Goal: Task Accomplishment & Management: Manage account settings

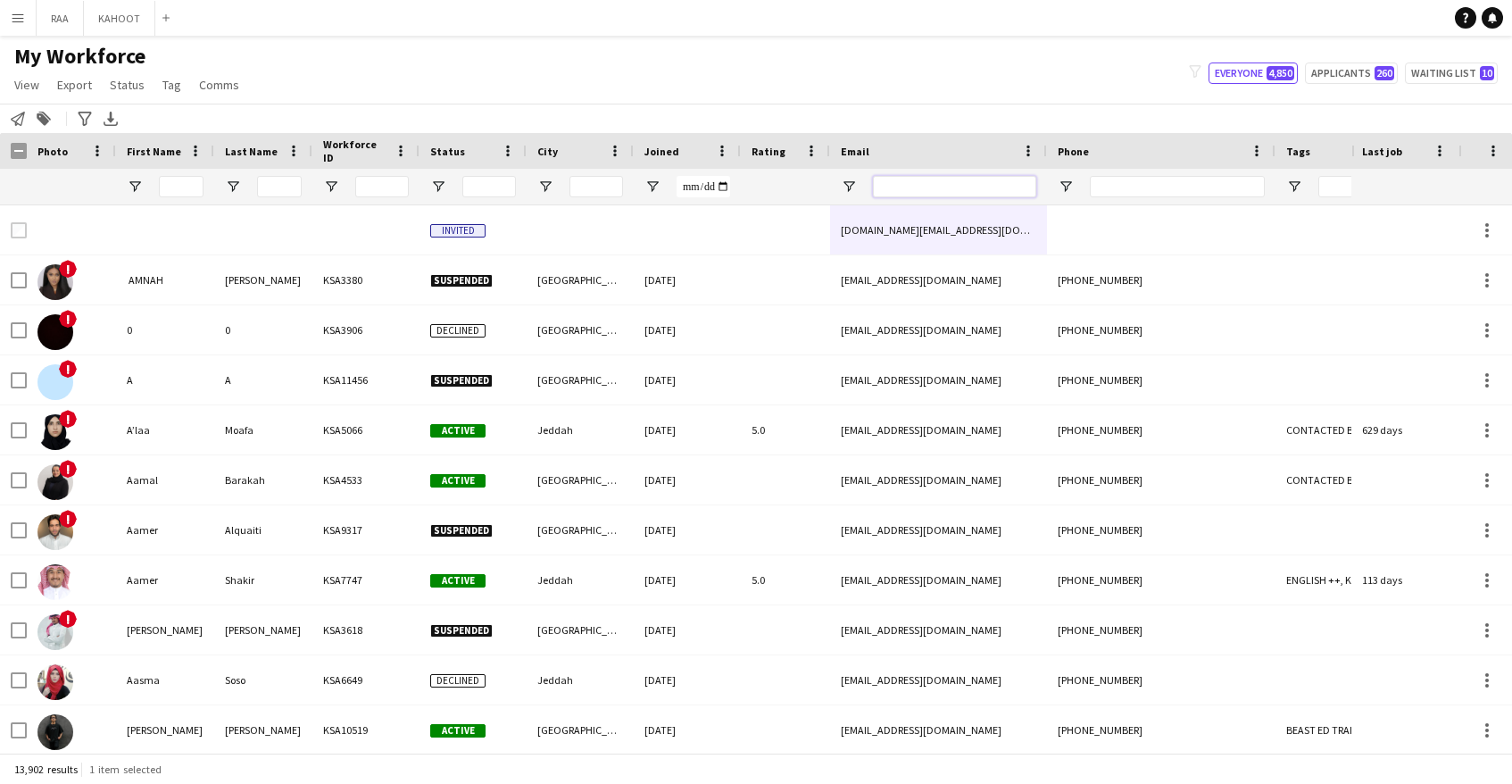
click at [964, 183] on input "Email Filter Input" at bounding box center [954, 187] width 163 height 22
paste input "**********"
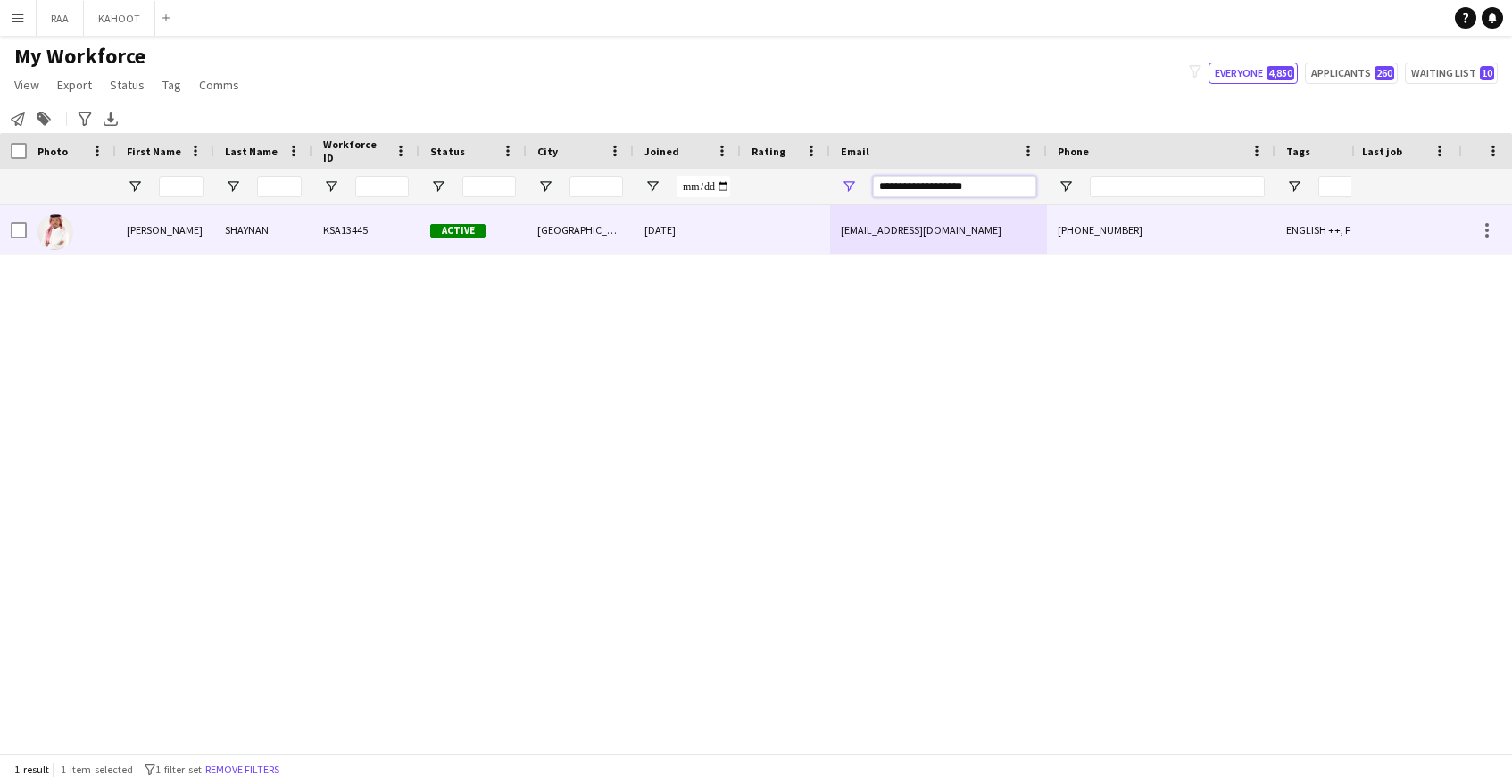
type input "**********"
click at [755, 246] on div at bounding box center [785, 230] width 90 height 49
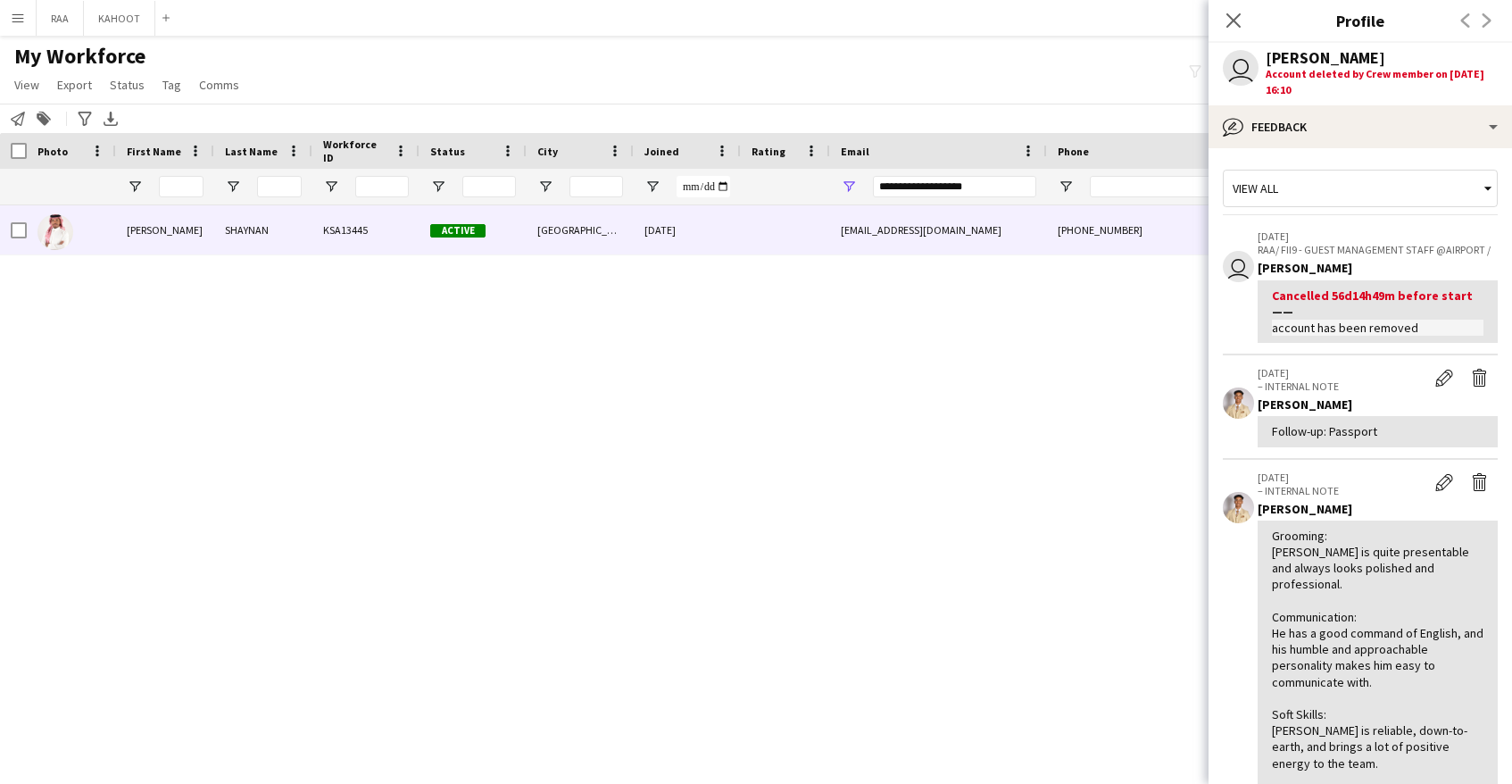
scroll to position [14, 0]
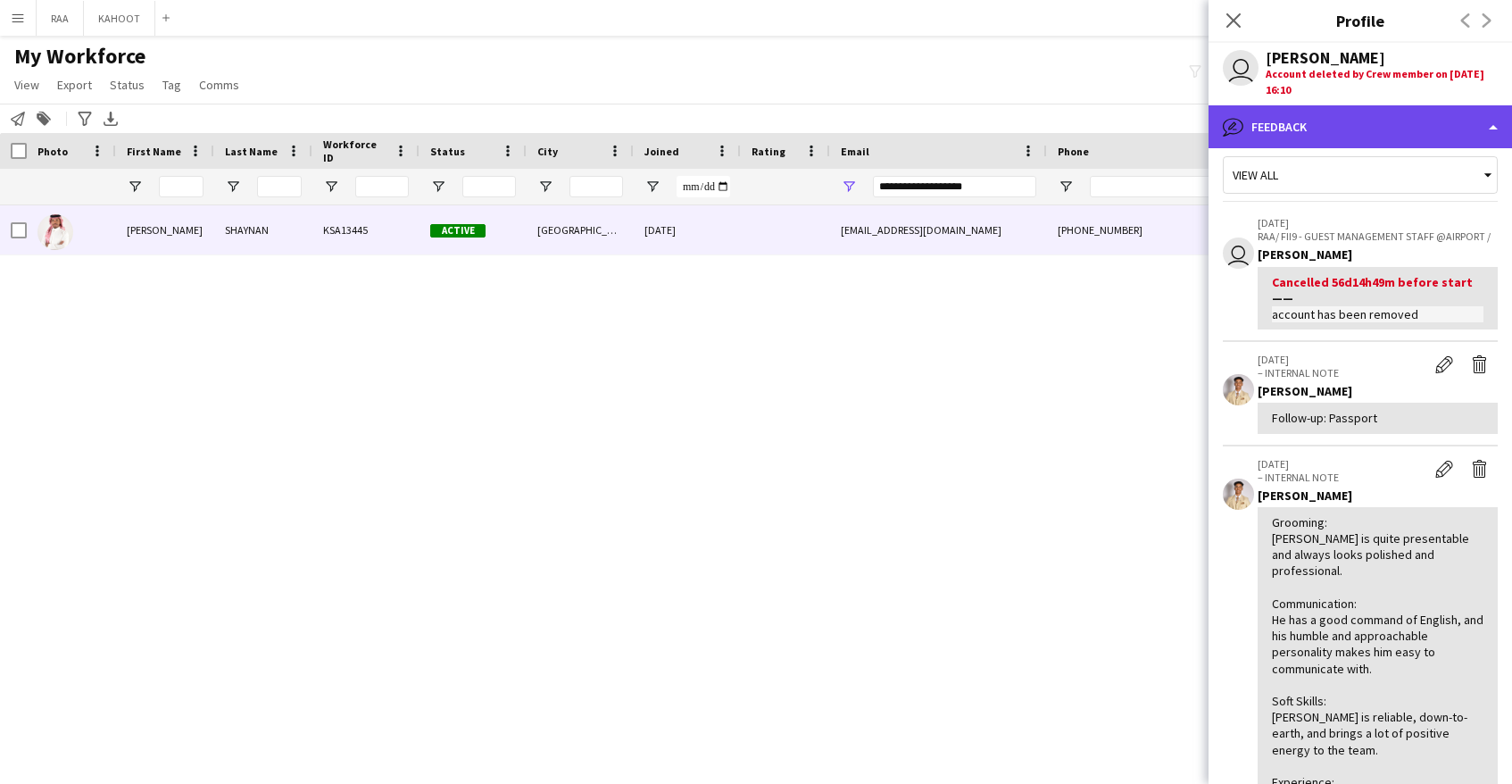
click at [1359, 130] on div "bubble-pencil Feedback" at bounding box center [1360, 127] width 303 height 43
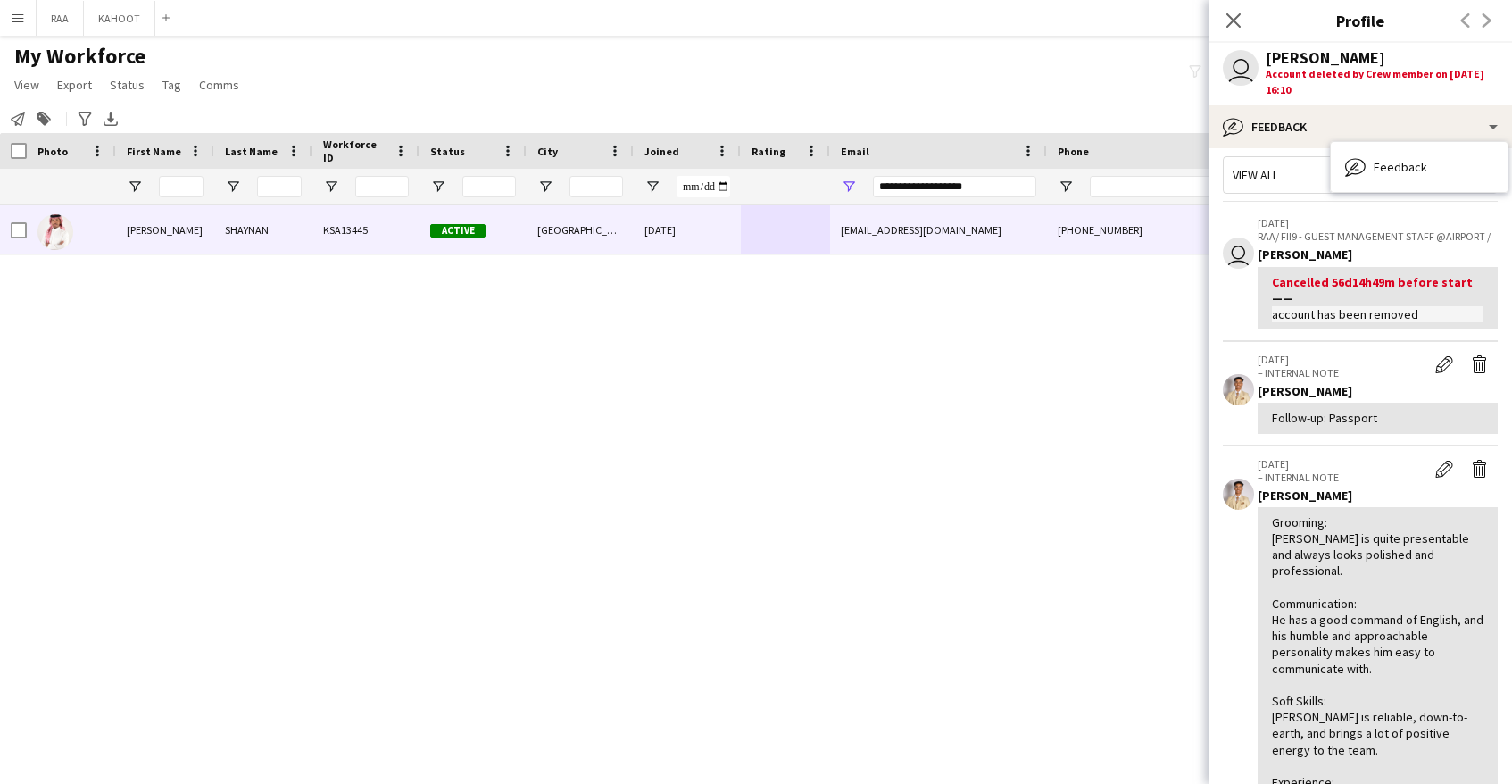
drag, startPoint x: 631, startPoint y: 332, endPoint x: 611, endPoint y: 329, distance: 20.2
click at [615, 331] on div "AHMED SHAYNAN KSA13445 Active Riyadh 02-06-2025 ahmaad.ew@gmail.com +9665023673…" at bounding box center [676, 479] width 1352 height 547
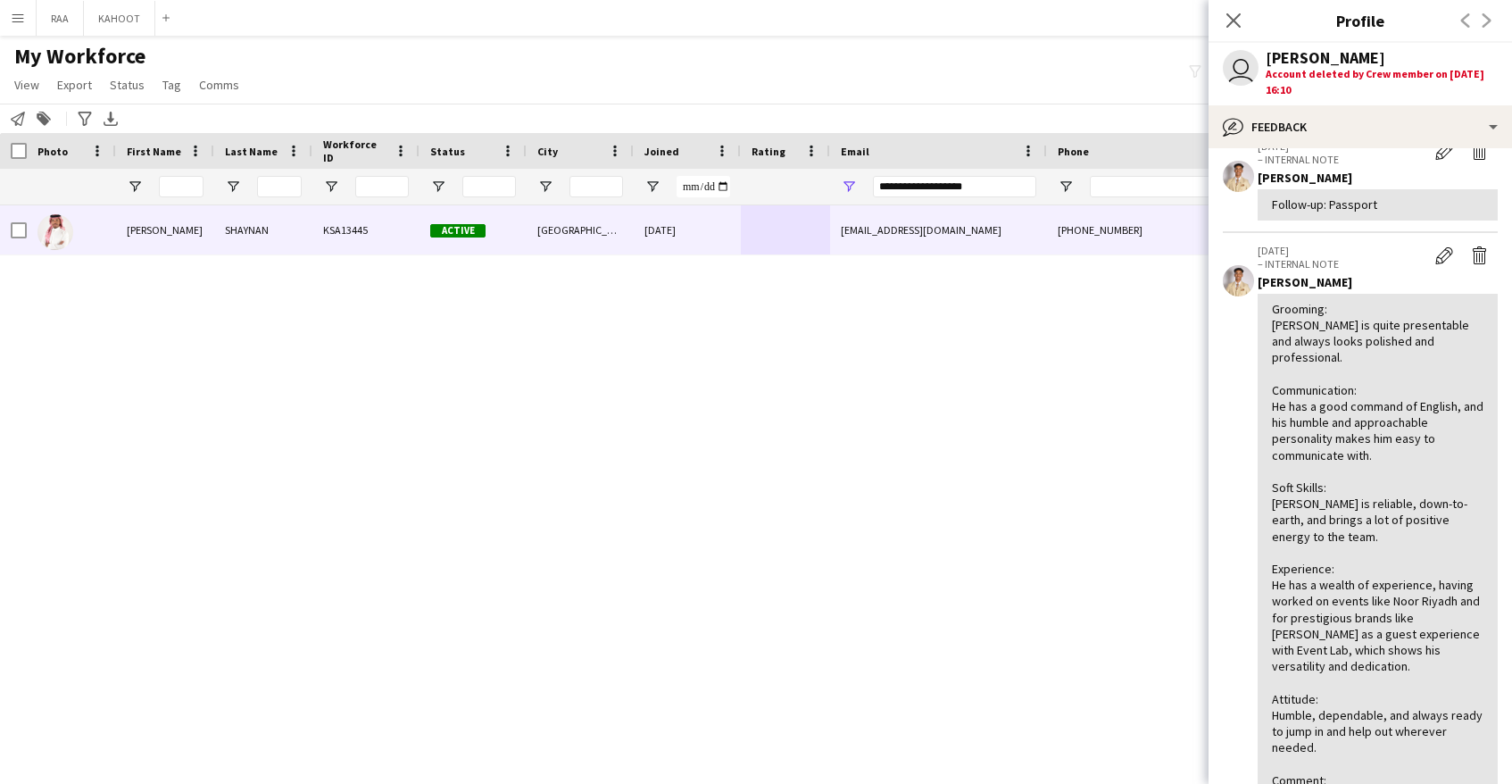
scroll to position [0, 0]
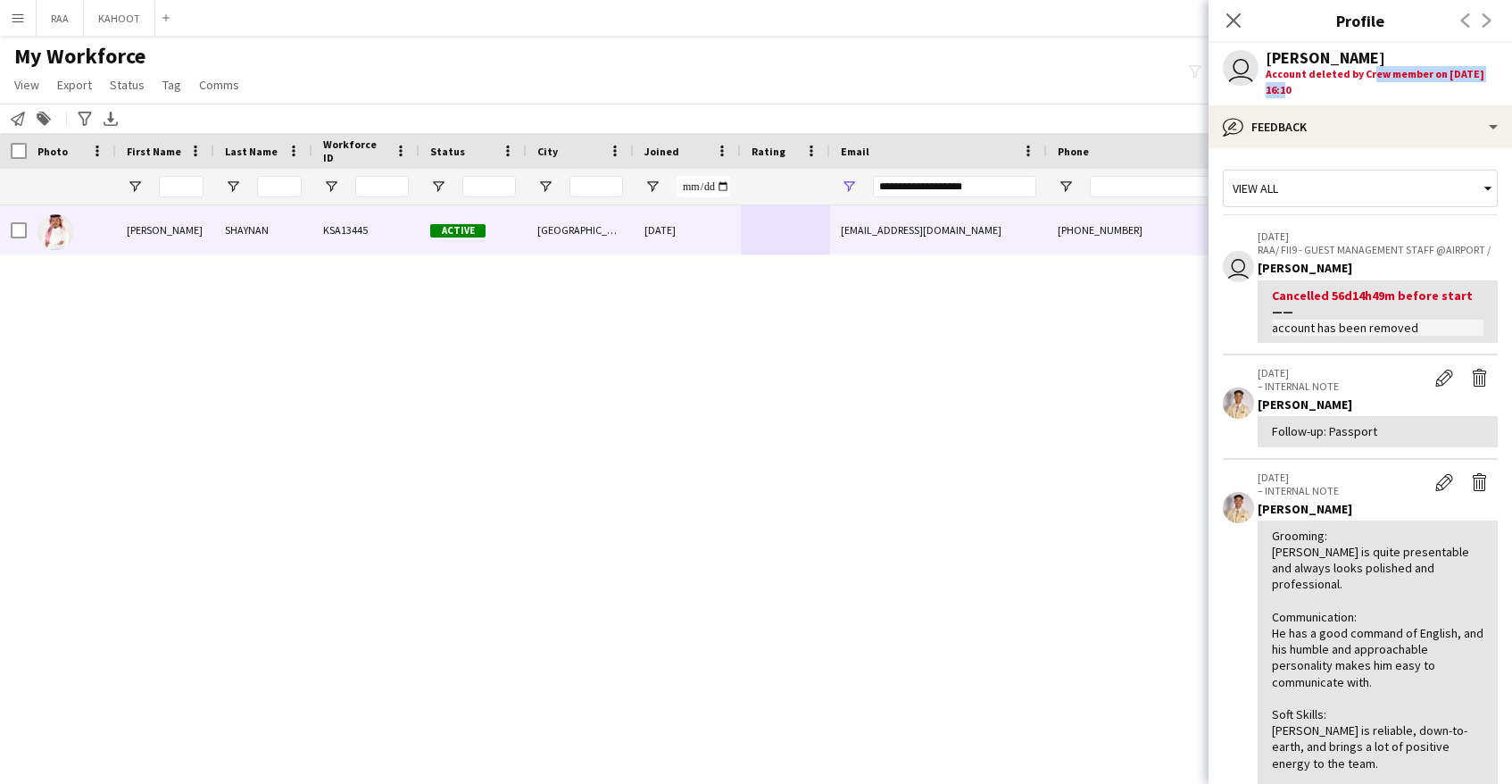
drag, startPoint x: 1363, startPoint y: 75, endPoint x: 1505, endPoint y: 79, distance: 142.1
click at [1505, 79] on div "user AHMED SHAYNAN Account deleted by Crew member on 30-08-2025 16:10" at bounding box center [1360, 75] width 303 height 63
click at [1443, 87] on div "Account deleted by Crew member on 30-08-2025 16:10" at bounding box center [1381, 82] width 232 height 32
drag, startPoint x: 992, startPoint y: 181, endPoint x: 710, endPoint y: 168, distance: 282.3
click at [710, 168] on div "Workforce Details Photo First Name" at bounding box center [1017, 168] width 2035 height 72
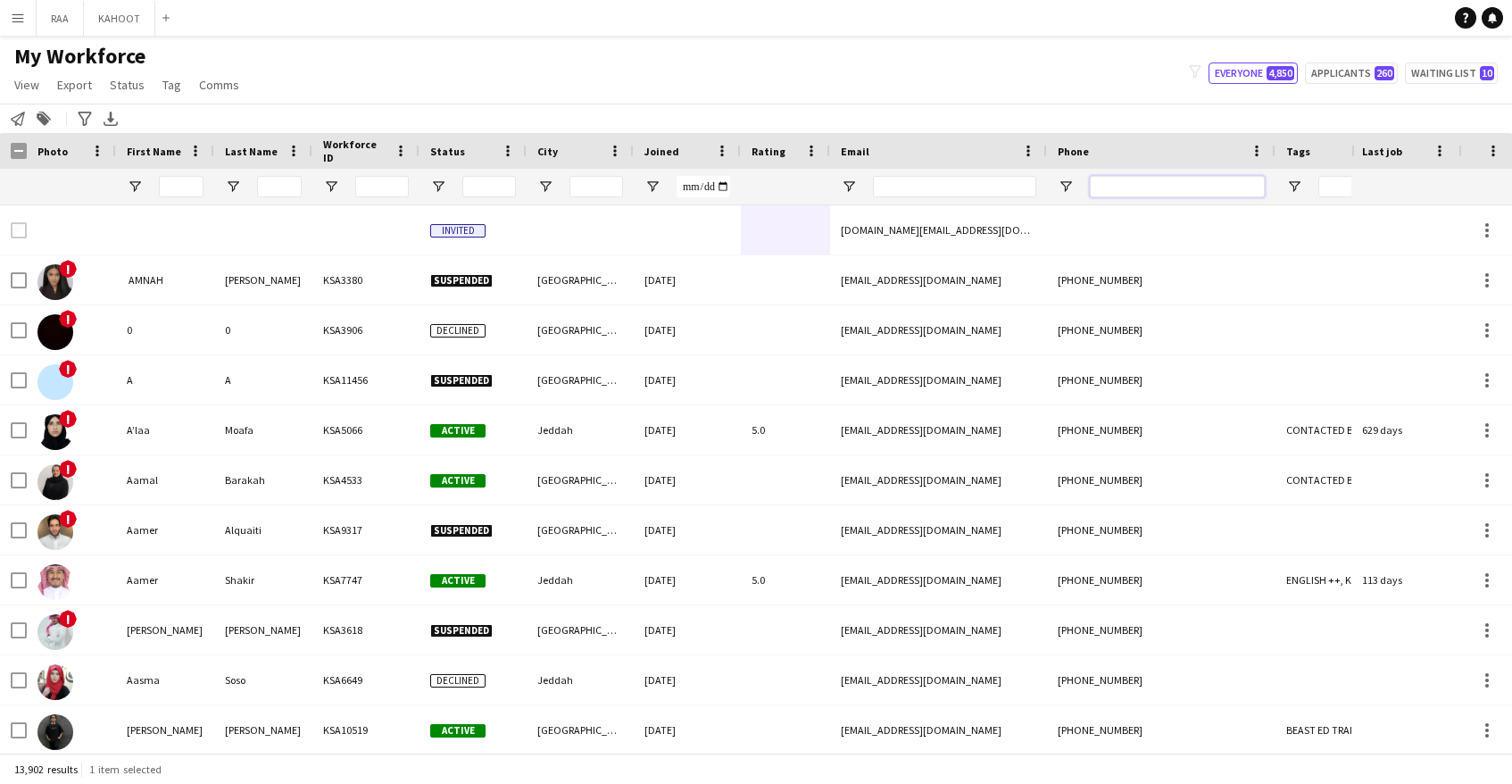
click at [1117, 192] on input "Phone Filter Input" at bounding box center [1178, 187] width 175 height 22
paste input "*********"
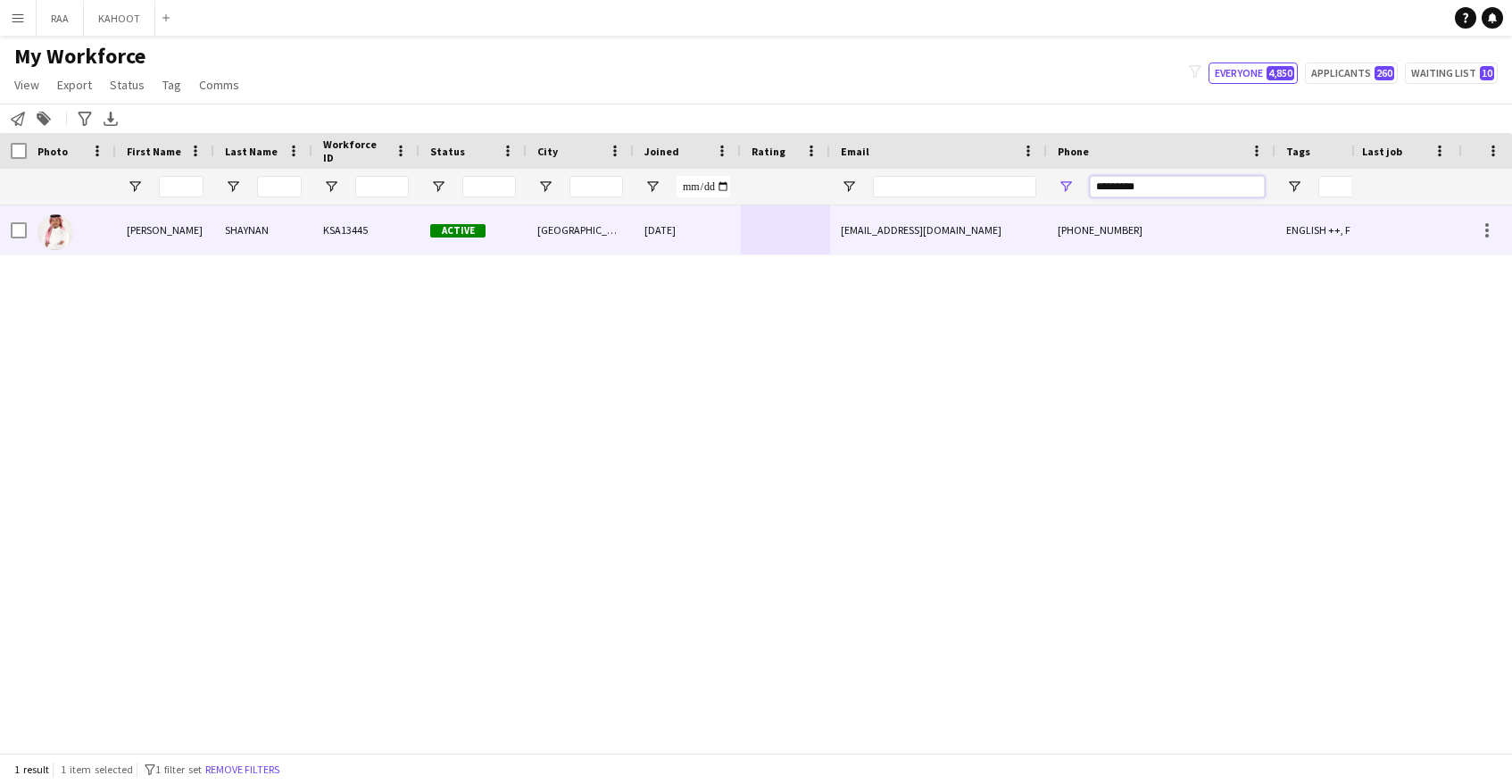
type input "*********"
click at [642, 237] on div "[DATE]" at bounding box center [687, 230] width 107 height 49
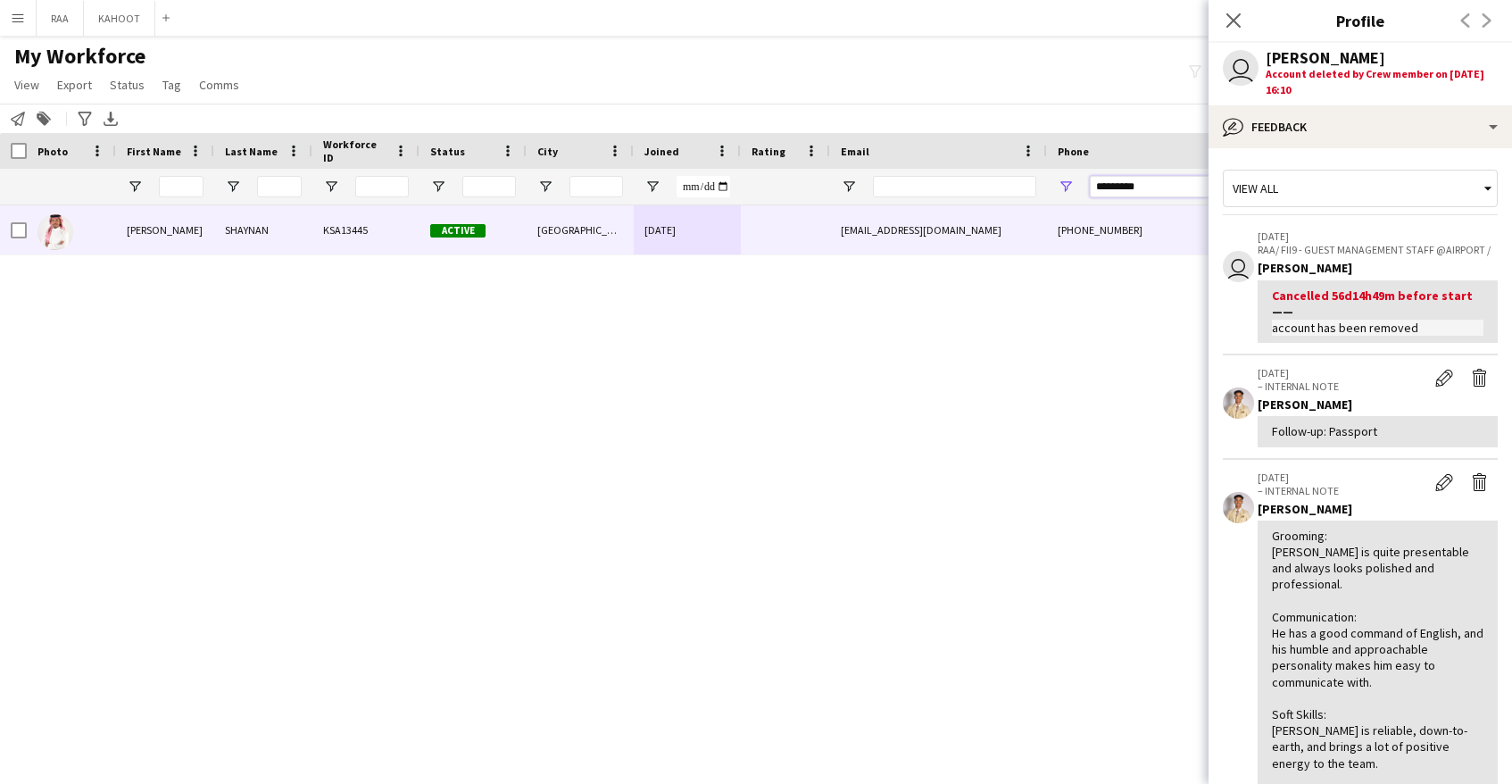
drag, startPoint x: 1167, startPoint y: 193, endPoint x: 1001, endPoint y: 171, distance: 167.5
click at [1001, 171] on div at bounding box center [1017, 186] width 2035 height 35
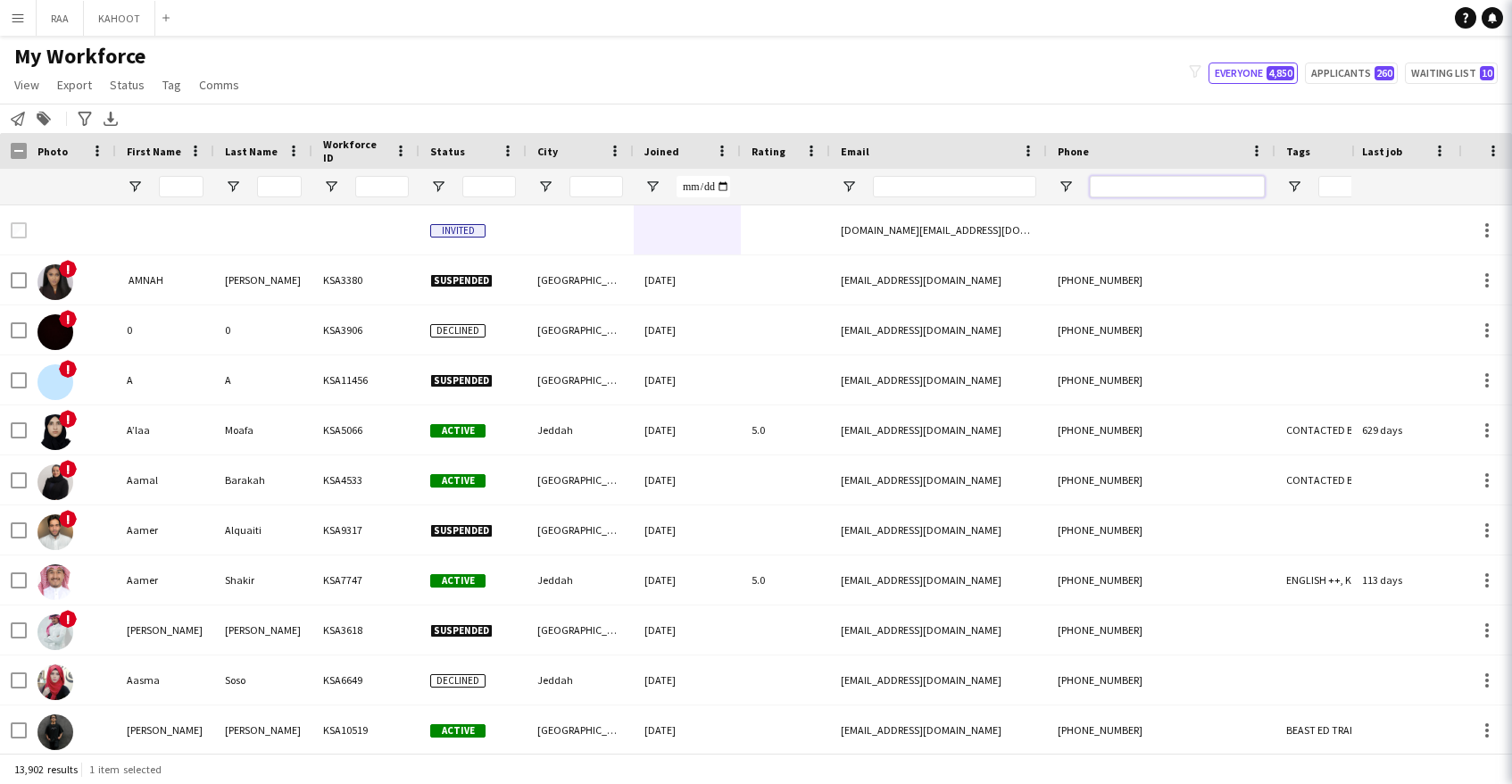
scroll to position [0, 77]
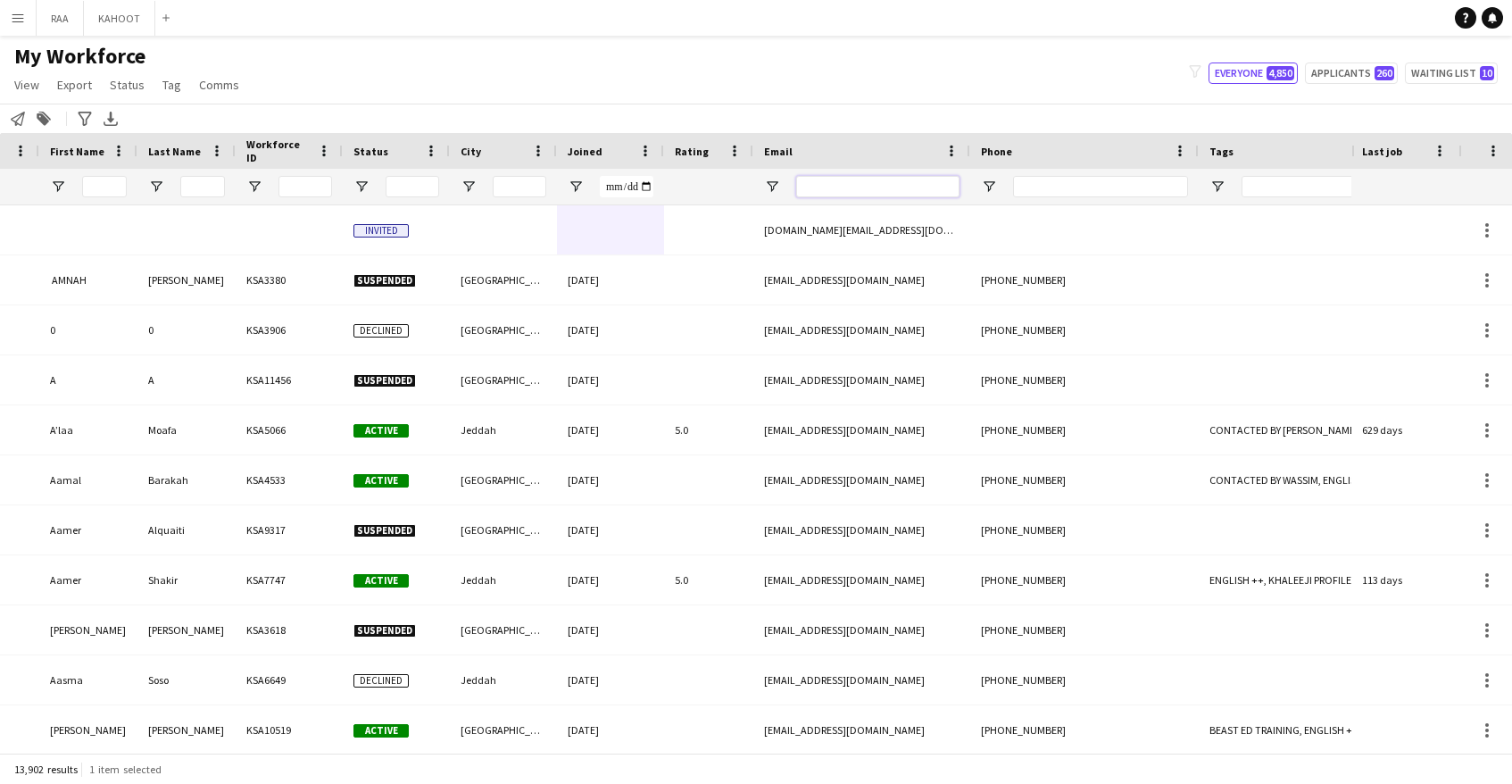
click at [842, 187] on input "Email Filter Input" at bounding box center [877, 187] width 163 height 22
paste input "**********"
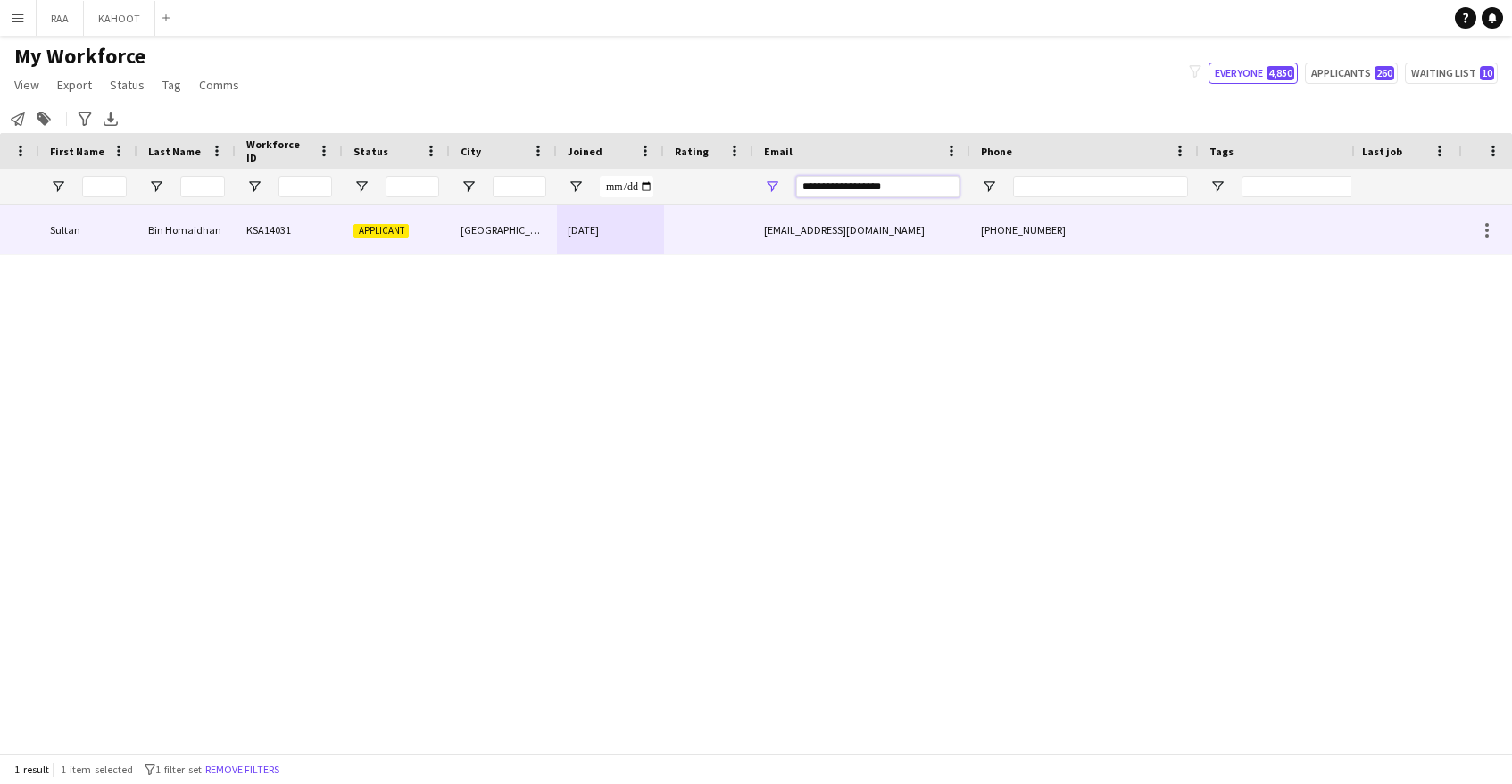
type input "**********"
click at [767, 224] on div "s.th.h@hotmail.com" at bounding box center [862, 230] width 216 height 49
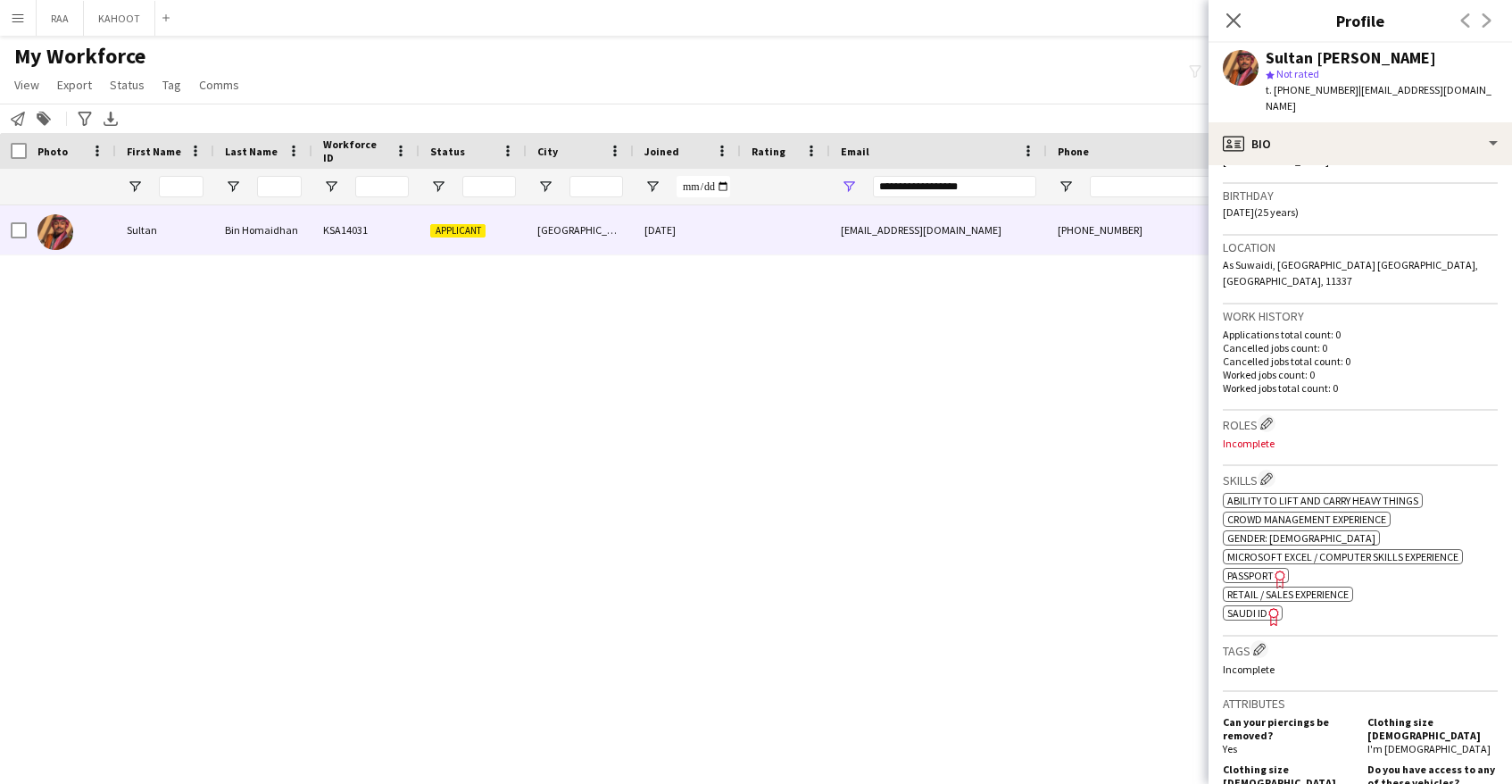
scroll to position [0, 0]
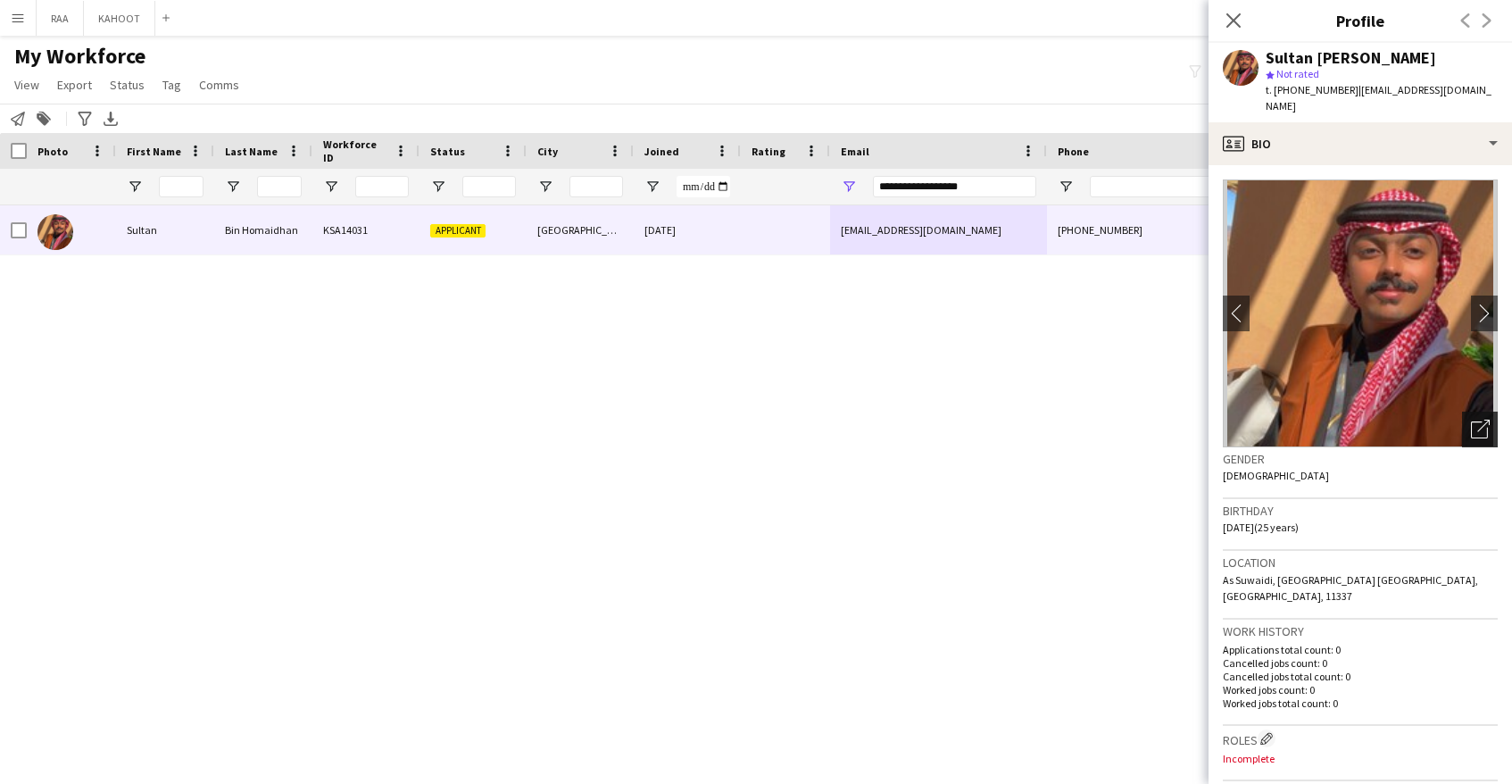
click at [1481, 419] on icon "Open photos pop-in" at bounding box center [1480, 428] width 19 height 19
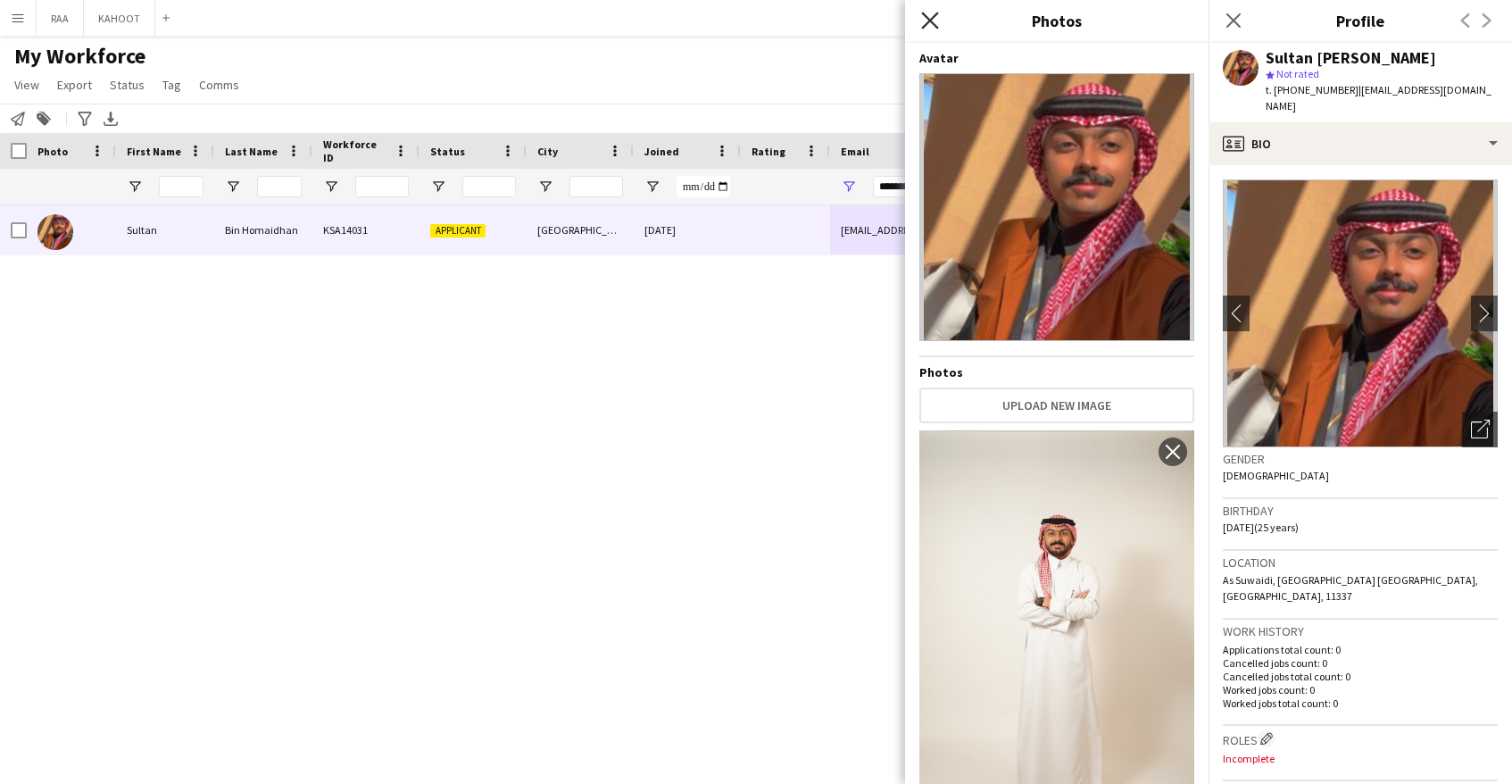
click at [927, 15] on icon "Close pop-in" at bounding box center [929, 20] width 17 height 17
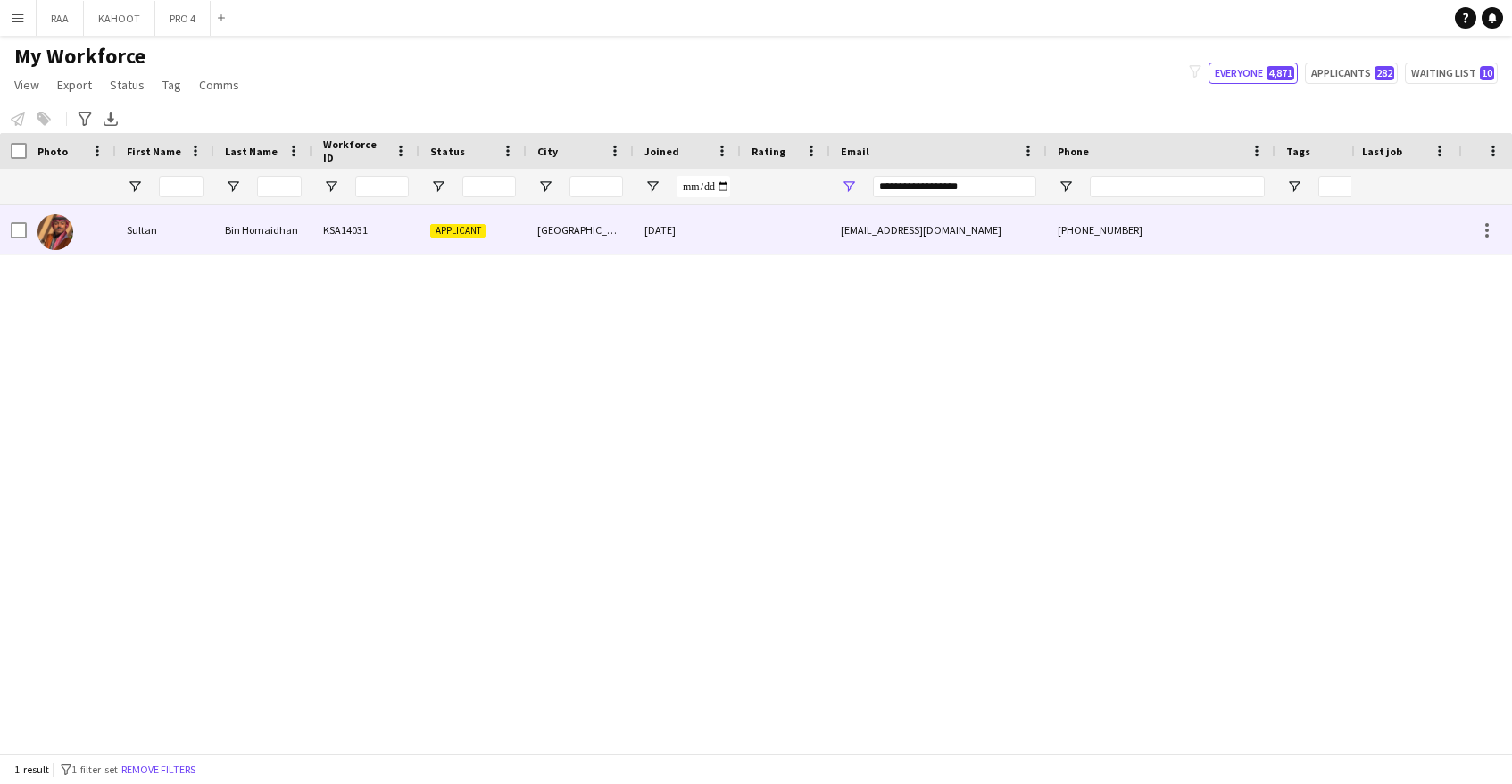
click at [524, 235] on div "Applicant" at bounding box center [472, 230] width 107 height 49
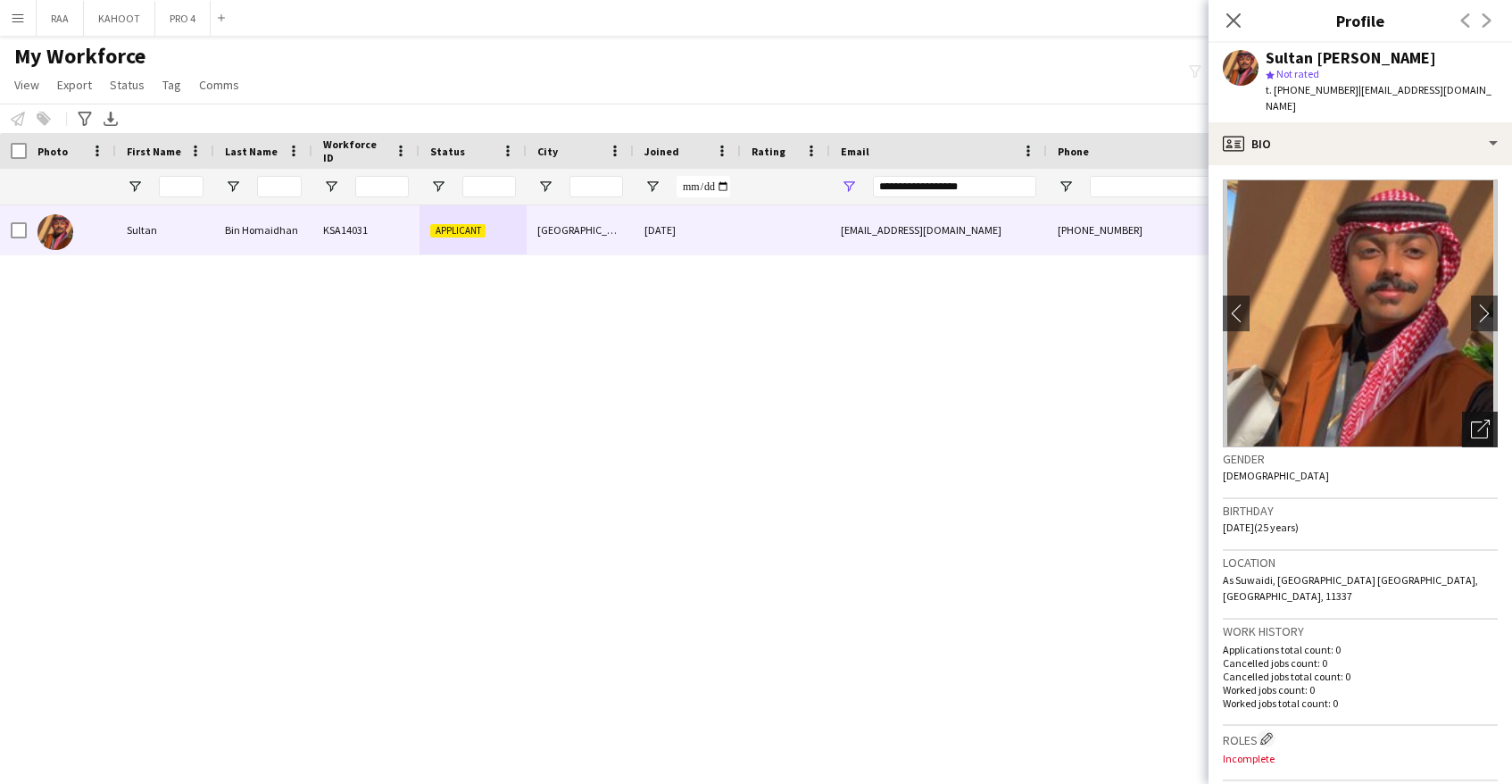
click at [1482, 419] on icon "Open photos pop-in" at bounding box center [1480, 428] width 19 height 19
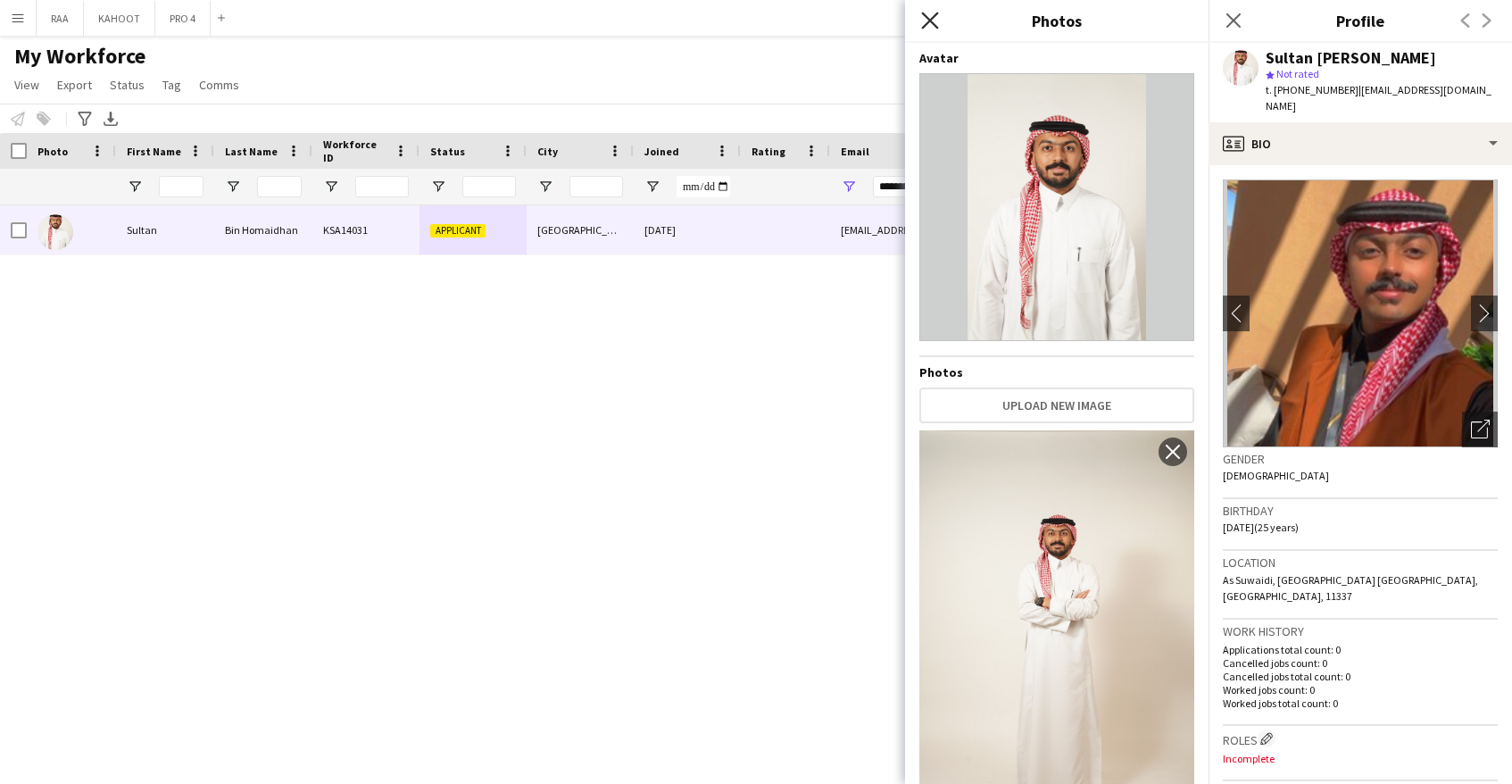
click at [929, 22] on icon at bounding box center [929, 20] width 17 height 17
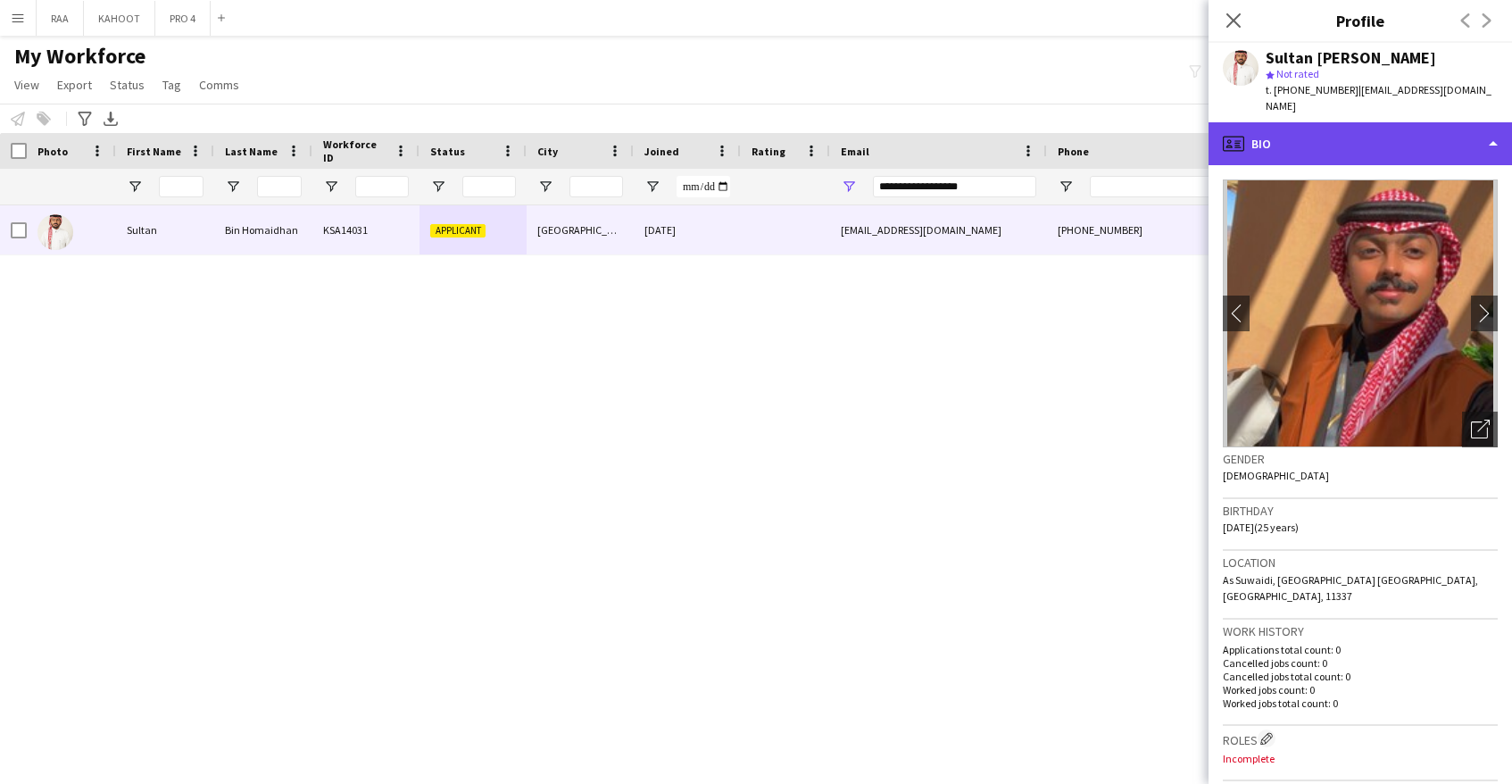
click at [1289, 130] on div "profile Bio" at bounding box center [1360, 144] width 303 height 43
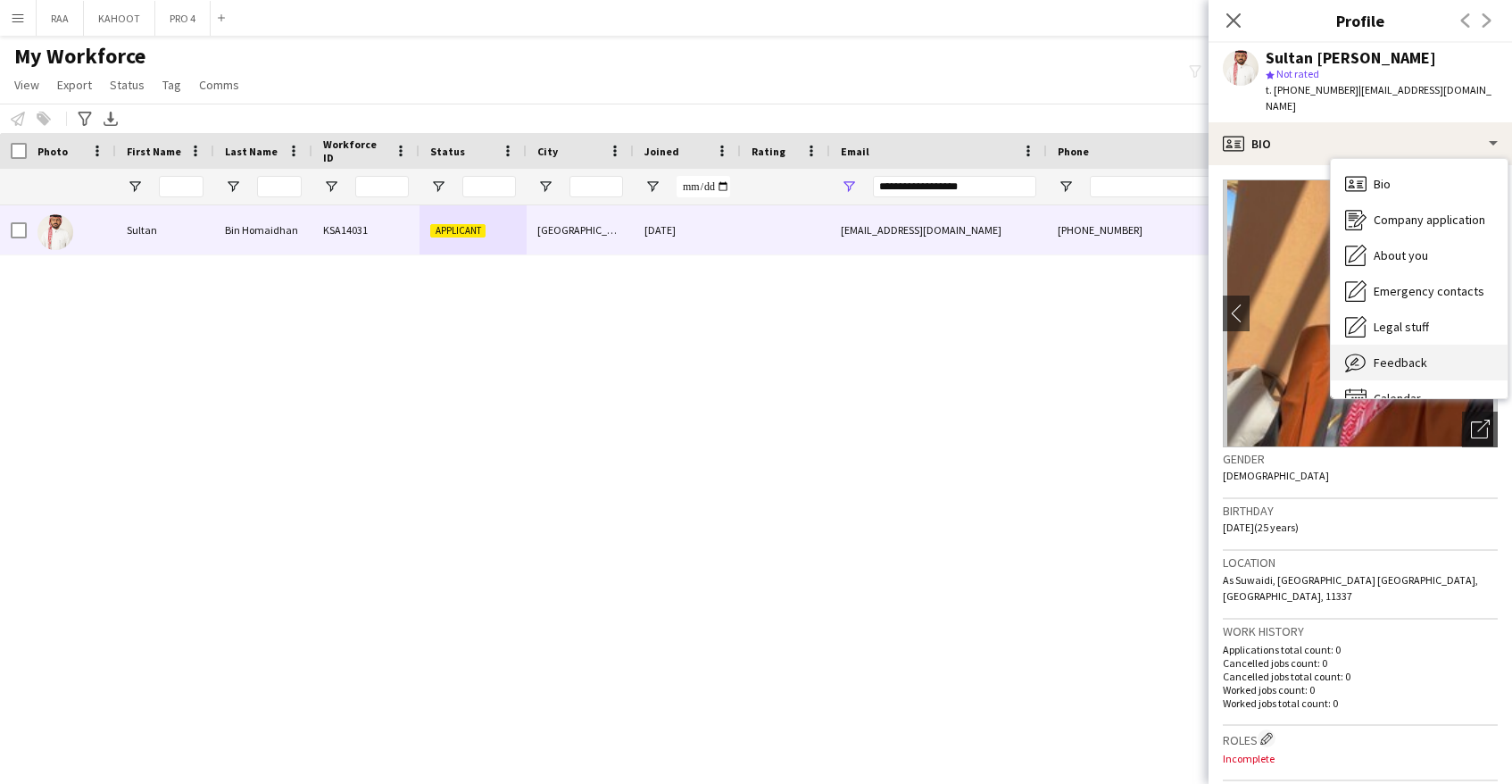
click at [1413, 354] on span "Feedback" at bounding box center [1400, 362] width 53 height 16
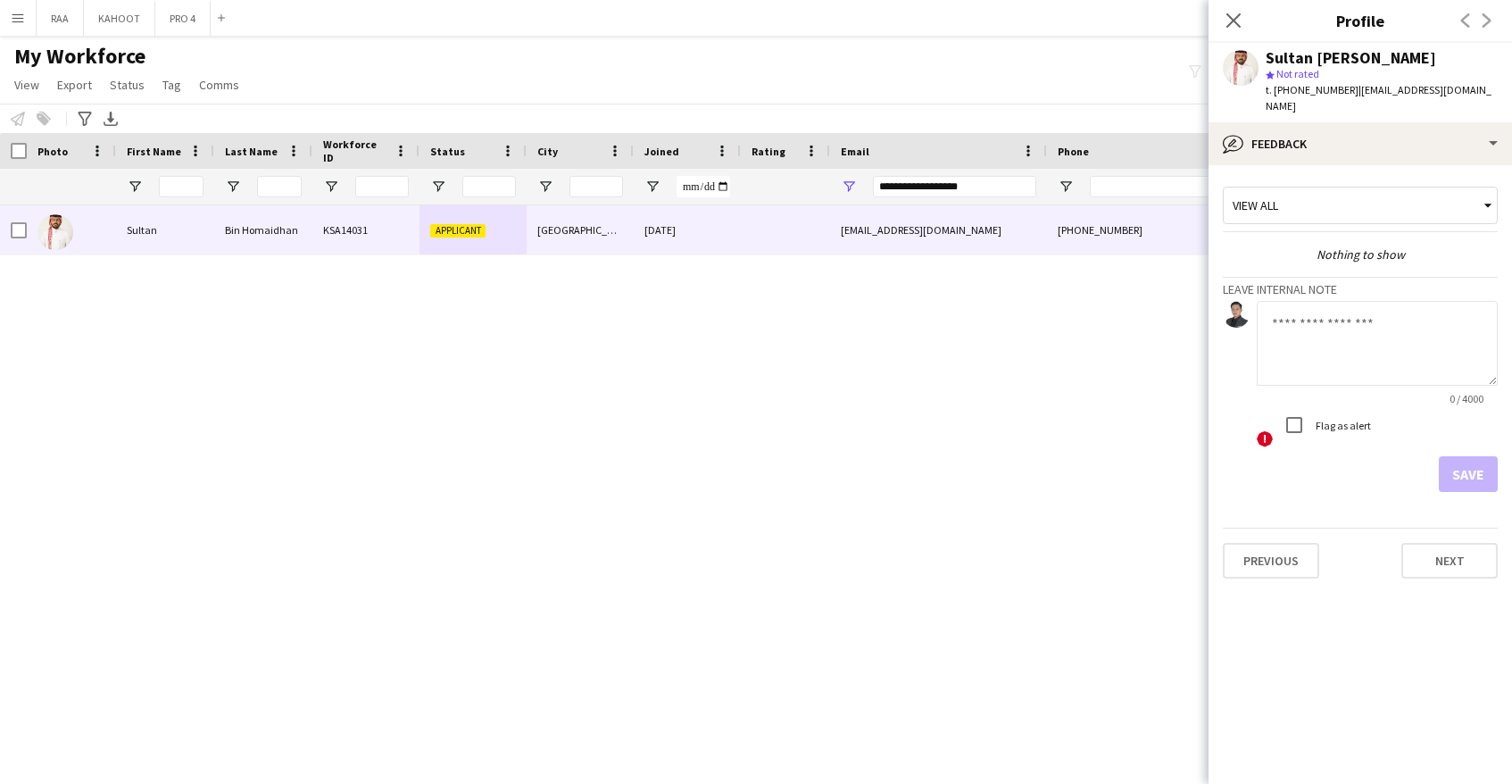
click at [1390, 418] on div "! Flag as alert" at bounding box center [1376, 427] width 241 height 40
click at [1377, 361] on textarea at bounding box center [1376, 343] width 241 height 85
click at [1376, 345] on textarea "**********" at bounding box center [1376, 343] width 241 height 85
click at [1391, 355] on textarea "**********" at bounding box center [1376, 343] width 241 height 85
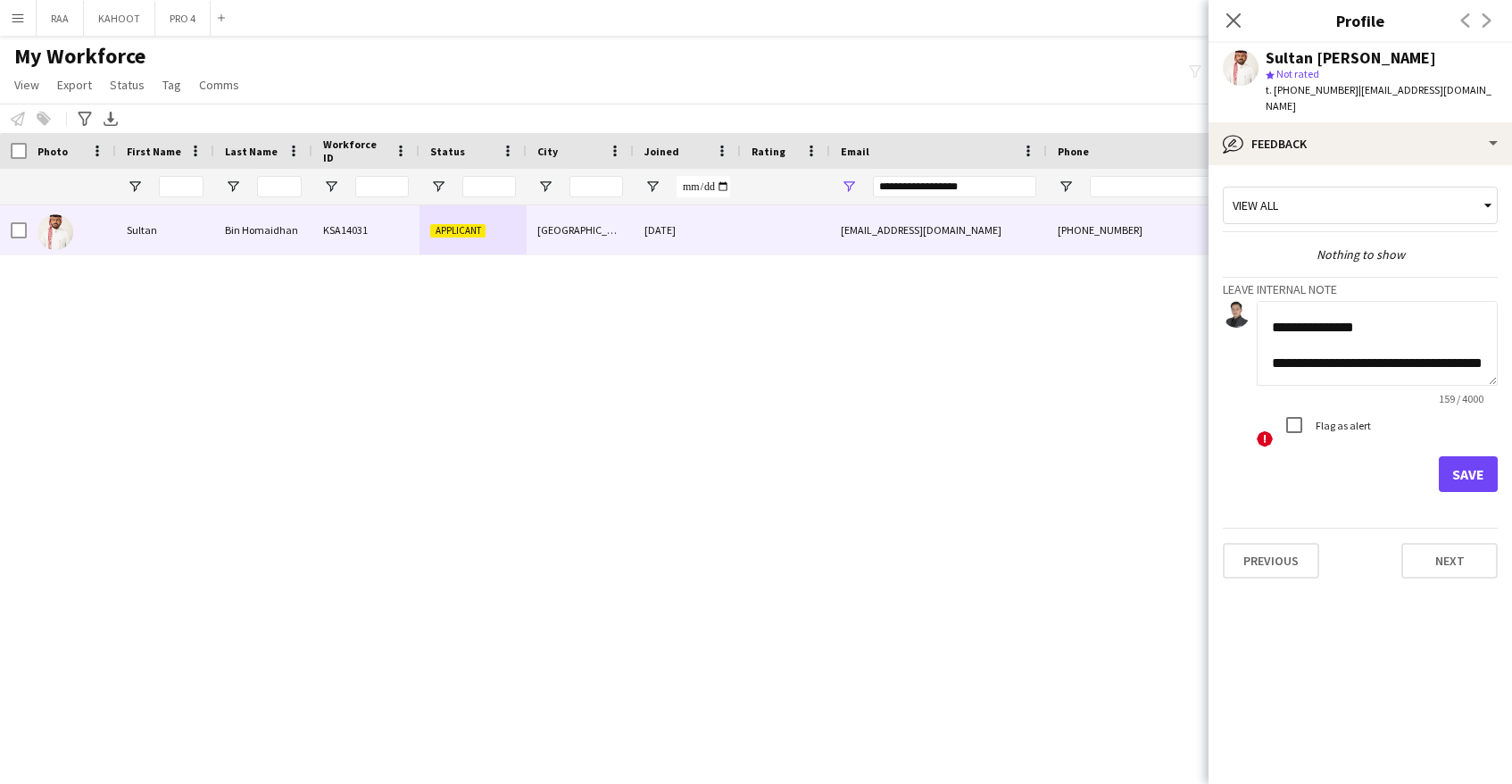
scroll to position [126, 0]
click at [1446, 315] on textarea "**********" at bounding box center [1376, 343] width 241 height 85
click at [1325, 323] on textarea "**********" at bounding box center [1376, 343] width 241 height 85
click at [1318, 324] on textarea "**********" at bounding box center [1376, 343] width 241 height 85
click at [1460, 356] on textarea "**********" at bounding box center [1376, 343] width 241 height 85
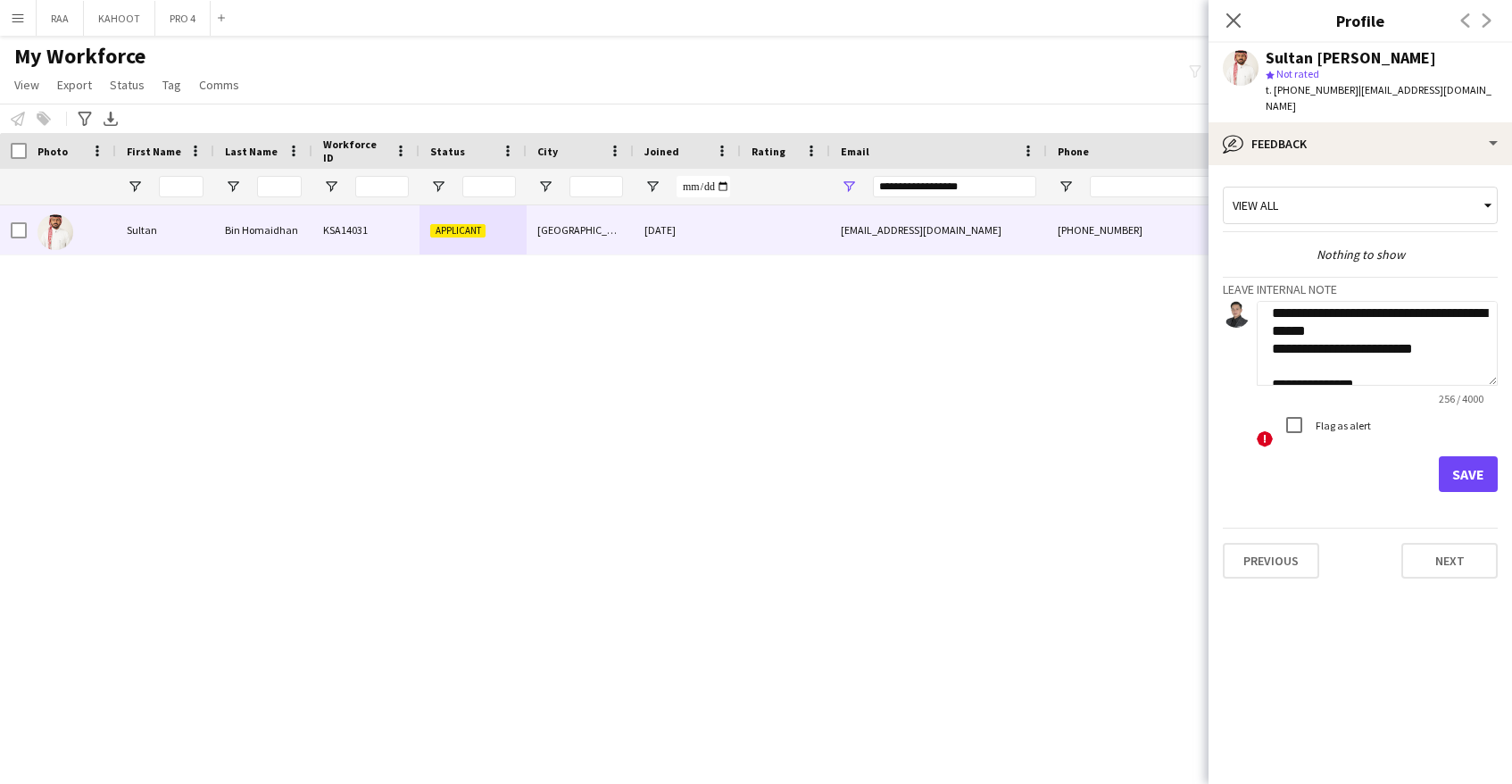
scroll to position [47, 0]
click at [1439, 332] on textarea "**********" at bounding box center [1376, 343] width 241 height 85
type textarea "**********"
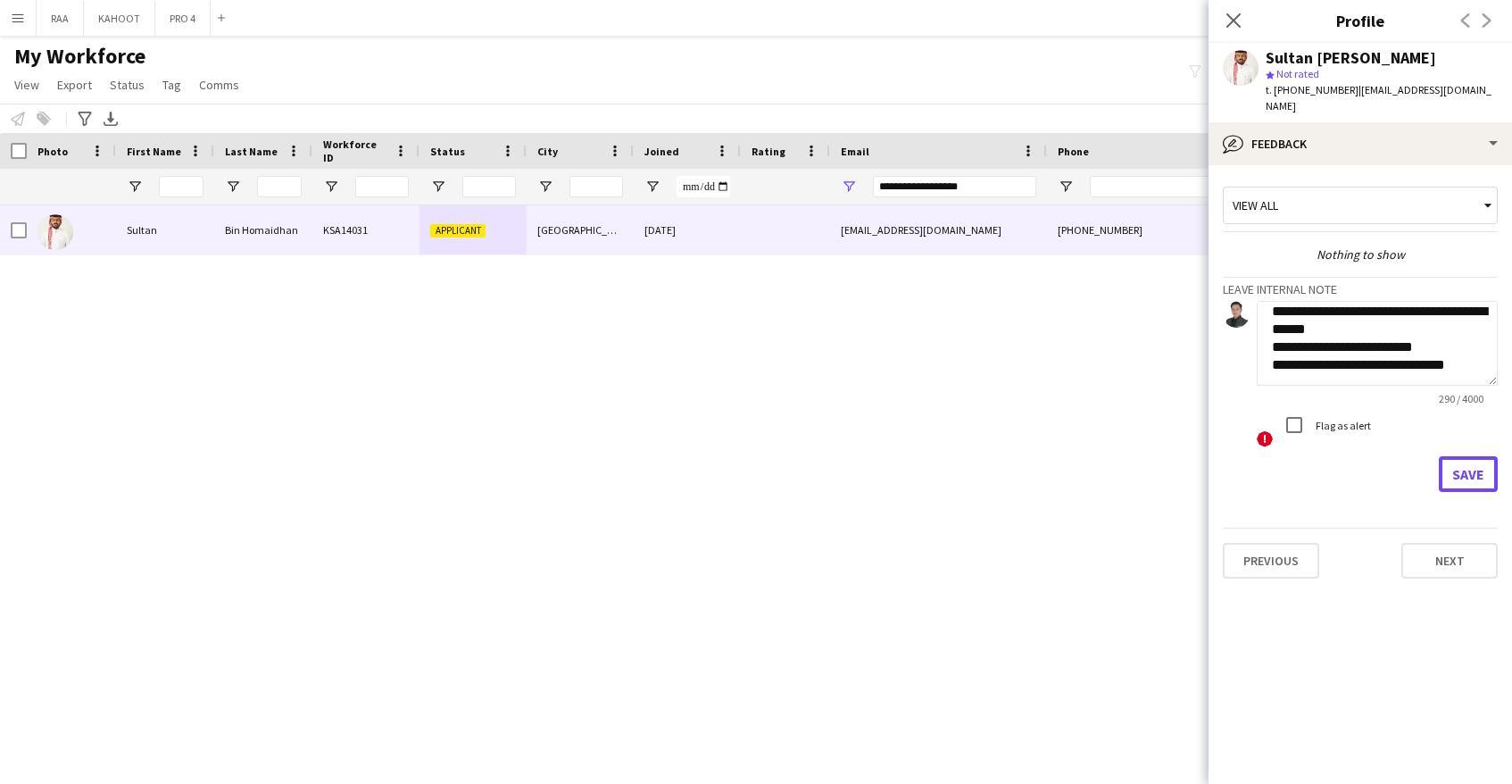
click at [1478, 456] on button "Save" at bounding box center [1468, 474] width 59 height 35
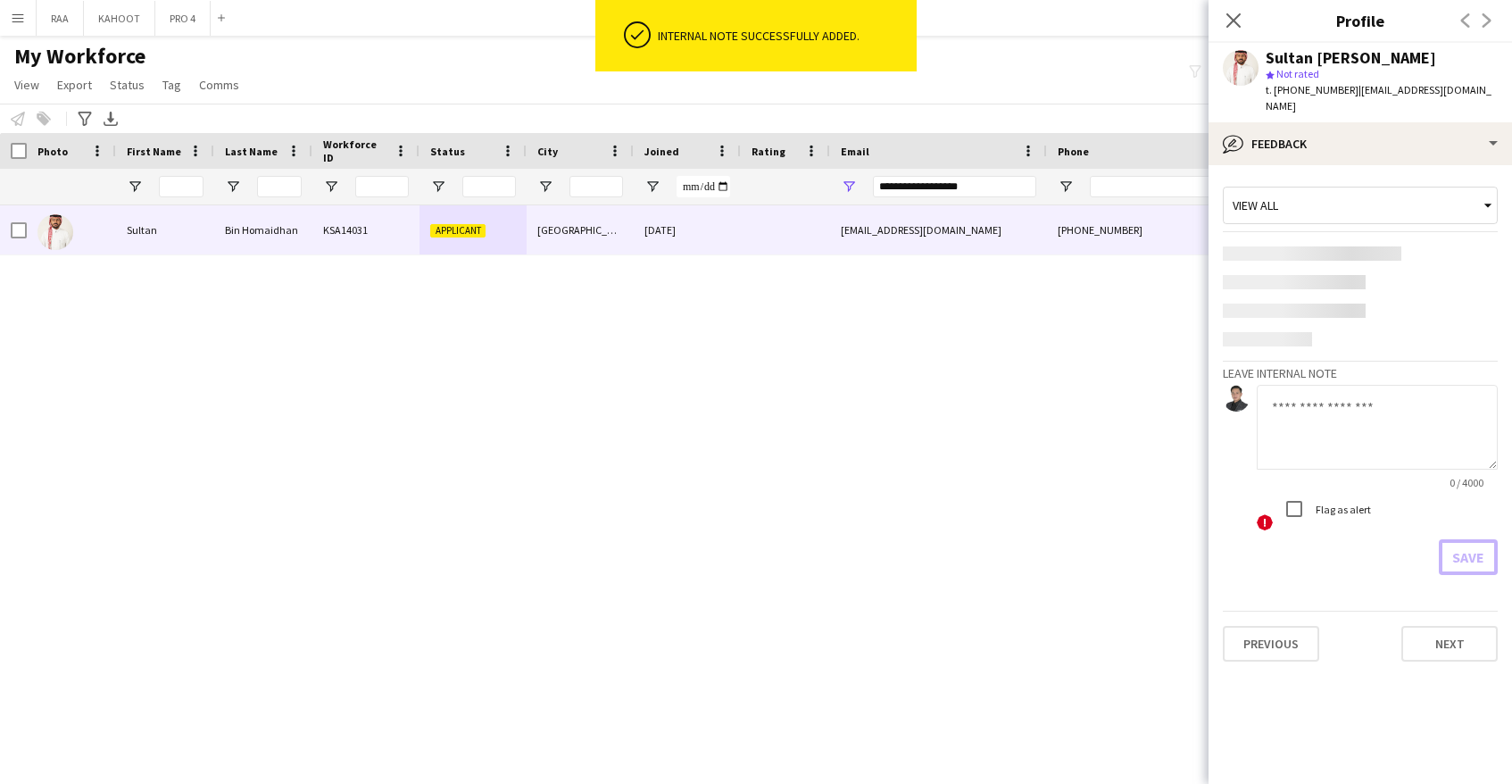
scroll to position [0, 0]
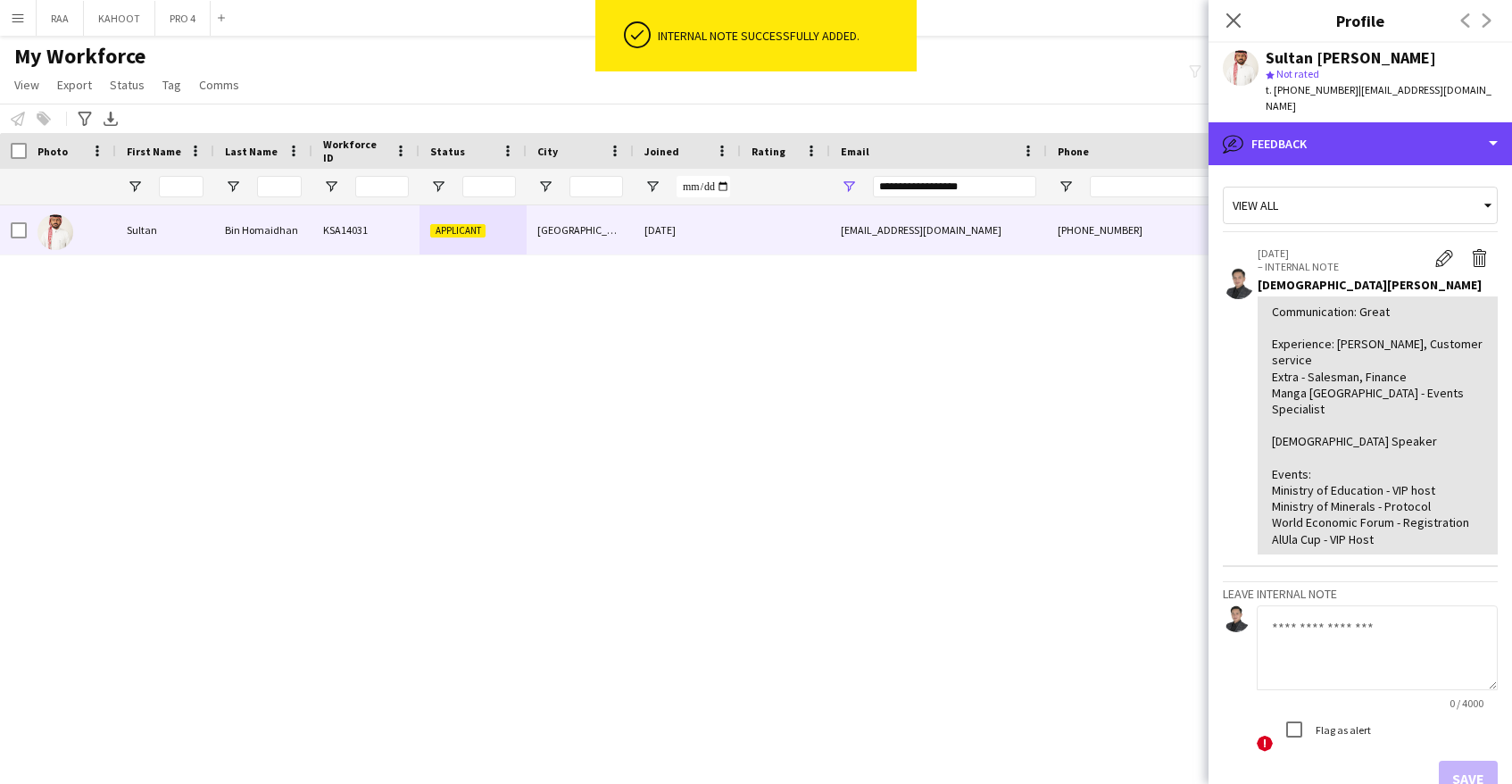
click at [1352, 141] on div "bubble-pencil Feedback" at bounding box center [1360, 144] width 303 height 43
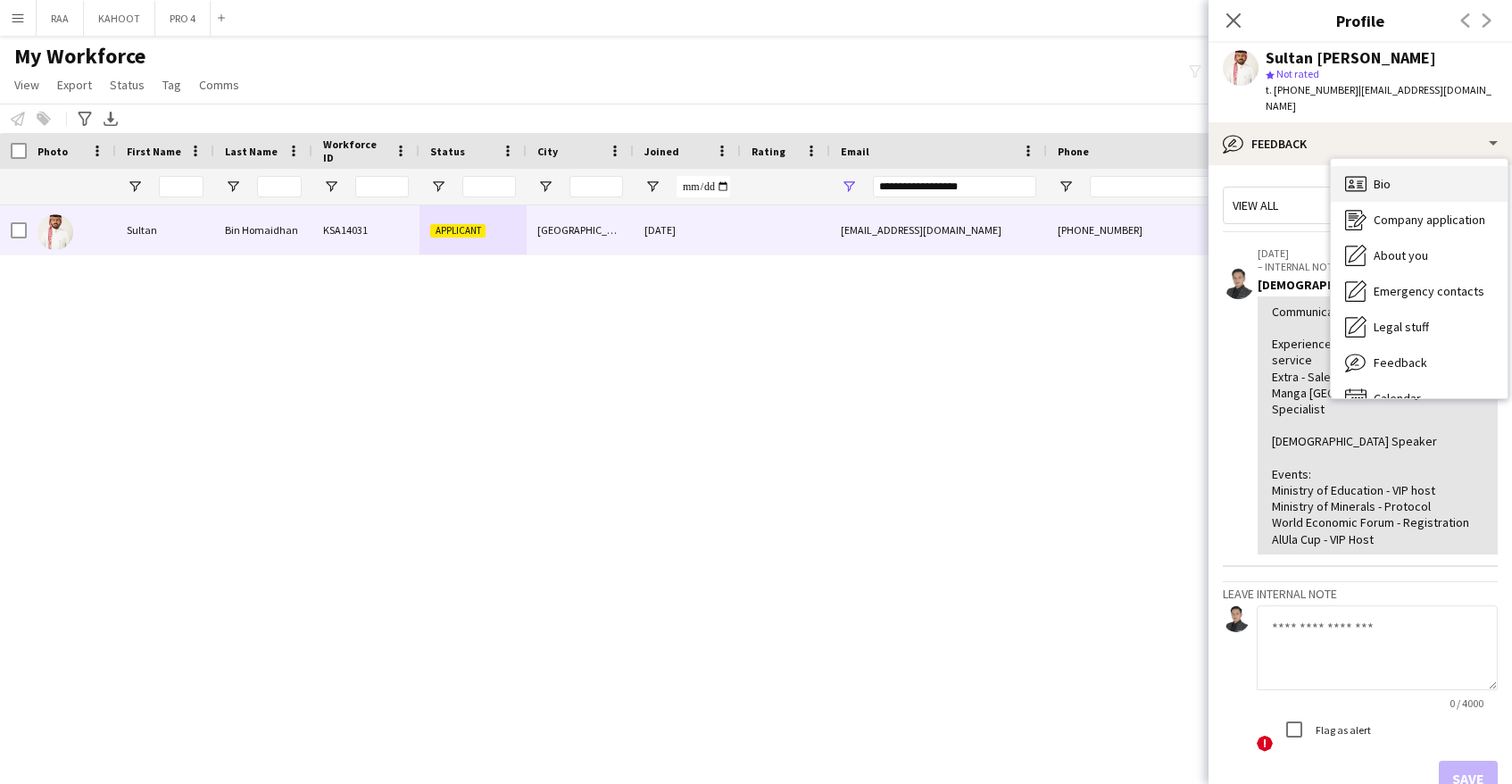
click at [1402, 169] on div "Bio Bio" at bounding box center [1420, 184] width 177 height 35
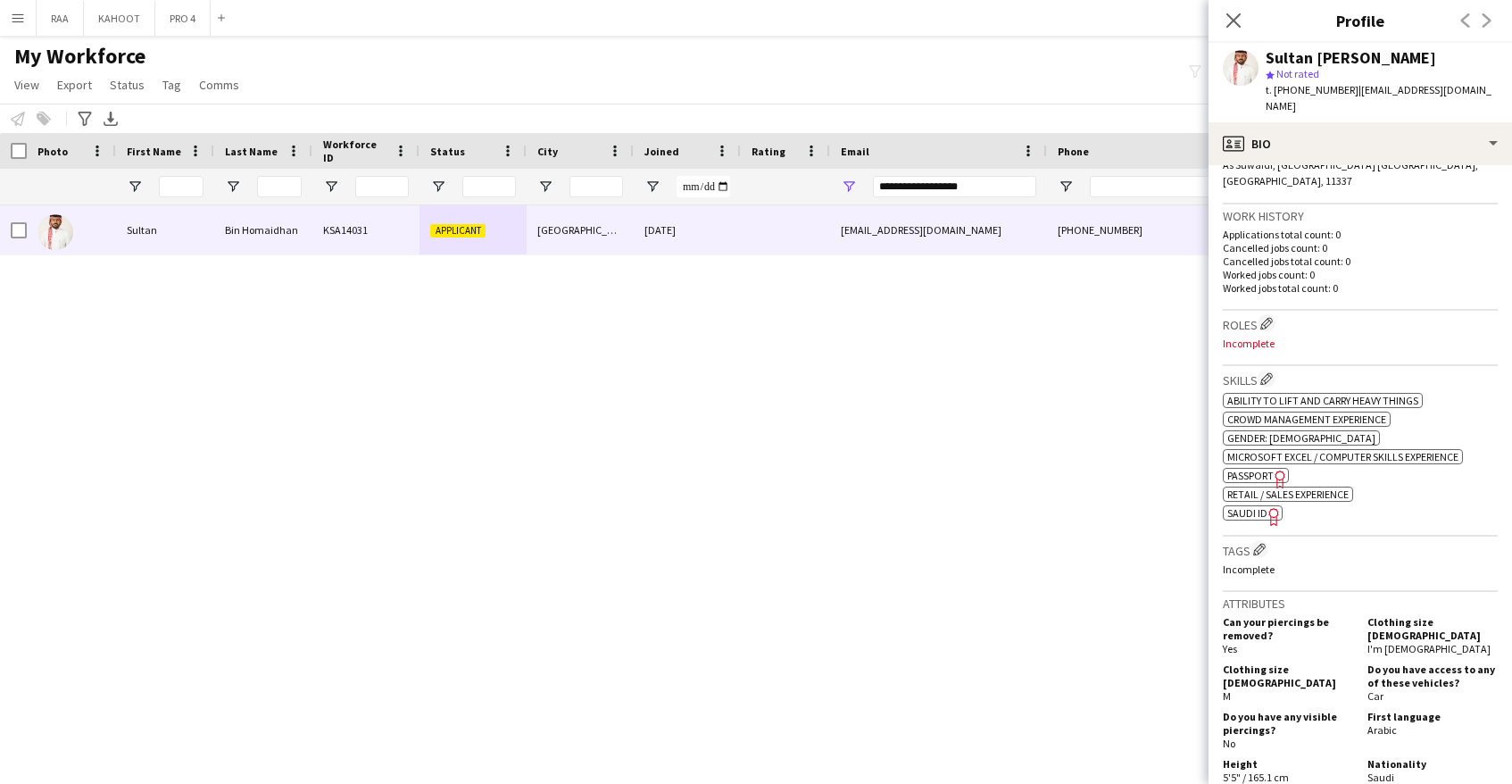
scroll to position [417, 0]
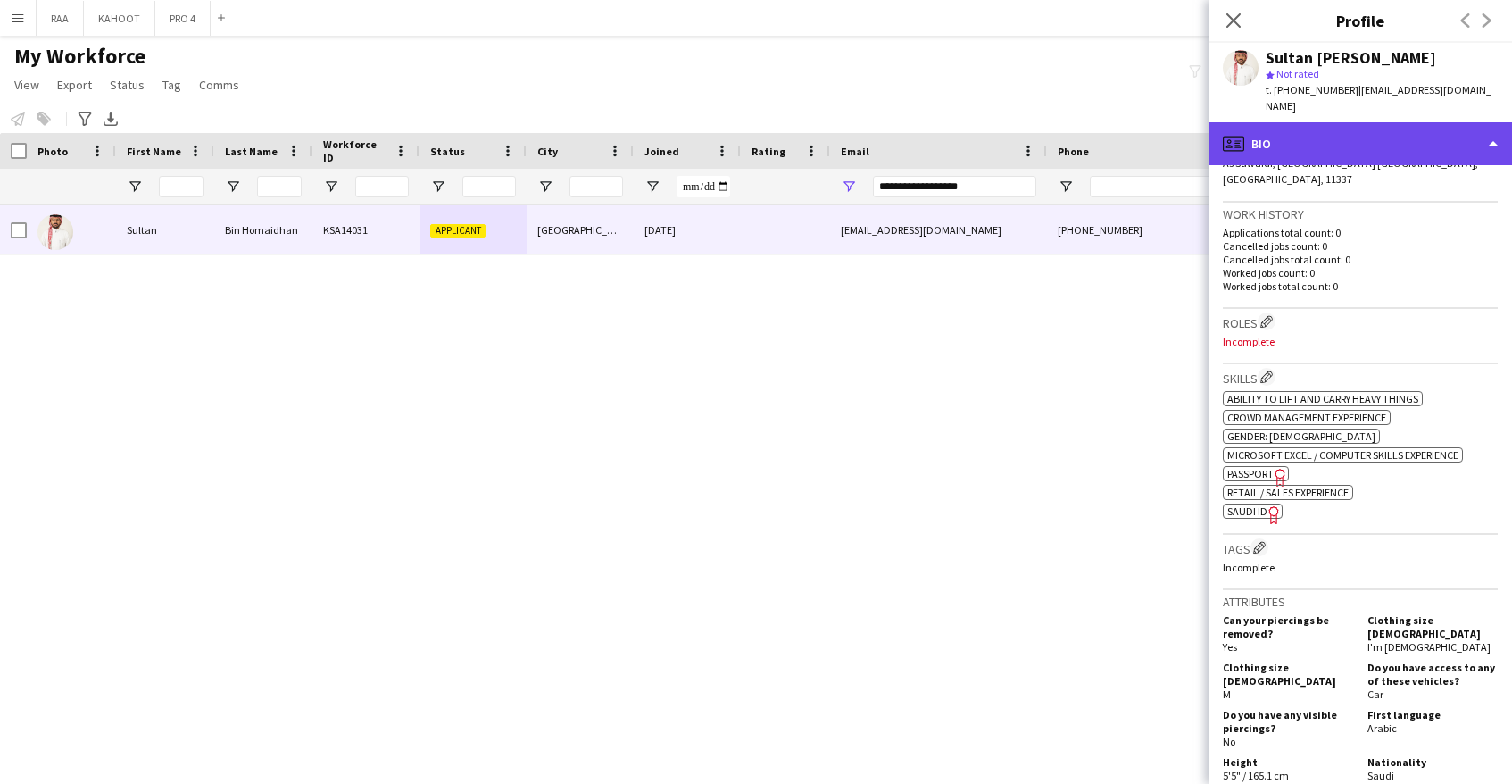
click at [1378, 122] on div "profile Bio" at bounding box center [1360, 144] width 303 height 43
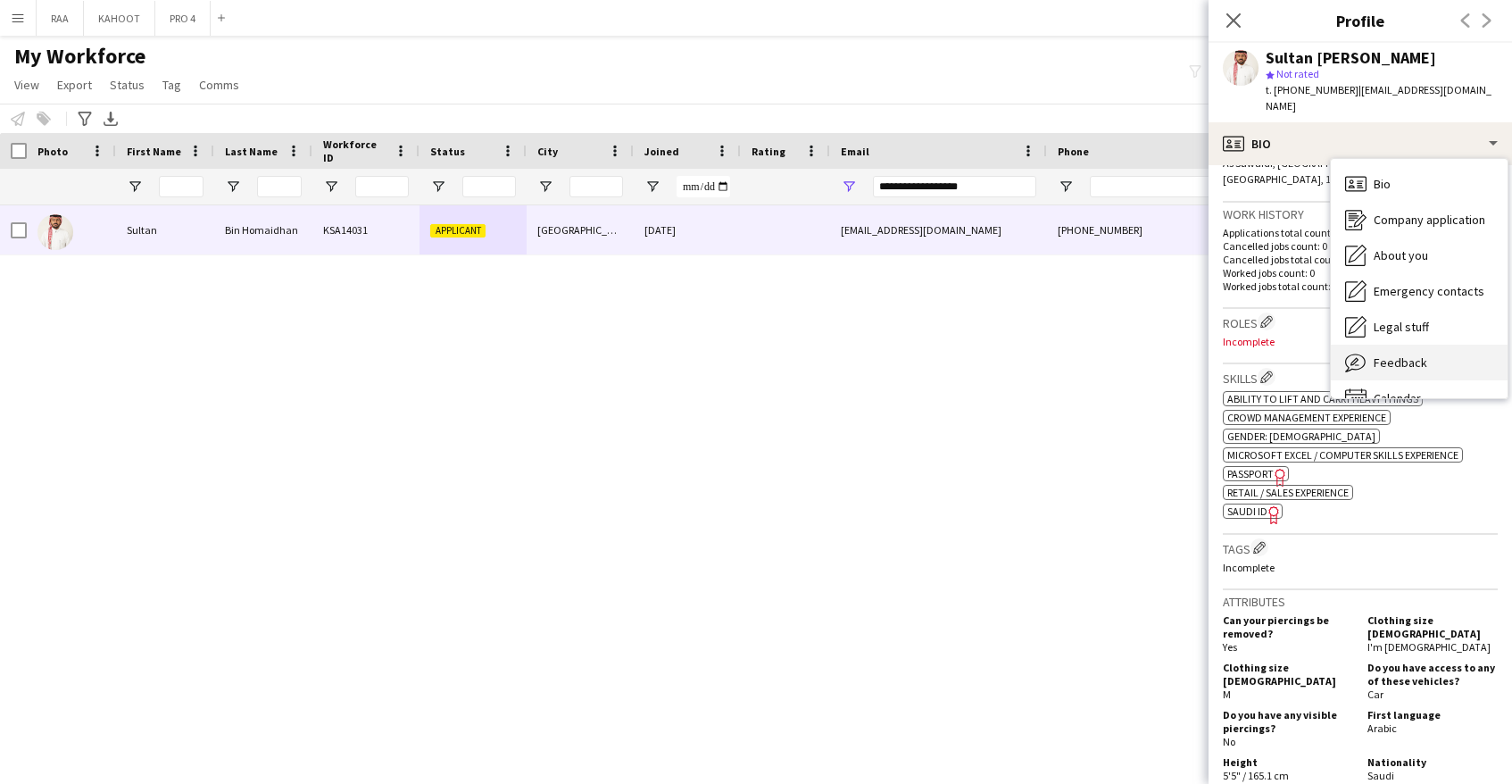
click at [1454, 344] on div "Feedback Feedback" at bounding box center [1420, 362] width 177 height 35
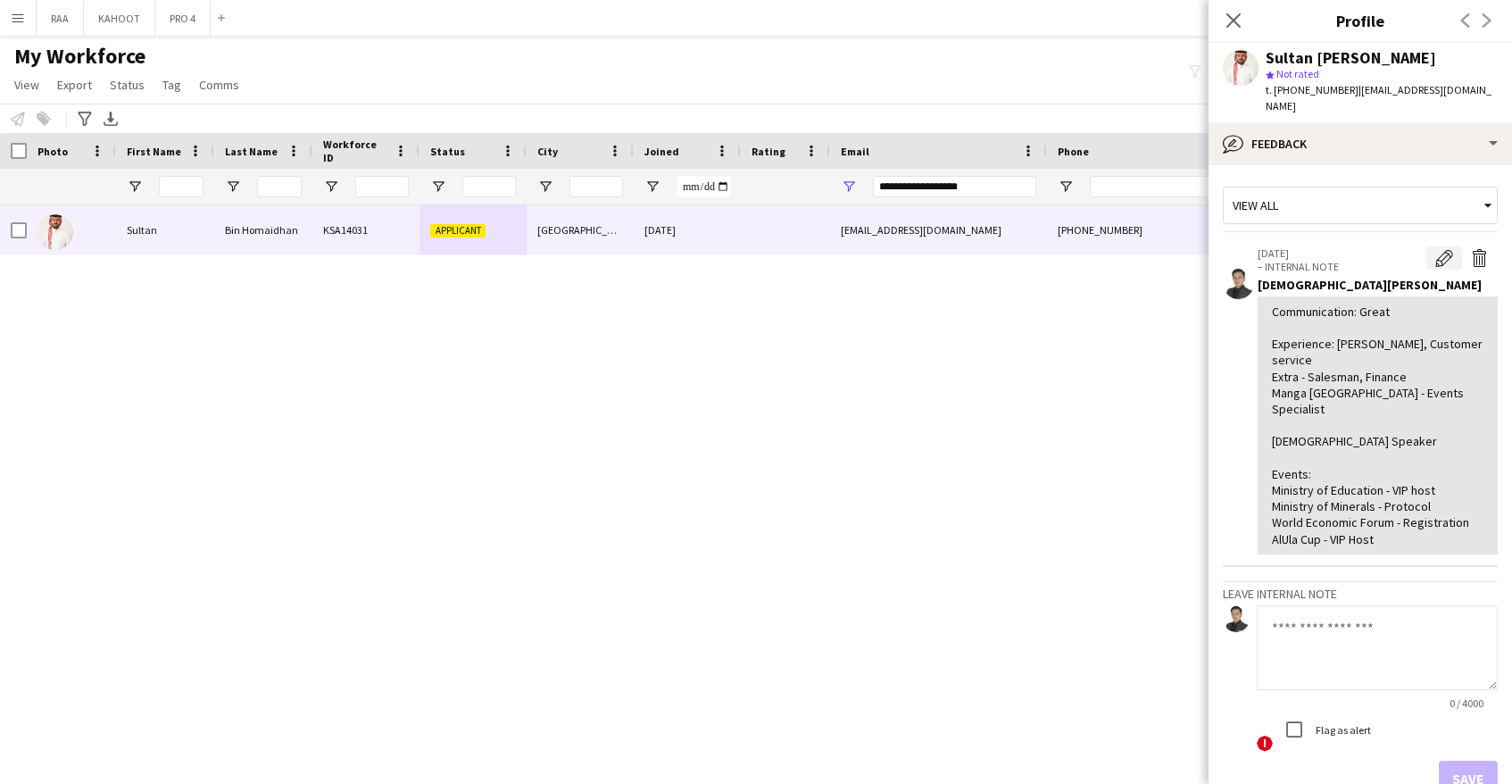
click at [1445, 249] on app-icon "Edit internal note" at bounding box center [1444, 258] width 18 height 18
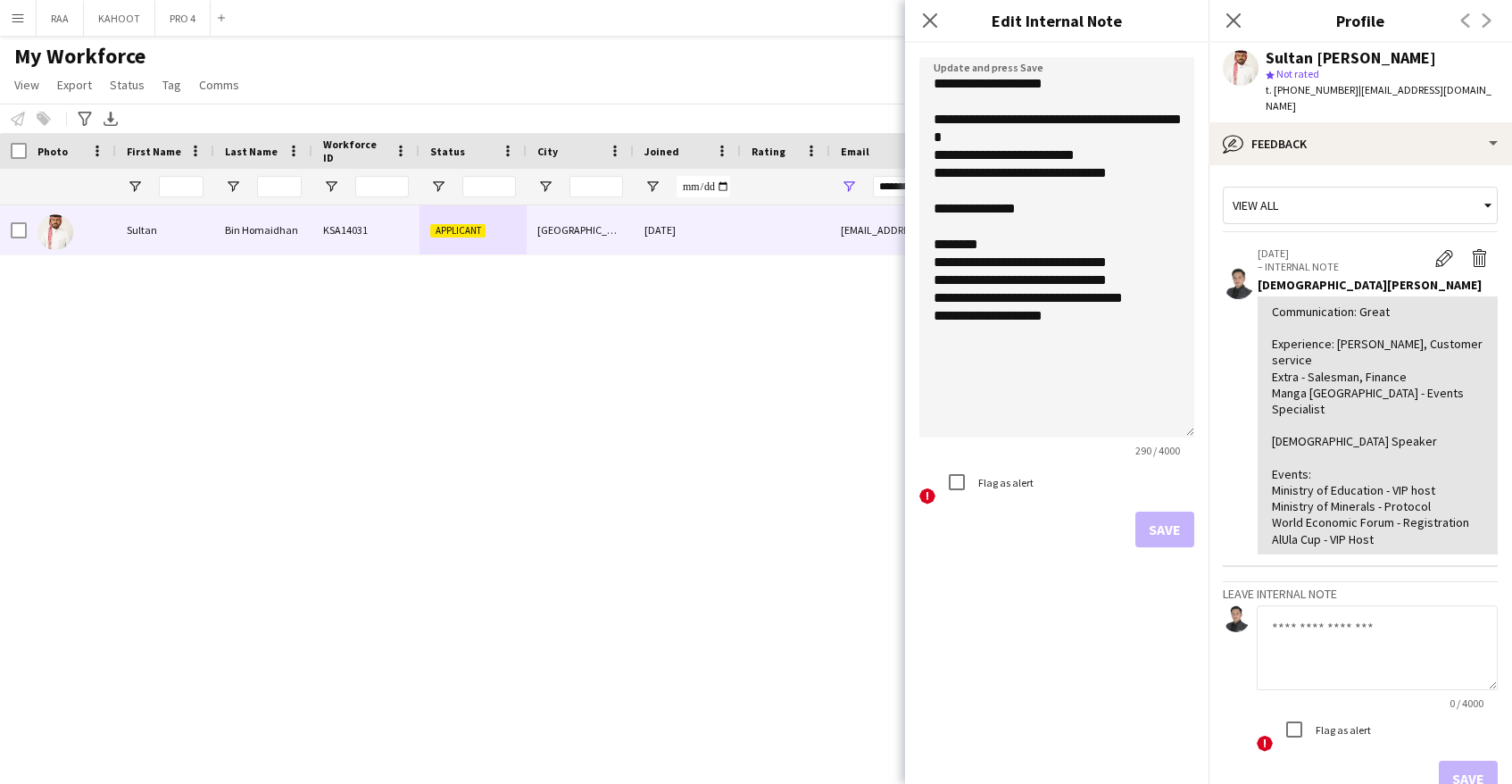
drag, startPoint x: 1189, startPoint y: 158, endPoint x: 1158, endPoint y: 471, distance: 314.5
click at [1158, 438] on textarea "**********" at bounding box center [1056, 247] width 274 height 380
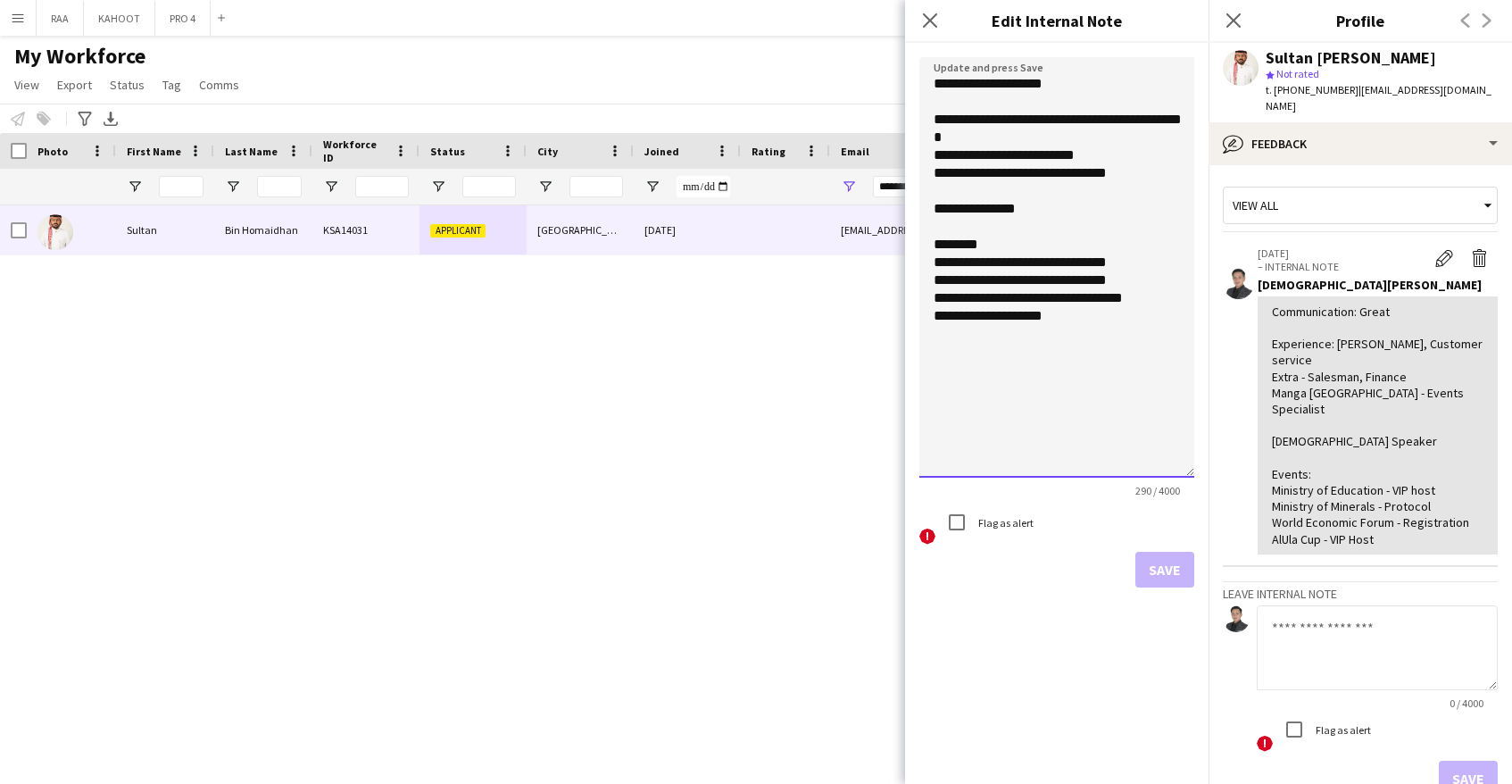
click at [1070, 315] on textarea "**********" at bounding box center [1056, 267] width 274 height 420
type textarea "**********"
click at [1186, 569] on button "Save" at bounding box center [1165, 570] width 59 height 35
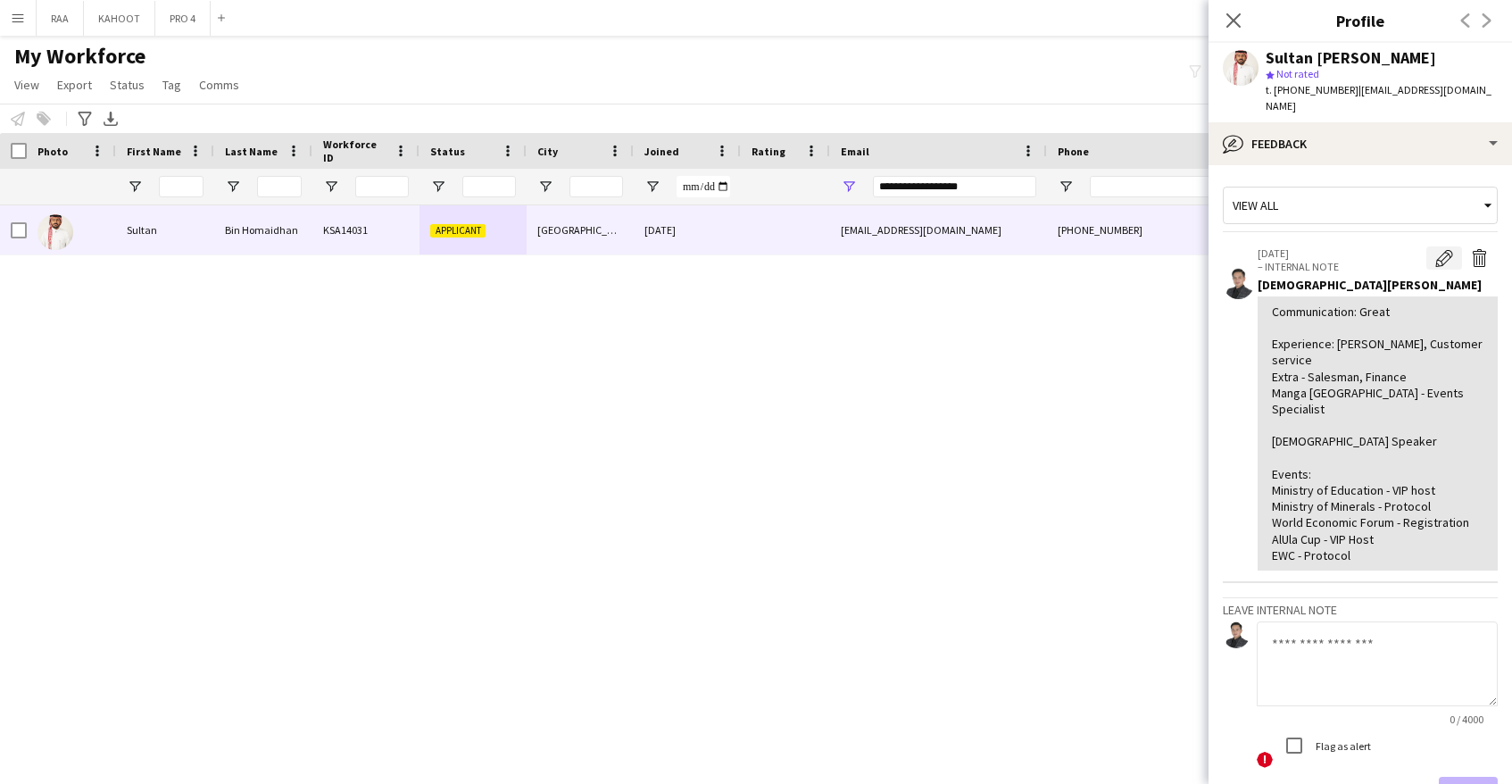
click at [1450, 249] on app-icon "Edit internal note" at bounding box center [1444, 258] width 18 height 18
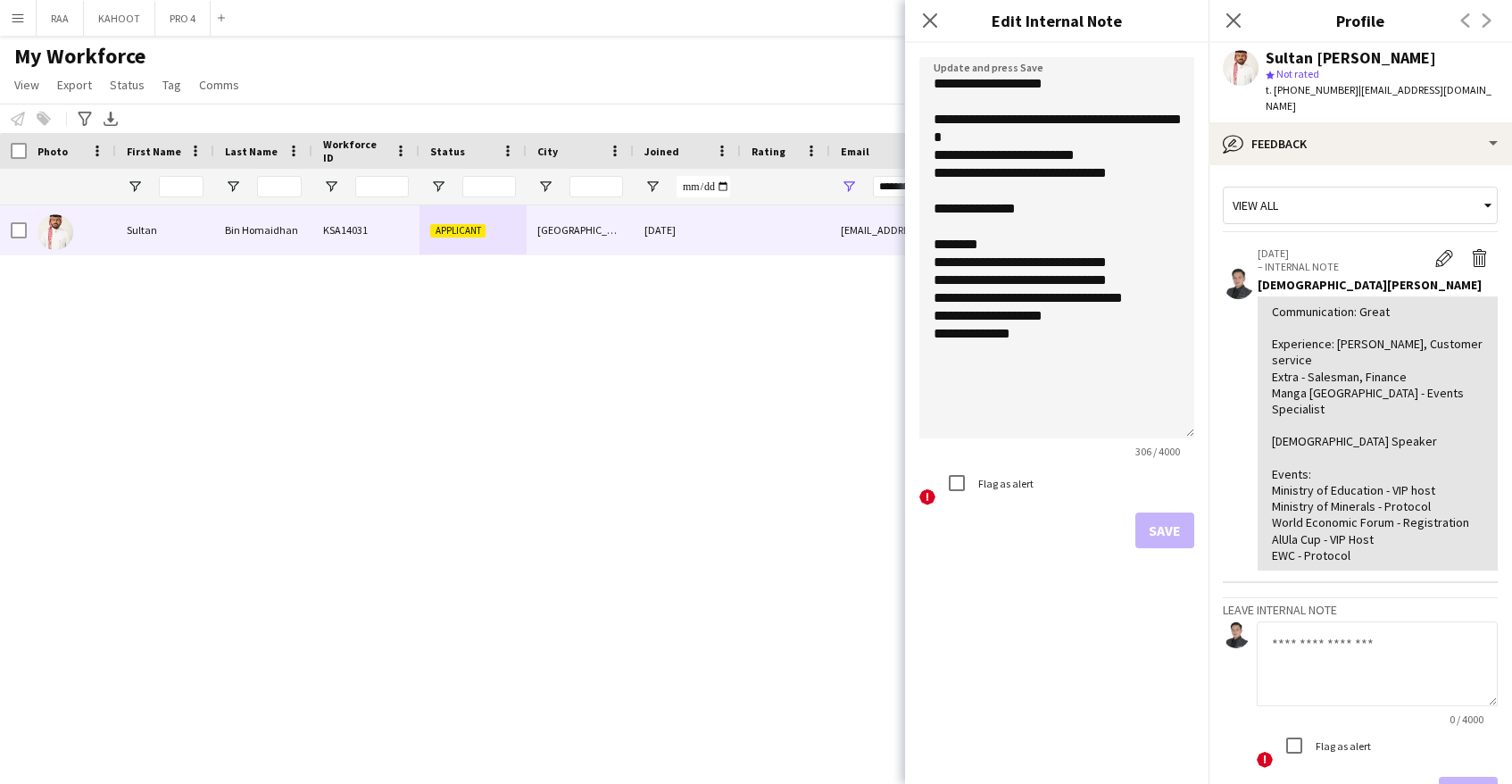
drag, startPoint x: 1188, startPoint y: 158, endPoint x: 1164, endPoint y: 434, distance: 277.0
click at [1164, 434] on textarea "**********" at bounding box center [1056, 247] width 274 height 381
click at [1103, 340] on textarea "**********" at bounding box center [1056, 248] width 274 height 382
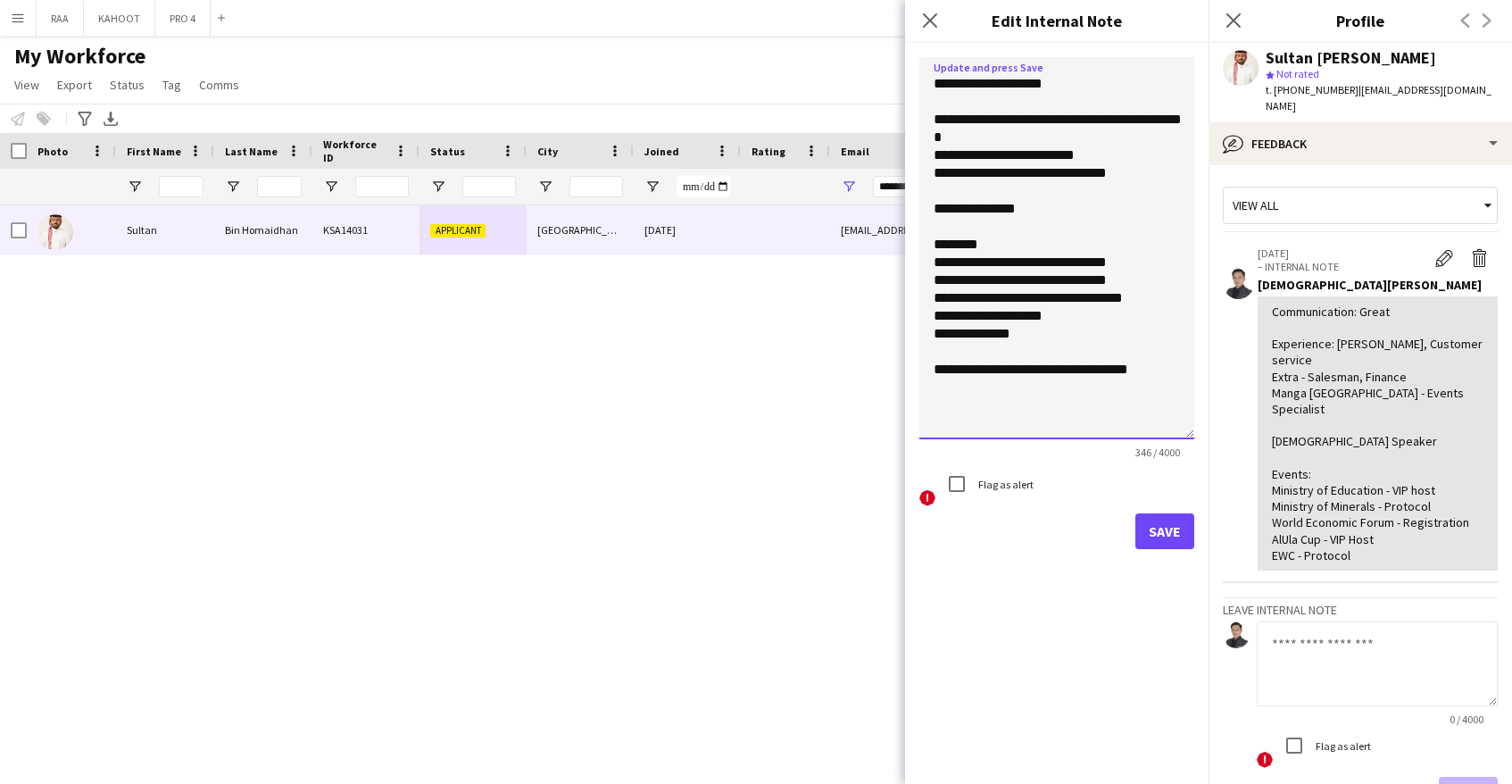
type textarea "**********"
click at [1175, 534] on button "Save" at bounding box center [1165, 531] width 59 height 35
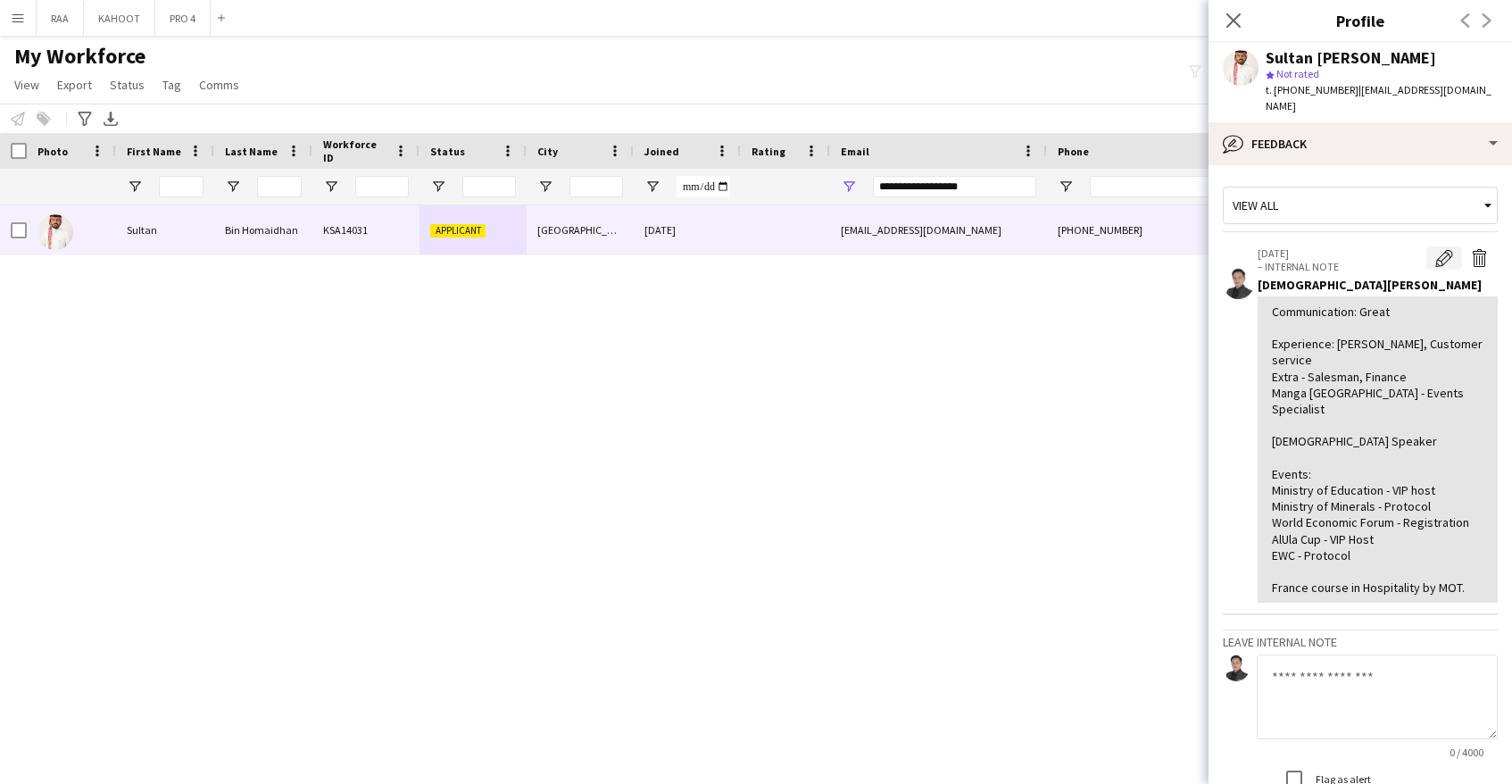
click at [1437, 249] on app-icon "Edit internal note" at bounding box center [1444, 258] width 18 height 18
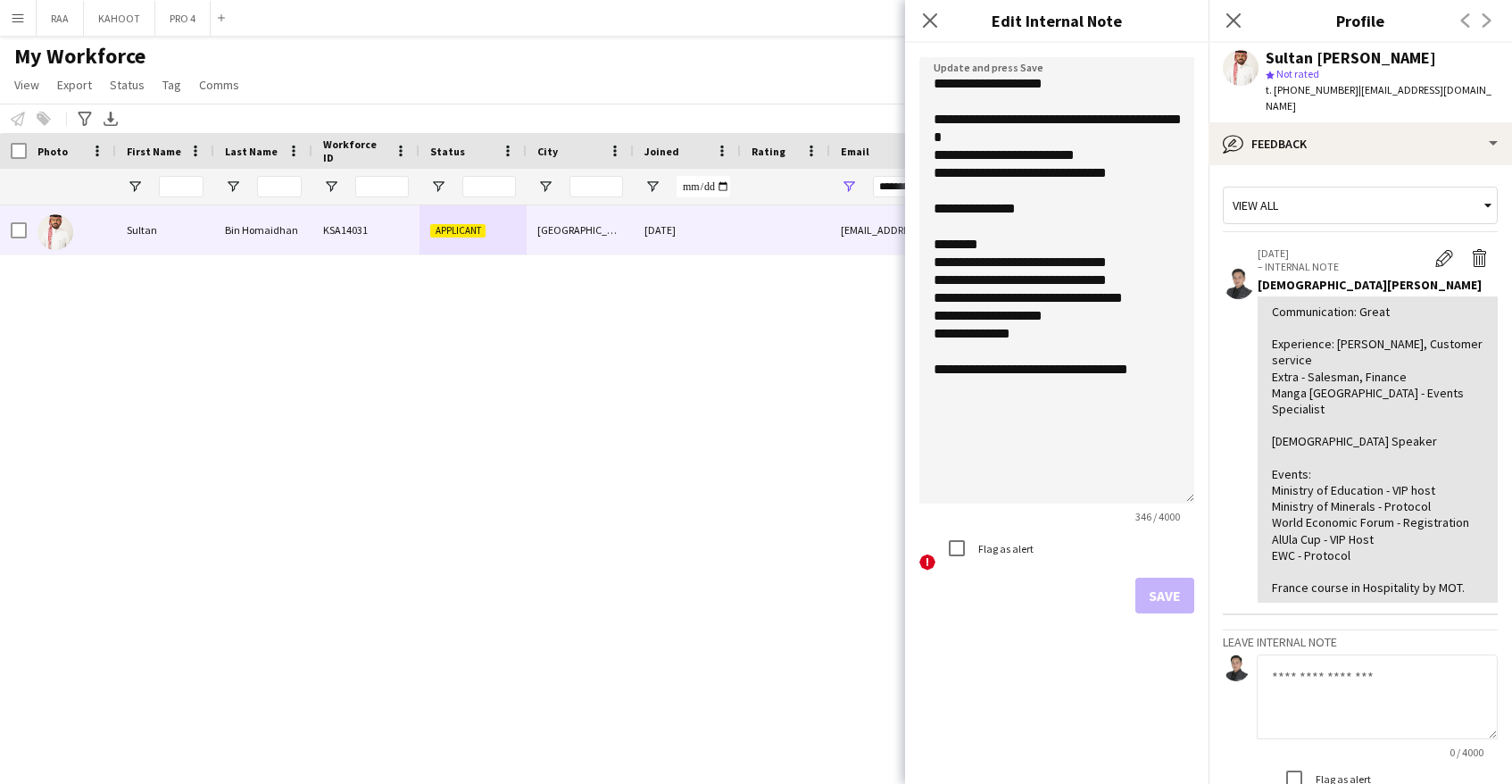
drag, startPoint x: 1190, startPoint y: 156, endPoint x: 1095, endPoint y: 496, distance: 353.0
click at [1096, 497] on textarea "**********" at bounding box center [1056, 280] width 274 height 447
click at [1169, 380] on textarea "**********" at bounding box center [1056, 280] width 274 height 448
type textarea "**********"
click at [1150, 582] on button "Save" at bounding box center [1165, 597] width 59 height 35
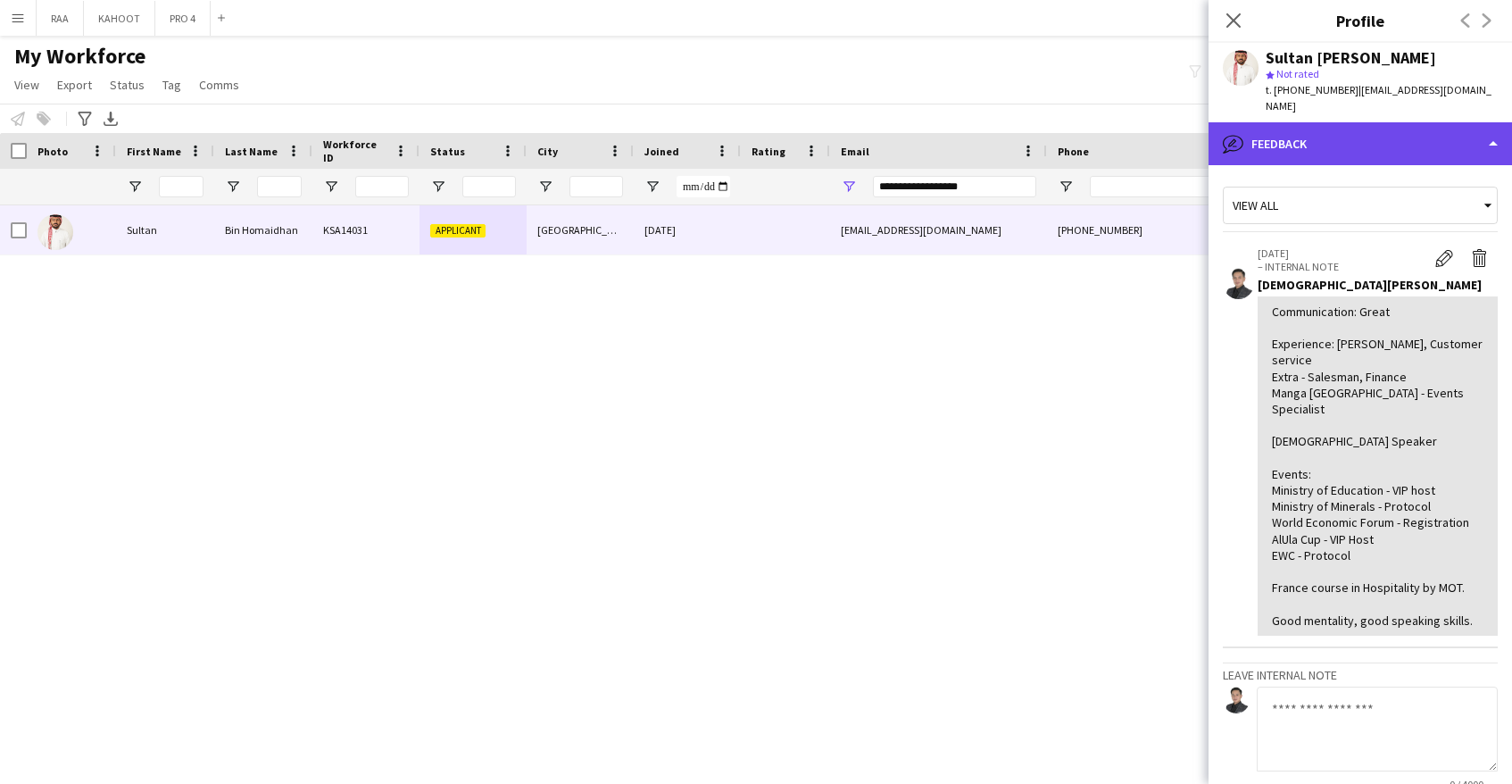
click at [1360, 122] on div "bubble-pencil Feedback" at bounding box center [1360, 144] width 303 height 43
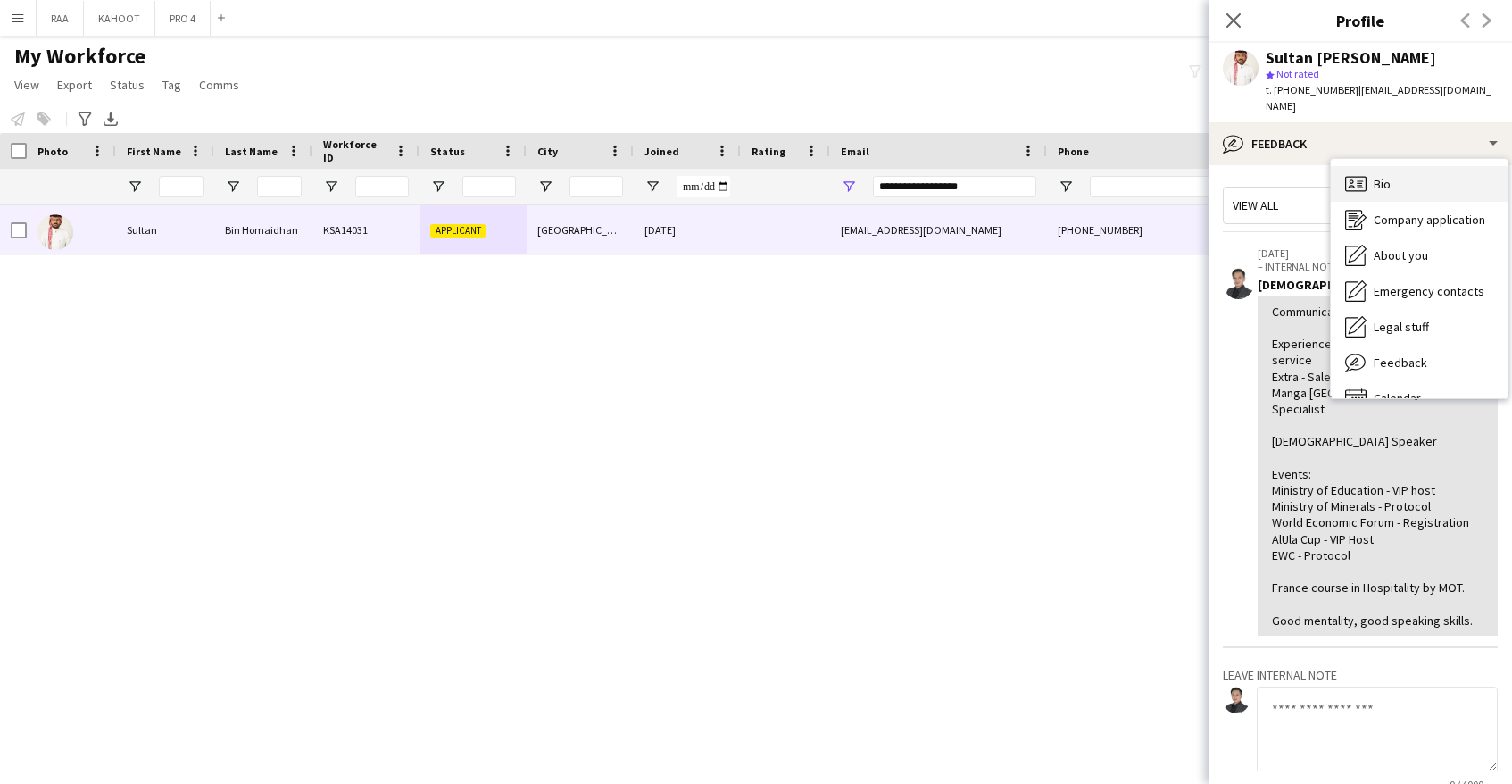
click at [1390, 176] on span "Bio" at bounding box center [1381, 184] width 17 height 16
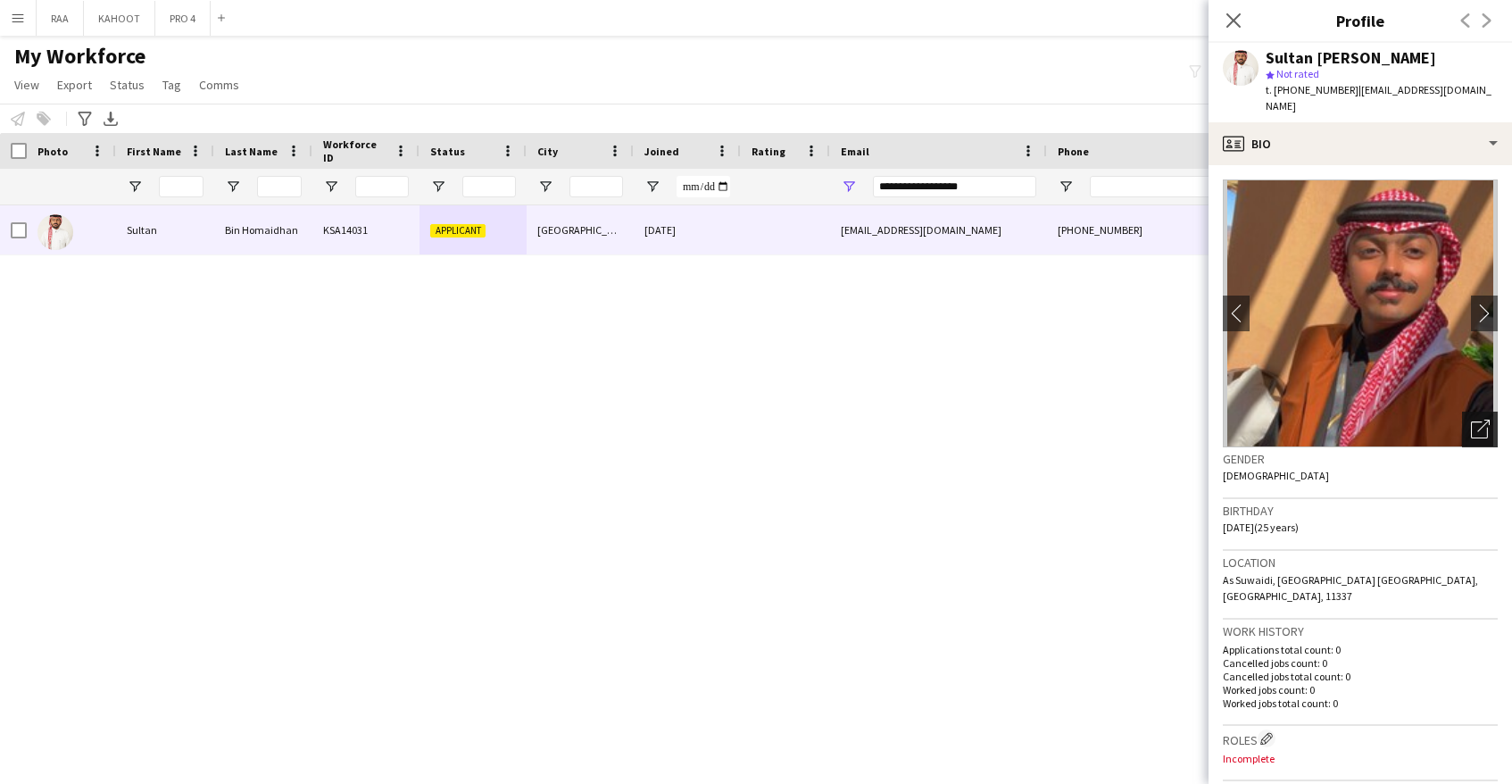
click at [1478, 419] on icon at bounding box center [1483, 425] width 13 height 13
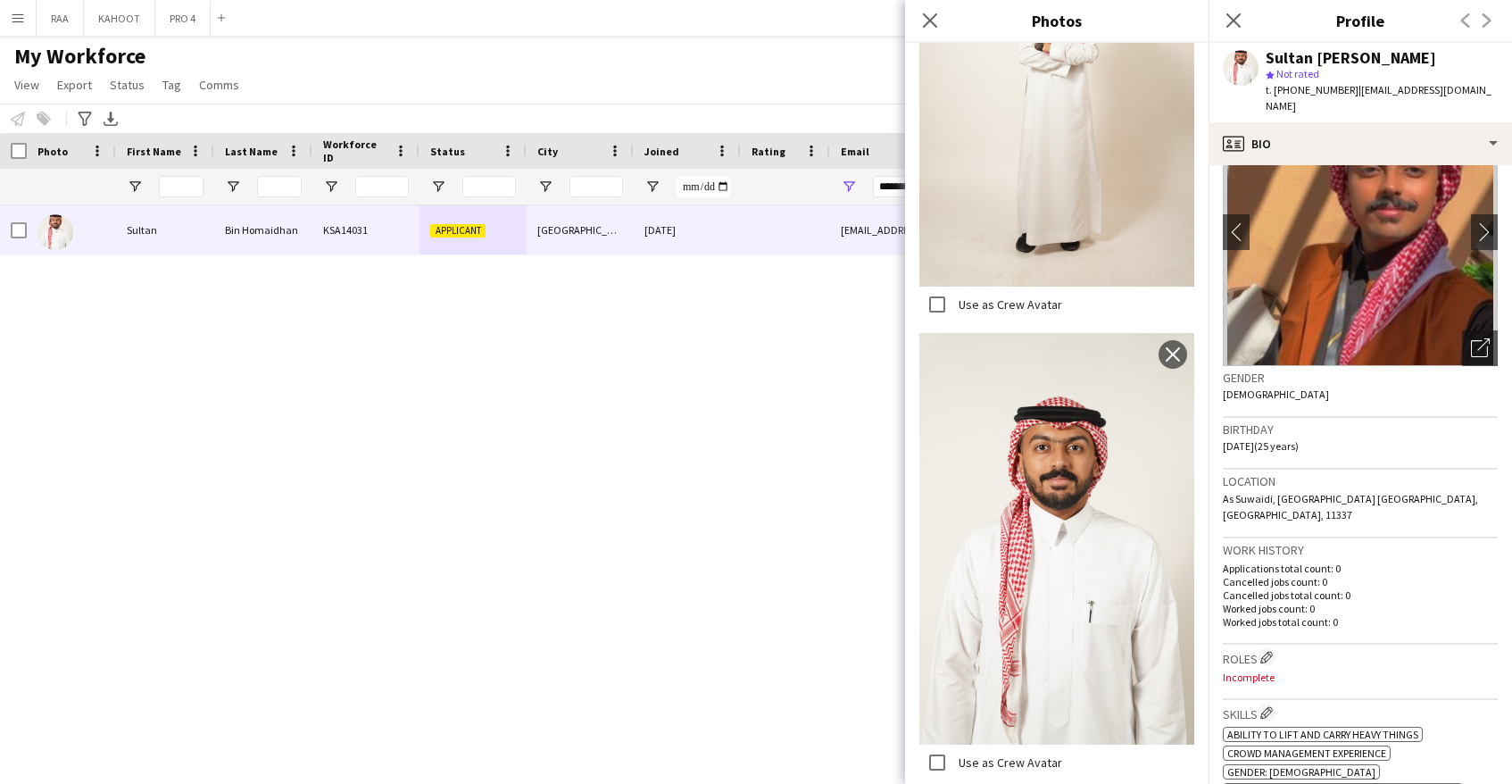
scroll to position [82, 0]
drag, startPoint x: 1443, startPoint y: 476, endPoint x: 1253, endPoint y: 514, distance: 193.8
click at [1253, 514] on app-crew-profile-bio "chevron-left chevron-right Open photos pop-in Gender Male Birthday 03-12-1999 (…" at bounding box center [1360, 474] width 303 height 619
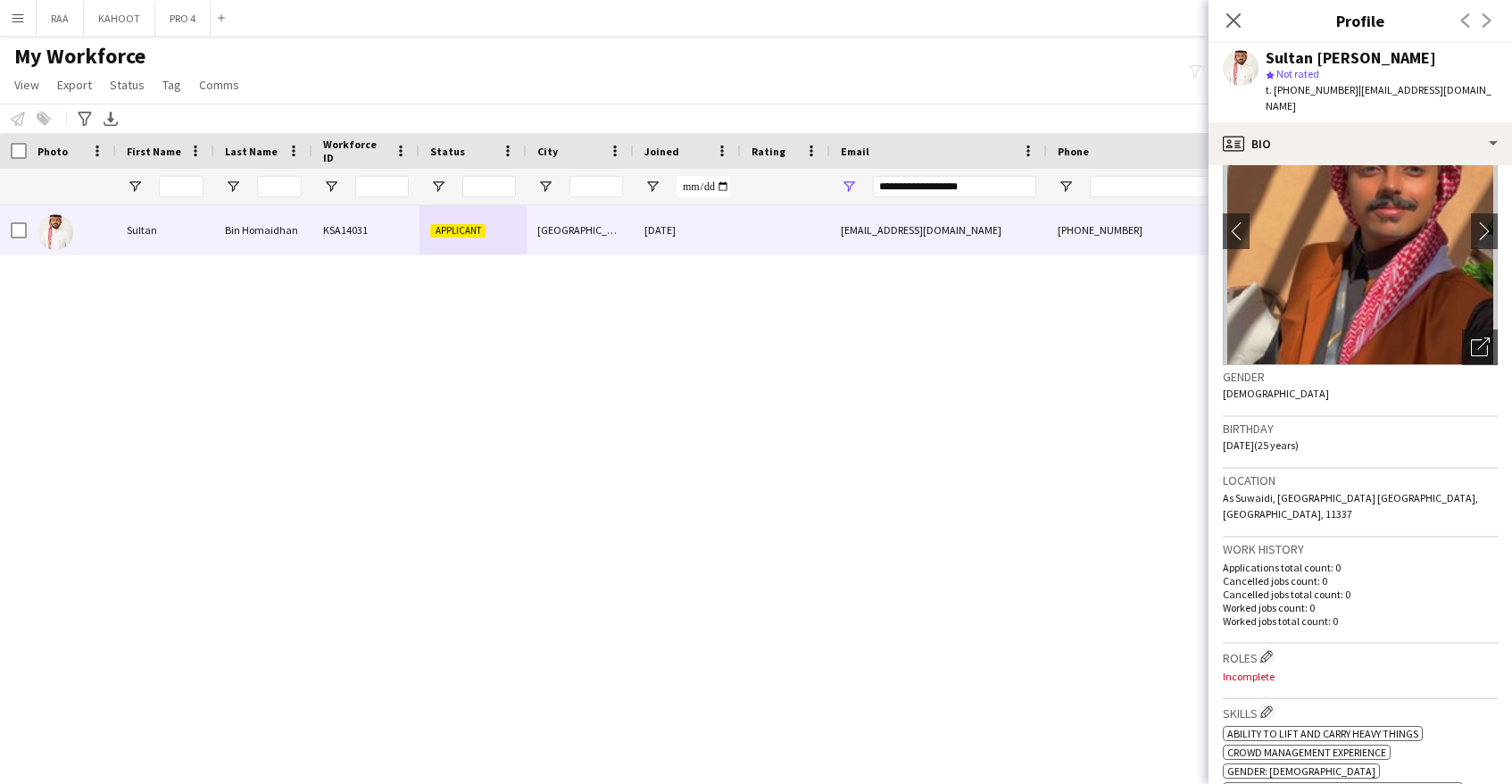
click at [1271, 491] on span "As Suwaidi, Riyadh Saudi Arabia, Riyadh, 11337" at bounding box center [1350, 506] width 255 height 30
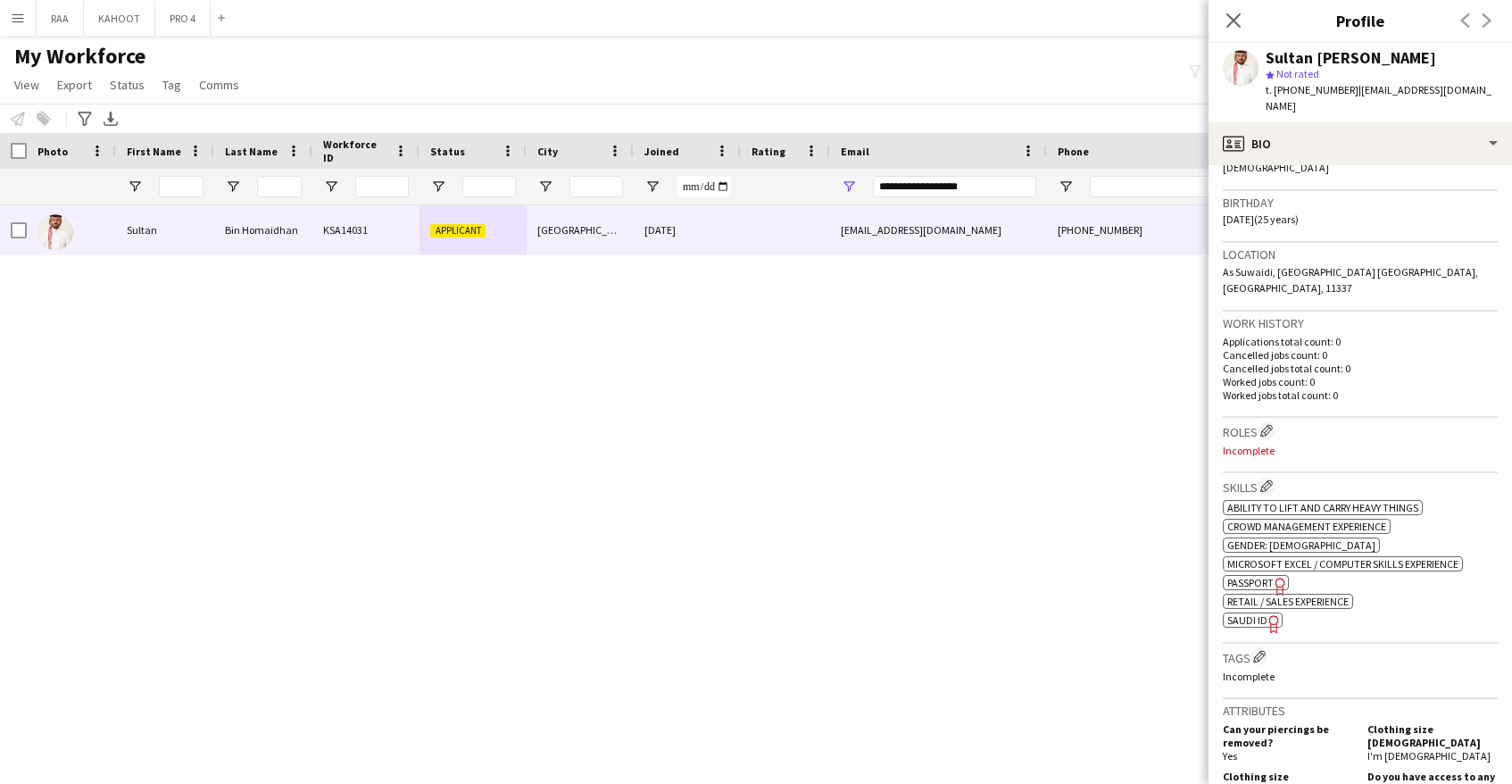
scroll to position [312, 0]
click at [1256, 610] on span "SAUDI ID" at bounding box center [1246, 617] width 40 height 14
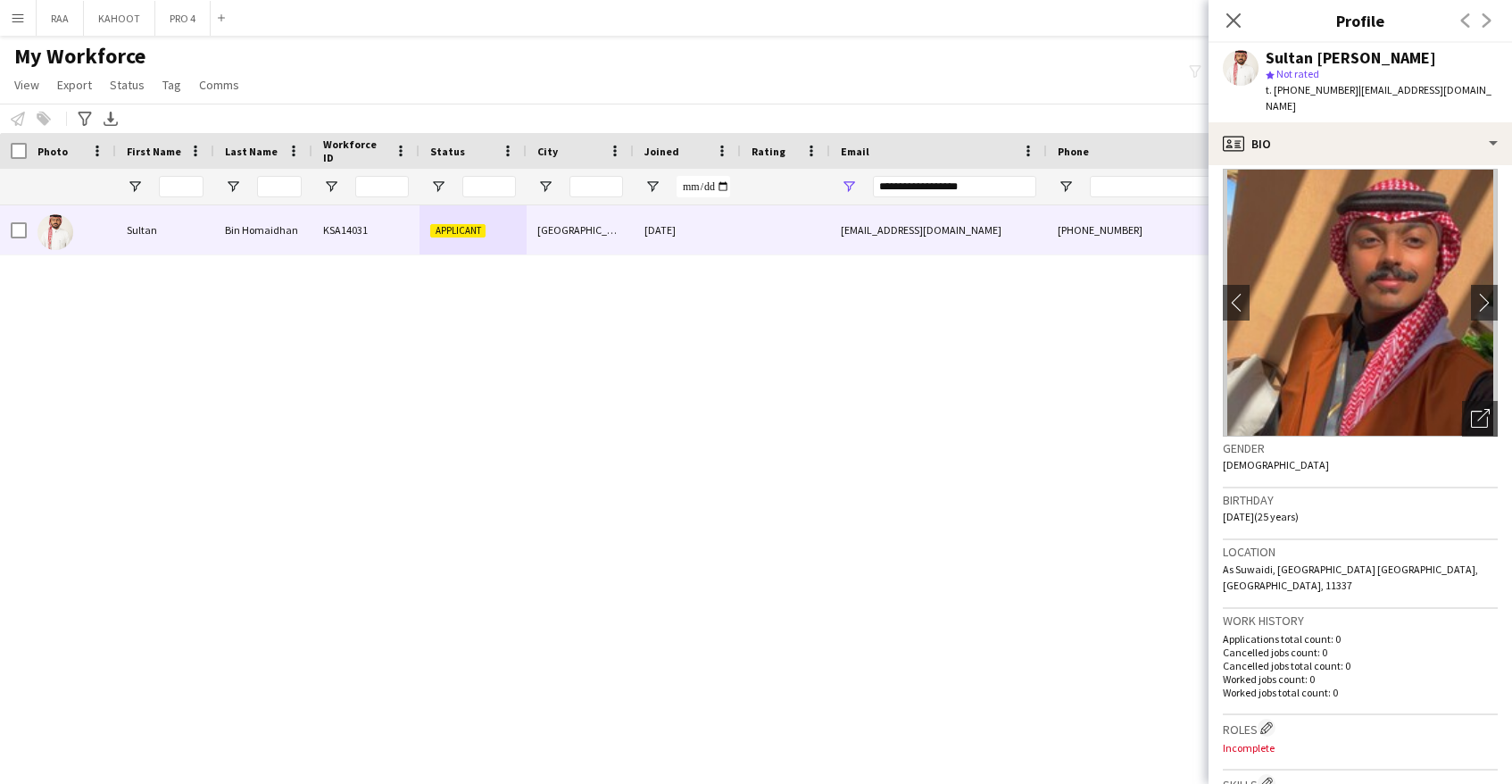
scroll to position [0, 0]
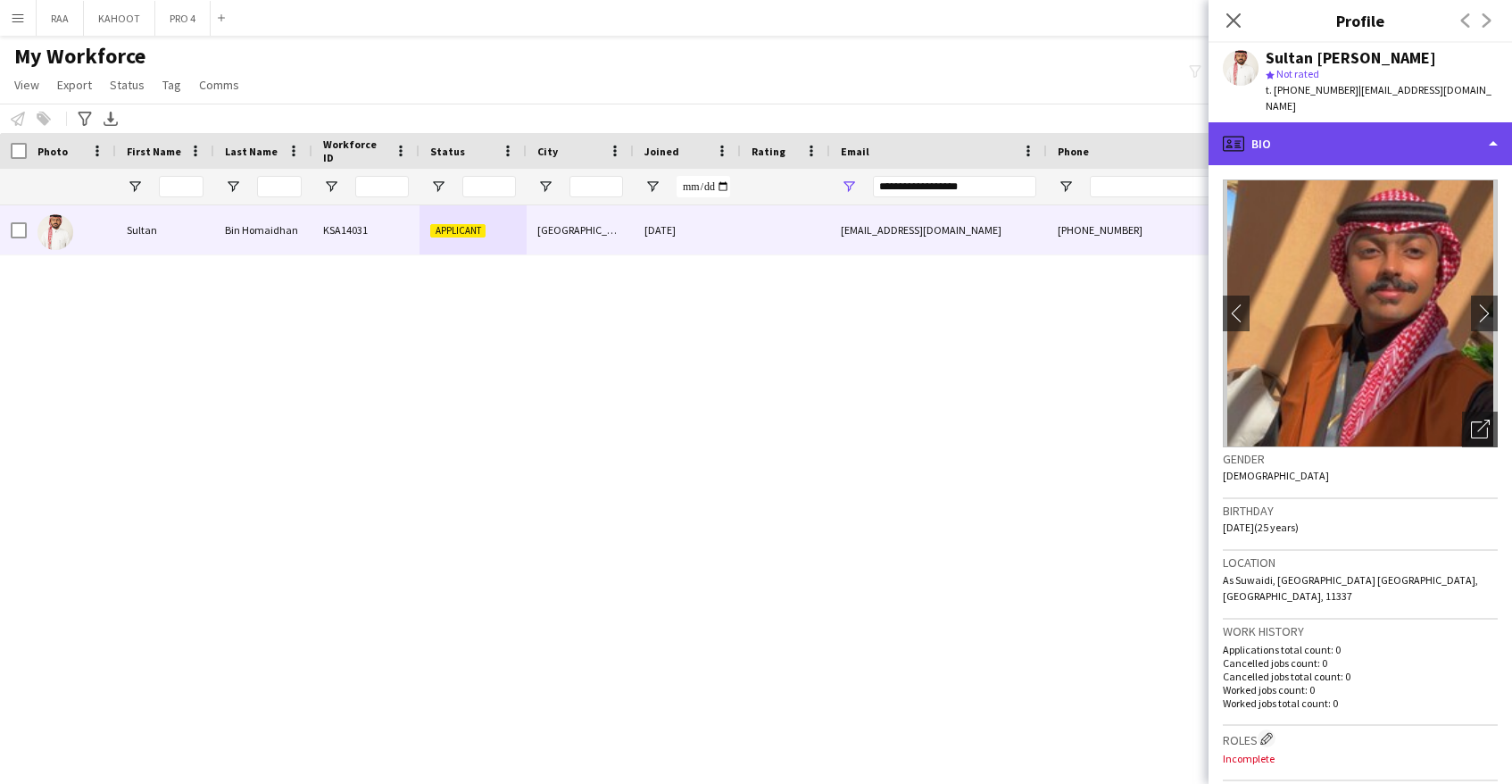
click at [1364, 139] on div "profile Bio" at bounding box center [1360, 144] width 303 height 43
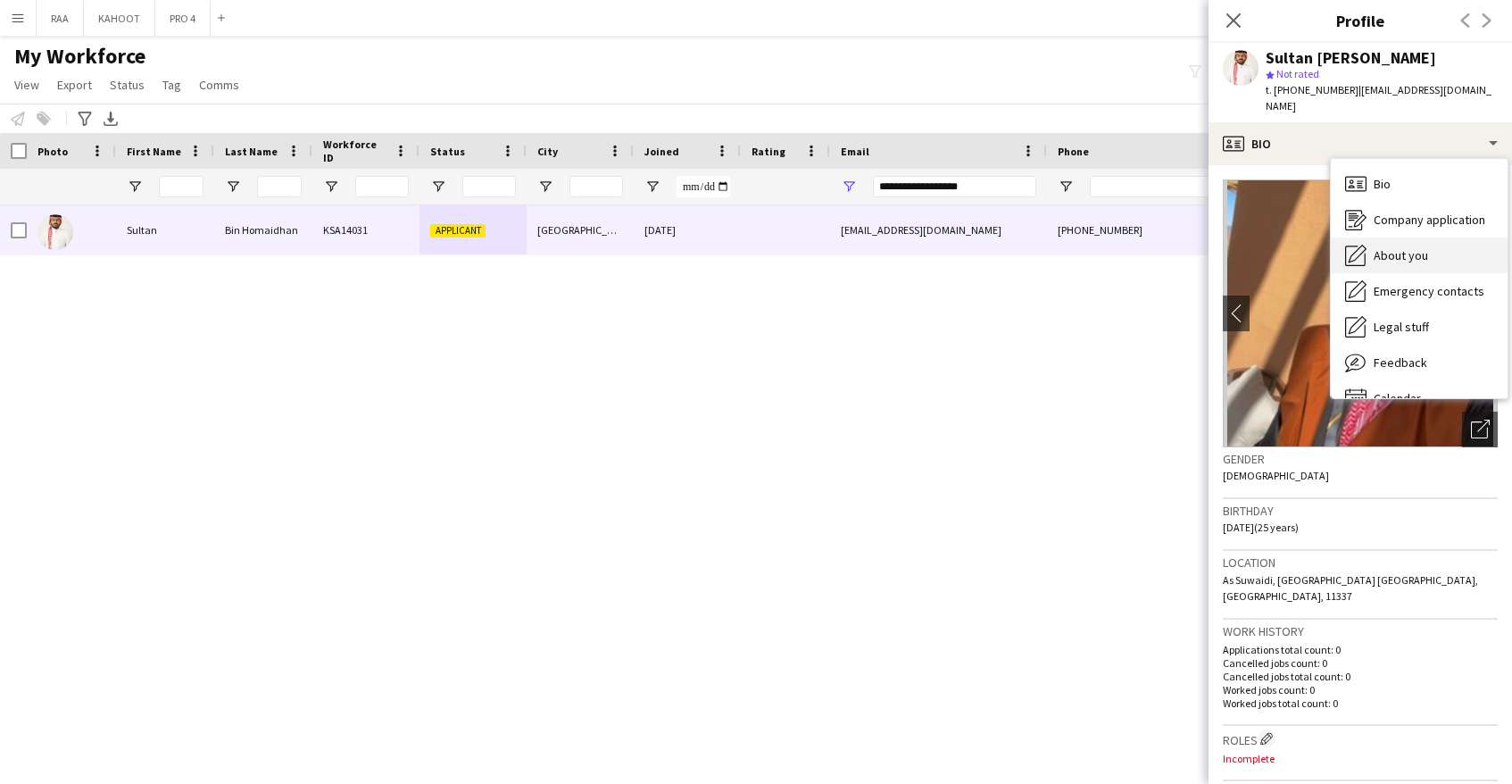
click at [1449, 245] on div "About you About you" at bounding box center [1420, 255] width 177 height 35
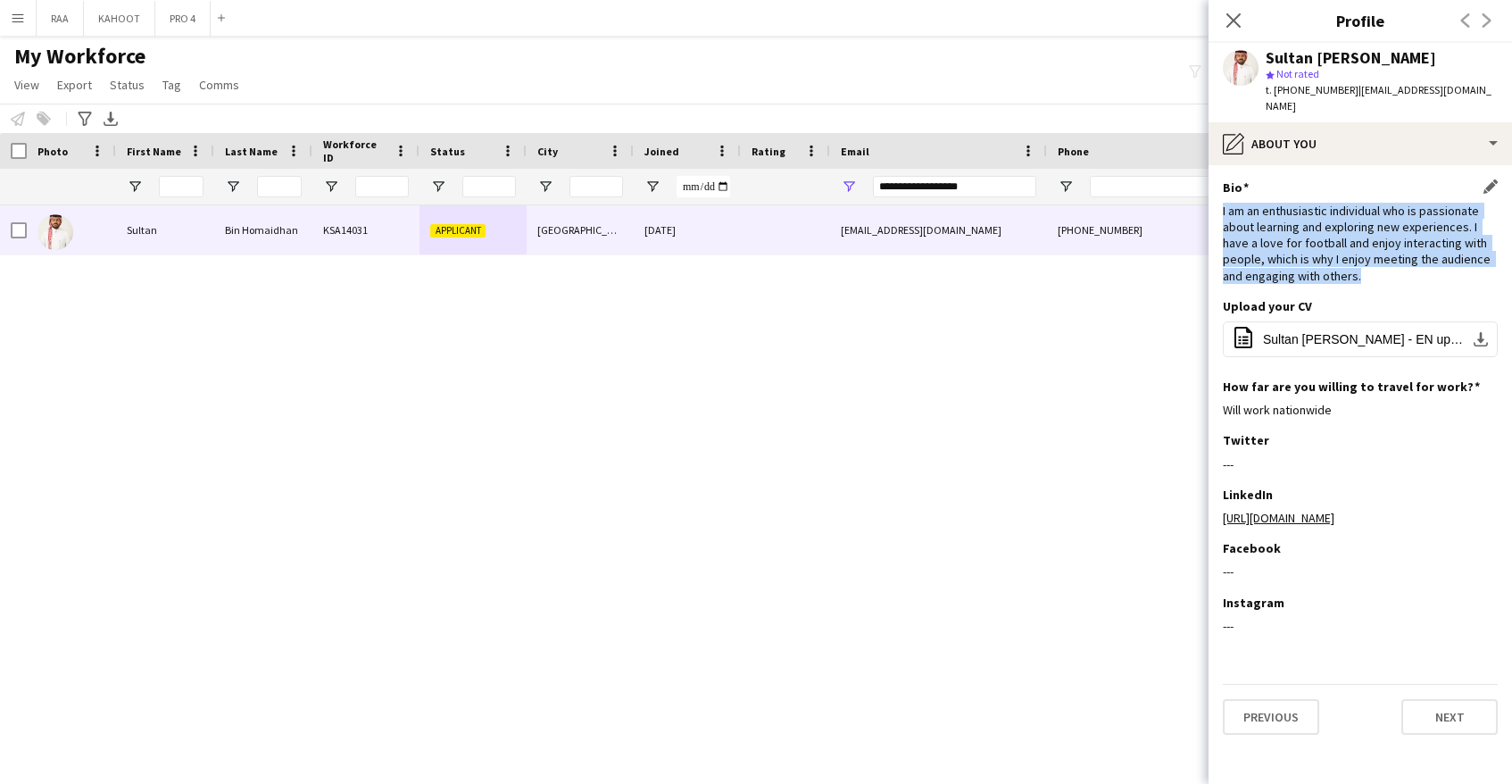
drag, startPoint x: 1223, startPoint y: 196, endPoint x: 1399, endPoint y: 267, distance: 189.8
click at [1399, 267] on div "I am an enthusiastic individual who is passionate about learning and exploring …" at bounding box center [1360, 243] width 274 height 82
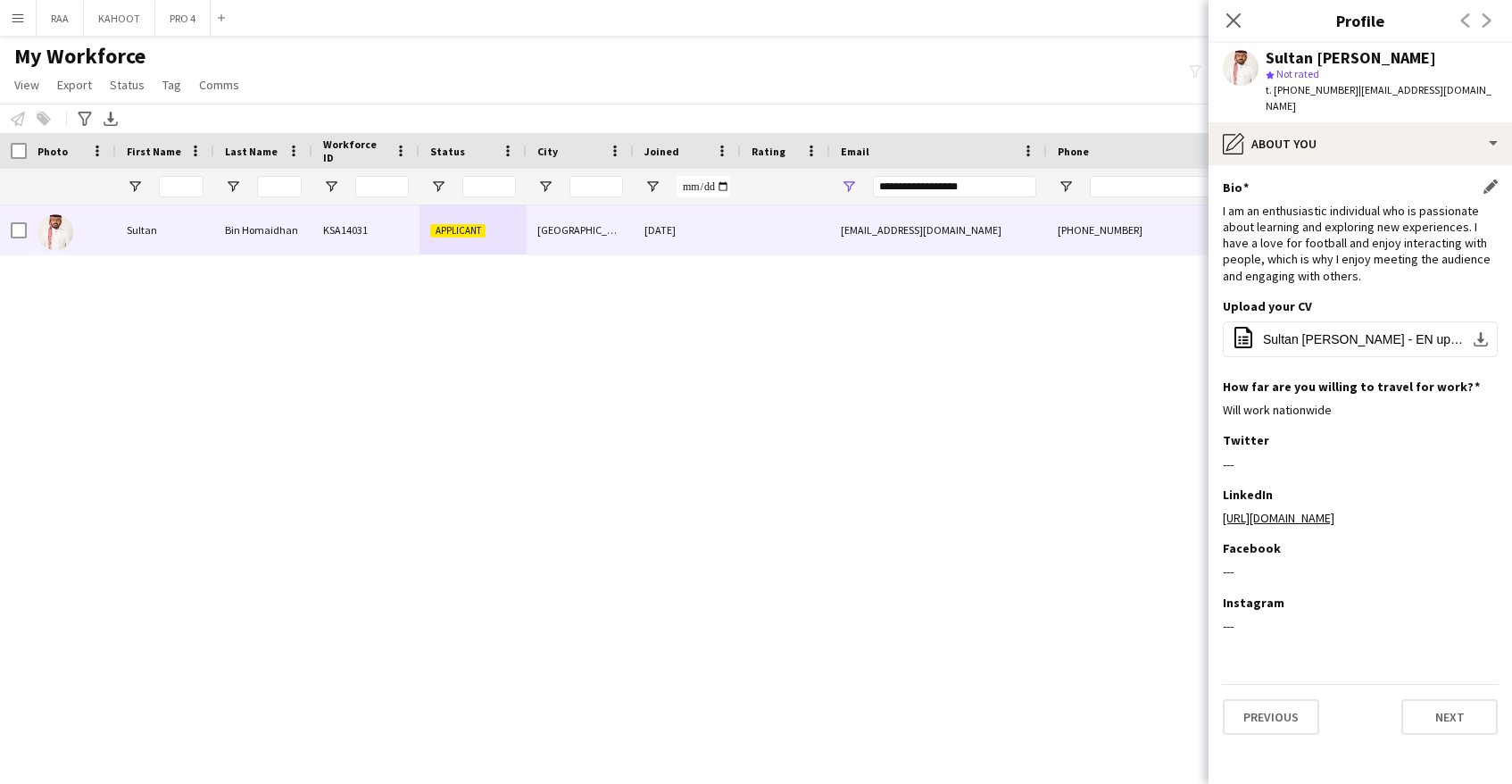
click at [1399, 266] on div "I am an enthusiastic individual who is passionate about learning and exploring …" at bounding box center [1360, 243] width 274 height 82
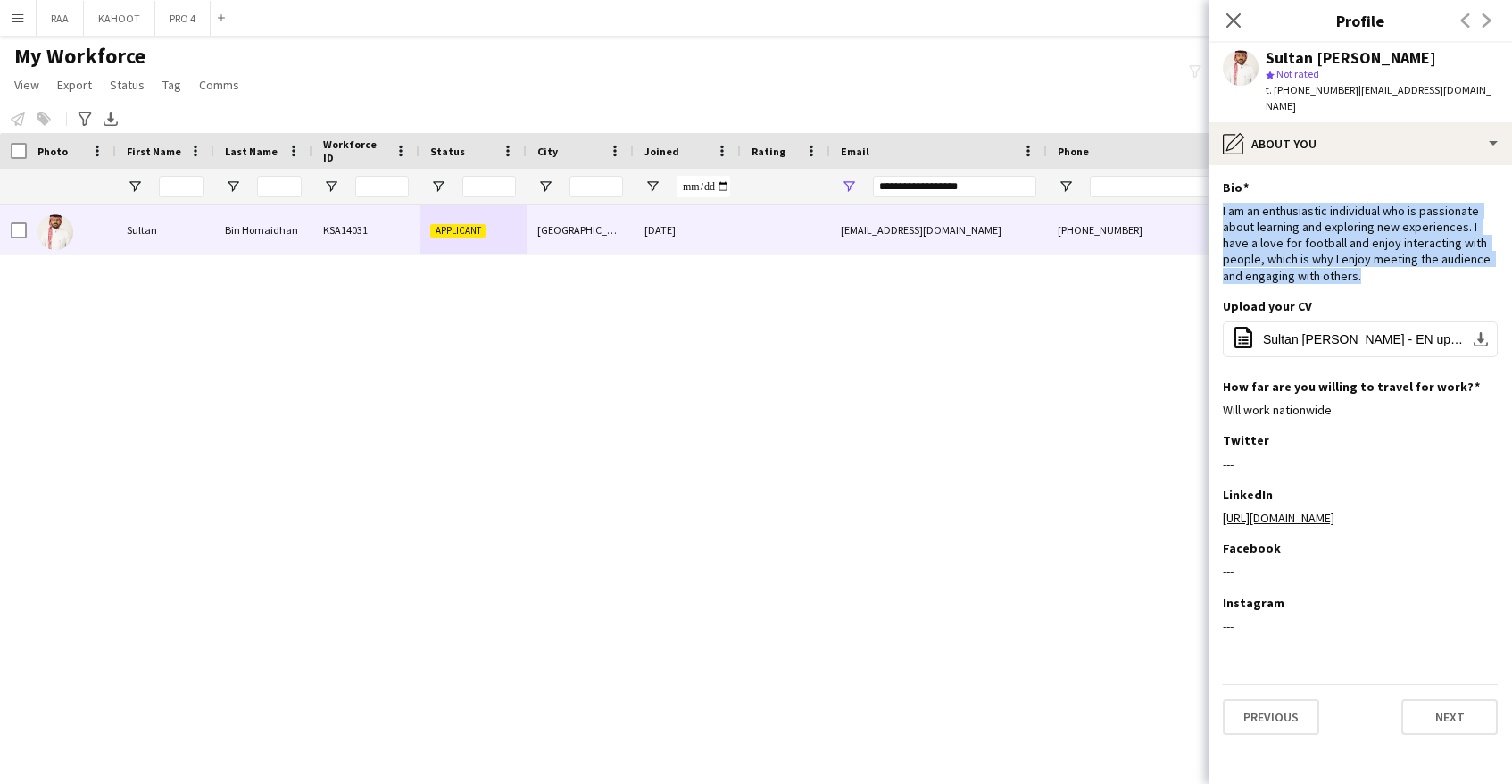
drag, startPoint x: 1371, startPoint y: 257, endPoint x: 1219, endPoint y: 193, distance: 164.9
click at [1219, 193] on app-section-data-types "Bio Edit this field I am an enthusiastic individual who is passionate about lea…" at bounding box center [1360, 474] width 303 height 619
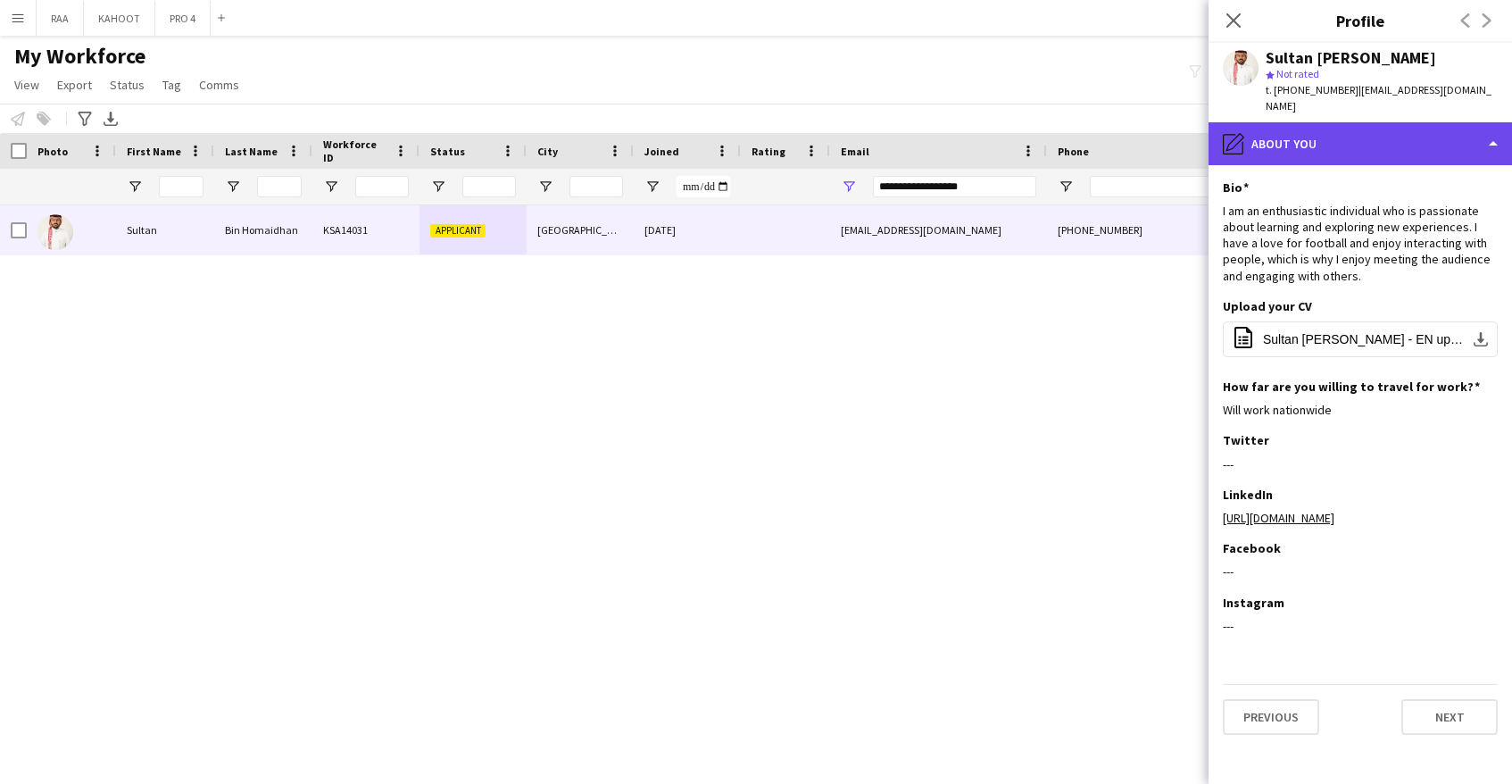
click at [1329, 122] on div "pencil4 About you" at bounding box center [1360, 144] width 303 height 43
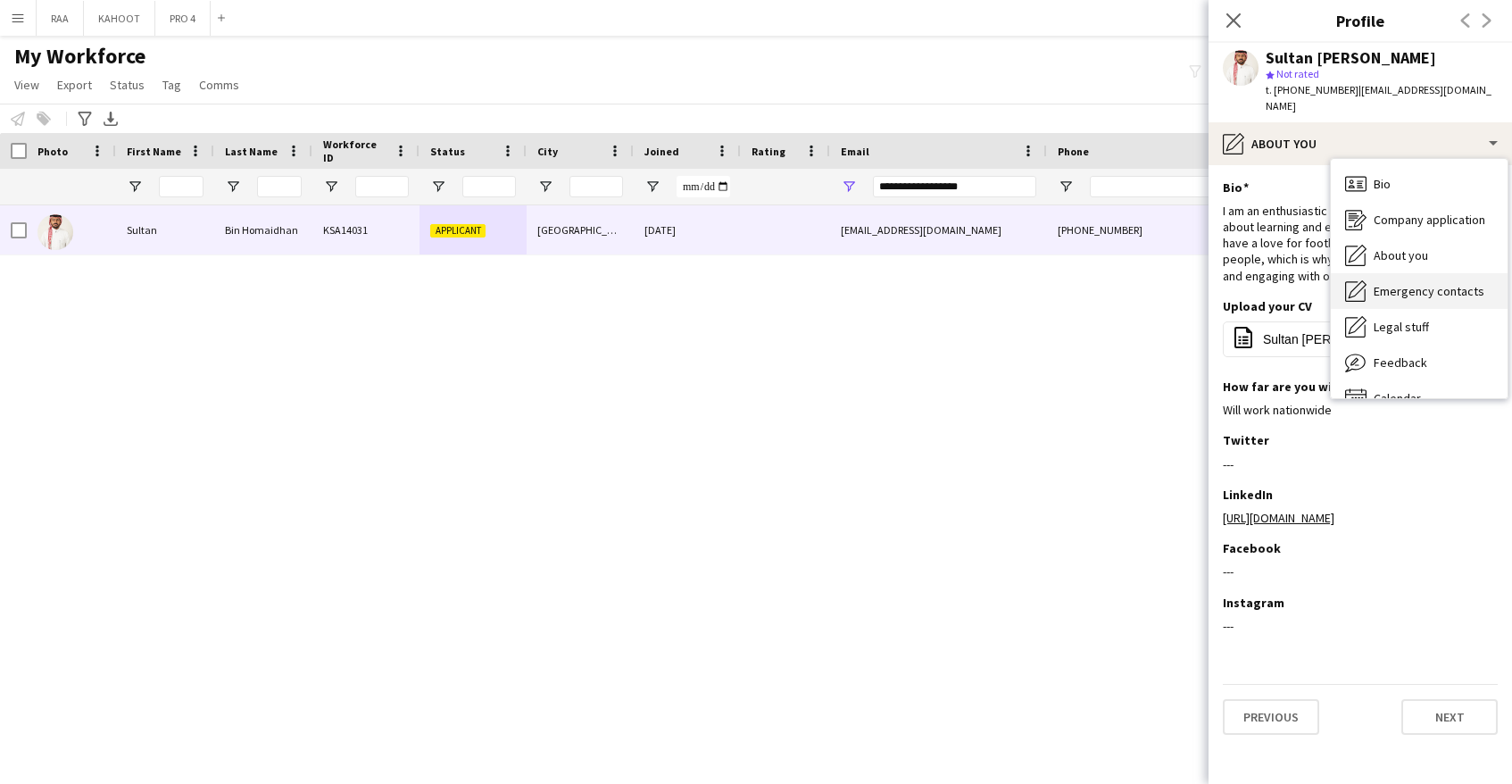
click at [1439, 283] on span "Emergency contacts" at bounding box center [1428, 291] width 110 height 16
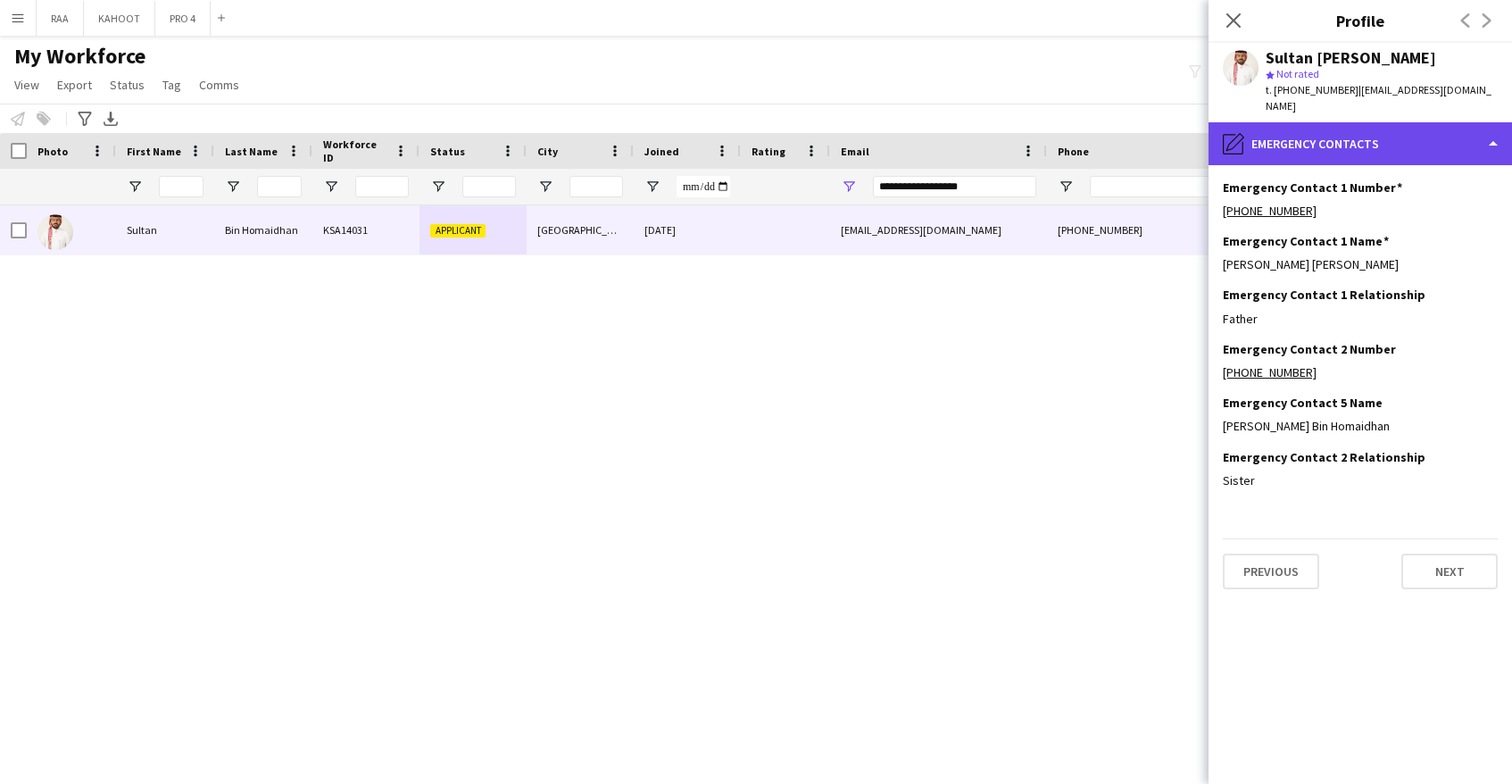
click at [1364, 139] on div "pencil4 Emergency contacts" at bounding box center [1360, 144] width 303 height 43
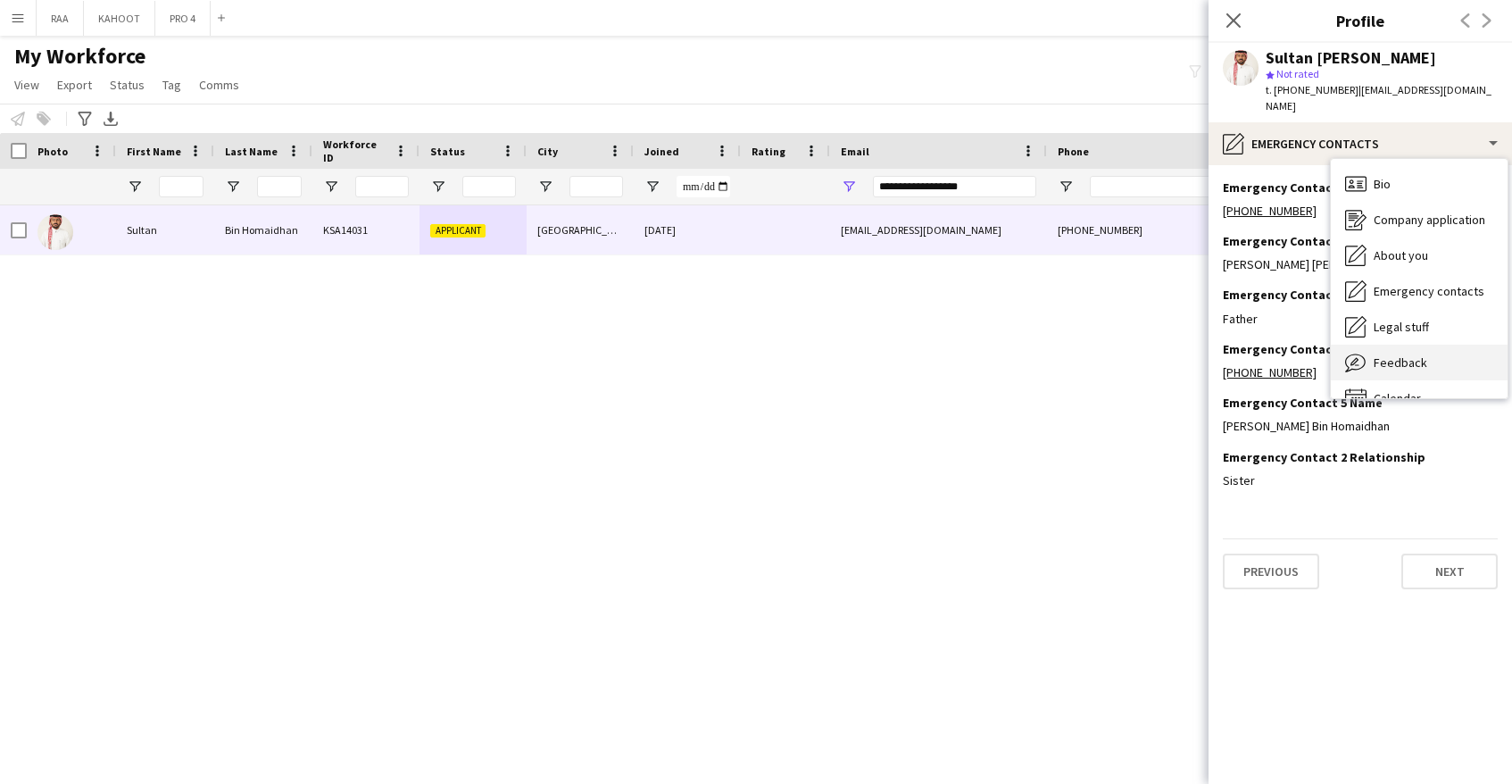
click at [1423, 344] on div "Feedback Feedback" at bounding box center [1420, 362] width 177 height 35
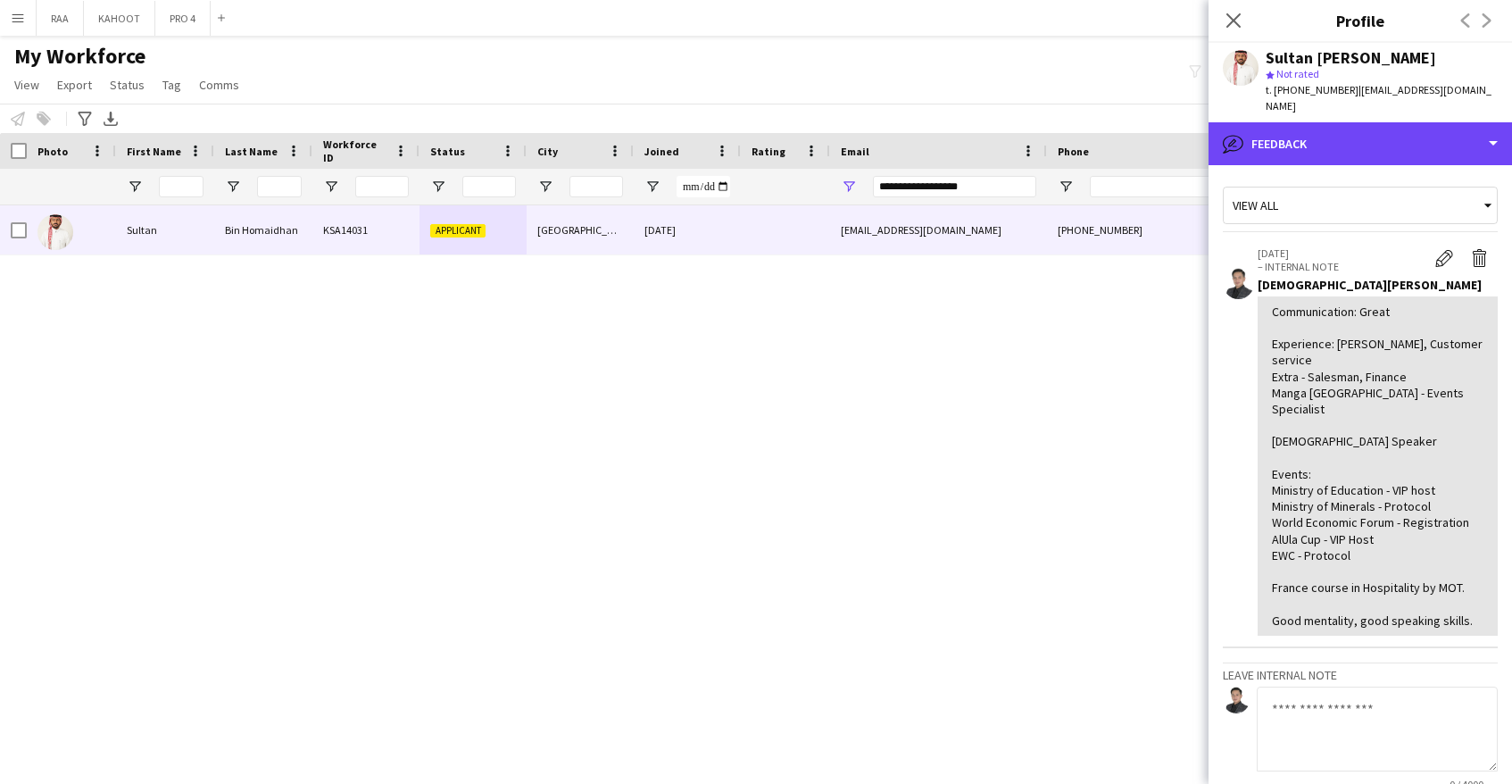
drag, startPoint x: 1316, startPoint y: 134, endPoint x: 1326, endPoint y: 149, distance: 18.0
click at [1315, 134] on div "bubble-pencil Feedback" at bounding box center [1360, 144] width 303 height 43
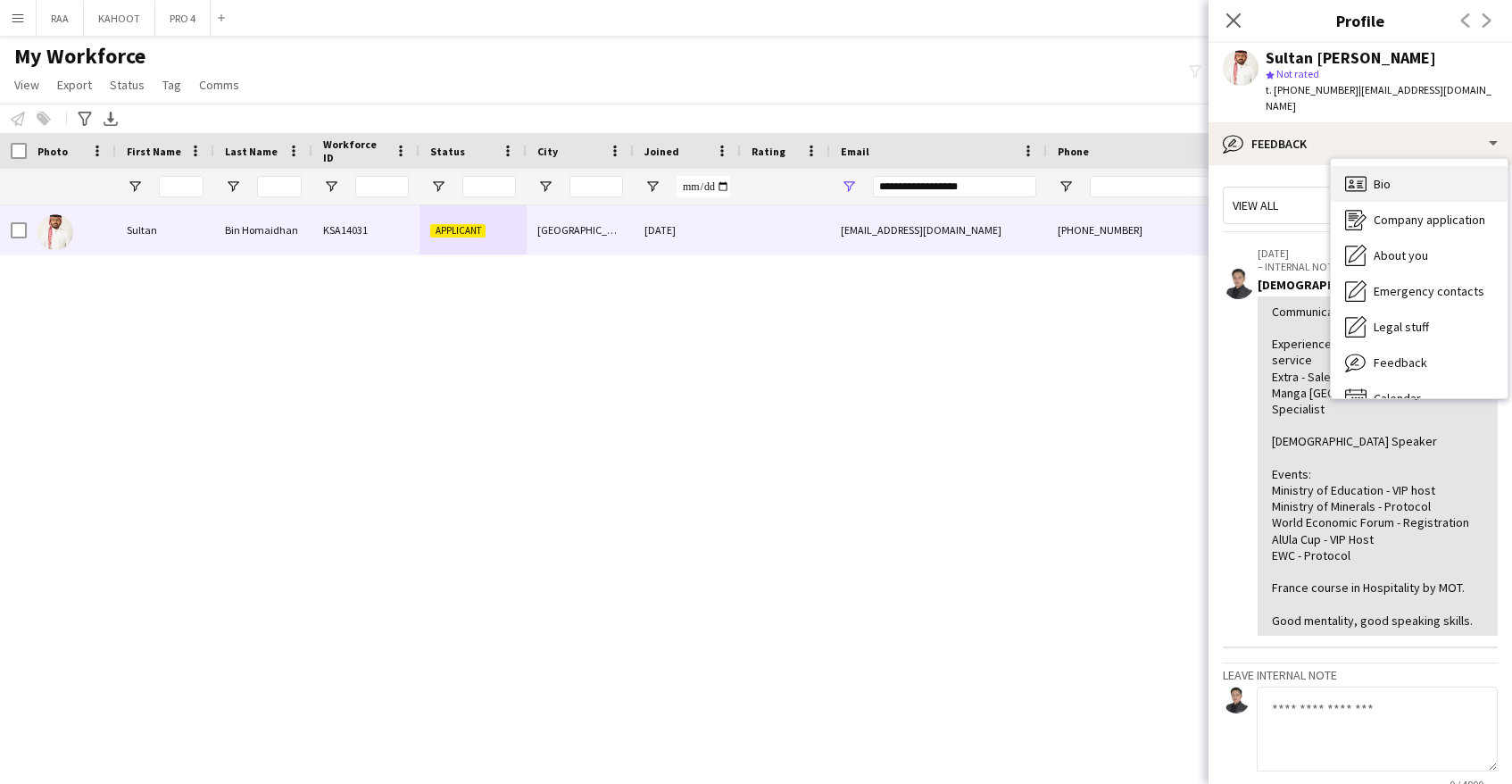
click at [1349, 173] on icon "Bio" at bounding box center [1356, 184] width 22 height 22
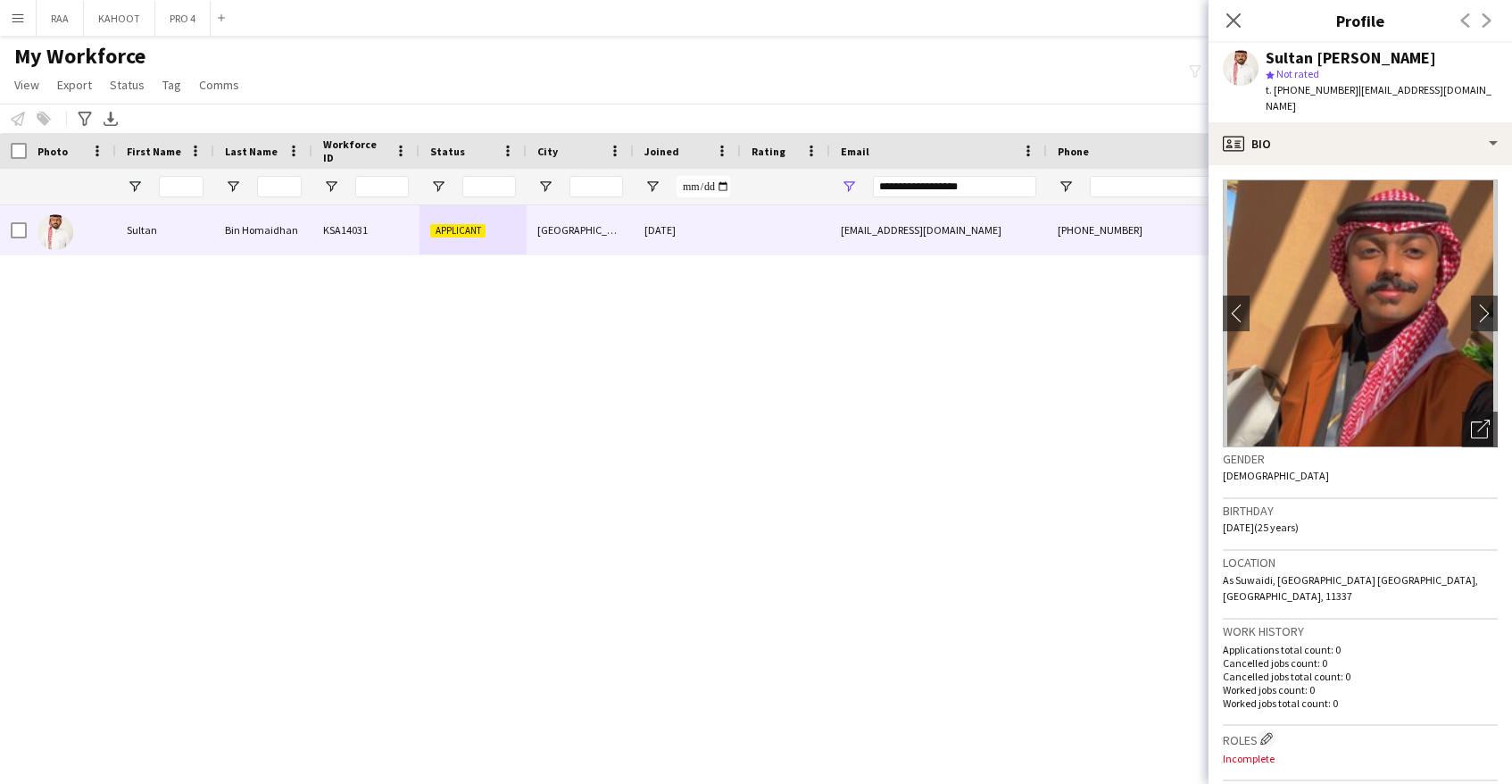
scroll to position [332, 0]
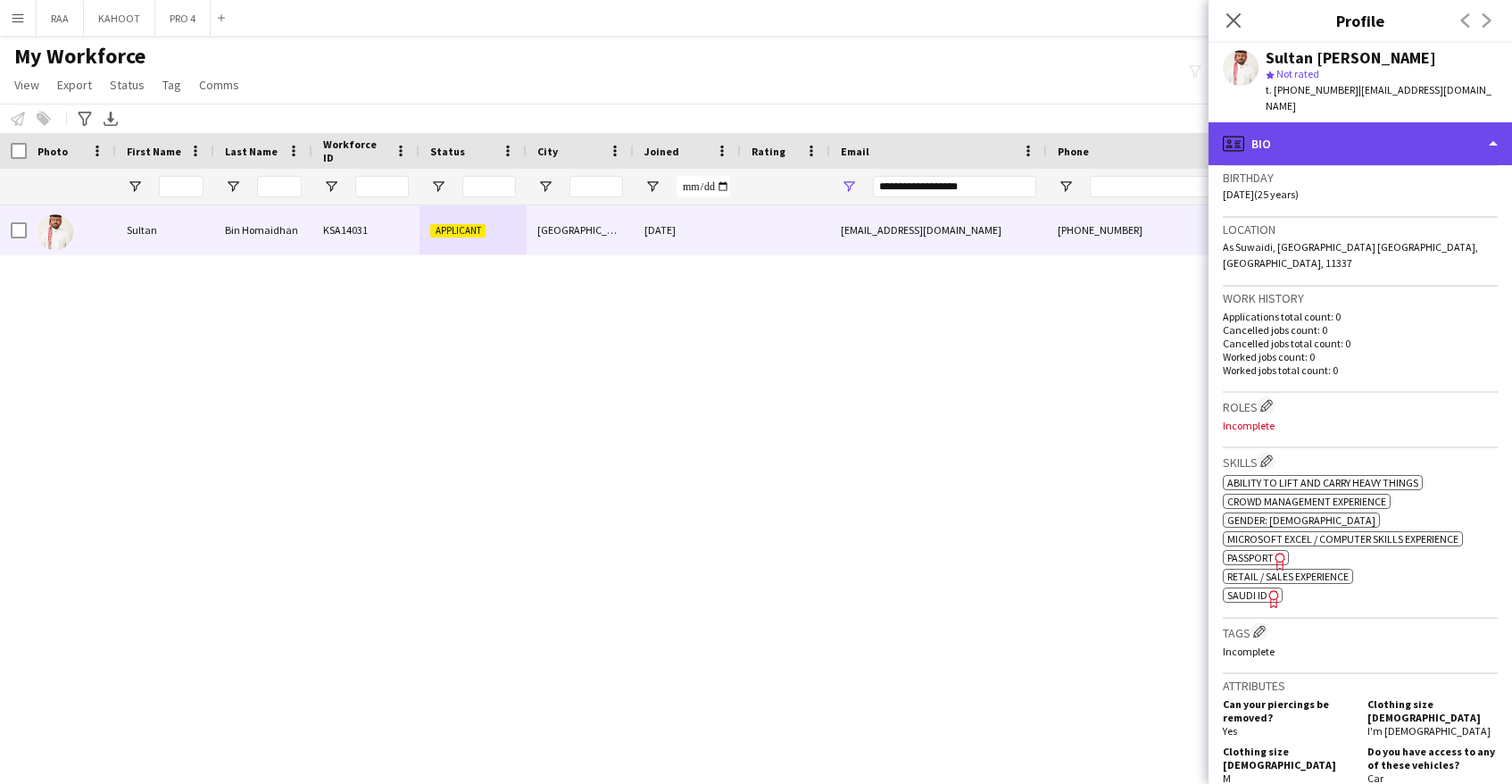
drag, startPoint x: 1429, startPoint y: 119, endPoint x: 1434, endPoint y: 135, distance: 16.8
click at [1429, 122] on div "profile Bio" at bounding box center [1360, 144] width 303 height 43
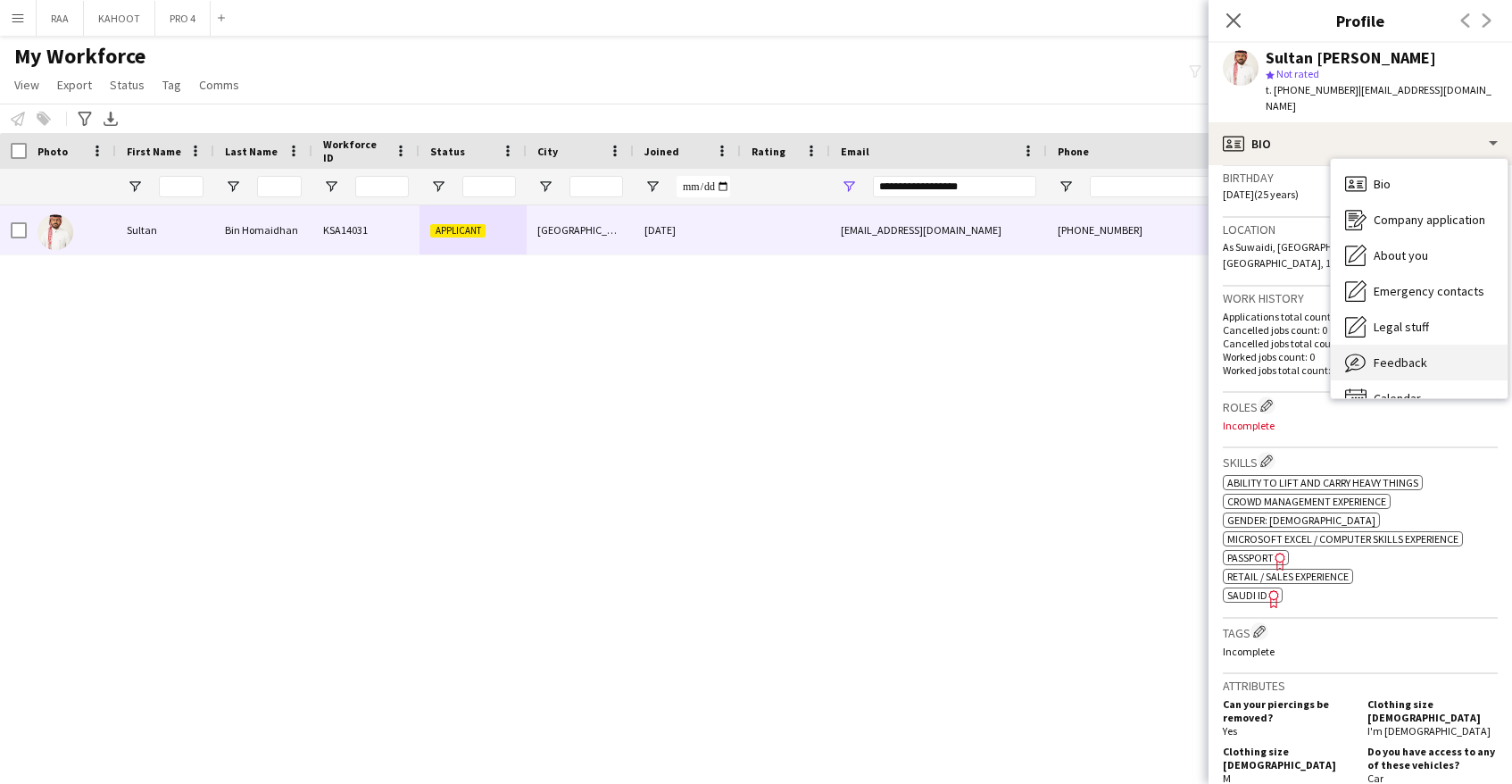
click at [1430, 353] on div "Feedback Feedback" at bounding box center [1420, 362] width 177 height 35
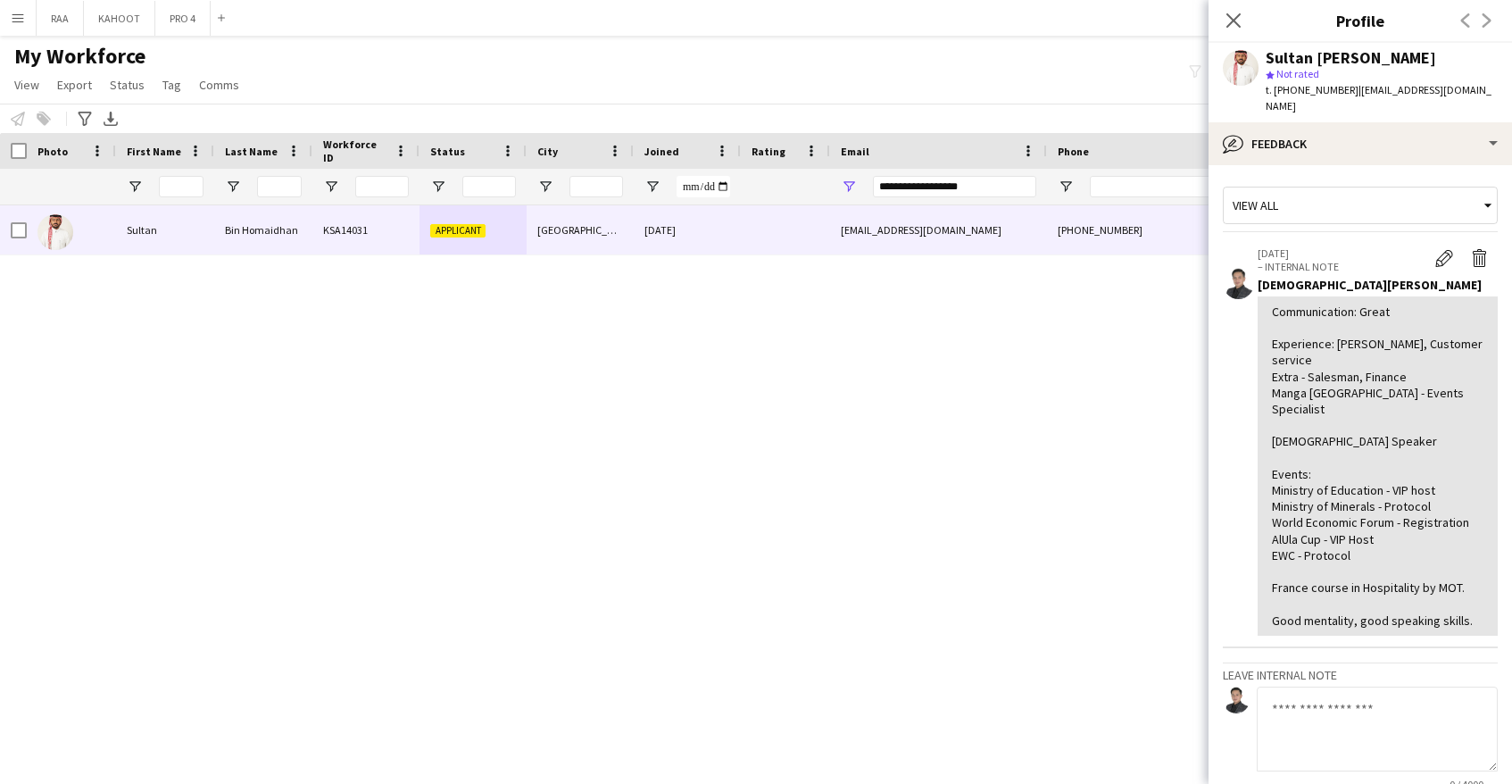
scroll to position [161, 0]
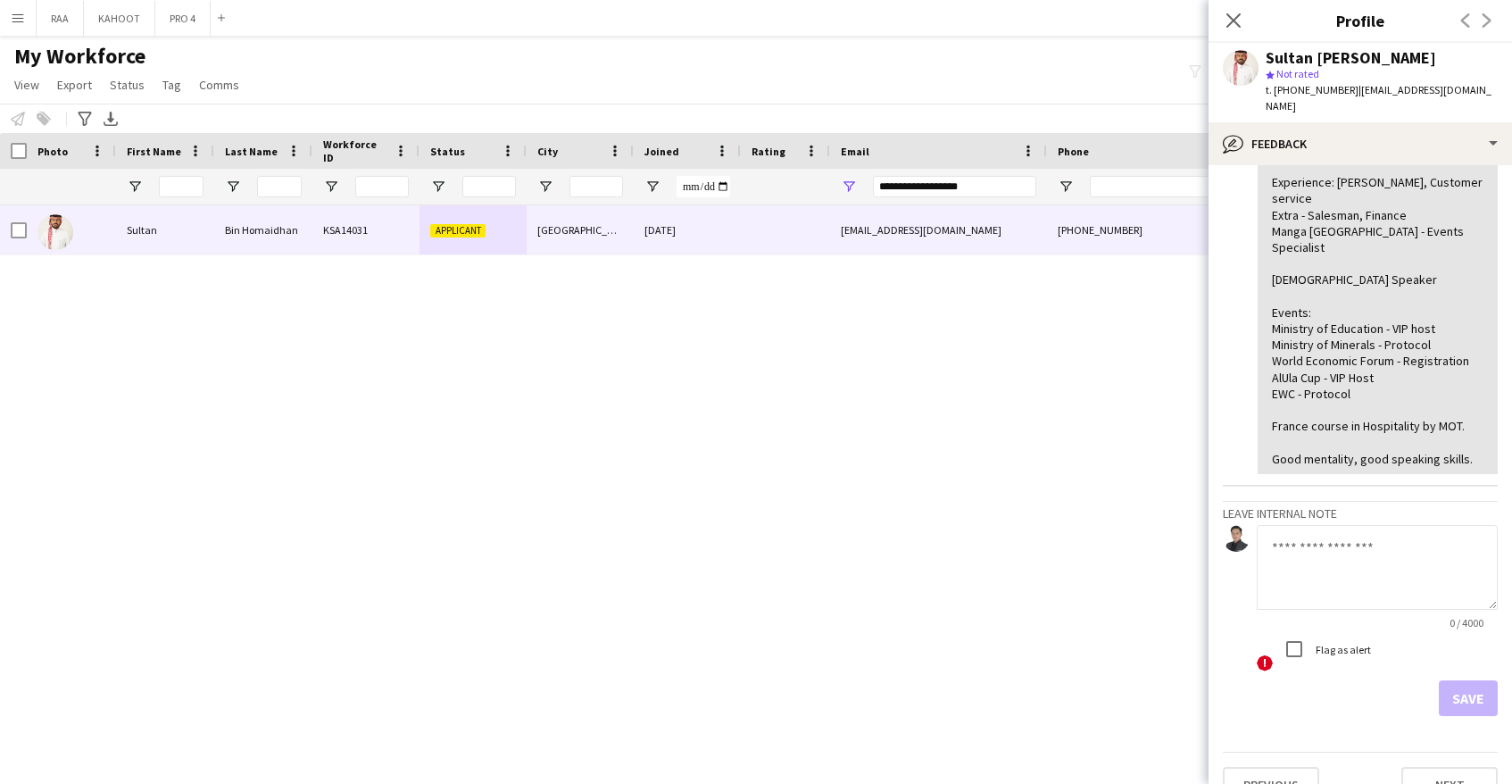
click at [1339, 540] on textarea at bounding box center [1376, 567] width 241 height 85
type textarea "**********"
click at [1479, 680] on button "Save" at bounding box center [1468, 697] width 59 height 35
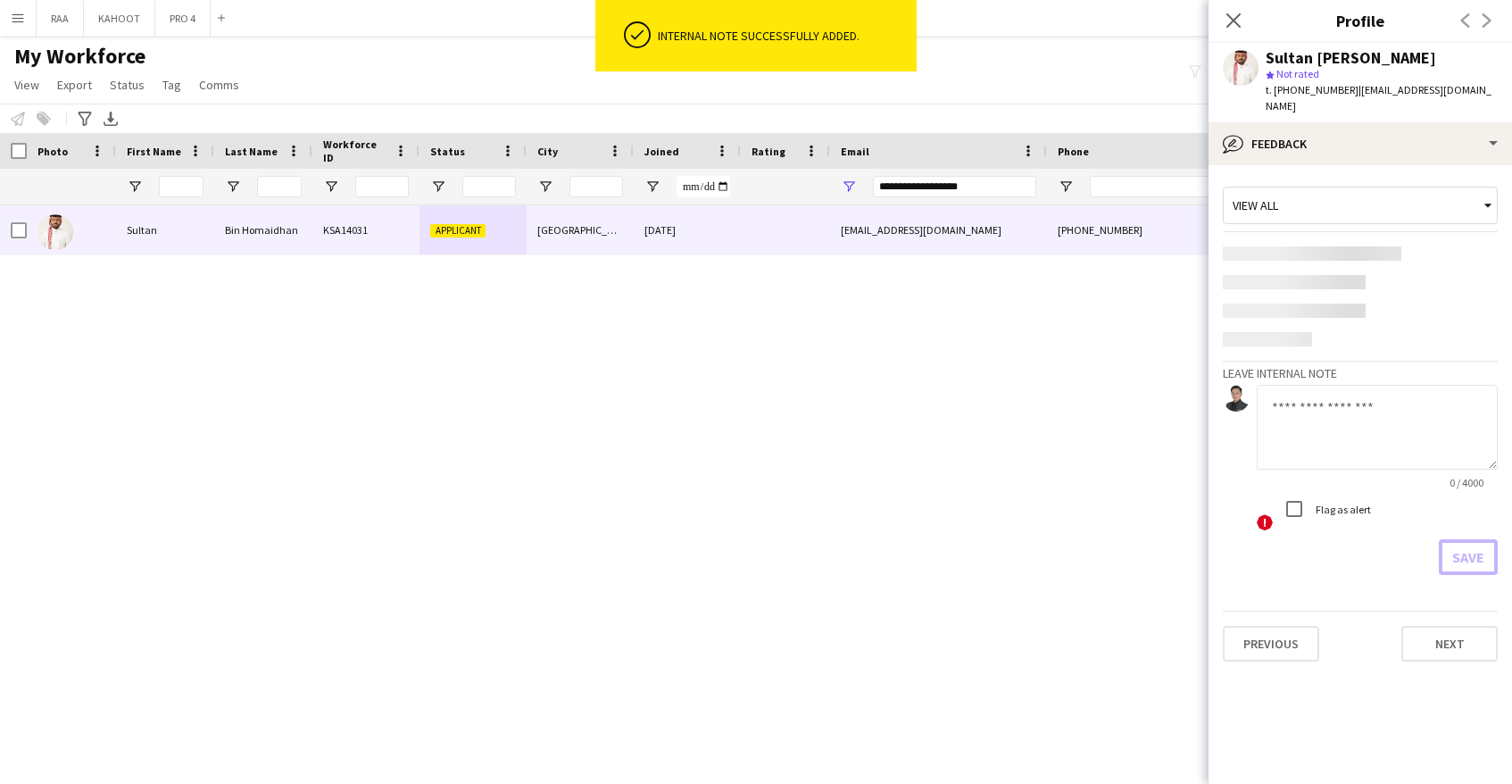
scroll to position [0, 0]
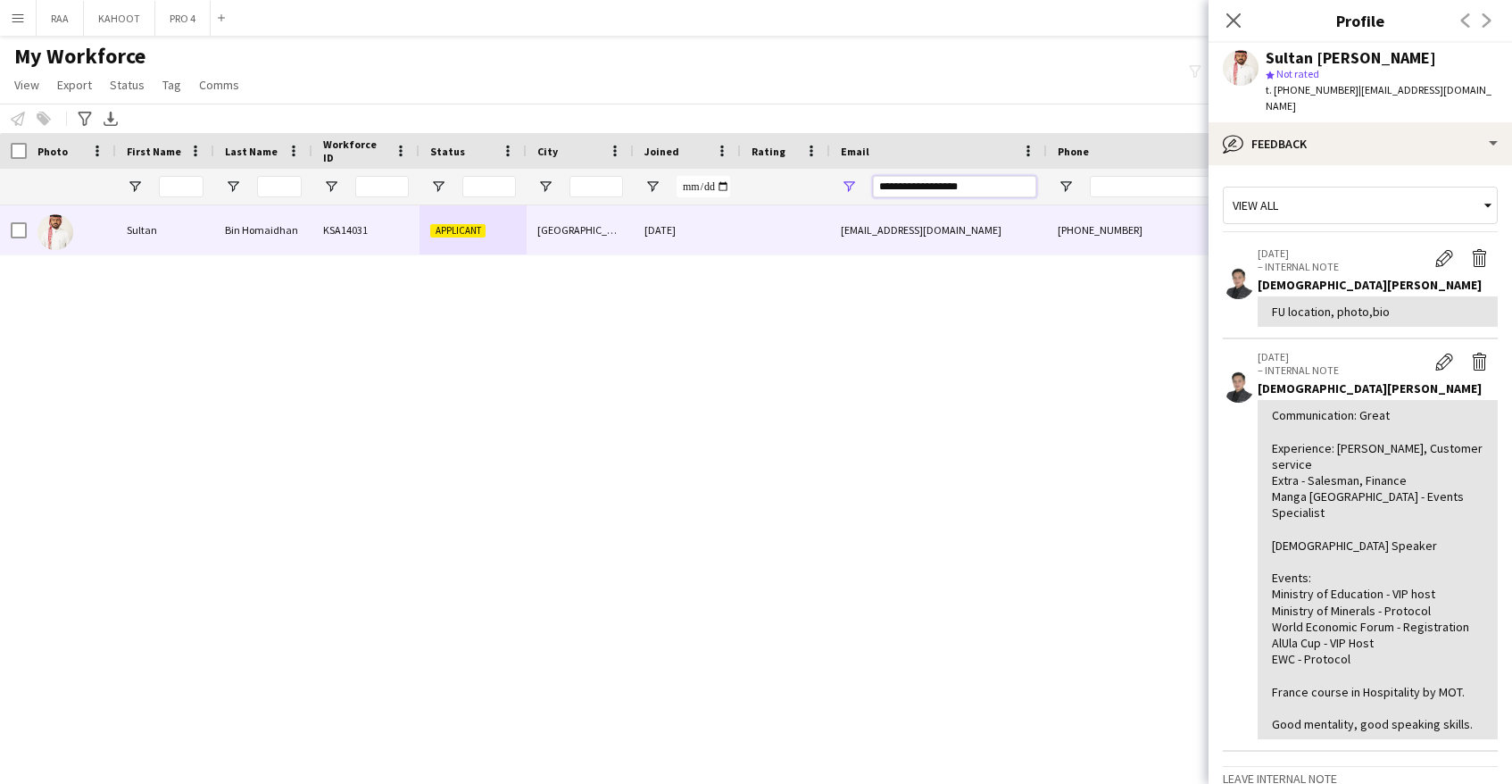
drag, startPoint x: 992, startPoint y: 183, endPoint x: 801, endPoint y: 164, distance: 191.9
click at [801, 164] on div "Workforce Details Photo First Name" at bounding box center [1017, 168] width 2035 height 72
paste input "*"
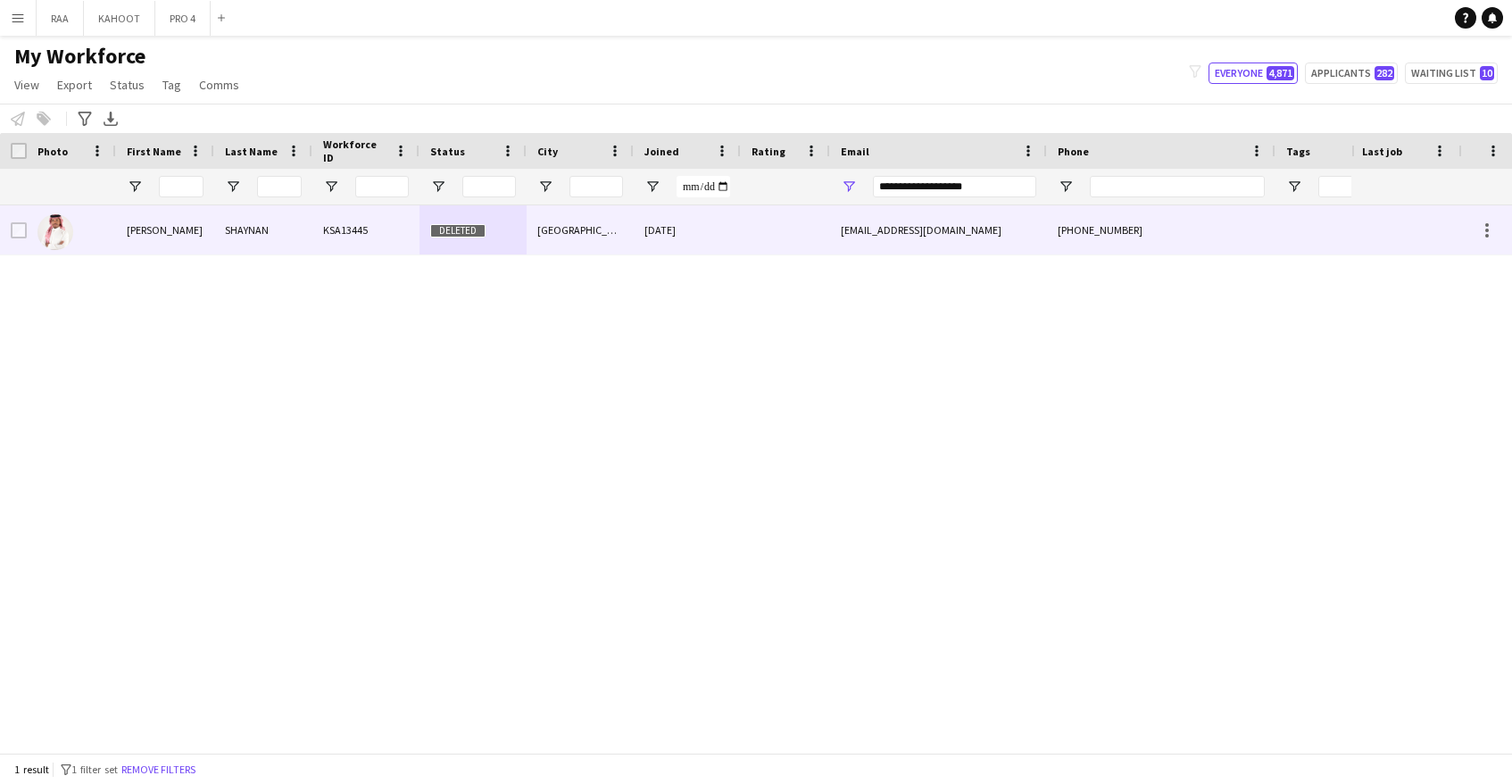
click at [983, 234] on div "ahmaad.ew@gmail.com" at bounding box center [938, 230] width 216 height 49
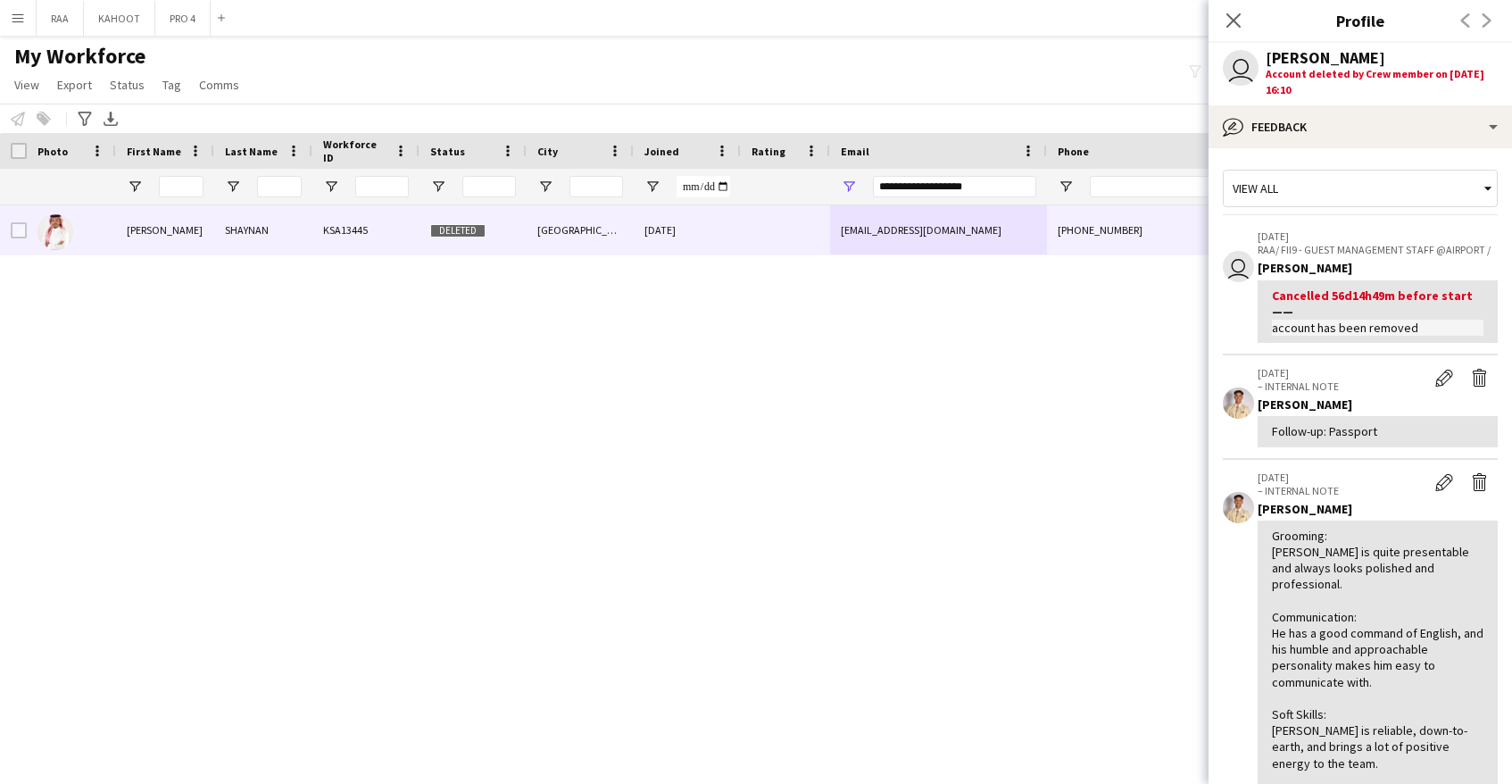
click at [619, 675] on div "AHMED SHAYNAN KSA13445 Deleted Riyadh 02-06-2025 ahmaad.ew@gmail.com +966502367…" at bounding box center [676, 479] width 1352 height 547
click at [1013, 551] on div "AHMED SHAYNAN KSA13445 Deleted Riyadh 02-06-2025 ahmaad.ew@gmail.com +966502367…" at bounding box center [676, 479] width 1352 height 547
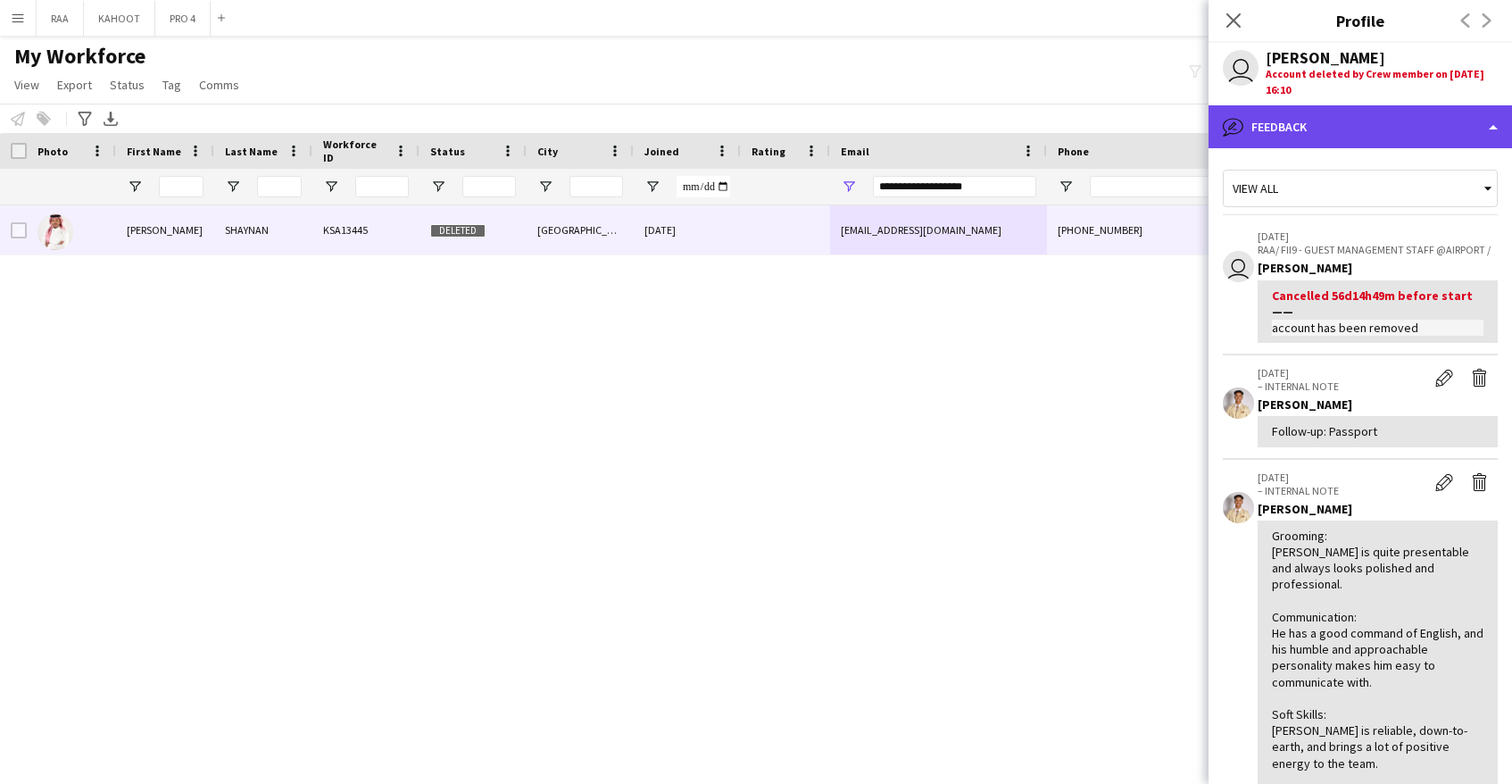
click at [1438, 113] on div "bubble-pencil Feedback" at bounding box center [1360, 127] width 303 height 43
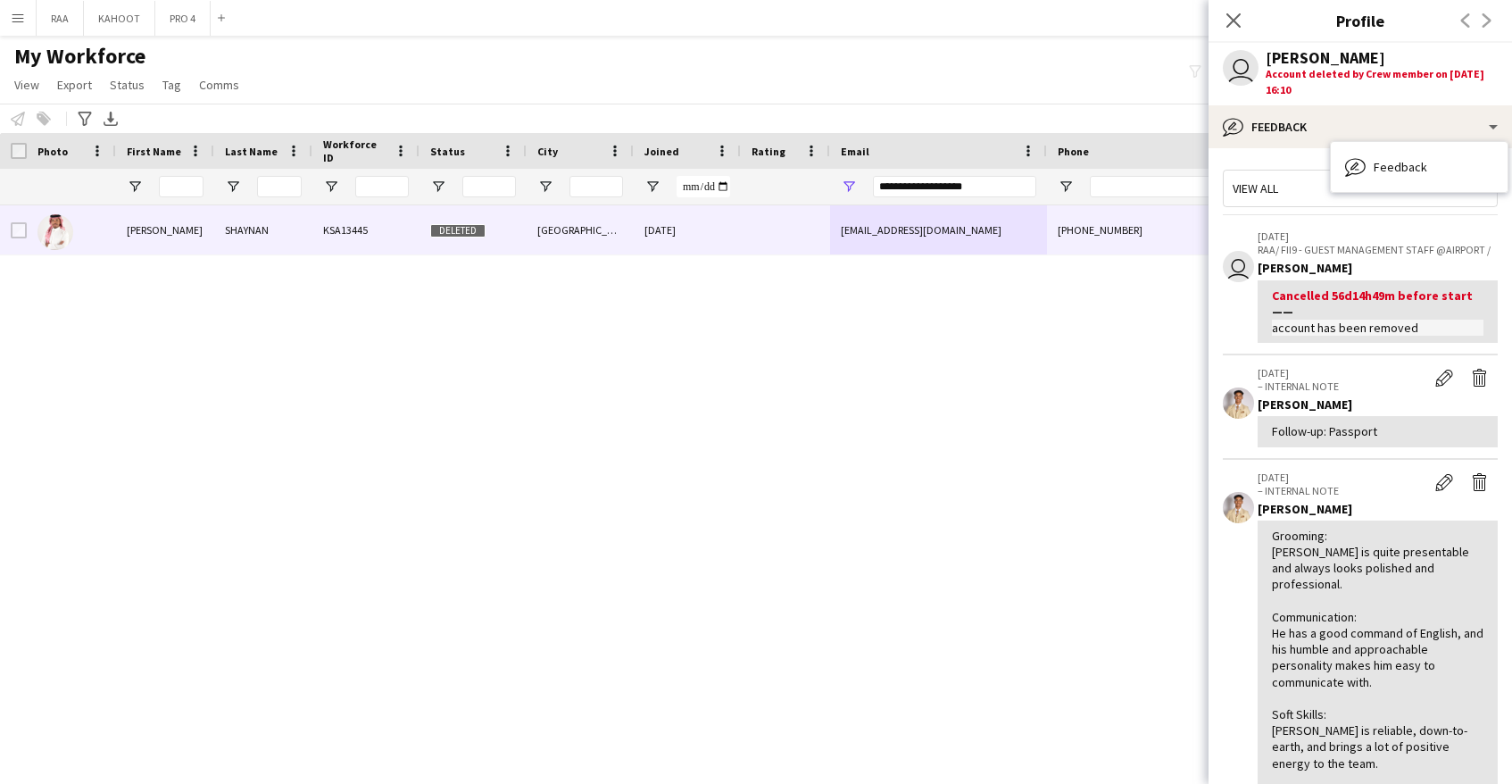
click at [999, 351] on div "AHMED SHAYNAN KSA13445 Deleted Riyadh 02-06-2025 ahmaad.ew@gmail.com +966502367…" at bounding box center [676, 479] width 1352 height 547
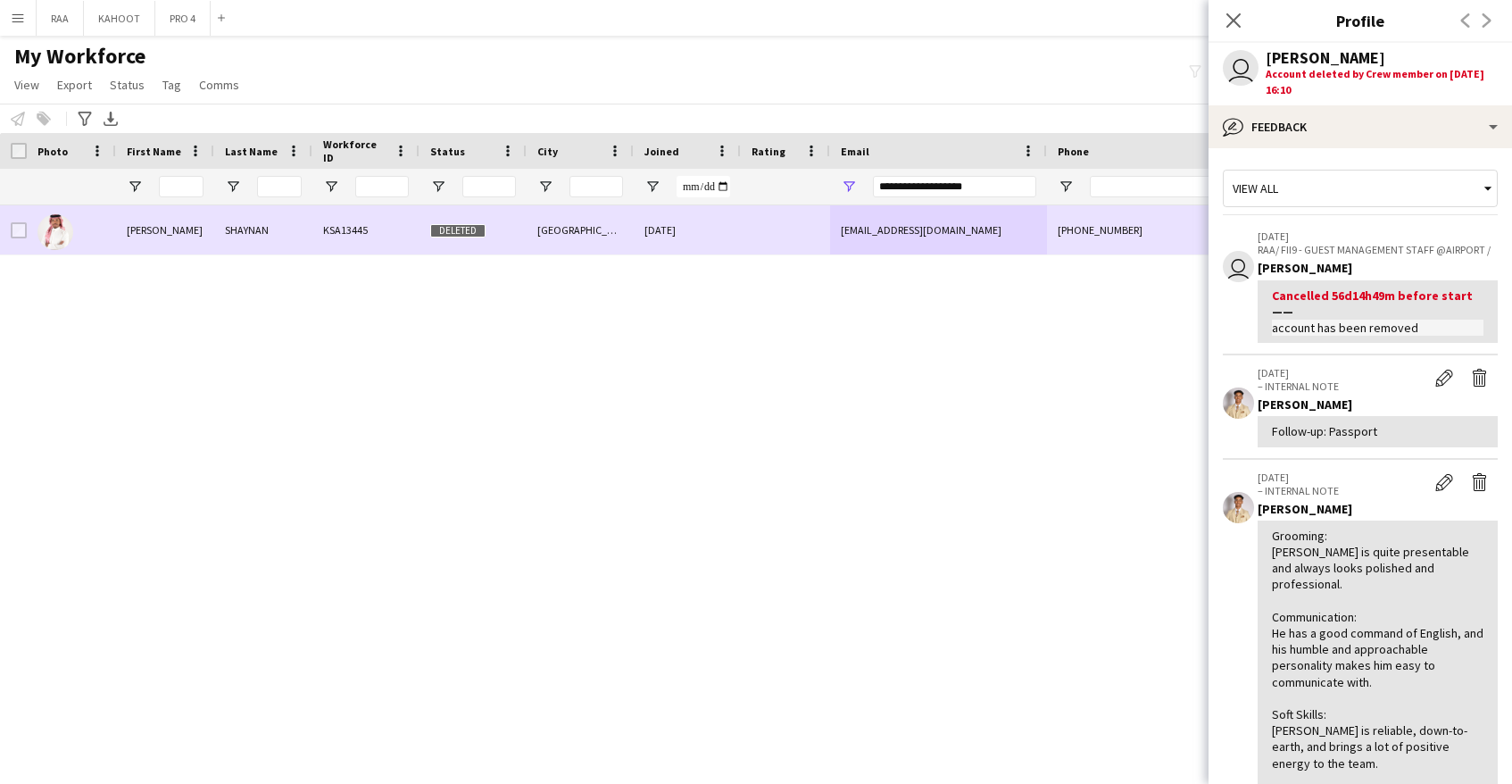
click at [1118, 240] on div "[PHONE_NUMBER]" at bounding box center [1161, 230] width 228 height 49
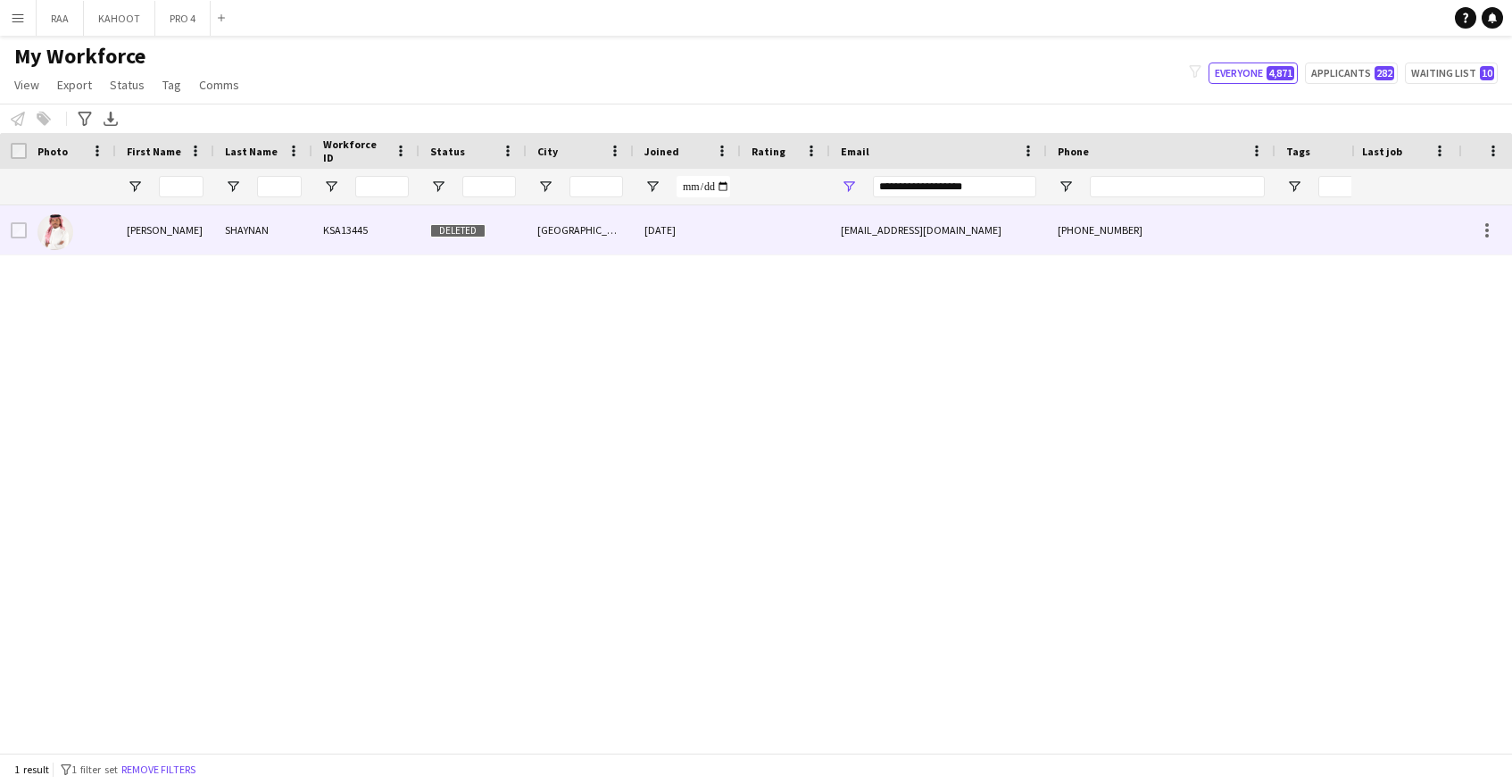
click at [1118, 239] on div "[PHONE_NUMBER]" at bounding box center [1161, 230] width 228 height 49
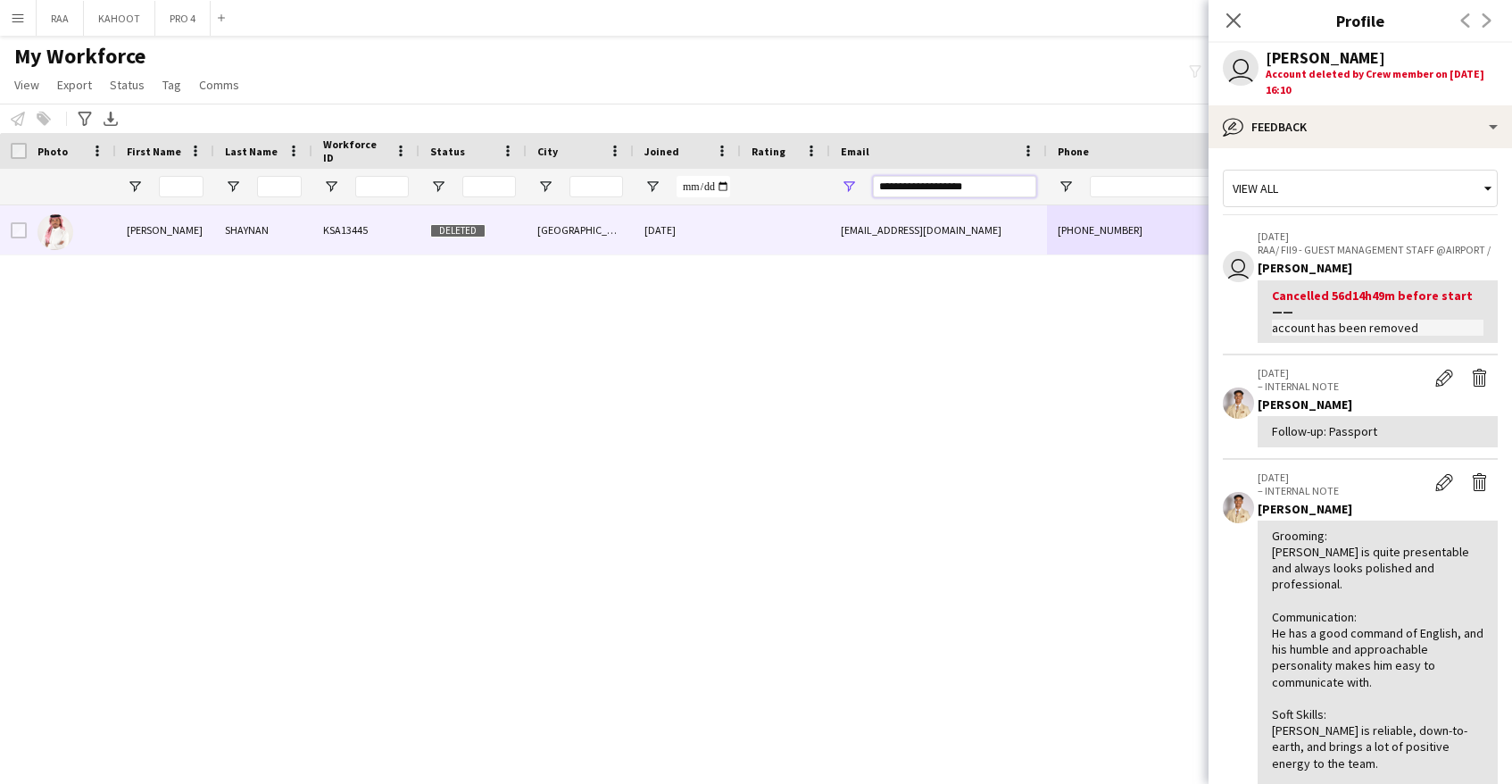
click at [928, 186] on input "**********" at bounding box center [954, 187] width 163 height 22
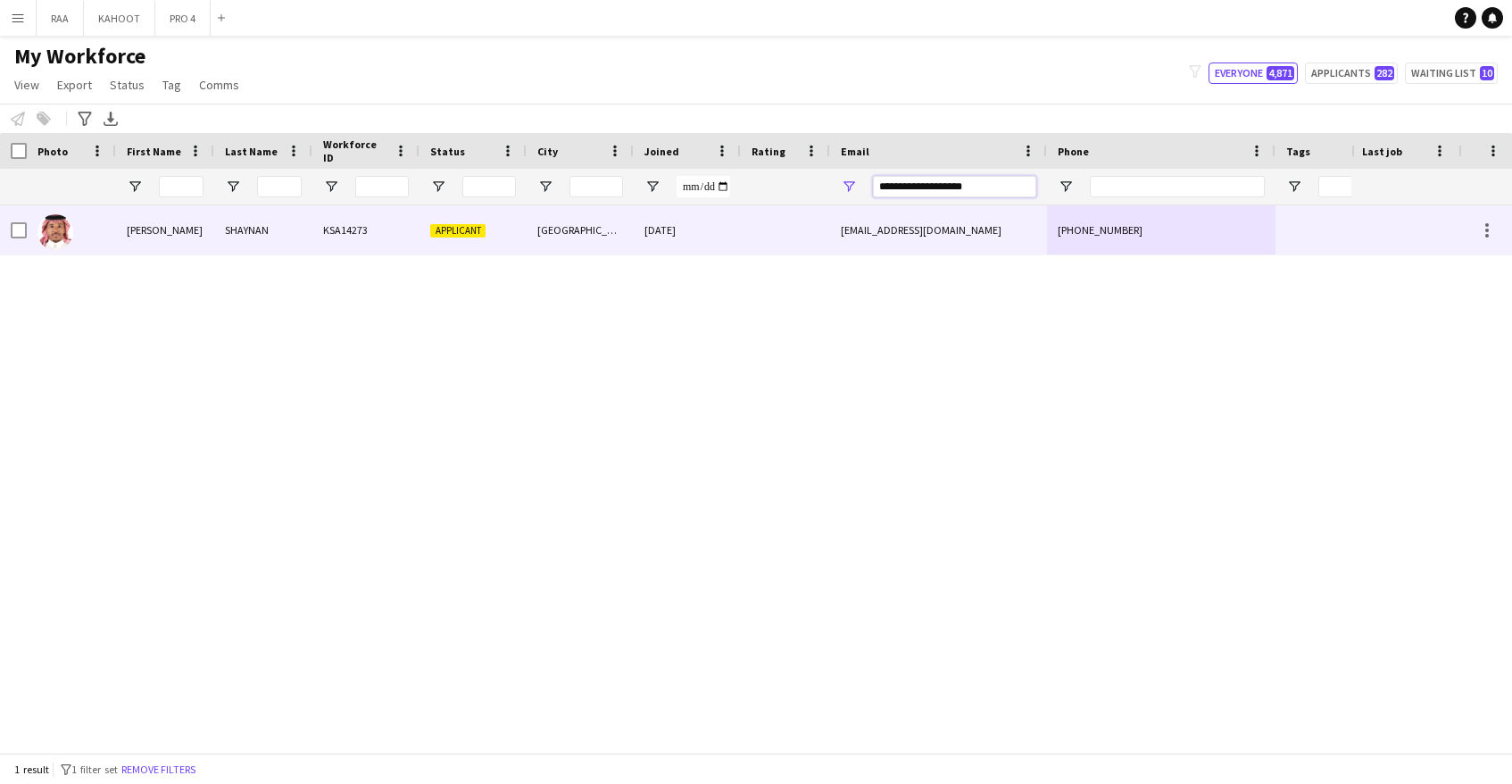
type input "**********"
click at [720, 227] on div "[DATE]" at bounding box center [687, 230] width 107 height 49
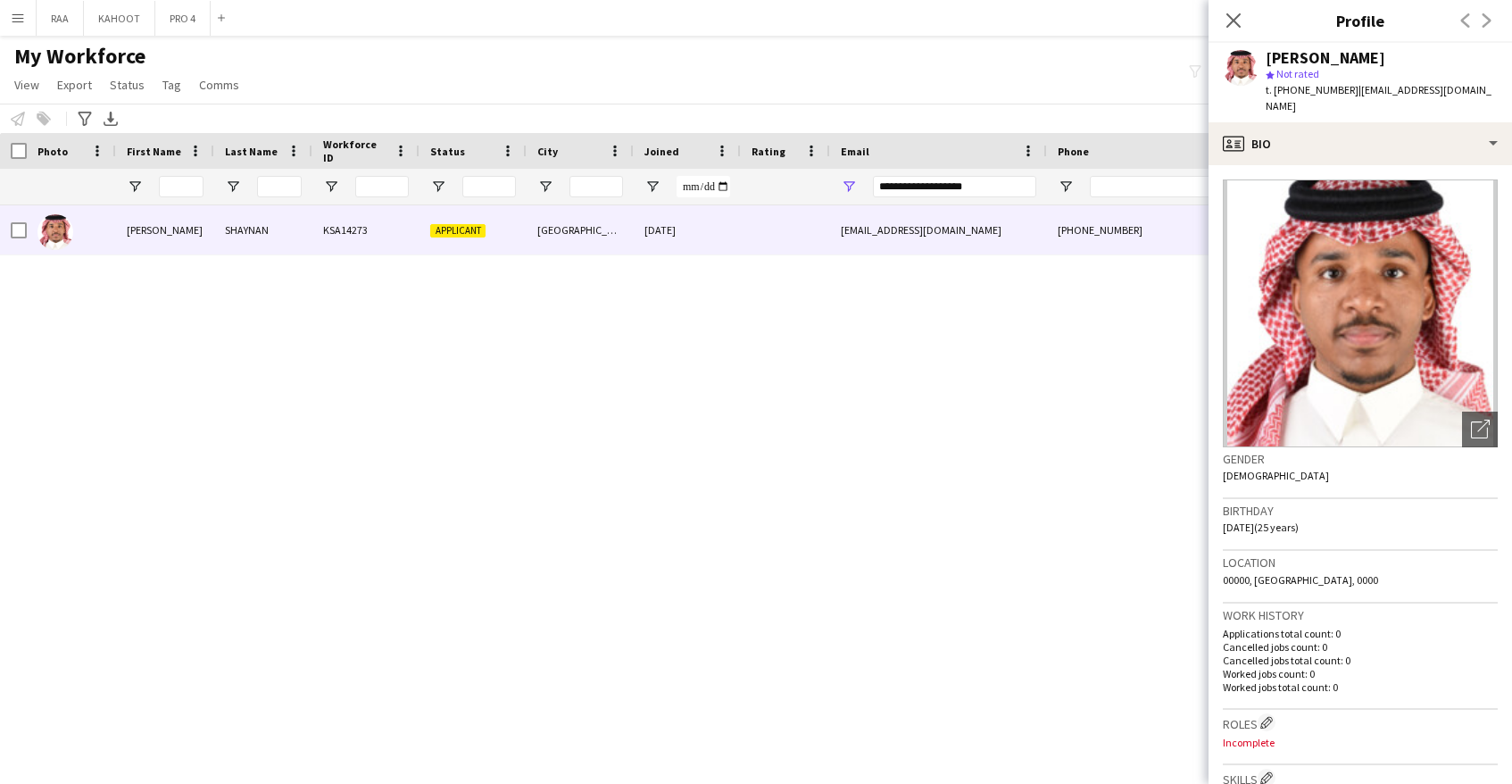
click at [961, 391] on div "AHMED SHAYNAN KSA14273 Applicant Riyadh 30-08-2025 ahmaad.8w@gmail.com +9665023…" at bounding box center [676, 479] width 1352 height 547
drag, startPoint x: 886, startPoint y: 388, endPoint x: 852, endPoint y: 269, distance: 123.8
click at [886, 385] on div "AHMED SHAYNAN KSA14273 Applicant Riyadh 30-08-2025 ahmaad.8w@gmail.com +9665023…" at bounding box center [676, 479] width 1352 height 547
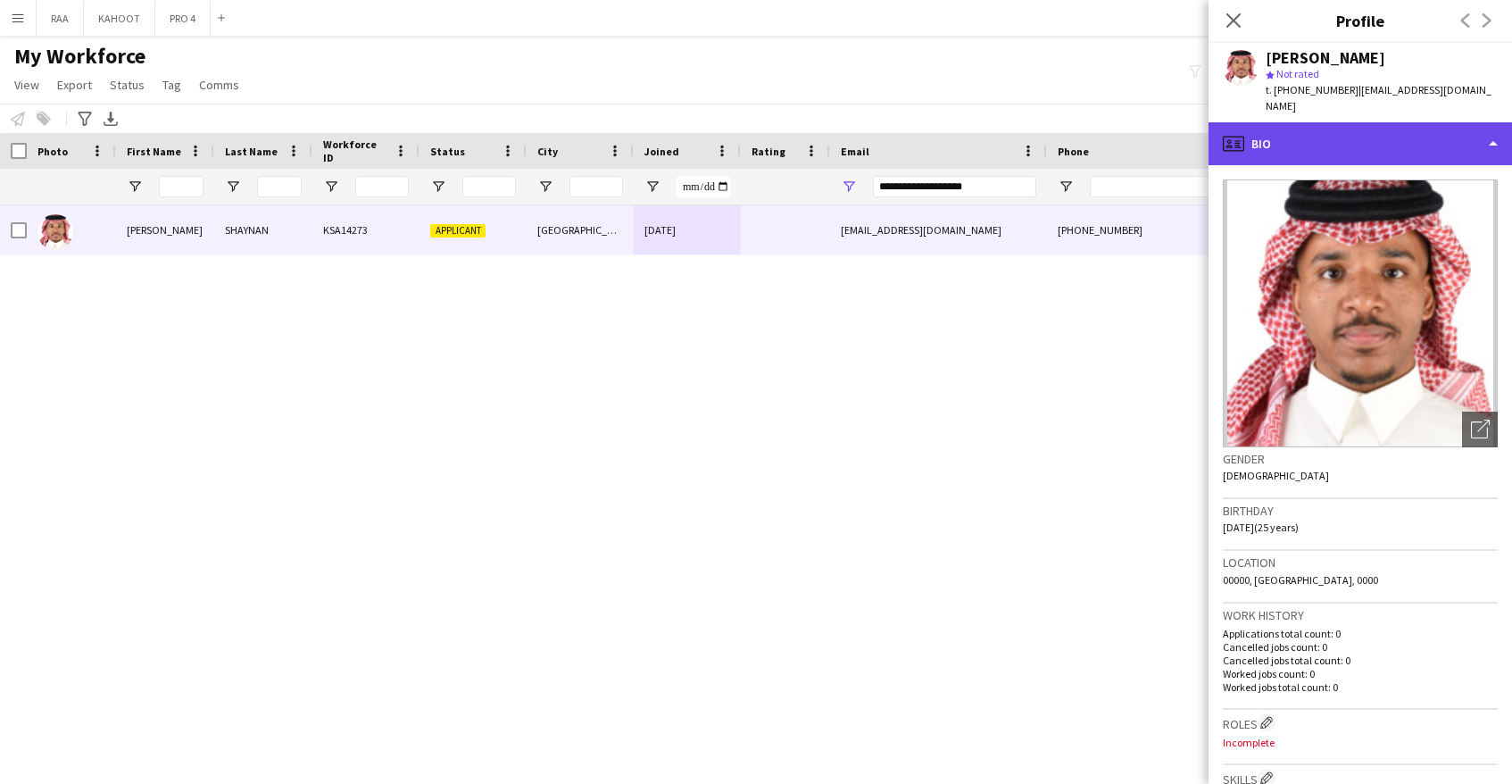
click at [1420, 125] on div "profile Bio" at bounding box center [1360, 144] width 303 height 43
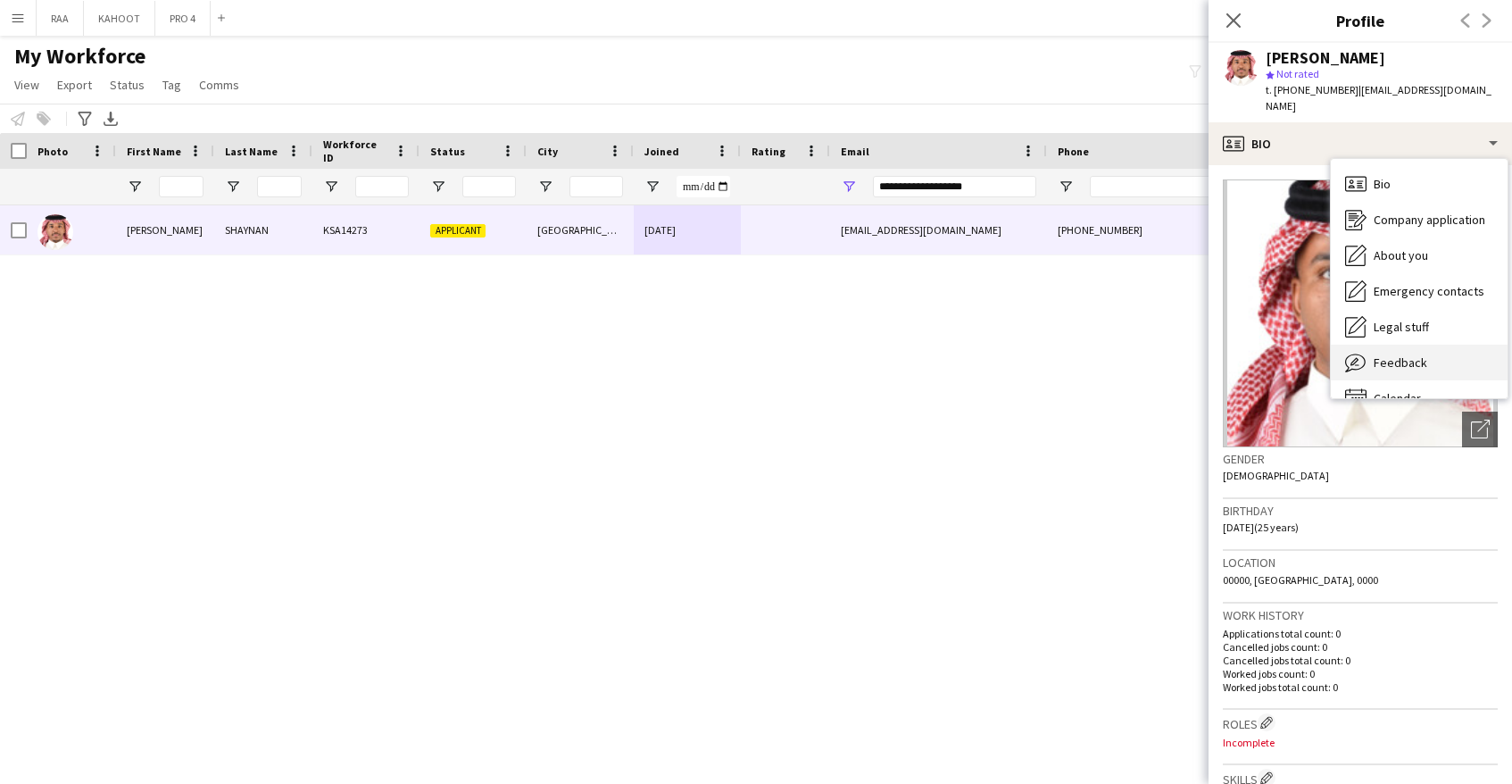
click at [1398, 354] on span "Feedback" at bounding box center [1400, 362] width 53 height 16
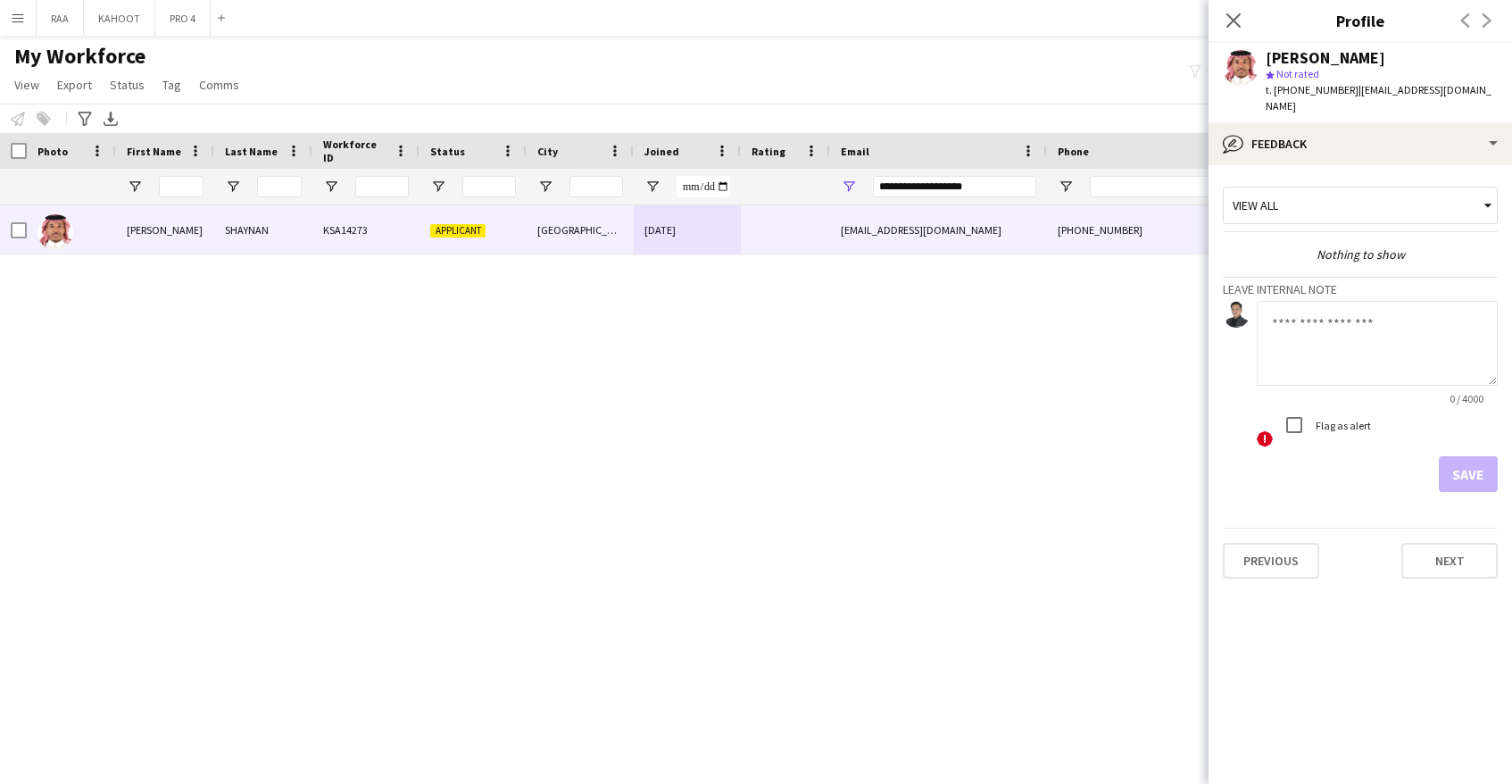
click at [1368, 336] on textarea at bounding box center [1376, 343] width 241 height 85
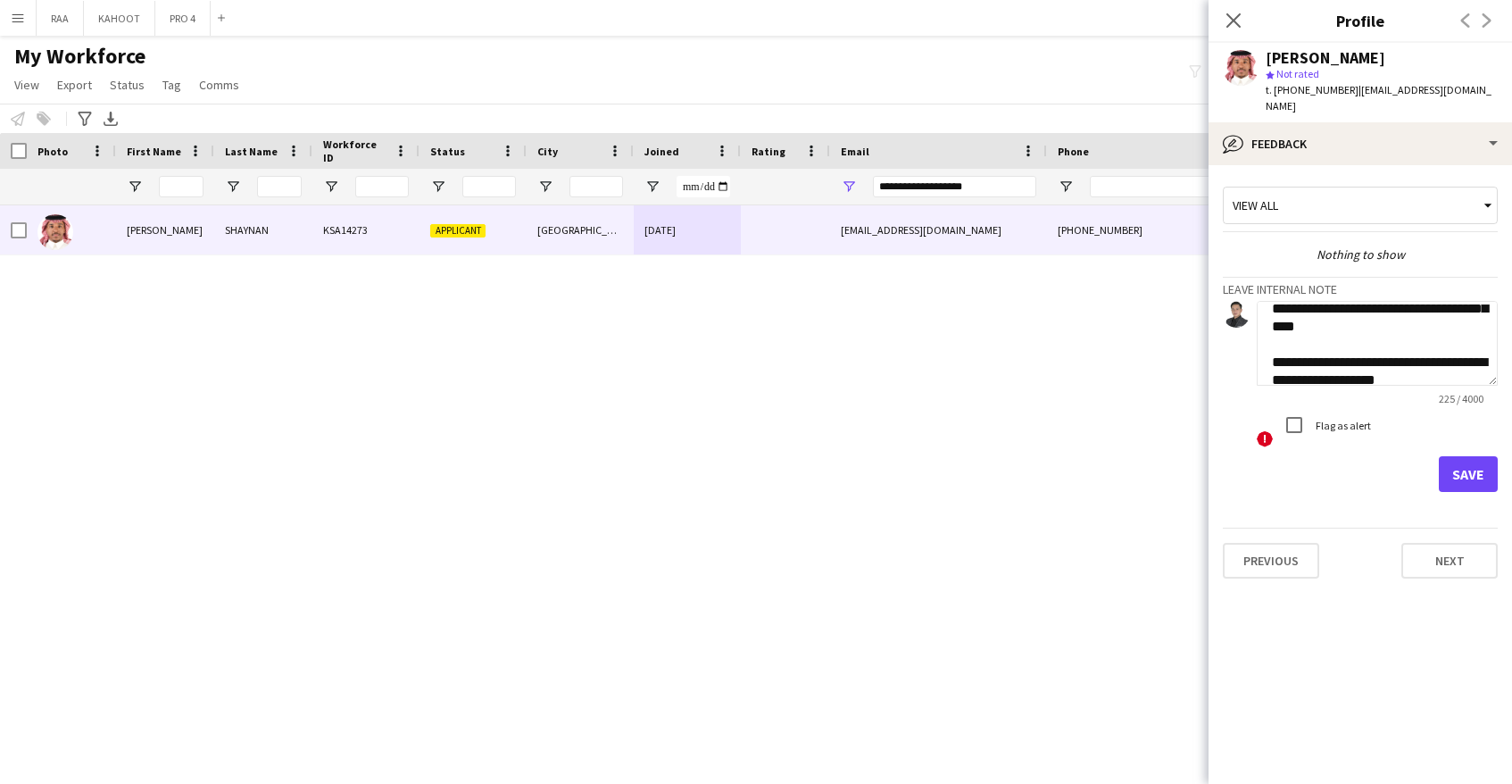
click at [1437, 308] on textarea "**********" at bounding box center [1376, 343] width 241 height 85
click at [1433, 360] on textarea "**********" at bounding box center [1376, 343] width 241 height 85
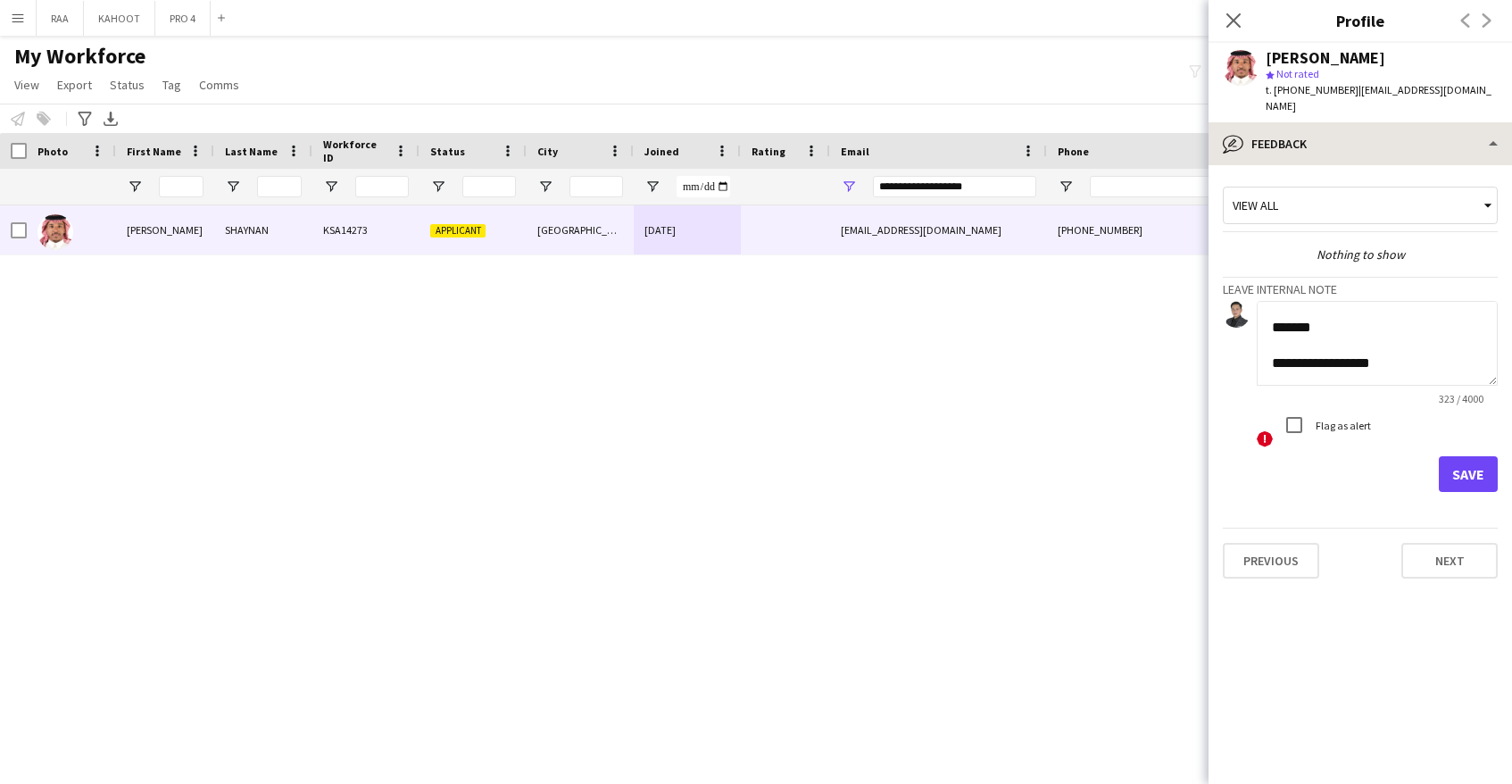
type textarea "**********"
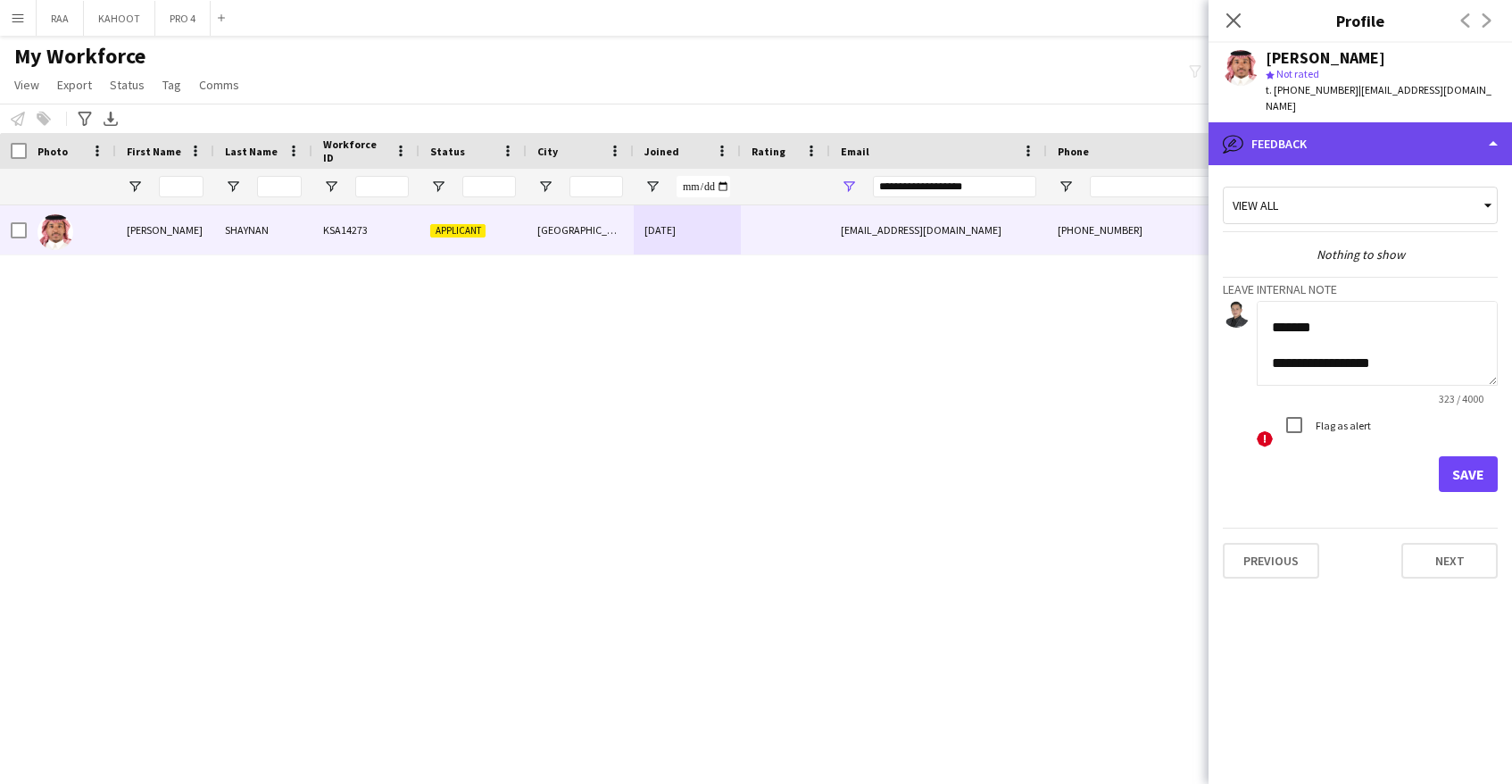
click at [1433, 132] on div "bubble-pencil Feedback" at bounding box center [1360, 144] width 303 height 43
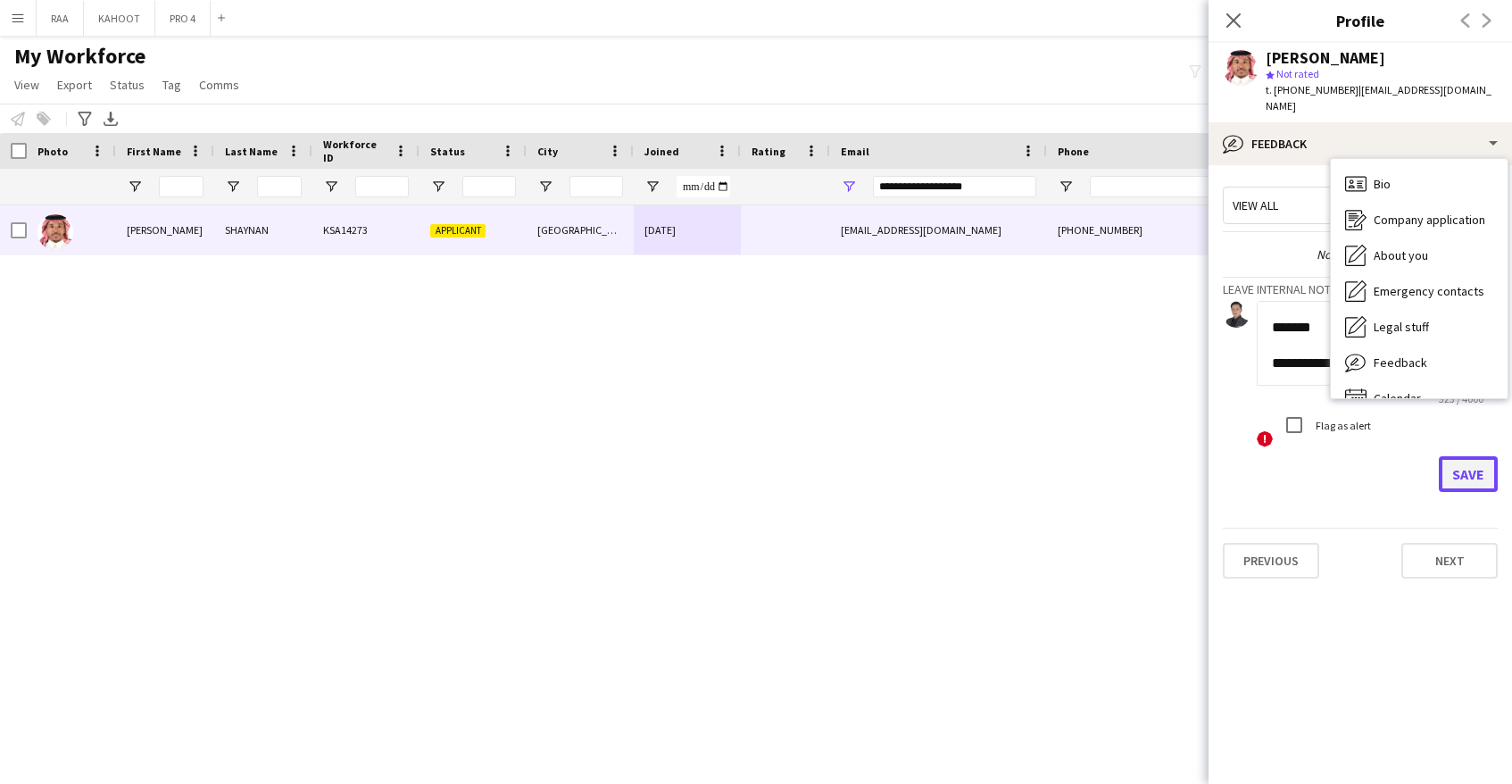
click at [1478, 456] on button "Save" at bounding box center [1468, 474] width 59 height 35
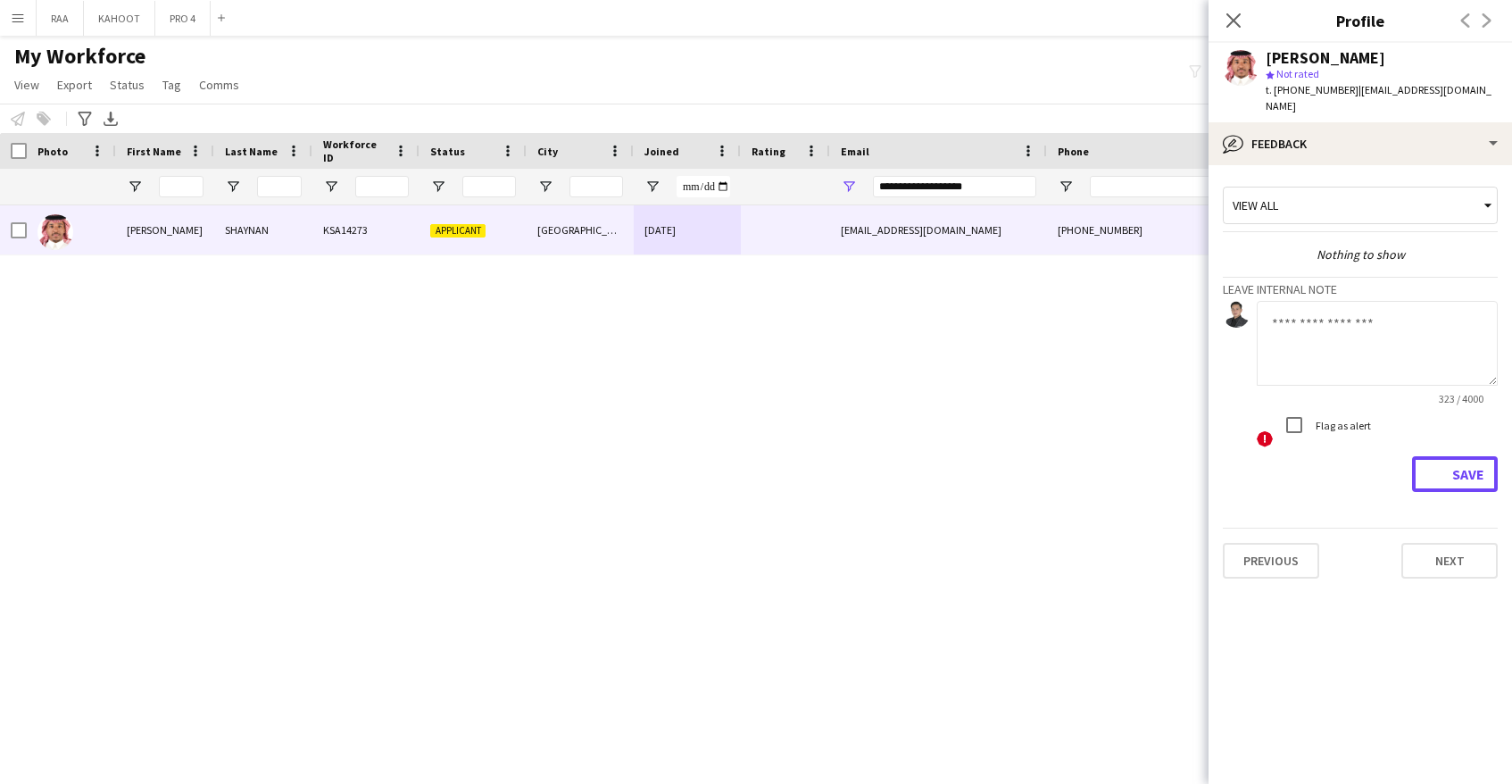
scroll to position [0, 0]
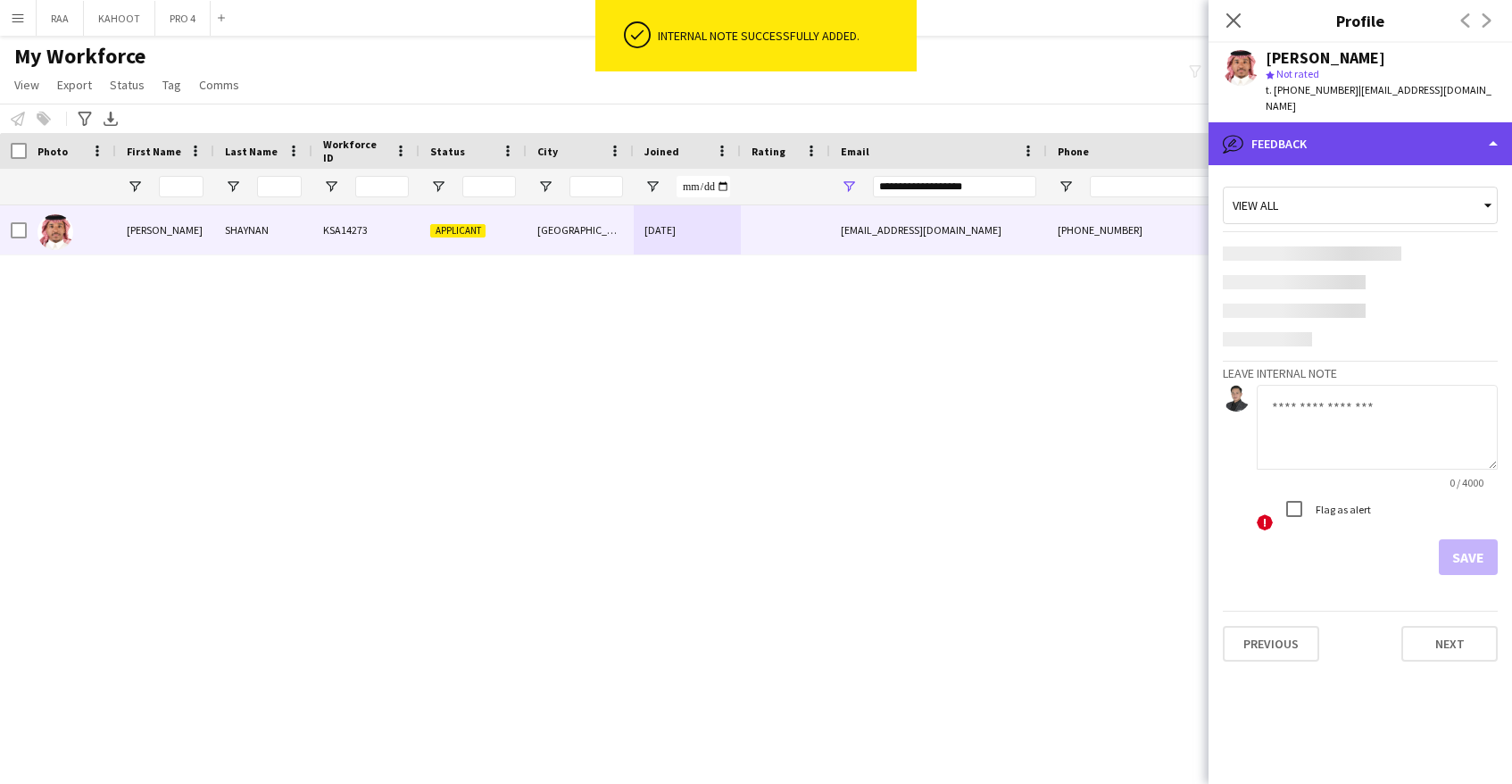
click at [1436, 140] on div "bubble-pencil Feedback" at bounding box center [1360, 144] width 303 height 43
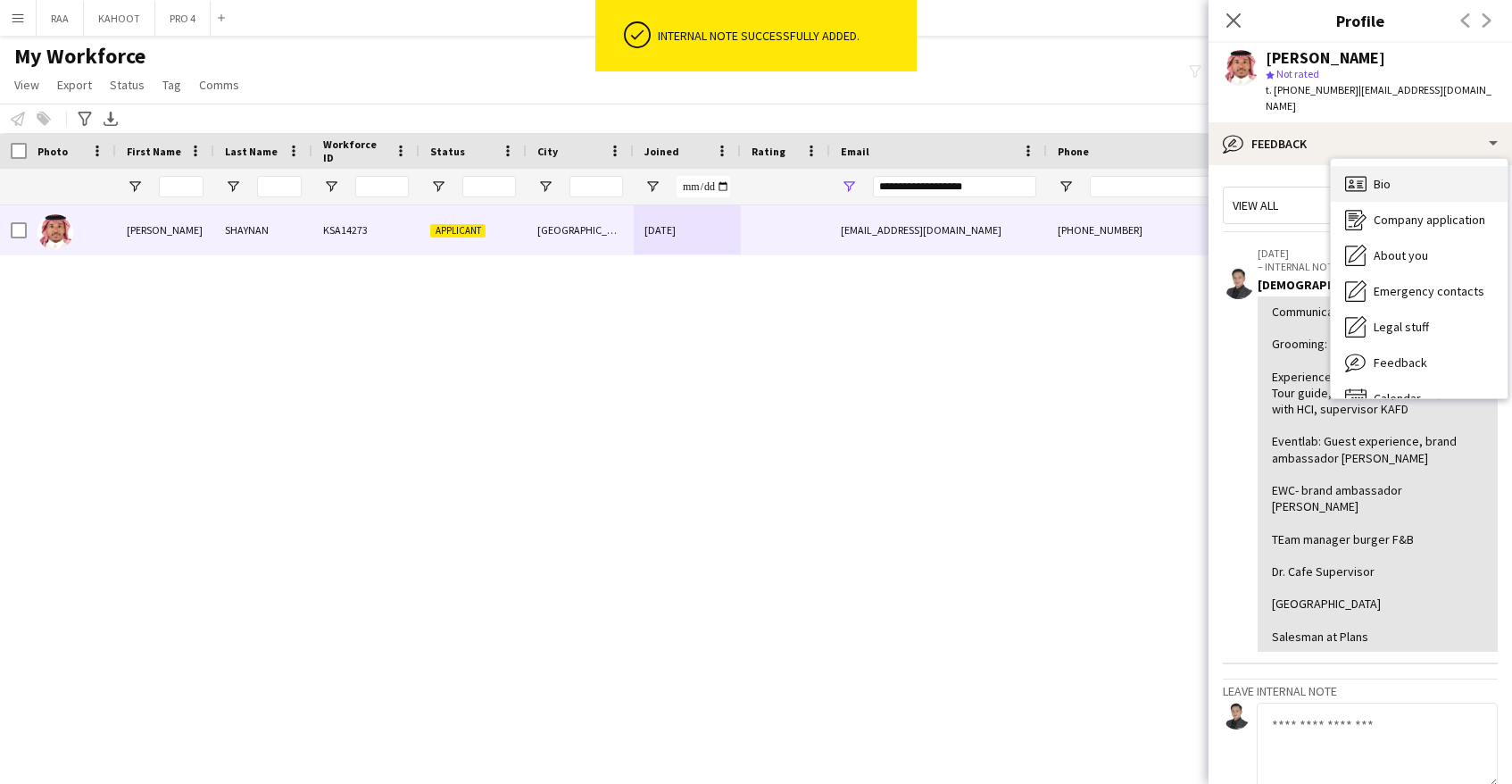
click at [1423, 174] on div "Bio Bio" at bounding box center [1420, 184] width 177 height 35
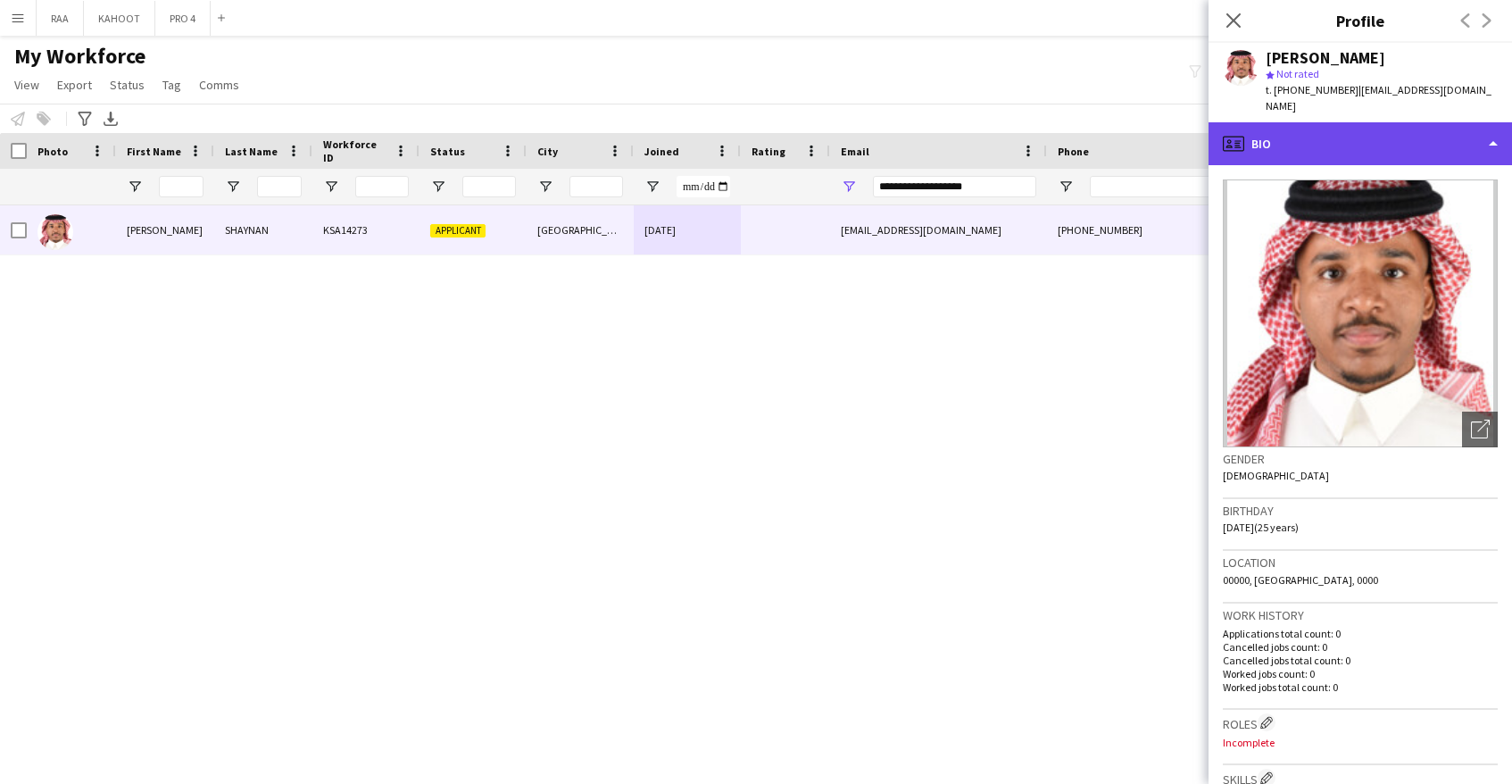
click at [1414, 124] on div "profile Bio" at bounding box center [1360, 144] width 303 height 43
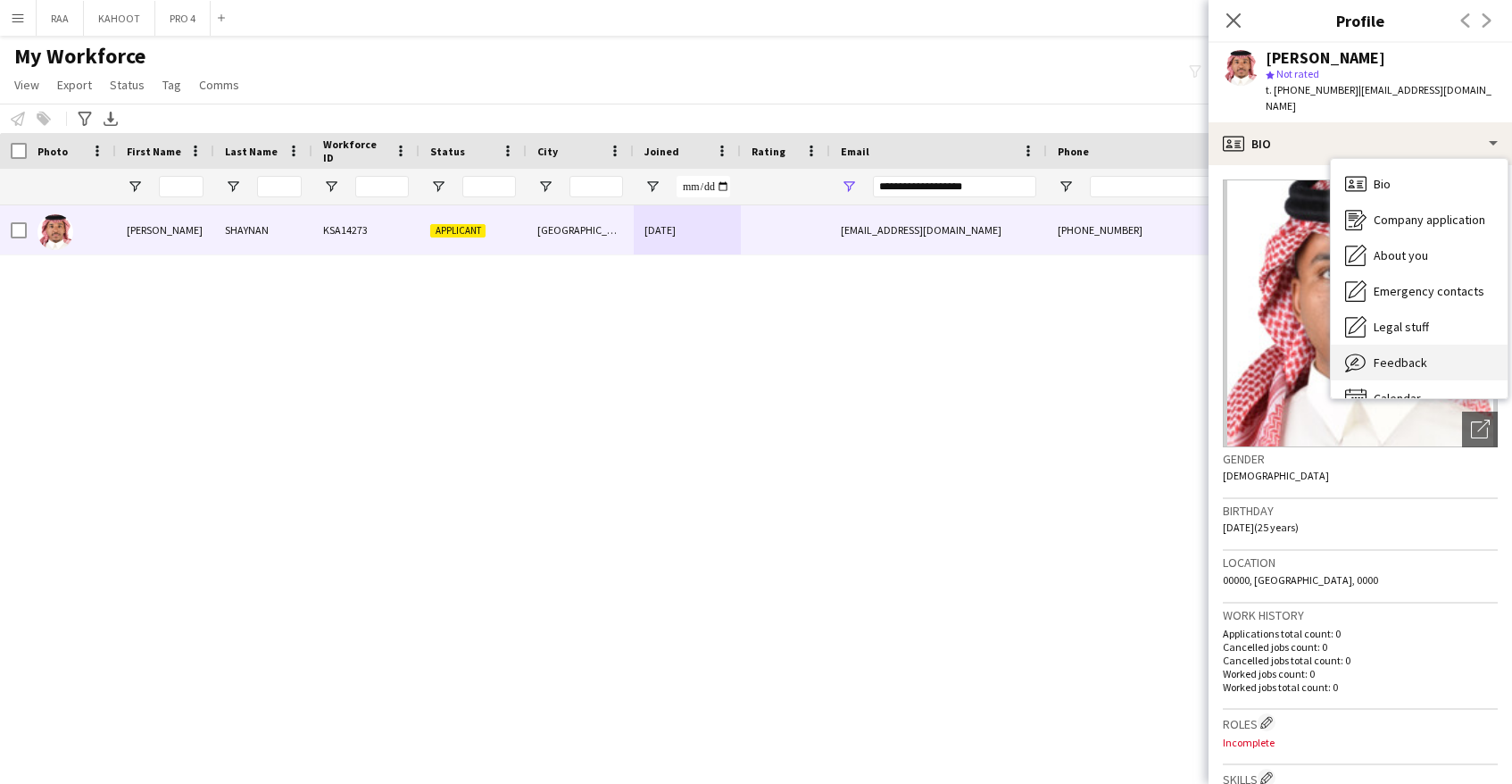
click at [1412, 344] on div "Feedback Feedback" at bounding box center [1420, 362] width 177 height 35
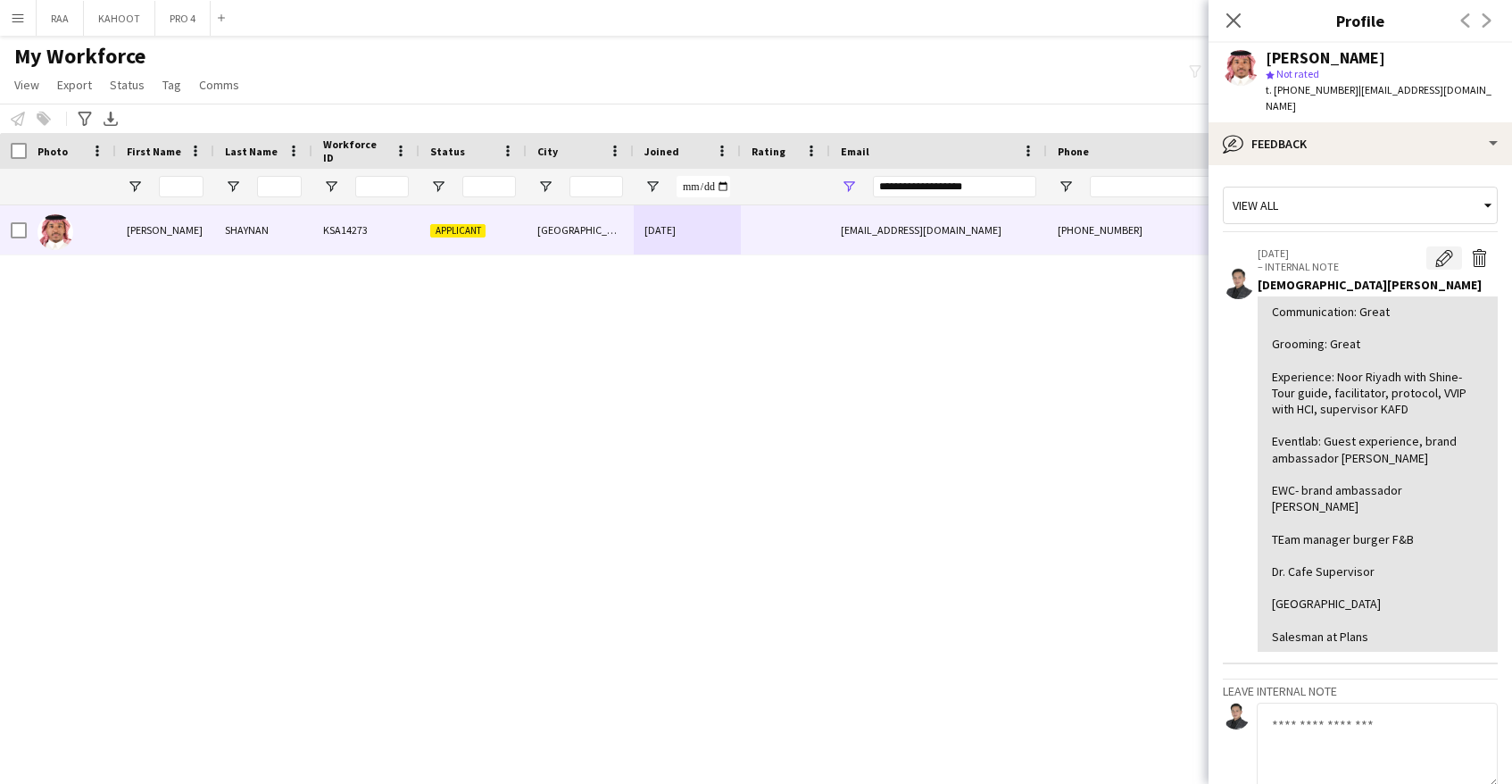
click at [1447, 249] on app-icon "Edit internal note" at bounding box center [1444, 258] width 18 height 18
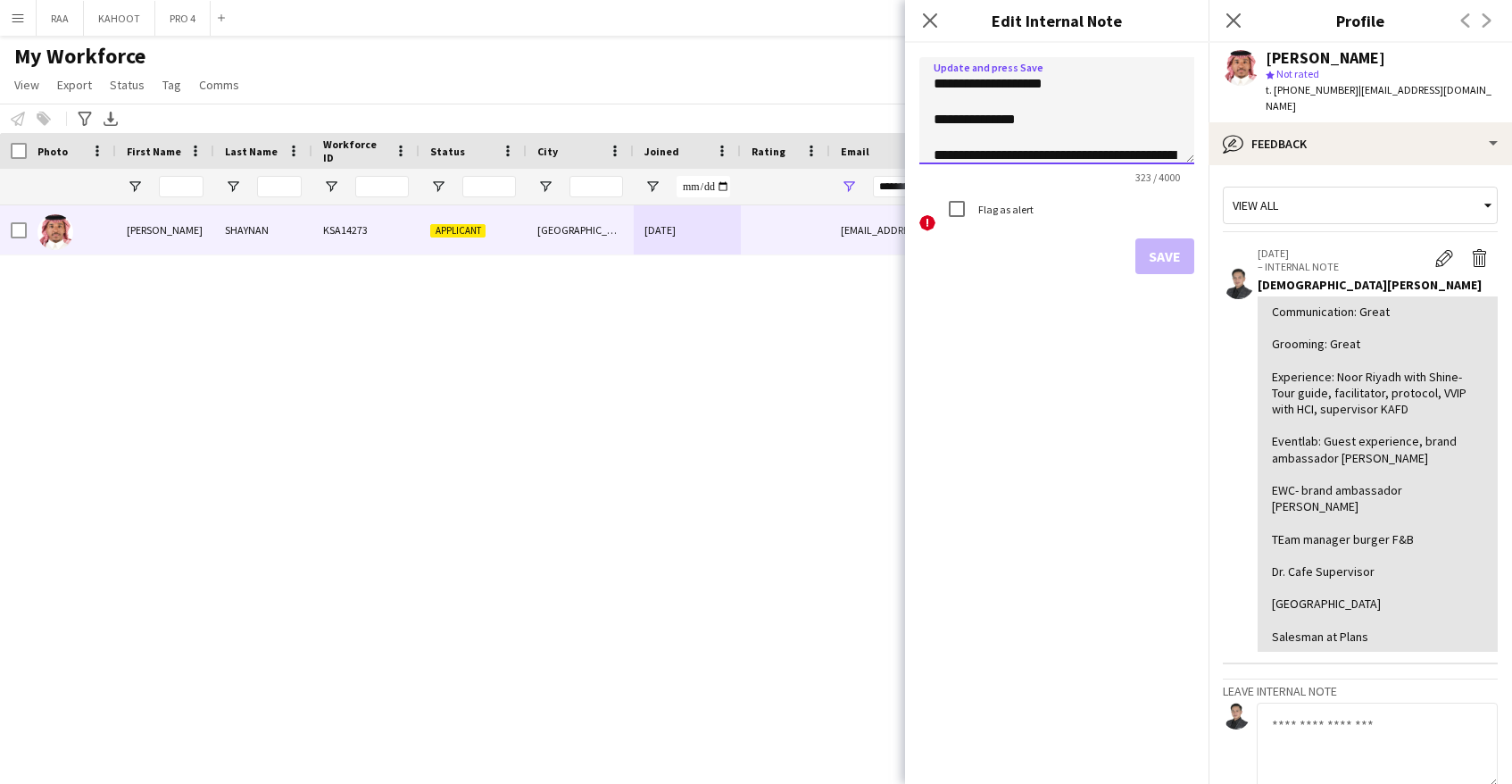
drag, startPoint x: 1172, startPoint y: 232, endPoint x: 1201, endPoint y: 305, distance: 78.5
click at [1125, 530] on div "**********" at bounding box center [1057, 413] width 303 height 741
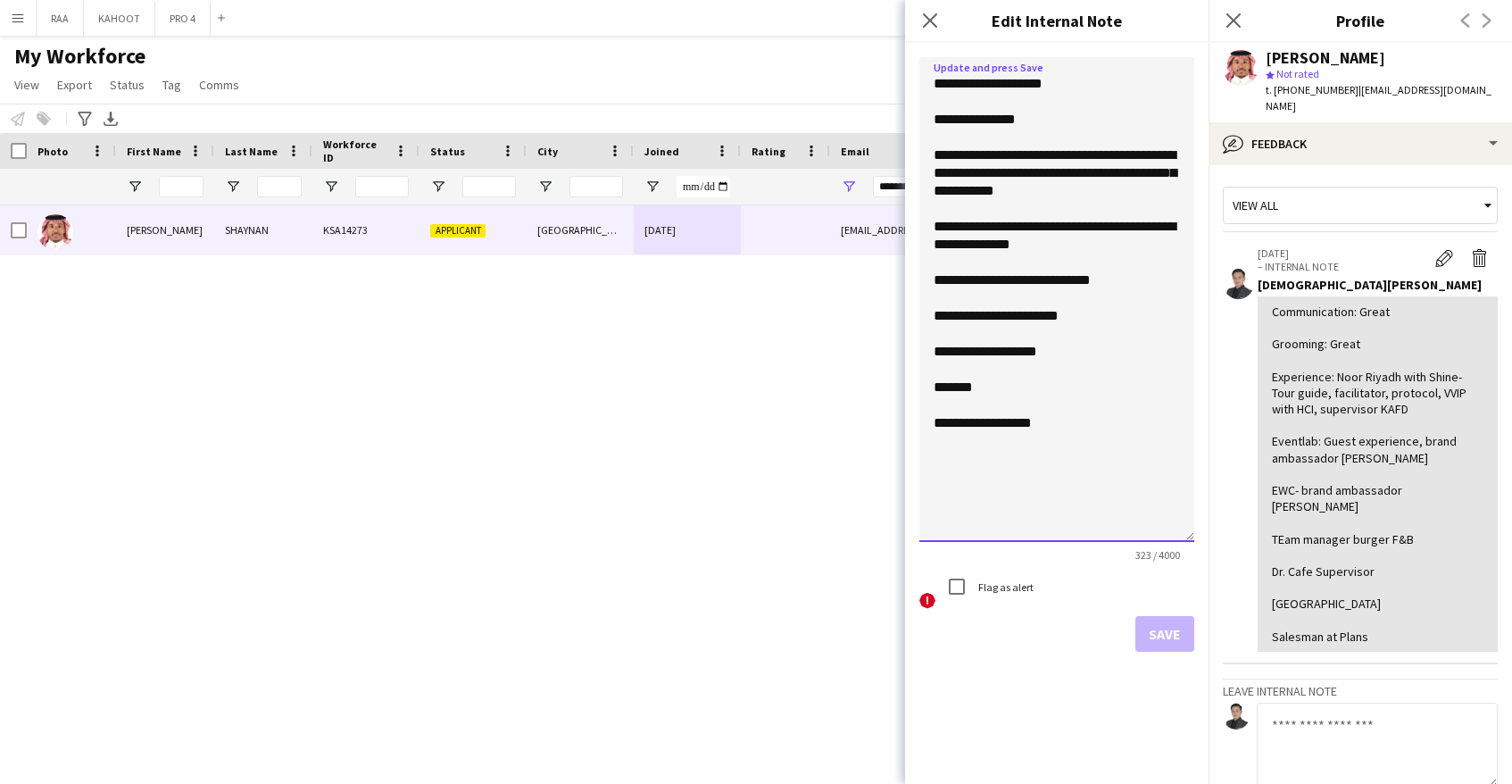
drag, startPoint x: 1192, startPoint y: 159, endPoint x: 1132, endPoint y: 537, distance: 382.7
click at [1133, 537] on textarea "**********" at bounding box center [1056, 299] width 274 height 485
click at [1126, 259] on textarea "**********" at bounding box center [1056, 299] width 274 height 485
click at [1163, 274] on textarea "**********" at bounding box center [1056, 299] width 274 height 485
click at [1129, 243] on textarea "**********" at bounding box center [1056, 299] width 274 height 485
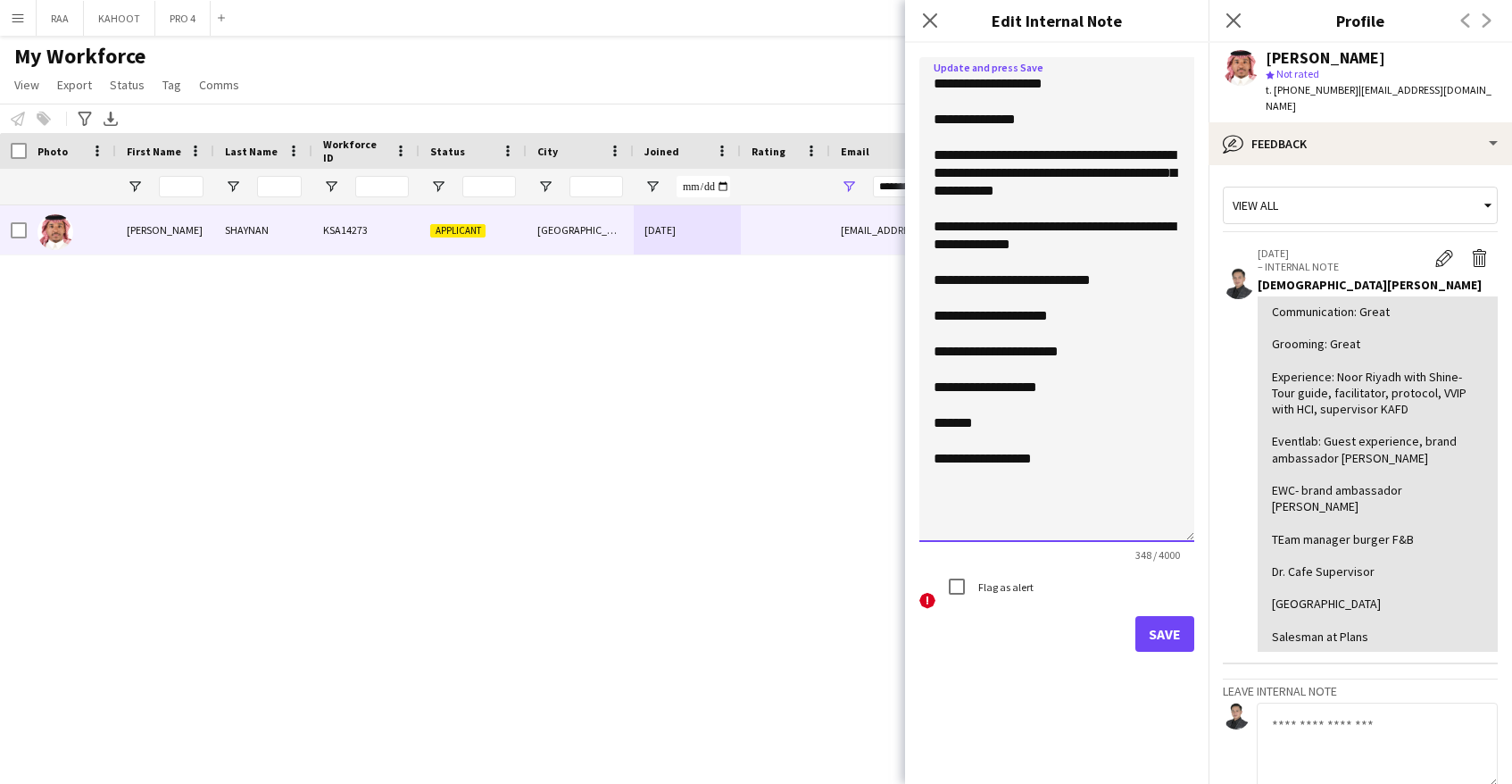
click at [1085, 191] on textarea "**********" at bounding box center [1056, 299] width 274 height 485
type textarea "**********"
click at [1170, 639] on button "Save" at bounding box center [1165, 633] width 59 height 35
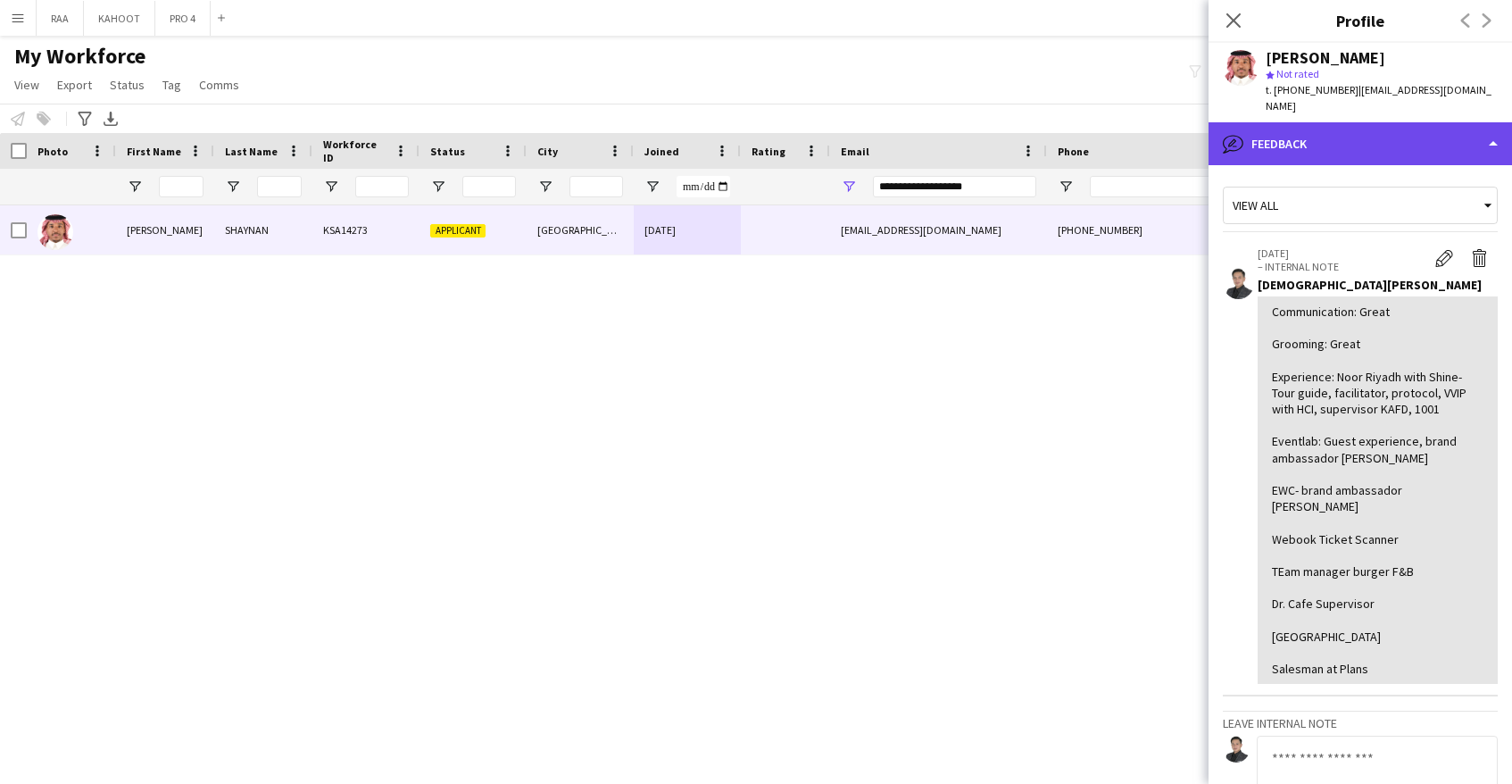
click at [1381, 122] on div "bubble-pencil Feedback" at bounding box center [1360, 144] width 303 height 43
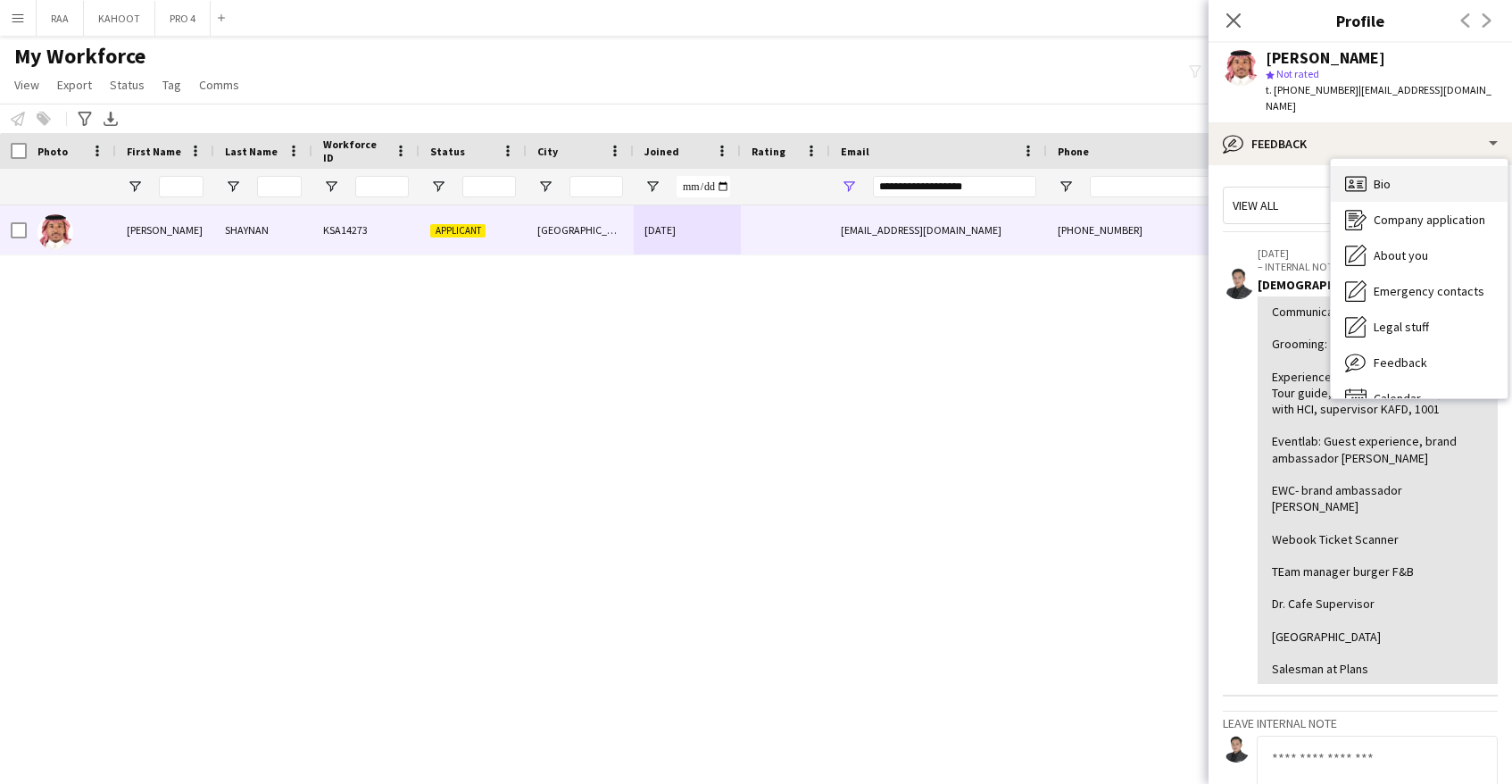
click at [1394, 166] on div "Bio Bio" at bounding box center [1420, 184] width 177 height 35
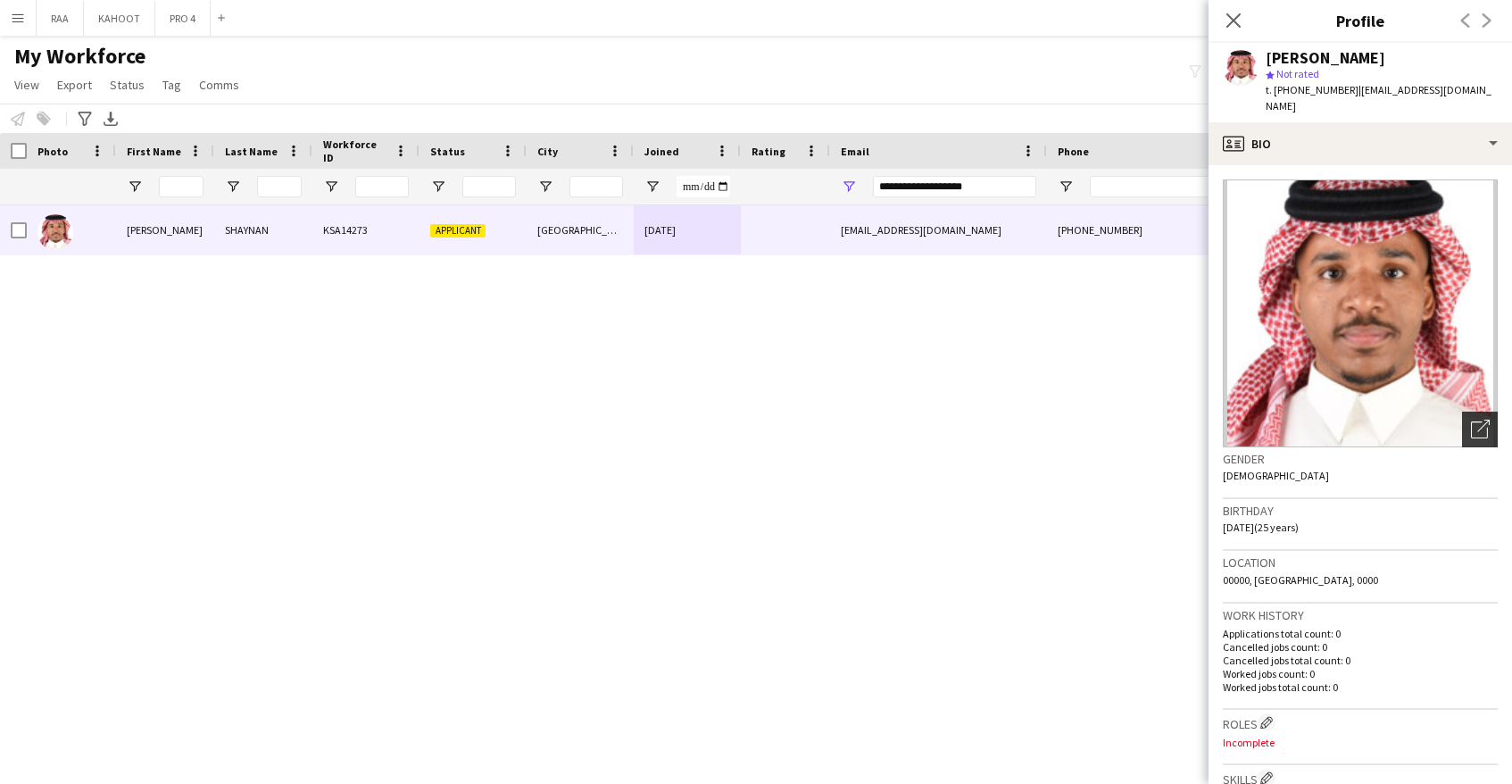
drag, startPoint x: 1483, startPoint y: 429, endPoint x: 1482, endPoint y: 414, distance: 15.0
click at [1483, 428] on div "Open photos pop-in" at bounding box center [1480, 429] width 35 height 35
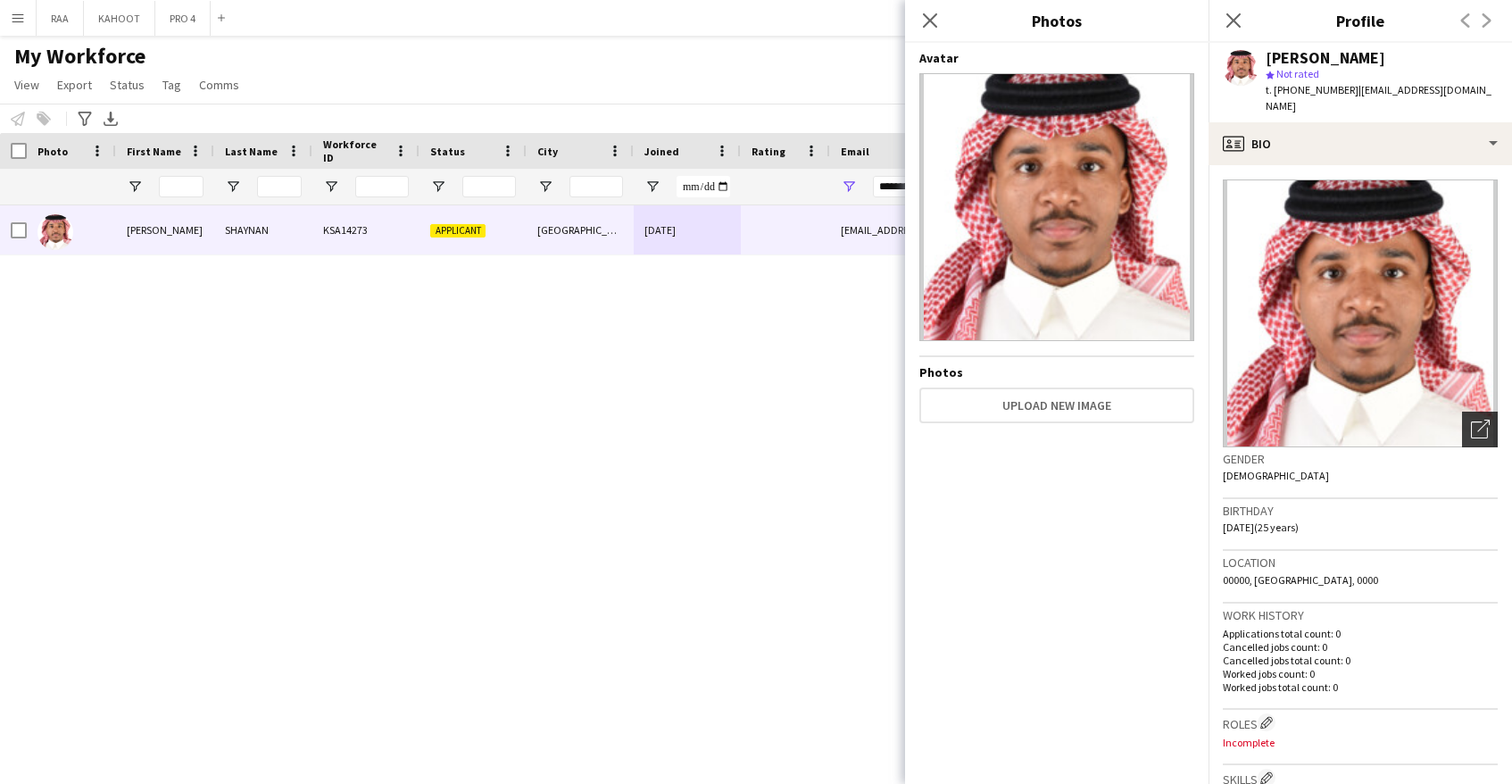
click at [1482, 419] on icon "Open photos pop-in" at bounding box center [1480, 428] width 19 height 19
click at [932, 24] on icon "Close pop-in" at bounding box center [929, 20] width 17 height 17
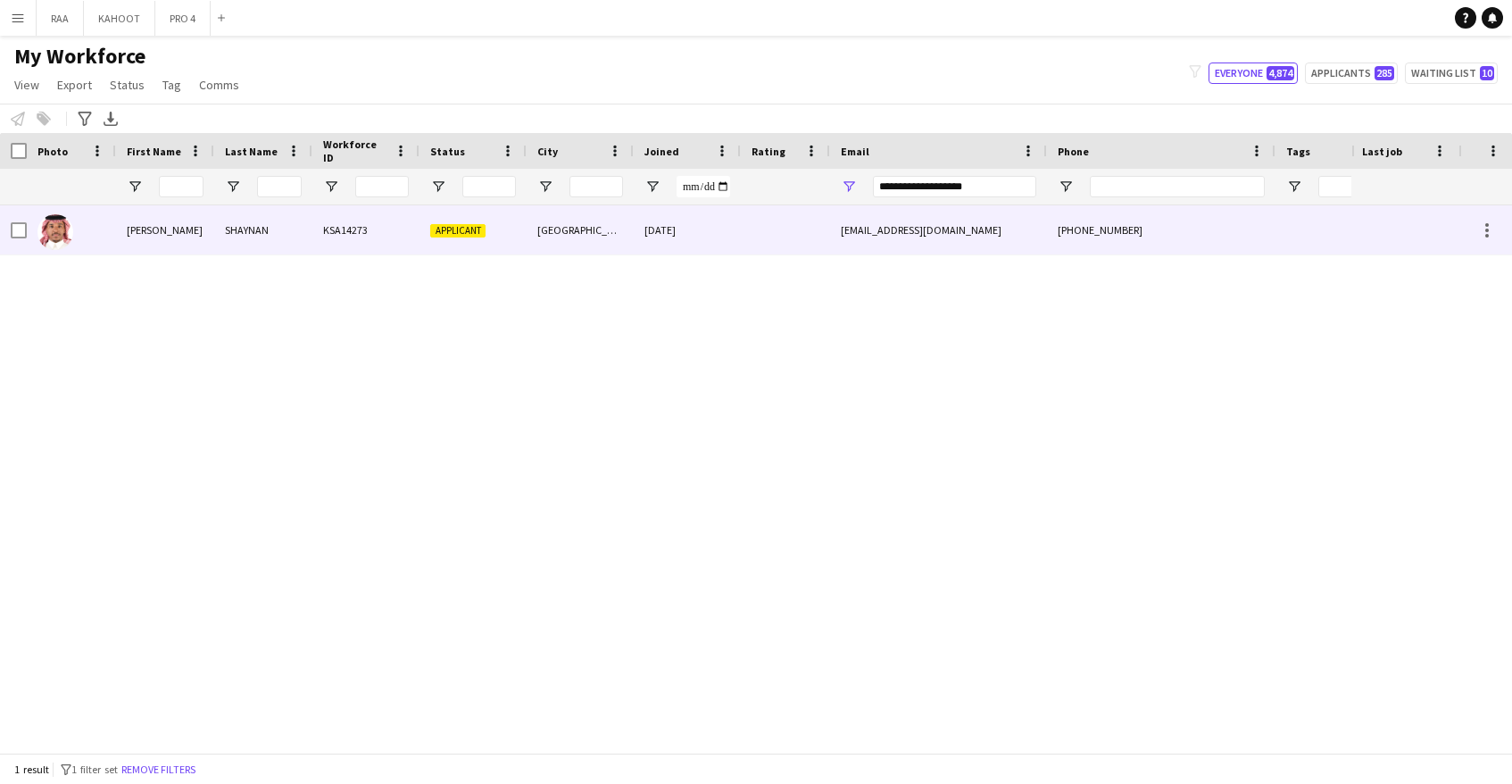
click at [602, 243] on div "[GEOGRAPHIC_DATA]" at bounding box center [579, 230] width 107 height 49
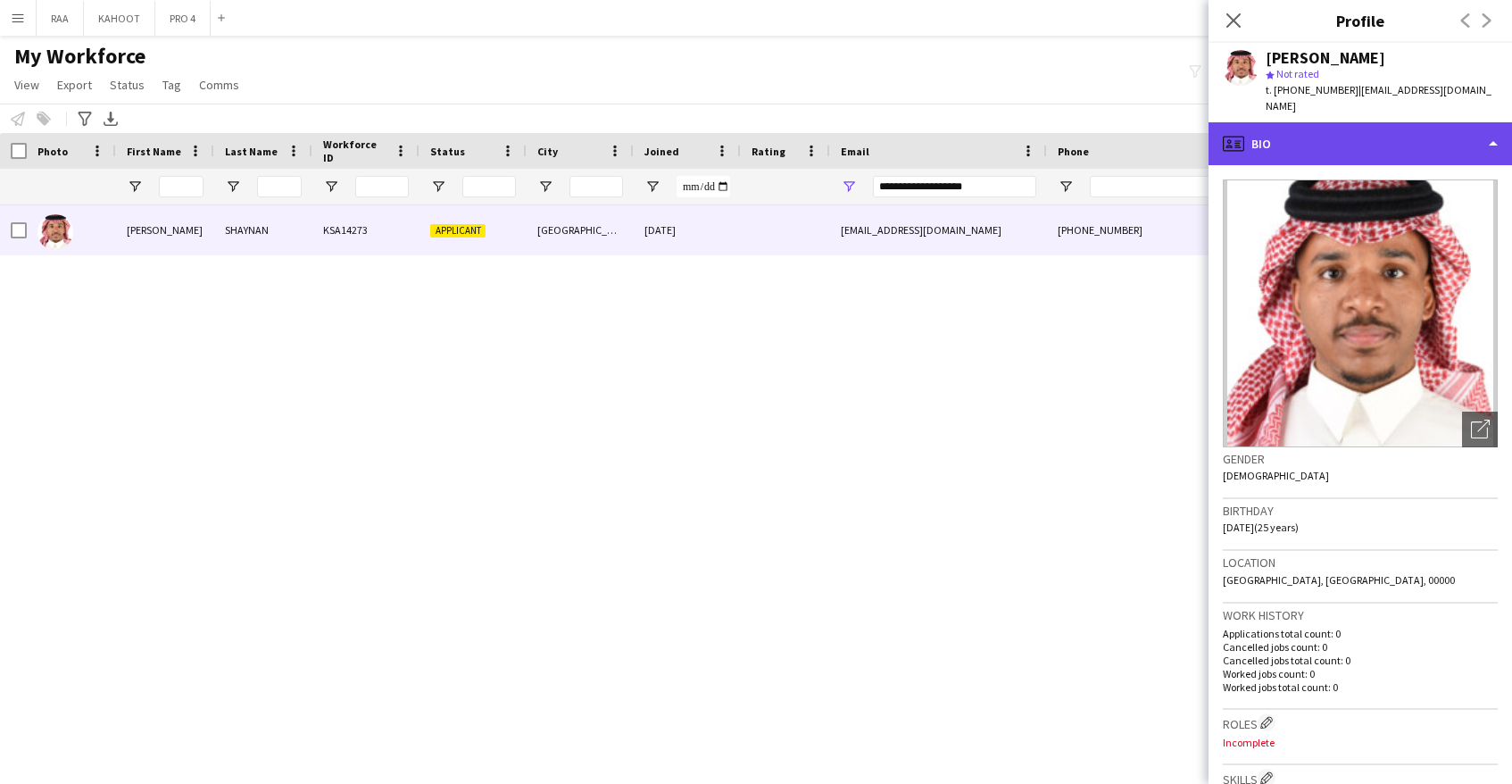
drag, startPoint x: 1344, startPoint y: 113, endPoint x: 1331, endPoint y: 123, distance: 16.4
click at [1344, 122] on div "profile Bio" at bounding box center [1360, 144] width 303 height 43
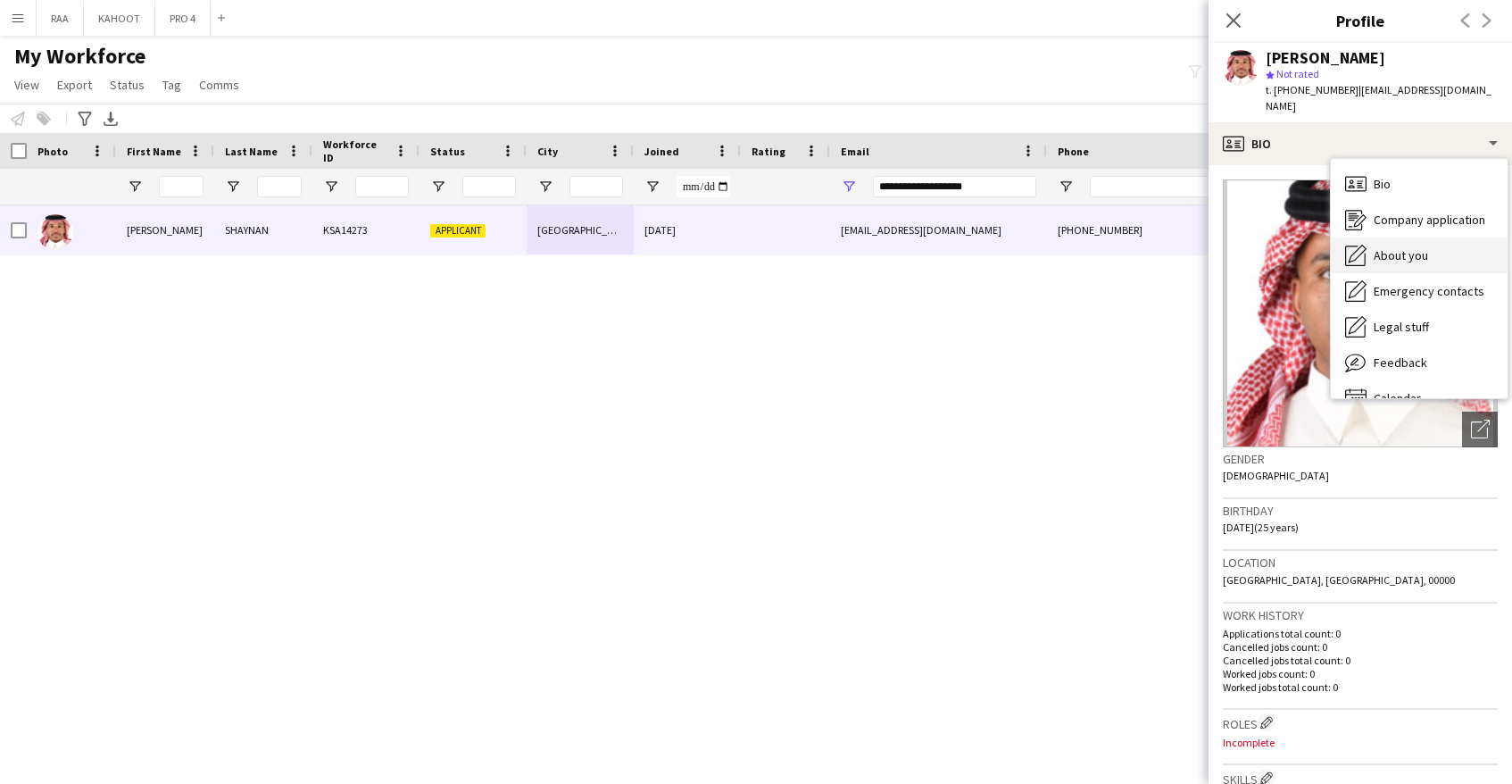
click at [1443, 241] on div "About you About you" at bounding box center [1420, 255] width 177 height 35
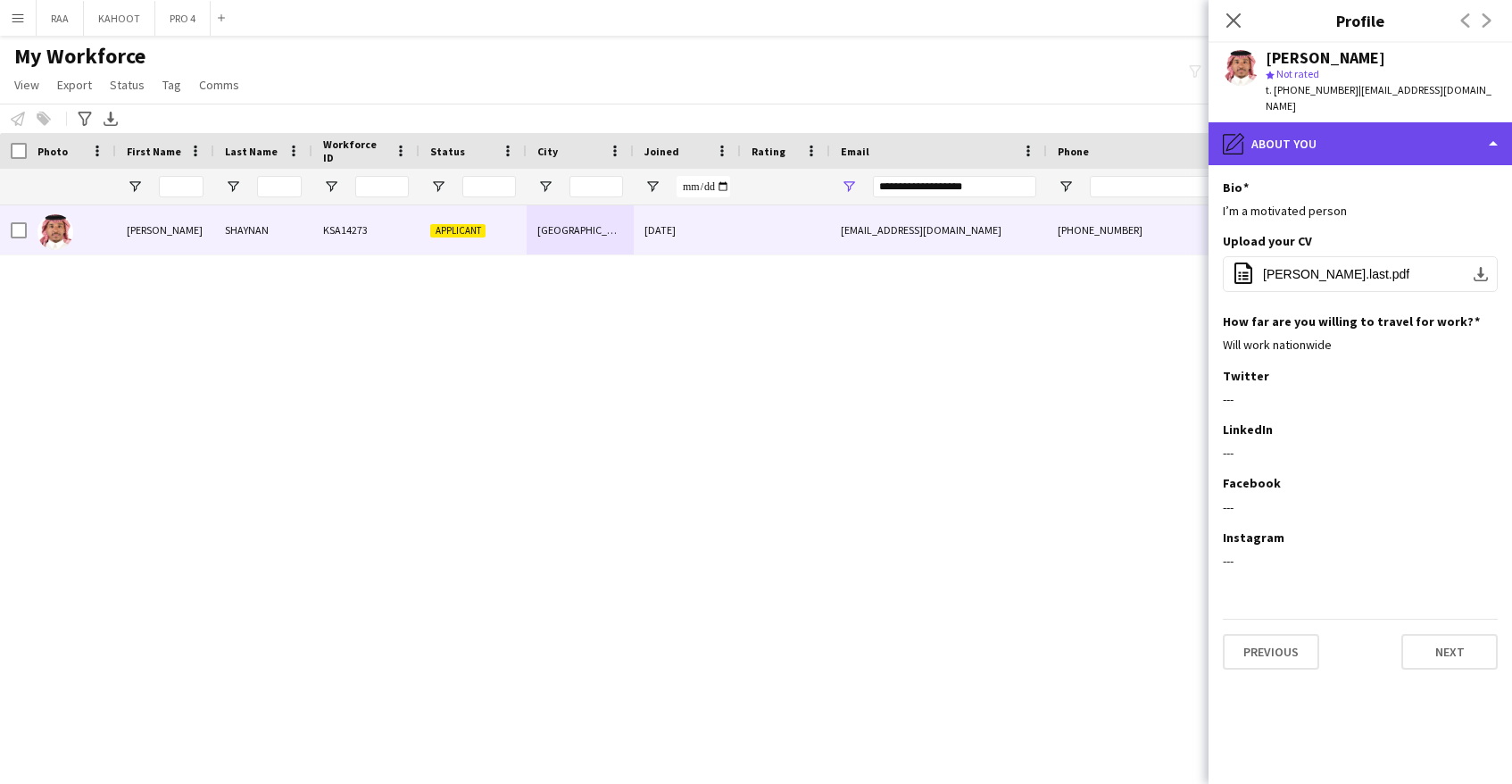
click at [1341, 122] on div "pencil4 About you" at bounding box center [1360, 144] width 303 height 43
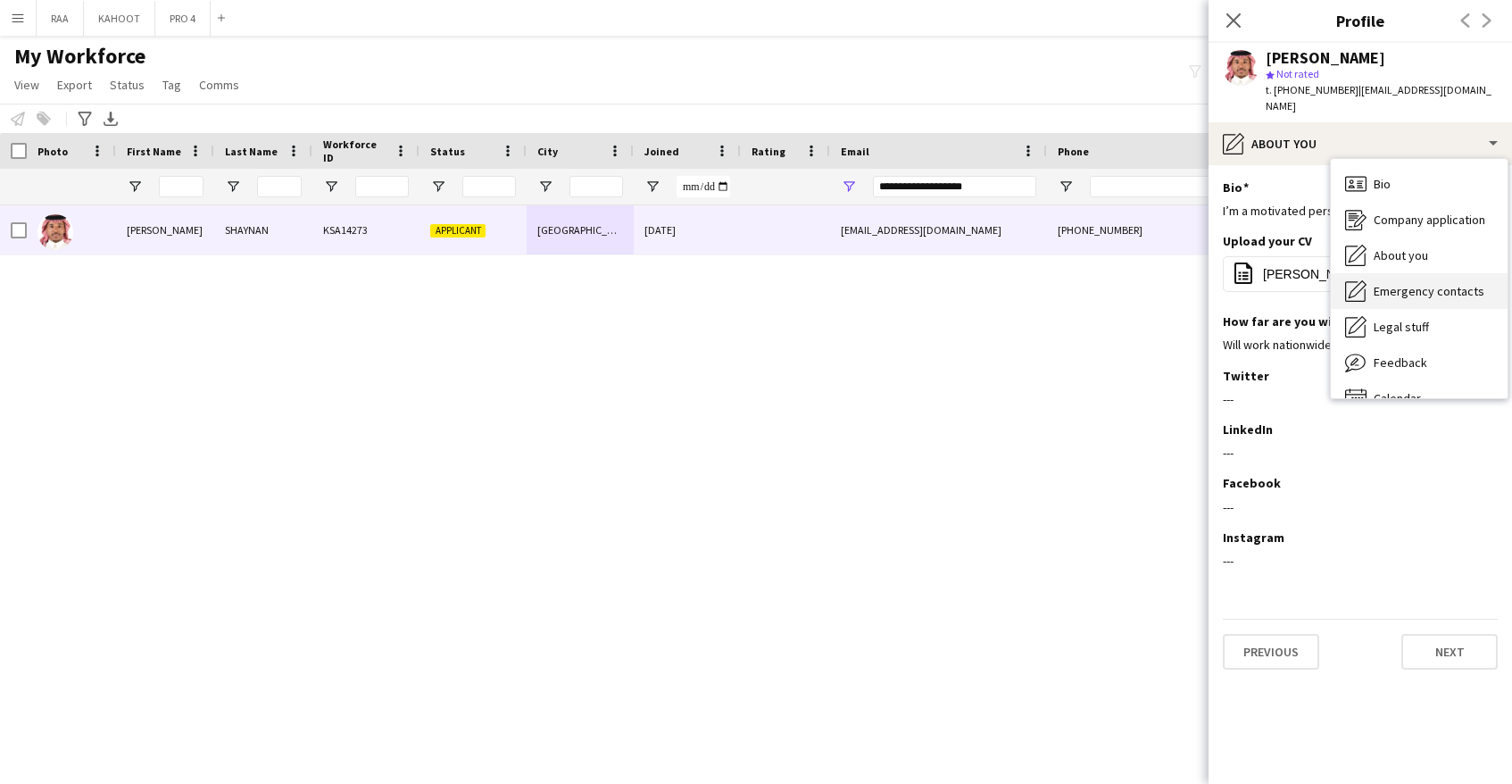
click at [1411, 283] on span "Emergency contacts" at bounding box center [1428, 291] width 110 height 16
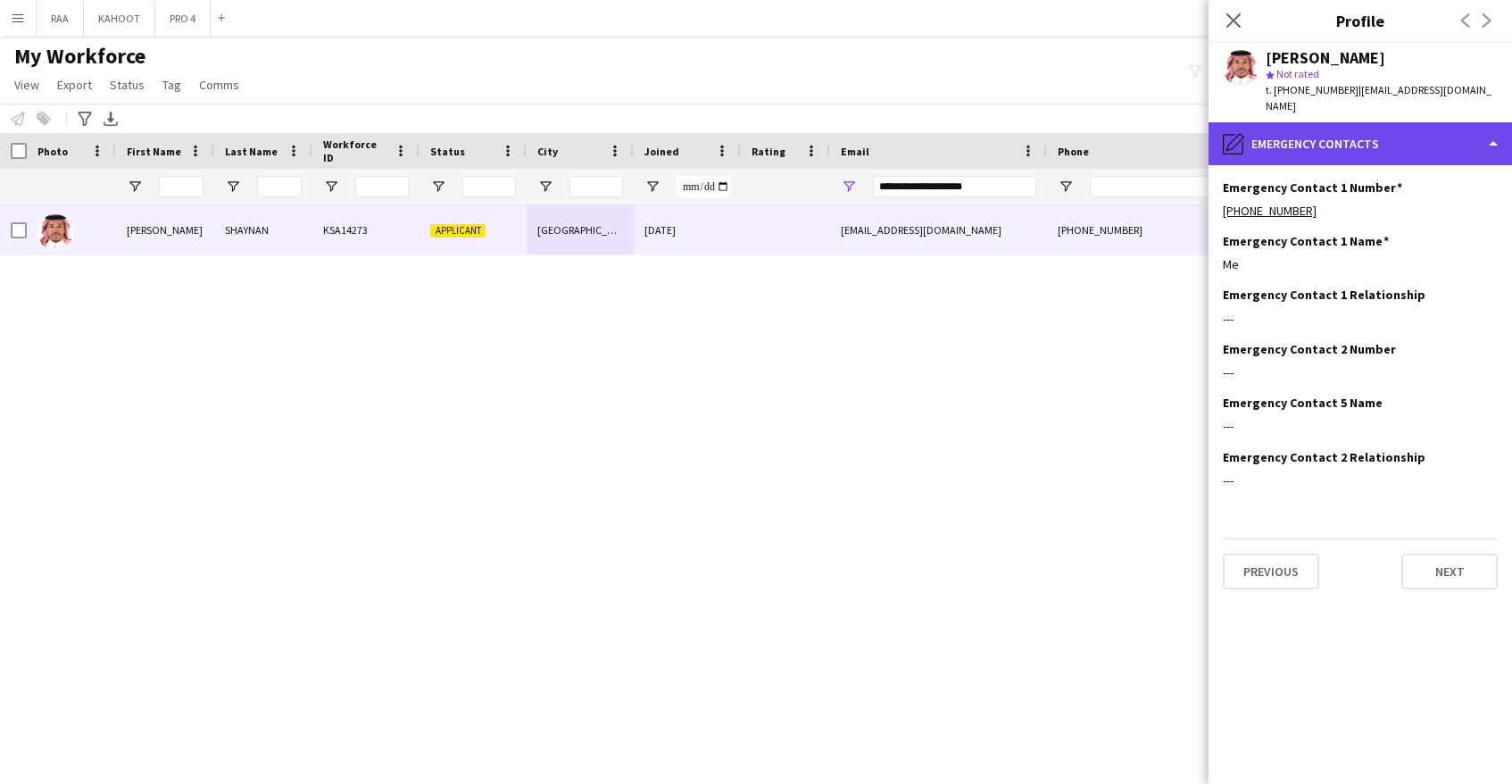
click at [1400, 135] on div "pencil4 Emergency contacts" at bounding box center [1360, 144] width 303 height 43
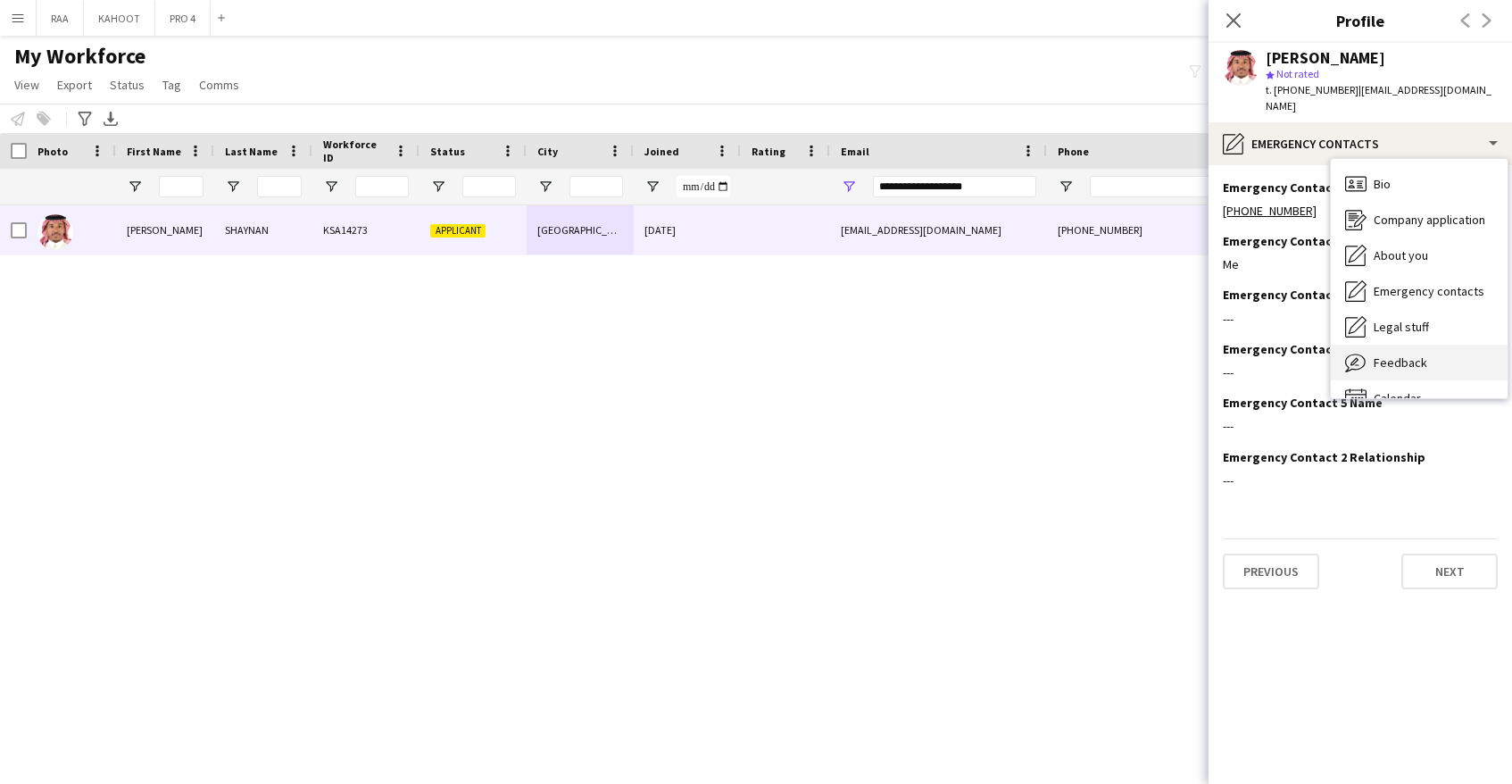
click at [1450, 344] on div "Feedback Feedback" at bounding box center [1420, 362] width 177 height 35
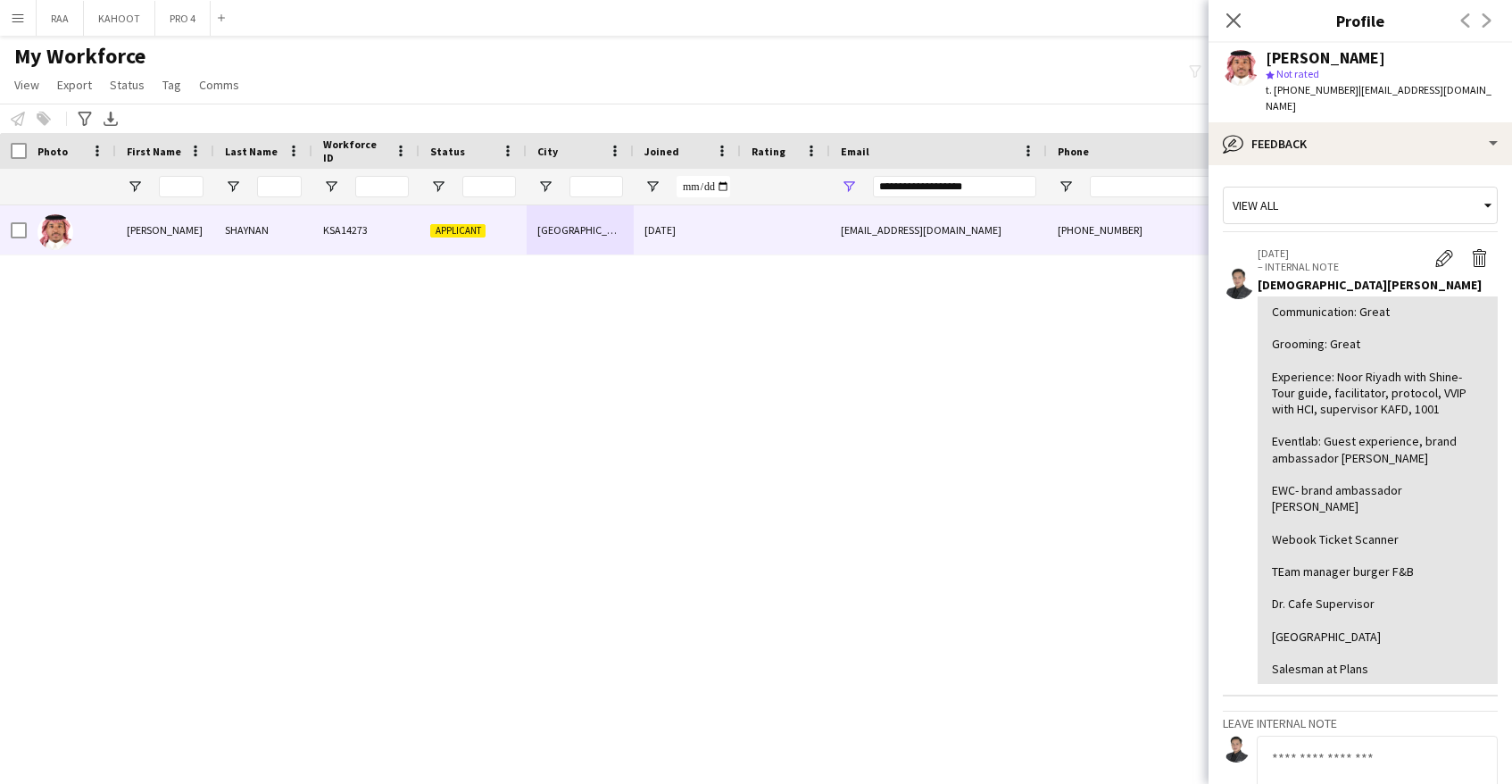
click at [1319, 736] on textarea at bounding box center [1376, 778] width 241 height 85
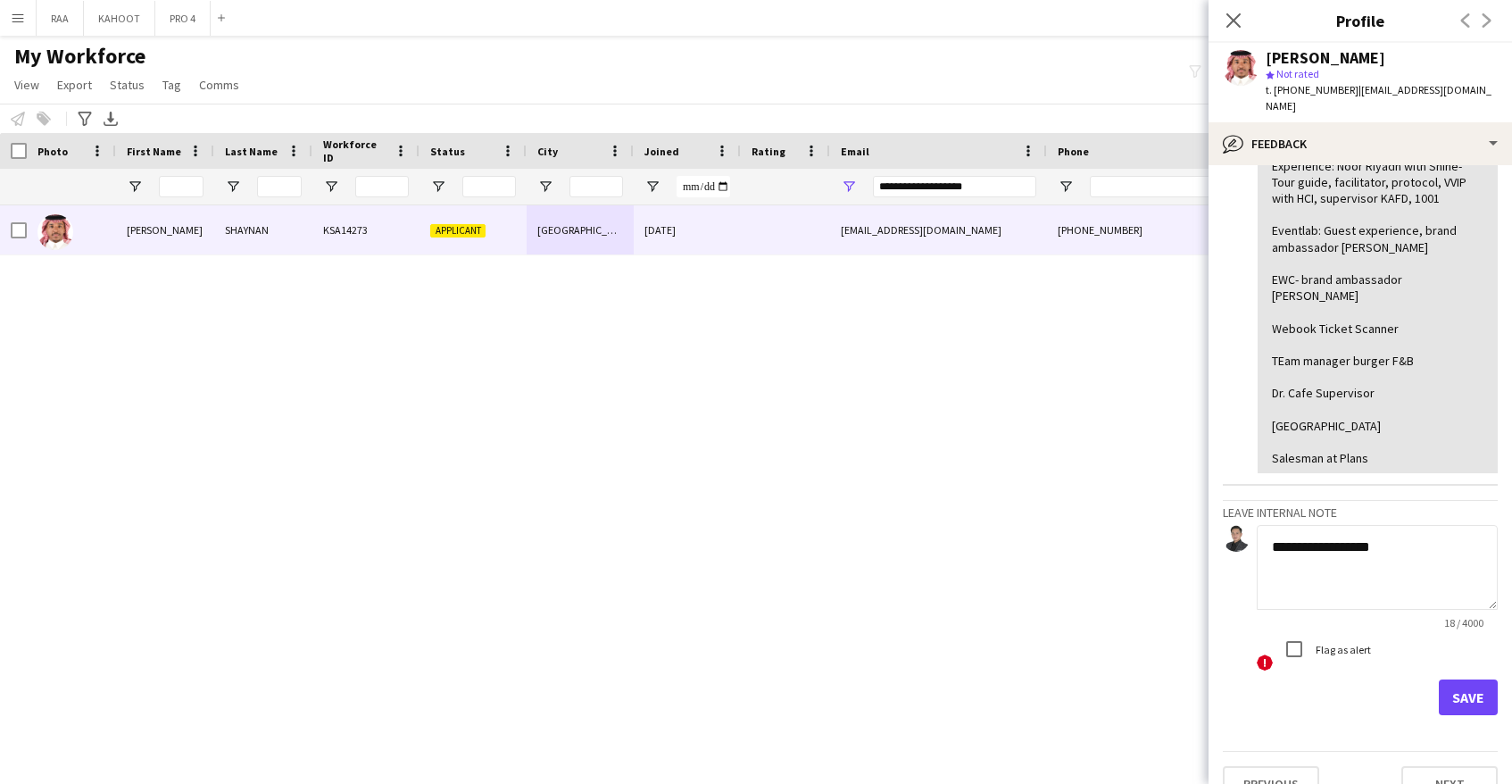
type textarea "**********"
click at [1461, 679] on button "Save" at bounding box center [1468, 696] width 59 height 35
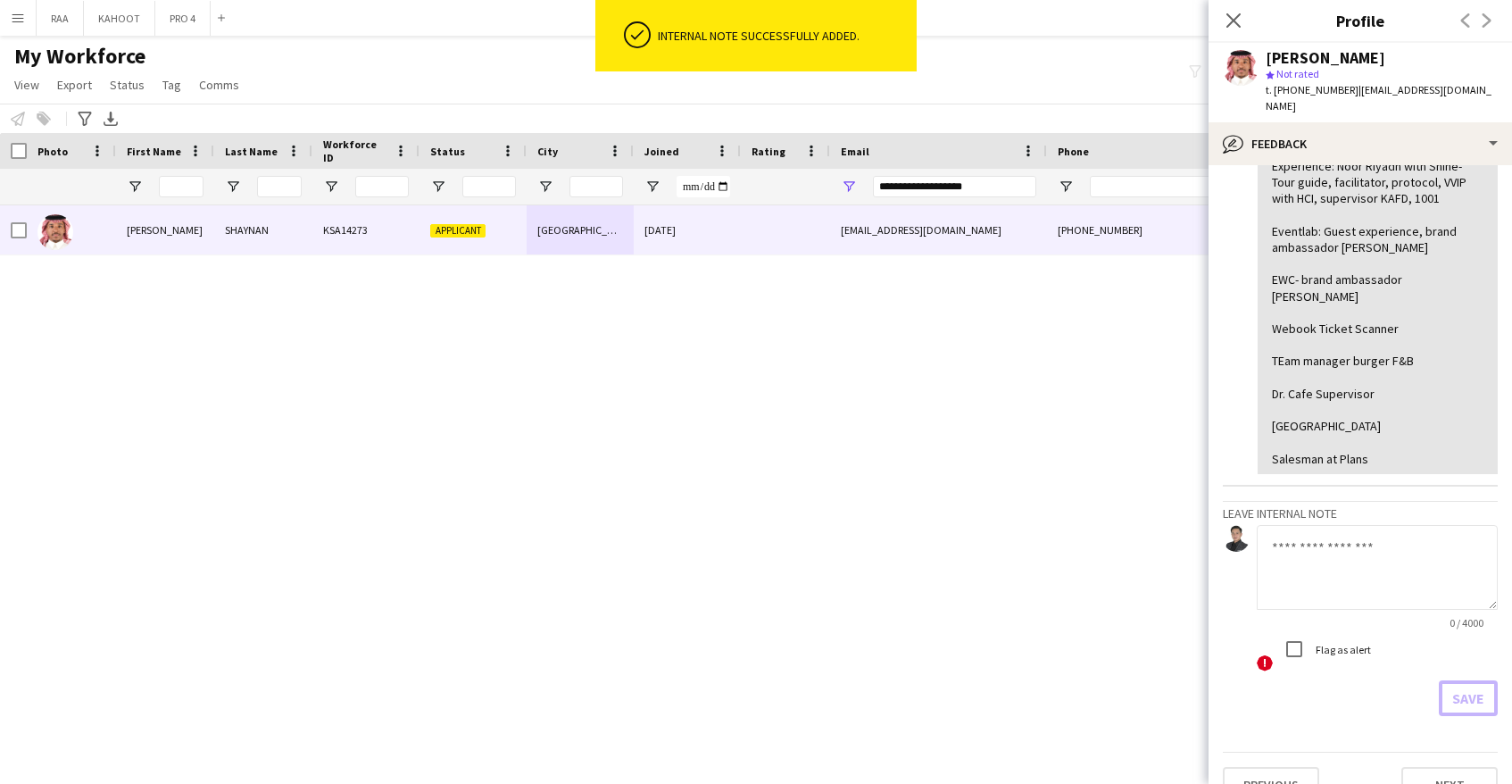
scroll to position [0, 0]
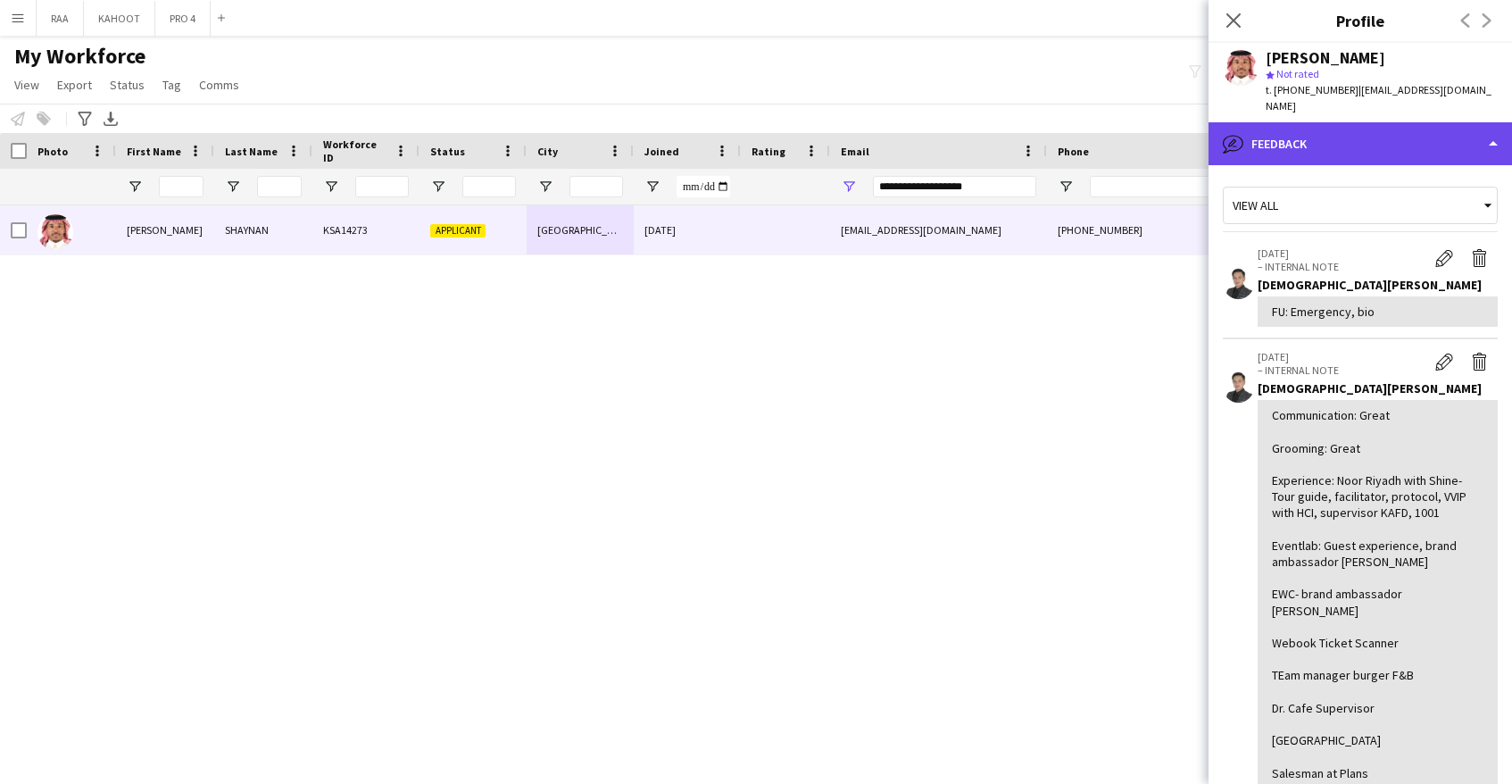
click at [1331, 135] on div "bubble-pencil Feedback" at bounding box center [1360, 144] width 303 height 43
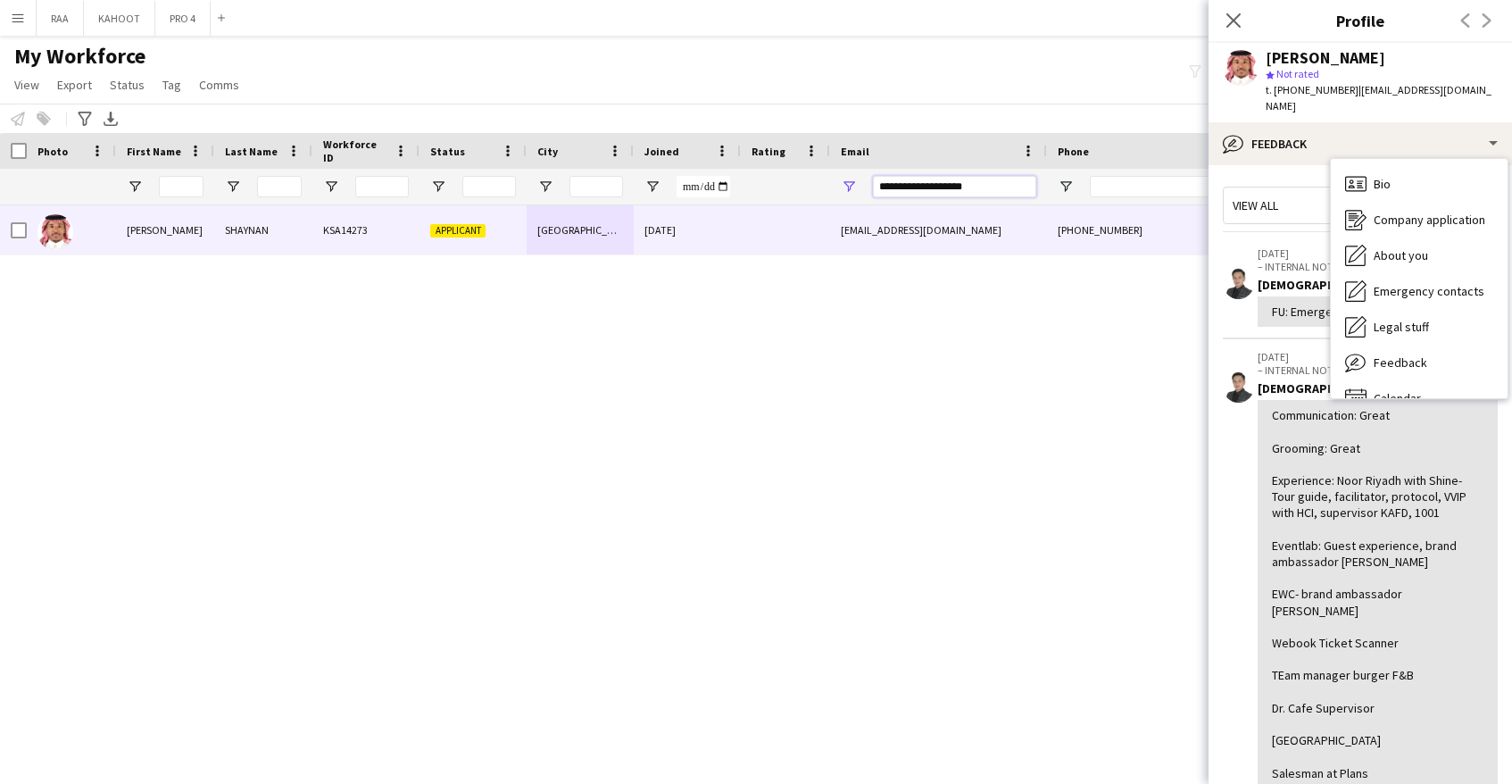
drag, startPoint x: 1008, startPoint y: 189, endPoint x: 881, endPoint y: 180, distance: 127.3
click at [881, 180] on input "**********" at bounding box center [954, 187] width 163 height 22
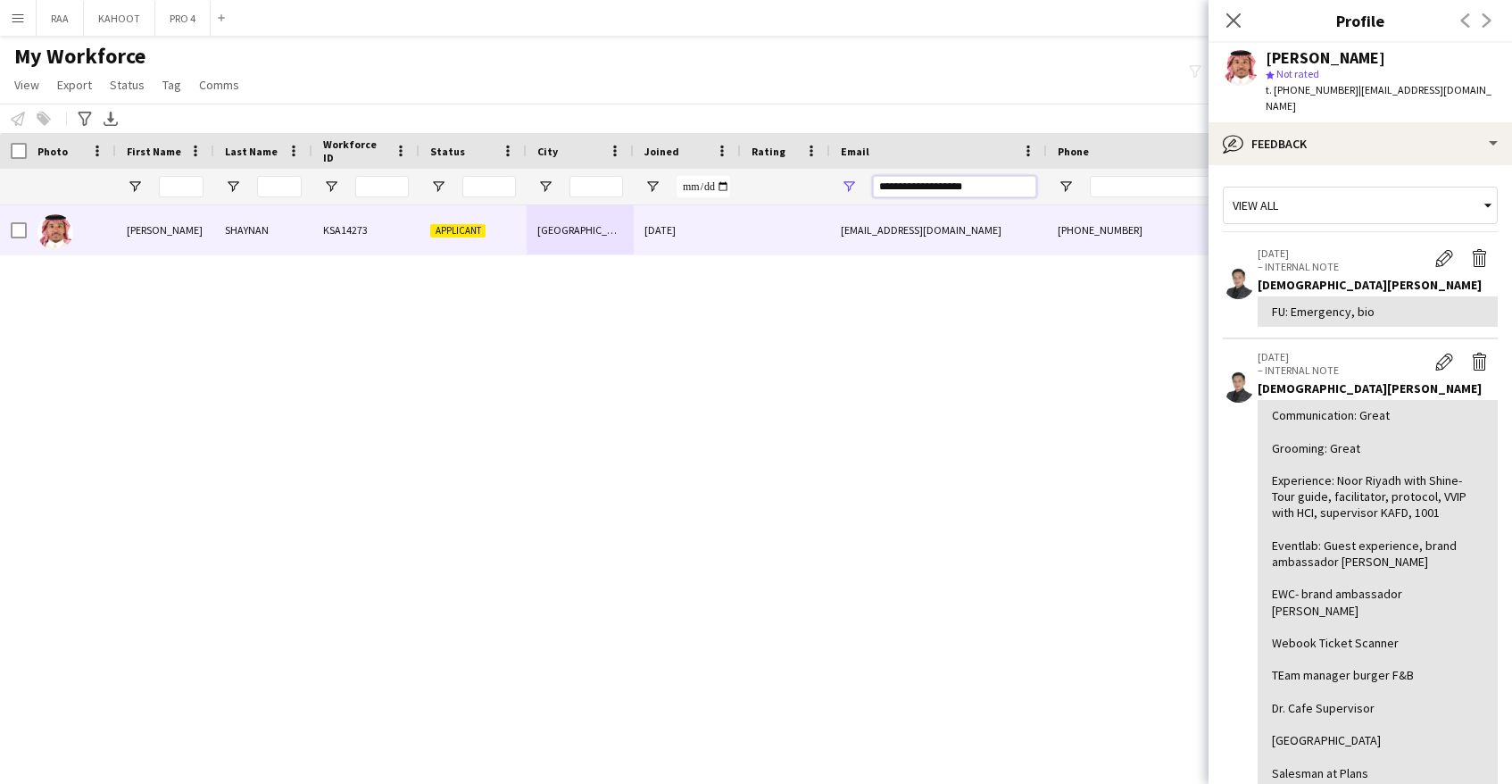
click at [1017, 191] on input "**********" at bounding box center [954, 187] width 163 height 22
drag, startPoint x: 864, startPoint y: 183, endPoint x: 842, endPoint y: 183, distance: 22.0
click at [842, 183] on div "**********" at bounding box center [938, 186] width 216 height 35
paste input "******"
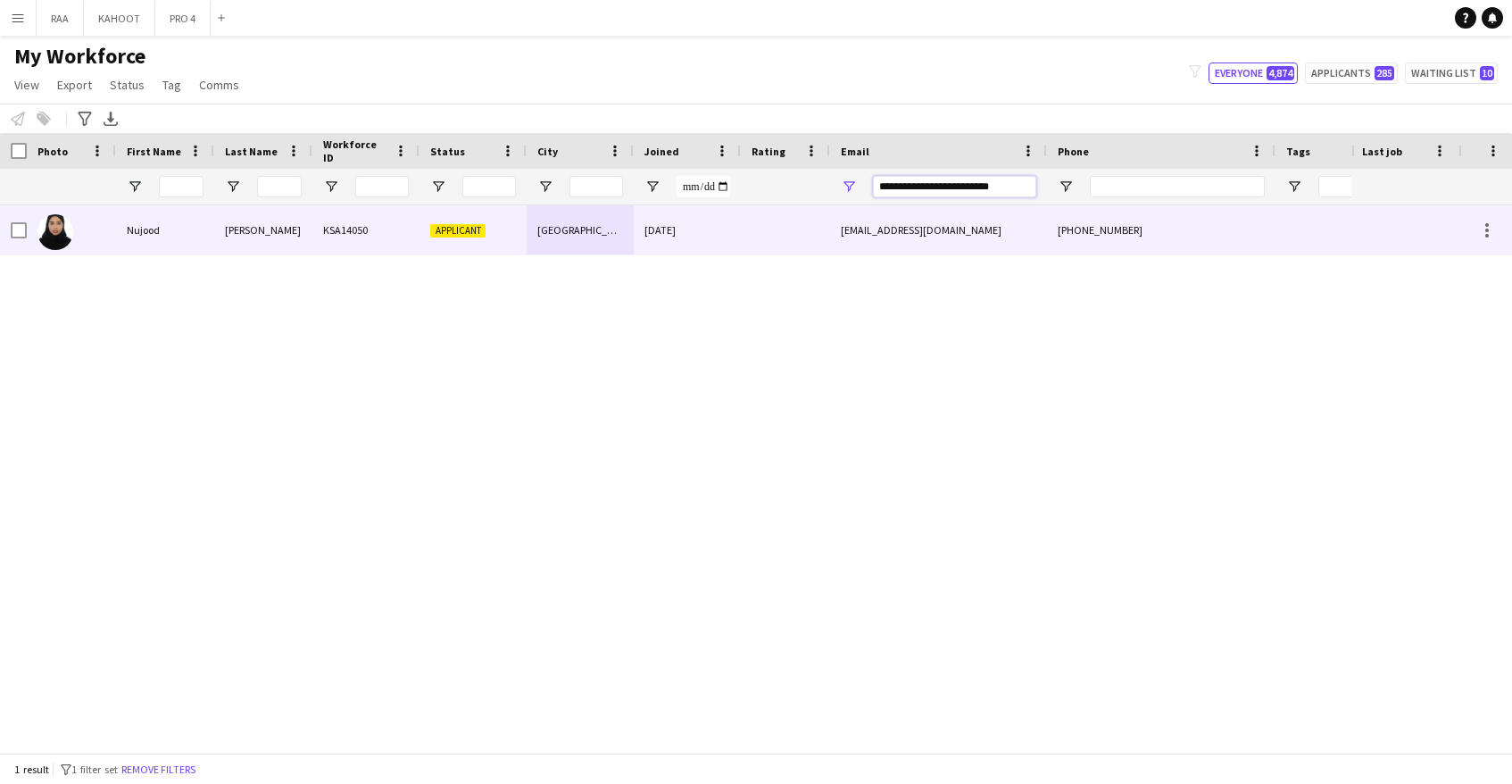
type input "**********"
click at [883, 246] on div "[EMAIL_ADDRESS][DOMAIN_NAME]" at bounding box center [938, 230] width 216 height 49
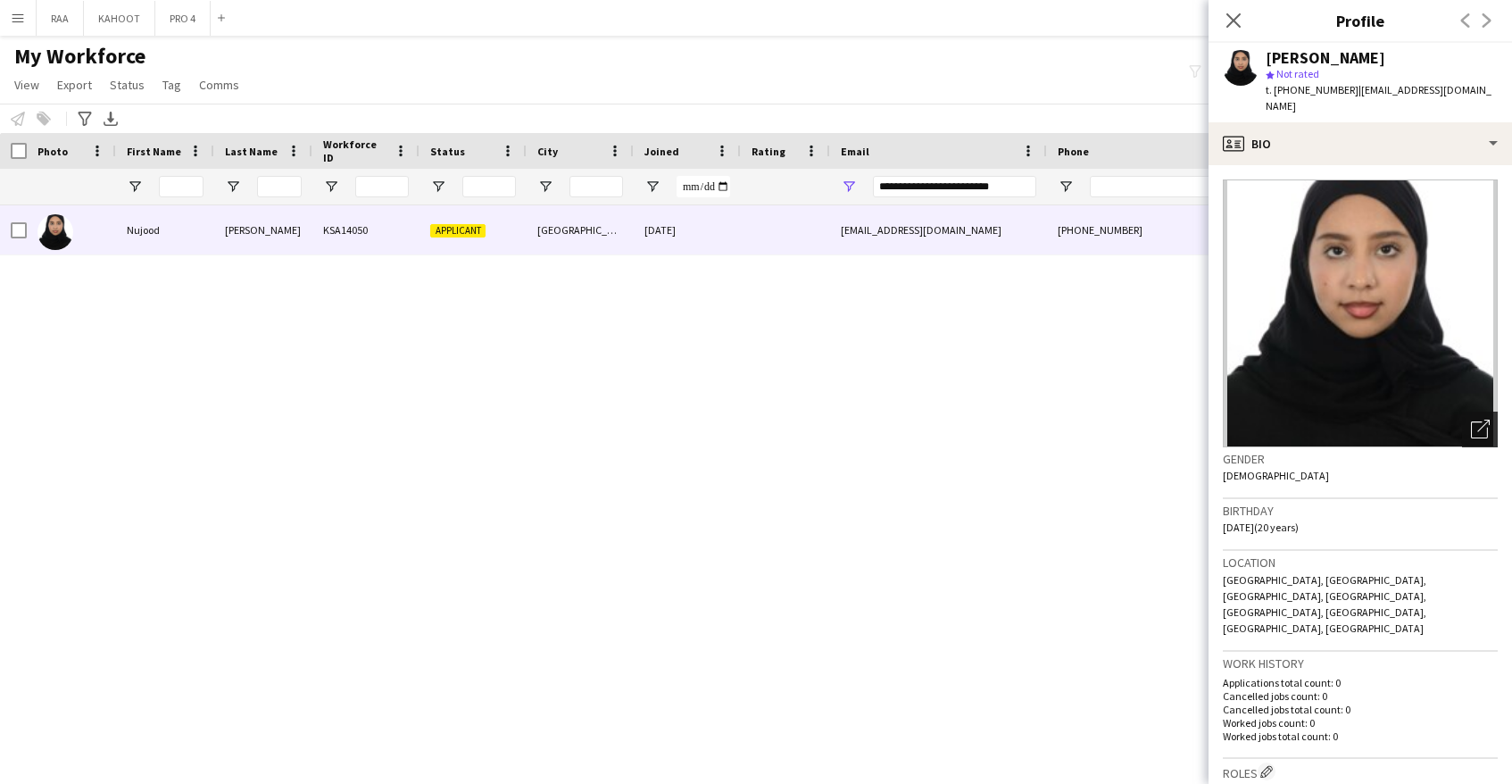
click at [1479, 419] on icon "Open photos pop-in" at bounding box center [1480, 428] width 19 height 19
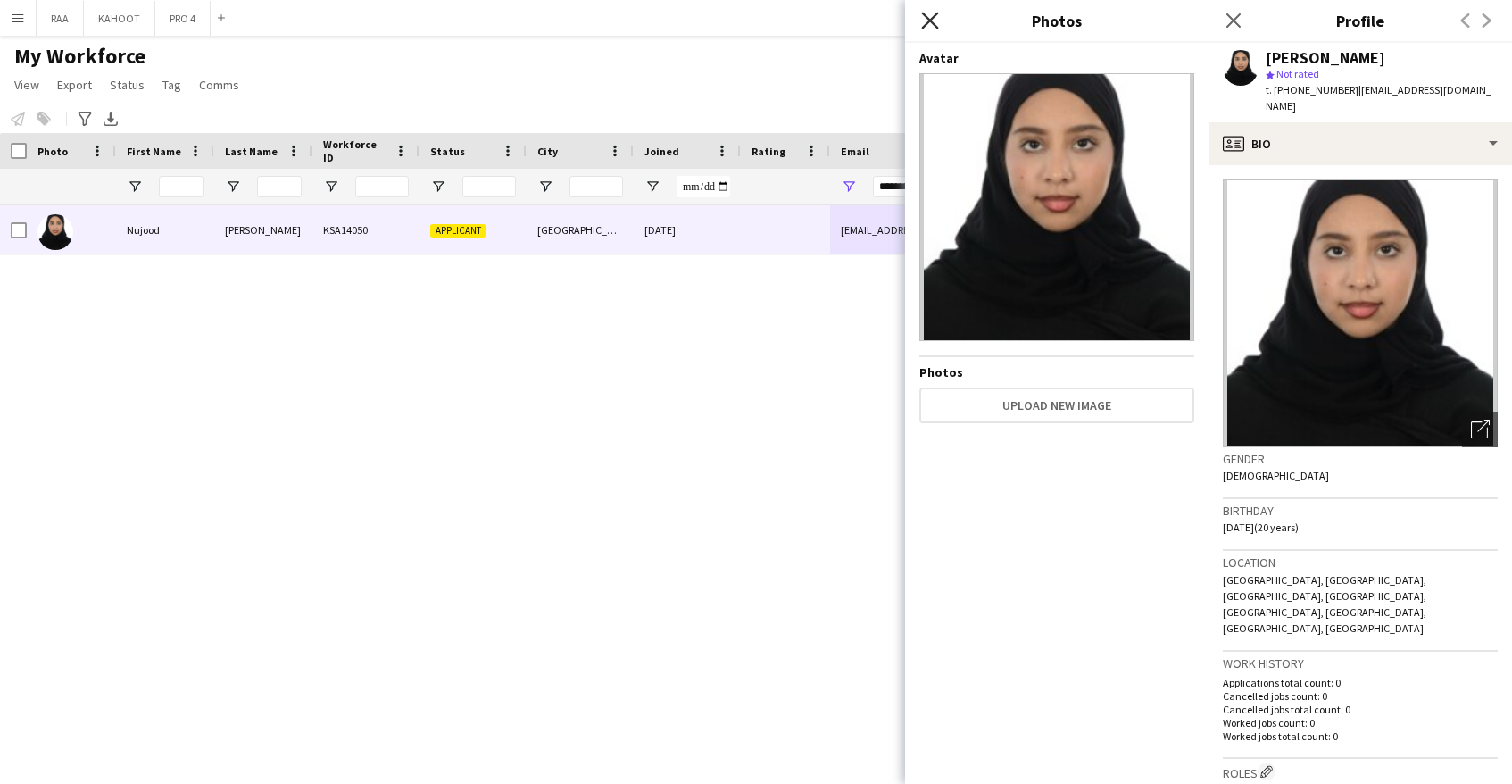
click at [929, 15] on icon "Close pop-in" at bounding box center [929, 20] width 17 height 17
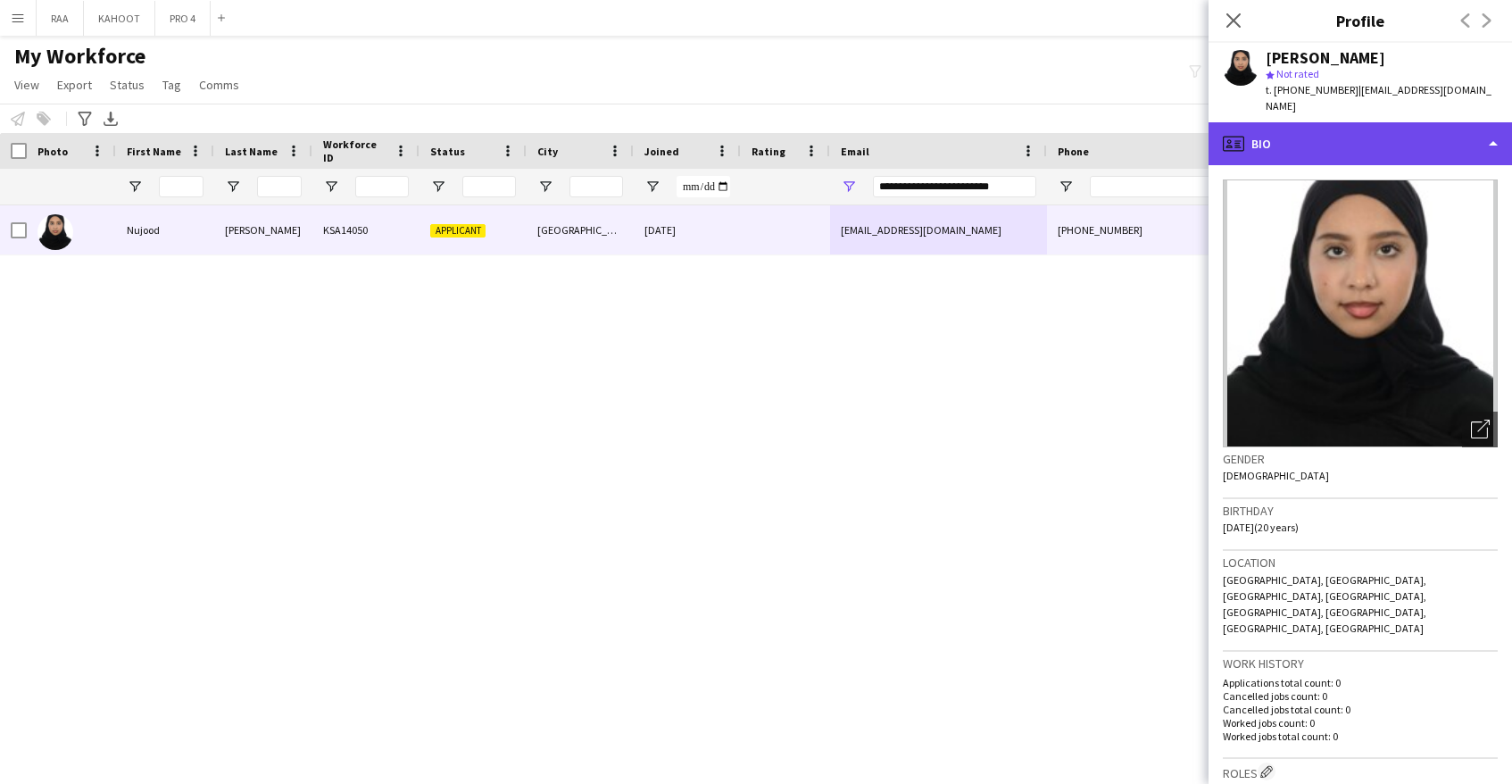
click at [1303, 122] on div "profile Bio" at bounding box center [1360, 144] width 303 height 43
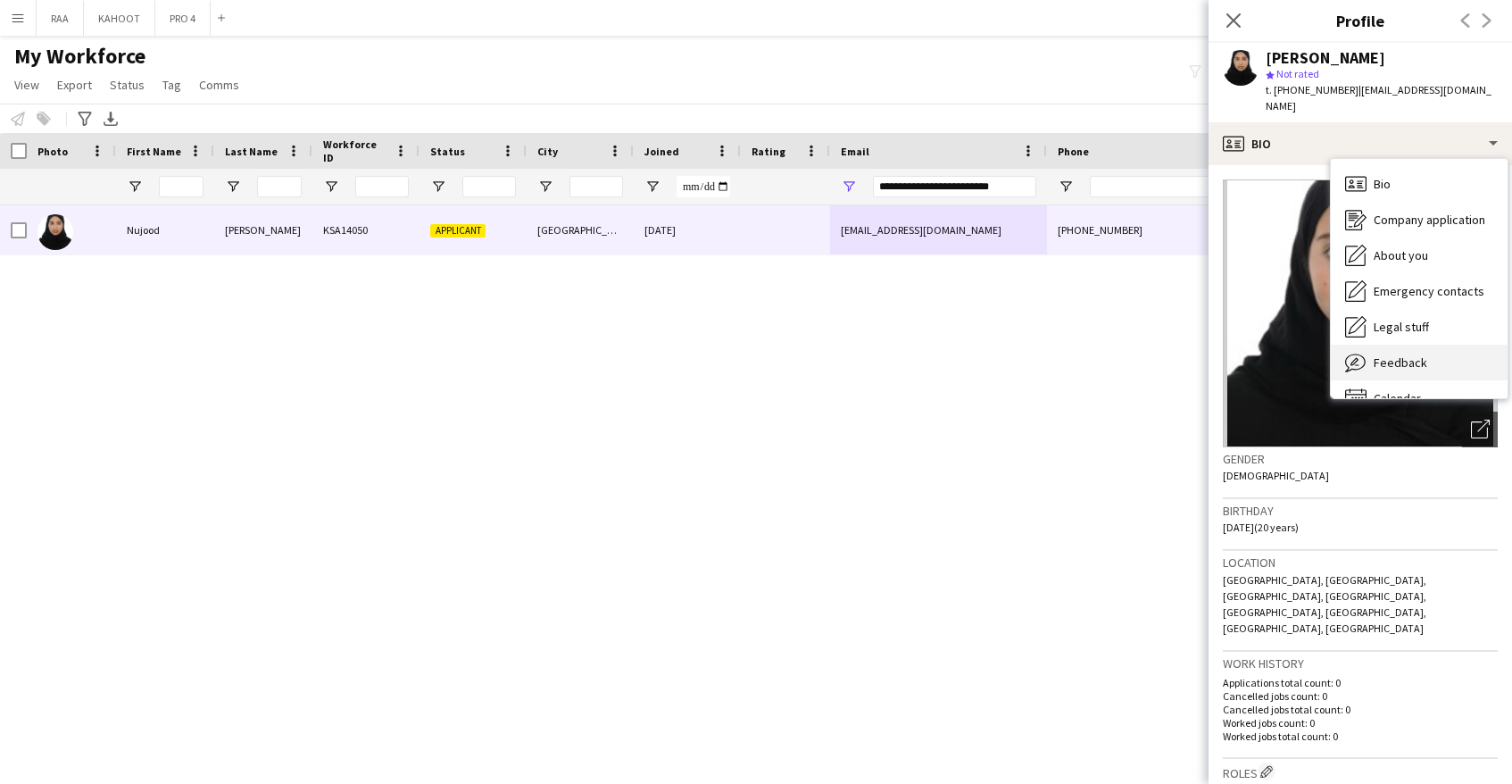
click at [1468, 347] on div "Feedback Feedback" at bounding box center [1420, 362] width 177 height 35
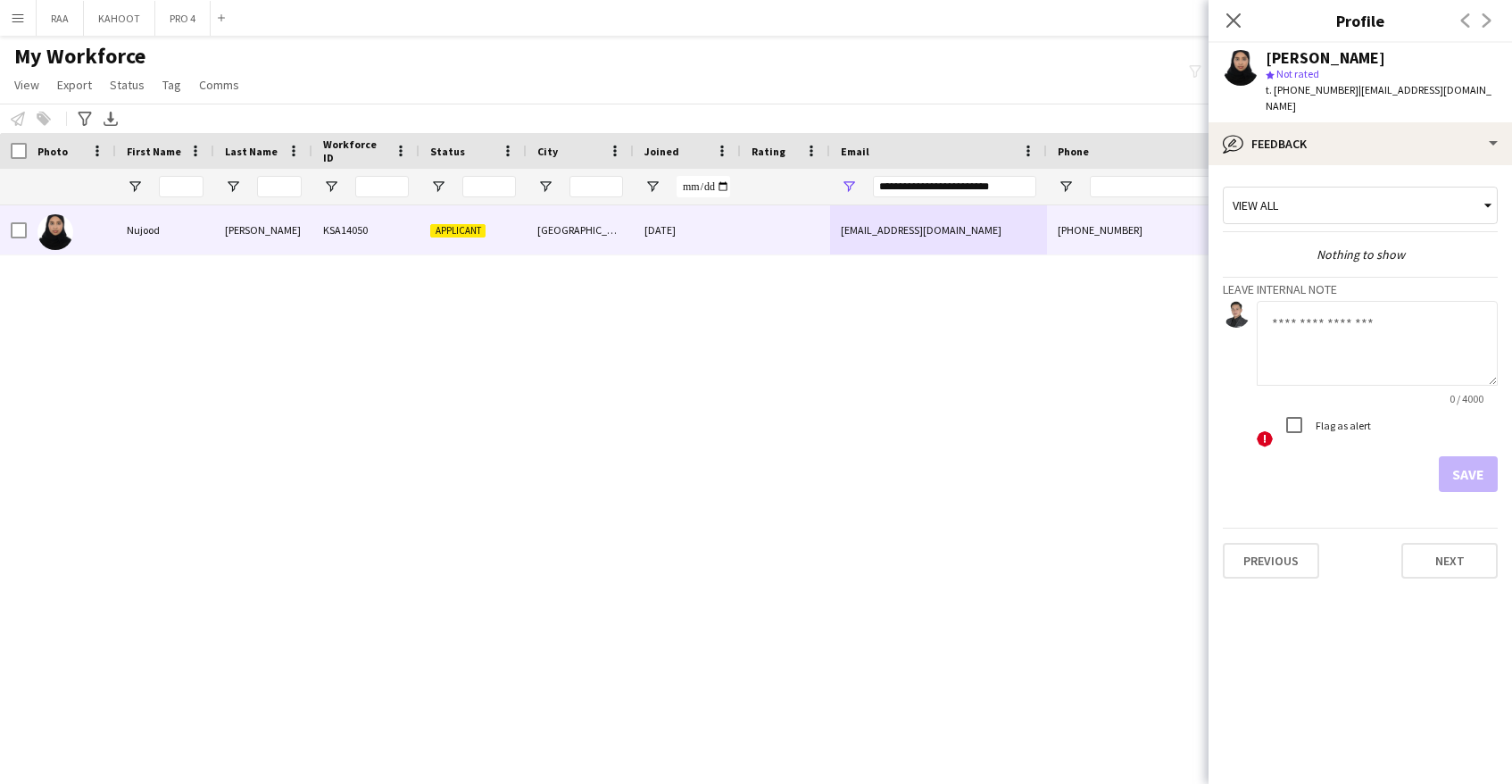
click at [1295, 334] on textarea at bounding box center [1376, 343] width 241 height 85
type textarea "**********"
click at [1463, 445] on form "**********" at bounding box center [1360, 396] width 274 height 191
drag, startPoint x: 1477, startPoint y: 460, endPoint x: 1490, endPoint y: 456, distance: 13.6
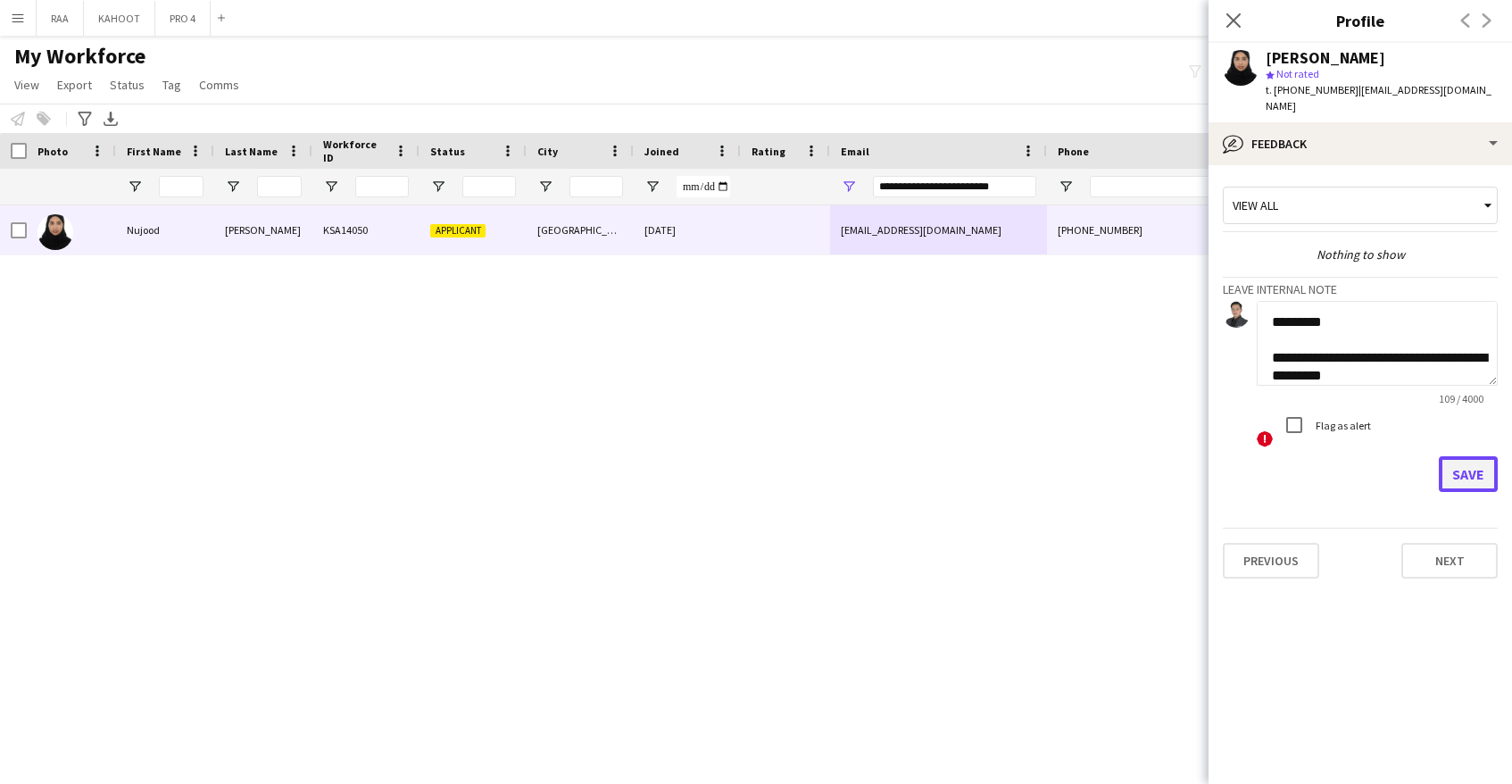
click at [1478, 460] on button "Save" at bounding box center [1468, 474] width 59 height 35
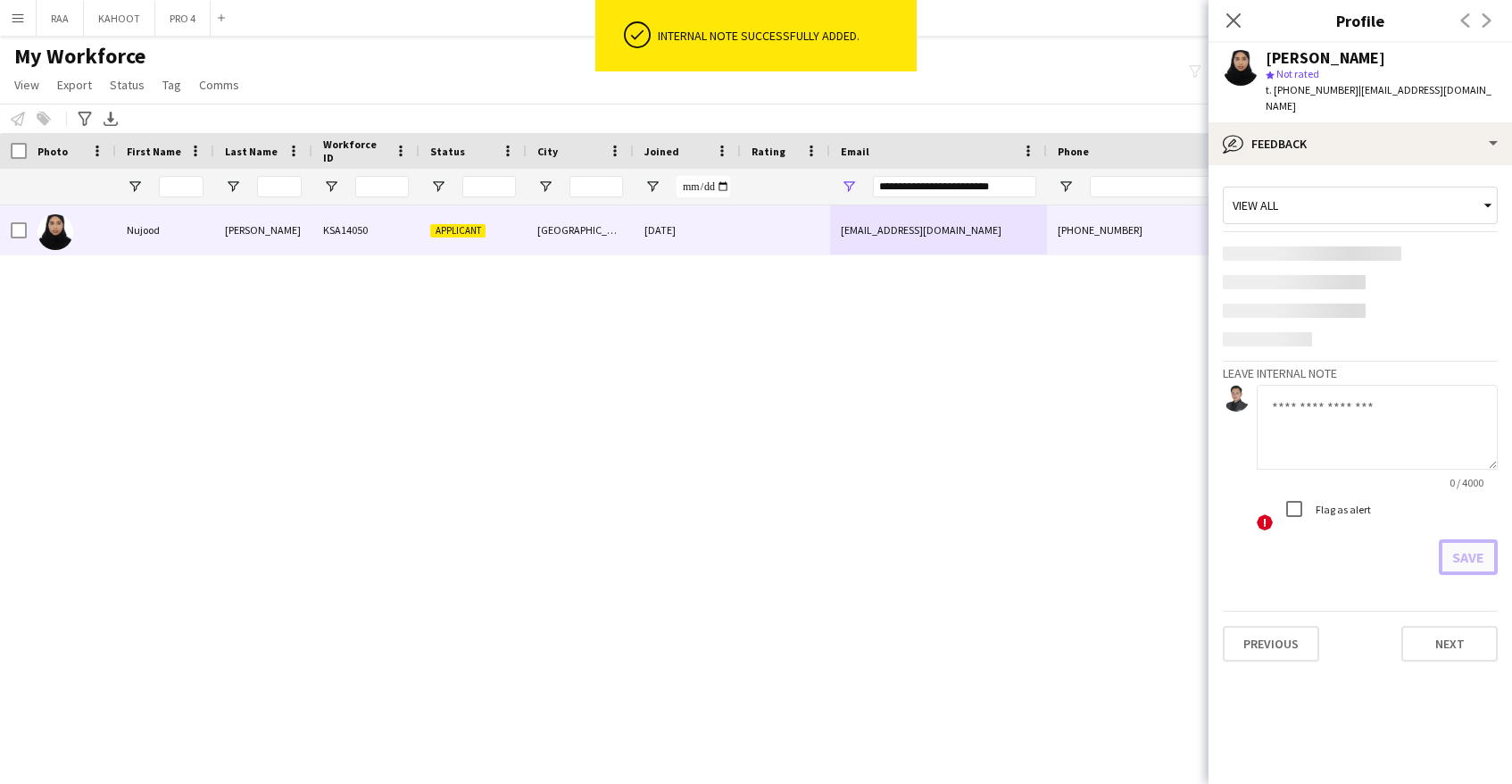
scroll to position [0, 0]
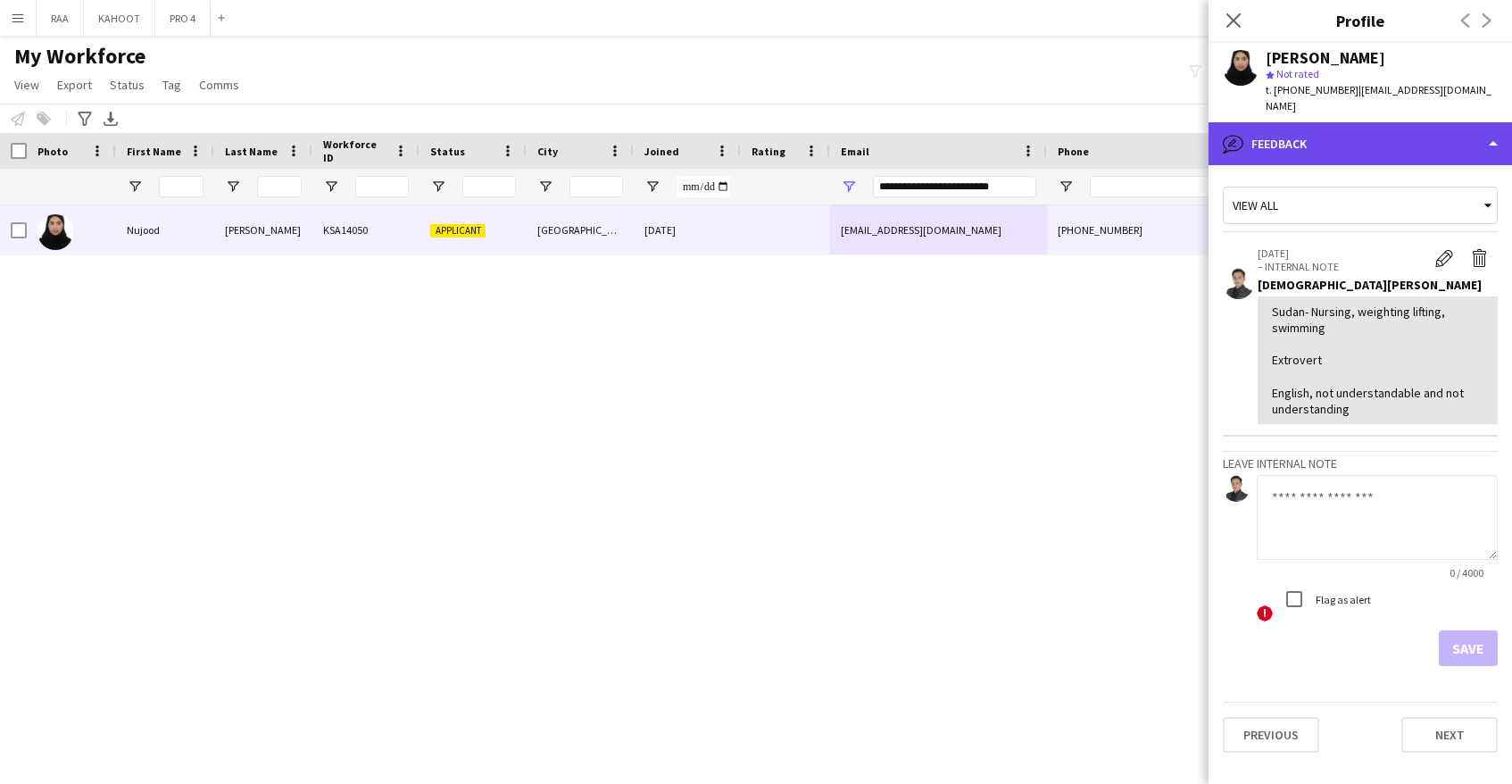
click at [1430, 140] on div "bubble-pencil Feedback" at bounding box center [1360, 144] width 303 height 43
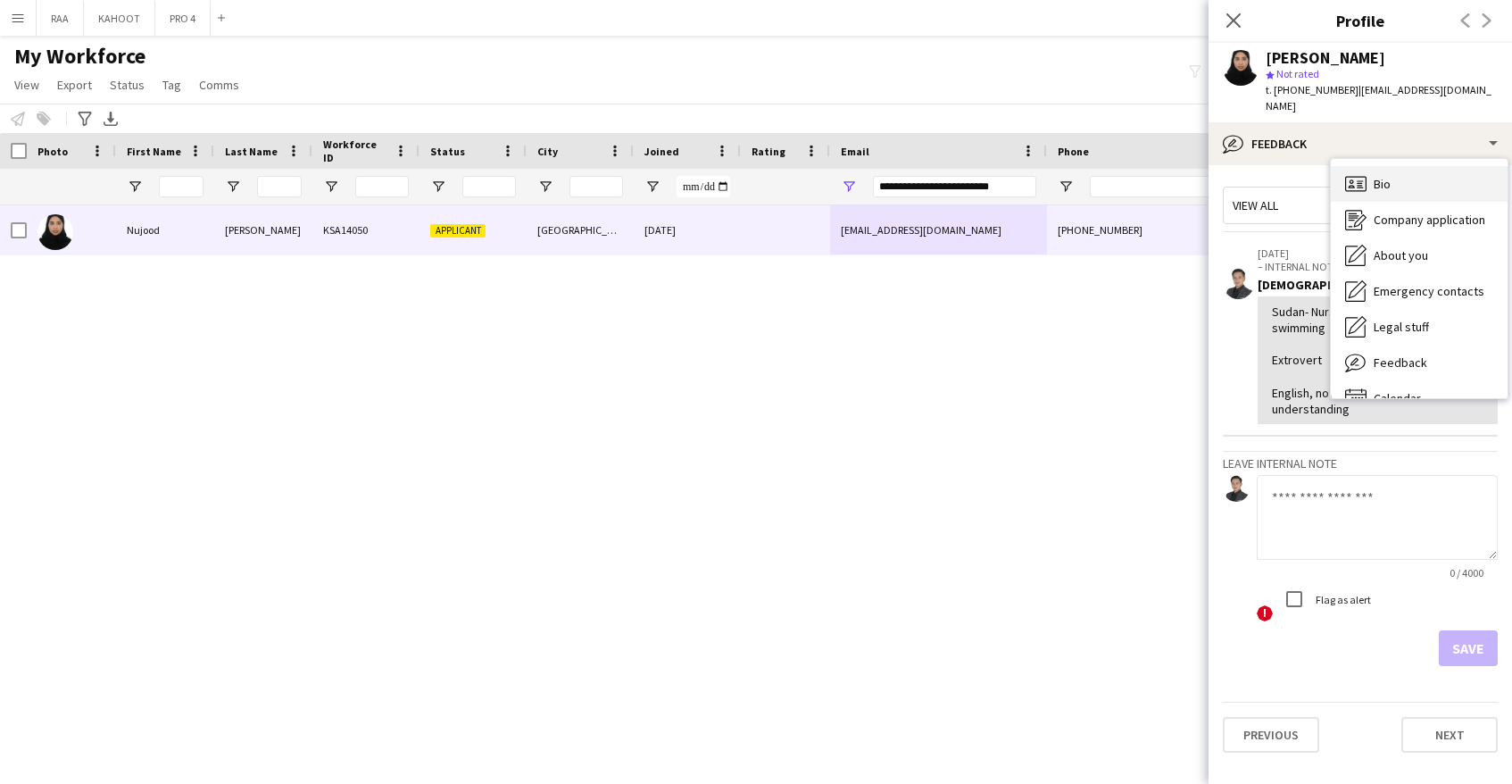
click at [1406, 166] on div "Bio Bio" at bounding box center [1420, 184] width 177 height 35
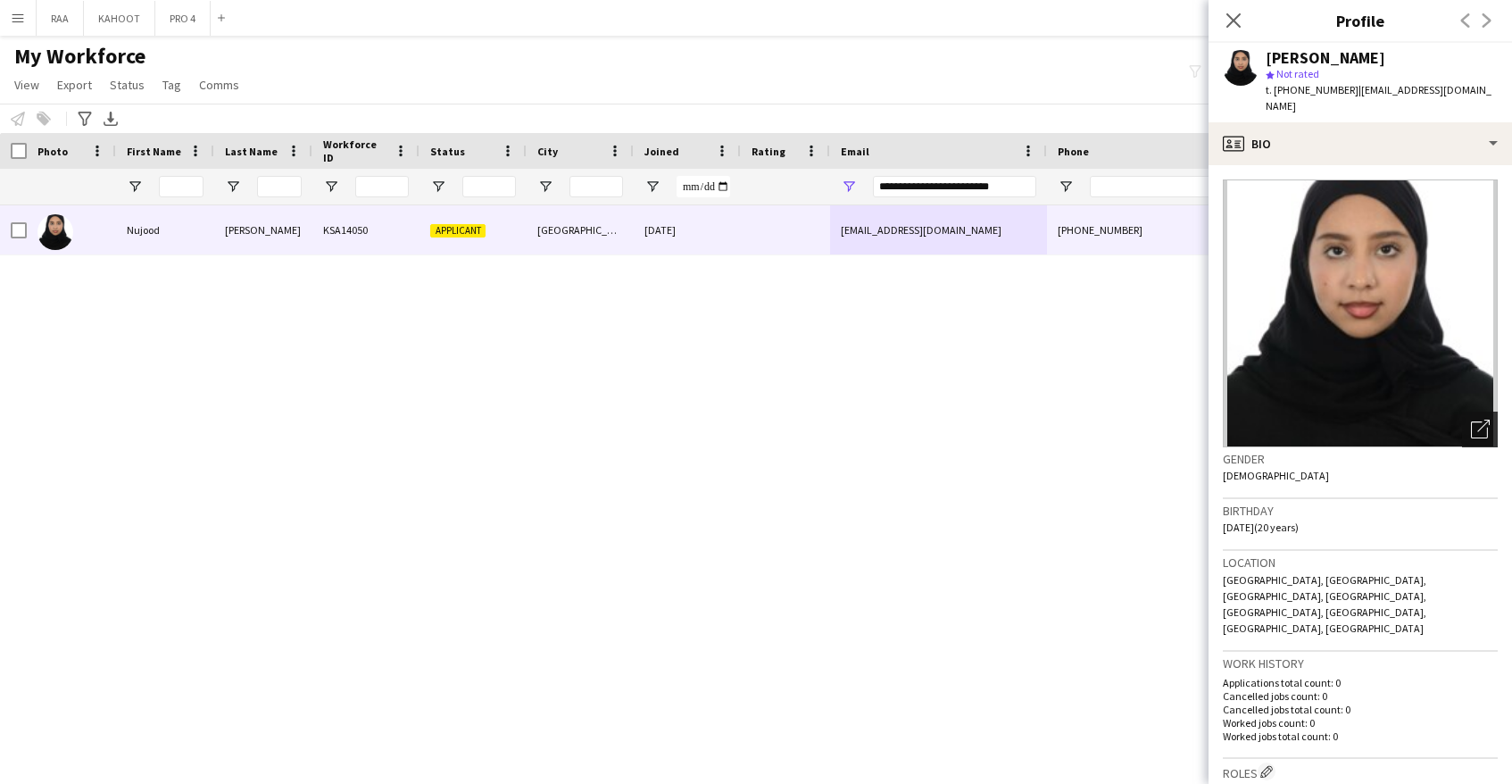
click at [1484, 419] on icon "Open photos pop-in" at bounding box center [1480, 428] width 19 height 19
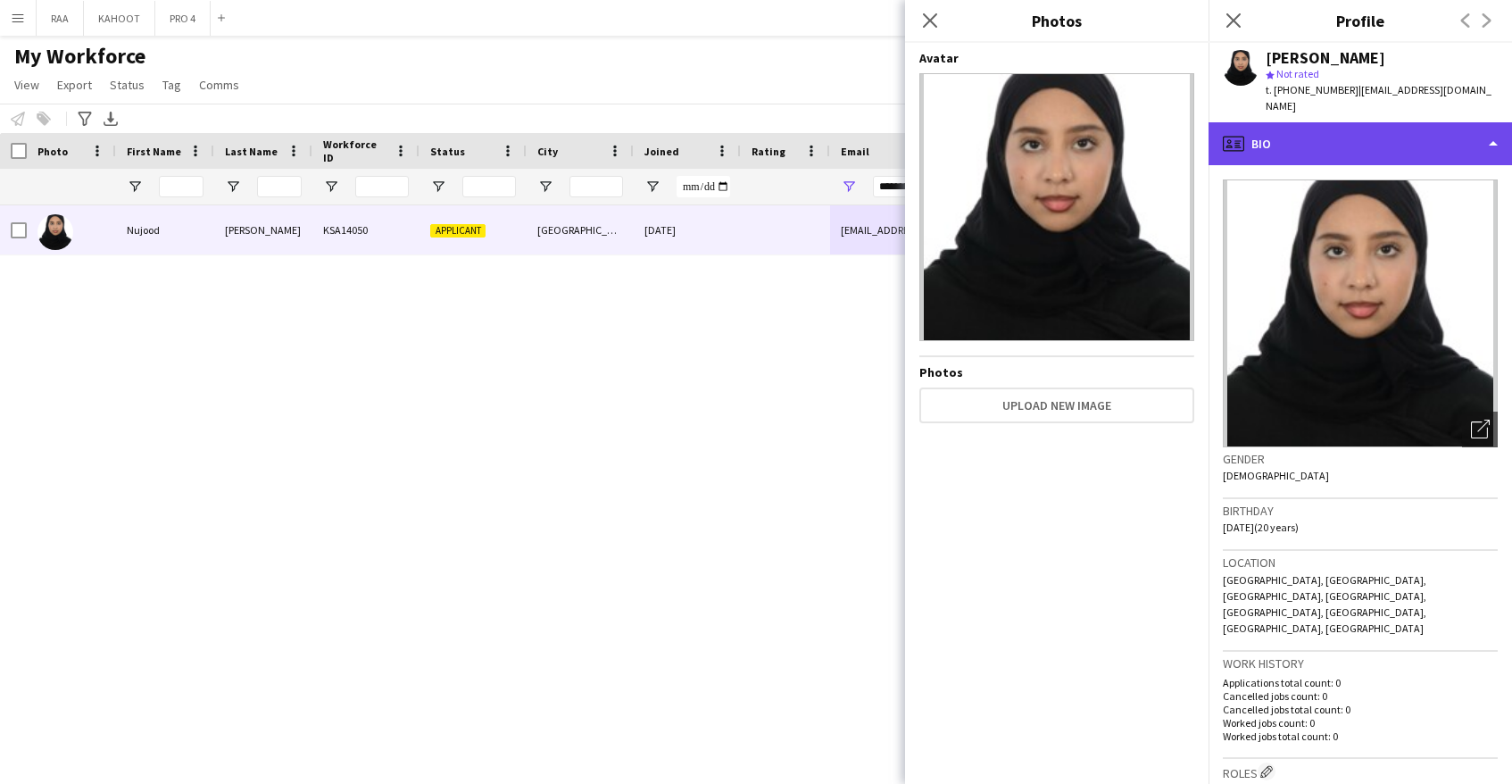
click at [1317, 131] on div "profile Bio" at bounding box center [1360, 144] width 303 height 43
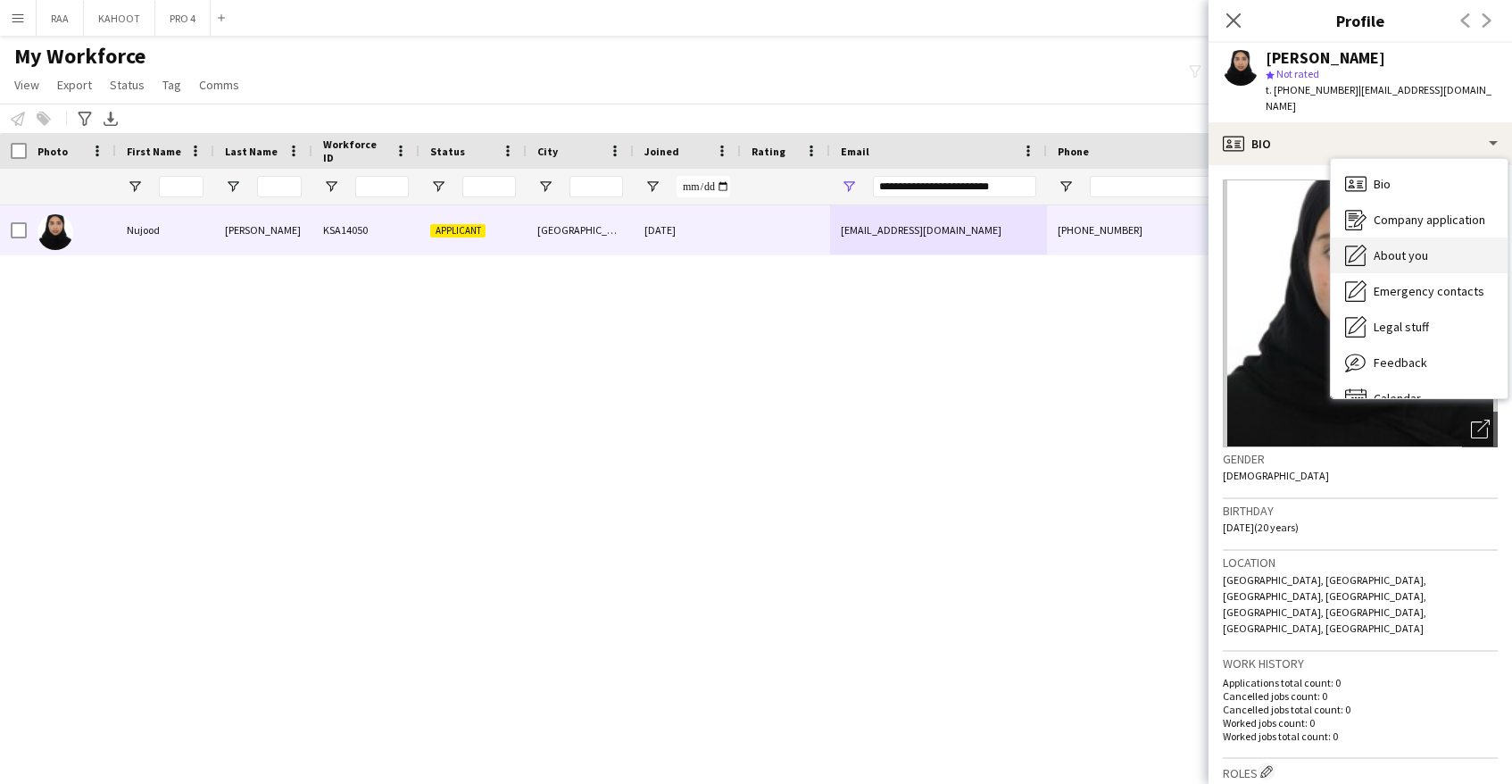
click at [1409, 247] on span "About you" at bounding box center [1400, 255] width 54 height 16
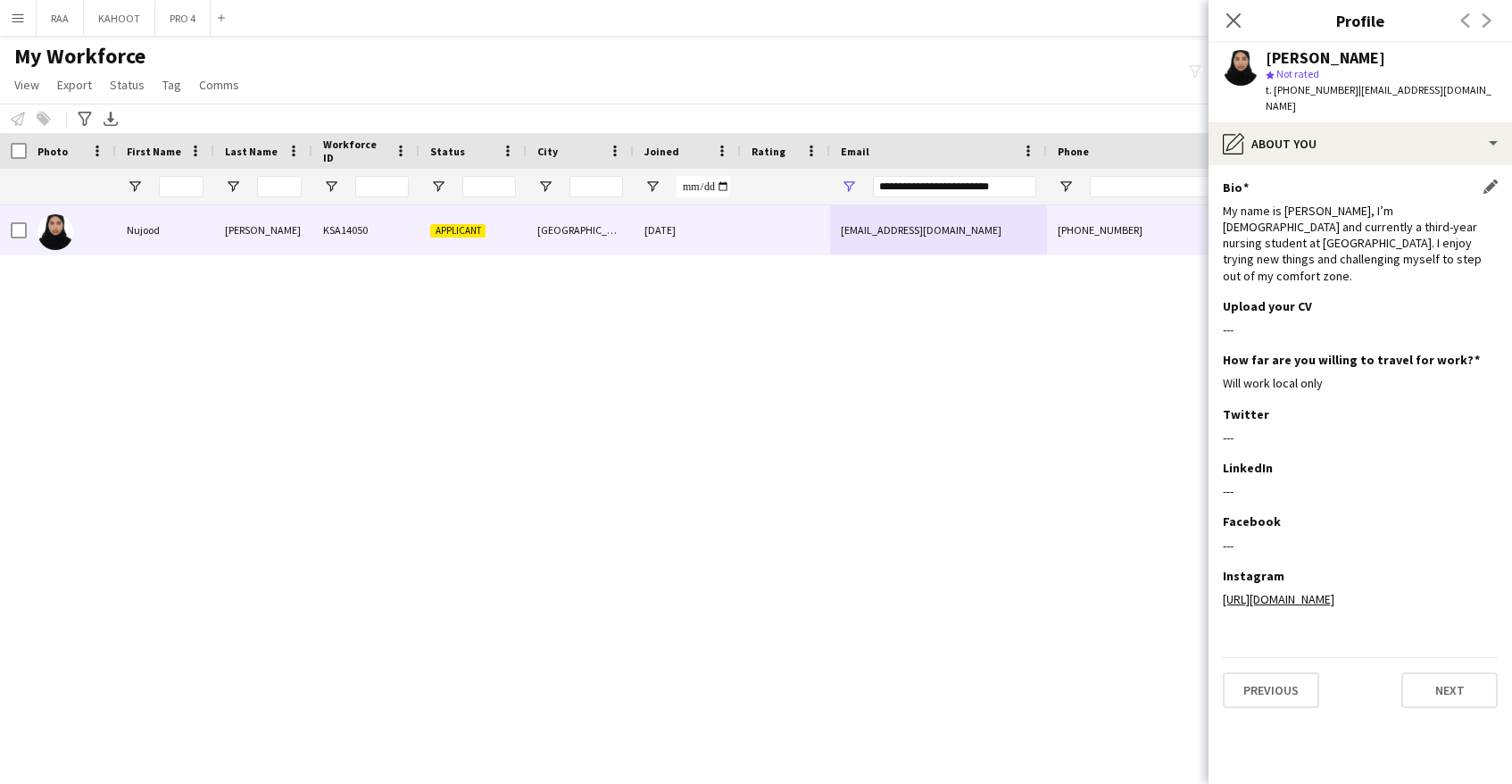
drag, startPoint x: 1230, startPoint y: 200, endPoint x: 1437, endPoint y: 237, distance: 210.3
click at [1437, 237] on div "My name is [PERSON_NAME], I’m [DEMOGRAPHIC_DATA] and currently a third-year nur…" at bounding box center [1360, 243] width 274 height 82
click at [1376, 229] on div "My name is [PERSON_NAME], I’m [DEMOGRAPHIC_DATA] and currently a third-year nur…" at bounding box center [1360, 243] width 274 height 82
drag, startPoint x: 1228, startPoint y: 197, endPoint x: 1437, endPoint y: 249, distance: 215.4
click at [1437, 250] on div "My name is [PERSON_NAME], I’m [DEMOGRAPHIC_DATA] and currently a third-year nur…" at bounding box center [1360, 243] width 274 height 82
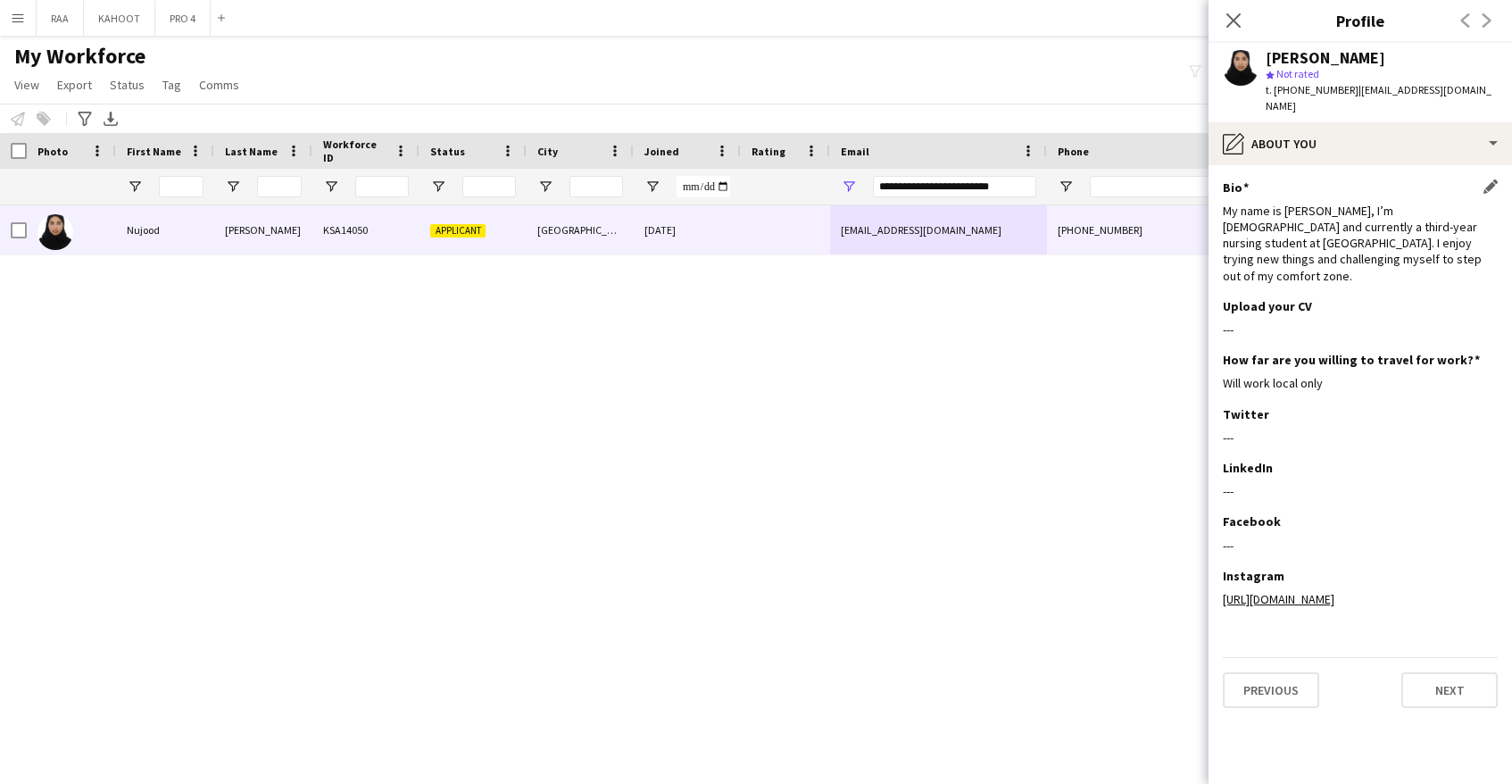
click at [1371, 239] on div "My name is [PERSON_NAME], I’m [DEMOGRAPHIC_DATA] and currently a third-year nur…" at bounding box center [1360, 243] width 274 height 82
drag, startPoint x: 1227, startPoint y: 193, endPoint x: 1333, endPoint y: 222, distance: 109.9
click at [1359, 220] on div "My name is [PERSON_NAME], I’m [DEMOGRAPHIC_DATA] and currently a third-year nur…" at bounding box center [1360, 243] width 274 height 82
drag, startPoint x: 1225, startPoint y: 197, endPoint x: 1315, endPoint y: 221, distance: 93.1
click at [1316, 217] on div "My name is [PERSON_NAME], I’m [DEMOGRAPHIC_DATA] and currently a third-year nur…" at bounding box center [1360, 243] width 274 height 82
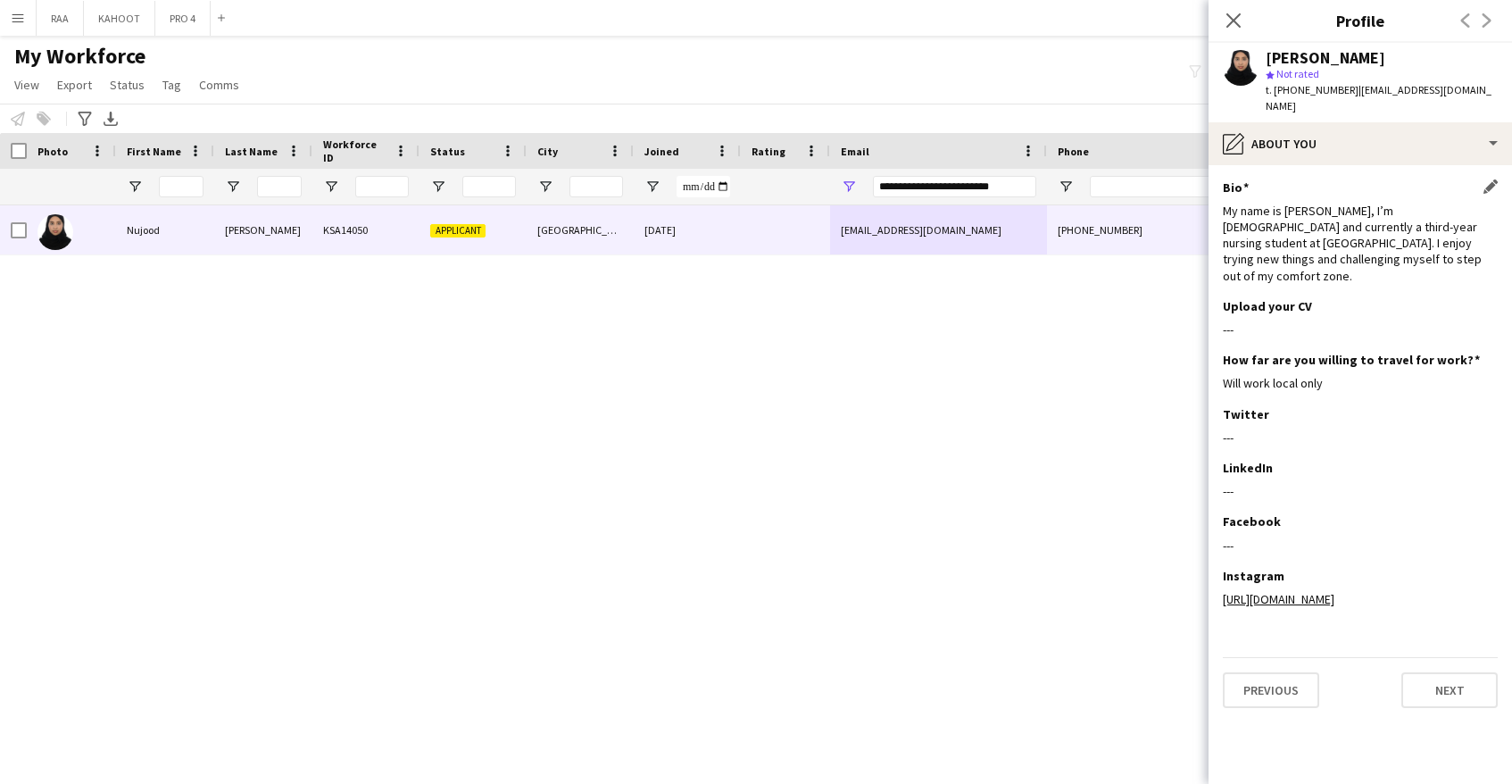
click at [1323, 224] on div "My name is [PERSON_NAME], I’m [DEMOGRAPHIC_DATA] and currently a third-year nur…" at bounding box center [1360, 243] width 274 height 82
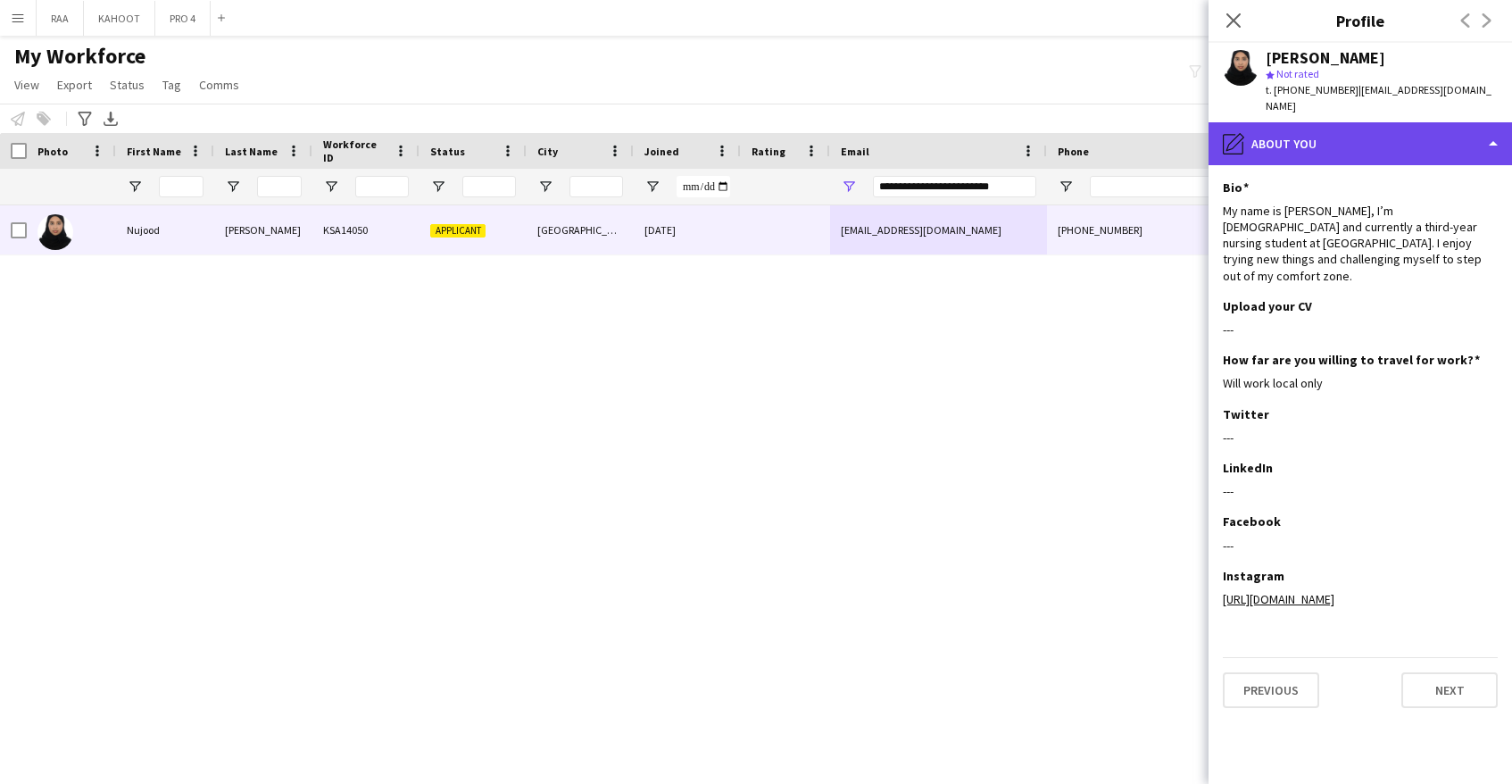
click at [1417, 126] on div "pencil4 About you" at bounding box center [1360, 144] width 303 height 43
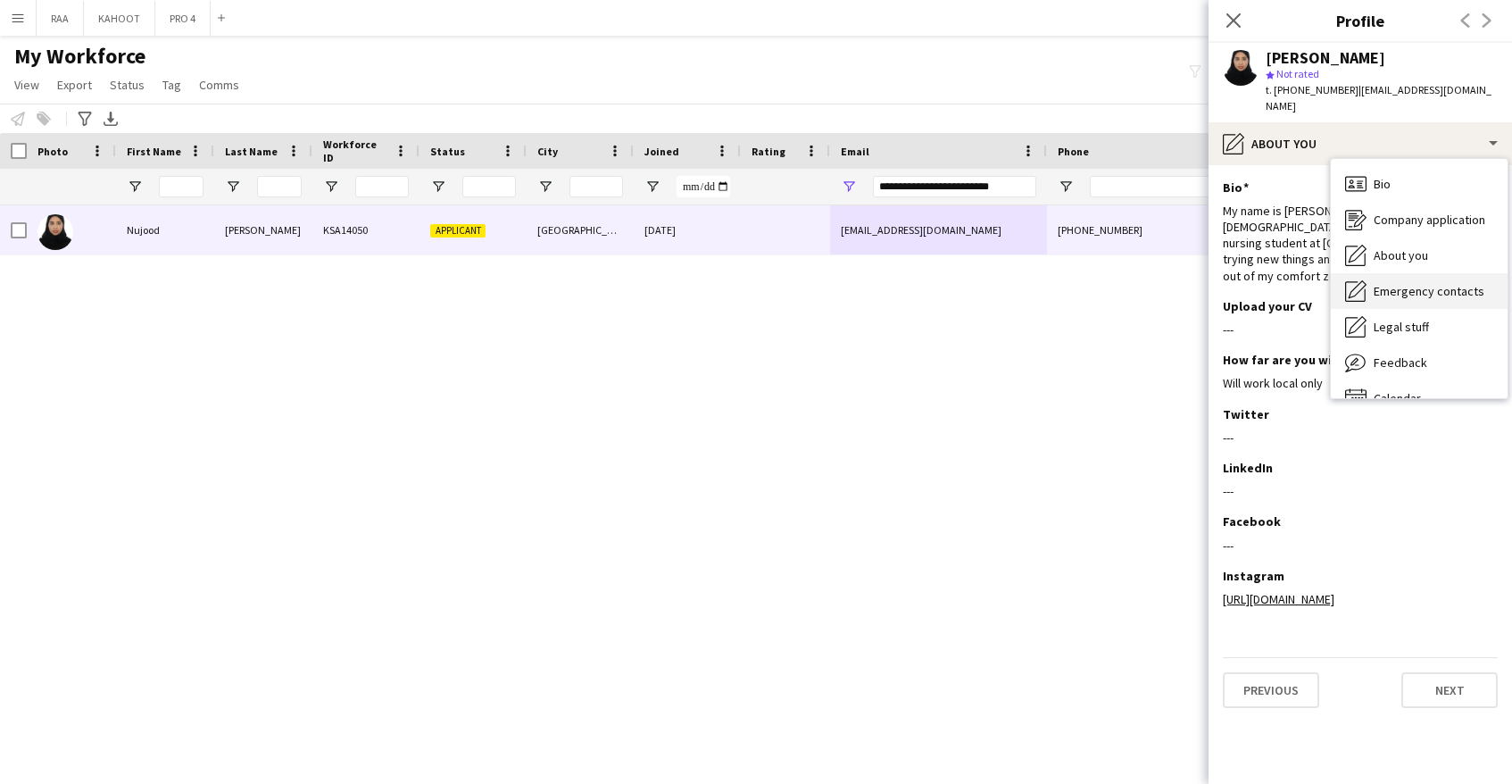
click at [1449, 283] on span "Emergency contacts" at bounding box center [1428, 291] width 110 height 16
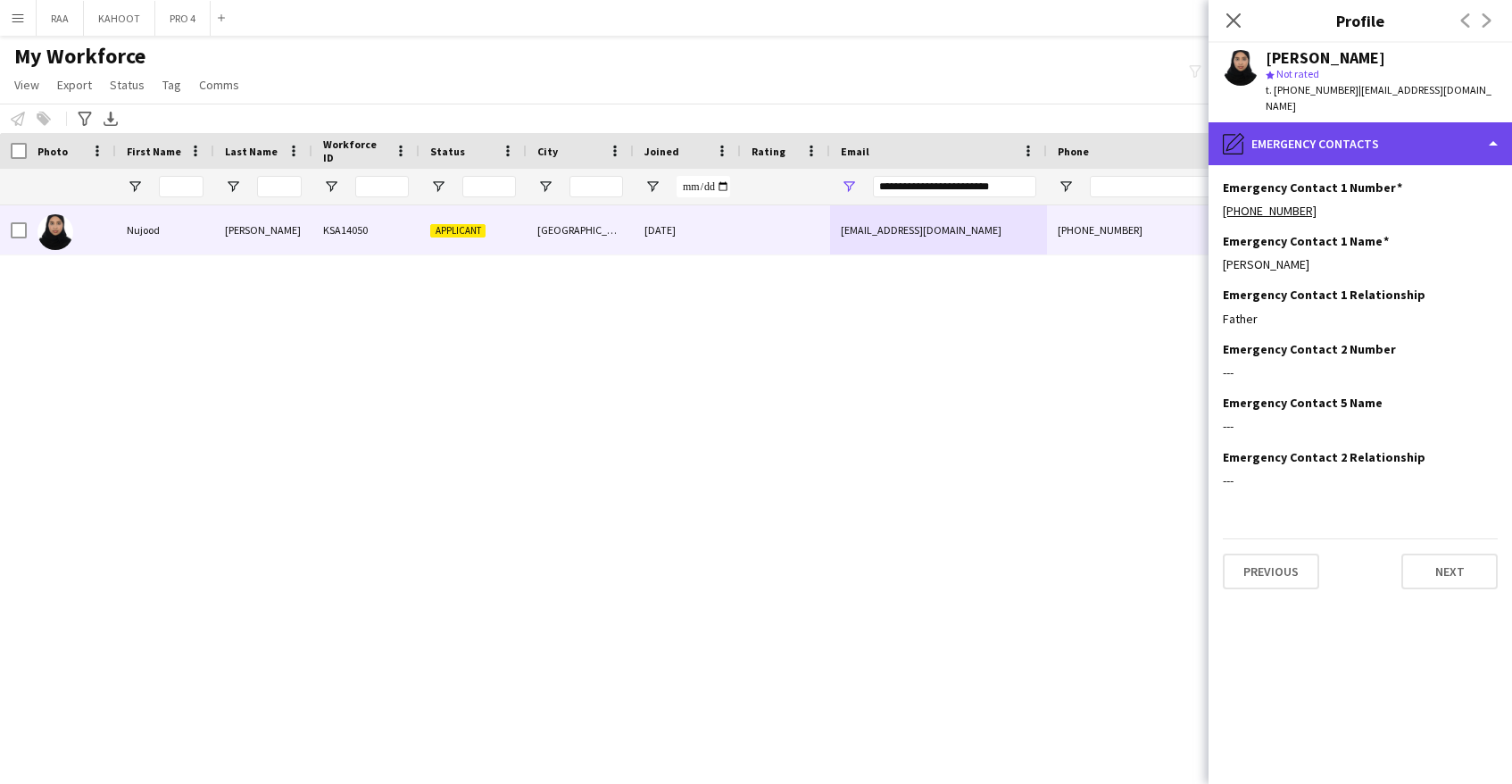
click at [1319, 122] on div "pencil4 Emergency contacts" at bounding box center [1360, 144] width 303 height 43
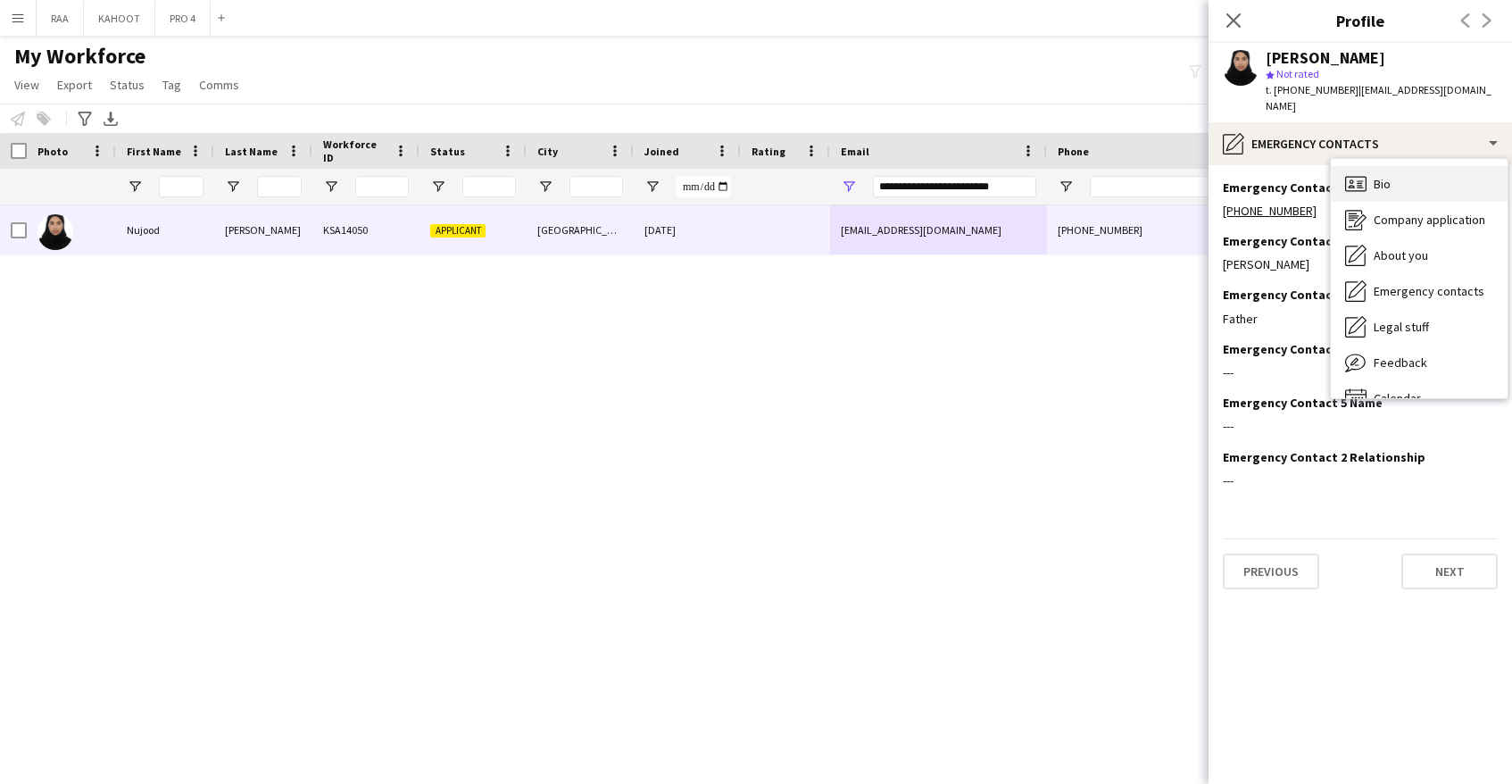
click at [1400, 170] on div "Bio Bio" at bounding box center [1420, 184] width 177 height 35
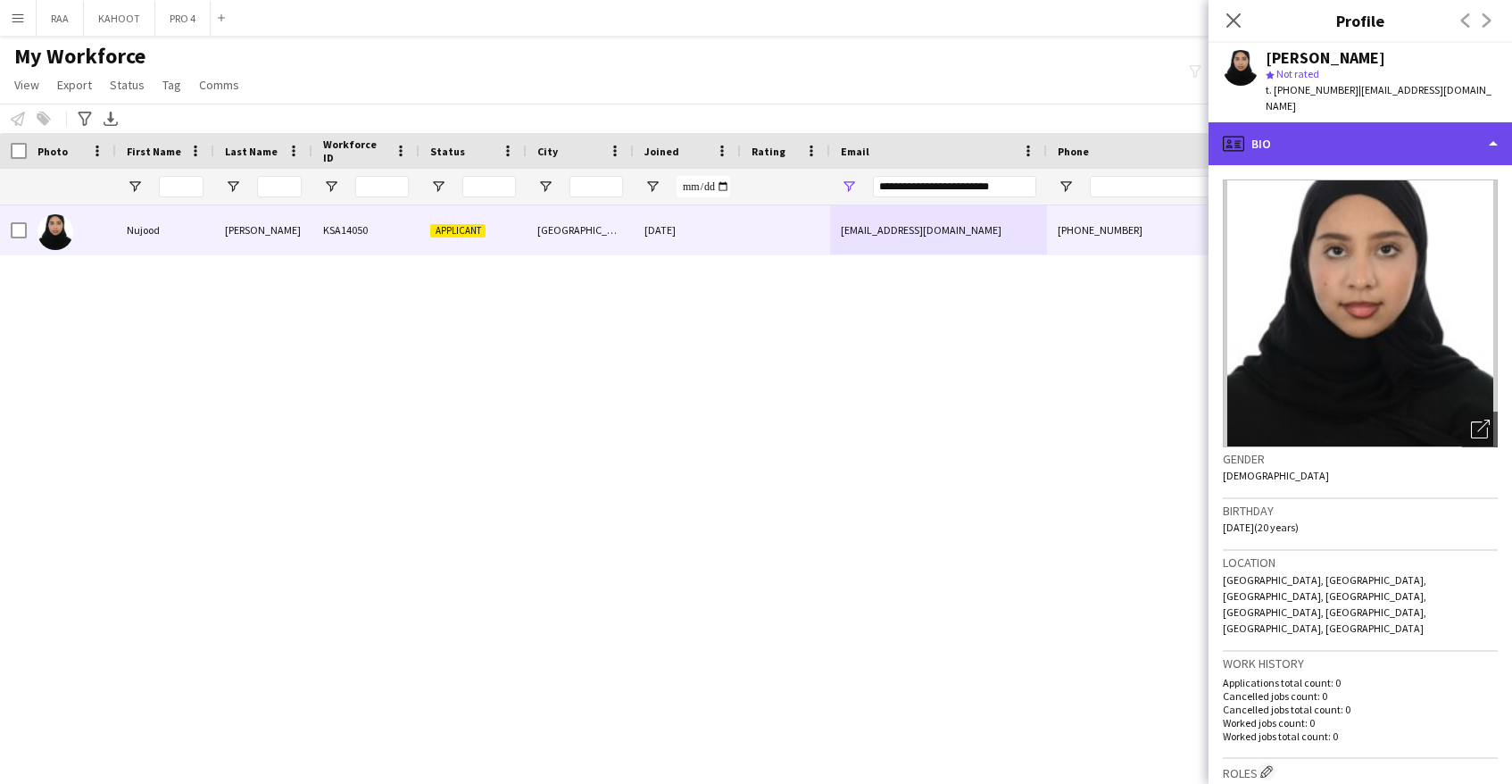
click at [1402, 139] on div "profile Bio" at bounding box center [1360, 144] width 303 height 43
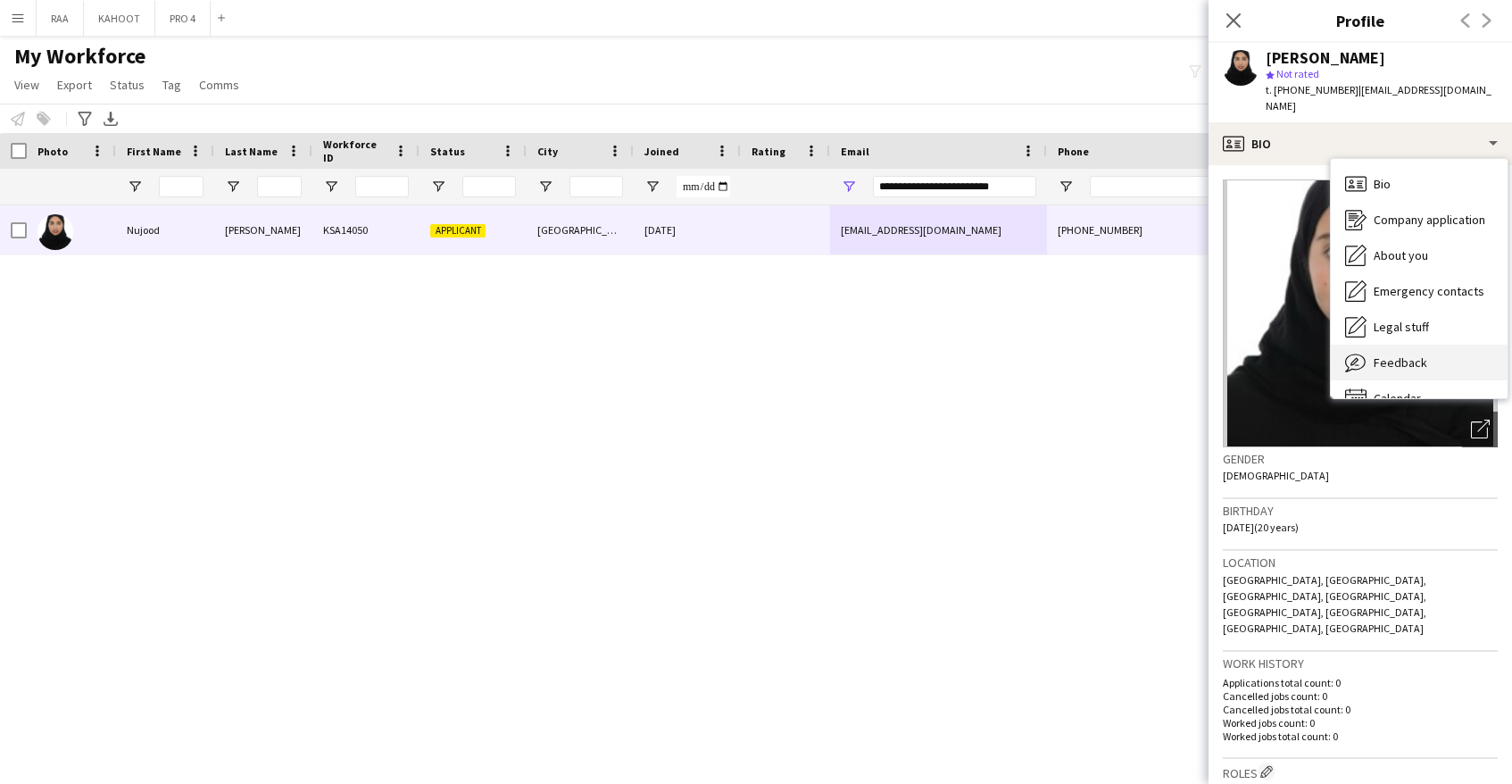
click at [1442, 344] on div "Feedback Feedback" at bounding box center [1420, 362] width 177 height 35
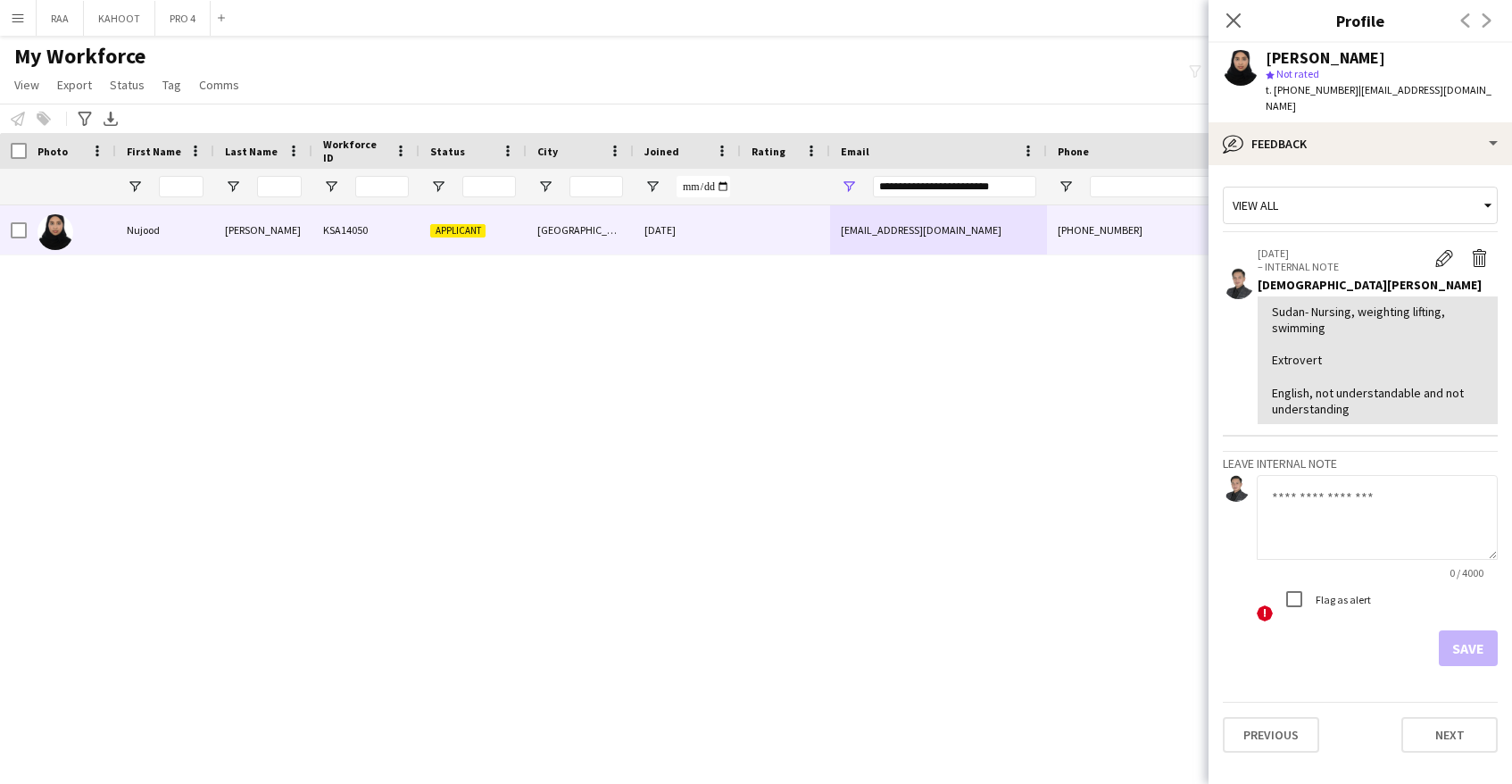
click at [1347, 494] on textarea at bounding box center [1376, 517] width 241 height 85
type textarea "*"
click at [1389, 480] on textarea "**********" at bounding box center [1376, 517] width 241 height 85
click at [1371, 506] on textarea "**********" at bounding box center [1376, 517] width 241 height 85
type textarea "**********"
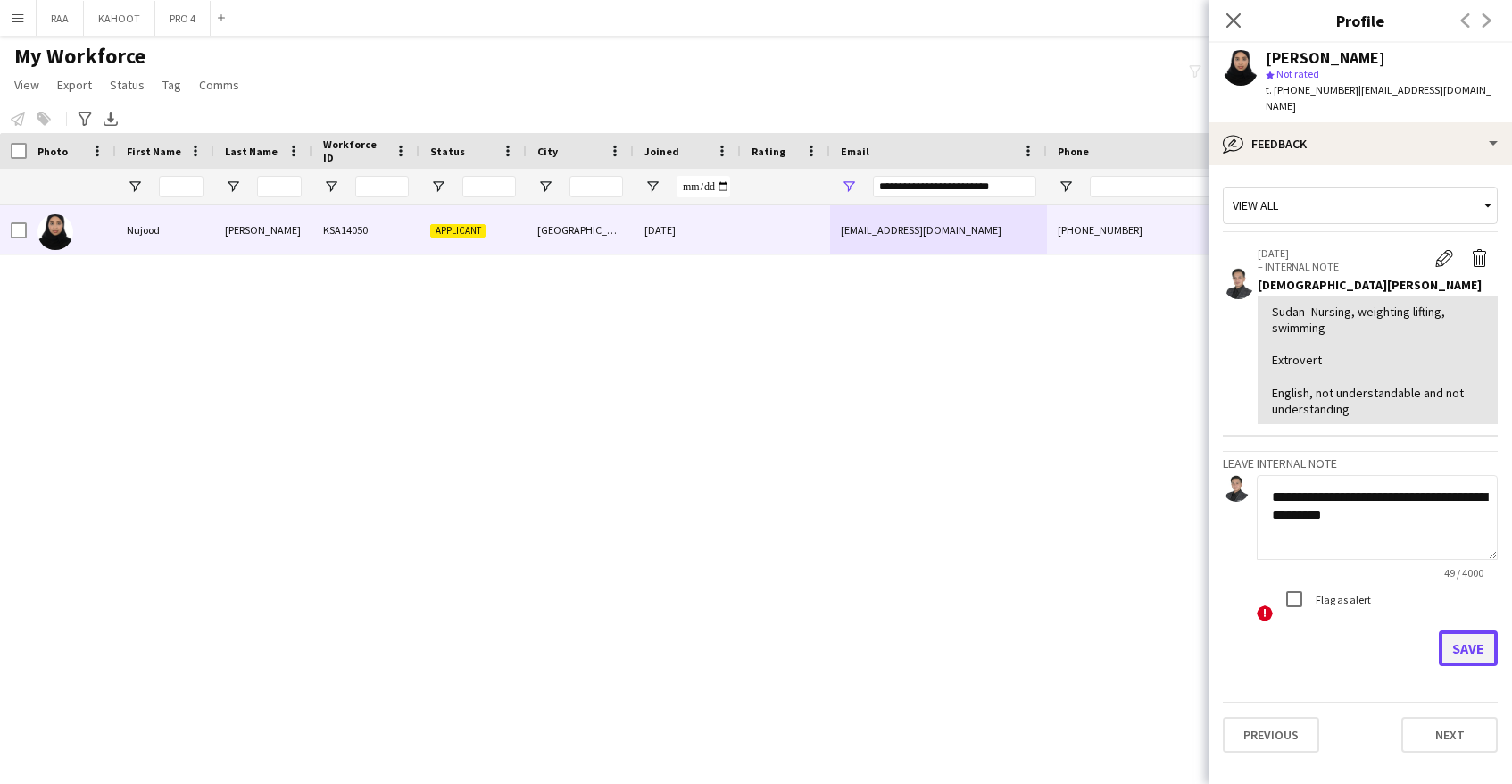
click at [1464, 633] on button "Save" at bounding box center [1468, 648] width 59 height 35
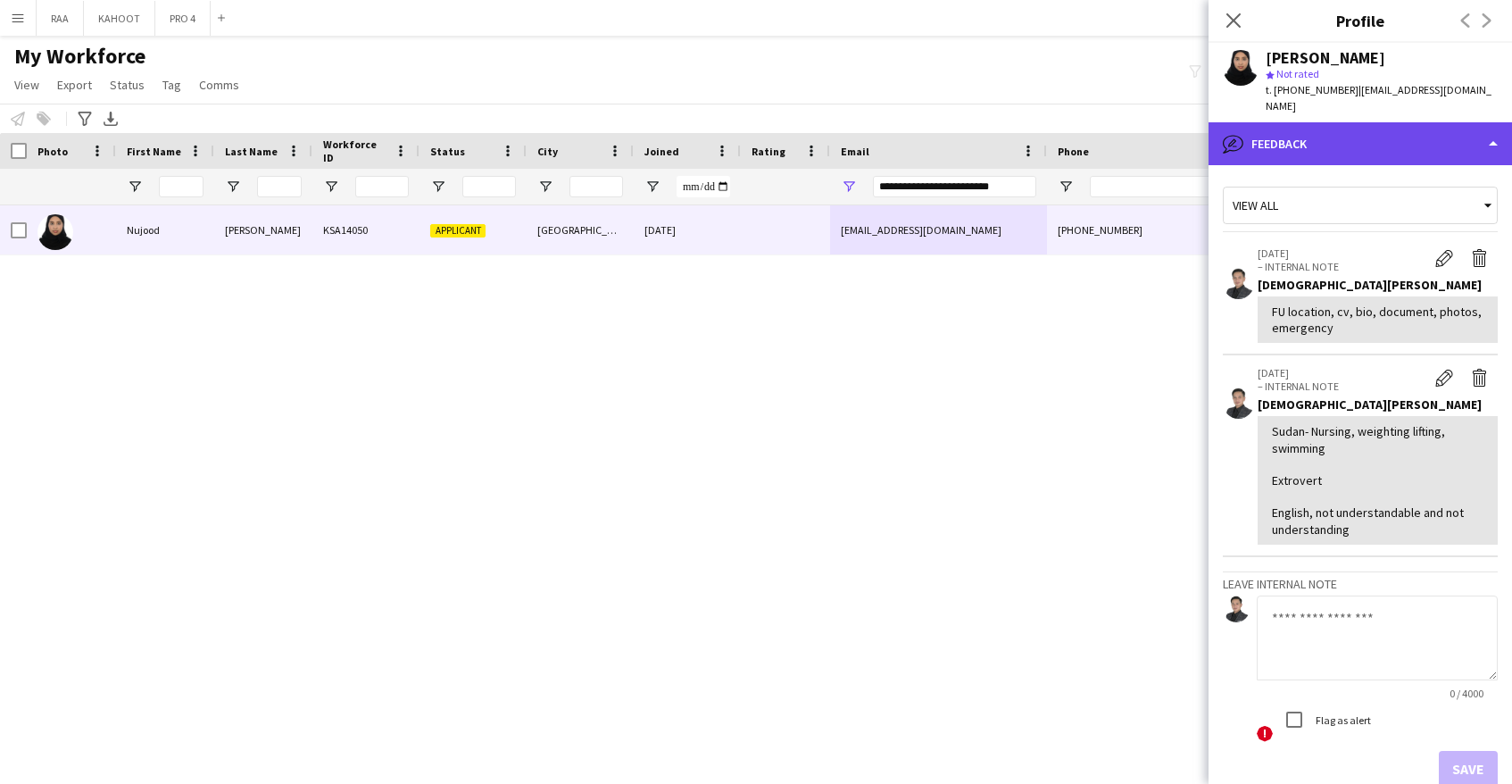
click at [1405, 131] on div "bubble-pencil Feedback" at bounding box center [1360, 144] width 303 height 43
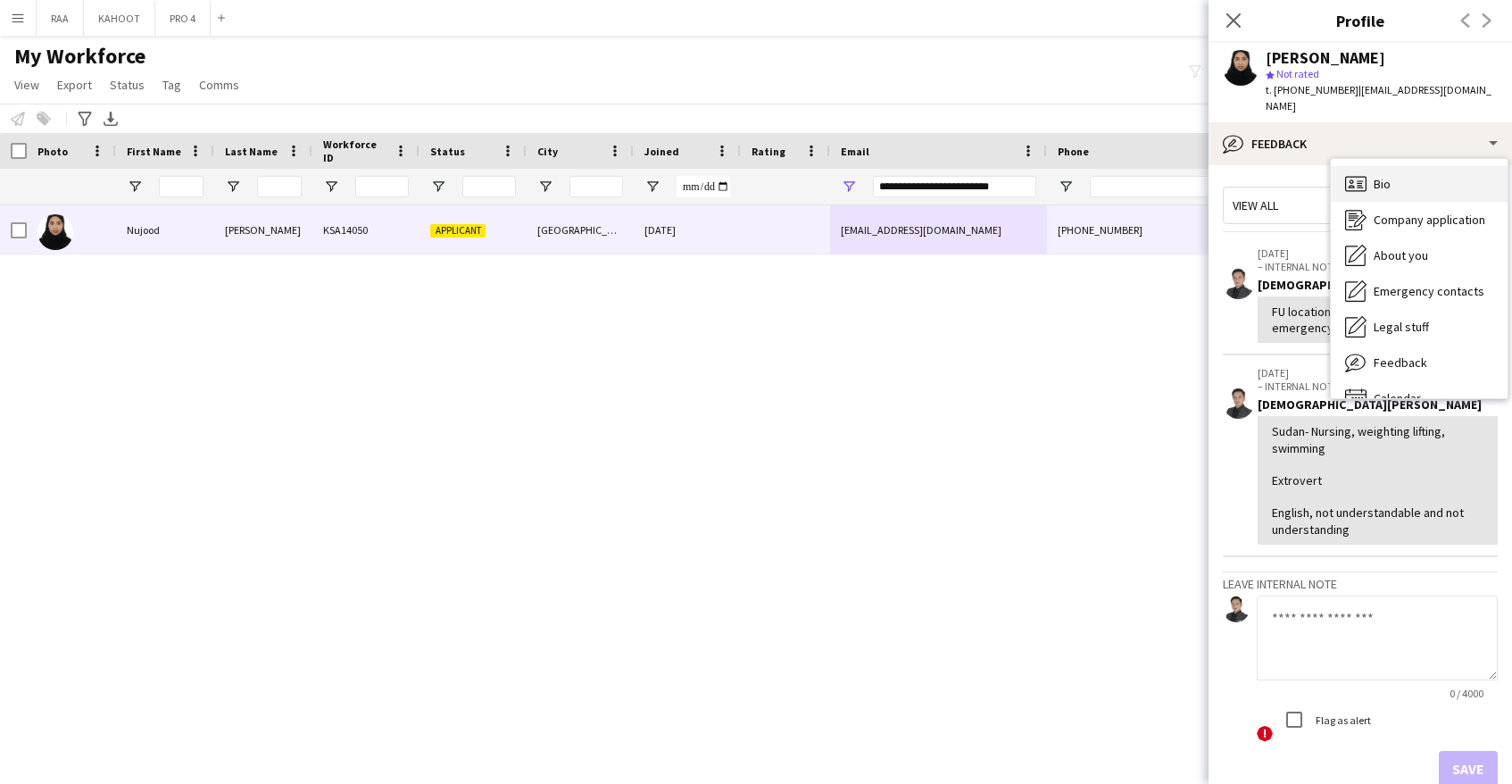
click at [1391, 166] on div "Bio Bio" at bounding box center [1420, 184] width 177 height 35
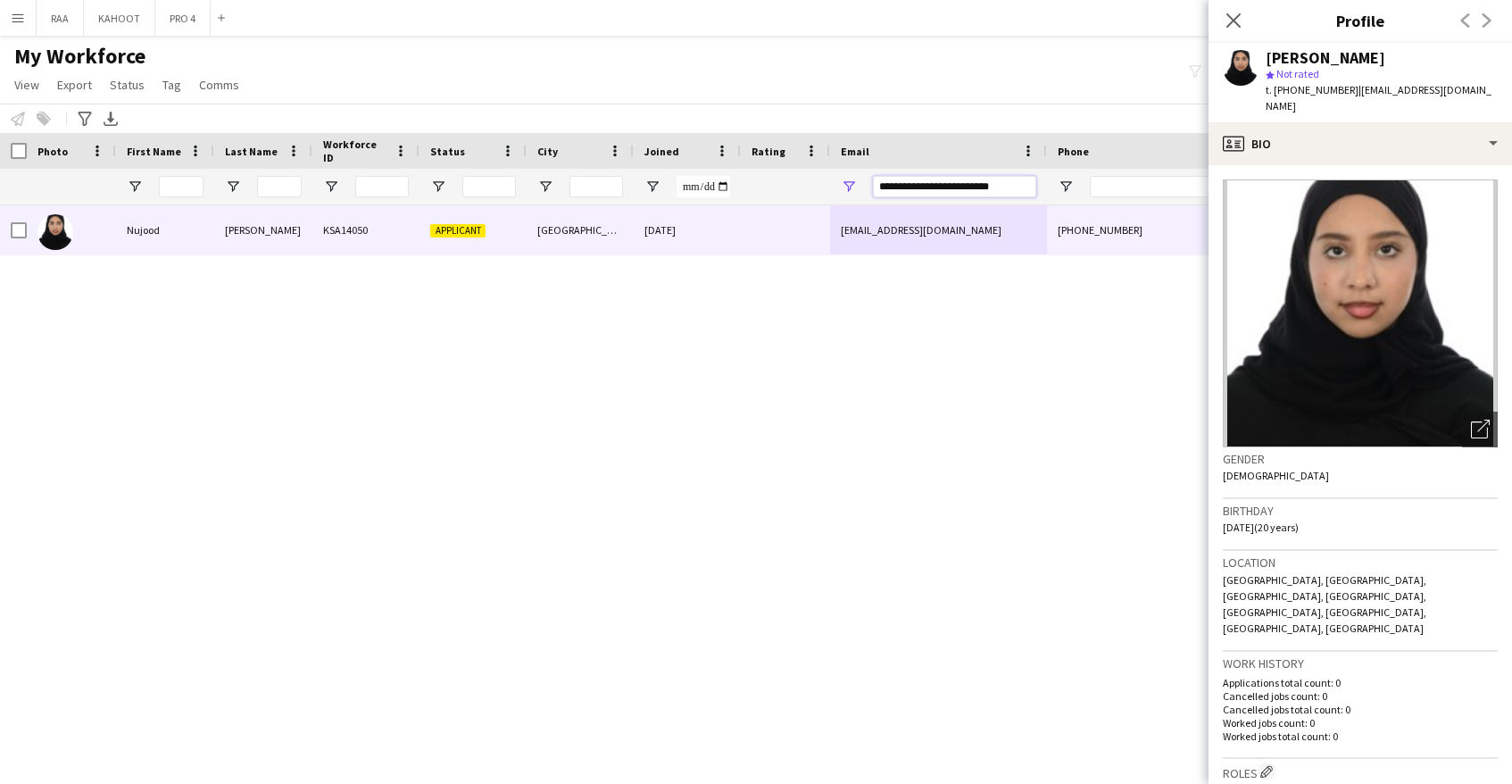
drag, startPoint x: 1004, startPoint y: 184, endPoint x: 724, endPoint y: 185, distance: 280.0
click at [724, 185] on div at bounding box center [1017, 186] width 2035 height 35
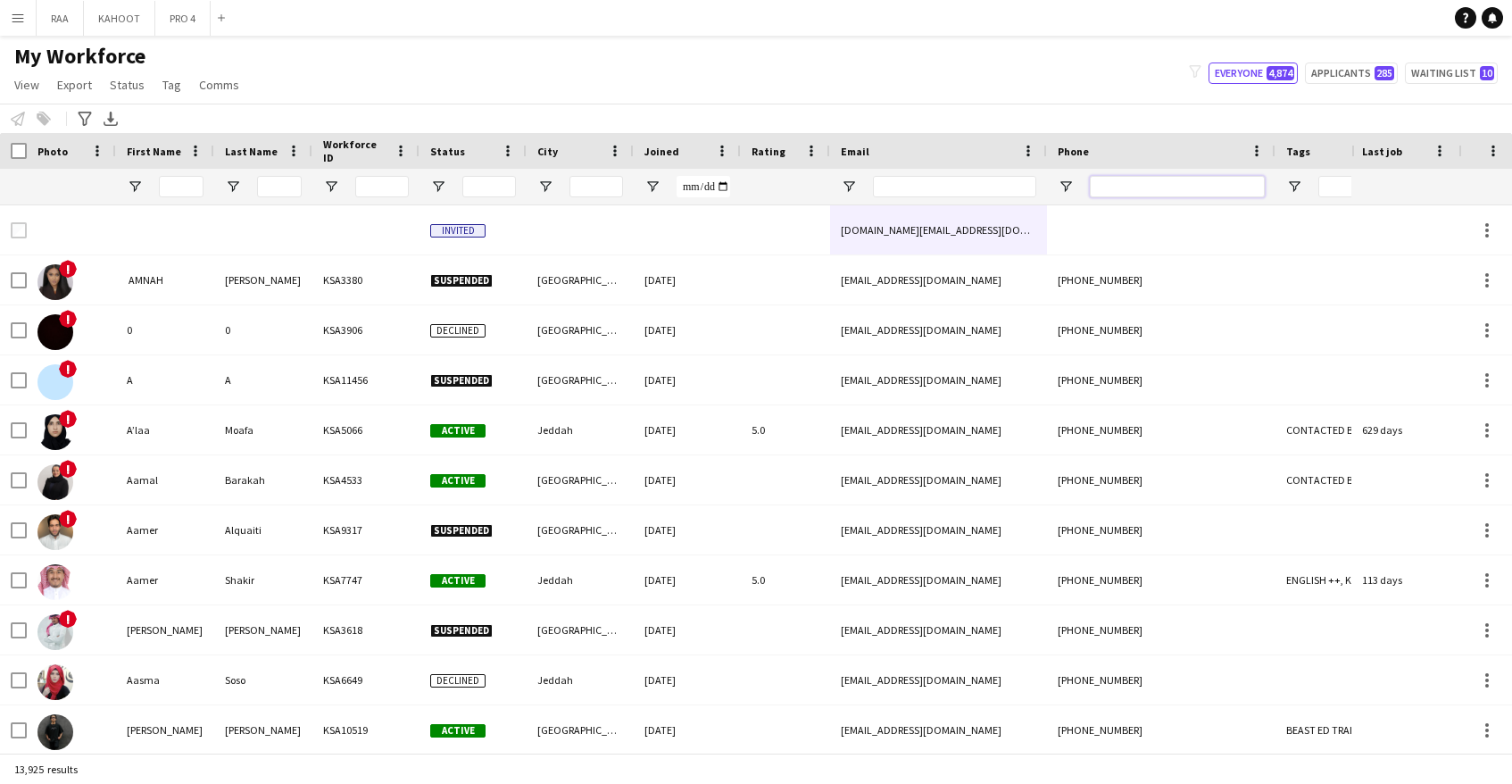
click at [1194, 191] on input "Phone Filter Input" at bounding box center [1178, 187] width 175 height 22
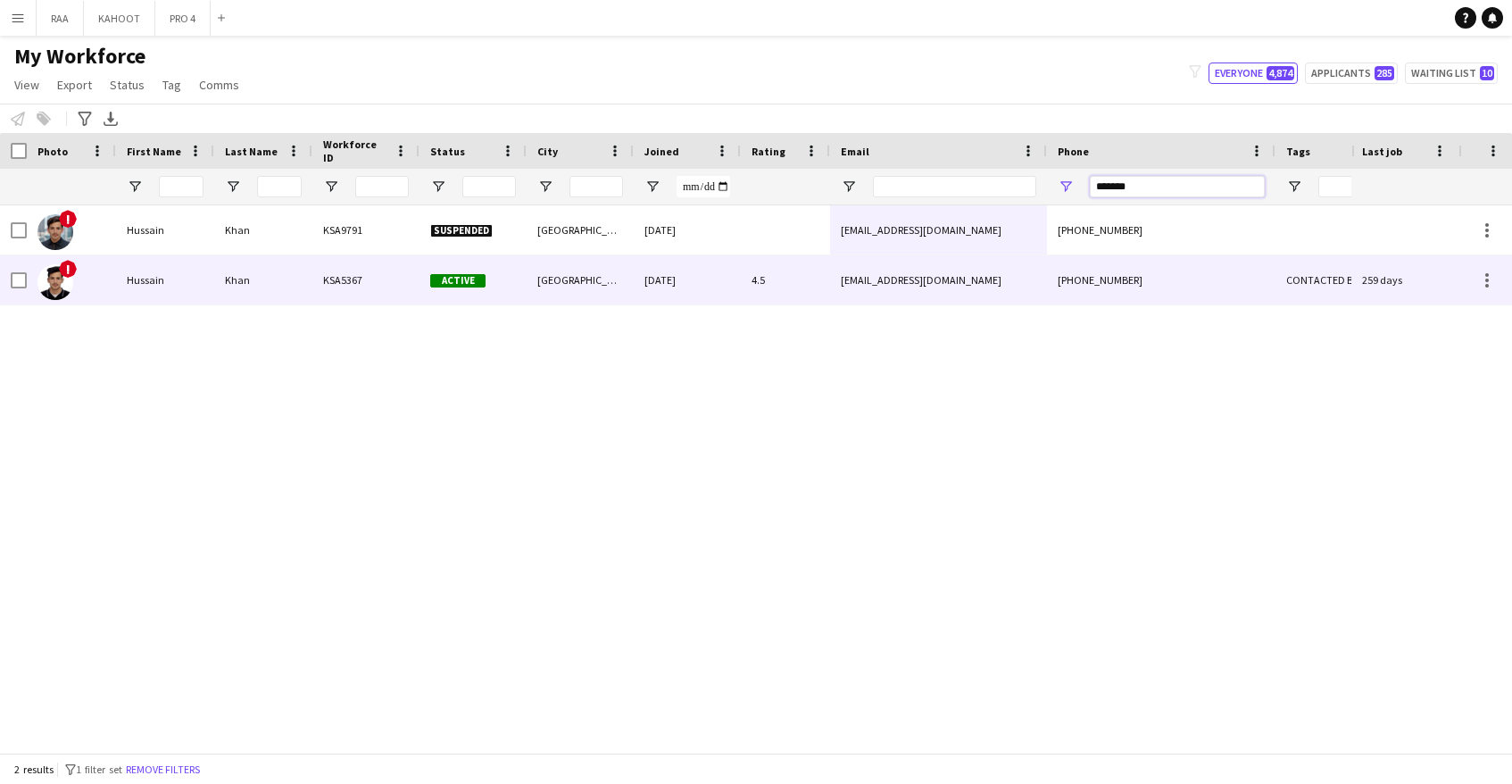
type input "*******"
click at [880, 300] on div "[EMAIL_ADDRESS][DOMAIN_NAME]" at bounding box center [938, 279] width 216 height 49
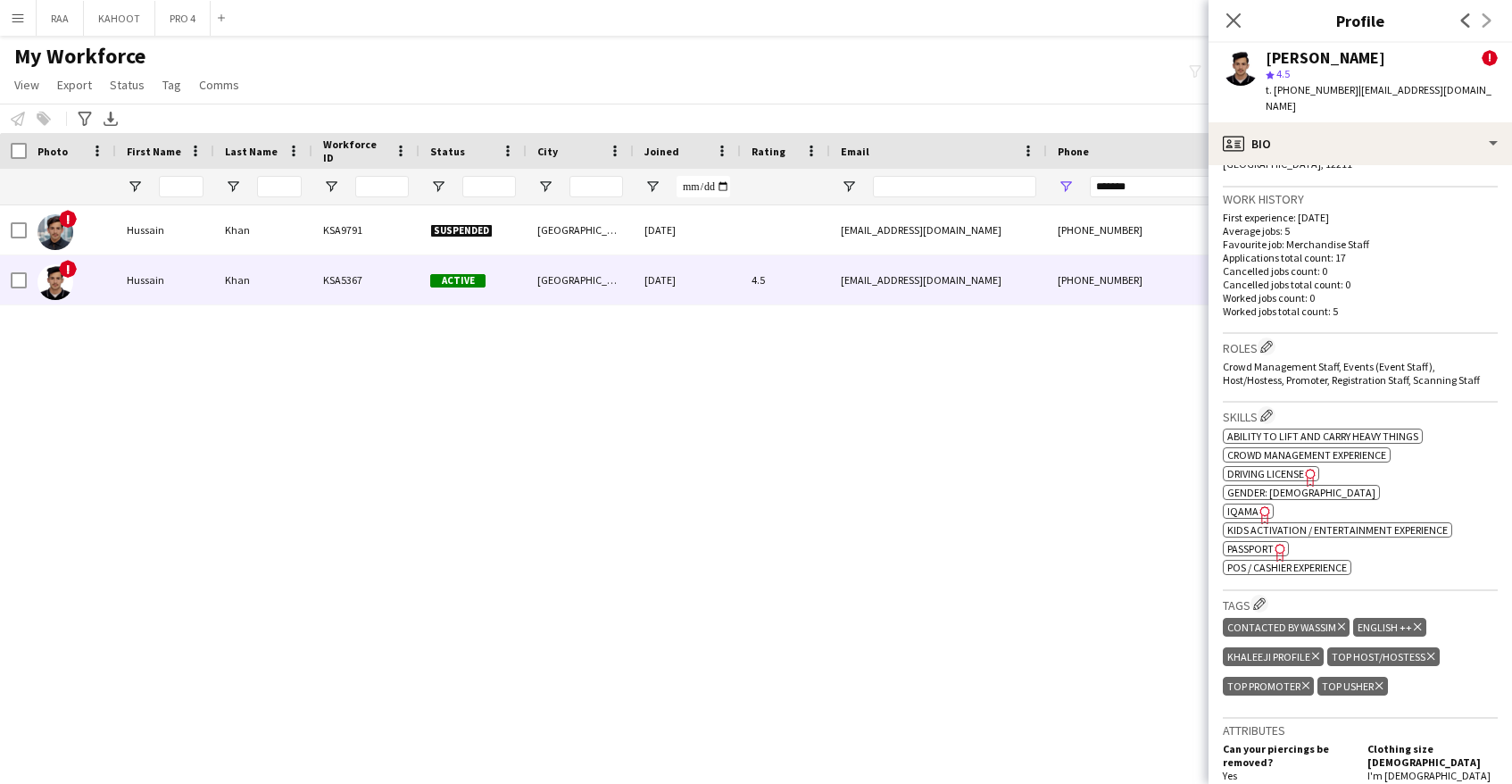
scroll to position [738, 0]
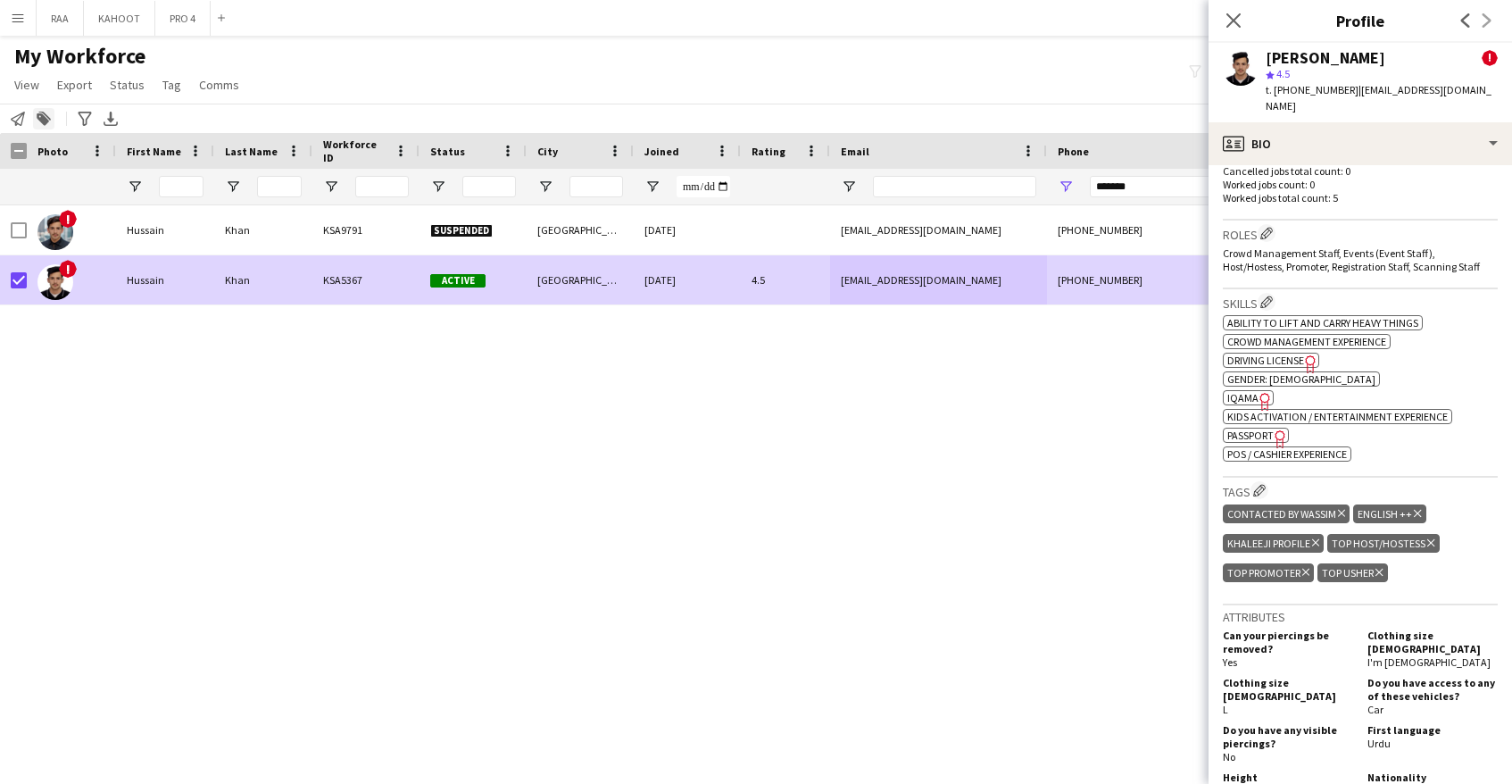
click at [44, 113] on icon at bounding box center [44, 115] width 13 height 9
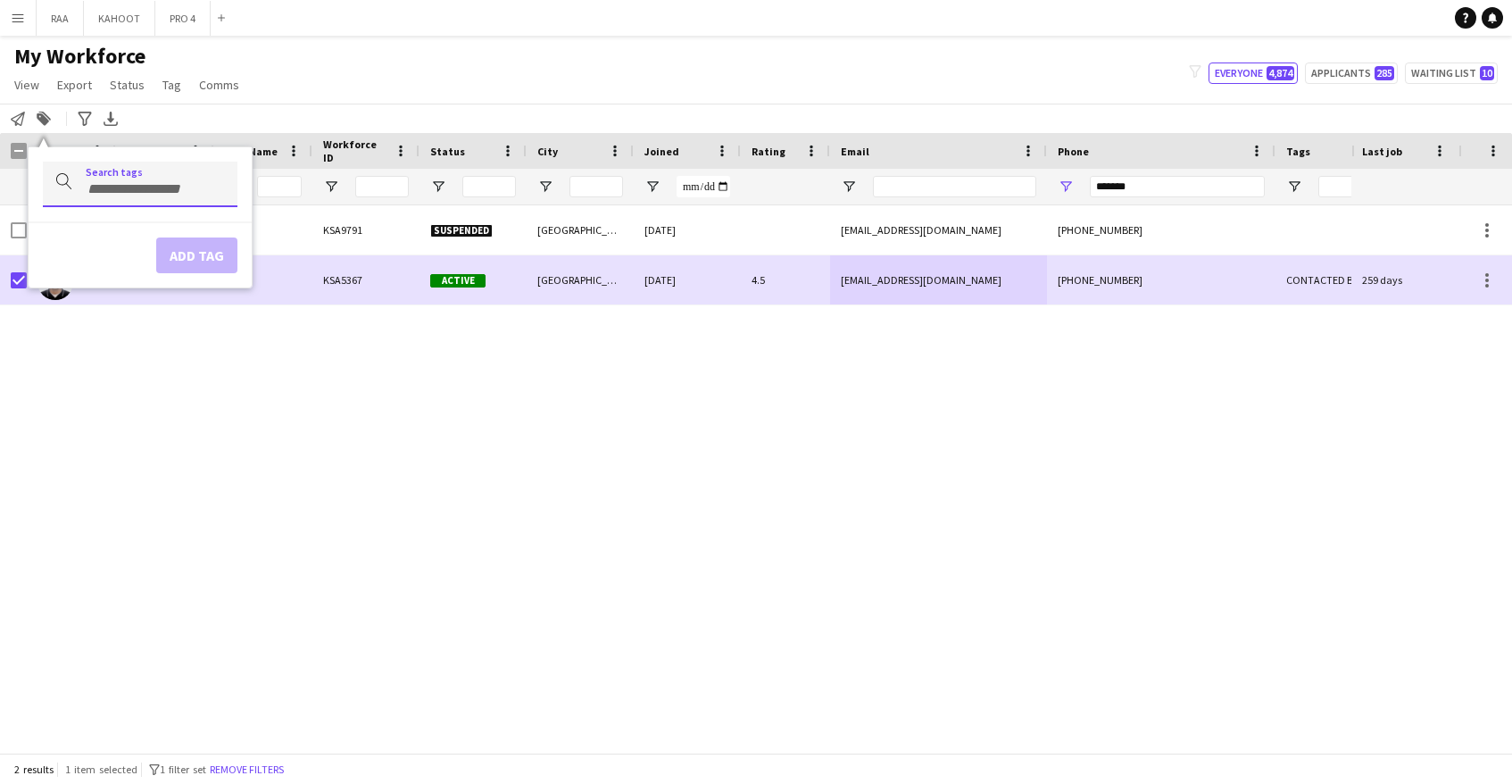
click at [168, 182] on input "Type to search..." at bounding box center [154, 189] width 138 height 16
type input "**"
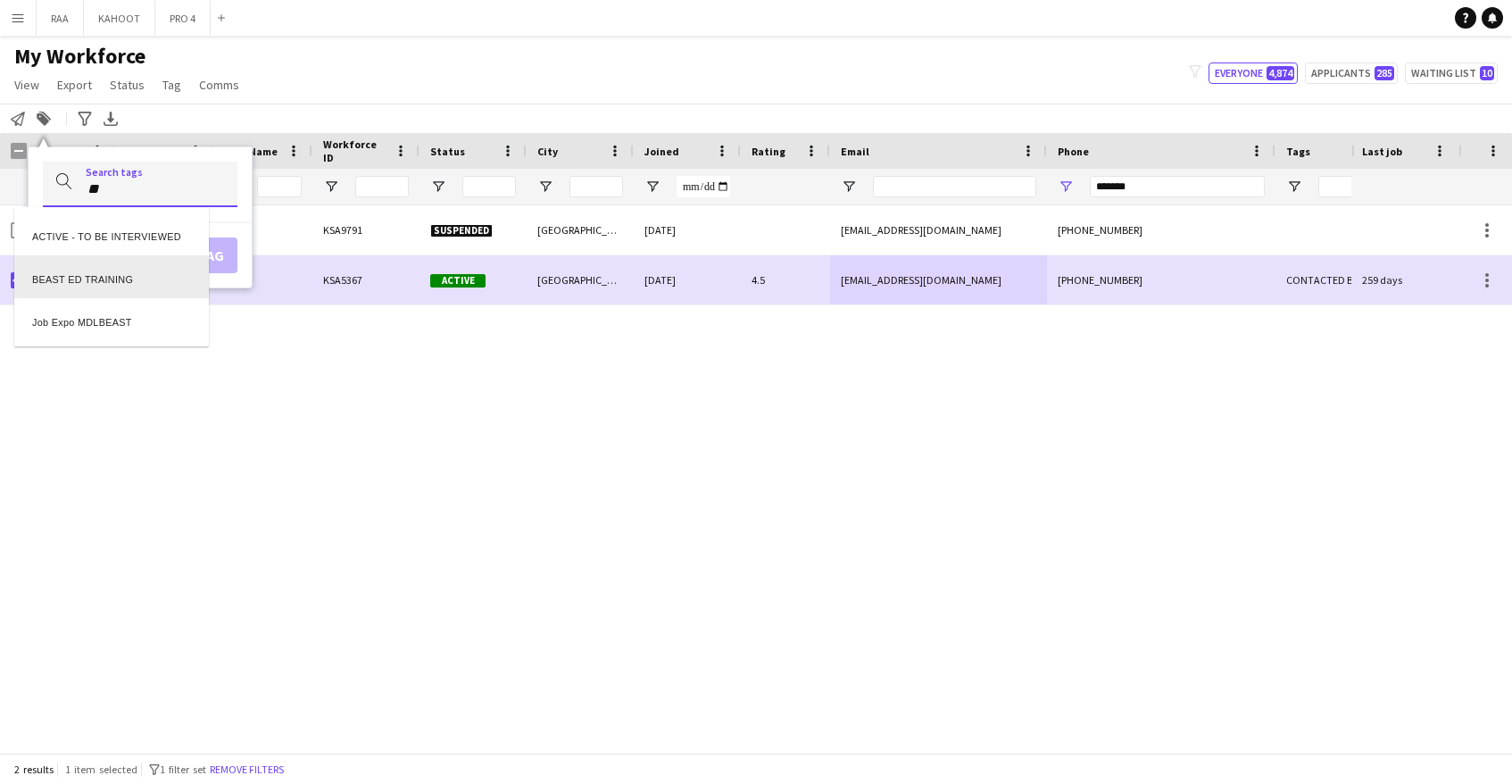
click at [147, 272] on div "BEAST ED TRAINING" at bounding box center [112, 276] width 195 height 43
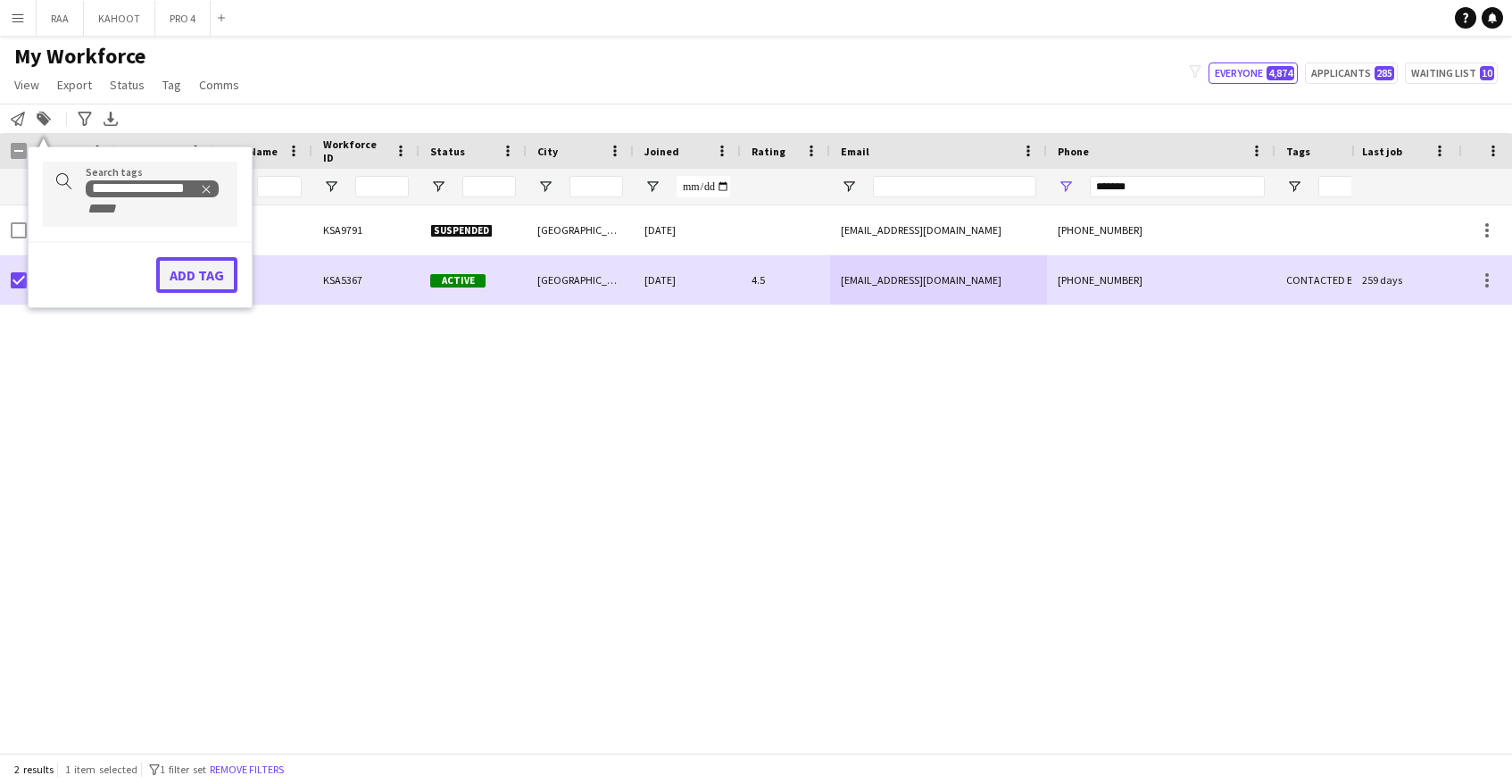
click at [196, 278] on button "Add tag" at bounding box center [197, 274] width 82 height 35
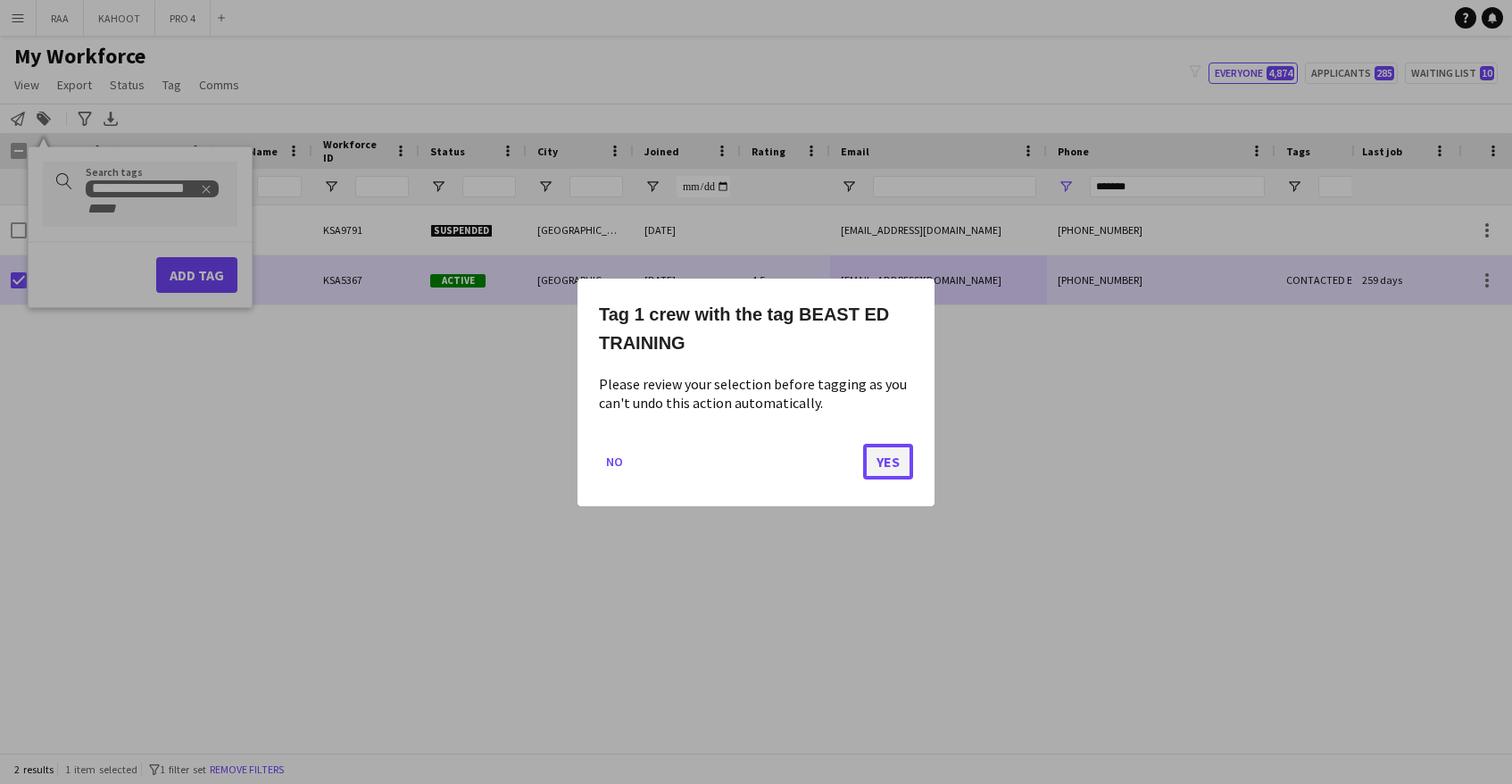
click at [886, 474] on button "Yes" at bounding box center [887, 460] width 50 height 35
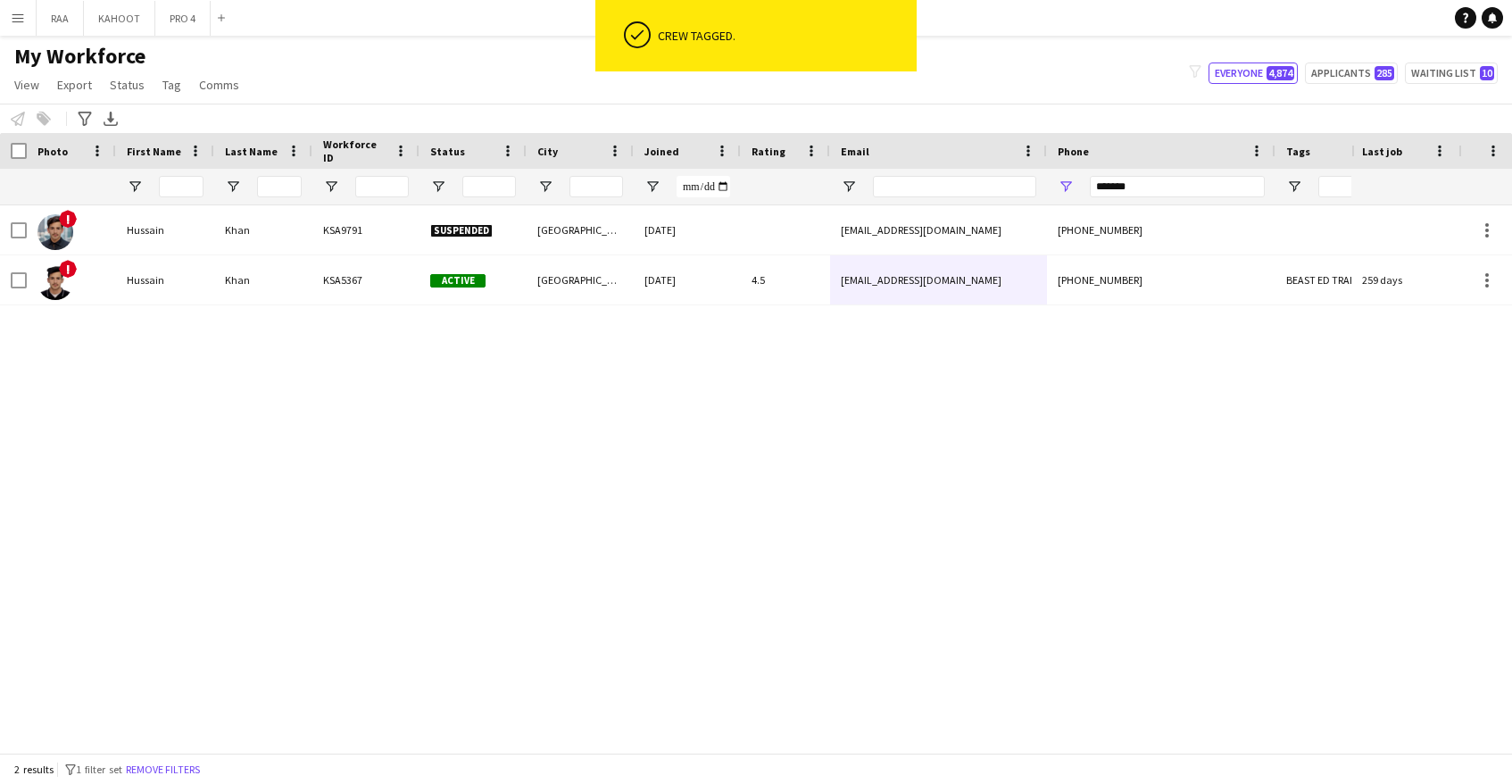
drag, startPoint x: 1048, startPoint y: 316, endPoint x: 1057, endPoint y: 309, distance: 11.4
click at [1047, 316] on div "! [PERSON_NAME] KSA9791 Suspended [GEOGRAPHIC_DATA] [DATE] [EMAIL_ADDRESS][DOMA…" at bounding box center [676, 479] width 1352 height 547
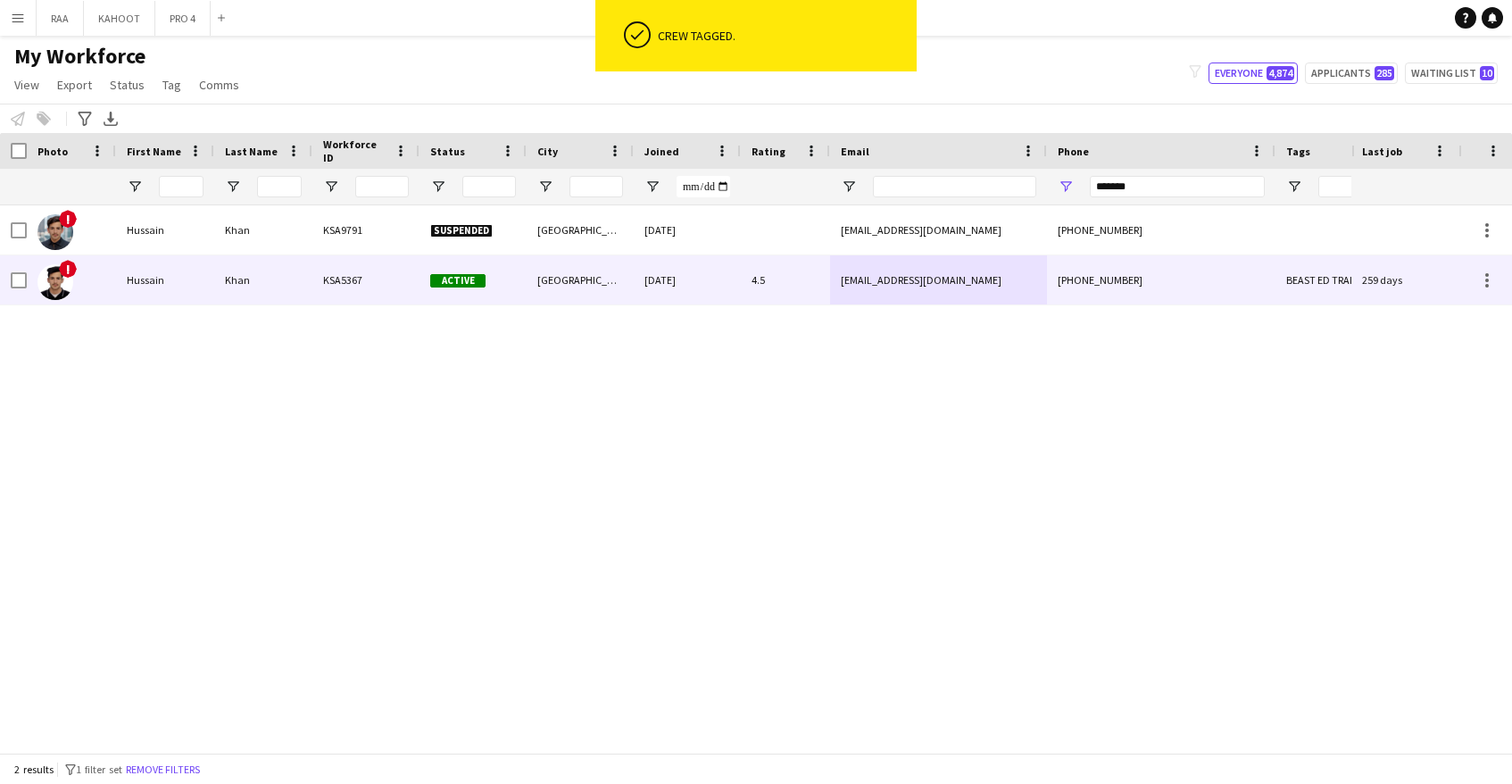
click at [1081, 291] on div "[PHONE_NUMBER]" at bounding box center [1161, 279] width 228 height 49
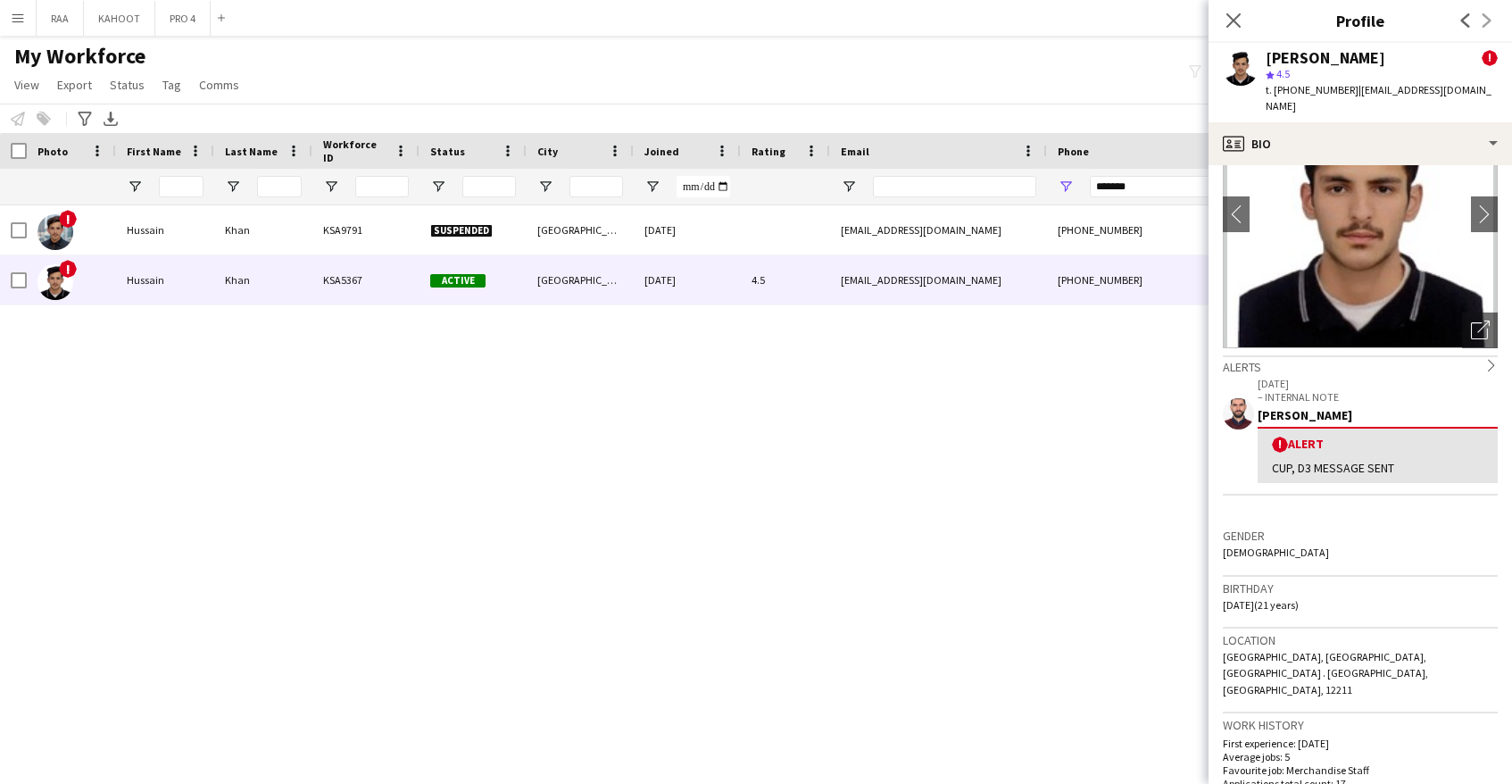
scroll to position [120, 0]
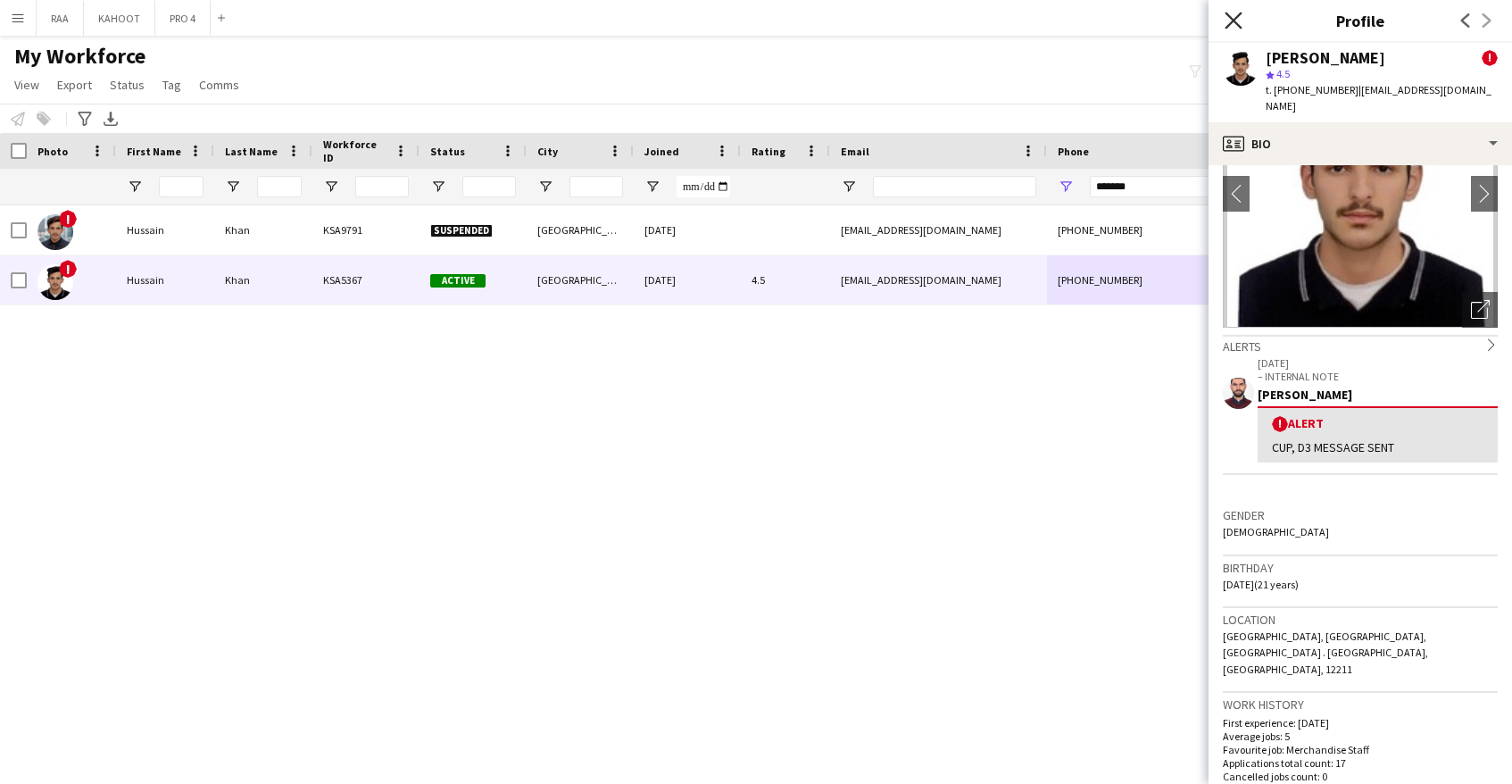
click at [1237, 21] on icon "Close pop-in" at bounding box center [1233, 20] width 17 height 17
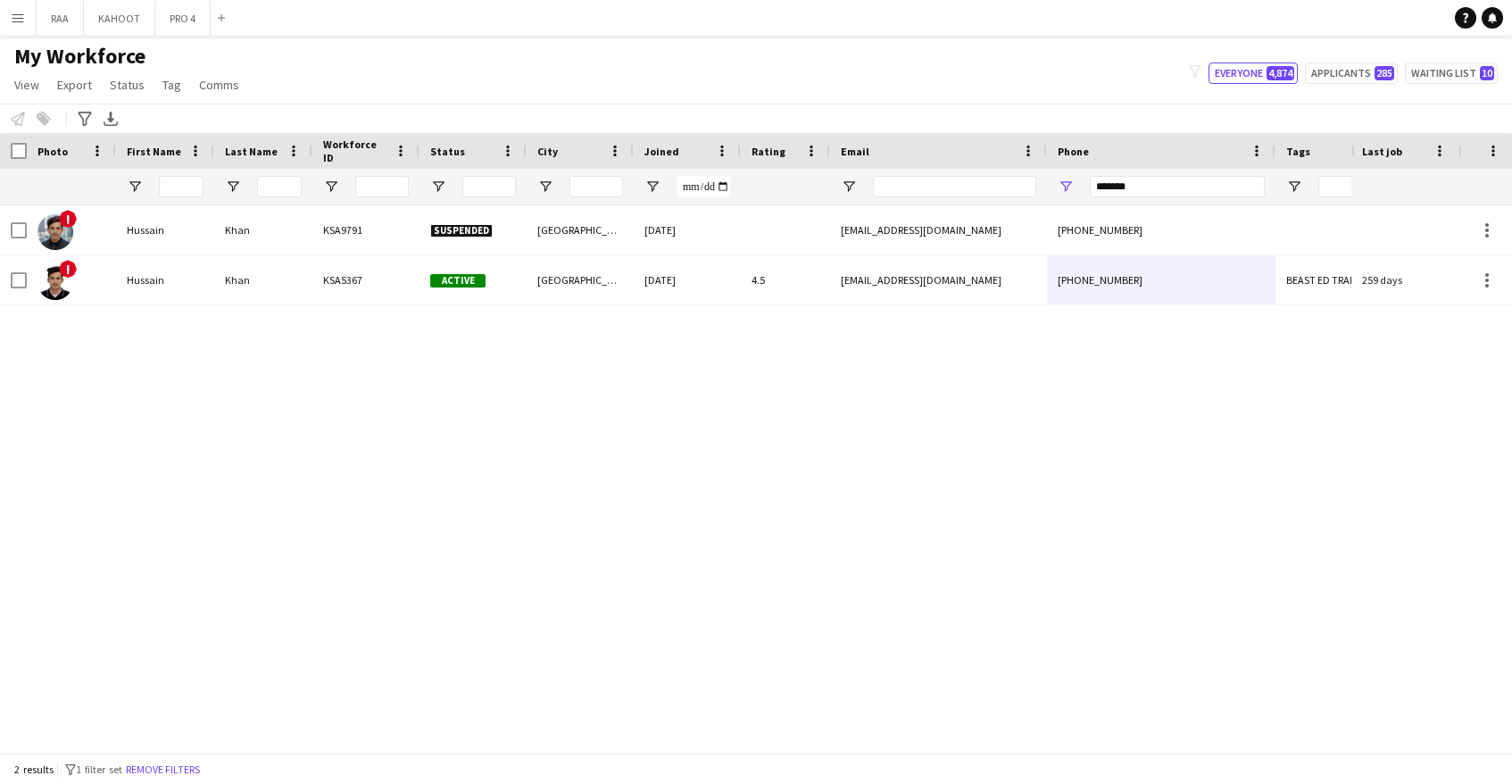
click at [518, 736] on div "! [PERSON_NAME] KSA9791 Suspended [GEOGRAPHIC_DATA] [DATE] [EMAIL_ADDRESS][DOMA…" at bounding box center [676, 479] width 1352 height 547
drag, startPoint x: 1106, startPoint y: 184, endPoint x: 1168, endPoint y: 181, distance: 62.1
click at [1094, 179] on div "*******" at bounding box center [1178, 186] width 175 height 35
drag, startPoint x: 1015, startPoint y: 188, endPoint x: 923, endPoint y: 180, distance: 92.3
click at [923, 180] on div at bounding box center [1017, 186] width 2035 height 35
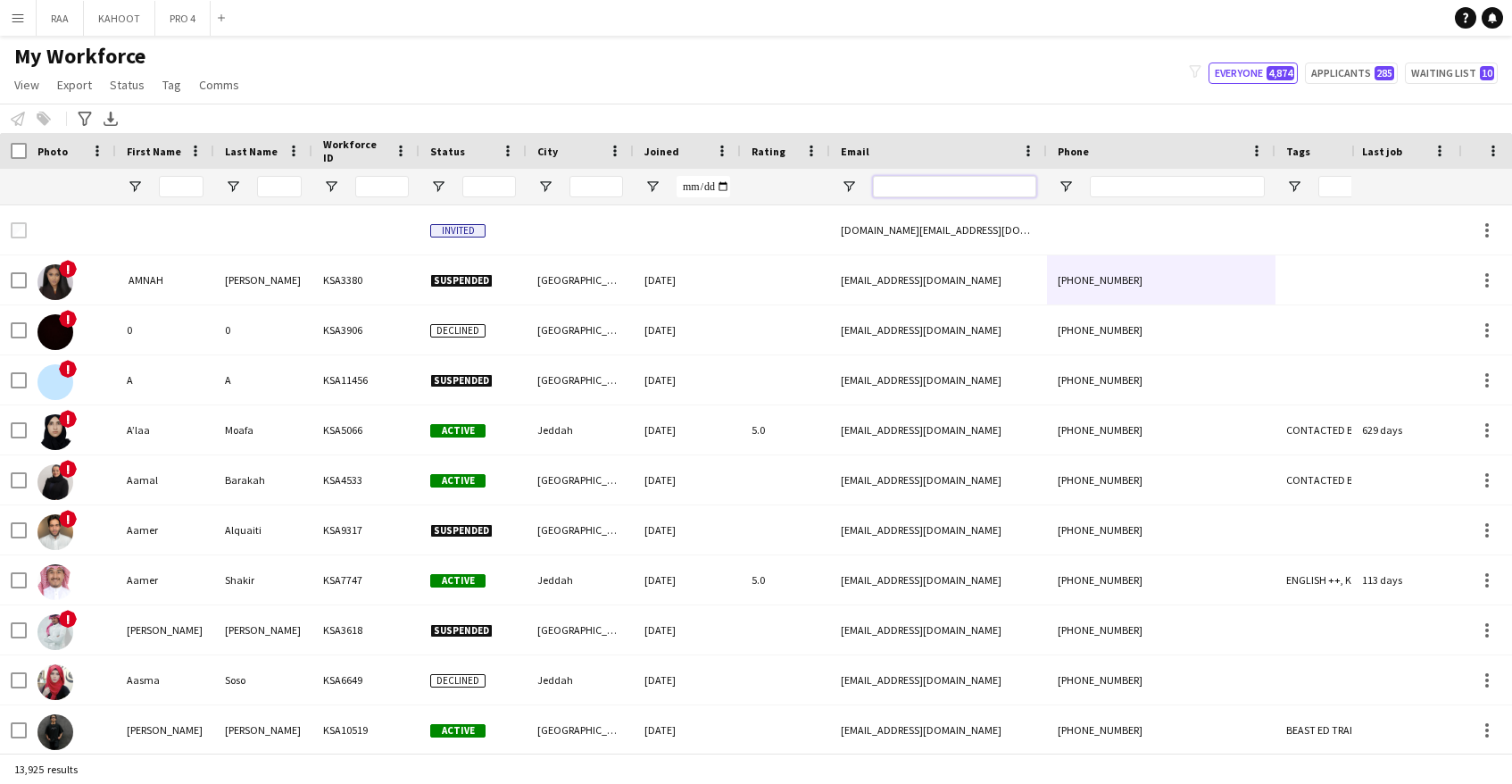
click at [923, 181] on input "Email Filter Input" at bounding box center [954, 187] width 163 height 22
paste input "**********"
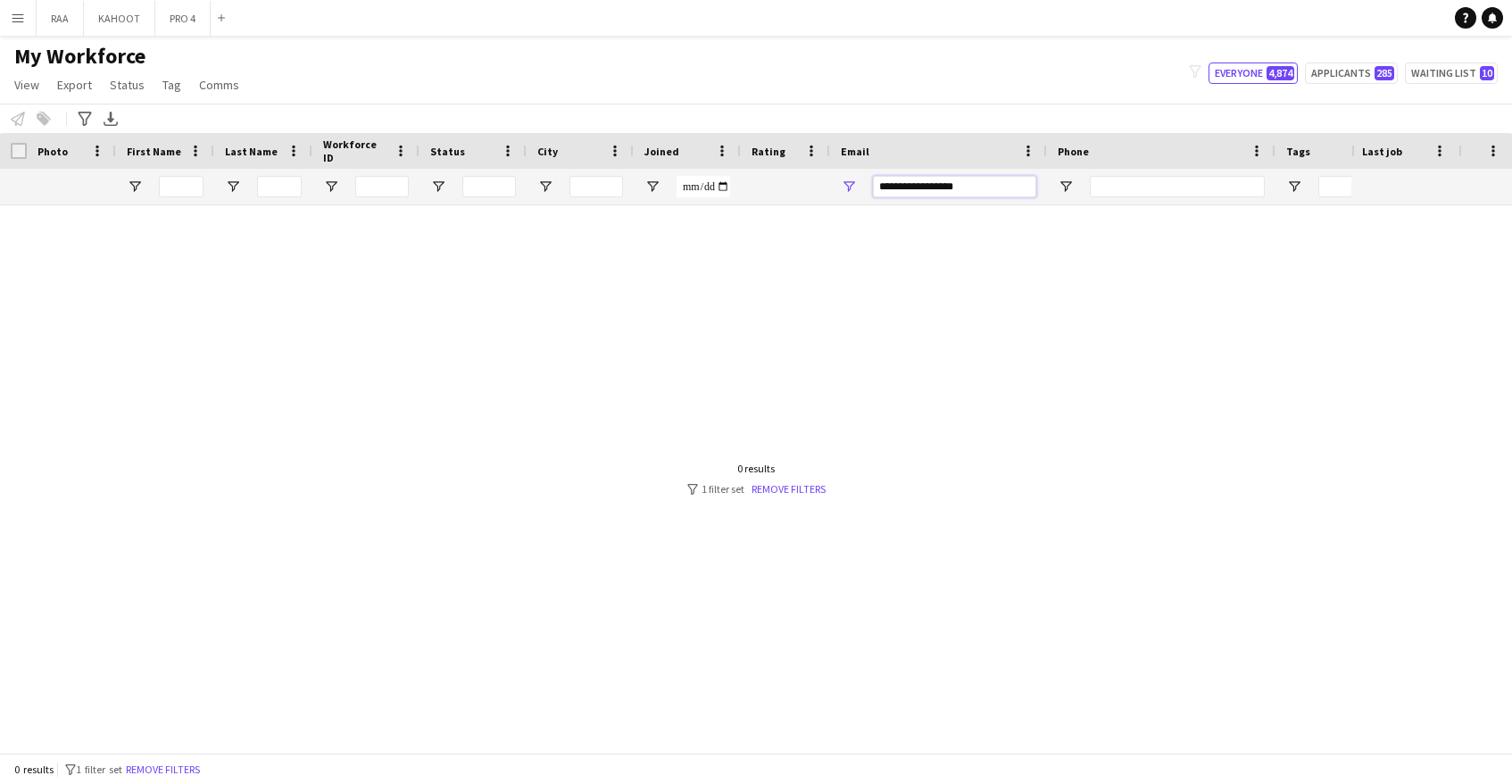
type input "**********"
drag, startPoint x: 861, startPoint y: 180, endPoint x: 686, endPoint y: 162, distance: 175.9
click at [687, 163] on div "Workforce Details Photo First Name" at bounding box center [1017, 168] width 2035 height 72
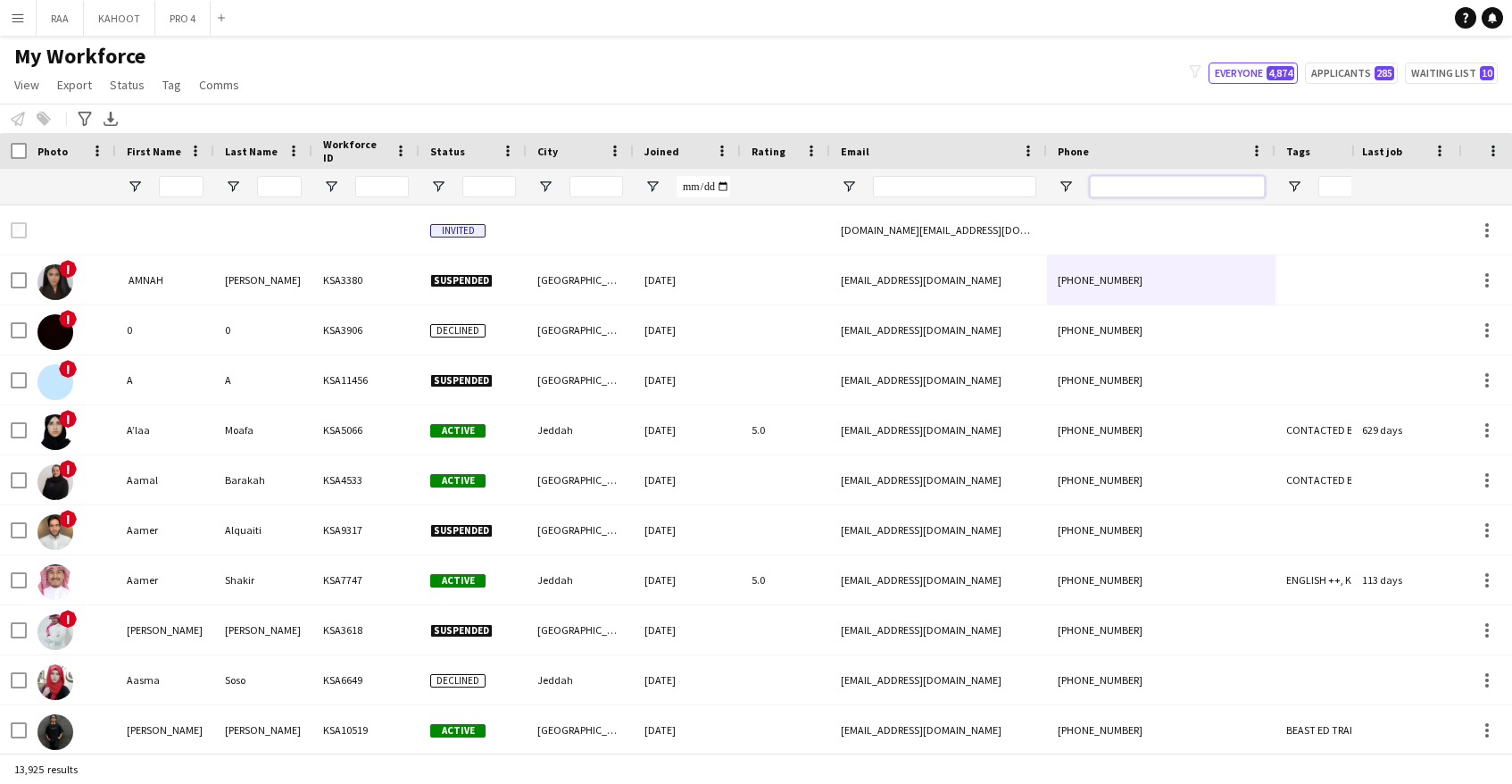
click at [1118, 193] on input "Phone Filter Input" at bounding box center [1178, 187] width 175 height 22
paste input "*********"
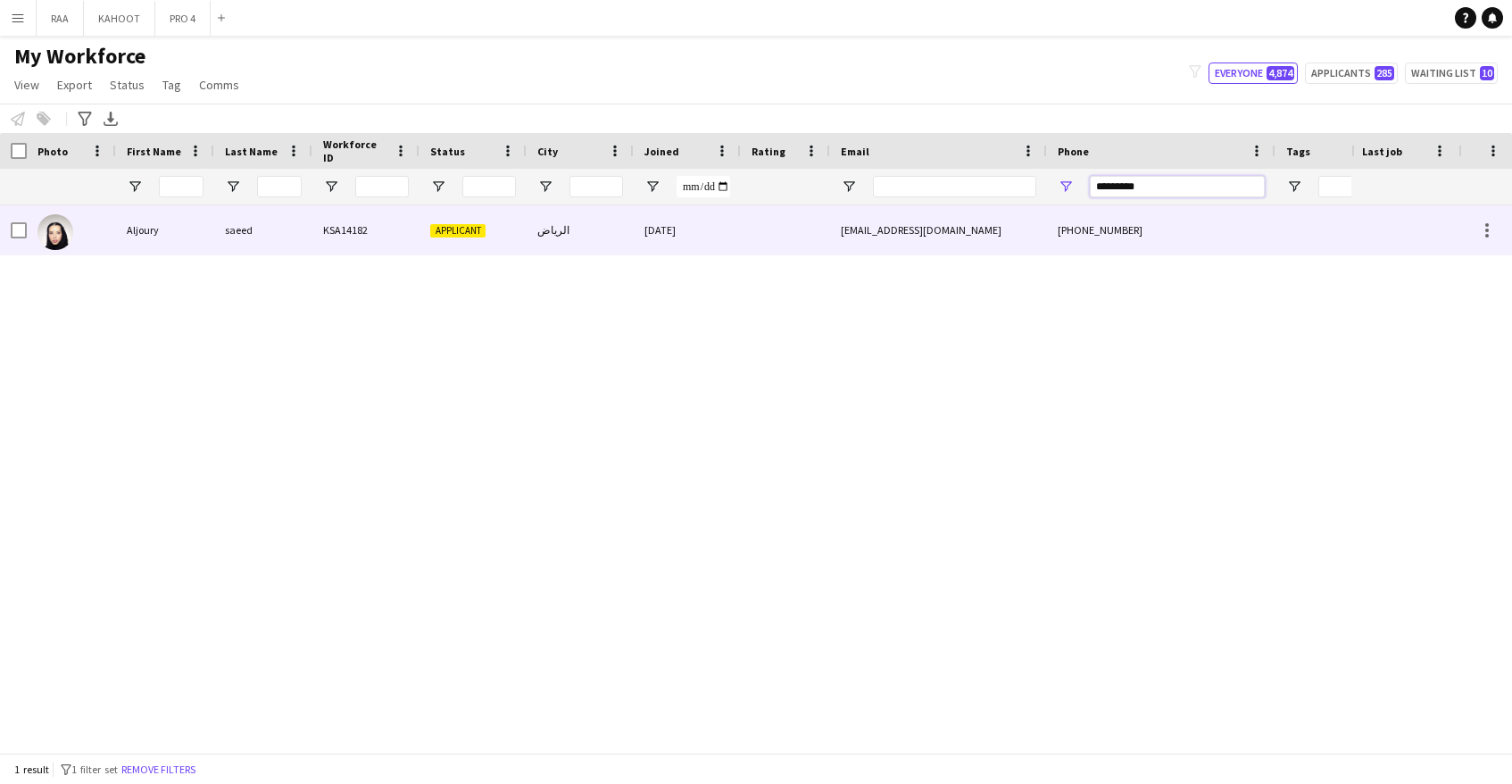
type input "*********"
click at [760, 224] on div at bounding box center [785, 230] width 90 height 49
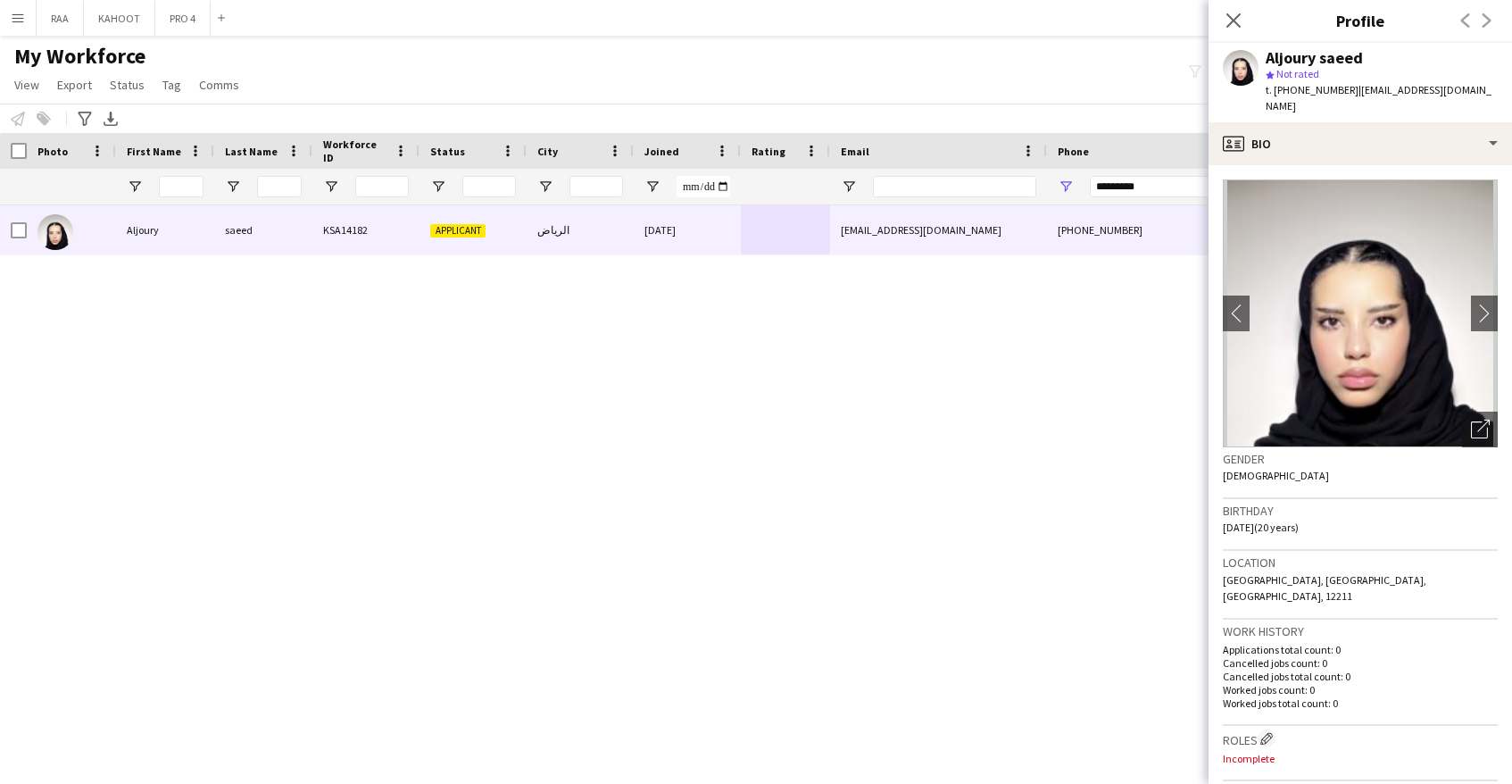
drag, startPoint x: 1352, startPoint y: 90, endPoint x: 1429, endPoint y: 94, distance: 77.1
click at [1422, 95] on span "| [EMAIL_ADDRESS][DOMAIN_NAME]" at bounding box center [1378, 97] width 226 height 30
drag, startPoint x: 1390, startPoint y: 89, endPoint x: 1352, endPoint y: 89, distance: 38.0
click at [1351, 89] on div "Aljoury saeed star Not rated t. [PHONE_NUMBER] | [EMAIL_ADDRESS][DOMAIN_NAME]" at bounding box center [1360, 83] width 303 height 80
copy span "[EMAIL_ADDRESS][DOMAIN_NAME]"
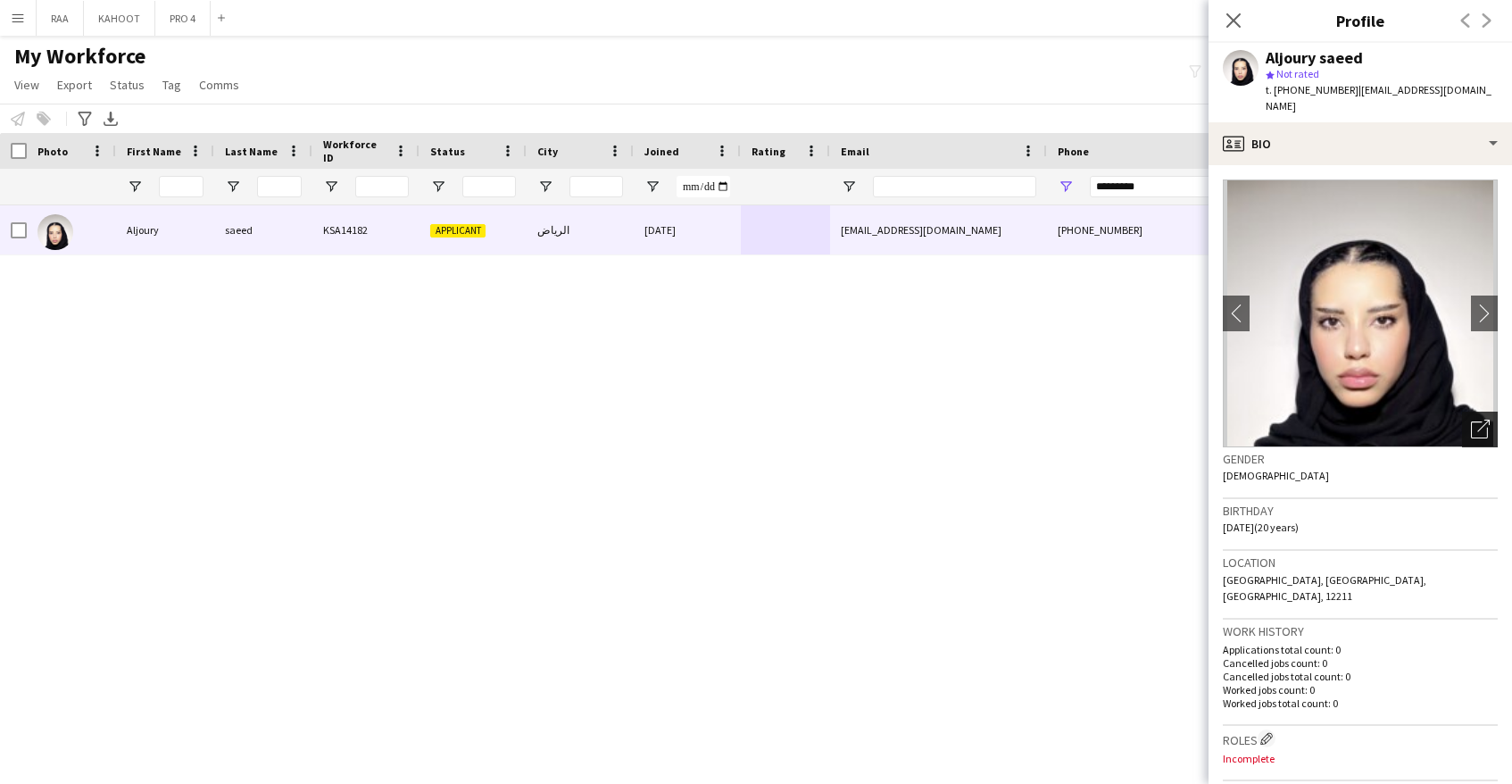
click at [1478, 419] on icon "Open photos pop-in" at bounding box center [1480, 428] width 19 height 19
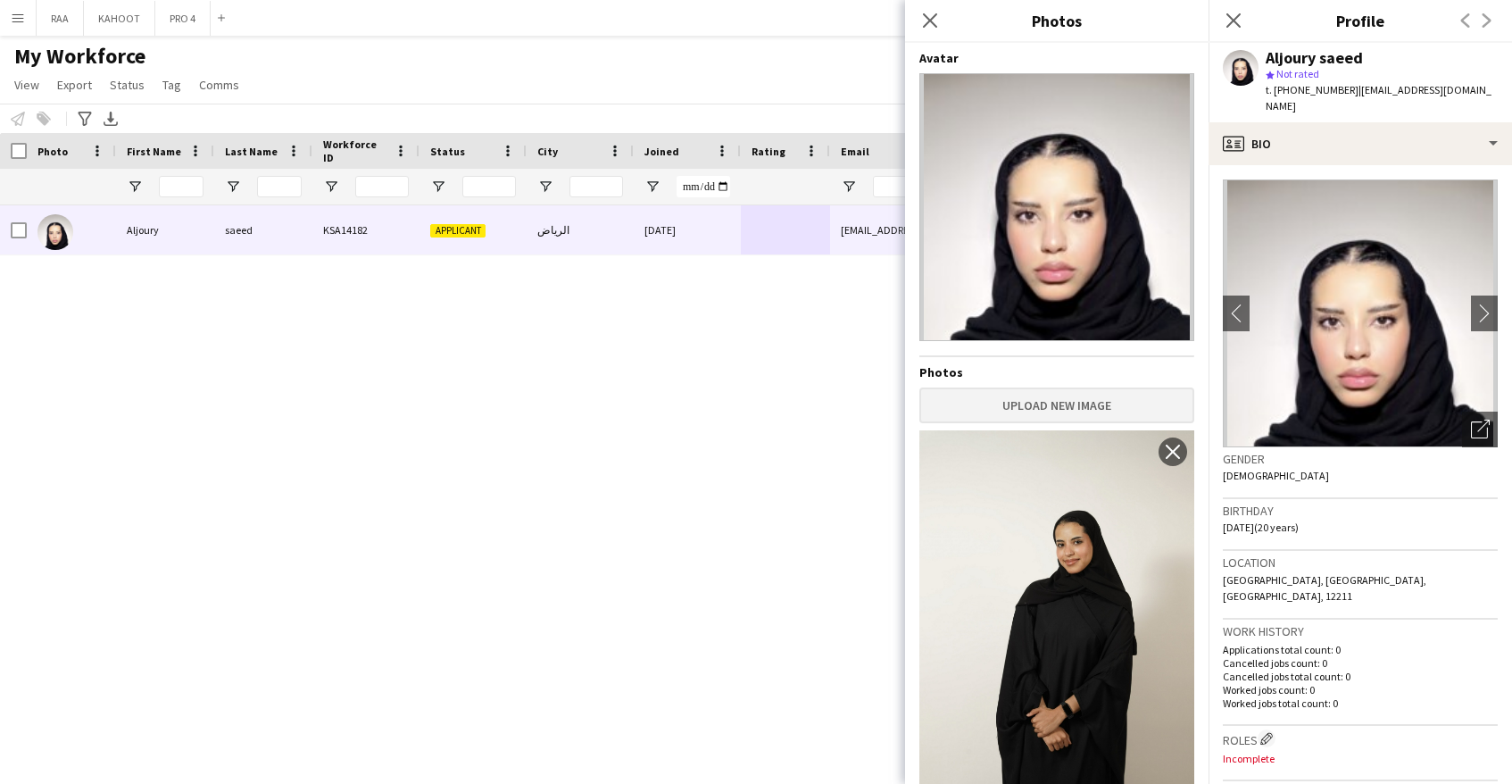
scroll to position [73, 0]
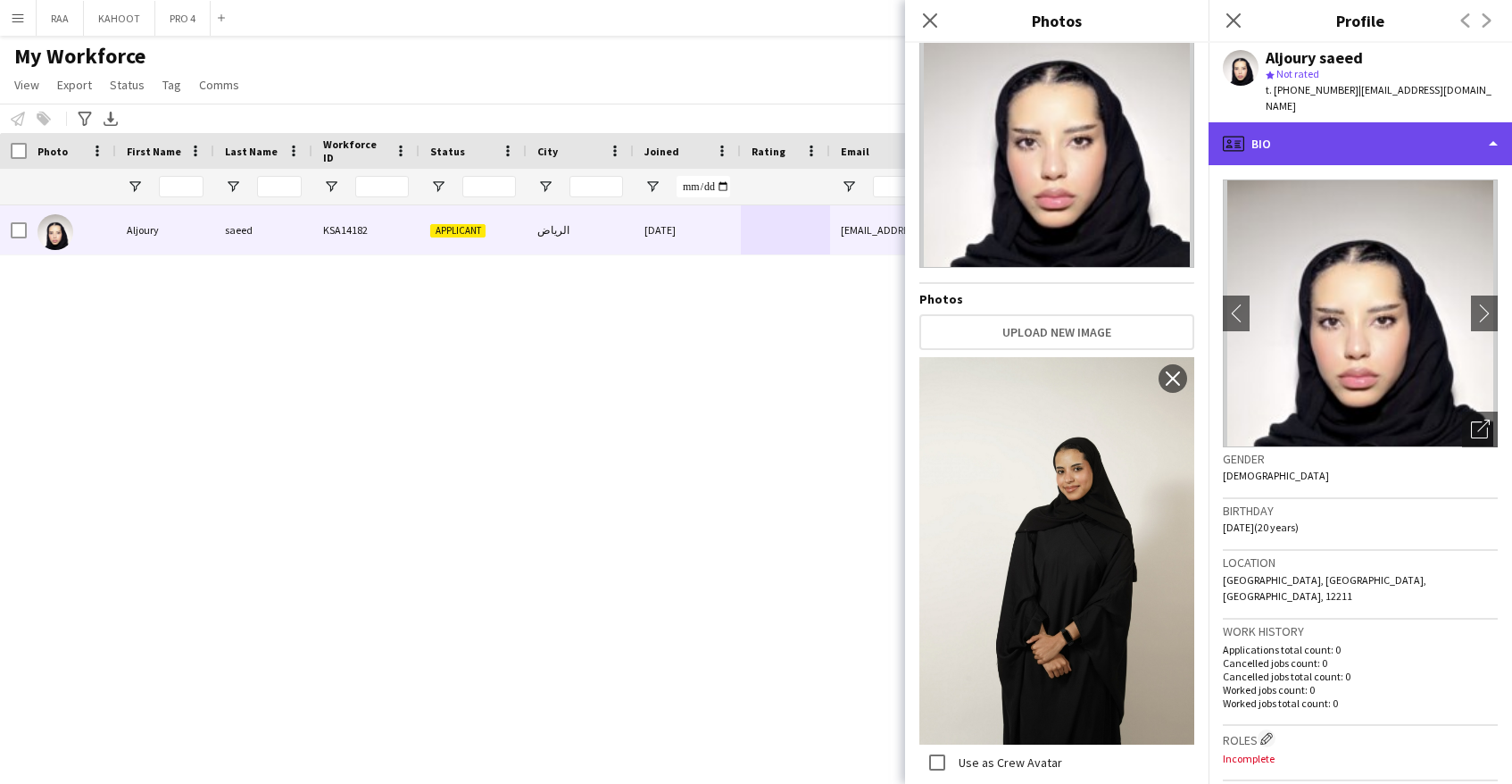
click at [1422, 130] on div "profile Bio" at bounding box center [1360, 144] width 303 height 43
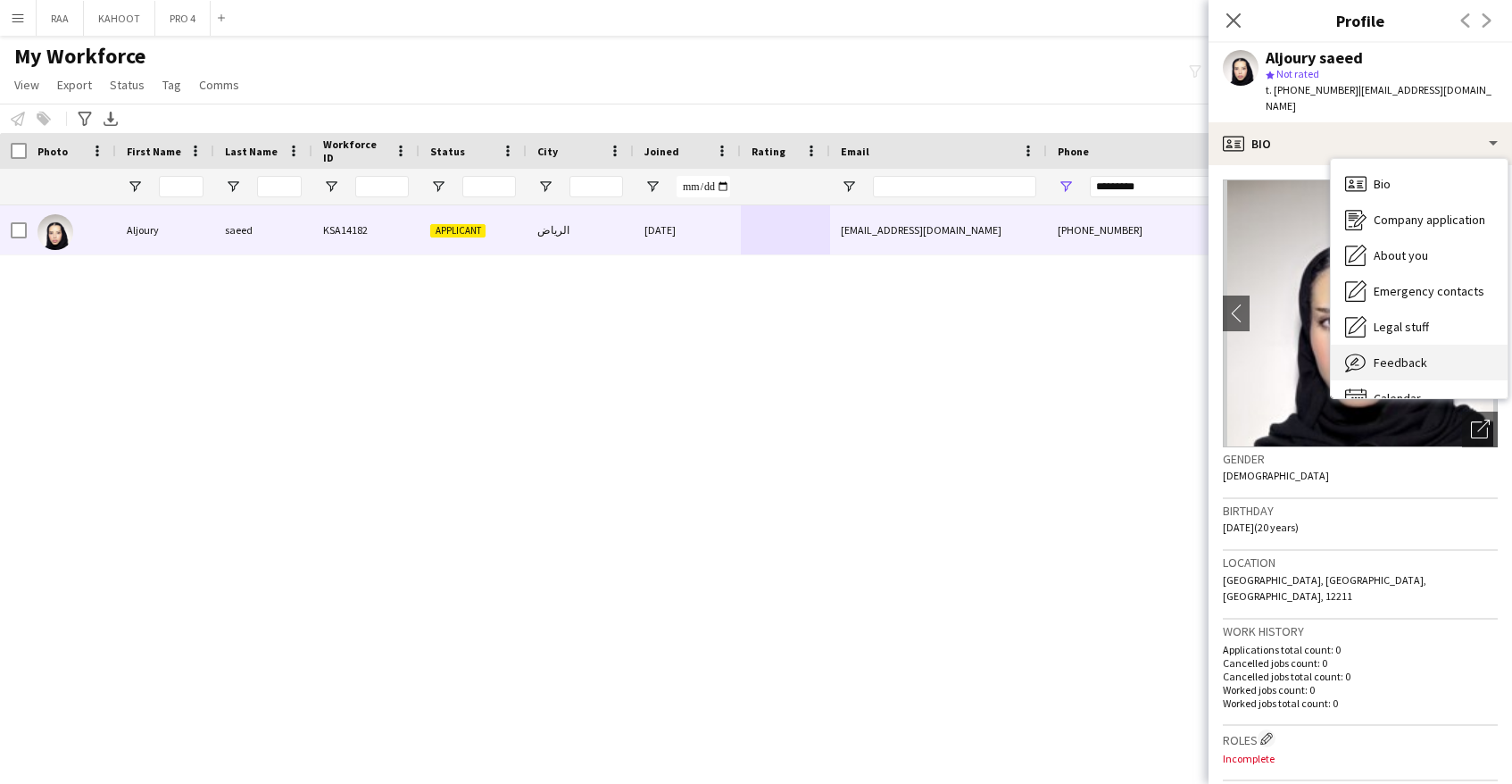
click at [1437, 348] on div "Feedback Feedback" at bounding box center [1420, 362] width 177 height 35
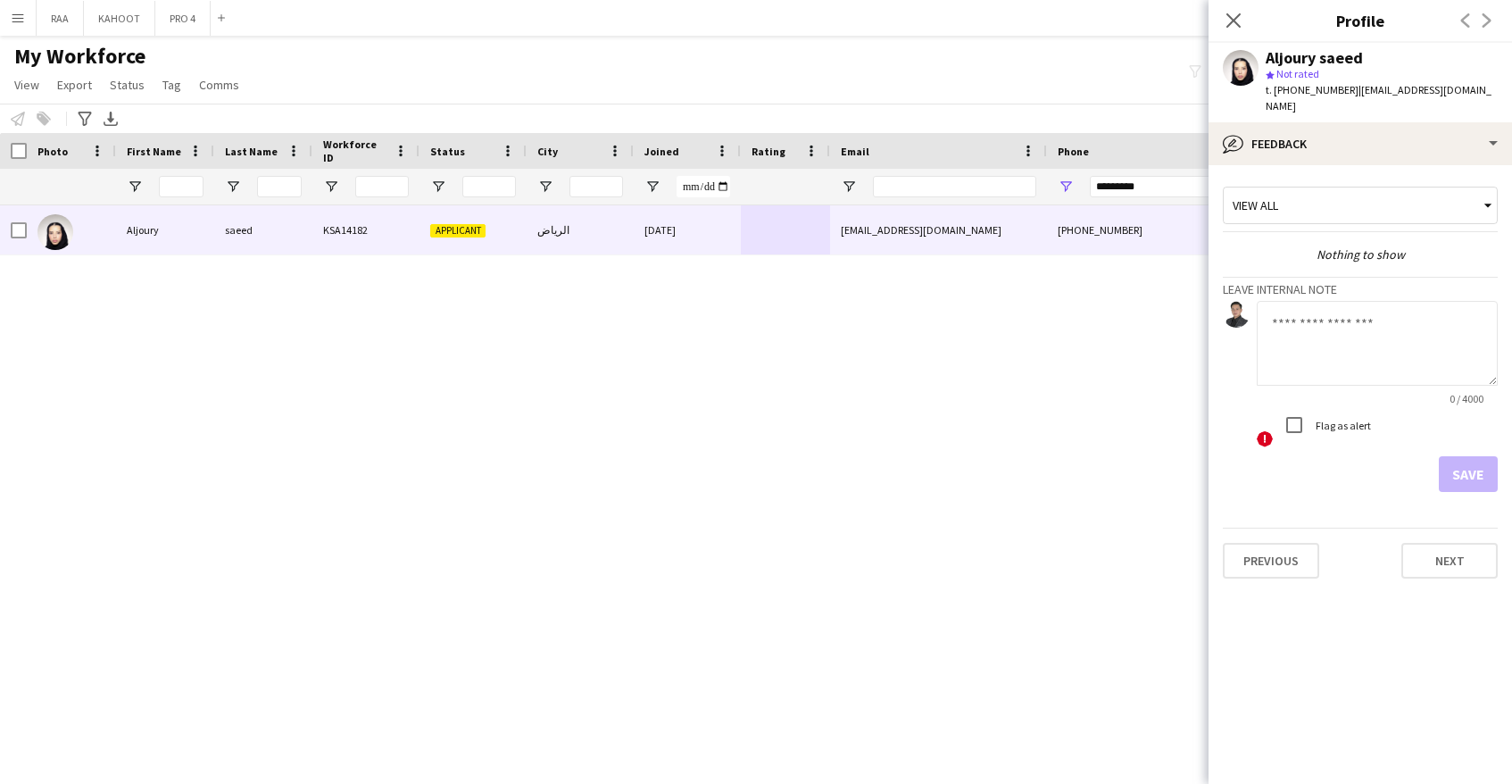
click at [1364, 359] on textarea at bounding box center [1376, 343] width 241 height 85
drag, startPoint x: 1361, startPoint y: 304, endPoint x: 1313, endPoint y: 305, distance: 48.0
click at [1313, 305] on textarea "**********" at bounding box center [1376, 343] width 241 height 85
click at [1410, 305] on textarea "**********" at bounding box center [1376, 343] width 241 height 85
paste textarea "********"
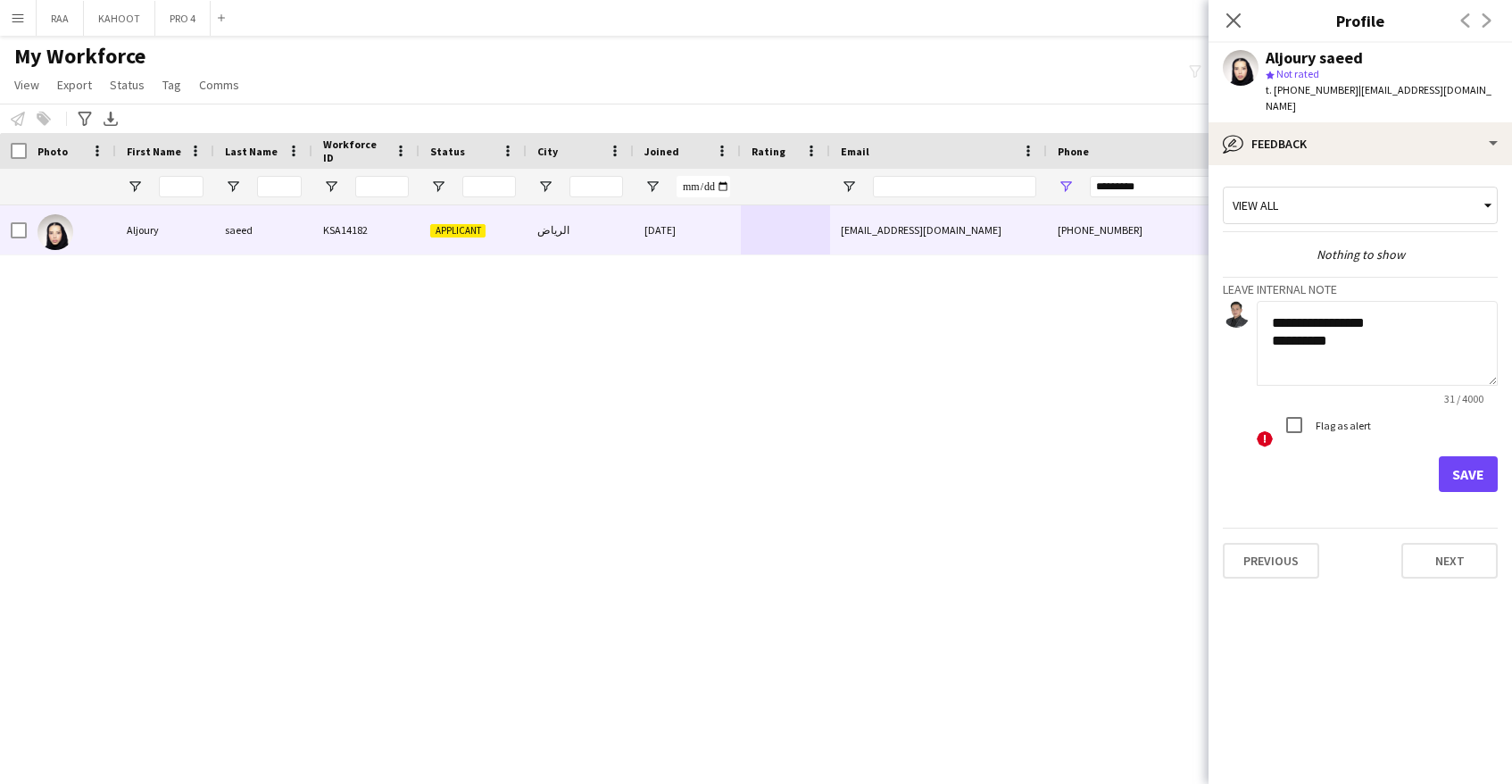
click at [1275, 326] on textarea "**********" at bounding box center [1376, 343] width 241 height 85
click at [1333, 324] on textarea "**********" at bounding box center [1376, 343] width 241 height 85
drag, startPoint x: 1360, startPoint y: 343, endPoint x: 1375, endPoint y: 342, distance: 15.0
click at [1360, 343] on textarea "**********" at bounding box center [1376, 343] width 241 height 85
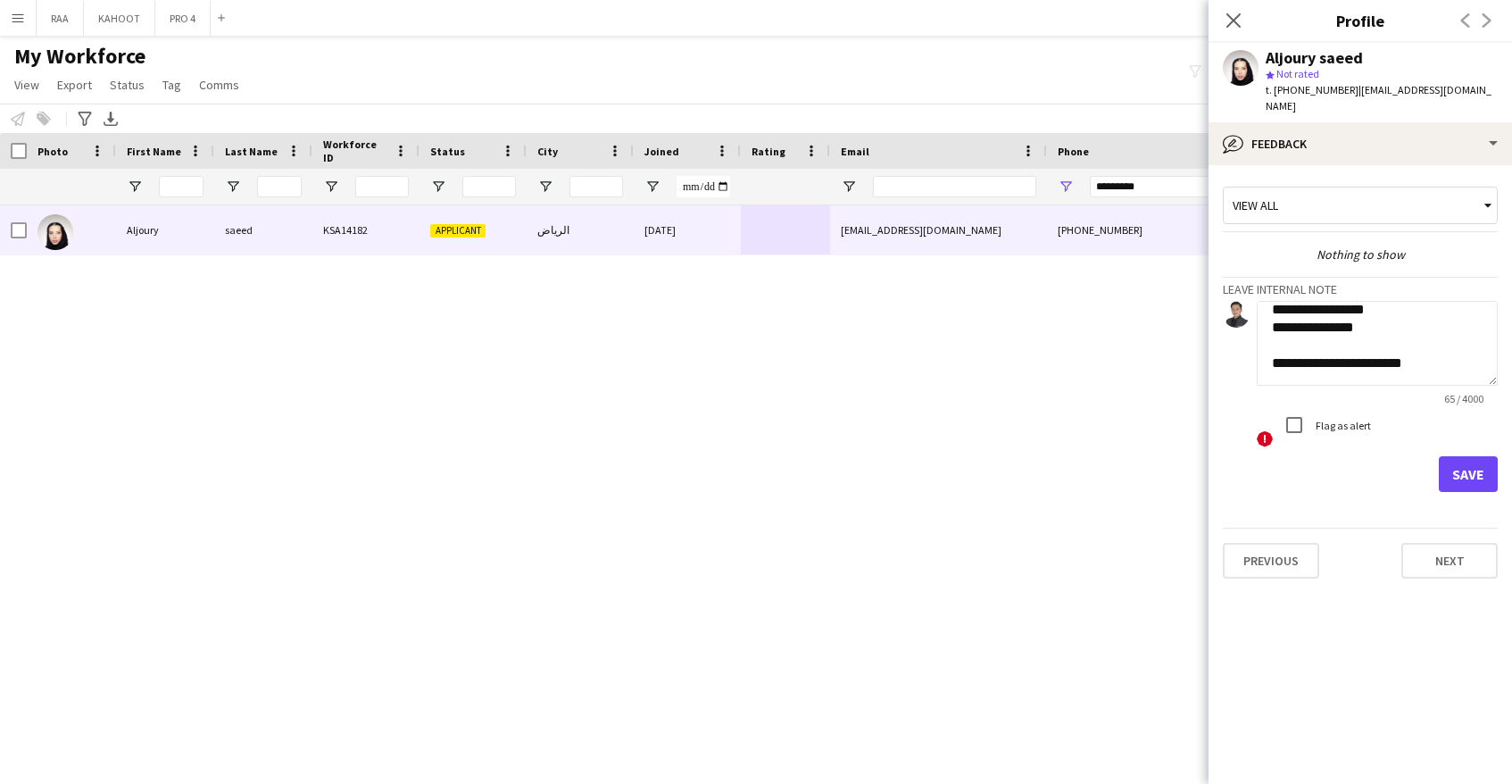
click at [1438, 341] on textarea "**********" at bounding box center [1376, 343] width 241 height 85
drag, startPoint x: 1352, startPoint y: 351, endPoint x: 1274, endPoint y: 359, distance: 78.4
click at [1275, 359] on textarea "**********" at bounding box center [1376, 343] width 241 height 85
click at [1375, 301] on textarea "**********" at bounding box center [1376, 343] width 241 height 85
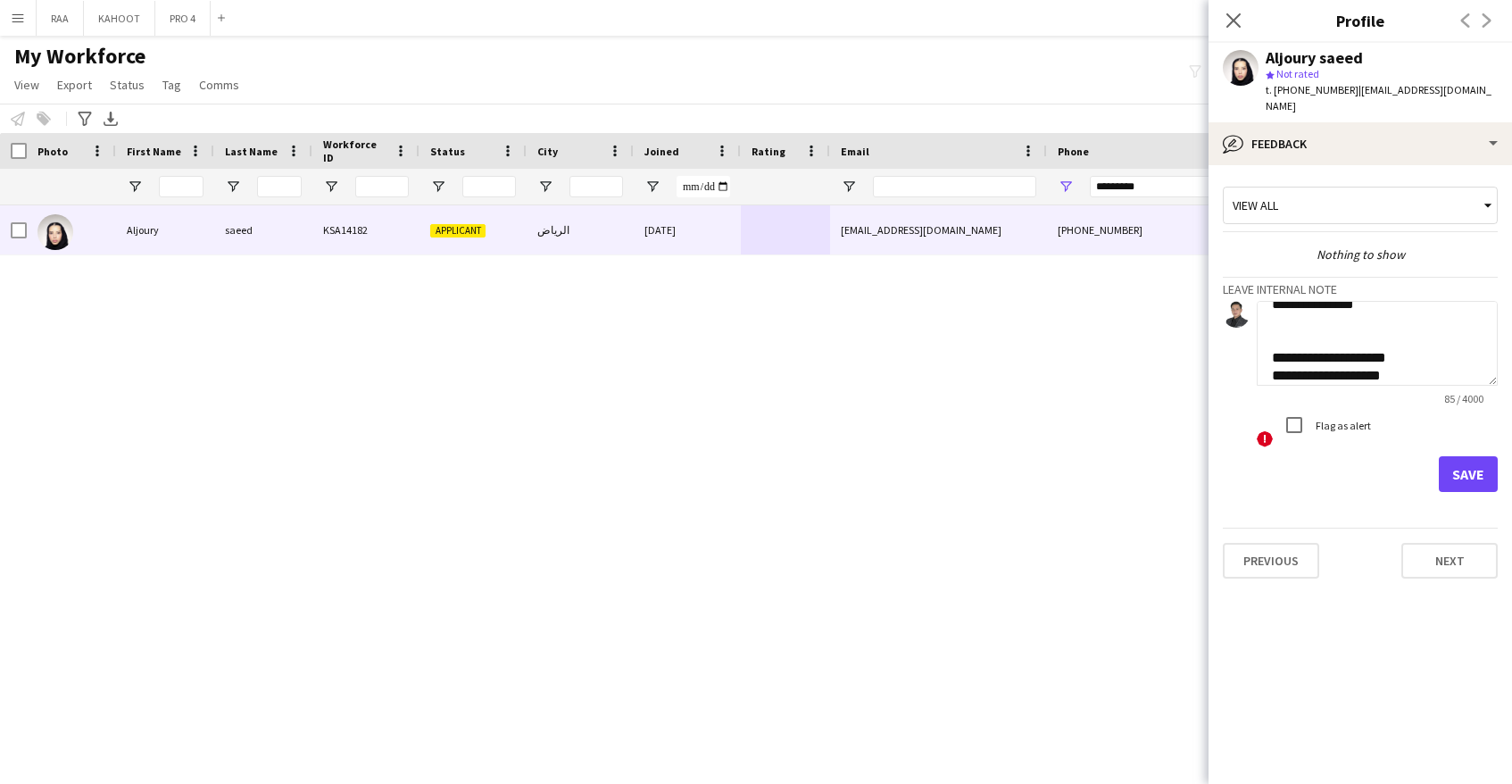
scroll to position [47, 0]
paste textarea "**********"
click at [1275, 313] on textarea "**********" at bounding box center [1376, 343] width 241 height 85
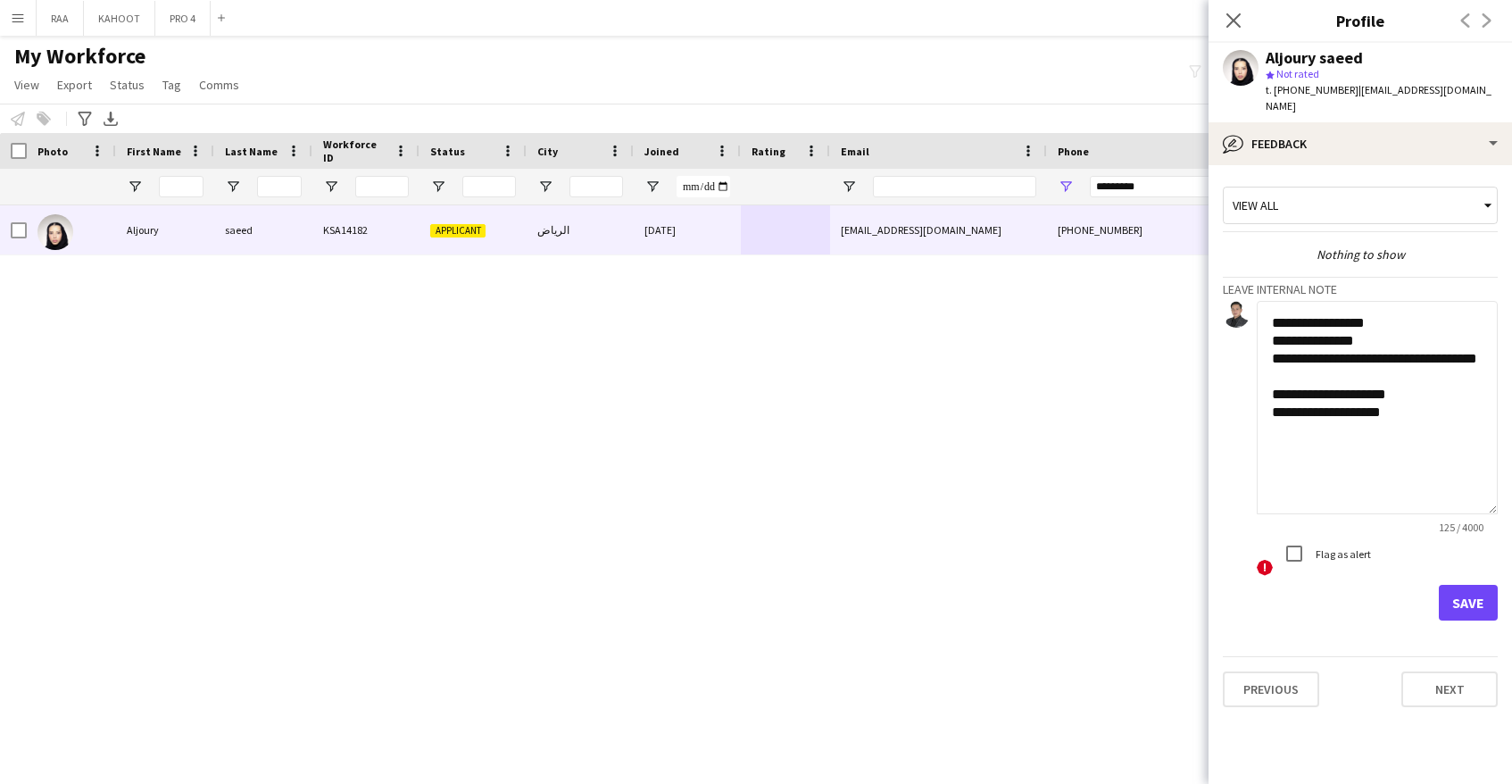
drag, startPoint x: 1495, startPoint y: 368, endPoint x: 1492, endPoint y: 498, distance: 130.0
click at [1492, 498] on textarea "**********" at bounding box center [1376, 407] width 241 height 213
drag, startPoint x: 1415, startPoint y: 379, endPoint x: 1418, endPoint y: 393, distance: 14.3
click at [1415, 379] on textarea "**********" at bounding box center [1376, 408] width 241 height 215
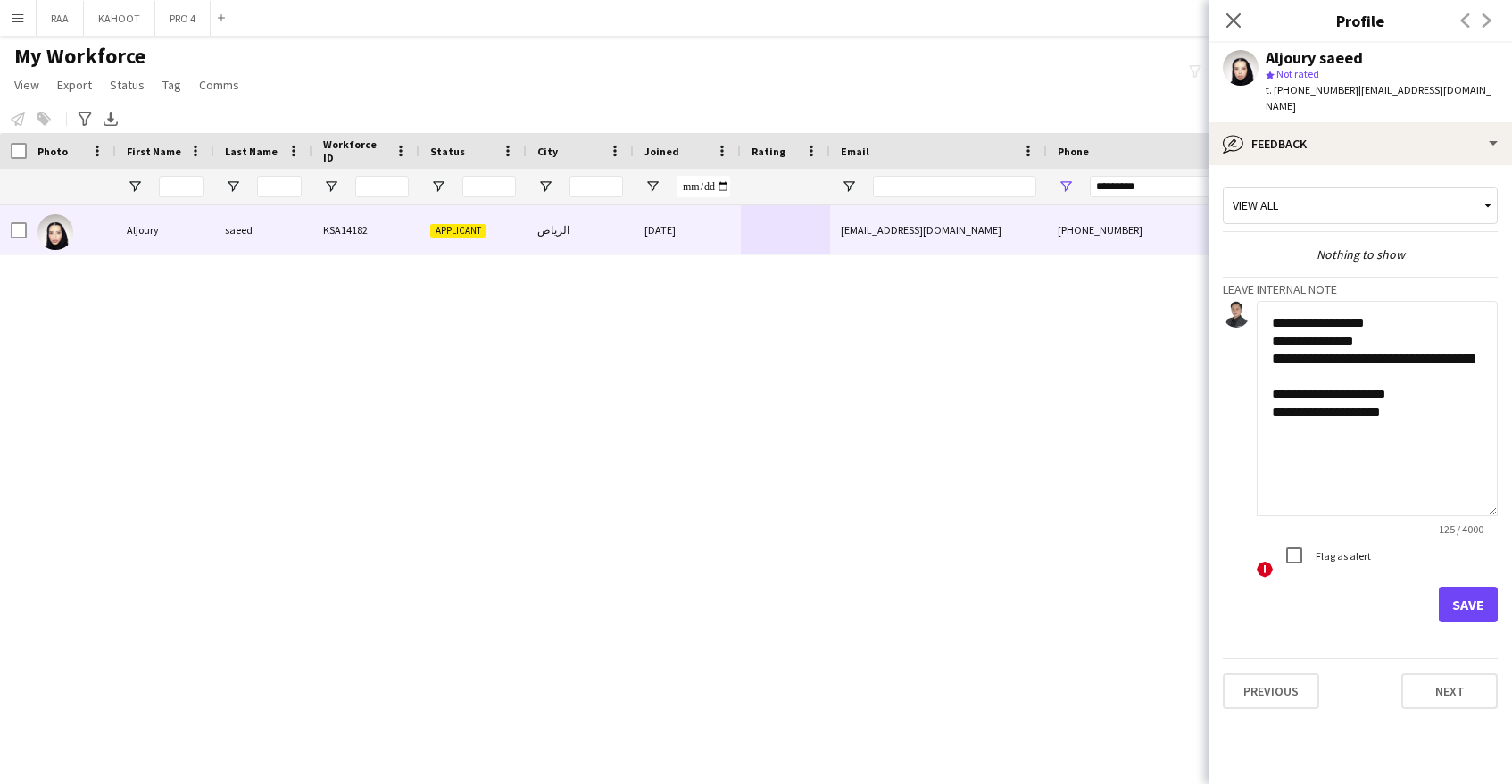
click at [1420, 400] on textarea "**********" at bounding box center [1376, 408] width 241 height 215
click at [1395, 359] on textarea "**********" at bounding box center [1376, 408] width 241 height 215
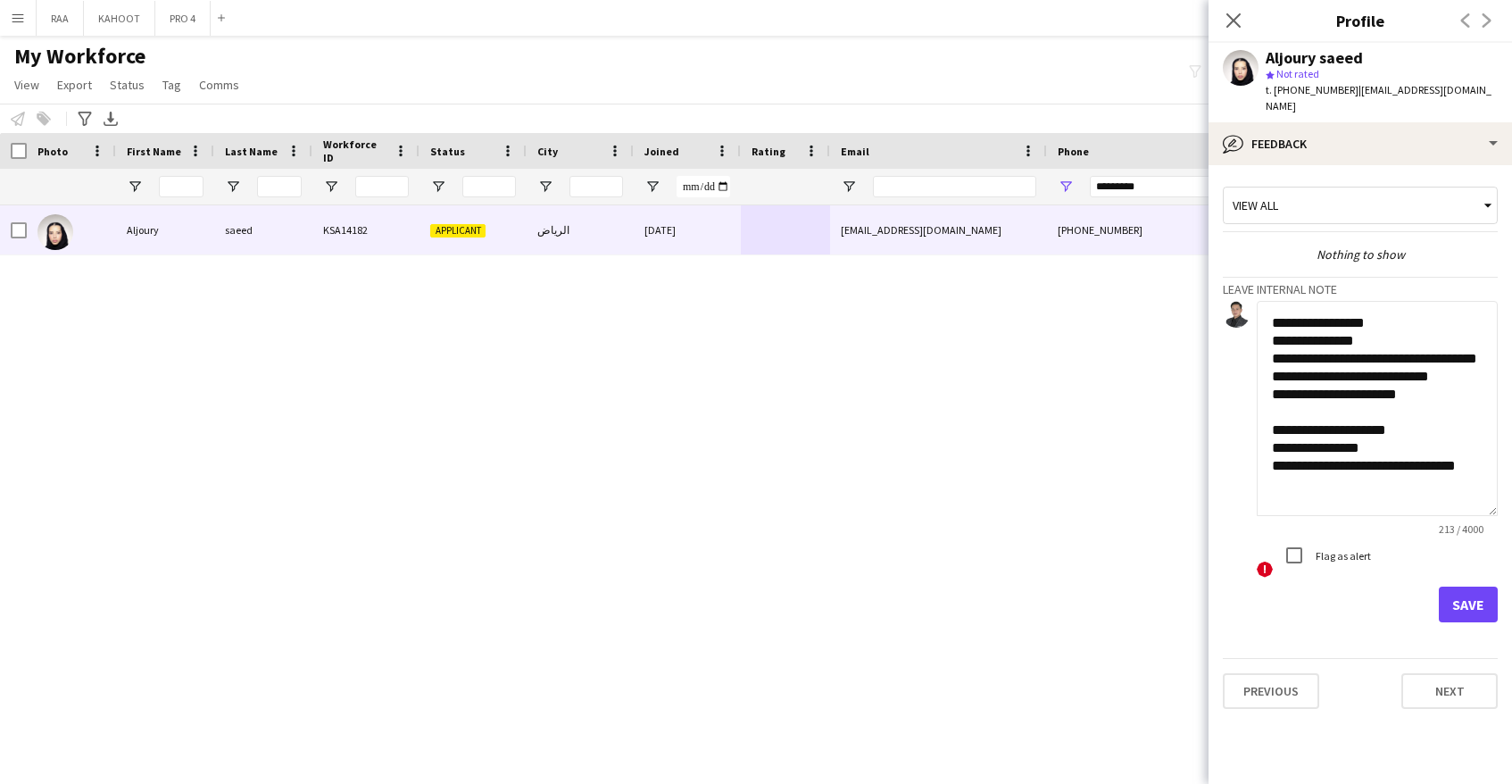
type textarea "**********"
click at [1468, 586] on button "Save" at bounding box center [1468, 604] width 59 height 35
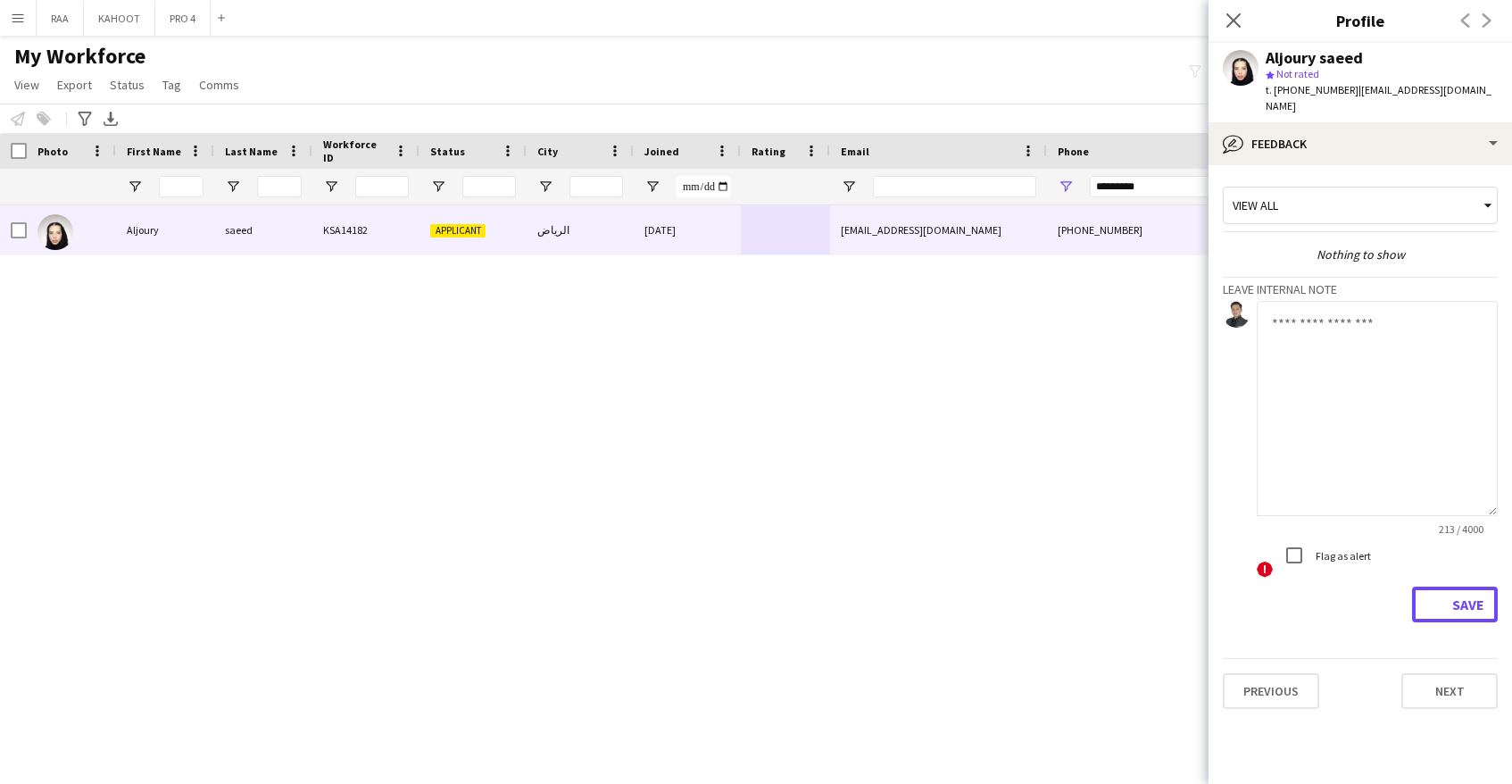
scroll to position [0, 0]
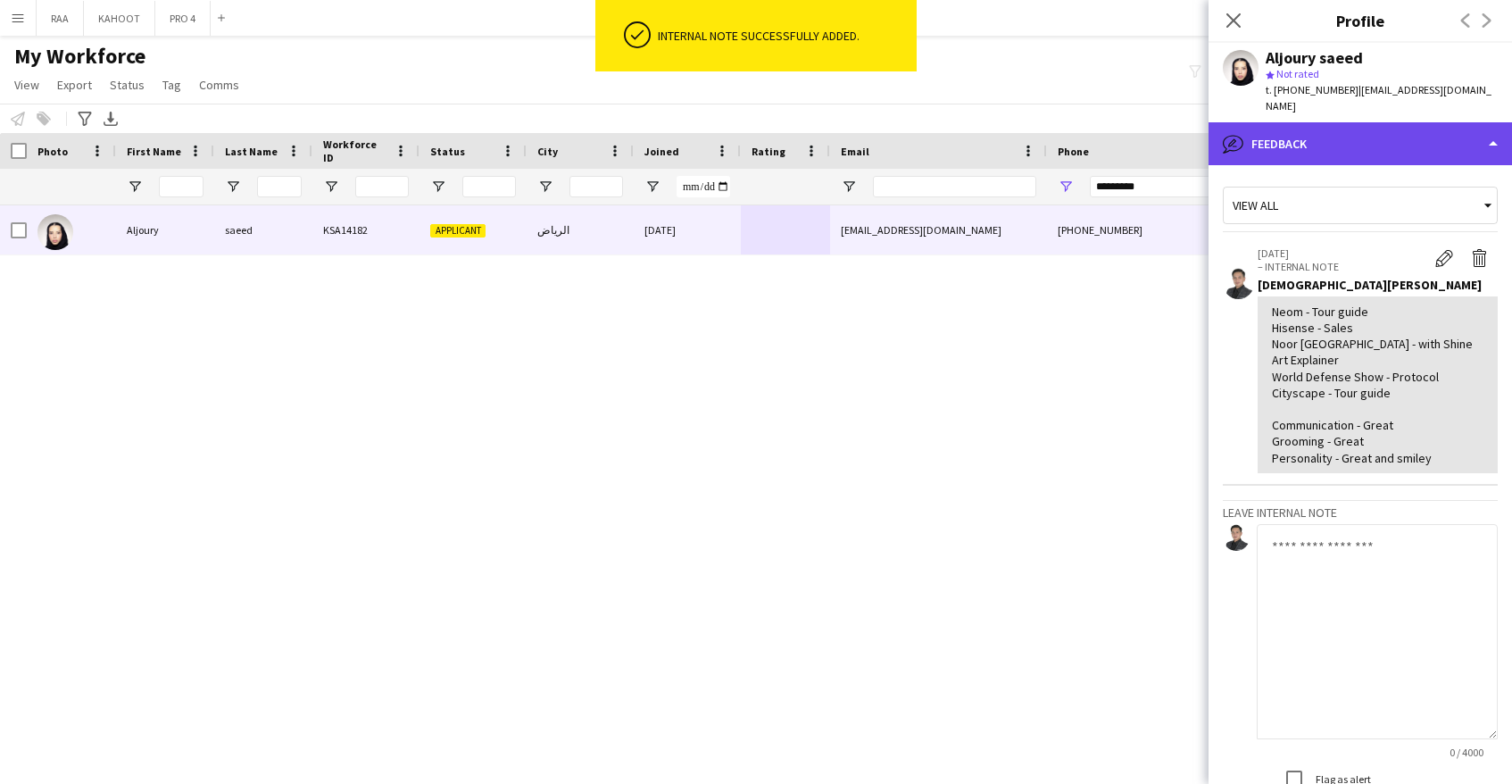
click at [1361, 122] on div "bubble-pencil Feedback" at bounding box center [1360, 144] width 303 height 43
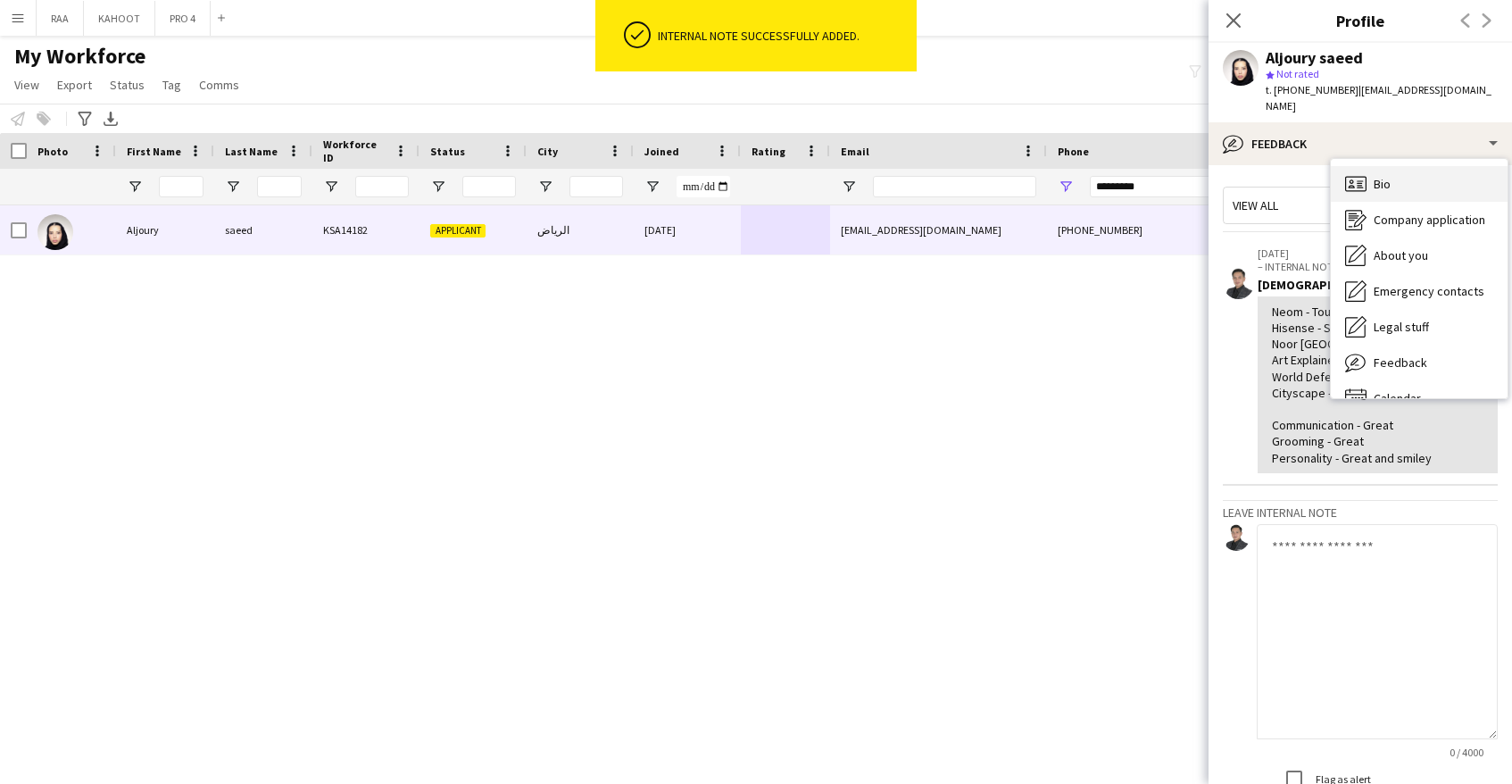
click at [1419, 167] on div "Bio Bio" at bounding box center [1420, 184] width 177 height 35
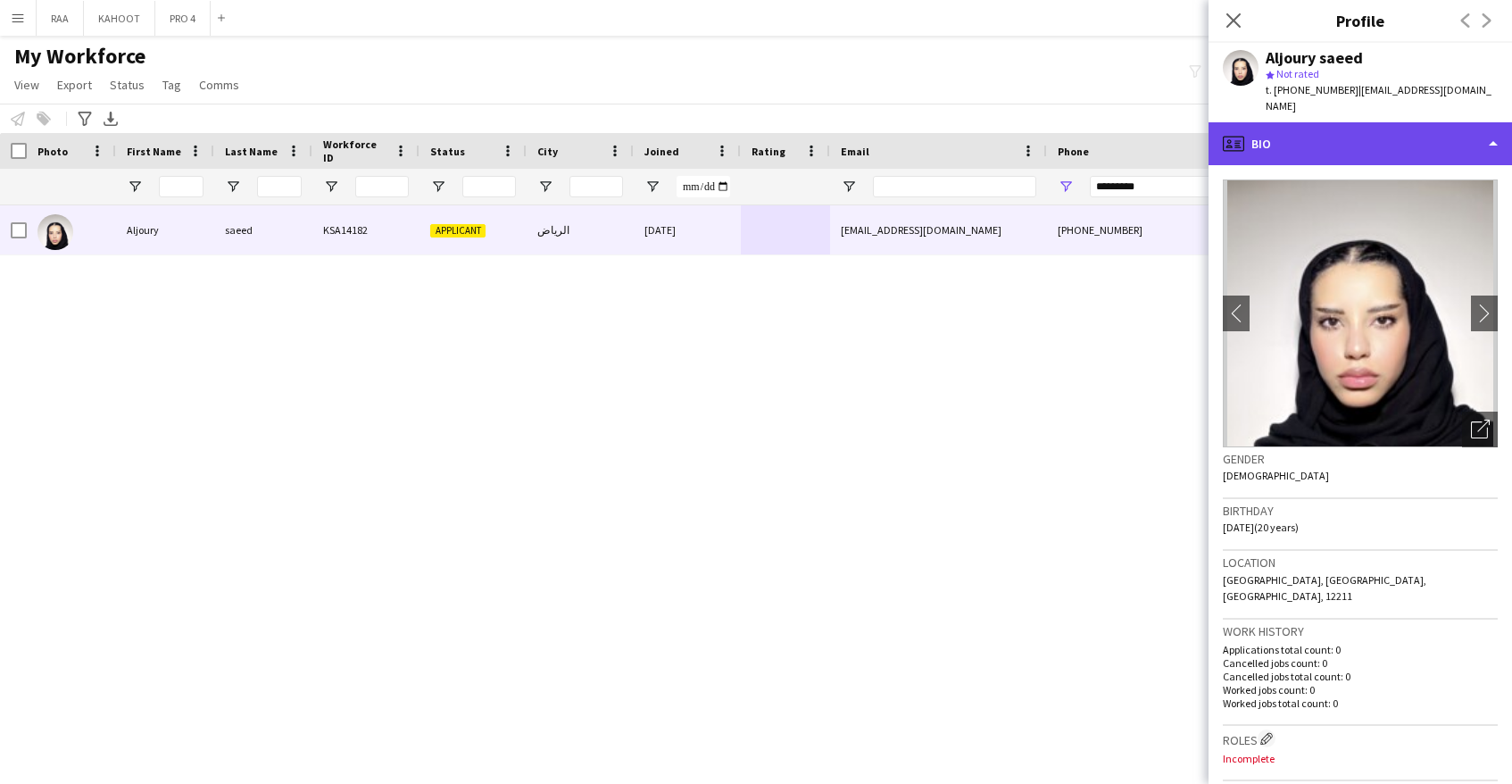
click at [1420, 130] on div "profile Bio" at bounding box center [1360, 144] width 303 height 43
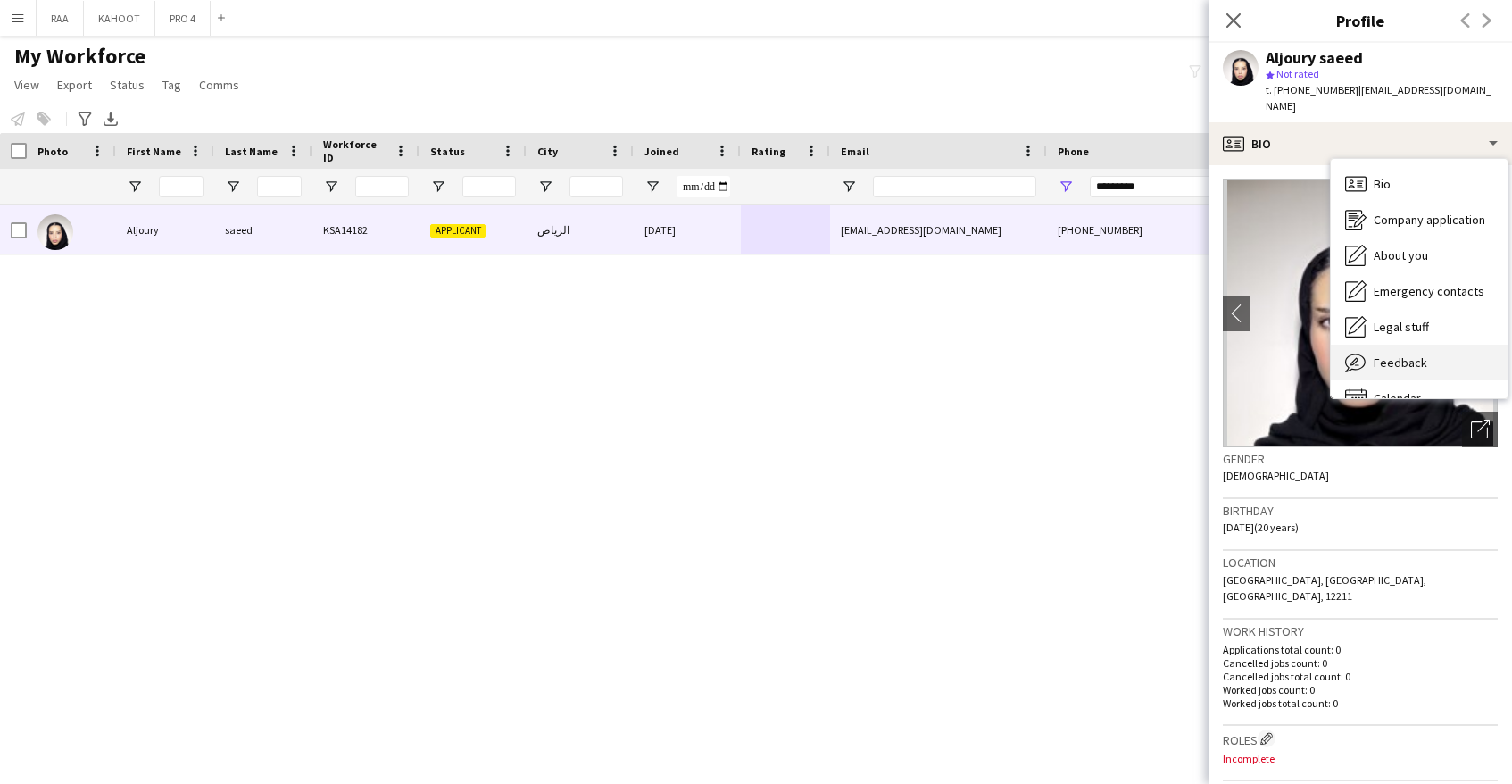
click at [1429, 354] on div "Feedback Feedback" at bounding box center [1420, 362] width 177 height 35
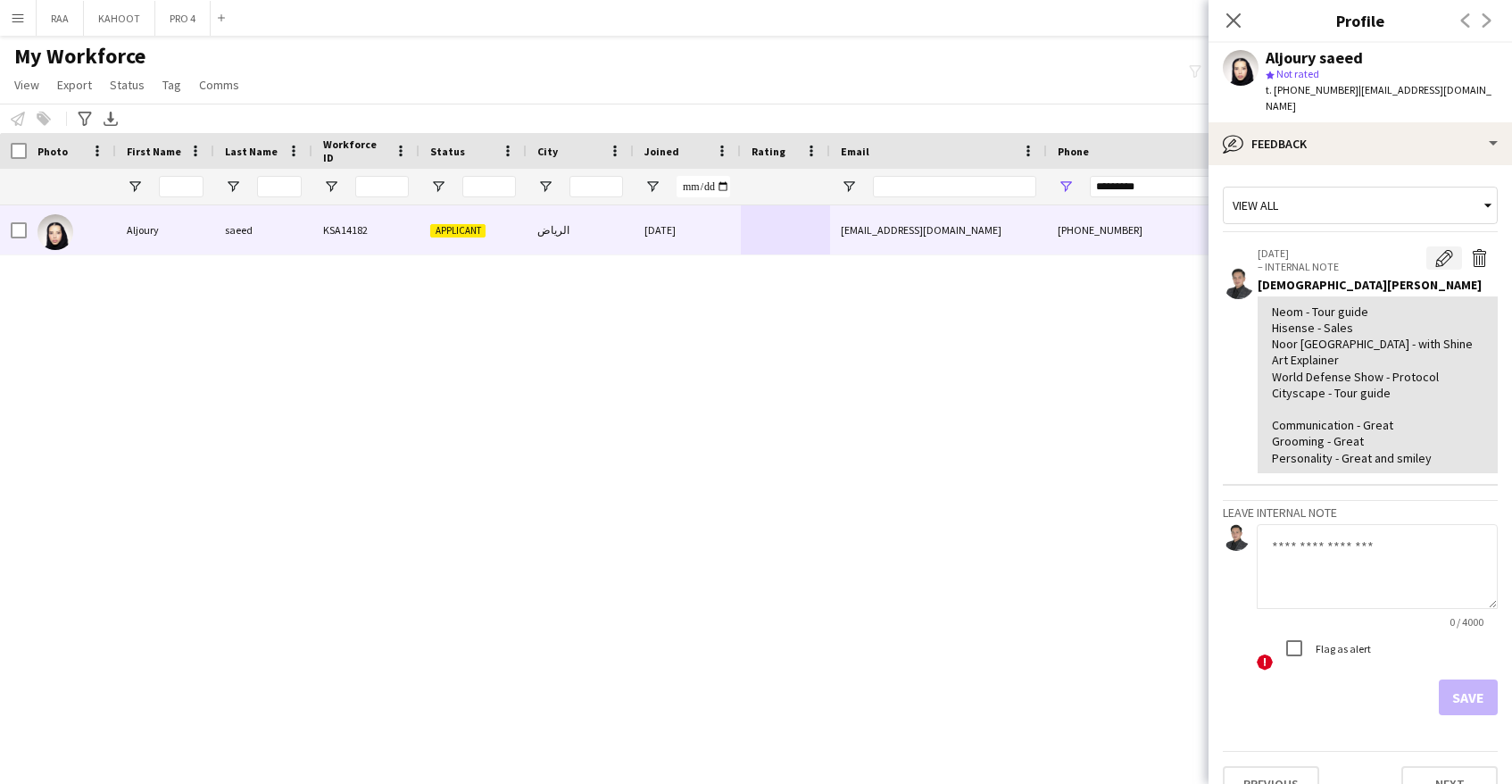
click at [1443, 249] on app-icon "Edit internal note" at bounding box center [1444, 258] width 18 height 18
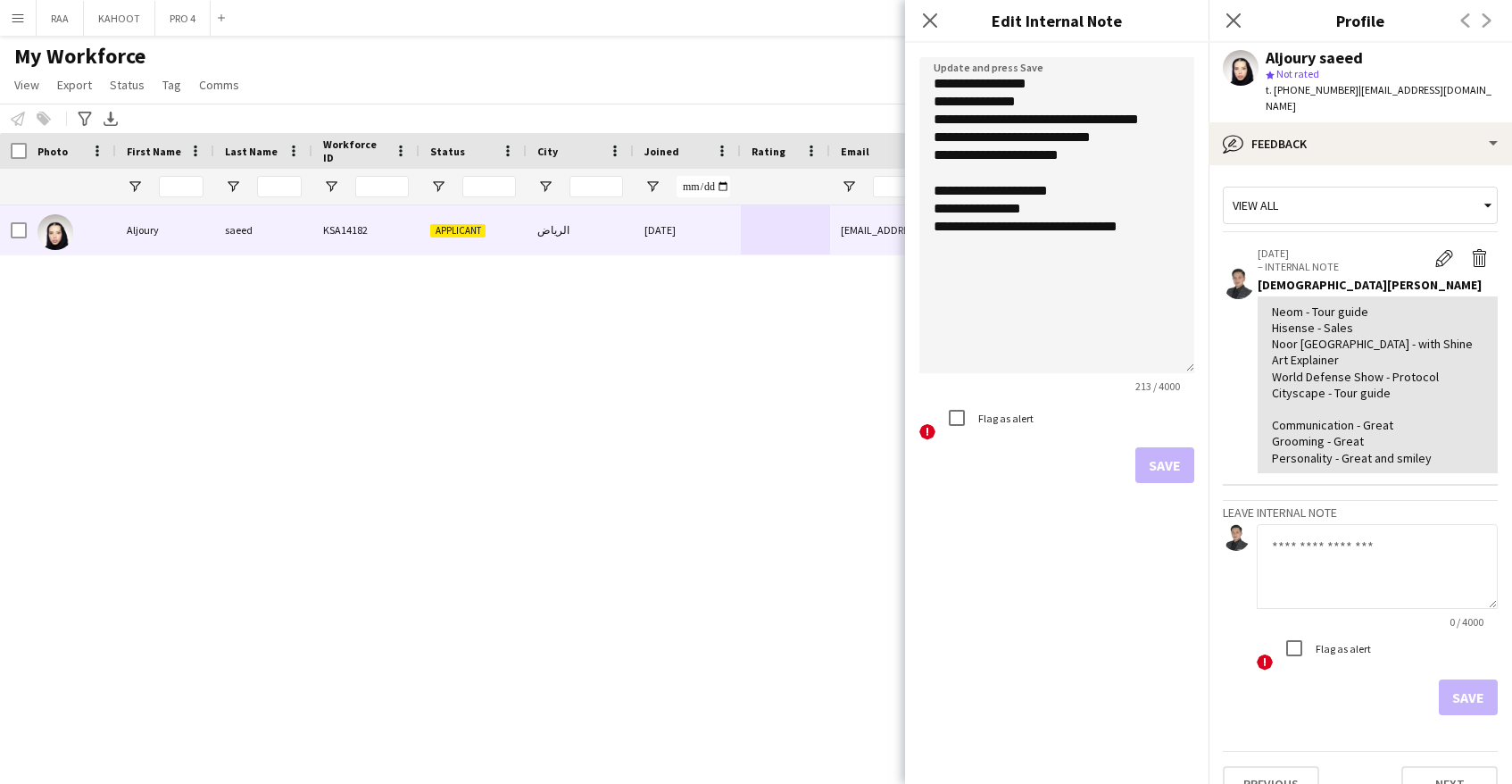
drag, startPoint x: 1190, startPoint y: 159, endPoint x: 1119, endPoint y: 452, distance: 301.5
click at [1119, 373] on textarea "**********" at bounding box center [1056, 214] width 274 height 316
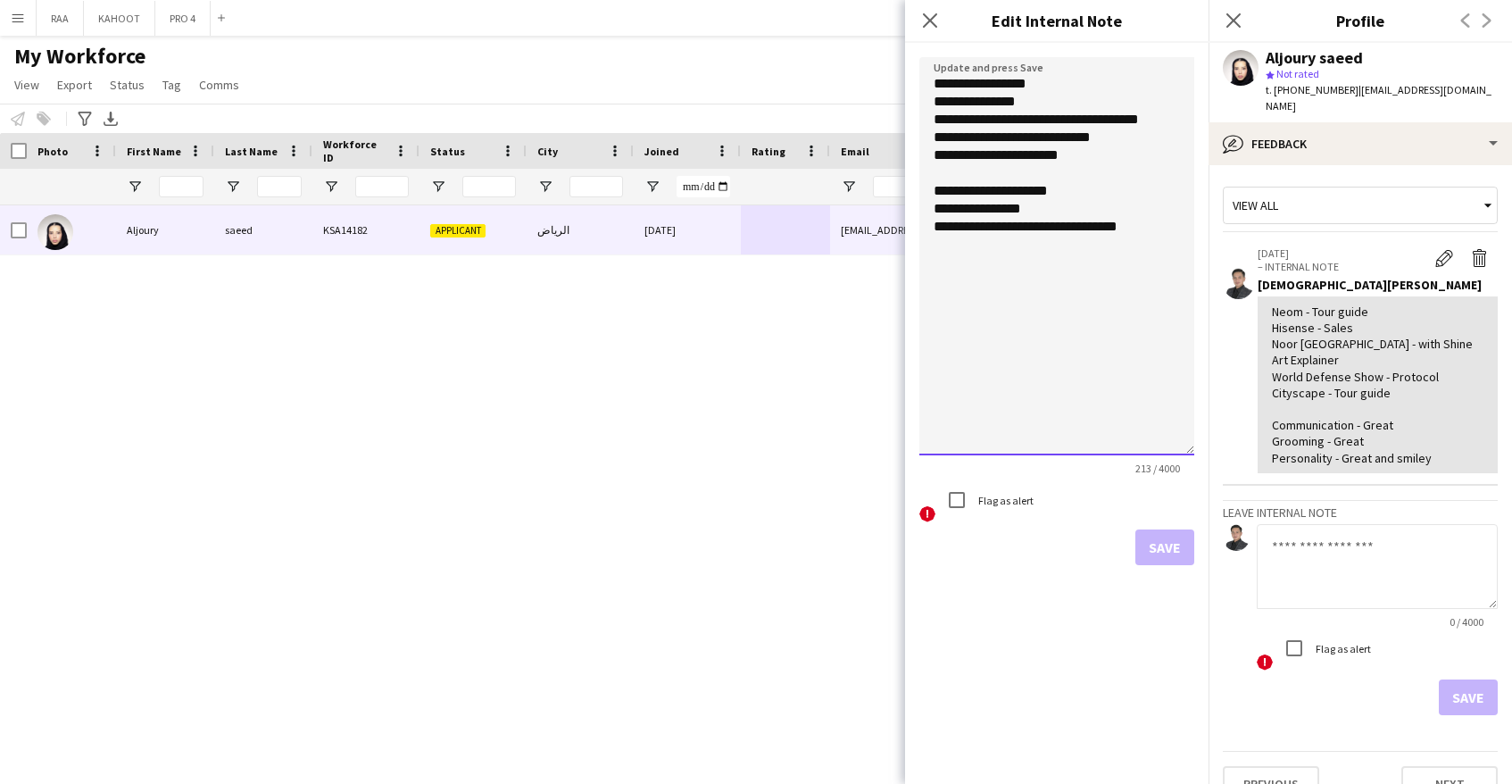
click at [1139, 220] on textarea "**********" at bounding box center [1056, 256] width 274 height 398
click at [1122, 151] on textarea "**********" at bounding box center [1056, 256] width 274 height 398
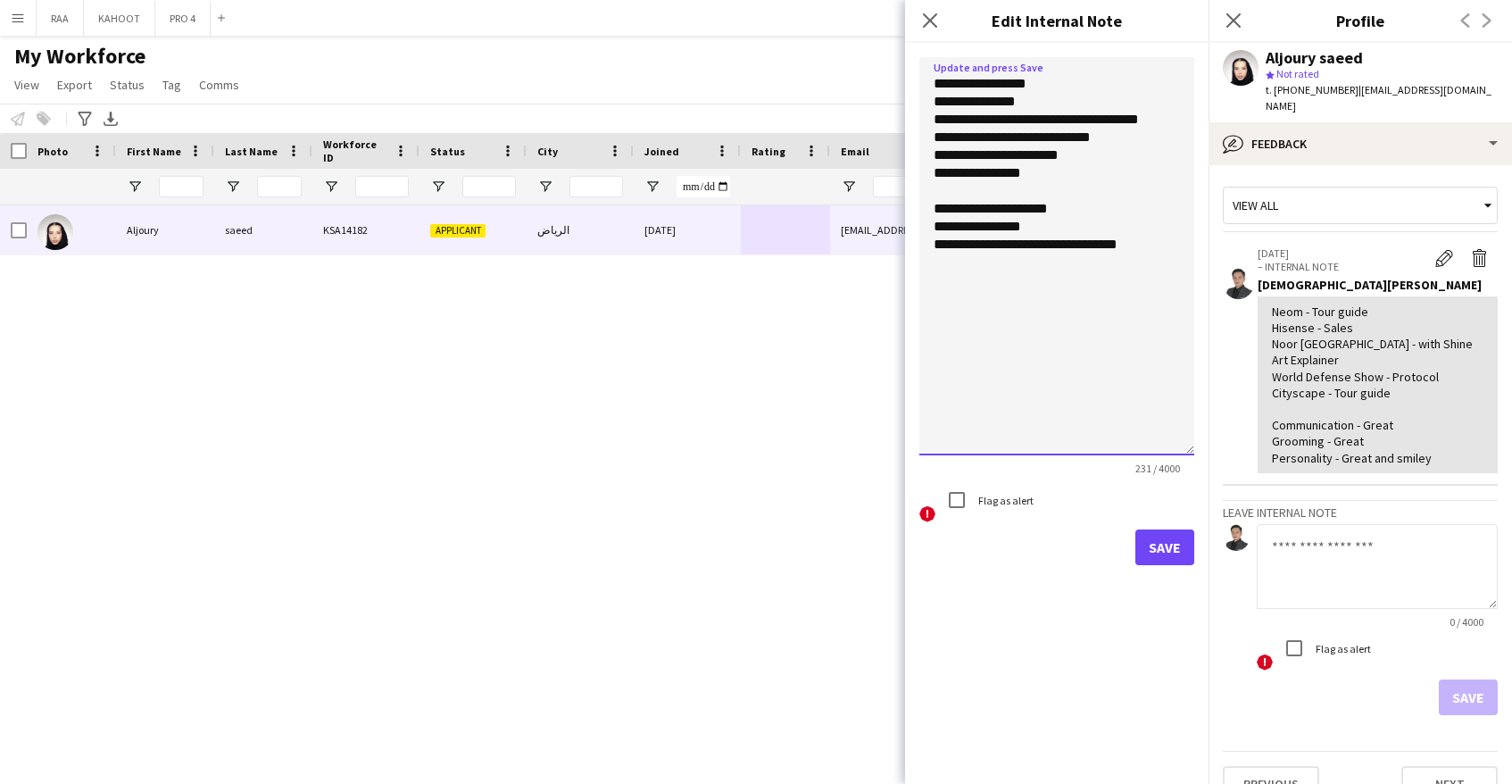
type textarea "**********"
click at [1168, 533] on button "Save" at bounding box center [1165, 547] width 59 height 35
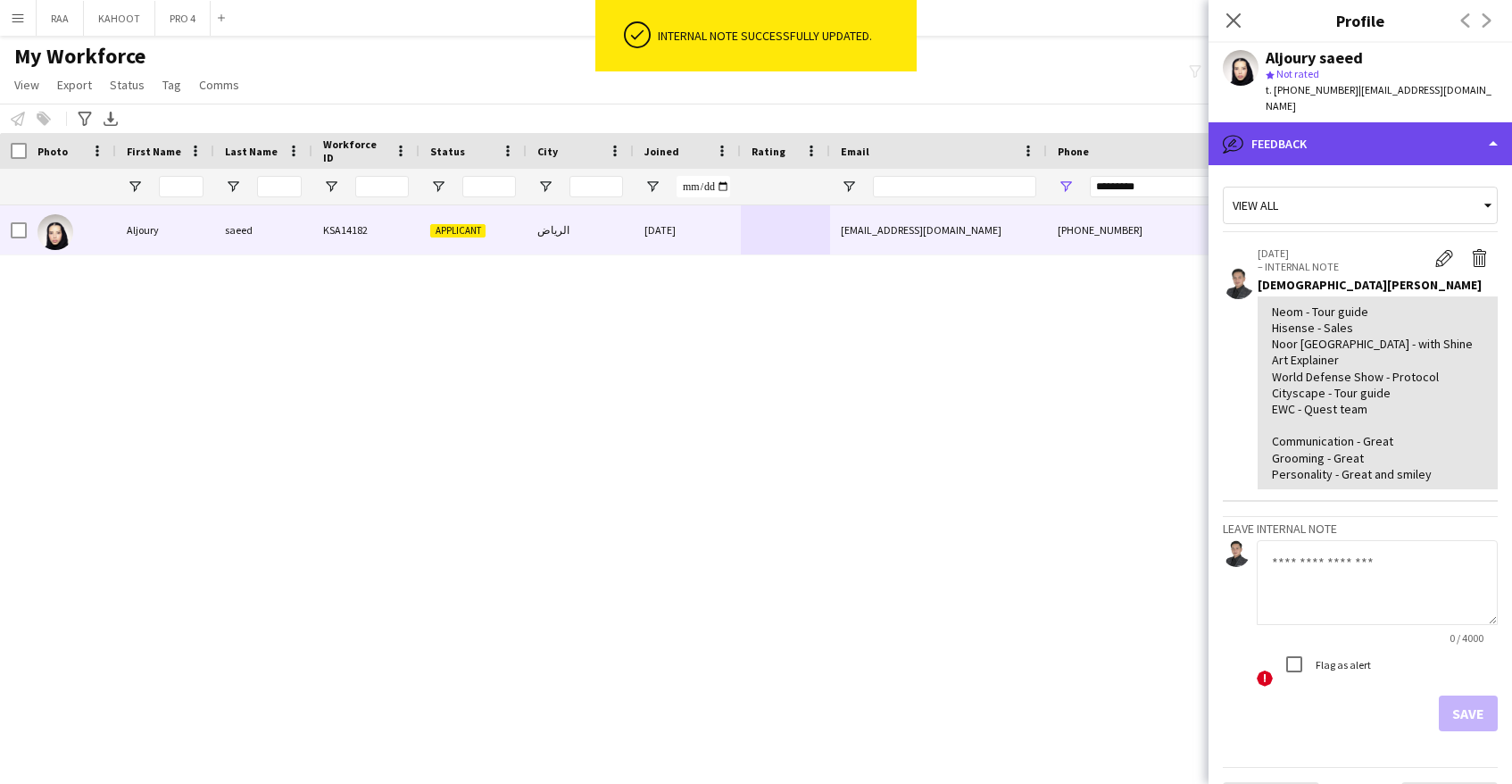
click at [1323, 138] on div "bubble-pencil Feedback" at bounding box center [1360, 144] width 303 height 43
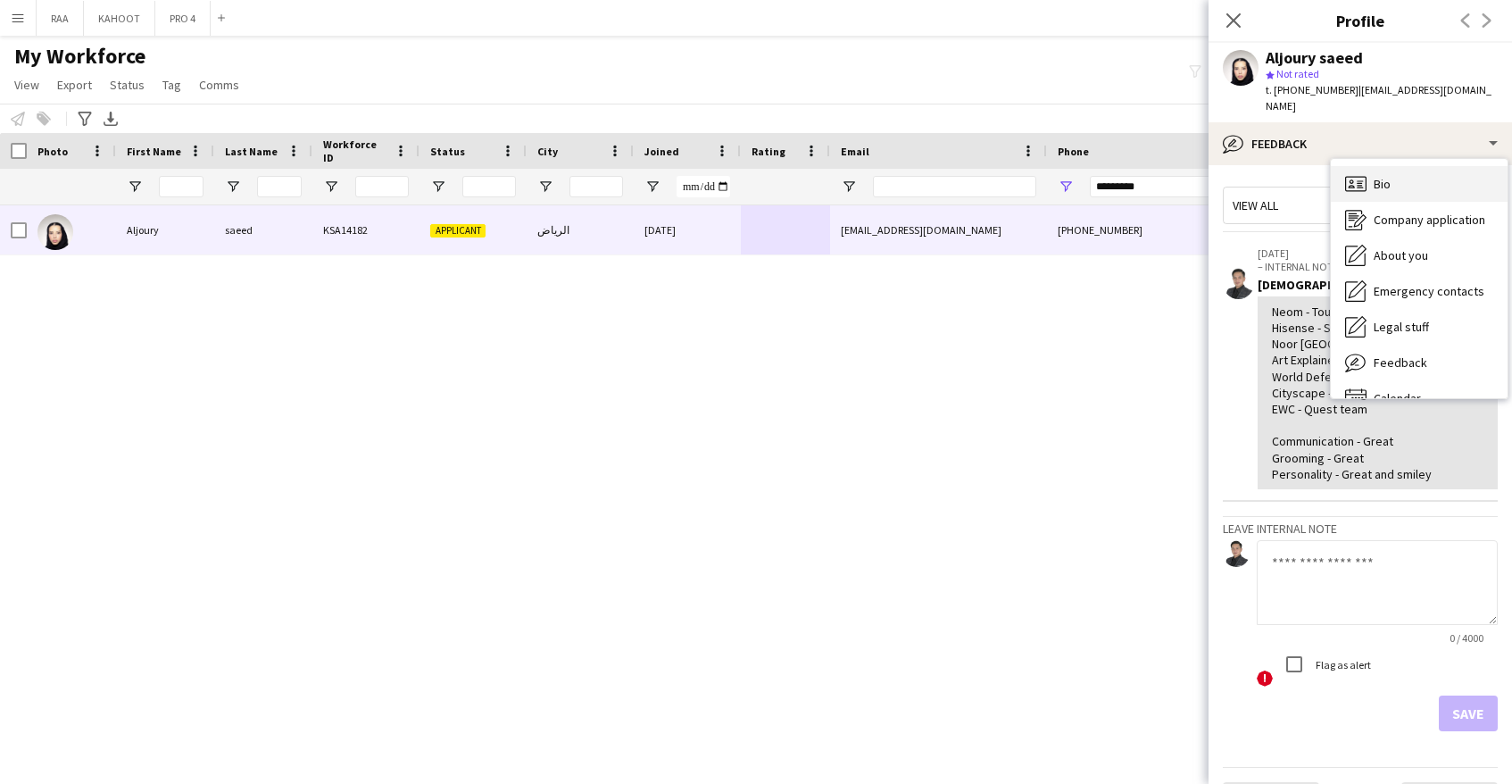
click at [1392, 166] on div "Bio Bio" at bounding box center [1420, 184] width 177 height 35
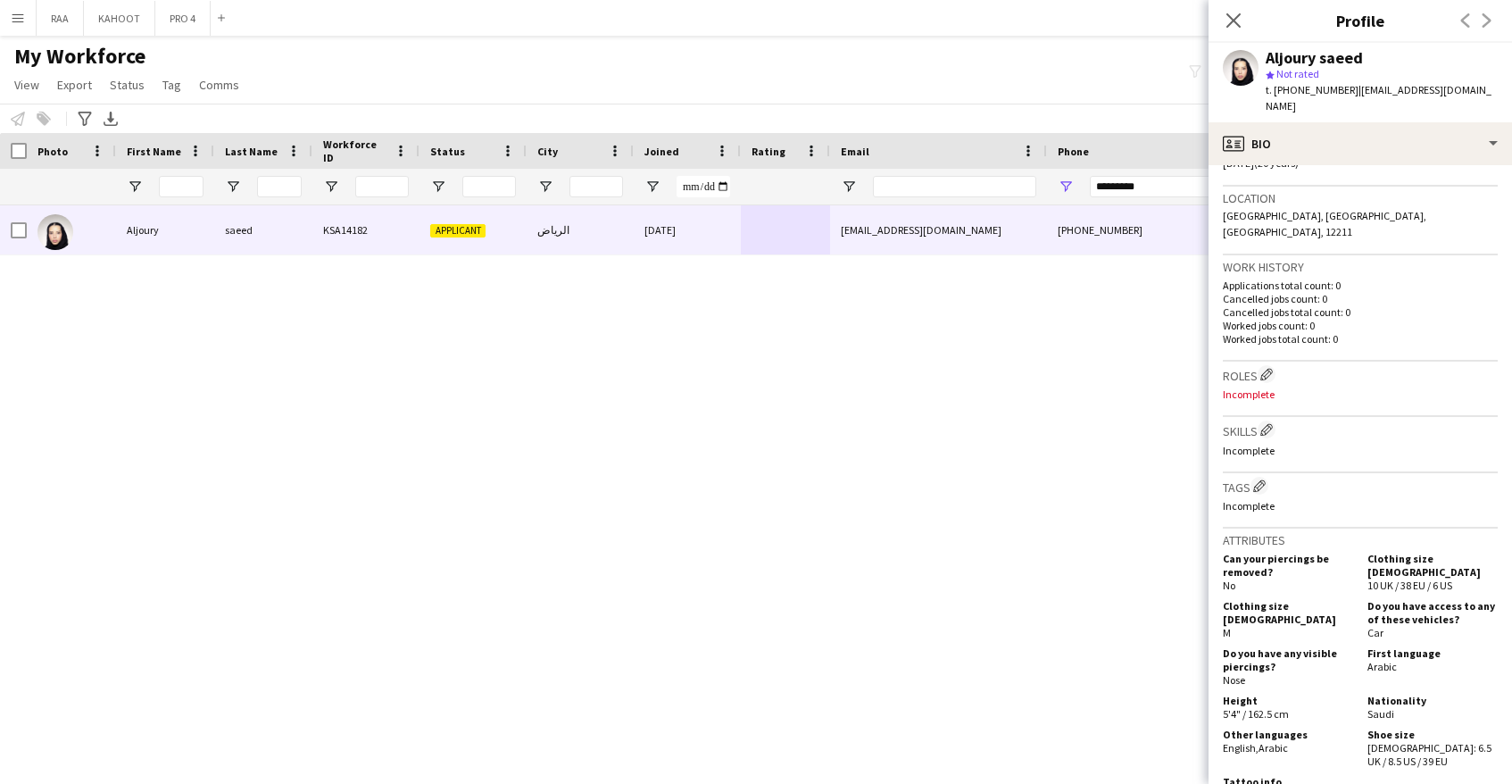
scroll to position [365, 0]
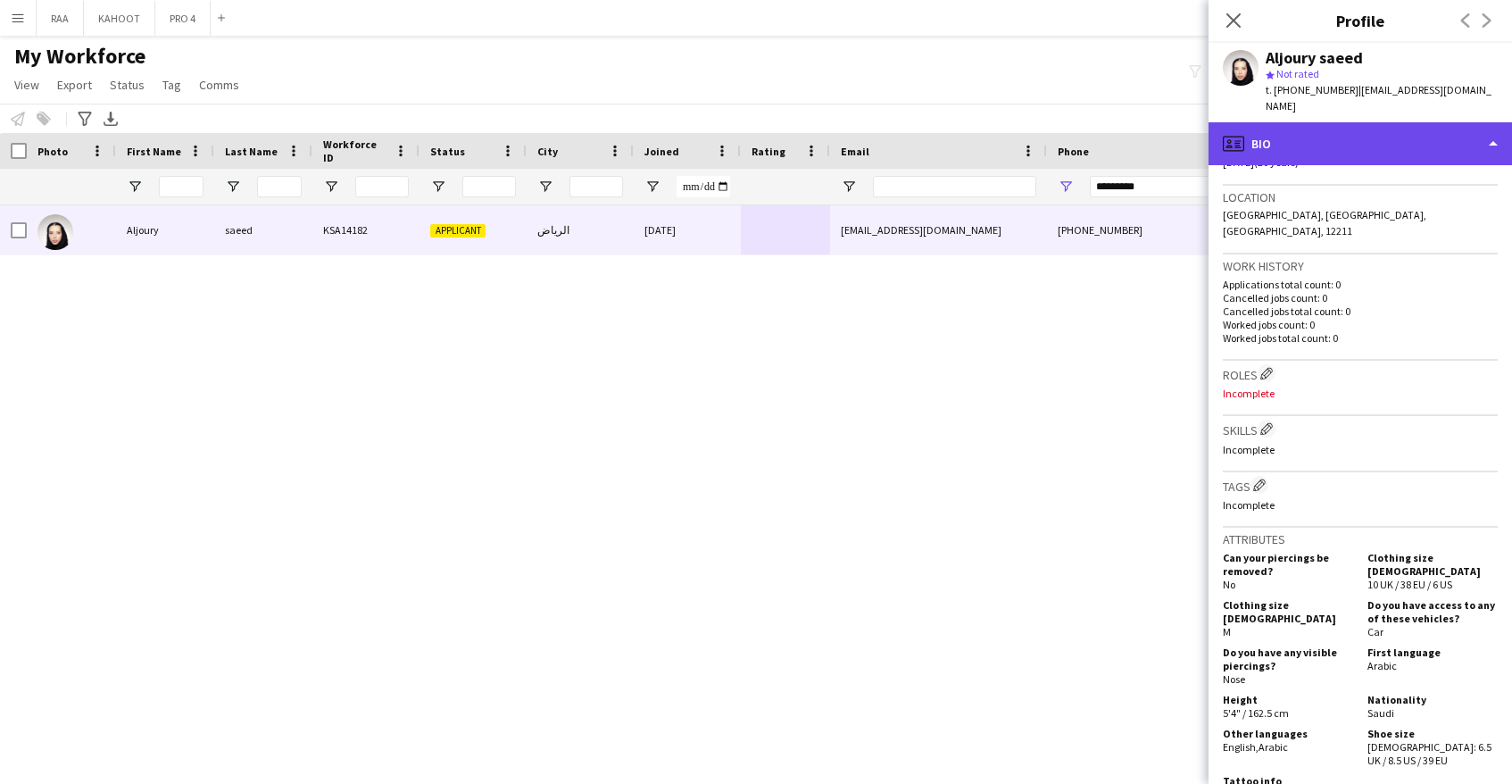
drag, startPoint x: 1323, startPoint y: 131, endPoint x: 1332, endPoint y: 133, distance: 9.2
click at [1323, 131] on div "profile Bio" at bounding box center [1360, 144] width 303 height 43
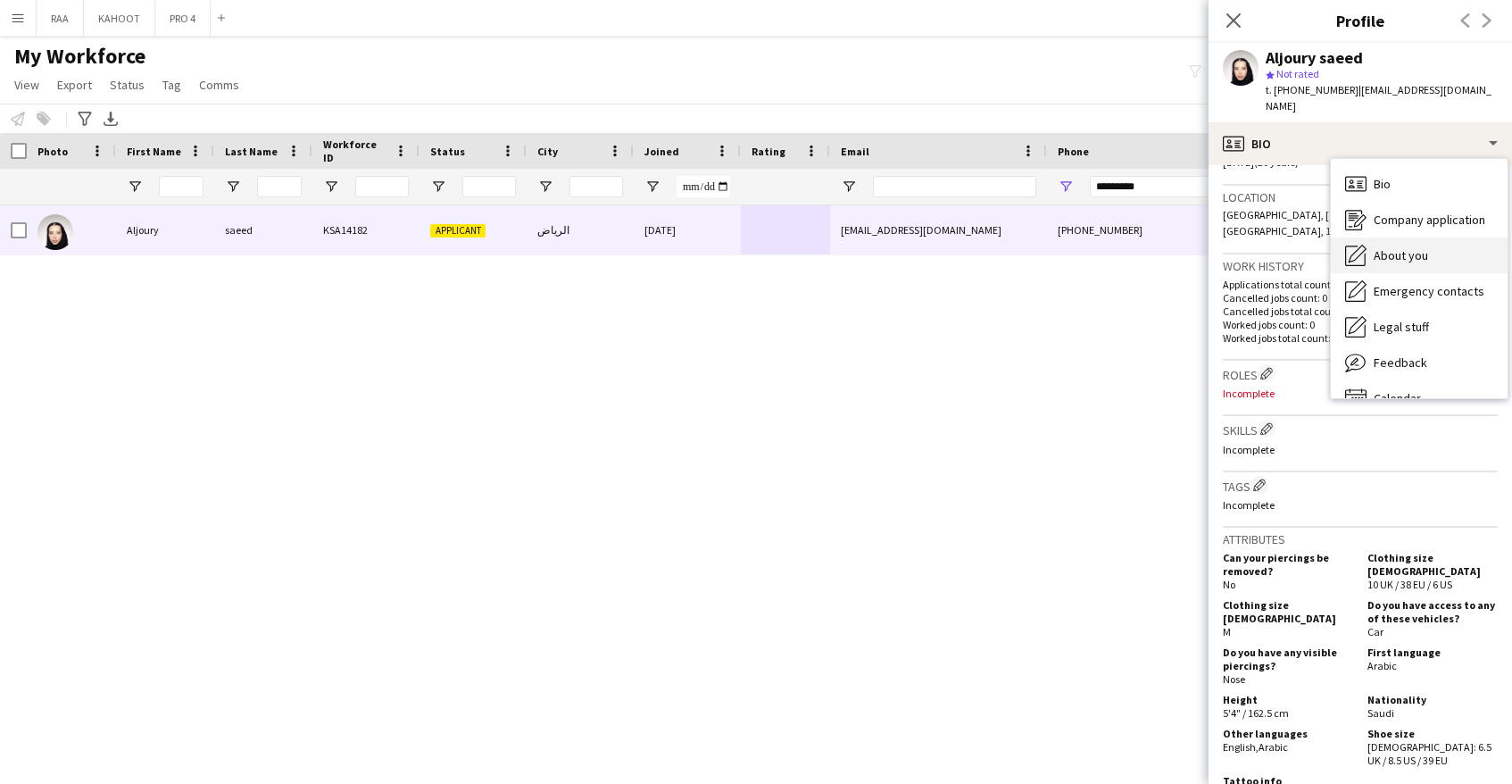
click at [1373, 247] on span "About you" at bounding box center [1400, 255] width 54 height 16
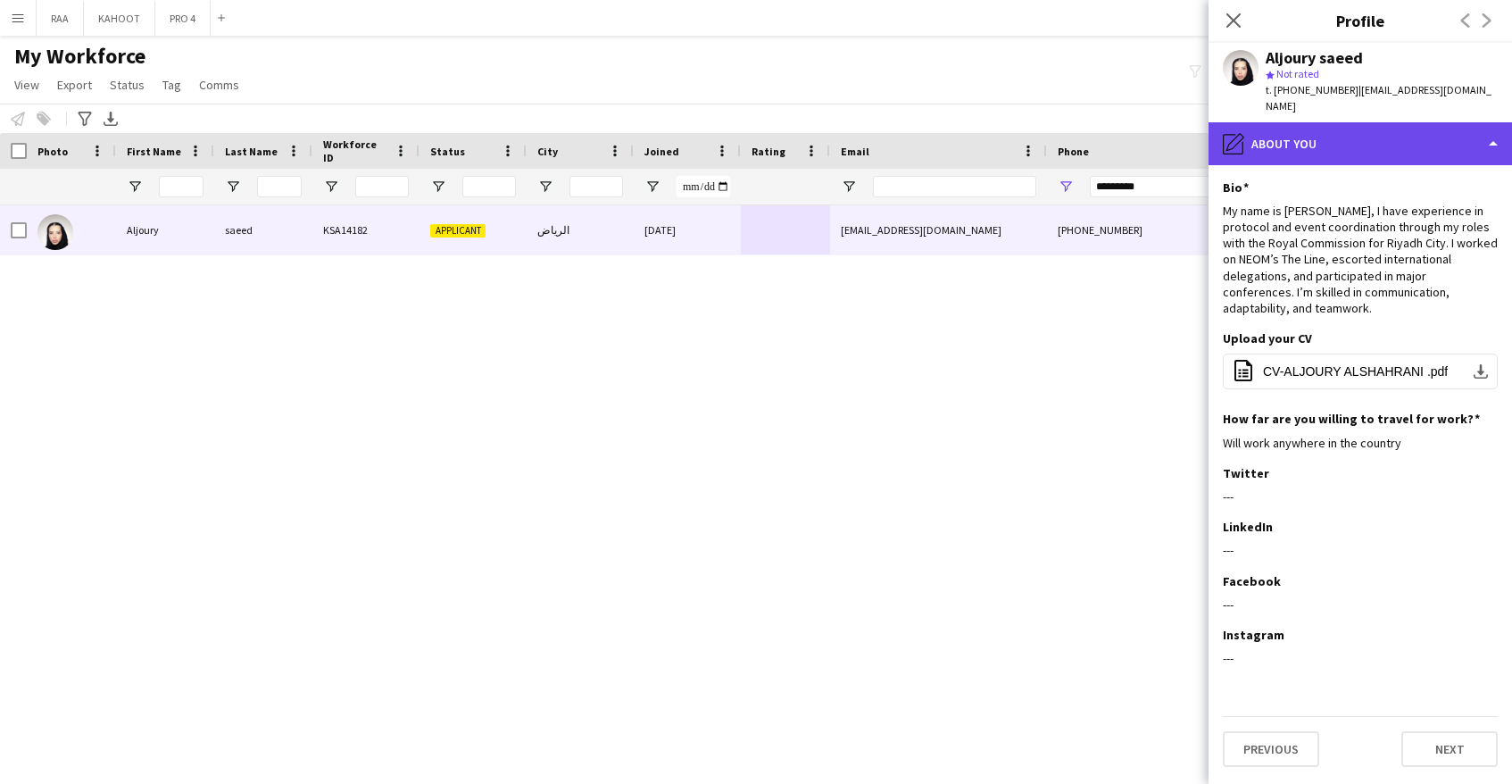
click at [1387, 122] on div "pencil4 About you" at bounding box center [1360, 144] width 303 height 43
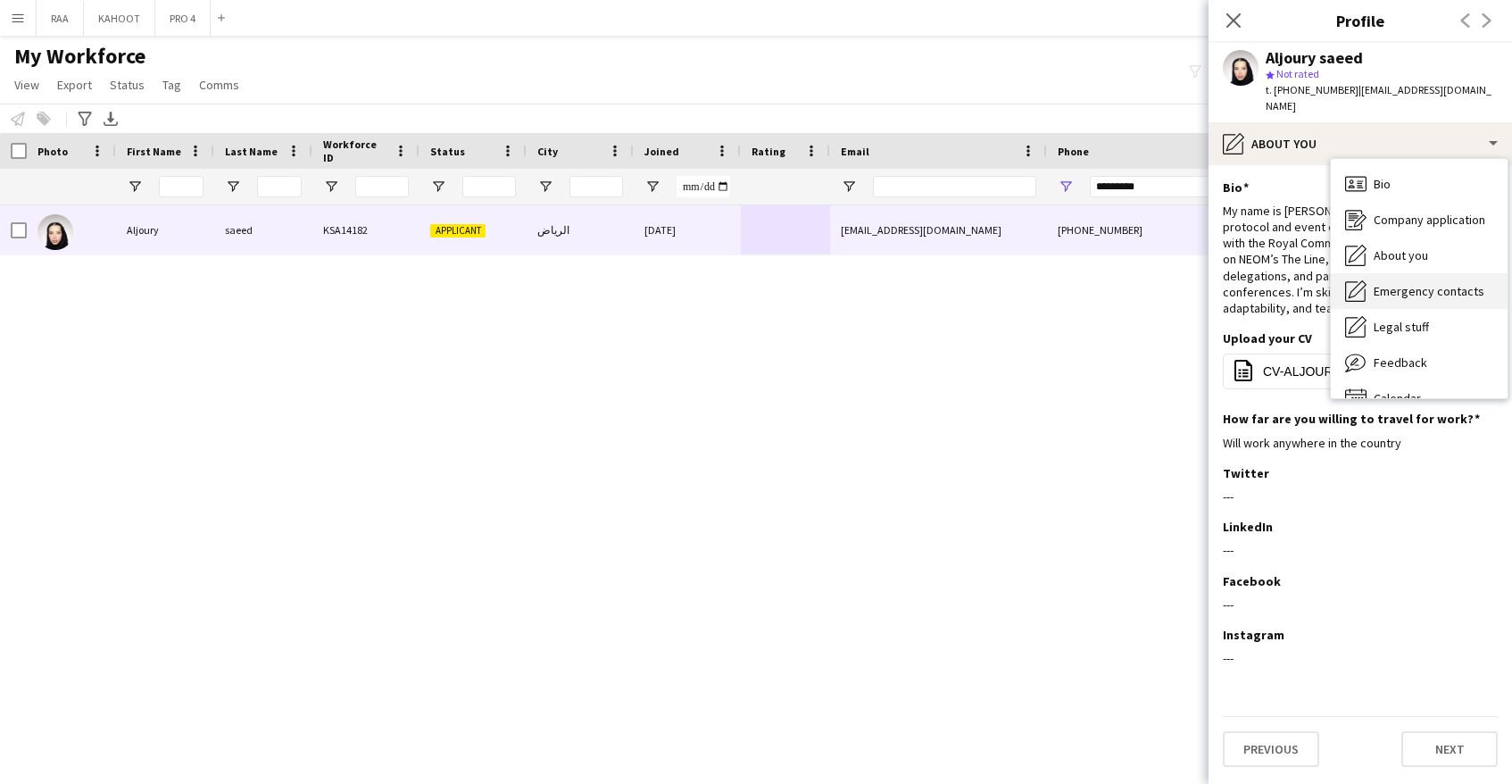
click at [1404, 283] on div "Emergency contacts Emergency contacts" at bounding box center [1420, 291] width 177 height 35
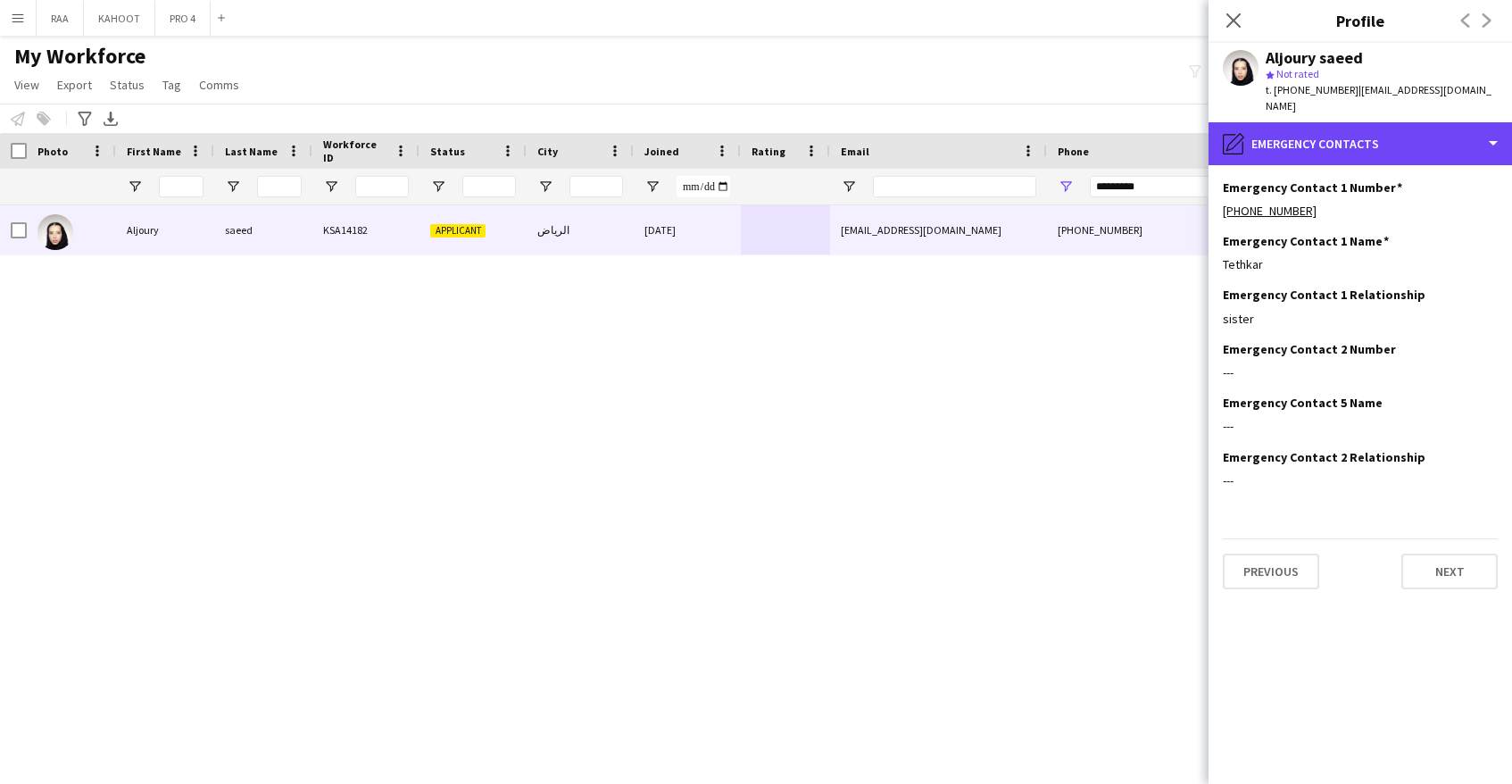
drag, startPoint x: 1361, startPoint y: 142, endPoint x: 1357, endPoint y: 177, distance: 35.2
click at [1361, 142] on div "pencil4 Emergency contacts" at bounding box center [1360, 144] width 303 height 43
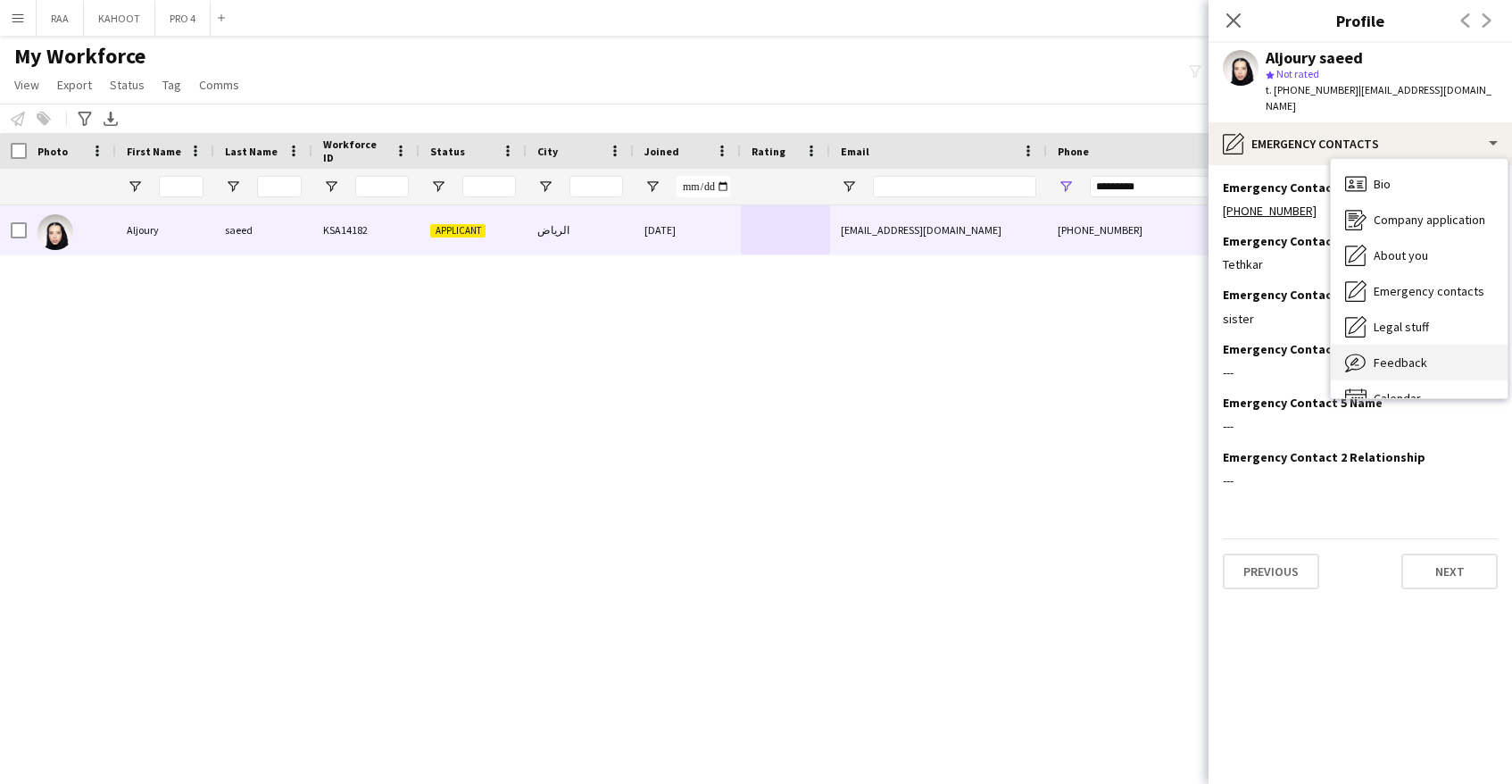
click at [1396, 344] on div "Feedback Feedback" at bounding box center [1420, 362] width 177 height 35
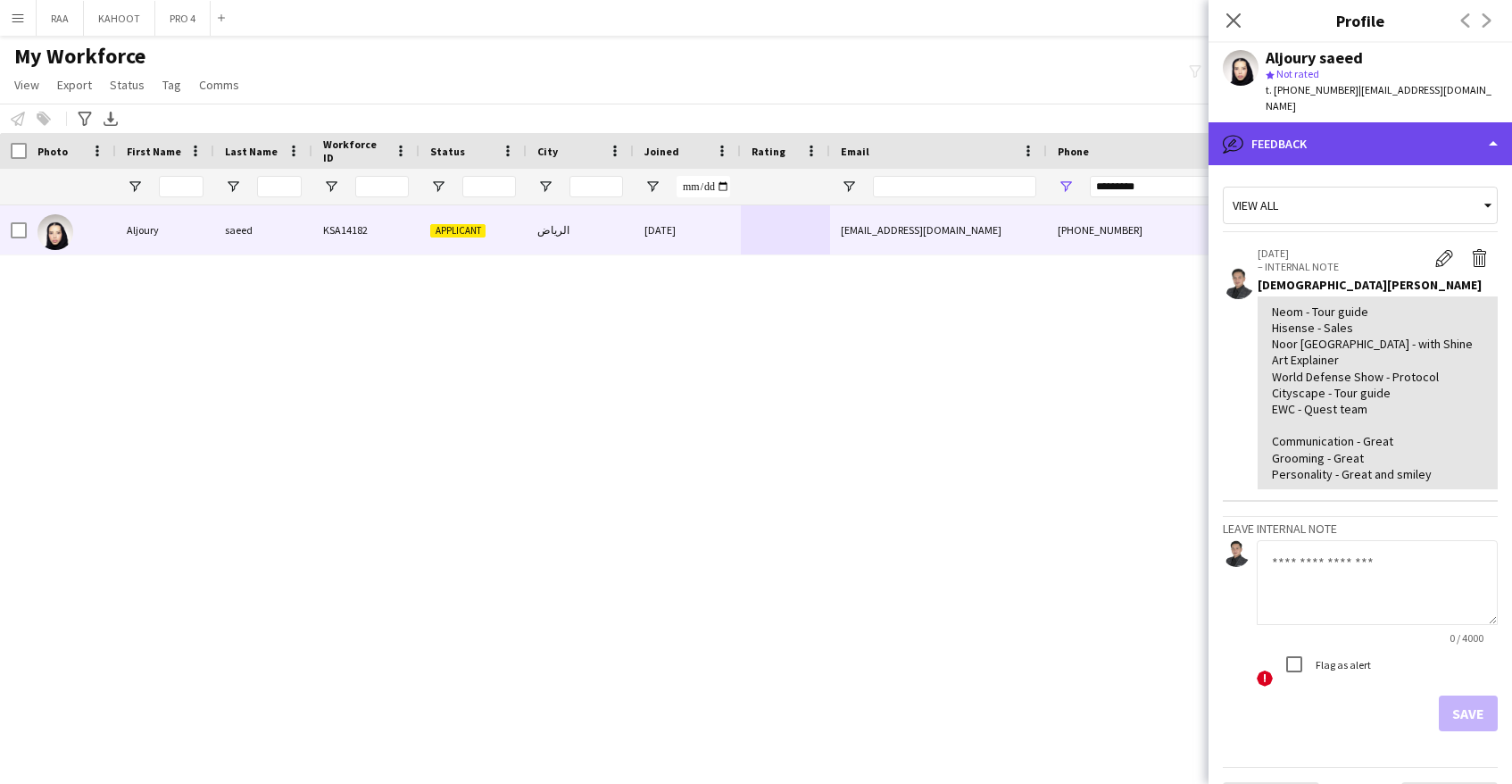
click at [1352, 124] on div "bubble-pencil Feedback" at bounding box center [1360, 144] width 303 height 43
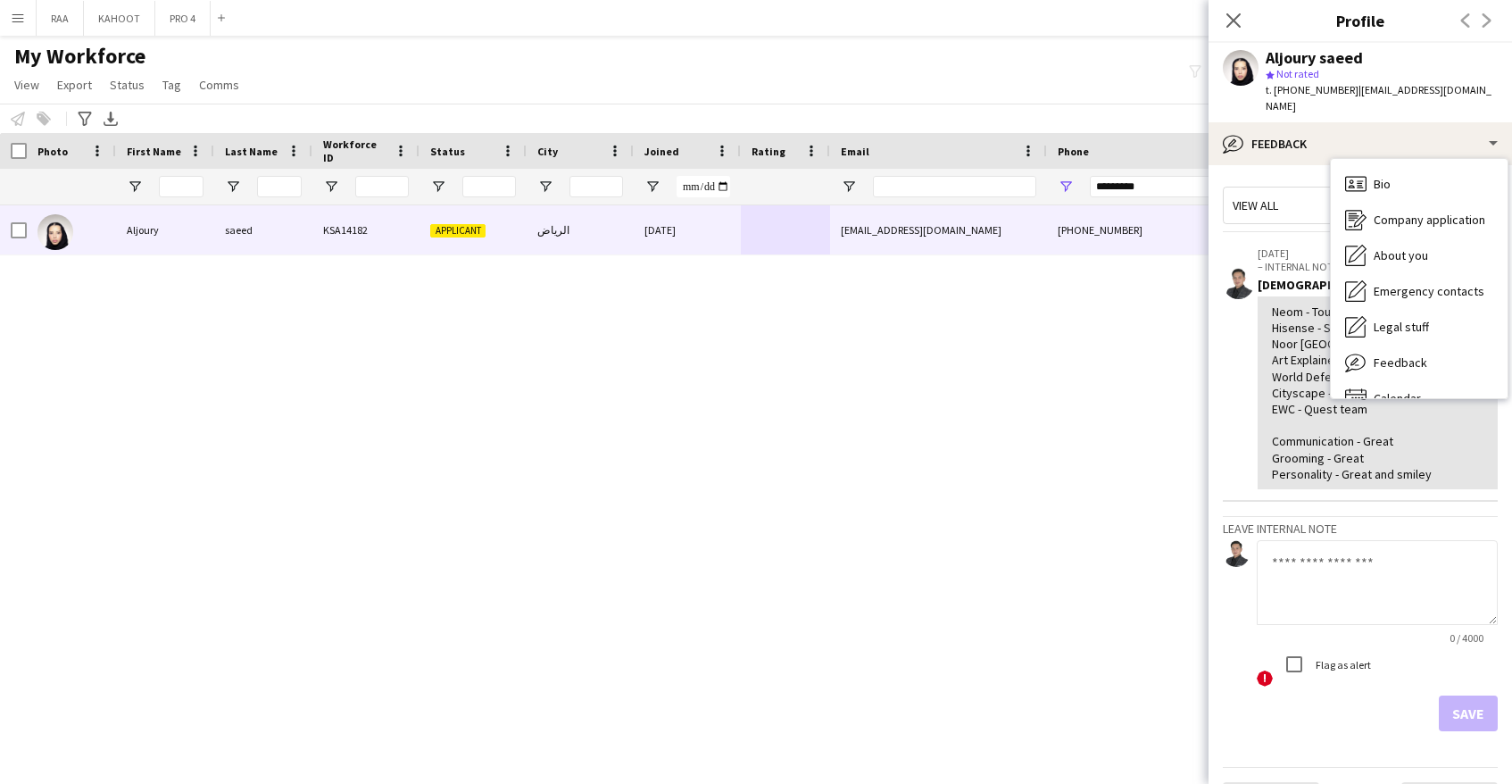
click at [1347, 543] on textarea at bounding box center [1376, 582] width 241 height 85
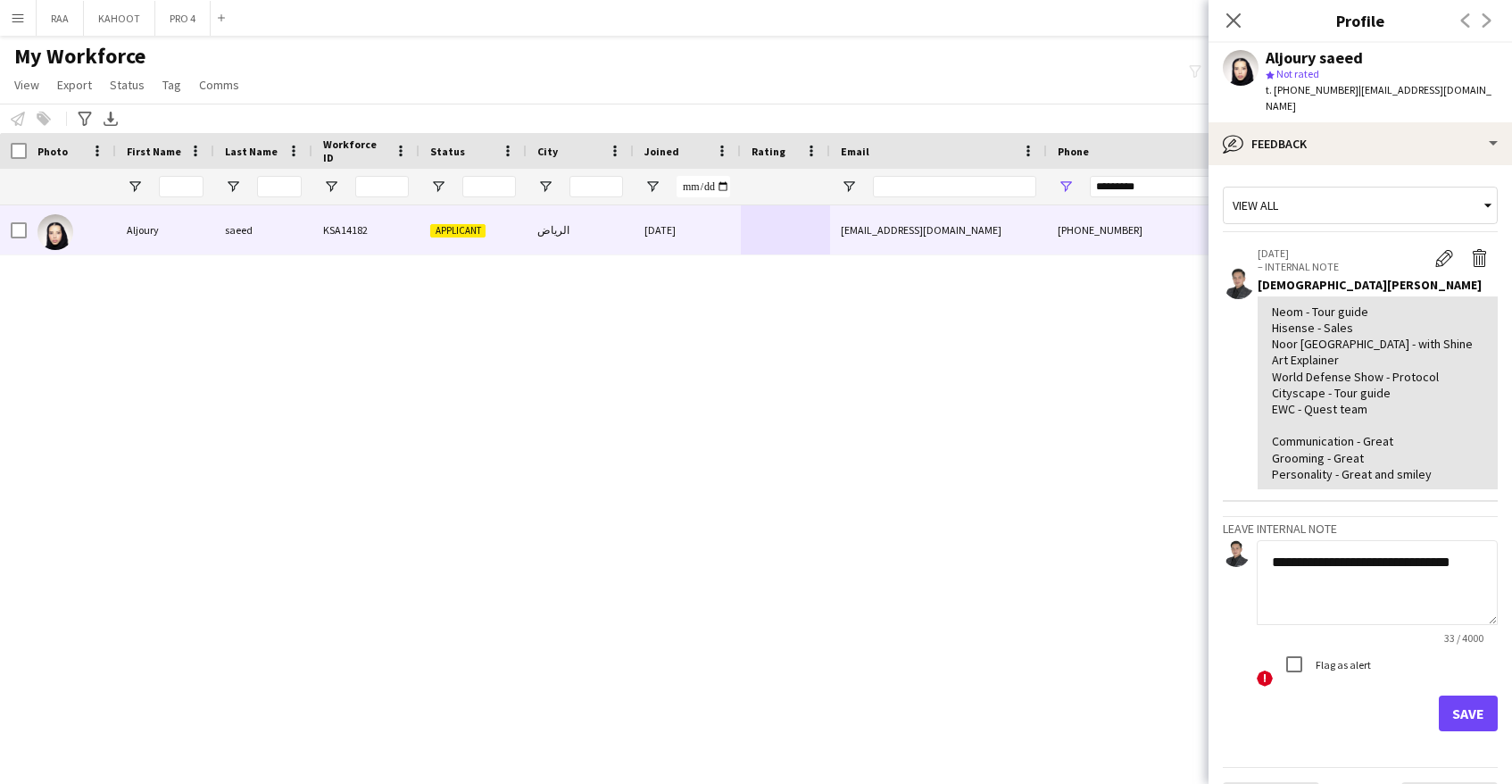
type textarea "**********"
drag, startPoint x: 1471, startPoint y: 675, endPoint x: 466, endPoint y: 711, distance: 1005.6
click at [1471, 695] on button "Save" at bounding box center [1468, 713] width 59 height 35
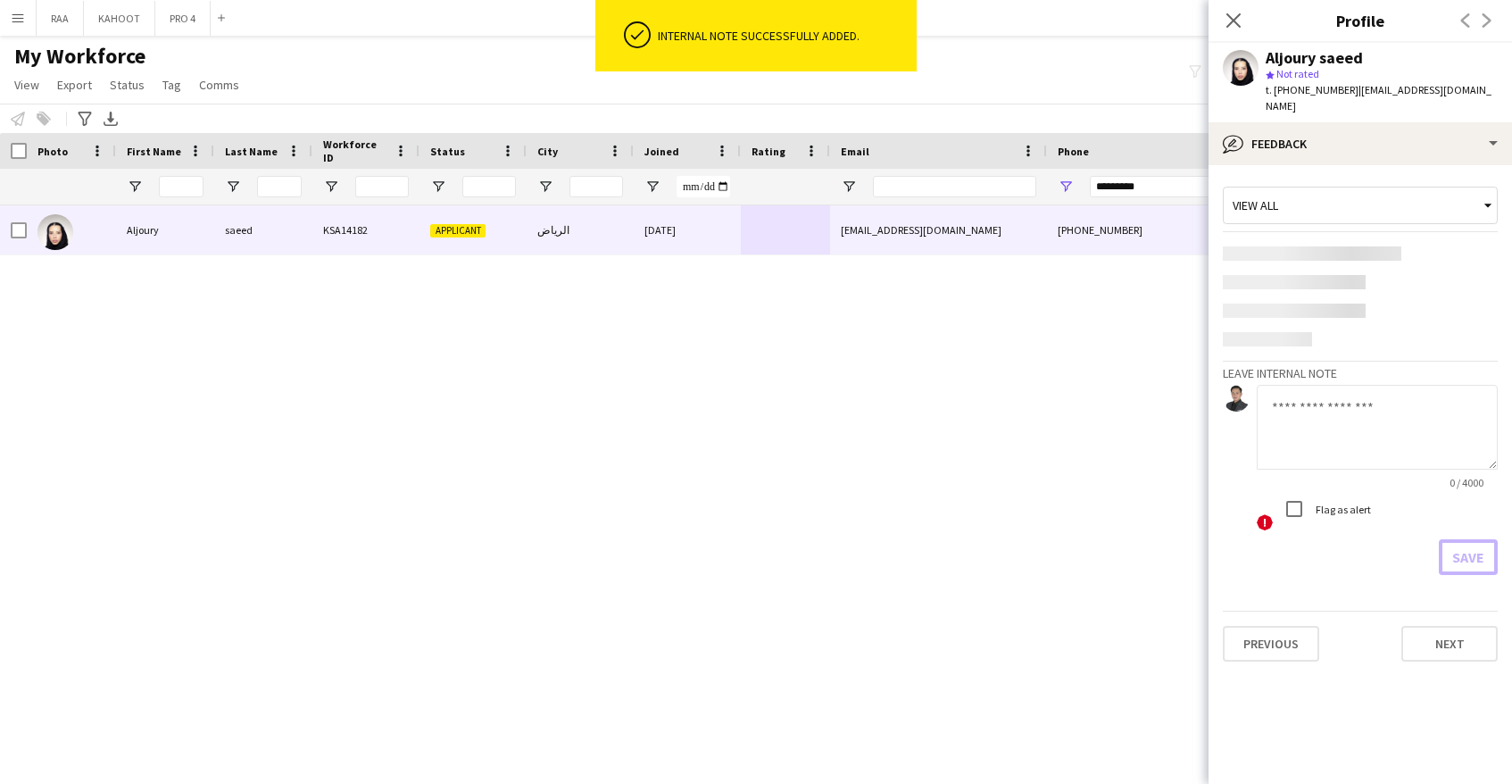
scroll to position [0, 0]
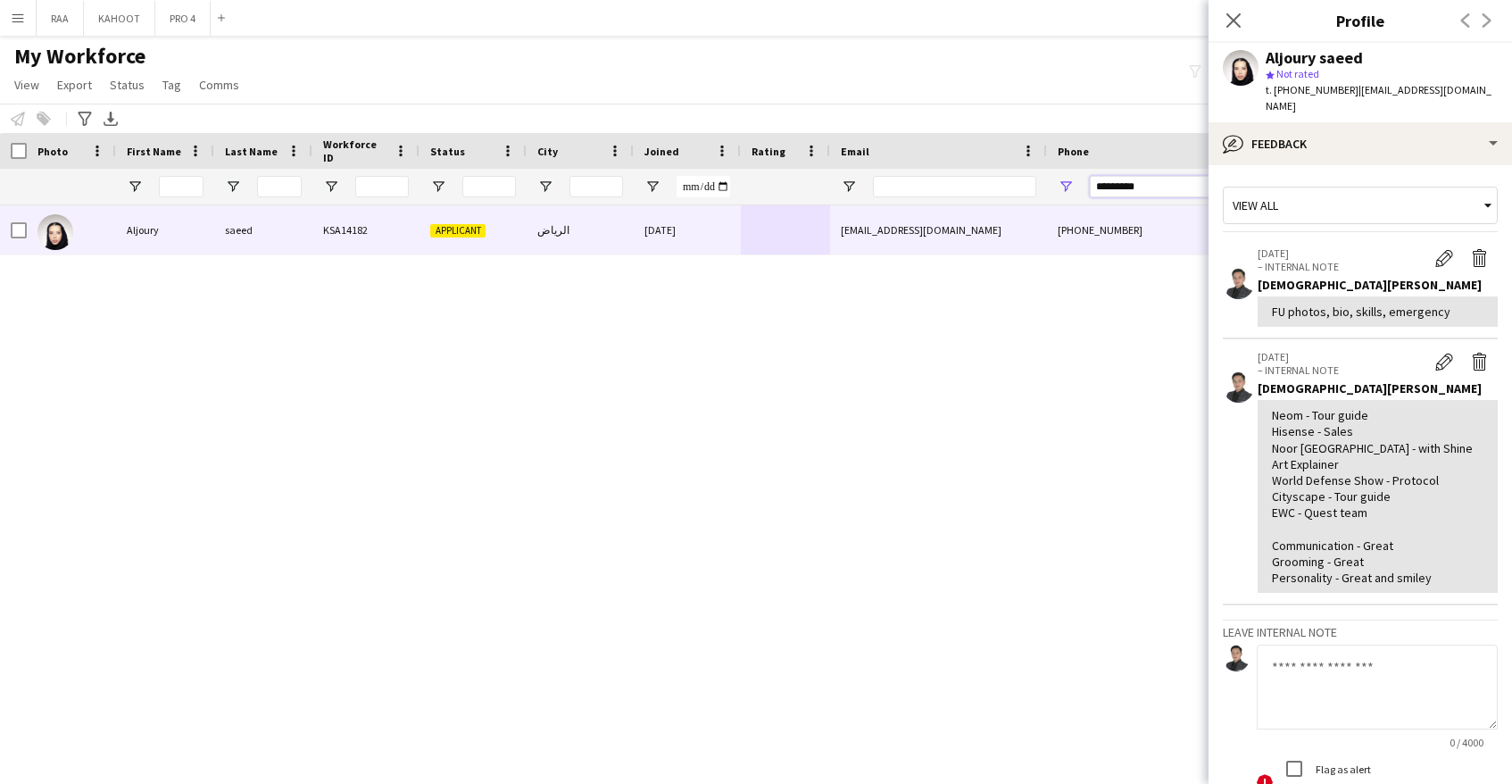
drag, startPoint x: 1163, startPoint y: 187, endPoint x: 975, endPoint y: 185, distance: 188.0
click at [975, 185] on div at bounding box center [1017, 186] width 2035 height 35
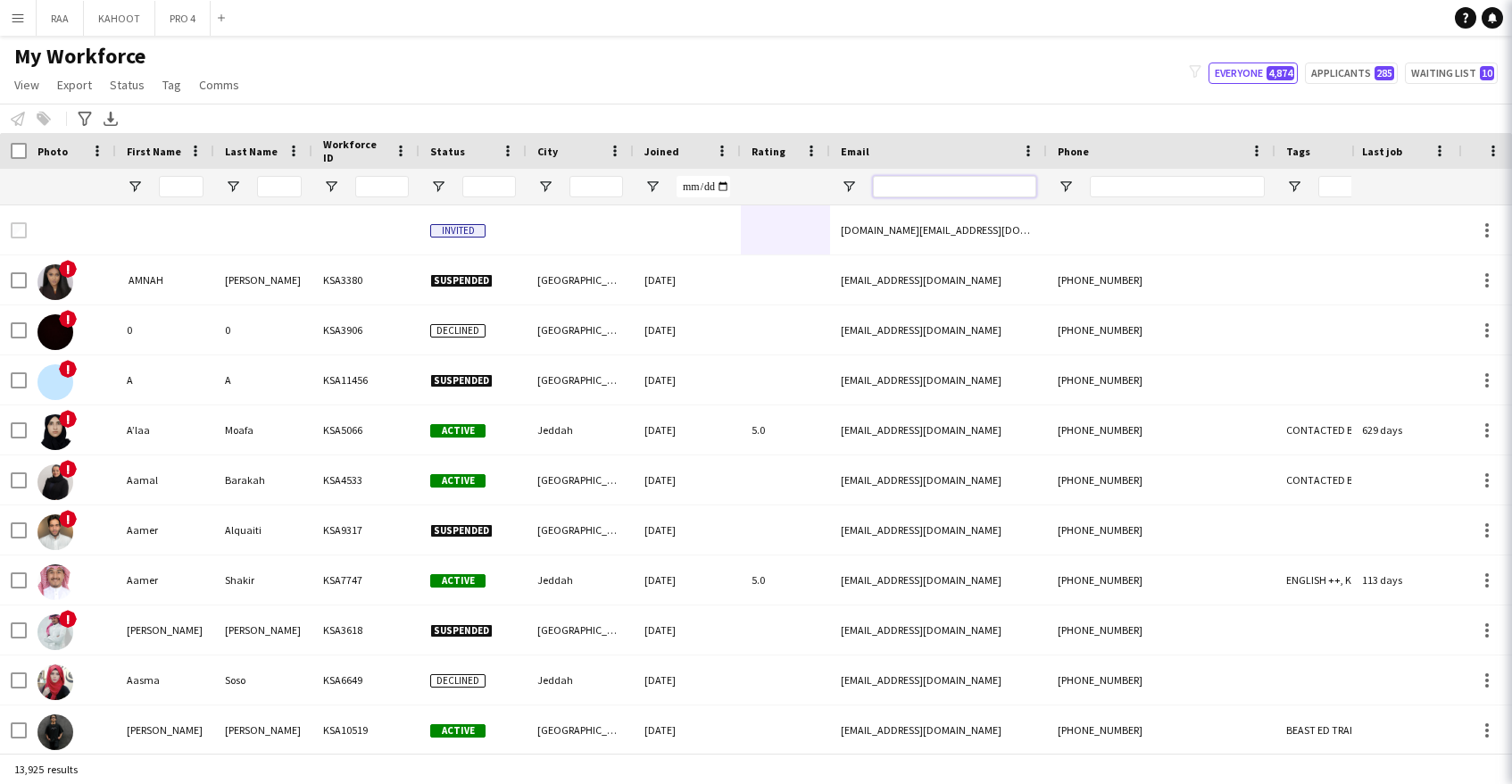
click at [975, 185] on input "Email Filter Input" at bounding box center [954, 187] width 163 height 22
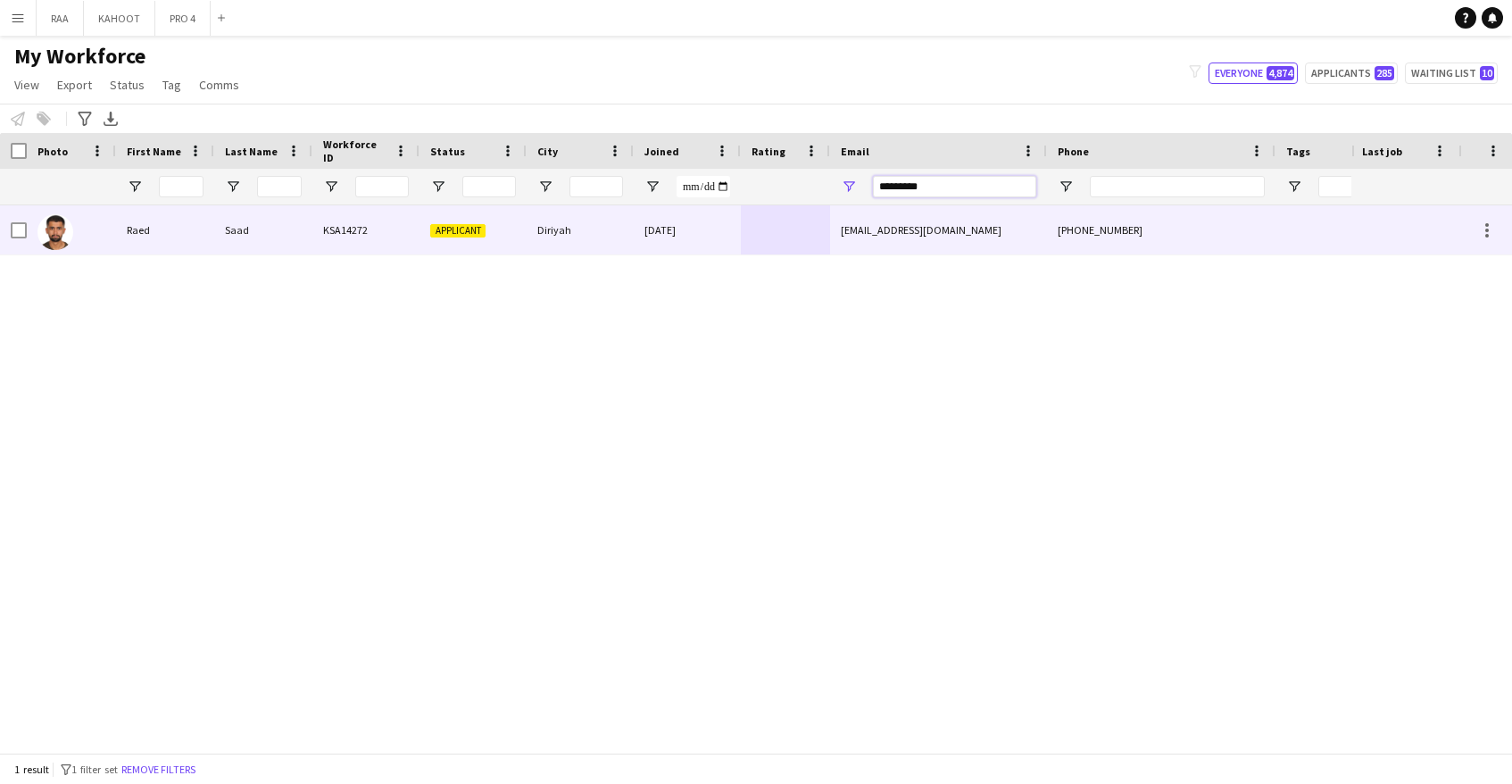
type input "*********"
click at [838, 244] on div "[EMAIL_ADDRESS][DOMAIN_NAME]" at bounding box center [938, 230] width 216 height 49
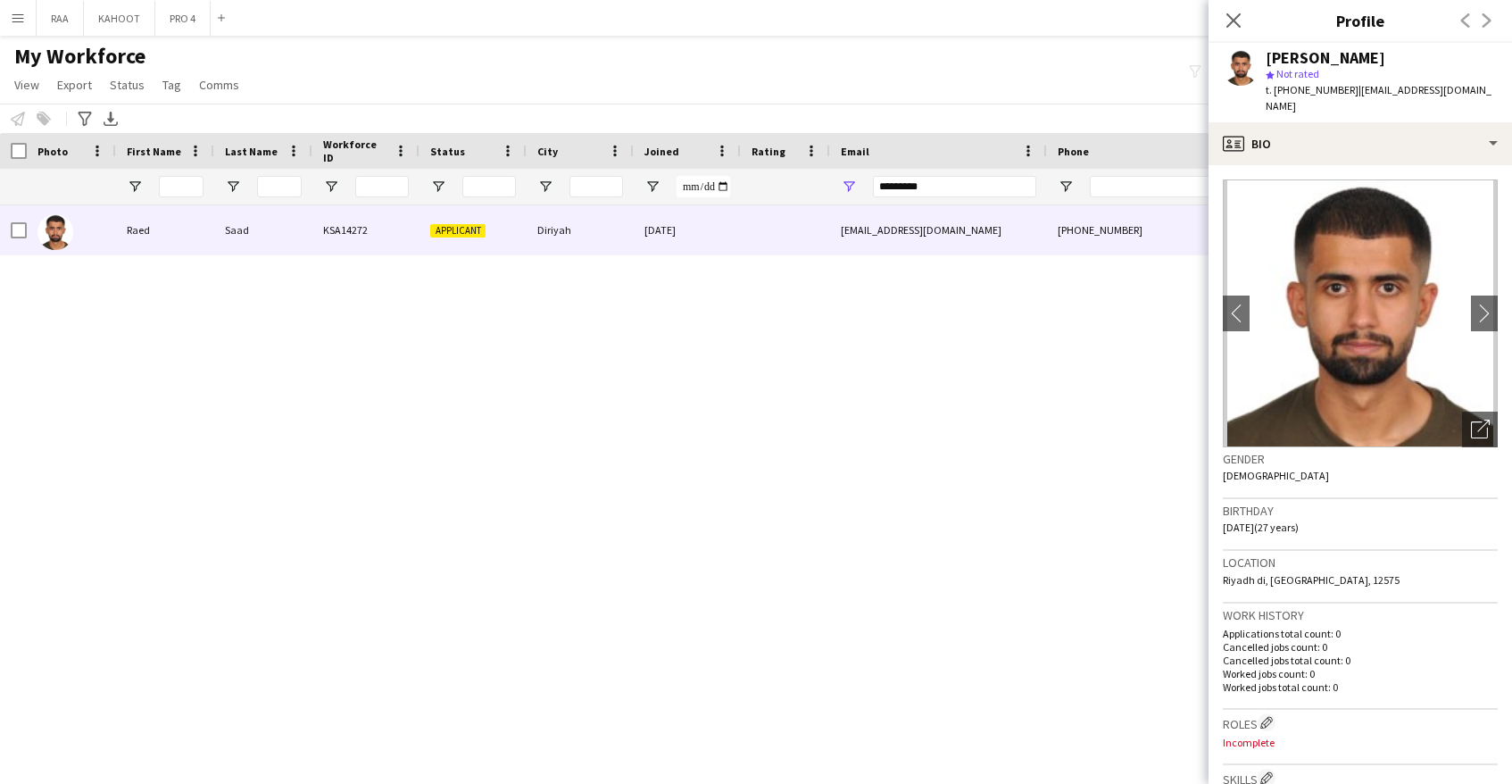
click at [1302, 91] on span "t. [PHONE_NUMBER]" at bounding box center [1311, 90] width 92 height 14
drag, startPoint x: 1338, startPoint y: 57, endPoint x: 1410, endPoint y: 59, distance: 72.0
click at [1410, 59] on div "[PERSON_NAME]" at bounding box center [1381, 58] width 232 height 16
copy div "[PERSON_NAME]"
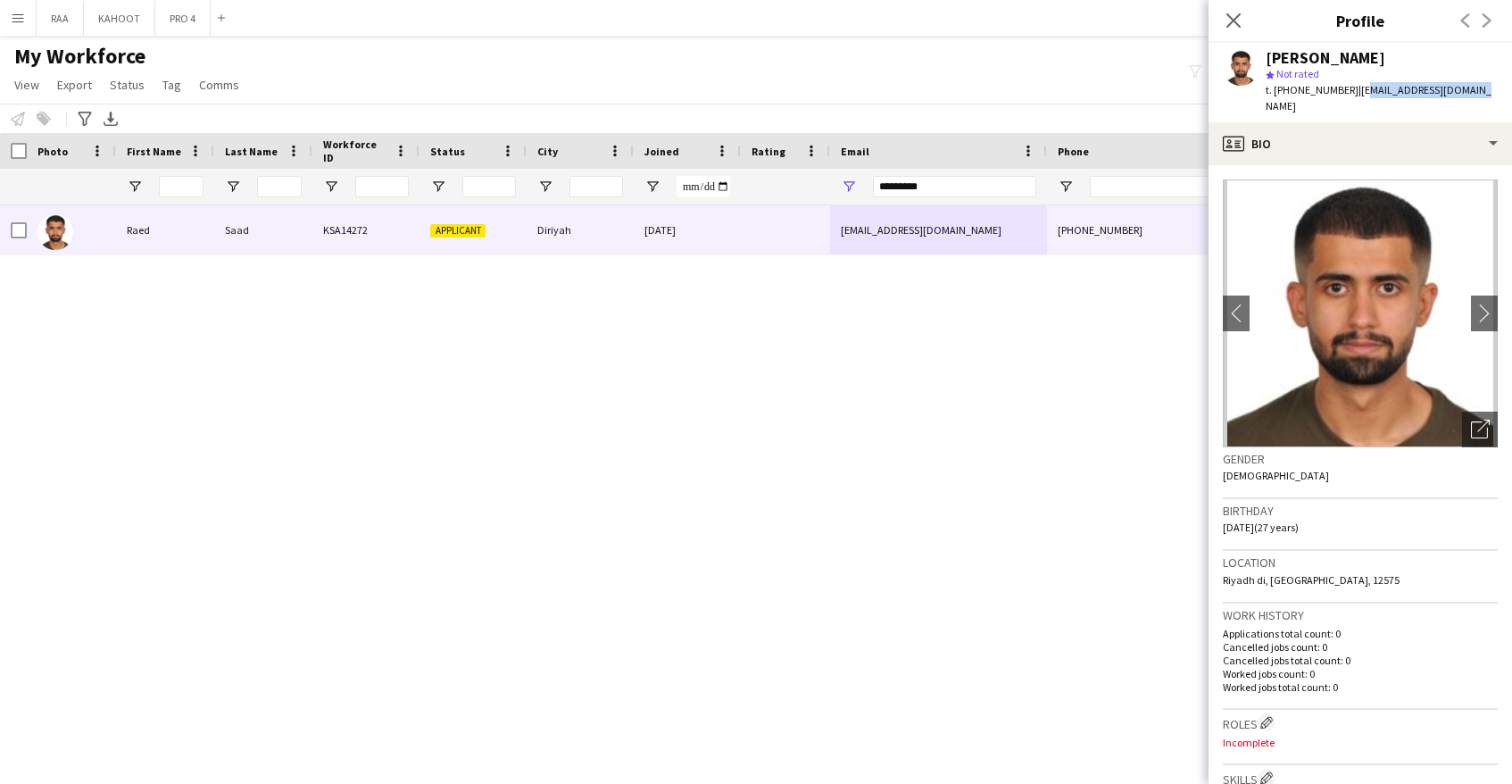
drag, startPoint x: 1352, startPoint y: 93, endPoint x: 1483, endPoint y: 84, distance: 131.3
click at [1487, 84] on app-profile-header "[PERSON_NAME] star Not rated t. [PHONE_NUMBER] | [EMAIL_ADDRESS][DOMAIN_NAME]" at bounding box center [1360, 83] width 303 height 80
click at [1473, 84] on div "[PERSON_NAME] star Not rated t. [PHONE_NUMBER] | [EMAIL_ADDRESS][DOMAIN_NAME]" at bounding box center [1360, 83] width 303 height 80
drag, startPoint x: 1462, startPoint y: 88, endPoint x: 1352, endPoint y: 91, distance: 110.0
click at [1352, 91] on div "[PERSON_NAME] star Not rated t. [PHONE_NUMBER] | [EMAIL_ADDRESS][DOMAIN_NAME]" at bounding box center [1360, 83] width 303 height 80
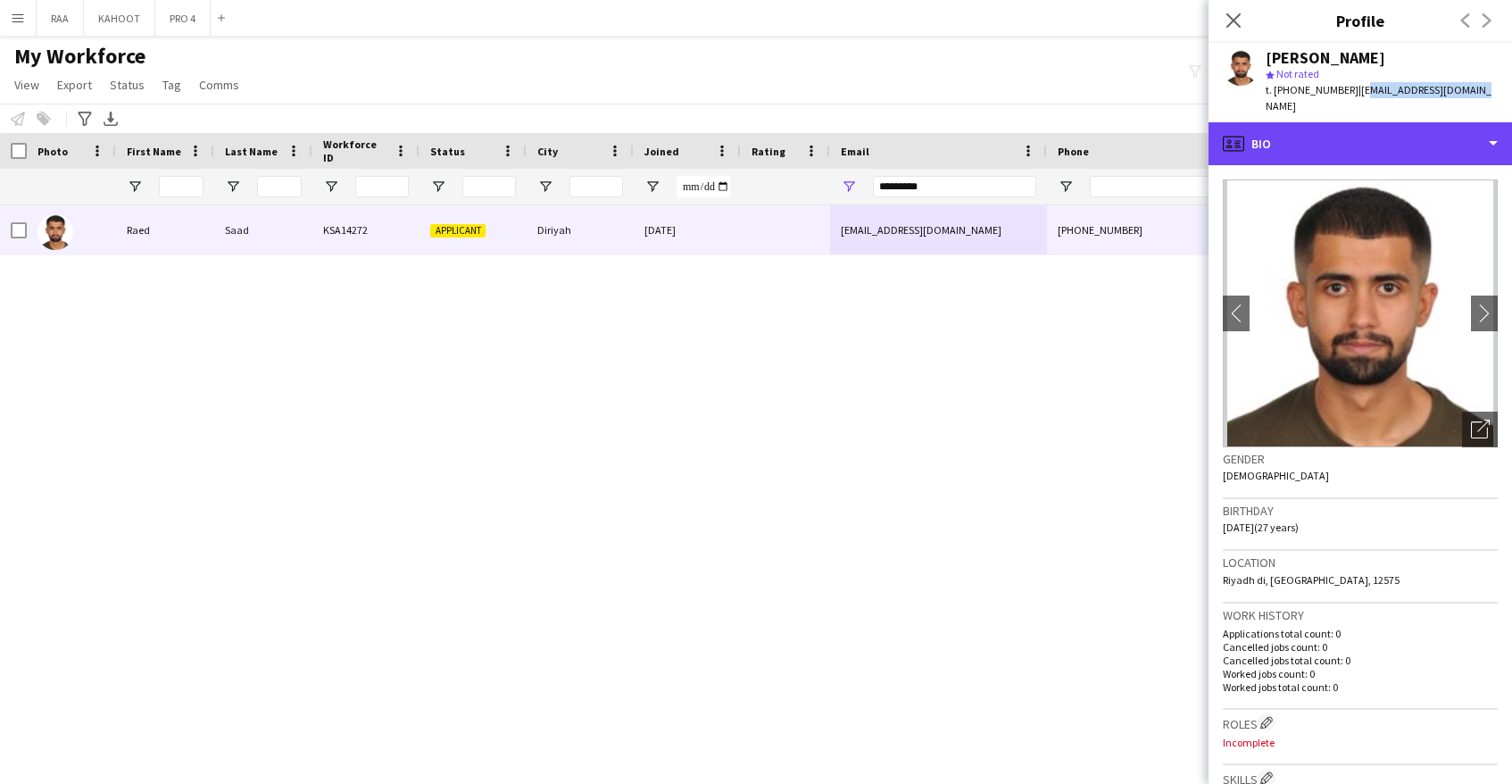
drag, startPoint x: 1468, startPoint y: 104, endPoint x: 1472, endPoint y: 94, distance: 10.8
click at [1471, 98] on app-crew-profile "Close pop-in Profile Previous Next [PERSON_NAME] star Not rated t. [PHONE_NUMBE…" at bounding box center [1360, 392] width 303 height 784
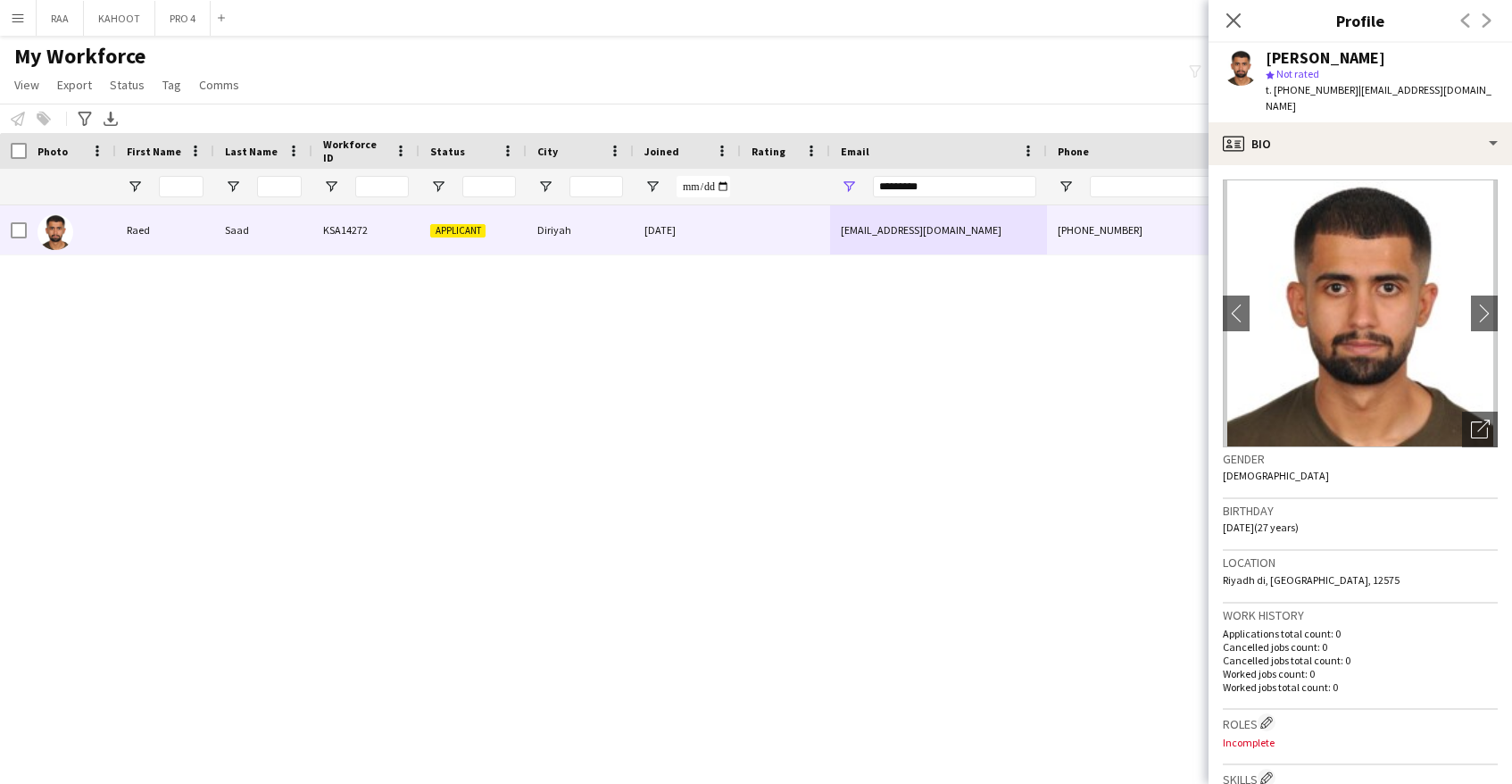
click at [1474, 91] on div "[PERSON_NAME] star Not rated t. [PHONE_NUMBER] | [EMAIL_ADDRESS][DOMAIN_NAME]" at bounding box center [1360, 83] width 303 height 80
drag, startPoint x: 1431, startPoint y: 90, endPoint x: 1352, endPoint y: 96, distance: 79.2
click at [1351, 97] on div "[PERSON_NAME] star Not rated t. [PHONE_NUMBER] | [EMAIL_ADDRESS][DOMAIN_NAME]" at bounding box center [1360, 83] width 303 height 80
copy span "[EMAIL_ADDRESS][DOMAIN_NAME]"
click at [1318, 91] on span "t. [PHONE_NUMBER]" at bounding box center [1311, 90] width 92 height 14
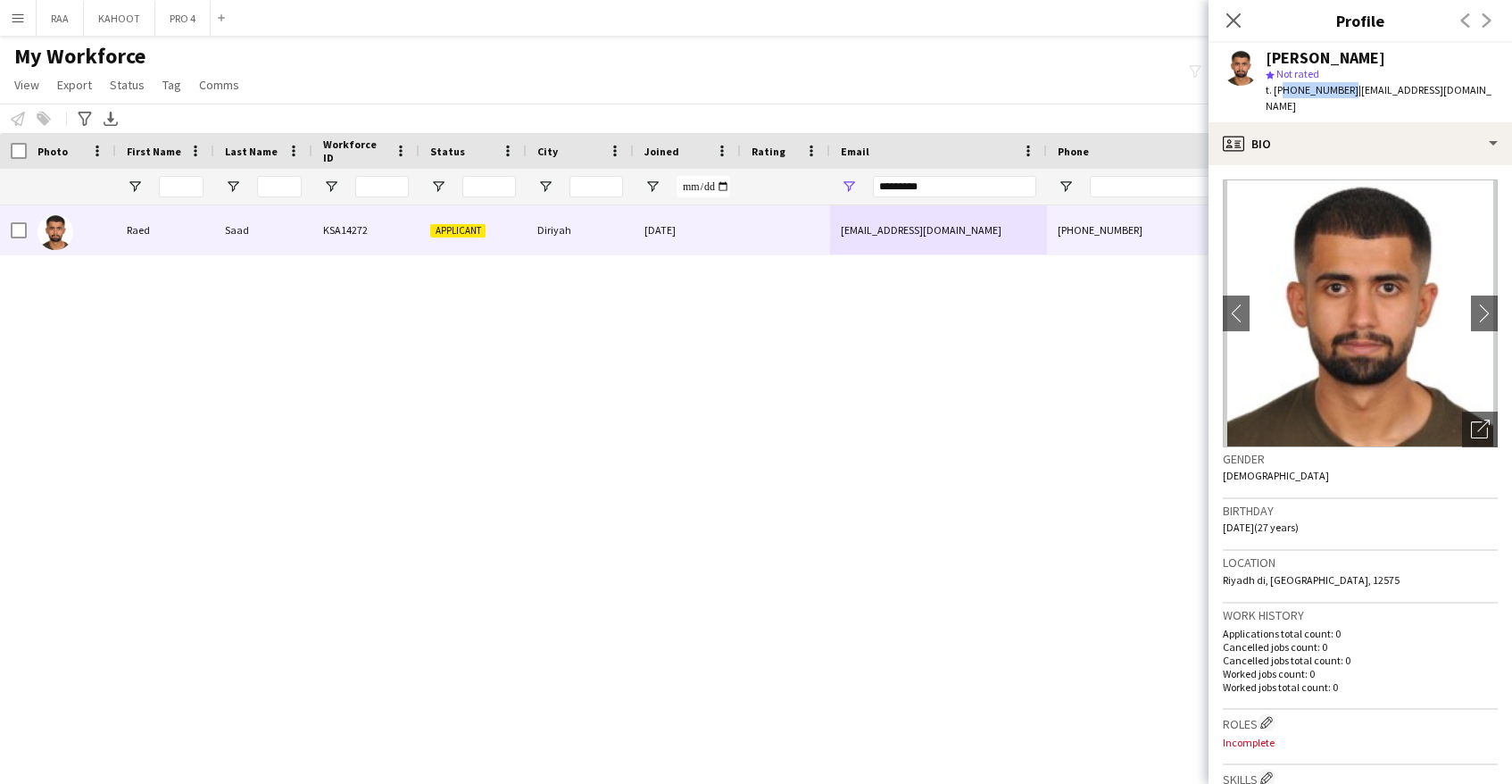
click at [1318, 91] on span "t. [PHONE_NUMBER]" at bounding box center [1311, 90] width 92 height 14
copy span "966508745171"
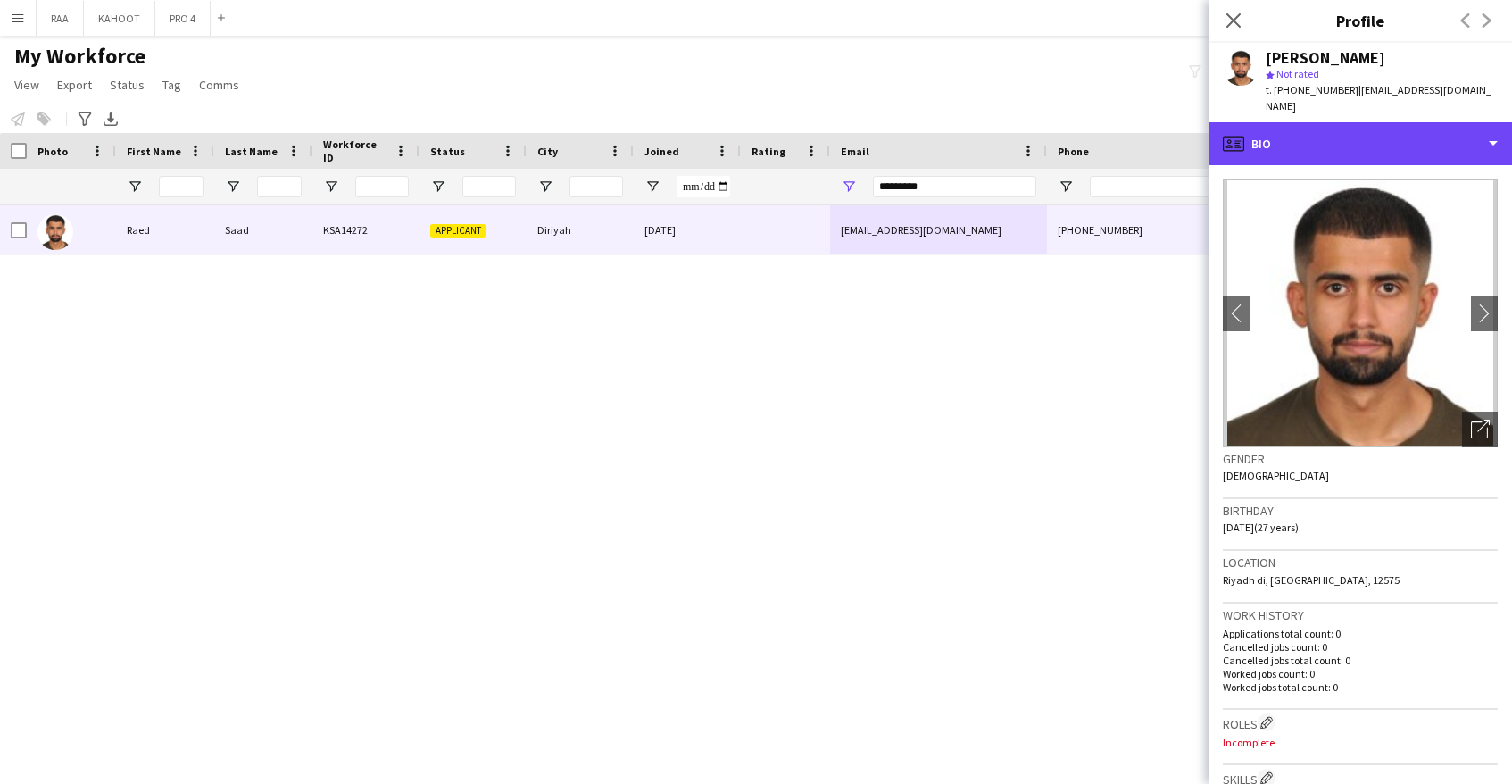
drag, startPoint x: 1428, startPoint y: 125, endPoint x: 1457, endPoint y: 188, distance: 69.4
click at [1427, 125] on div "profile Bio" at bounding box center [1360, 144] width 303 height 43
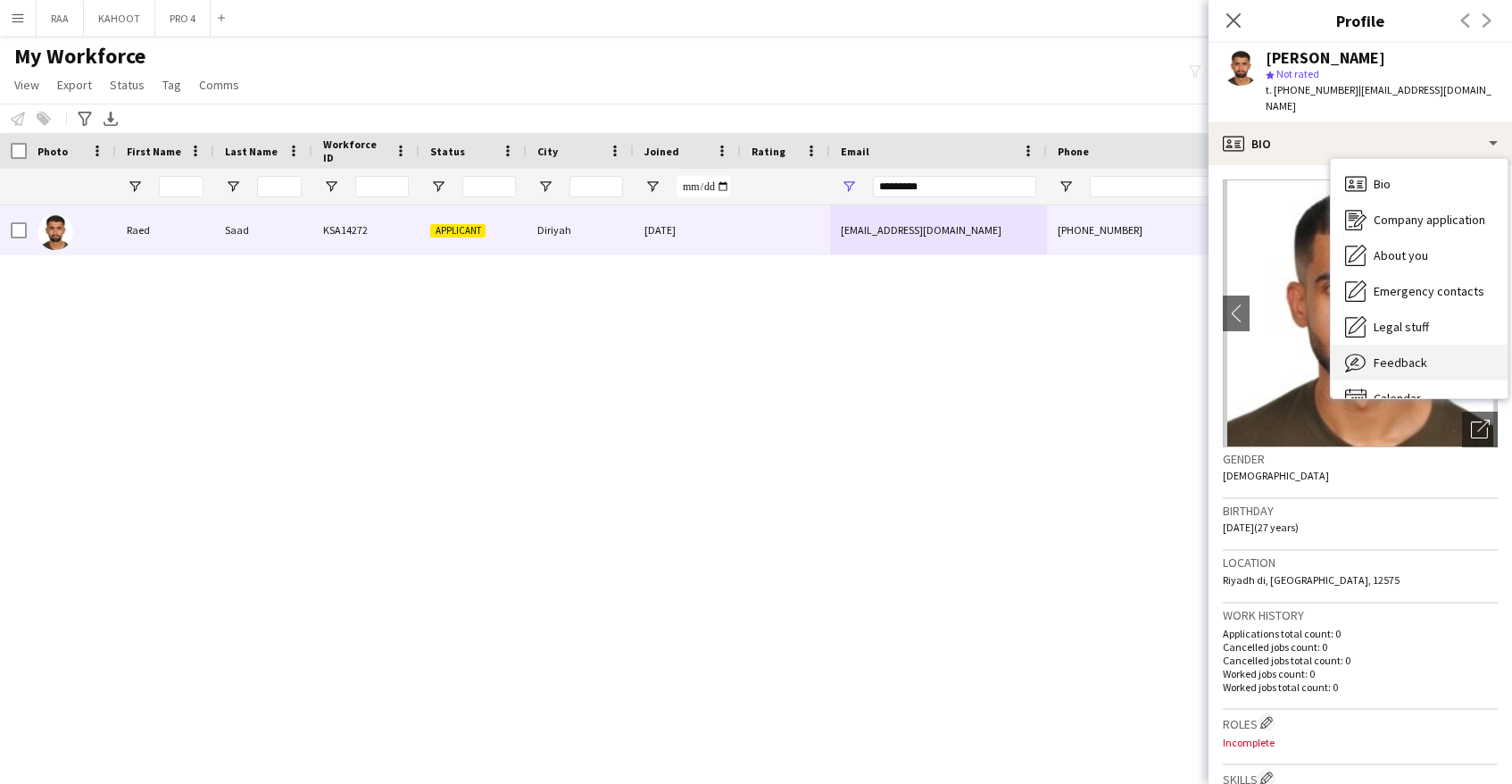
click at [1432, 344] on div "Feedback Feedback" at bounding box center [1420, 362] width 177 height 35
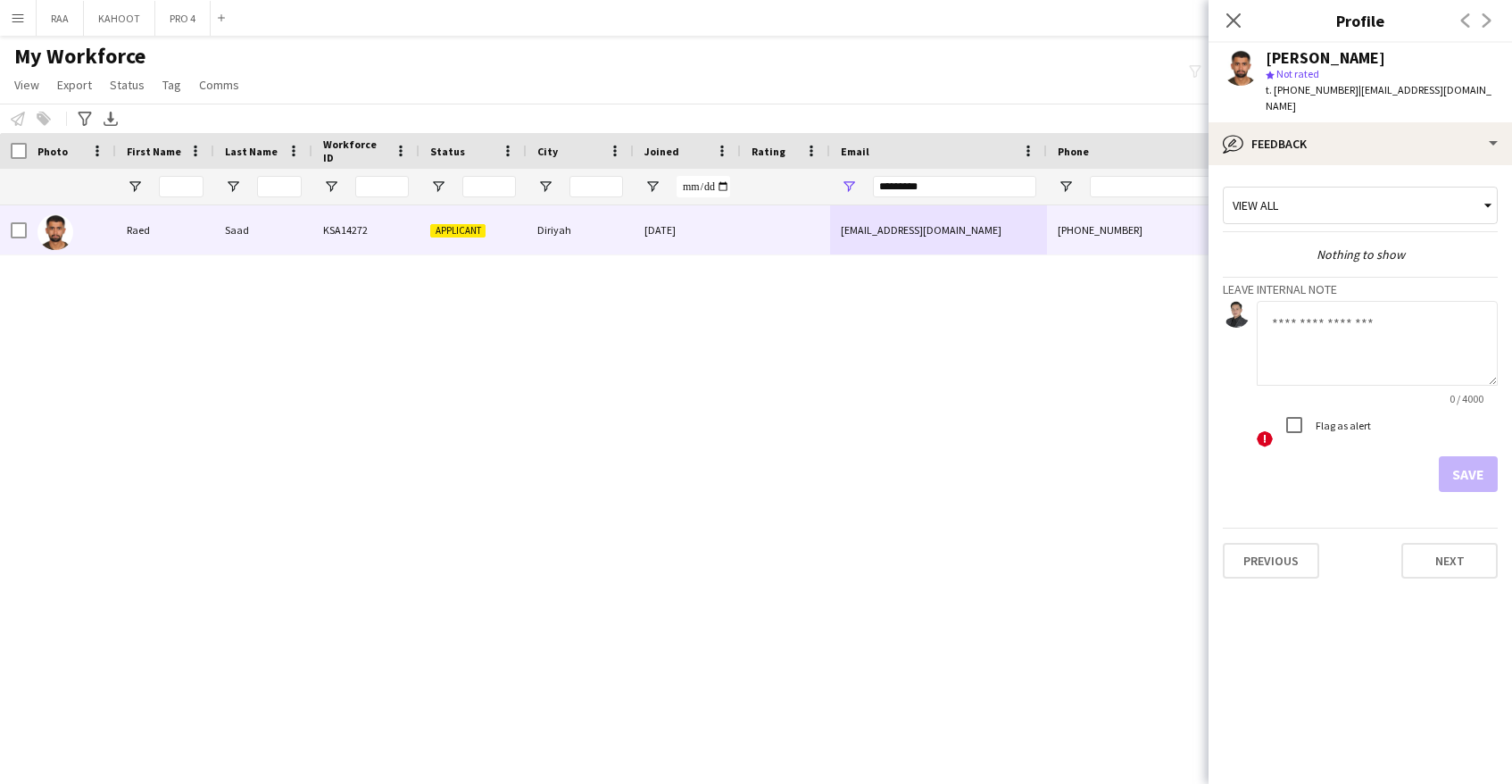
click at [1413, 338] on textarea at bounding box center [1376, 343] width 241 height 85
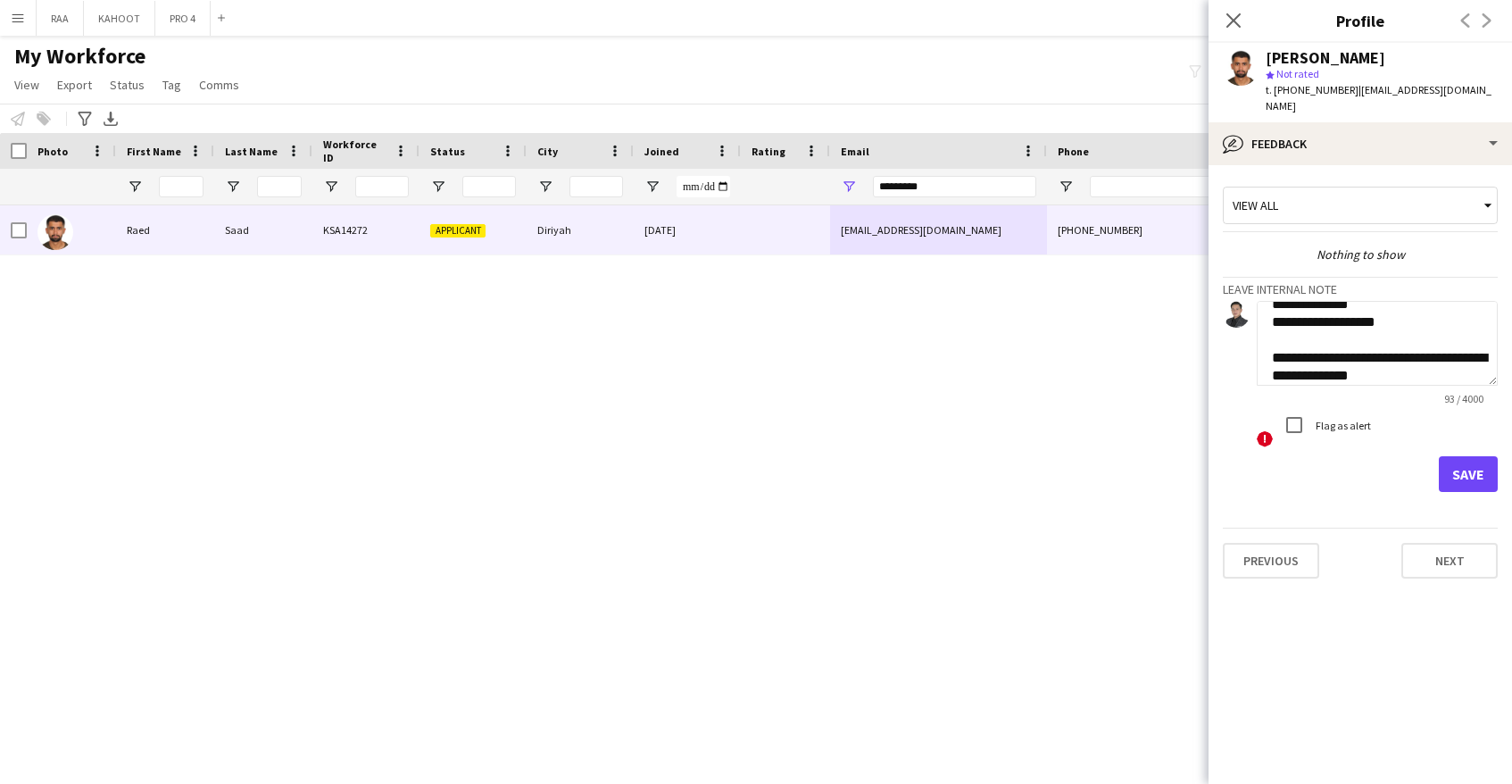
type textarea "**********"
click at [1469, 457] on button "Save" at bounding box center [1468, 474] width 59 height 35
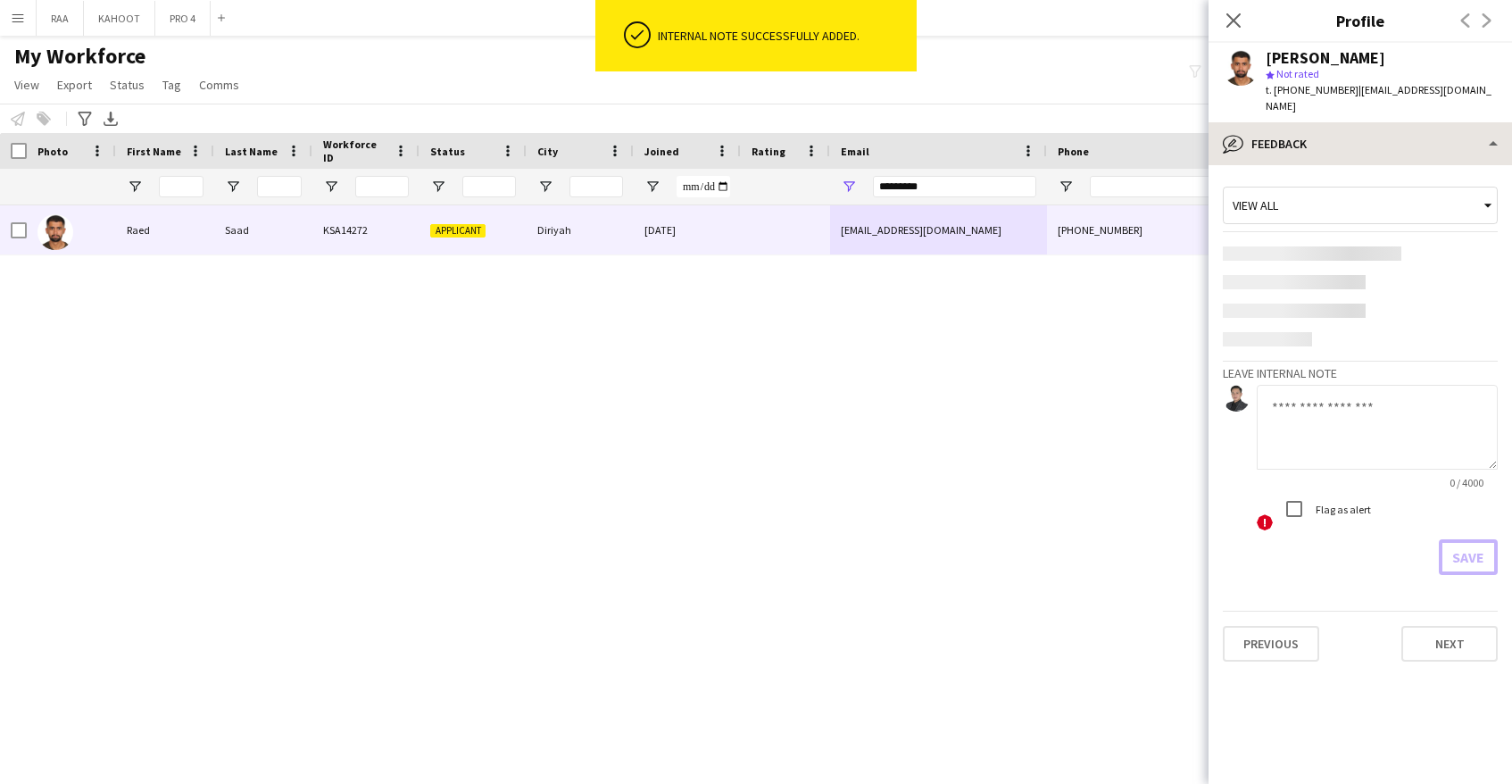
scroll to position [0, 0]
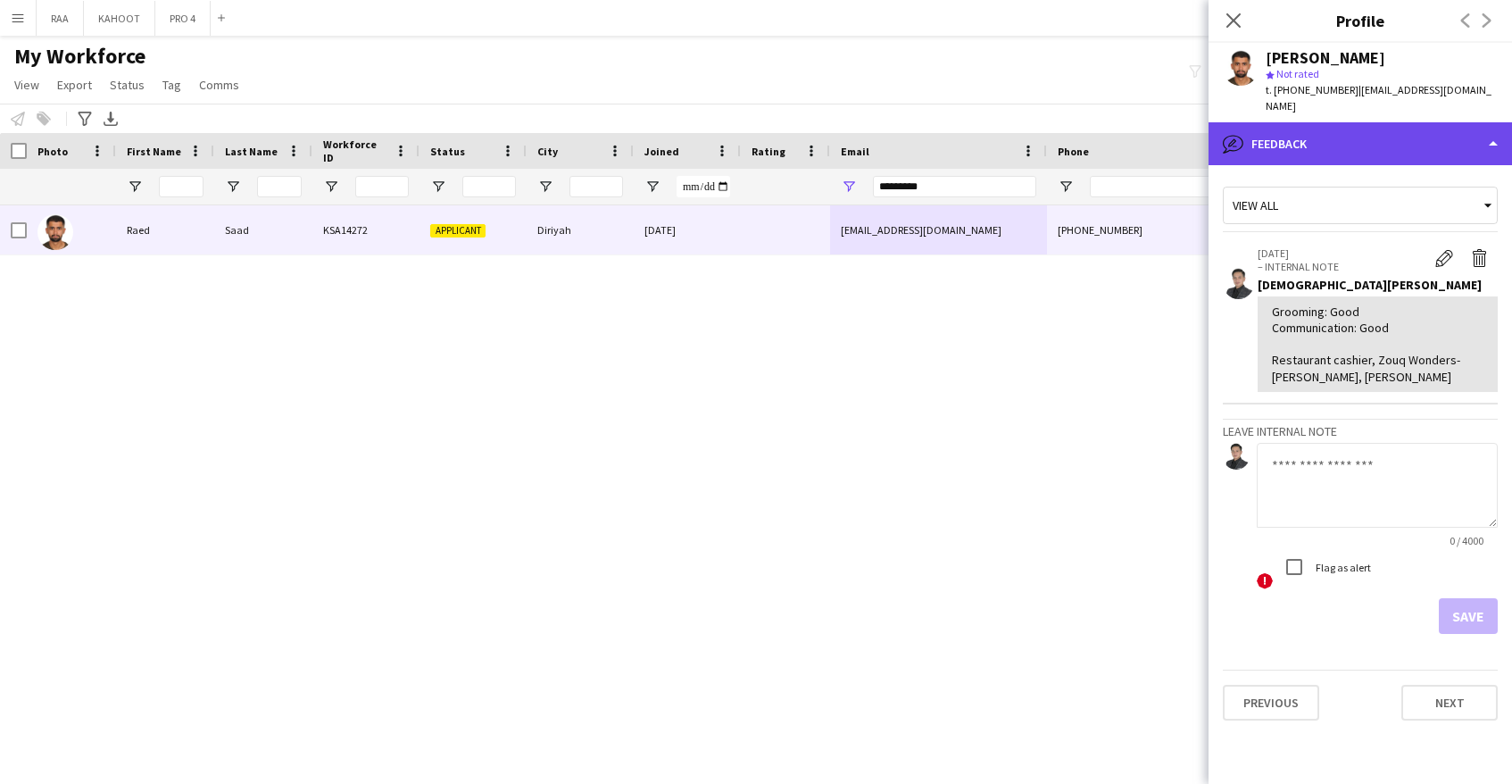
click at [1381, 128] on div "bubble-pencil Feedback" at bounding box center [1360, 144] width 303 height 43
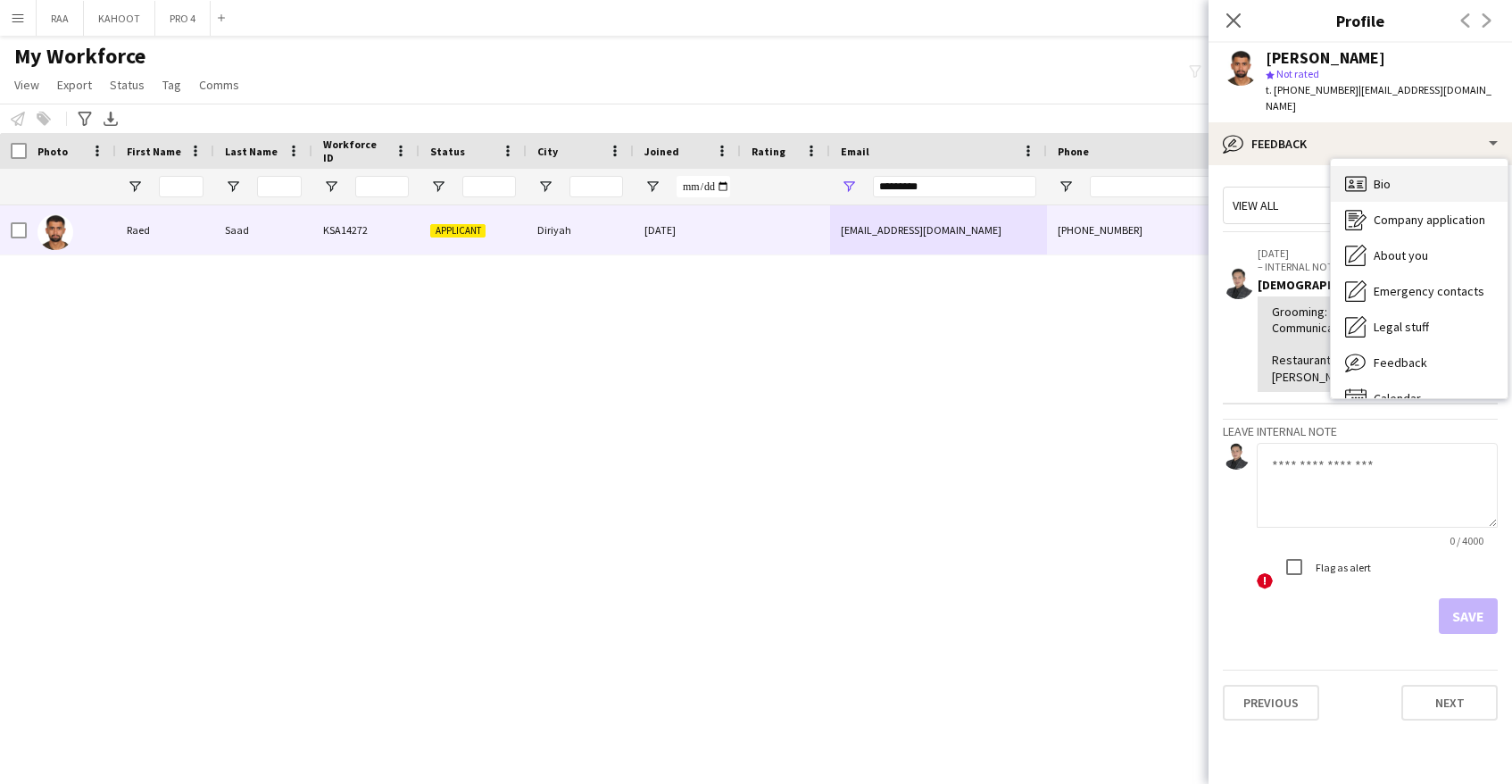
click at [1394, 166] on div "Bio Bio" at bounding box center [1420, 184] width 177 height 35
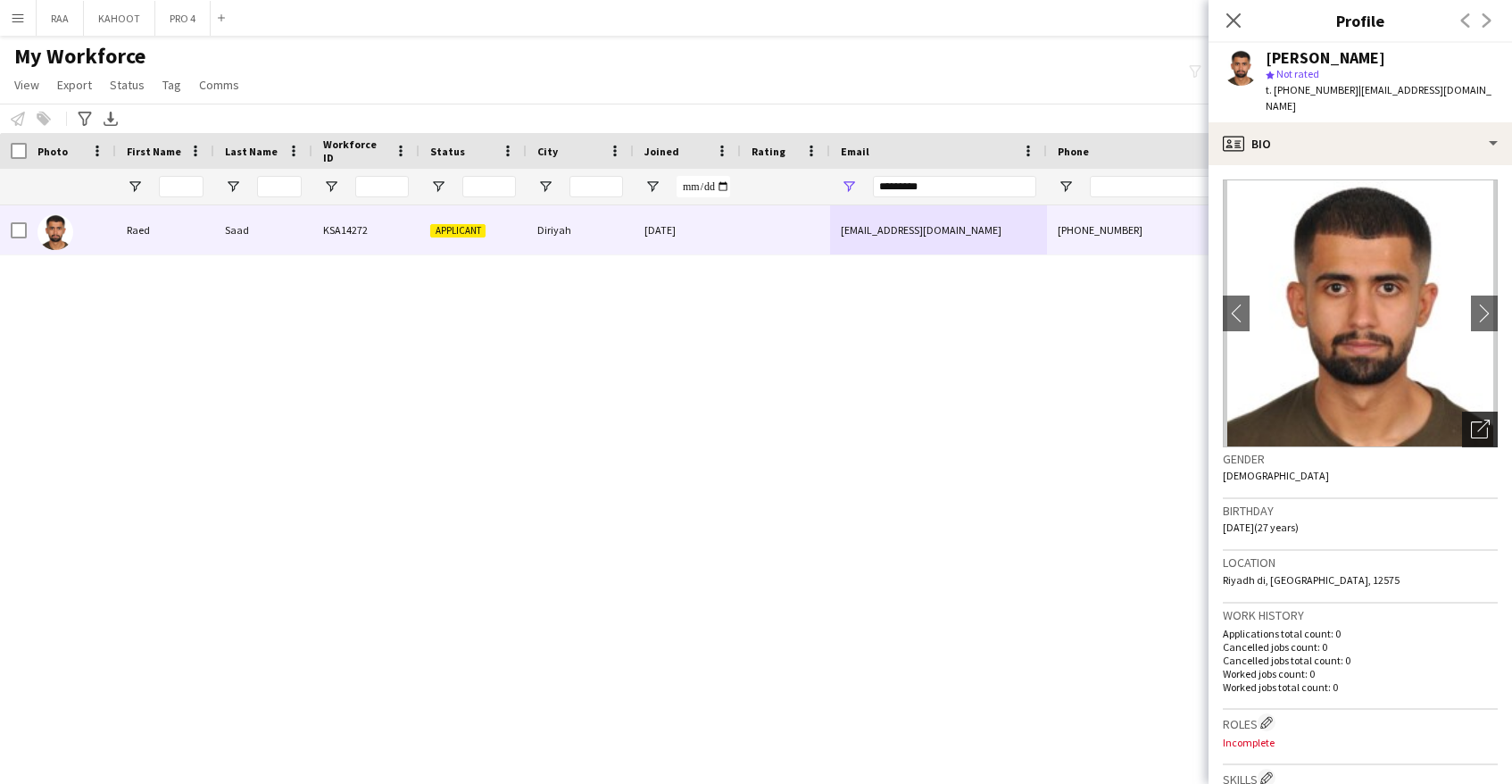
click at [1494, 412] on div "Open photos pop-in" at bounding box center [1480, 429] width 35 height 35
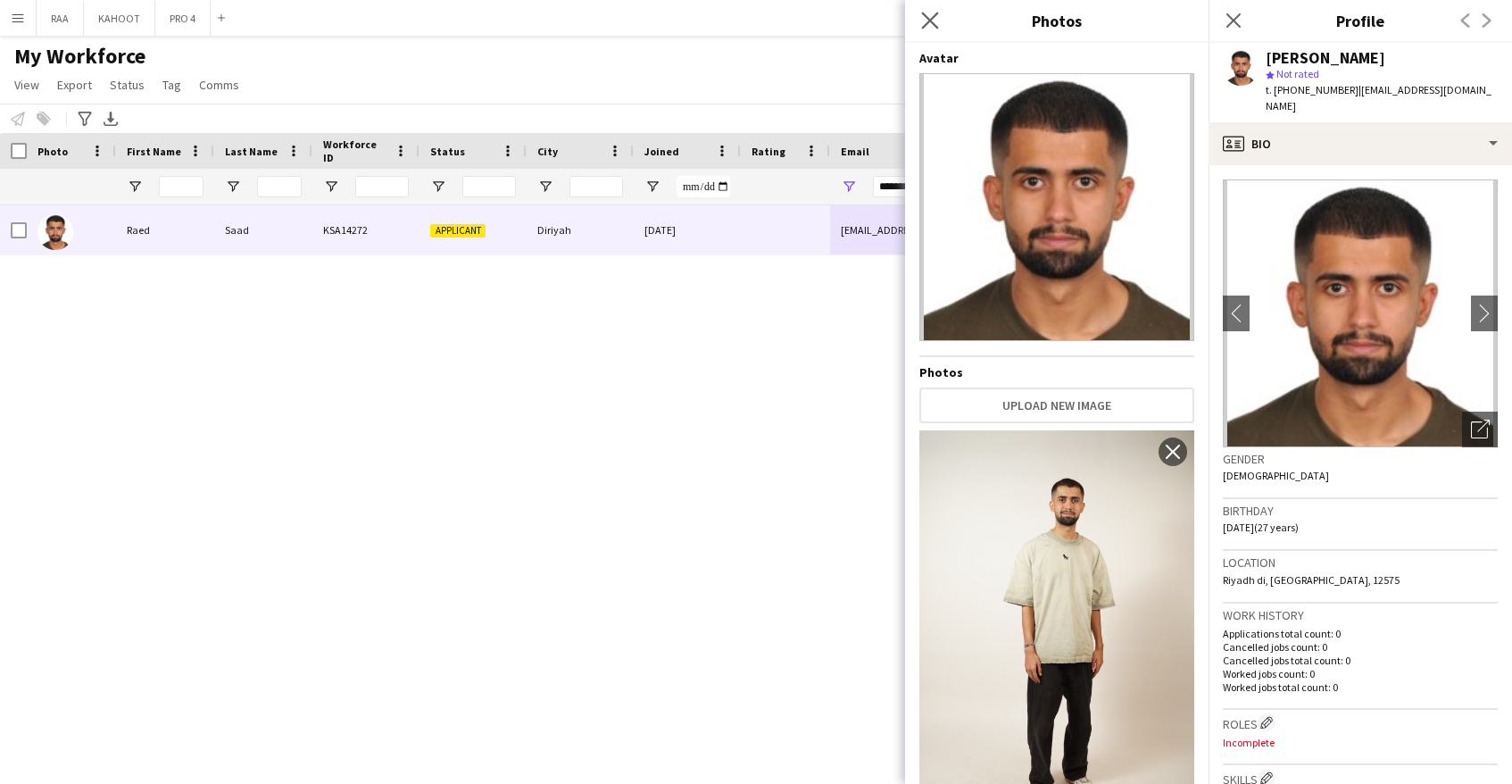
click at [919, 18] on app-icon "Close pop-in" at bounding box center [931, 21] width 26 height 26
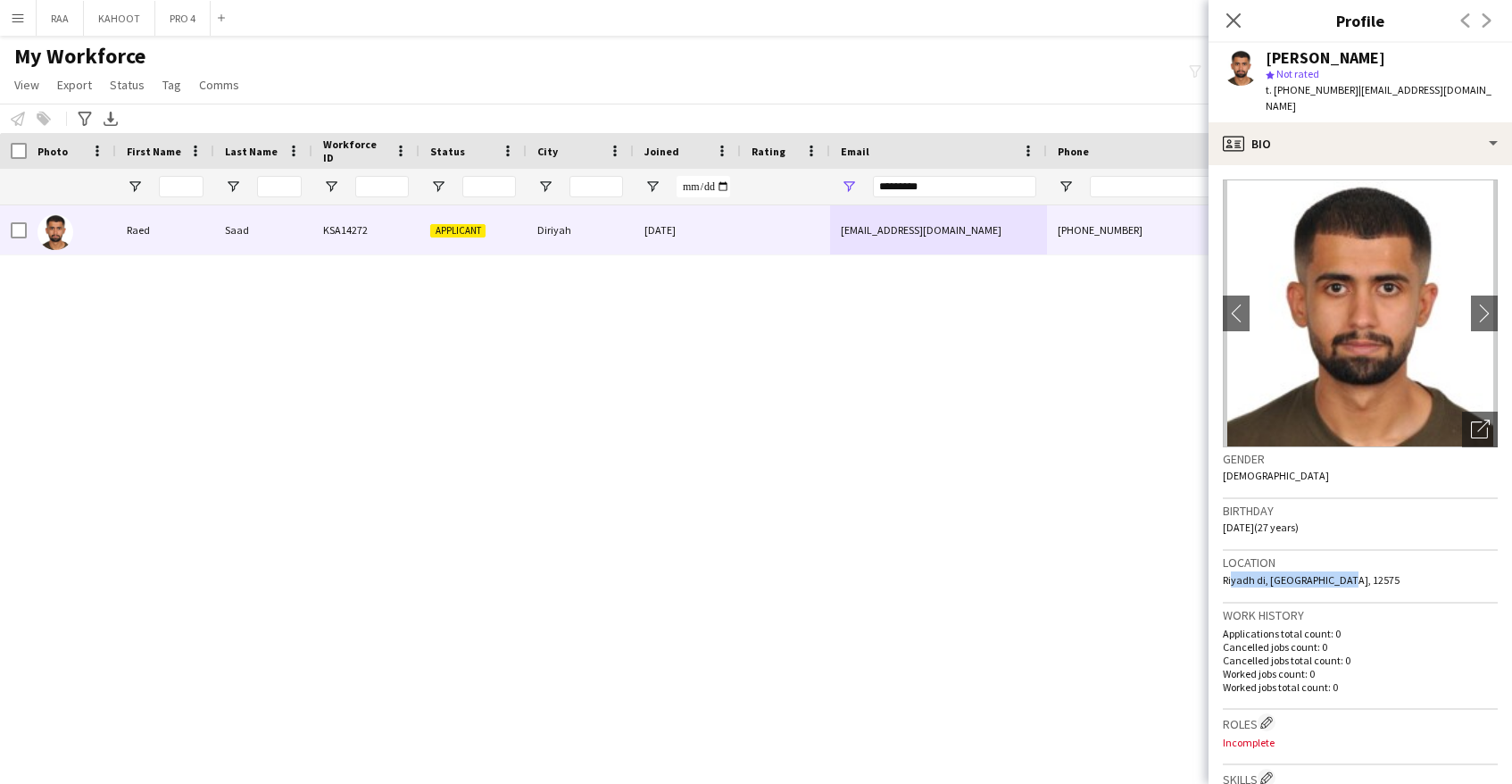
drag, startPoint x: 1227, startPoint y: 565, endPoint x: 1377, endPoint y: 565, distance: 150.0
click at [1377, 565] on div "Location [GEOGRAPHIC_DATA] [GEOGRAPHIC_DATA], [GEOGRAPHIC_DATA], 12575" at bounding box center [1360, 576] width 274 height 52
click at [1408, 566] on div "Location [GEOGRAPHIC_DATA] [GEOGRAPHIC_DATA], [GEOGRAPHIC_DATA], 12575" at bounding box center [1360, 576] width 274 height 52
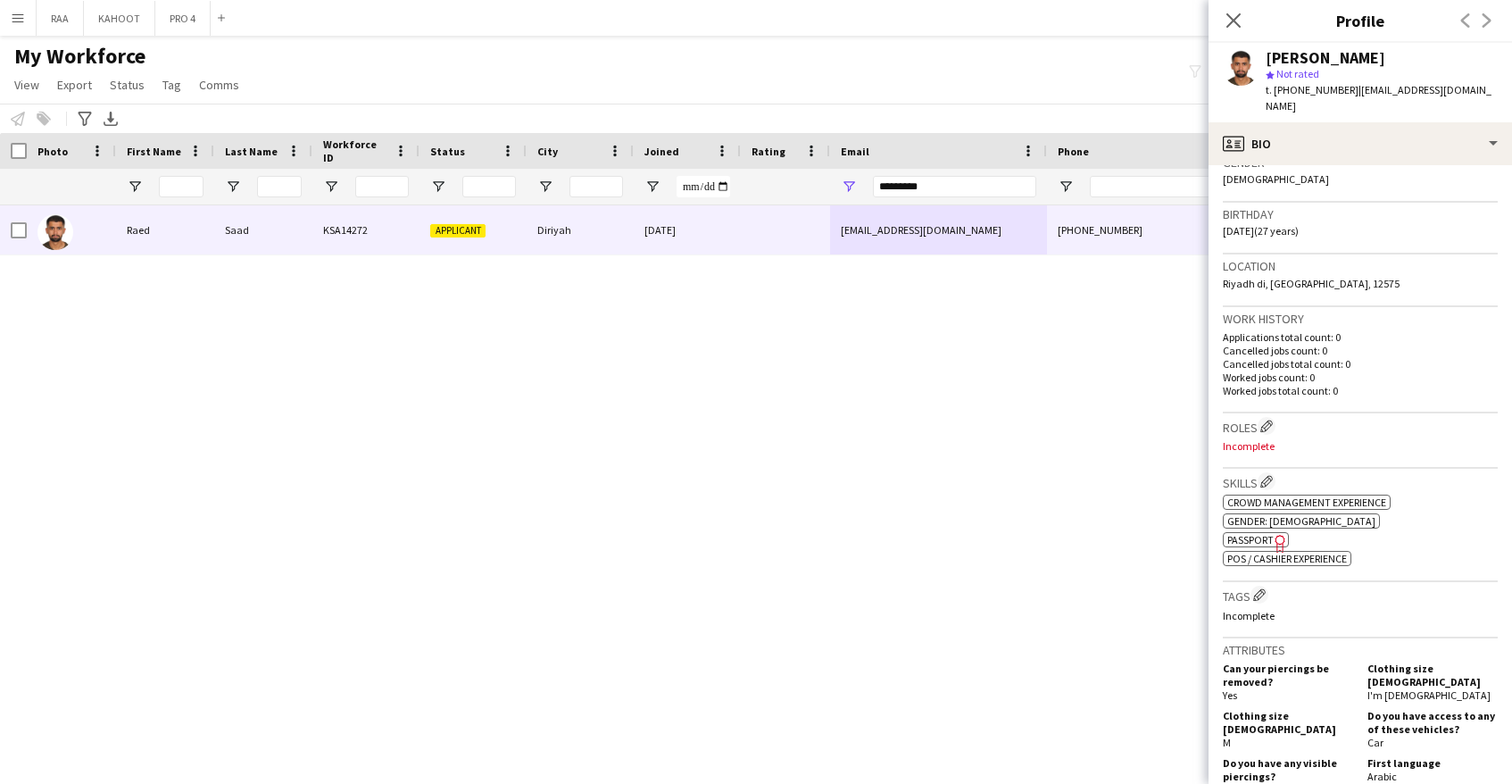
scroll to position [347, 0]
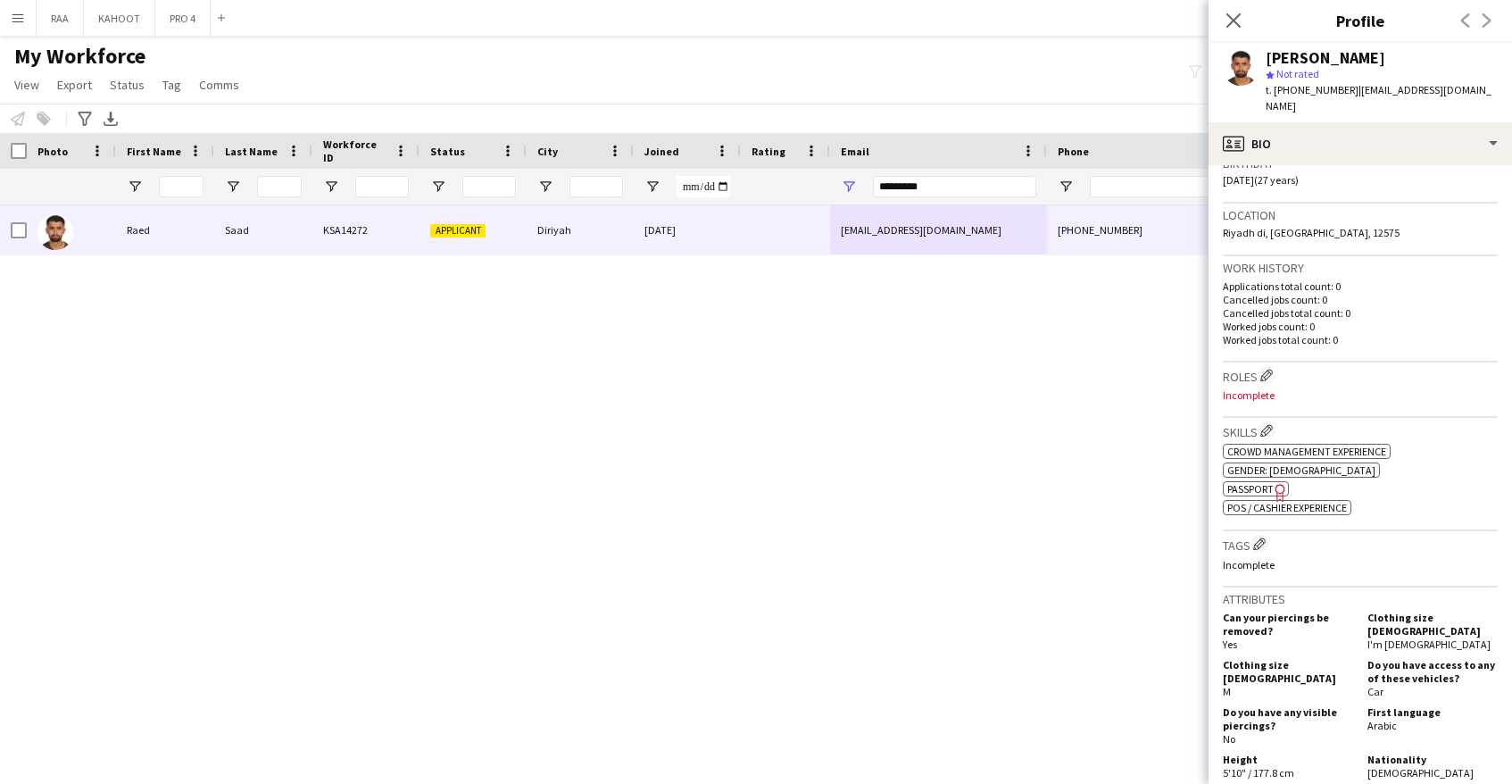
click at [1262, 482] on span "Passport" at bounding box center [1249, 489] width 46 height 14
click at [1265, 424] on app-icon "Edit crew company skills" at bounding box center [1266, 430] width 13 height 13
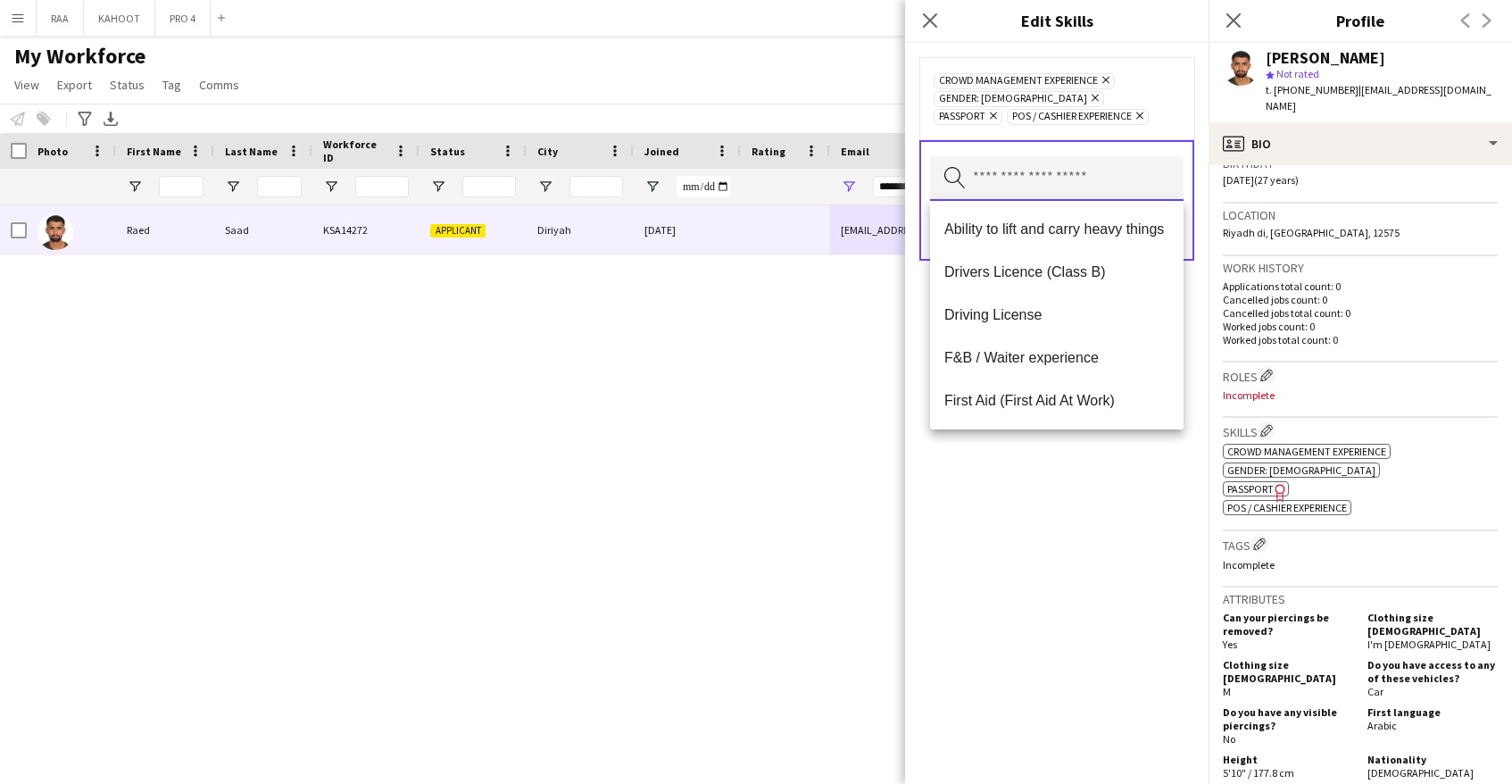
click at [1082, 183] on input "text" at bounding box center [1057, 178] width 254 height 44
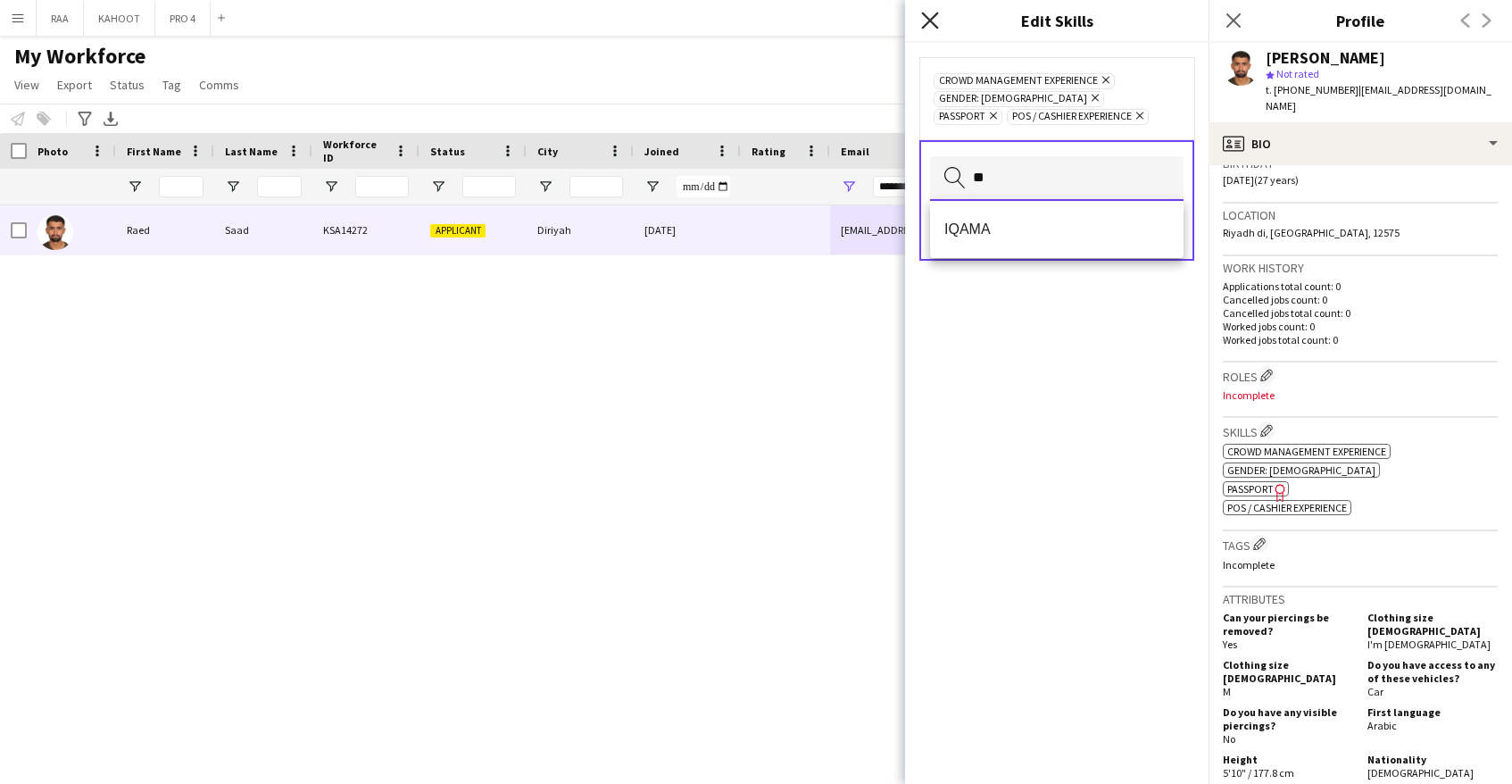
type input "**"
click at [934, 20] on icon "Close pop-in" at bounding box center [929, 20] width 17 height 17
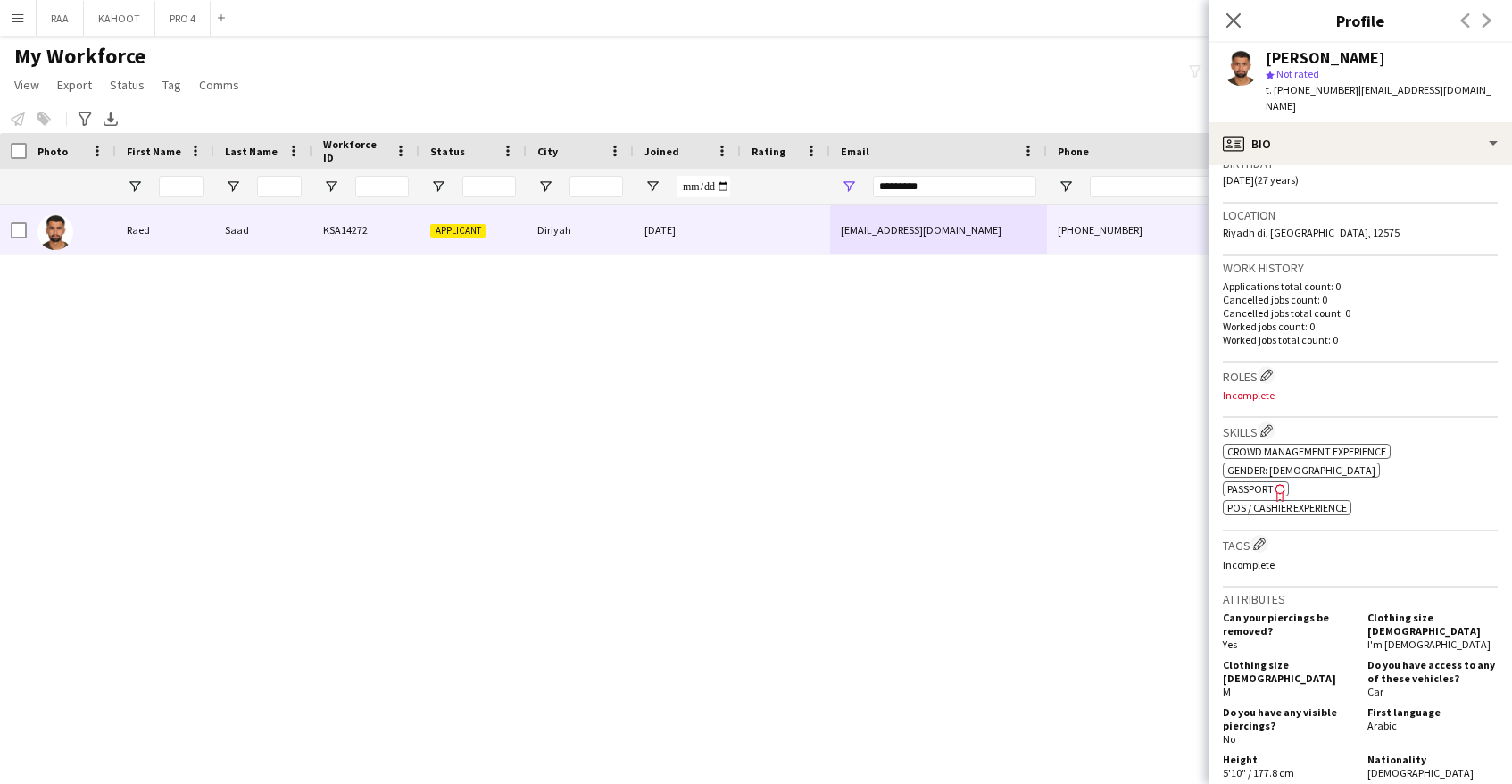
scroll to position [0, 0]
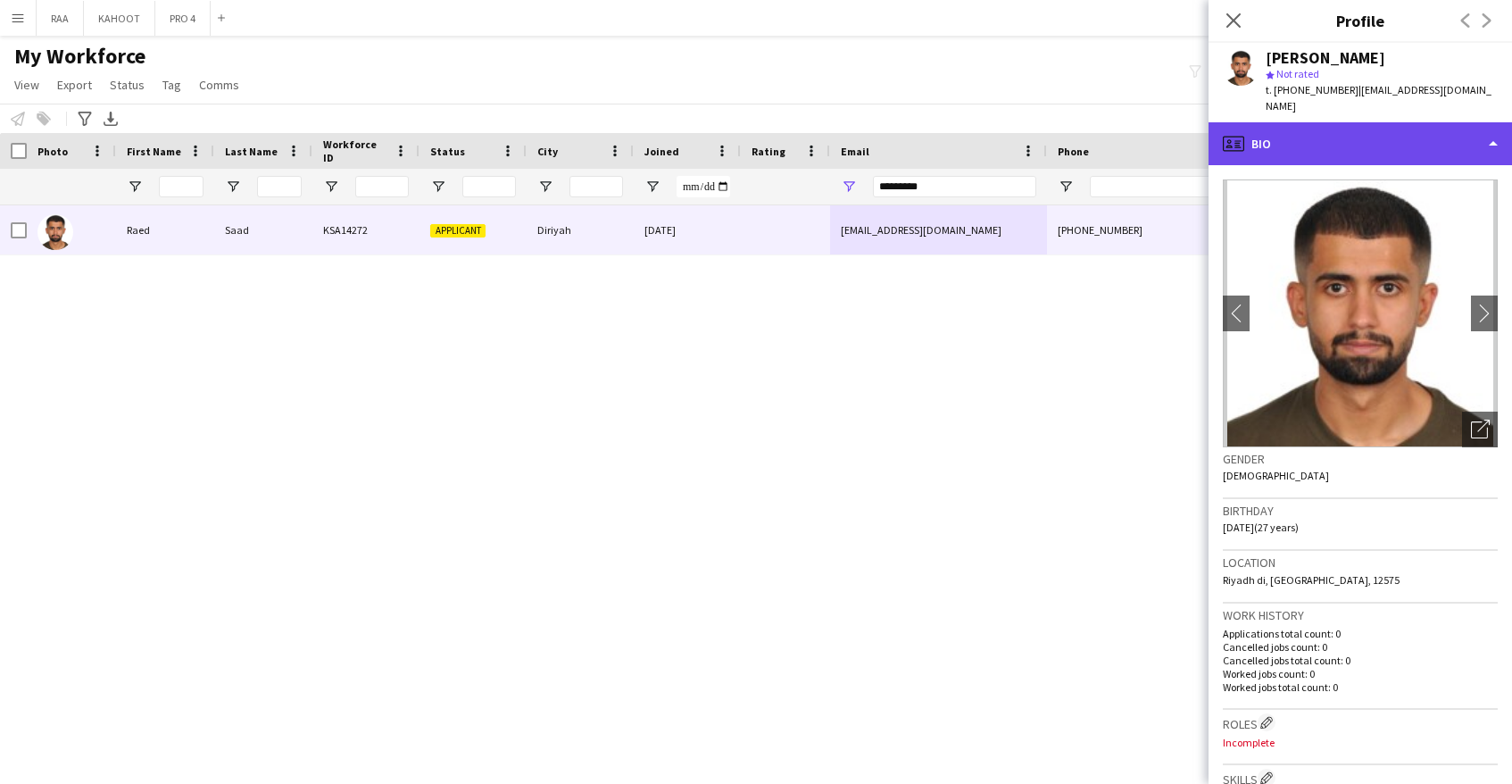
click at [1398, 122] on div "profile Bio" at bounding box center [1360, 144] width 303 height 43
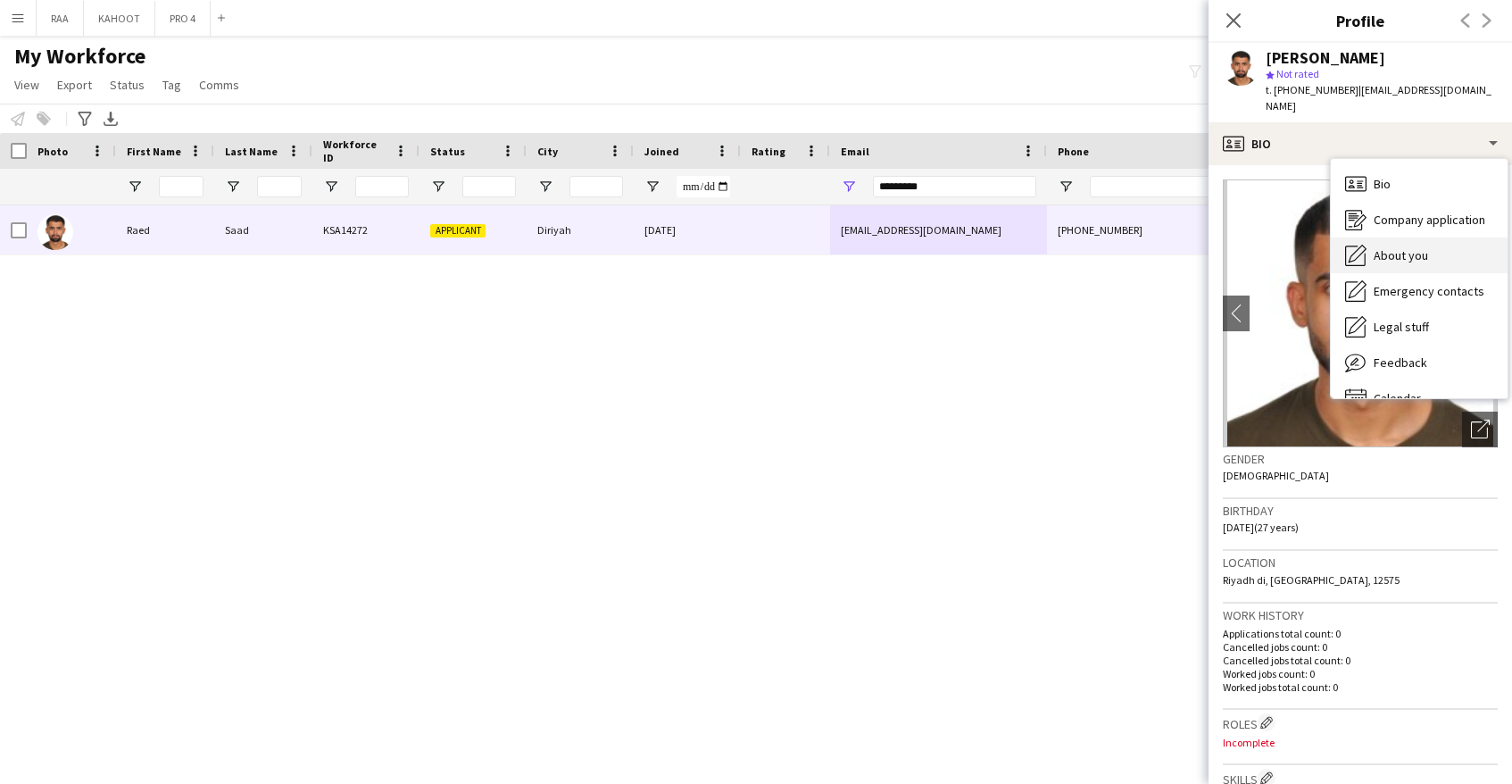
click at [1426, 237] on div "About you About you" at bounding box center [1420, 255] width 177 height 35
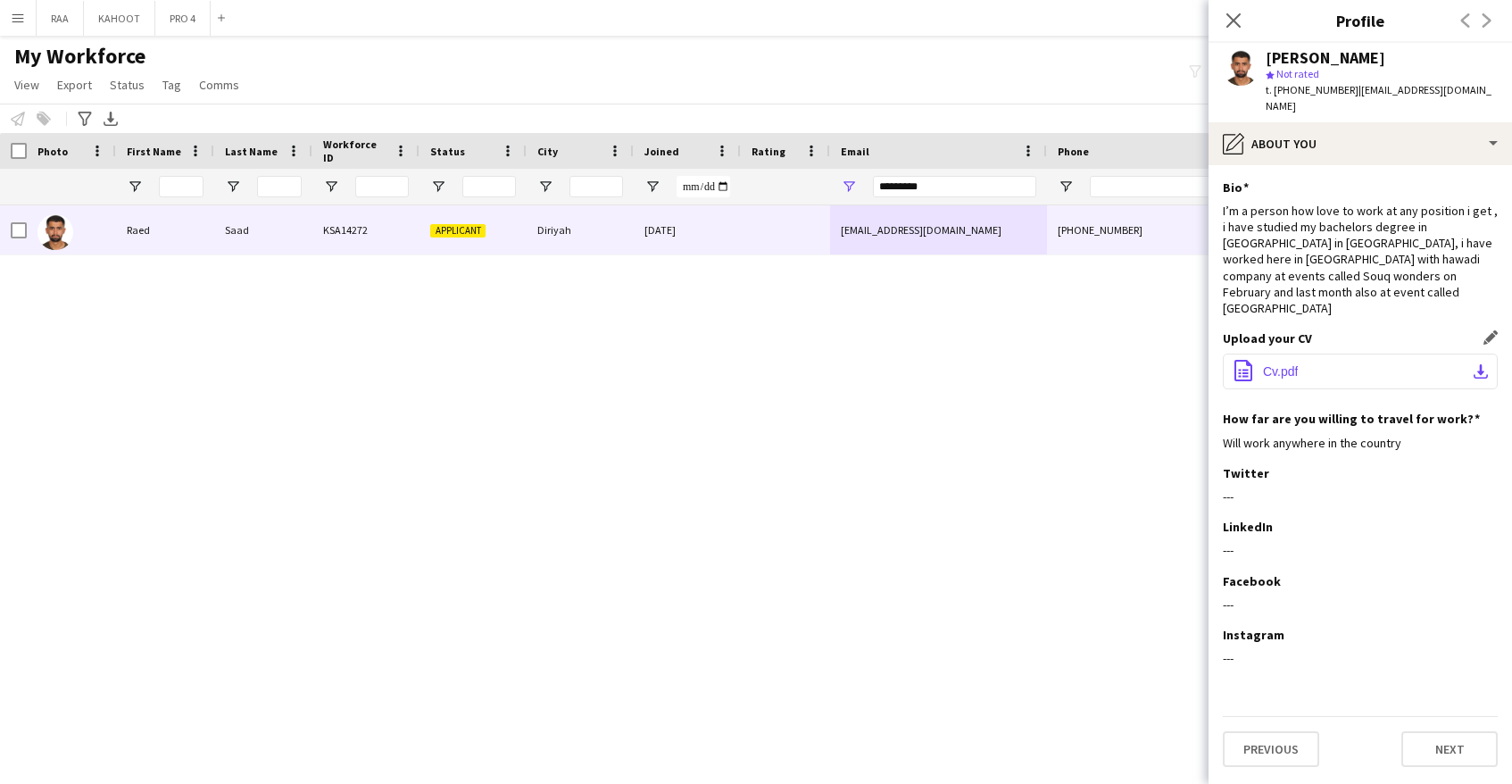
click at [1277, 364] on span "Cv.pdf" at bounding box center [1280, 371] width 34 height 15
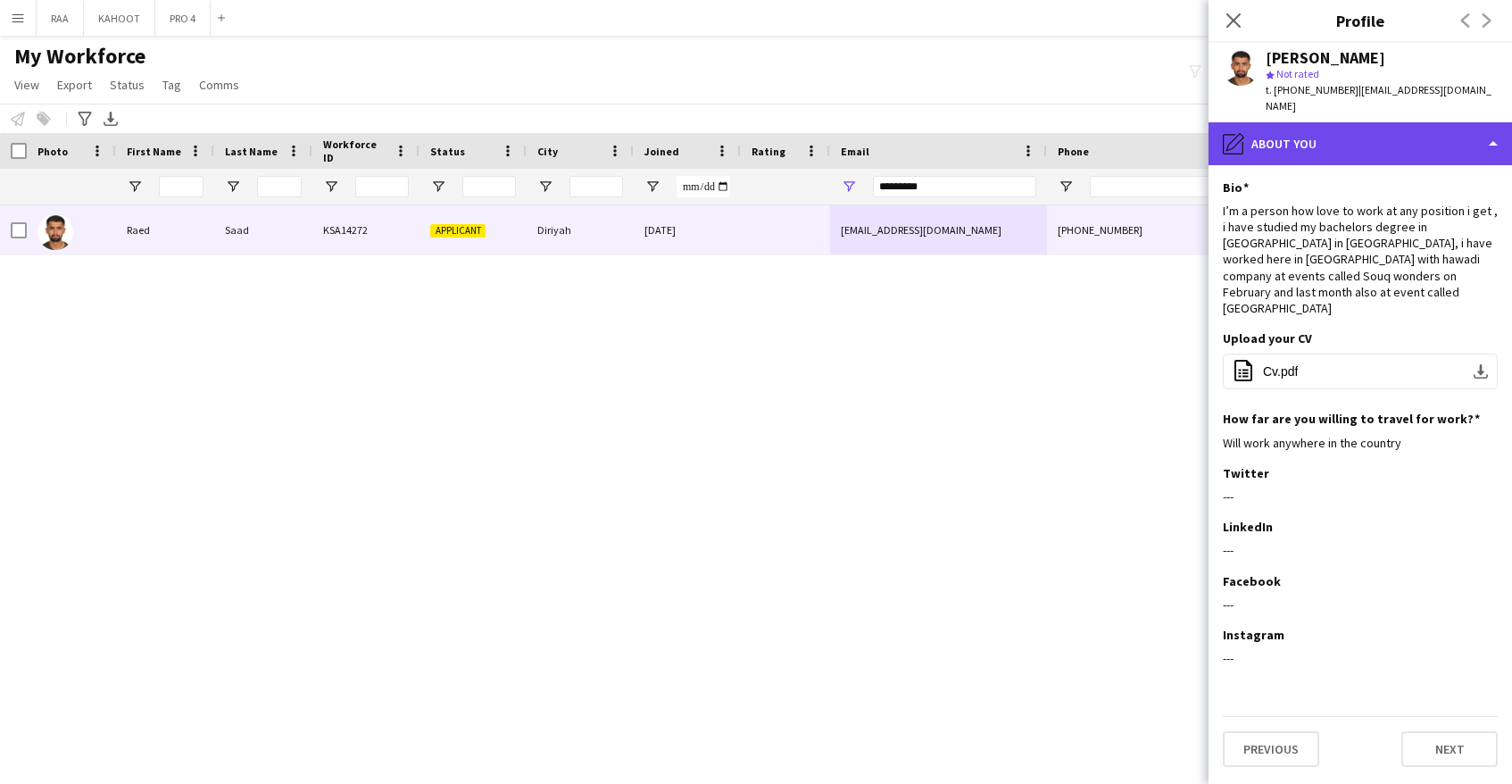
click at [1321, 131] on div "pencil4 About you" at bounding box center [1360, 144] width 303 height 43
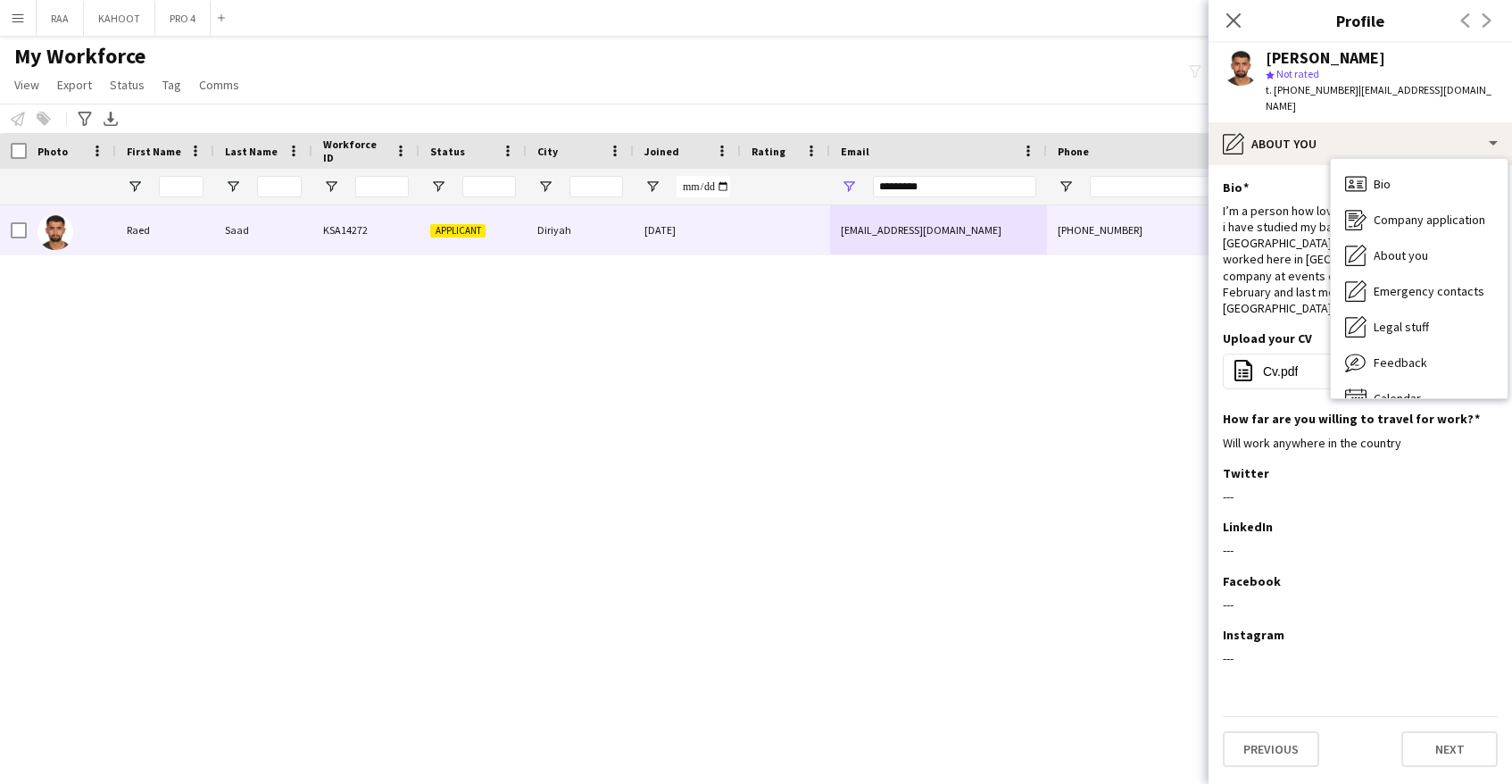
click at [1391, 250] on div "About you About you" at bounding box center [1420, 255] width 177 height 35
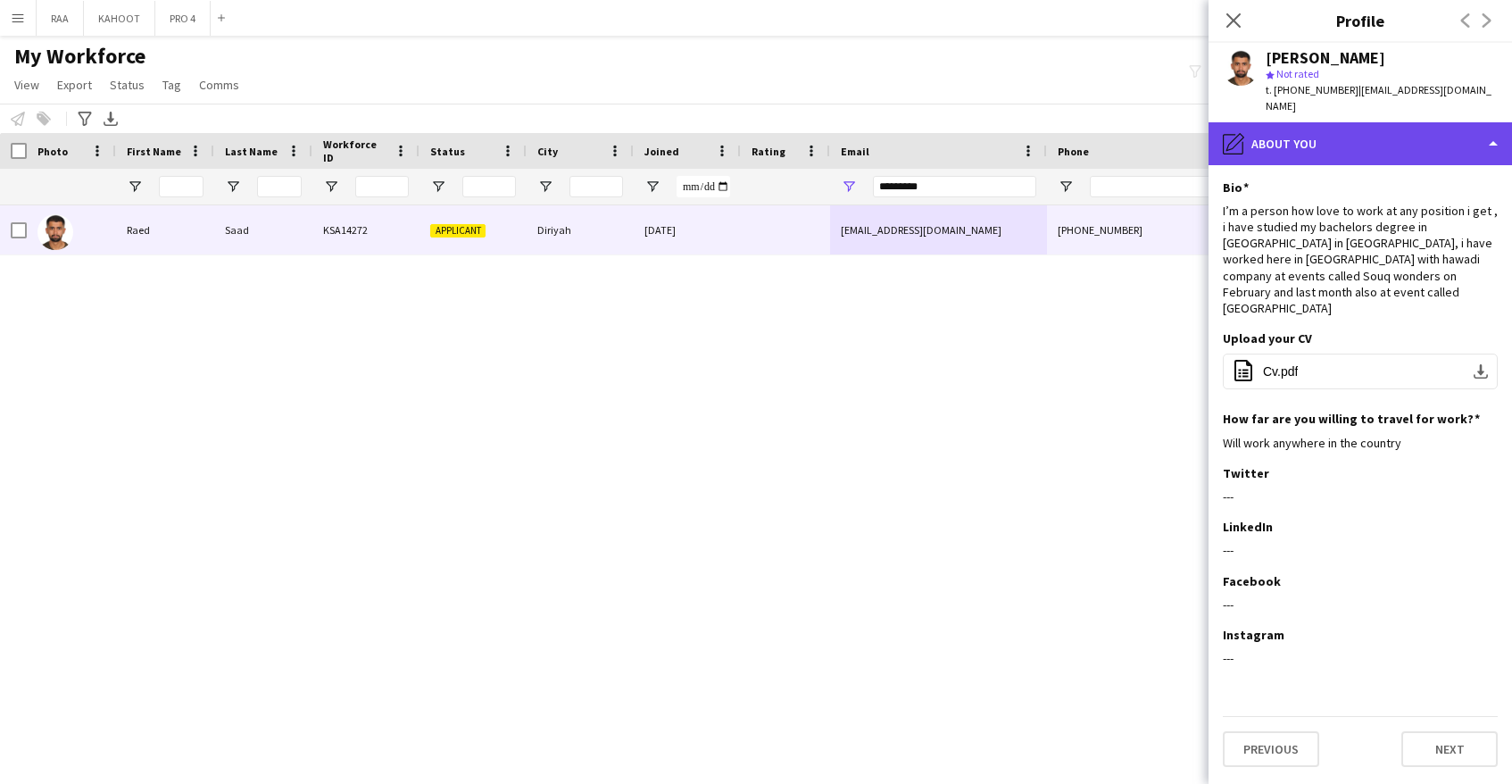
click at [1326, 134] on div "pencil4 About you" at bounding box center [1360, 144] width 303 height 43
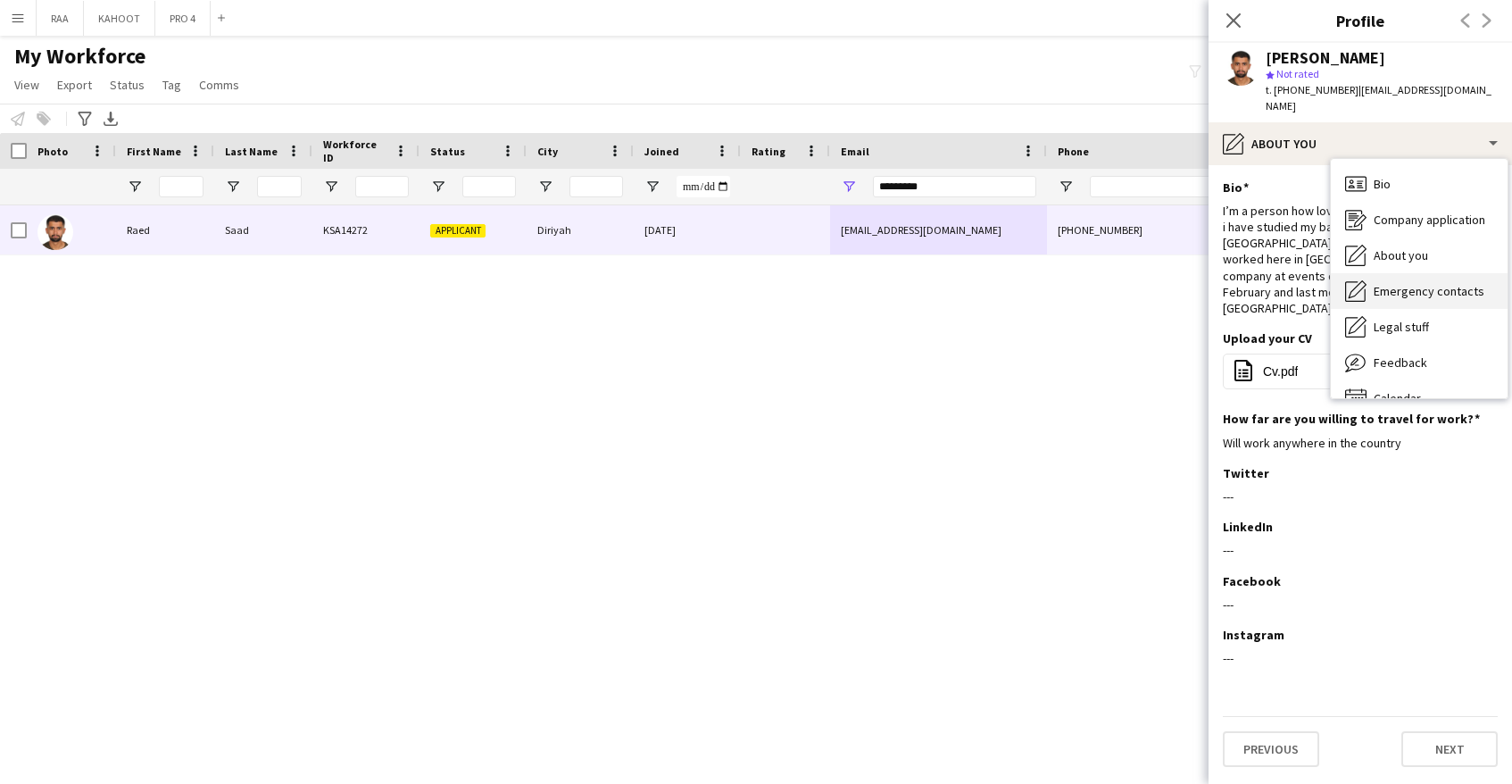
click at [1414, 283] on span "Emergency contacts" at bounding box center [1428, 291] width 110 height 16
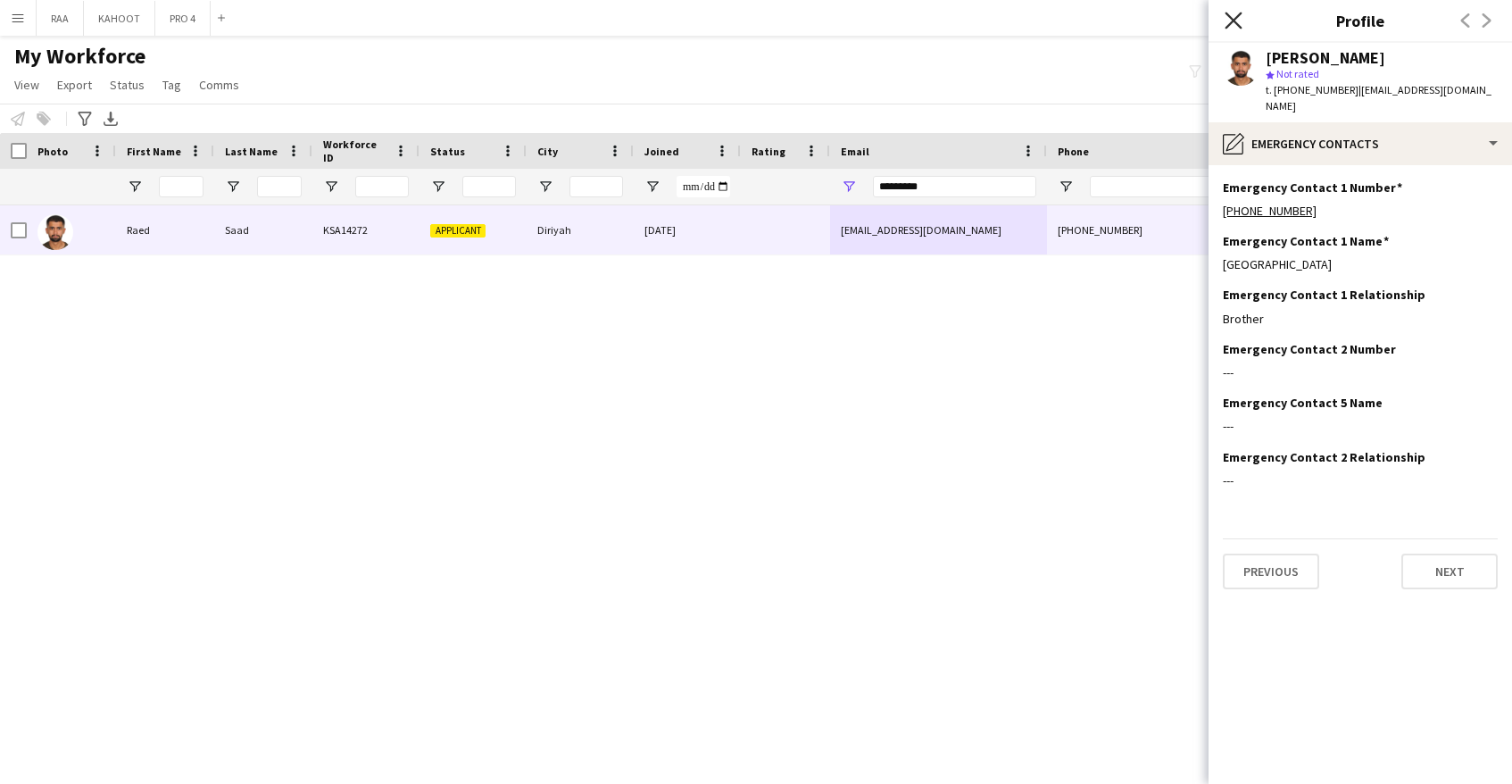
click at [1233, 23] on icon "Close pop-in" at bounding box center [1233, 20] width 17 height 17
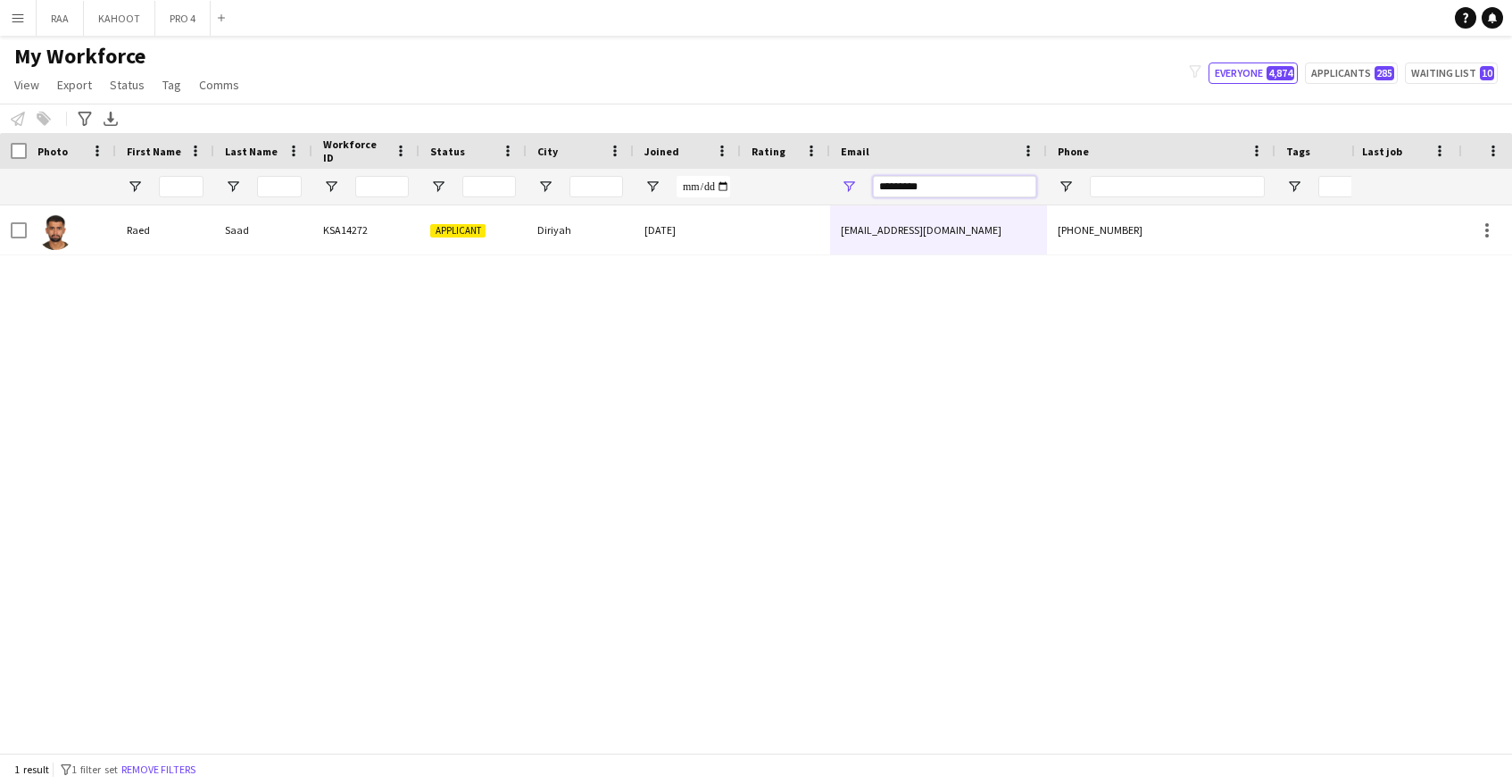
drag, startPoint x: 879, startPoint y: 173, endPoint x: 684, endPoint y: 167, distance: 195.1
click at [686, 168] on div "Workforce Details Photo First Name" at bounding box center [1017, 168] width 2035 height 72
paste input "**********"
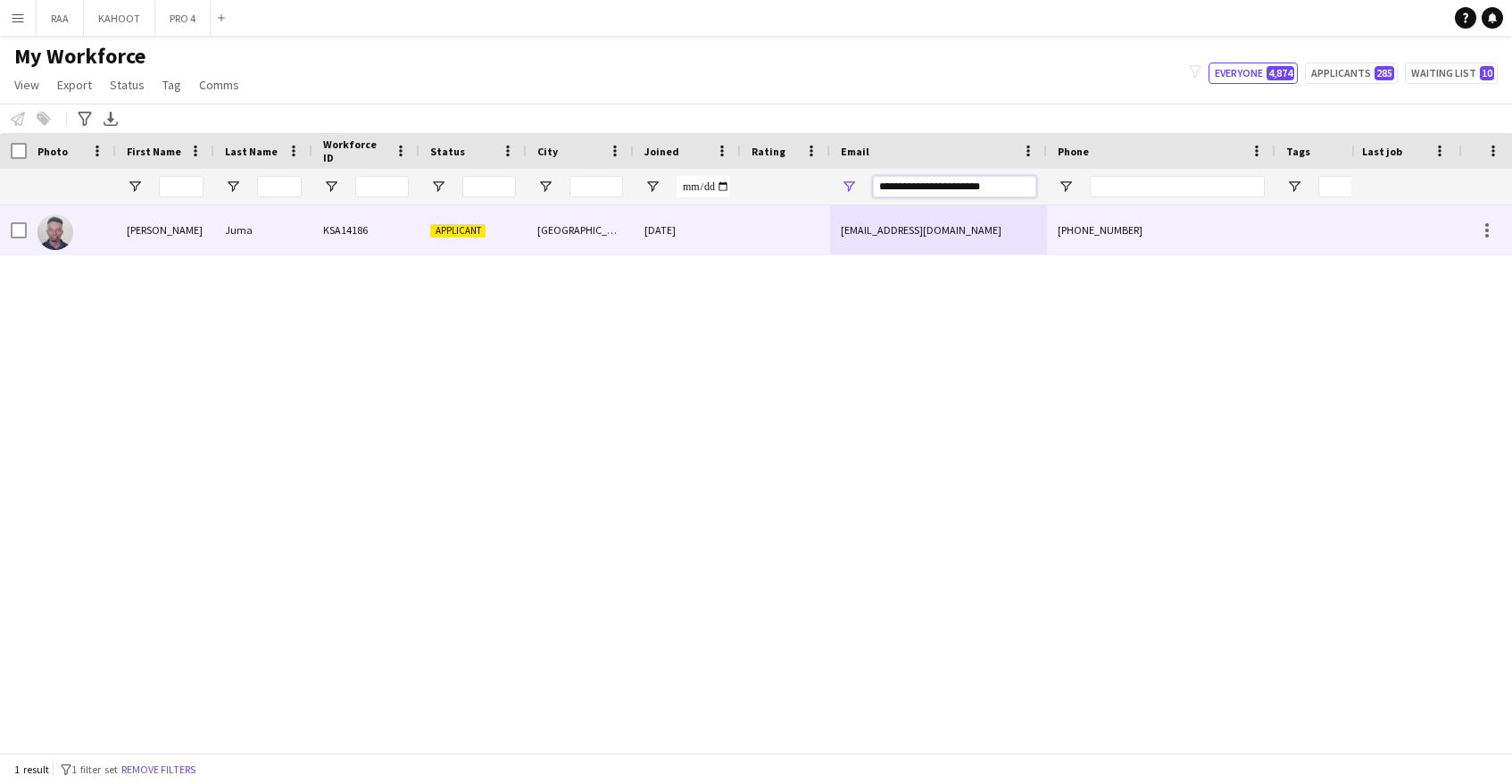
type input "**********"
click at [767, 236] on div at bounding box center [785, 230] width 90 height 49
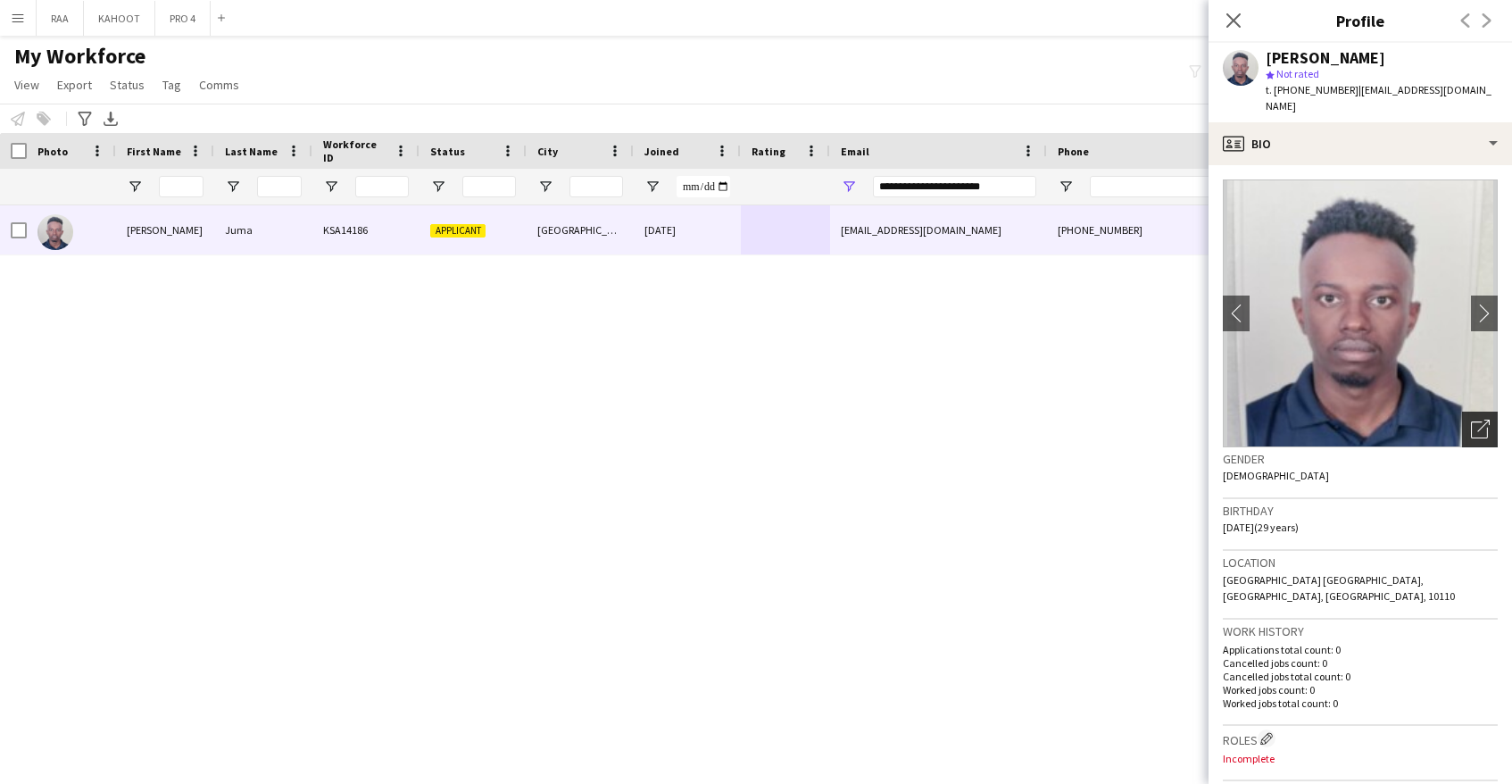
click at [1474, 421] on icon at bounding box center [1479, 429] width 17 height 17
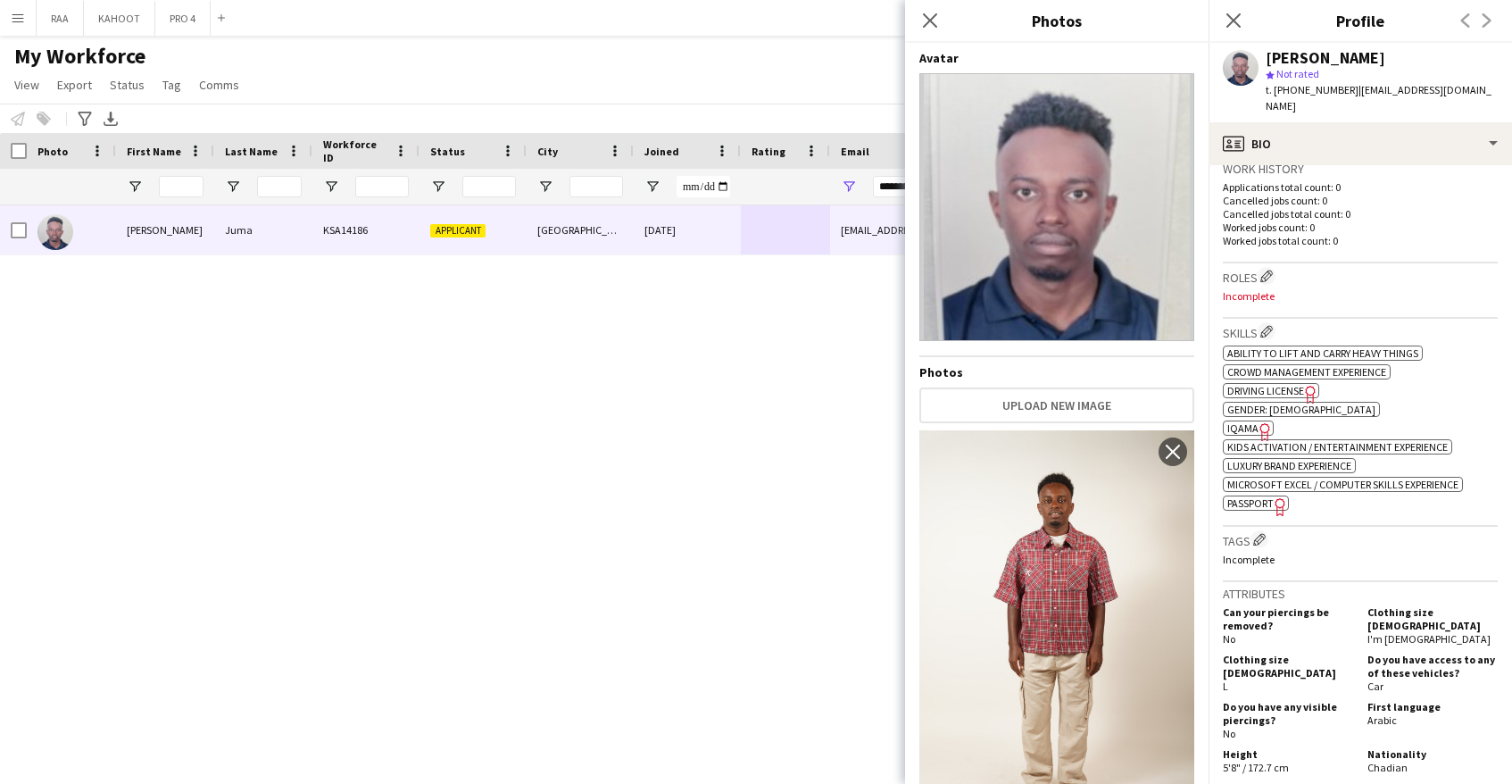
scroll to position [461, 0]
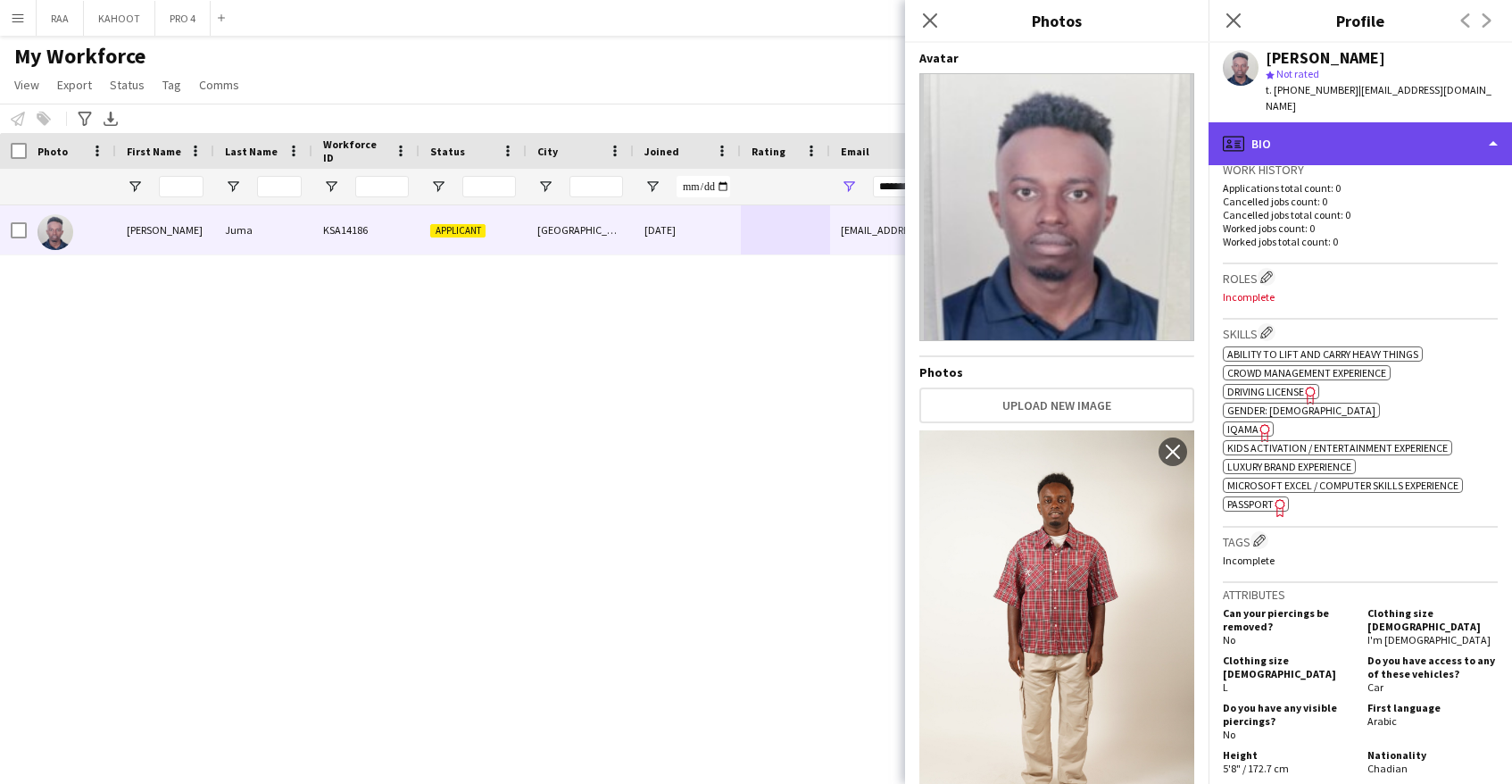
click at [1300, 122] on div "profile Bio" at bounding box center [1360, 144] width 303 height 43
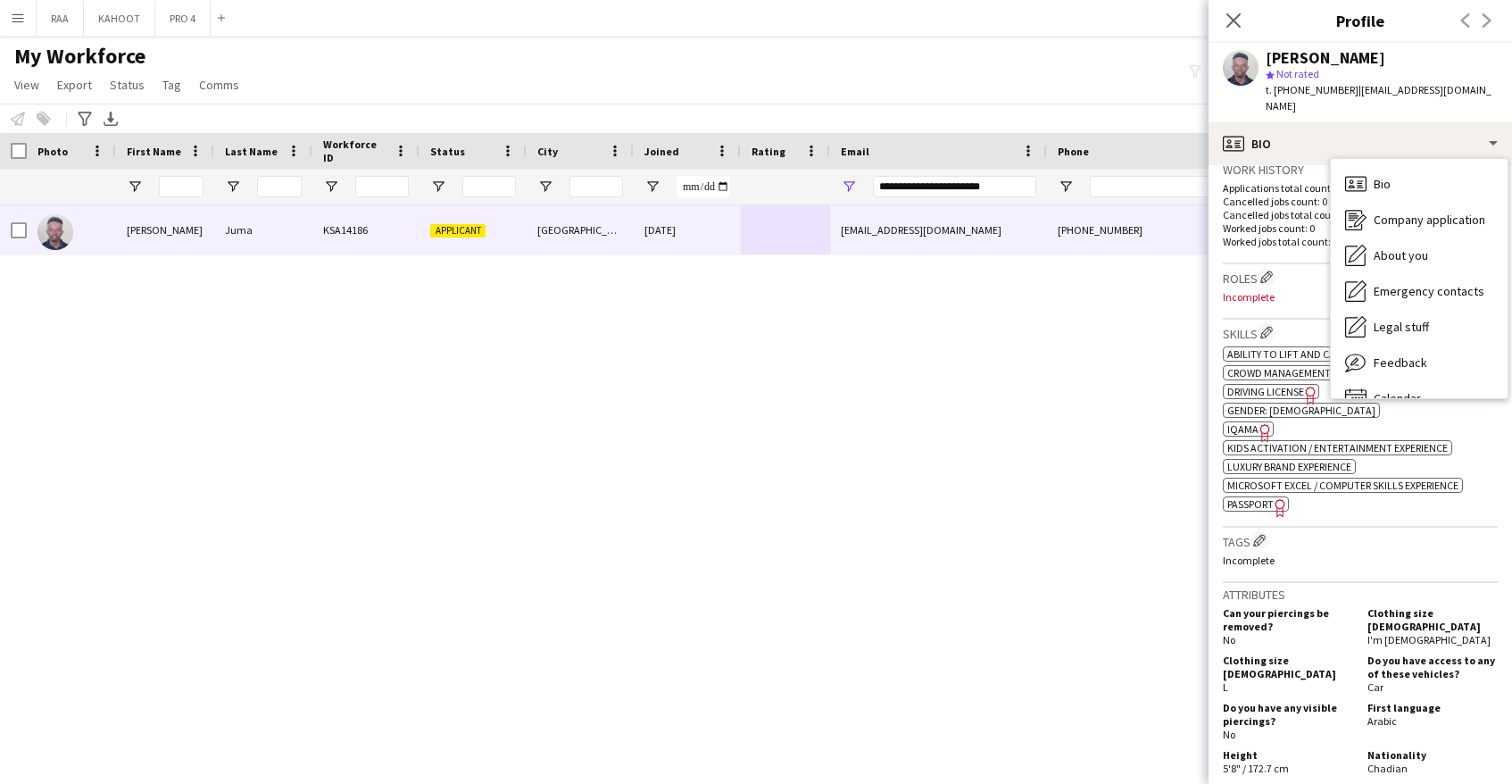
click at [1406, 553] on p "Incomplete" at bounding box center [1360, 560] width 274 height 14
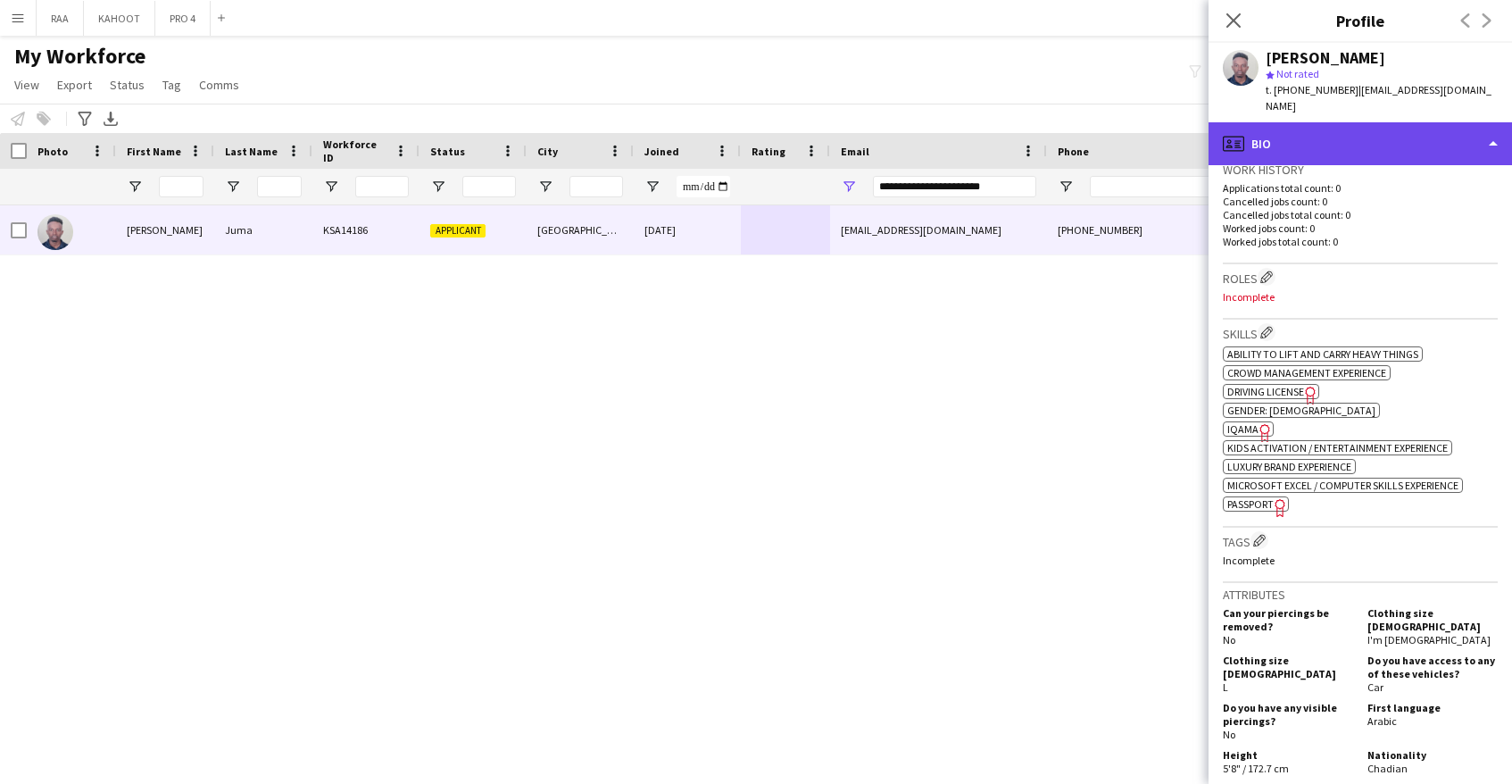
click at [1410, 130] on div "profile Bio" at bounding box center [1360, 144] width 303 height 43
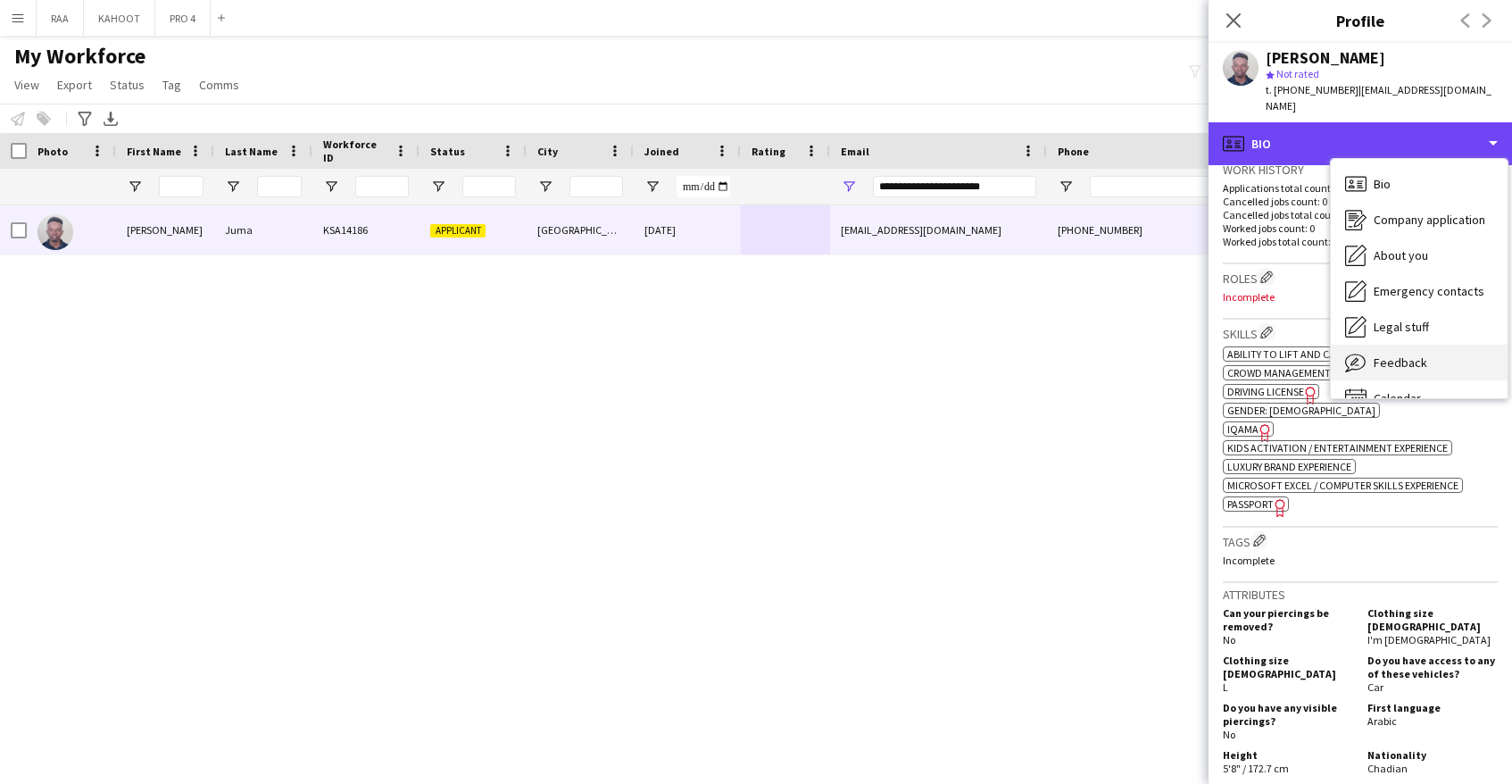
scroll to position [25, 0]
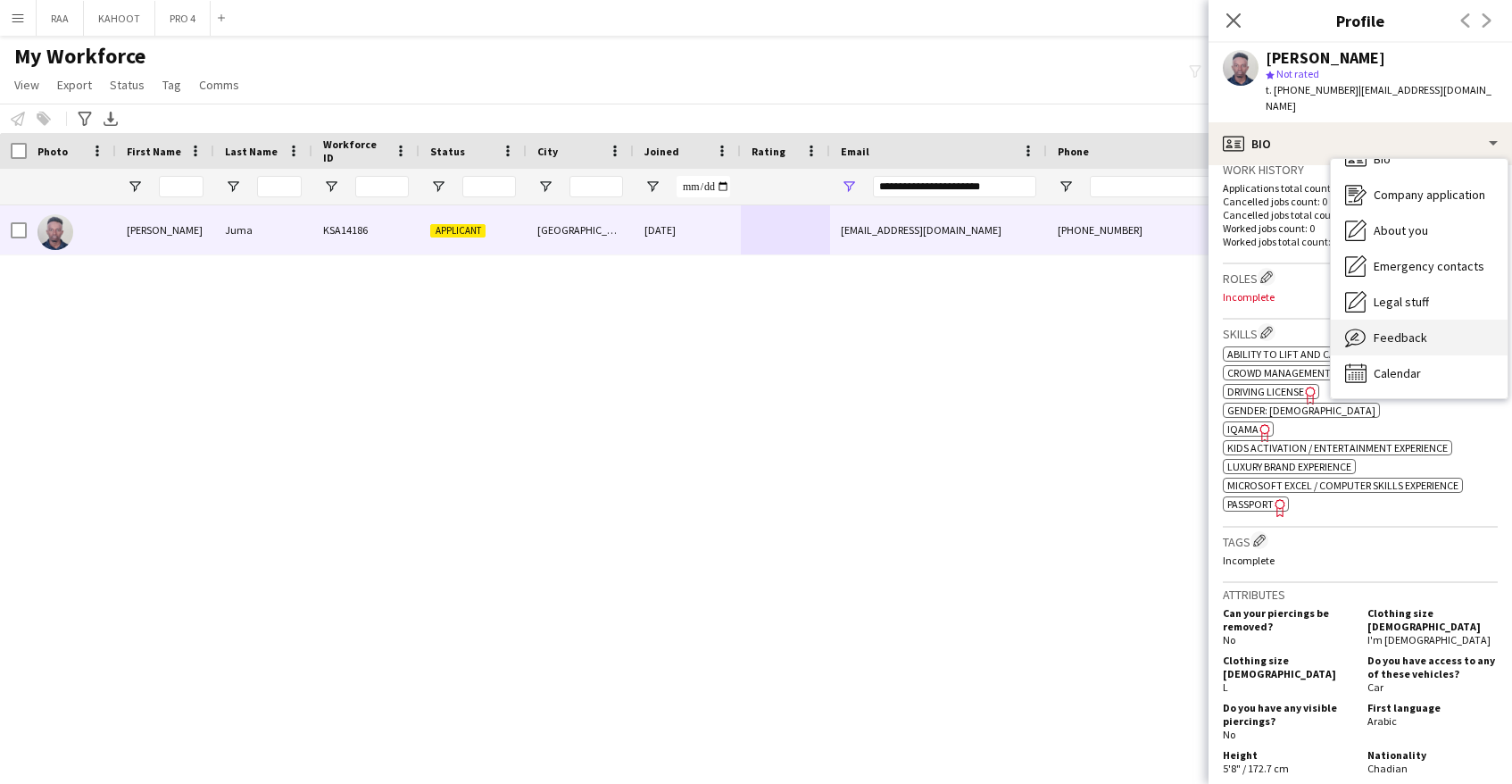
click at [1411, 330] on span "Feedback" at bounding box center [1400, 337] width 53 height 16
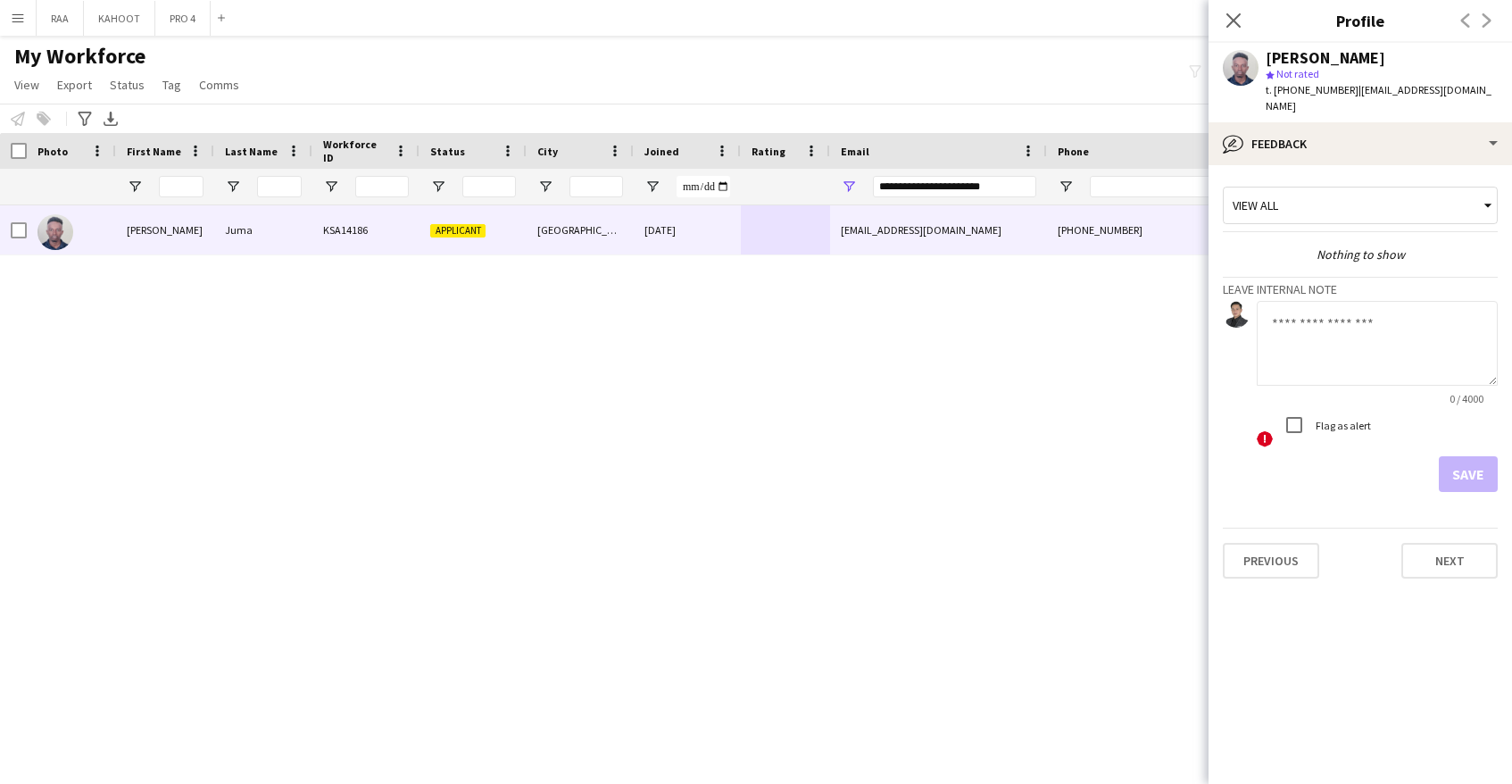
click at [1361, 301] on textarea at bounding box center [1376, 343] width 241 height 85
type textarea "*"
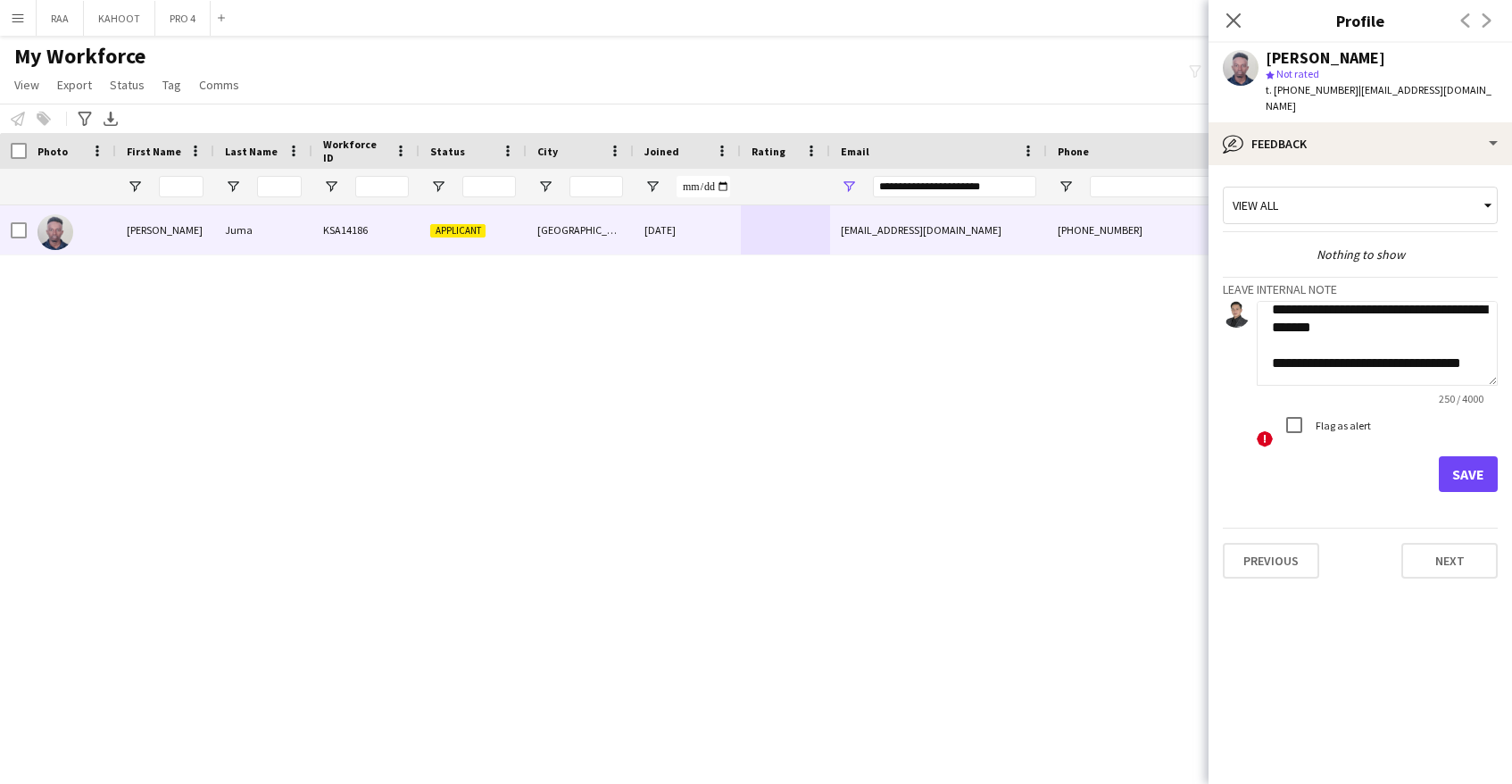
scroll to position [179, 0]
type textarea "**********"
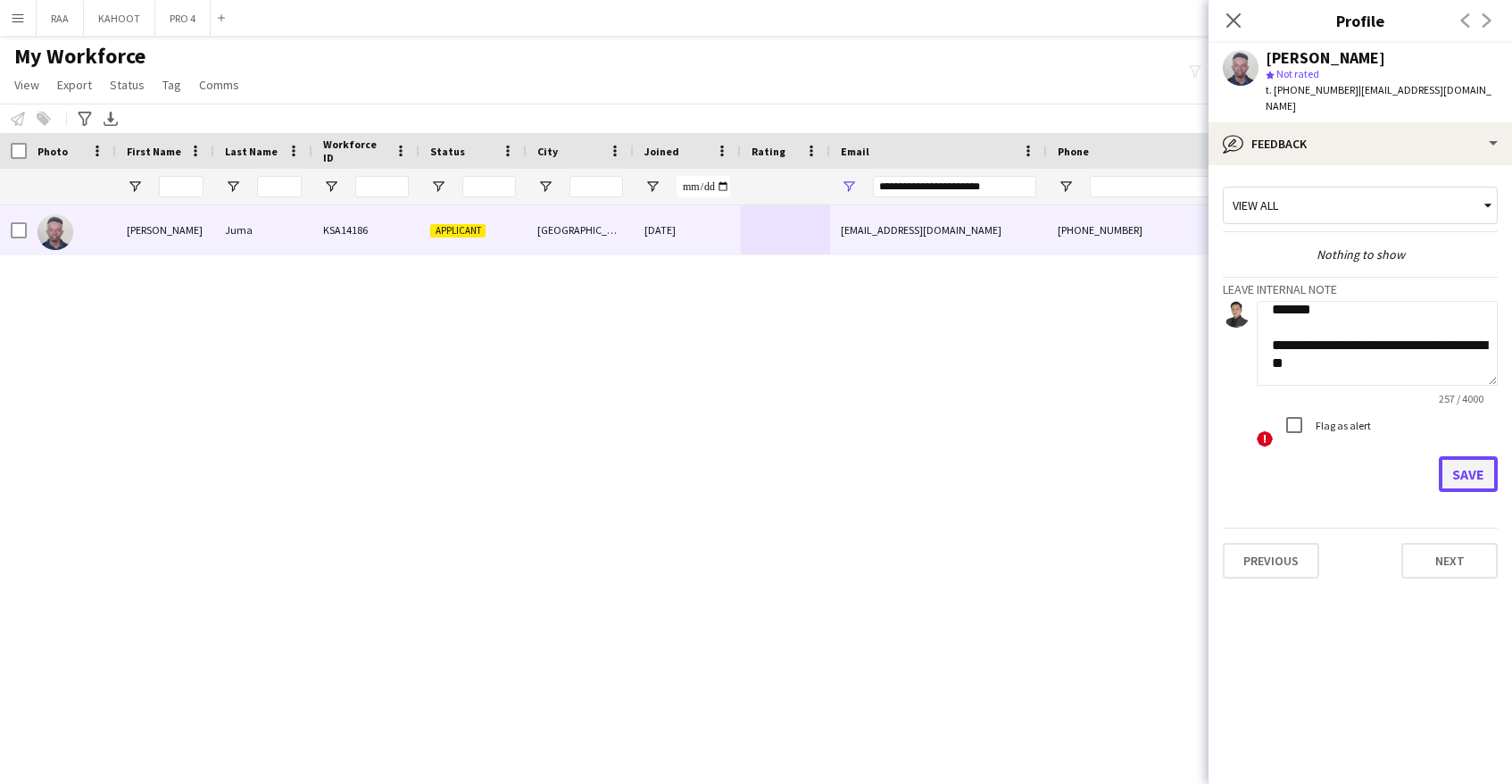
click at [1485, 456] on button "Save" at bounding box center [1468, 474] width 59 height 35
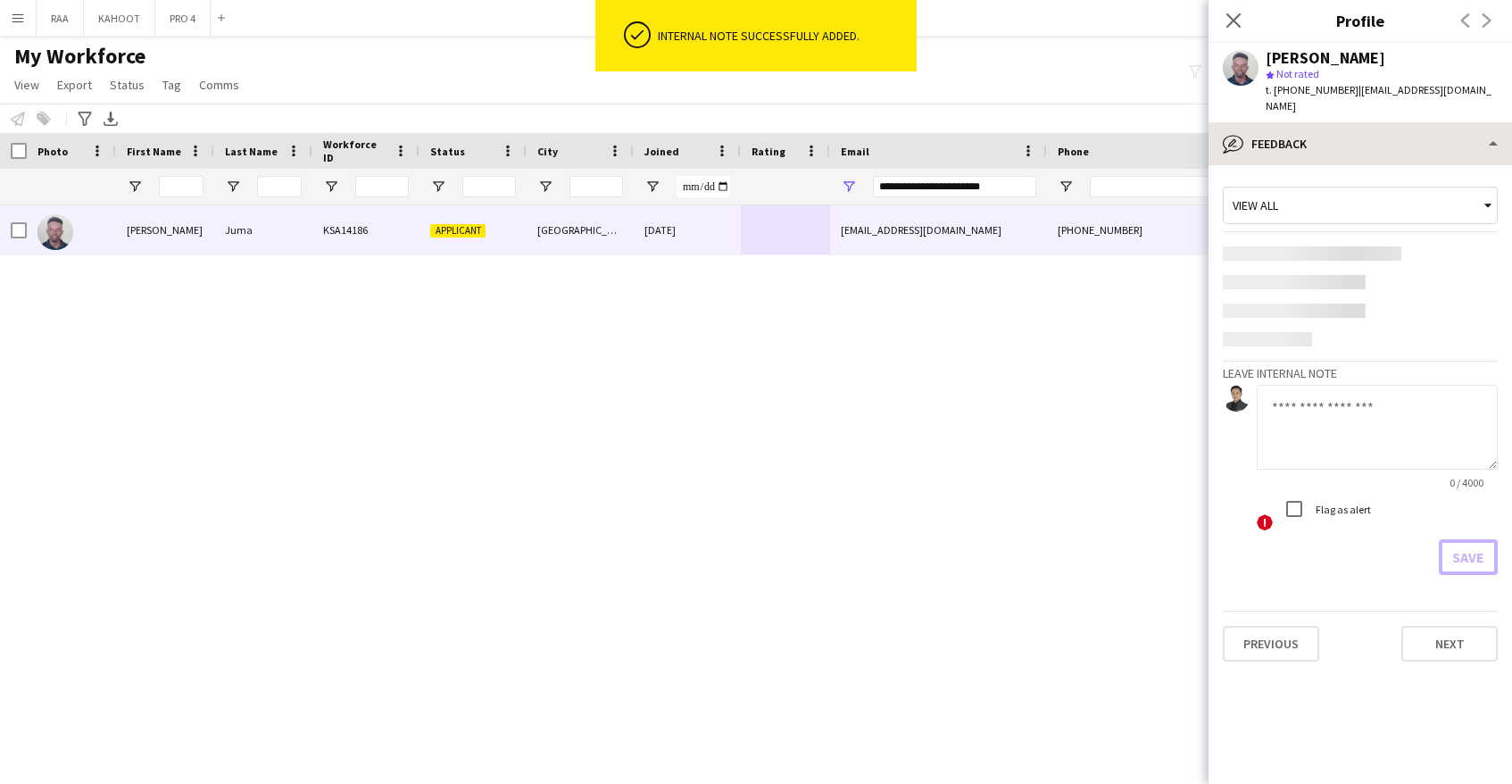
scroll to position [0, 0]
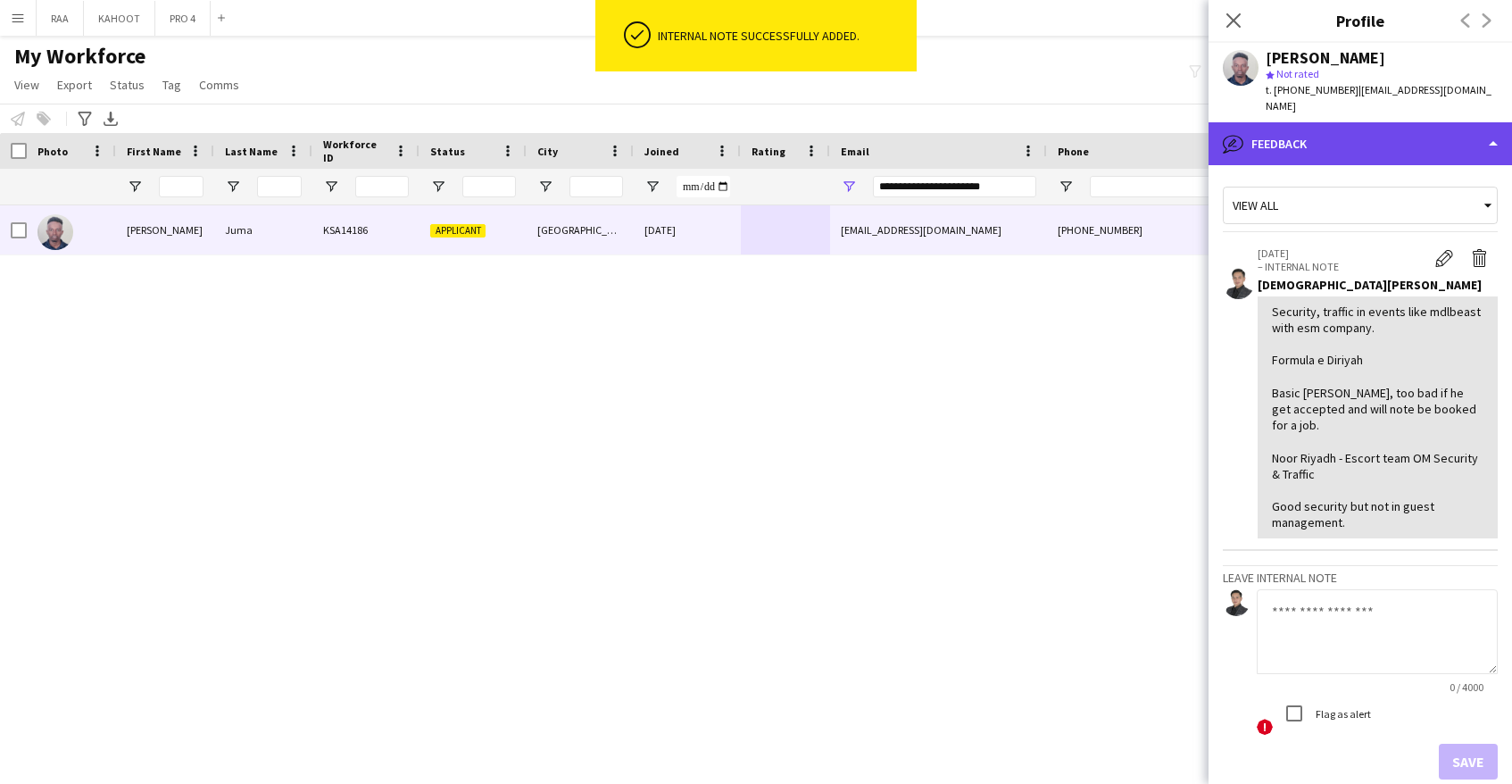
click at [1325, 128] on div "bubble-pencil Feedback" at bounding box center [1360, 144] width 303 height 43
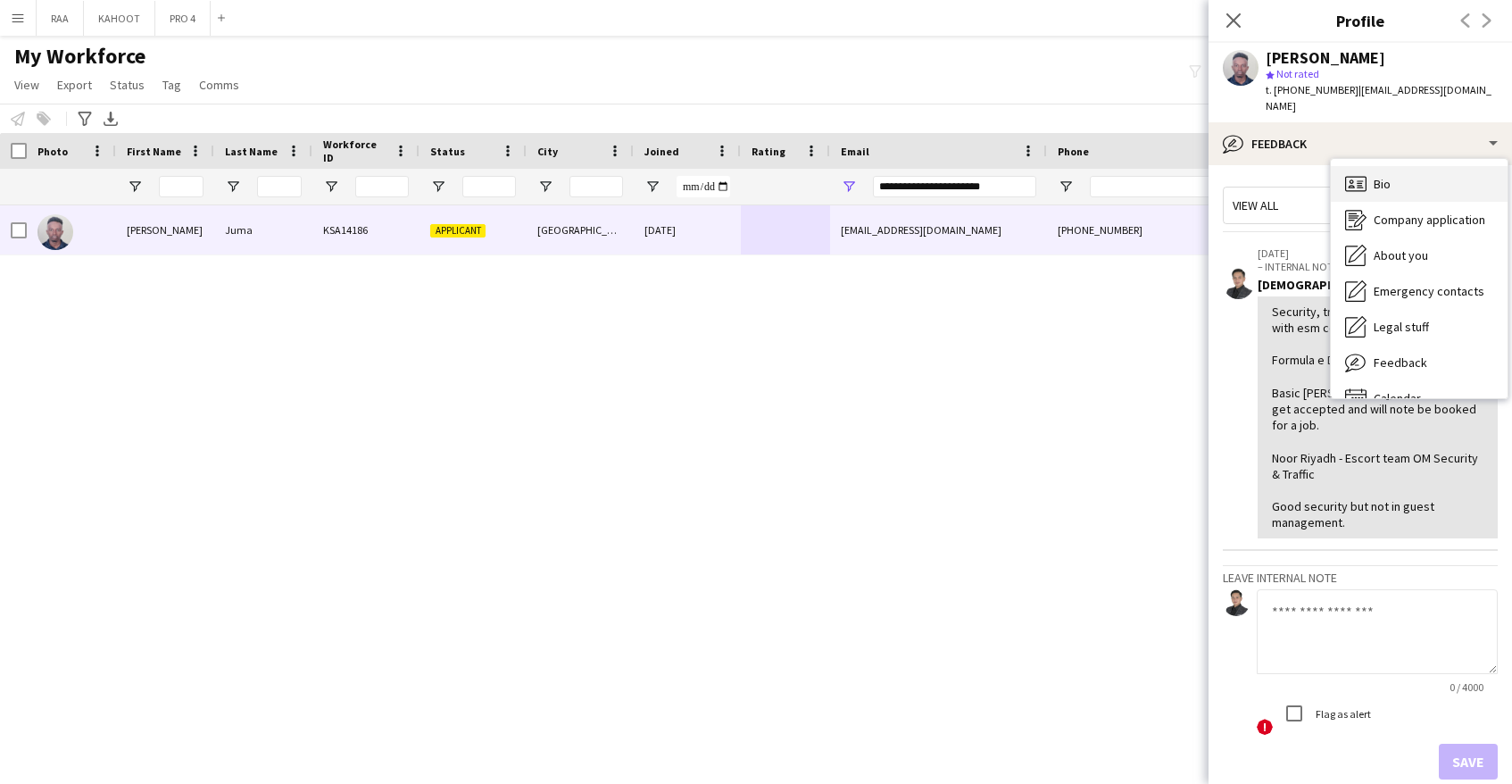
click at [1436, 166] on div "Bio Bio" at bounding box center [1420, 184] width 177 height 35
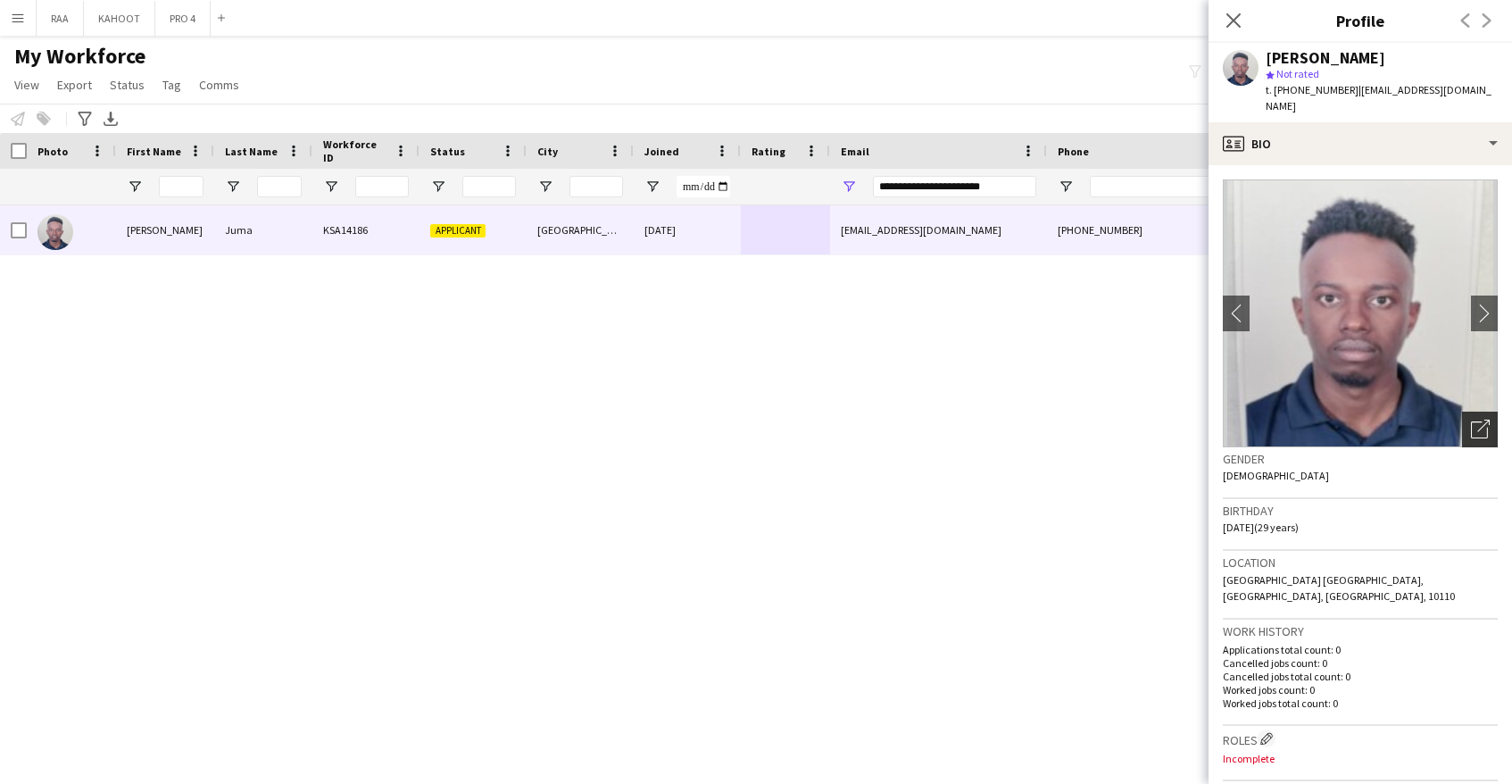
click at [1477, 419] on icon "Open photos pop-in" at bounding box center [1480, 428] width 19 height 19
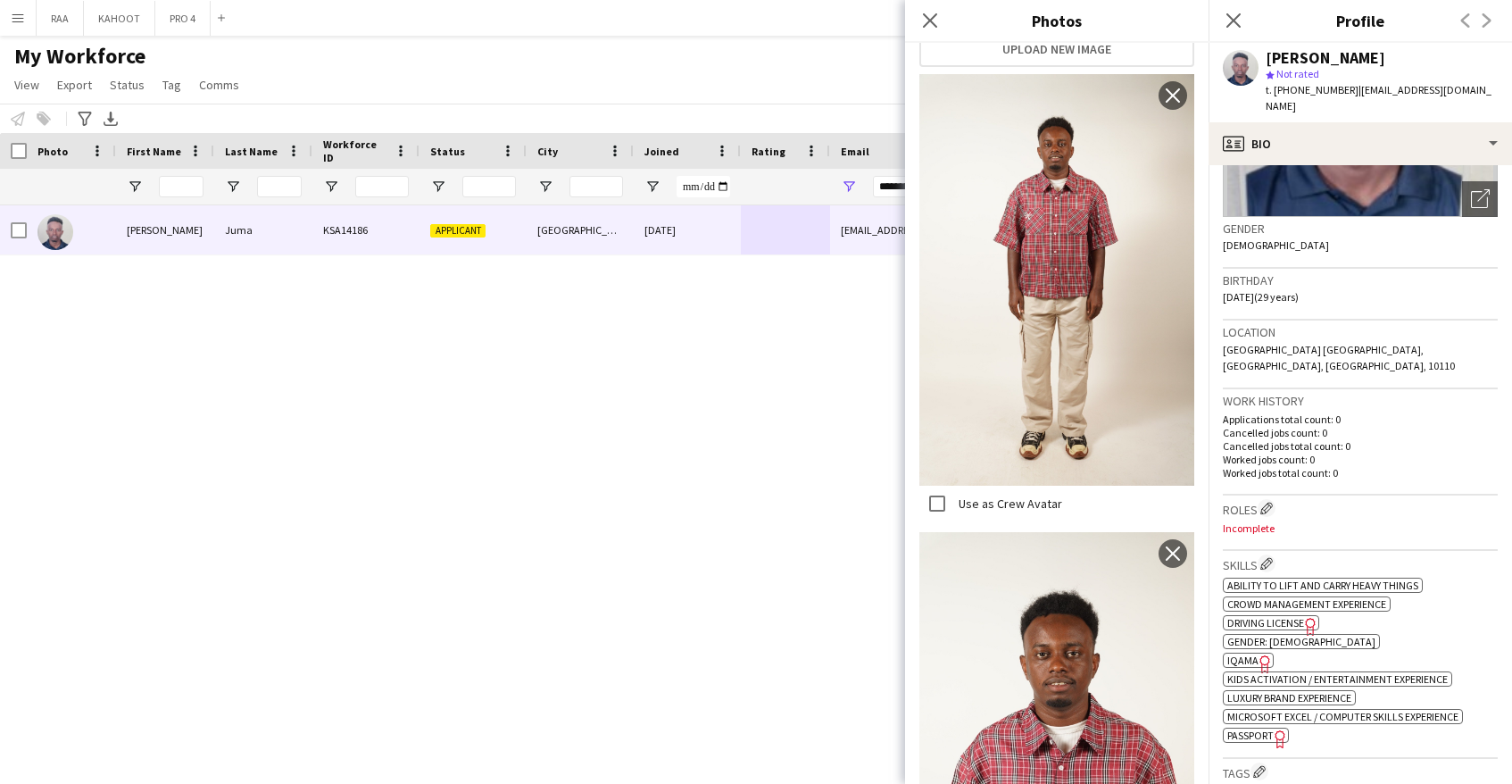
scroll to position [232, 0]
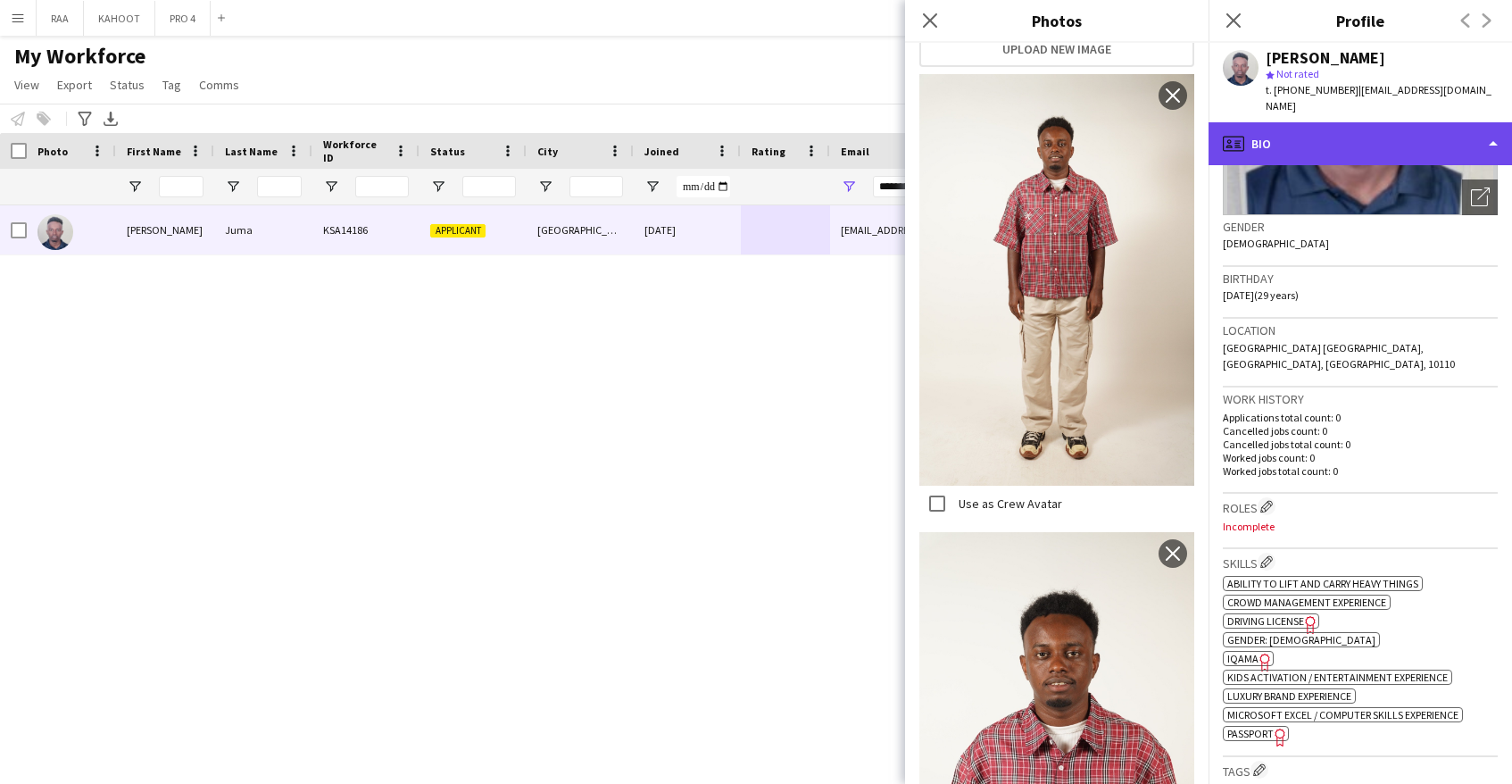
click at [1370, 125] on div "profile Bio" at bounding box center [1360, 144] width 303 height 43
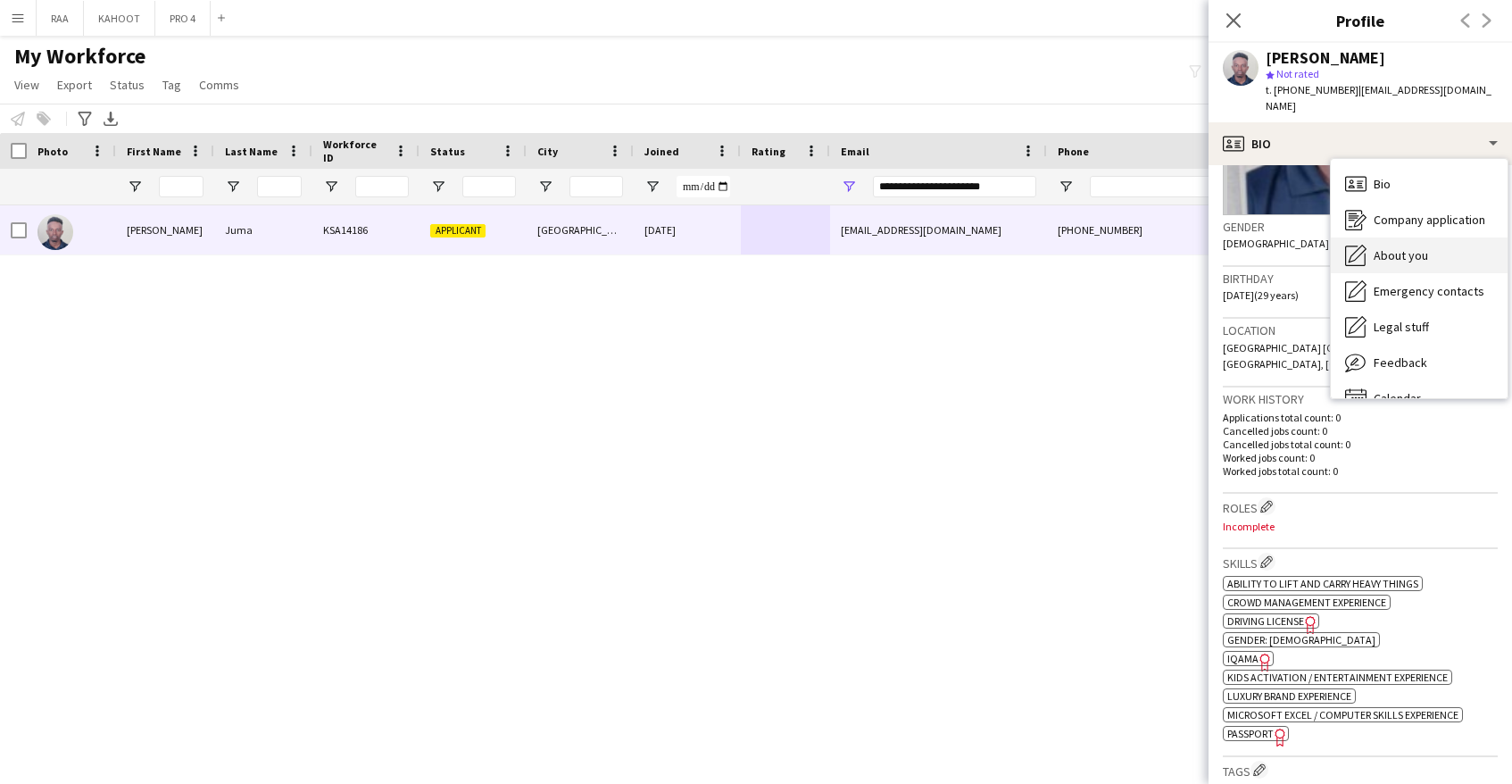
click at [1443, 244] on div "About you About you" at bounding box center [1420, 255] width 177 height 35
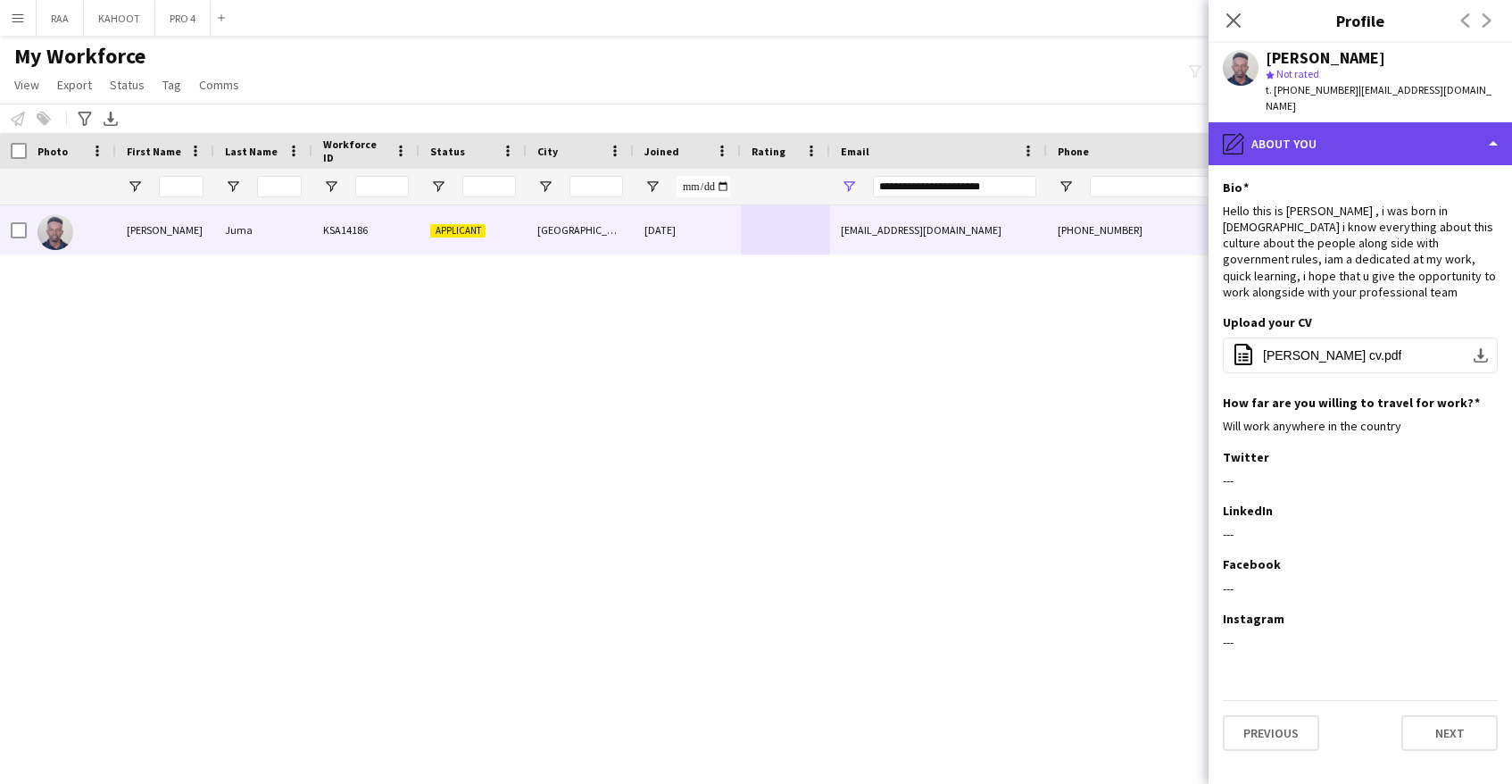
click at [1372, 122] on div "pencil4 About you" at bounding box center [1360, 144] width 303 height 43
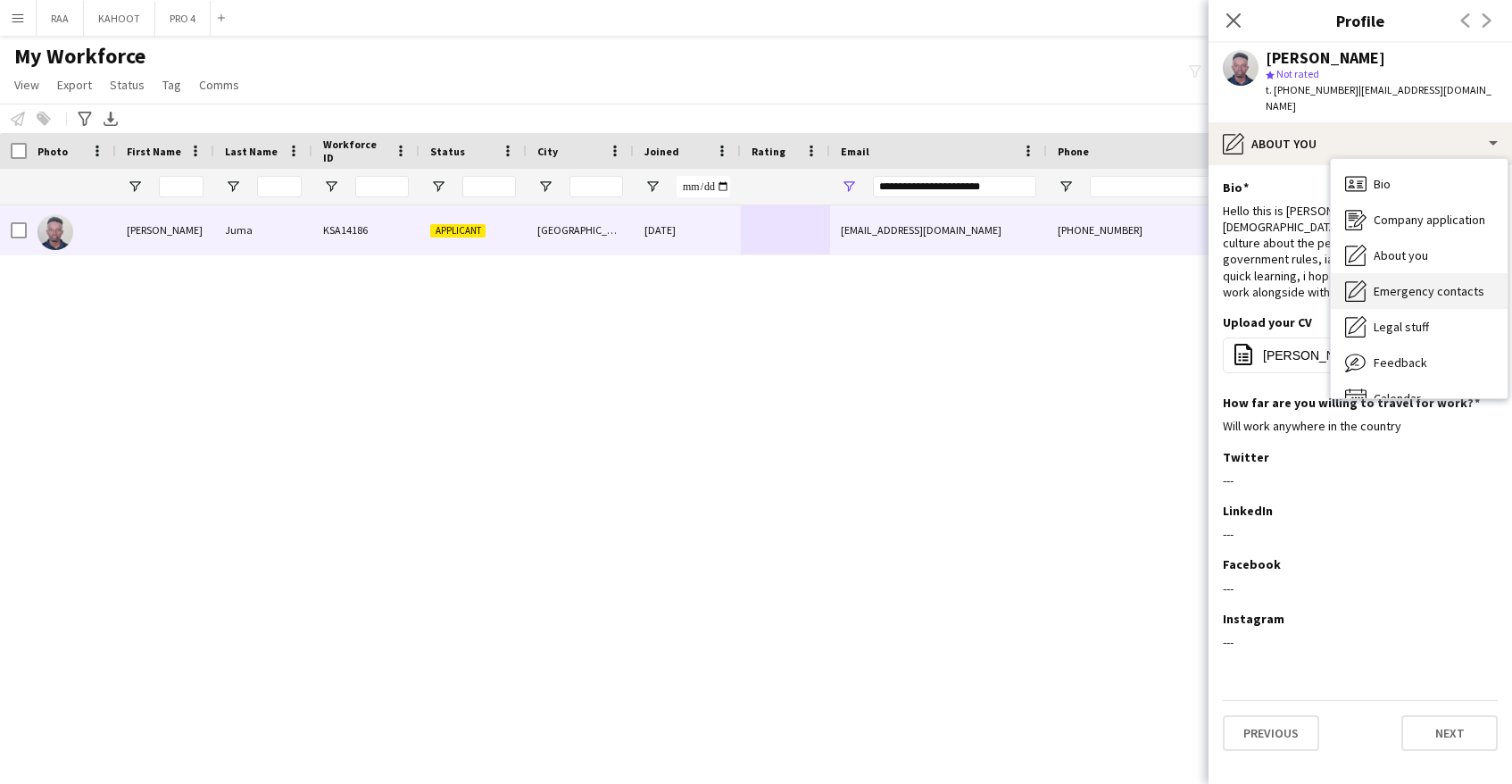
click at [1408, 283] on span "Emergency contacts" at bounding box center [1428, 291] width 110 height 16
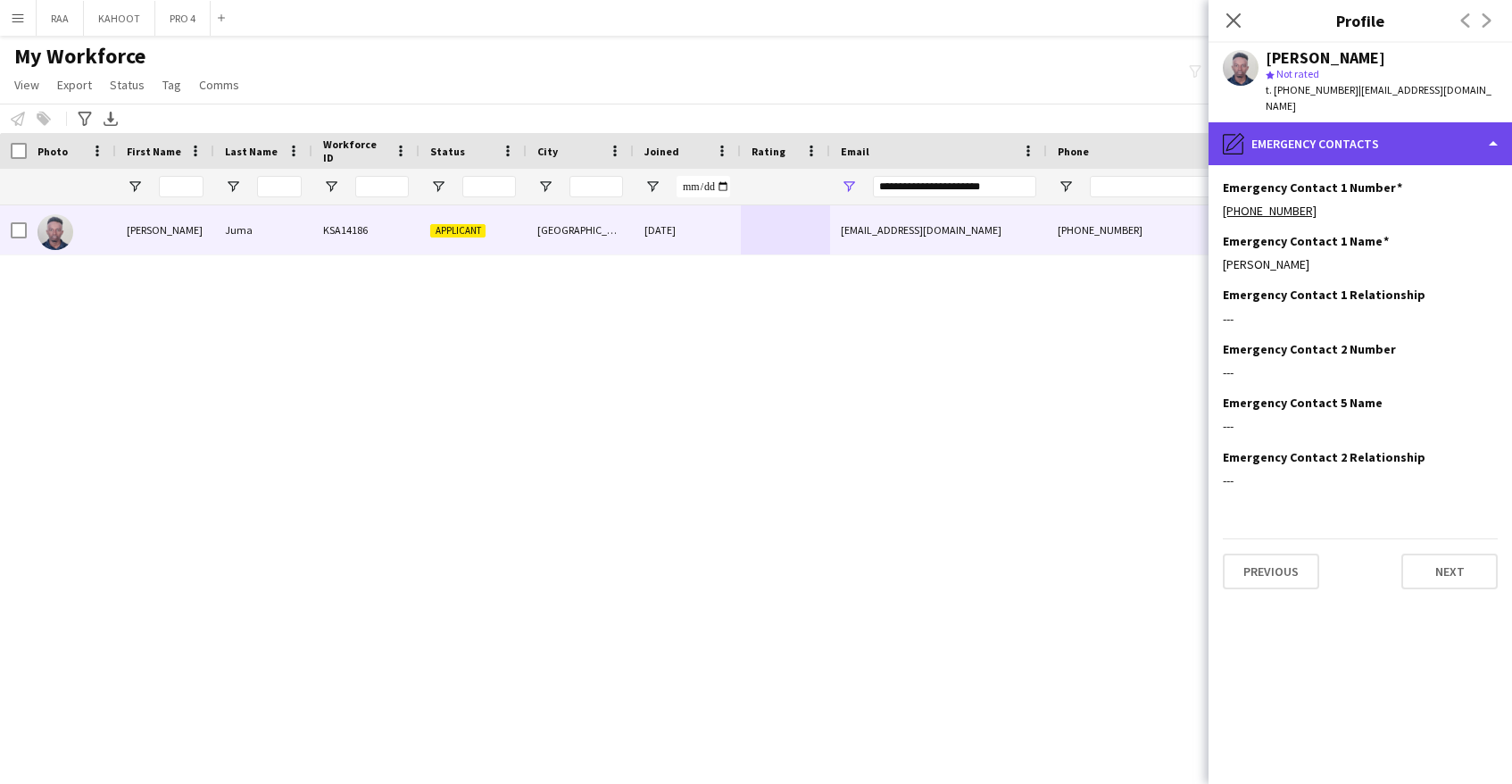
click at [1372, 122] on div "pencil4 Emergency contacts" at bounding box center [1360, 144] width 303 height 43
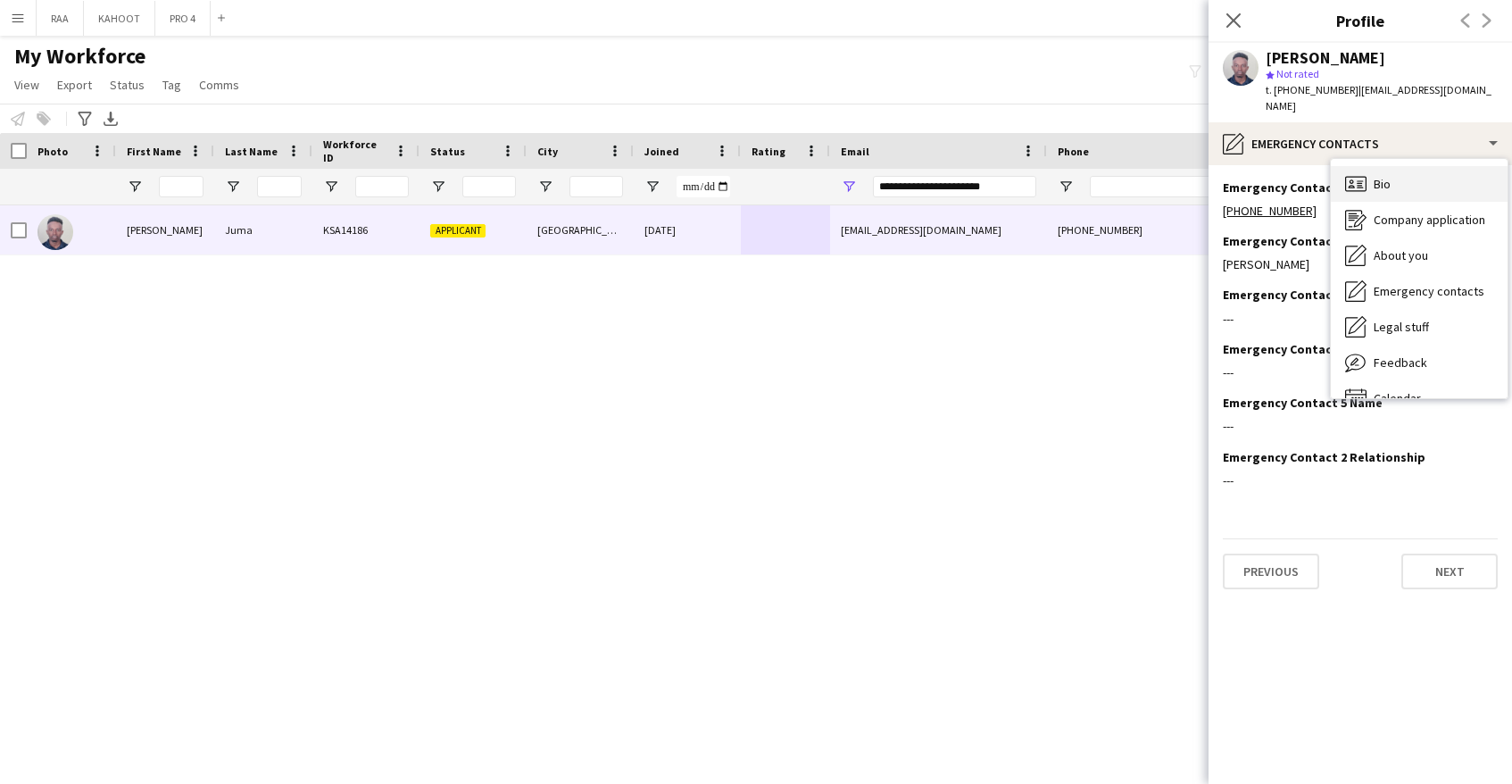
click at [1440, 166] on div "Bio Bio" at bounding box center [1420, 184] width 177 height 35
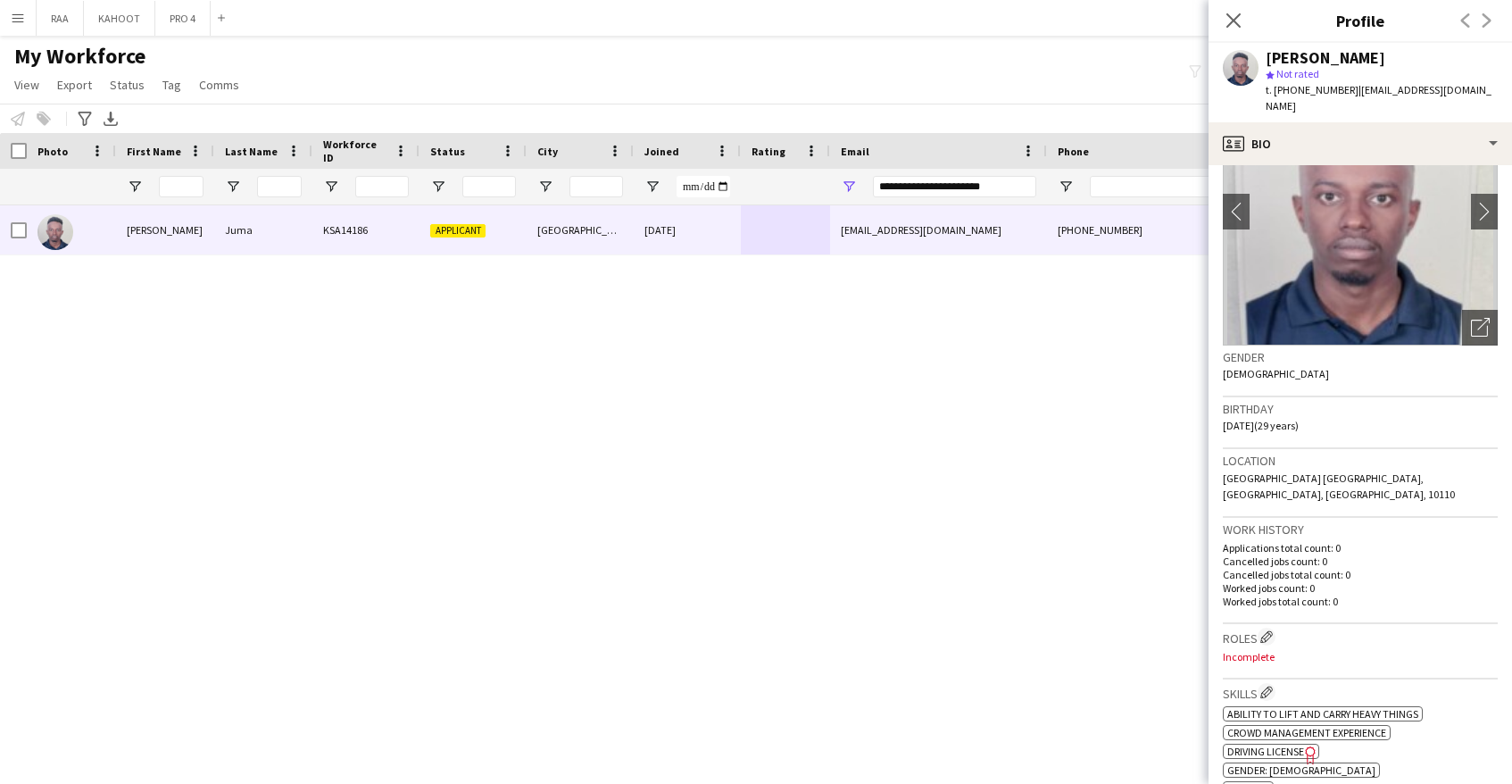
scroll to position [0, 0]
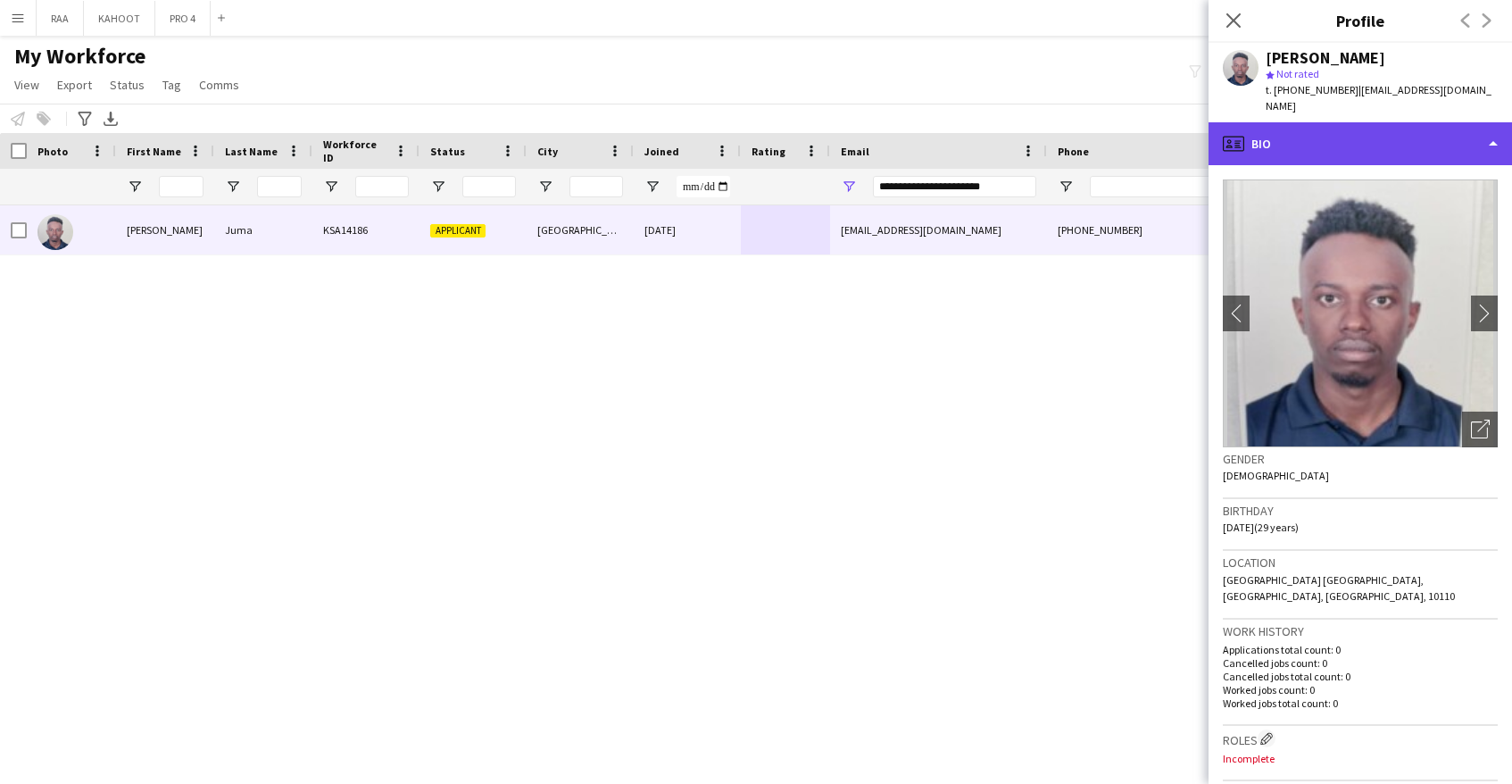
click at [1449, 122] on div "profile Bio" at bounding box center [1360, 144] width 303 height 43
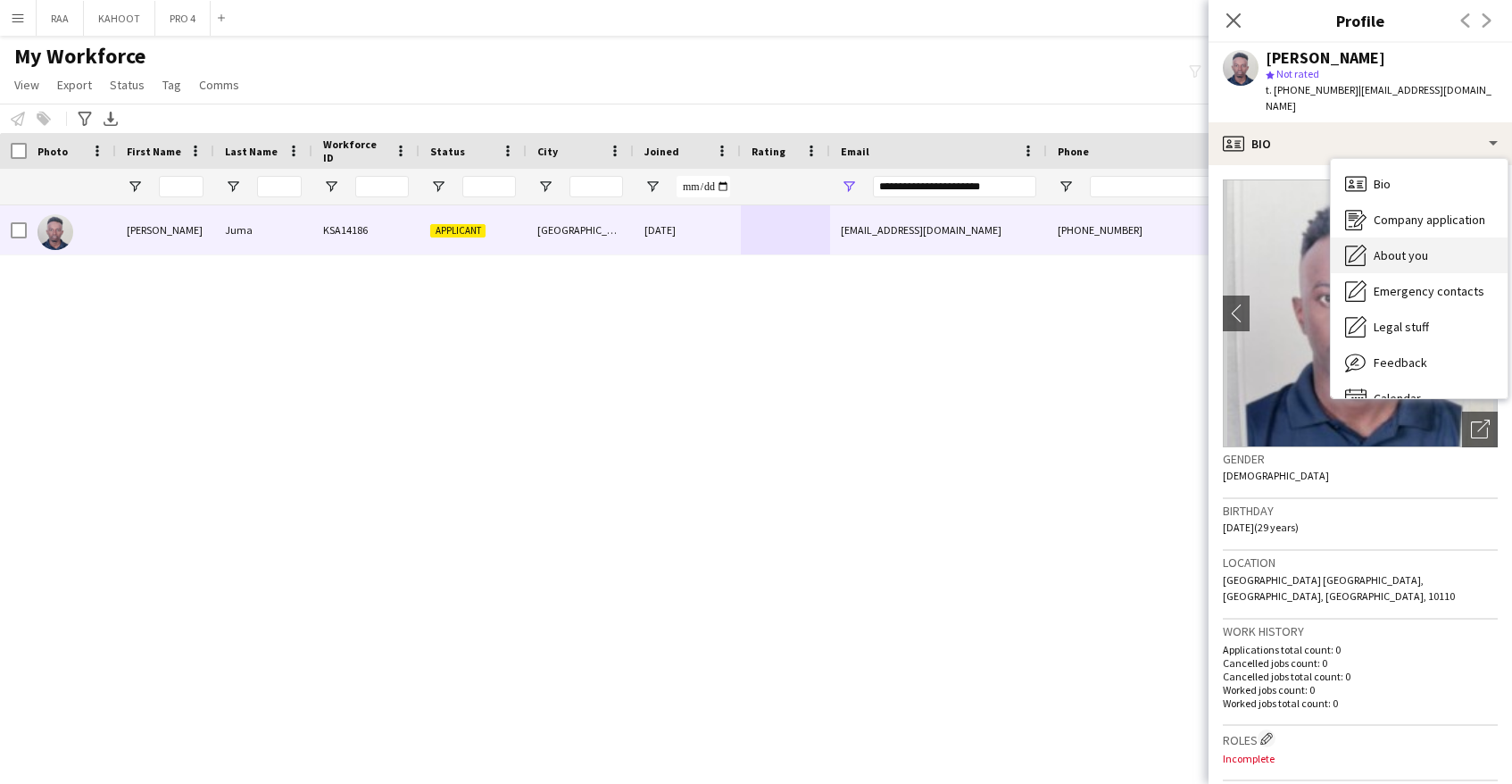
click at [1456, 245] on div "About you About you" at bounding box center [1420, 255] width 177 height 35
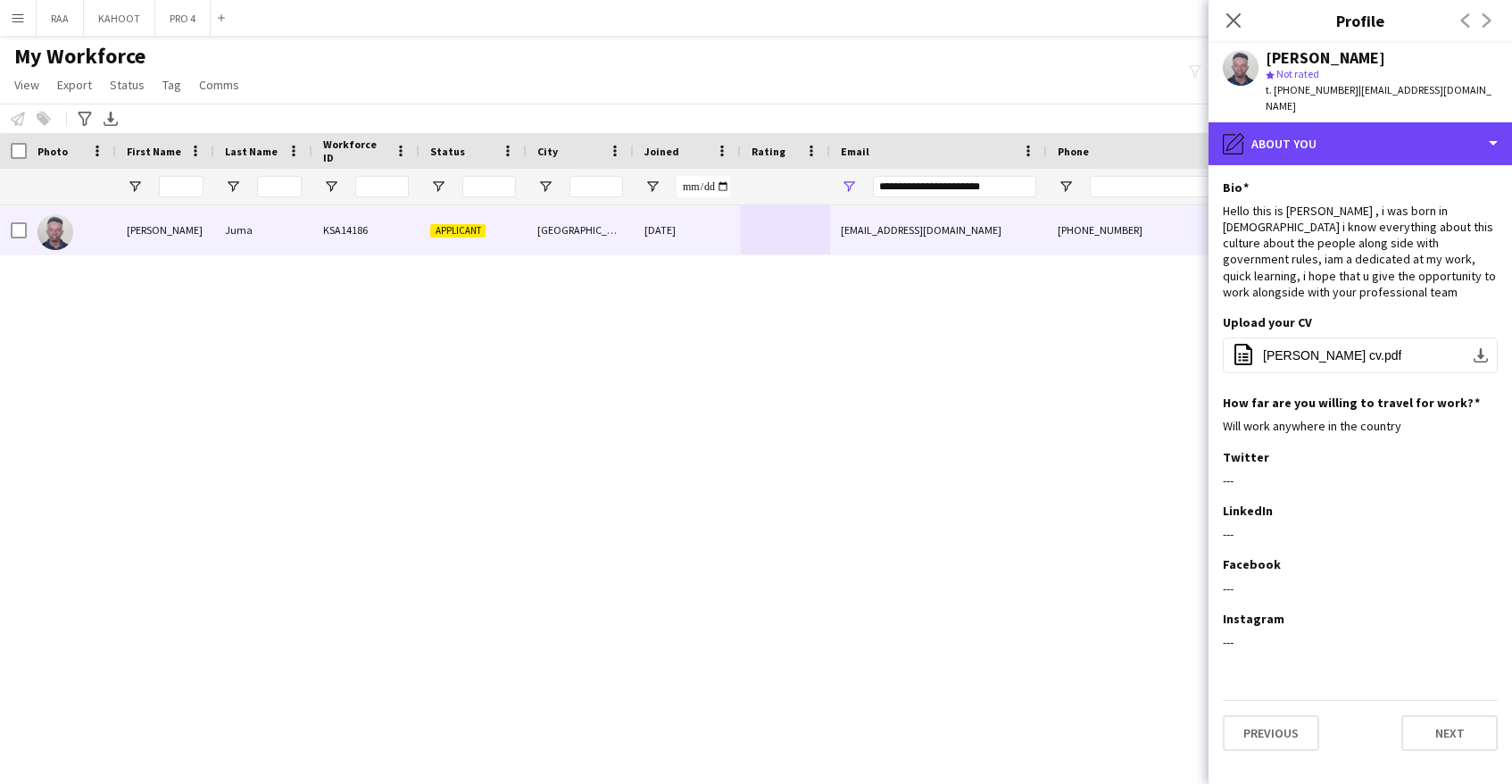
drag, startPoint x: 1390, startPoint y: 127, endPoint x: 1445, endPoint y: 209, distance: 98.7
click at [1392, 132] on div "pencil4 About you" at bounding box center [1360, 144] width 303 height 43
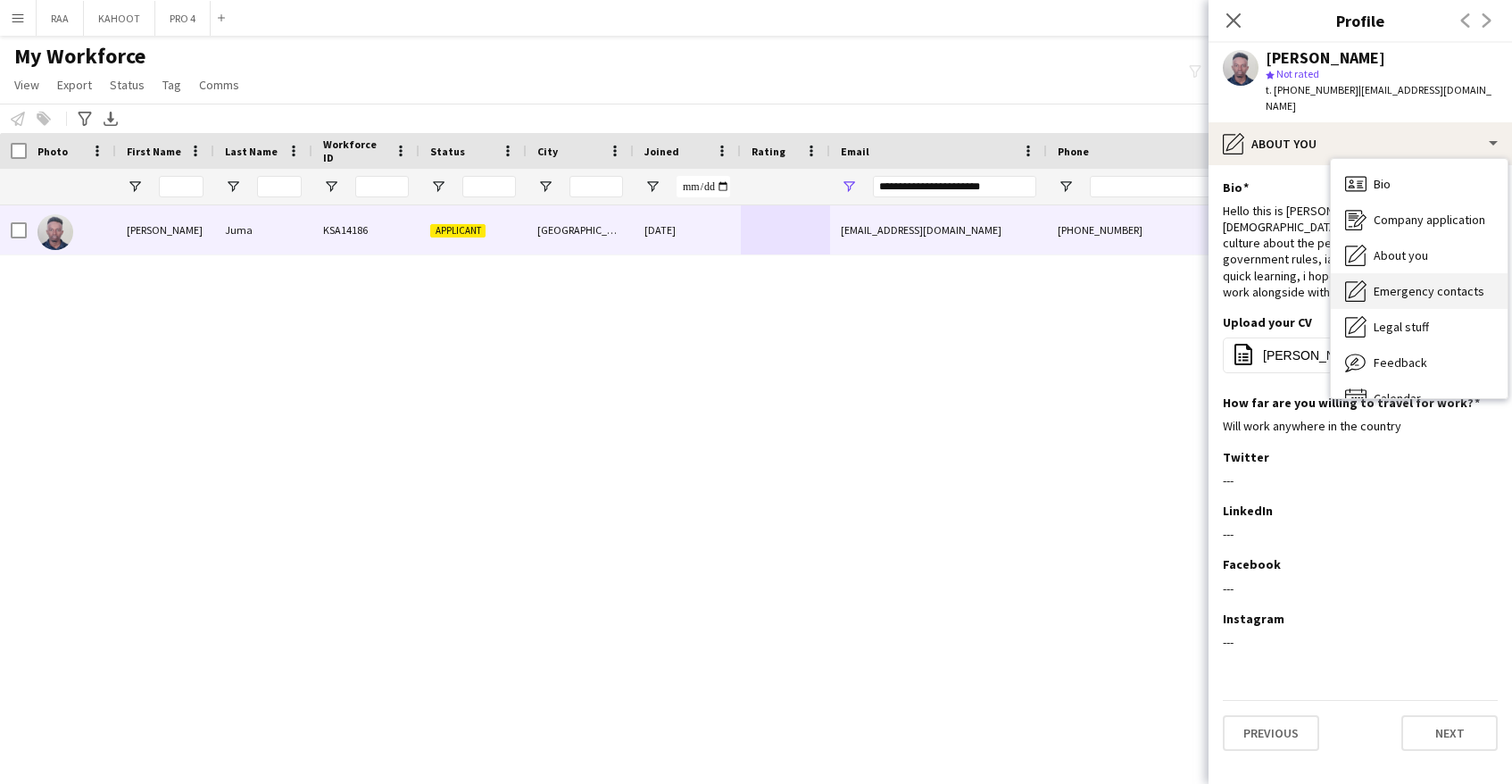
click at [1465, 283] on div "Emergency contacts Emergency contacts" at bounding box center [1420, 291] width 177 height 35
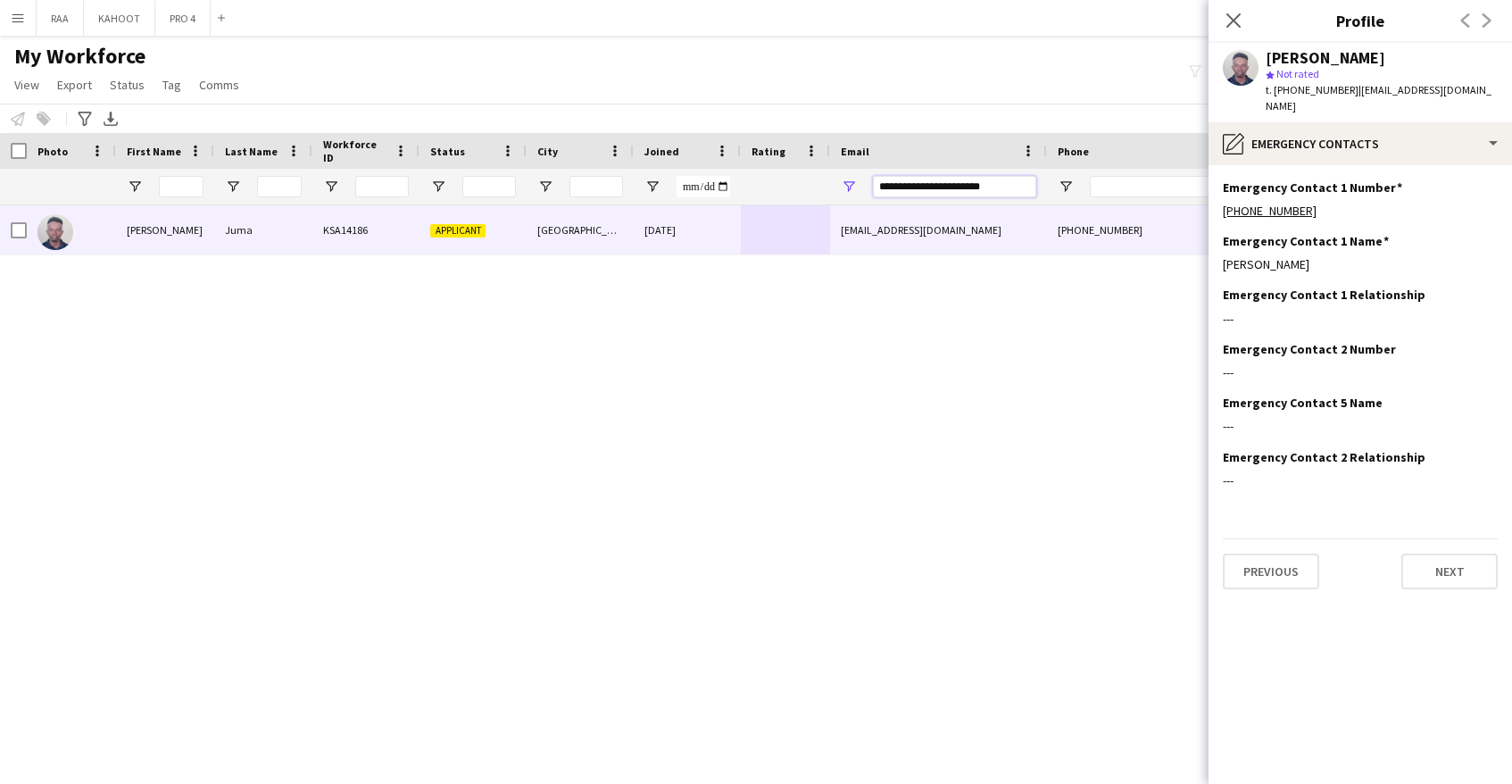
drag, startPoint x: 1008, startPoint y: 187, endPoint x: 707, endPoint y: 204, distance: 301.5
click at [707, 204] on div at bounding box center [1017, 186] width 2035 height 35
drag, startPoint x: 1013, startPoint y: 188, endPoint x: 852, endPoint y: 185, distance: 161.0
click at [852, 185] on div "**********" at bounding box center [938, 186] width 216 height 35
paste input "*"
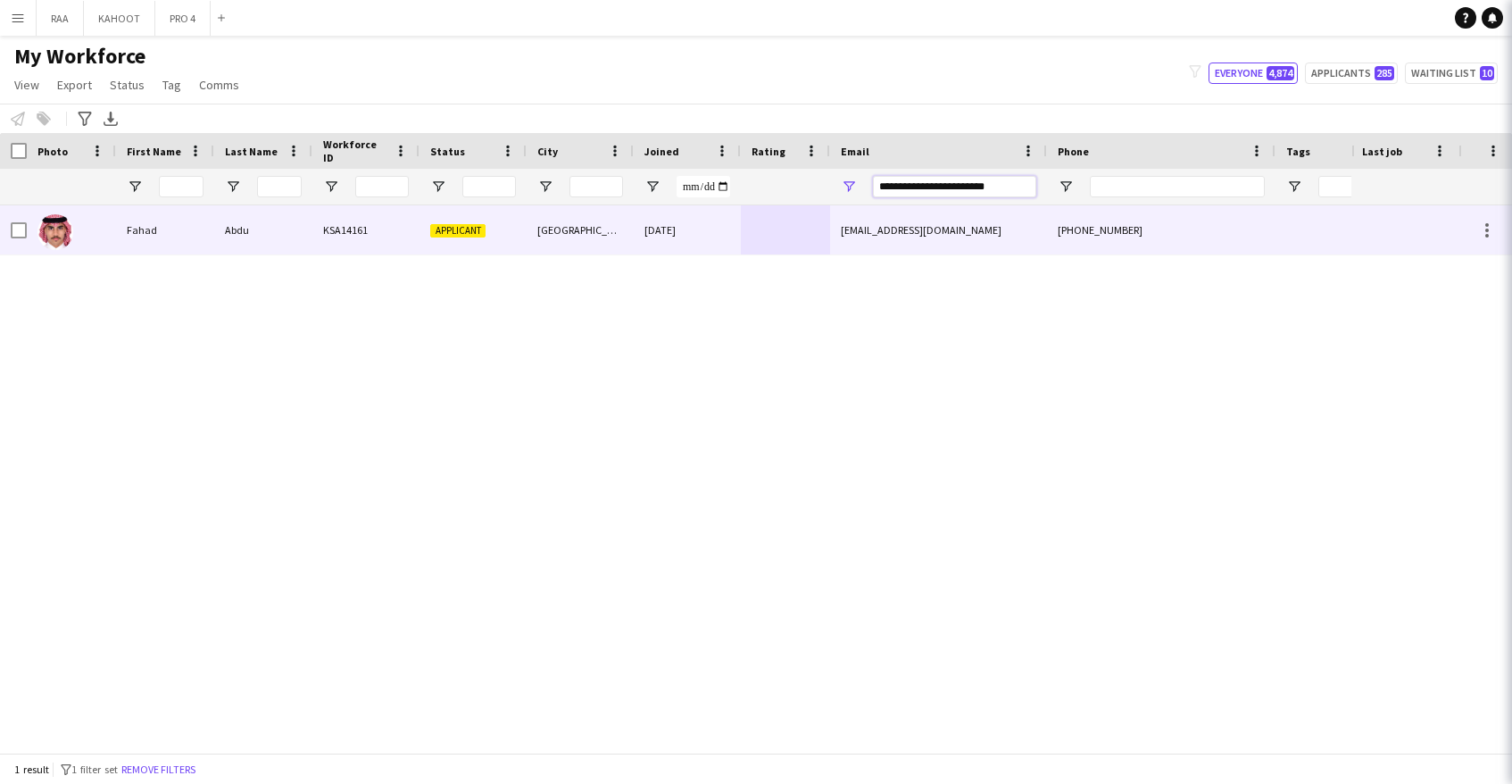
type input "**********"
click at [880, 231] on div "[EMAIL_ADDRESS][DOMAIN_NAME]" at bounding box center [938, 230] width 216 height 49
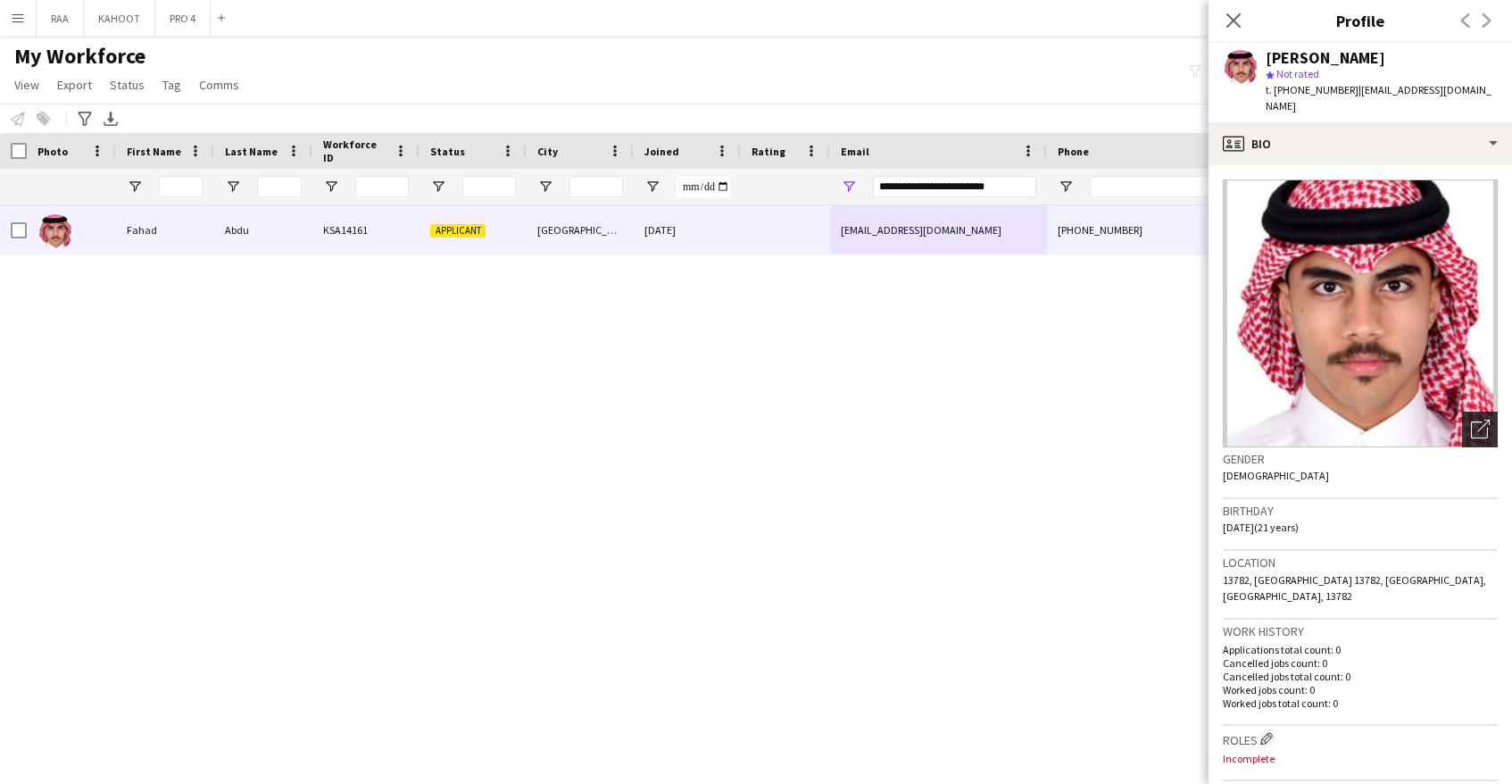
click at [1482, 419] on icon "Open photos pop-in" at bounding box center [1480, 428] width 19 height 19
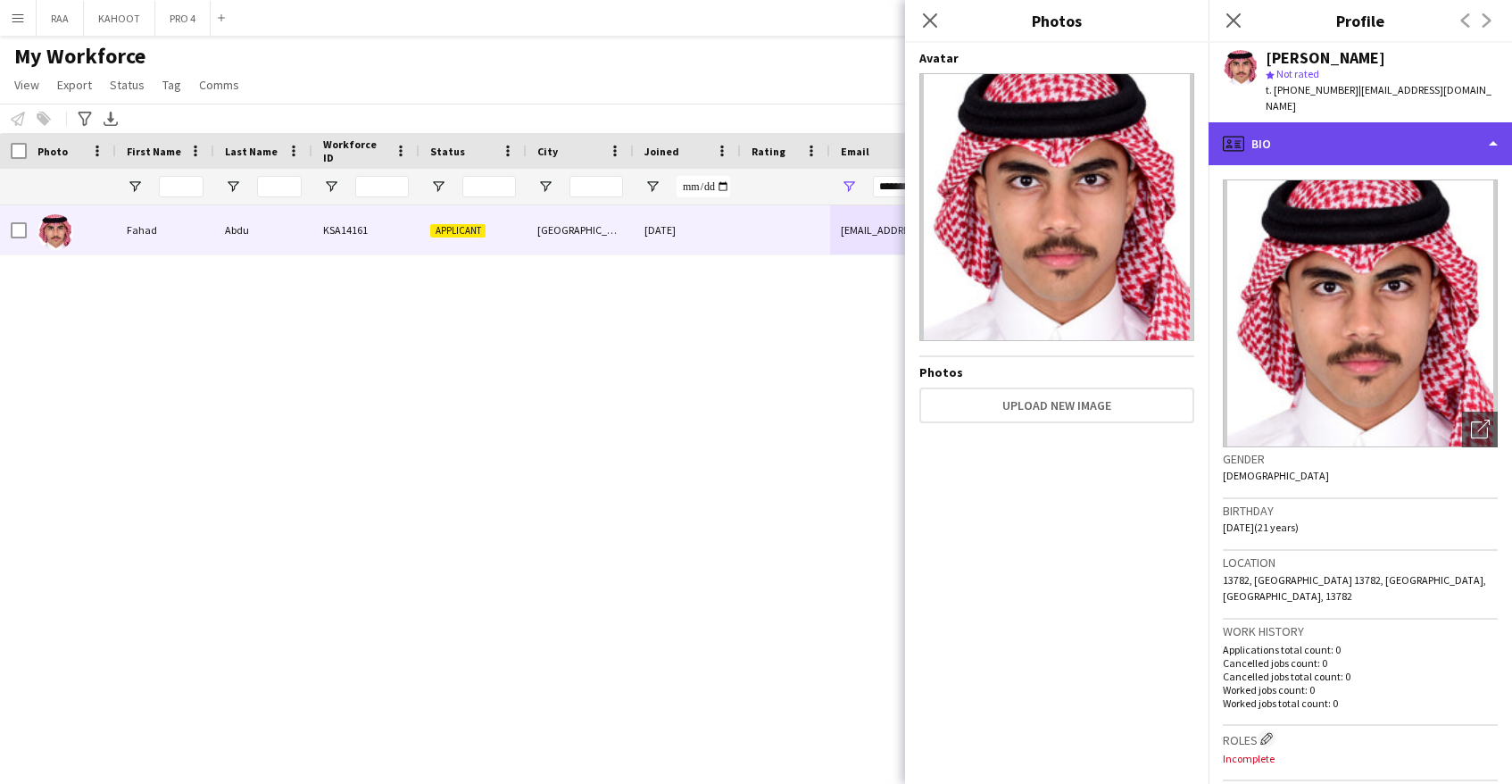
click at [1366, 123] on div "profile Bio" at bounding box center [1360, 144] width 303 height 43
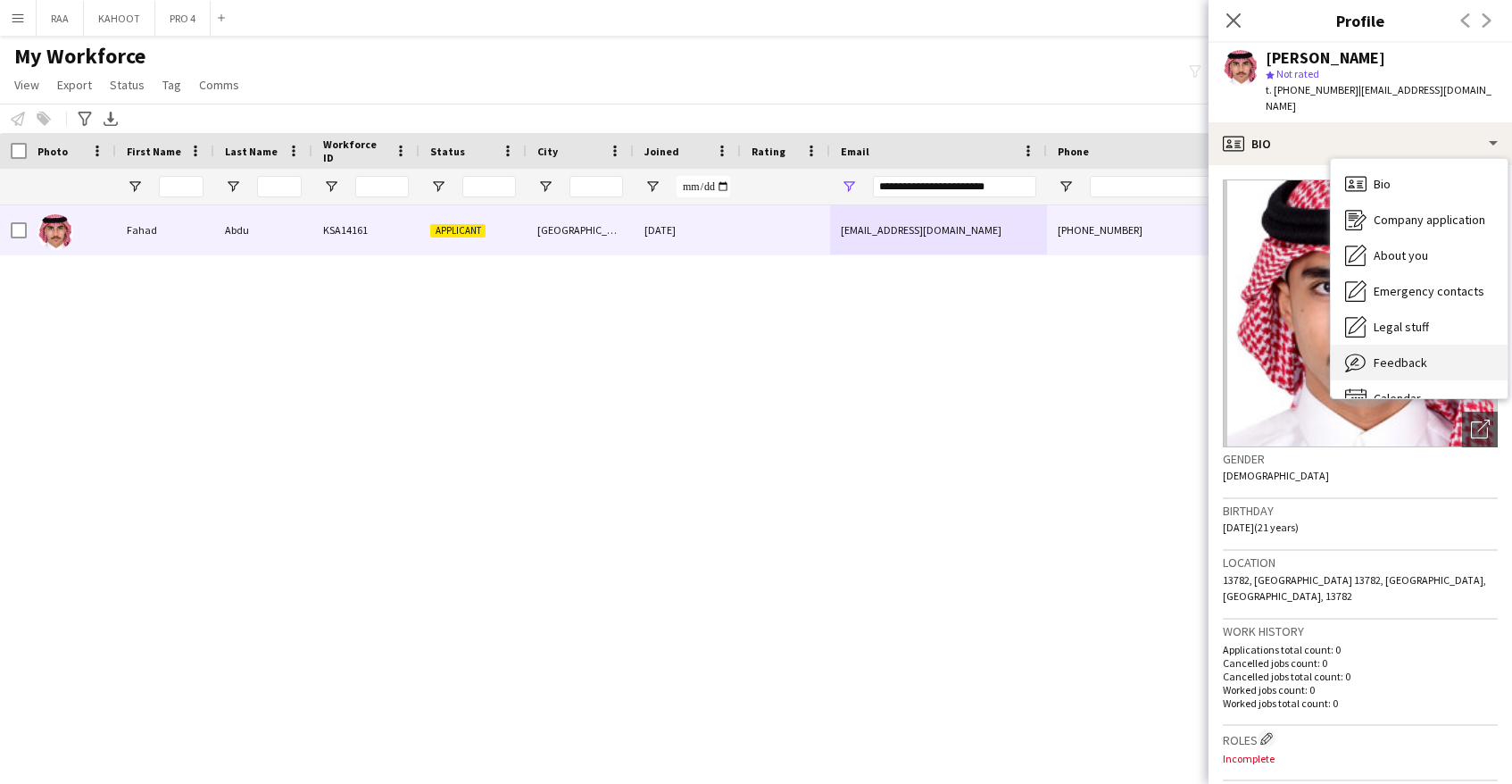
click at [1413, 344] on div "Feedback Feedback" at bounding box center [1420, 362] width 177 height 35
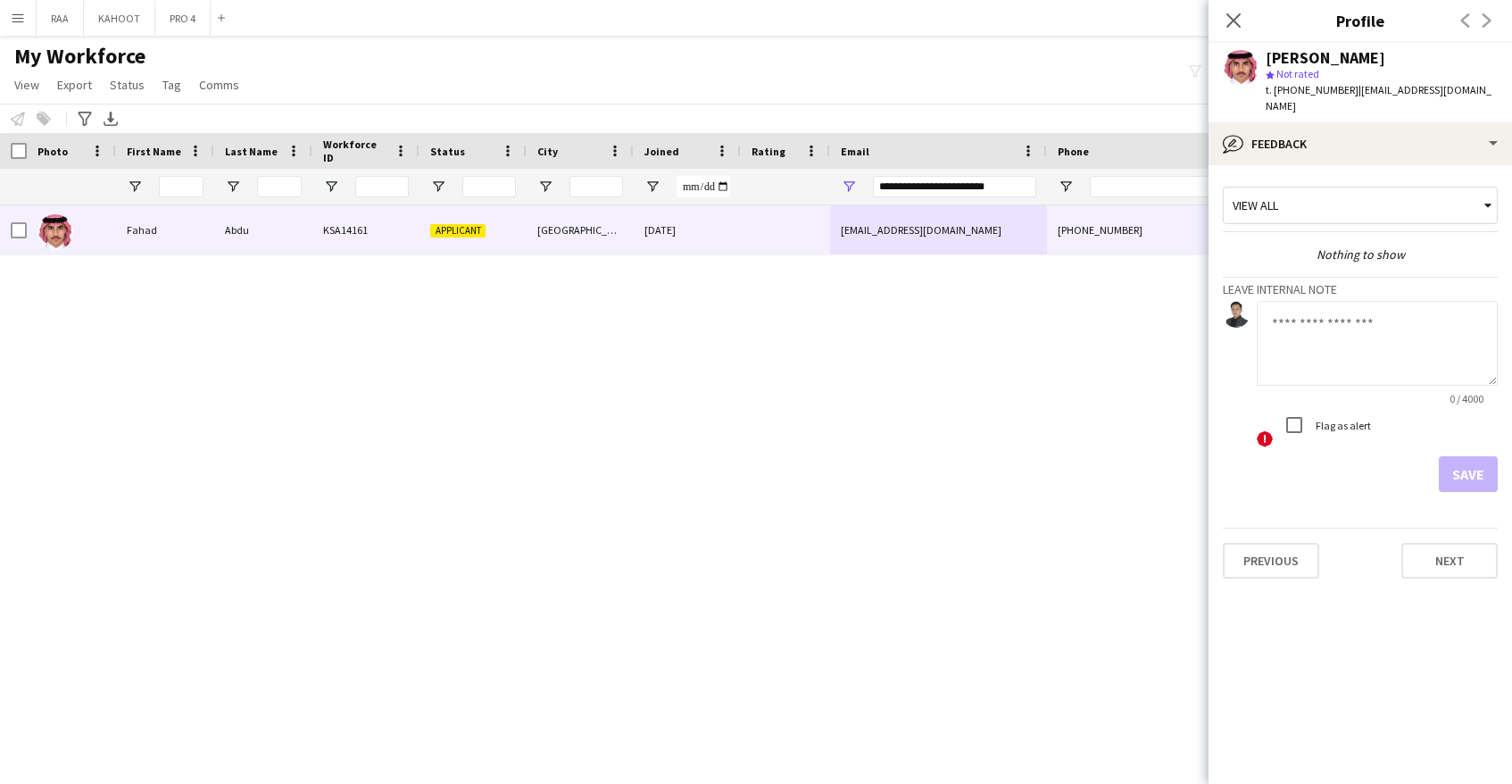
click at [1369, 324] on textarea at bounding box center [1376, 343] width 241 height 85
type textarea "**********"
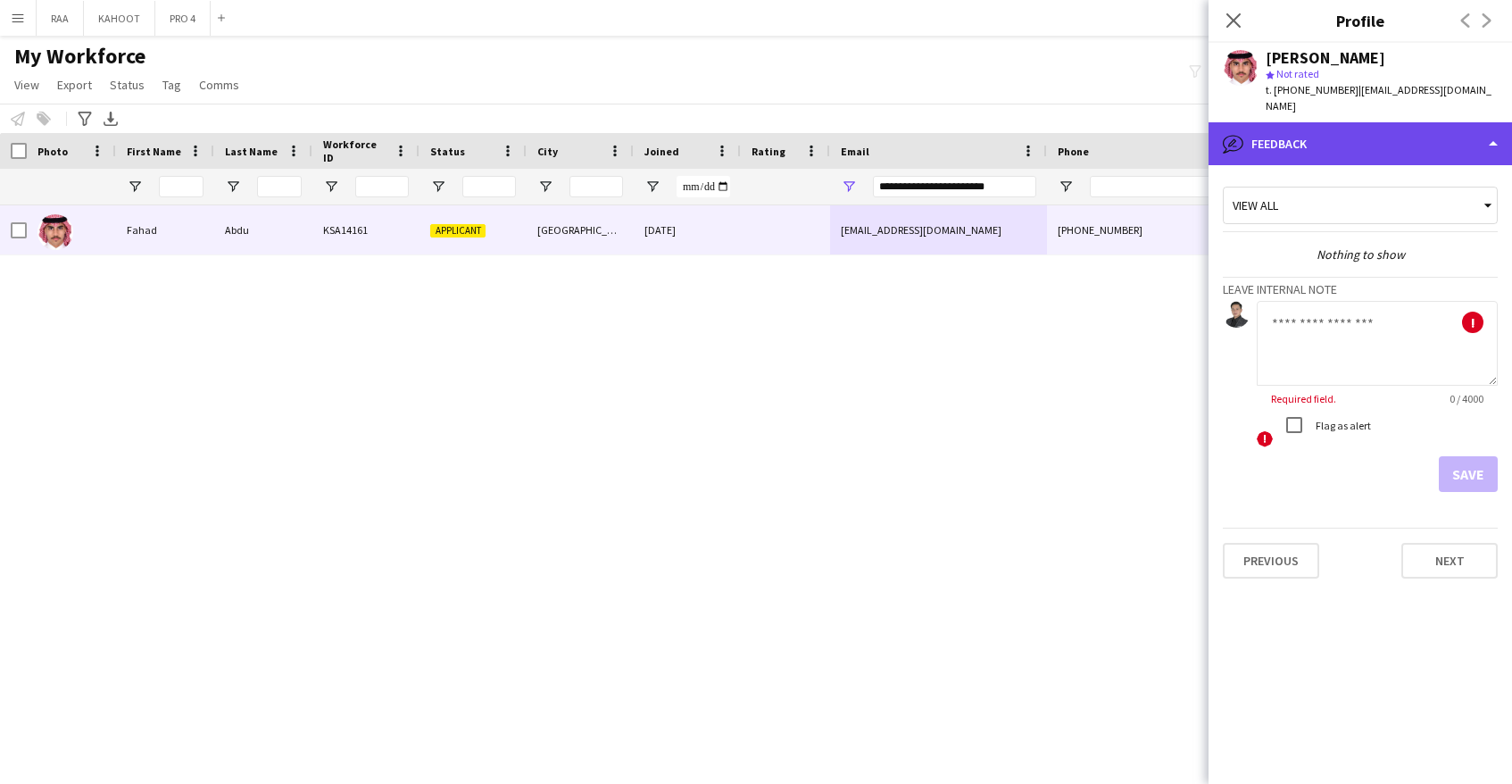
click at [1376, 131] on div "bubble-pencil Feedback" at bounding box center [1360, 144] width 303 height 43
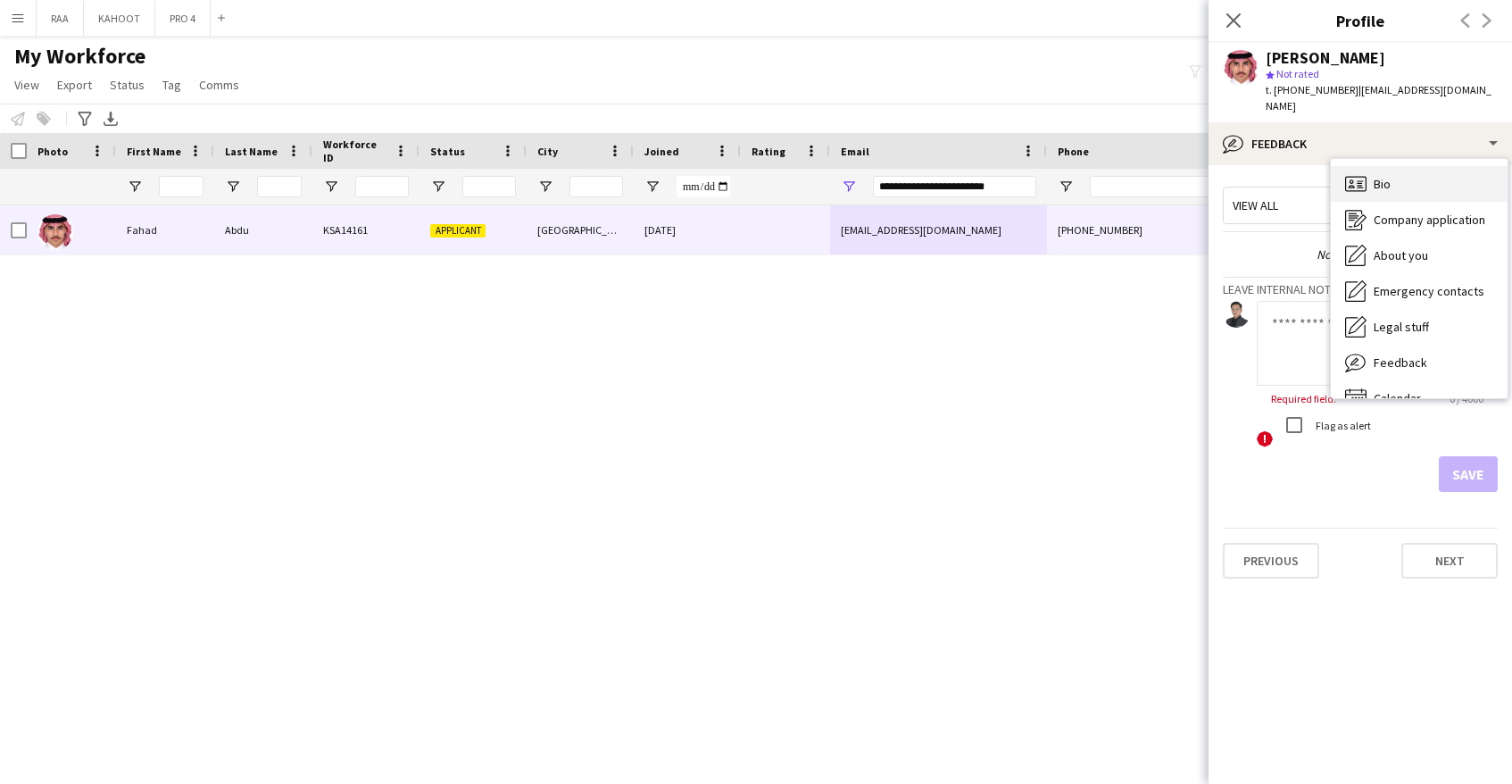
click at [1398, 179] on div "Bio Bio" at bounding box center [1420, 184] width 177 height 35
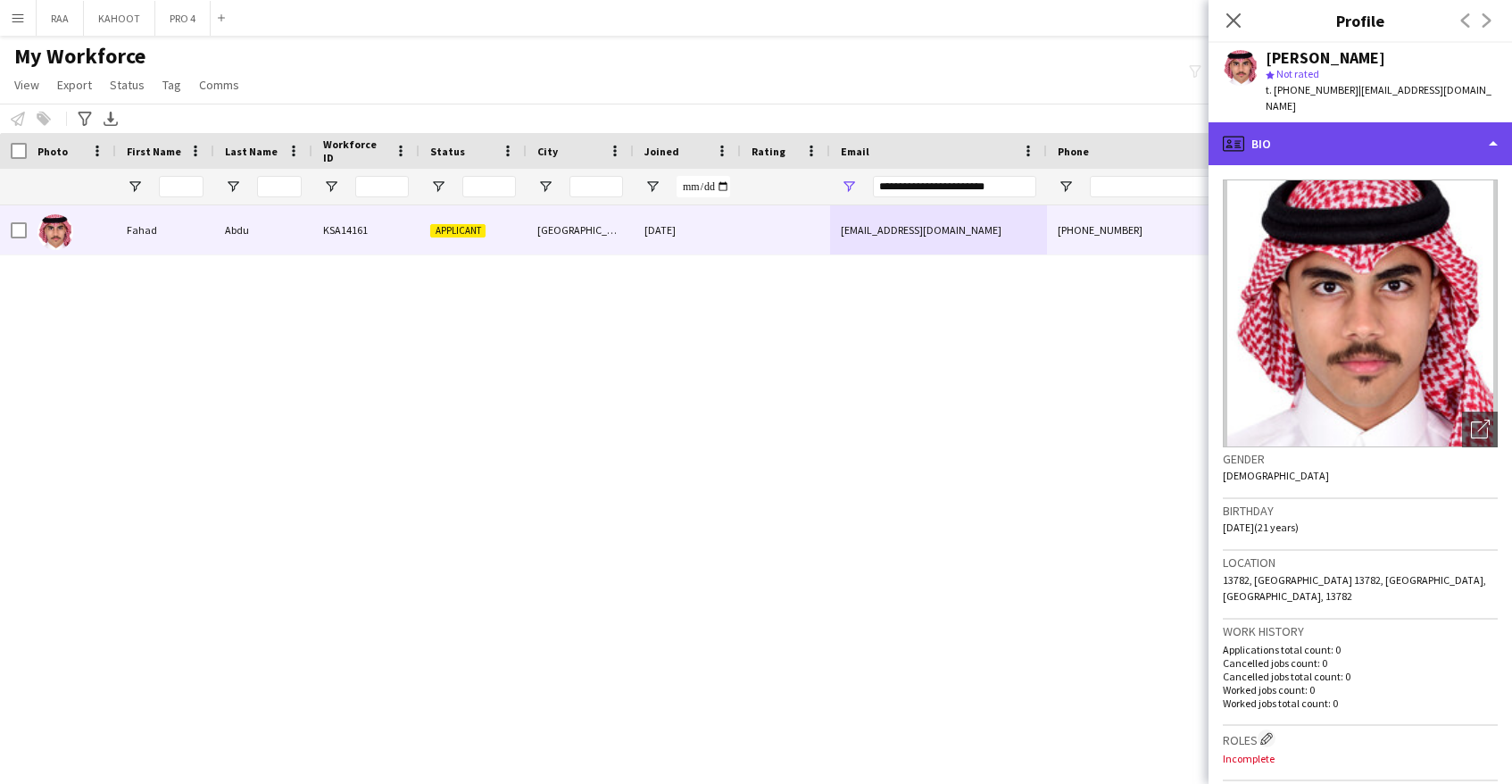
click at [1398, 130] on div "profile Bio" at bounding box center [1360, 144] width 303 height 43
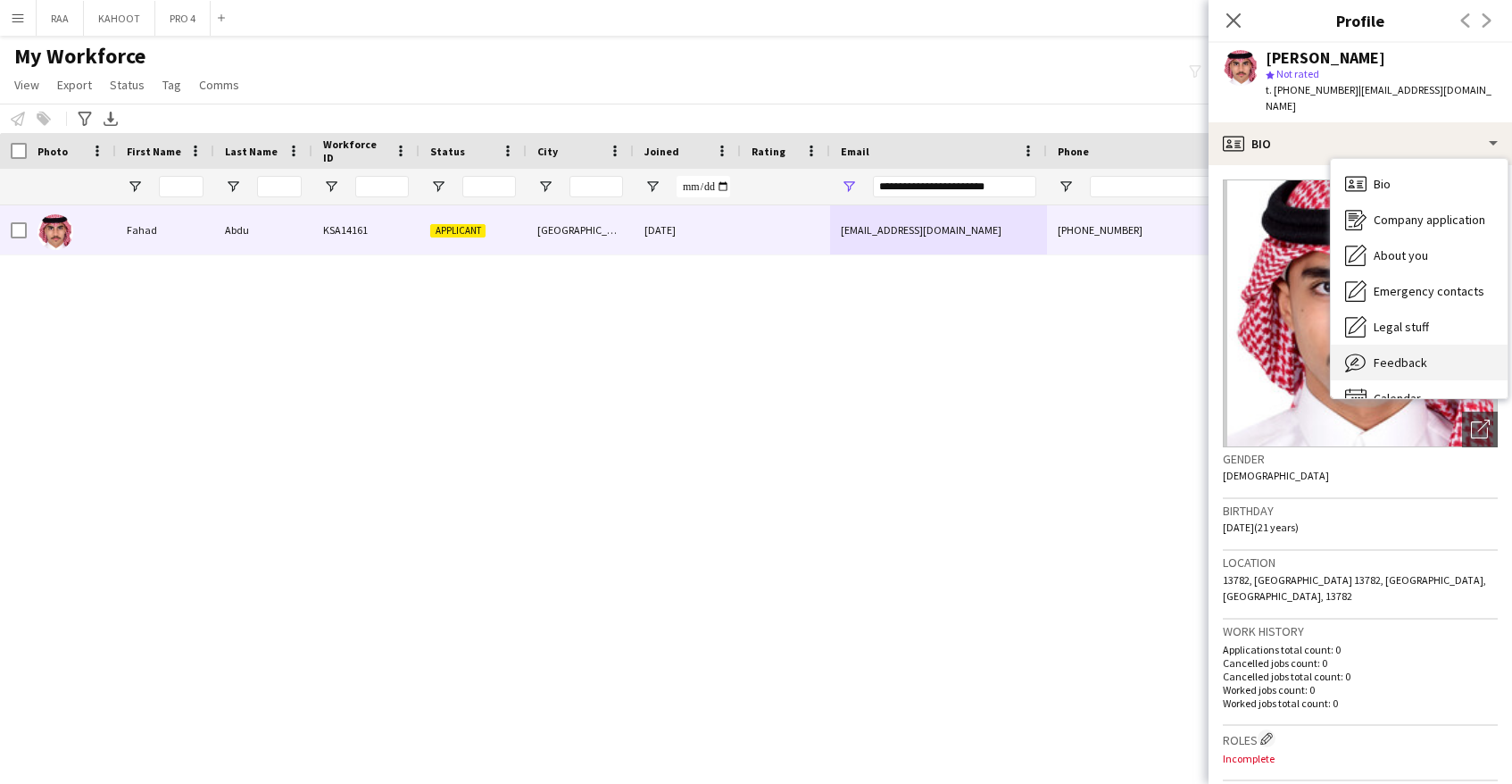
click at [1470, 353] on div "Feedback Feedback" at bounding box center [1420, 362] width 177 height 35
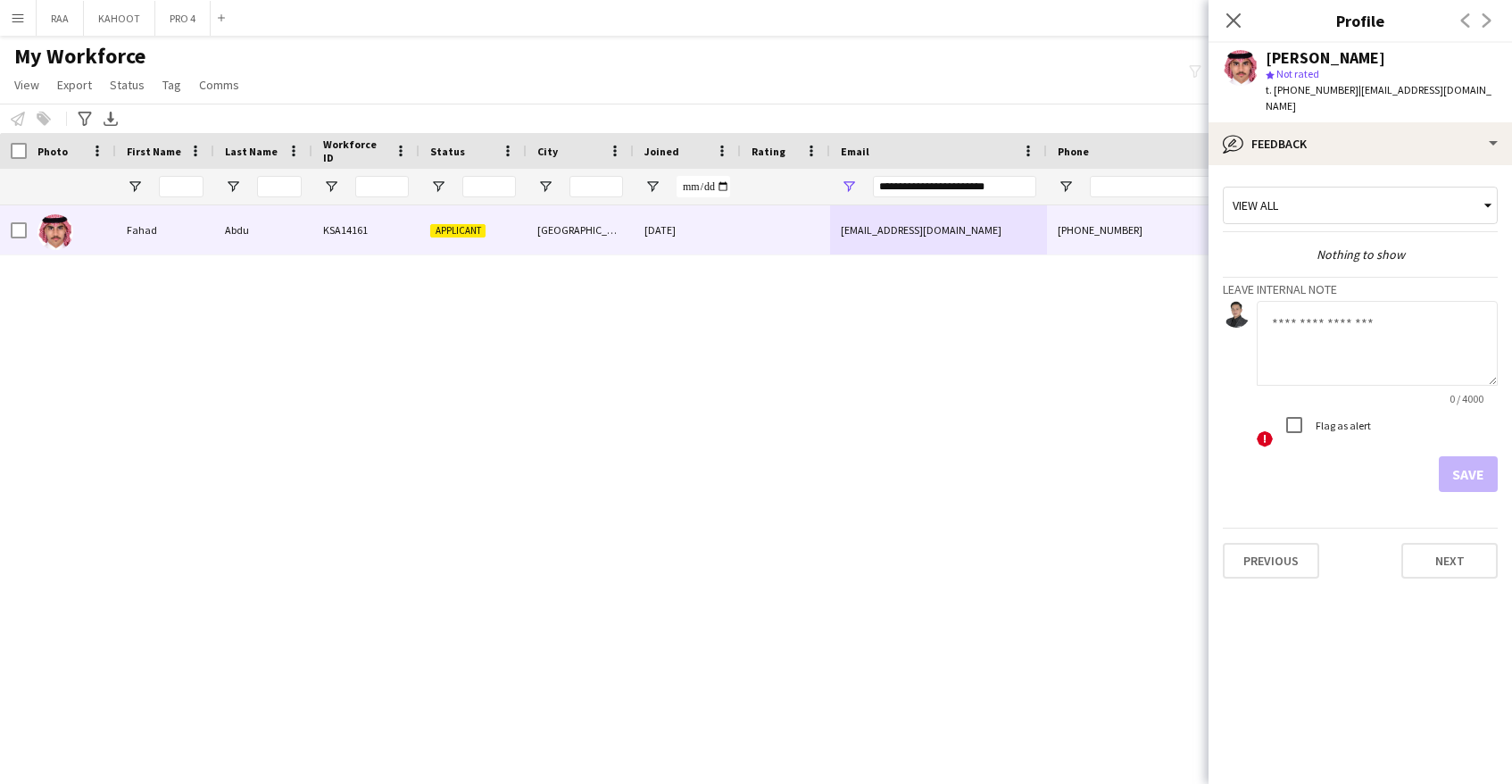
click at [1347, 327] on textarea at bounding box center [1376, 343] width 241 height 85
paste textarea "**********"
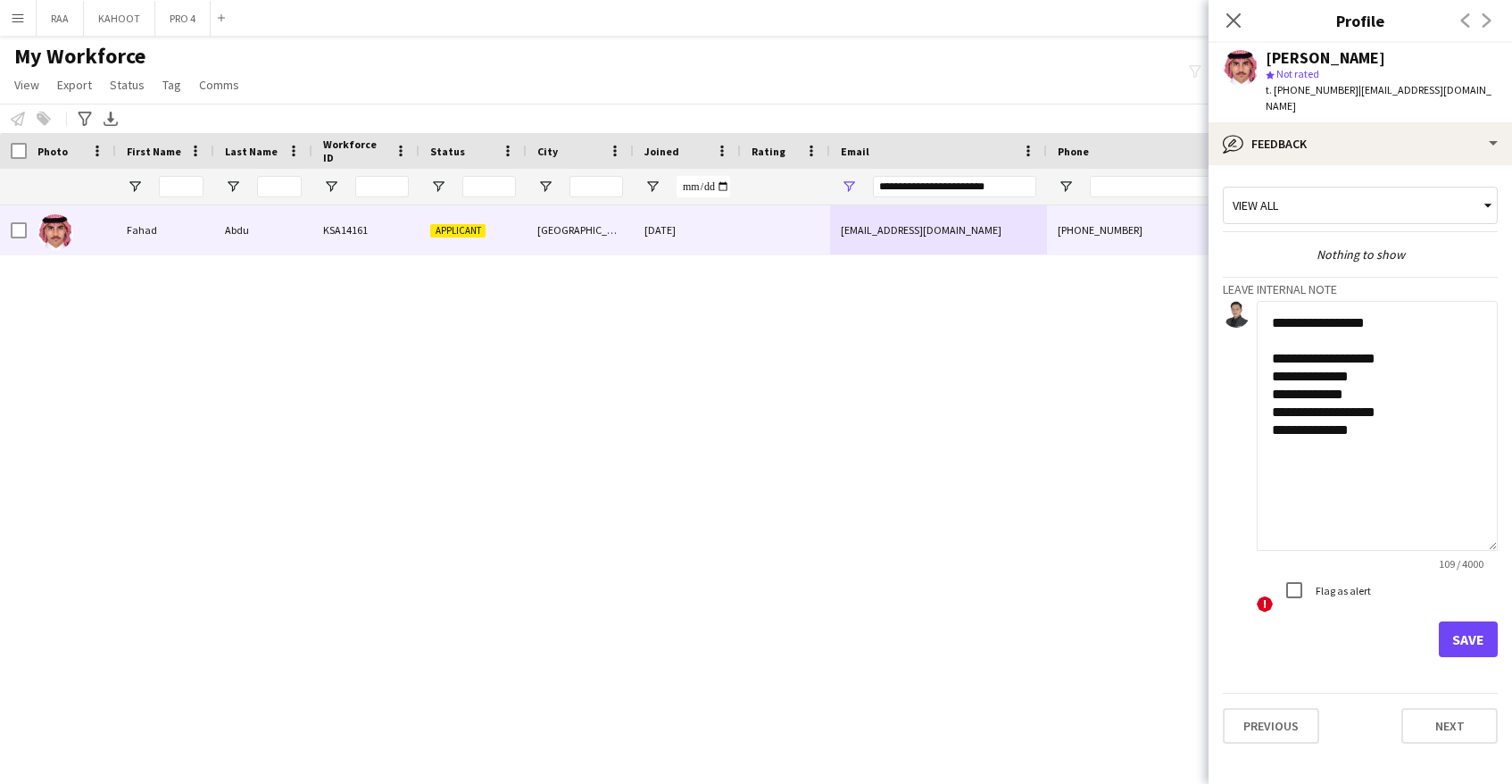
drag, startPoint x: 1492, startPoint y: 364, endPoint x: 1470, endPoint y: 531, distance: 168.4
click at [1470, 531] on textarea "**********" at bounding box center [1376, 426] width 241 height 250
type textarea "**********"
click at [1469, 623] on button "Save" at bounding box center [1468, 640] width 59 height 35
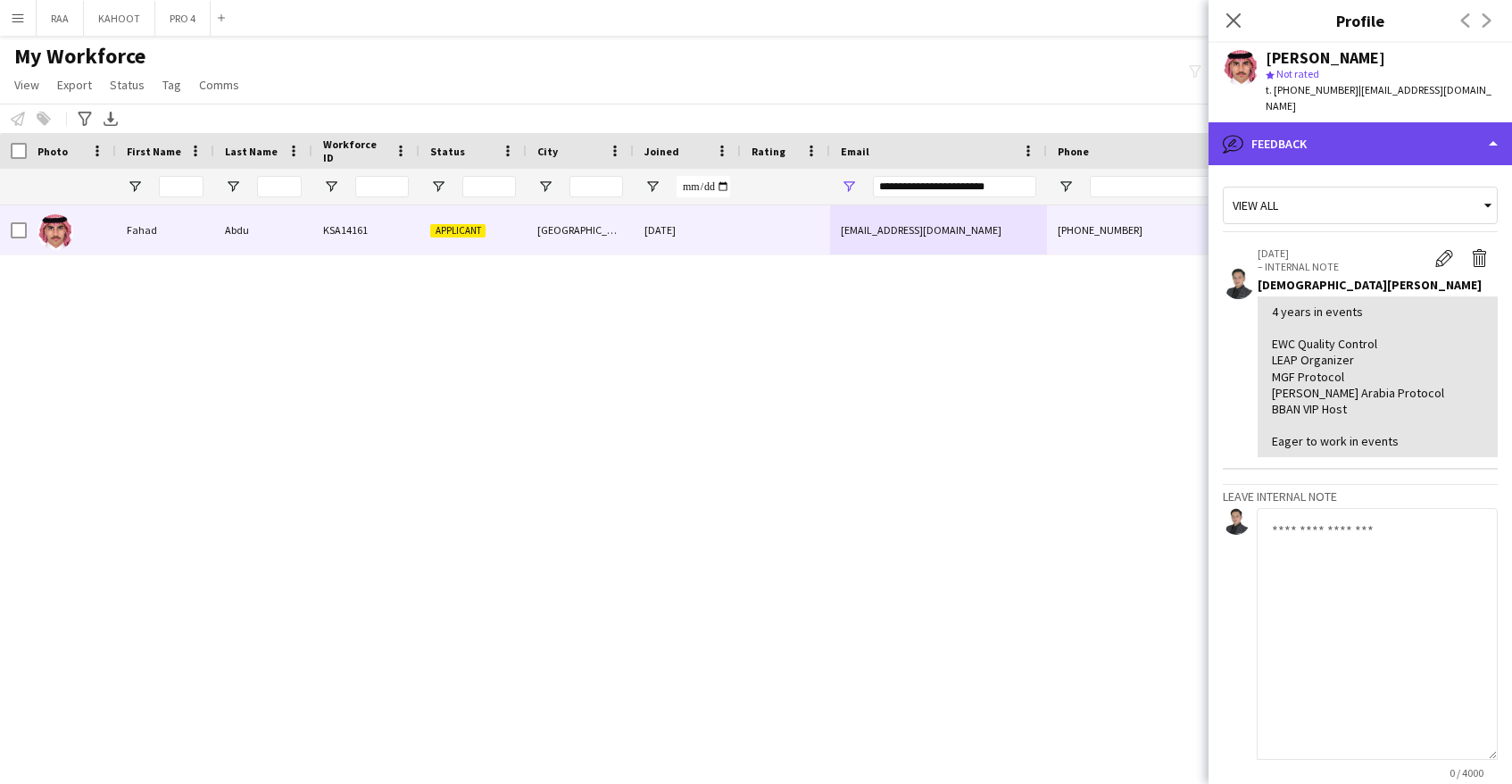
click at [1351, 122] on div "bubble-pencil Feedback" at bounding box center [1360, 144] width 303 height 43
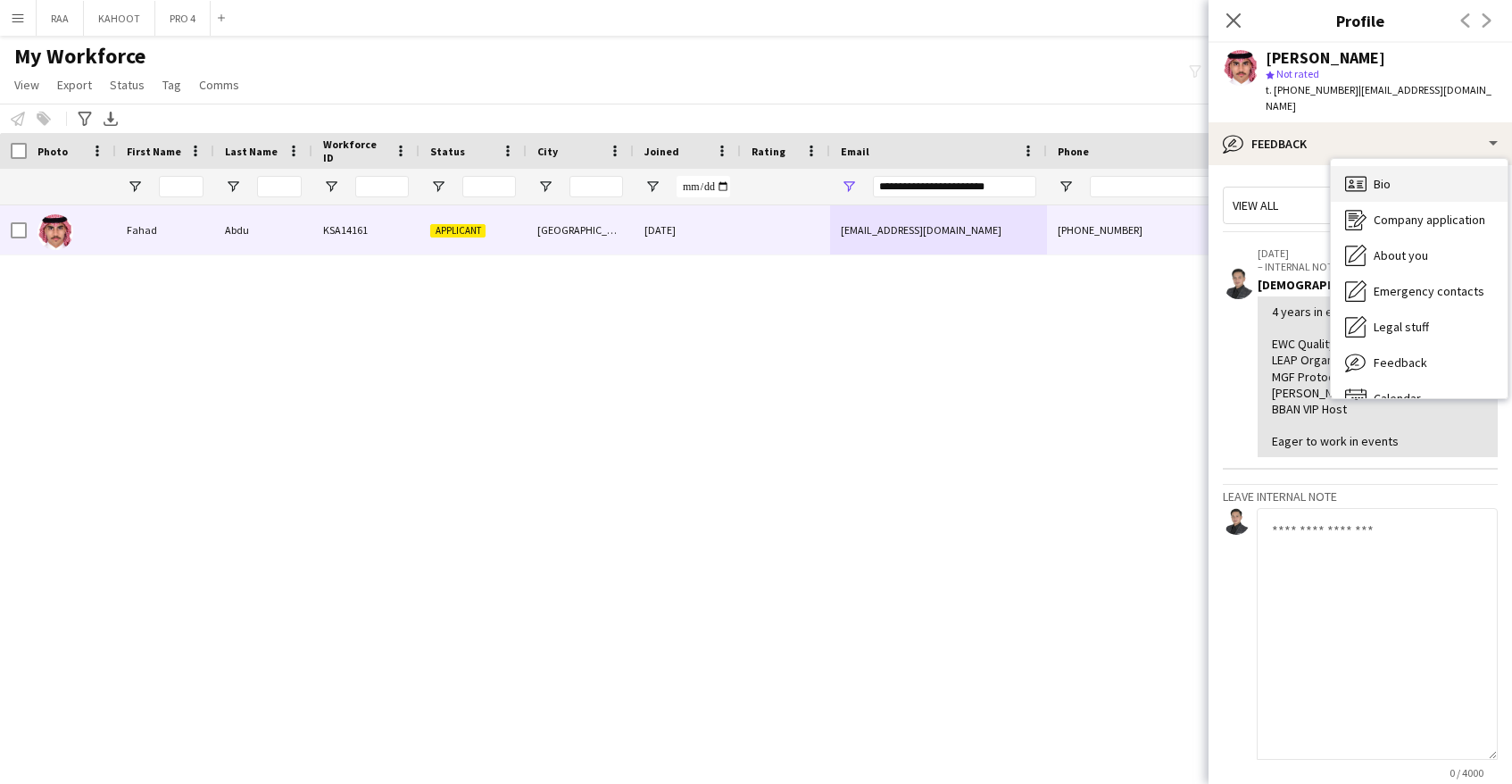
click at [1401, 166] on div "Bio Bio" at bounding box center [1420, 184] width 177 height 35
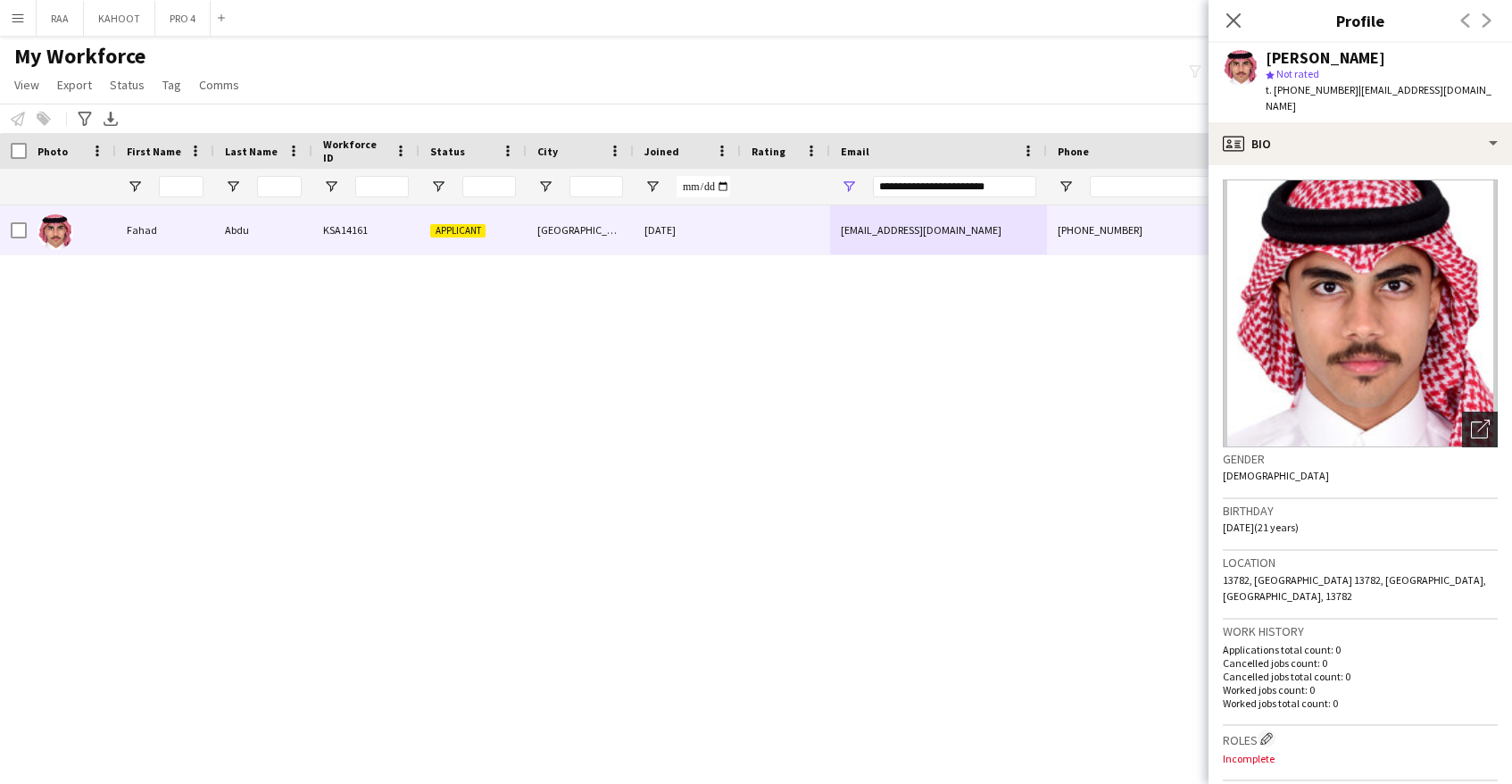
click at [1478, 419] on icon "Open photos pop-in" at bounding box center [1480, 428] width 19 height 19
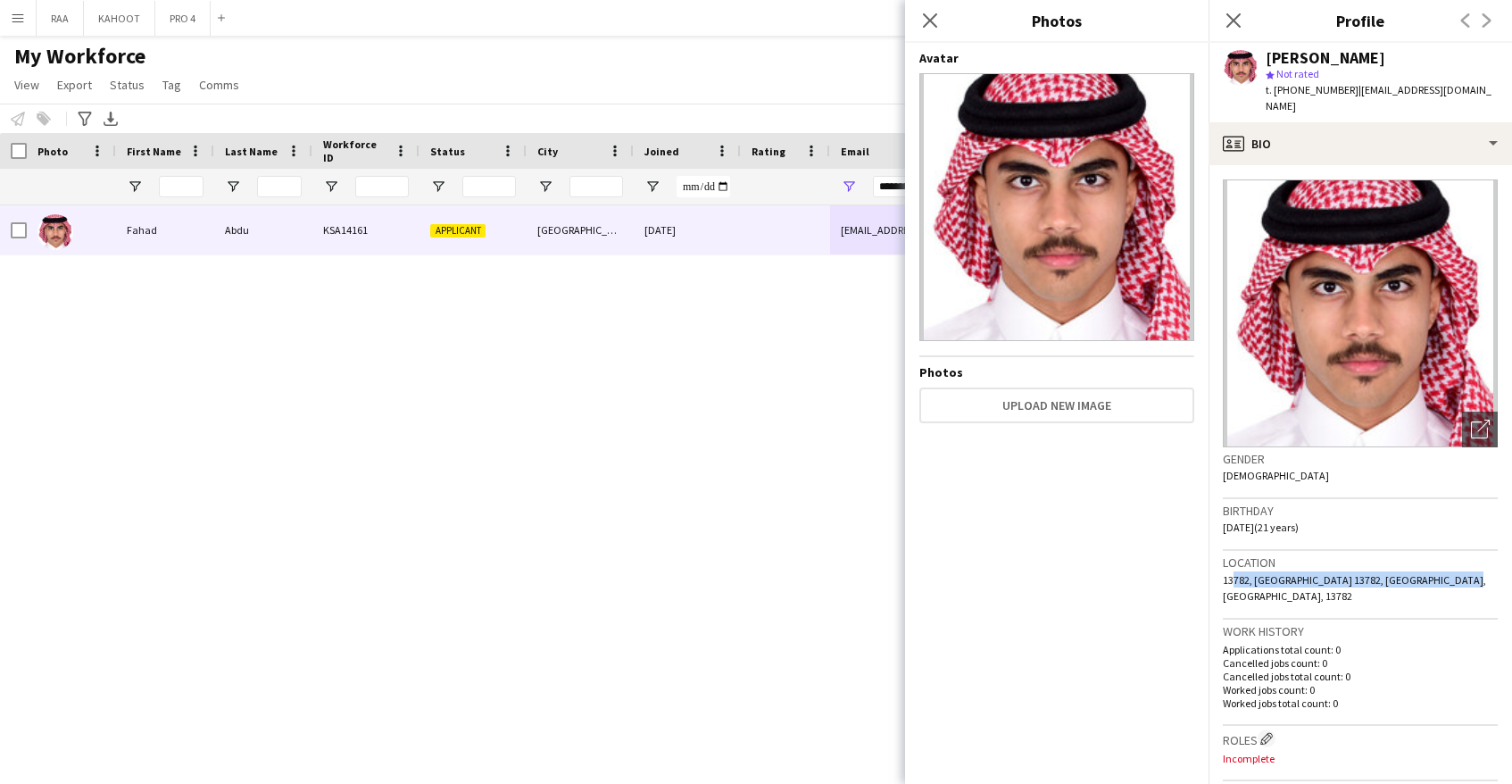
drag, startPoint x: 1460, startPoint y: 567, endPoint x: 1230, endPoint y: 568, distance: 230.0
click at [1226, 565] on div "Location 13782, [GEOGRAPHIC_DATA] 13782, [GEOGRAPHIC_DATA], [GEOGRAPHIC_DATA], …" at bounding box center [1360, 585] width 274 height 69
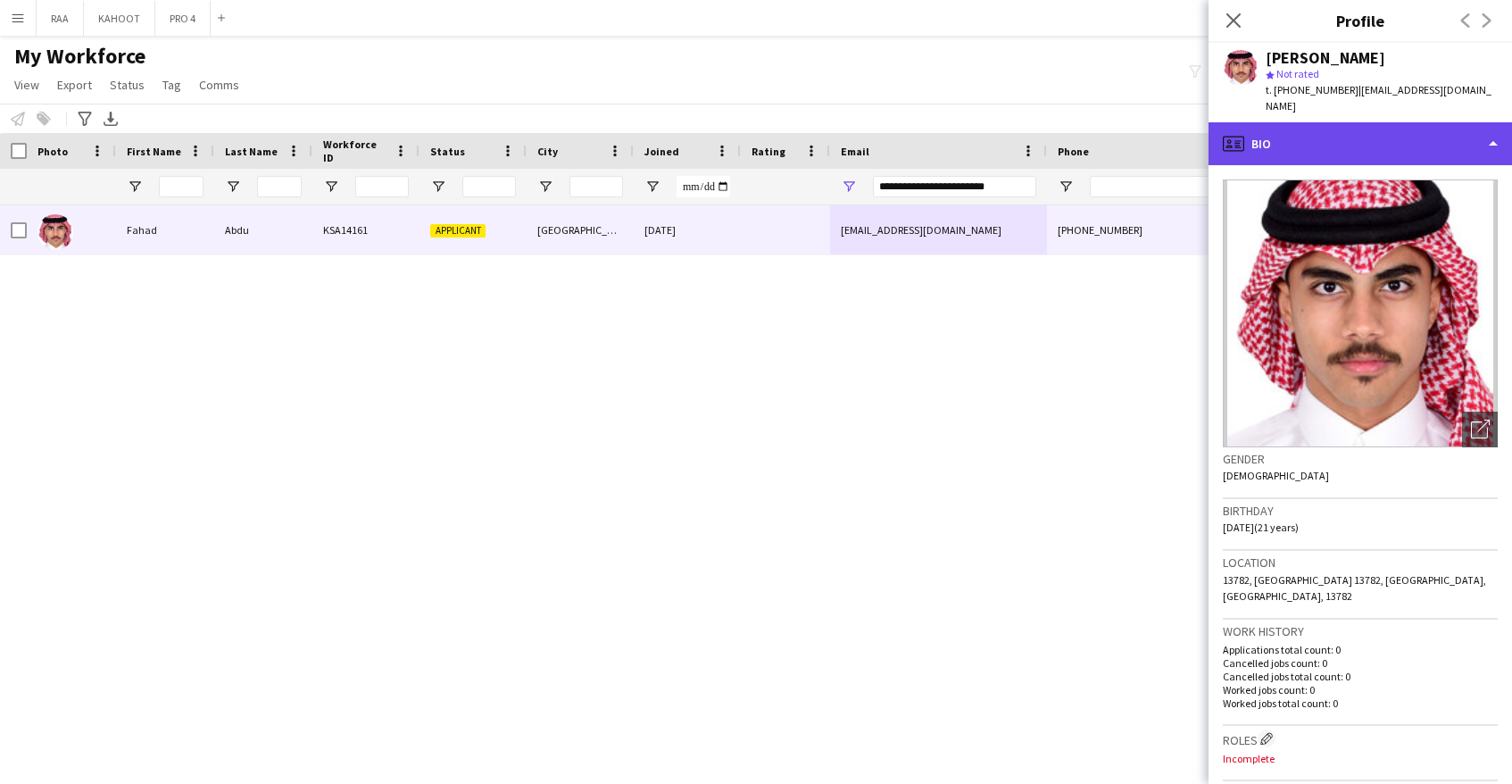
click at [1394, 122] on div "profile Bio" at bounding box center [1360, 144] width 303 height 43
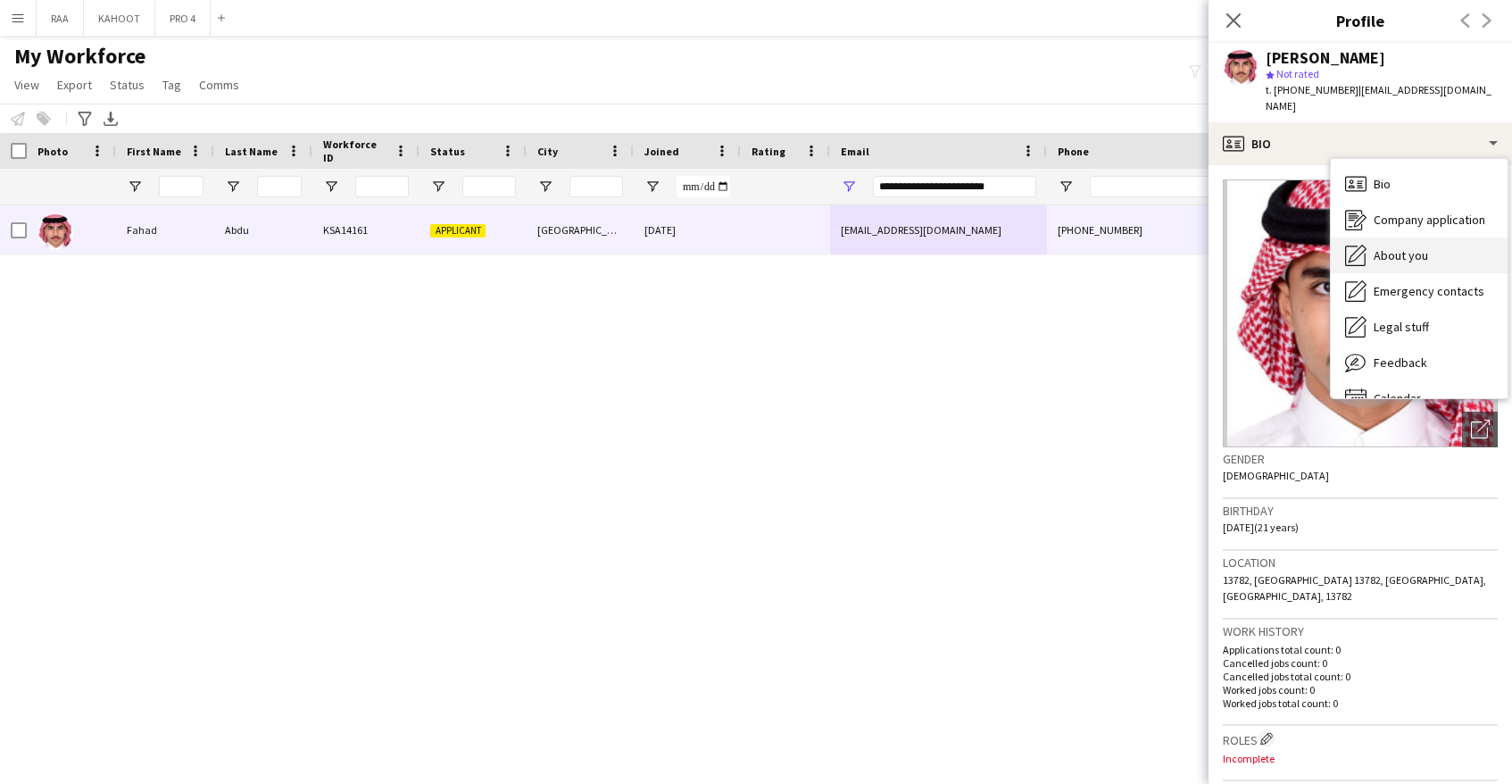
click at [1421, 251] on div "About you About you" at bounding box center [1420, 255] width 177 height 35
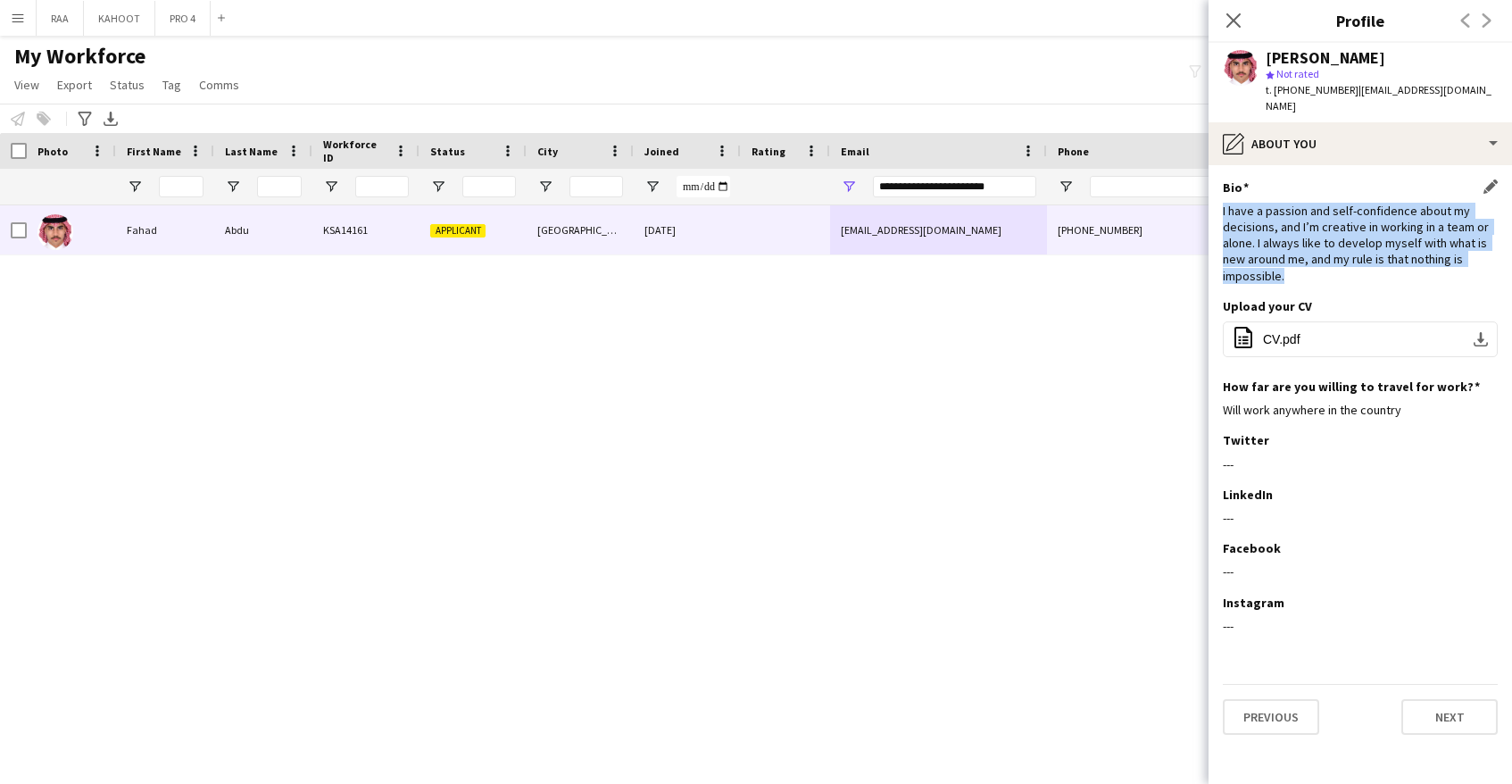
drag, startPoint x: 1216, startPoint y: 189, endPoint x: 1400, endPoint y: 257, distance: 196.2
click at [1400, 257] on app-section-data-types "Bio Edit this field I have a passion and self-confidence about my decisions, an…" at bounding box center [1360, 474] width 303 height 619
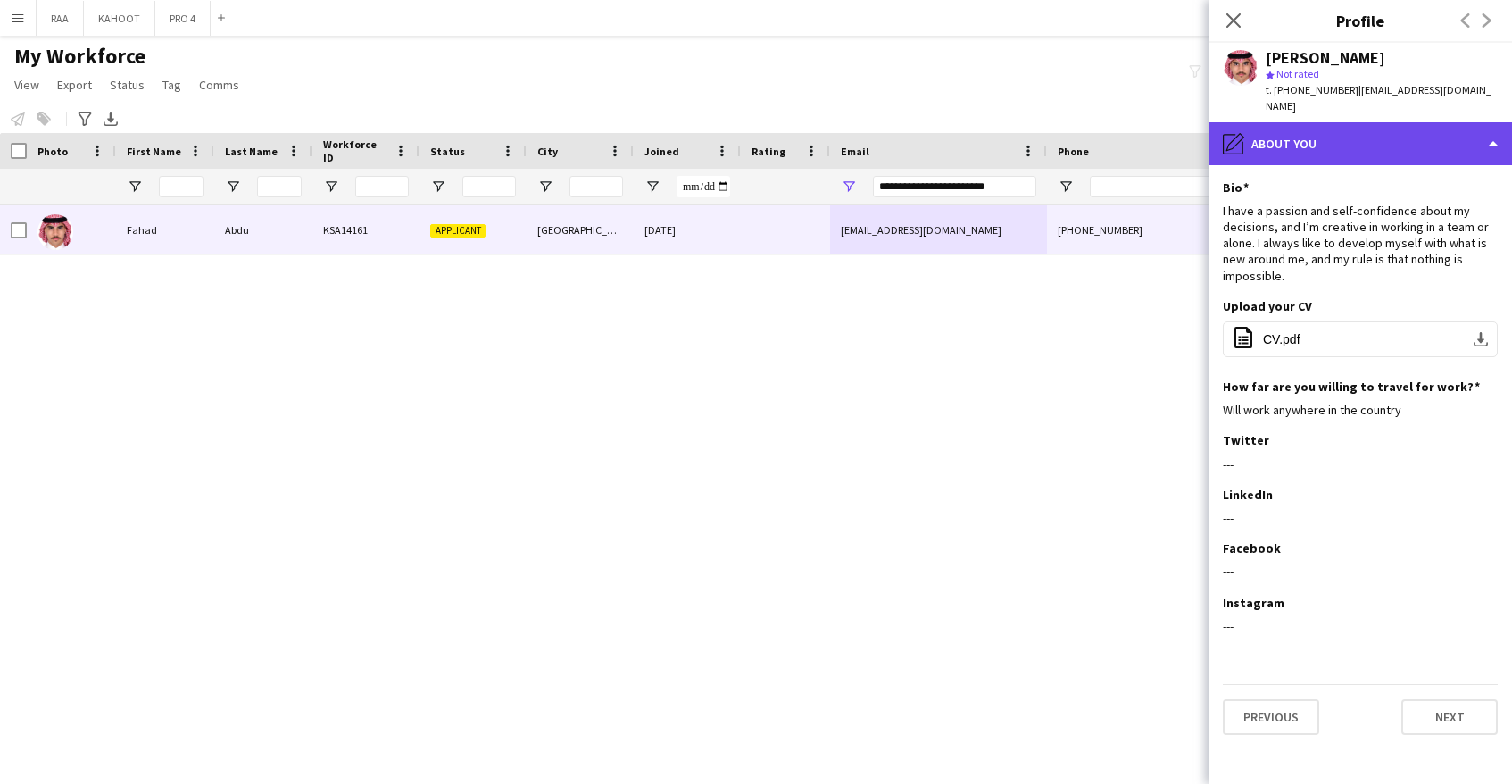
click at [1268, 135] on div "pencil4 About you" at bounding box center [1360, 144] width 303 height 43
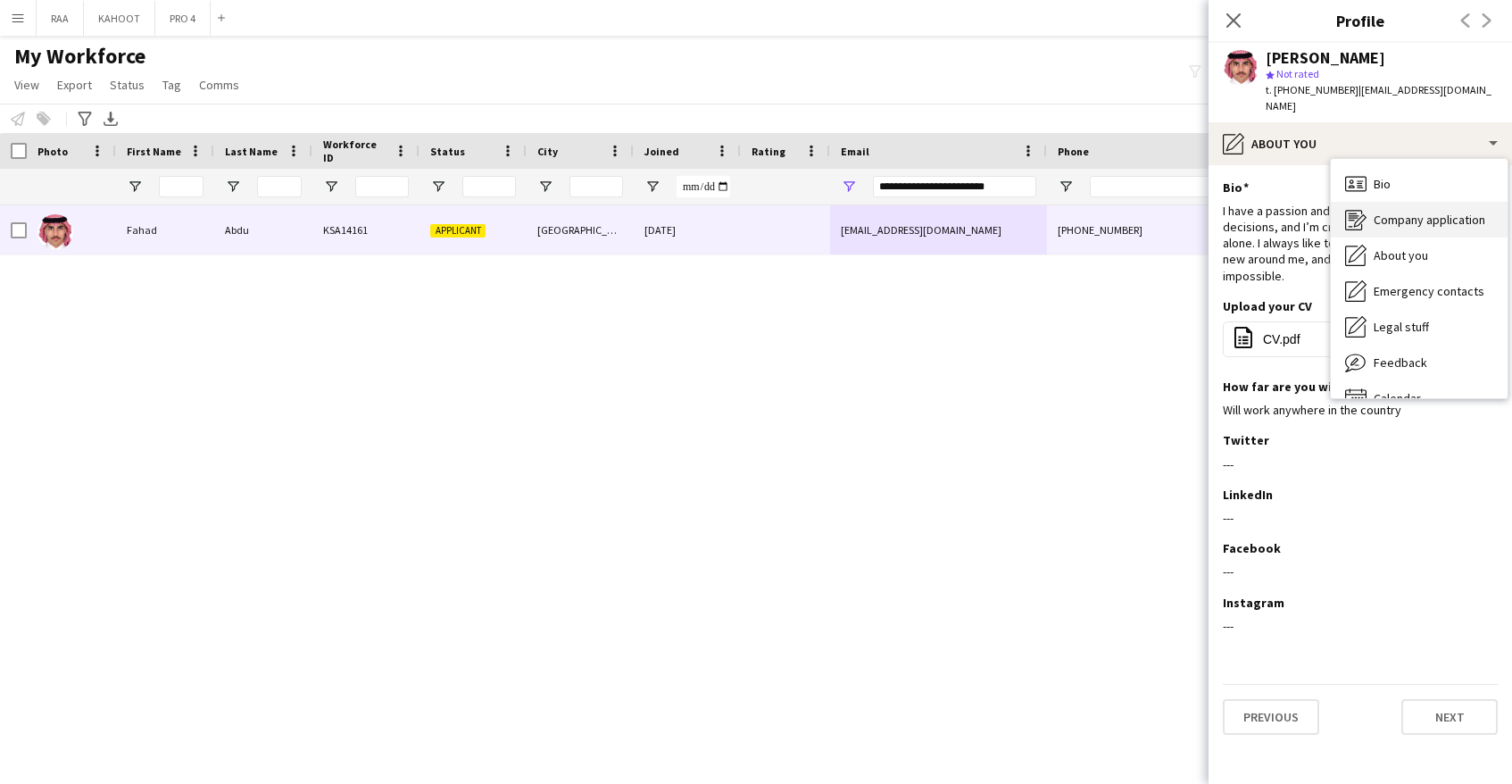
click at [1391, 211] on span "Company application" at bounding box center [1428, 219] width 111 height 16
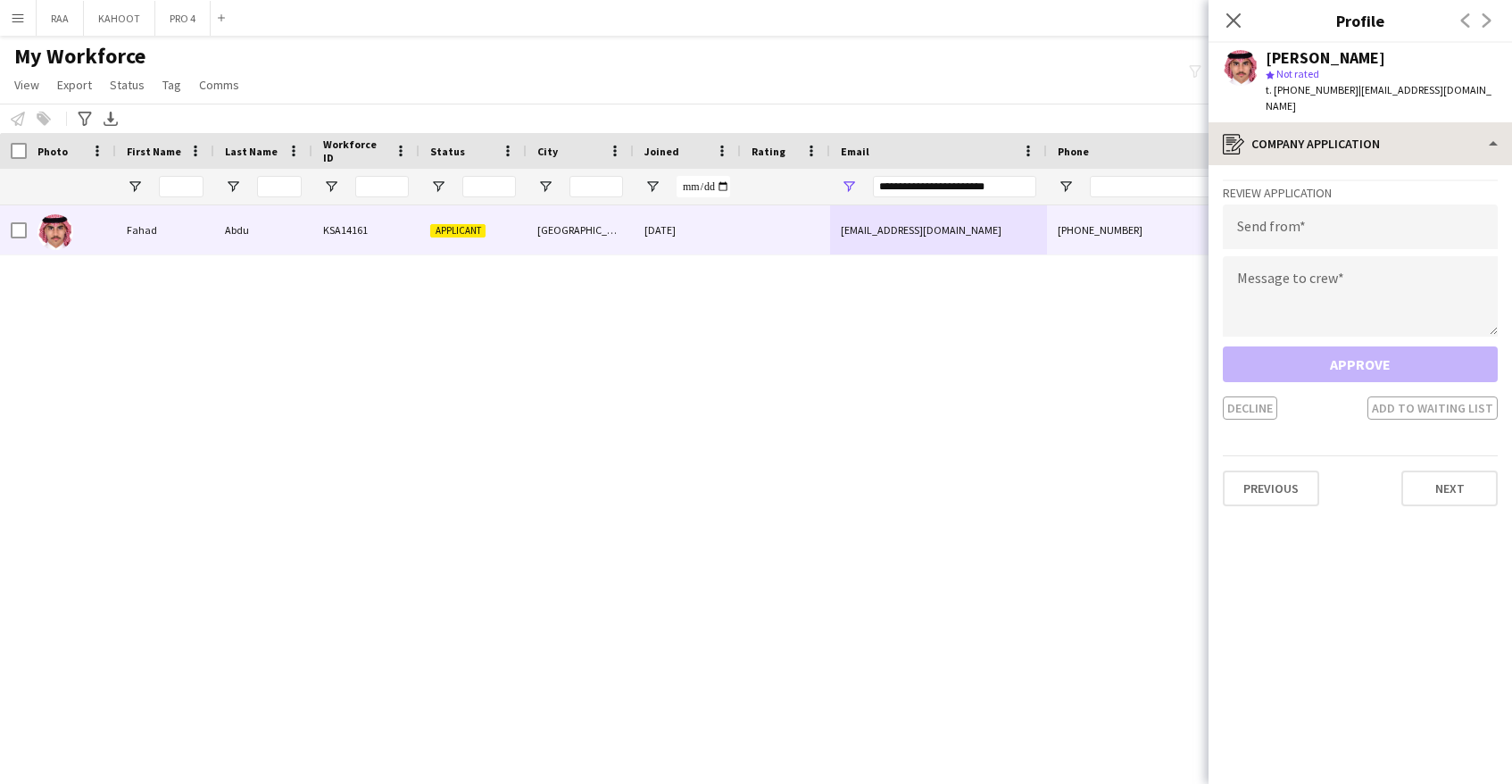
drag, startPoint x: 1349, startPoint y: 152, endPoint x: 1349, endPoint y: 139, distance: 13.0
click at [1349, 165] on app-crew-profile-application "Review Application Send from Message to crew Approve Decline Add to waiting lis…" at bounding box center [1360, 474] width 303 height 619
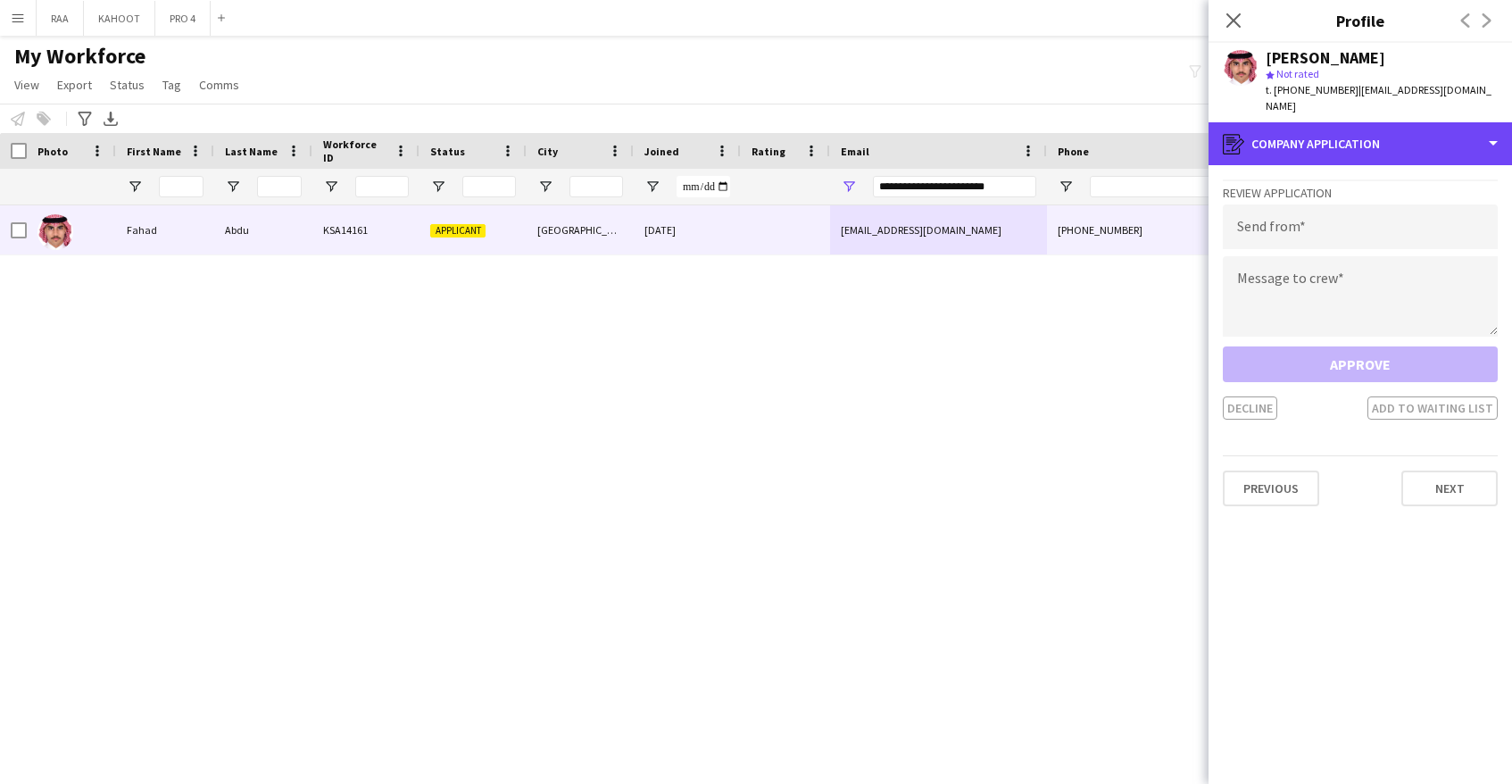
drag, startPoint x: 1349, startPoint y: 135, endPoint x: 1455, endPoint y: 211, distance: 130.4
click at [1350, 136] on div "register Company application" at bounding box center [1360, 144] width 303 height 43
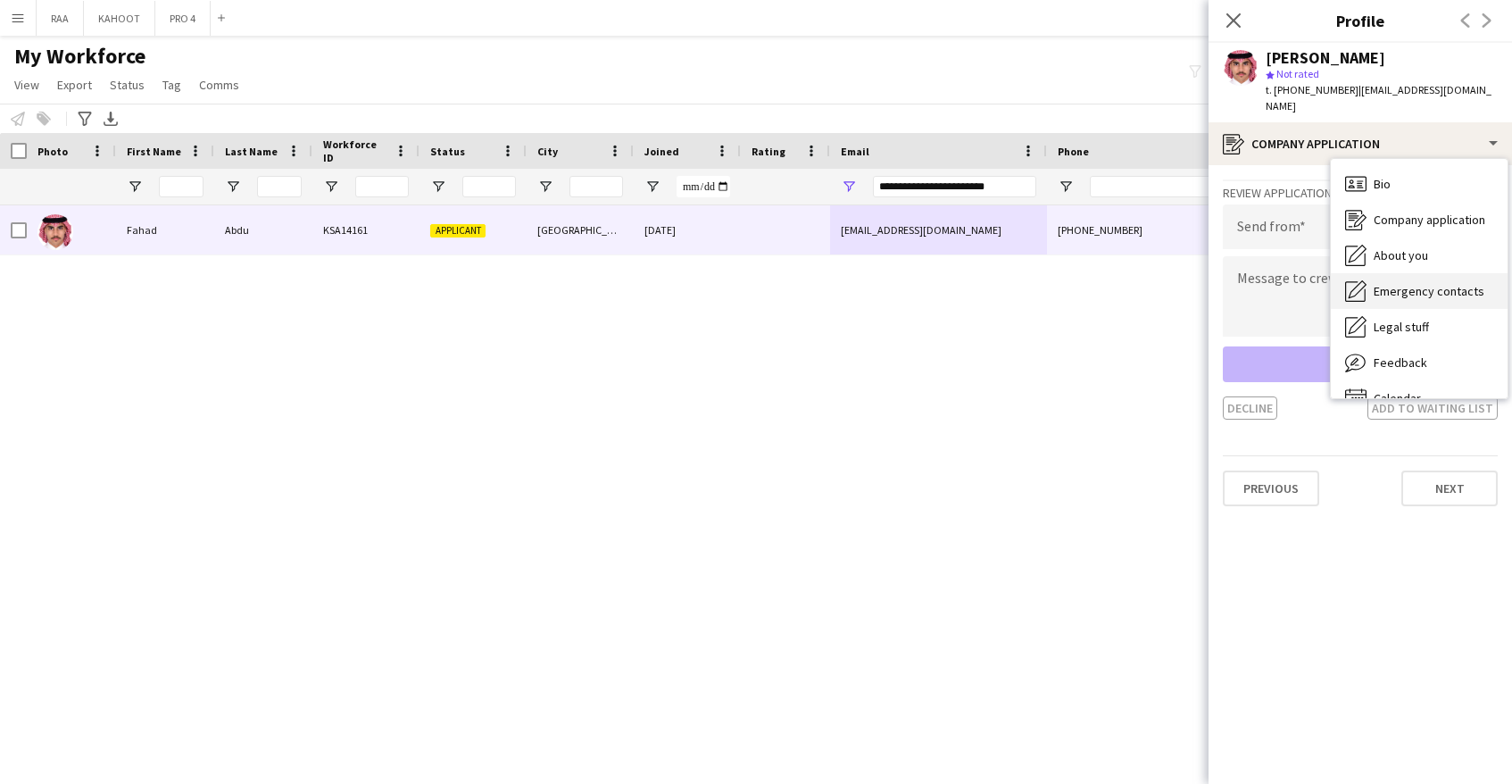
click at [1438, 283] on span "Emergency contacts" at bounding box center [1428, 291] width 110 height 16
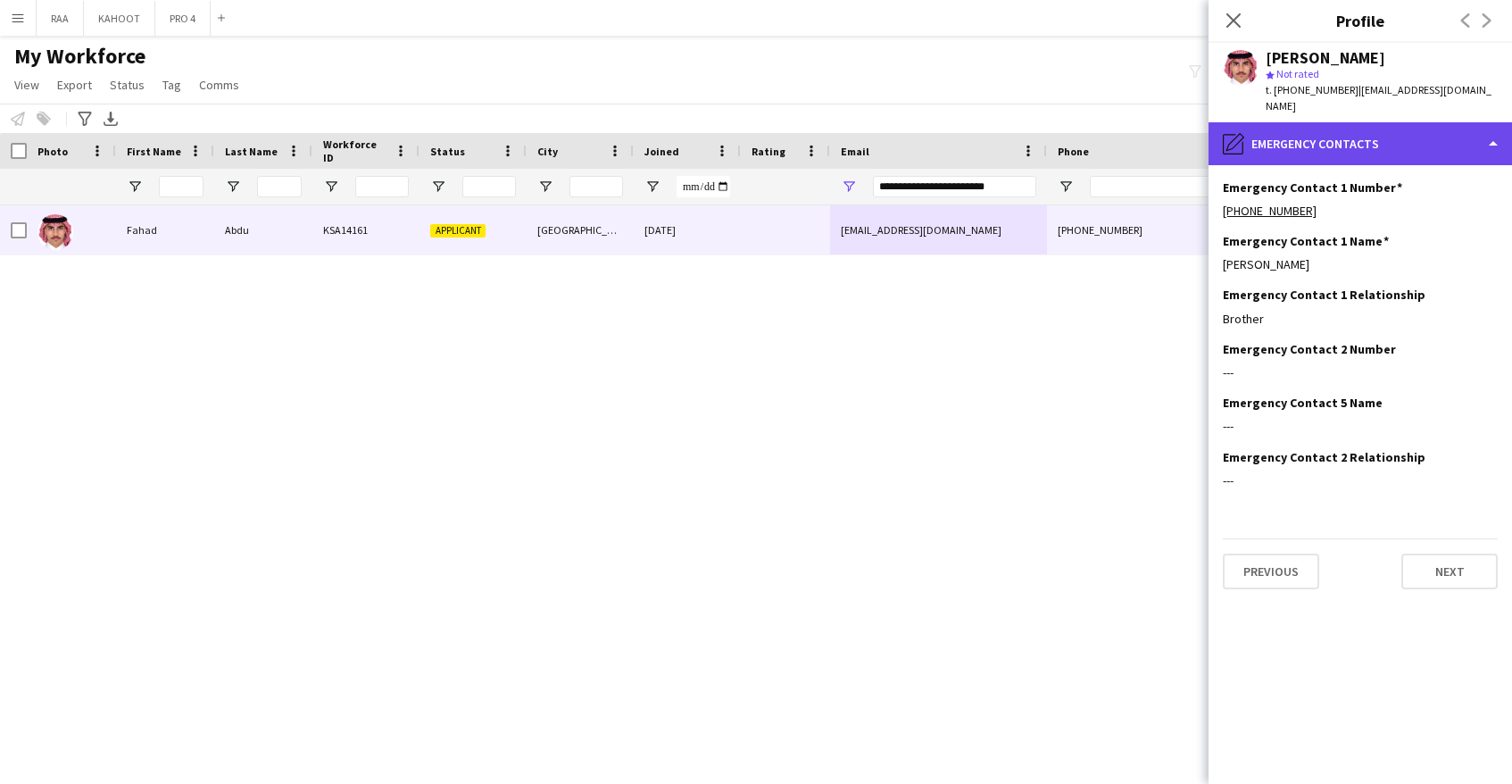
click at [1284, 124] on div "pencil4 Emergency contacts" at bounding box center [1360, 144] width 303 height 43
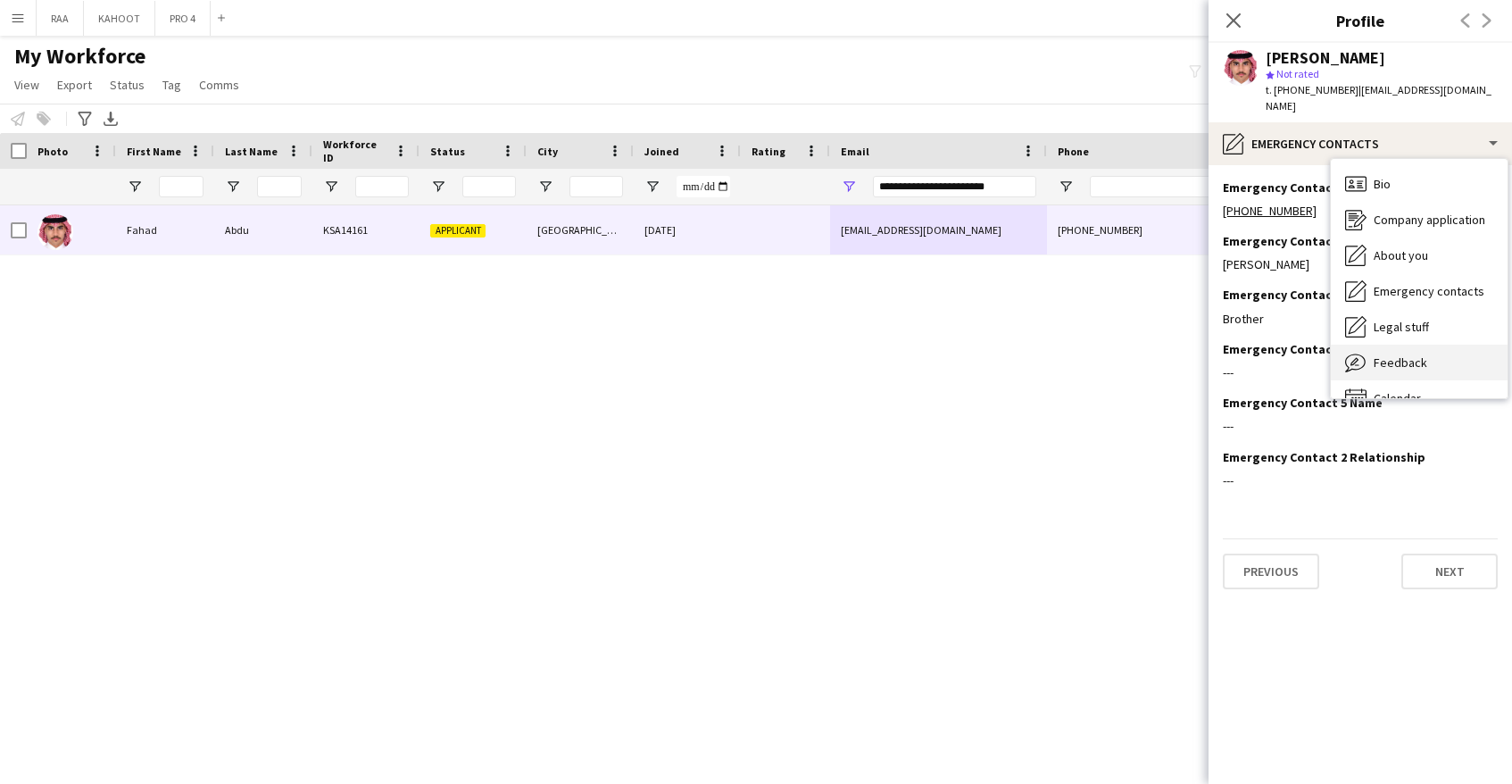
click at [1427, 353] on div "Feedback Feedback" at bounding box center [1420, 362] width 177 height 35
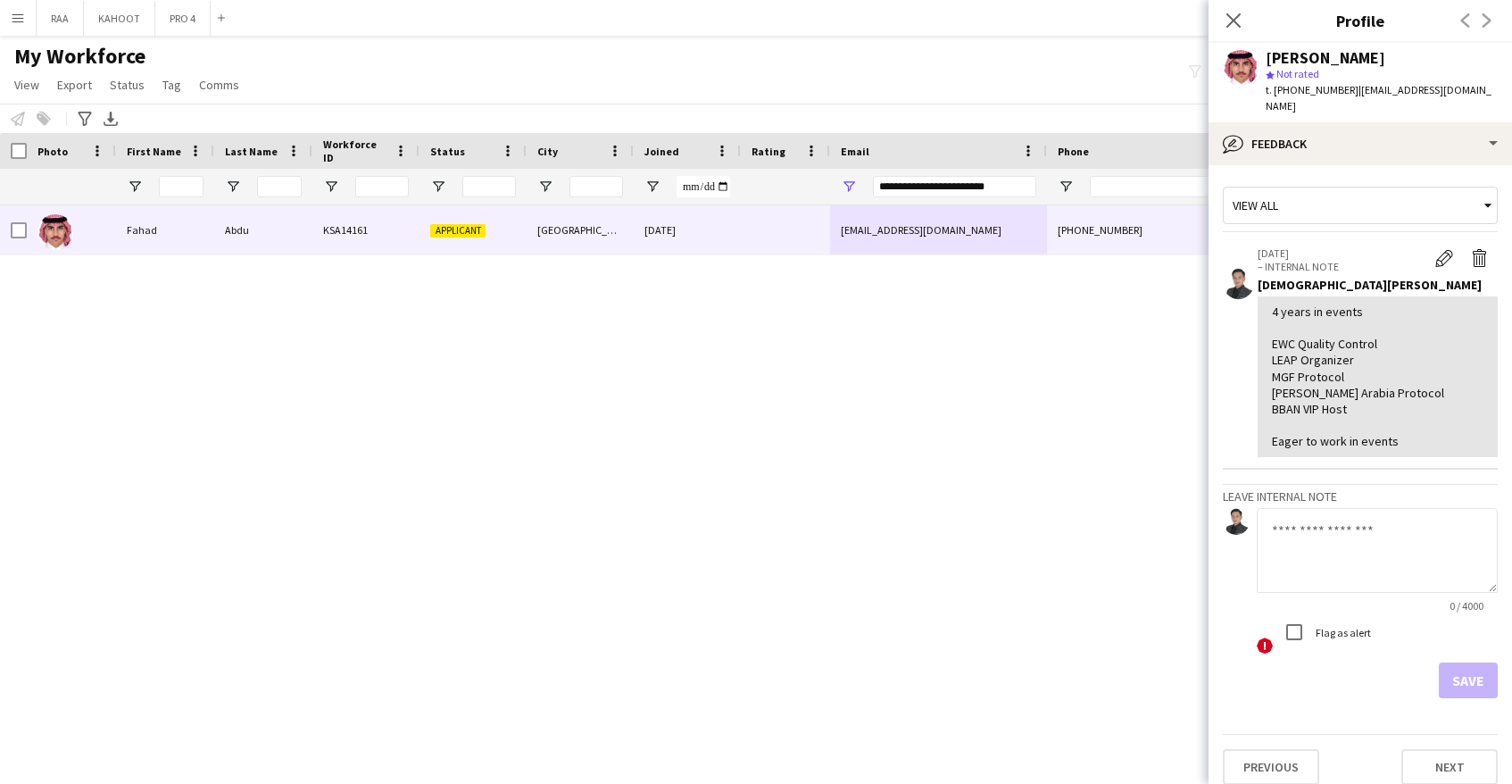
click at [1364, 417] on div "4 years in events EWC Quality Control LEAP Organizer MGF Protocol [PERSON_NAME]…" at bounding box center [1377, 376] width 212 height 147
click at [1349, 546] on textarea at bounding box center [1376, 550] width 241 height 85
type textarea "**********"
click at [1459, 668] on button "Save" at bounding box center [1468, 680] width 59 height 35
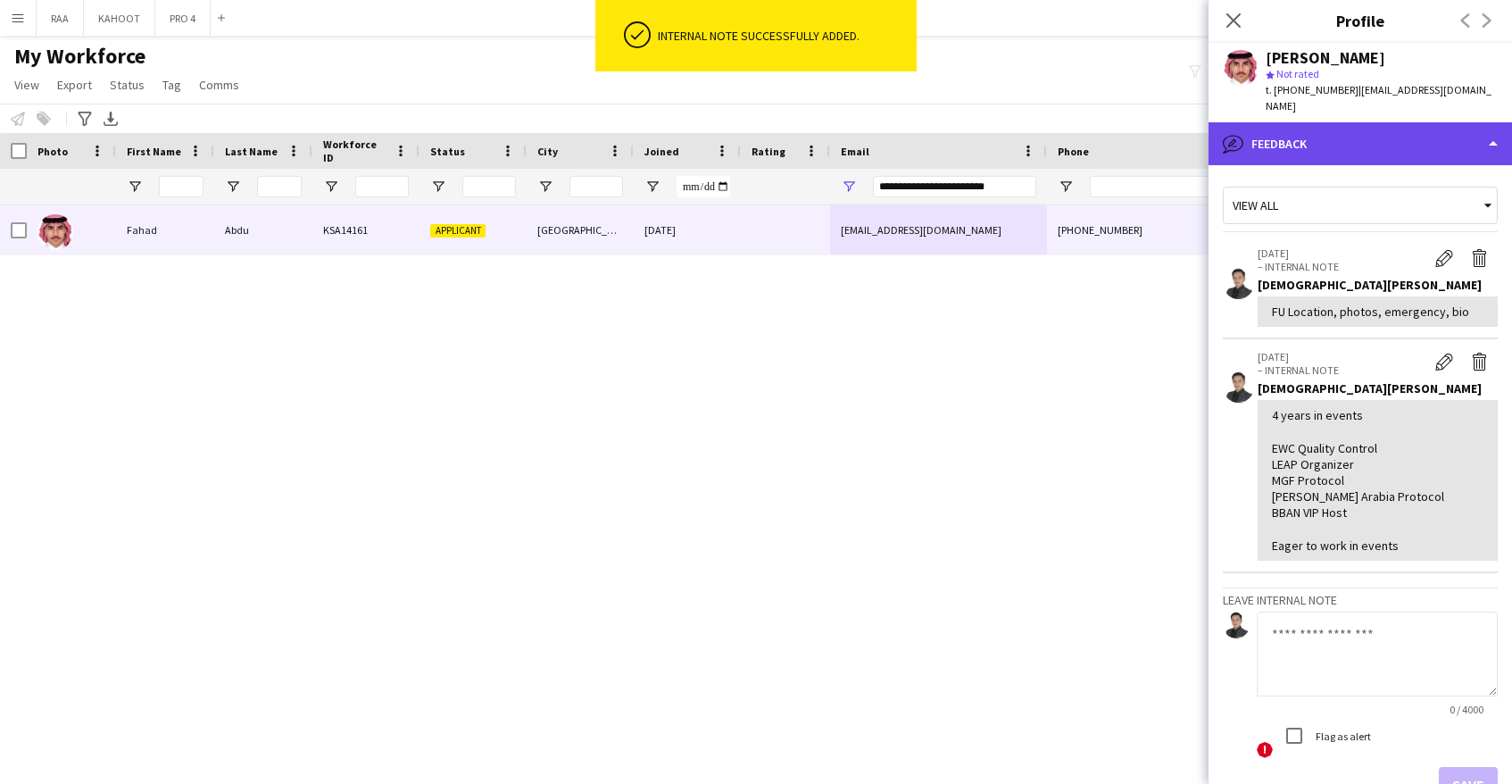
drag, startPoint x: 1334, startPoint y: 115, endPoint x: 1344, endPoint y: 129, distance: 17.2
click at [1336, 122] on div "bubble-pencil Feedback" at bounding box center [1360, 144] width 303 height 43
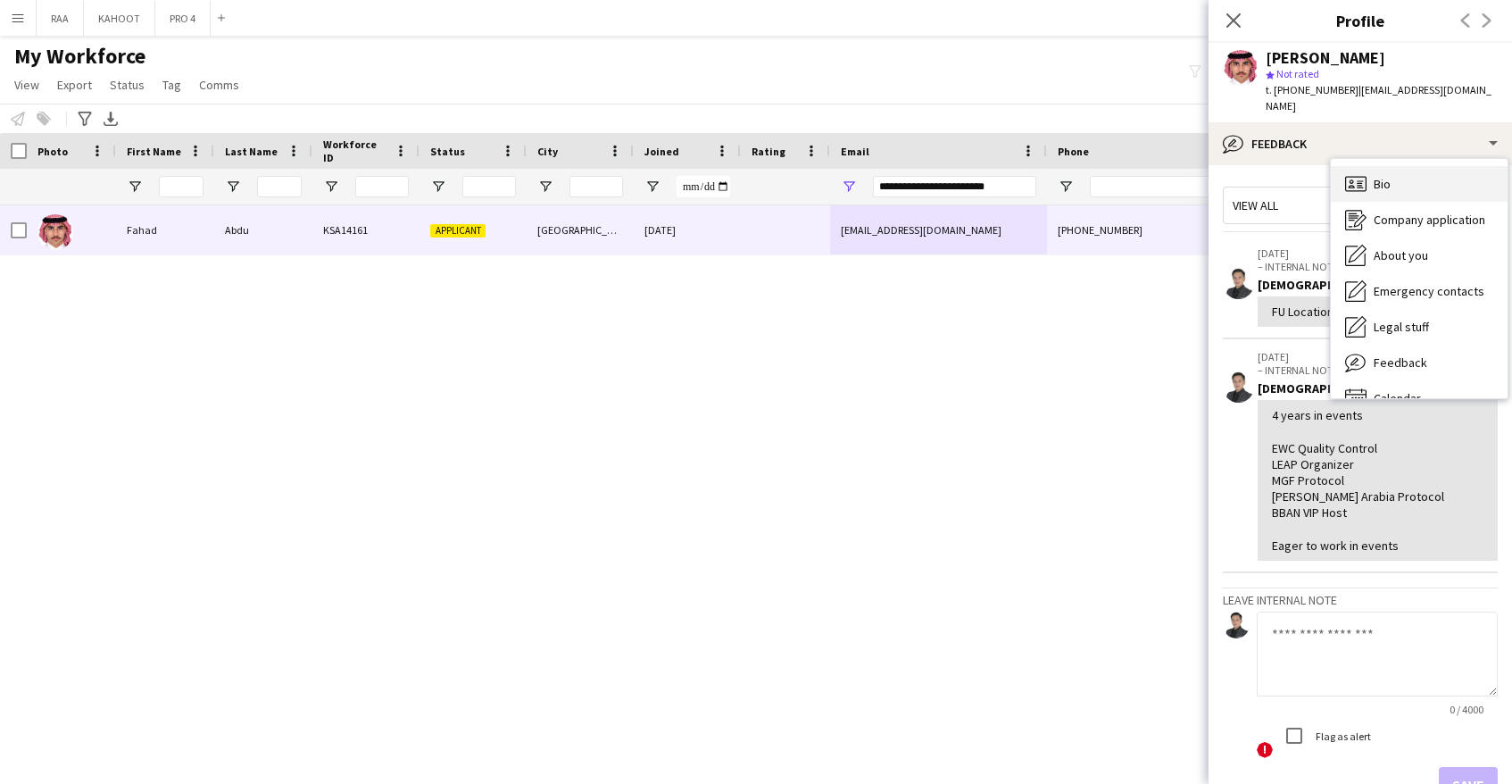
click at [1378, 176] on span "Bio" at bounding box center [1381, 184] width 17 height 16
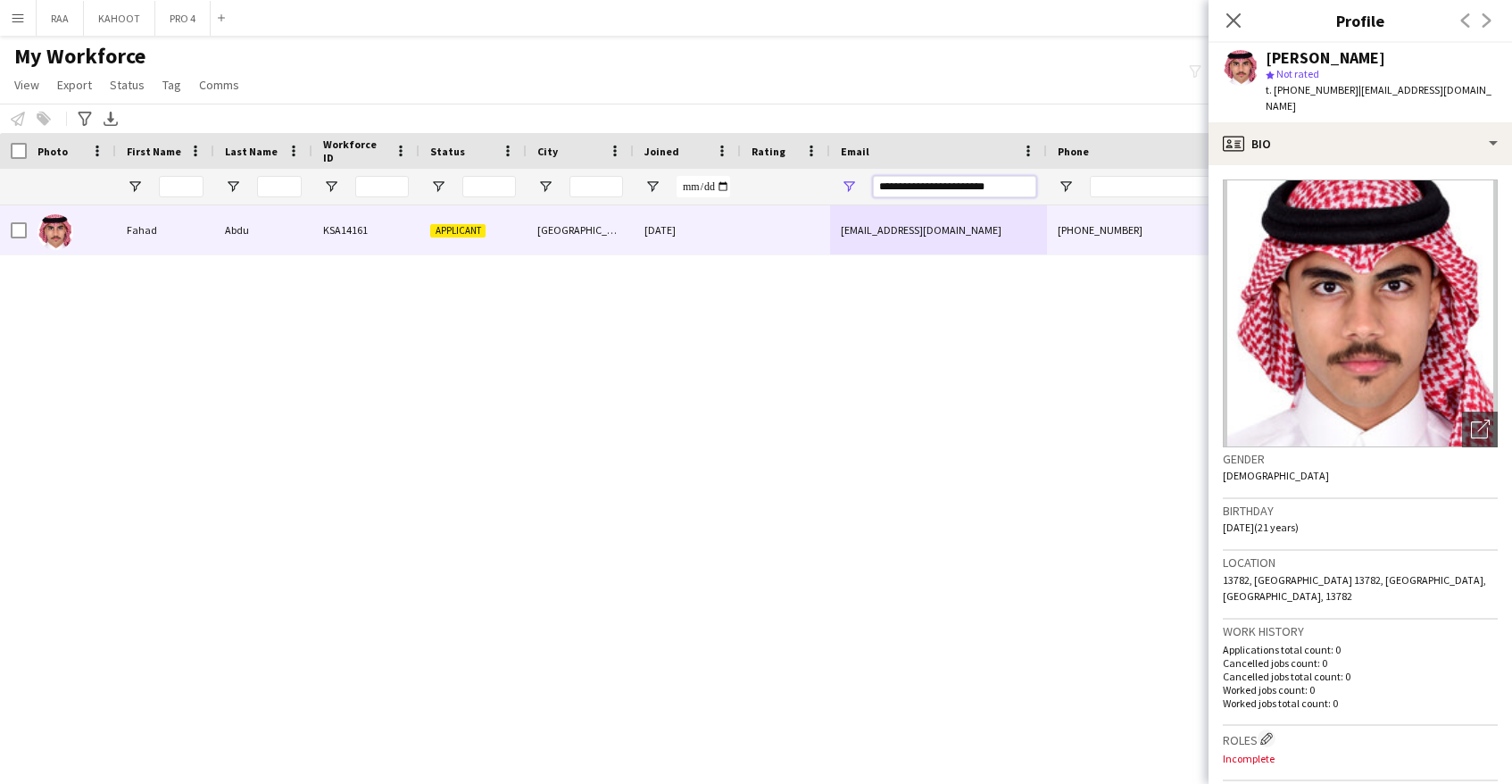
drag, startPoint x: 1001, startPoint y: 189, endPoint x: 816, endPoint y: 185, distance: 185.0
click at [816, 185] on div at bounding box center [1017, 186] width 2035 height 35
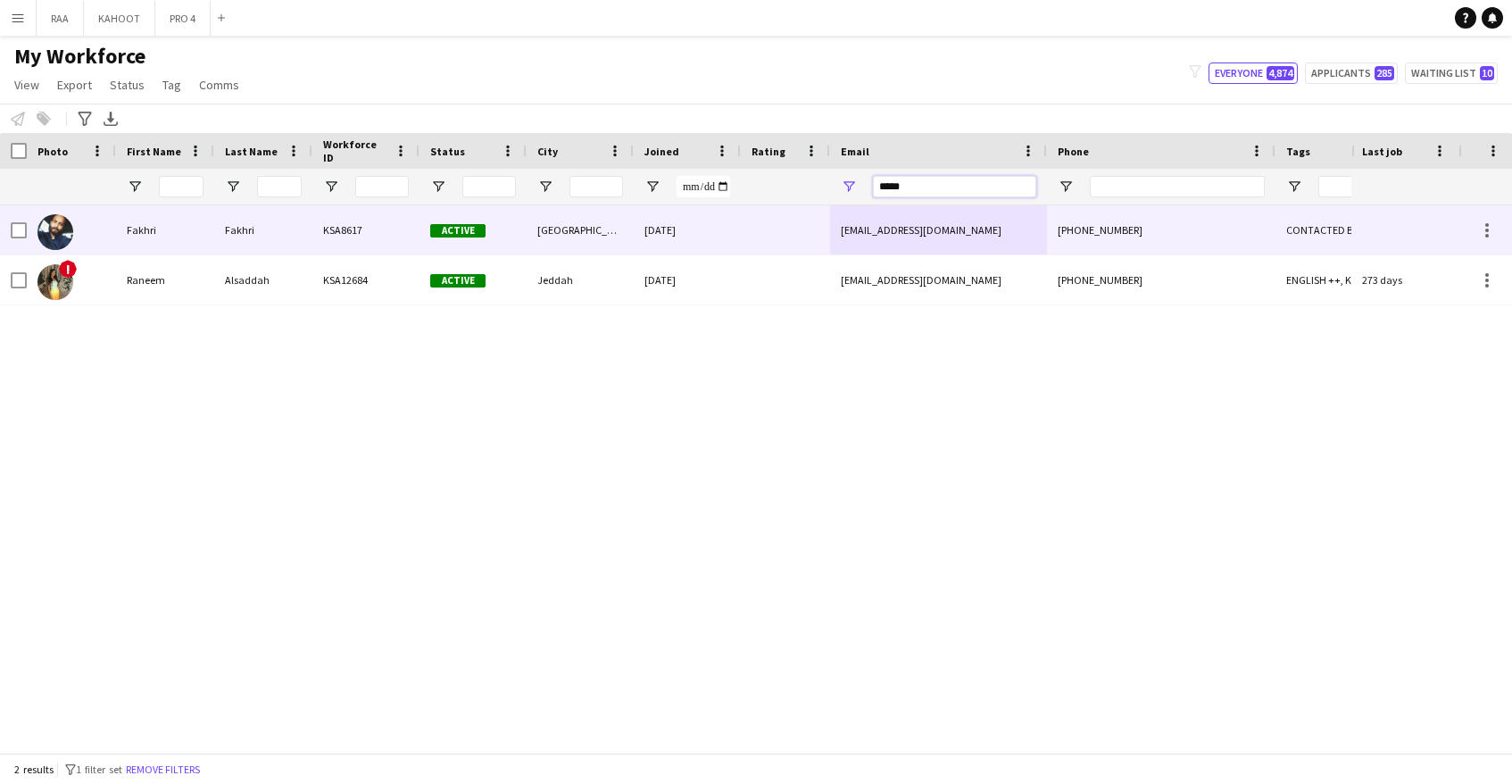
type input "******"
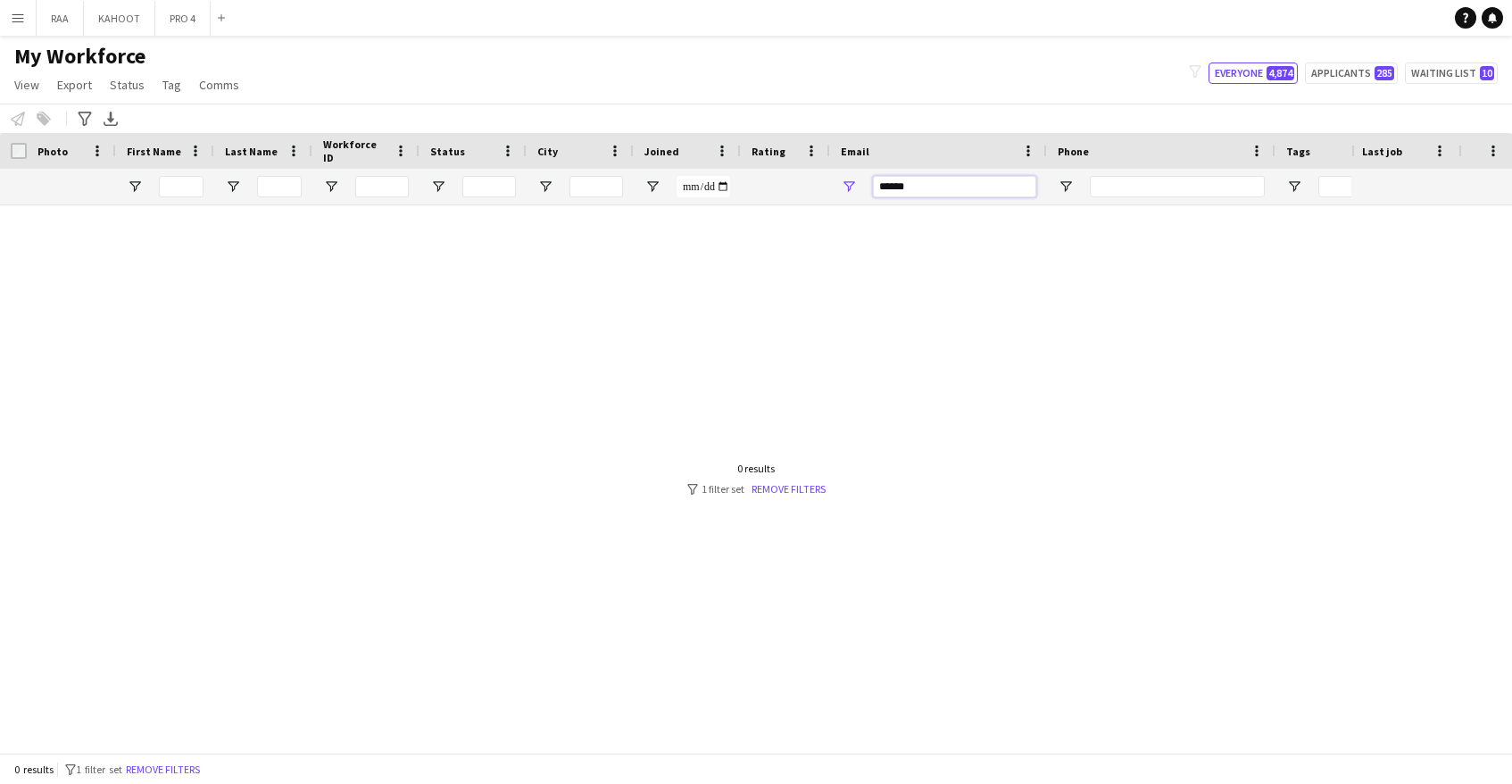
drag, startPoint x: 886, startPoint y: 188, endPoint x: 809, endPoint y: 192, distance: 77.1
click at [809, 192] on div at bounding box center [1017, 186] width 2035 height 35
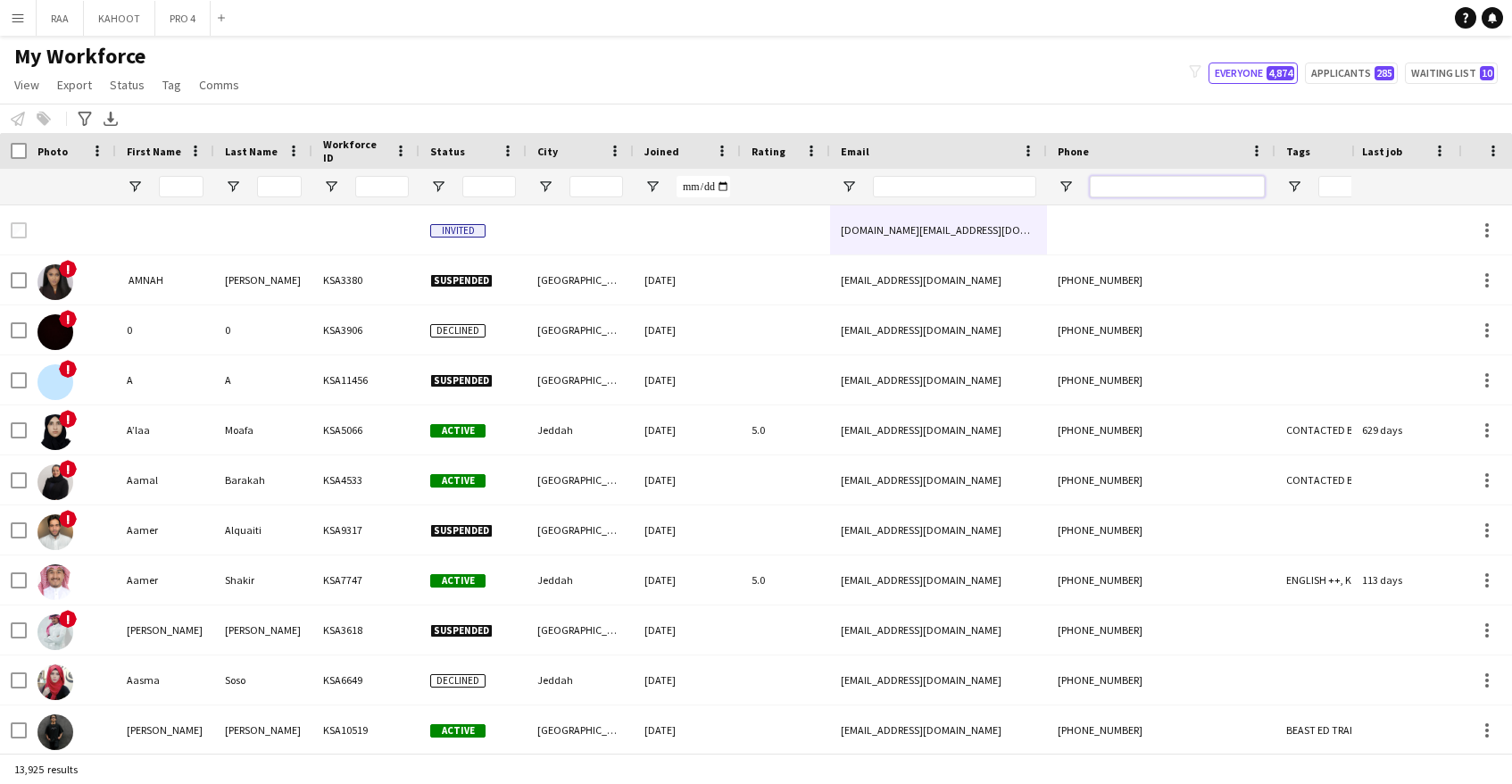
click at [1134, 178] on input "Phone Filter Input" at bounding box center [1178, 187] width 175 height 22
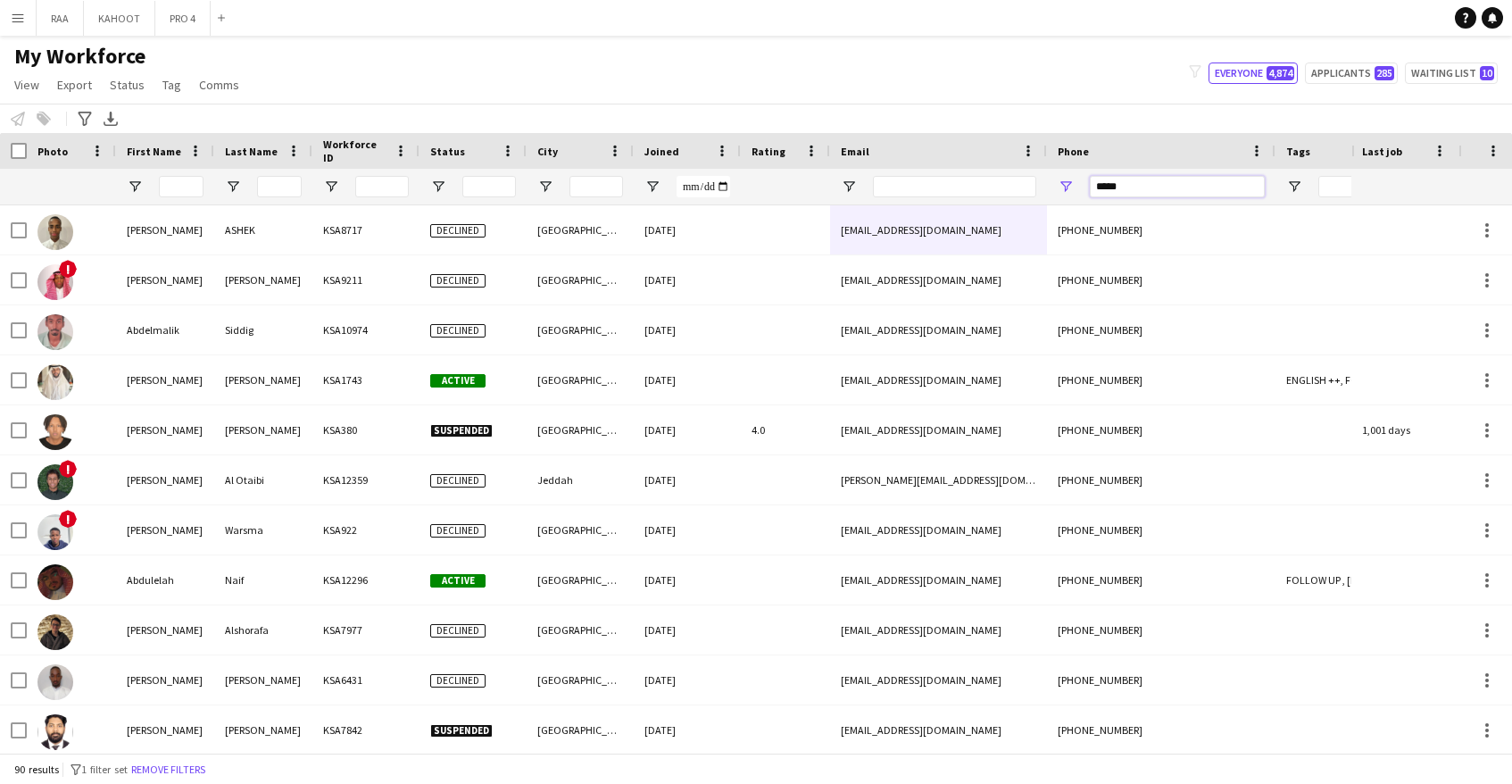
type input "******"
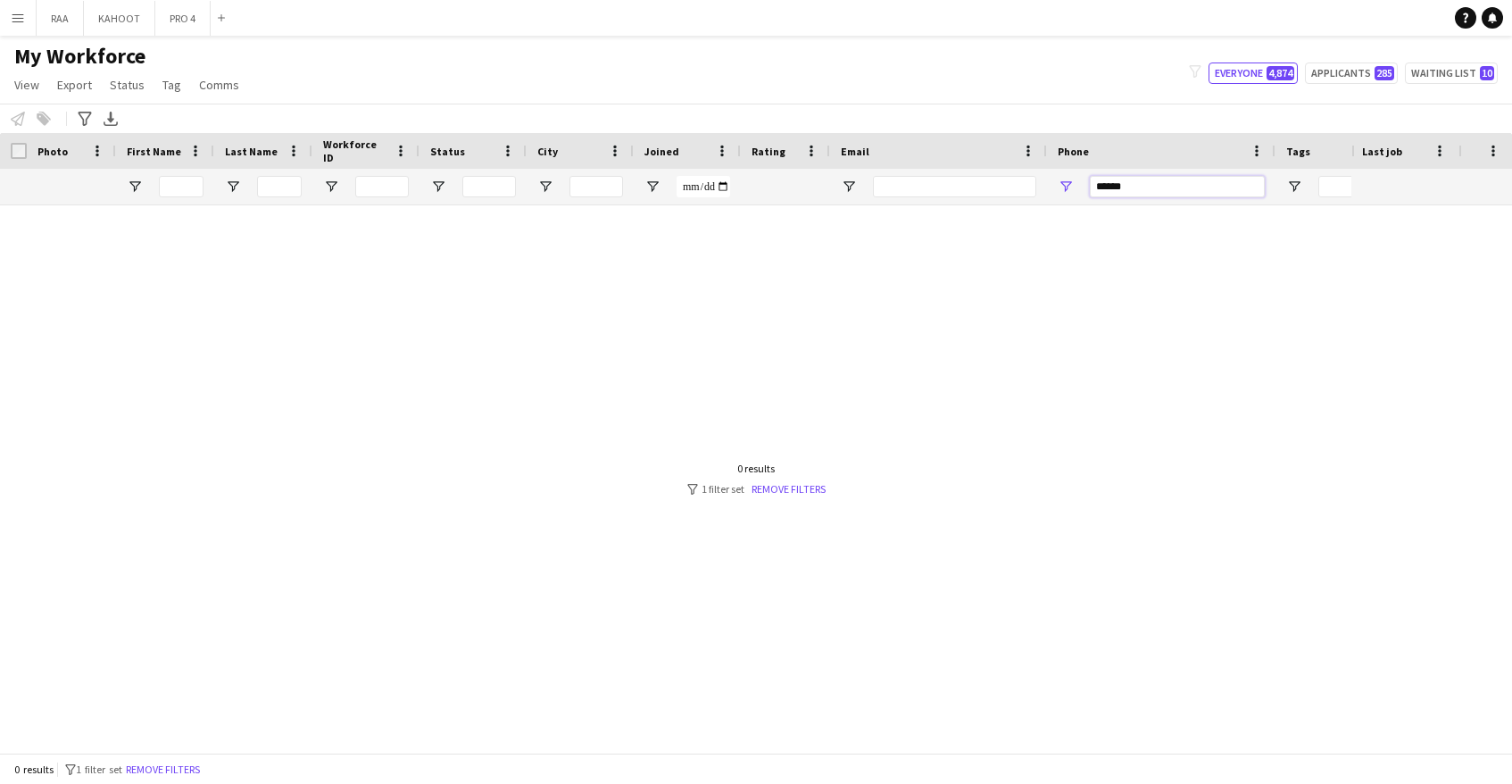
drag, startPoint x: 1109, startPoint y: 181, endPoint x: 1010, endPoint y: 177, distance: 99.1
click at [1010, 177] on div at bounding box center [1017, 186] width 2035 height 35
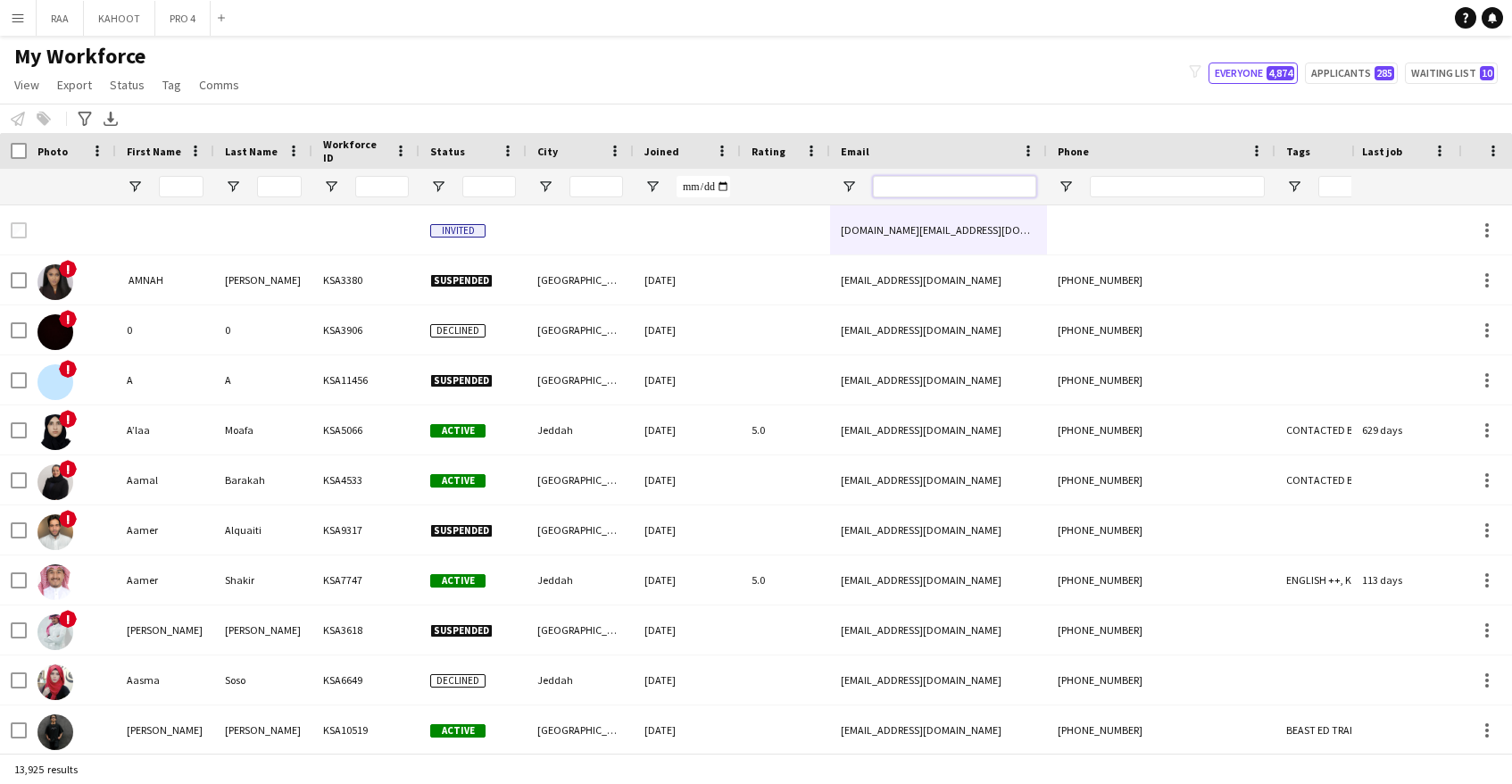
click at [922, 191] on input "Email Filter Input" at bounding box center [954, 187] width 163 height 22
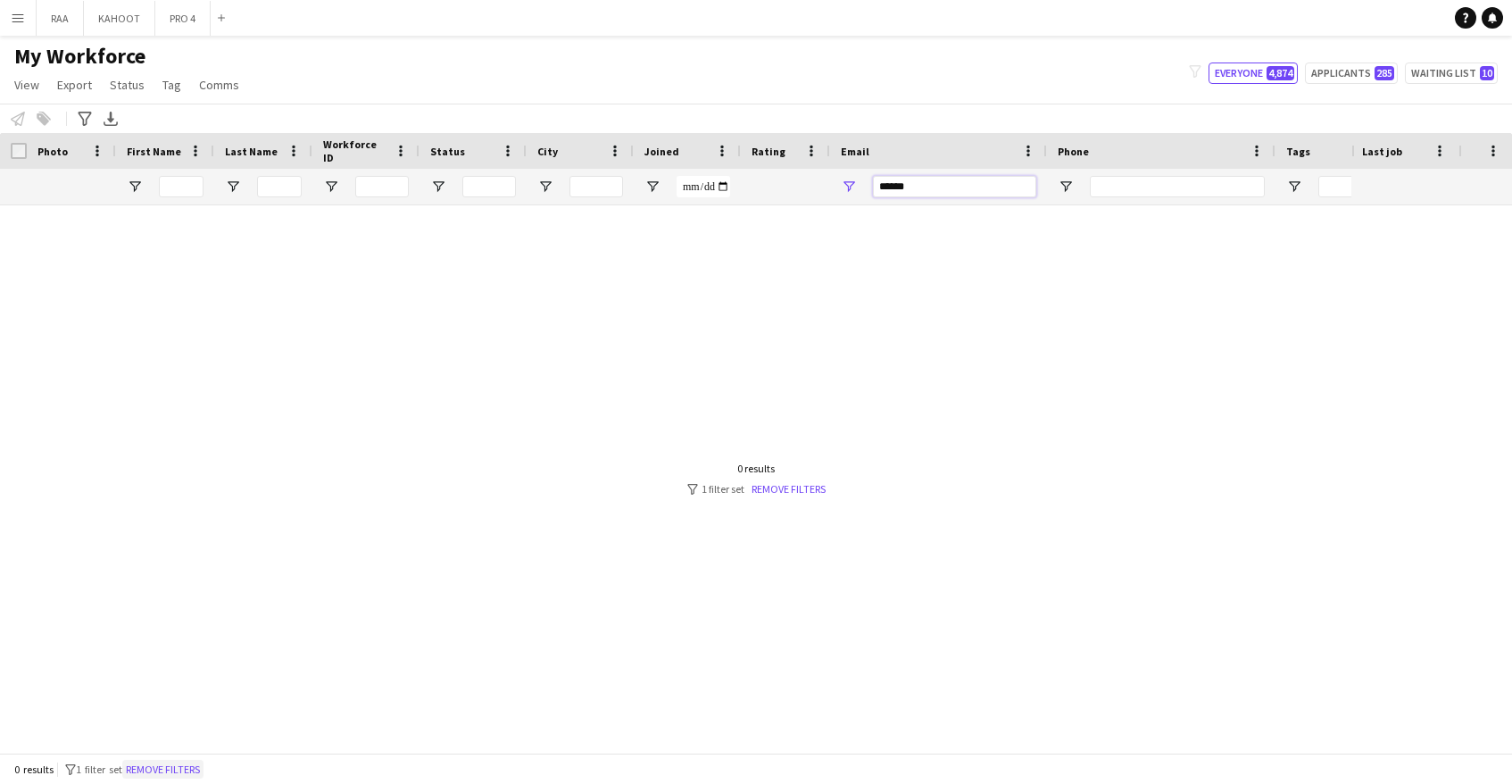
type input "******"
click at [173, 764] on button "Remove filters" at bounding box center [162, 769] width 82 height 20
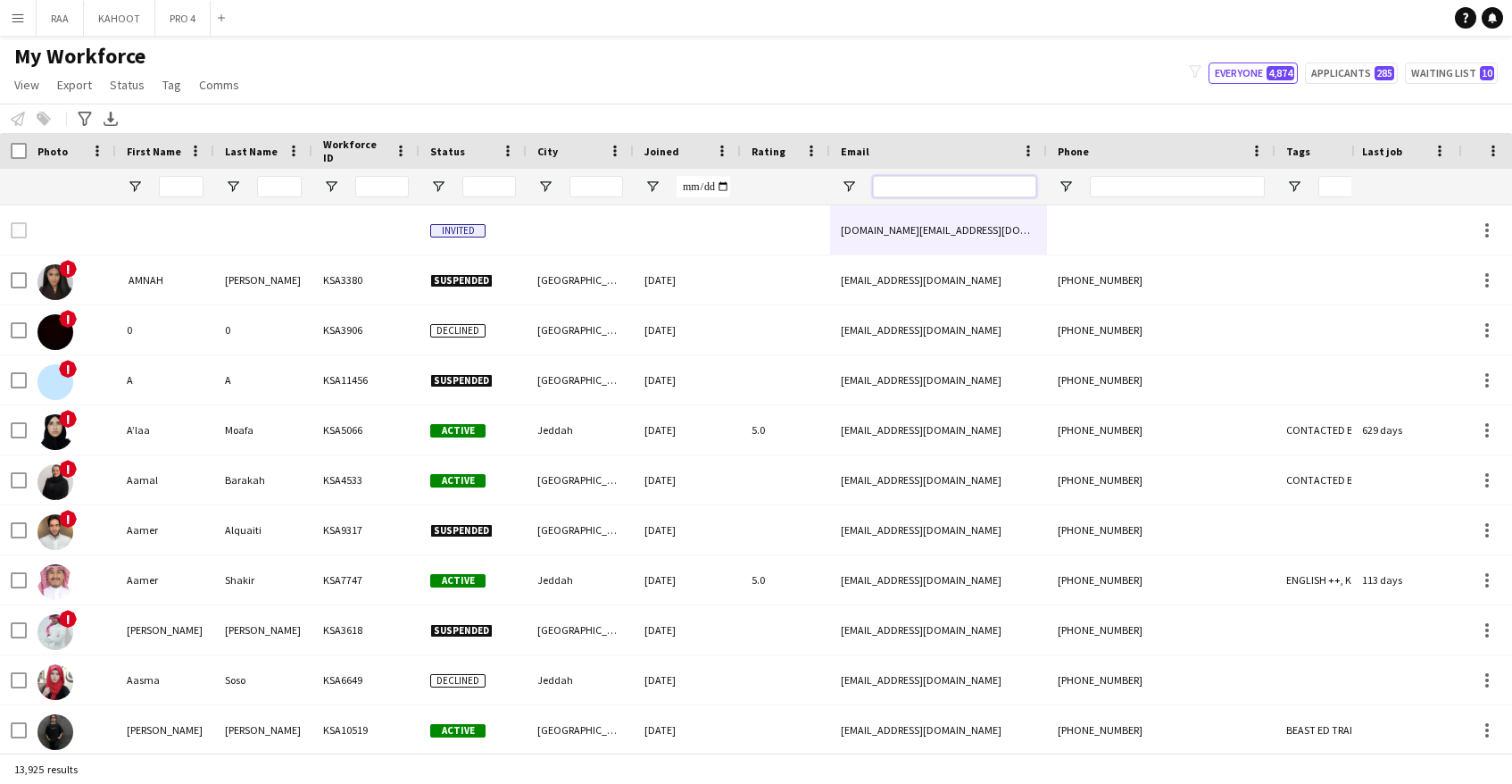
click at [958, 193] on input "Email Filter Input" at bounding box center [954, 187] width 163 height 22
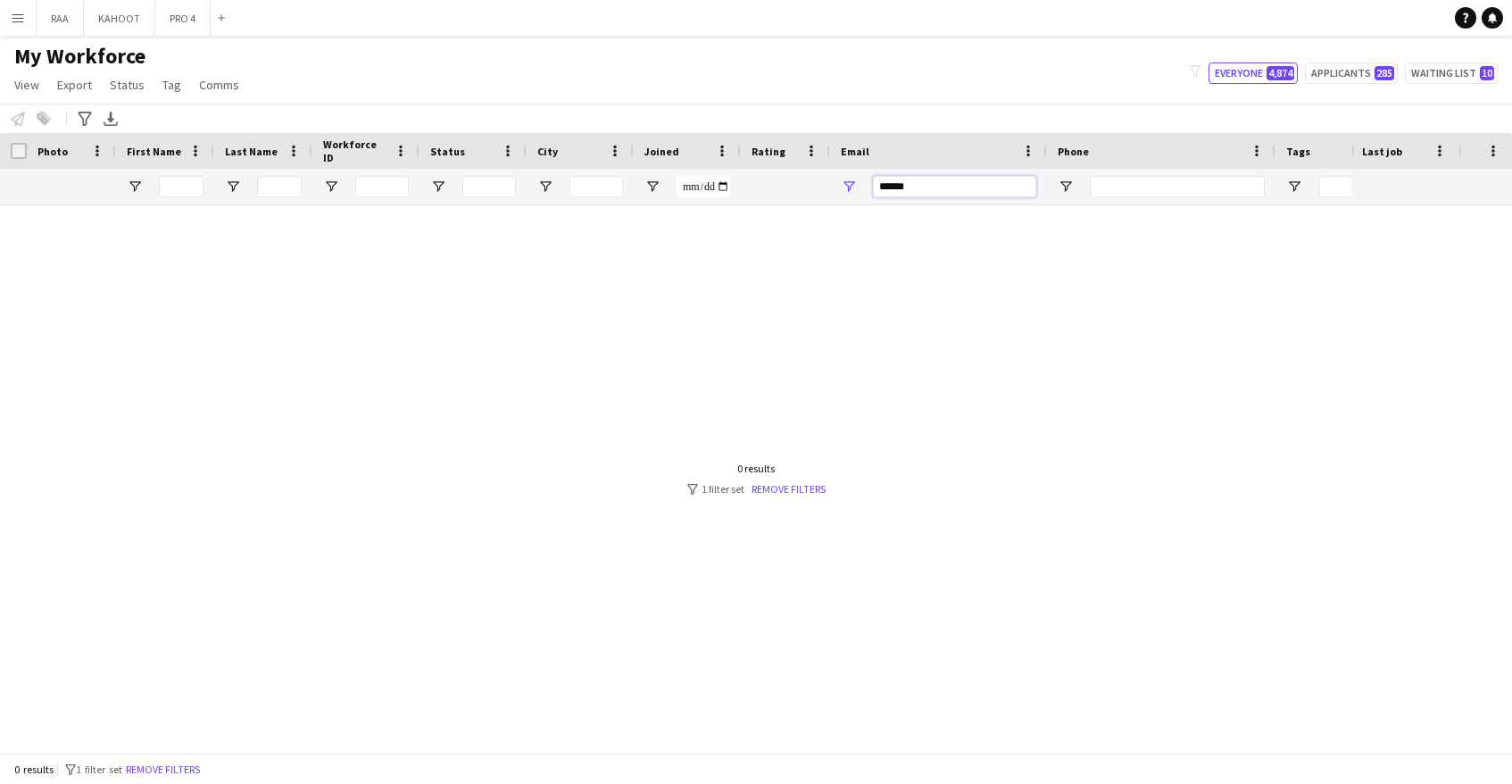
scroll to position [0, 6]
drag, startPoint x: 808, startPoint y: 193, endPoint x: 772, endPoint y: 194, distance: 36.0
click at [772, 194] on div at bounding box center [1011, 186] width 2035 height 35
type input "*****"
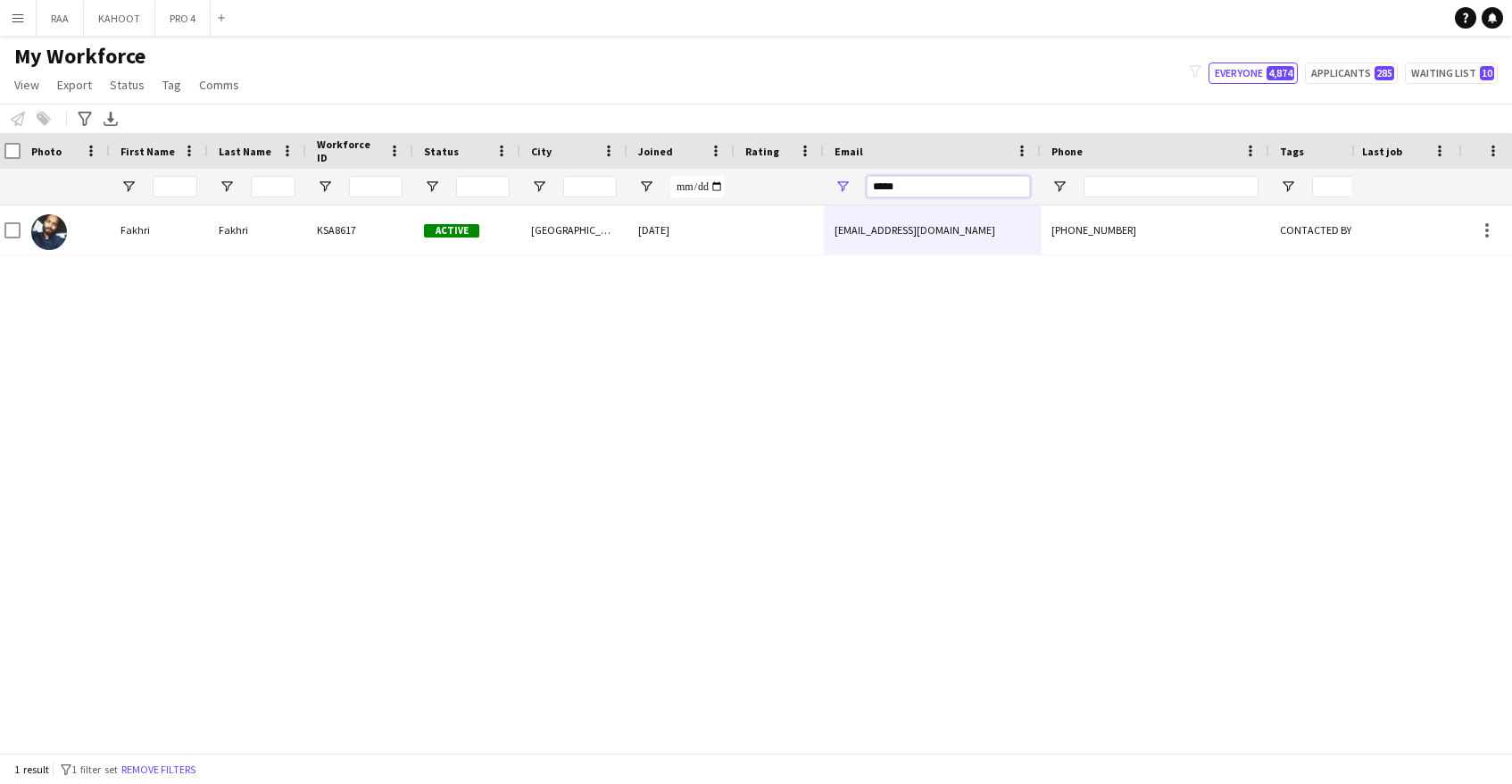
scroll to position [0, 0]
drag, startPoint x: 889, startPoint y: 184, endPoint x: 780, endPoint y: 178, distance: 109.2
click at [780, 178] on div at bounding box center [1017, 186] width 2035 height 35
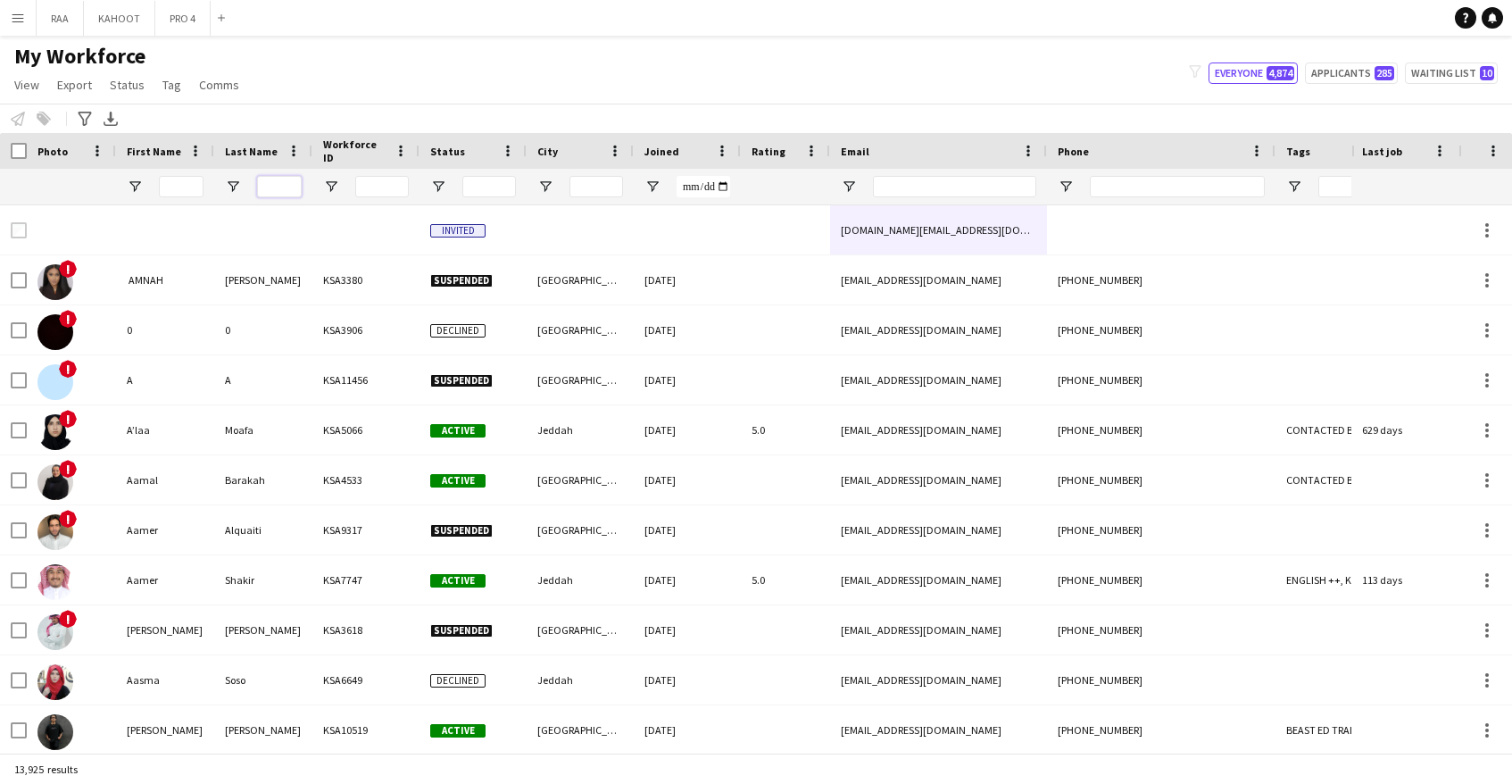
click at [290, 188] on input "Last Name Filter Input" at bounding box center [278, 187] width 44 height 22
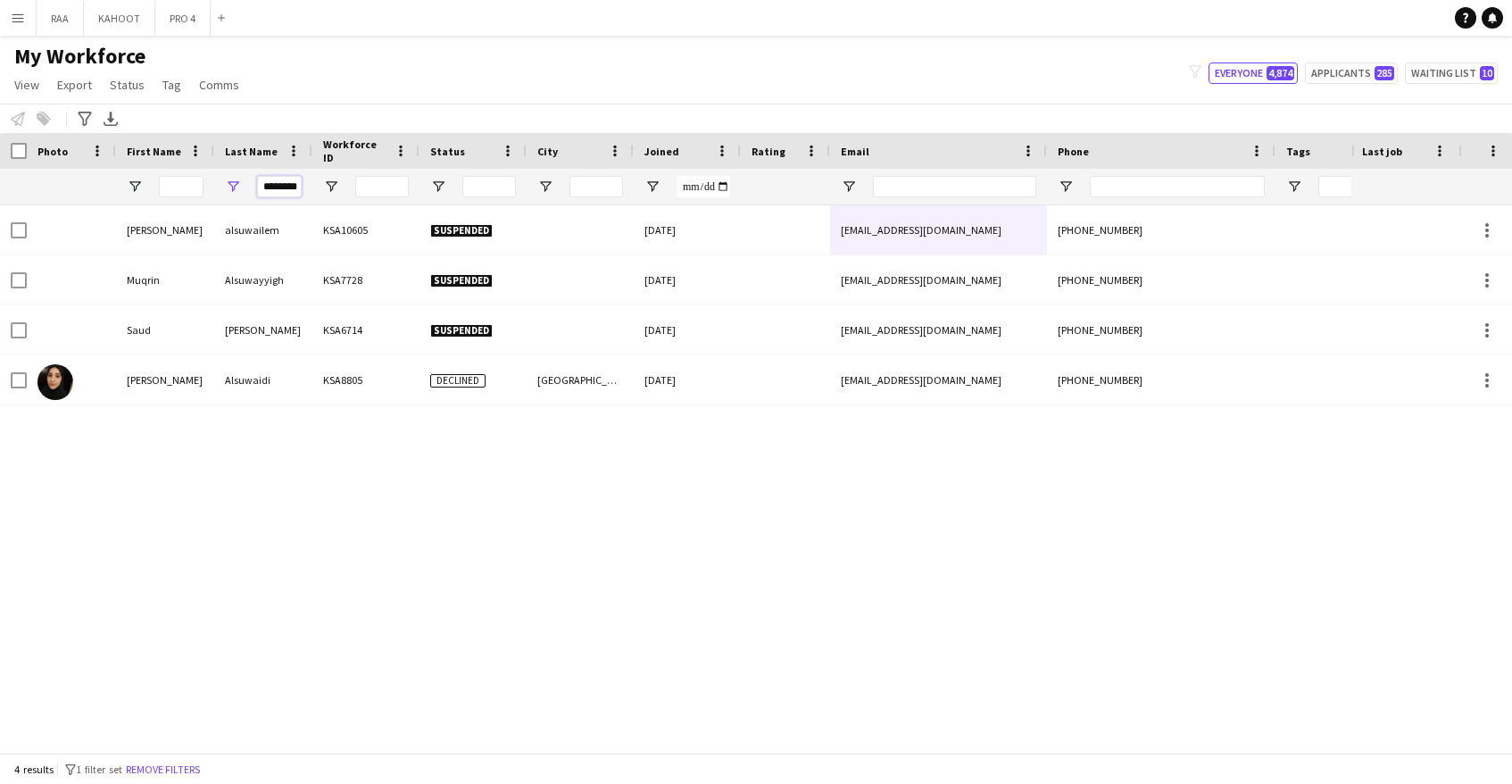
scroll to position [0, 1]
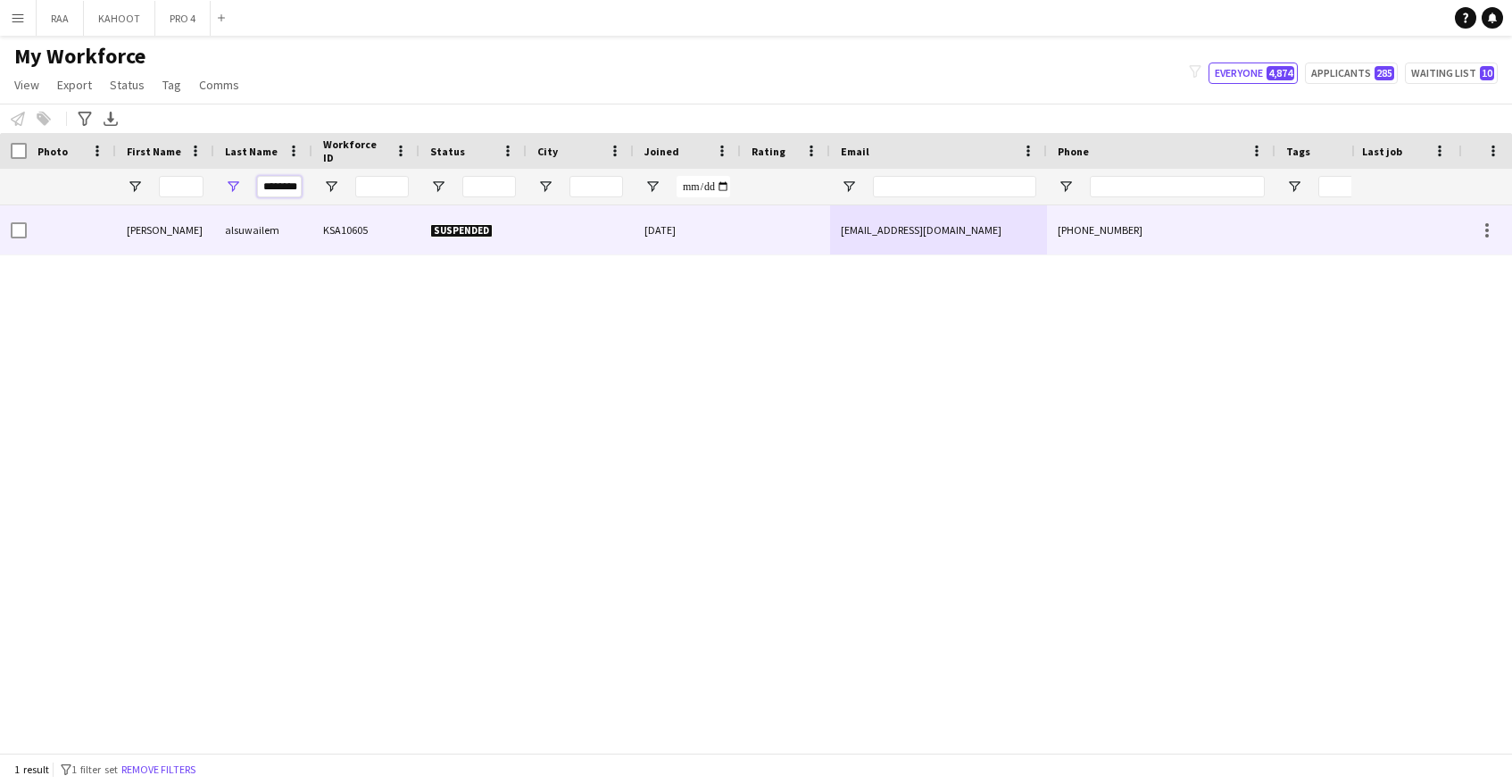
type input "********"
click at [584, 235] on div at bounding box center [579, 230] width 107 height 49
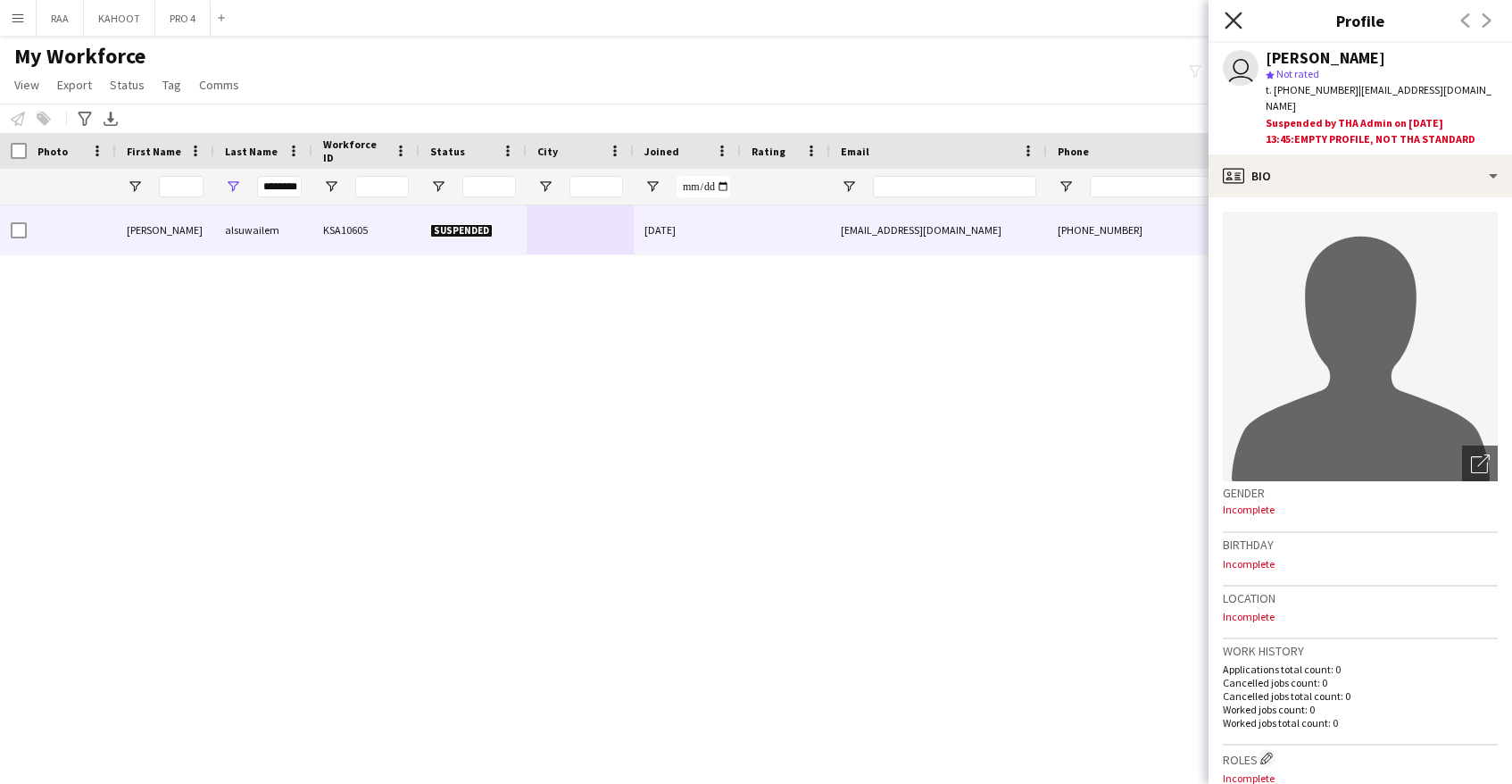
click at [1240, 15] on icon "Close pop-in" at bounding box center [1233, 20] width 17 height 17
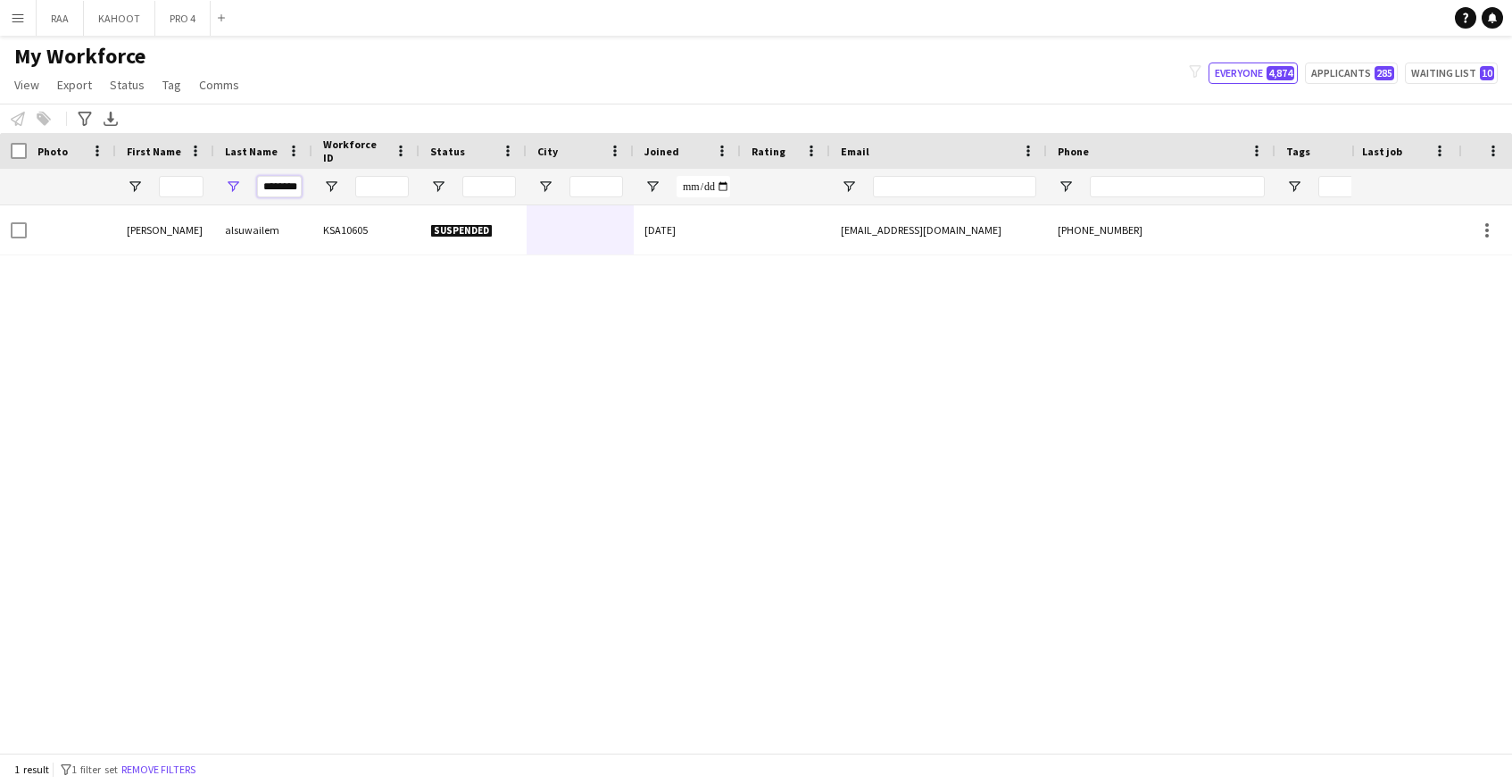
click at [288, 188] on input "********" at bounding box center [278, 187] width 44 height 22
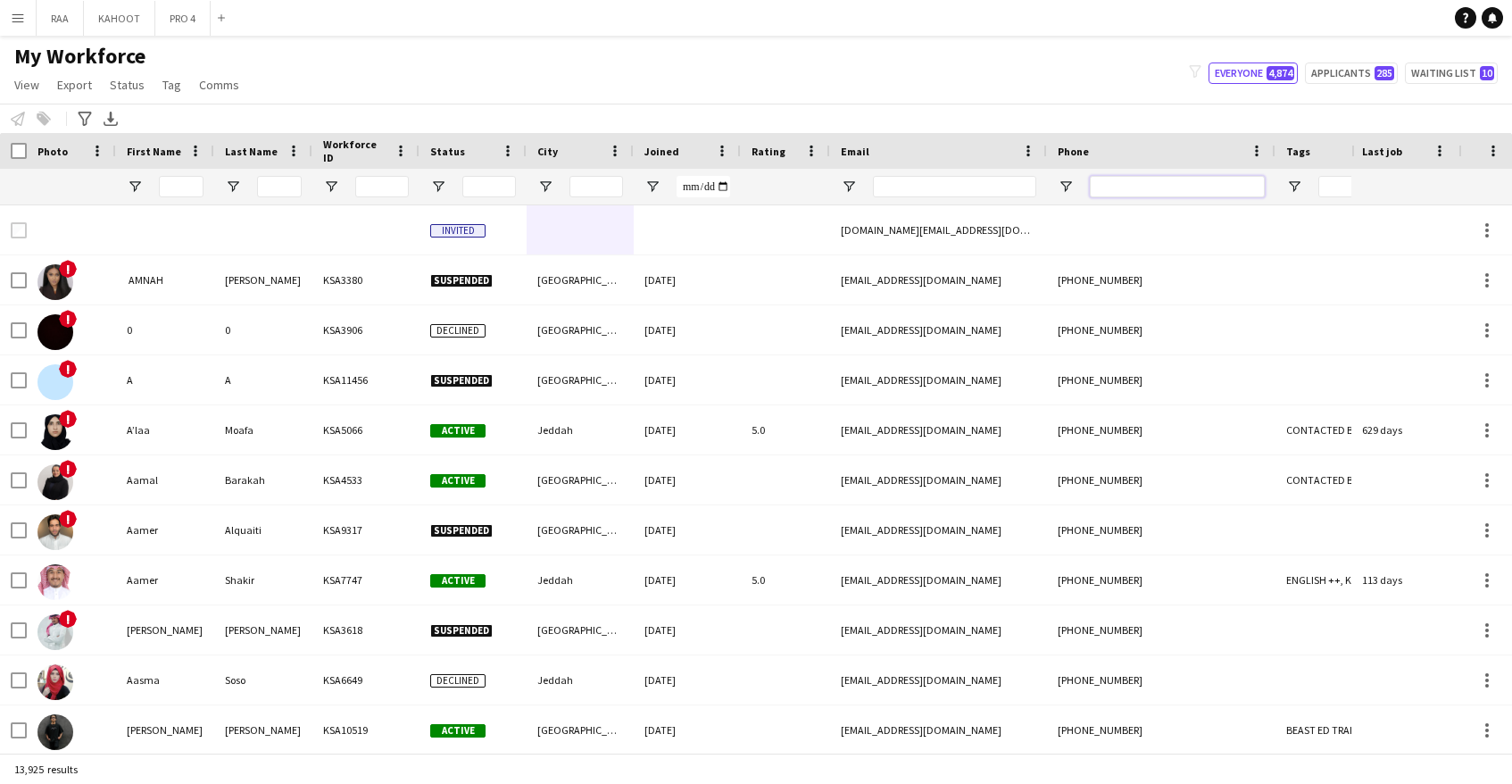
click at [1215, 192] on input "Phone Filter Input" at bounding box center [1178, 187] width 175 height 22
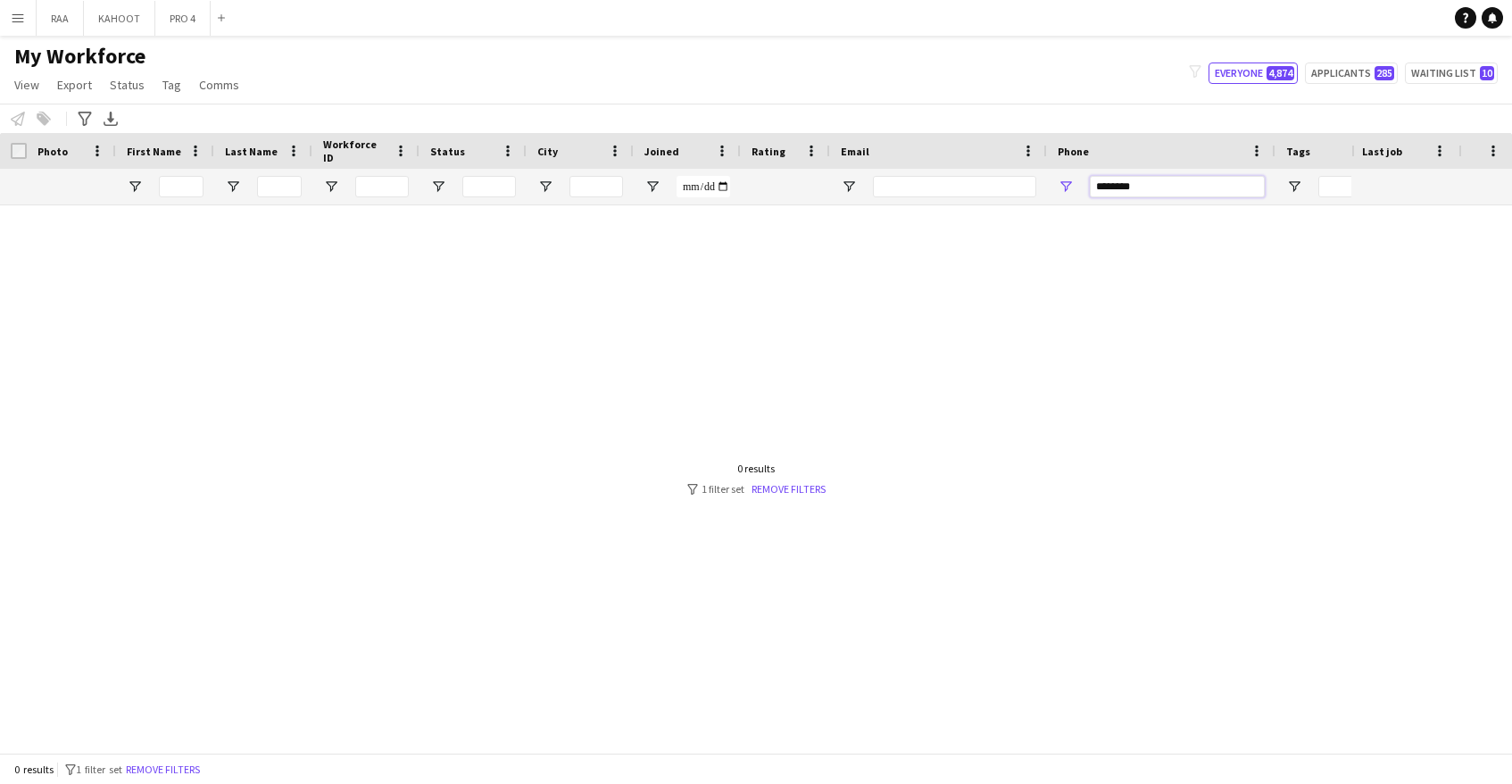
type input "*********"
drag, startPoint x: 1098, startPoint y: 185, endPoint x: 1064, endPoint y: 184, distance: 34.0
click at [1064, 184] on div "*********" at bounding box center [1161, 186] width 228 height 35
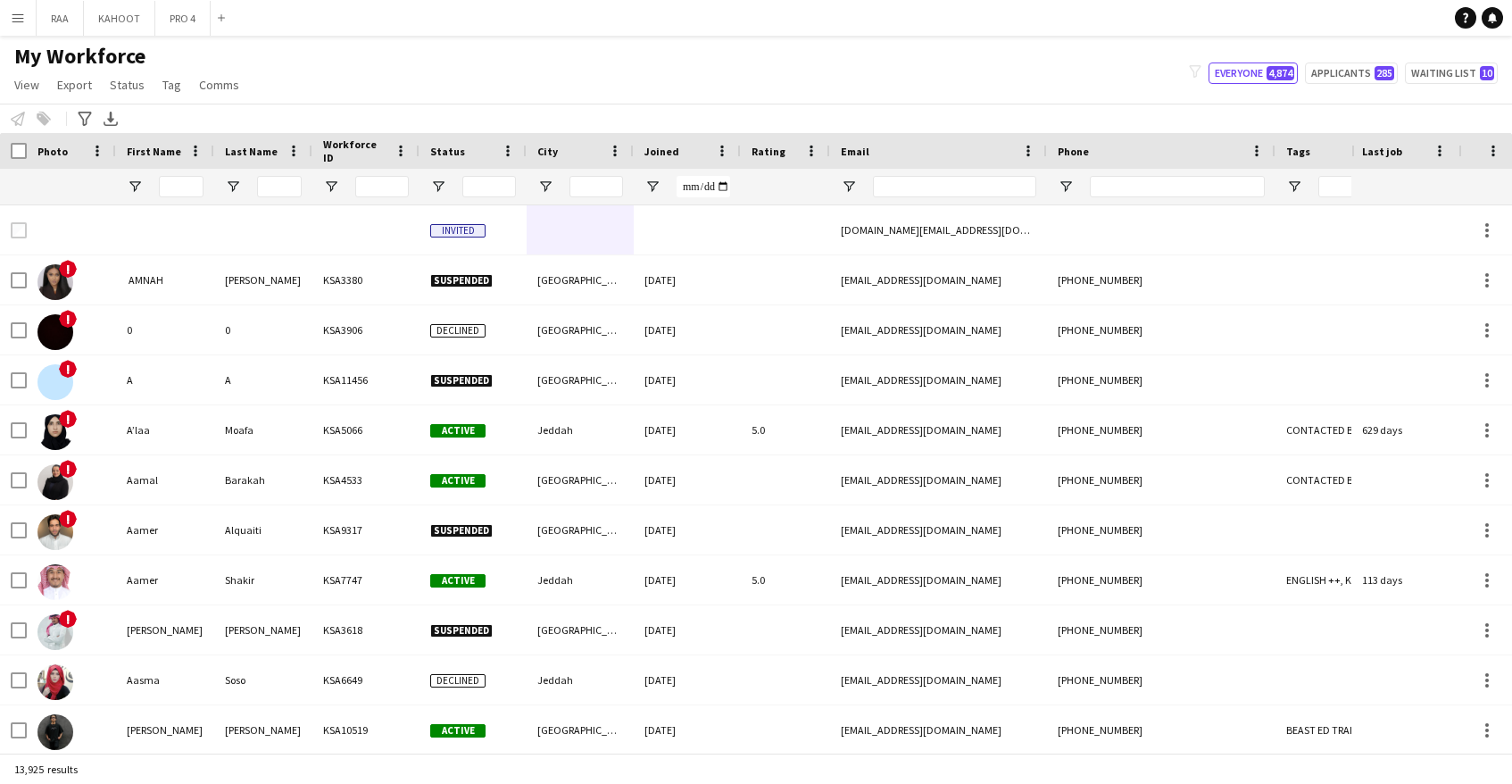
click at [15, 16] on app-icon "Menu" at bounding box center [18, 18] width 15 height 15
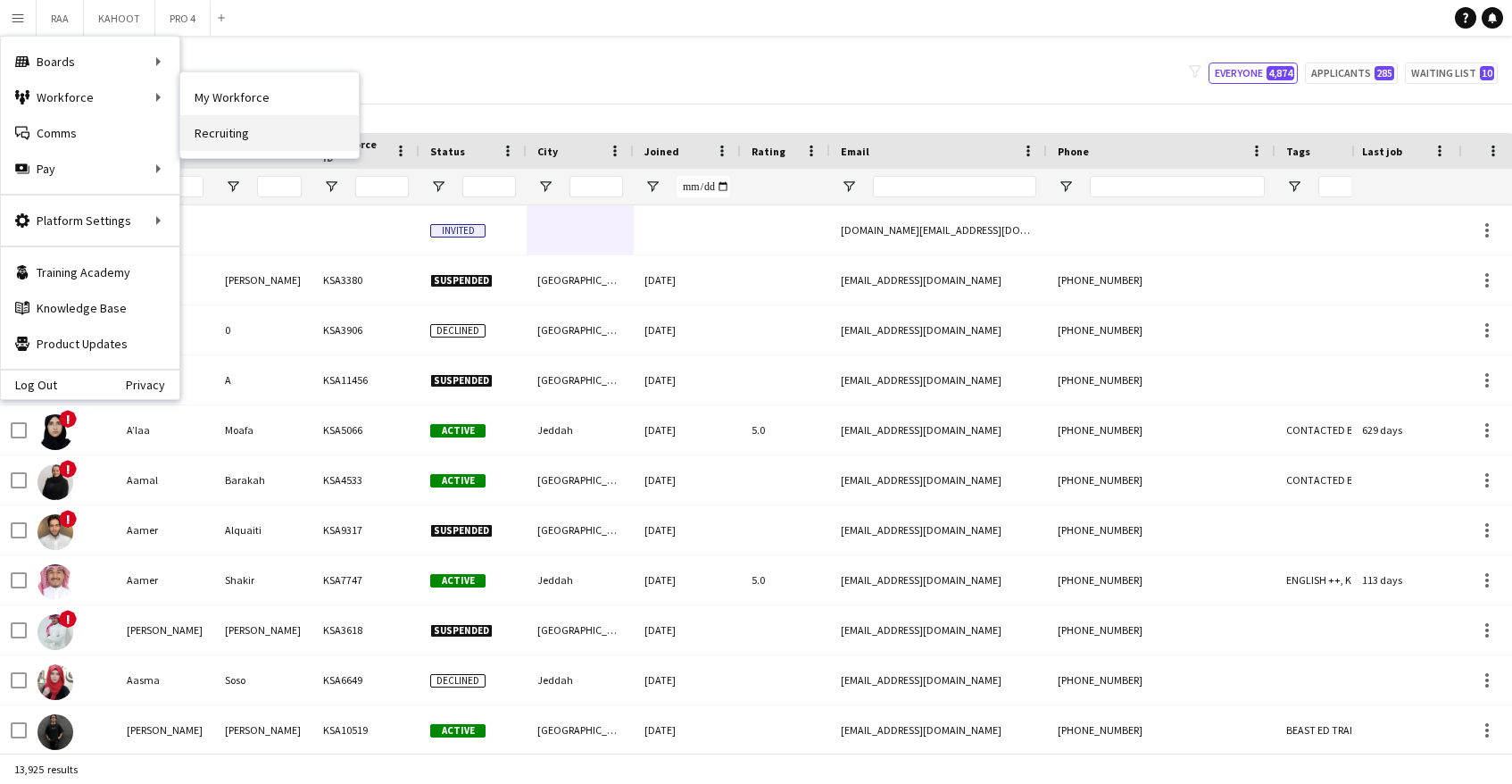
click at [227, 128] on link "Recruiting" at bounding box center [269, 133] width 178 height 35
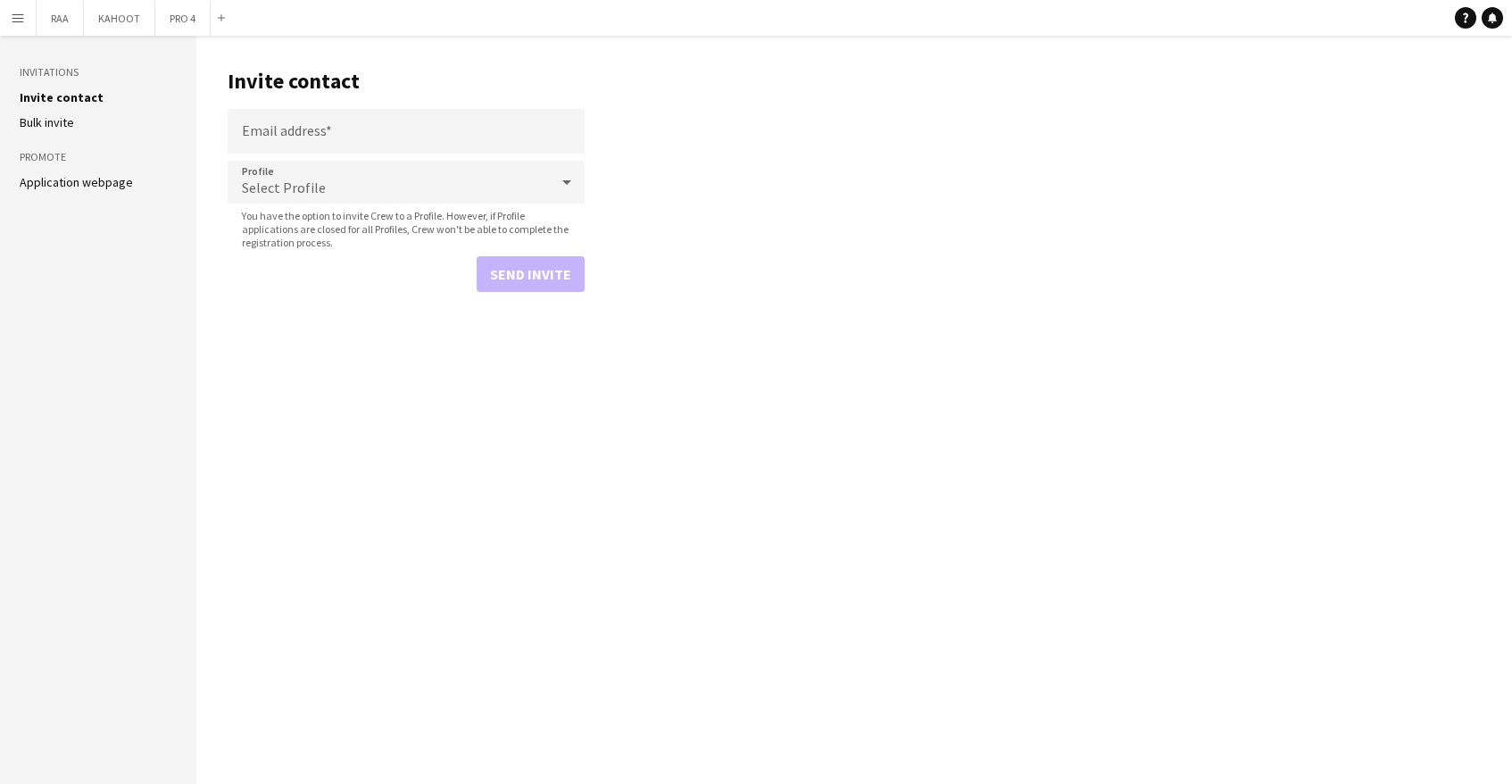
click at [362, 188] on div "Select Profile" at bounding box center [388, 182] width 322 height 43
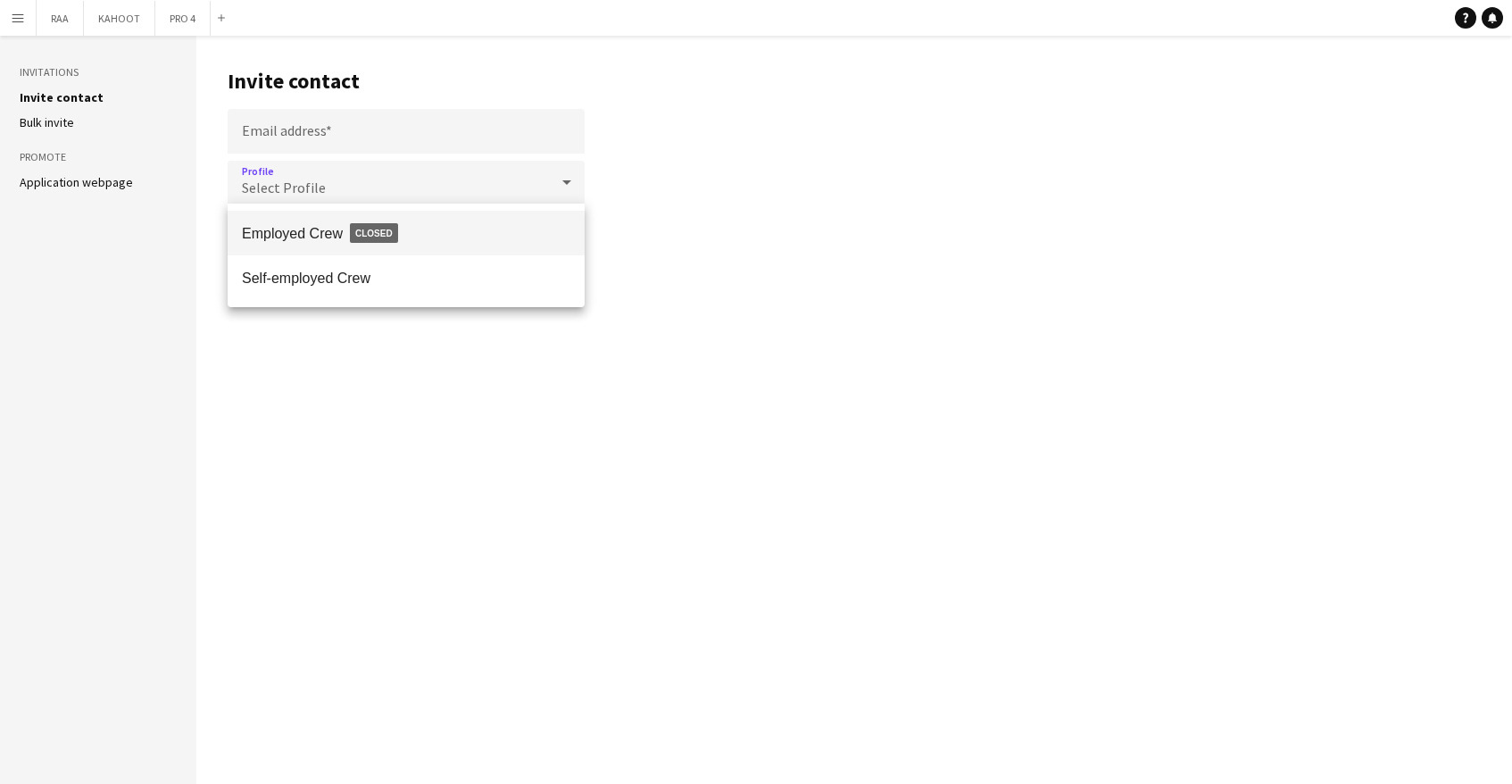
drag, startPoint x: 398, startPoint y: 280, endPoint x: 384, endPoint y: 251, distance: 32.2
click at [398, 280] on span "Self-employed Crew" at bounding box center [406, 277] width 329 height 17
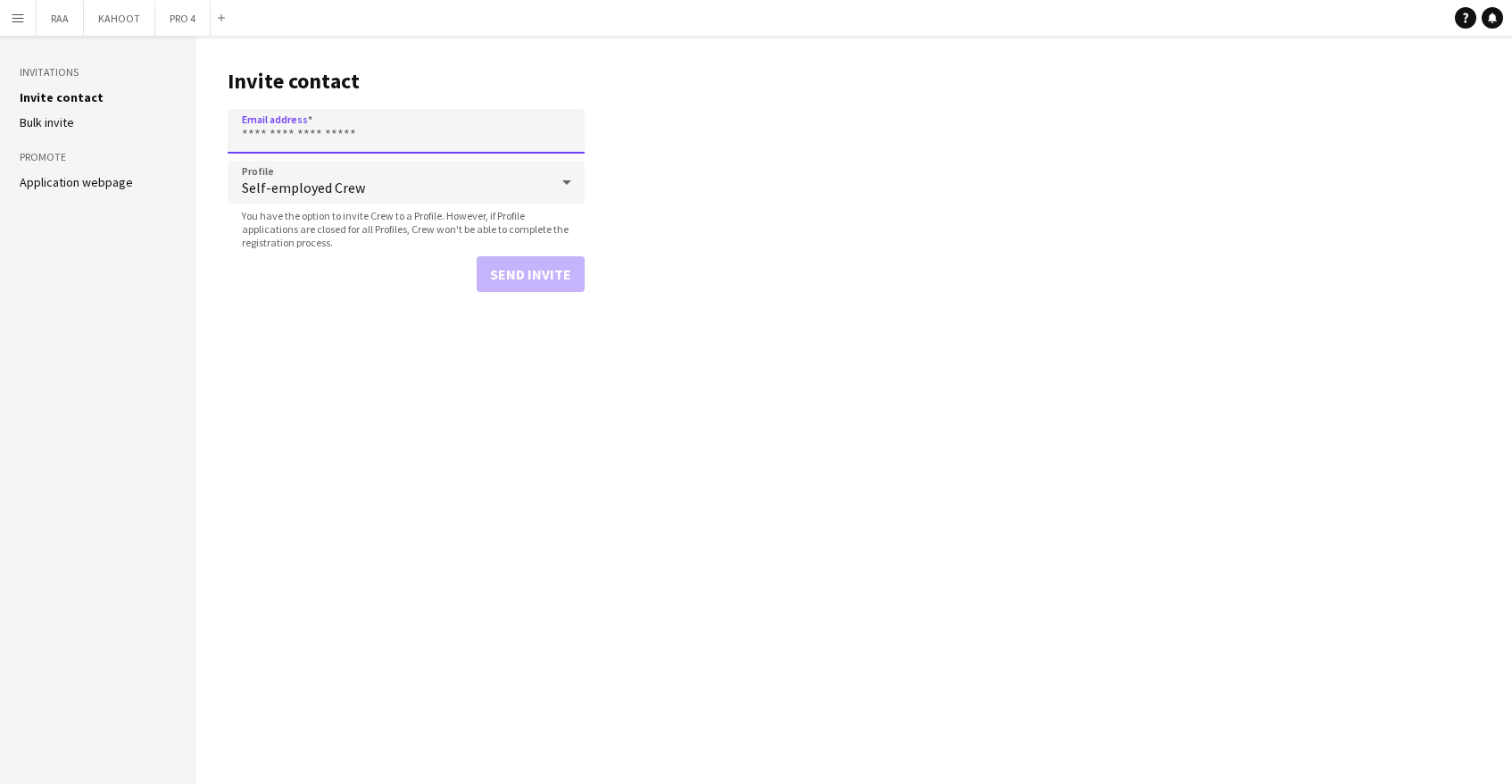
click at [327, 122] on input "Email address" at bounding box center [405, 131] width 357 height 44
type input "**********"
click at [514, 281] on button "Send invite" at bounding box center [530, 273] width 108 height 35
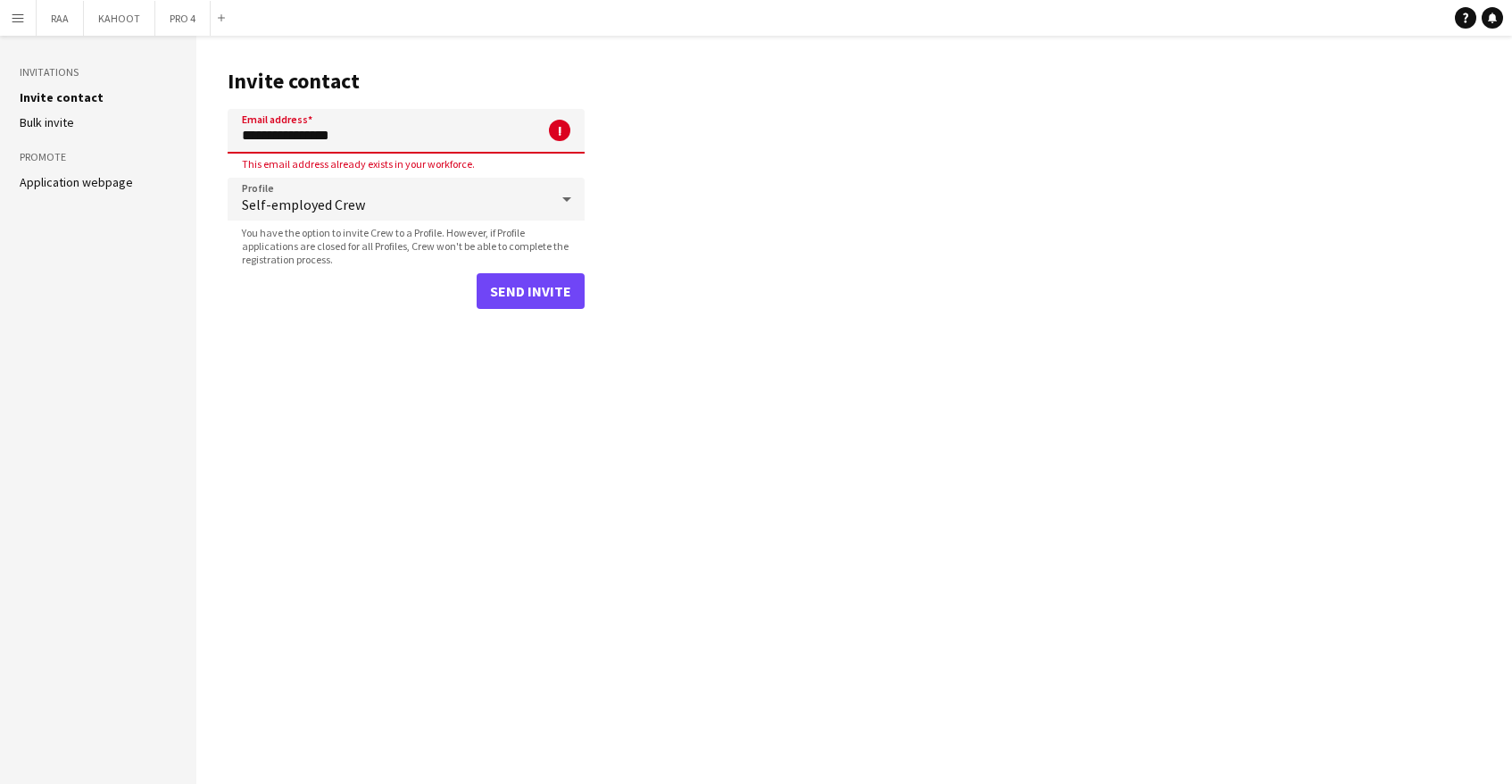
drag, startPoint x: 418, startPoint y: 135, endPoint x: 165, endPoint y: 119, distance: 253.5
click at [165, 119] on div "**********" at bounding box center [756, 409] width 1512 height 748
drag, startPoint x: 28, startPoint y: 16, endPoint x: 38, endPoint y: 26, distance: 14.1
click at [29, 16] on button "Menu" at bounding box center [18, 18] width 35 height 35
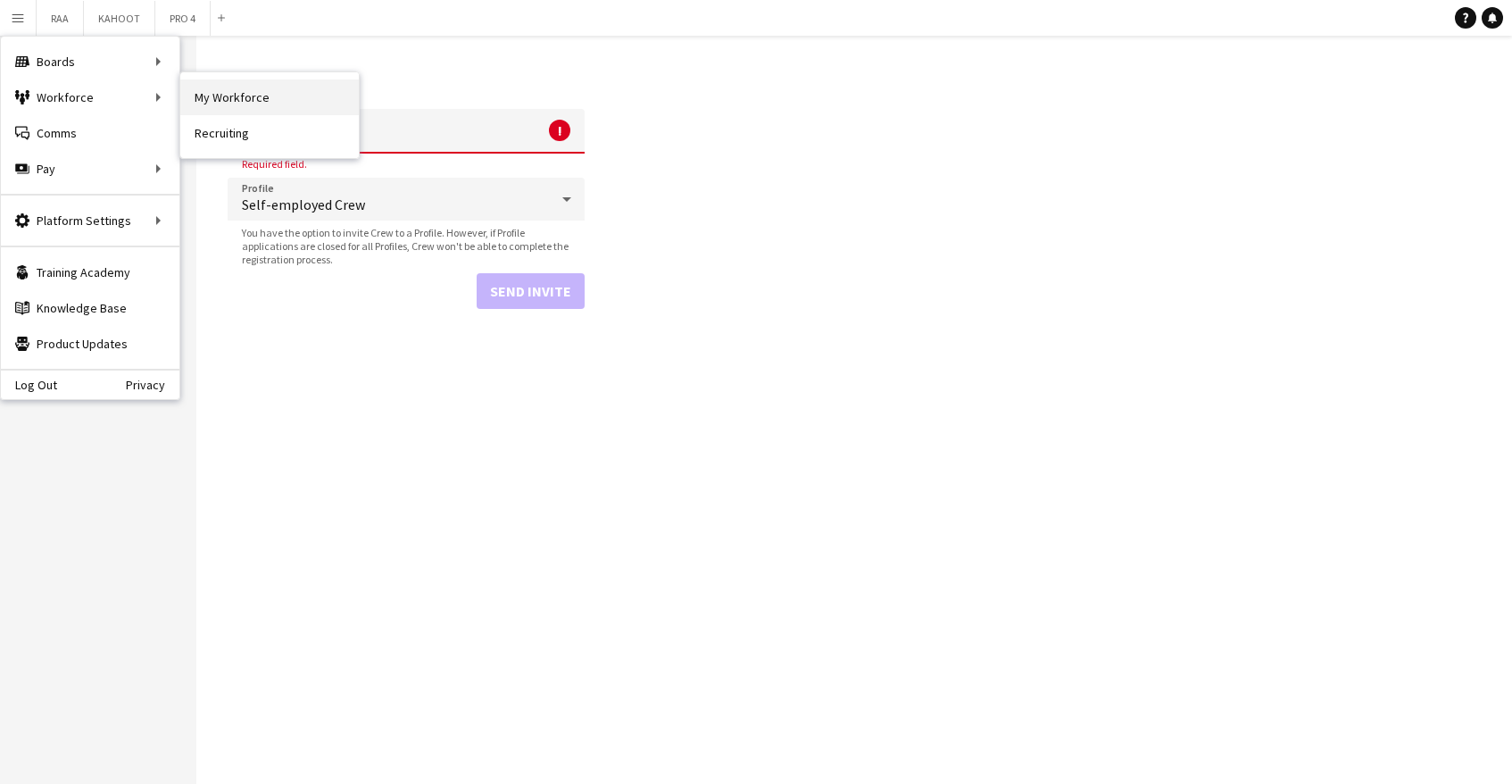
click at [207, 98] on link "My Workforce" at bounding box center [269, 97] width 178 height 35
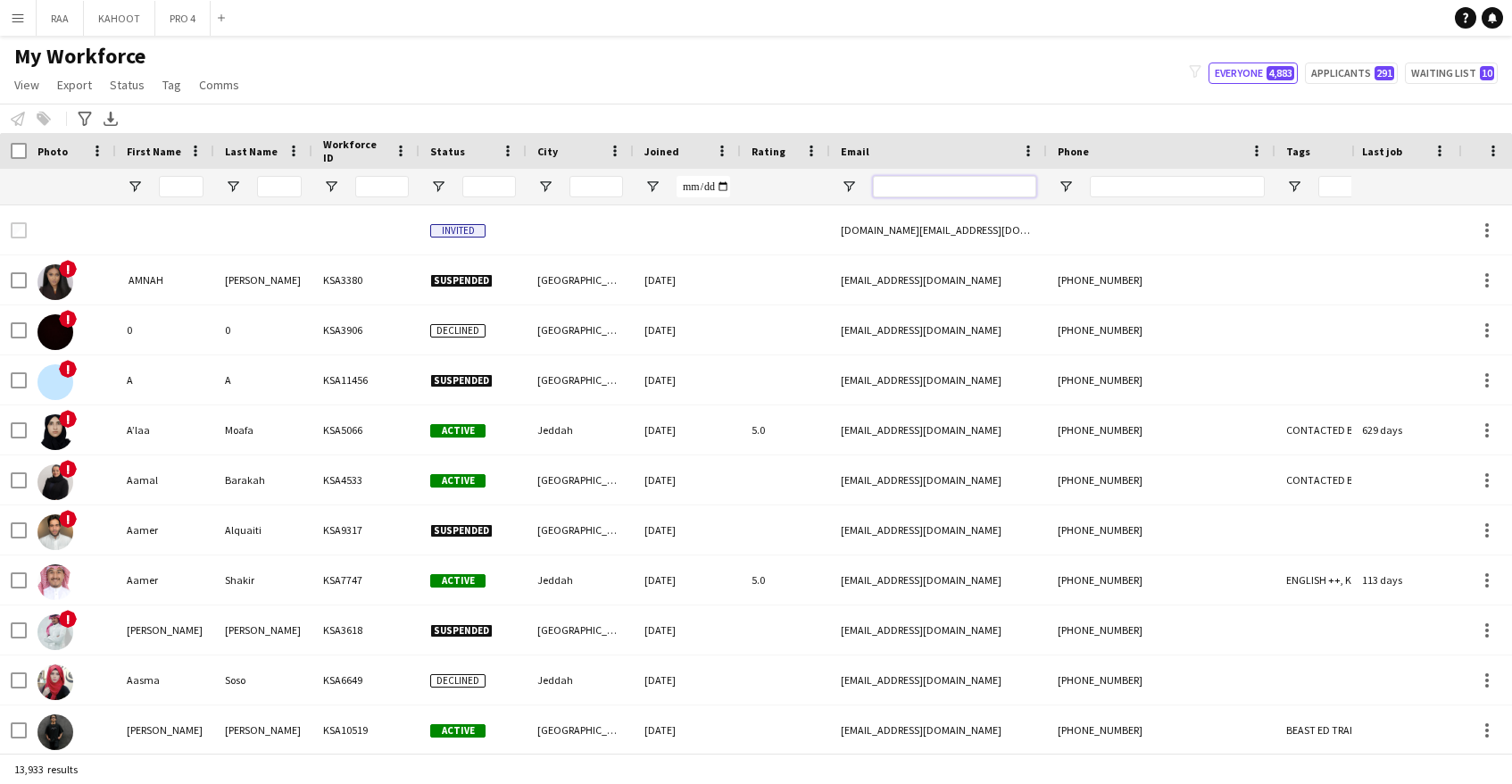
click at [980, 185] on input "Email Filter Input" at bounding box center [954, 187] width 163 height 22
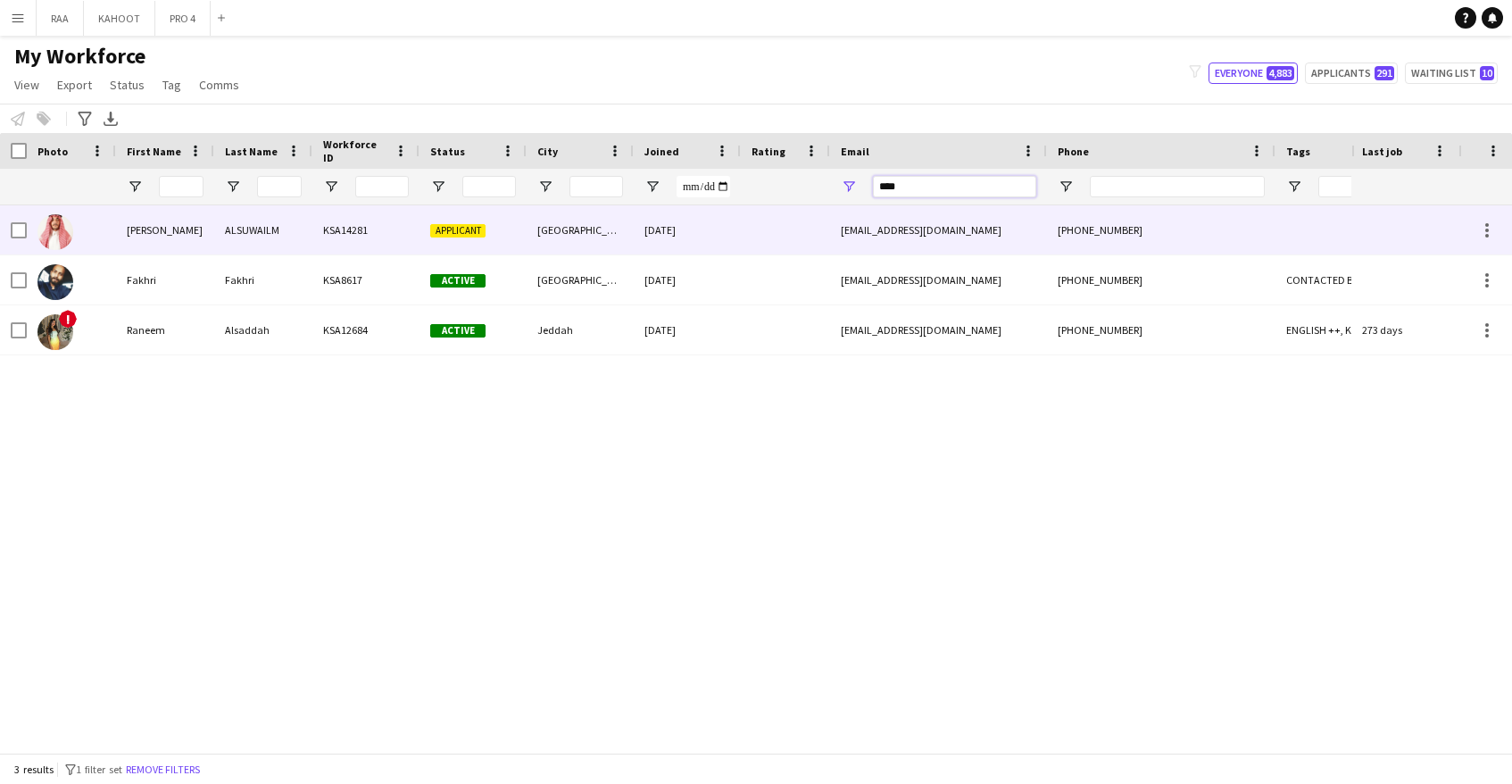
type input "****"
click at [892, 234] on div "[EMAIL_ADDRESS][DOMAIN_NAME]" at bounding box center [938, 230] width 216 height 49
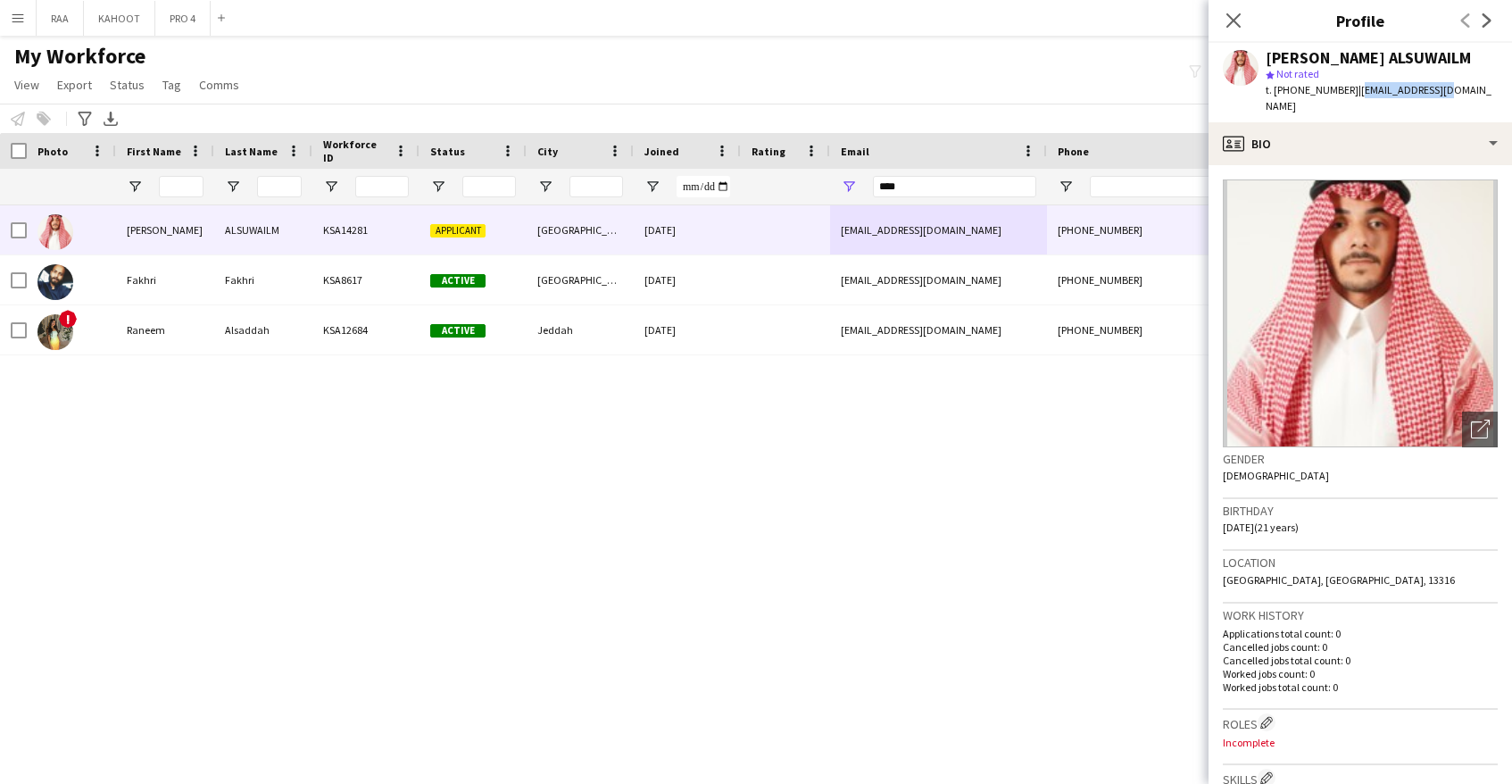
drag, startPoint x: 1350, startPoint y: 91, endPoint x: 1462, endPoint y: 98, distance: 112.2
click at [1462, 98] on div "[PERSON_NAME] ALSUWAILM star Not rated t. [PHONE_NUMBER] | [EMAIL_ADDRESS][DOMA…" at bounding box center [1360, 83] width 303 height 80
copy span "[EMAIL_ADDRESS][DOMAIN_NAME]"
click at [1305, 91] on span "t. [PHONE_NUMBER]" at bounding box center [1311, 90] width 92 height 14
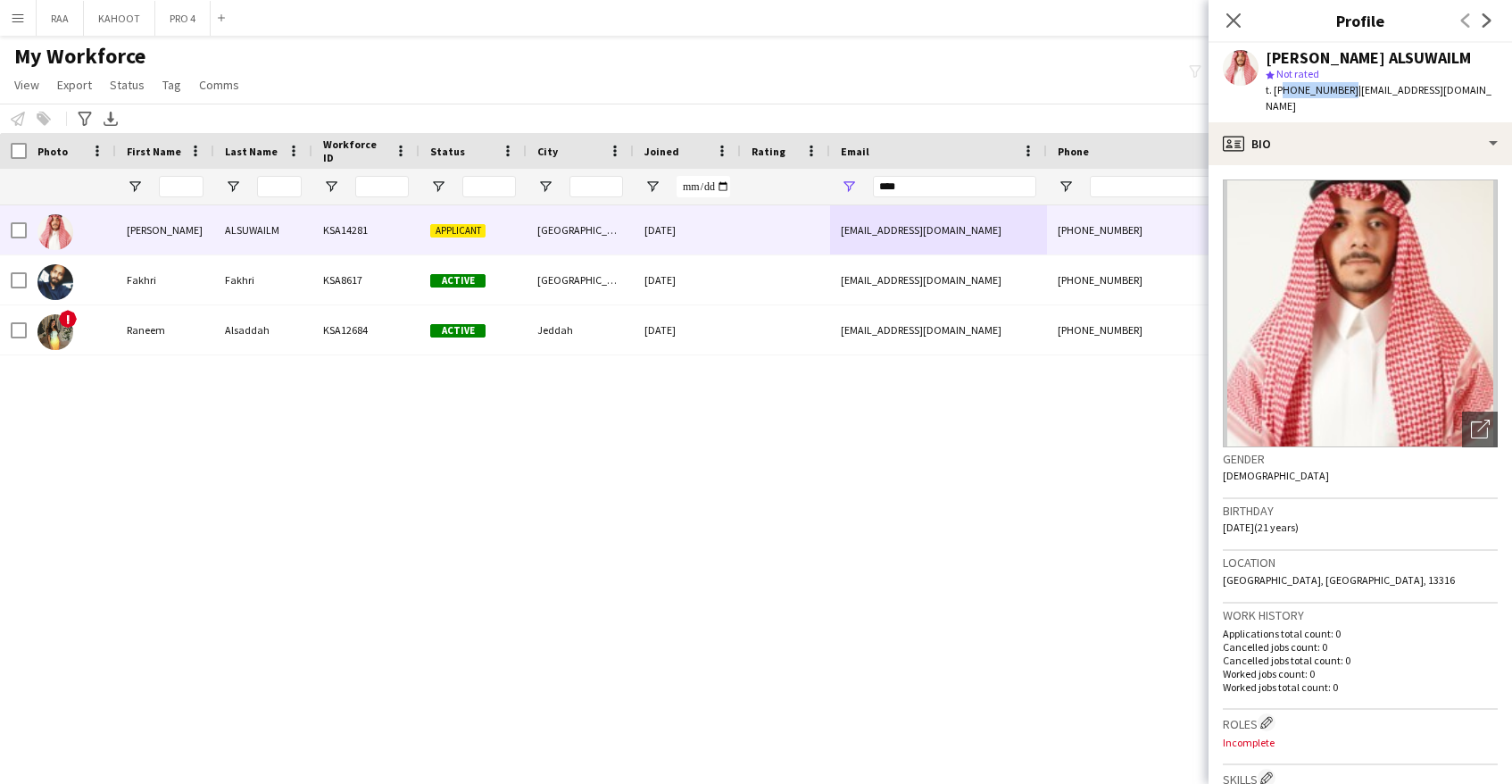
copy span "966555471478"
drag, startPoint x: 1310, startPoint y: 56, endPoint x: 1471, endPoint y: 63, distance: 161.2
click at [1478, 63] on app-profile-header "[PERSON_NAME] ALSUWAILM star Not rated t. [PHONE_NUMBER] | [EMAIL_ADDRESS][DOMA…" at bounding box center [1360, 83] width 303 height 80
click at [1275, 50] on div "[PERSON_NAME] ALSUWAILM" at bounding box center [1367, 58] width 206 height 16
drag, startPoint x: 1270, startPoint y: 55, endPoint x: 1482, endPoint y: 65, distance: 212.2
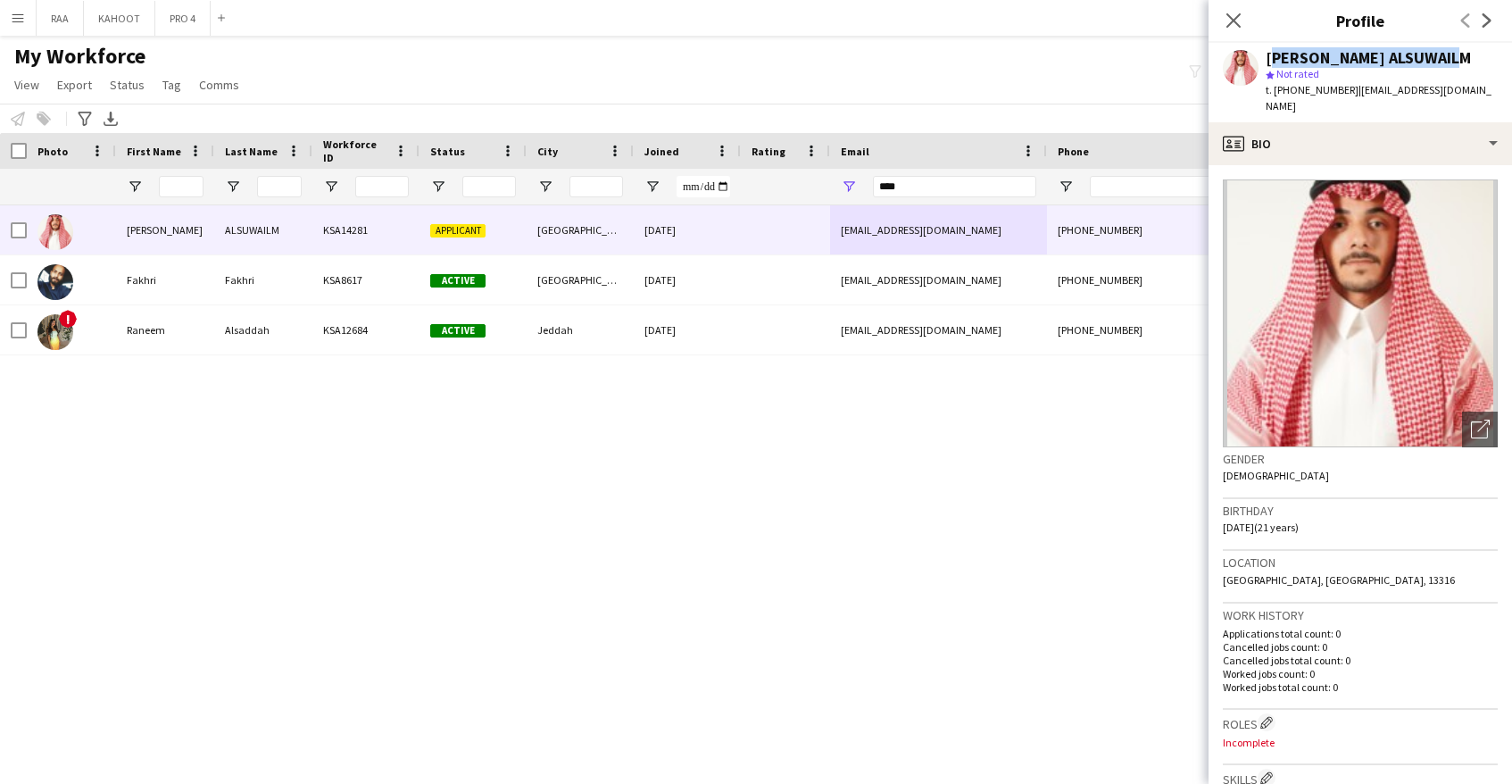
click at [1482, 64] on app-profile-header "[PERSON_NAME] ALSUWAILM star Not rated t. [PHONE_NUMBER] | [EMAIL_ADDRESS][DOMA…" at bounding box center [1360, 83] width 303 height 80
copy div "[PERSON_NAME] ALSUWAILM"
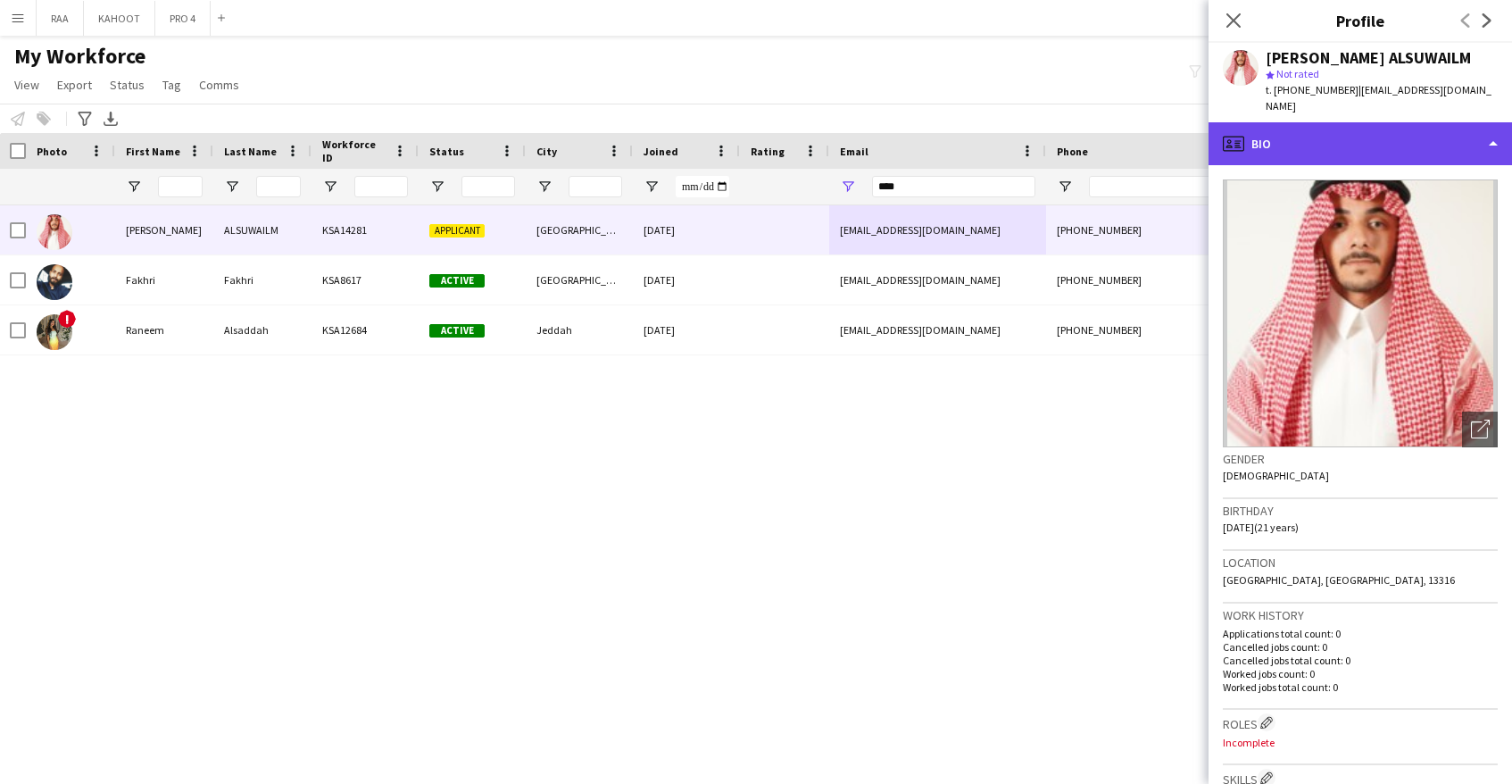
click at [1400, 124] on div "profile Bio" at bounding box center [1360, 144] width 303 height 43
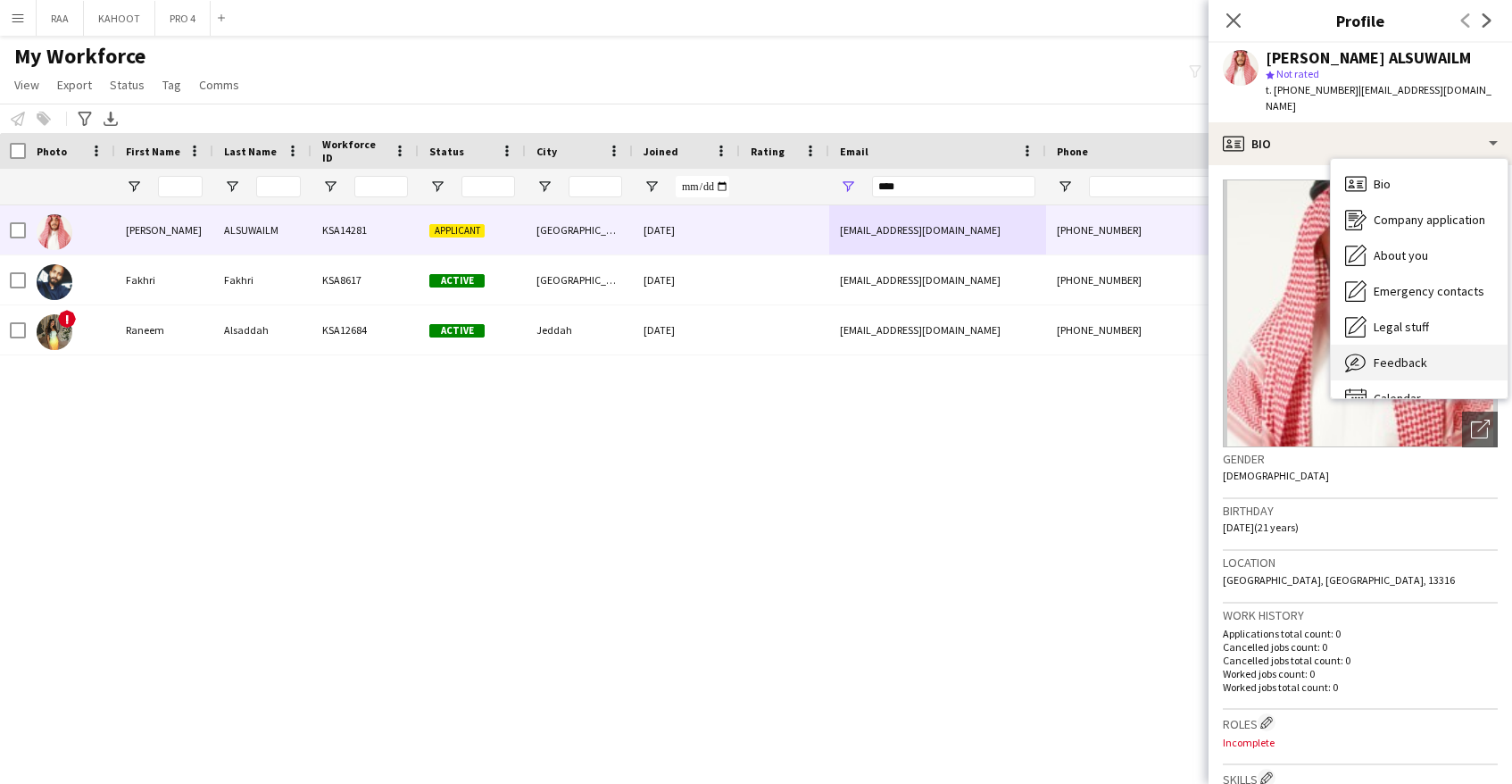
click at [1419, 354] on span "Feedback" at bounding box center [1400, 362] width 53 height 16
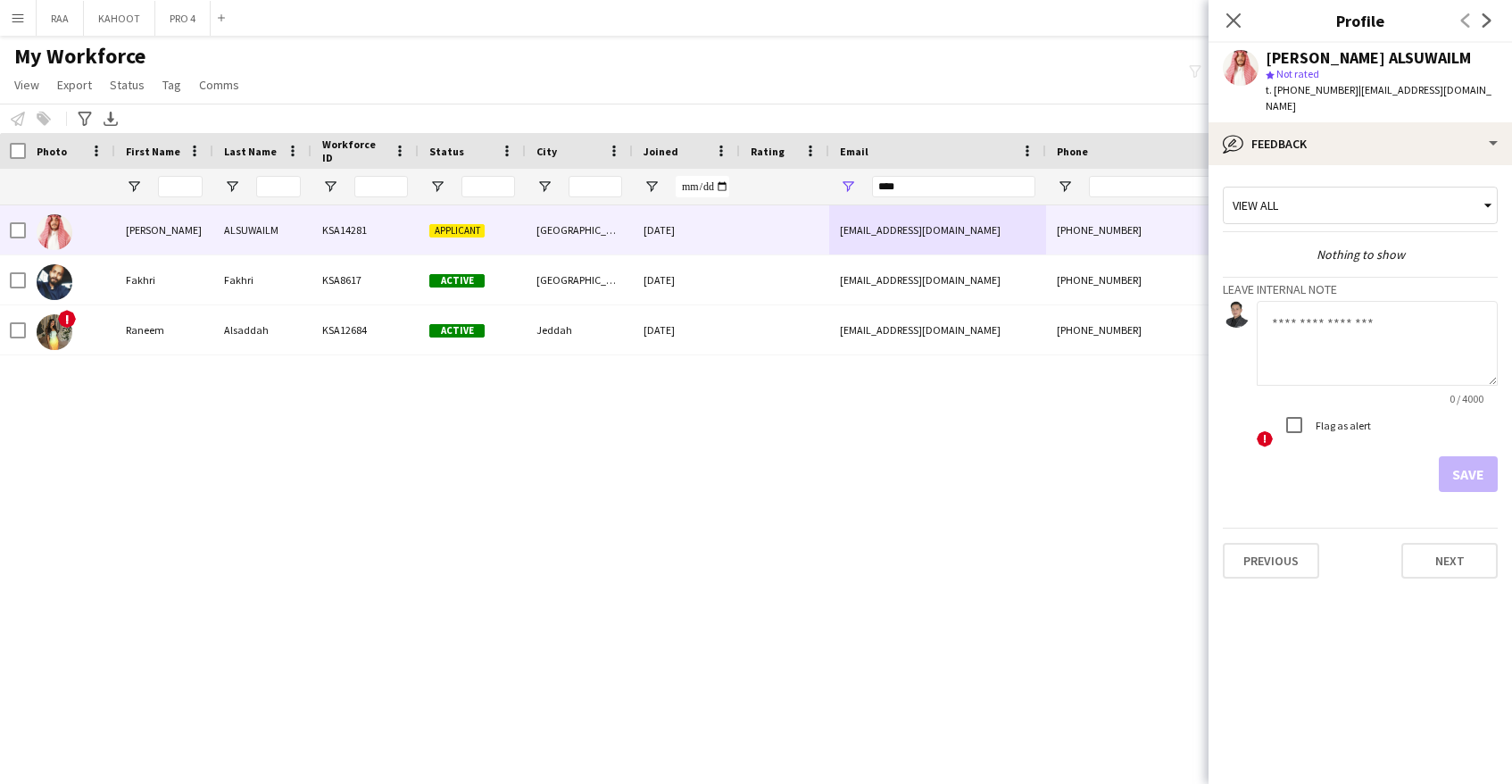
click at [1340, 328] on textarea at bounding box center [1376, 343] width 241 height 85
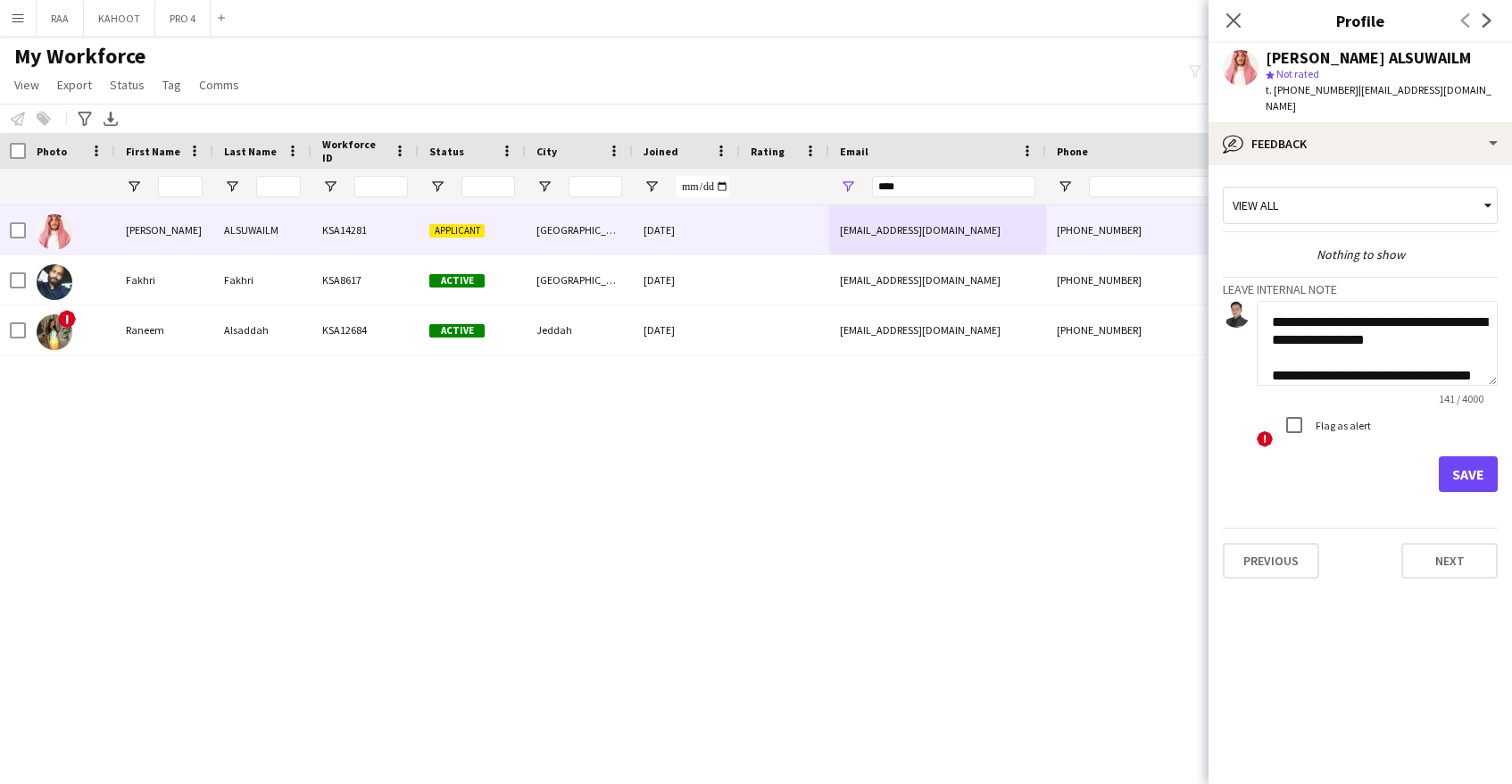
scroll to position [72, 0]
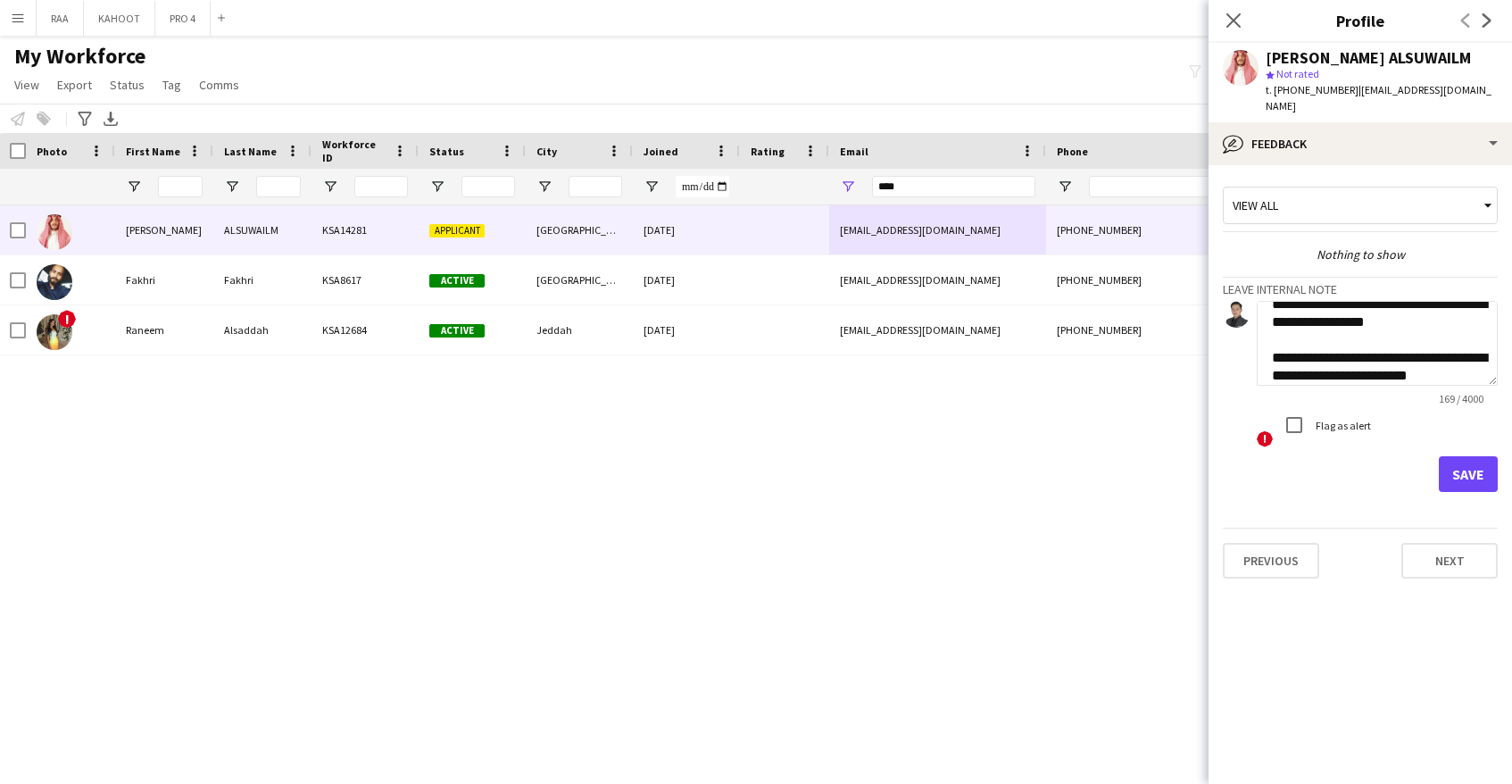
type textarea "**********"
click at [1468, 456] on button "Save" at bounding box center [1468, 474] width 59 height 35
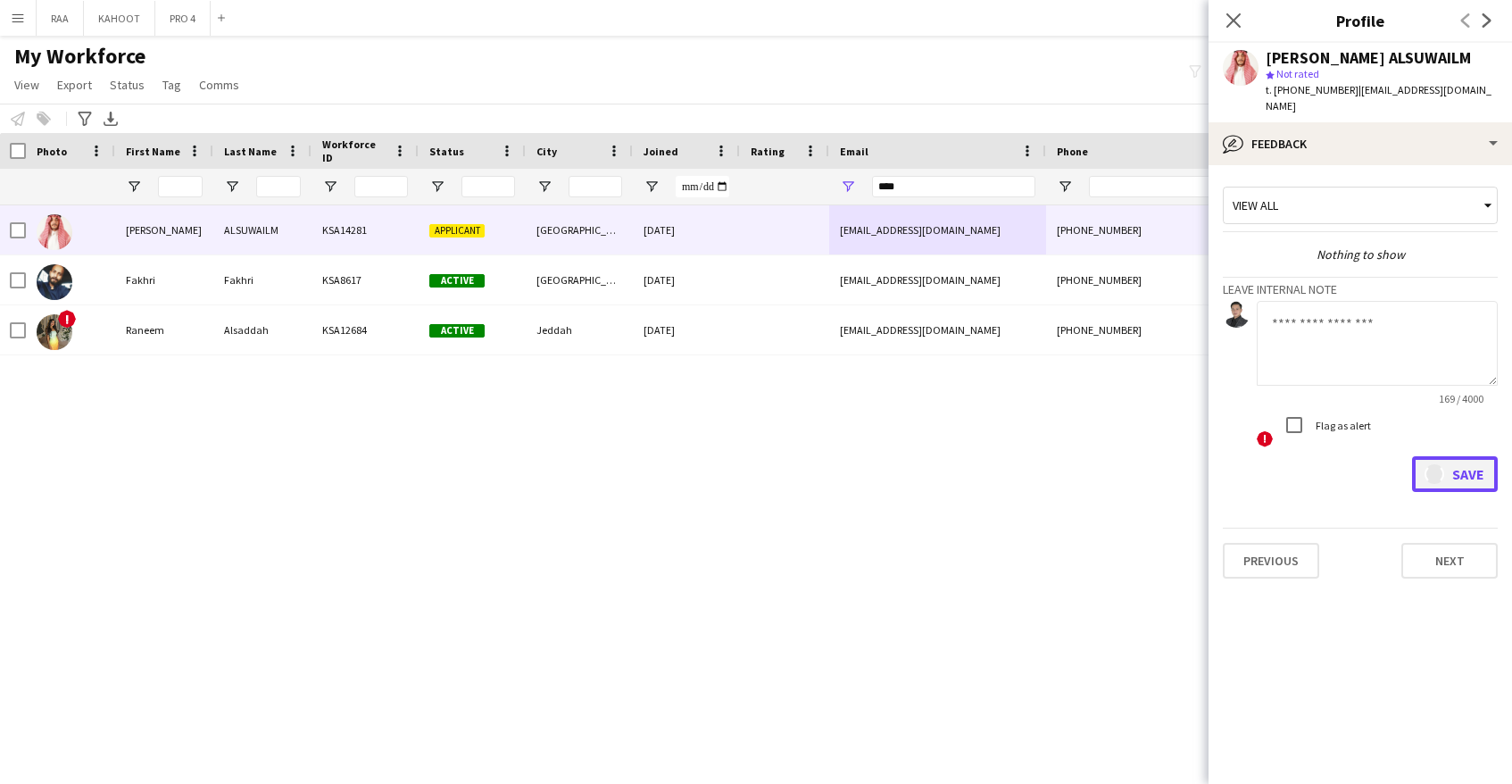
scroll to position [0, 0]
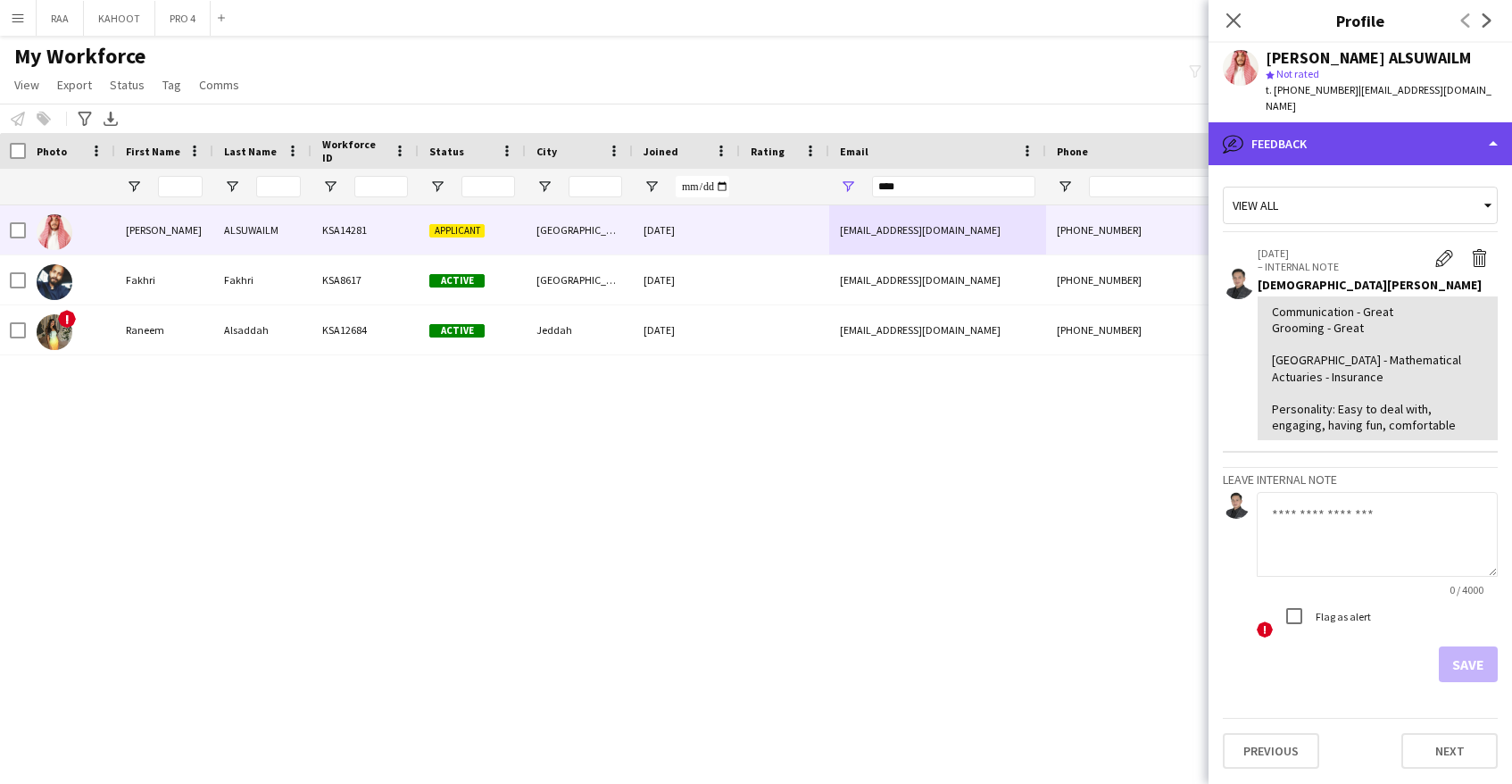
click at [1384, 132] on div "bubble-pencil Feedback" at bounding box center [1360, 144] width 303 height 43
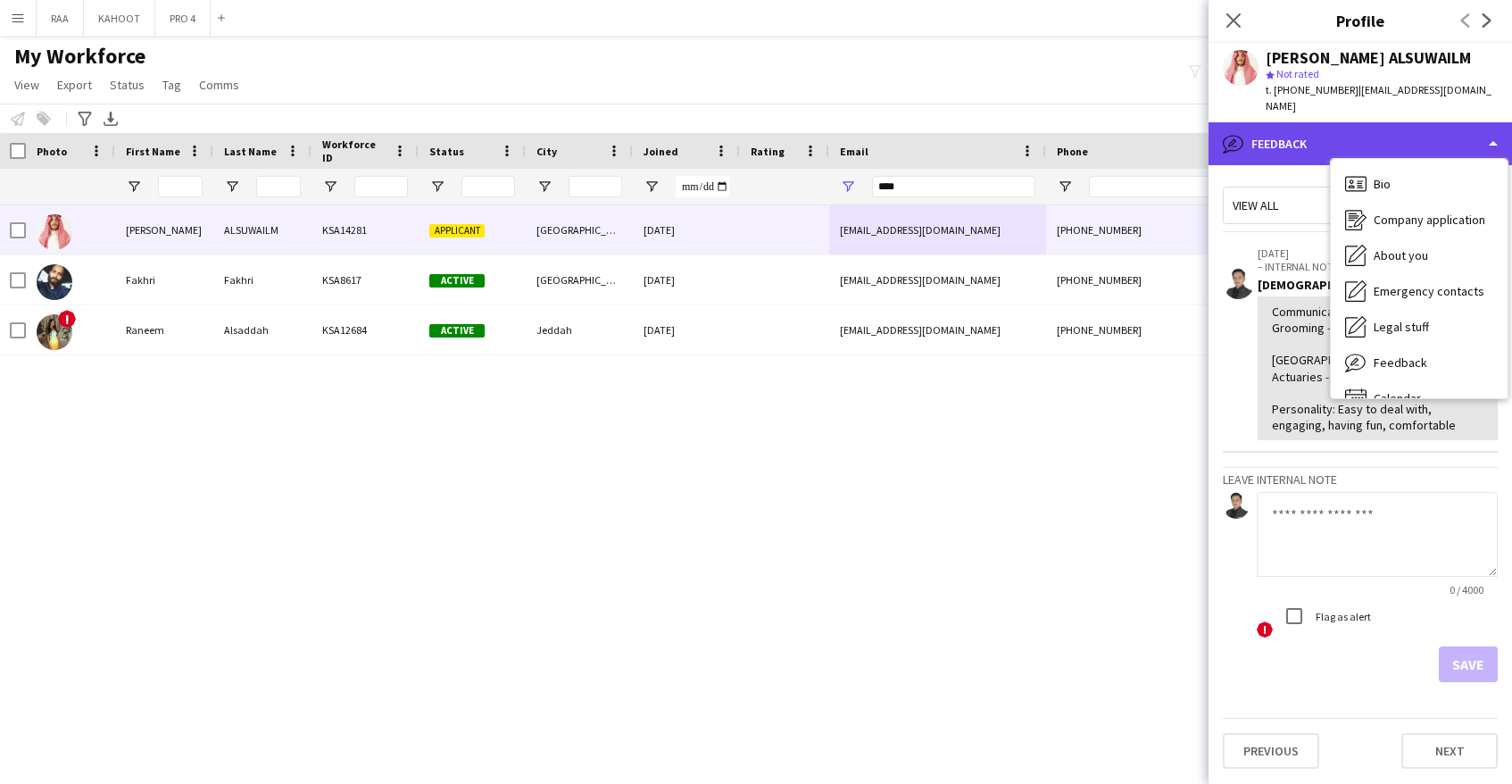
click at [1400, 128] on div "bubble-pencil Feedback" at bounding box center [1360, 144] width 303 height 43
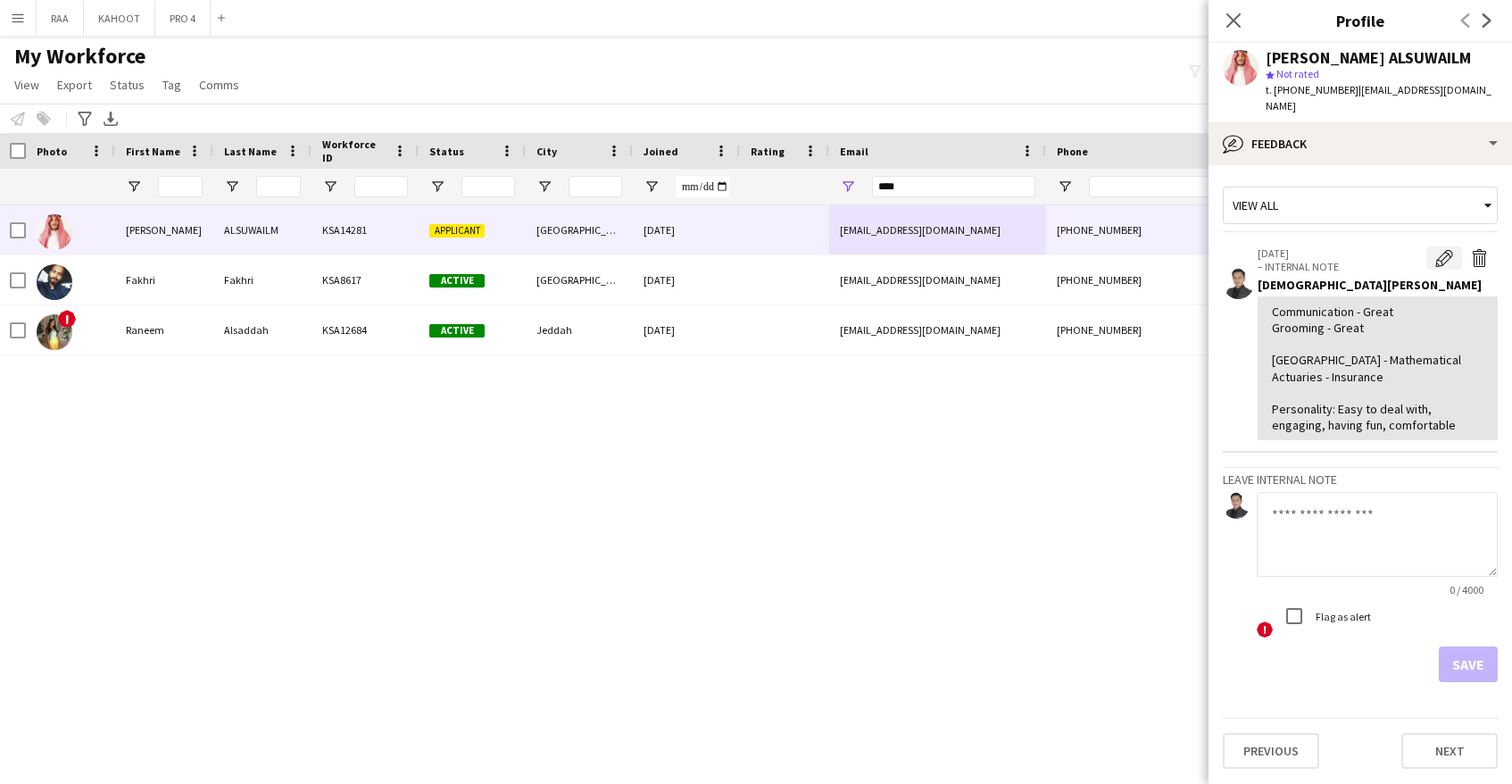
click at [1446, 249] on app-icon "Edit internal note" at bounding box center [1444, 258] width 18 height 18
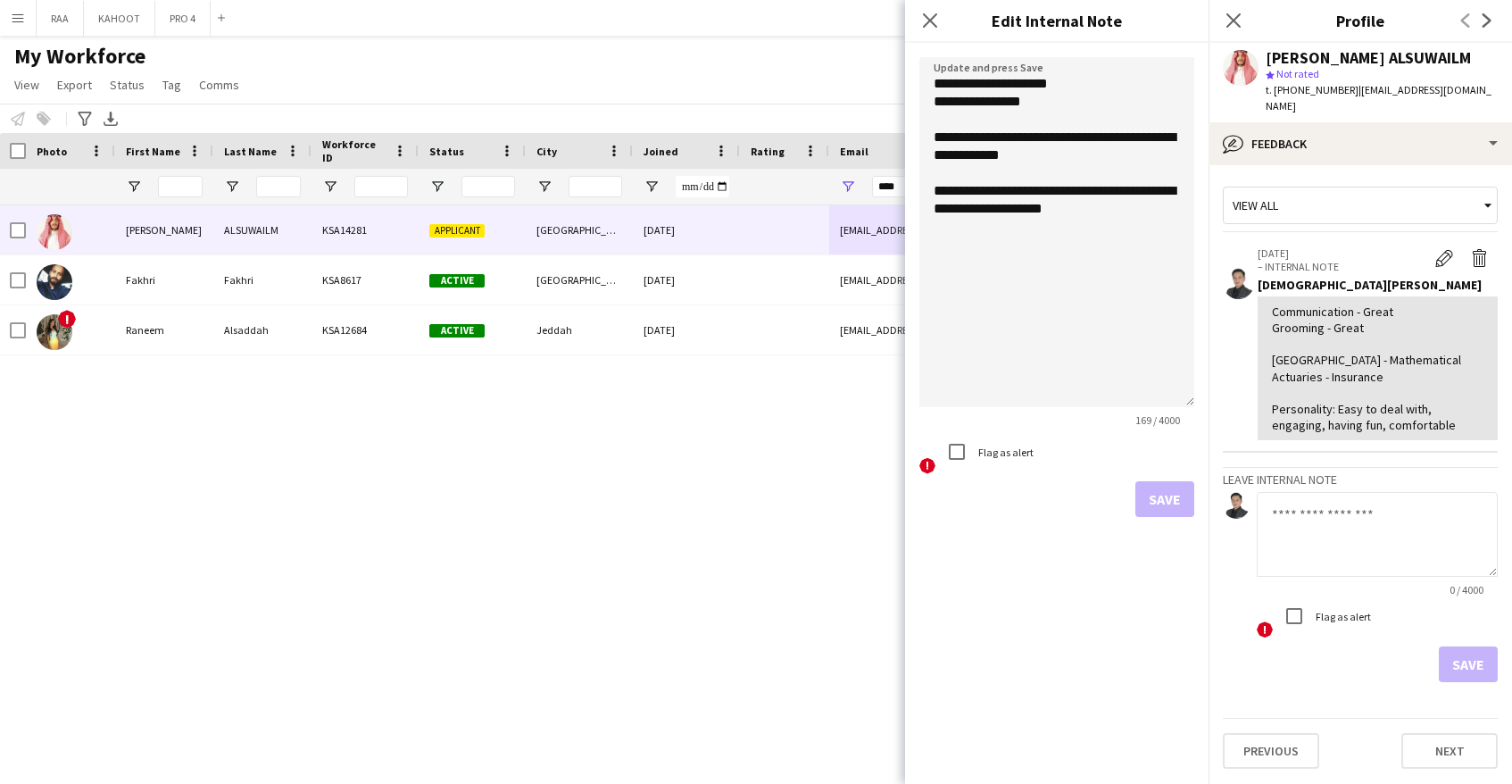
drag, startPoint x: 1188, startPoint y: 157, endPoint x: 1153, endPoint y: 382, distance: 227.7
click at [1153, 395] on textarea "**********" at bounding box center [1056, 232] width 274 height 350
click at [1079, 155] on textarea "**********" at bounding box center [1056, 229] width 274 height 345
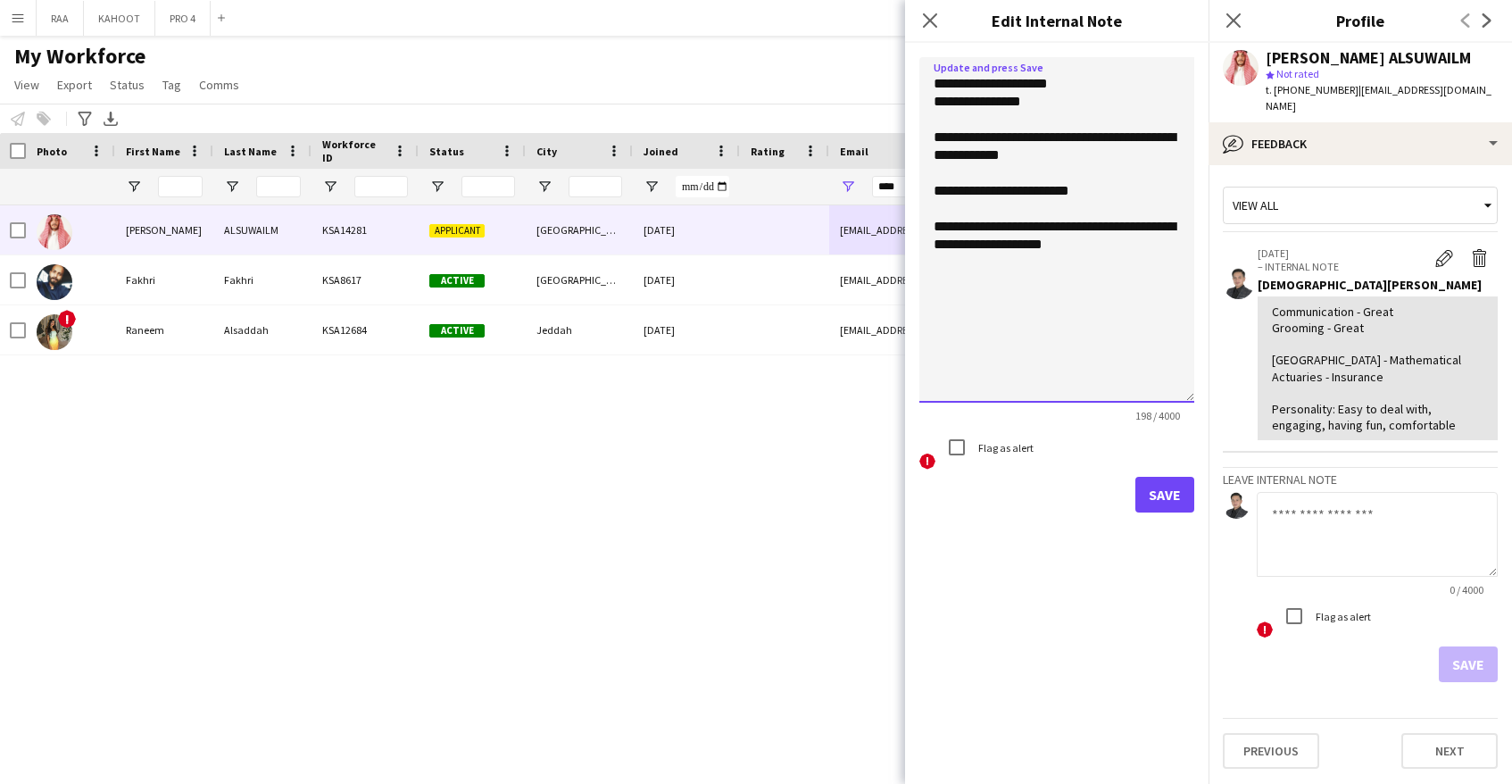
click at [1112, 242] on textarea "**********" at bounding box center [1056, 229] width 274 height 345
type textarea "**********"
click at [933, 23] on icon at bounding box center [929, 20] width 17 height 17
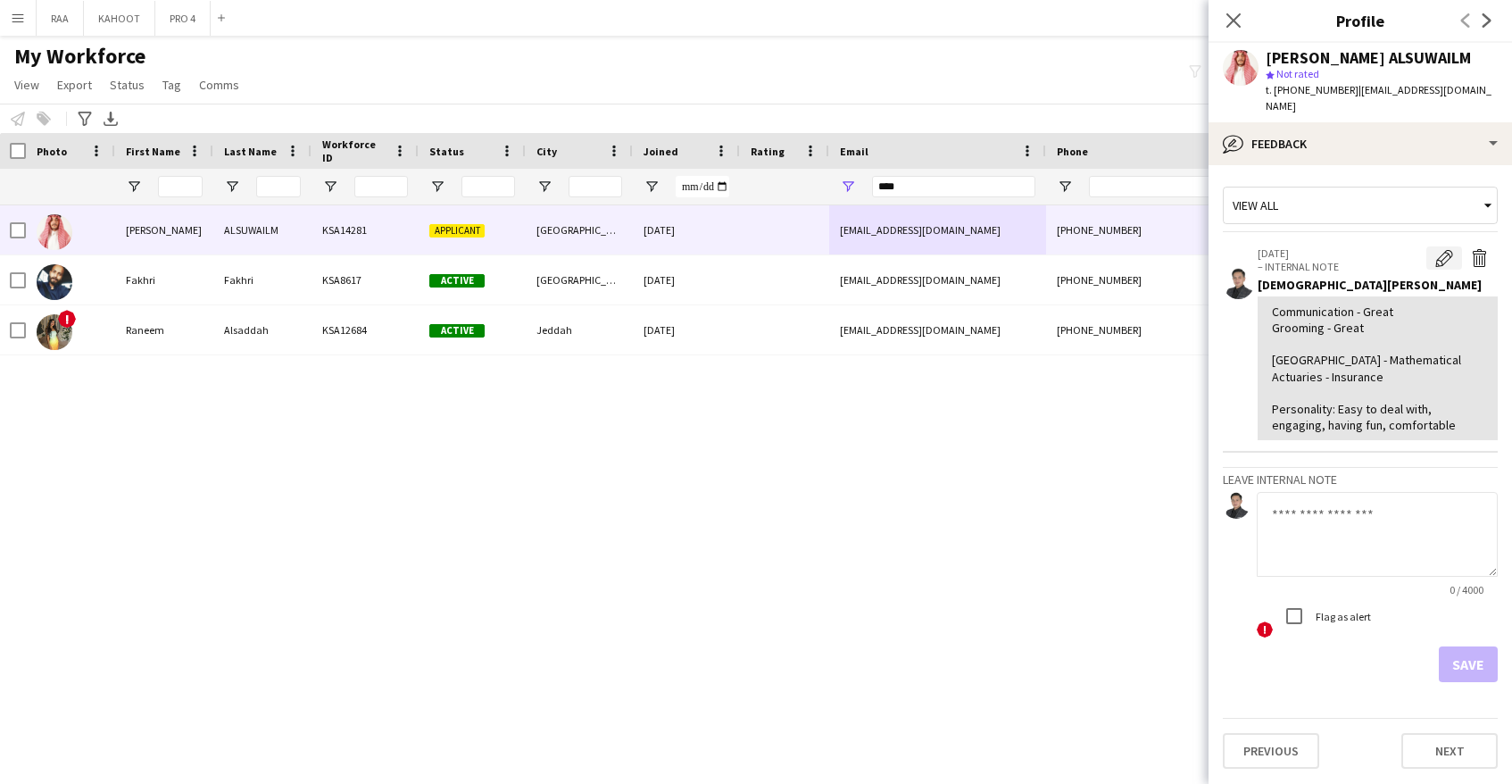
drag, startPoint x: 1430, startPoint y: 242, endPoint x: 1444, endPoint y: 240, distance: 14.1
click at [1435, 246] on button "Edit internal note" at bounding box center [1444, 258] width 35 height 24
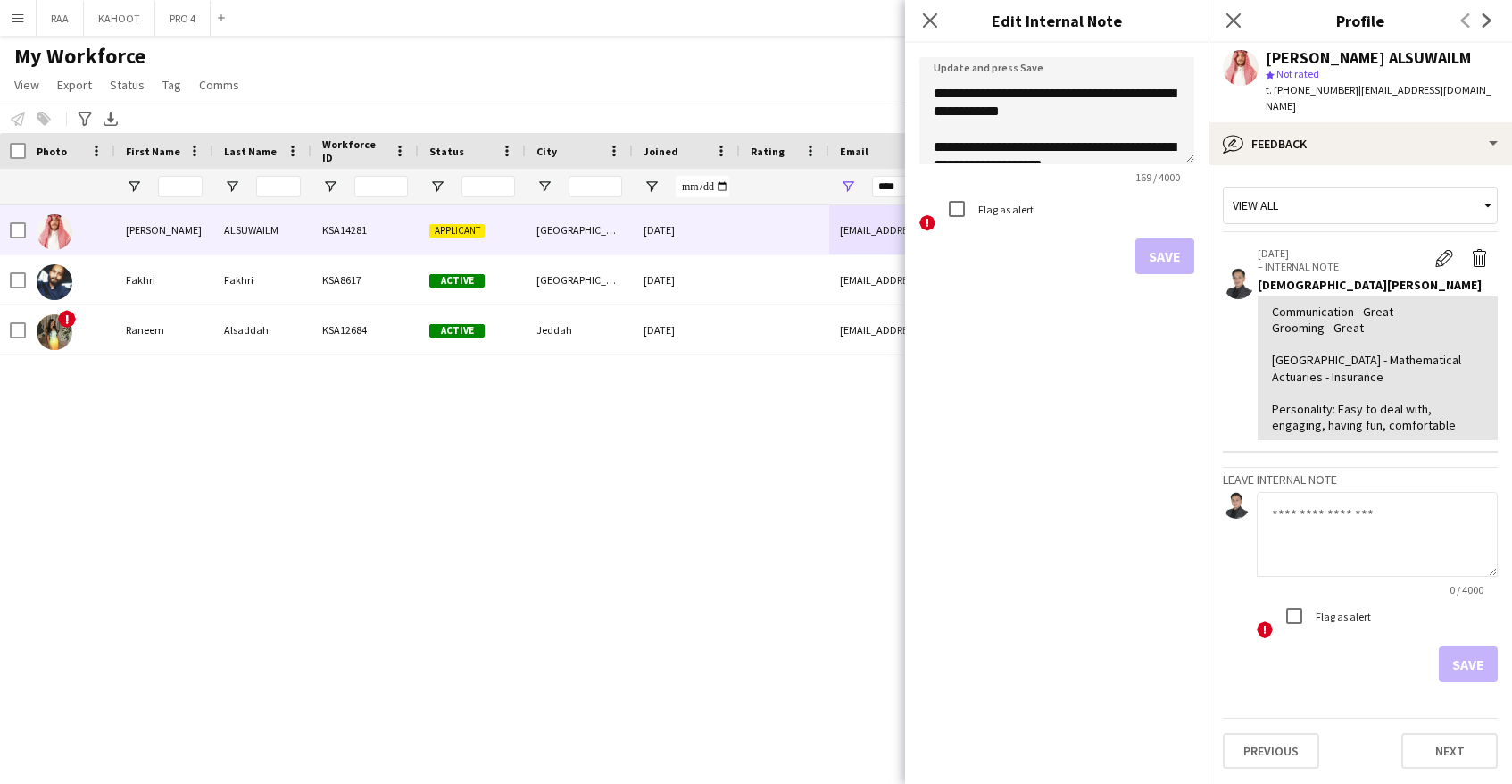
scroll to position [53, 0]
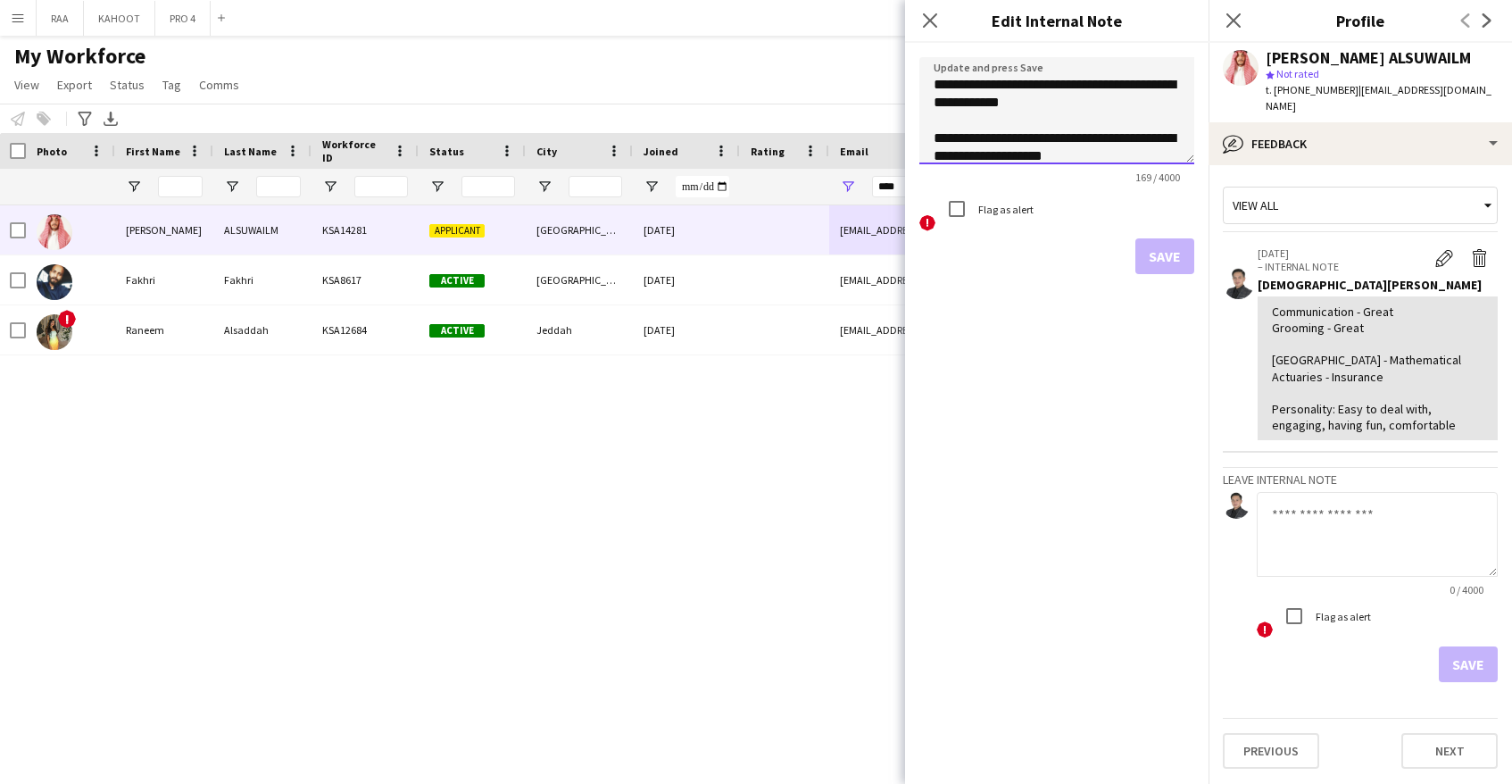
click at [1129, 110] on textarea "**********" at bounding box center [1056, 110] width 274 height 107
type textarea "**********"
click at [1150, 256] on button "Save" at bounding box center [1165, 256] width 59 height 35
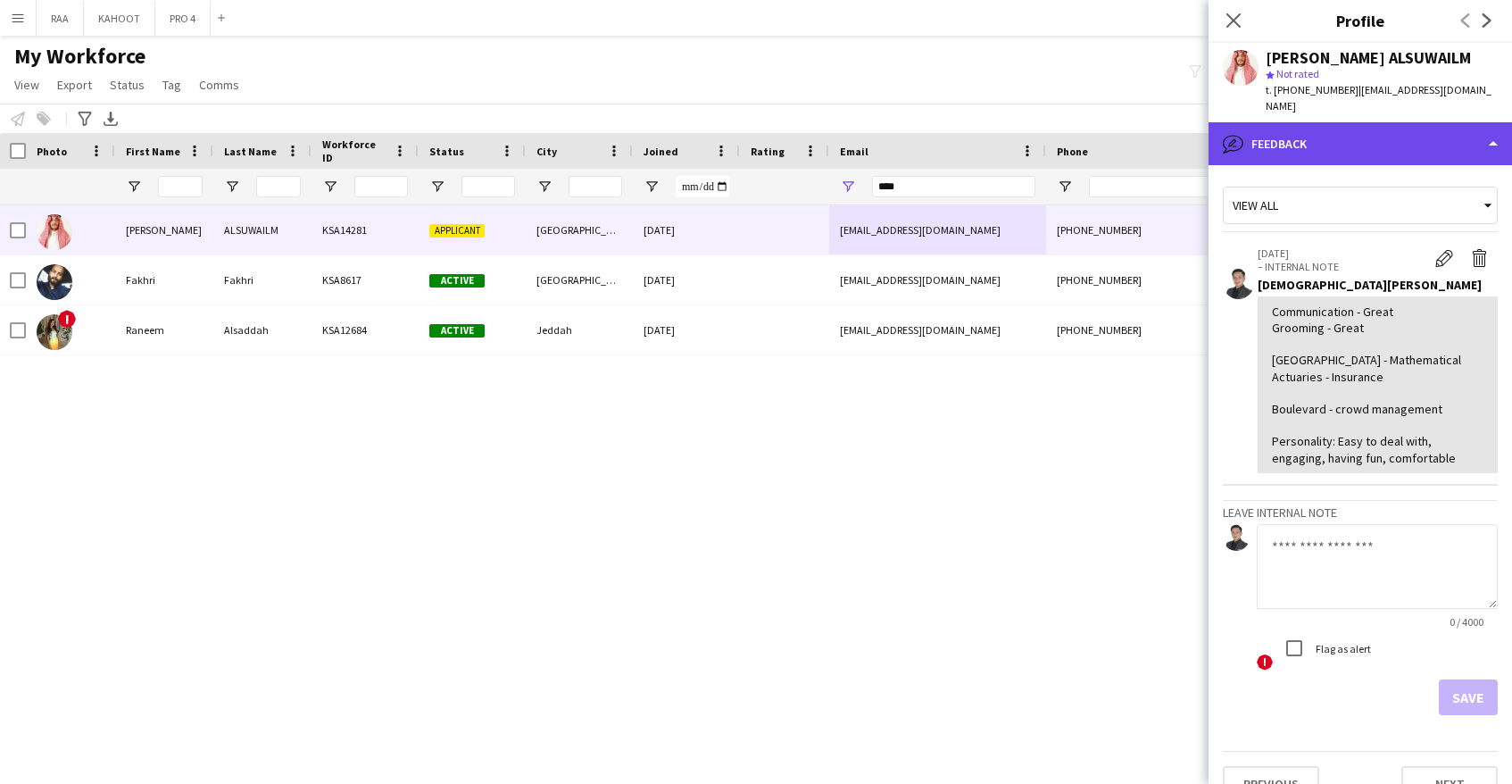
click at [1360, 122] on div "bubble-pencil Feedback" at bounding box center [1360, 144] width 303 height 43
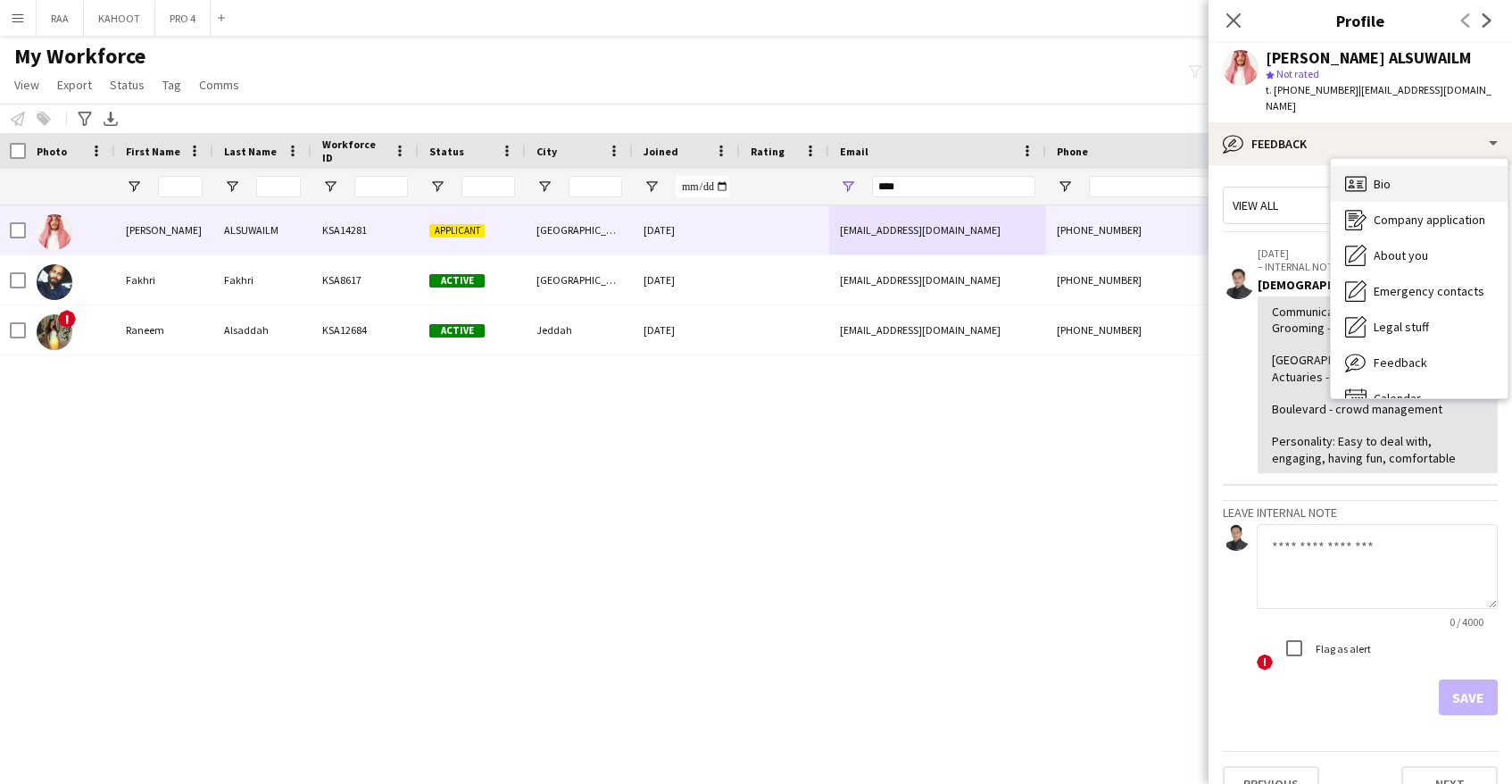
click at [1390, 166] on div "Bio Bio" at bounding box center [1420, 184] width 177 height 35
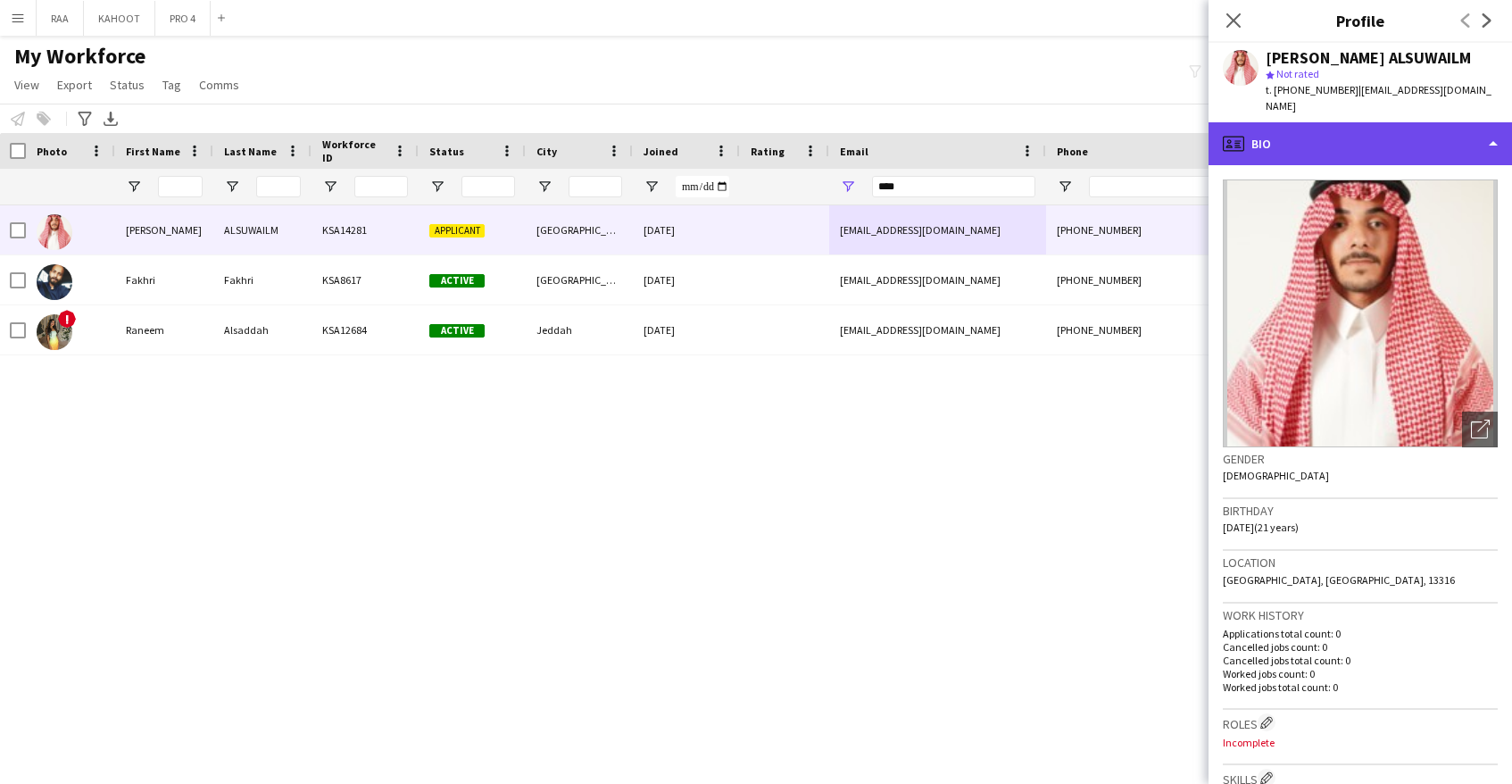
click at [1347, 141] on div "profile Bio" at bounding box center [1360, 144] width 303 height 43
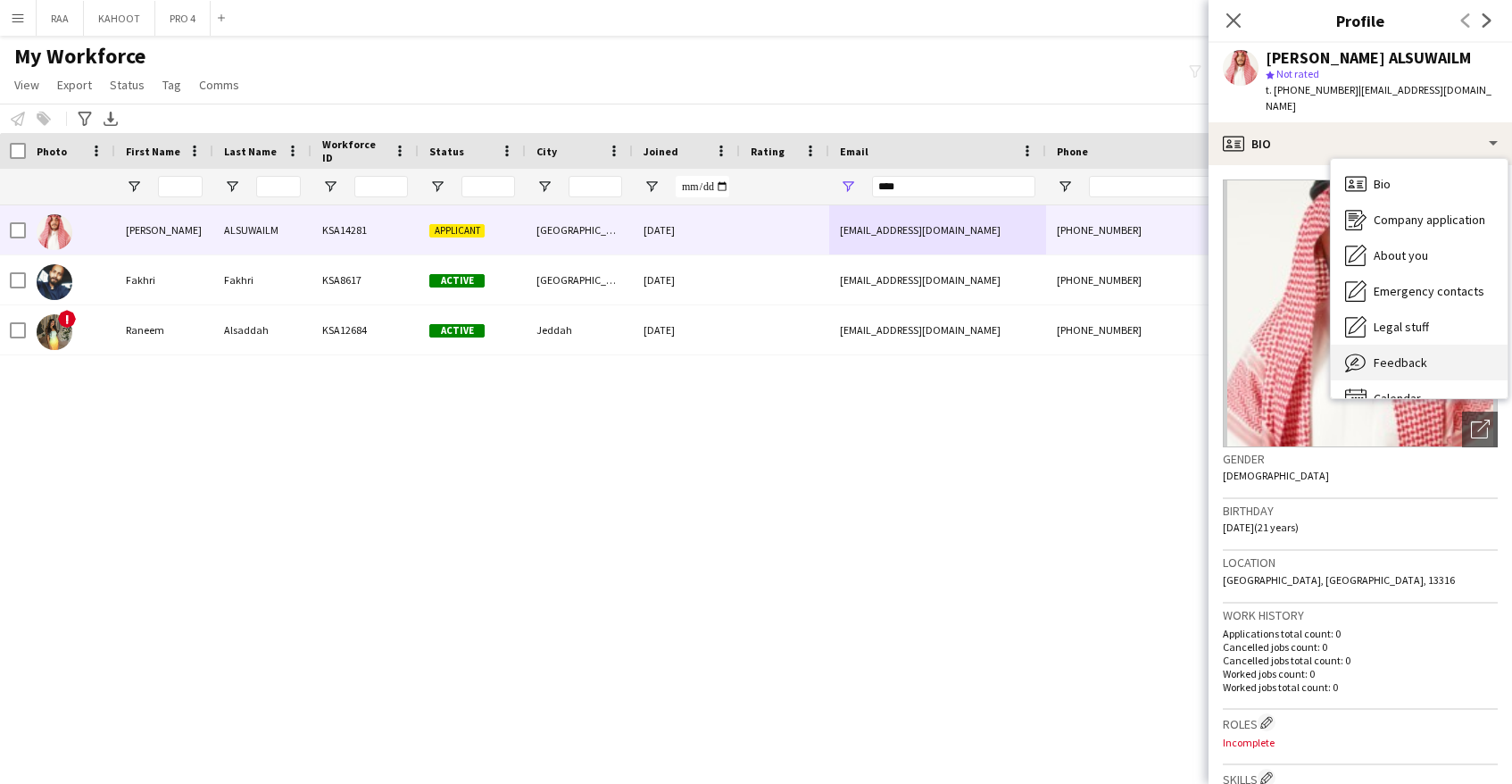
click at [1419, 354] on span "Feedback" at bounding box center [1400, 362] width 53 height 16
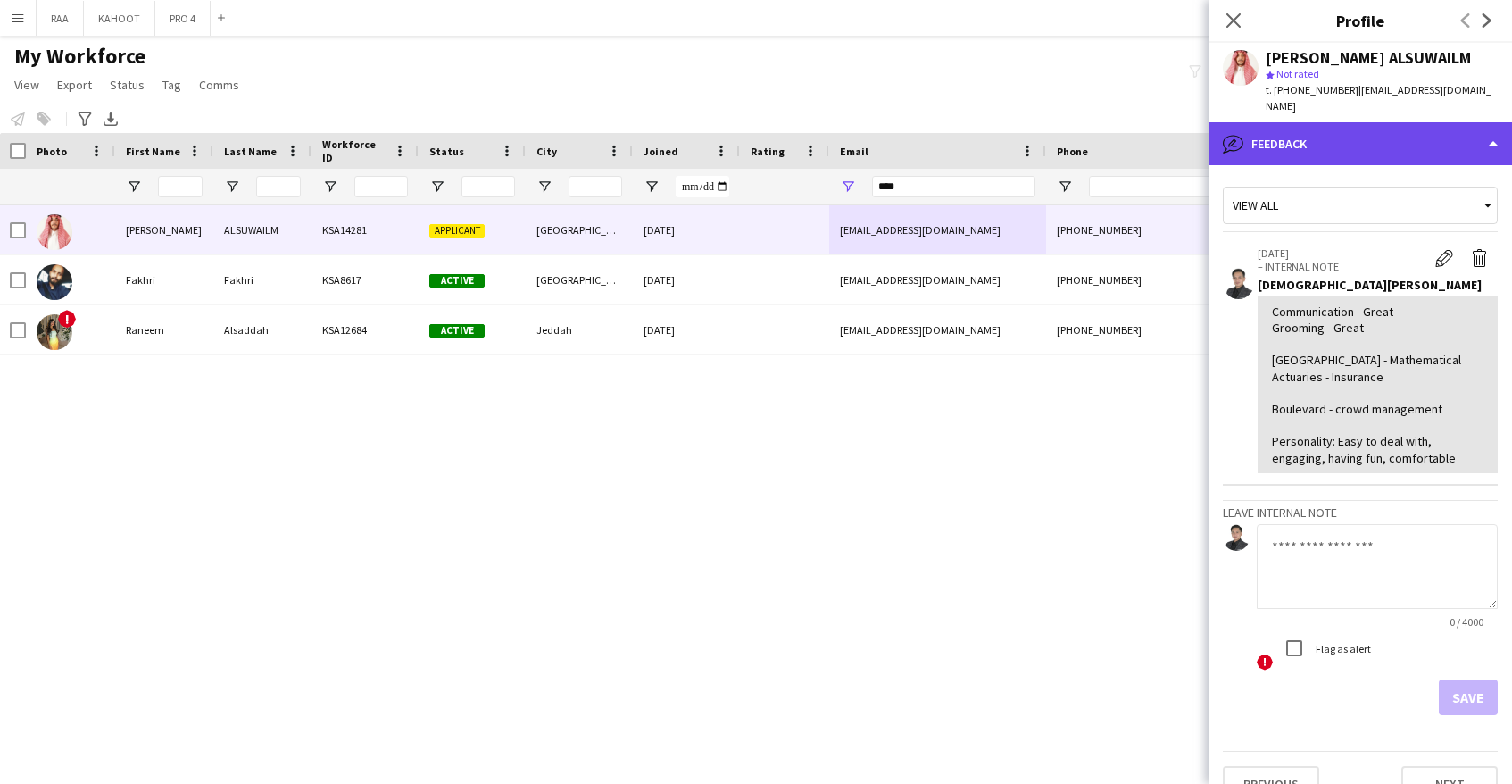
click at [1375, 122] on div "bubble-pencil Feedback" at bounding box center [1360, 144] width 303 height 43
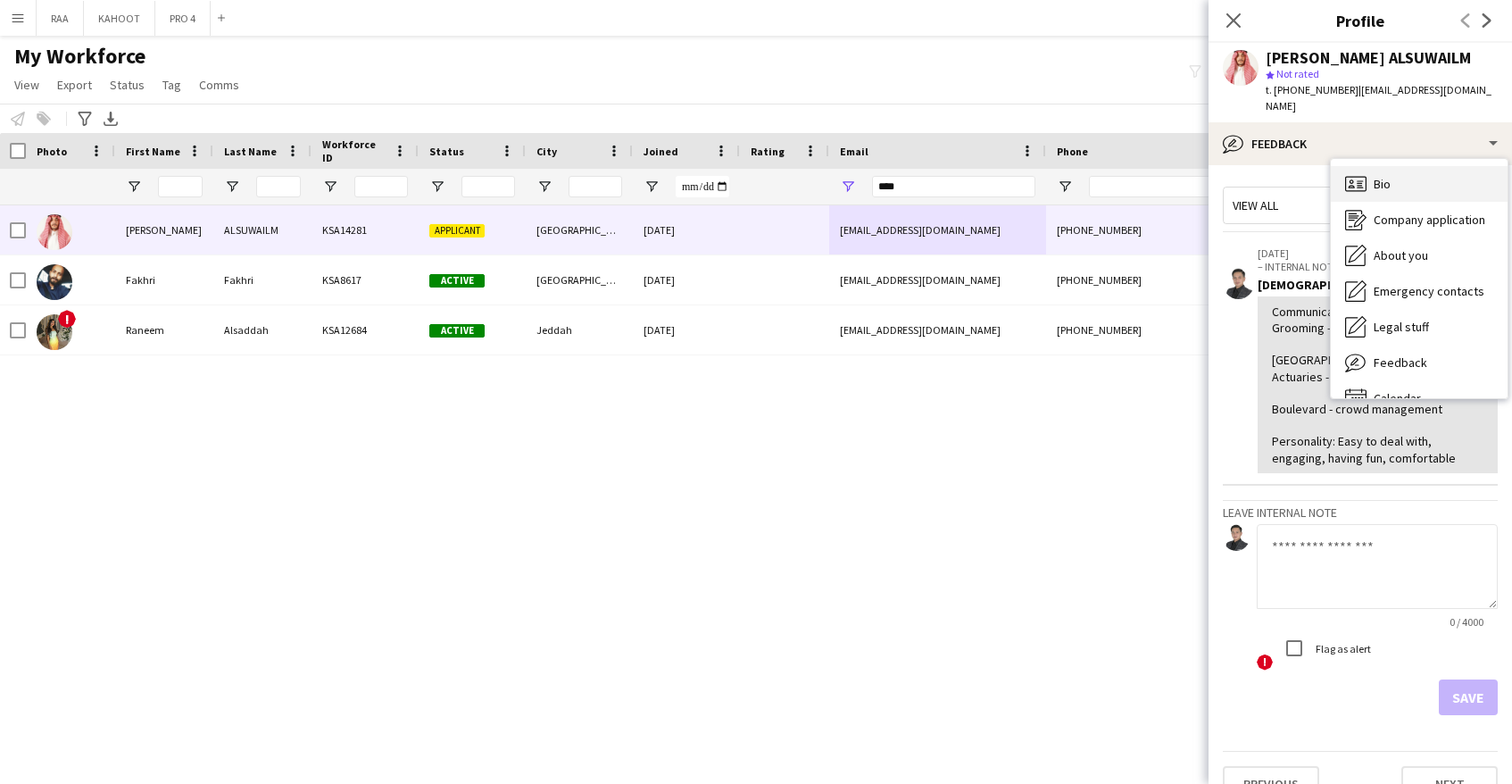
click at [1388, 176] on span "Bio" at bounding box center [1381, 184] width 17 height 16
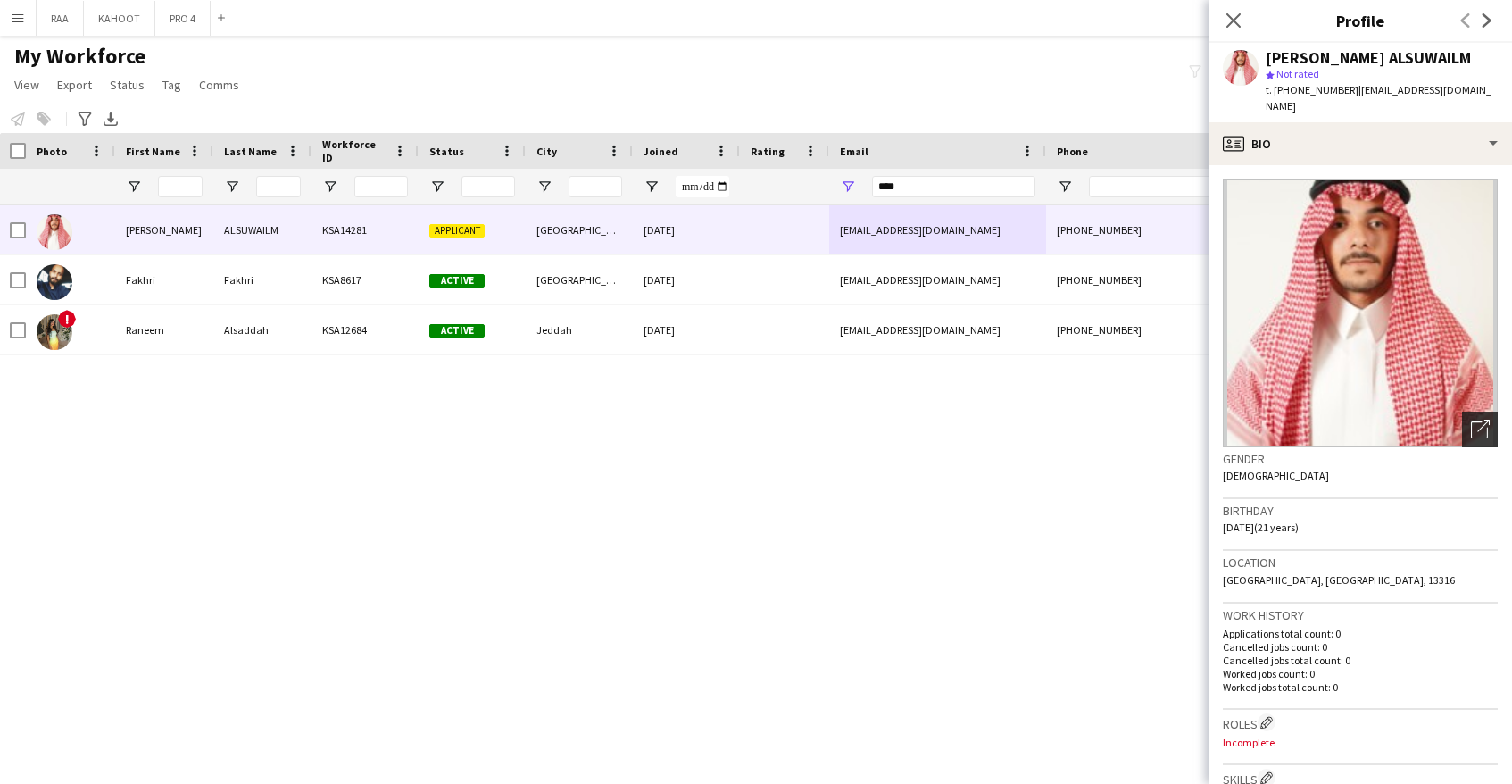
click at [1485, 422] on div "Open photos pop-in" at bounding box center [1480, 429] width 35 height 35
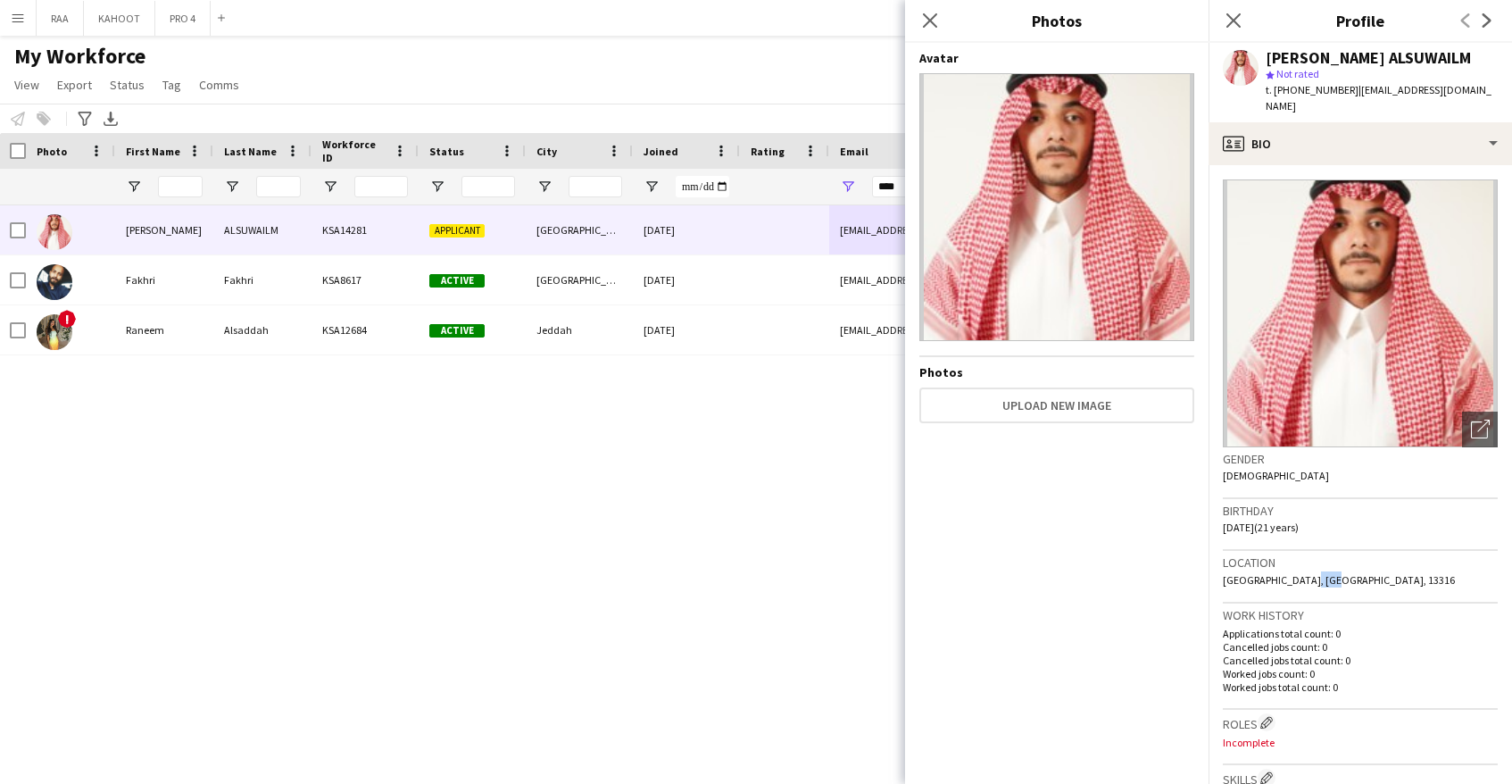
drag, startPoint x: 1295, startPoint y: 568, endPoint x: 1355, endPoint y: 574, distance: 60.3
click at [1328, 563] on div "Location [GEOGRAPHIC_DATA], [GEOGRAPHIC_DATA], 13316" at bounding box center [1360, 576] width 274 height 52
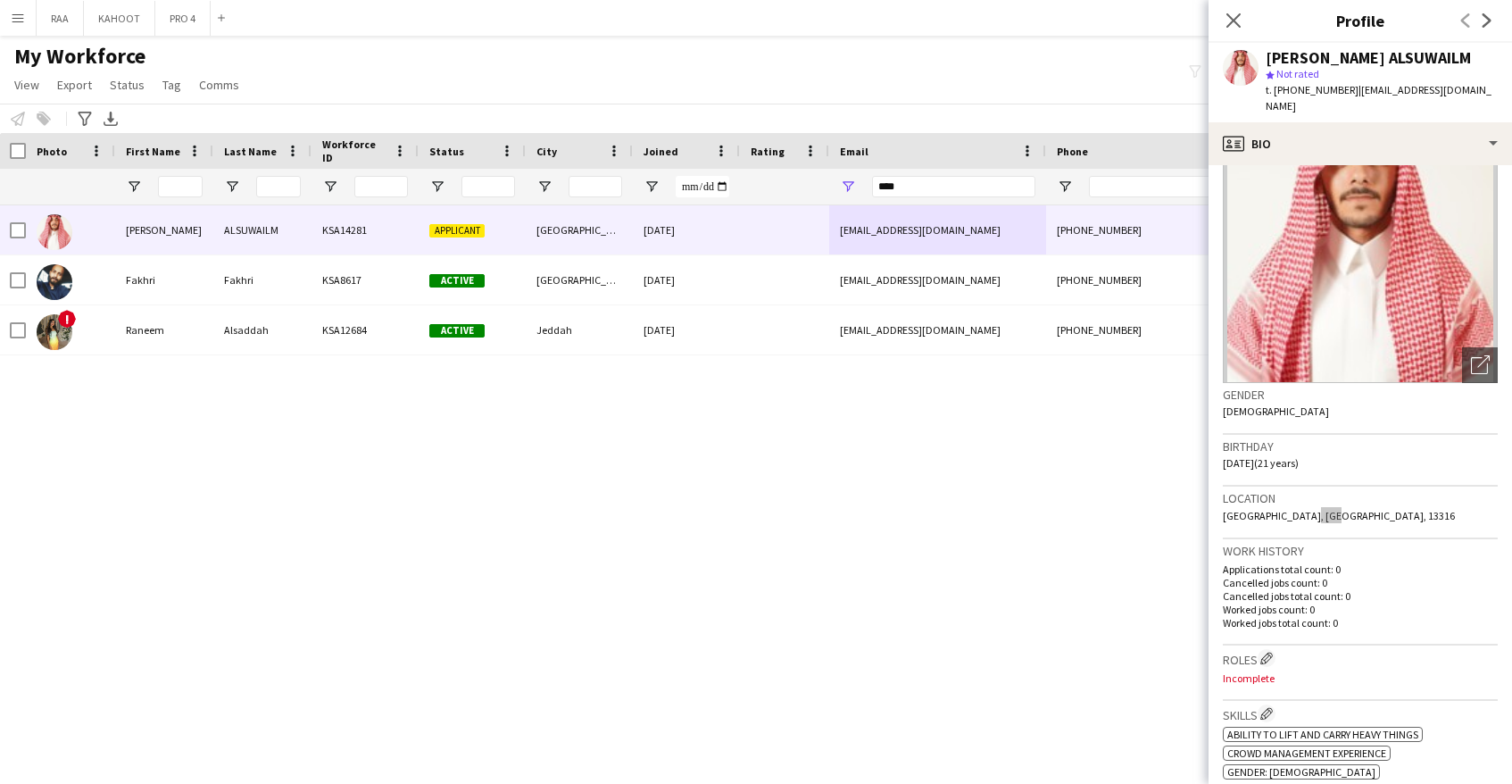
scroll to position [0, 0]
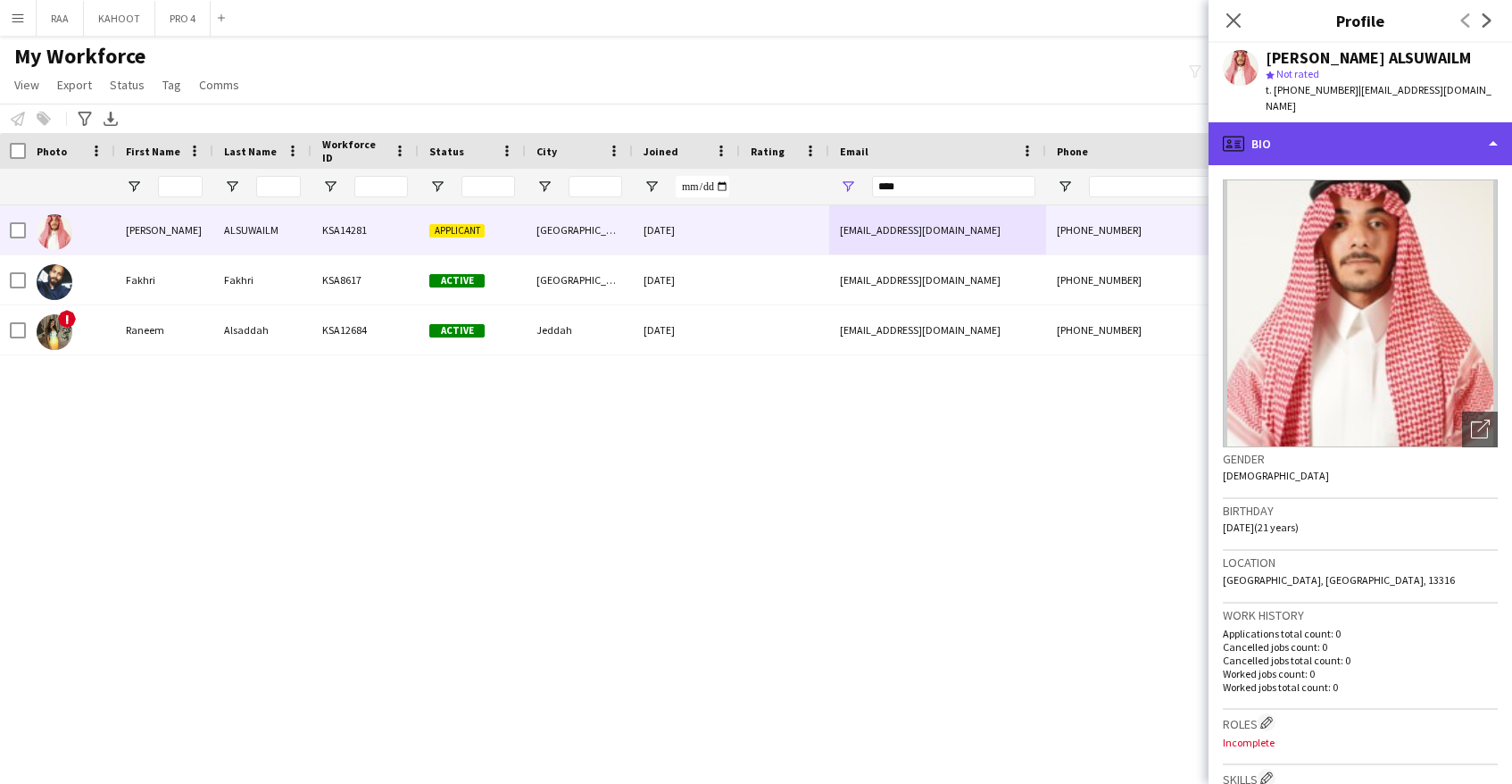
click at [1421, 124] on div "profile Bio" at bounding box center [1360, 144] width 303 height 43
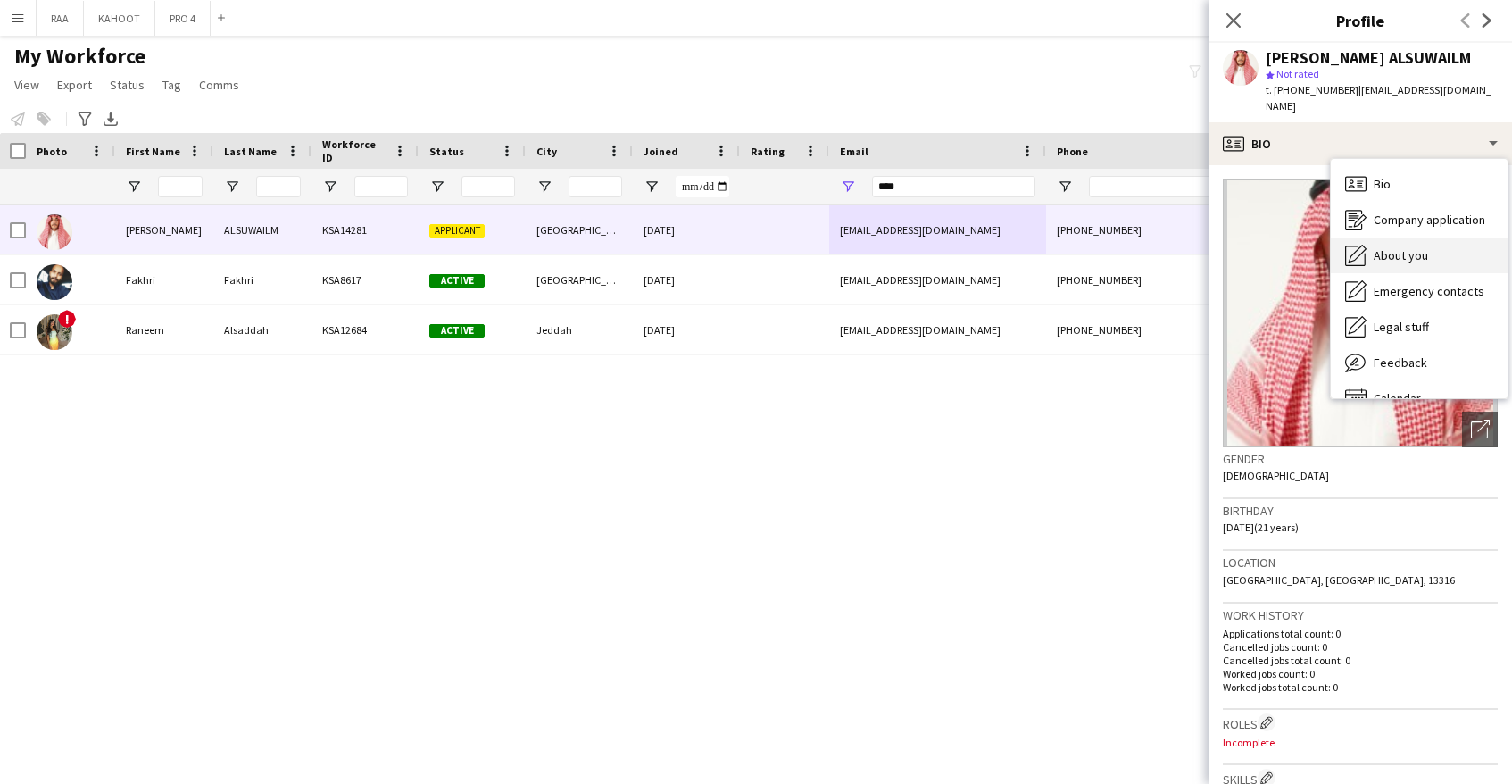
click at [1448, 239] on div "About you About you" at bounding box center [1420, 255] width 177 height 35
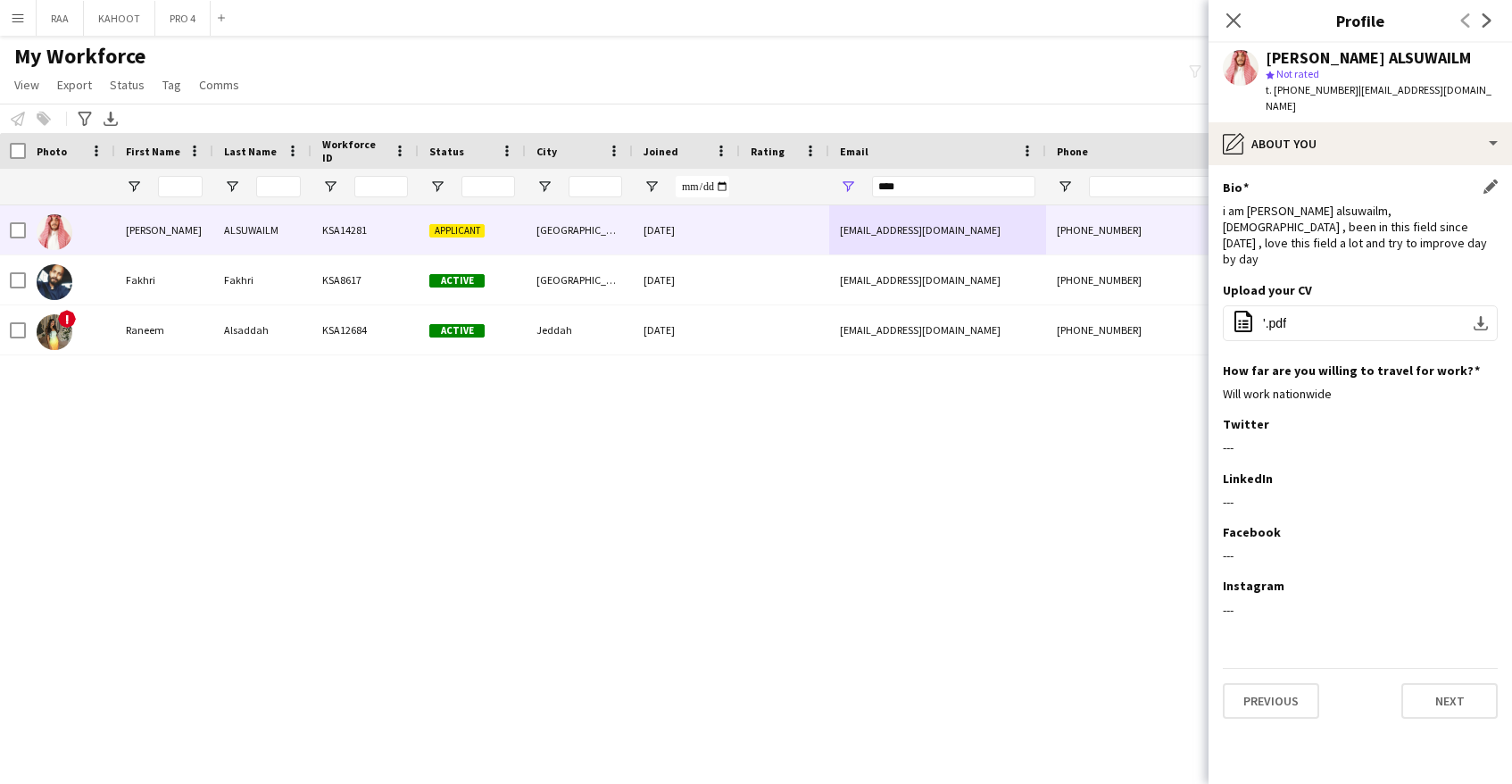
drag, startPoint x: 1224, startPoint y: 195, endPoint x: 1361, endPoint y: 236, distance: 143.0
click at [1361, 238] on div "Bio Edit this field i am [PERSON_NAME] alsuwailm, [DEMOGRAPHIC_DATA] , been in …" at bounding box center [1360, 230] width 274 height 102
drag, startPoint x: 1343, startPoint y: 232, endPoint x: 1214, endPoint y: 197, distance: 133.7
click at [1215, 197] on app-section-data-types "Bio Edit this field i am [PERSON_NAME] alsuwailm, [DEMOGRAPHIC_DATA] , been in …" at bounding box center [1360, 474] width 303 height 619
click at [1316, 90] on span "t. [PHONE_NUMBER]" at bounding box center [1311, 90] width 92 height 14
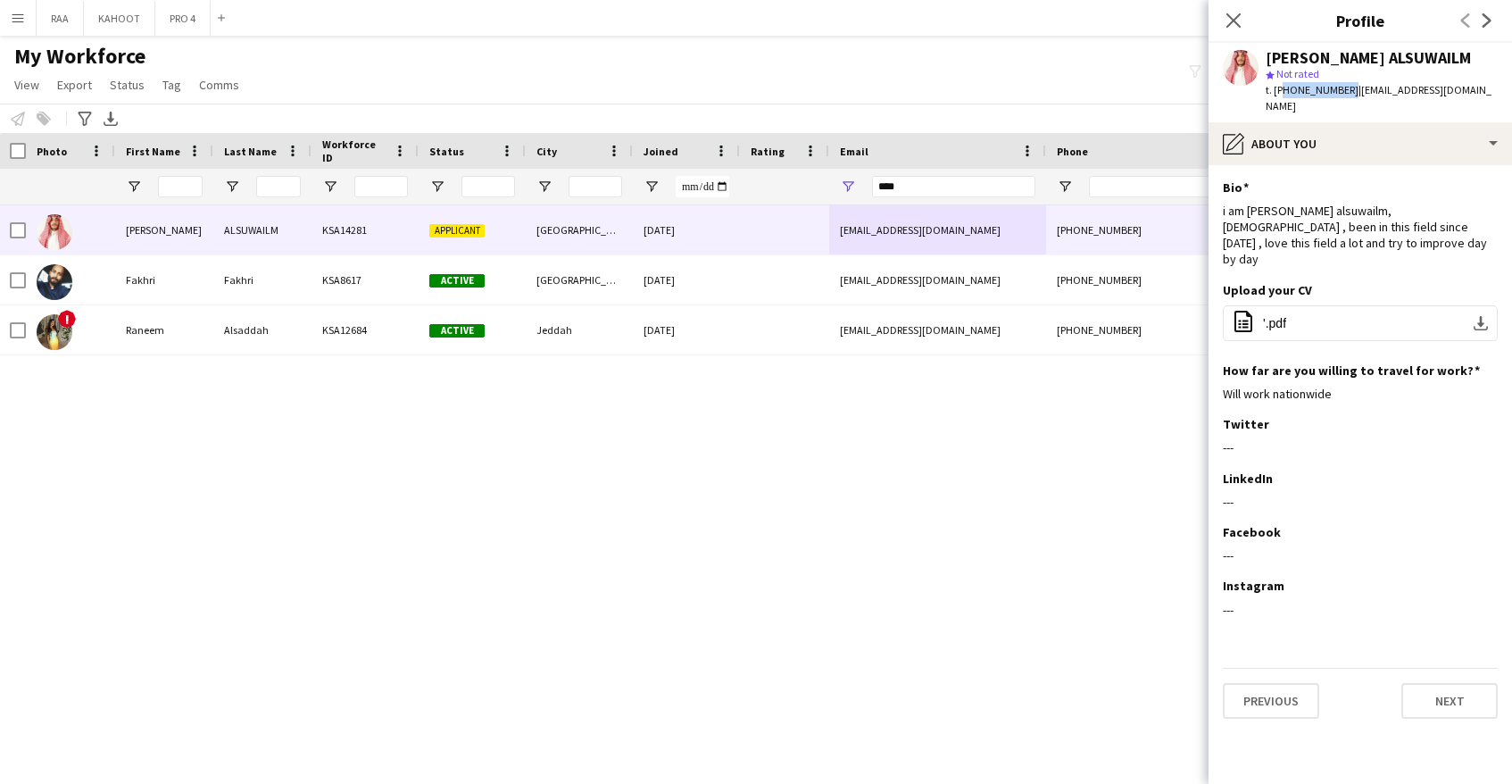
click at [1316, 90] on span "t. [PHONE_NUMBER]" at bounding box center [1311, 90] width 92 height 14
copy span "966555471478"
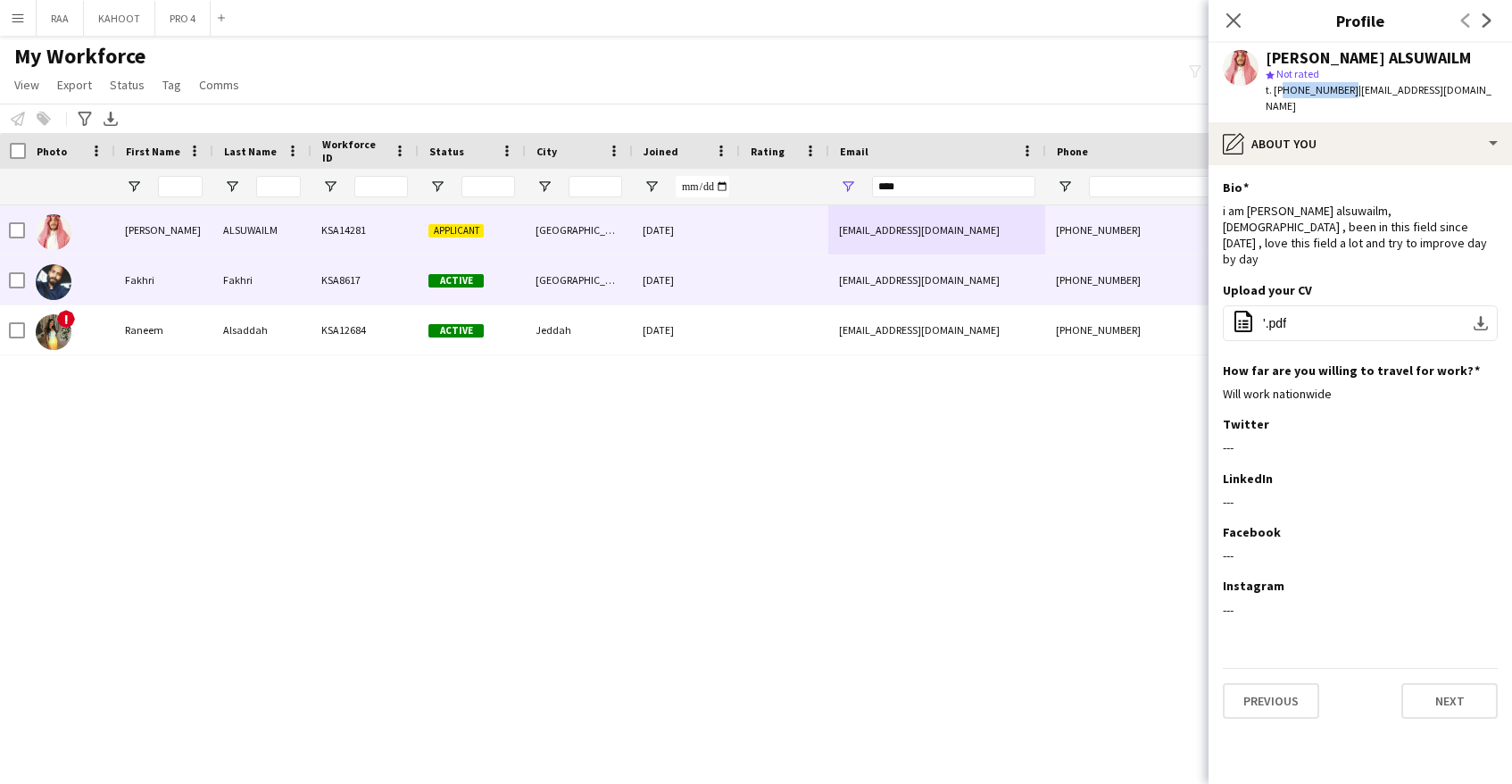
scroll to position [0, 2]
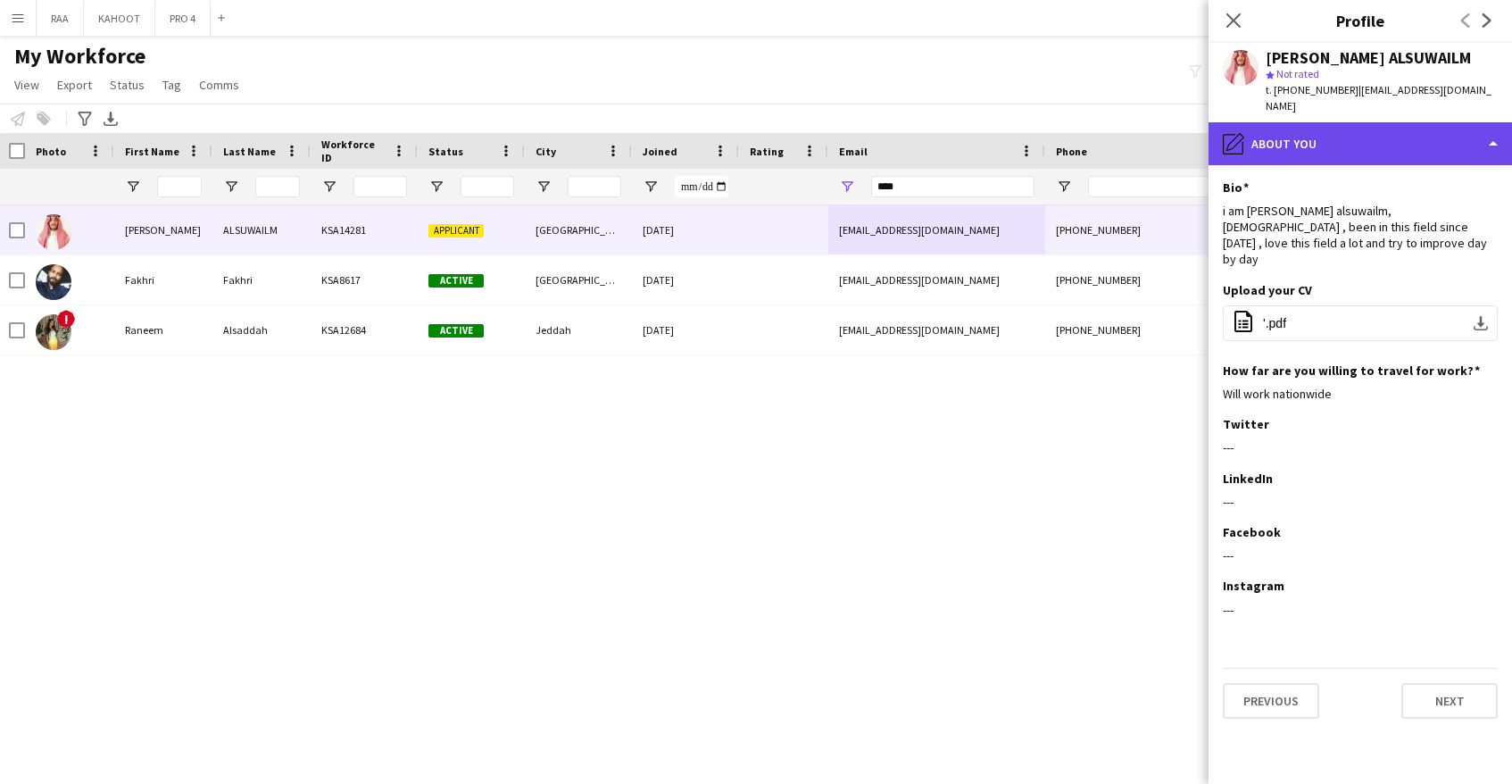
click at [1333, 122] on div "pencil4 About you" at bounding box center [1360, 144] width 303 height 43
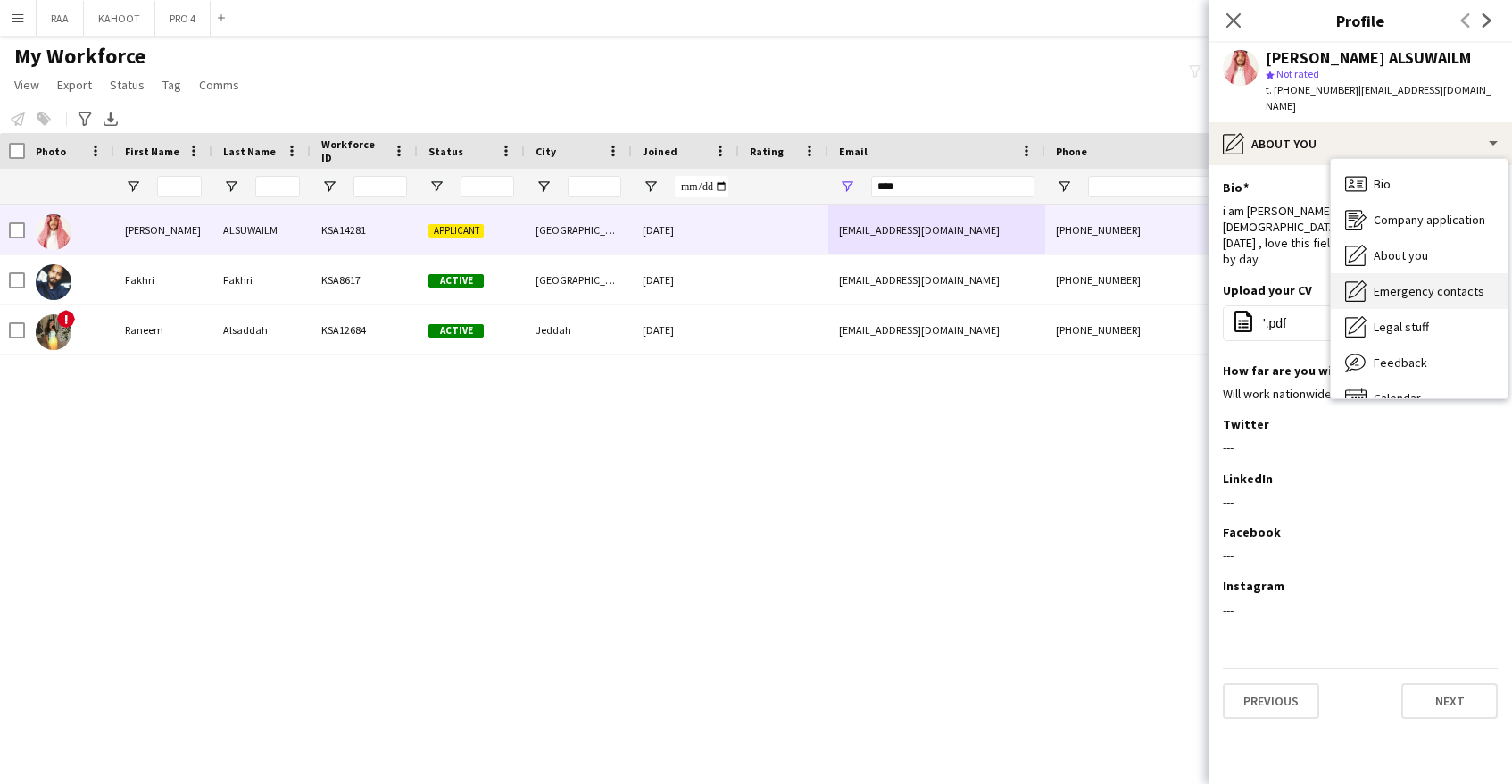
click at [1421, 283] on span "Emergency contacts" at bounding box center [1428, 291] width 110 height 16
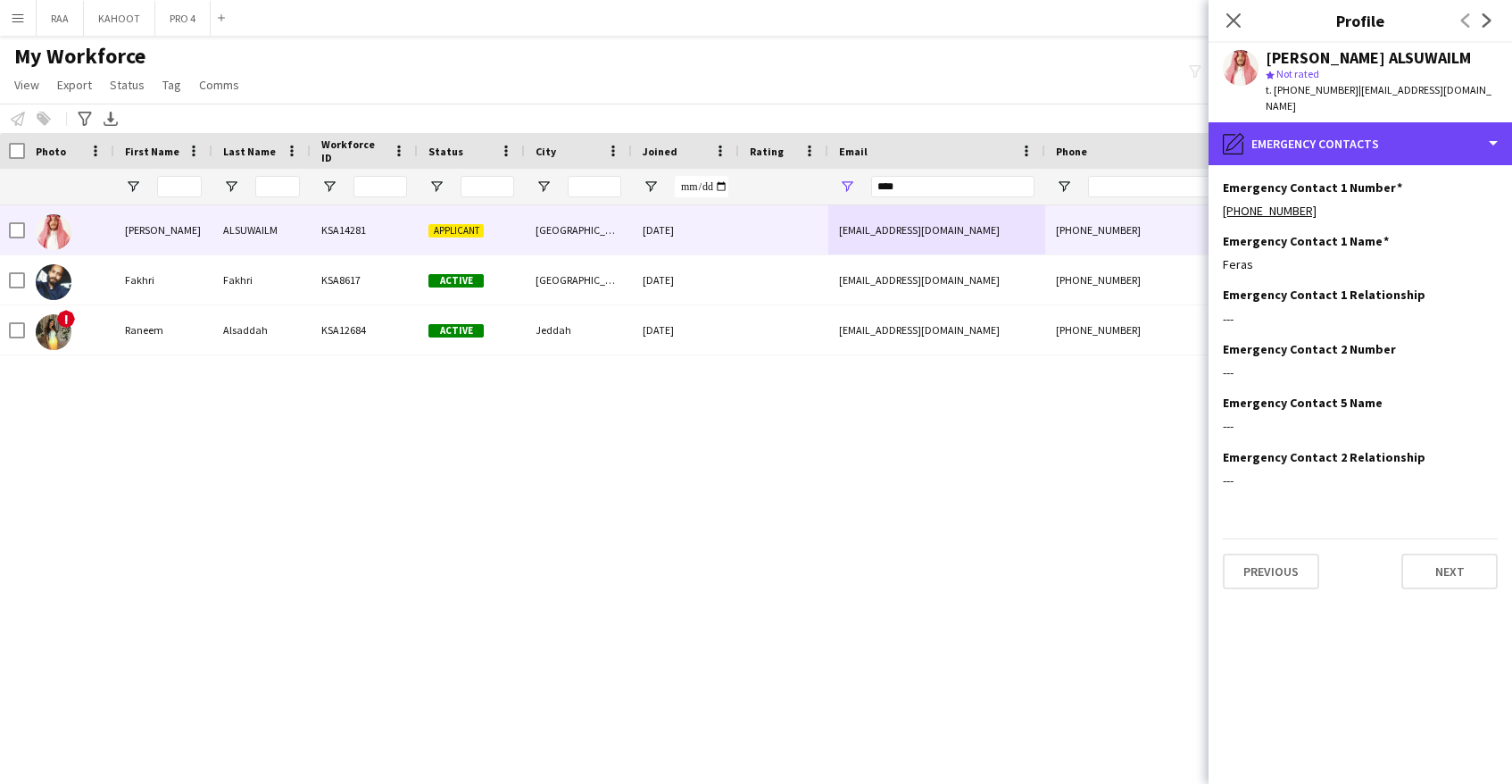
drag, startPoint x: 1286, startPoint y: 140, endPoint x: 1290, endPoint y: 158, distance: 18.4
click at [1286, 140] on div "pencil4 Emergency contacts" at bounding box center [1360, 144] width 303 height 43
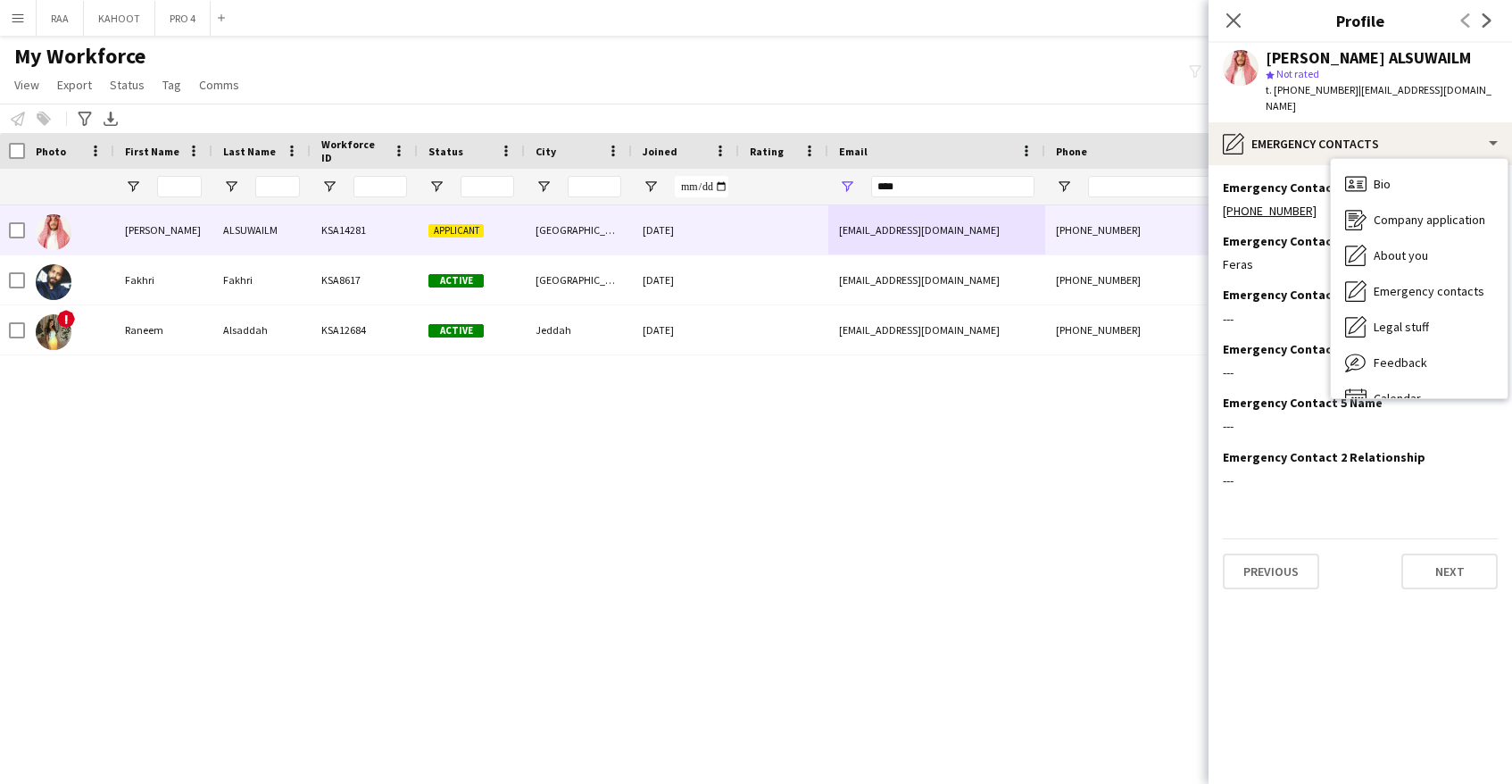
click at [926, 555] on div "[PERSON_NAME] ALSUWAILM KSA14281 Applicant [GEOGRAPHIC_DATA] [DATE] [EMAIL_ADDR…" at bounding box center [676, 479] width 1352 height 547
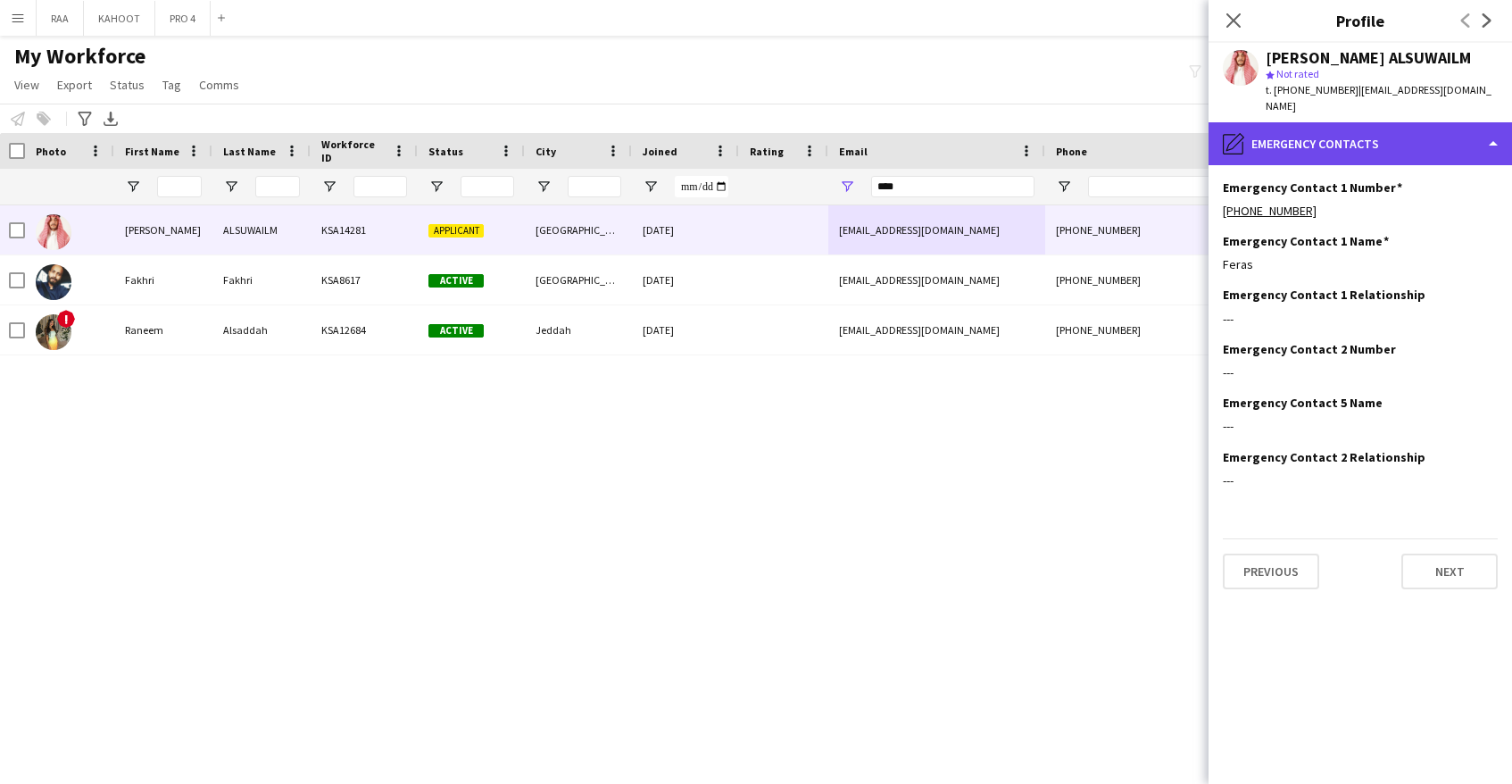
click at [1400, 137] on div "pencil4 Emergency contacts" at bounding box center [1360, 144] width 303 height 43
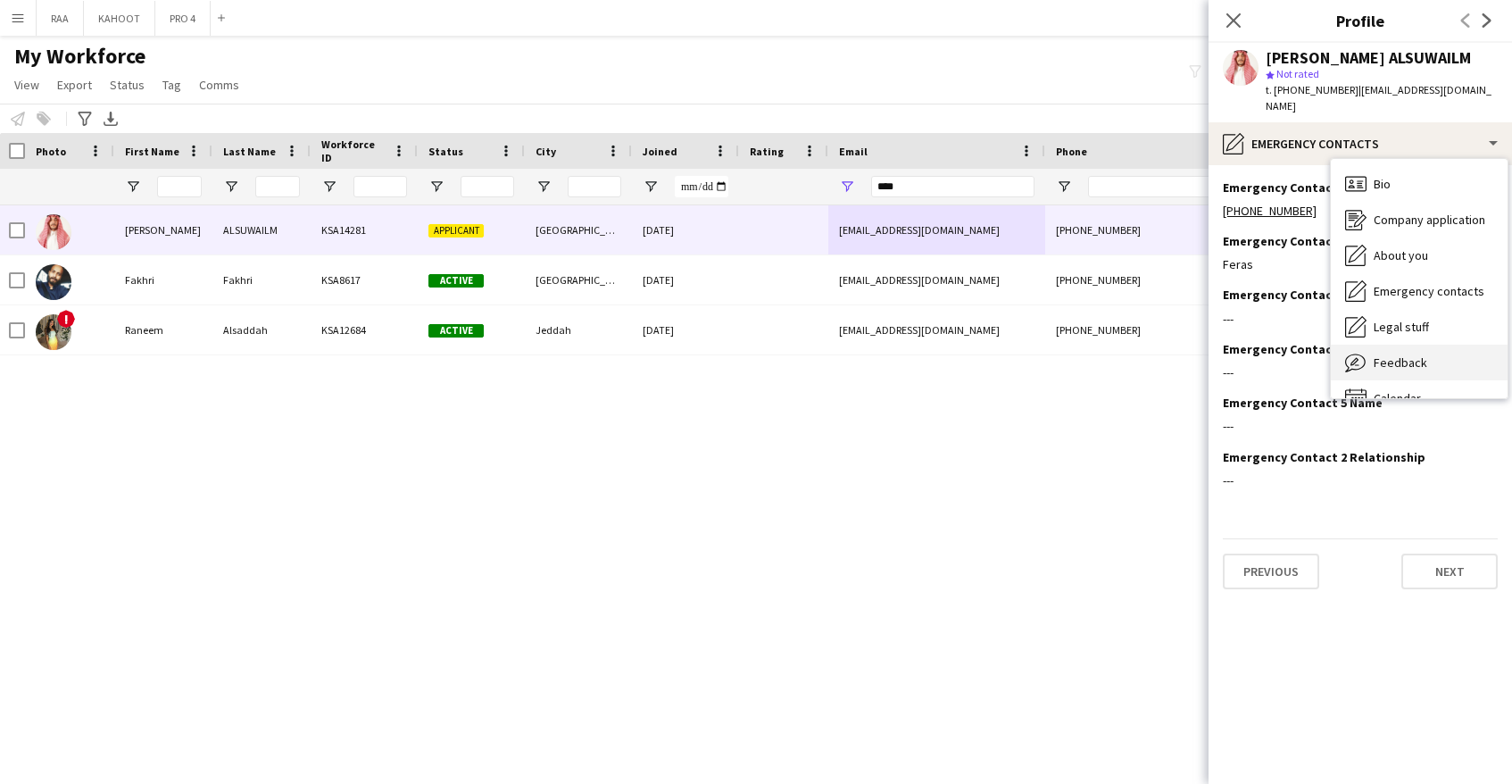
click at [1410, 354] on span "Feedback" at bounding box center [1400, 362] width 53 height 16
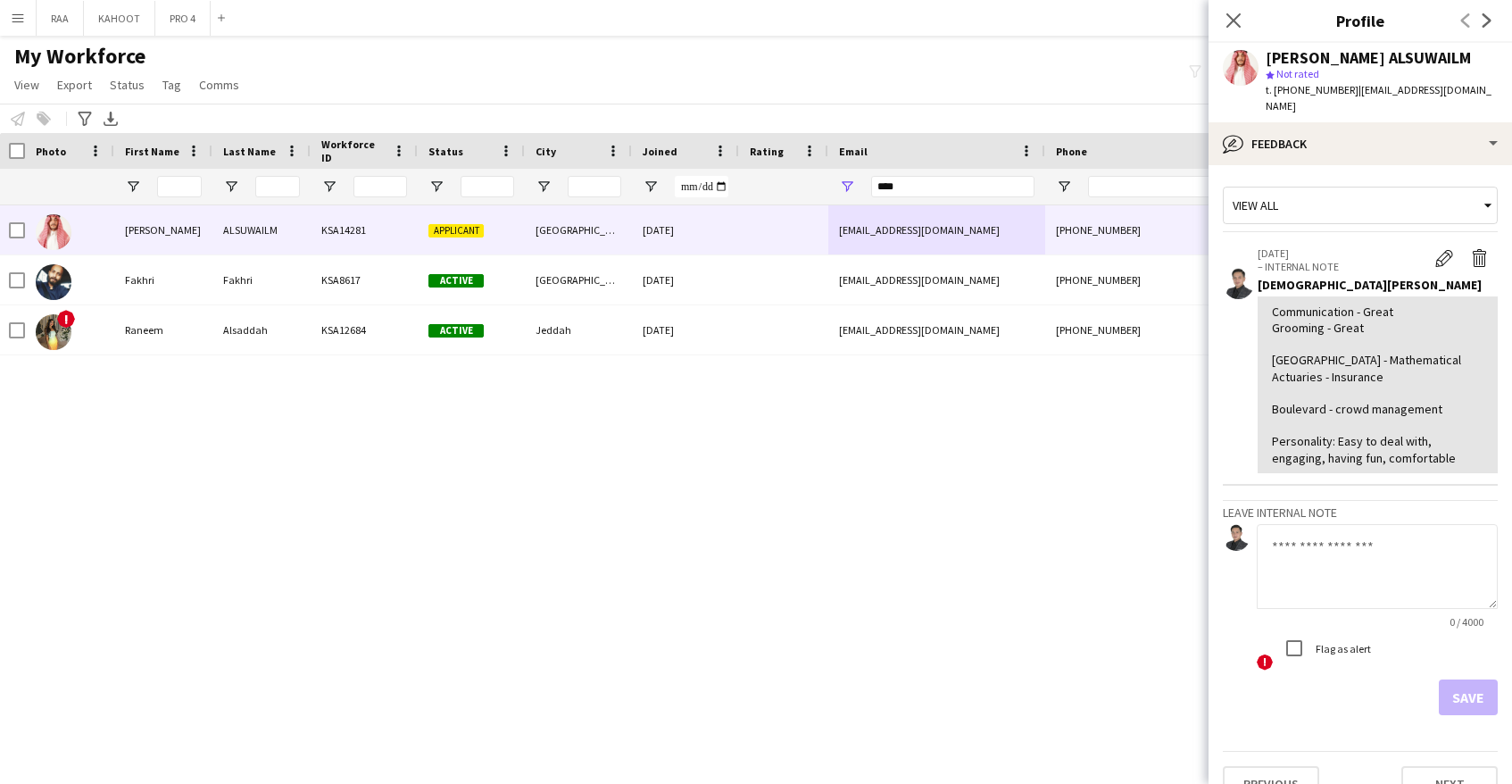
click at [1342, 530] on textarea at bounding box center [1376, 567] width 241 height 85
type textarea "**********"
click at [1471, 679] on button "Save" at bounding box center [1468, 696] width 59 height 35
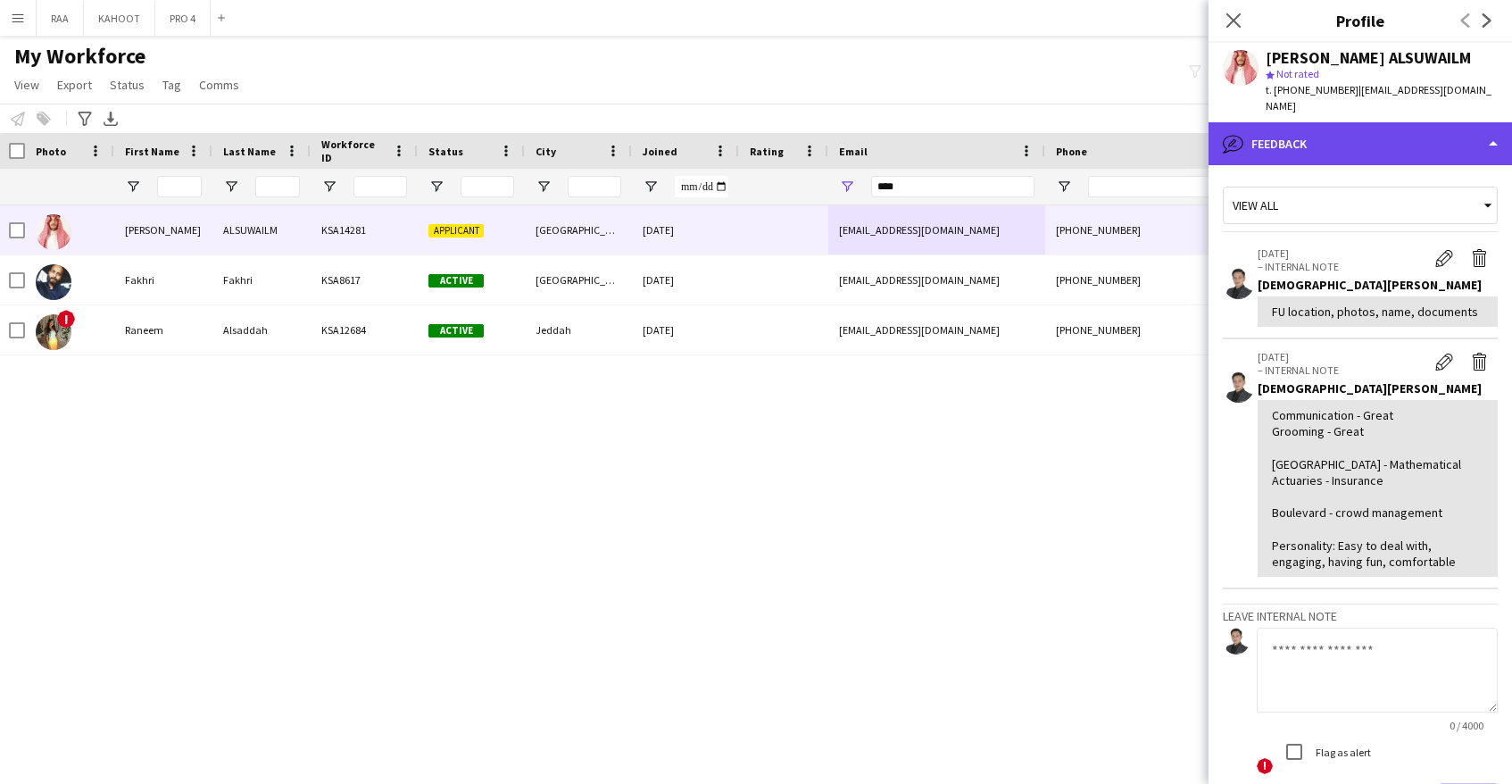
click at [1342, 126] on div "bubble-pencil Feedback" at bounding box center [1360, 144] width 303 height 43
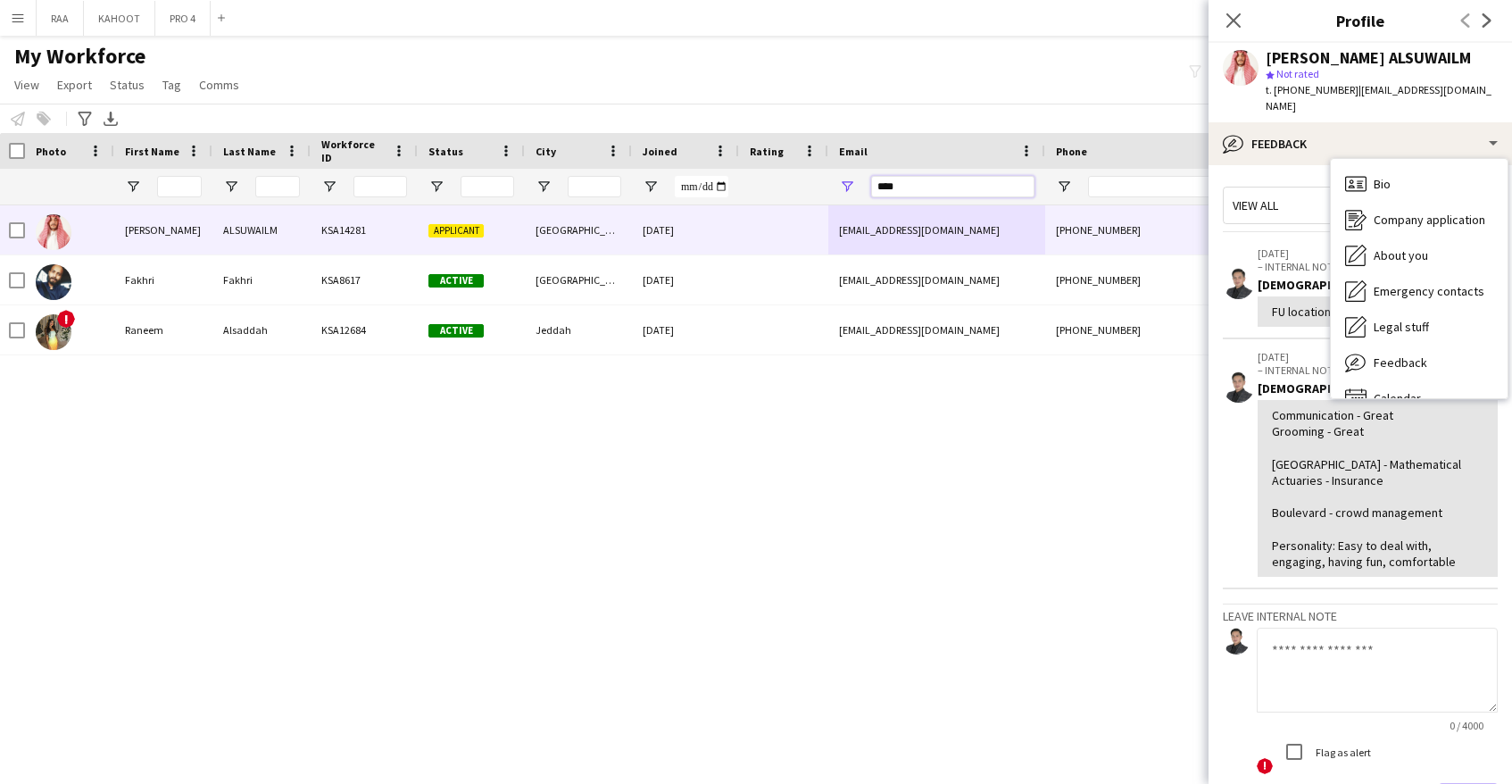
drag, startPoint x: 967, startPoint y: 197, endPoint x: 825, endPoint y: 192, distance: 142.1
click at [825, 192] on div at bounding box center [1015, 186] width 2035 height 35
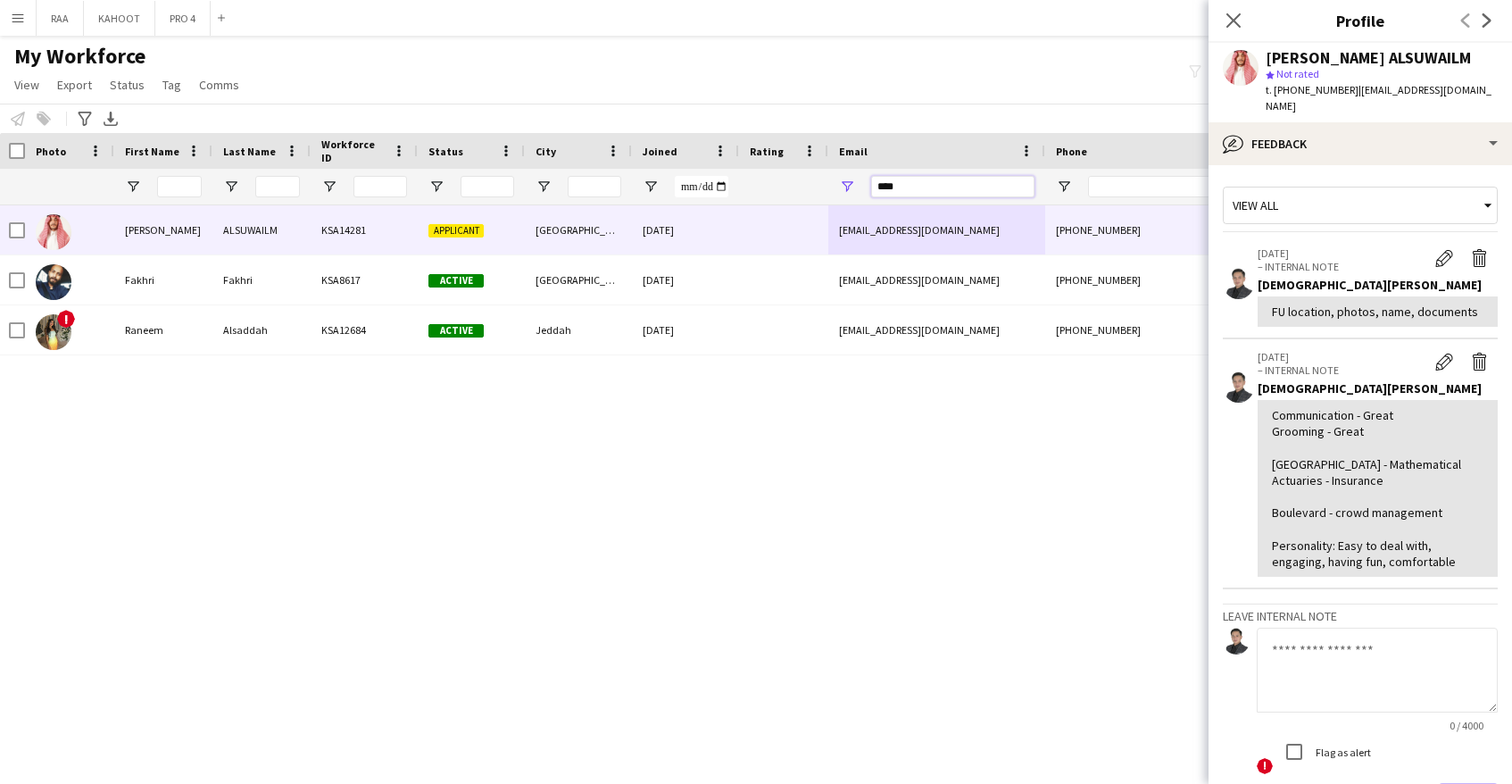
paste input "**********"
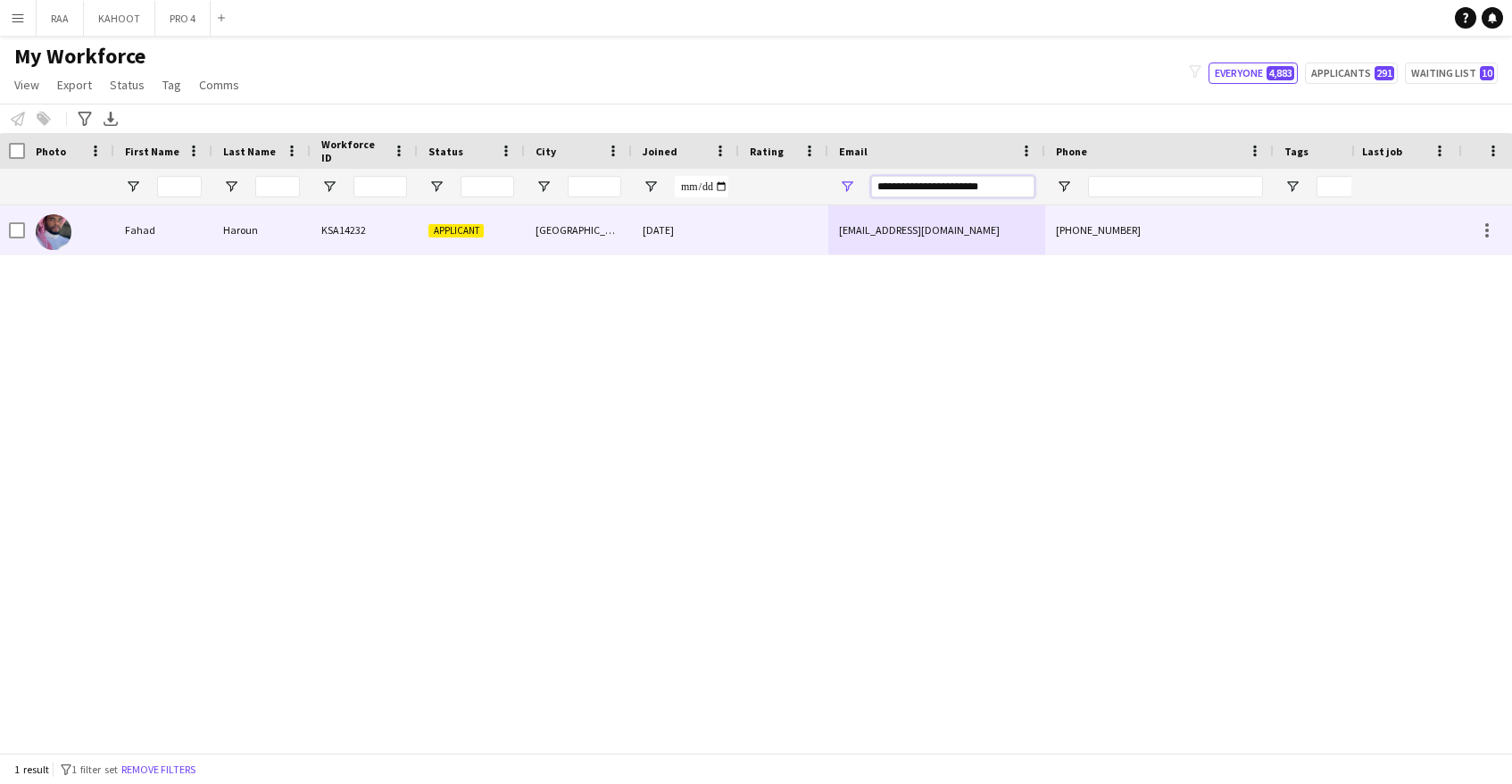
type input "**********"
click at [645, 216] on div "[DATE]" at bounding box center [685, 230] width 107 height 49
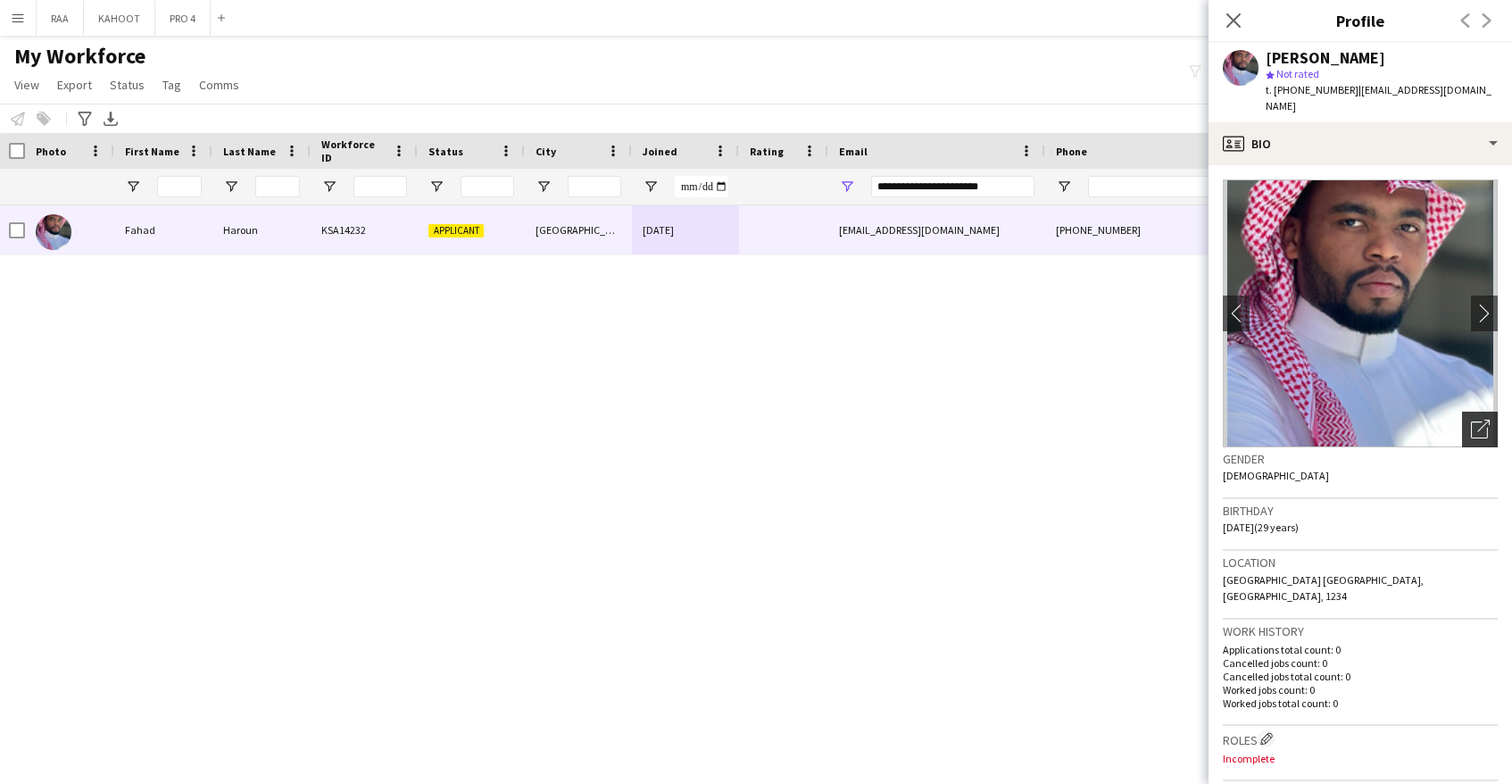
click at [1482, 419] on icon "Open photos pop-in" at bounding box center [1480, 428] width 19 height 19
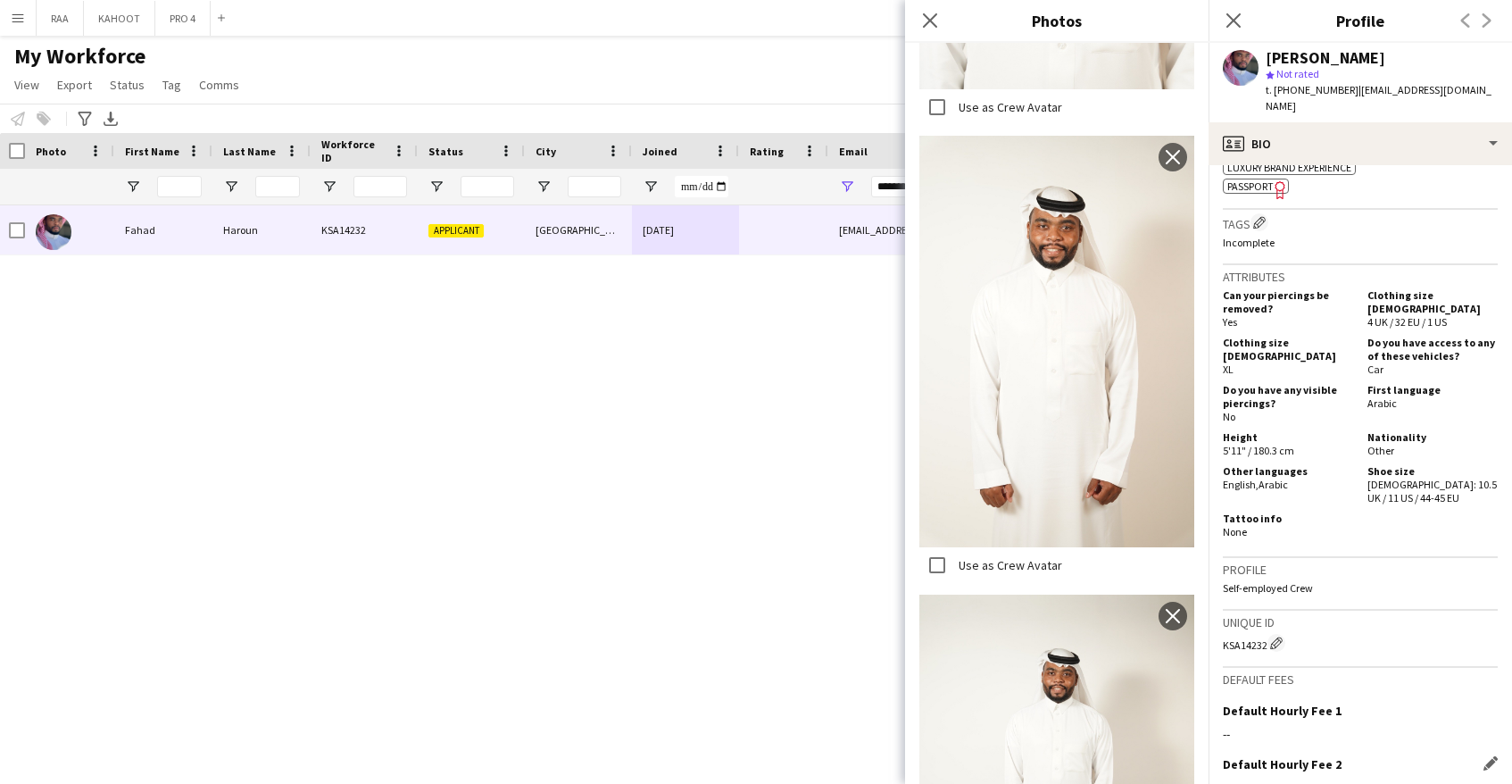
scroll to position [816, 0]
drag, startPoint x: 1408, startPoint y: 429, endPoint x: 1361, endPoint y: 427, distance: 47.0
click at [1361, 430] on div "Nationality Other" at bounding box center [1429, 443] width 138 height 27
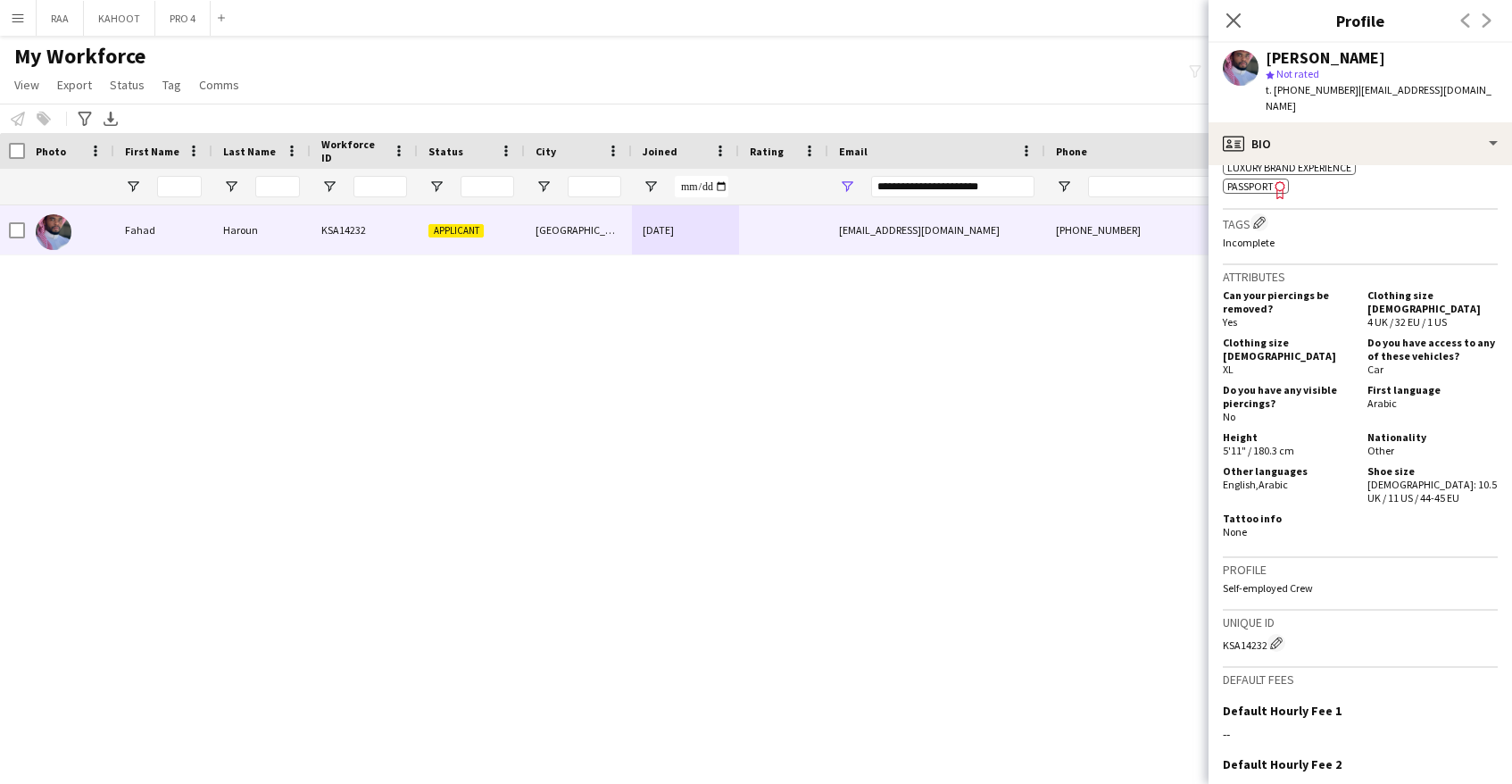
click at [1429, 430] on div "Nationality Other" at bounding box center [1429, 443] width 138 height 27
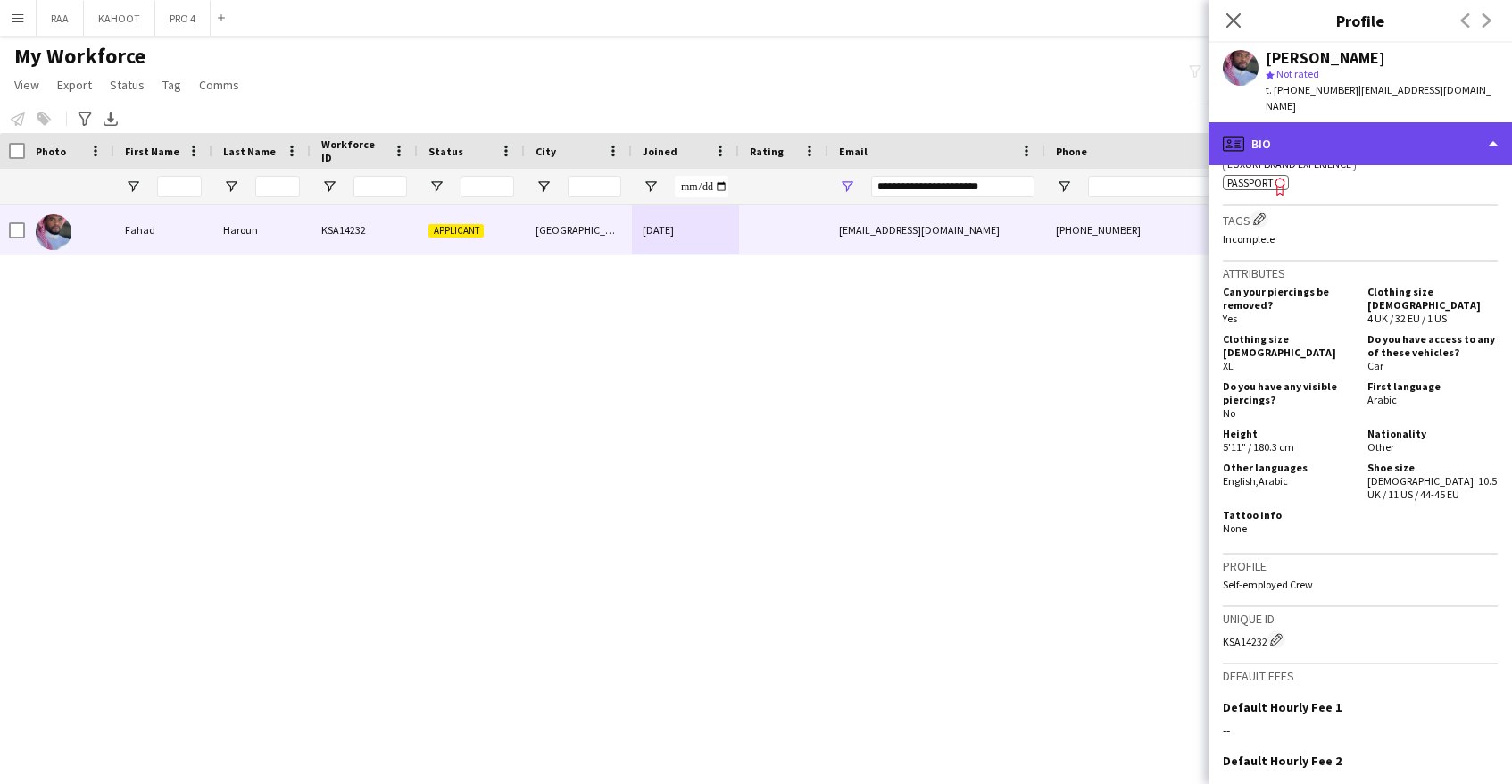
click at [1436, 122] on div "profile Bio" at bounding box center [1360, 144] width 303 height 43
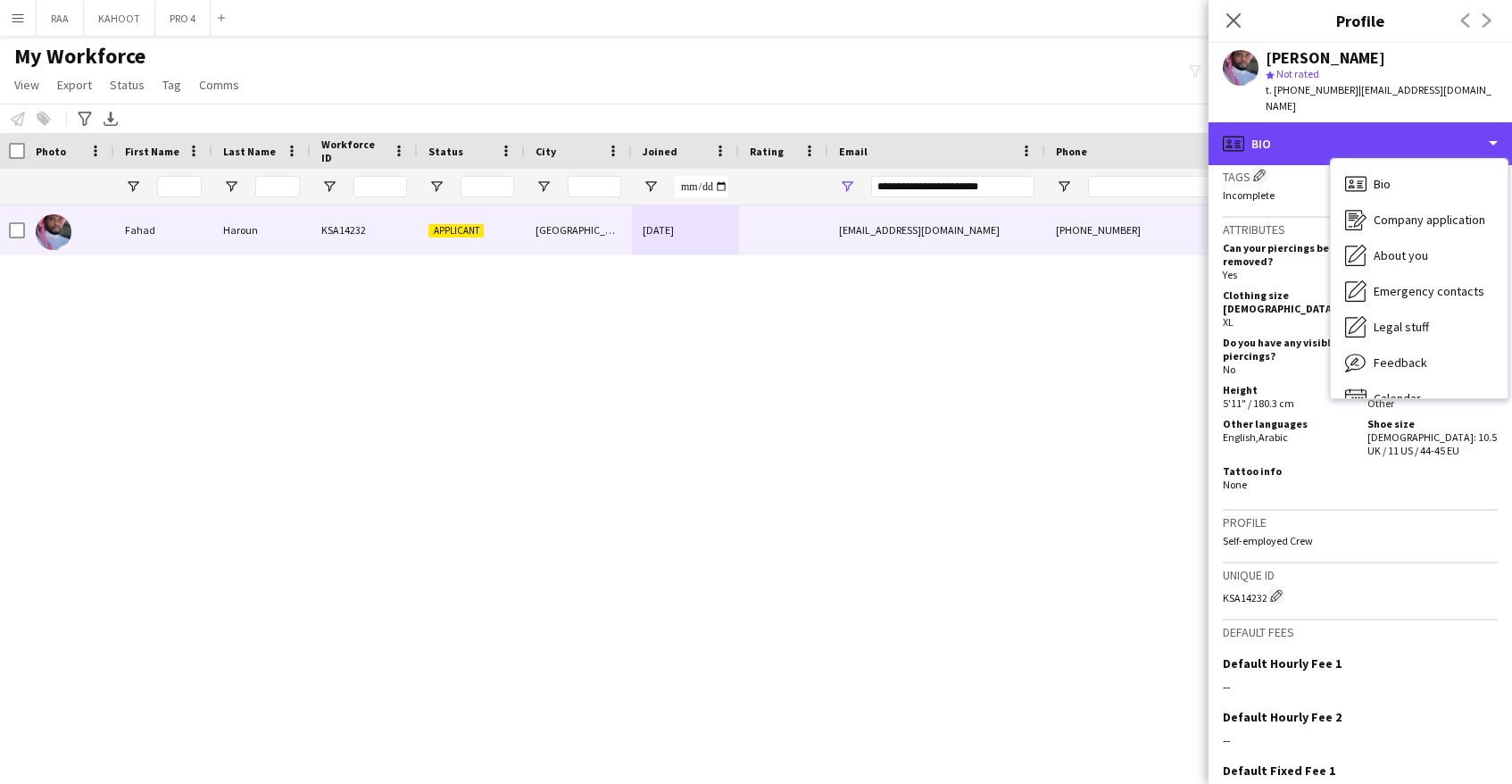
scroll to position [871, 0]
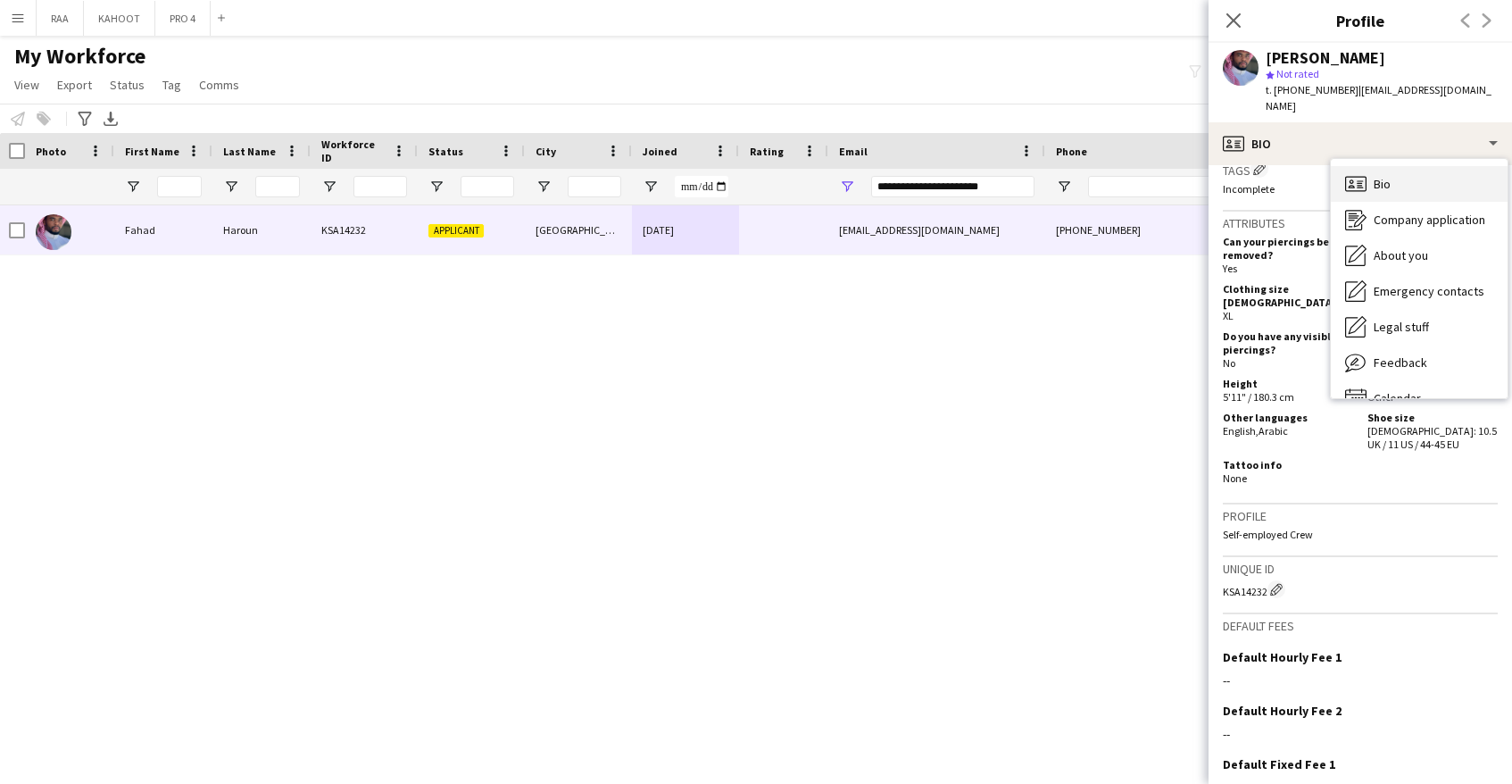
click at [1407, 178] on div "Bio Bio" at bounding box center [1420, 184] width 177 height 35
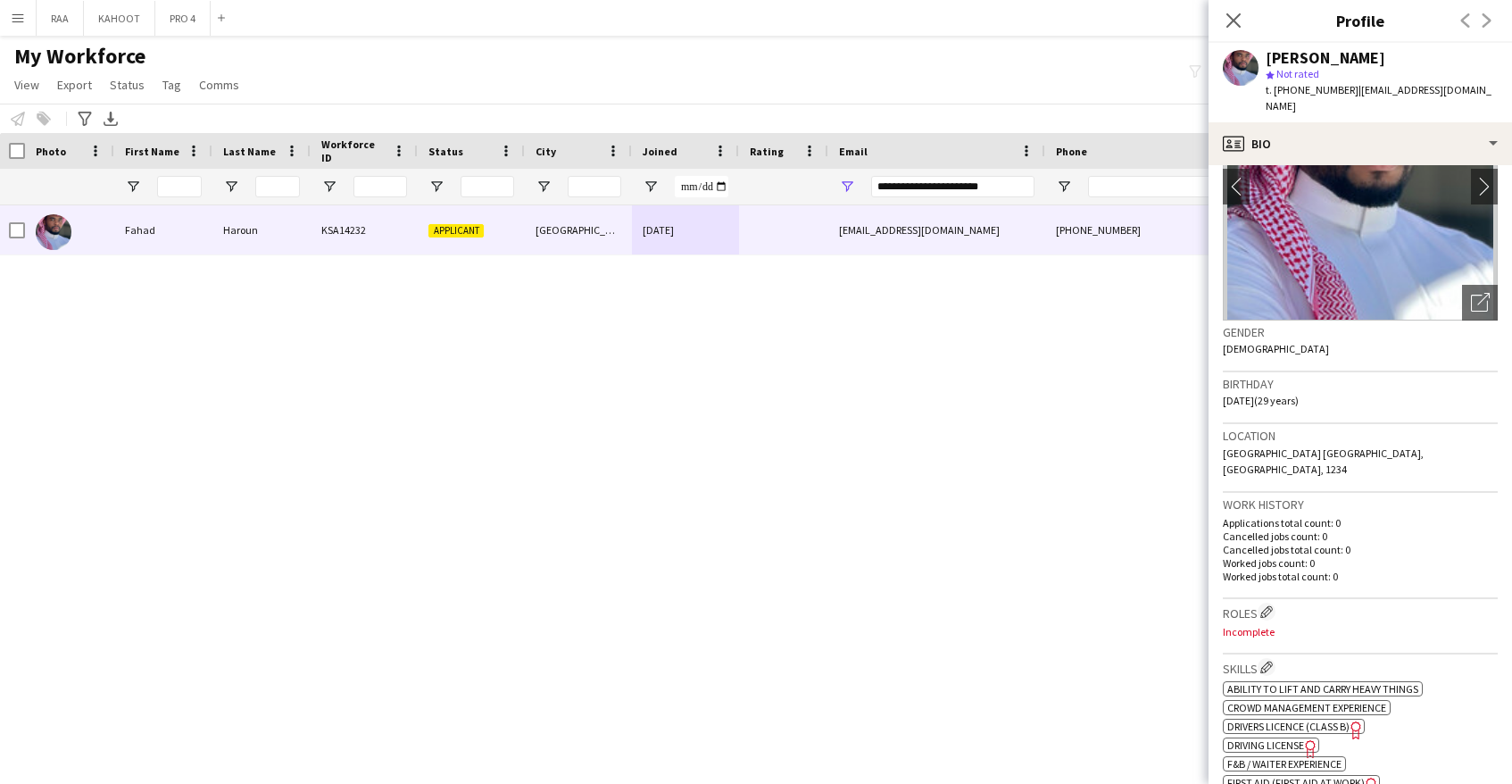
scroll to position [0, 0]
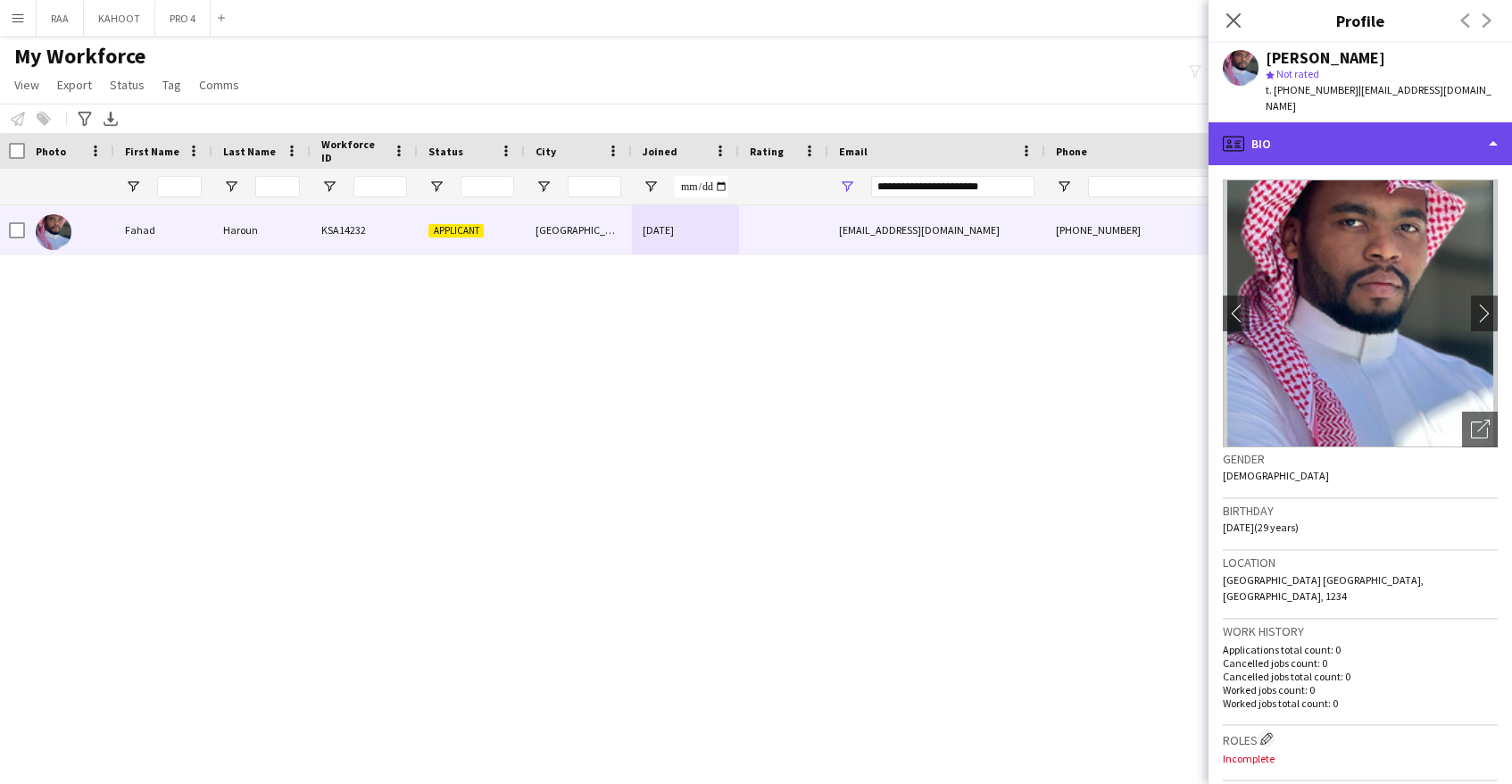
click at [1376, 122] on div "profile Bio" at bounding box center [1360, 144] width 303 height 43
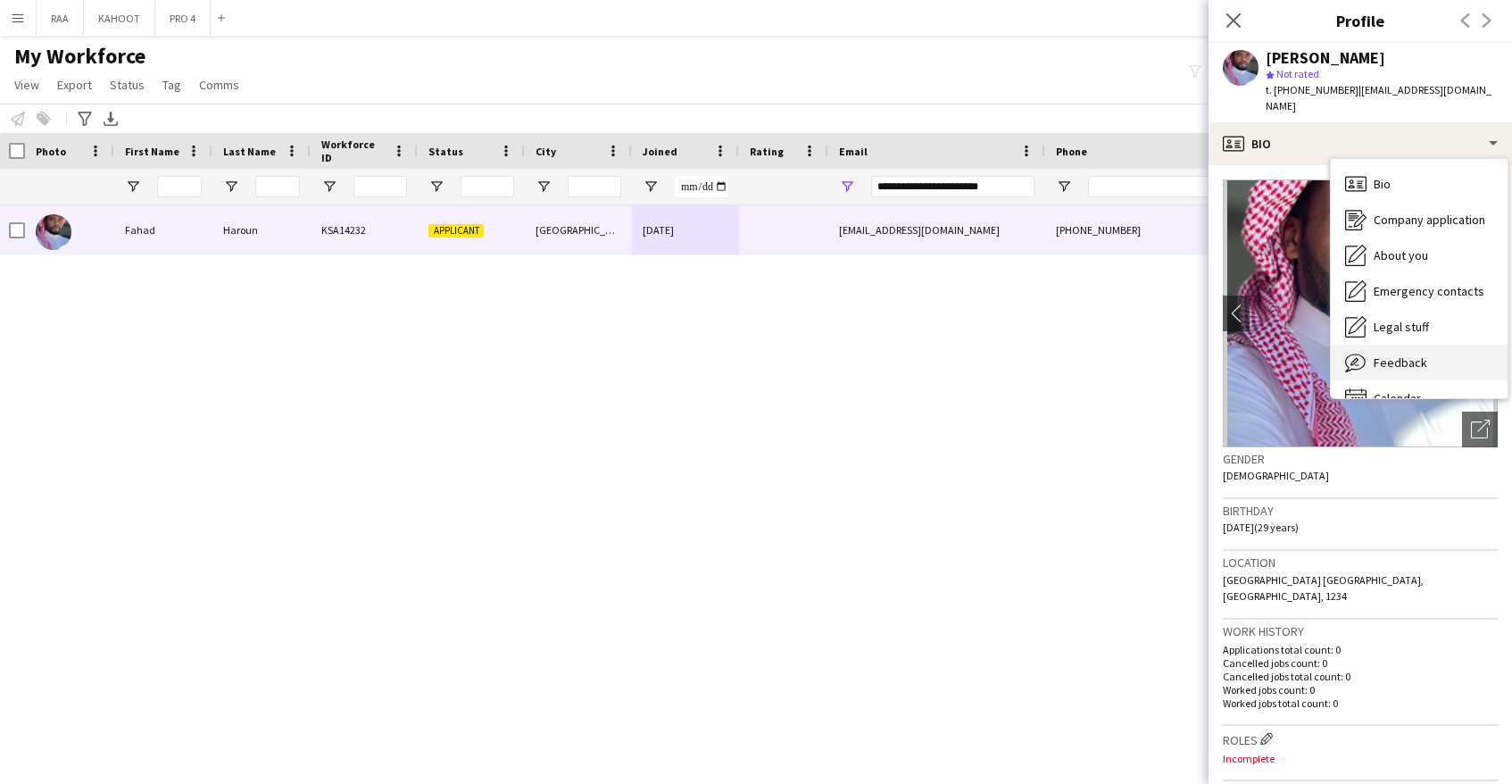
click at [1426, 348] on div "Feedback Feedback" at bounding box center [1420, 362] width 177 height 35
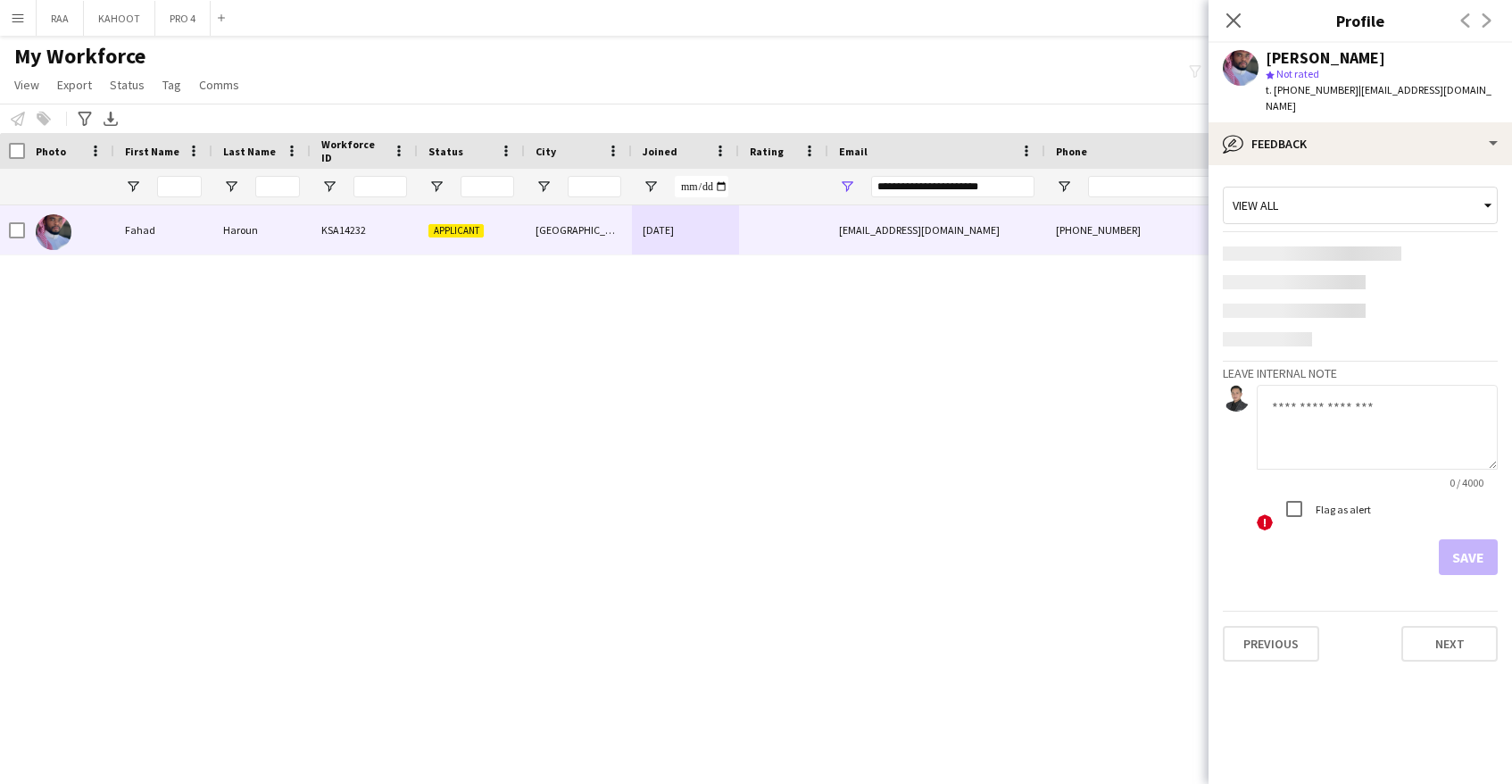
click at [1366, 421] on textarea at bounding box center [1376, 427] width 241 height 85
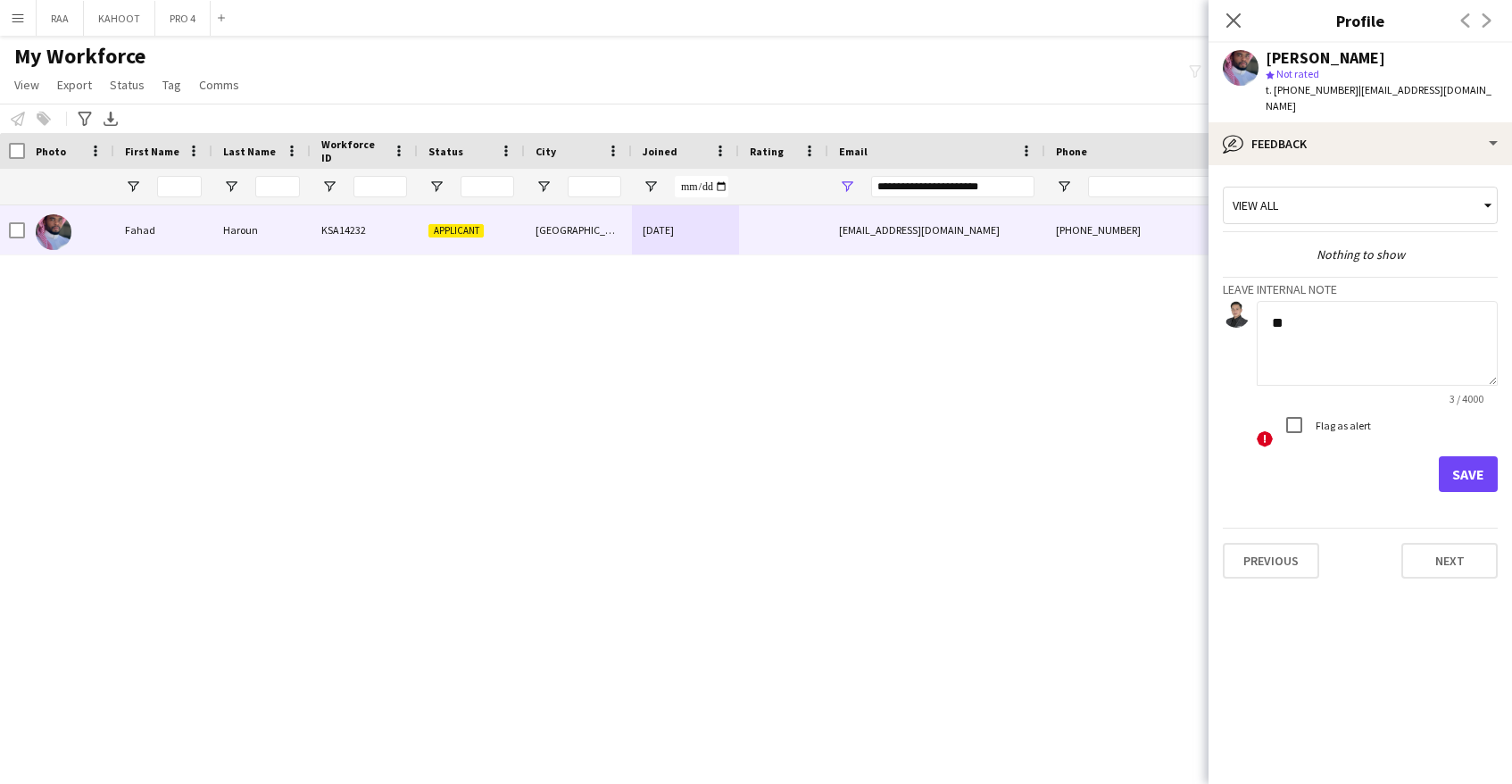
type textarea "*"
click at [1373, 304] on textarea "**********" at bounding box center [1376, 343] width 241 height 85
click at [1433, 334] on textarea "**********" at bounding box center [1376, 343] width 241 height 85
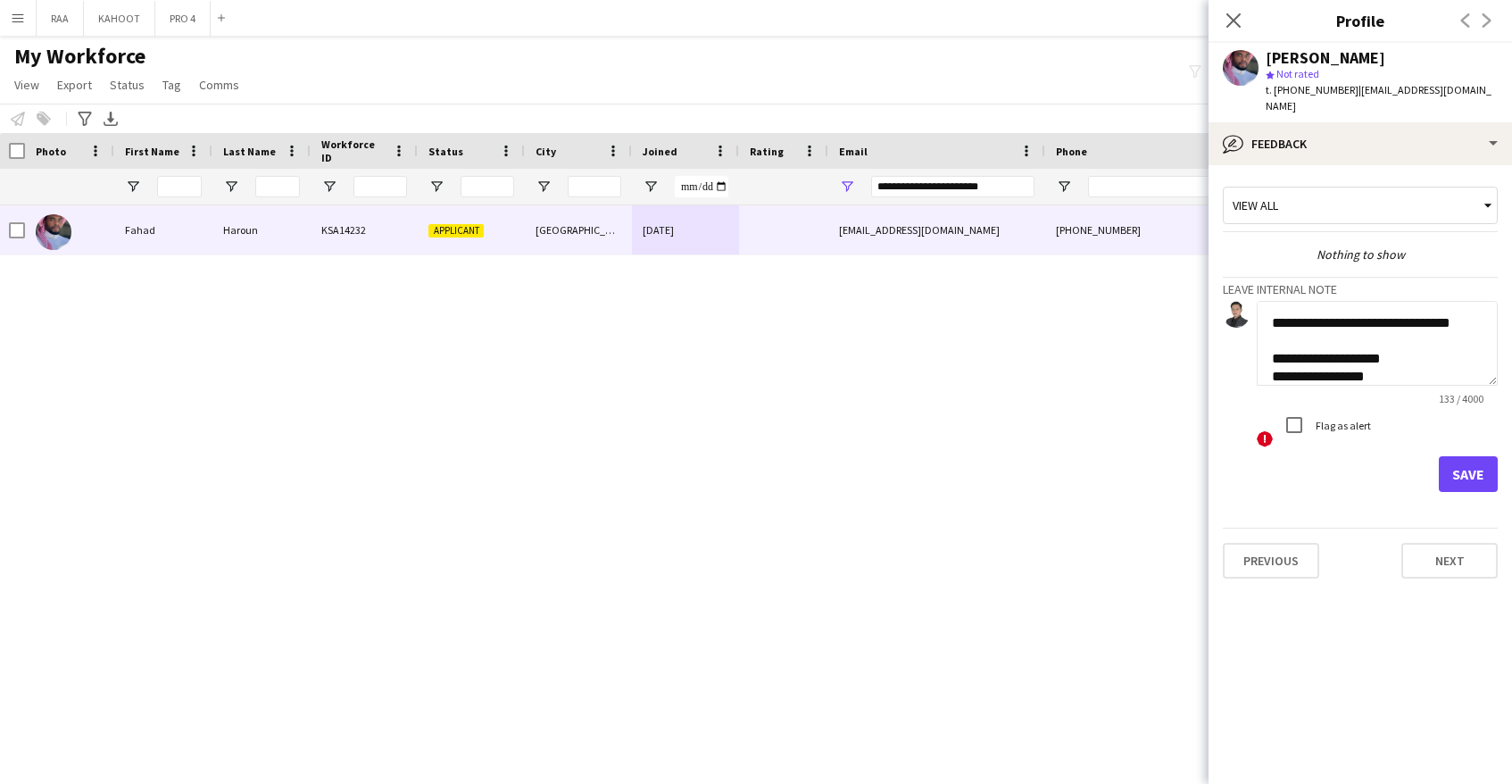
click at [1274, 309] on textarea "**********" at bounding box center [1376, 343] width 241 height 85
click at [1379, 340] on textarea "**********" at bounding box center [1376, 343] width 241 height 85
click at [1371, 310] on textarea "**********" at bounding box center [1376, 343] width 241 height 85
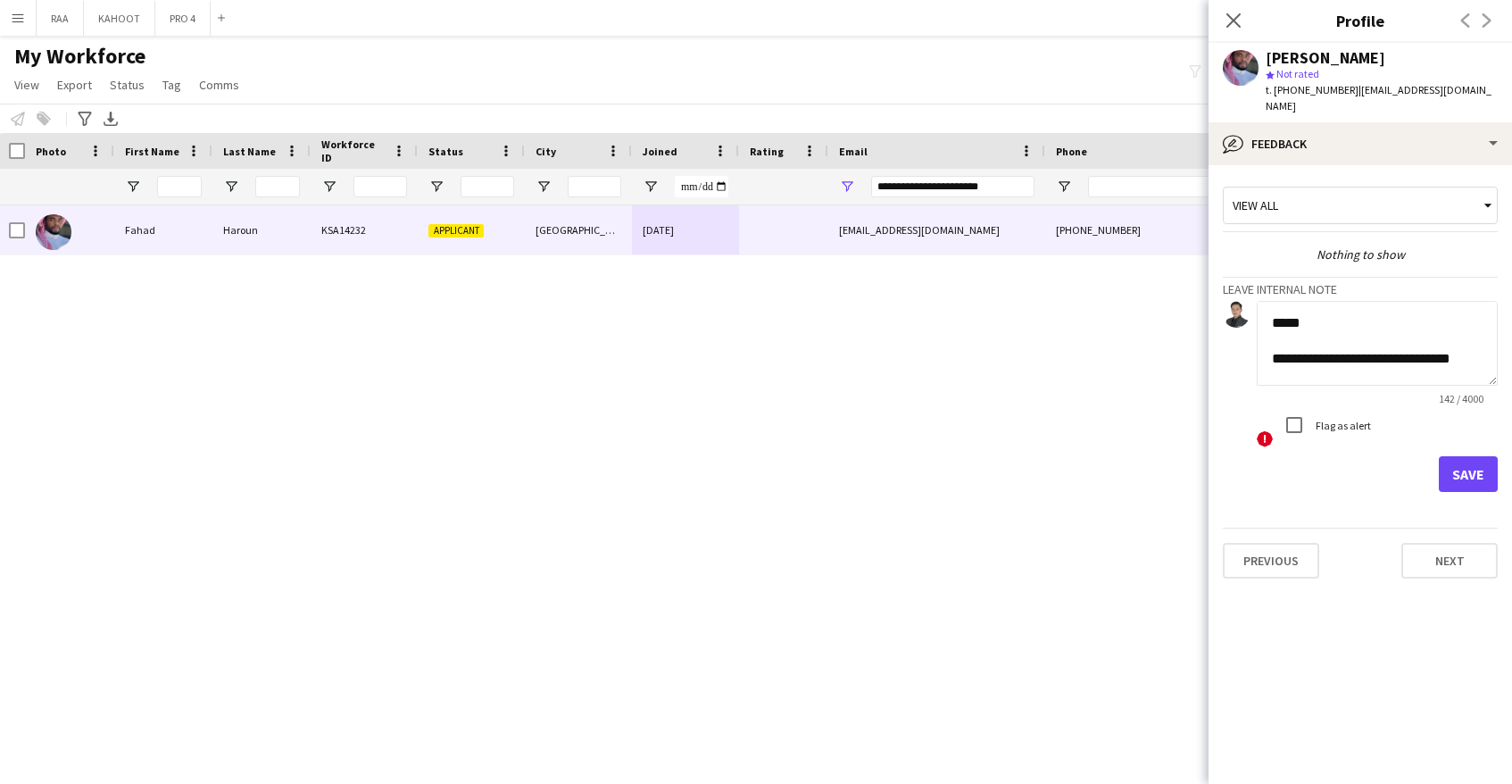
scroll to position [0, 0]
click at [1458, 341] on textarea "**********" at bounding box center [1376, 343] width 241 height 85
type textarea "**********"
click at [1479, 457] on button "Save" at bounding box center [1468, 474] width 59 height 35
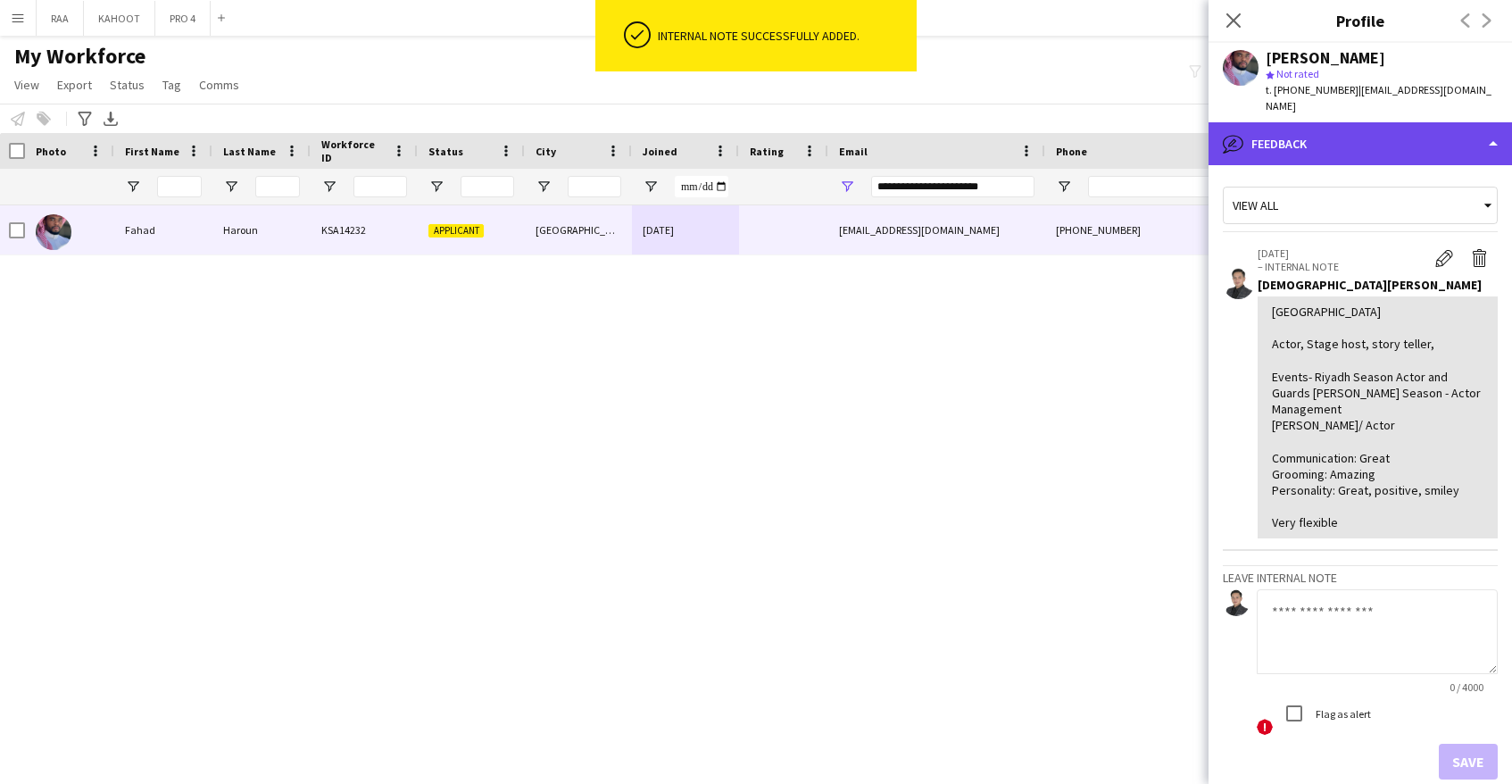
click at [1403, 138] on div "bubble-pencil Feedback" at bounding box center [1360, 144] width 303 height 43
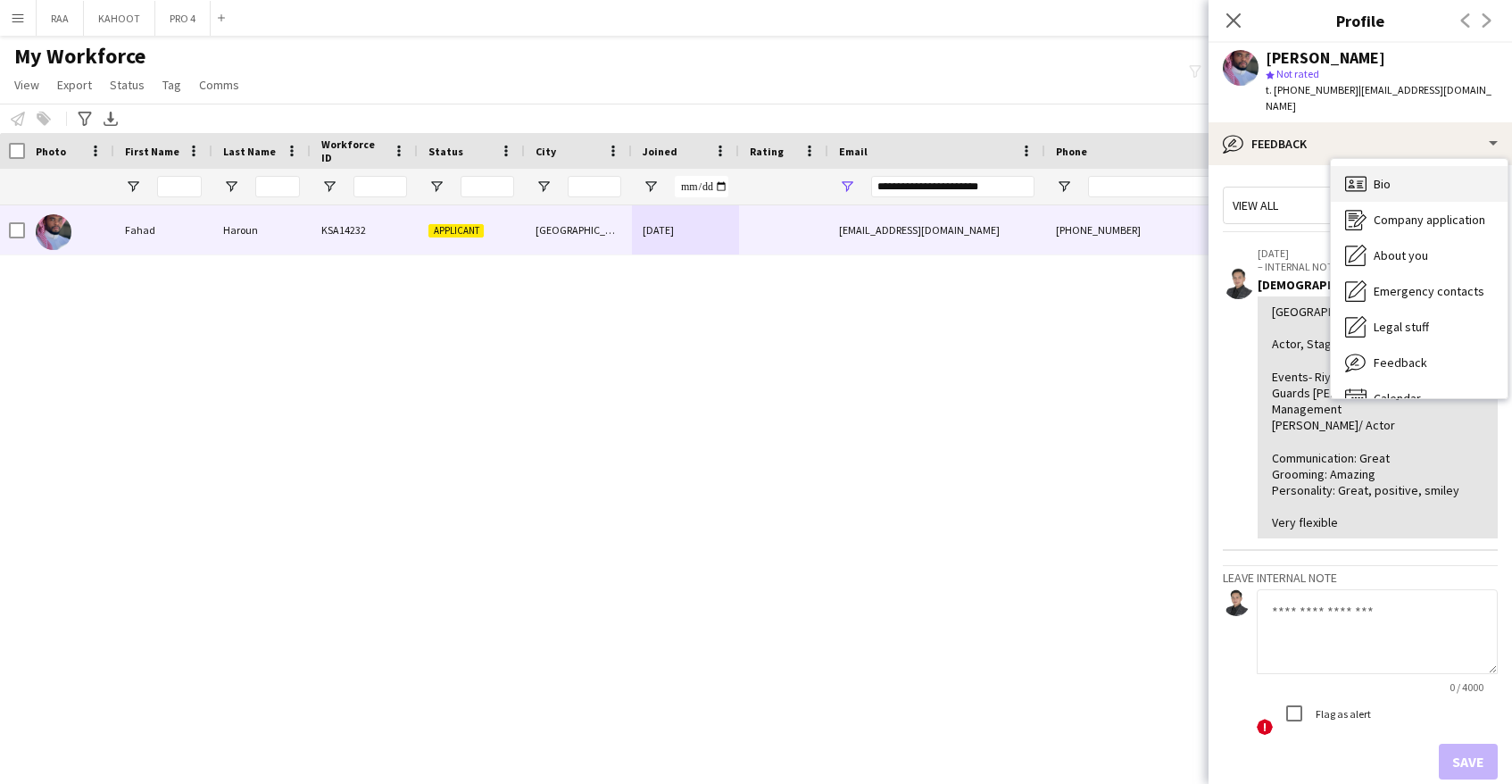
click at [1424, 166] on div "Bio Bio" at bounding box center [1420, 184] width 177 height 35
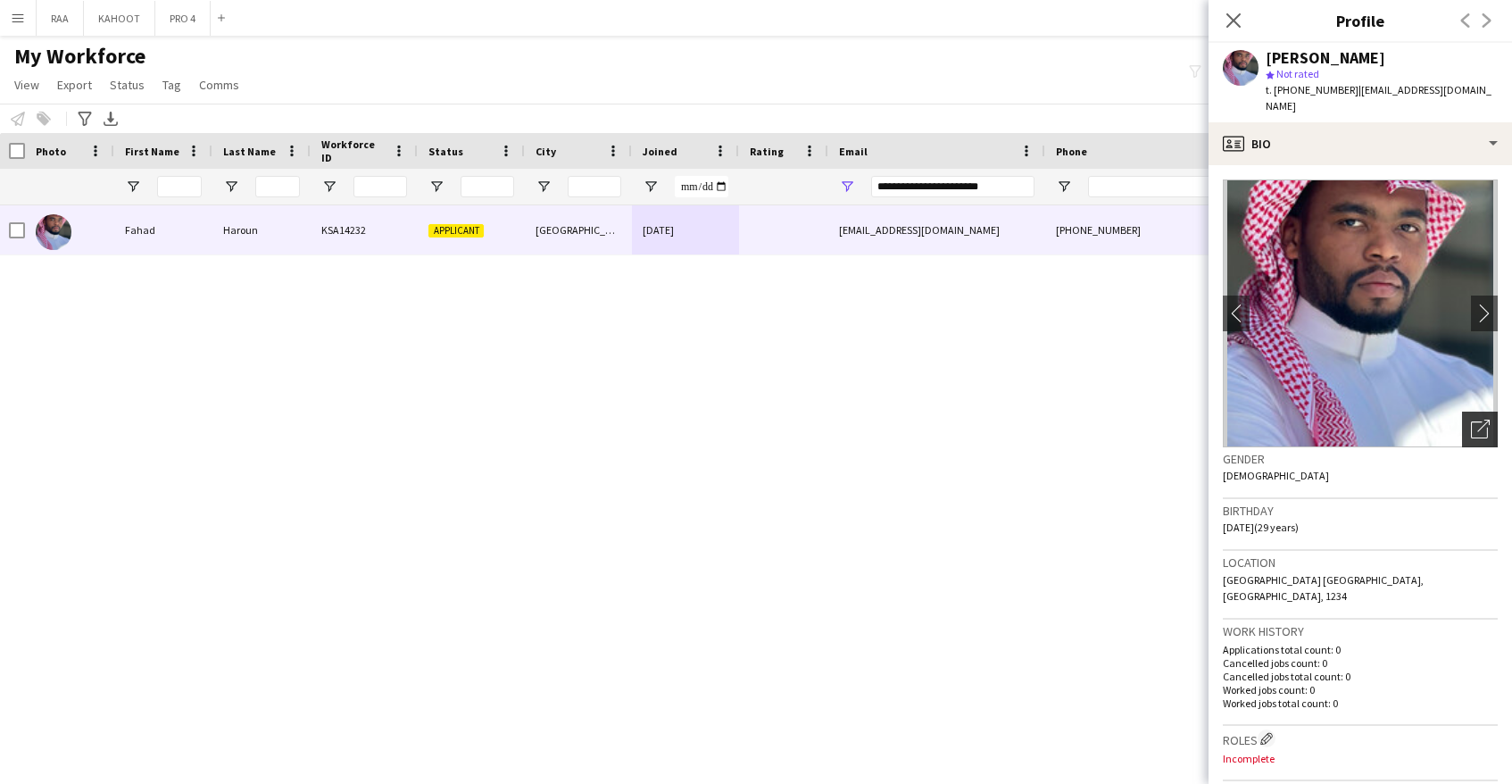
click at [1488, 411] on div "Open photos pop-in" at bounding box center [1480, 429] width 35 height 35
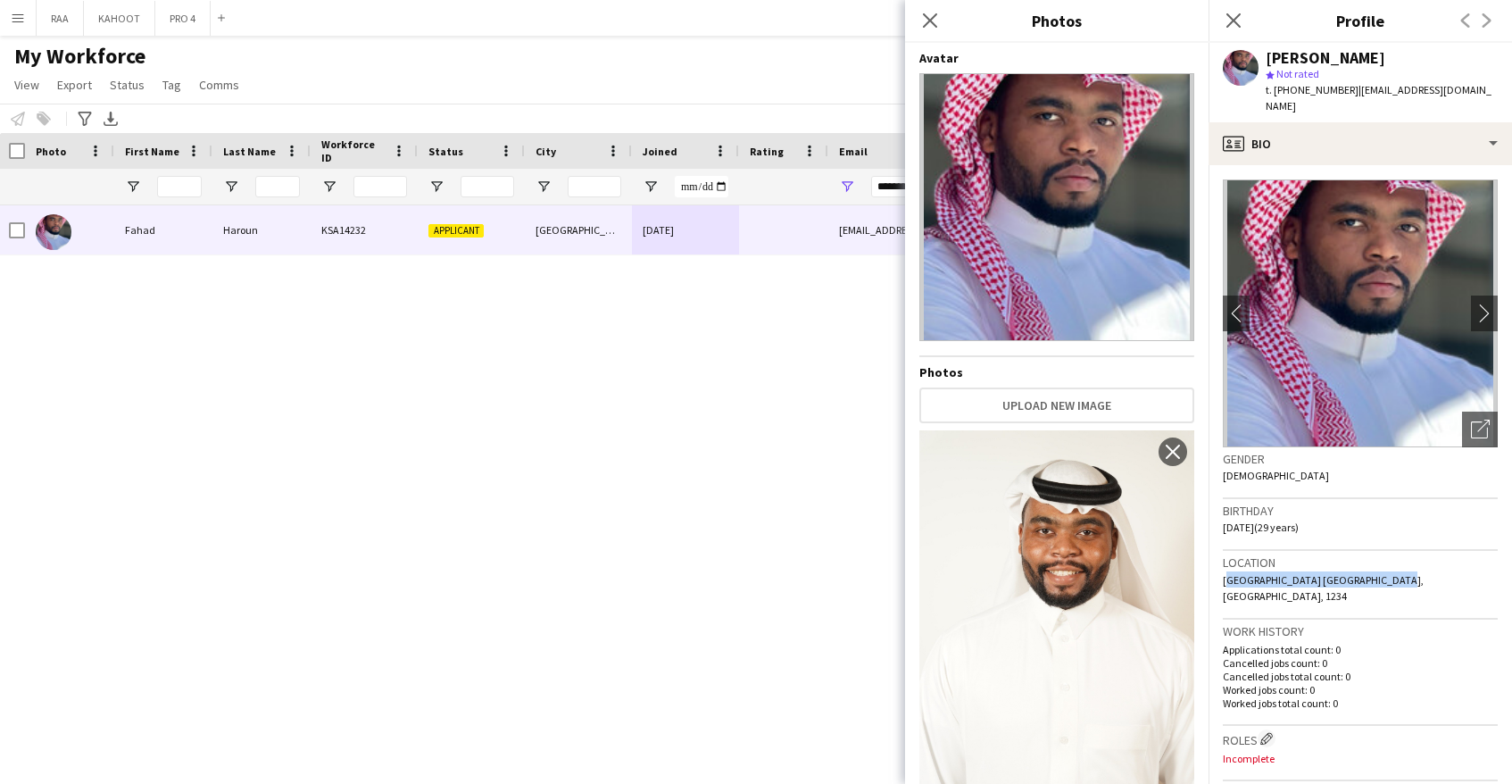
drag, startPoint x: 1219, startPoint y: 566, endPoint x: 1400, endPoint y: 557, distance: 181.2
click at [1400, 557] on app-crew-profile-bio "chevron-left chevron-right Open photos pop-in Gender [DEMOGRAPHIC_DATA] Birthda…" at bounding box center [1360, 474] width 303 height 619
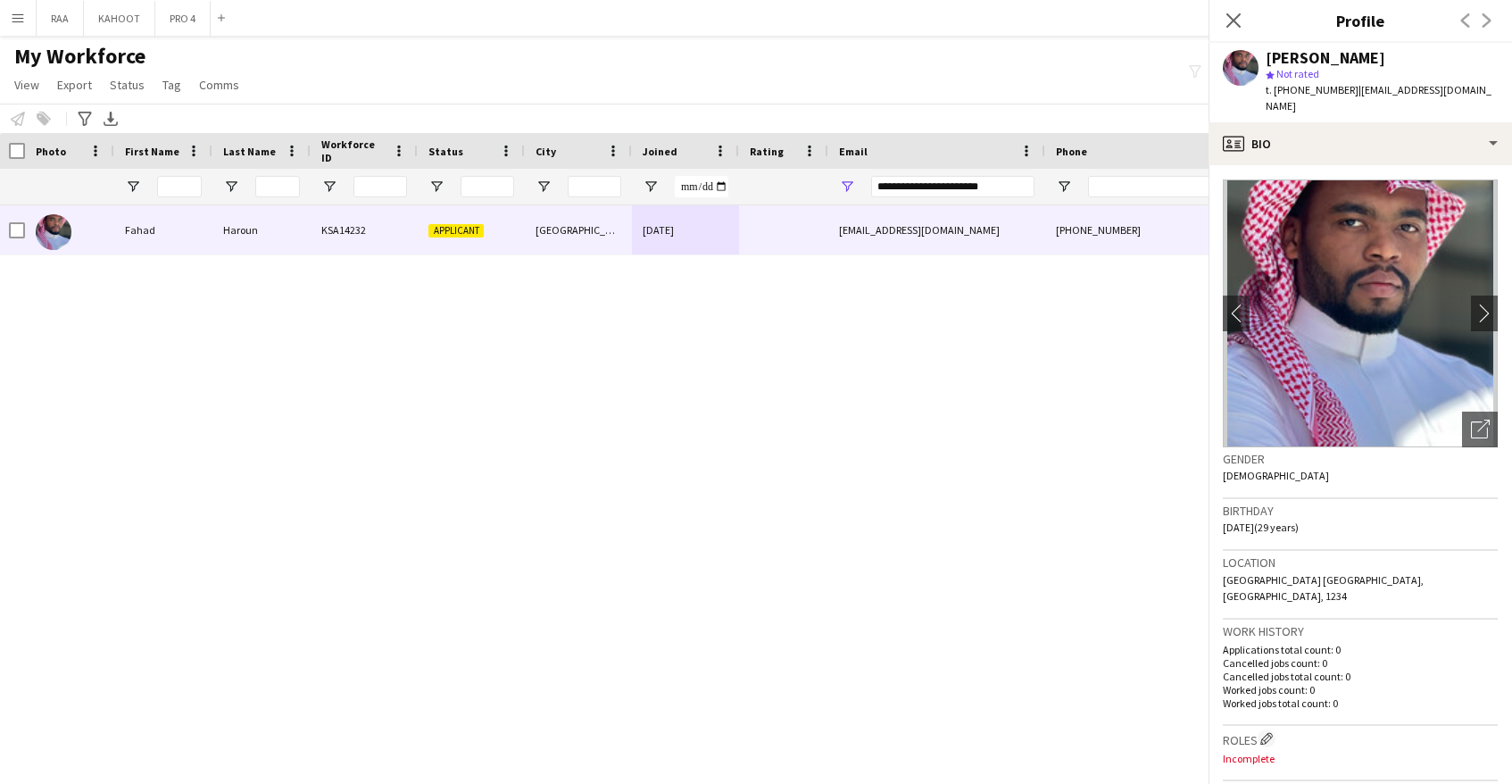
click at [1406, 565] on div "Location [GEOGRAPHIC_DATA] [GEOGRAPHIC_DATA], [GEOGRAPHIC_DATA], 1234" at bounding box center [1360, 585] width 274 height 69
click at [1338, 89] on span "t. [PHONE_NUMBER]" at bounding box center [1311, 90] width 92 height 14
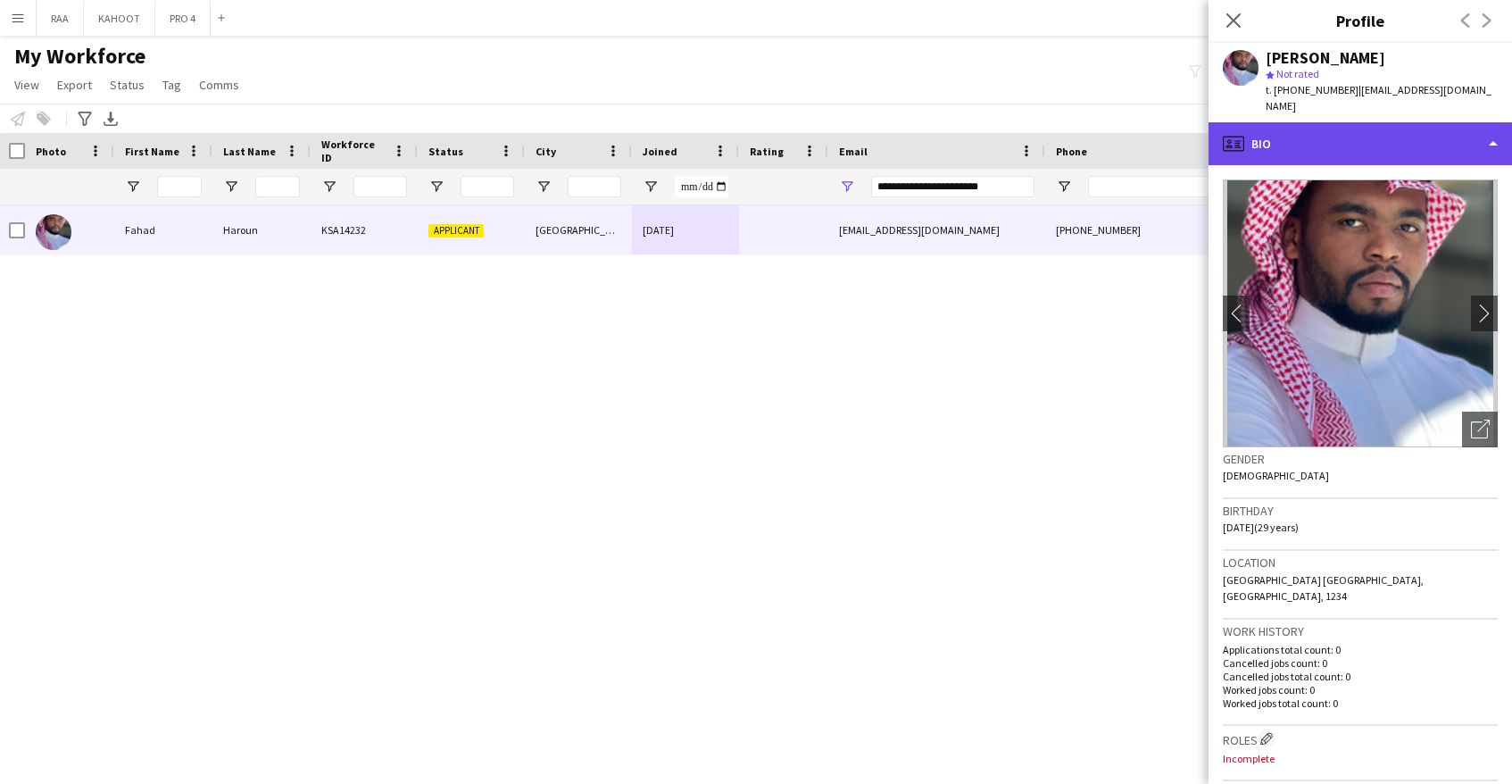
click at [1367, 122] on div "profile Bio" at bounding box center [1360, 144] width 303 height 43
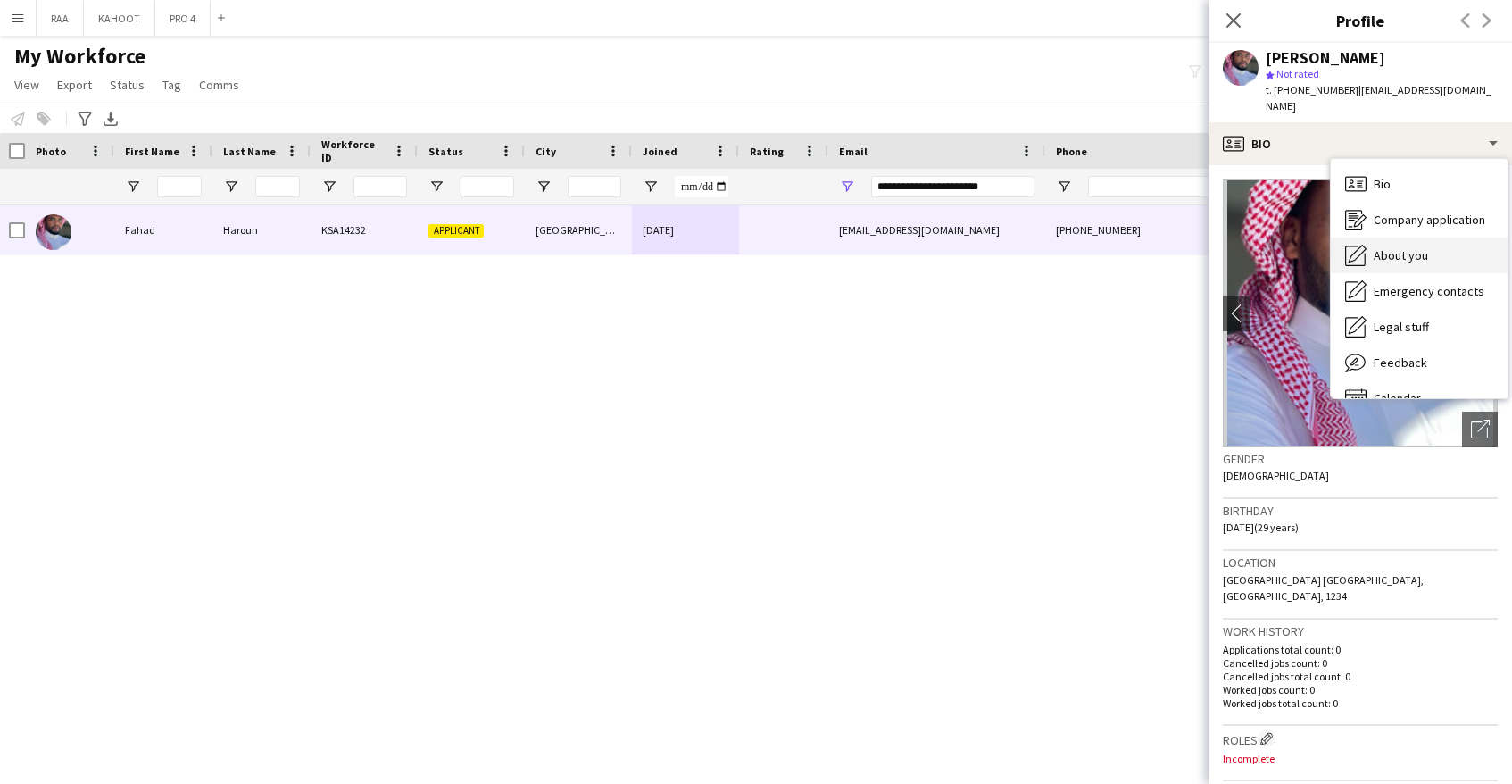
click at [1431, 246] on div "About you About you" at bounding box center [1420, 255] width 177 height 35
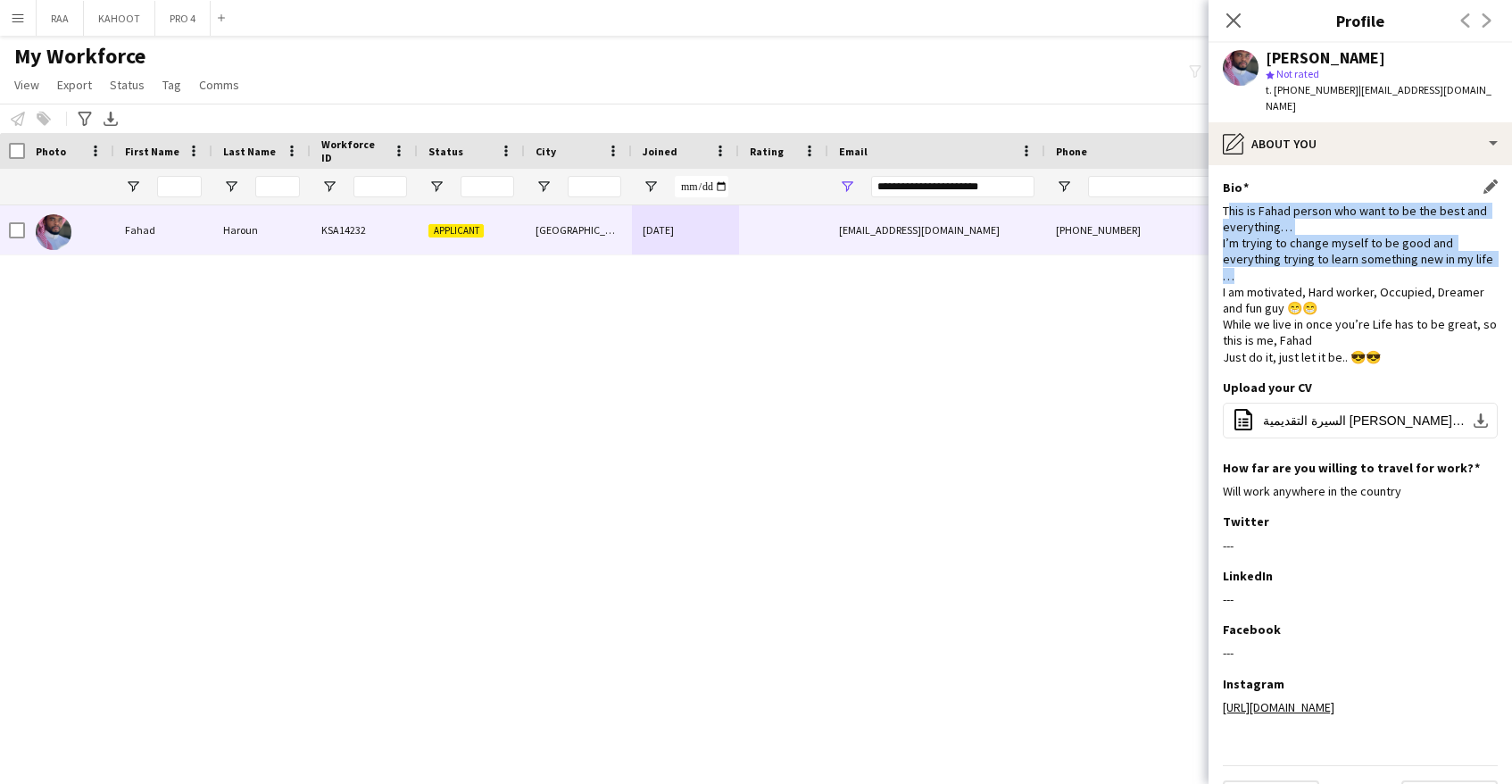
drag, startPoint x: 1229, startPoint y: 202, endPoint x: 1334, endPoint y: 269, distance: 124.6
click at [1322, 259] on div "This is Fahad person who want to be the best and everything… I’m trying to chan…" at bounding box center [1360, 283] width 274 height 162
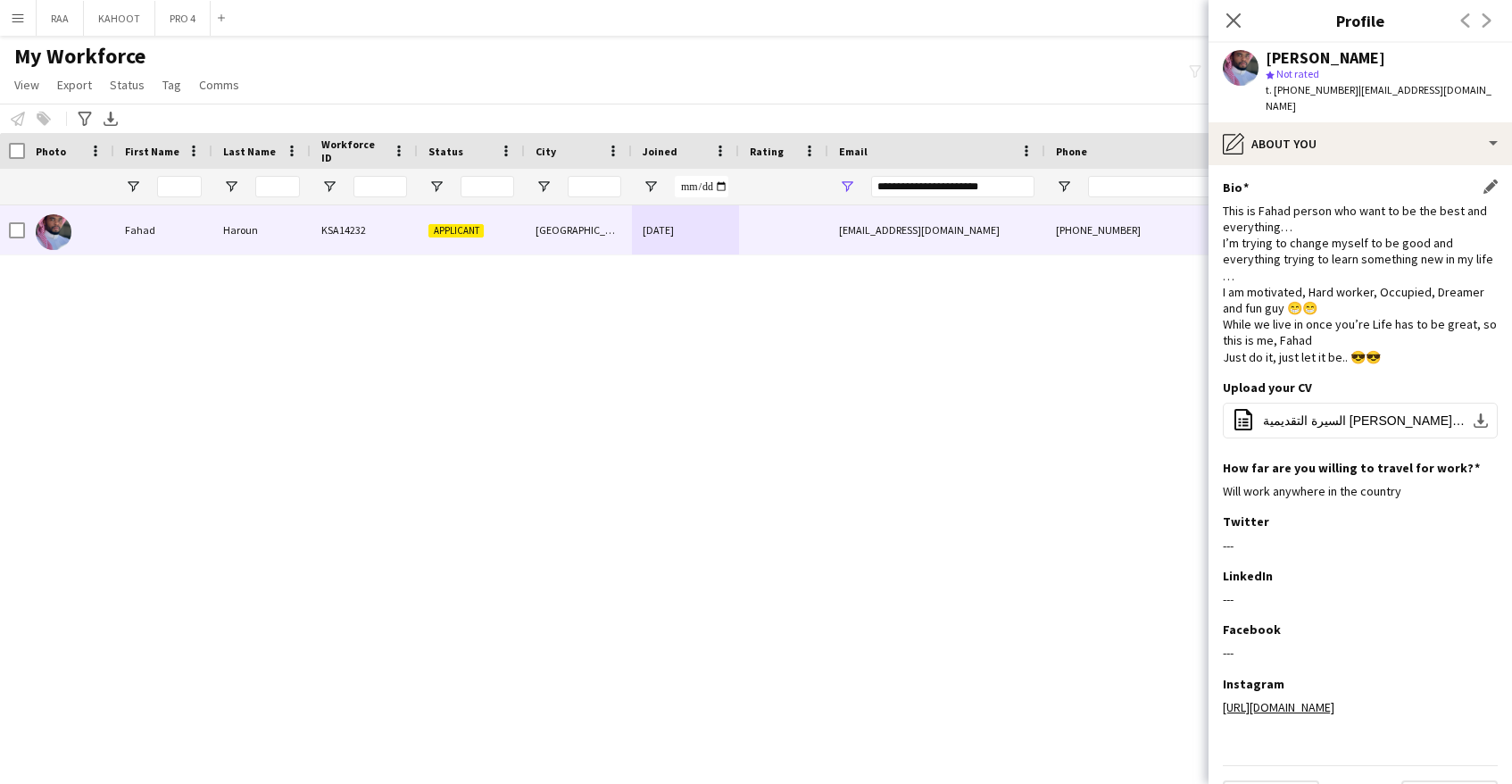
click at [1348, 278] on div "This is Fahad person who want to be the best and everything… I’m trying to chan…" at bounding box center [1360, 283] width 274 height 162
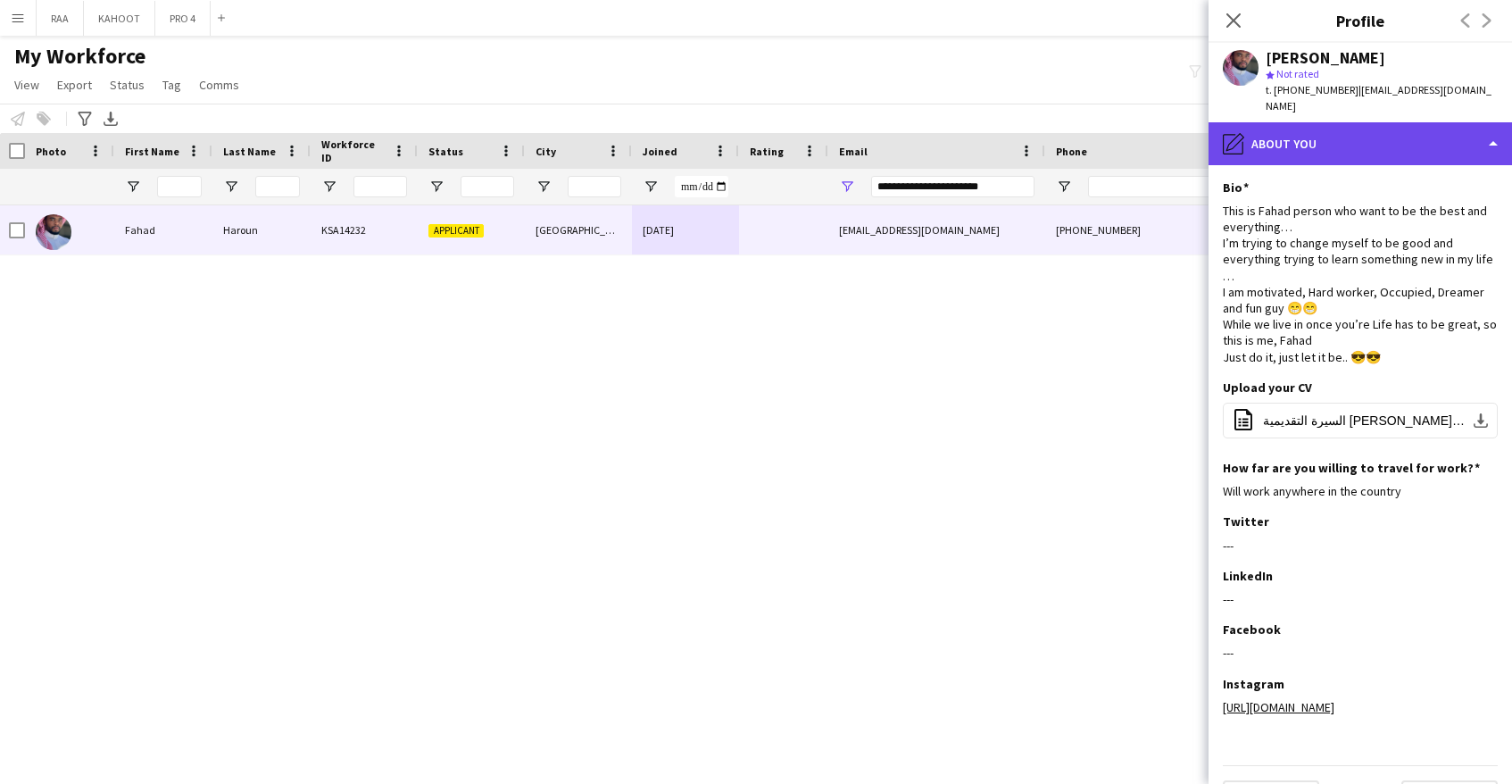
click at [1320, 138] on div "pencil4 About you" at bounding box center [1360, 144] width 303 height 43
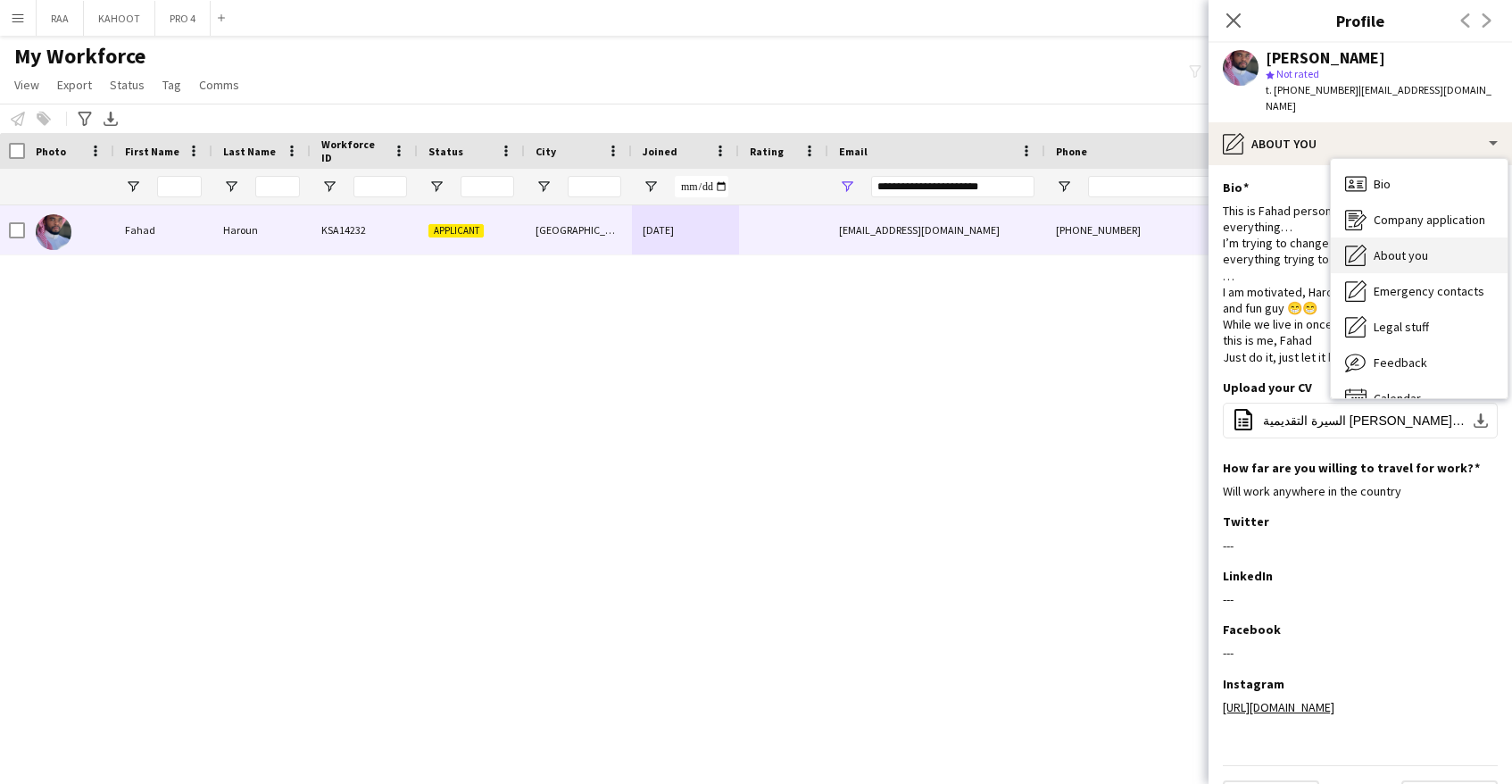
click at [1421, 247] on span "About you" at bounding box center [1400, 255] width 54 height 16
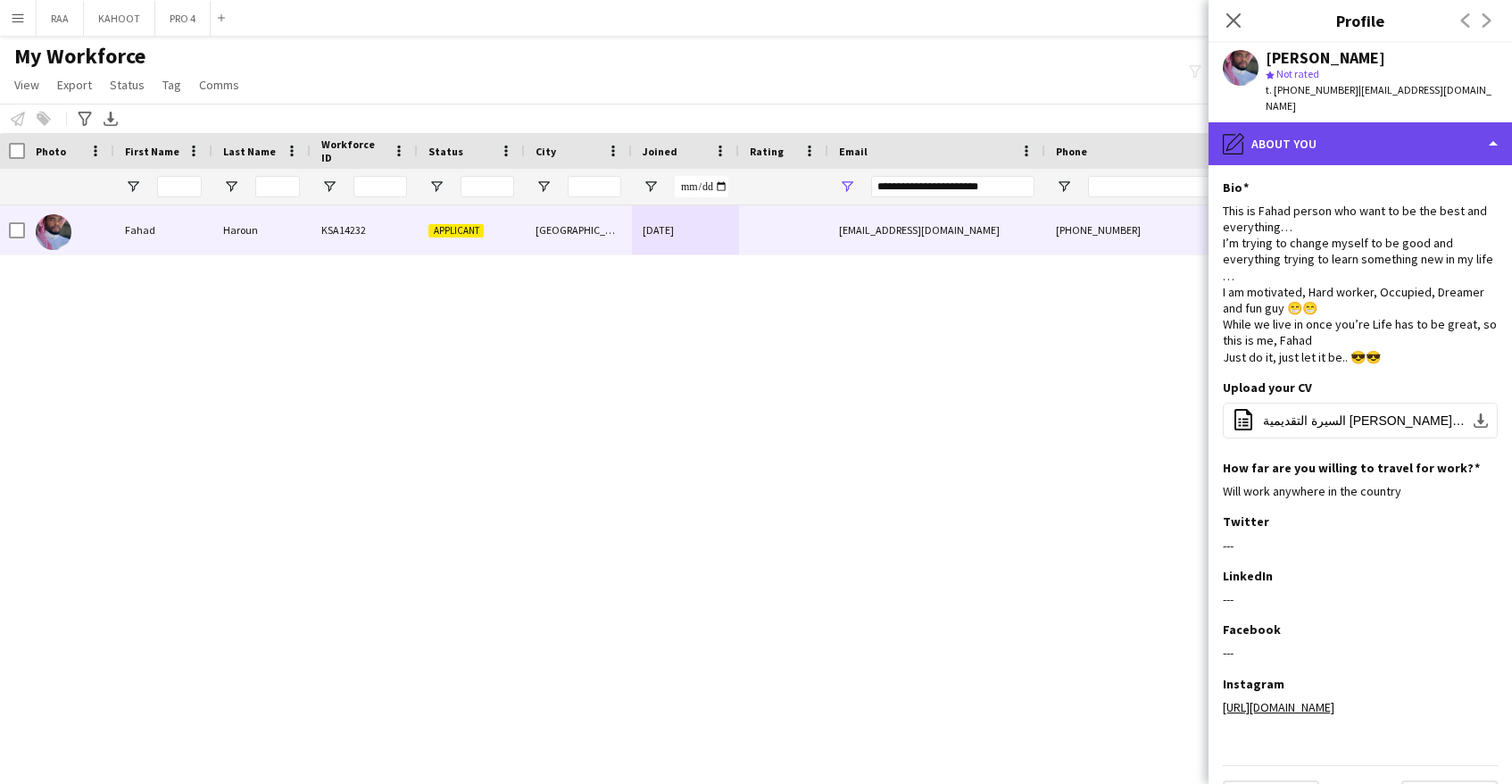
click at [1341, 143] on div "pencil4 About you" at bounding box center [1360, 144] width 303 height 43
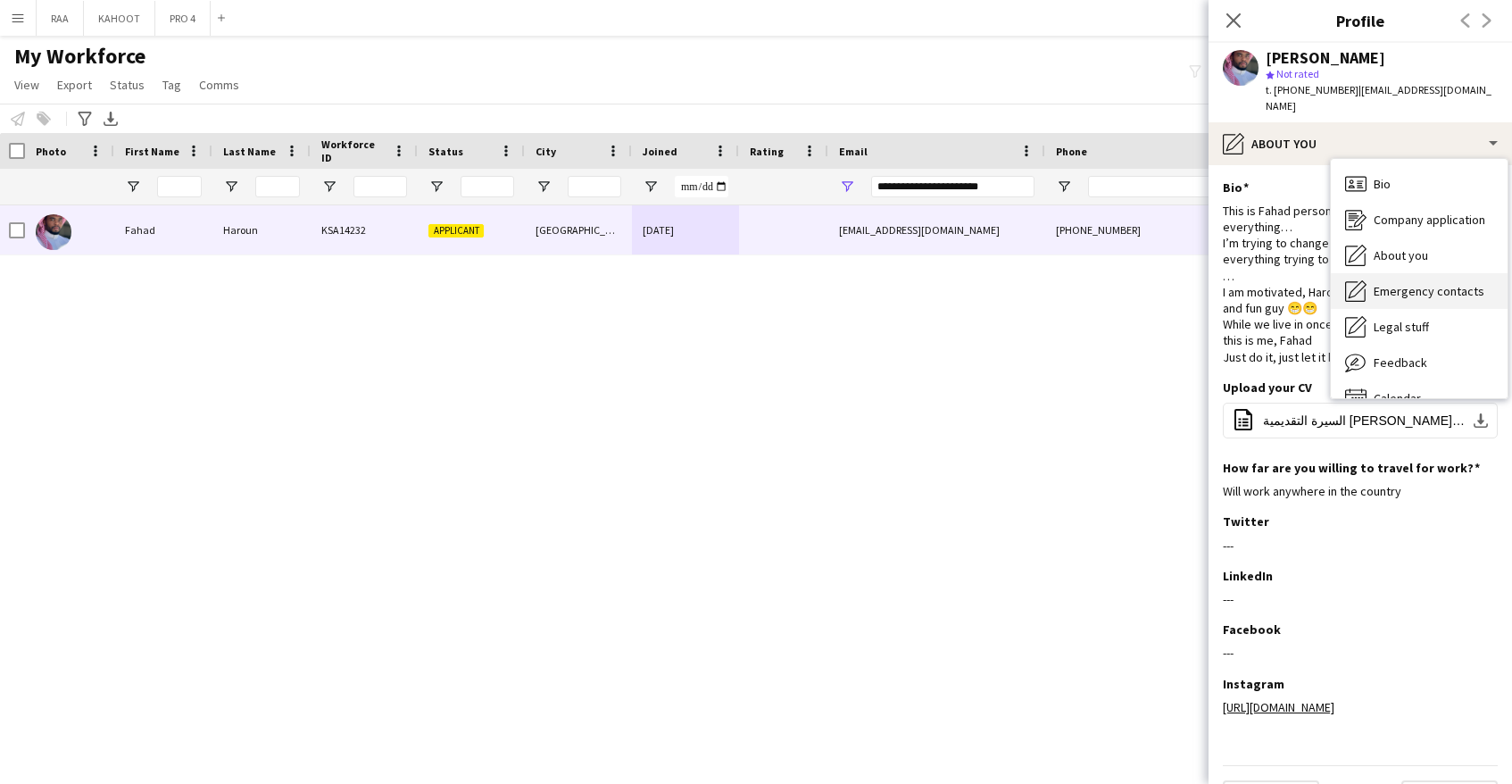
click at [1441, 283] on span "Emergency contacts" at bounding box center [1428, 291] width 110 height 16
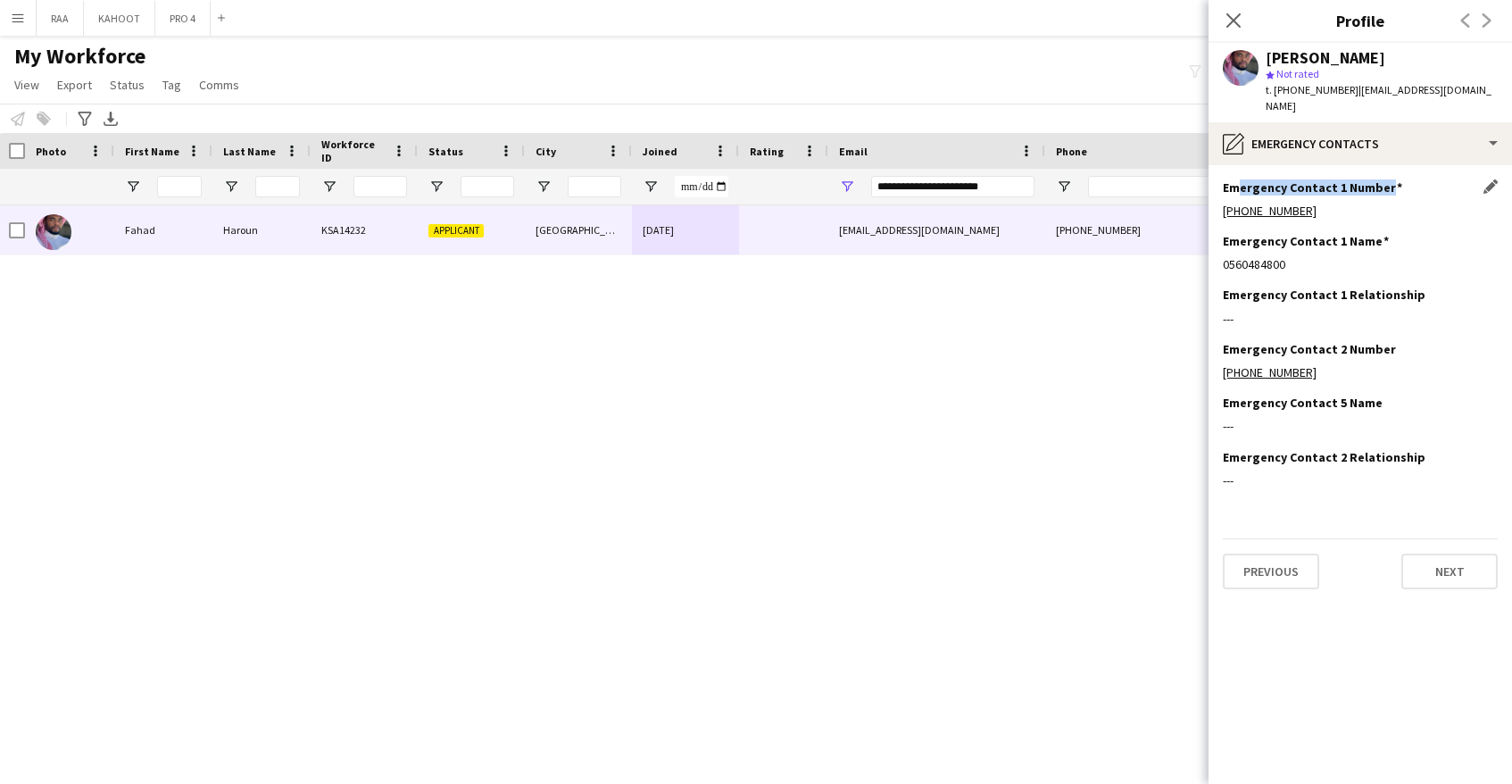
drag, startPoint x: 1239, startPoint y: 175, endPoint x: 1395, endPoint y: 171, distance: 156.1
click at [1395, 179] on div "Emergency Contact 1 Number Edit this field" at bounding box center [1360, 187] width 274 height 16
click at [1348, 203] on div "[PHONE_NUMBER]" at bounding box center [1360, 211] width 274 height 16
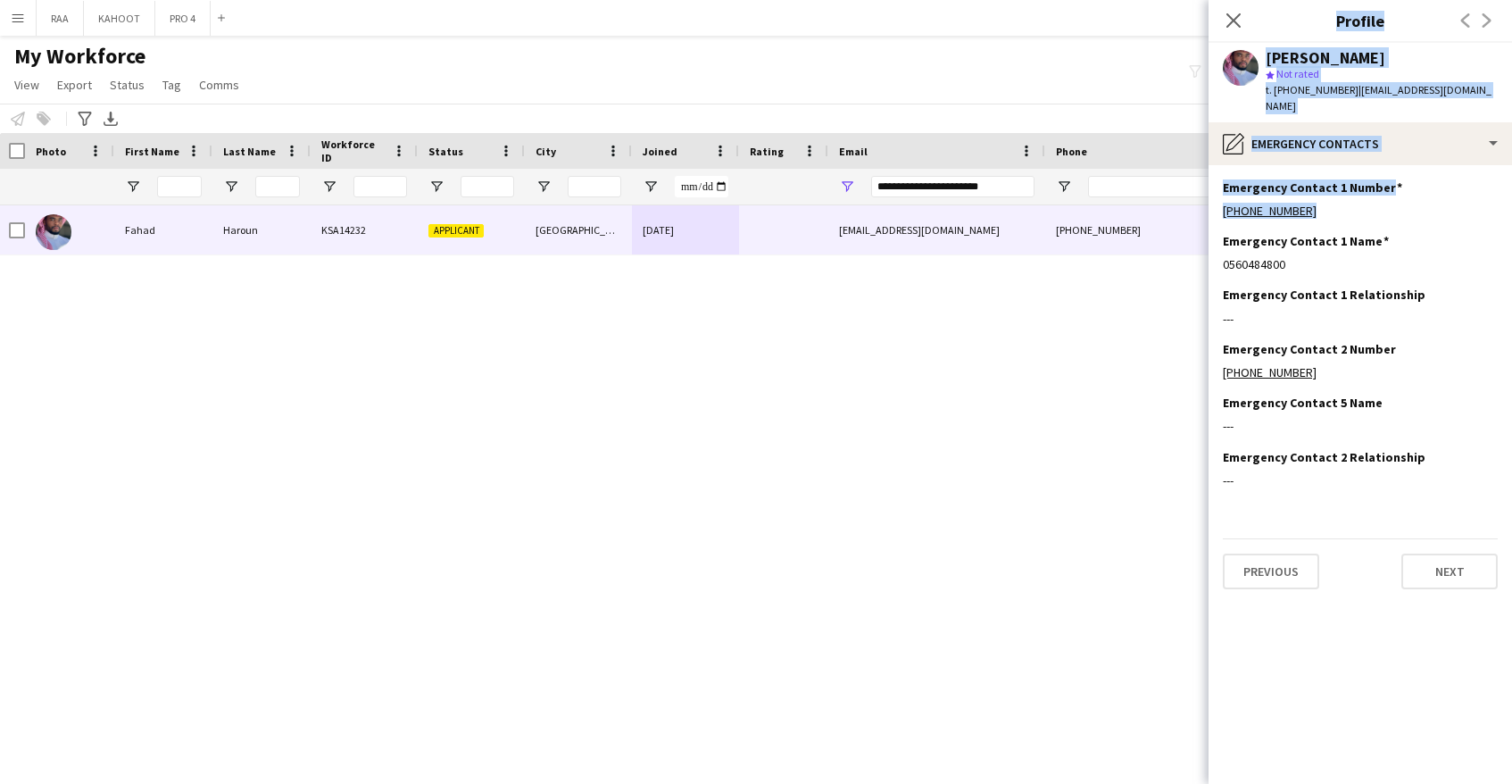
drag, startPoint x: 1314, startPoint y: 201, endPoint x: 1201, endPoint y: 203, distance: 113.0
click at [1201, 203] on body "Menu Boards Boards Boards All jobs Status Workforce Workforce My Workforce Recr…" at bounding box center [756, 392] width 1512 height 784
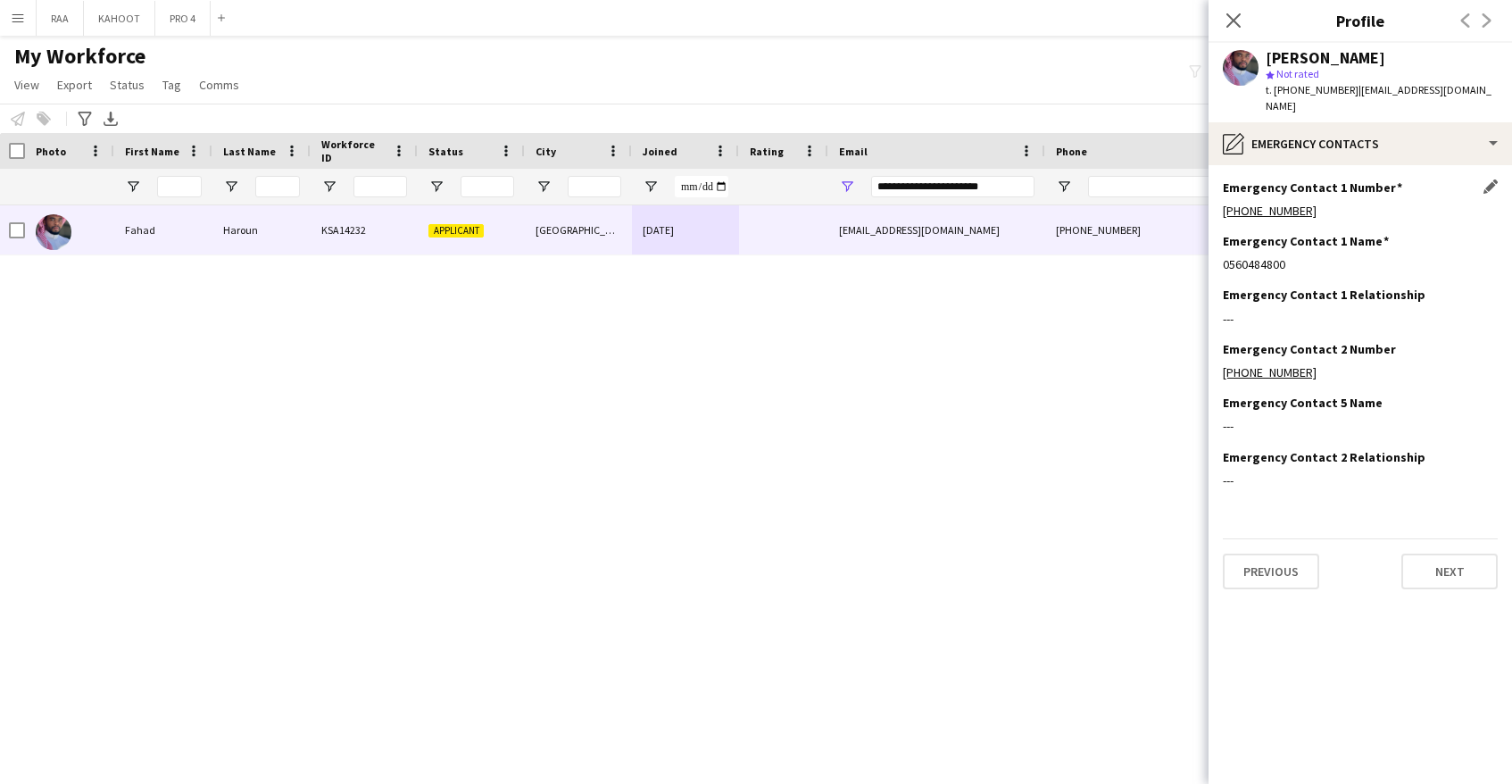
click at [1343, 203] on div "[PHONE_NUMBER]" at bounding box center [1360, 211] width 274 height 16
drag, startPoint x: 1332, startPoint y: 192, endPoint x: 1303, endPoint y: 265, distance: 78.5
click at [1332, 203] on div "[PHONE_NUMBER]" at bounding box center [1360, 211] width 274 height 16
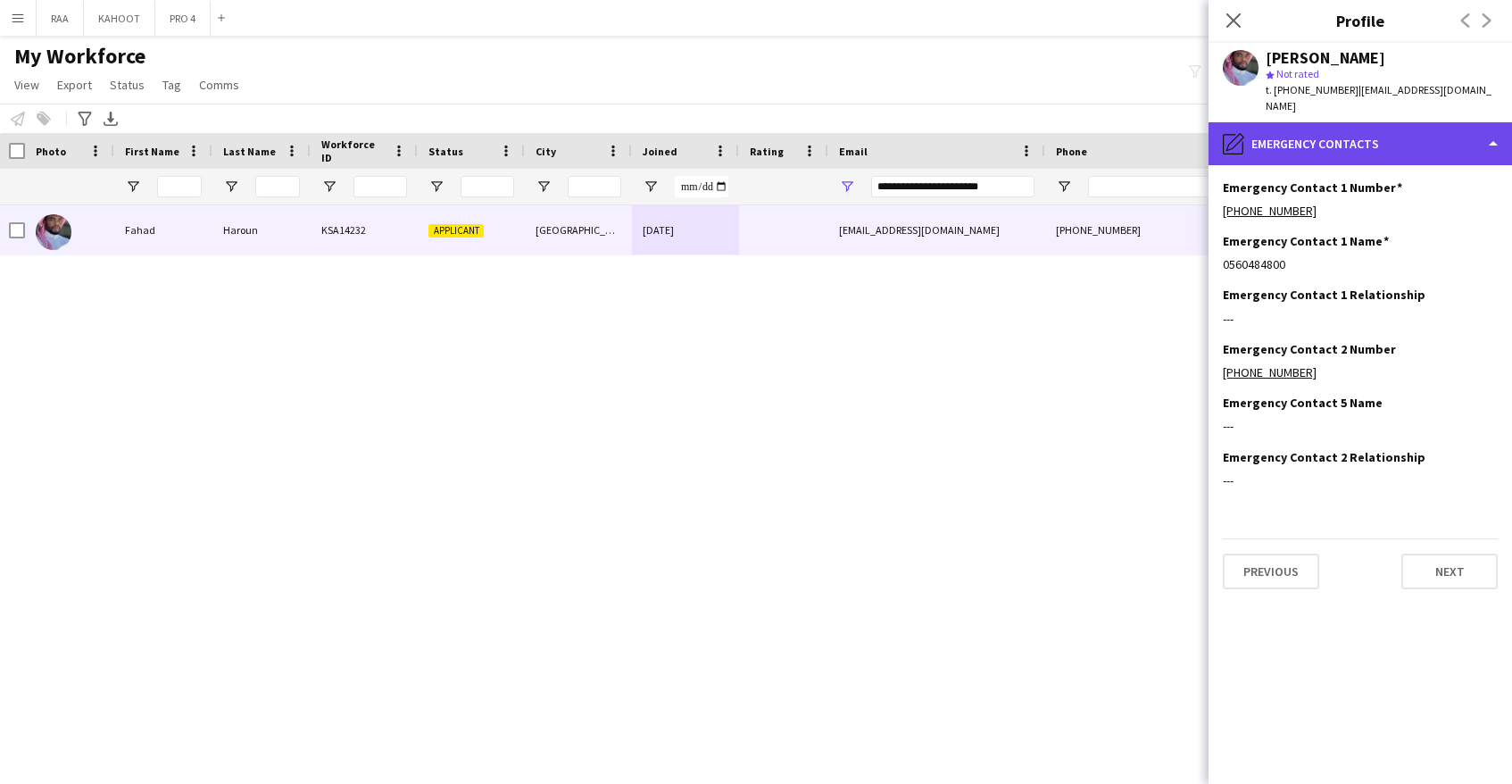
click at [1347, 122] on div "pencil4 Emergency contacts" at bounding box center [1360, 144] width 303 height 43
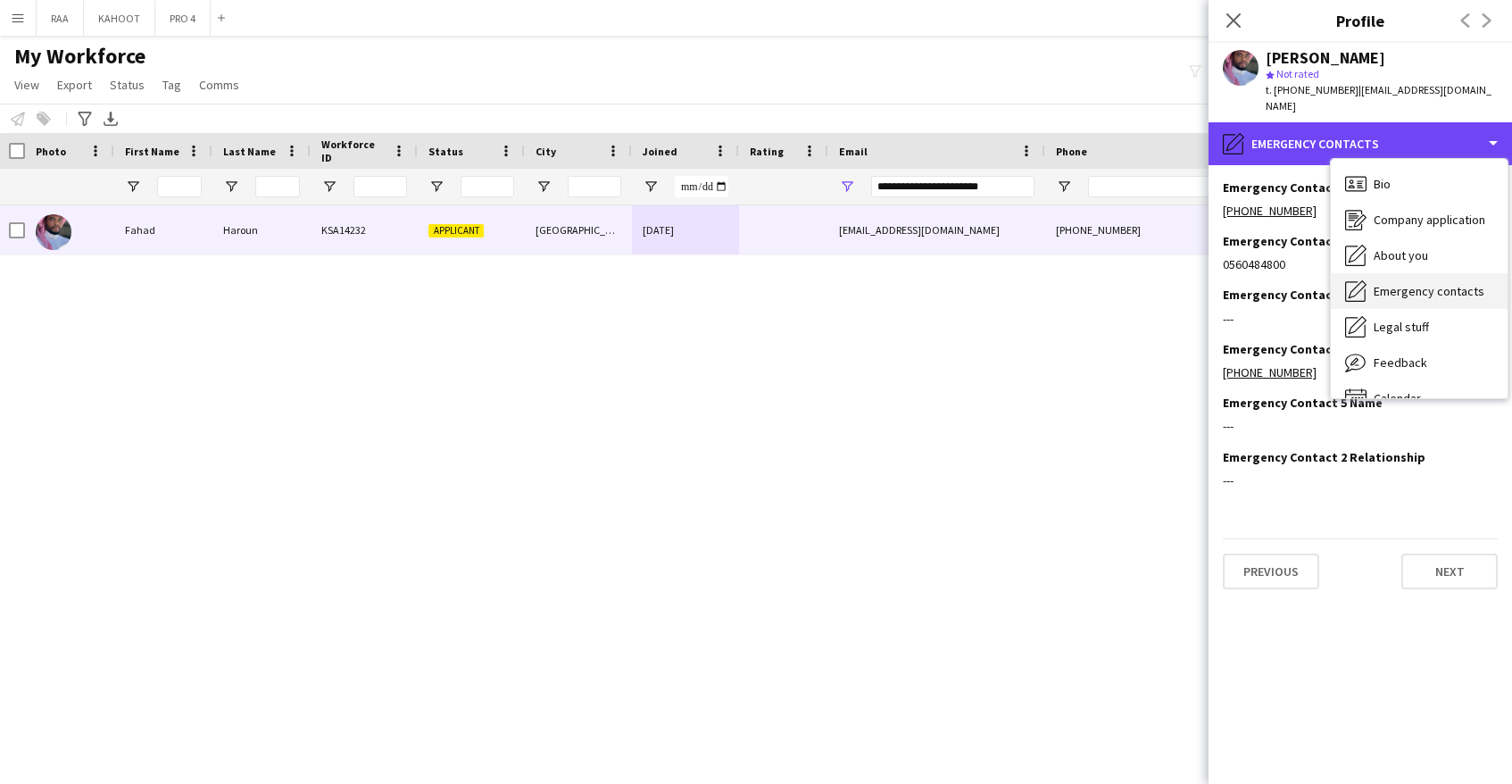
scroll to position [25, 0]
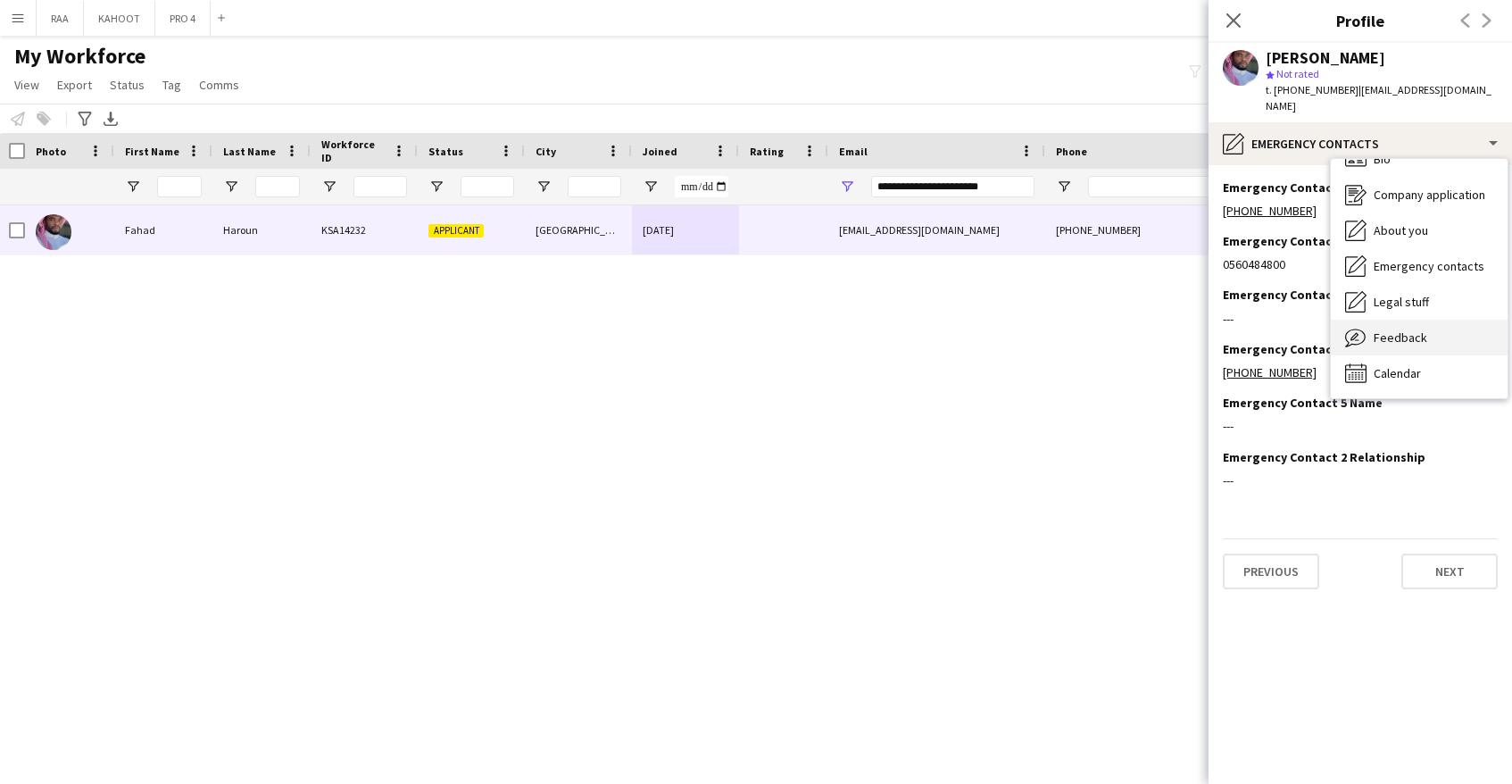
click at [1428, 320] on div "Feedback Feedback" at bounding box center [1420, 337] width 177 height 35
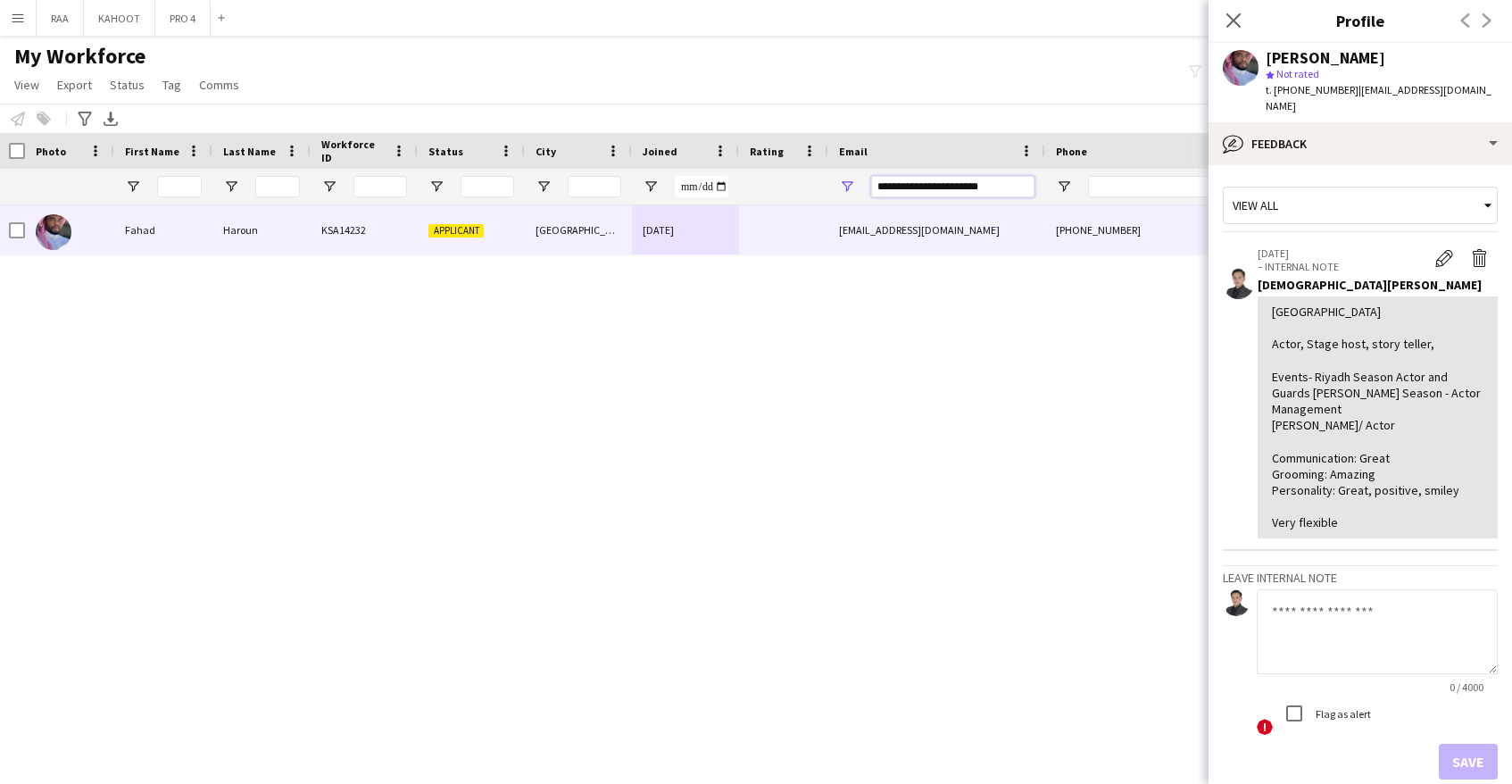
drag, startPoint x: 1015, startPoint y: 184, endPoint x: 822, endPoint y: 180, distance: 193.0
click at [825, 182] on div at bounding box center [1015, 186] width 2035 height 35
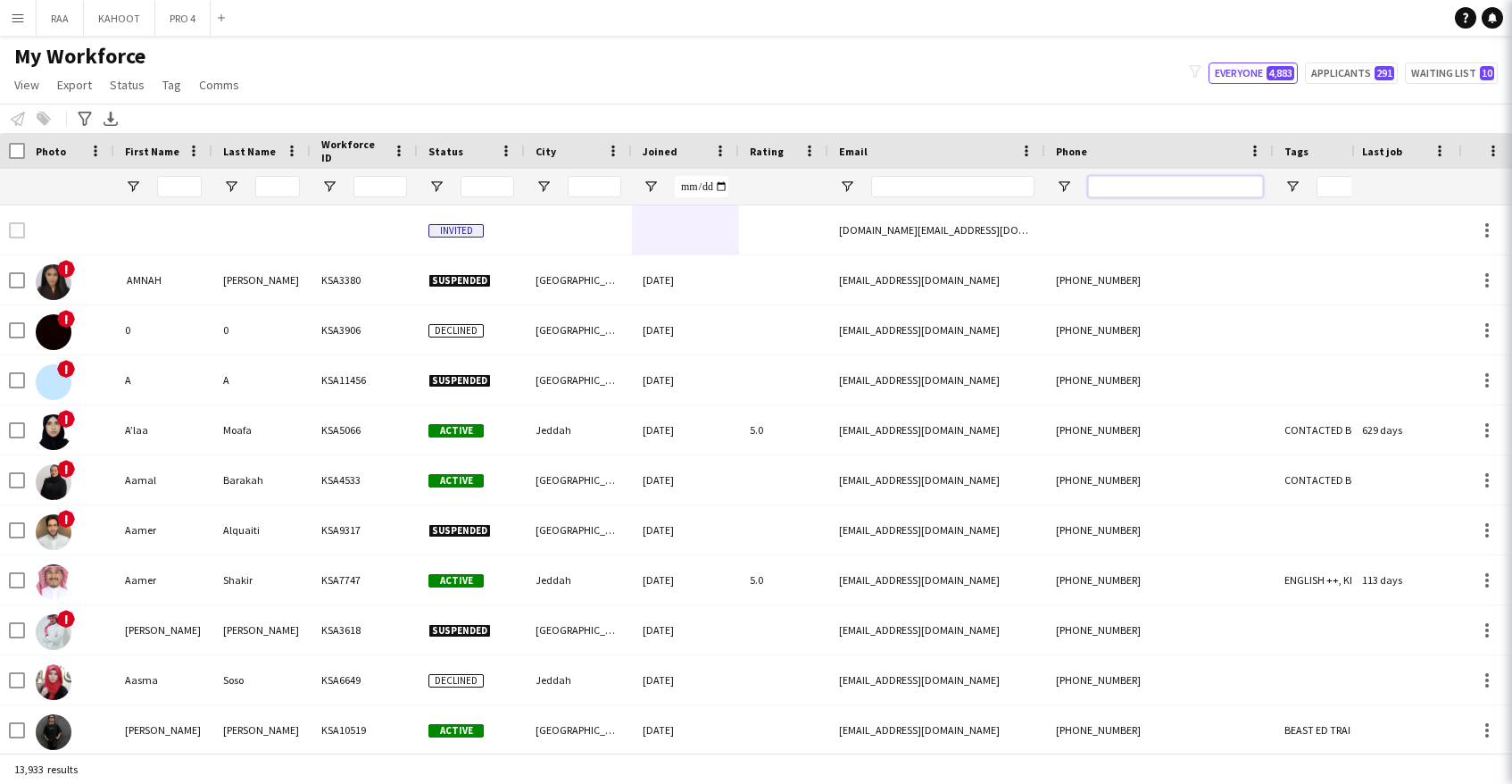
click at [1106, 188] on input "Phone Filter Input" at bounding box center [1176, 187] width 175 height 22
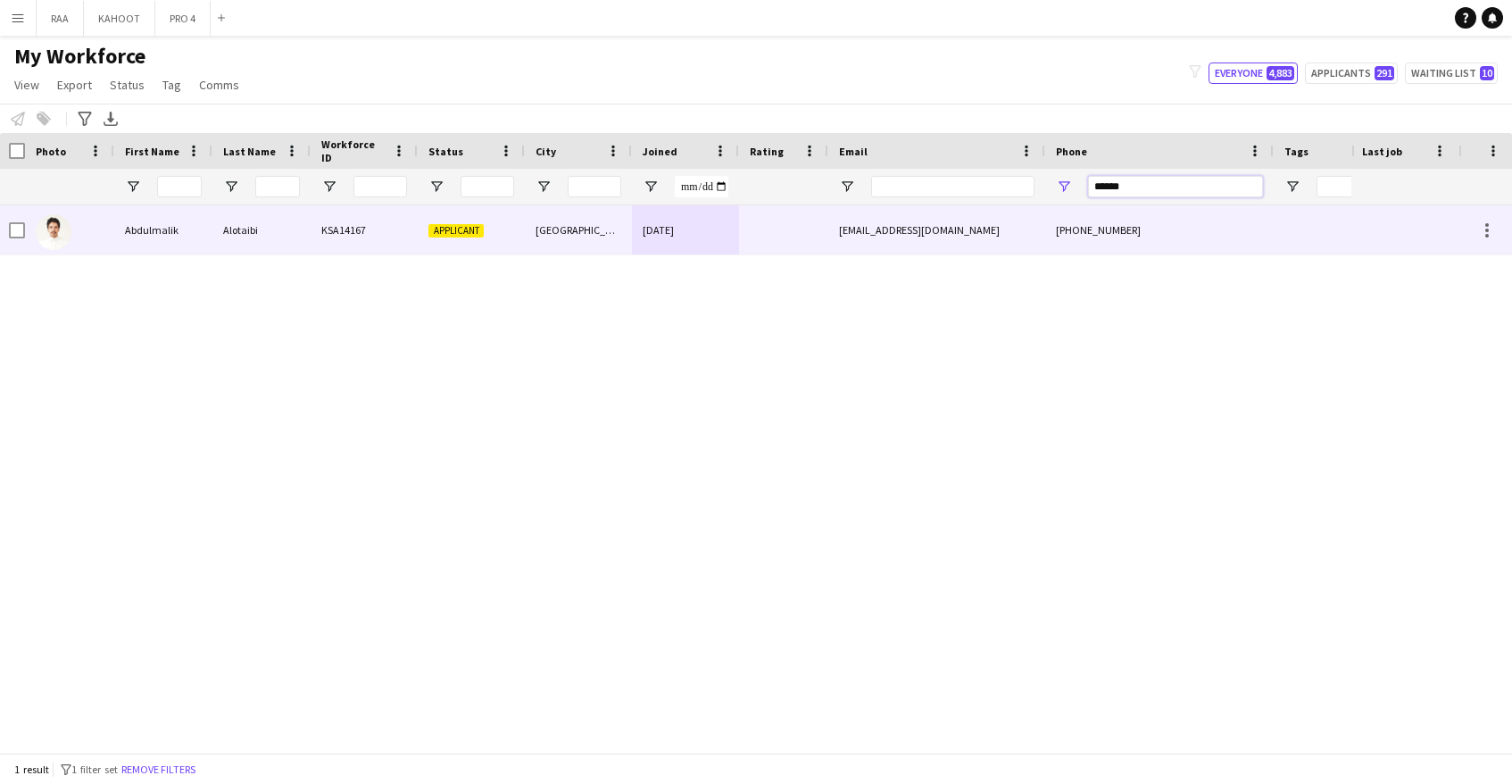
type input "******"
click at [1088, 246] on div "[PHONE_NUMBER]" at bounding box center [1159, 230] width 228 height 49
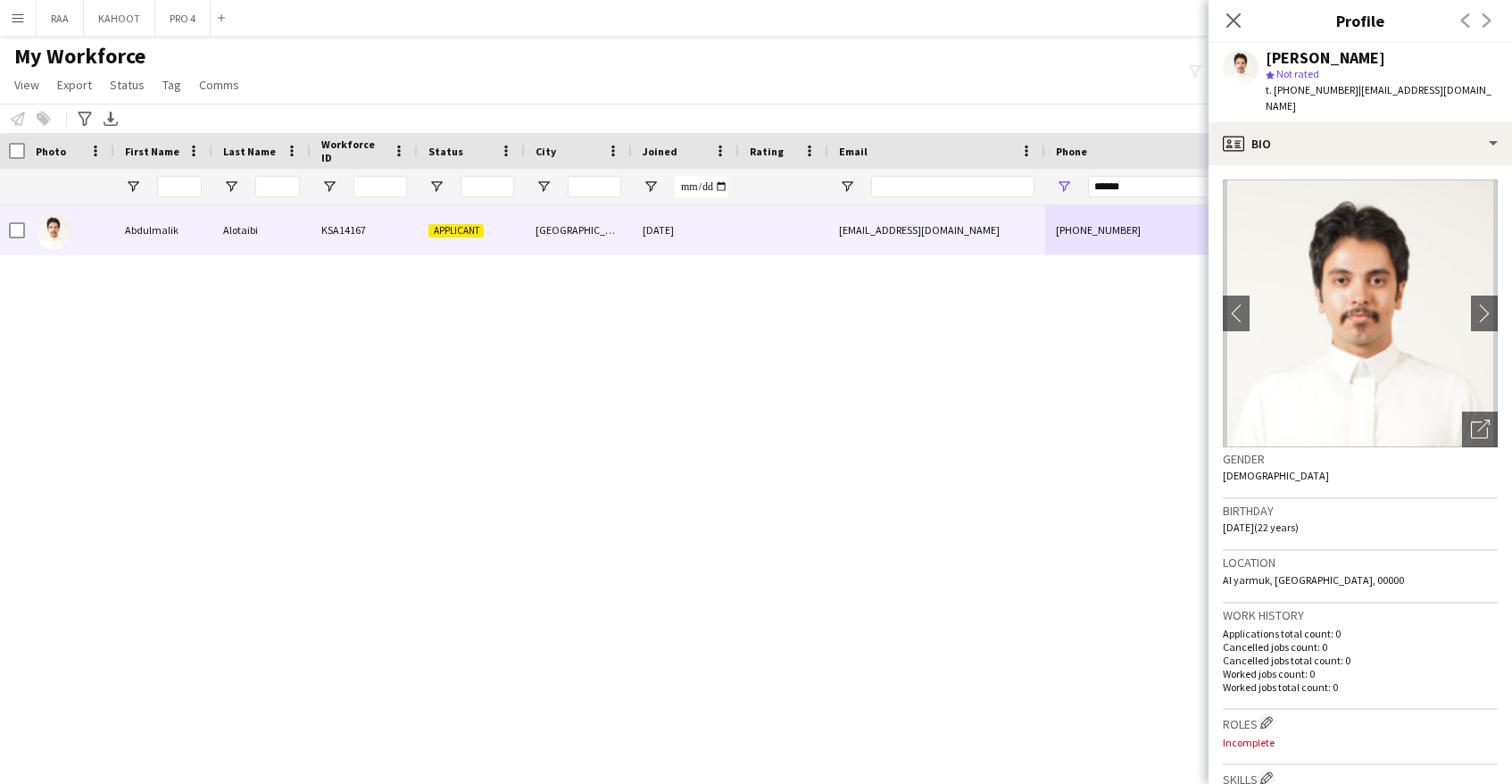
drag, startPoint x: 1268, startPoint y: 58, endPoint x: 1474, endPoint y: 61, distance: 206.0
click at [1474, 61] on div "[PERSON_NAME]" at bounding box center [1381, 58] width 232 height 16
copy div "[PERSON_NAME]"
click at [1333, 86] on span "t. [PHONE_NUMBER]" at bounding box center [1311, 90] width 92 height 14
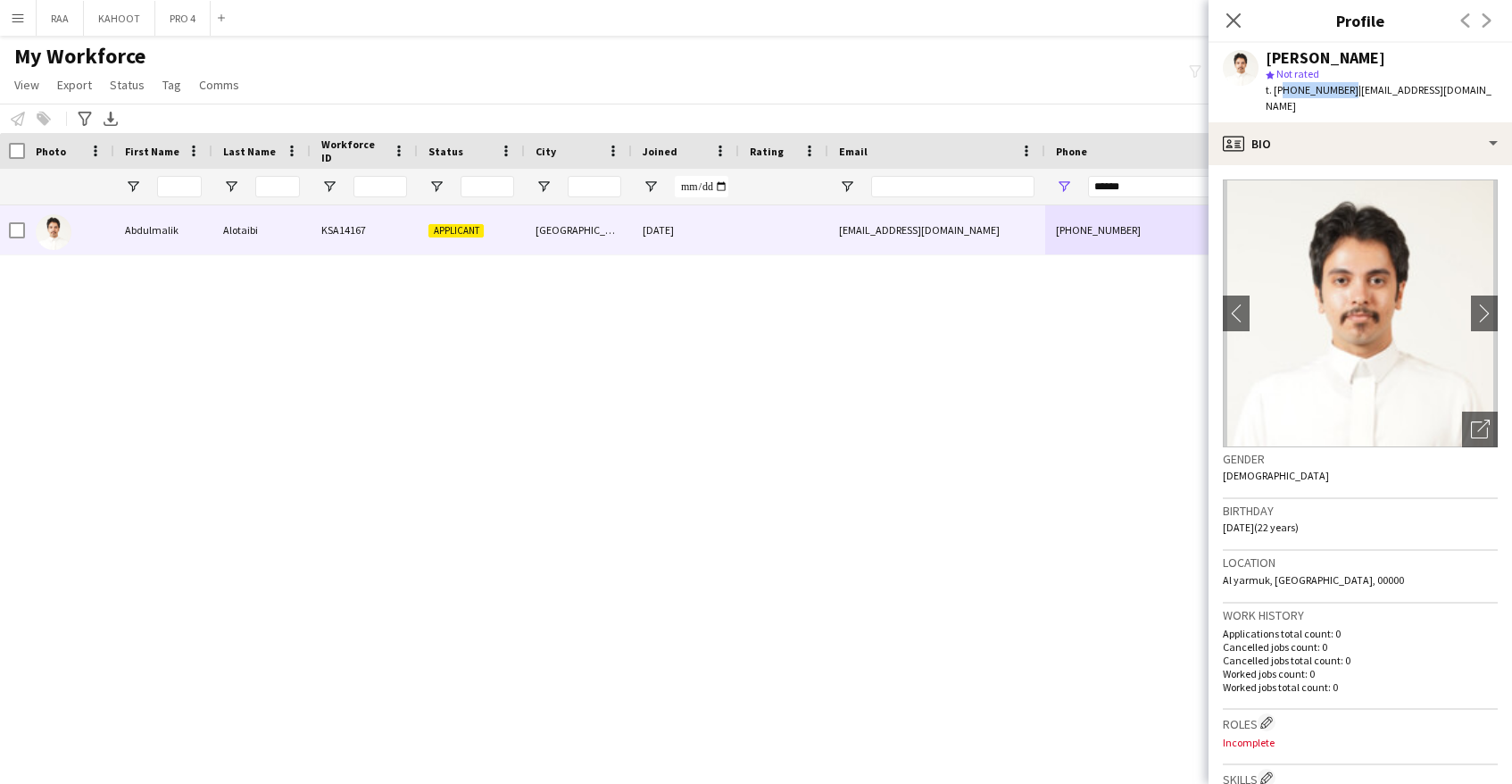
copy span "966555639727"
drag, startPoint x: 1352, startPoint y: 94, endPoint x: 1516, endPoint y: 94, distance: 164.0
click at [1511, 94] on html "Menu Boards Boards Boards All jobs Status Workforce Workforce My Workforce Recr…" at bounding box center [756, 392] width 1512 height 784
drag, startPoint x: 1496, startPoint y: 90, endPoint x: 1350, endPoint y: 91, distance: 146.0
click at [1351, 91] on app-profile-header "[PERSON_NAME] star Not rated t. [PHONE_NUMBER] | [EMAIL_ADDRESS][DOMAIN_NAME]" at bounding box center [1360, 83] width 303 height 80
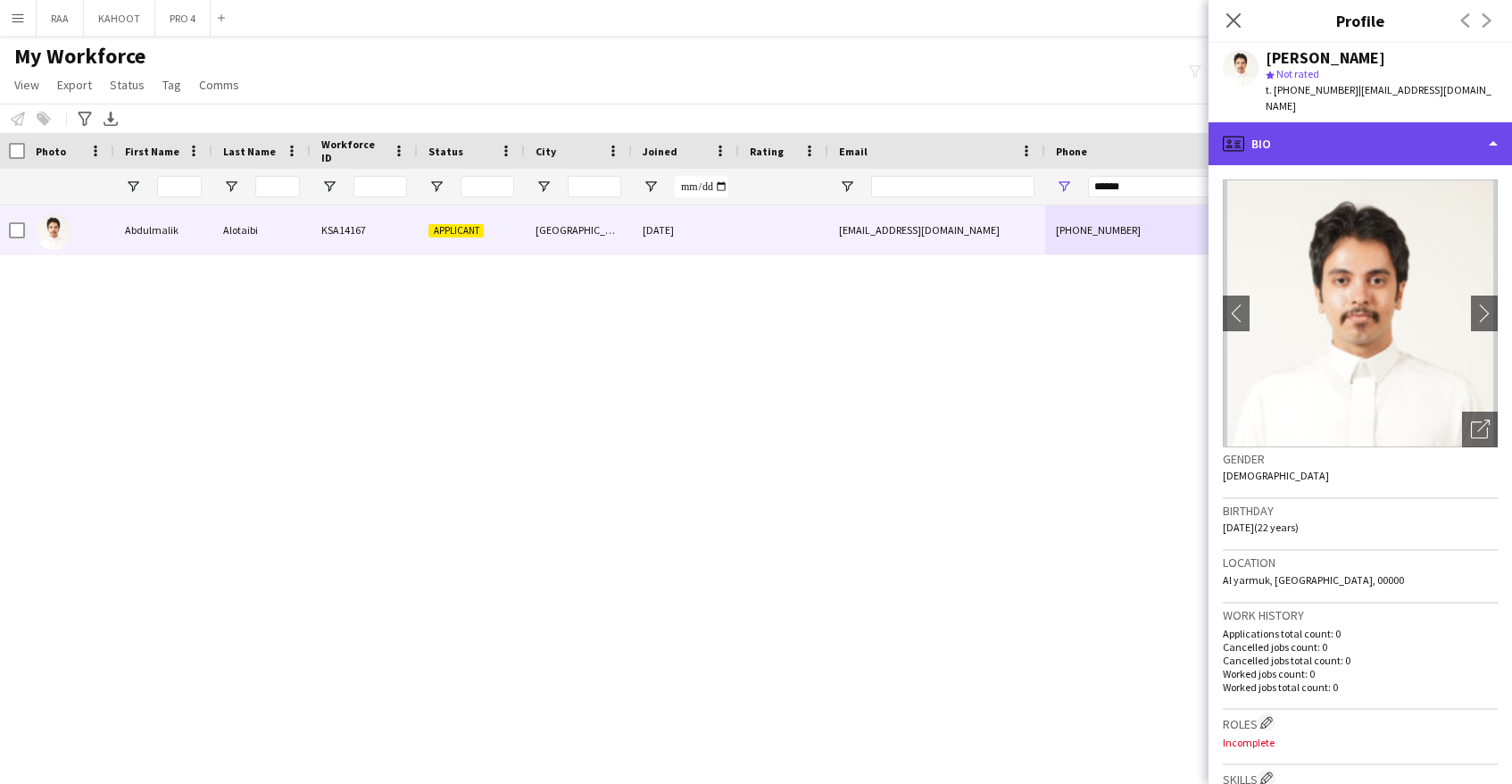
drag, startPoint x: 1331, startPoint y: 123, endPoint x: 1352, endPoint y: 217, distance: 96.3
click at [1331, 123] on div "profile Bio" at bounding box center [1360, 144] width 303 height 43
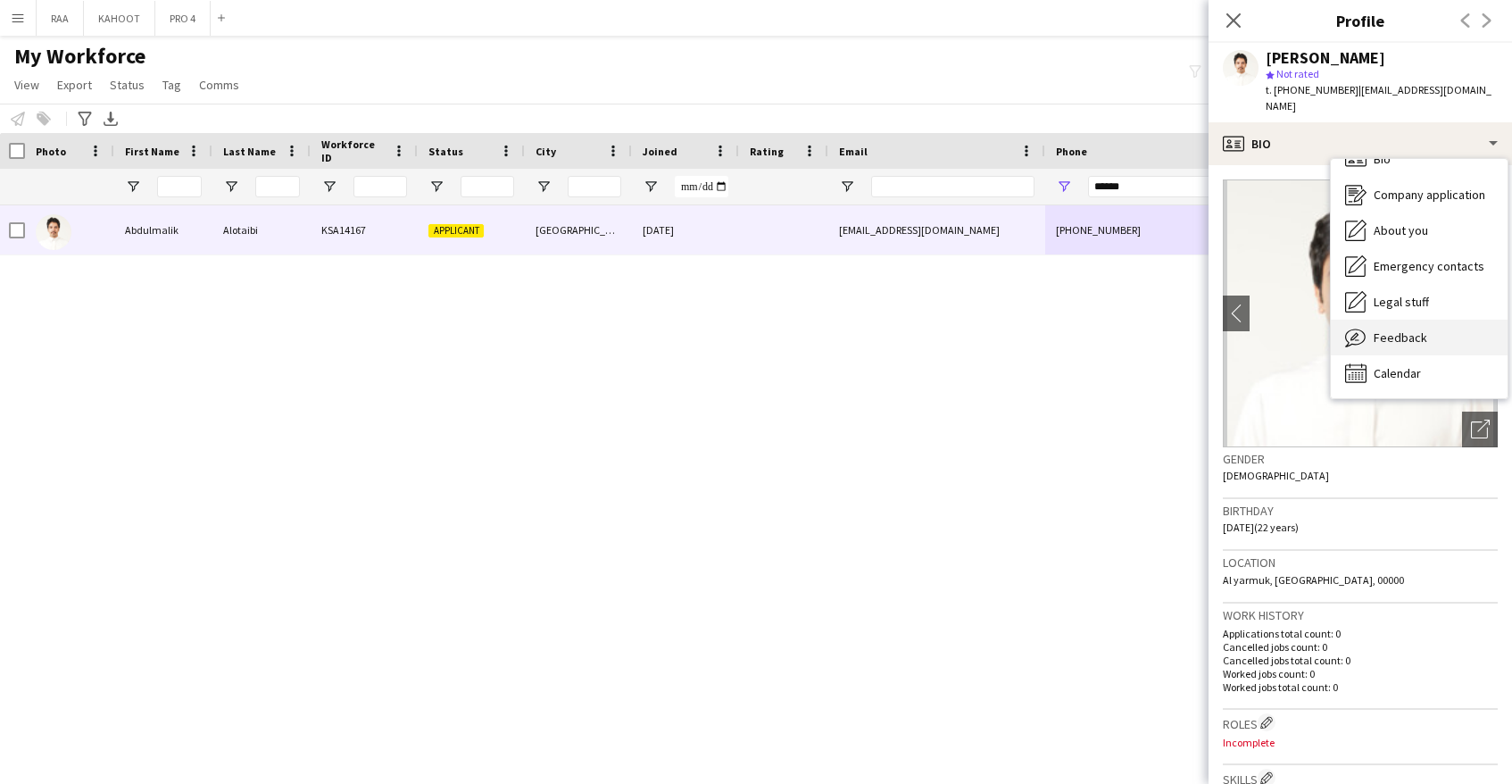
click at [1386, 330] on span "Feedback" at bounding box center [1400, 337] width 53 height 16
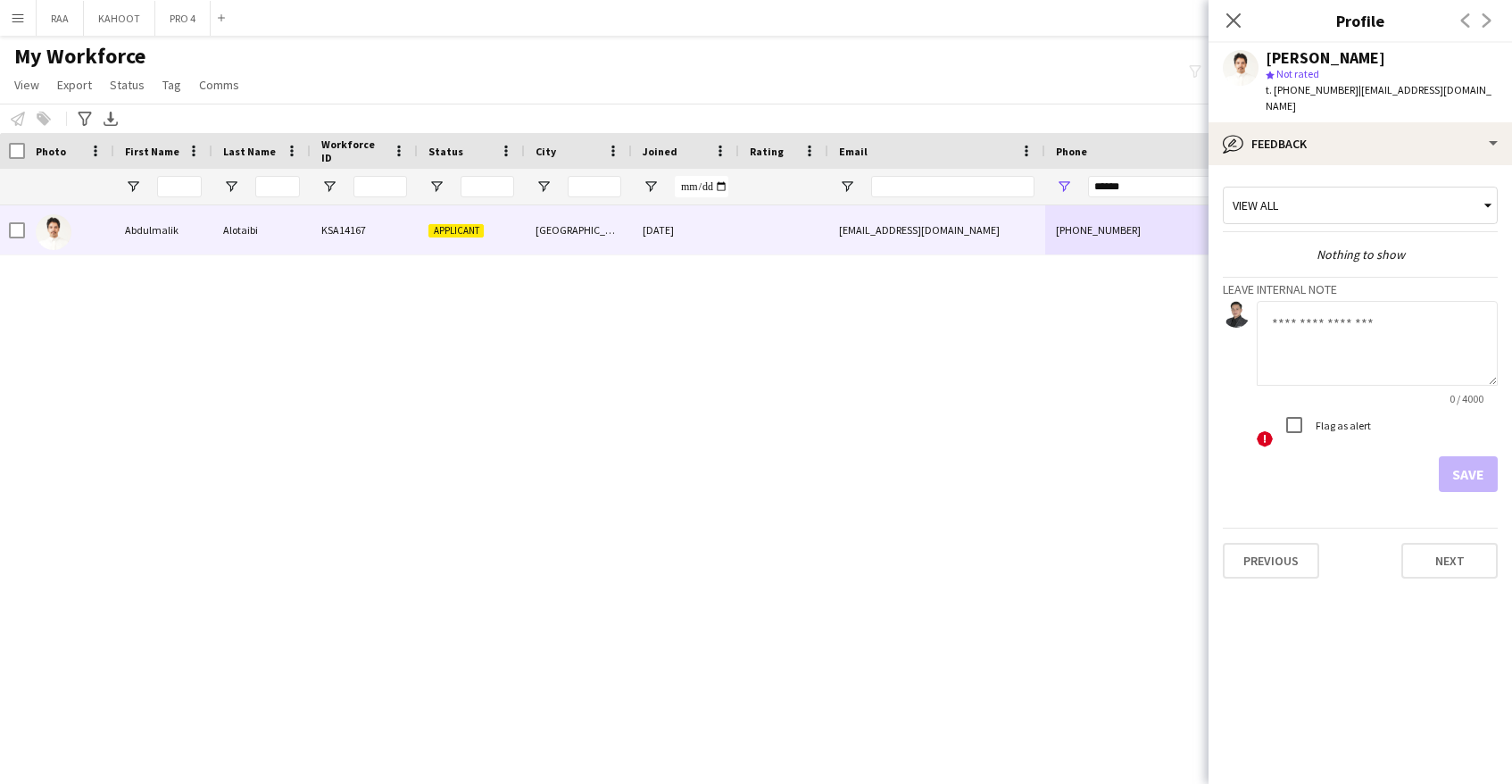
click at [1383, 344] on textarea at bounding box center [1376, 343] width 241 height 85
type textarea "**********"
click at [1476, 456] on button "Save" at bounding box center [1468, 474] width 59 height 35
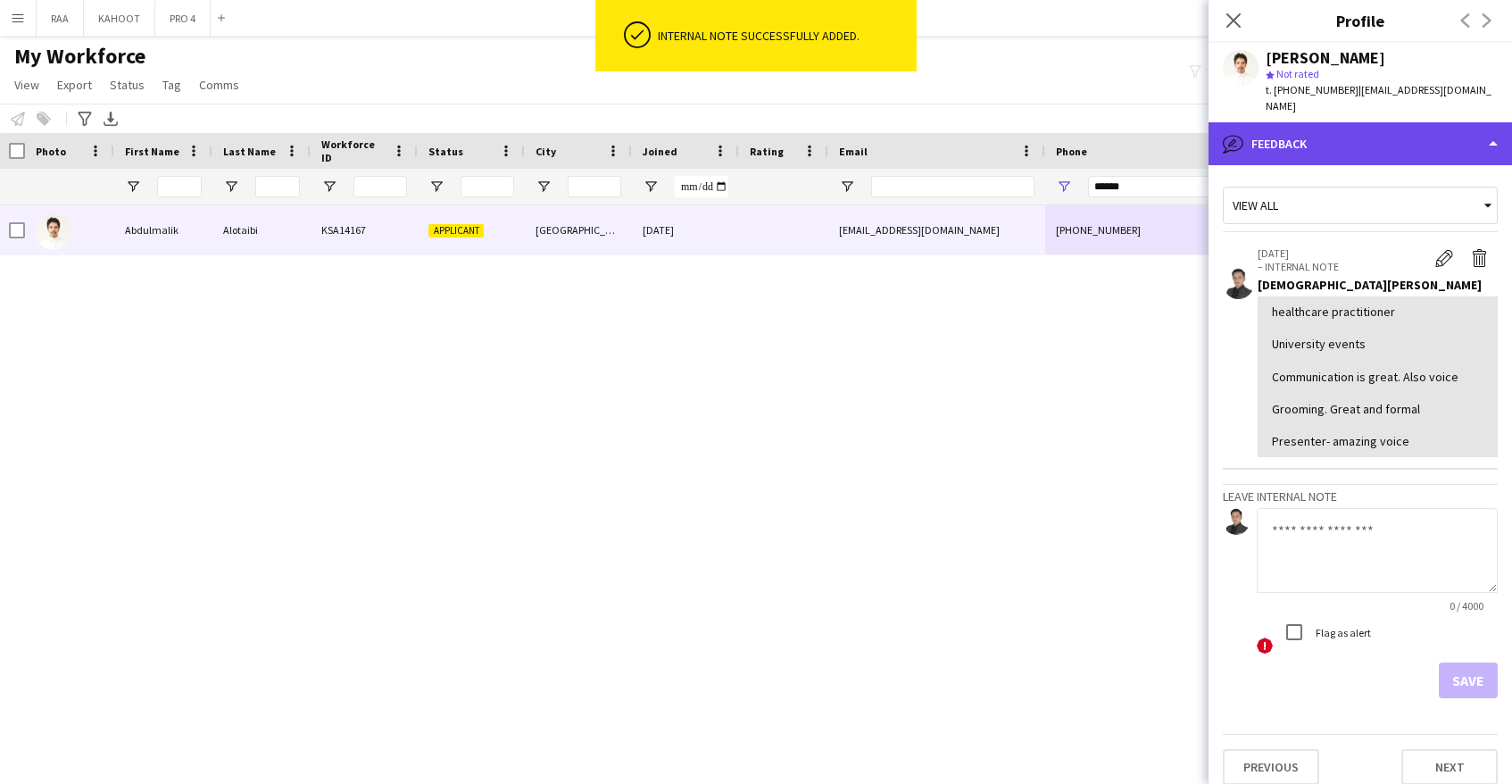
drag, startPoint x: 1388, startPoint y: 114, endPoint x: 1390, endPoint y: 123, distance: 9.2
click at [1387, 122] on div "bubble-pencil Feedback" at bounding box center [1360, 144] width 303 height 43
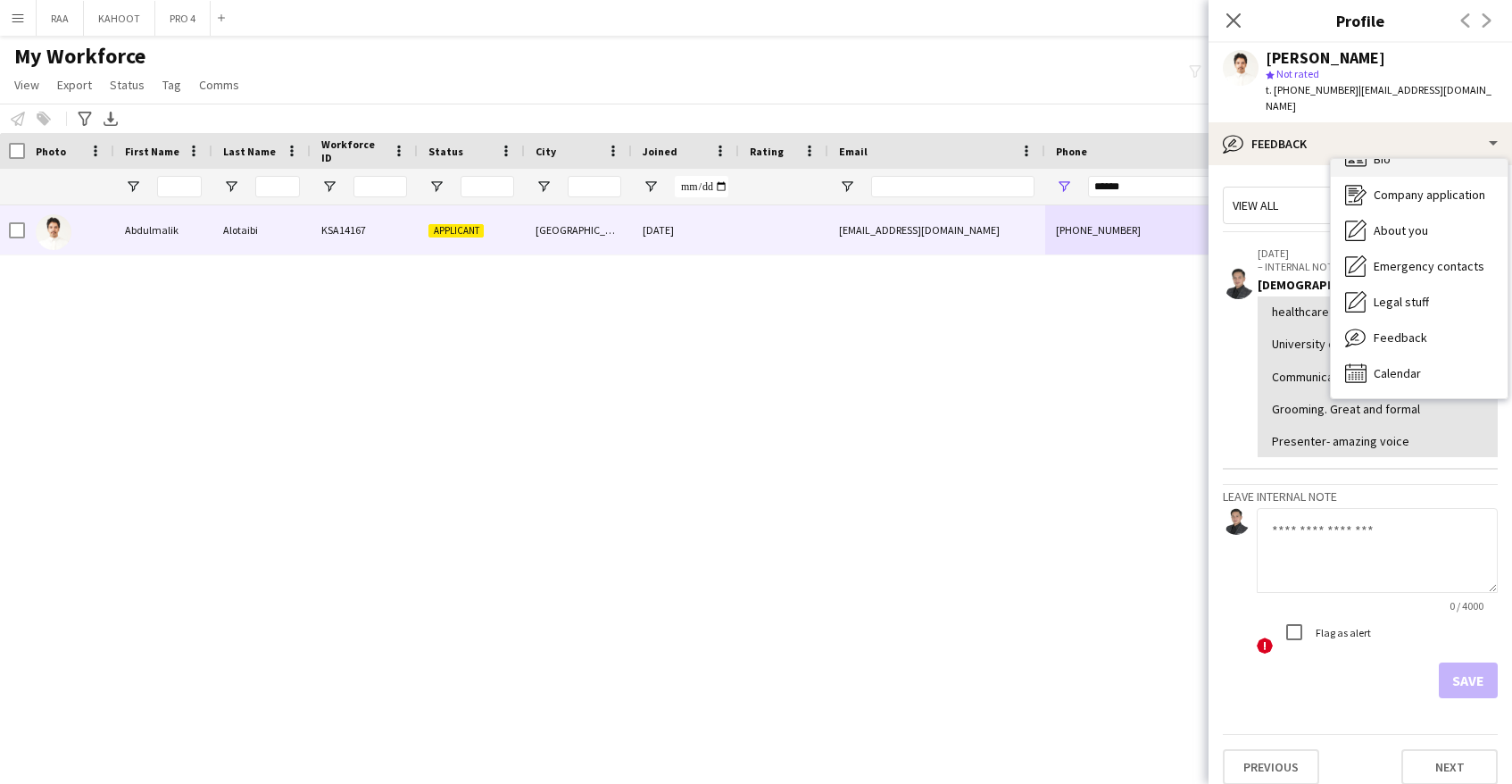
click at [1421, 152] on div "Bio Bio" at bounding box center [1420, 158] width 177 height 35
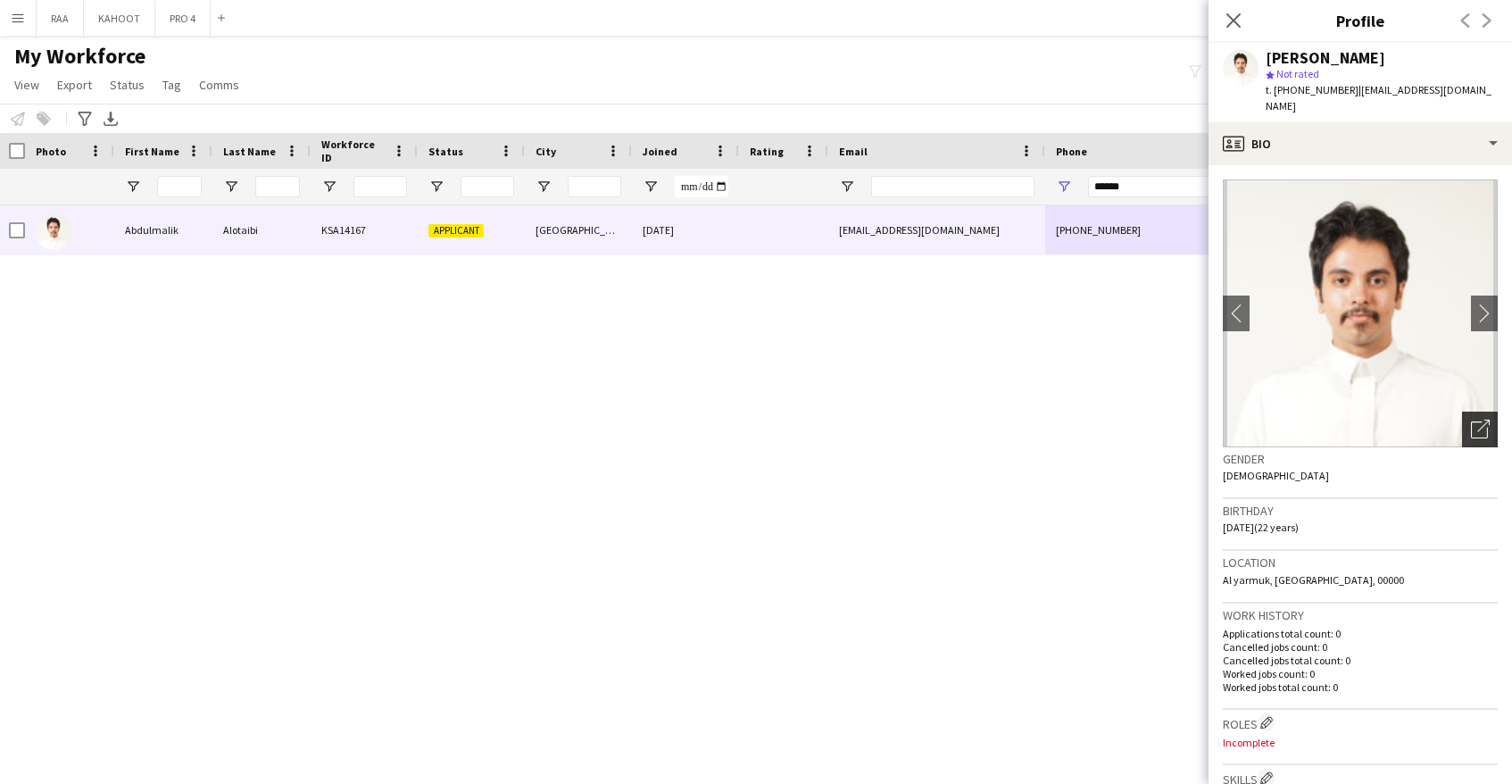
click at [1496, 418] on div "Open photos pop-in" at bounding box center [1480, 429] width 35 height 35
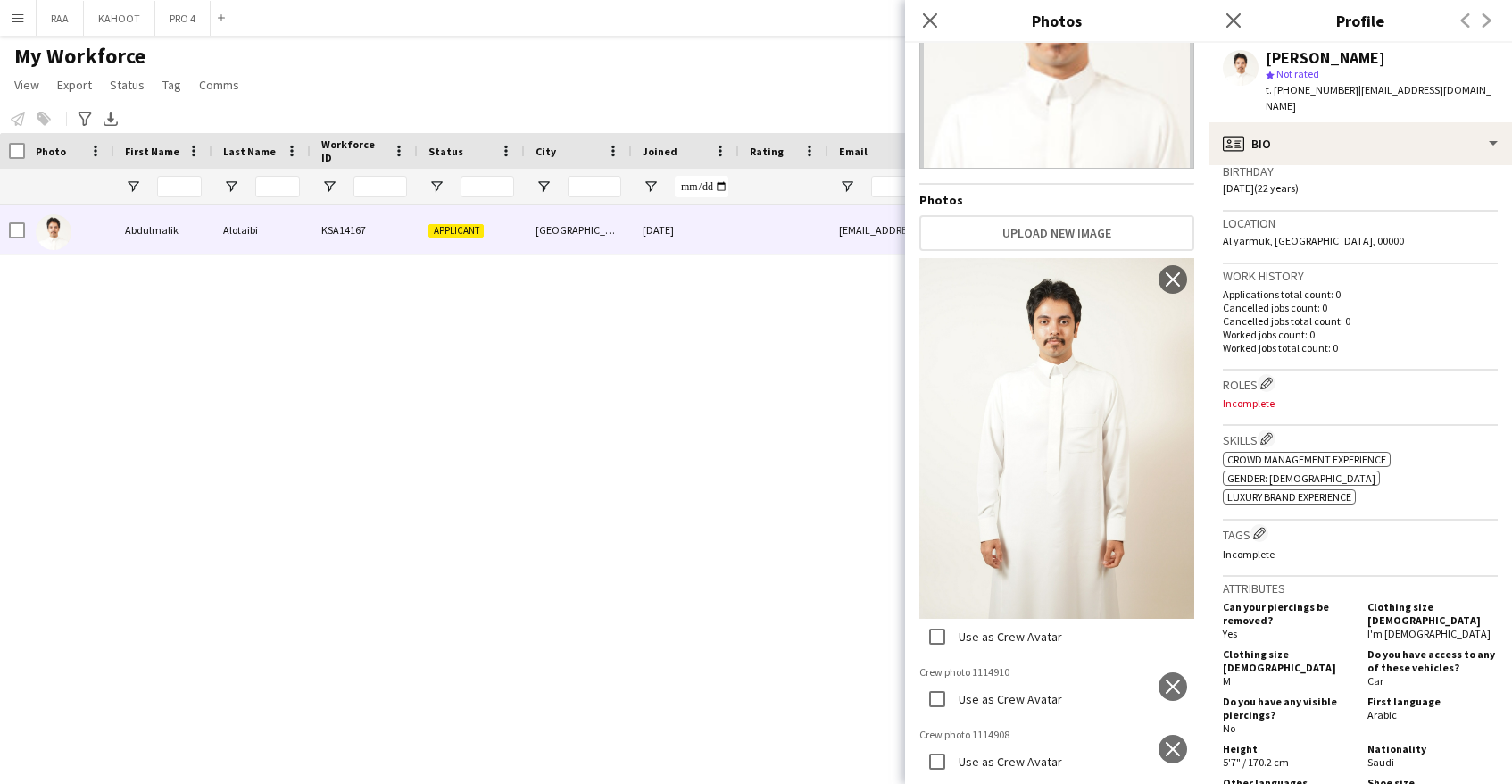
scroll to position [745, 0]
click at [1176, 679] on app-icon "close" at bounding box center [1173, 686] width 18 height 15
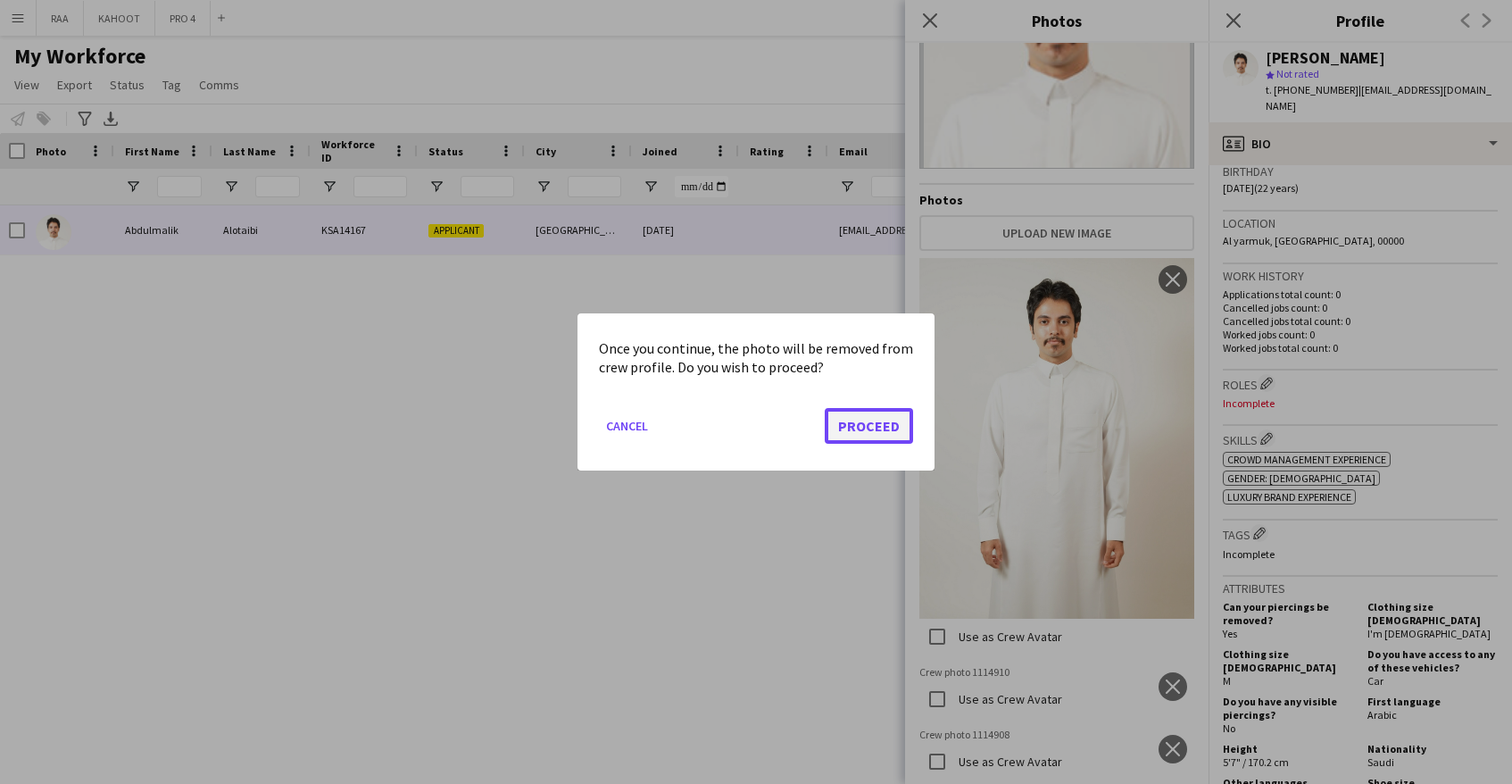
click at [877, 436] on button "Proceed" at bounding box center [869, 426] width 89 height 35
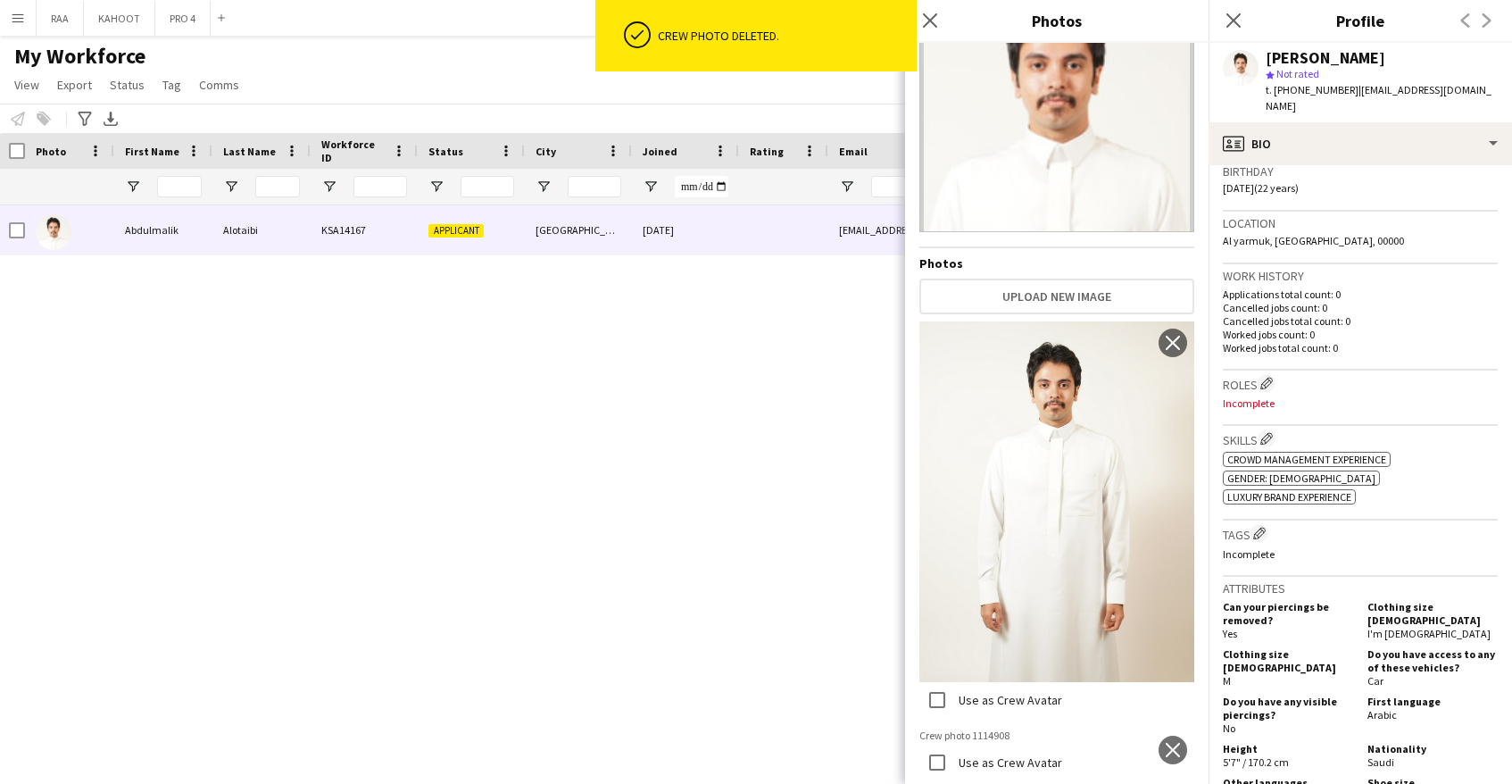
scroll to position [450, 0]
click at [1179, 743] on app-icon "close" at bounding box center [1173, 750] width 18 height 15
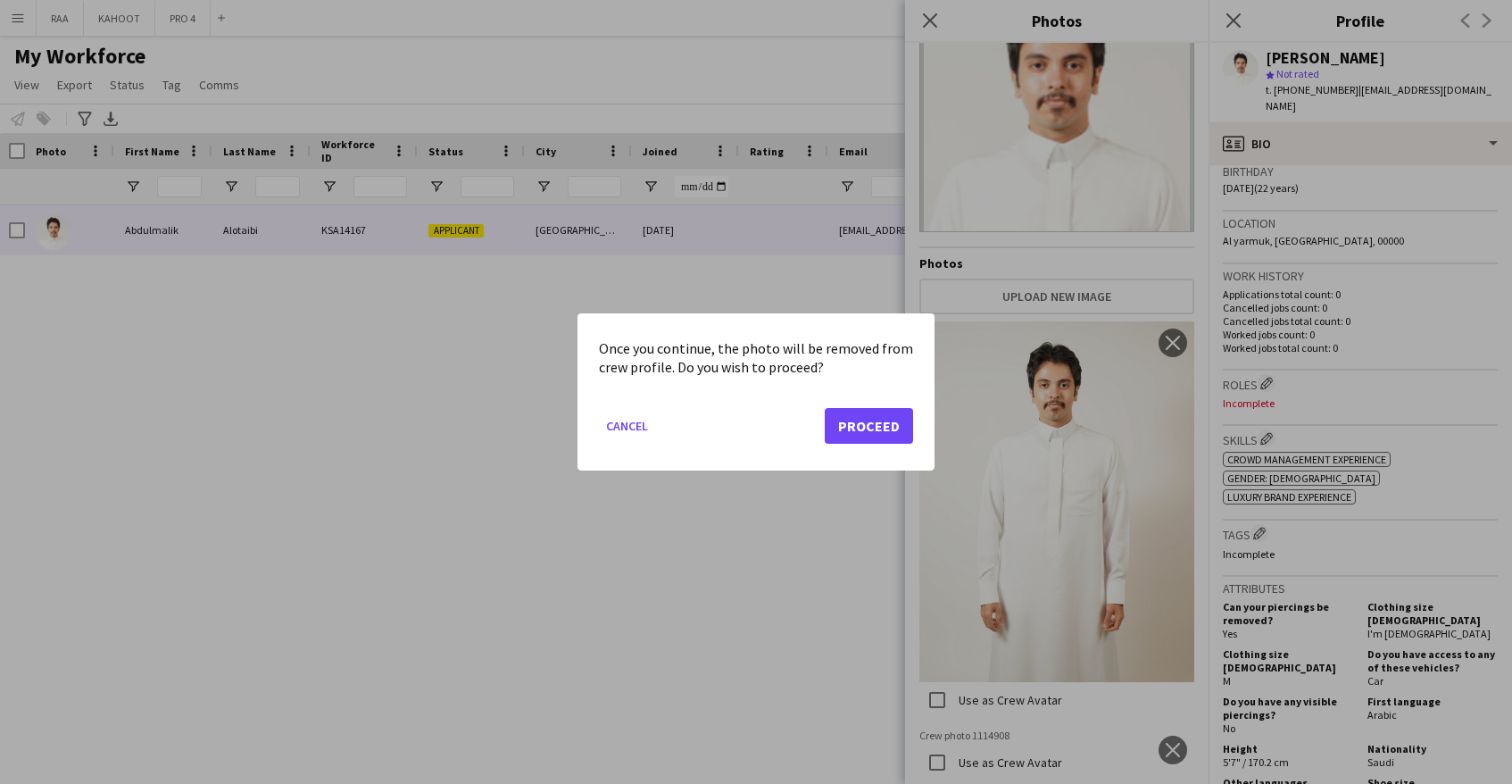
click at [886, 443] on mat-dialog-actions "Cancel Proceed" at bounding box center [756, 432] width 314 height 76
click at [865, 422] on button "Proceed" at bounding box center [869, 426] width 89 height 35
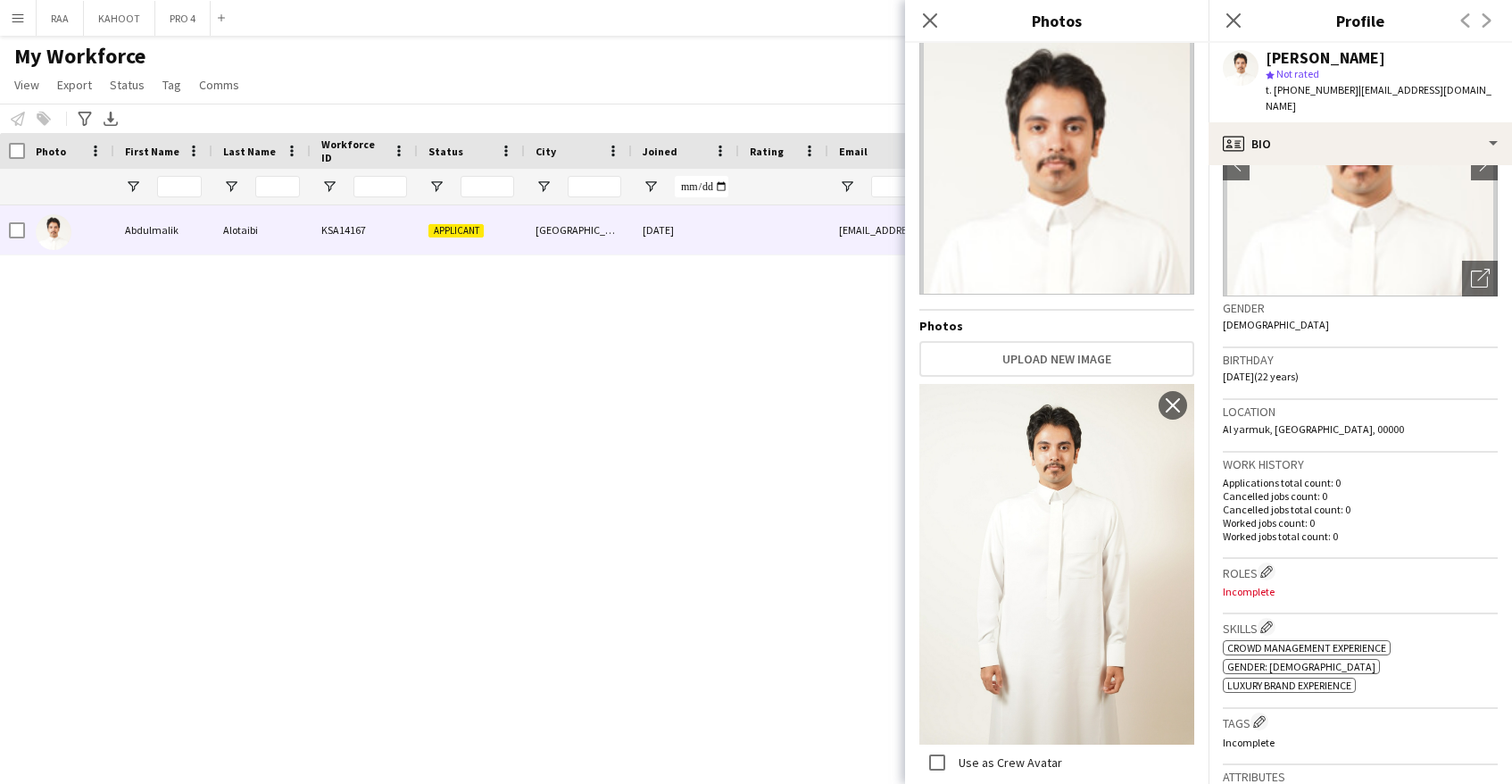
scroll to position [0, 0]
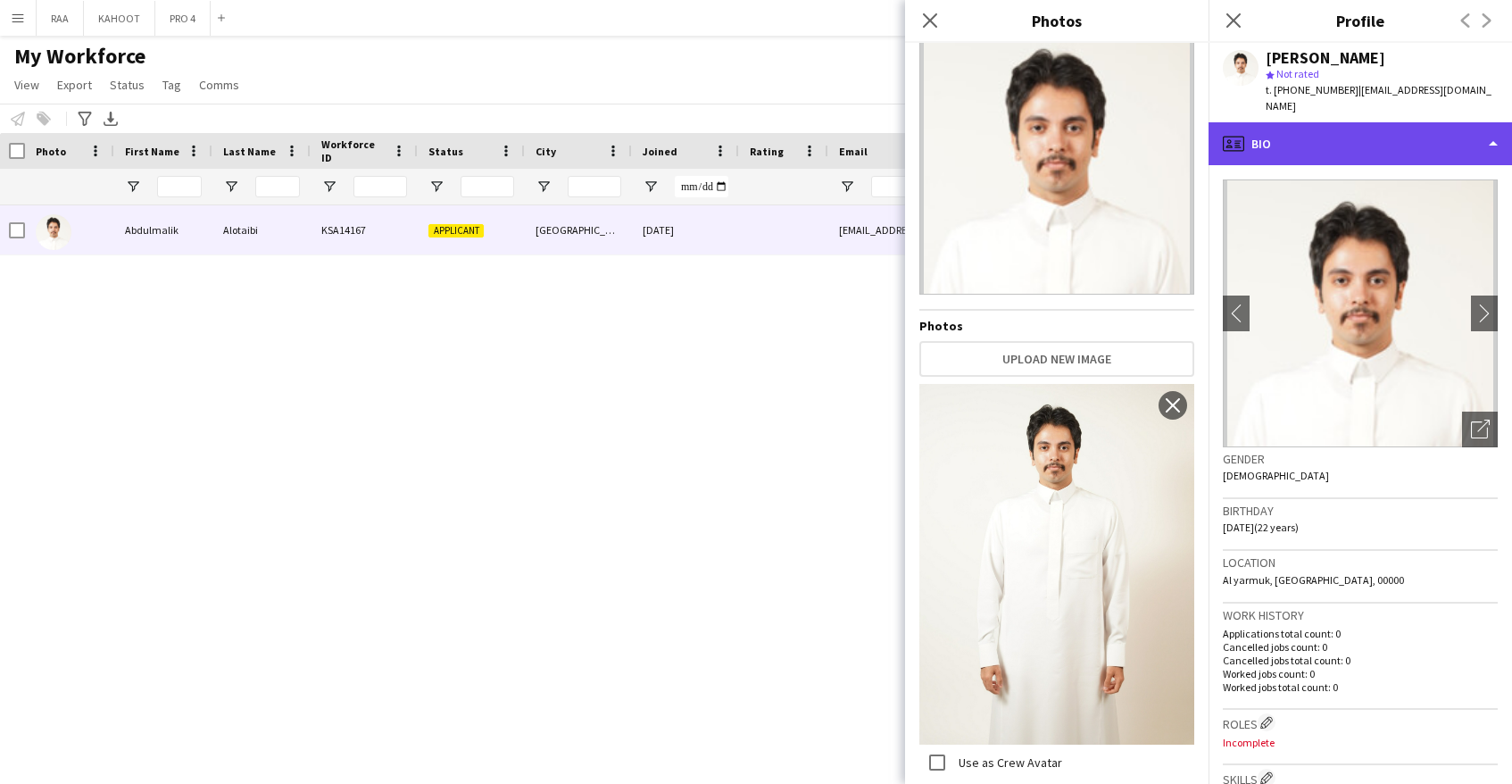
click at [1371, 122] on div "profile Bio" at bounding box center [1360, 144] width 303 height 43
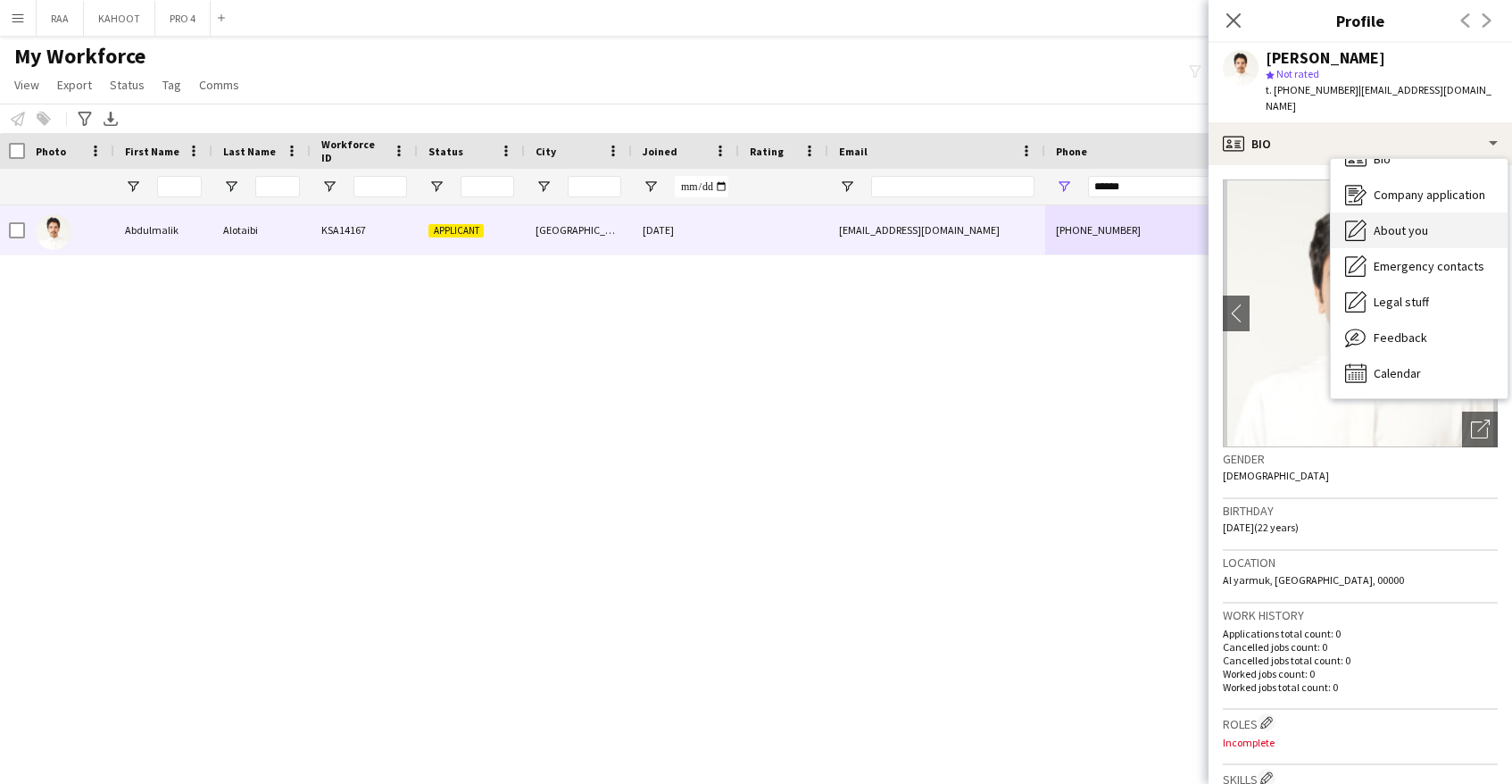
click at [1426, 216] on div "About you About you" at bounding box center [1420, 230] width 177 height 35
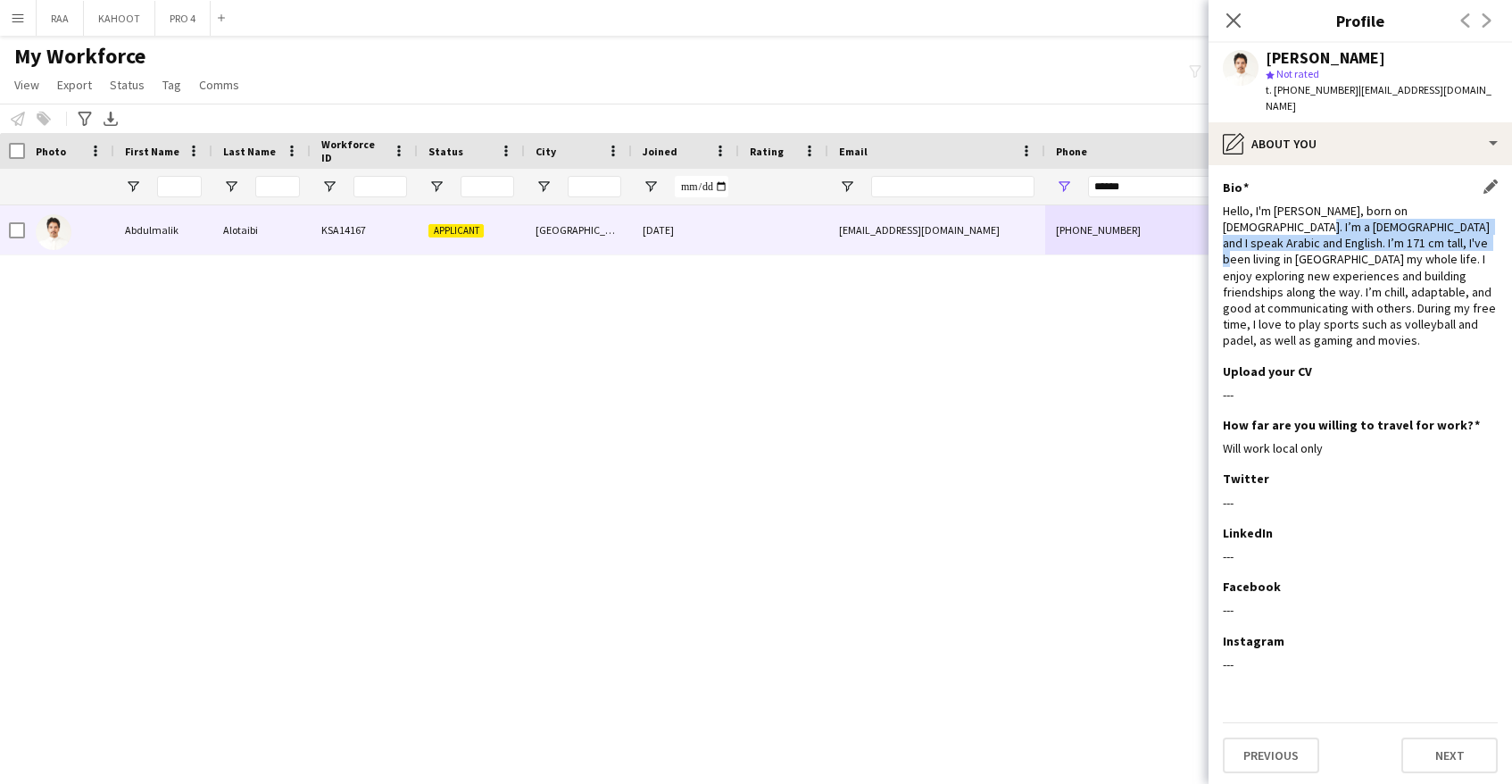
drag, startPoint x: 1259, startPoint y: 205, endPoint x: 1385, endPoint y: 223, distance: 127.3
click at [1385, 223] on div "Hello, I'm [PERSON_NAME], born on [DEMOGRAPHIC_DATA]. I’m a [DEMOGRAPHIC_DATA] …" at bounding box center [1360, 275] width 274 height 147
click at [1421, 243] on div "Hello, I'm [PERSON_NAME], born on [DEMOGRAPHIC_DATA]. I’m a [DEMOGRAPHIC_DATA] …" at bounding box center [1360, 275] width 274 height 147
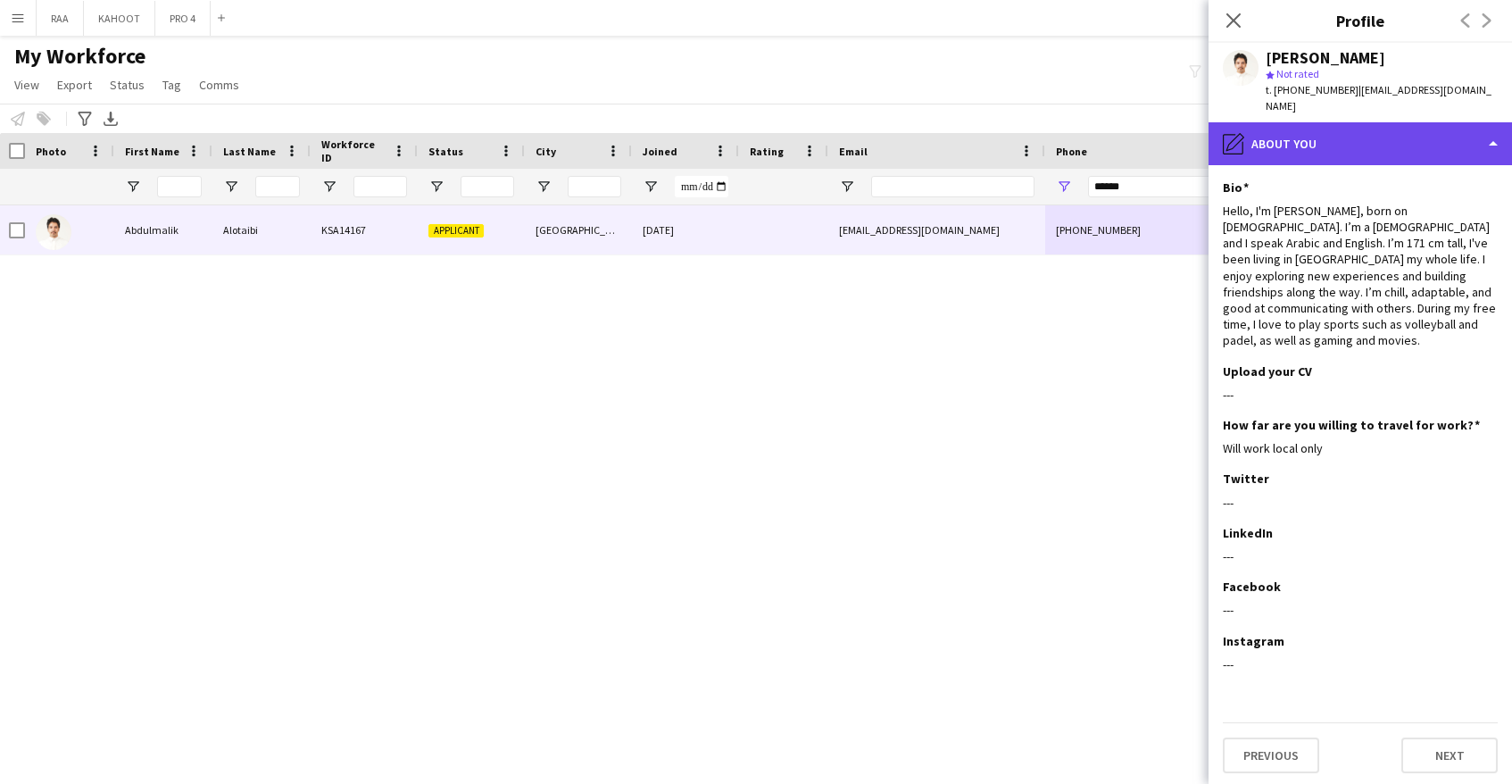
click at [1299, 122] on div "pencil4 About you" at bounding box center [1360, 144] width 303 height 43
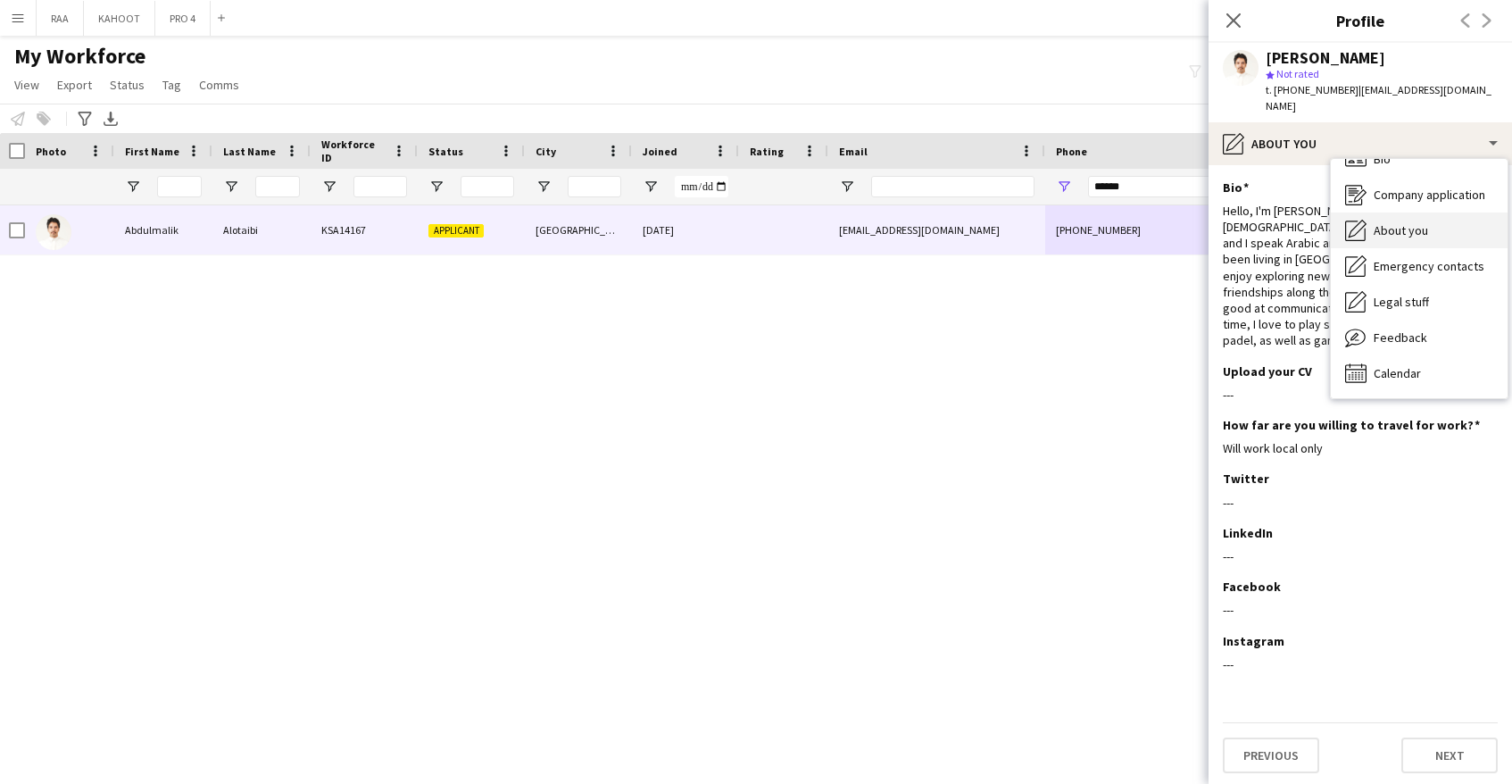
click at [1416, 222] on span "About you" at bounding box center [1400, 230] width 54 height 16
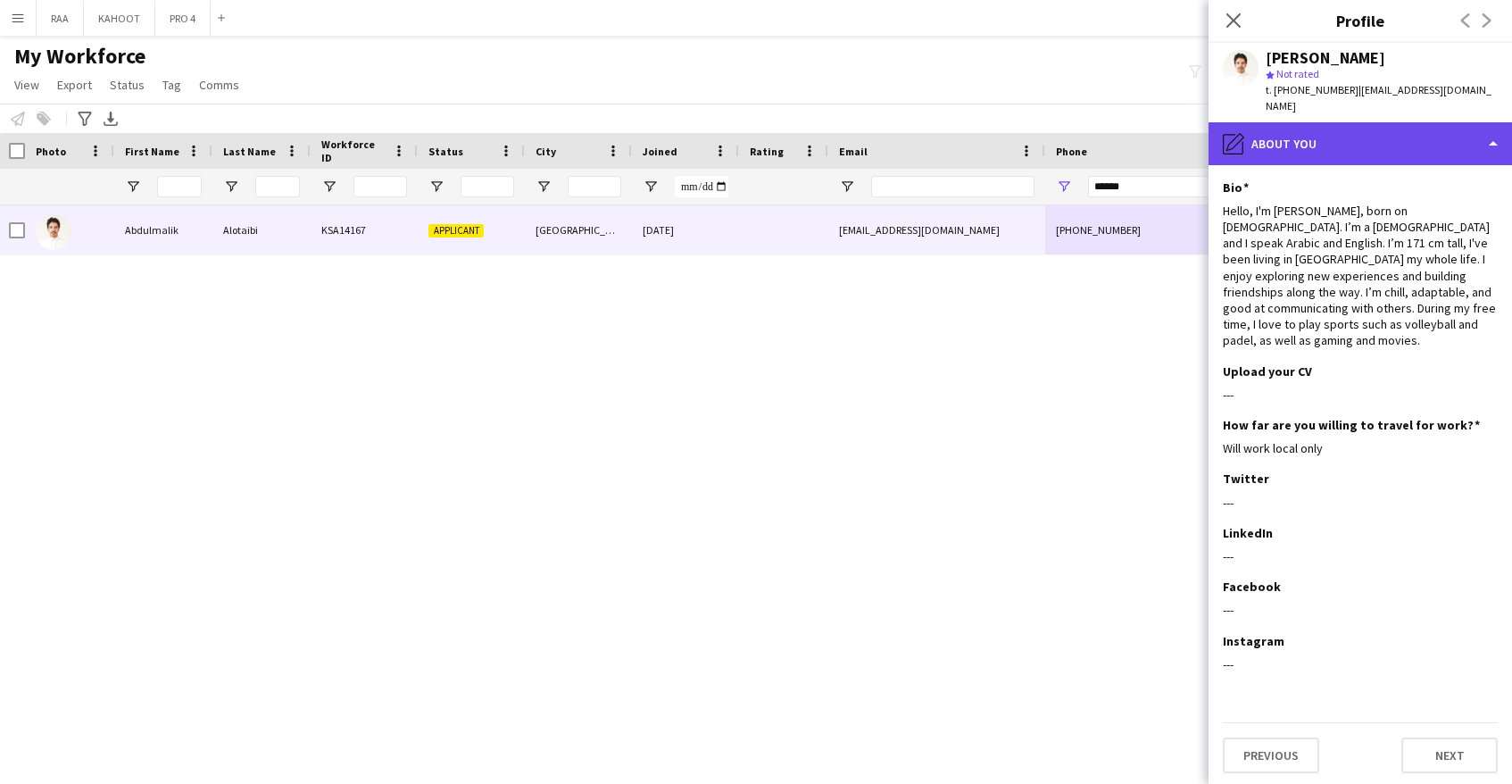
click at [1313, 129] on div "pencil4 About you" at bounding box center [1360, 144] width 303 height 43
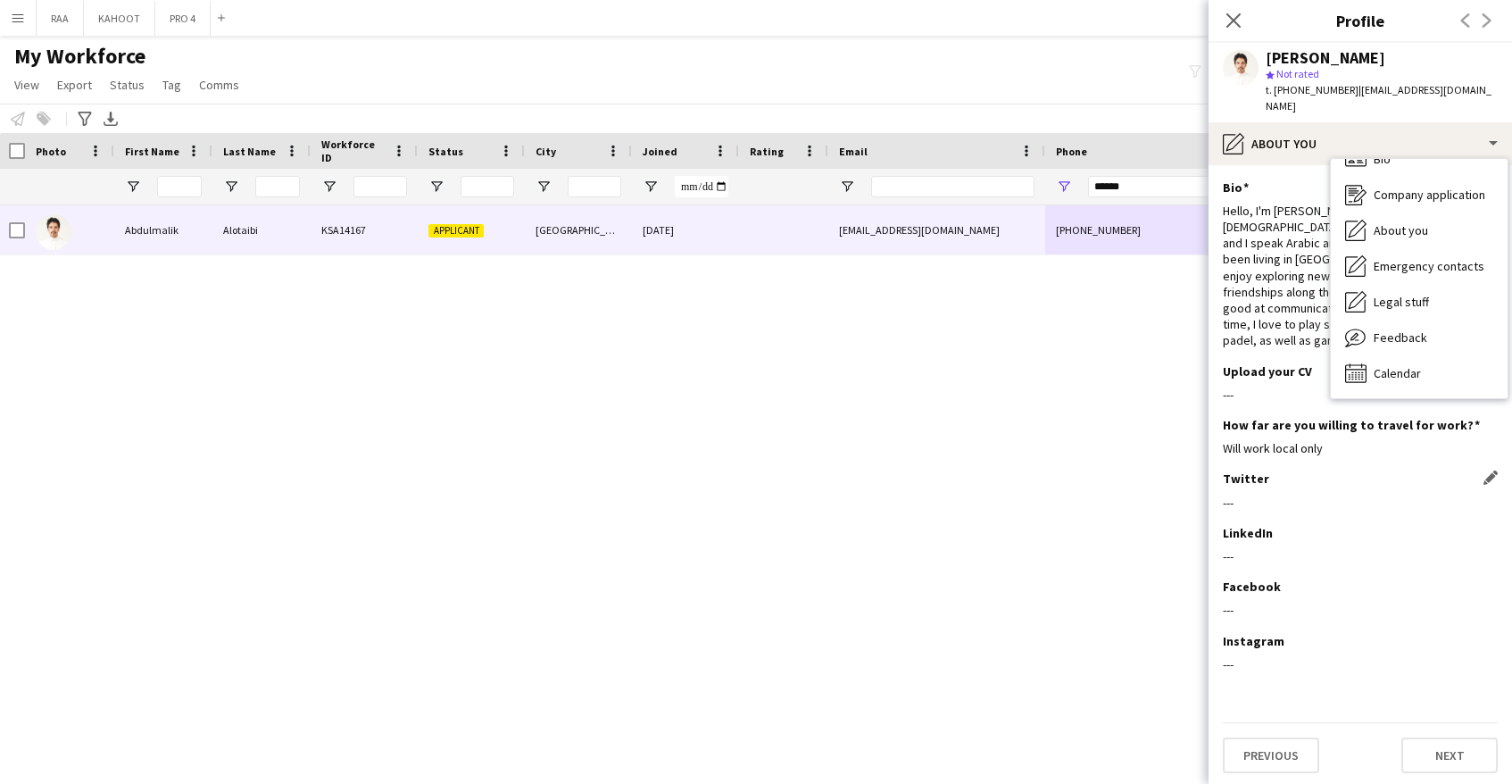
click at [1461, 482] on div "Twitter Edit this field ---" at bounding box center [1360, 497] width 274 height 53
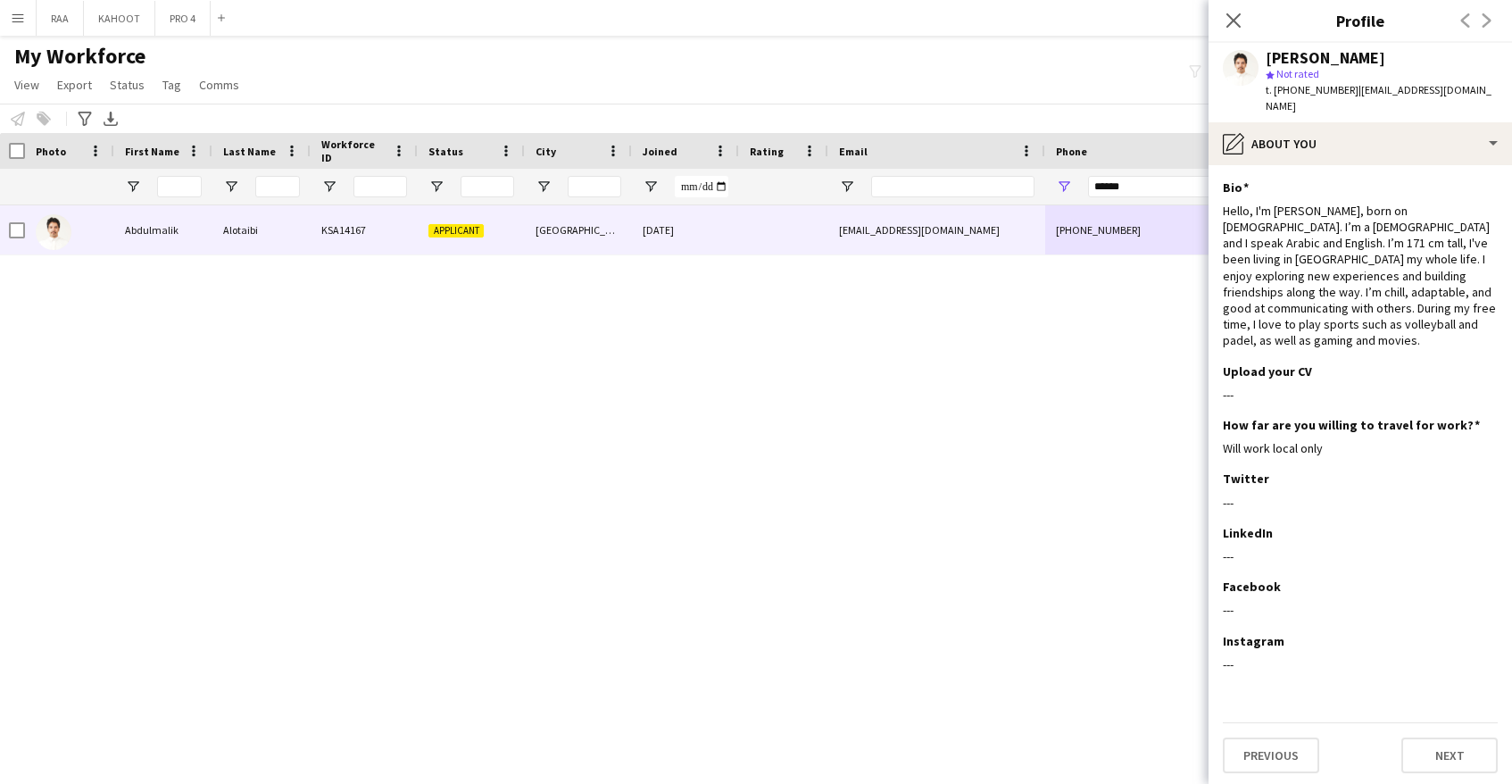
click at [1328, 102] on div "[PERSON_NAME] star Not rated t. [PHONE_NUMBER] | [EMAIL_ADDRESS][DOMAIN_NAME]" at bounding box center [1360, 83] width 303 height 80
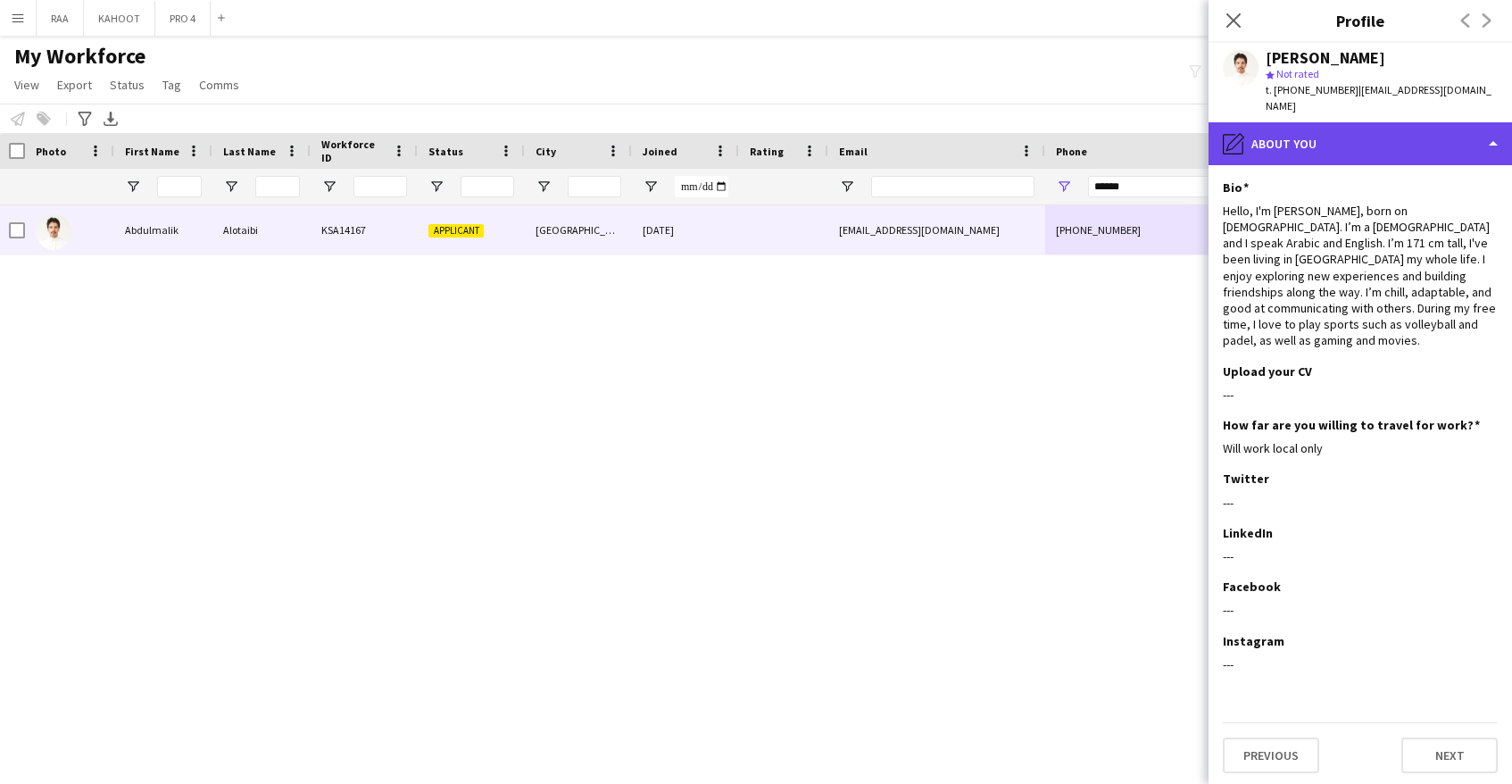
click at [1353, 122] on div "pencil4 About you" at bounding box center [1360, 144] width 303 height 43
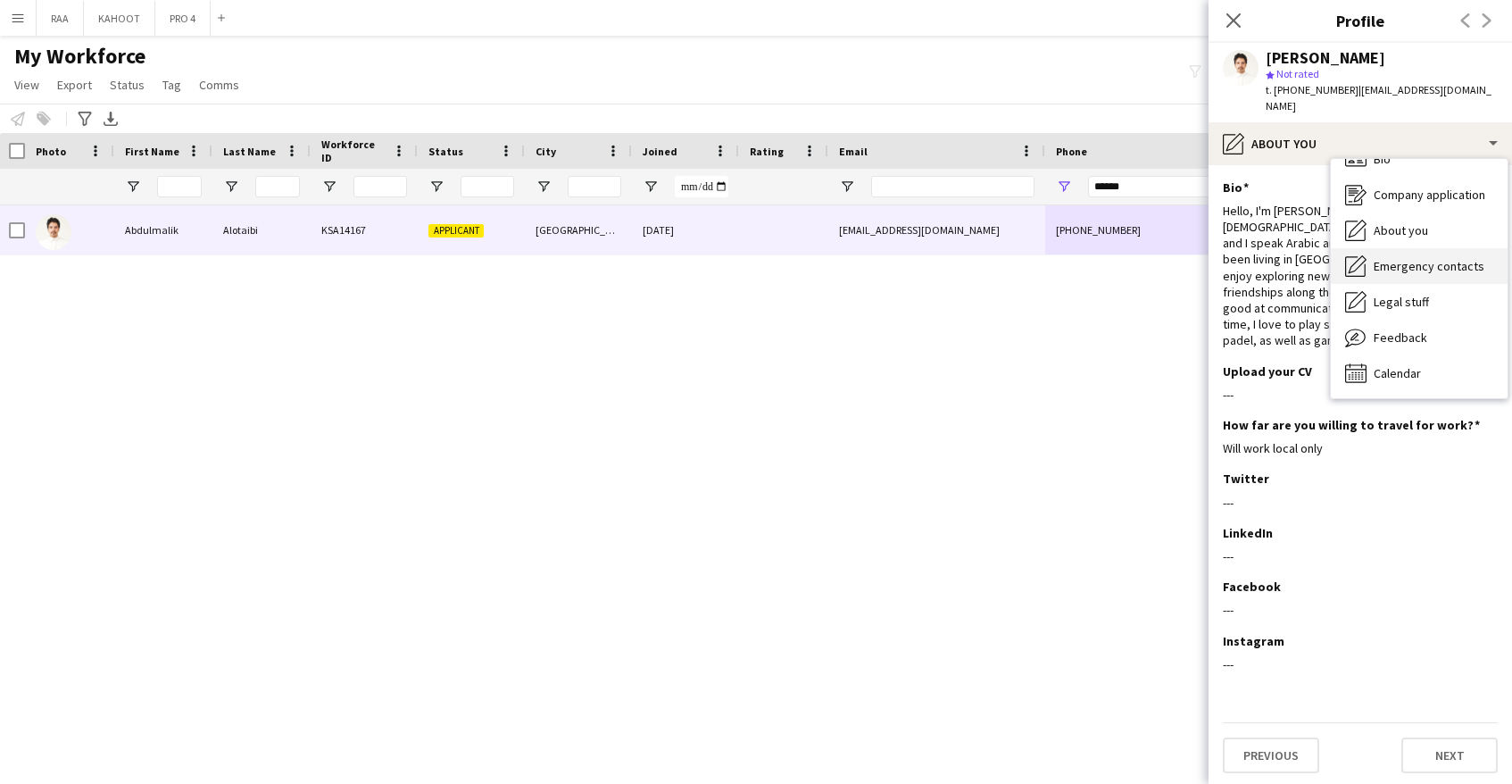
click at [1442, 258] on span "Emergency contacts" at bounding box center [1428, 266] width 110 height 16
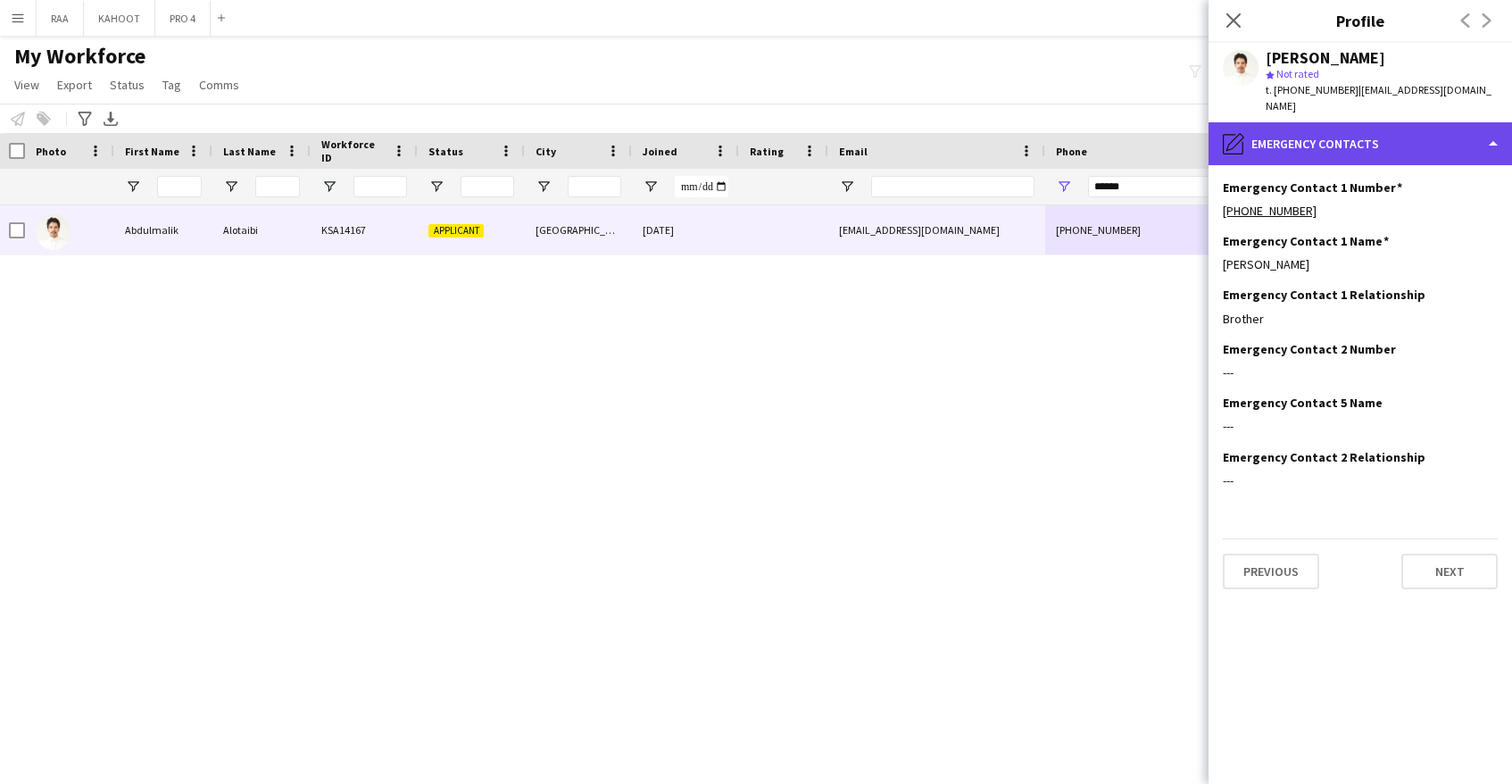
click at [1390, 142] on div "pencil4 Emergency contacts" at bounding box center [1360, 144] width 303 height 43
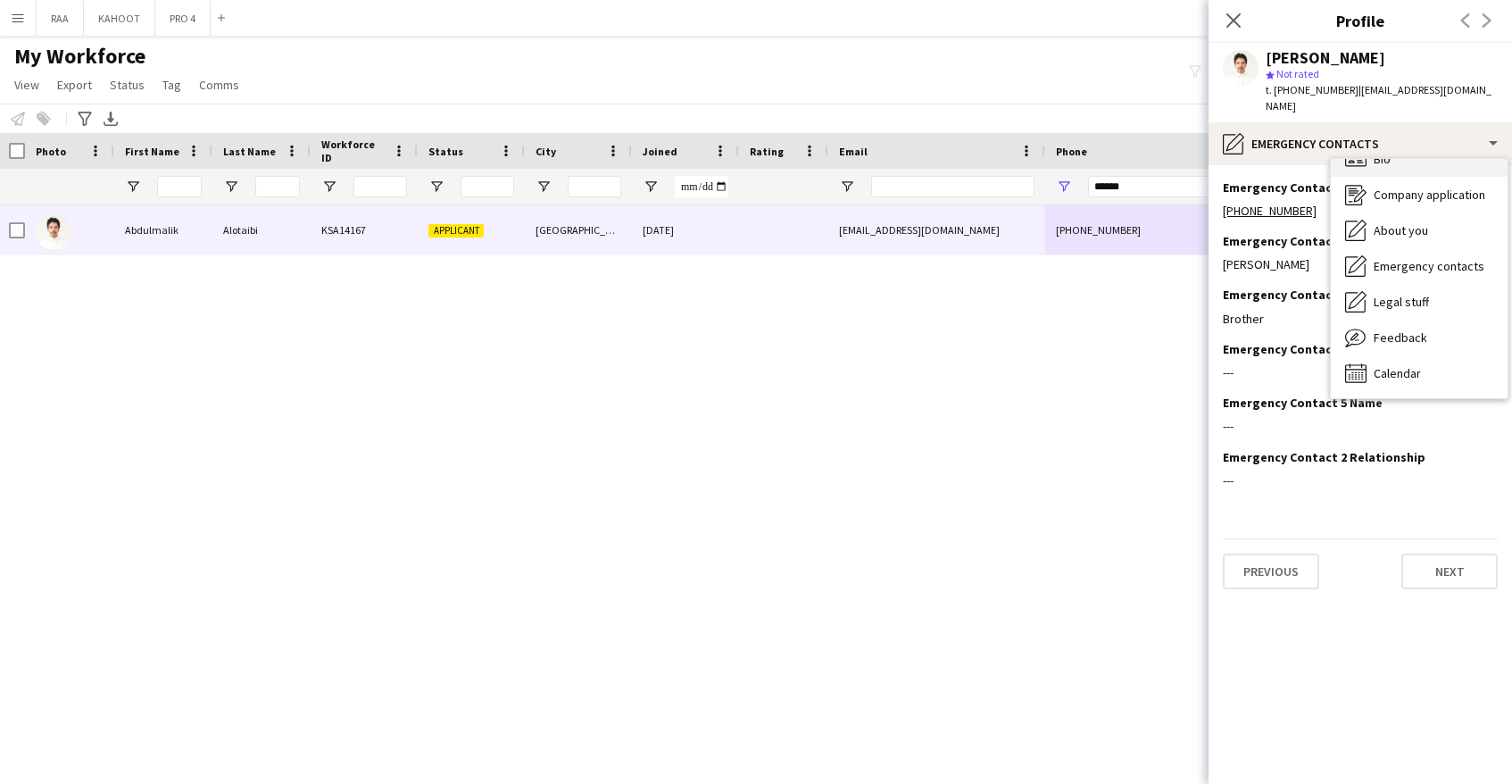
click at [1429, 151] on div "Bio Bio" at bounding box center [1420, 158] width 177 height 35
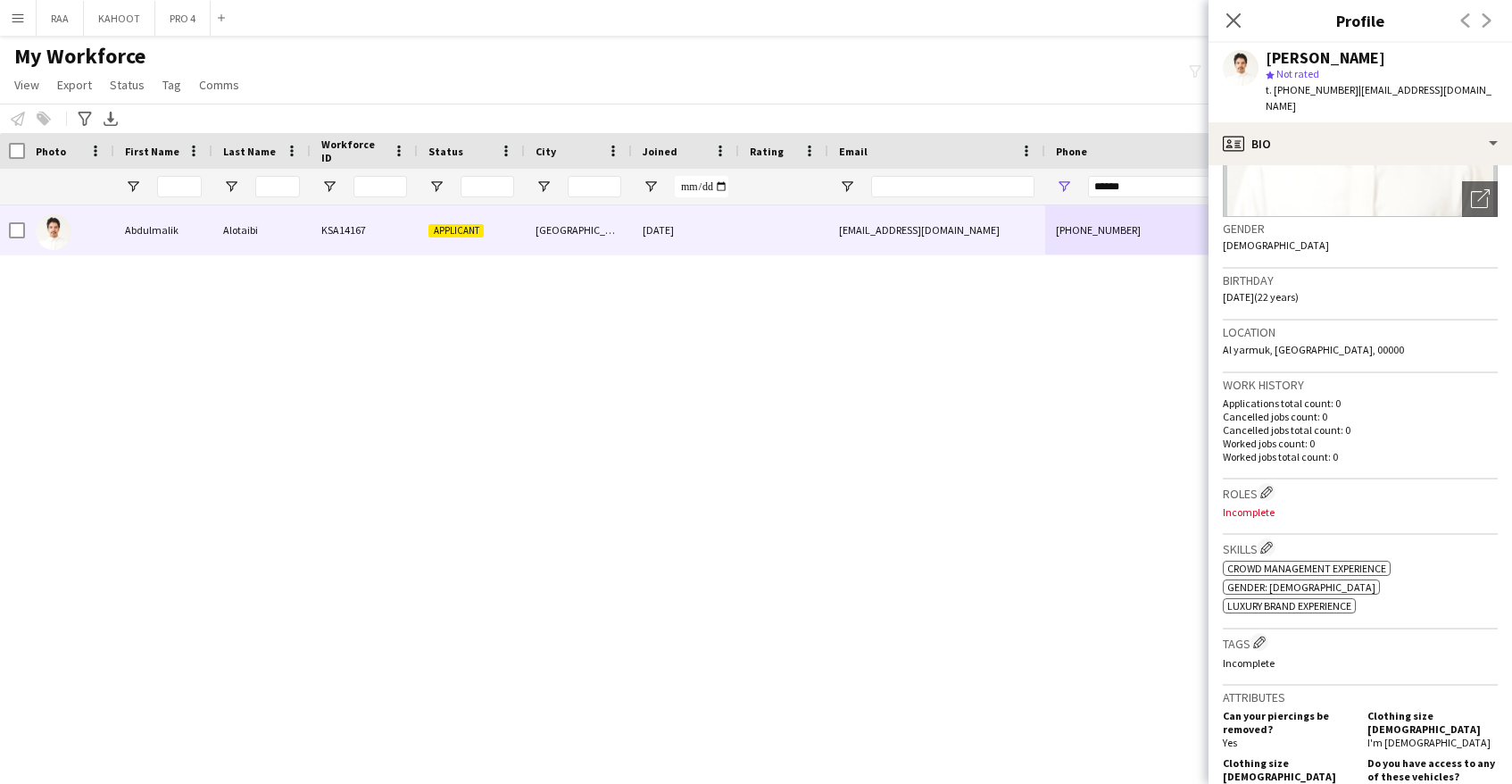
scroll to position [351, 0]
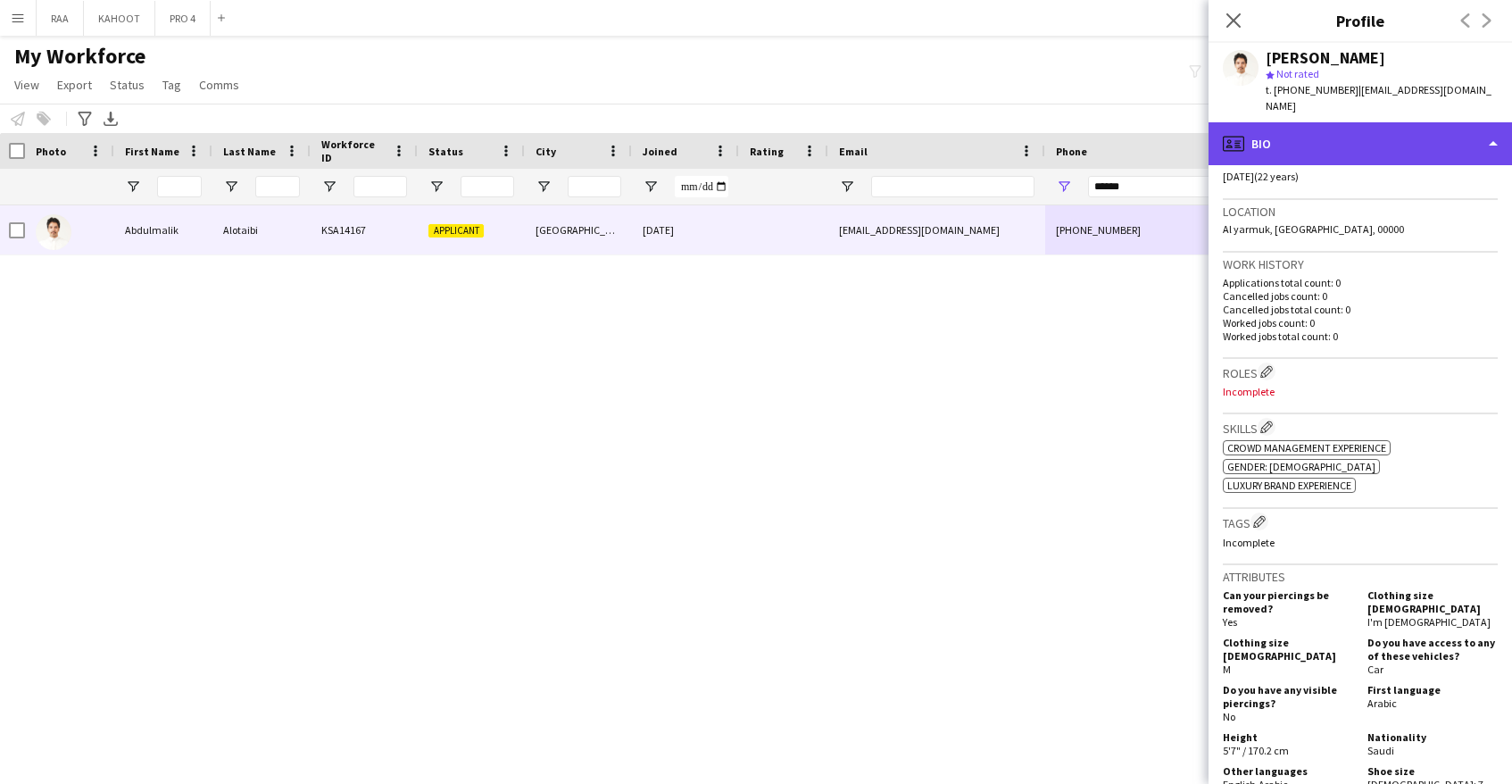
click at [1383, 130] on div "profile Bio" at bounding box center [1360, 144] width 303 height 43
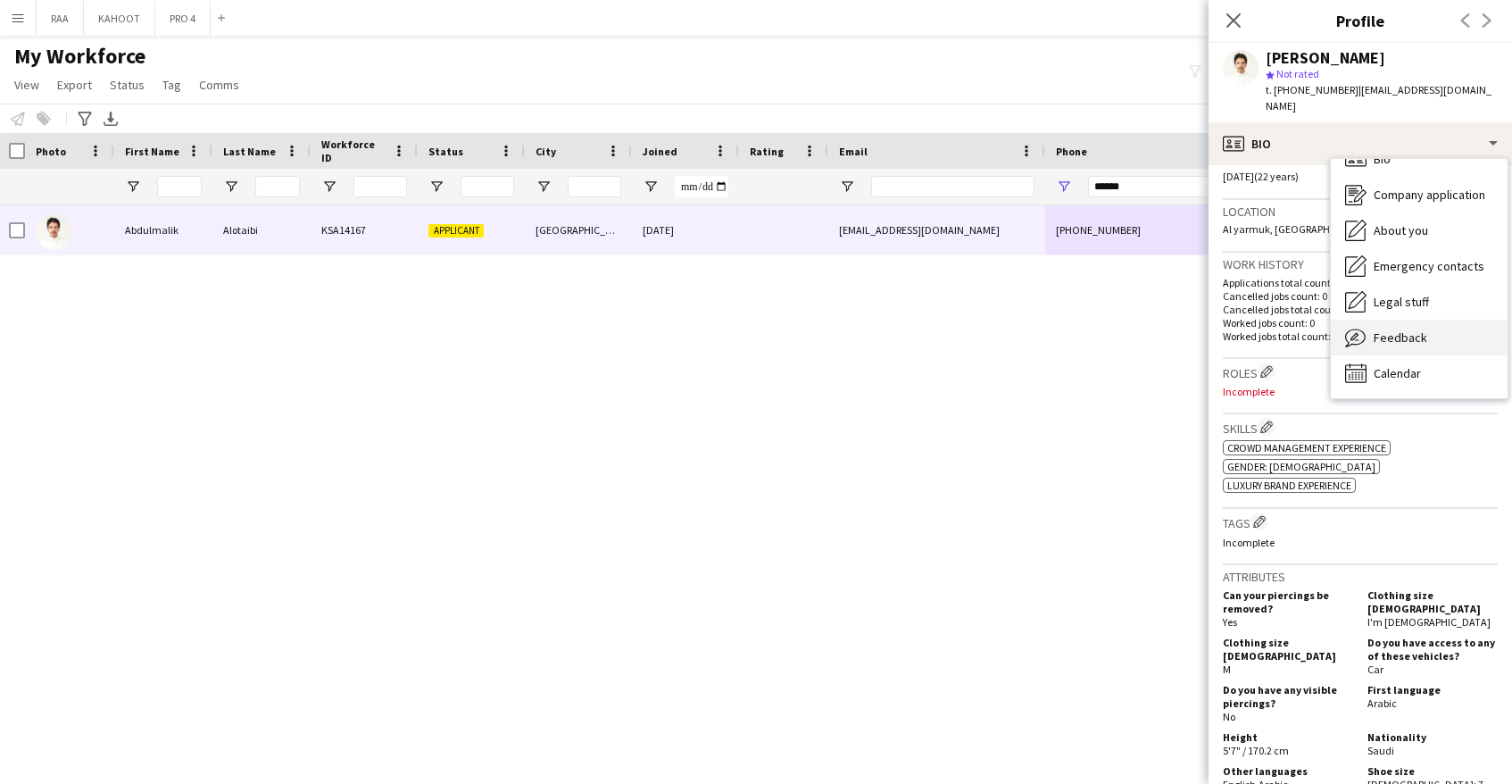
click at [1464, 325] on div "Feedback Feedback" at bounding box center [1420, 337] width 177 height 35
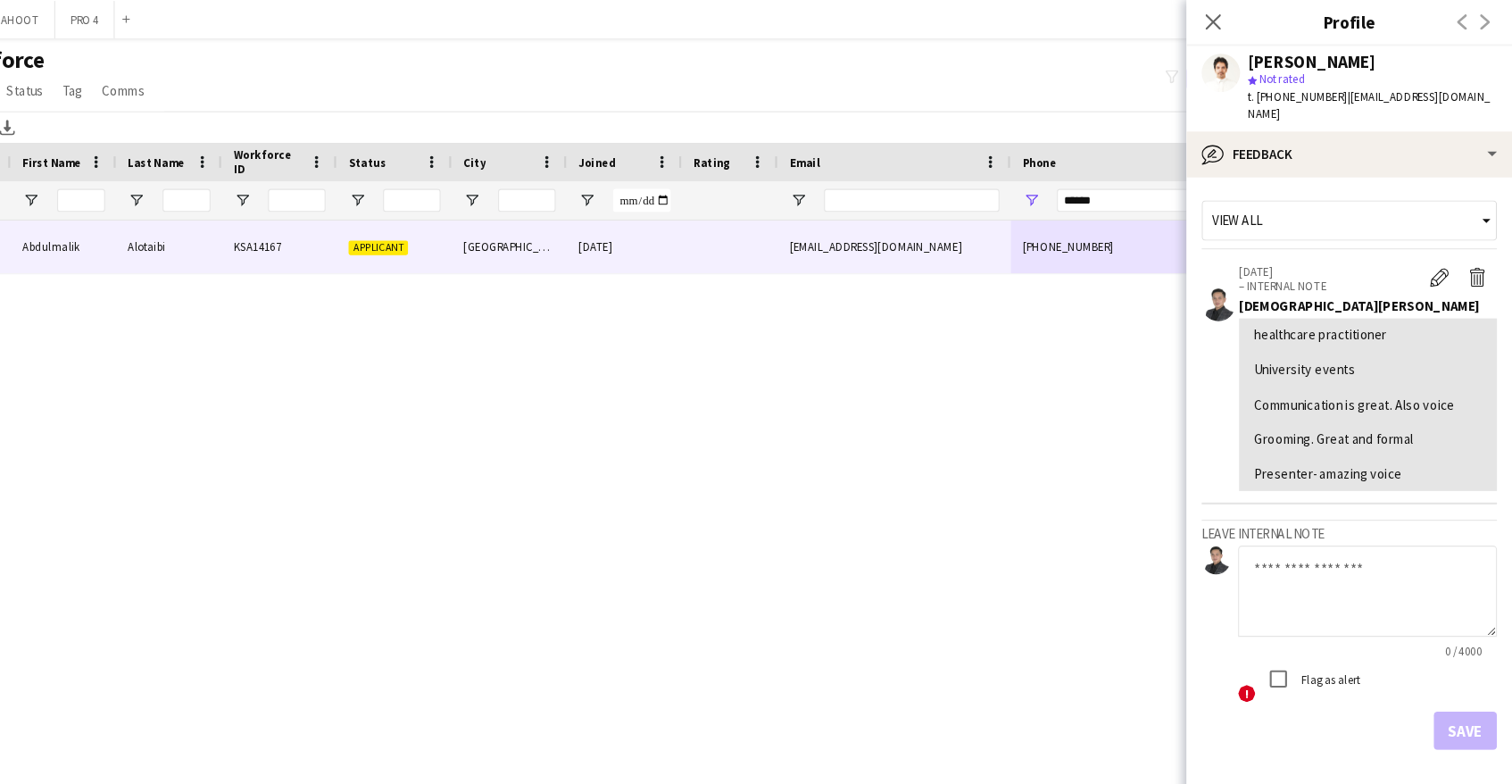
scroll to position [0, 0]
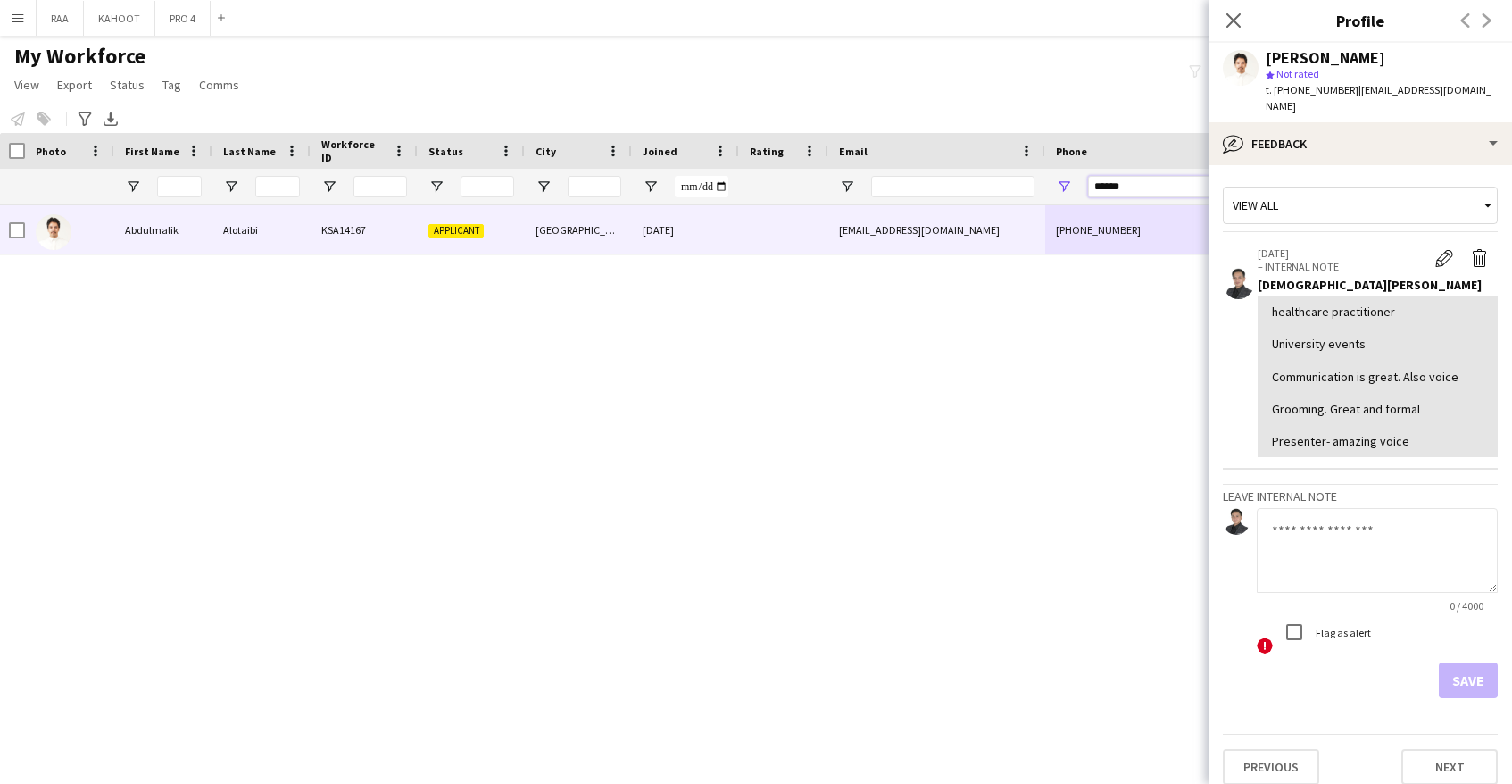
drag, startPoint x: 1158, startPoint y: 189, endPoint x: 960, endPoint y: 180, distance: 198.2
click at [960, 180] on div at bounding box center [1015, 186] width 2035 height 35
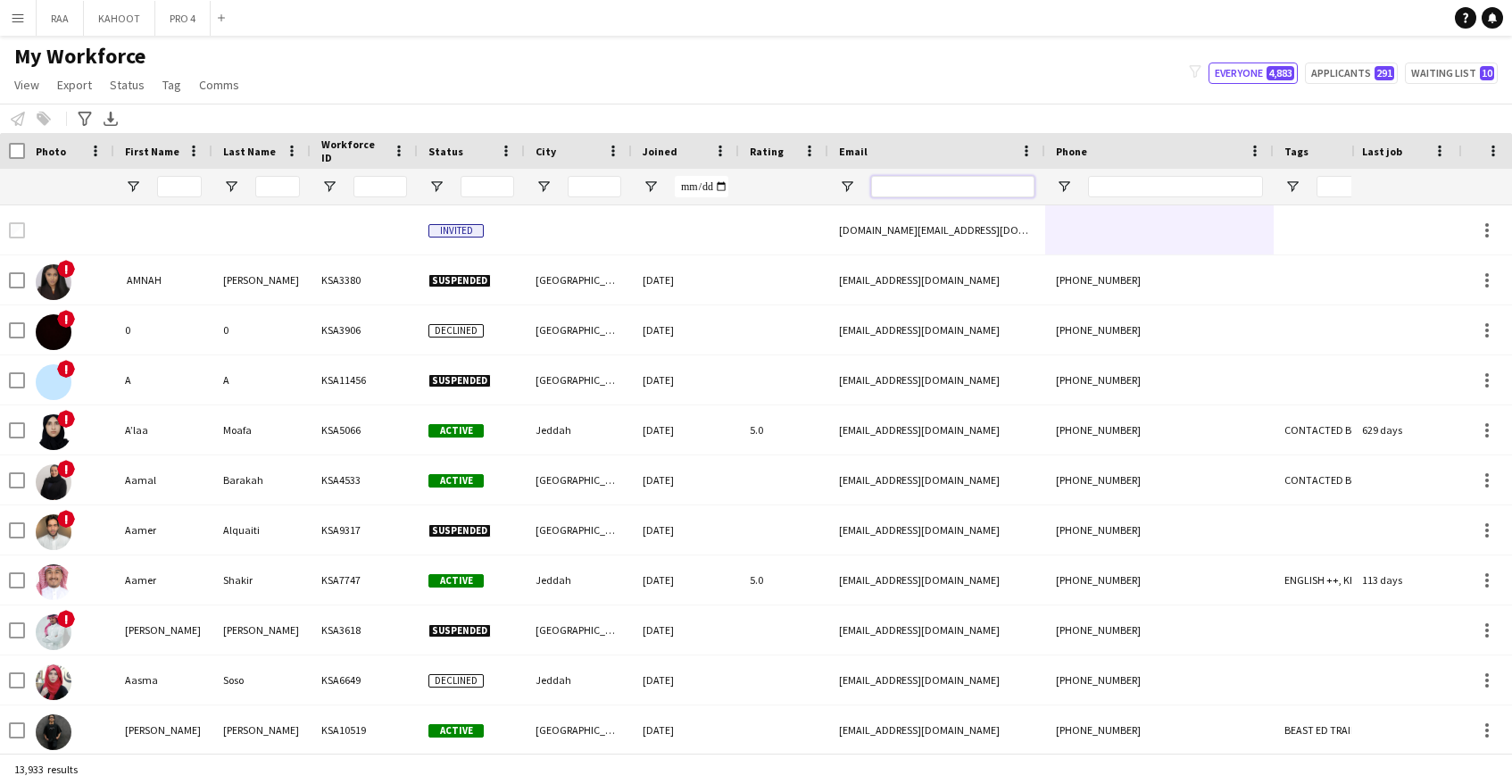
click at [964, 194] on input "Email Filter Input" at bounding box center [952, 187] width 163 height 22
paste input "**********"
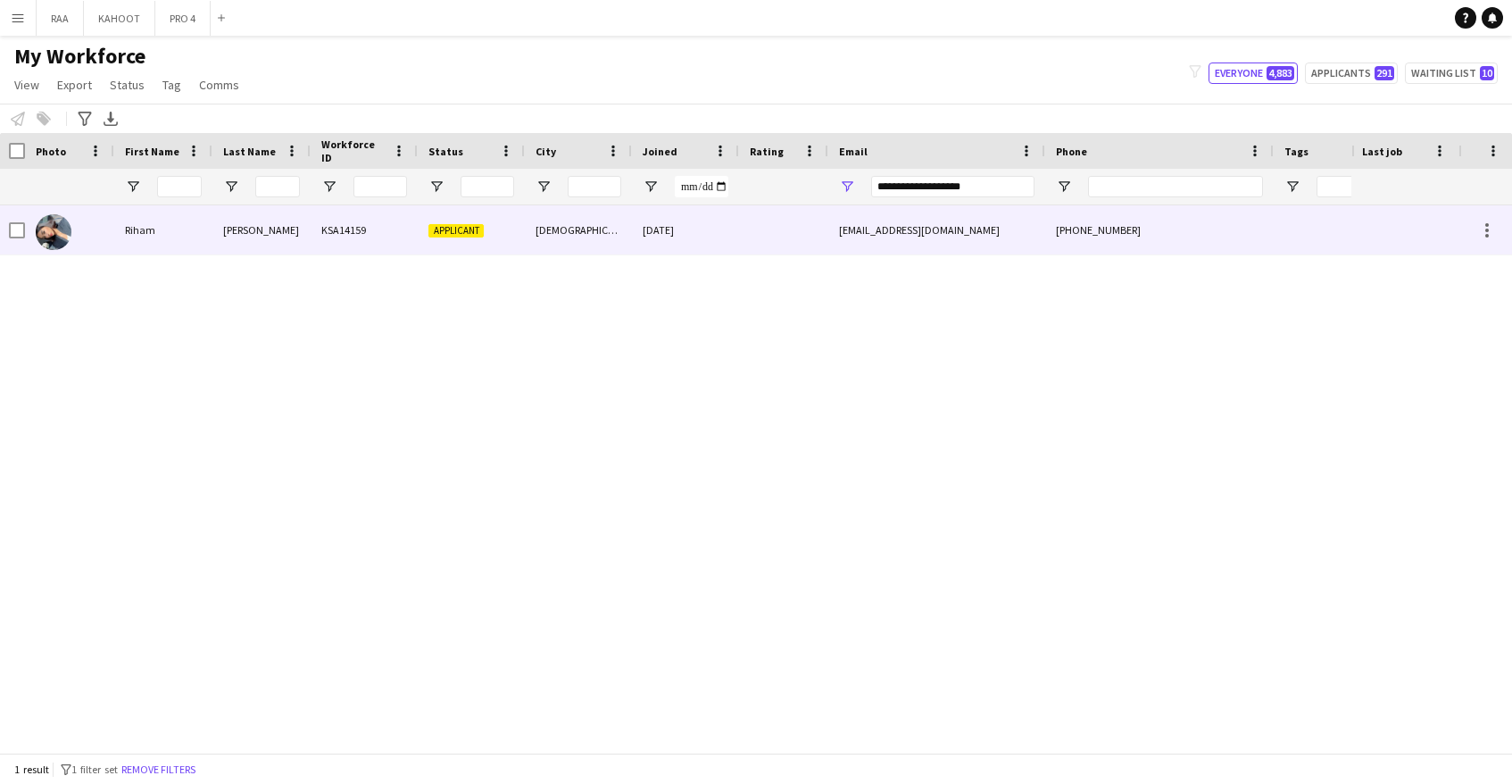
click at [635, 230] on div "[DATE]" at bounding box center [685, 230] width 107 height 49
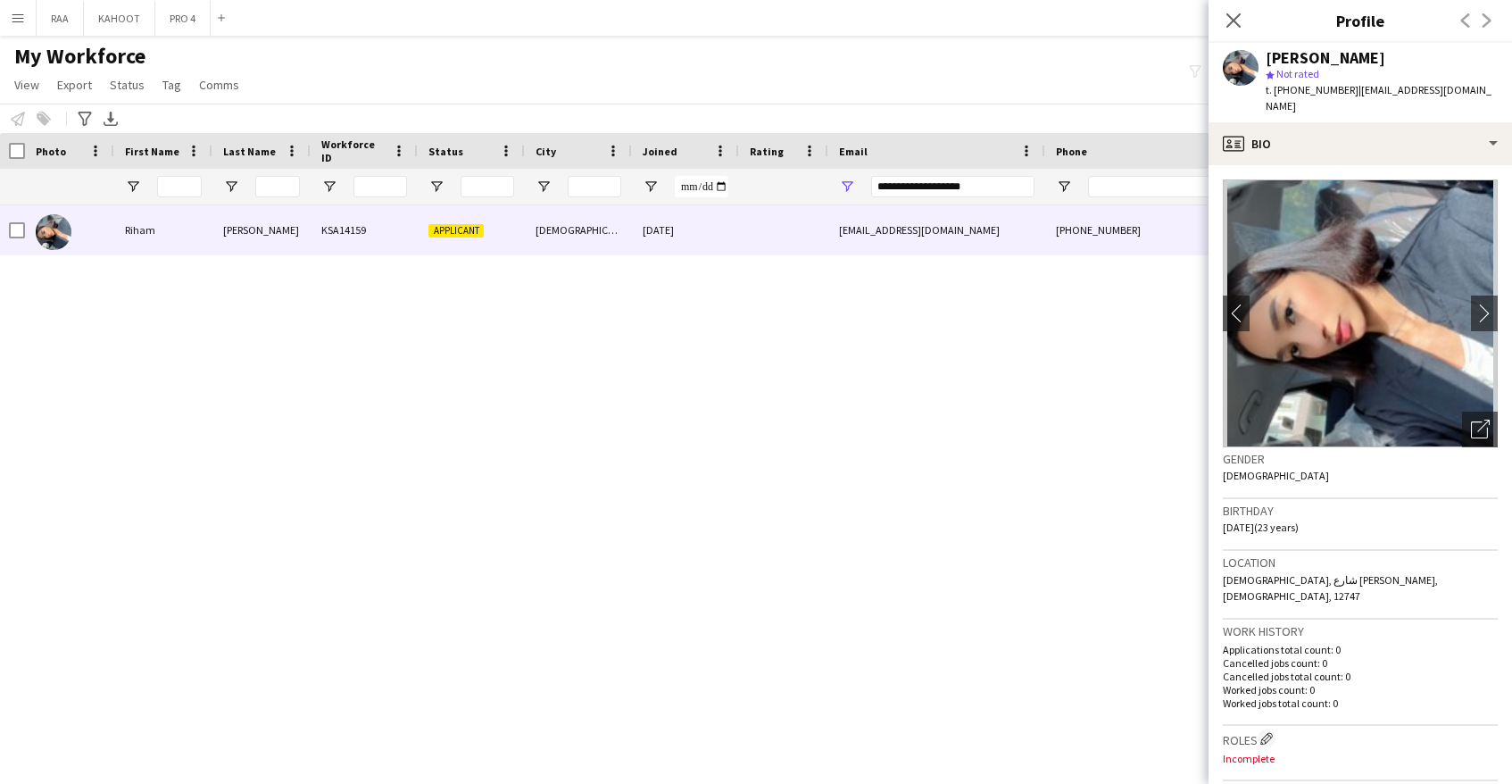
click at [1300, 89] on span "t. [PHONE_NUMBER]" at bounding box center [1311, 90] width 92 height 14
drag, startPoint x: 1240, startPoint y: 24, endPoint x: 1167, endPoint y: 43, distance: 75.4
click at [1240, 24] on icon "Close pop-in" at bounding box center [1234, 21] width 15 height 15
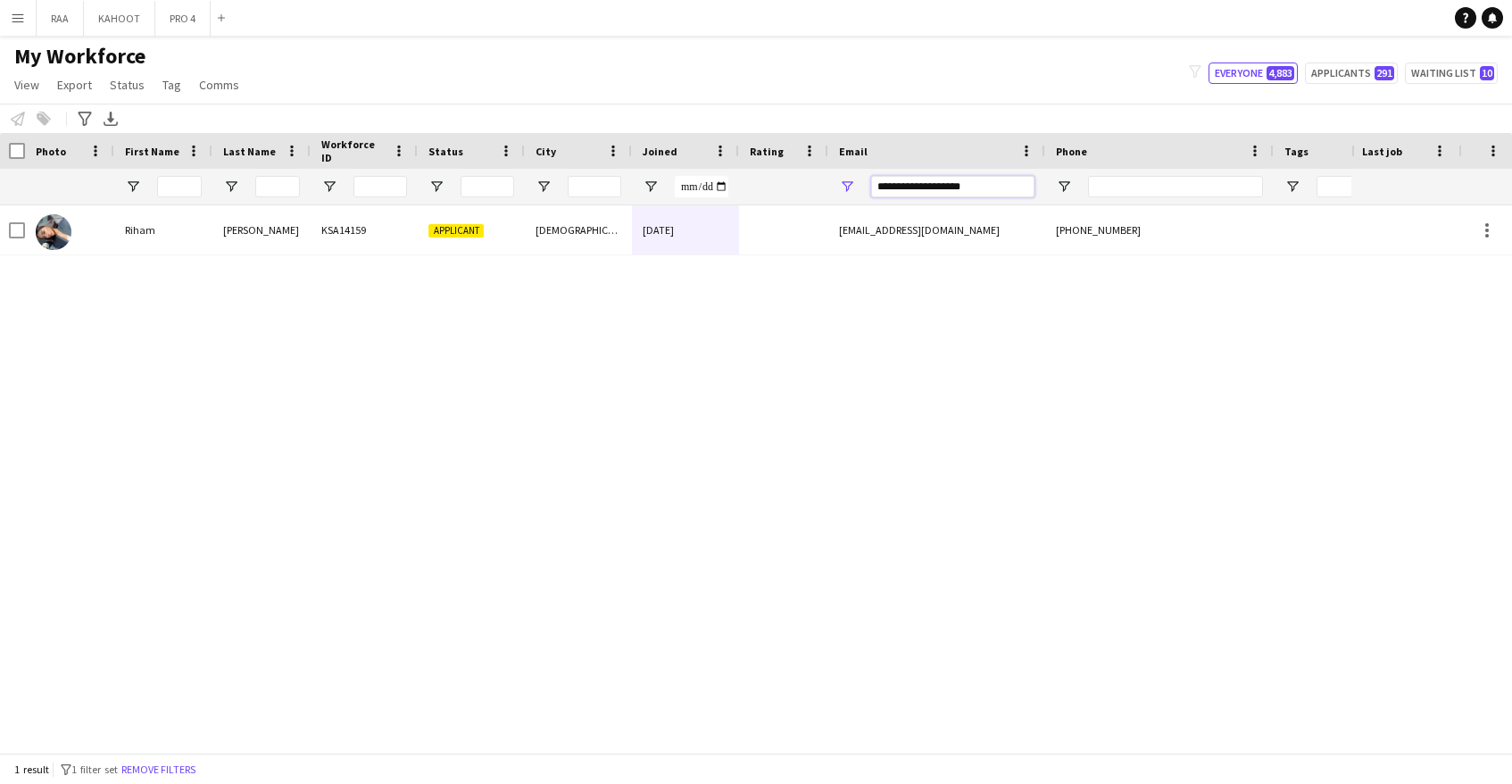
drag, startPoint x: 990, startPoint y: 193, endPoint x: 824, endPoint y: 180, distance: 166.5
click at [824, 180] on div at bounding box center [1015, 186] width 2035 height 35
paste input "*****"
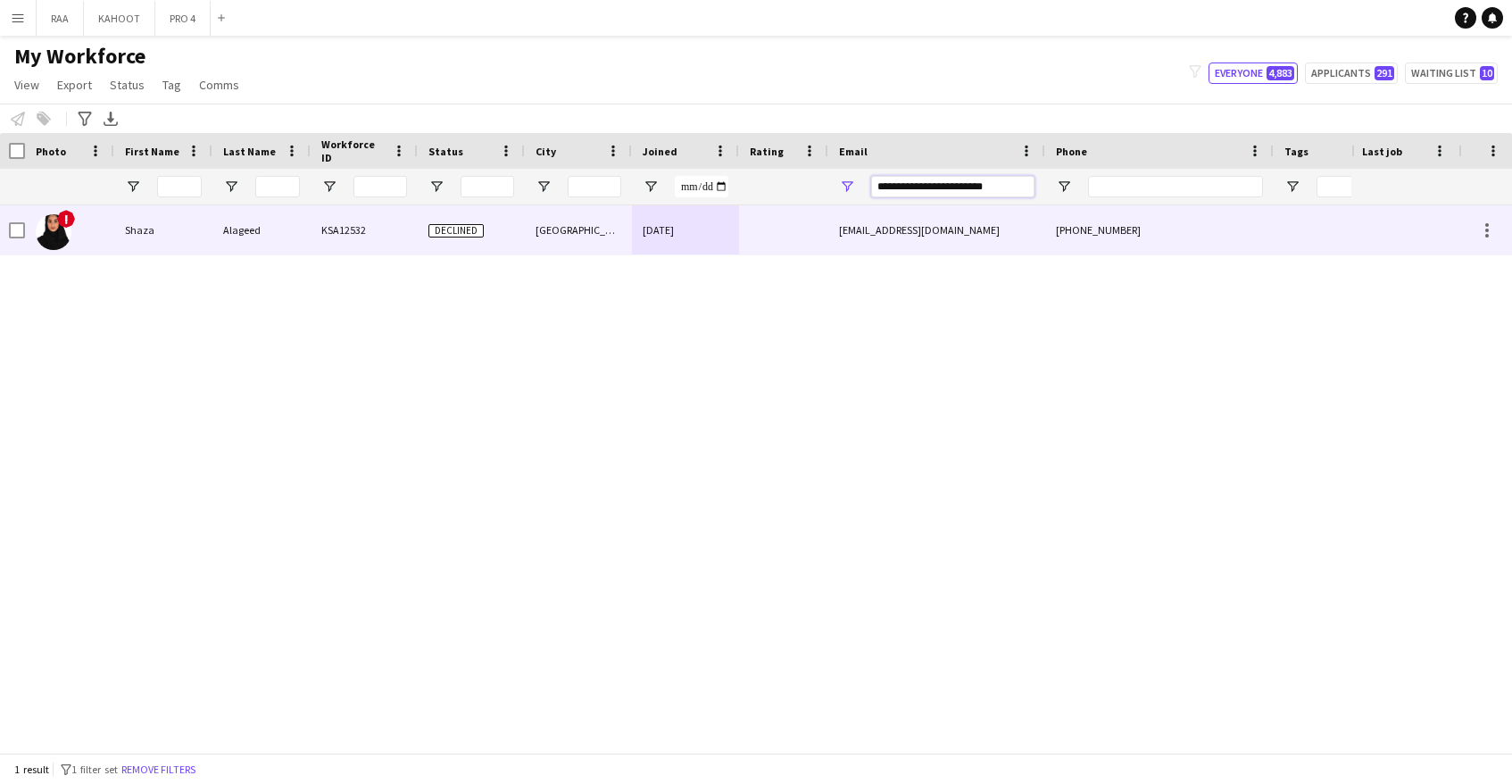
type input "**********"
click at [877, 232] on div "[EMAIL_ADDRESS][DOMAIN_NAME]" at bounding box center [937, 230] width 216 height 49
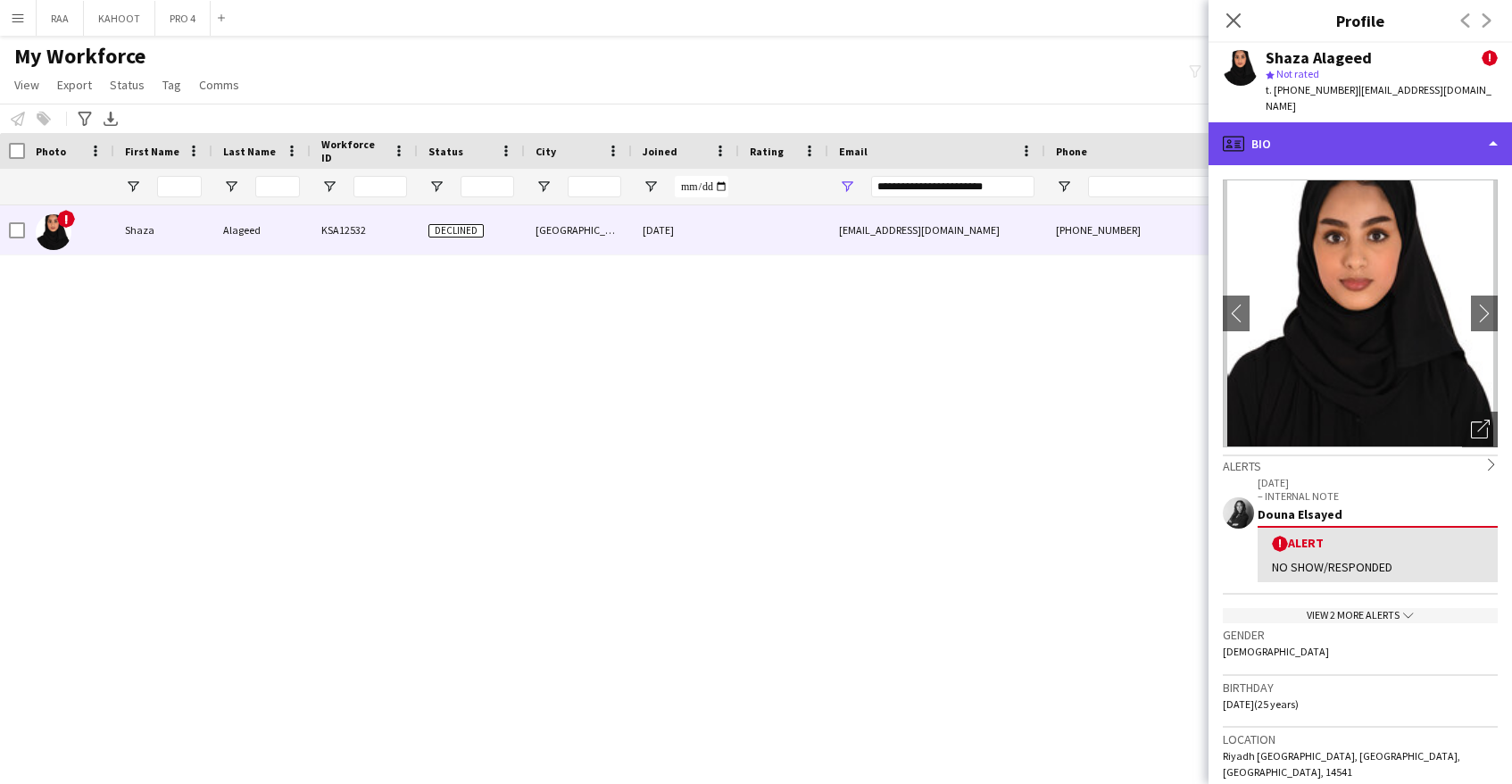
click at [1407, 134] on div "profile Bio" at bounding box center [1360, 144] width 303 height 43
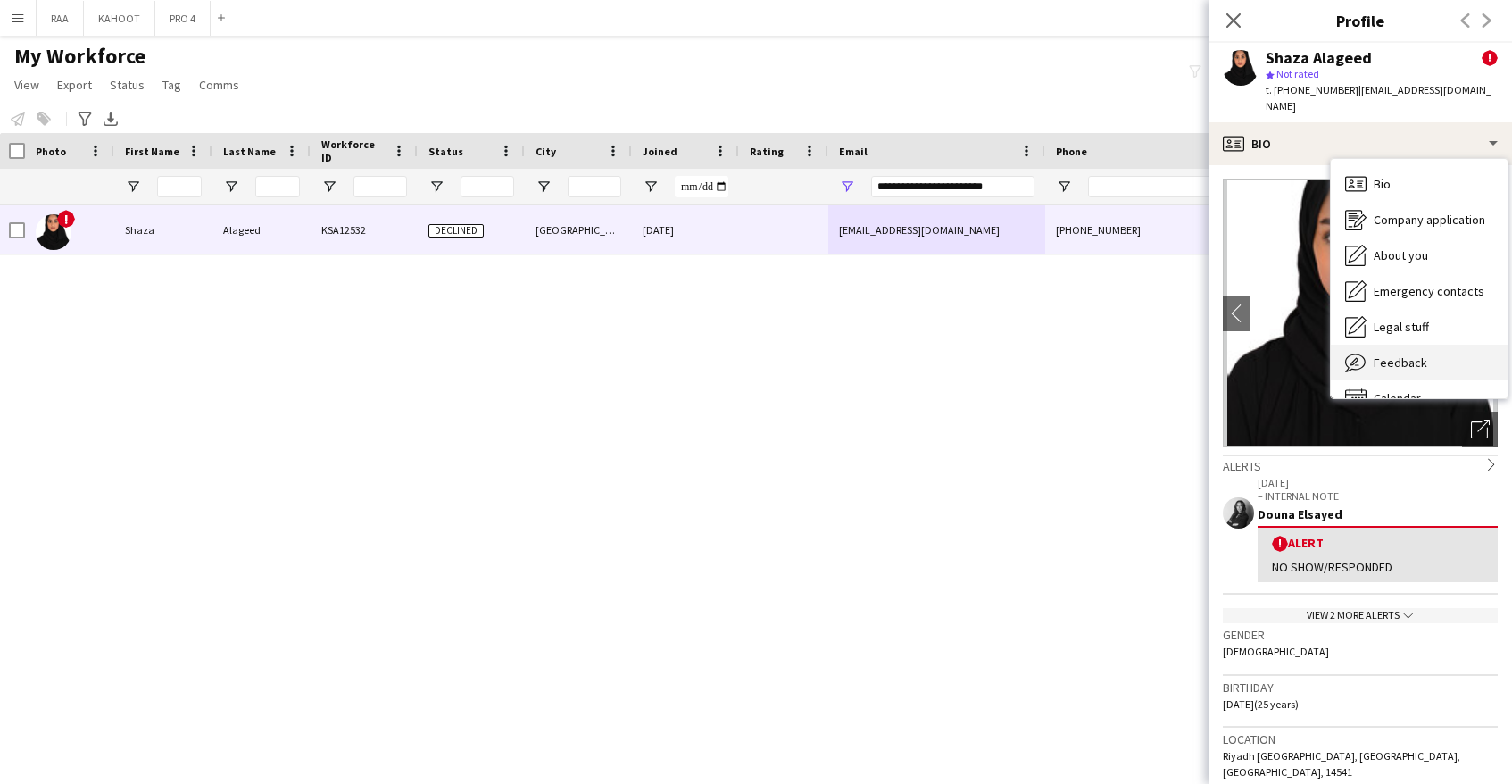
click at [1428, 344] on div "Feedback Feedback" at bounding box center [1420, 362] width 177 height 35
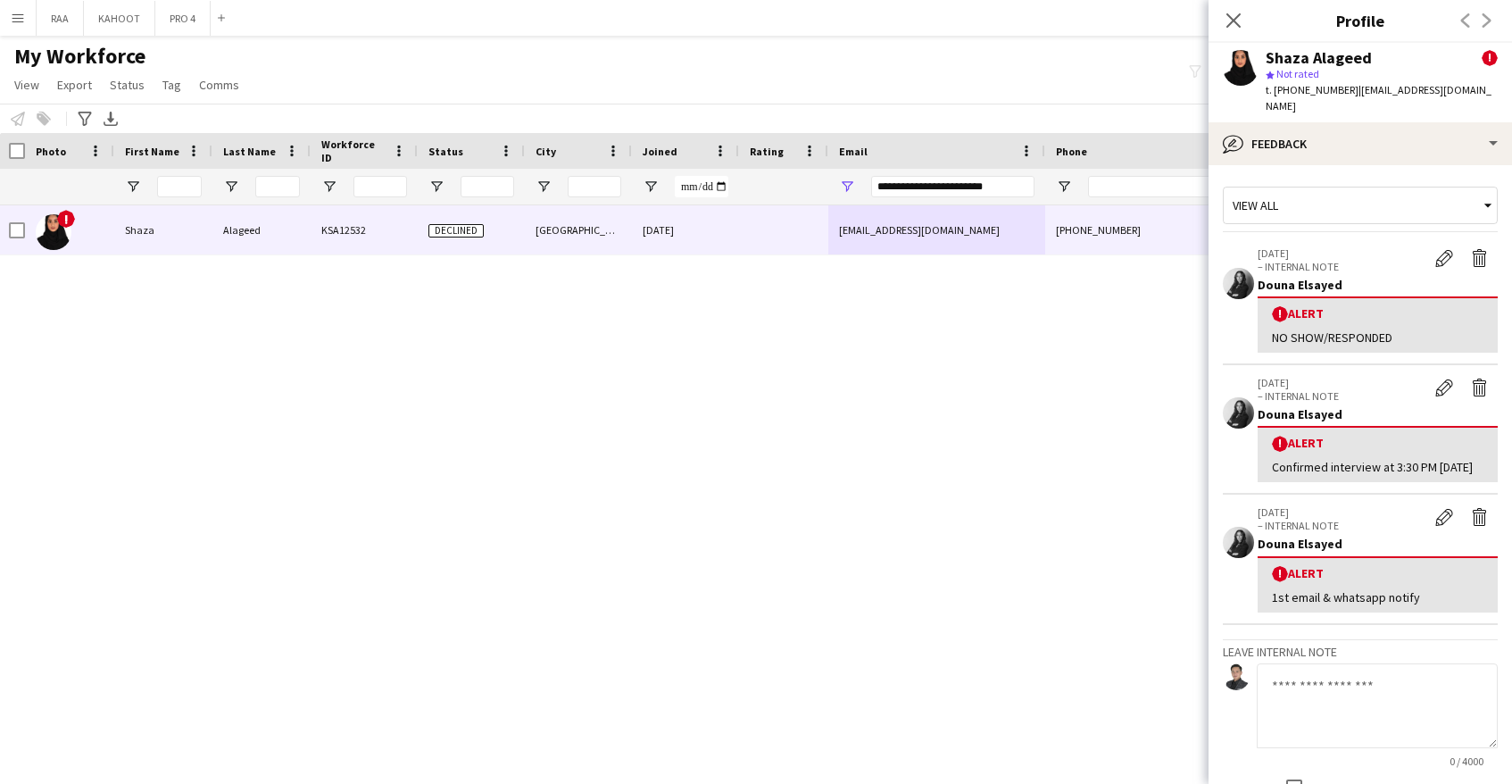
click at [1333, 673] on textarea at bounding box center [1376, 705] width 241 height 85
click at [1276, 686] on textarea "**********" at bounding box center [1376, 705] width 241 height 85
click at [1274, 682] on textarea "**********" at bounding box center [1376, 705] width 241 height 85
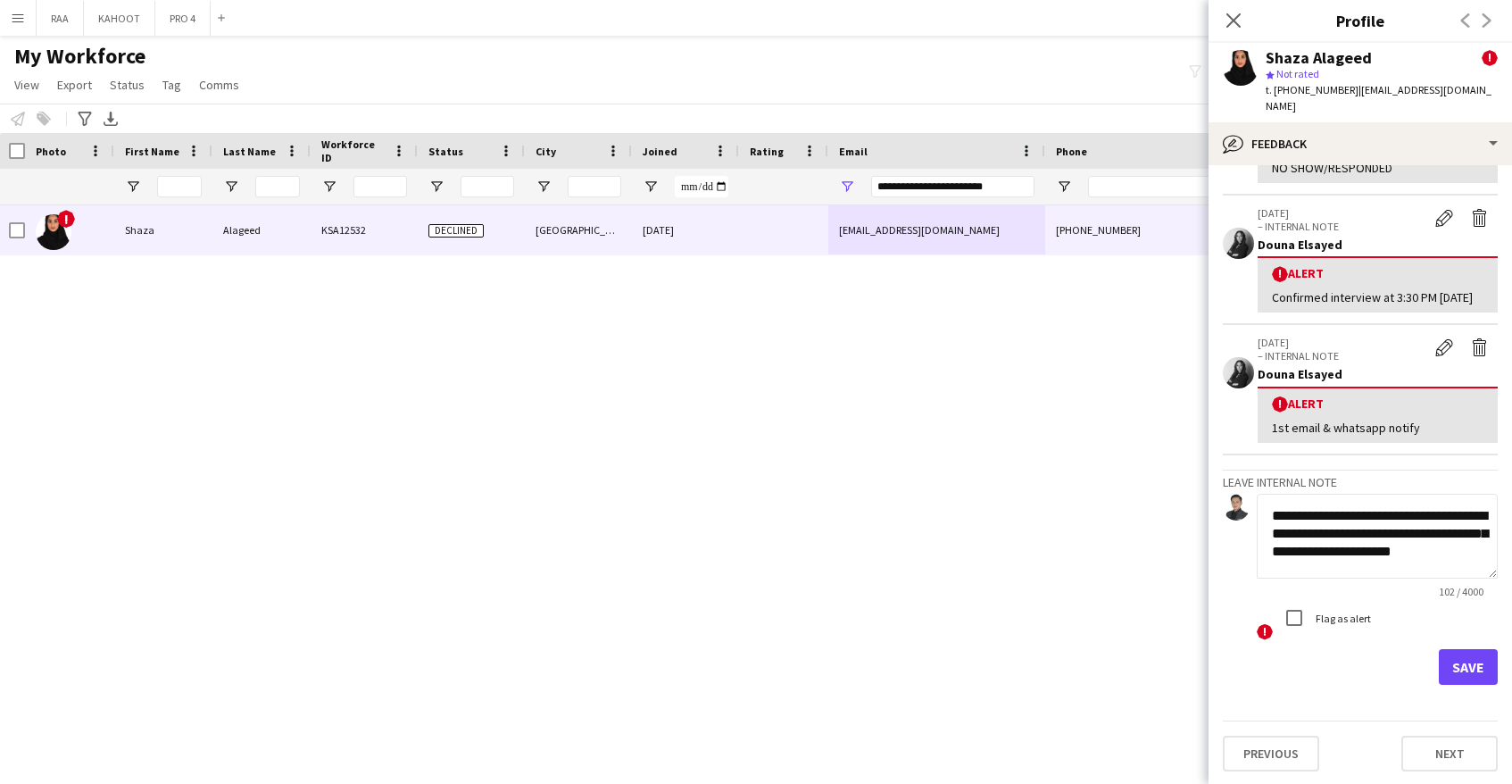
type textarea "**********"
click at [1479, 659] on button "Save" at bounding box center [1468, 667] width 59 height 35
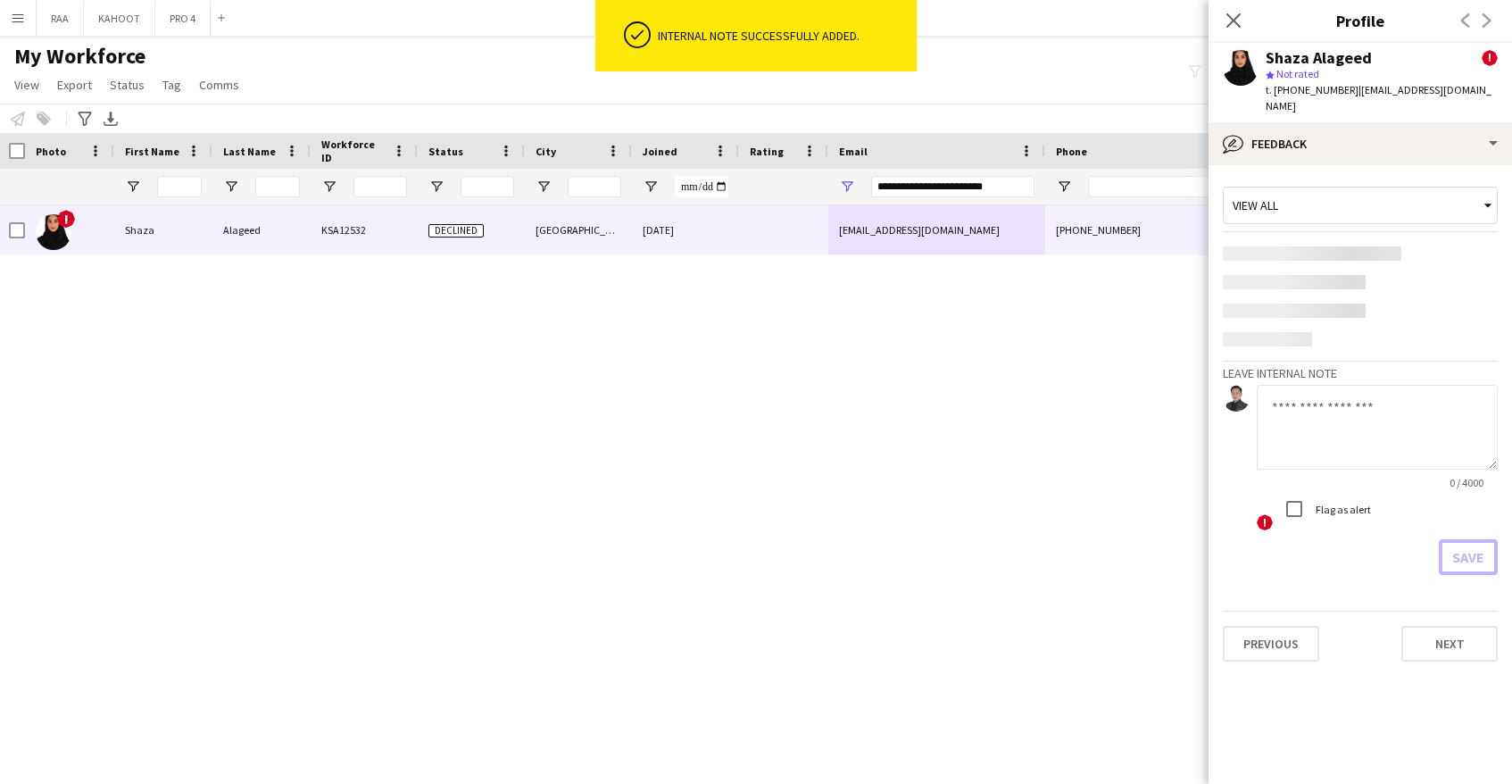
scroll to position [0, 0]
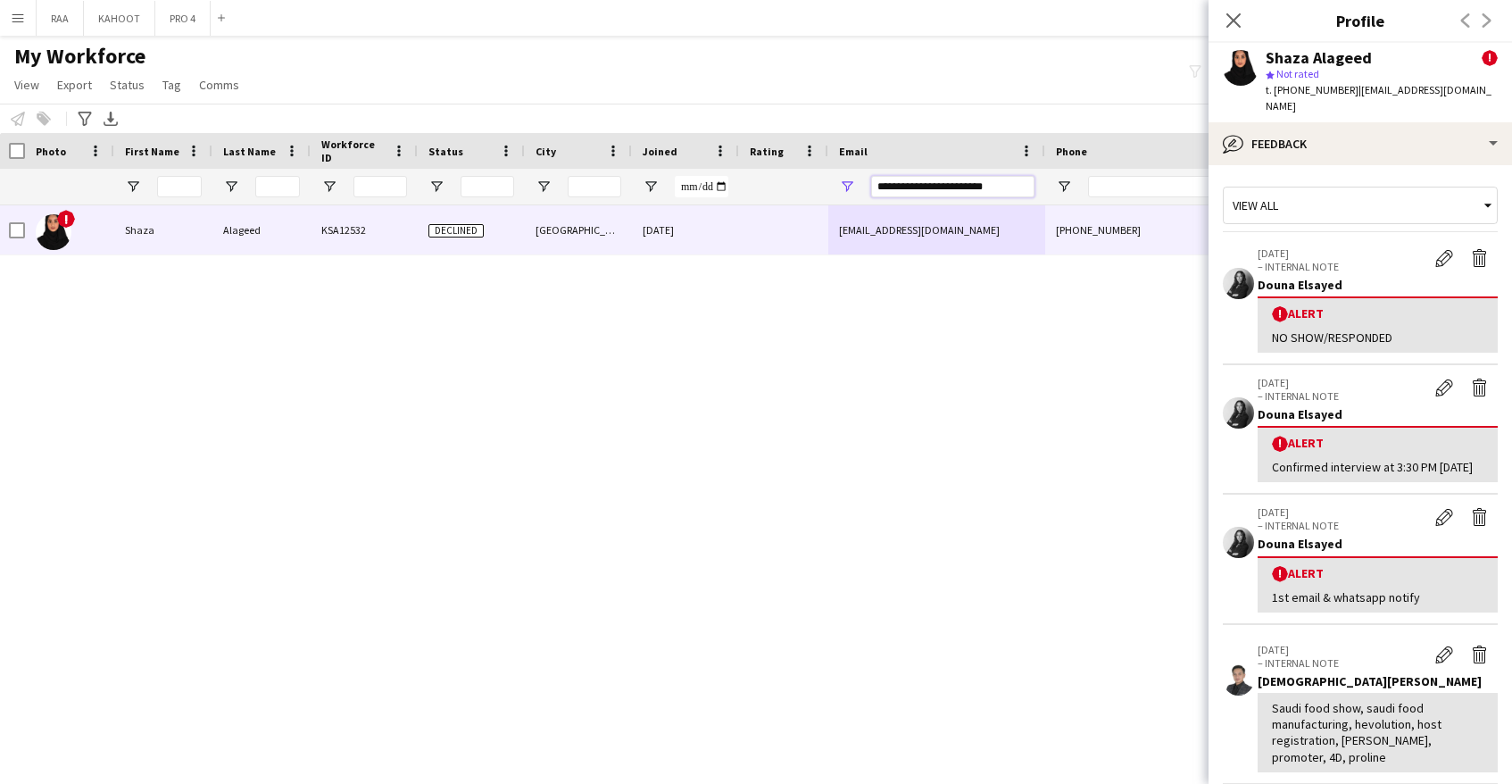
drag, startPoint x: 1026, startPoint y: 186, endPoint x: 641, endPoint y: 186, distance: 385.0
click at [641, 186] on div at bounding box center [1015, 186] width 2035 height 35
paste input "Email Filter Input"
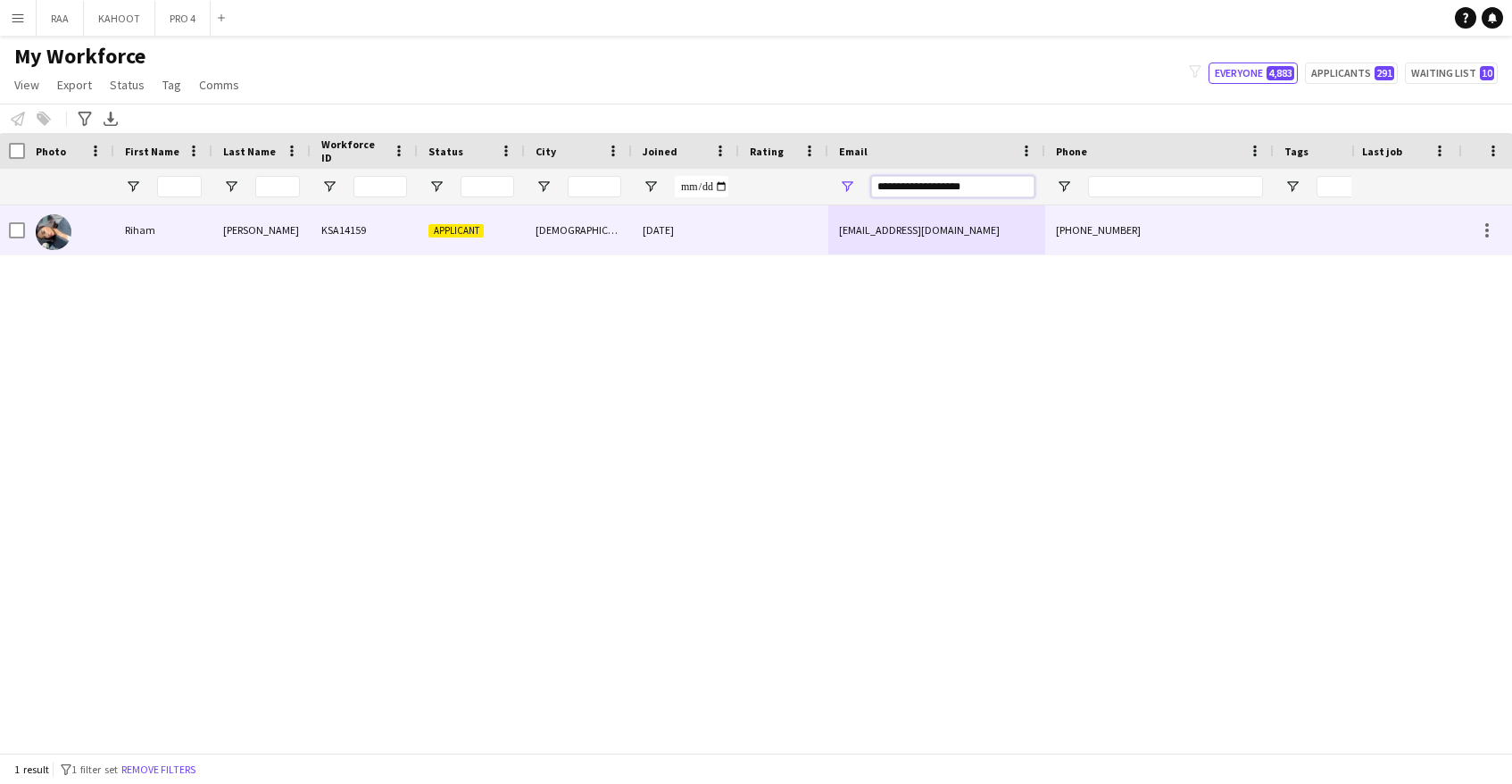
type input "**********"
click at [684, 233] on div "[DATE]" at bounding box center [685, 230] width 107 height 49
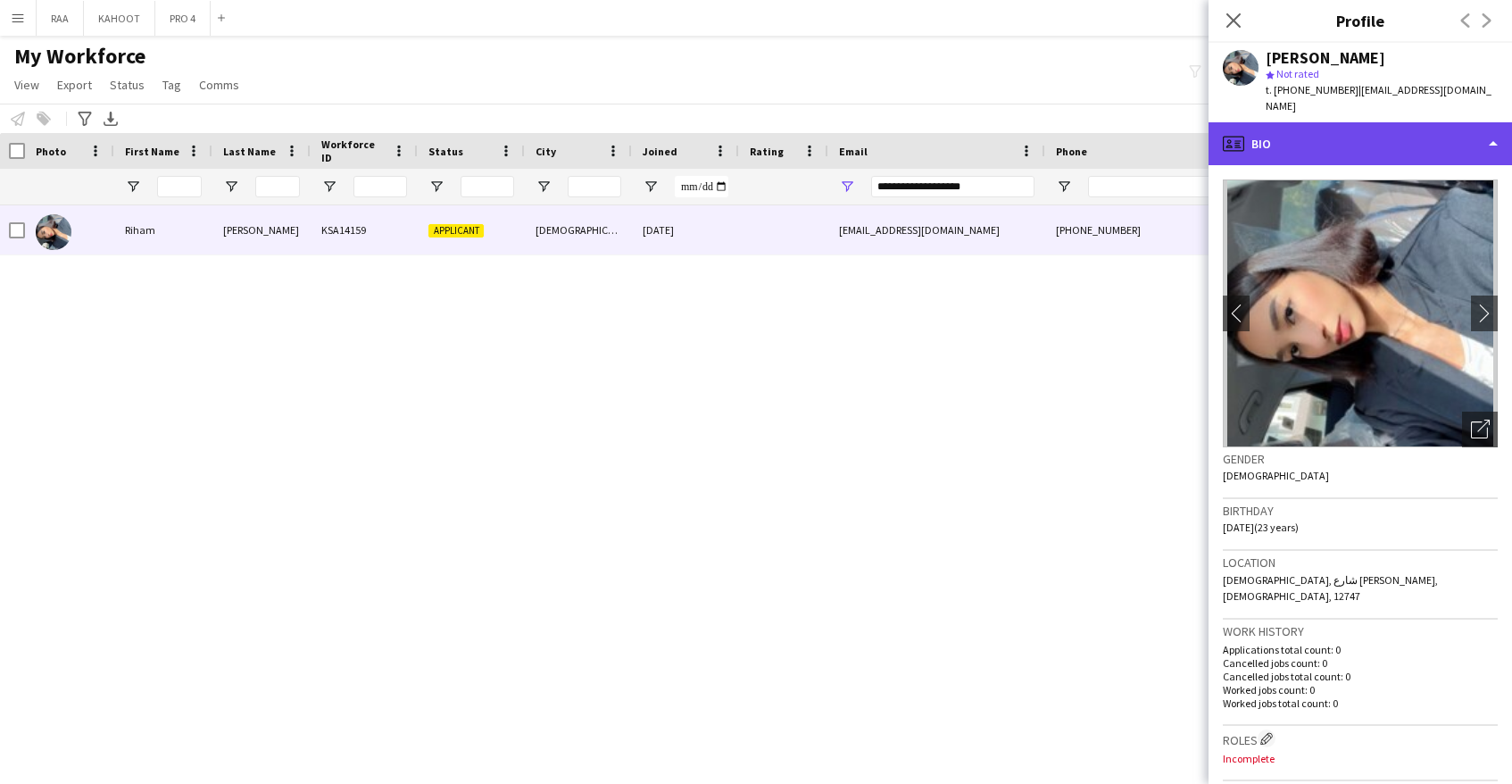
click at [1366, 133] on div "profile Bio" at bounding box center [1360, 144] width 303 height 43
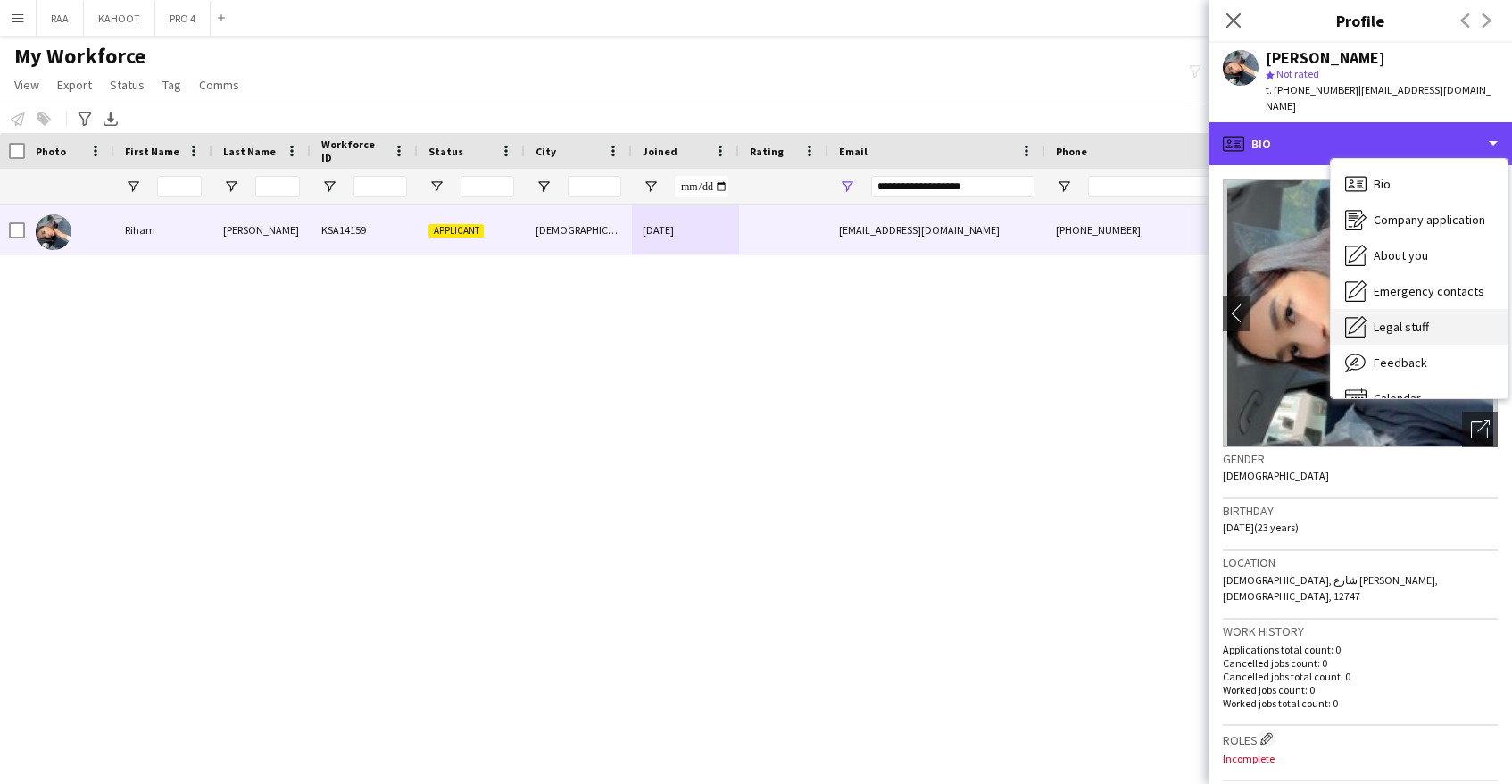
scroll to position [25, 0]
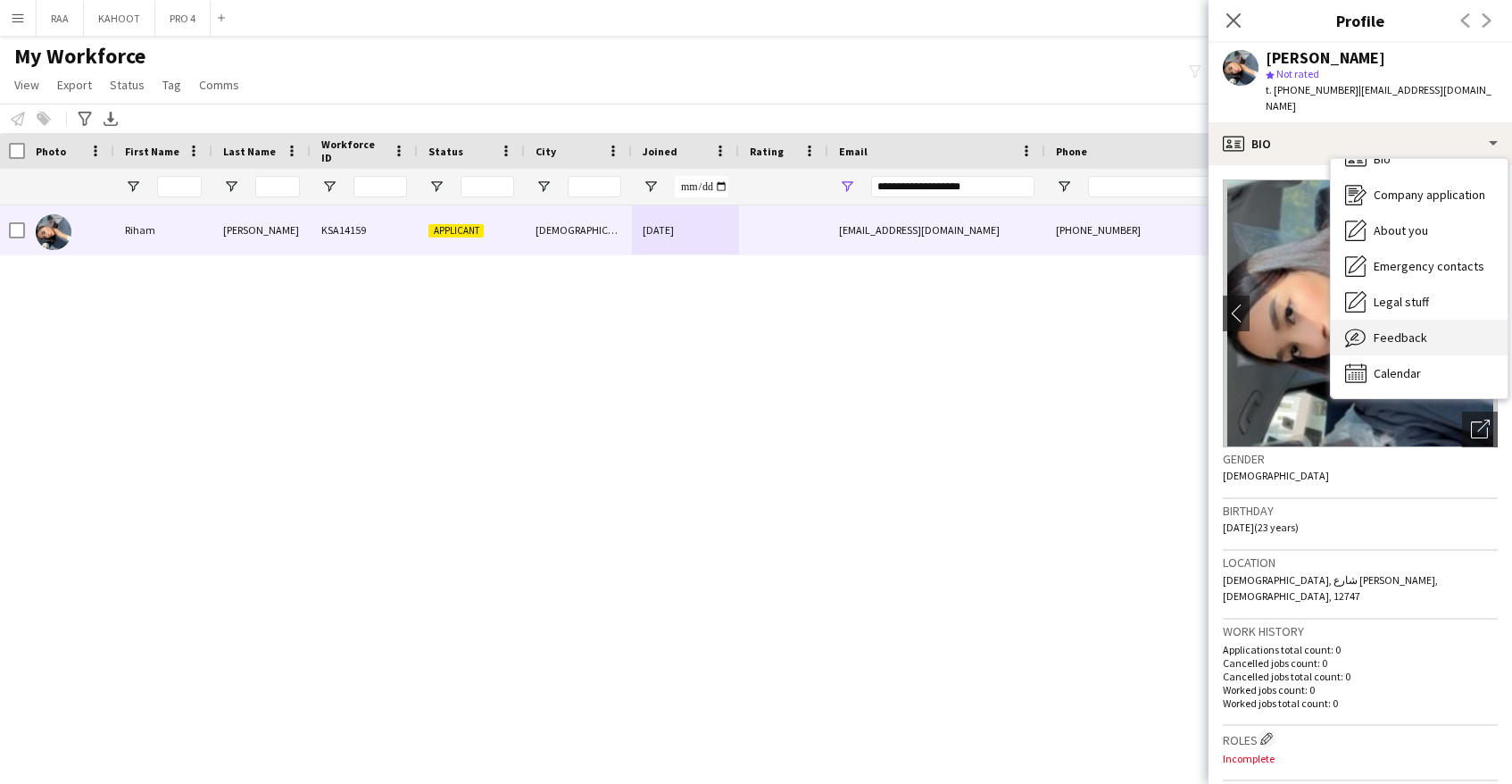
click at [1405, 330] on span "Feedback" at bounding box center [1400, 337] width 53 height 16
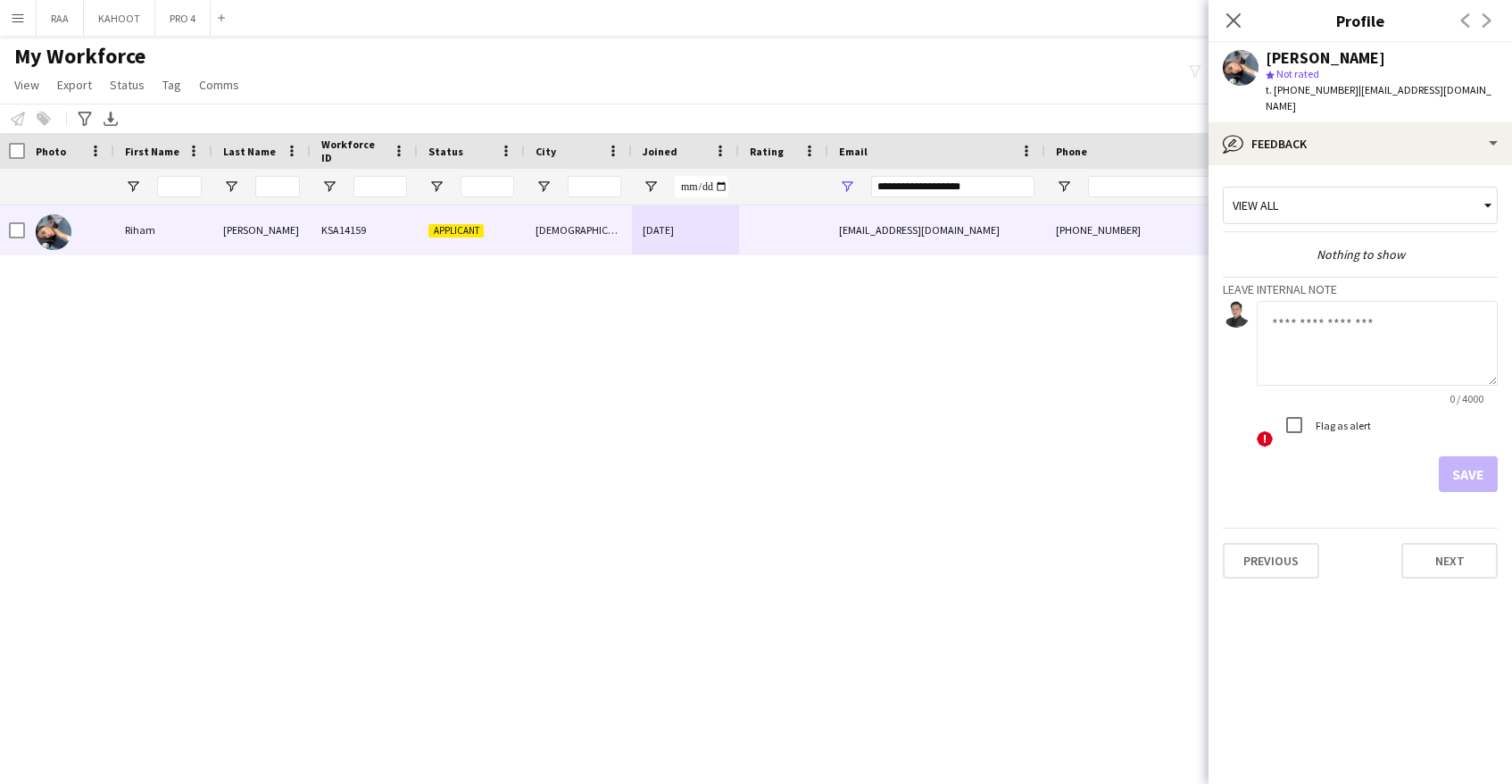
click at [1364, 336] on textarea at bounding box center [1376, 343] width 241 height 85
type textarea "*"
type textarea "**********"
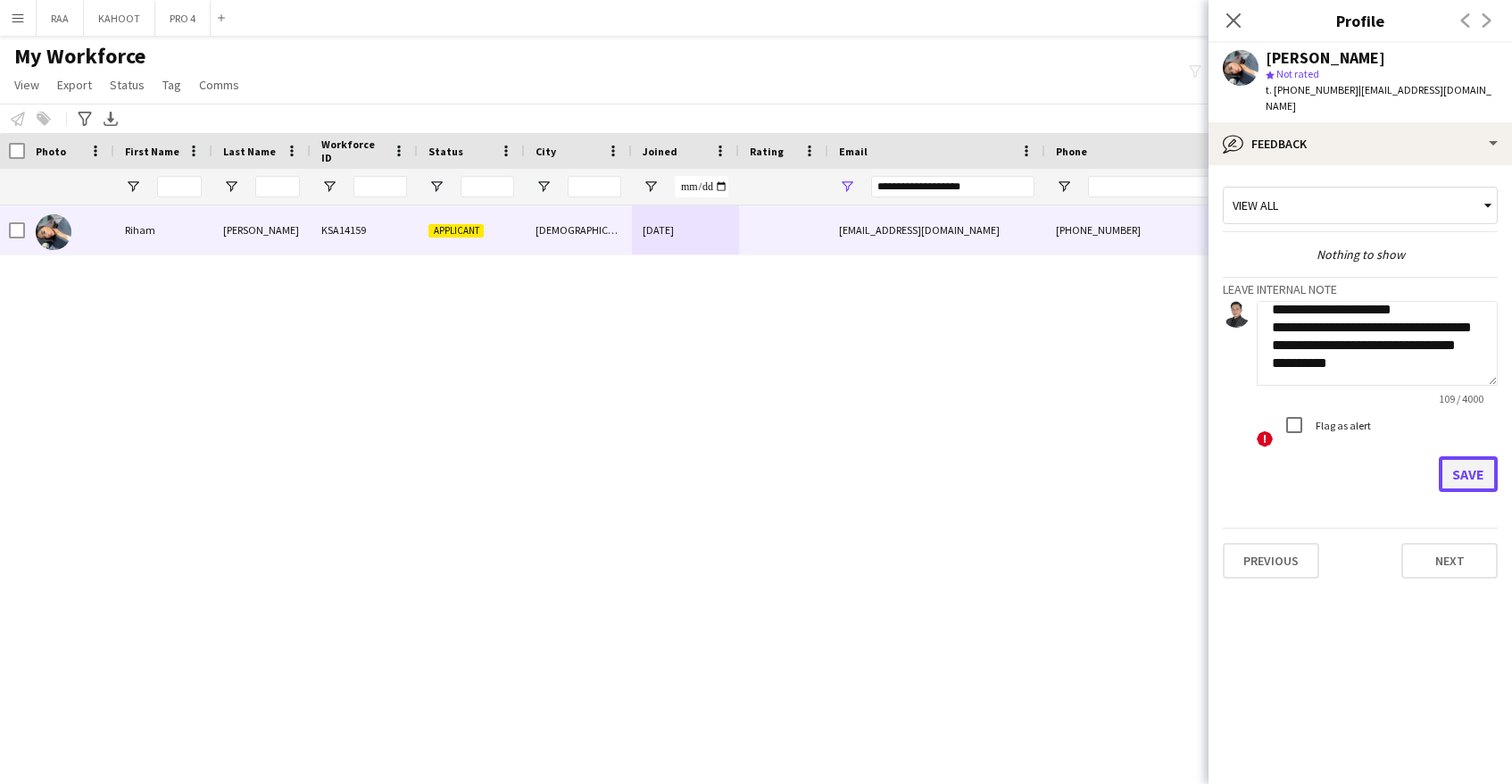
click at [1482, 456] on button "Save" at bounding box center [1468, 474] width 59 height 35
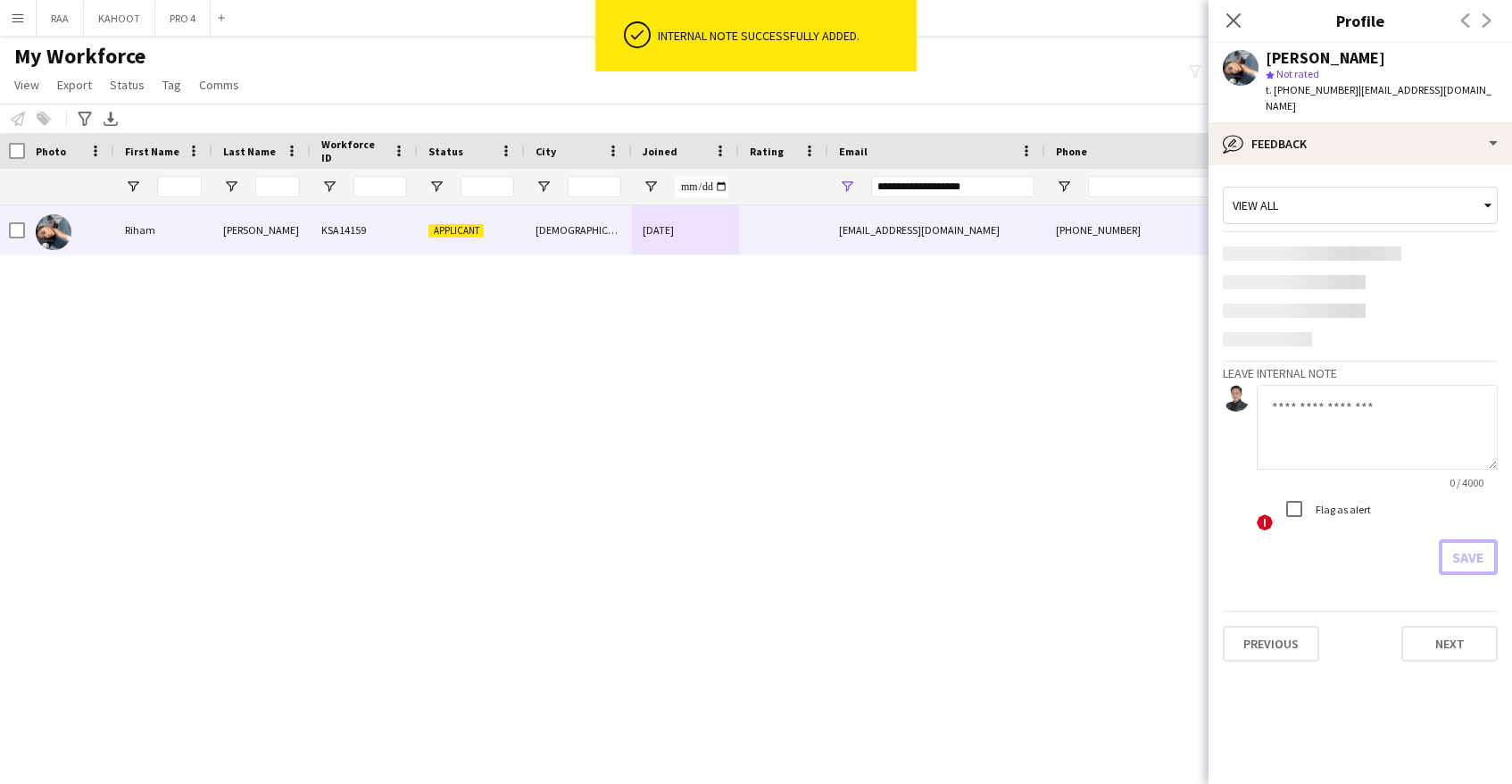
scroll to position [0, 0]
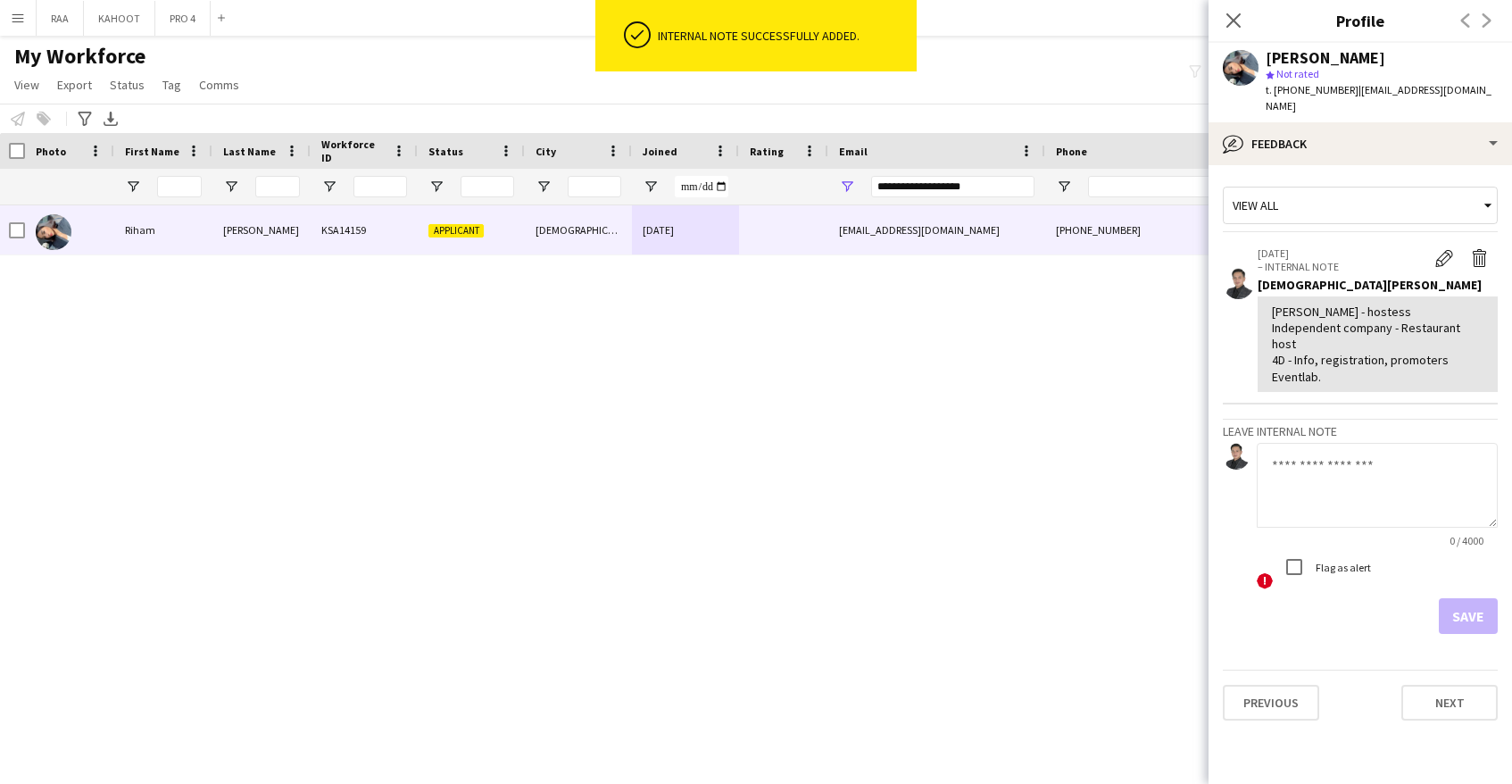
click at [1470, 443] on textarea at bounding box center [1376, 485] width 241 height 85
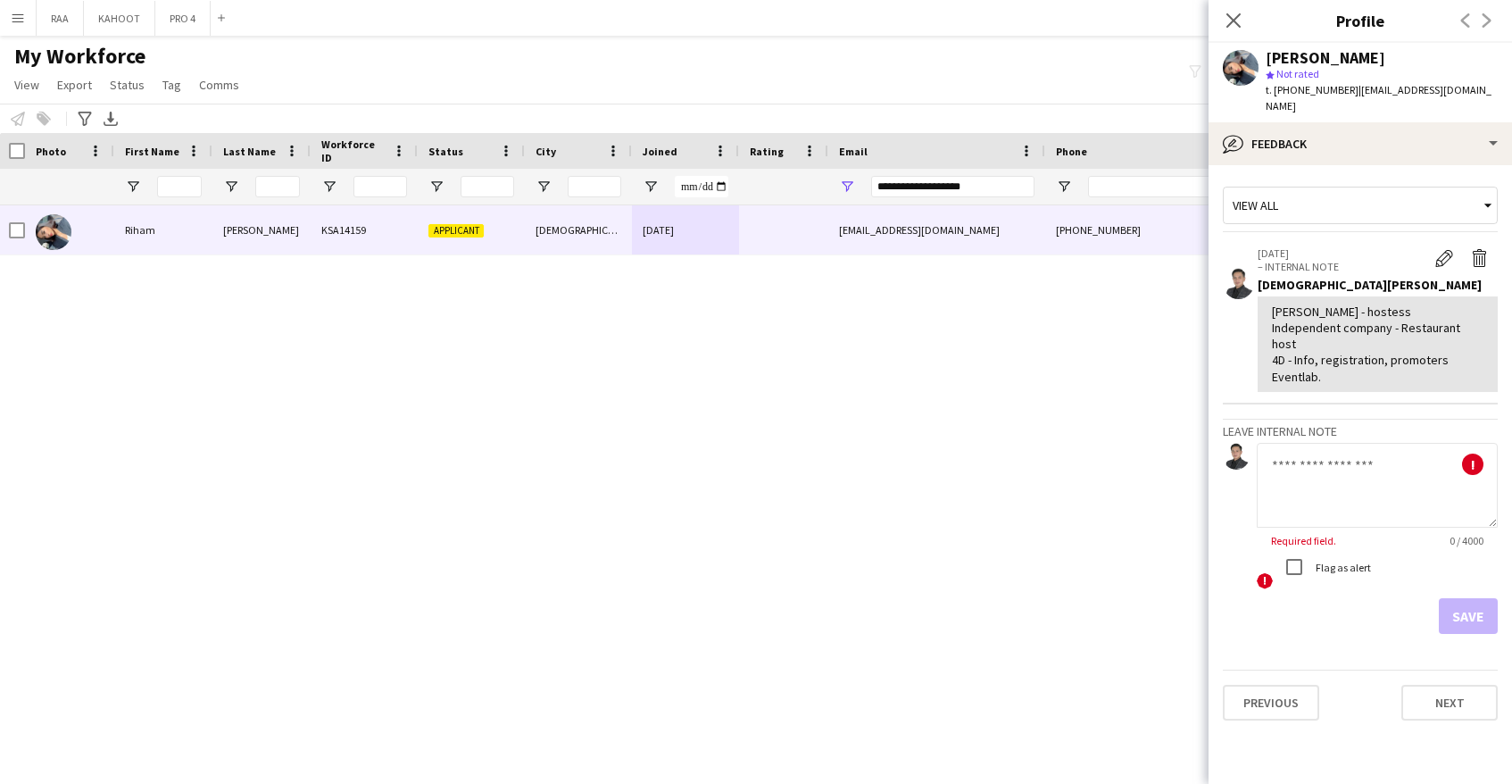
click at [1355, 558] on div "! Required field. 0 / 4000 ! Flag as alert" at bounding box center [1376, 516] width 241 height 149
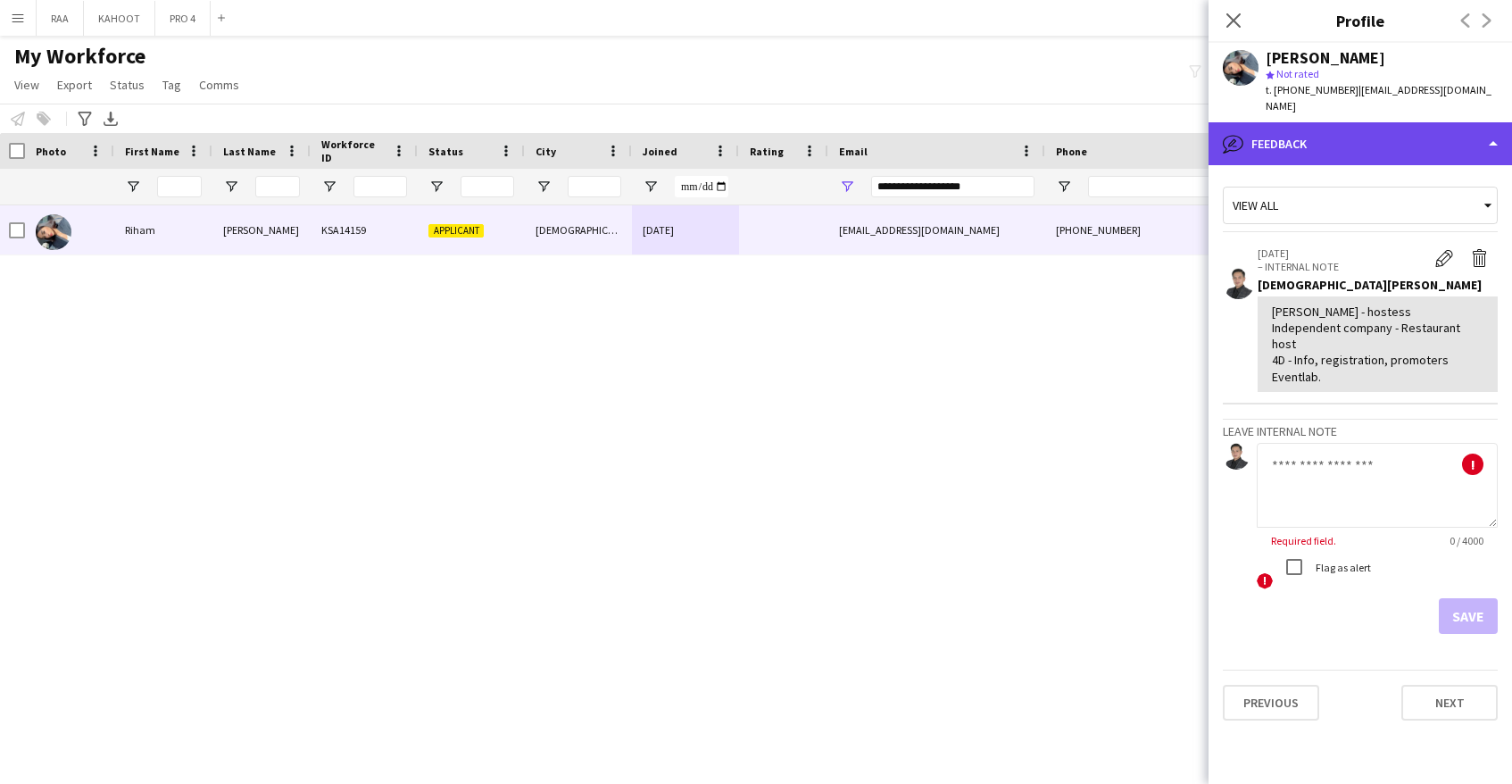
click at [1330, 132] on div "bubble-pencil Feedback" at bounding box center [1360, 144] width 303 height 43
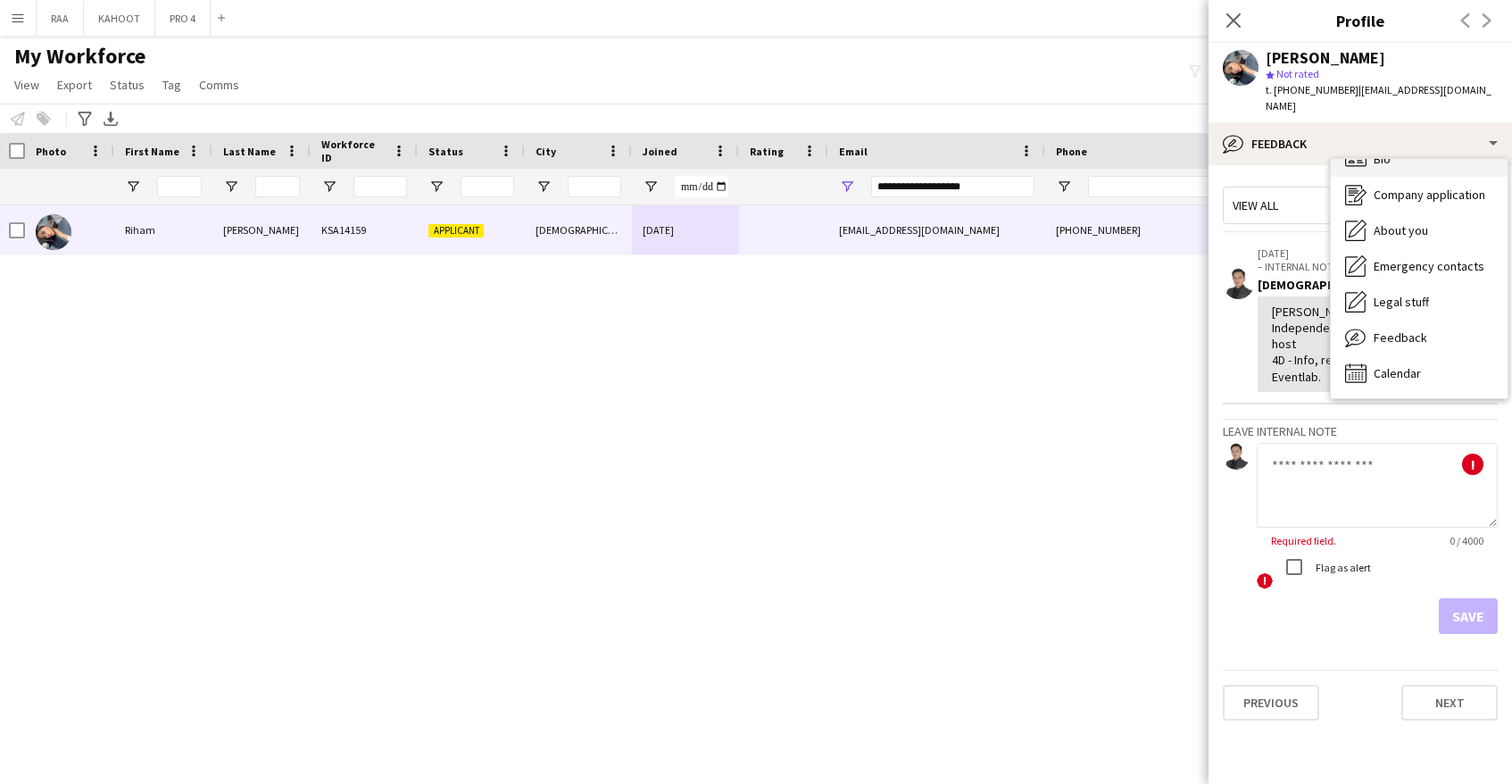
click at [1431, 158] on div "Bio Bio" at bounding box center [1420, 158] width 177 height 35
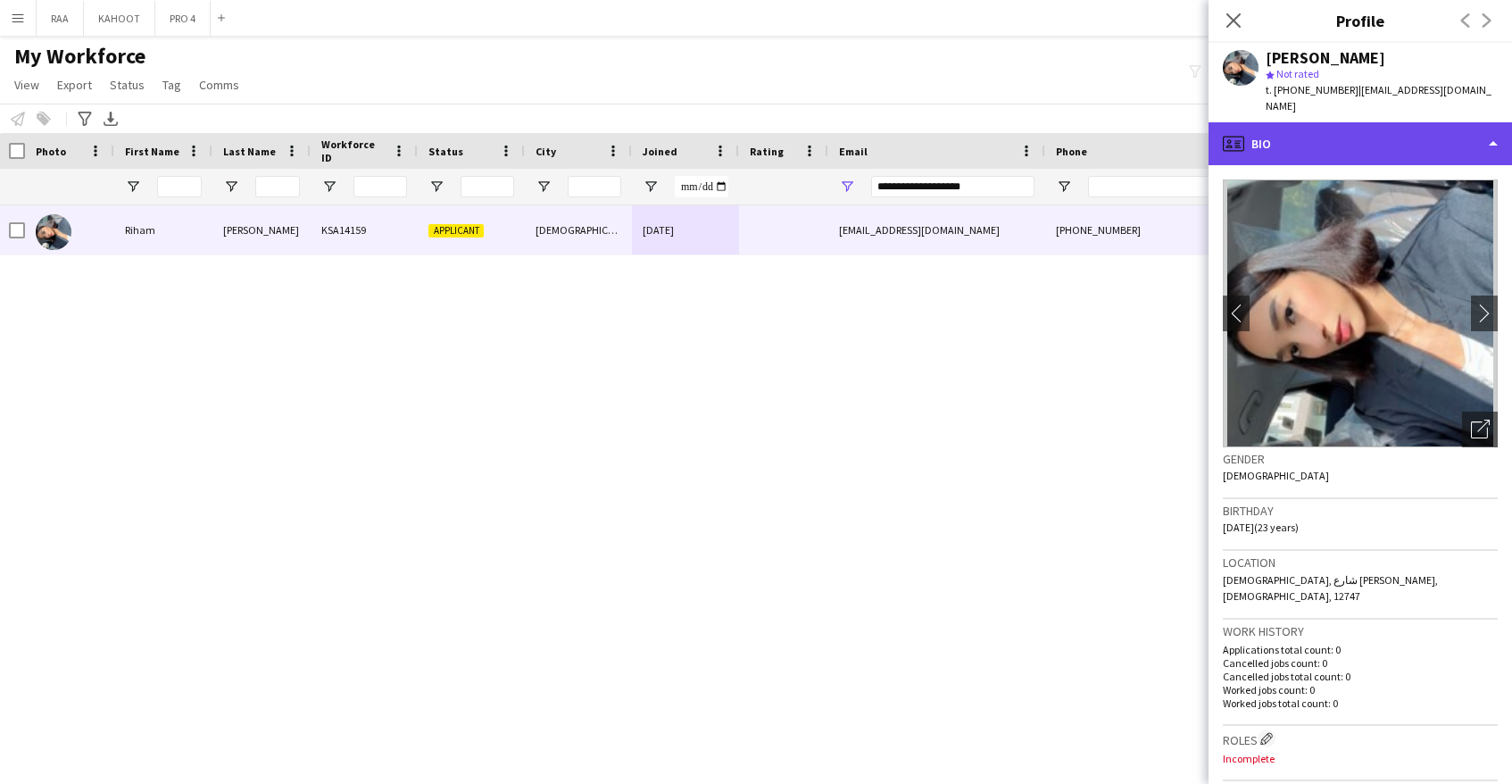
click at [1323, 135] on div "profile Bio" at bounding box center [1360, 144] width 303 height 43
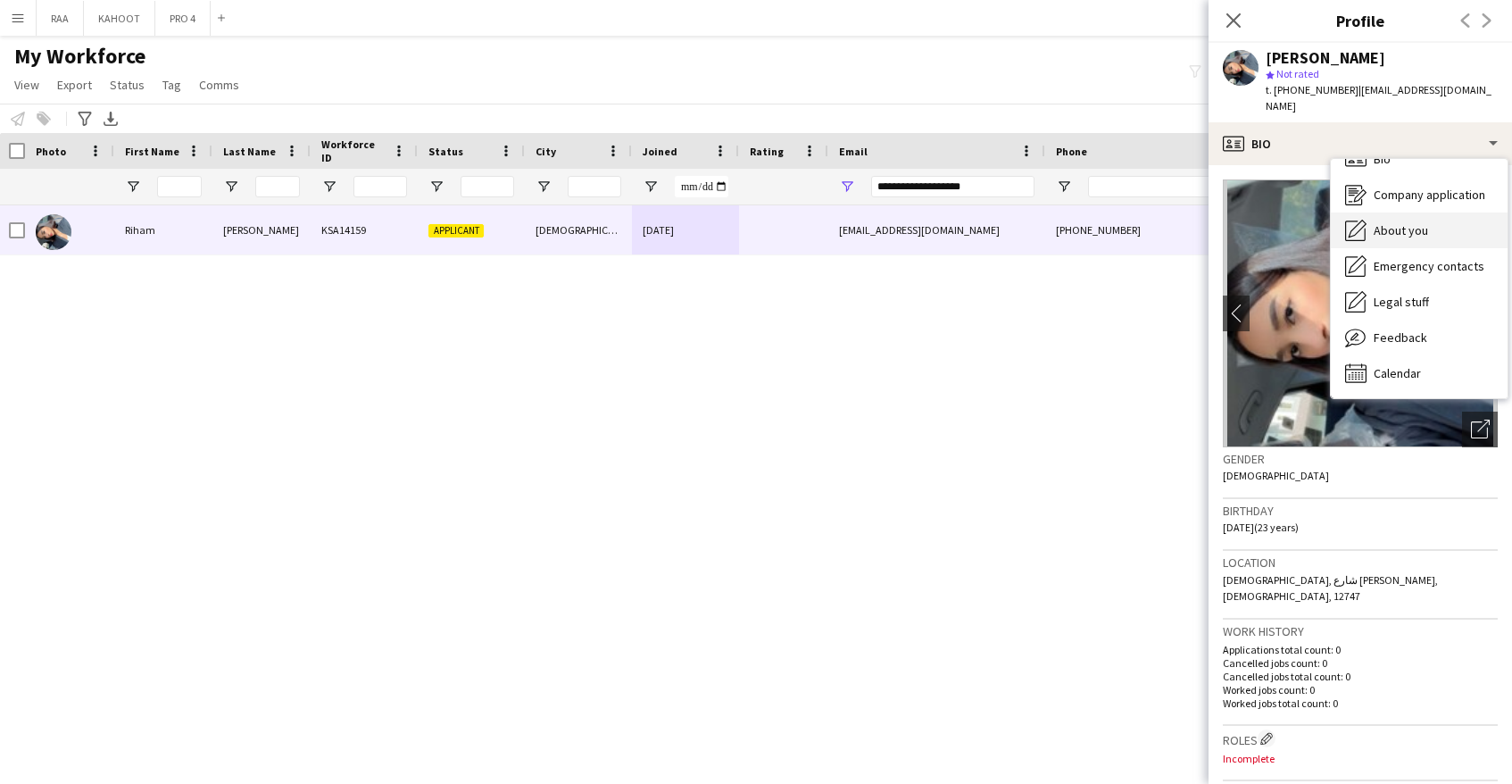
click at [1405, 222] on span "About you" at bounding box center [1400, 230] width 54 height 16
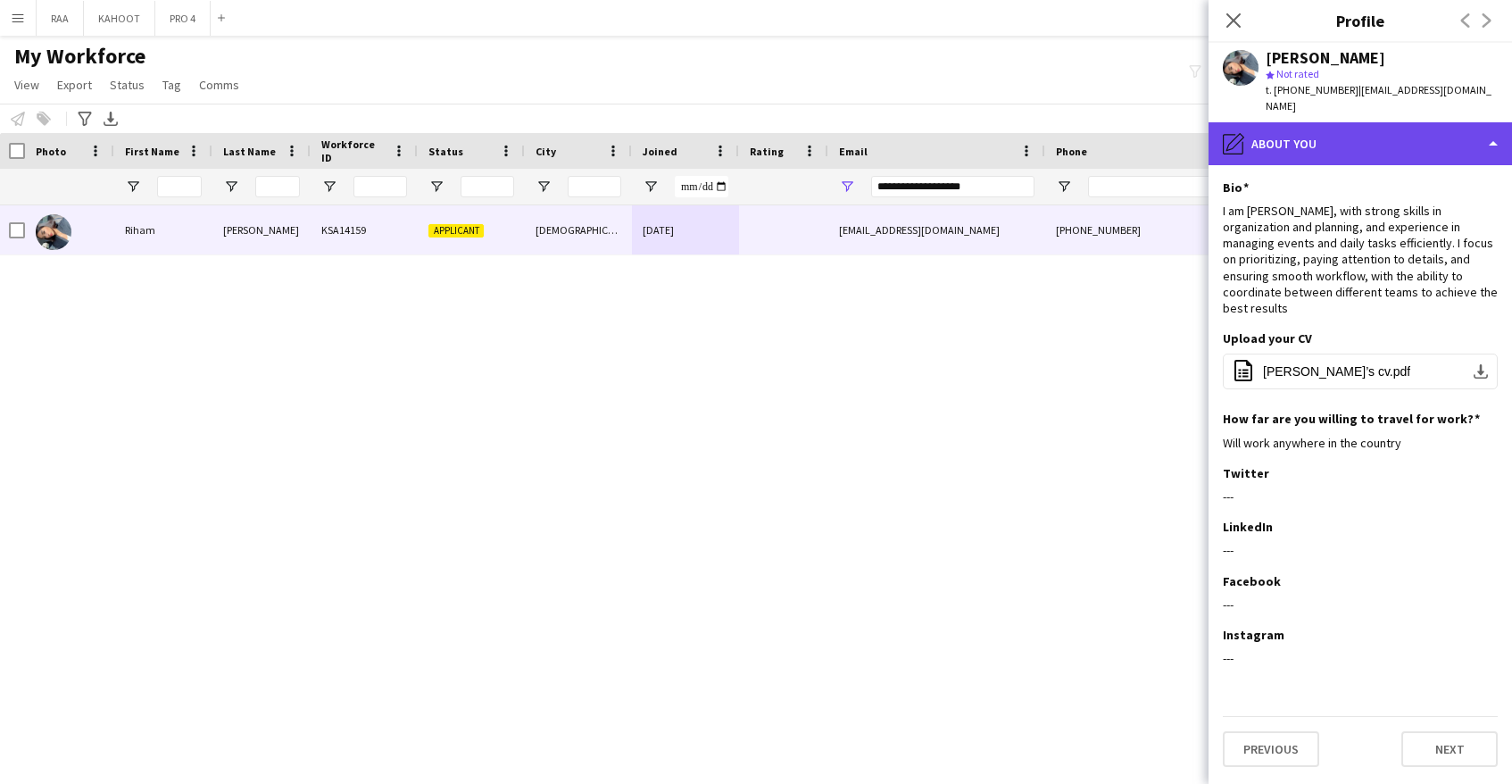
click at [1414, 122] on div "pencil4 About you" at bounding box center [1360, 144] width 303 height 43
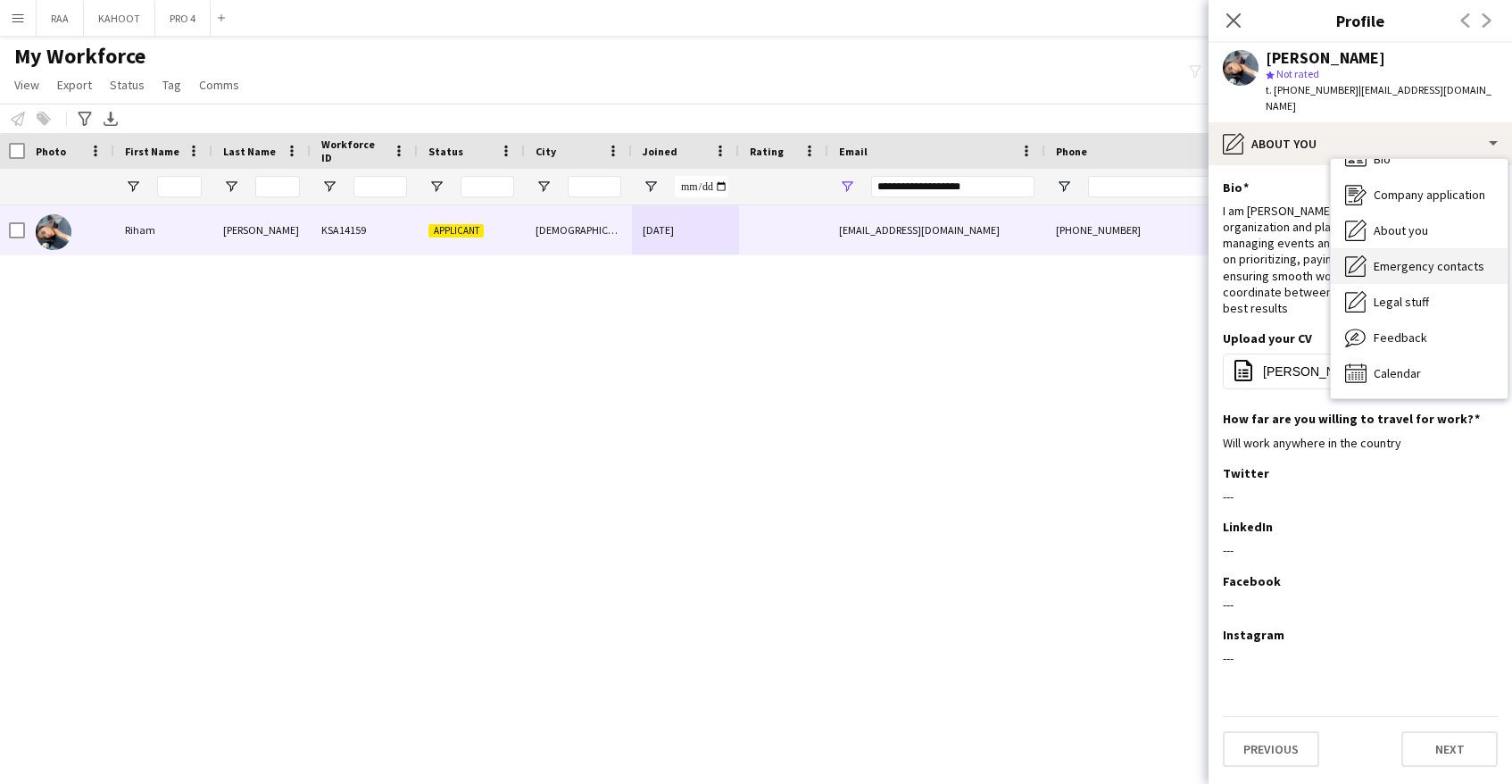
click at [1458, 258] on span "Emergency contacts" at bounding box center [1428, 266] width 110 height 16
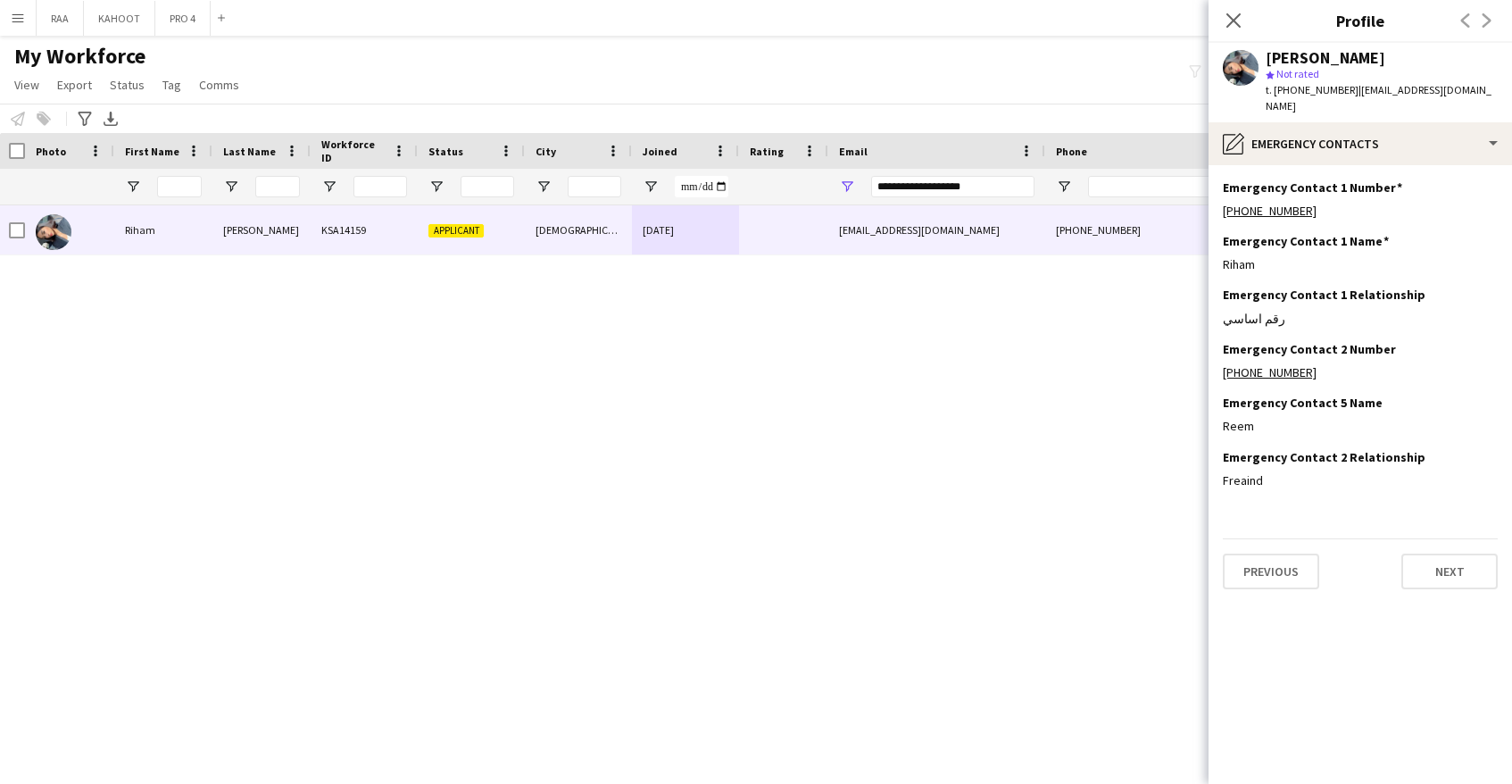
drag, startPoint x: 1343, startPoint y: 197, endPoint x: 1220, endPoint y: 217, distance: 124.6
click at [1220, 217] on app-section-data-types "Emergency Contact 1 Number Edit this field [PHONE_NUMBER] Emergency Contact 1 N…" at bounding box center [1360, 474] width 303 height 619
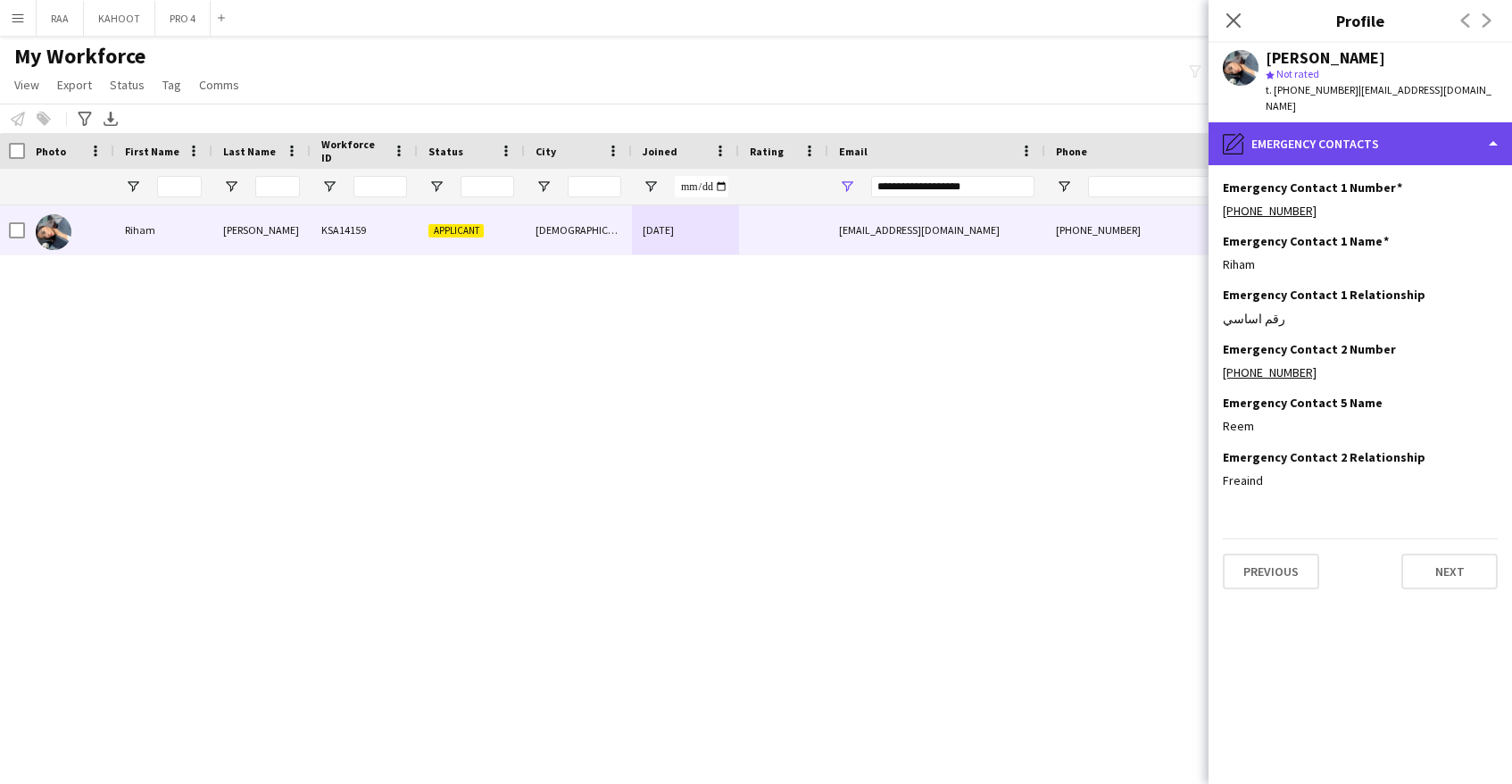
click at [1336, 122] on div "pencil4 Emergency contacts" at bounding box center [1360, 144] width 303 height 43
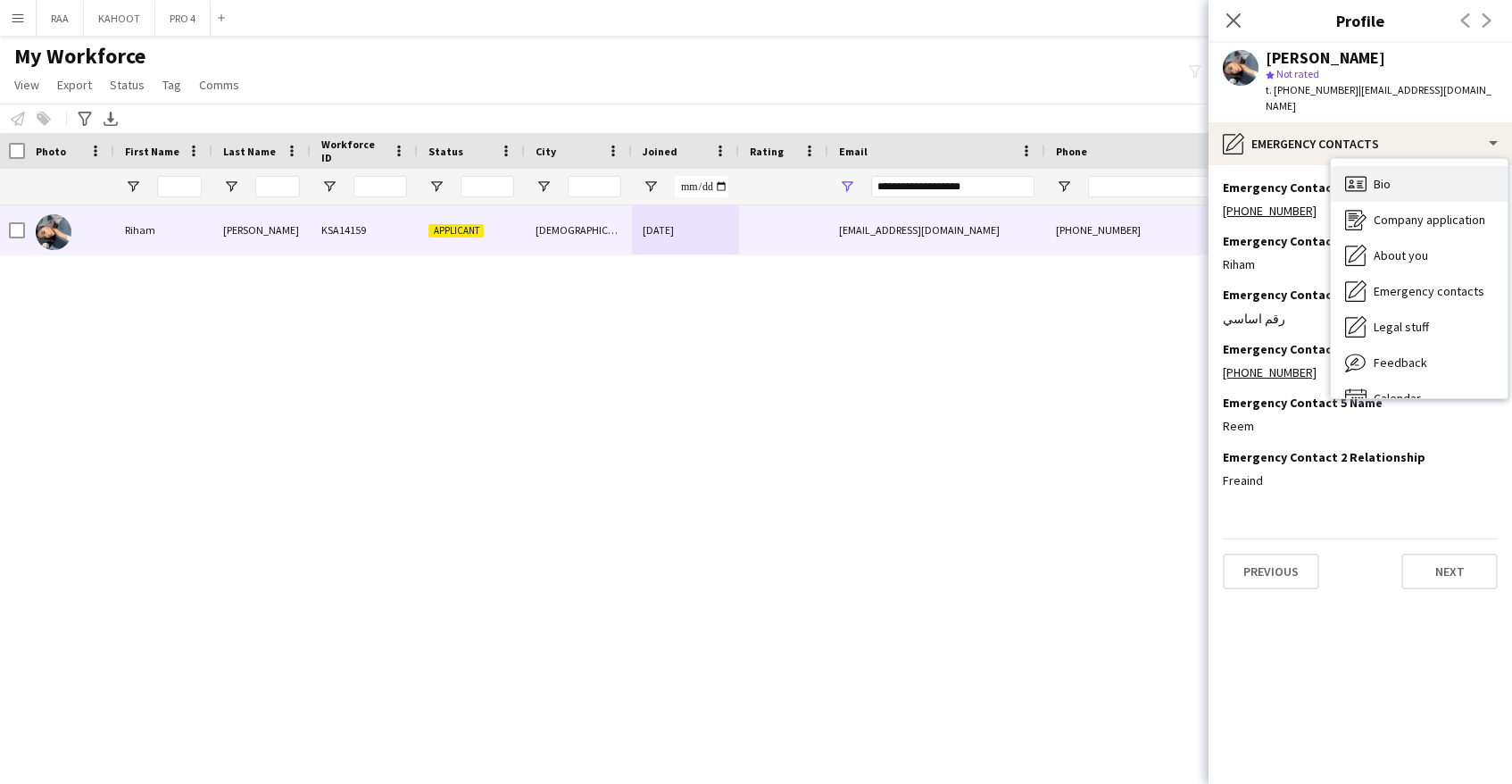
click at [1413, 166] on div "Bio Bio" at bounding box center [1420, 184] width 177 height 35
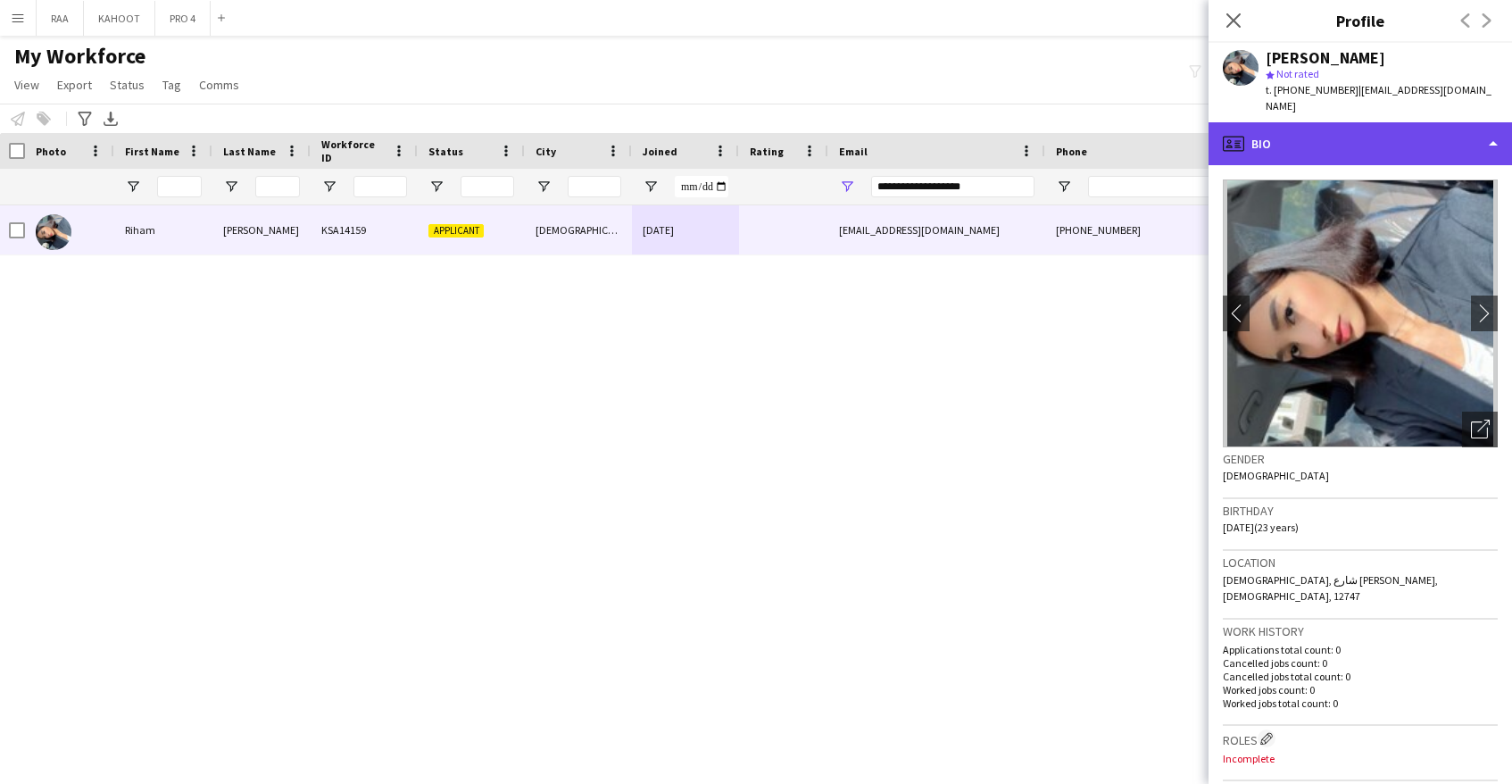
click at [1390, 122] on div "profile Bio" at bounding box center [1360, 144] width 303 height 43
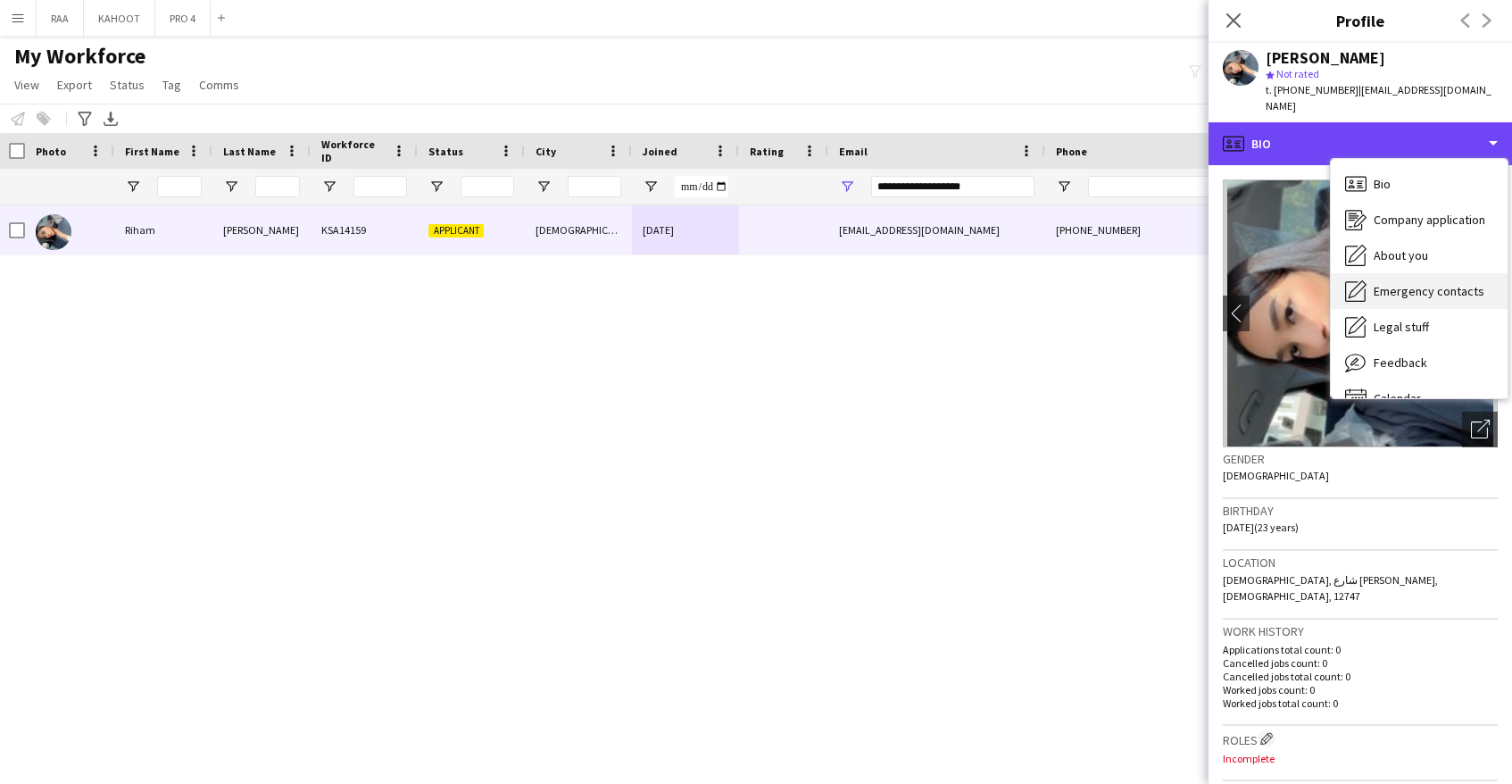
scroll to position [25, 0]
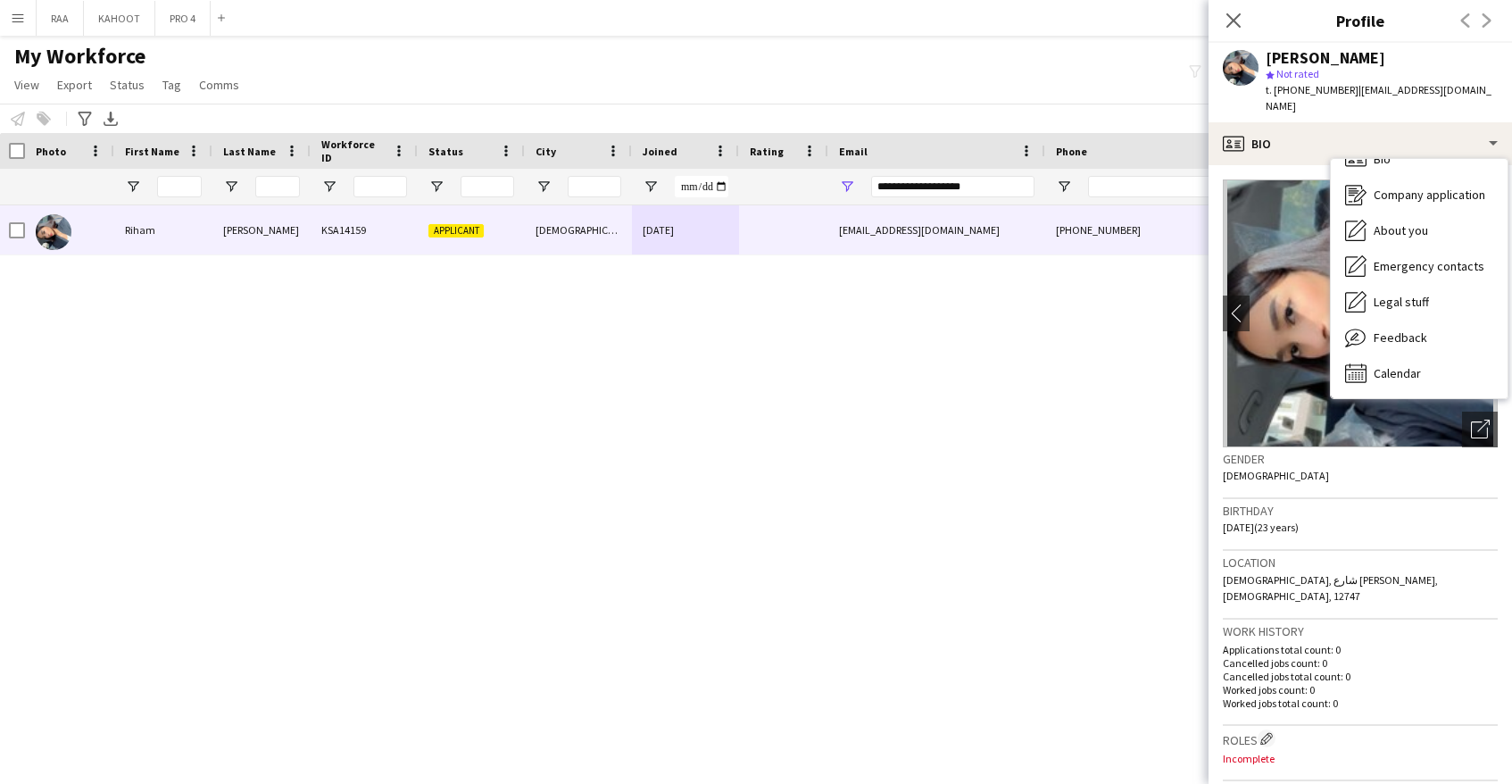
click at [1288, 409] on img at bounding box center [1360, 313] width 274 height 268
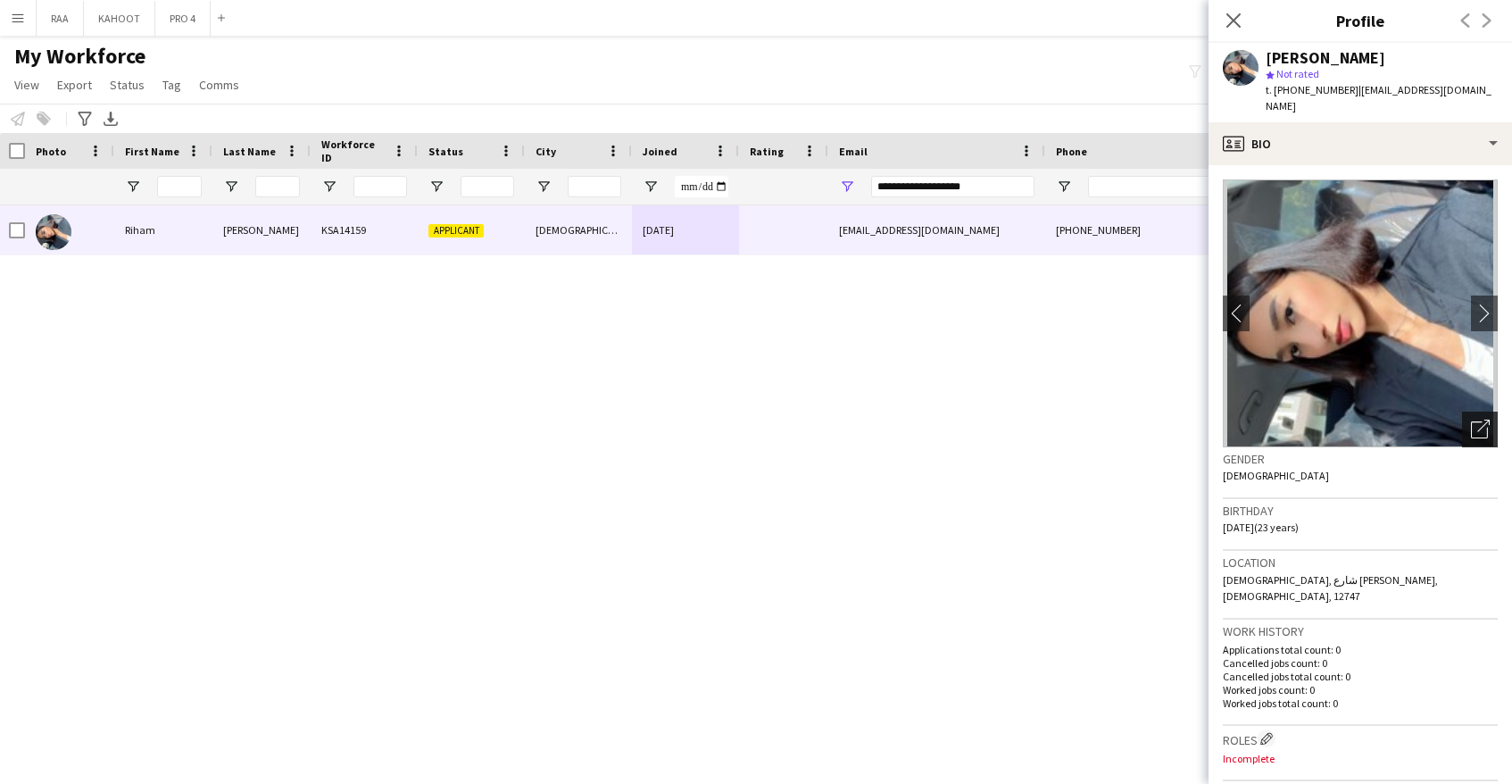
click at [1474, 419] on icon "Open photos pop-in" at bounding box center [1480, 428] width 19 height 19
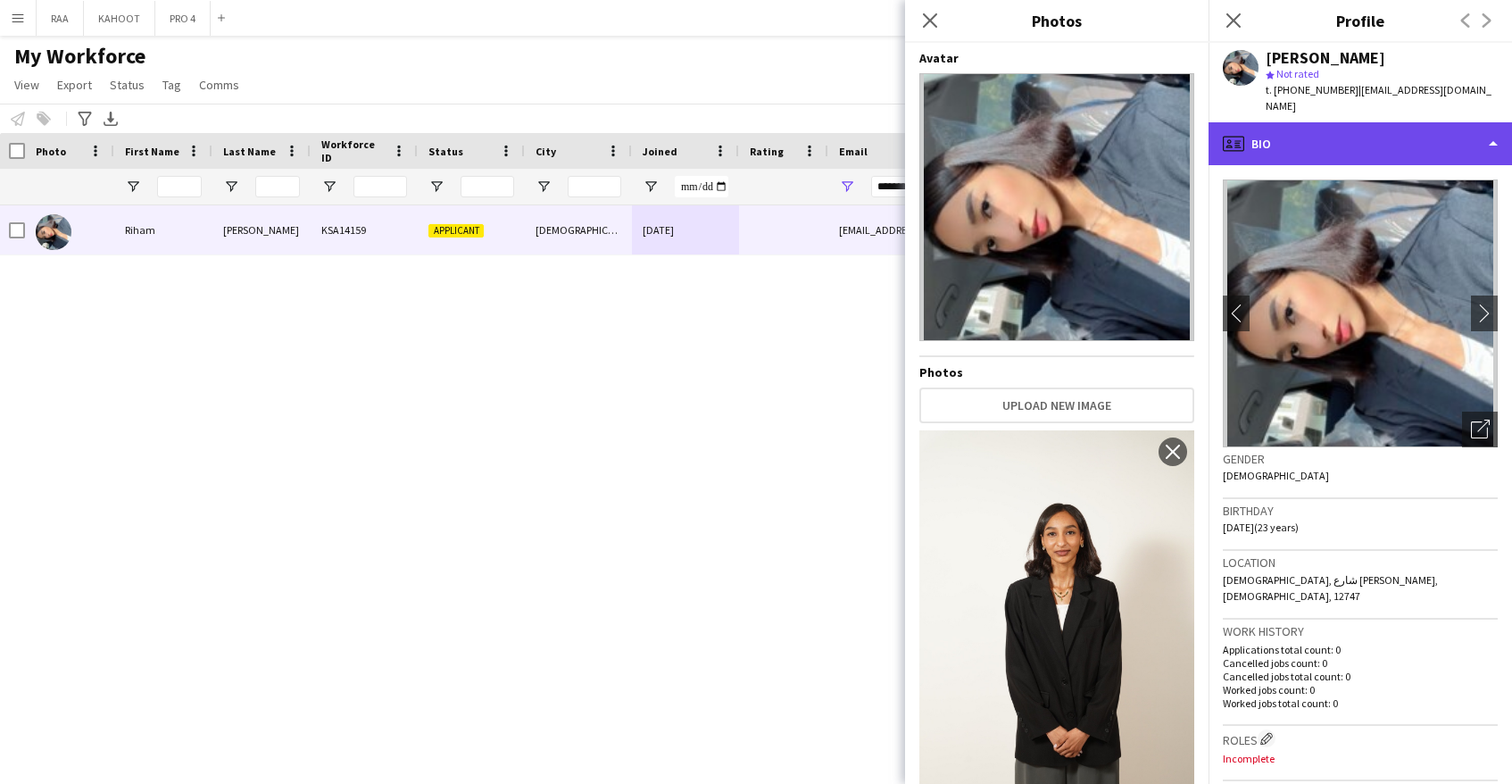
click at [1376, 140] on div "profile Bio" at bounding box center [1360, 144] width 303 height 43
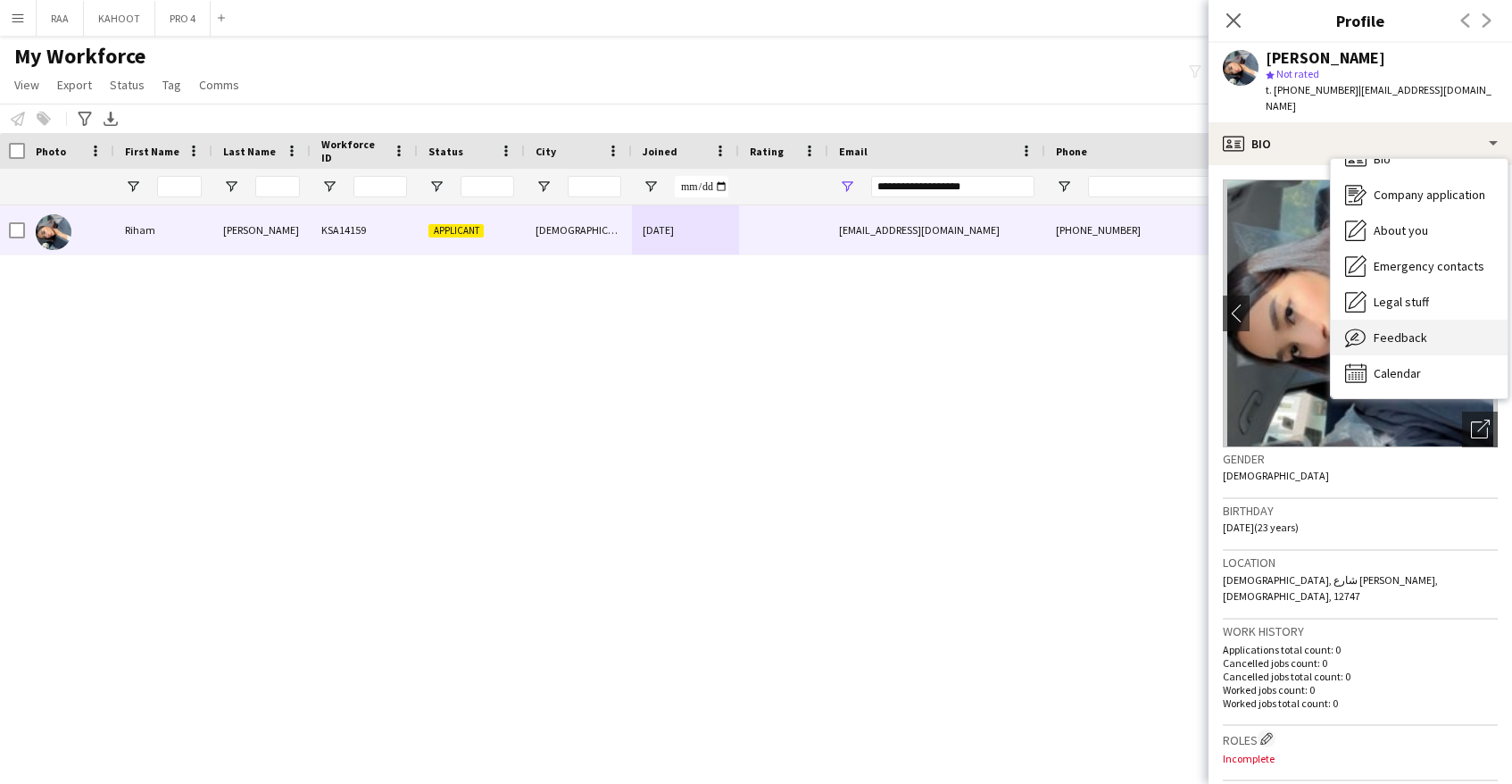
click at [1411, 330] on span "Feedback" at bounding box center [1400, 337] width 53 height 16
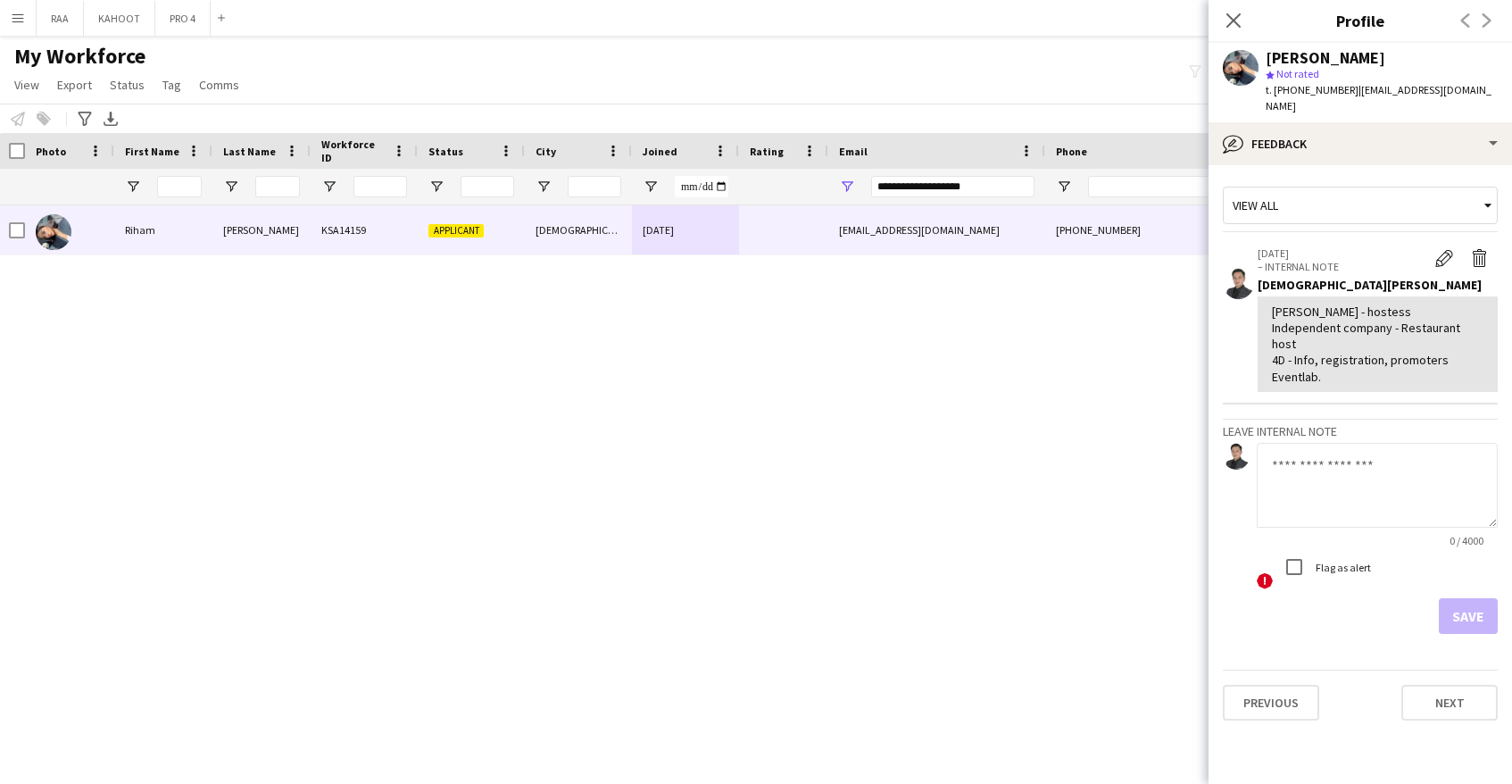
click at [1333, 419] on app-internal-note-form "Leave internal note 0 / 4000 ! Flag as alert Save" at bounding box center [1360, 526] width 274 height 215
click at [1339, 452] on textarea at bounding box center [1376, 485] width 241 height 85
type textarea "**********"
click at [1482, 598] on button "Save" at bounding box center [1468, 616] width 59 height 35
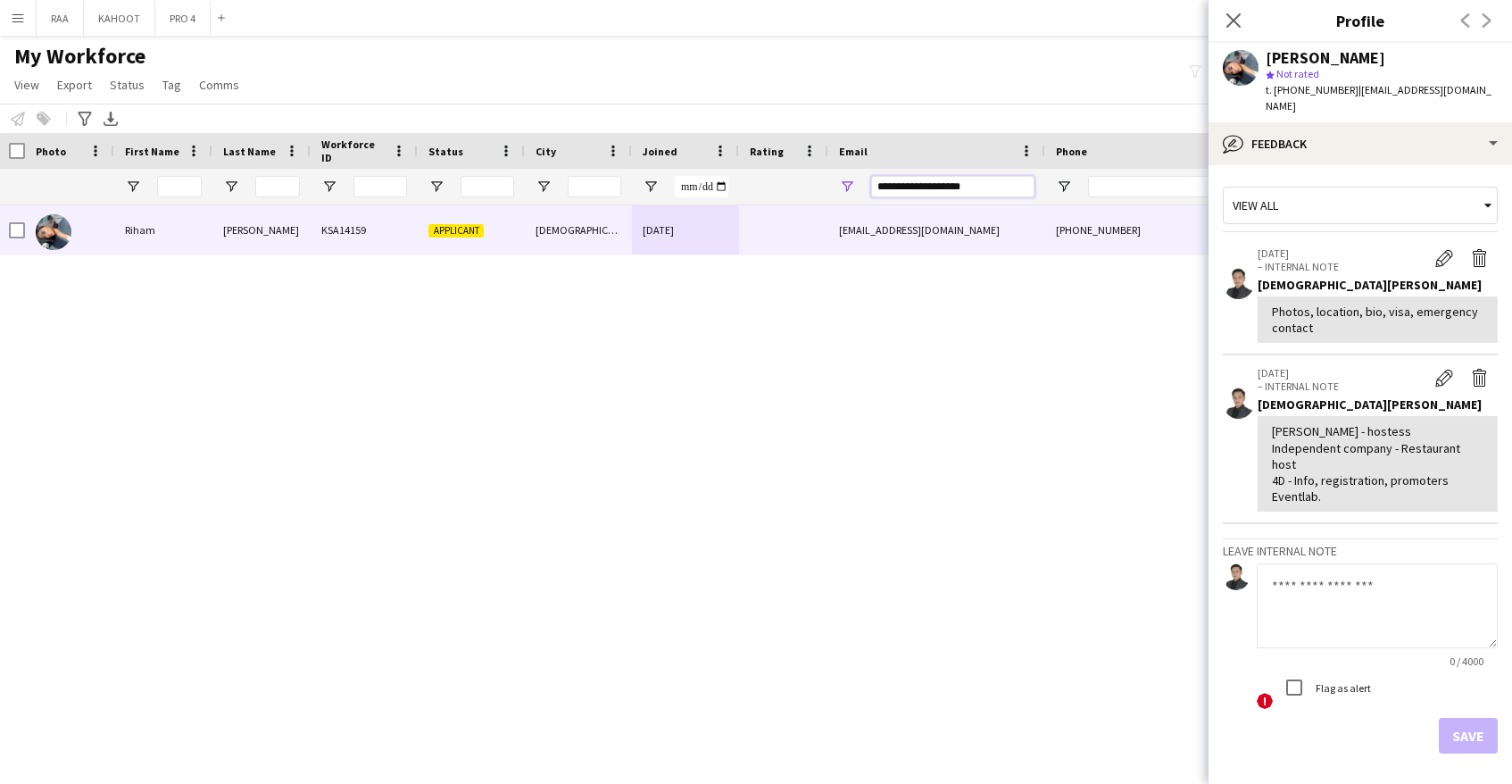
drag, startPoint x: 929, startPoint y: 177, endPoint x: 742, endPoint y: 168, distance: 187.2
click at [742, 168] on div "Workforce Details Photo First Name" at bounding box center [1015, 168] width 2035 height 72
paste input "*****"
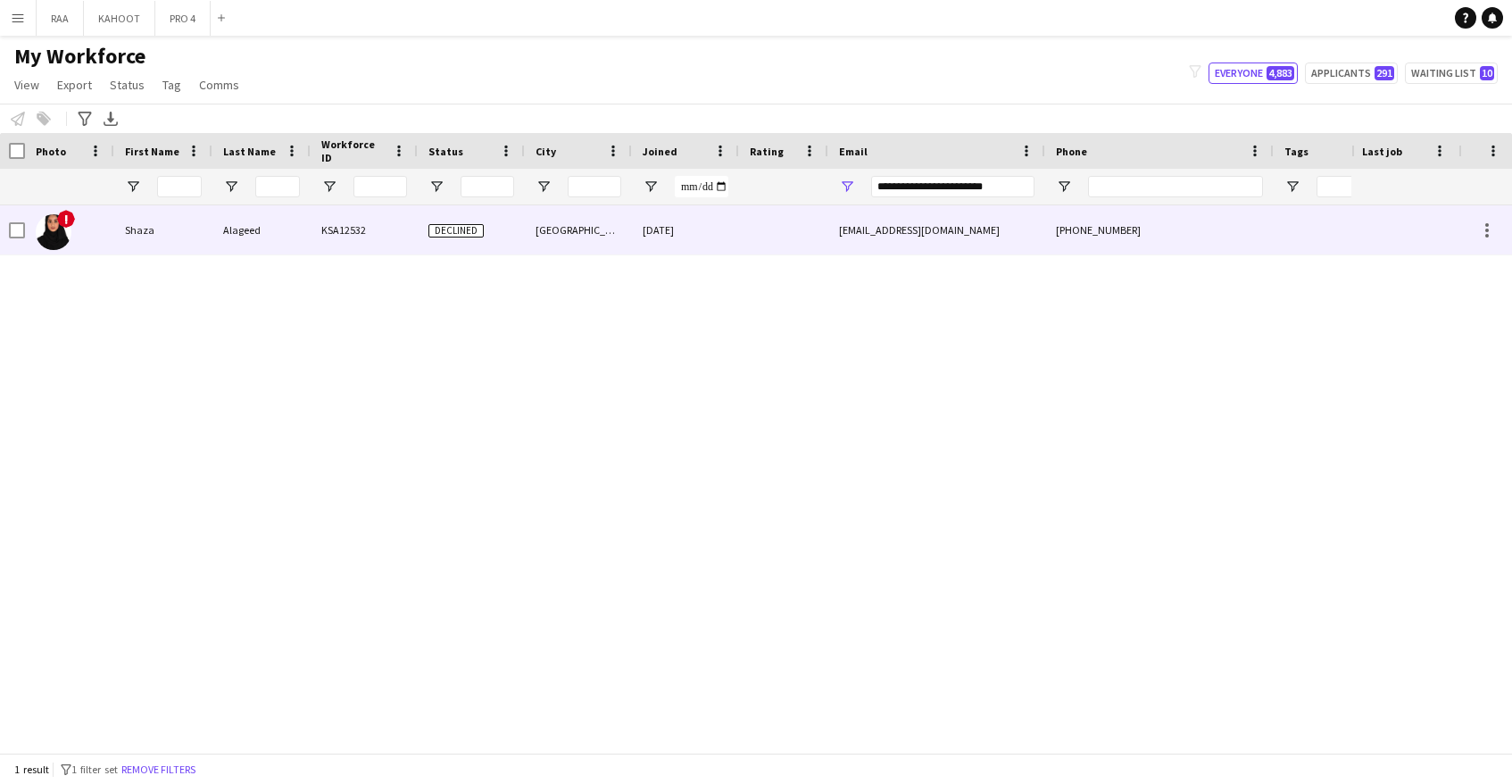
click at [861, 224] on div "[EMAIL_ADDRESS][DOMAIN_NAME]" at bounding box center [937, 230] width 216 height 49
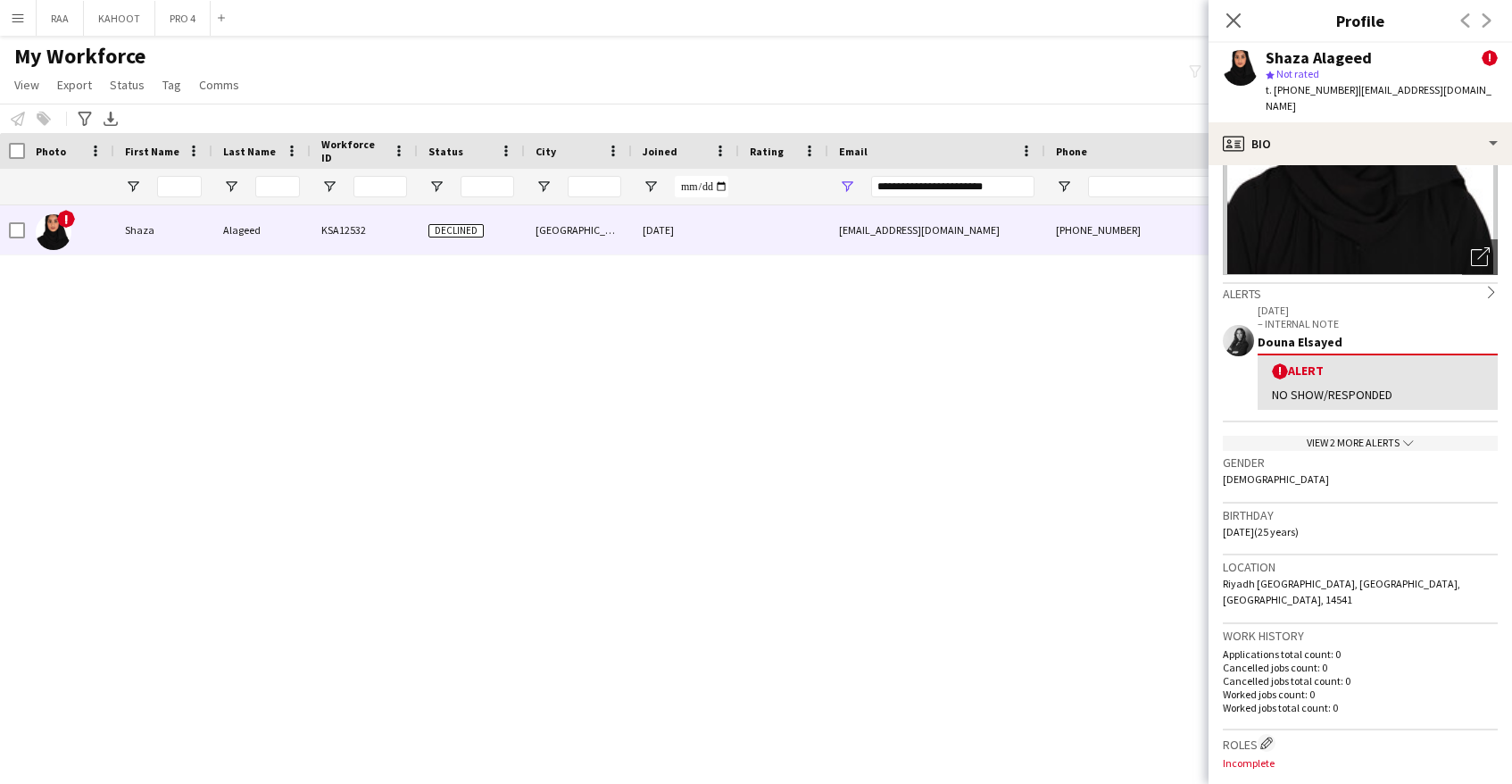
scroll to position [178, 0]
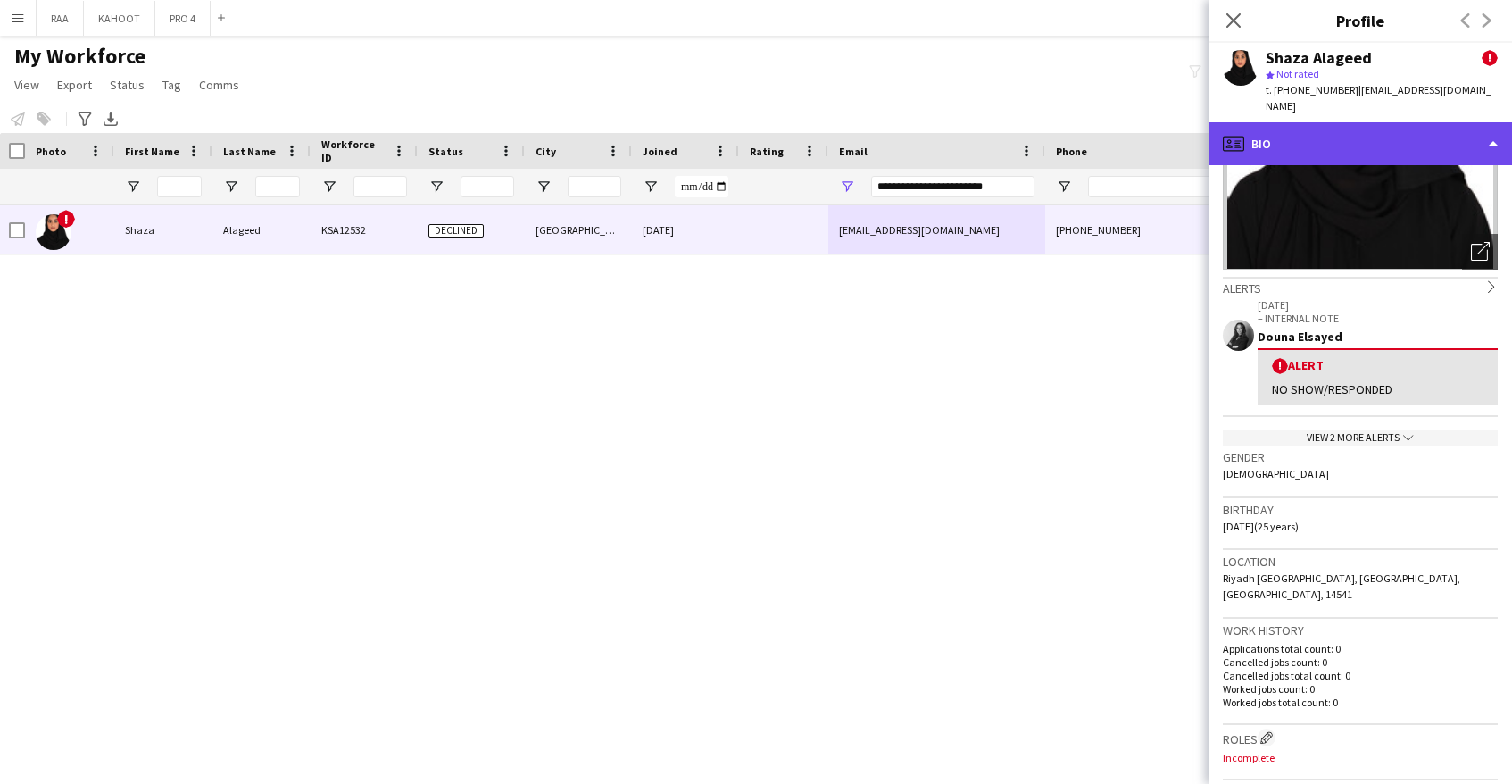
click at [1412, 134] on div "profile Bio" at bounding box center [1360, 144] width 303 height 43
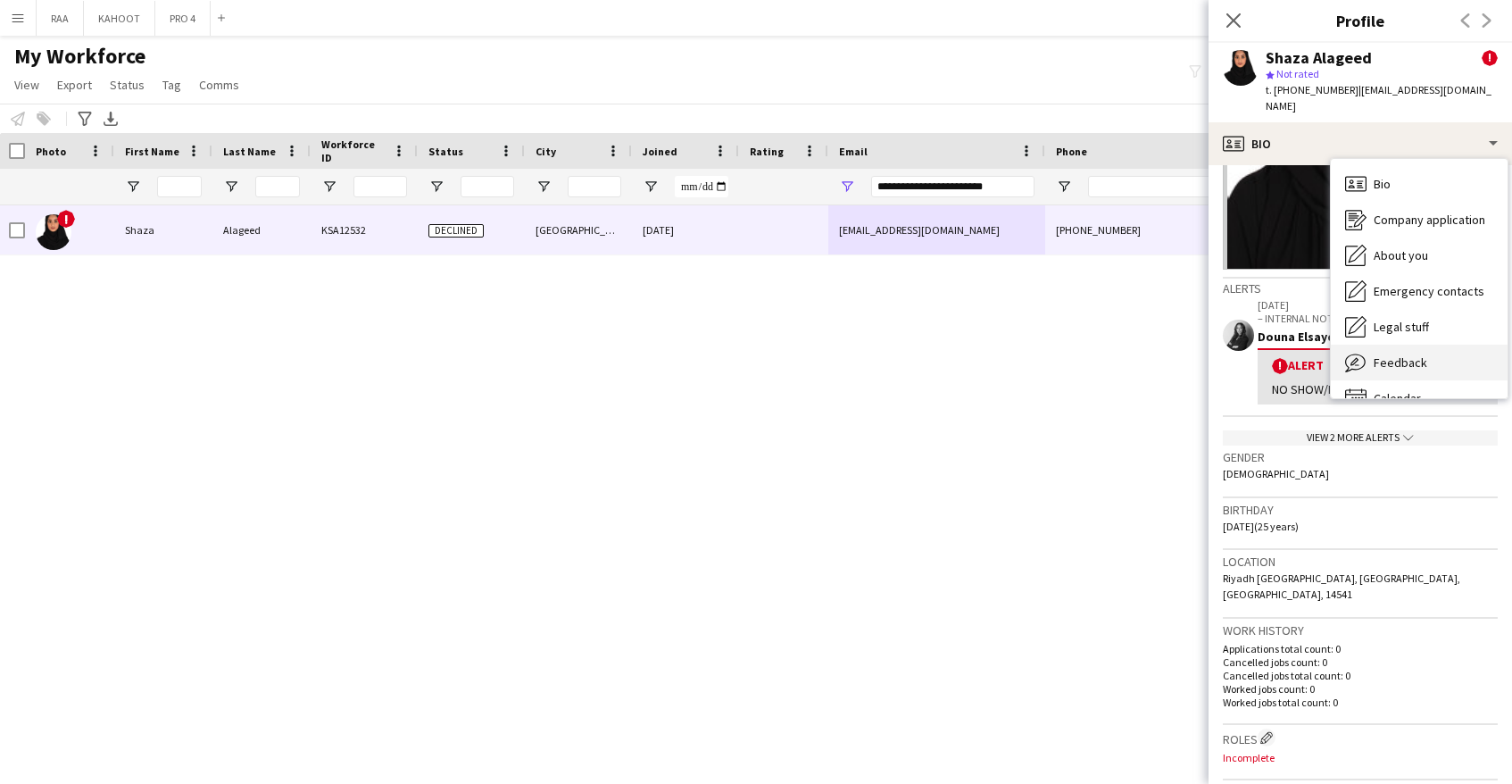
click at [1448, 350] on div "Feedback Feedback" at bounding box center [1420, 362] width 177 height 35
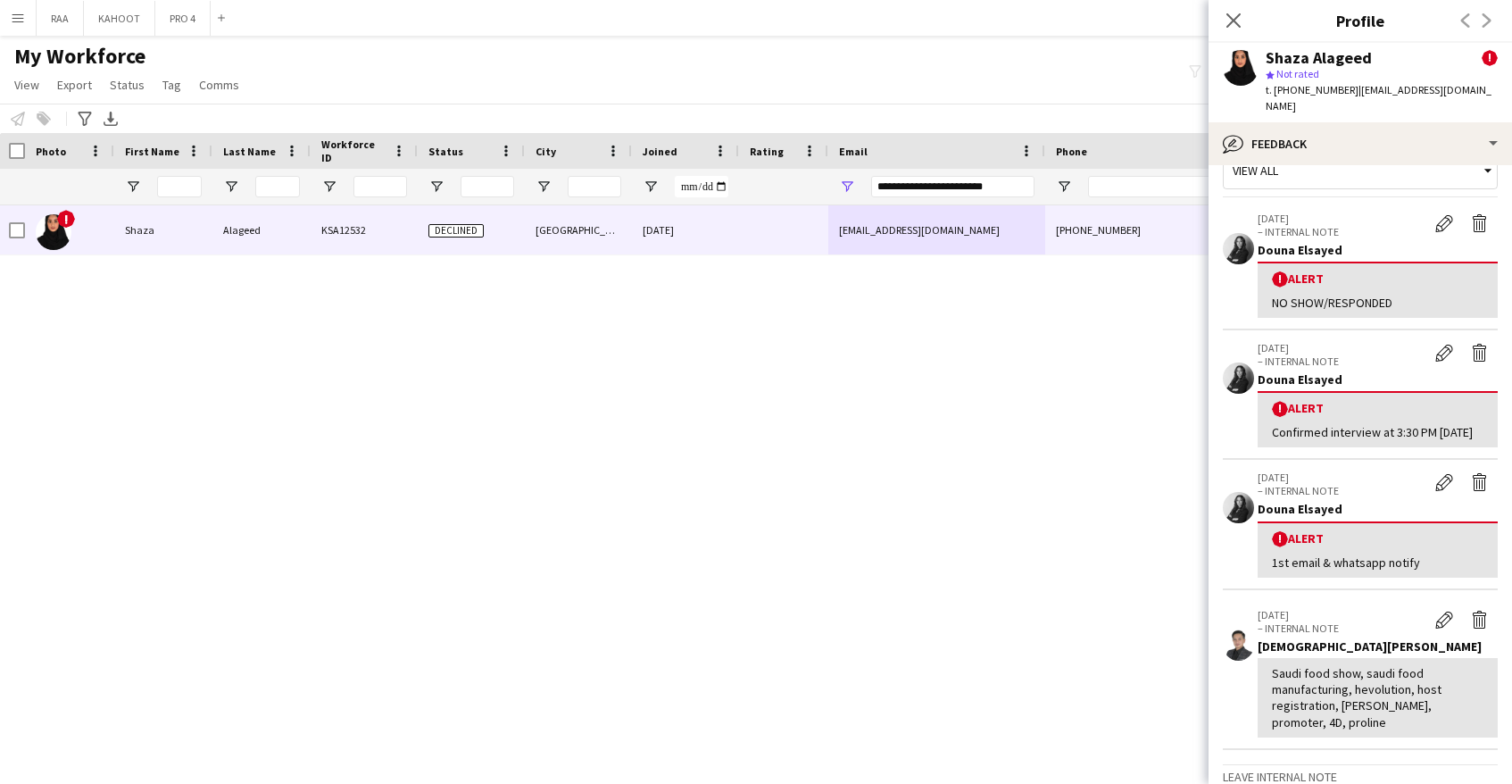
scroll to position [0, 0]
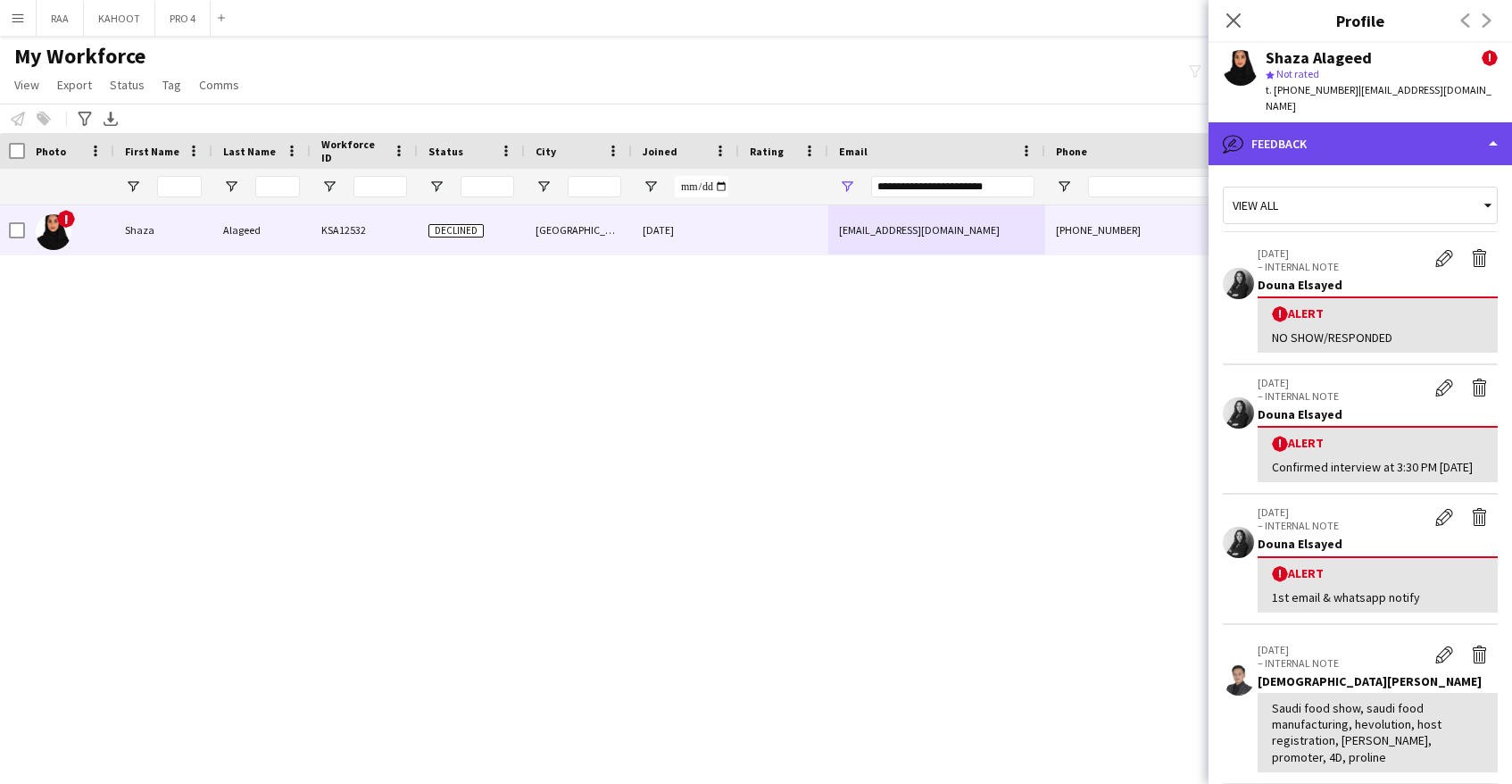
click at [1355, 122] on div "bubble-pencil Feedback" at bounding box center [1360, 144] width 303 height 43
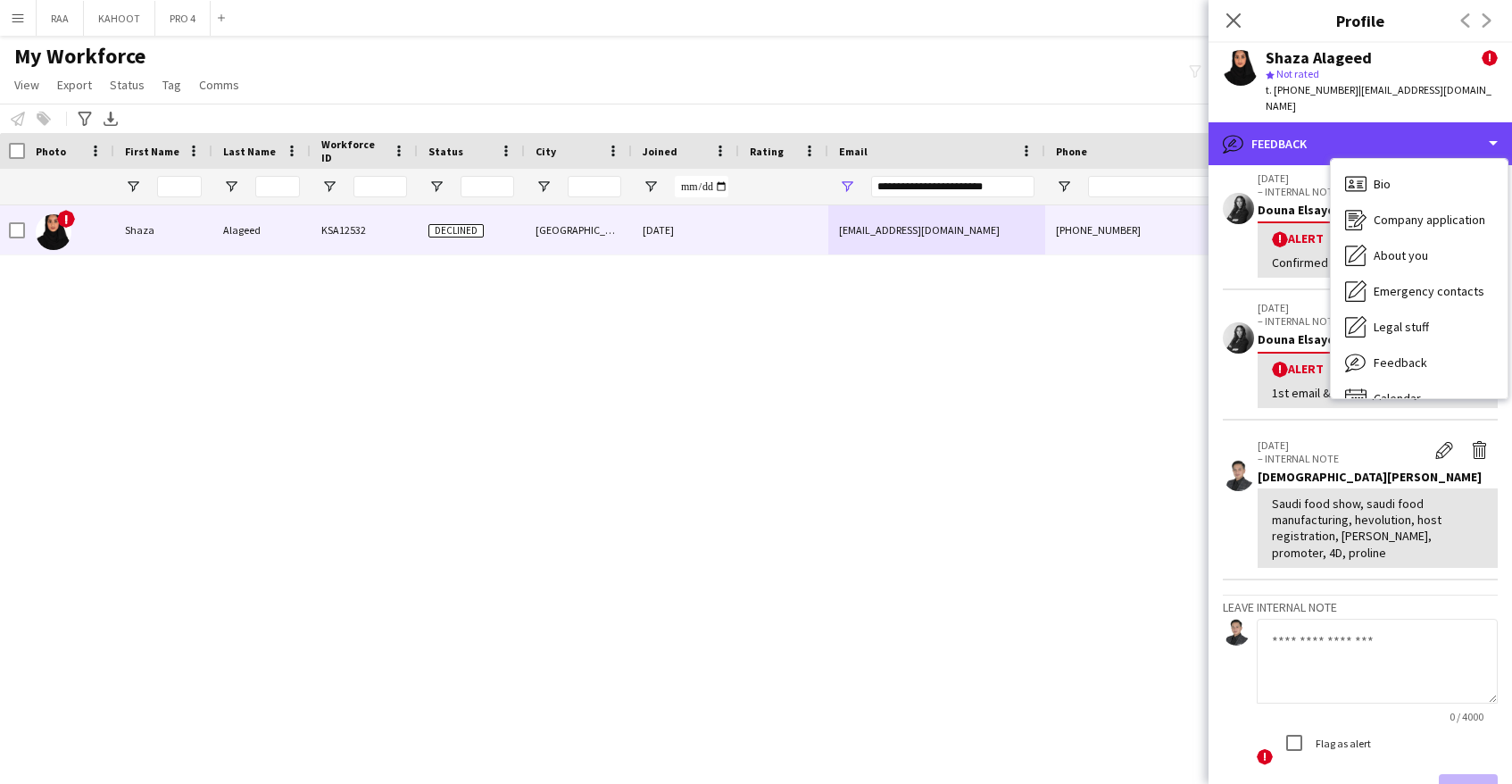
scroll to position [198, 0]
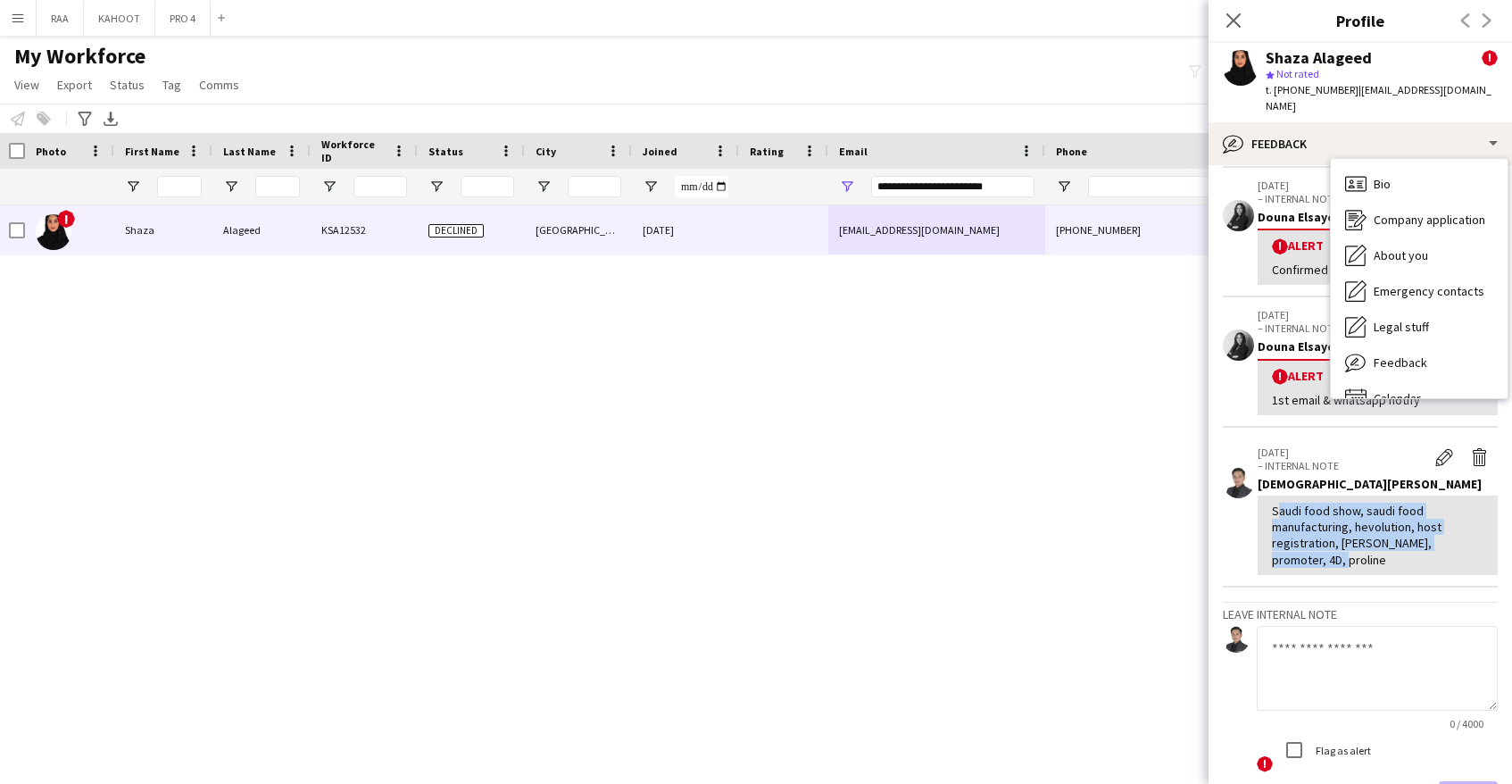
drag, startPoint x: 1270, startPoint y: 505, endPoint x: 1480, endPoint y: 551, distance: 215.0
click at [1499, 553] on app-crew-profile-feedback-tab "View all [DATE] – INTERNAL NOTE Edit alert Delete alert [PERSON_NAME] ! Alert N…" at bounding box center [1360, 474] width 303 height 619
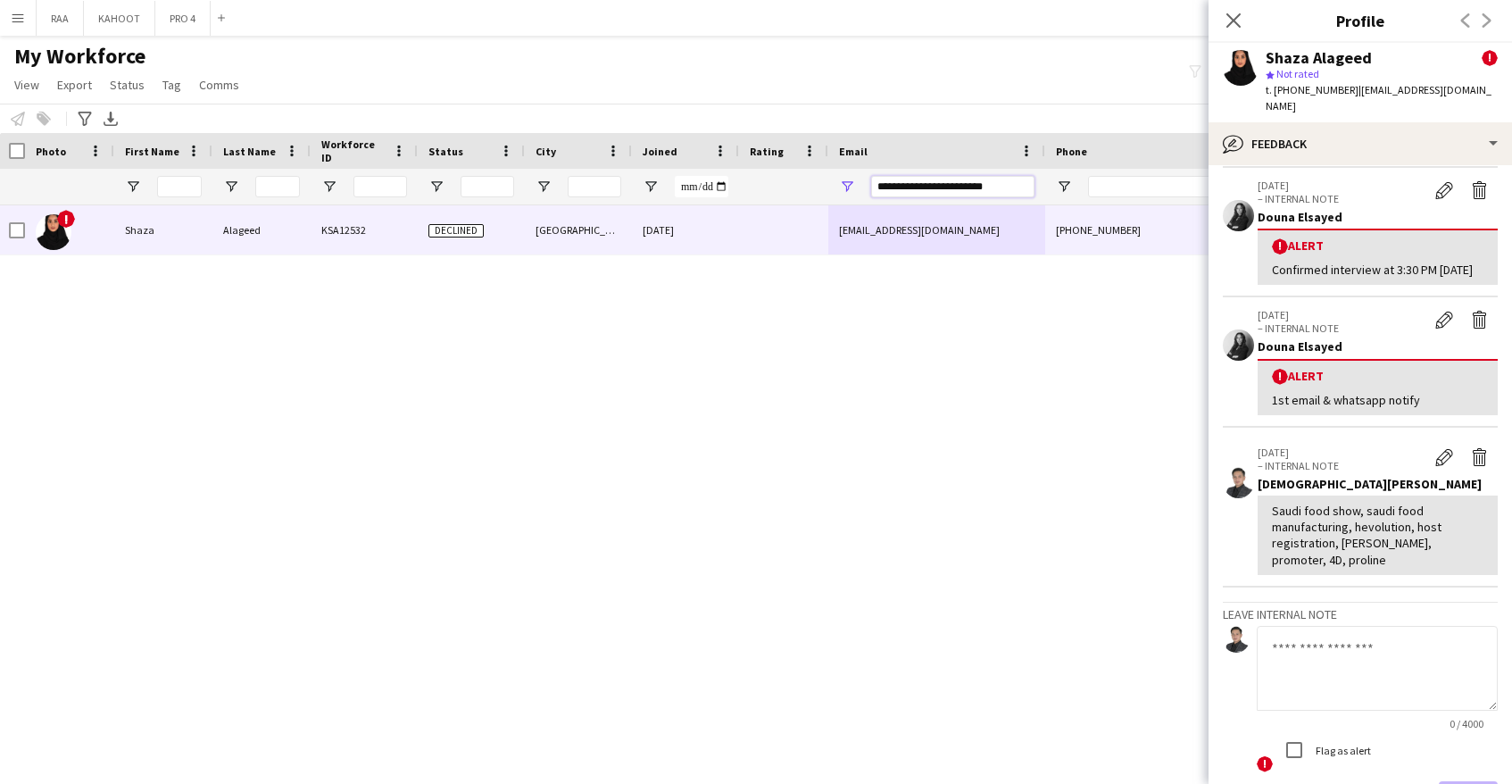
drag, startPoint x: 983, startPoint y: 186, endPoint x: 956, endPoint y: 185, distance: 27.0
click at [957, 185] on input "**********" at bounding box center [952, 187] width 163 height 22
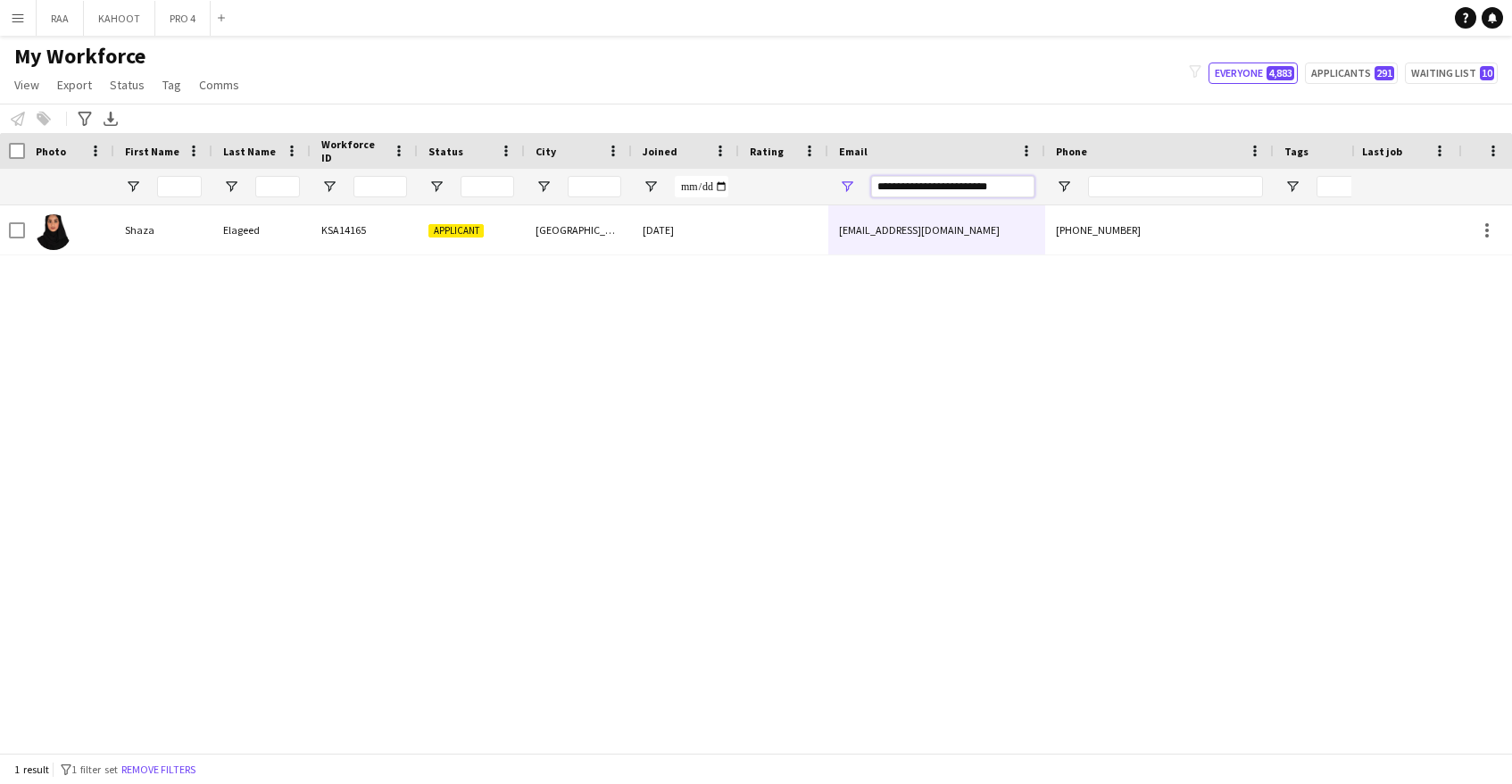
type input "**********"
click at [955, 224] on div "[EMAIL_ADDRESS][DOMAIN_NAME]" at bounding box center [937, 230] width 216 height 49
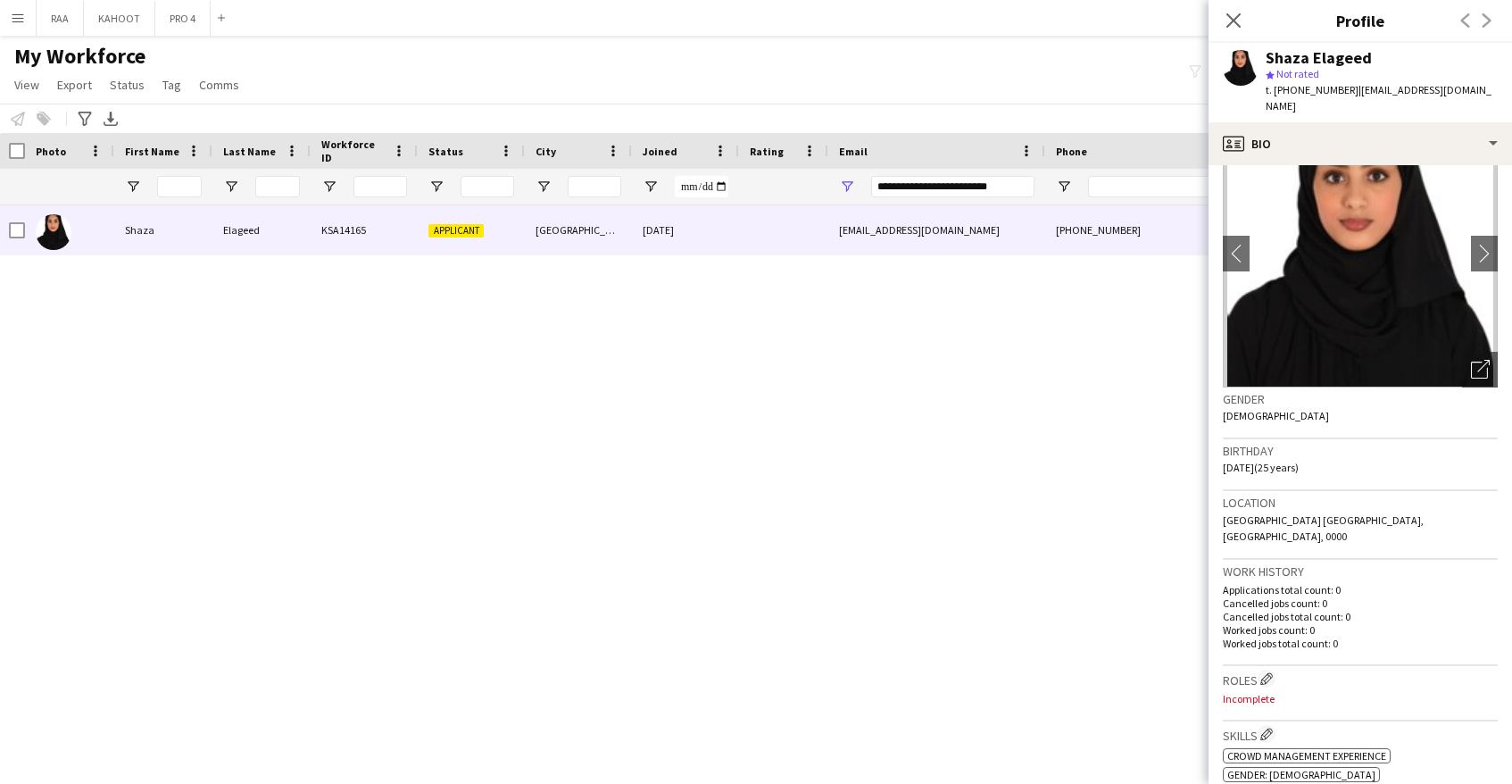
scroll to position [0, 0]
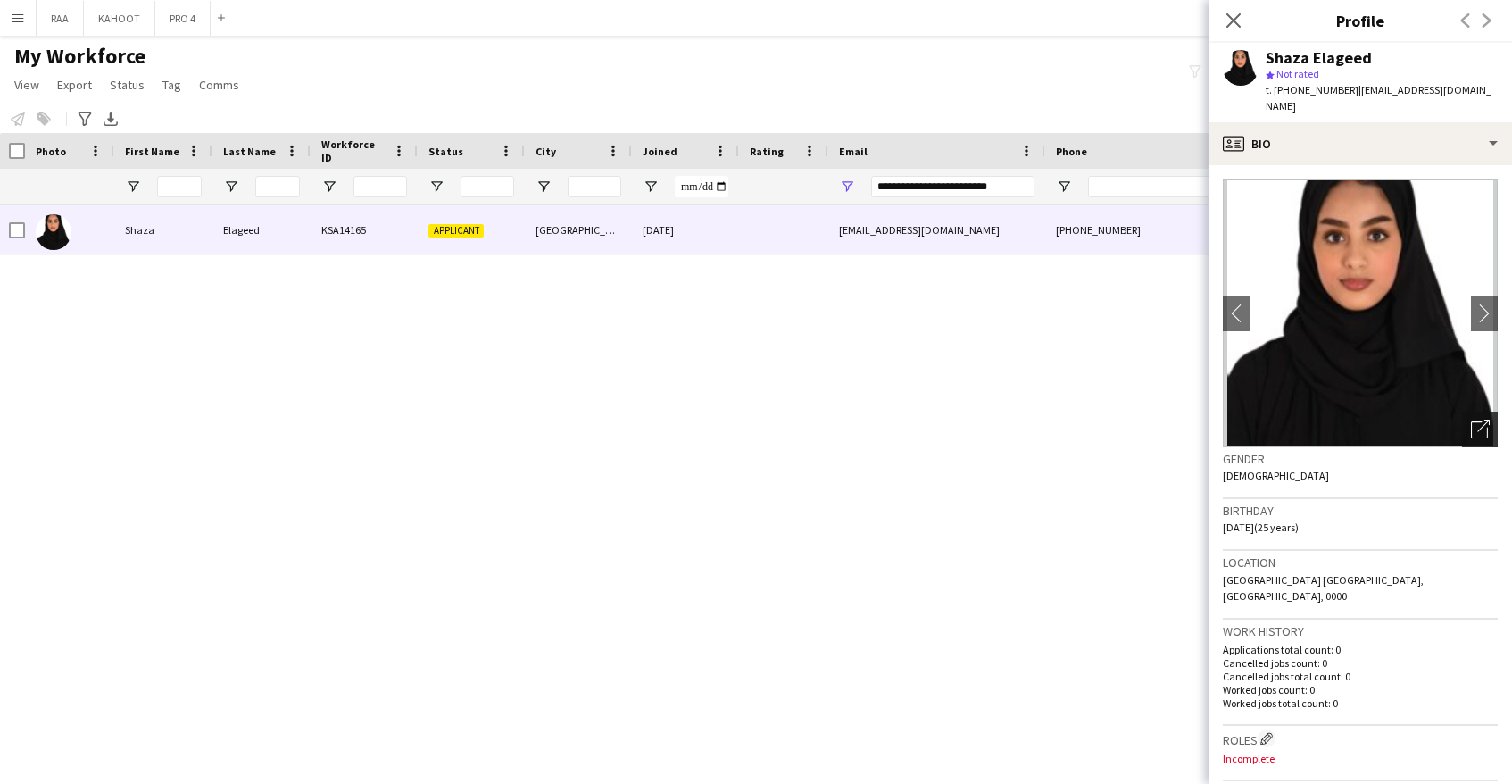
click at [1490, 418] on div "Open photos pop-in" at bounding box center [1480, 429] width 35 height 35
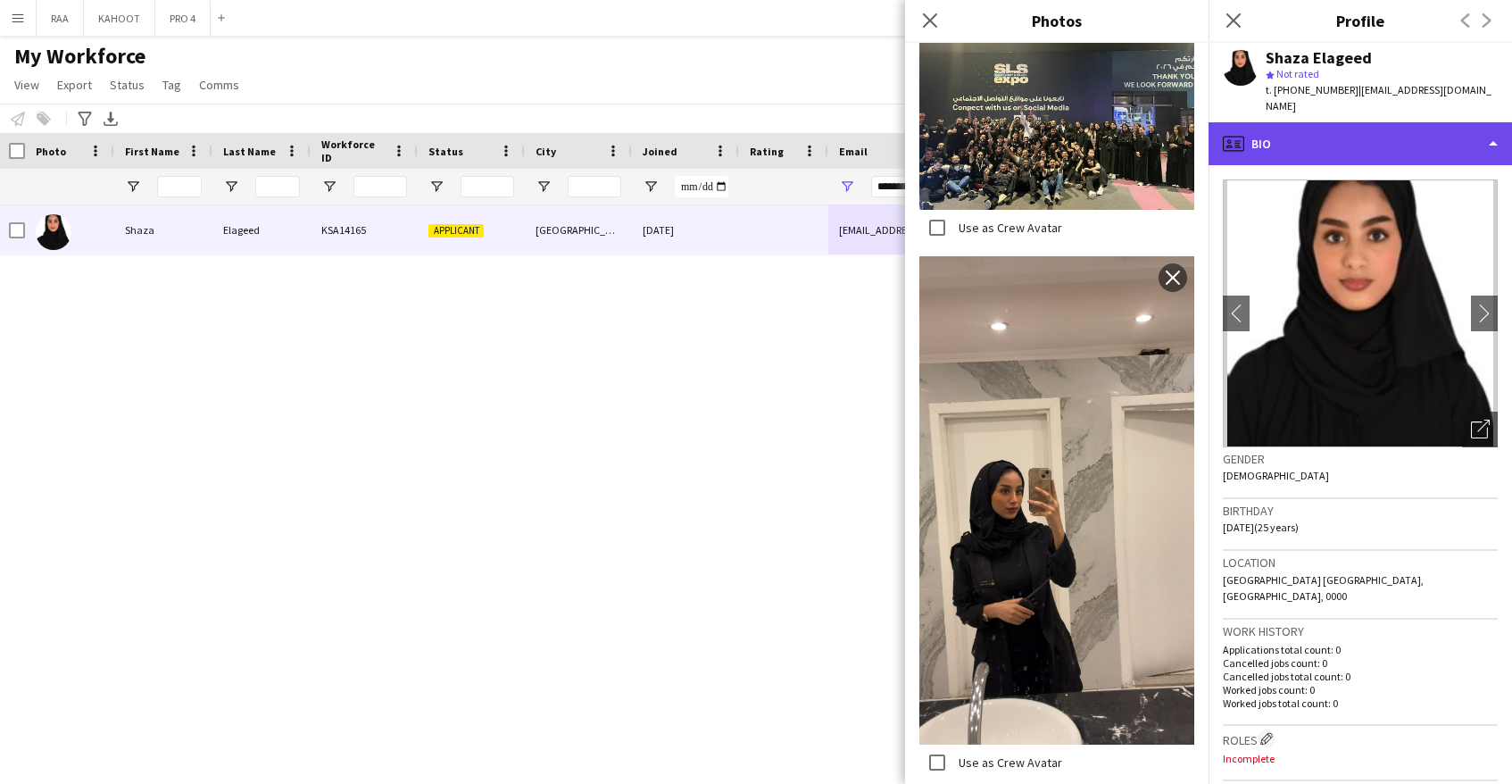
click at [1459, 126] on div "profile Bio" at bounding box center [1360, 144] width 303 height 43
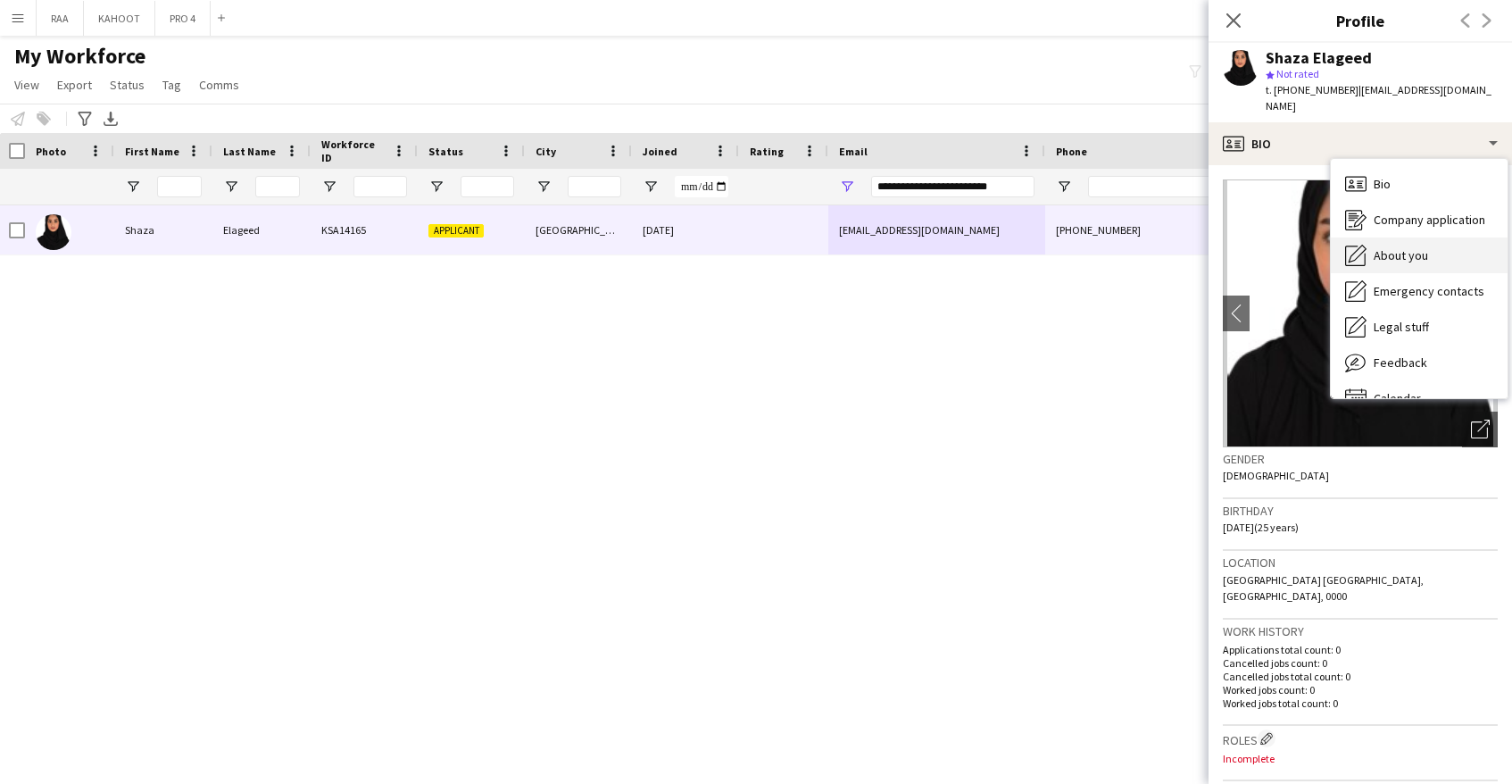
click at [1404, 237] on div "About you About you" at bounding box center [1420, 255] width 177 height 35
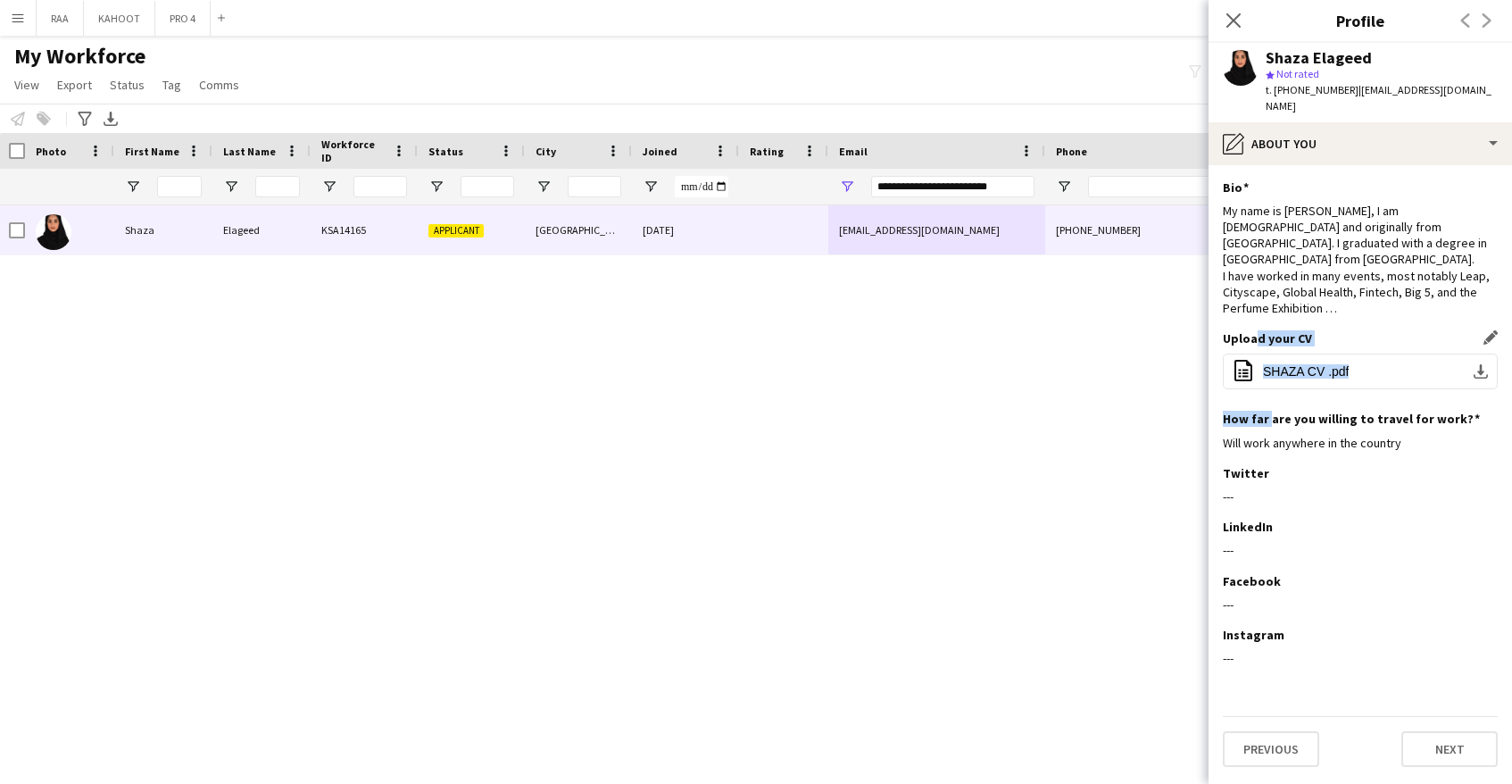
drag, startPoint x: 1252, startPoint y: 326, endPoint x: 1247, endPoint y: 387, distance: 61.2
click at [1271, 398] on app-section-data-types "Bio Edit this field My name is [PERSON_NAME], I am [DEMOGRAPHIC_DATA] and origi…" at bounding box center [1360, 474] width 303 height 619
click at [1351, 518] on div "LinkedIn Edit this field" at bounding box center [1360, 526] width 274 height 16
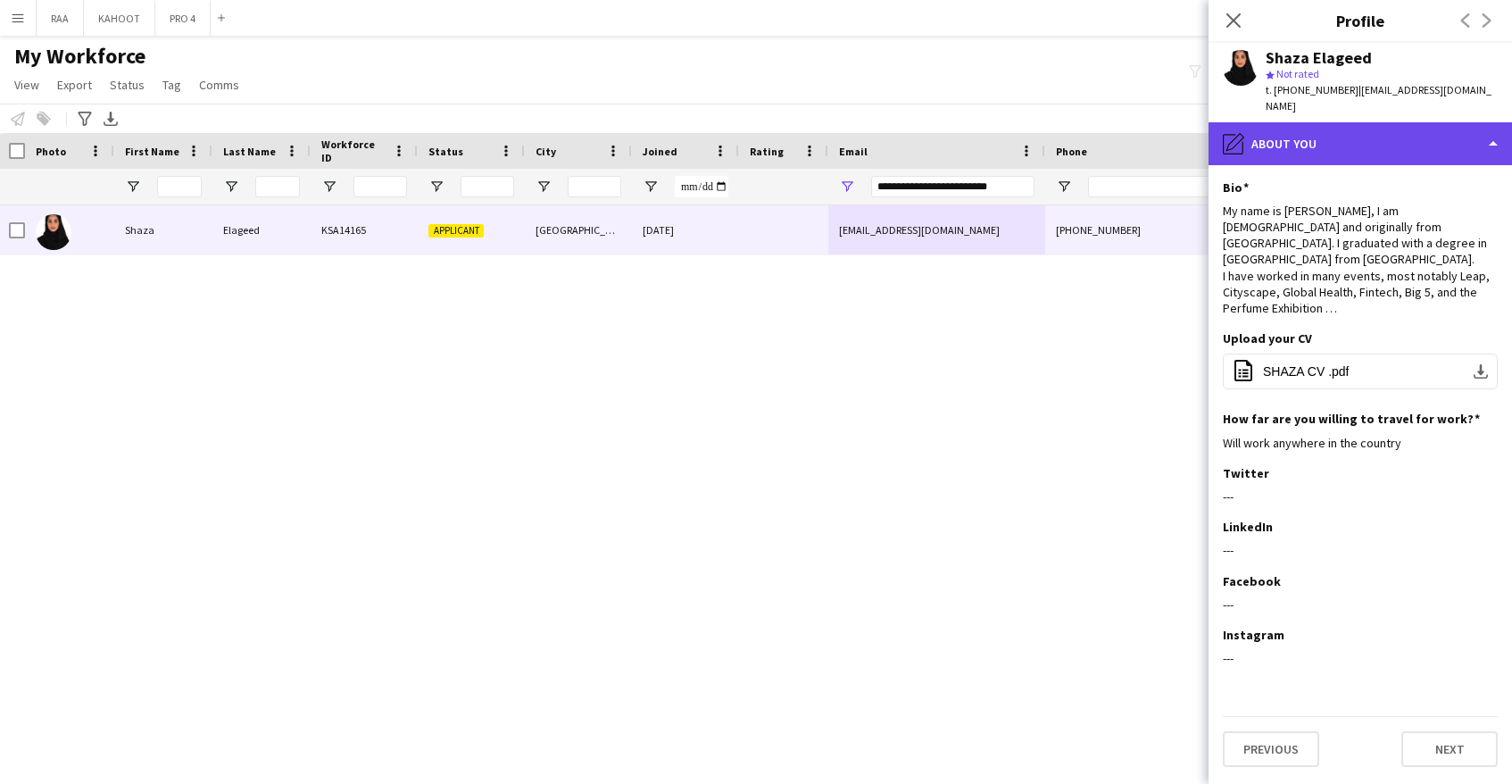
click at [1427, 134] on div "pencil4 About you" at bounding box center [1360, 144] width 303 height 43
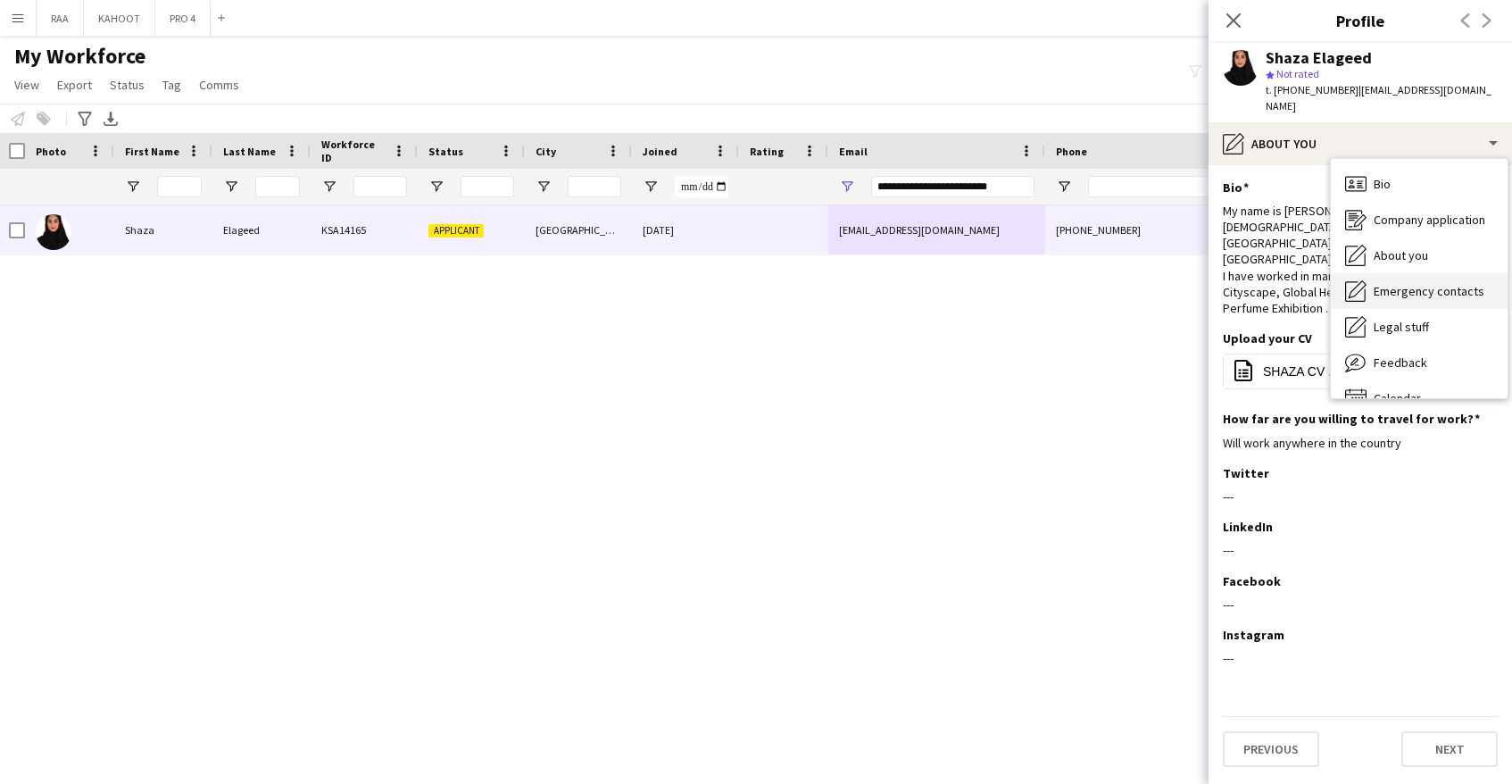
click at [1389, 283] on span "Emergency contacts" at bounding box center [1428, 291] width 110 height 16
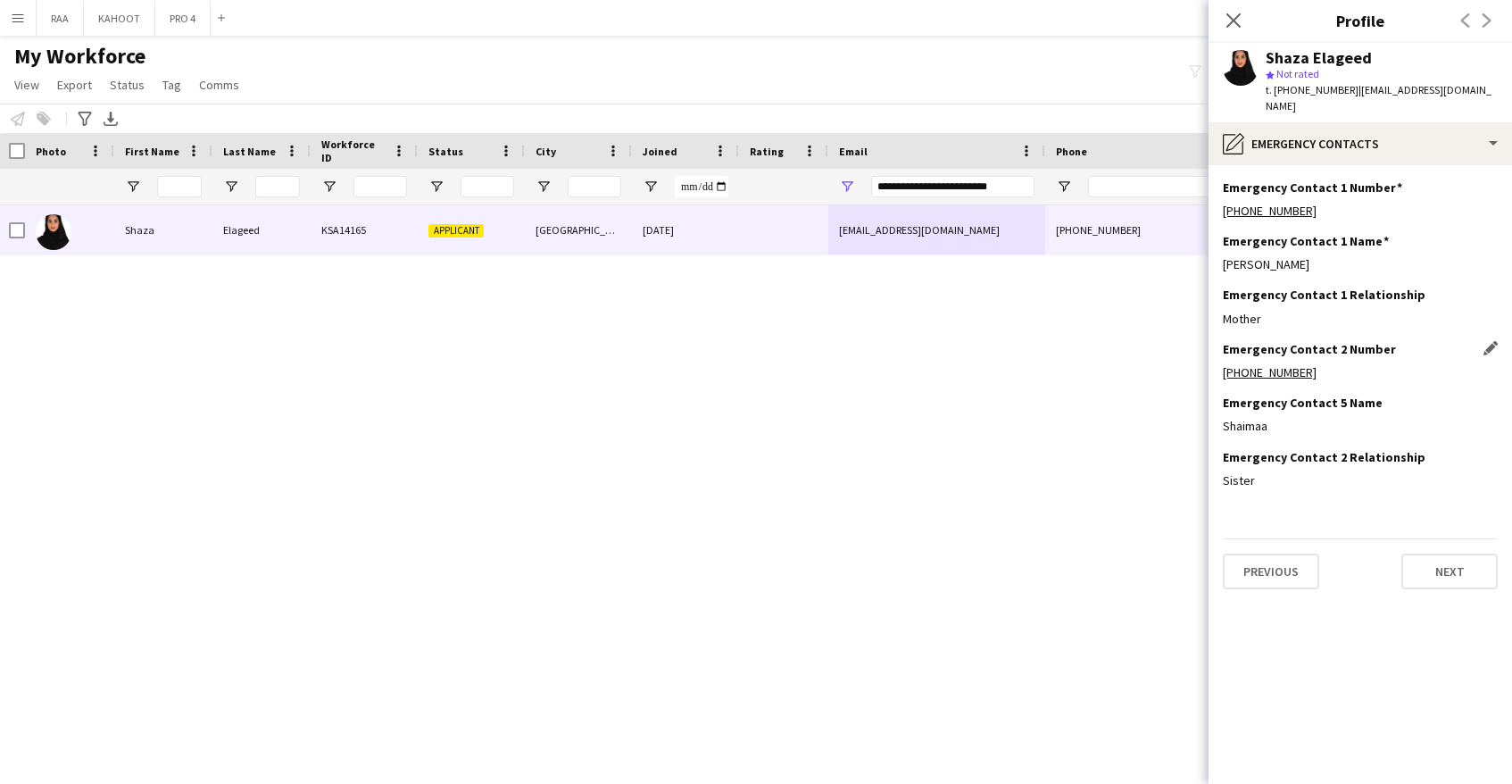
click at [1266, 367] on div "Emergency Contact 2 Number Edit this field [PHONE_NUMBER]" at bounding box center [1360, 368] width 274 height 53
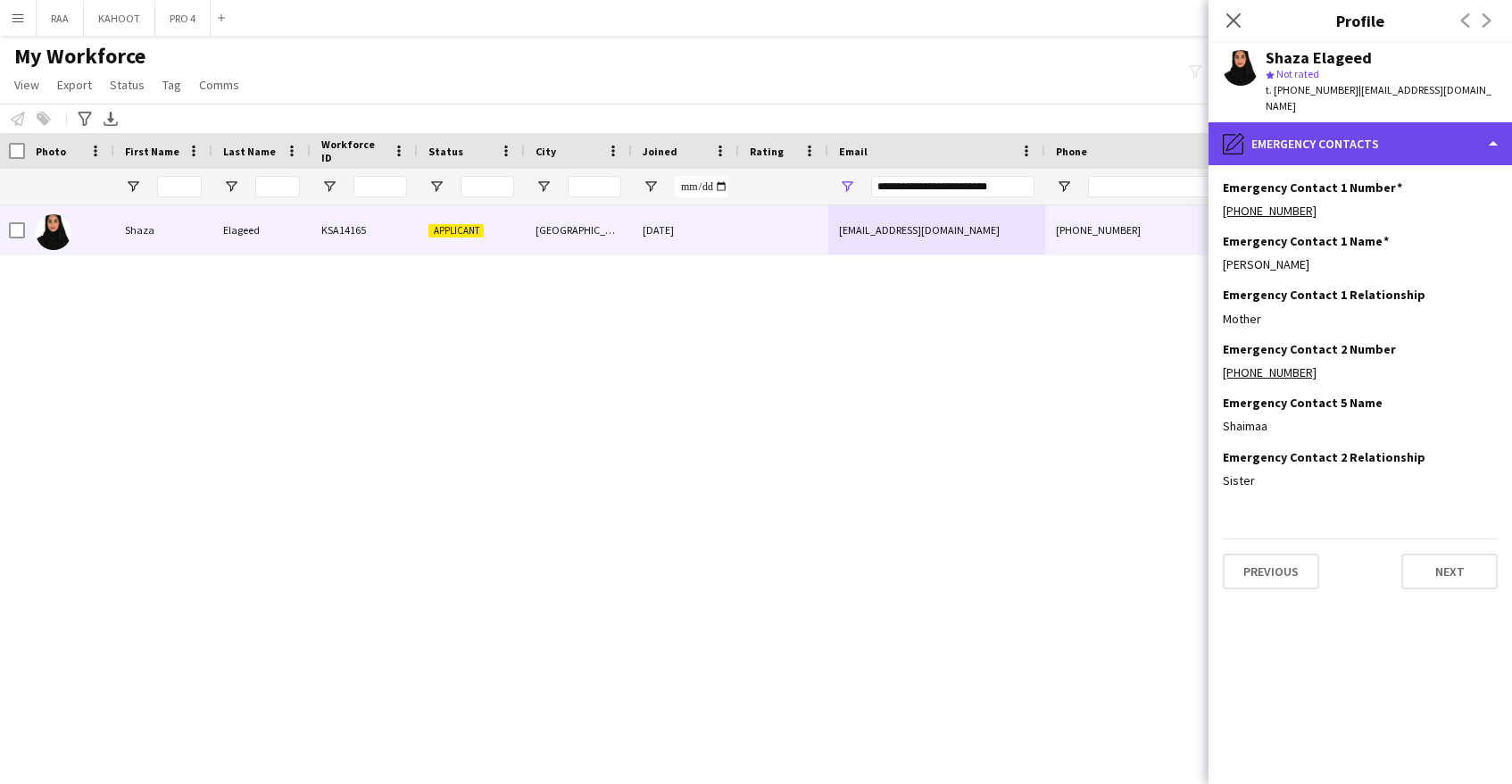
click at [1318, 122] on div "pencil4 Emergency contacts" at bounding box center [1360, 144] width 303 height 43
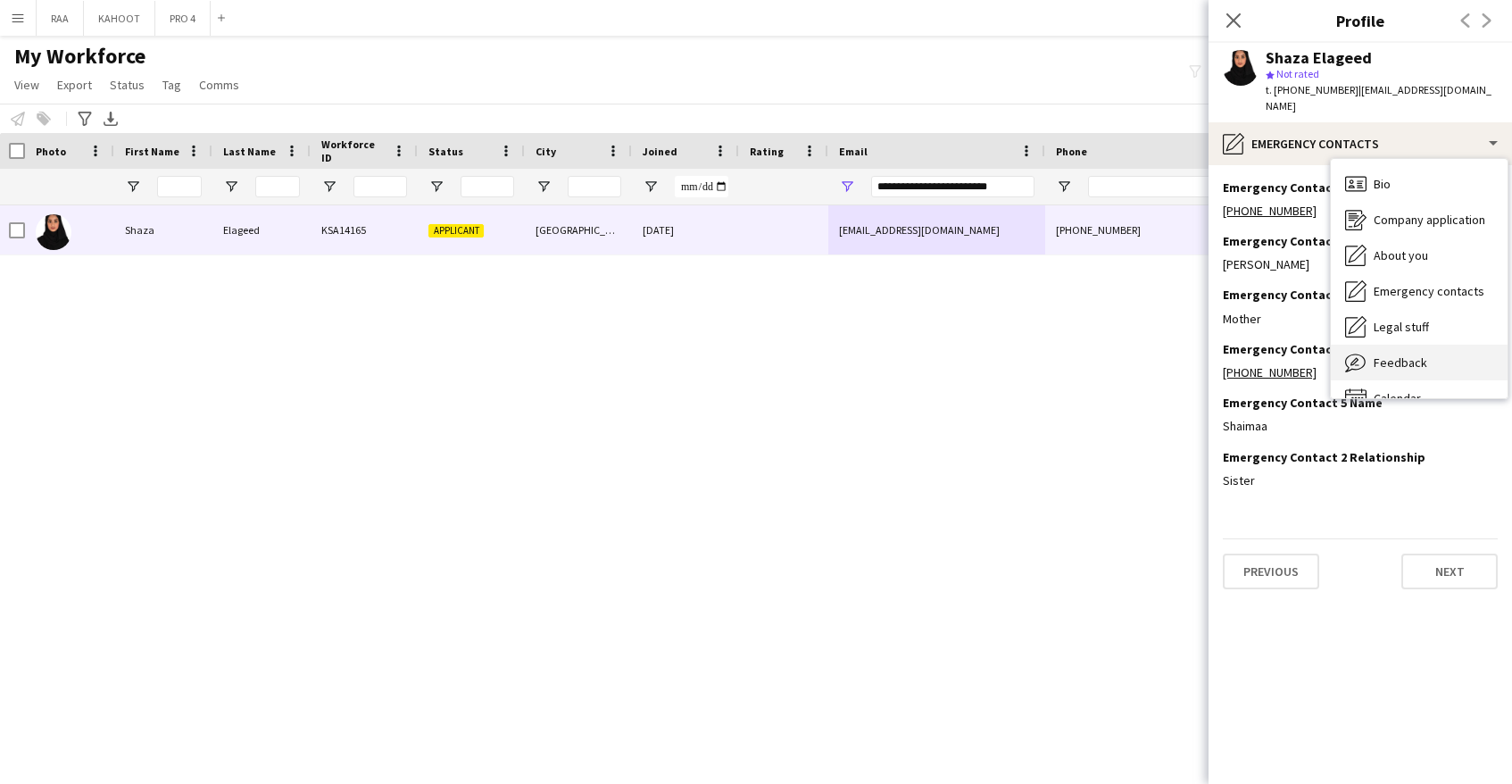
click at [1438, 347] on div "Feedback Feedback" at bounding box center [1420, 362] width 177 height 35
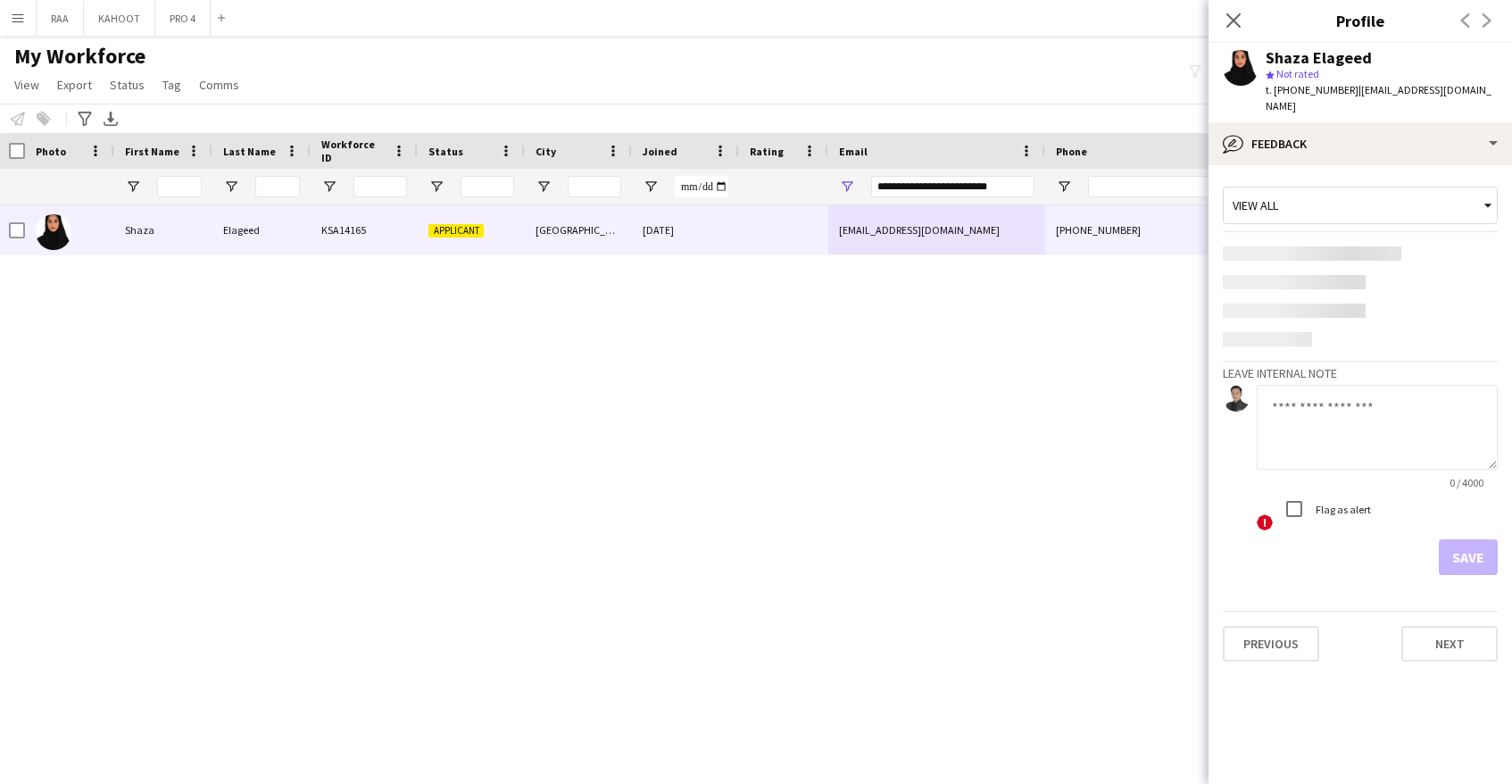
click at [1360, 417] on textarea at bounding box center [1376, 427] width 241 height 85
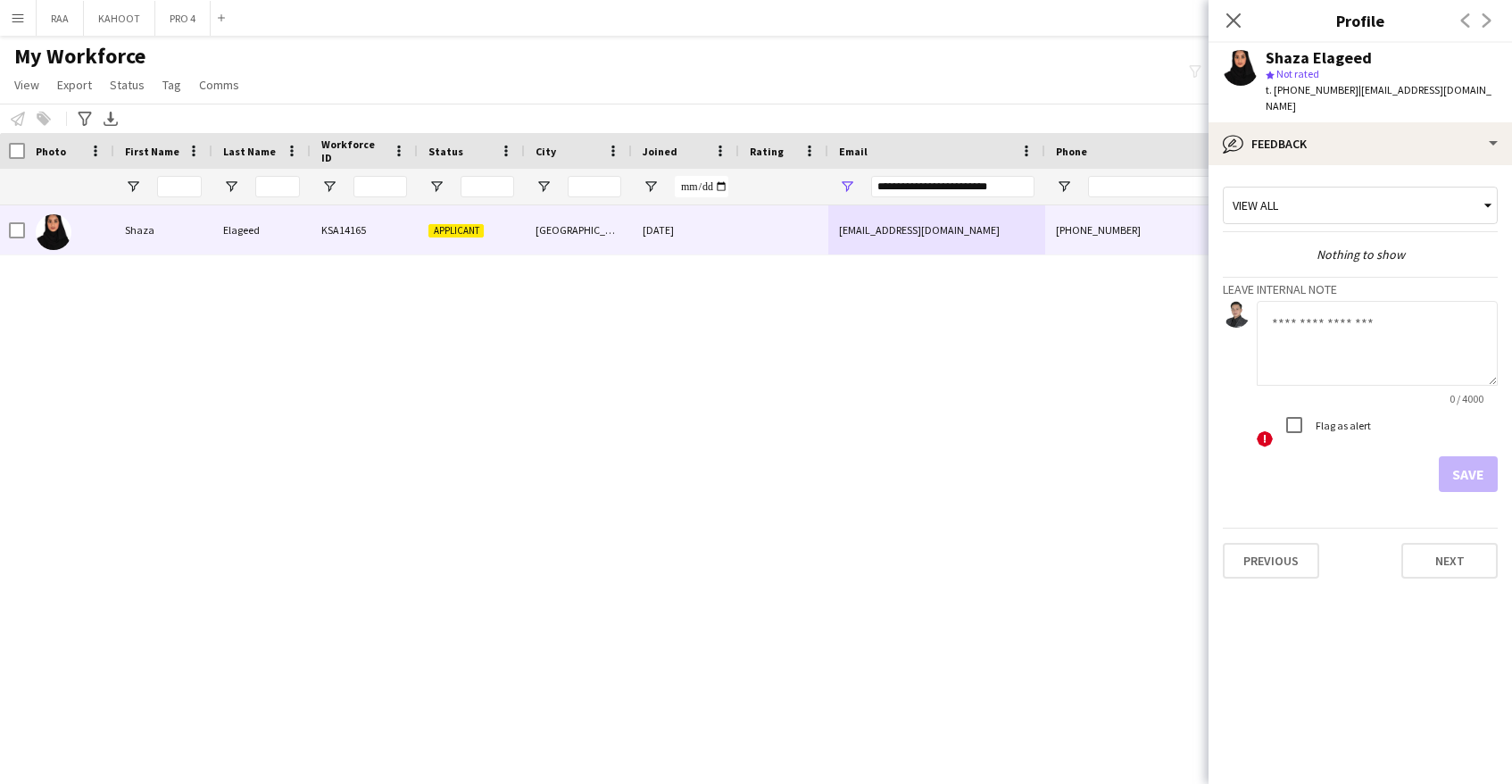
paste textarea "**********"
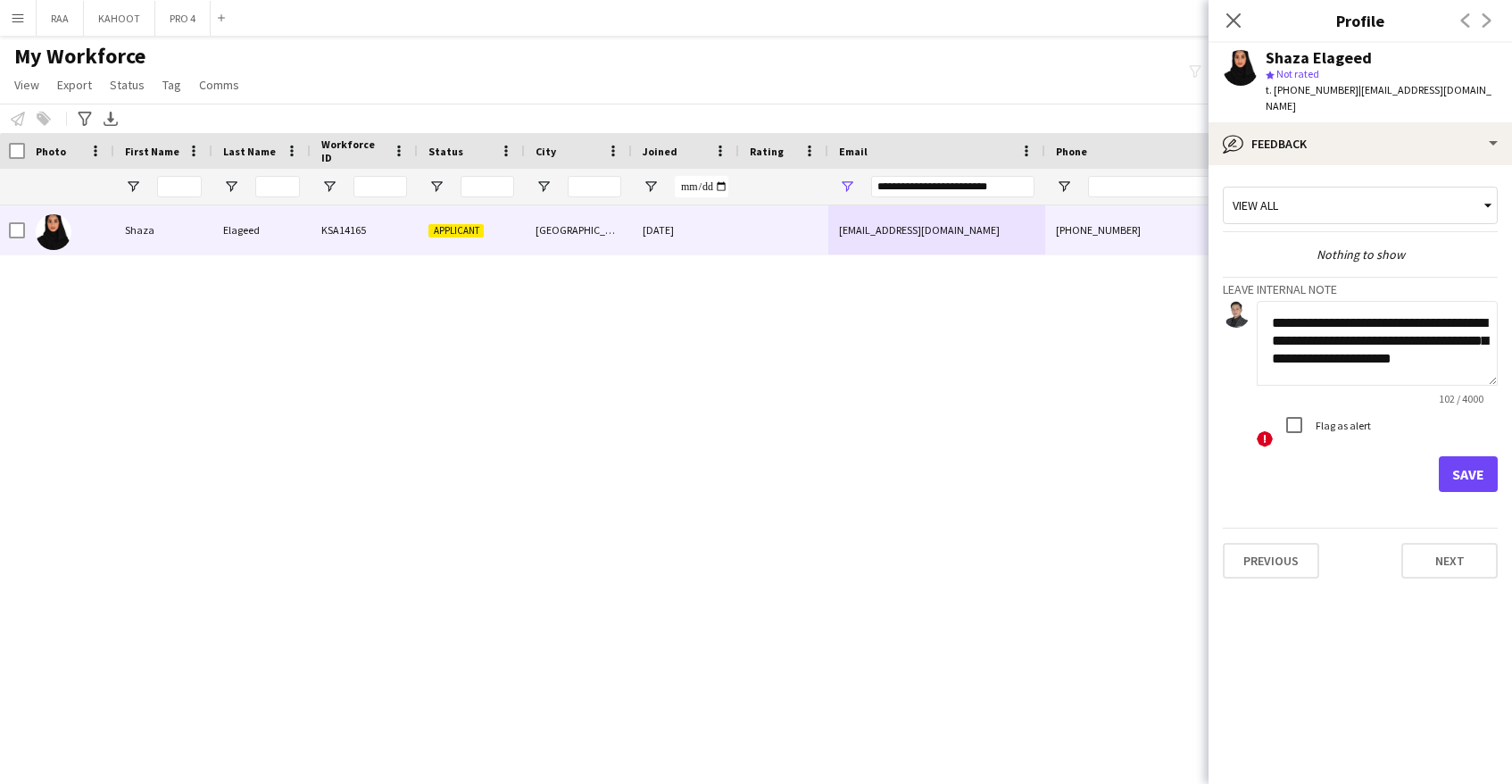
type textarea "**********"
click at [1459, 462] on button "Save" at bounding box center [1468, 474] width 59 height 35
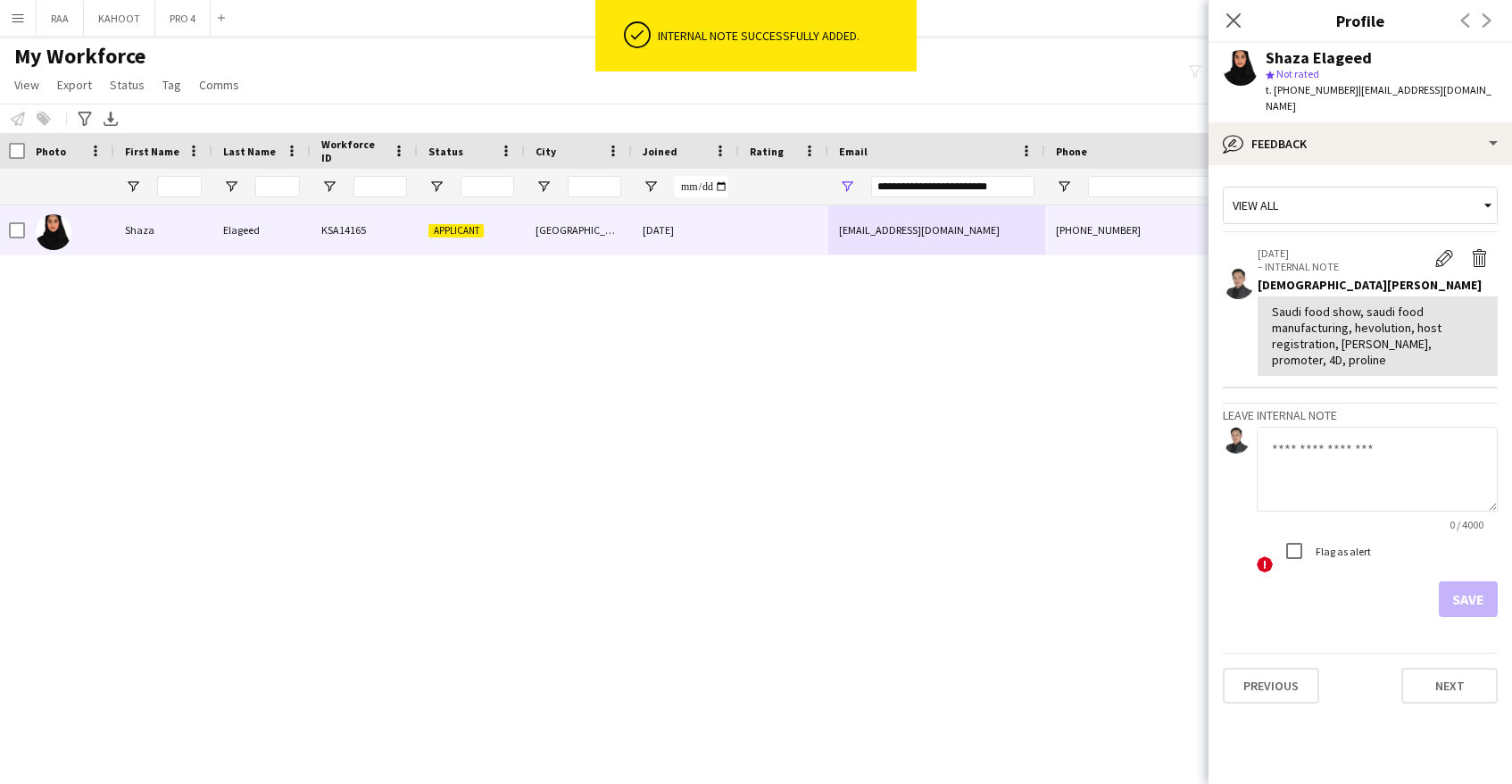
drag, startPoint x: 1322, startPoint y: 423, endPoint x: 1330, endPoint y: 434, distance: 13.6
click at [1324, 427] on textarea at bounding box center [1376, 469] width 241 height 85
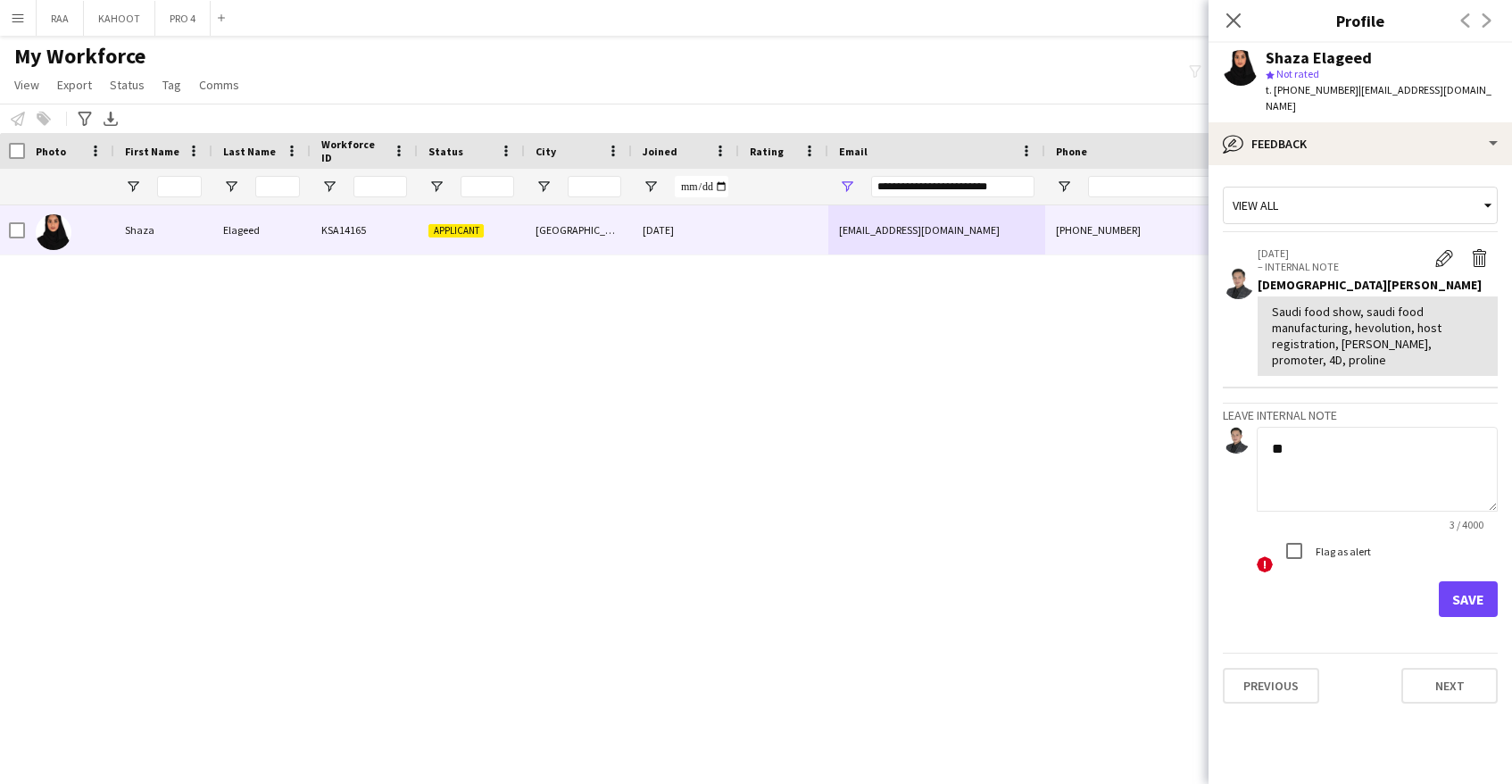
type textarea "*"
type textarea "**********"
click at [1478, 581] on button "Save" at bounding box center [1468, 599] width 59 height 35
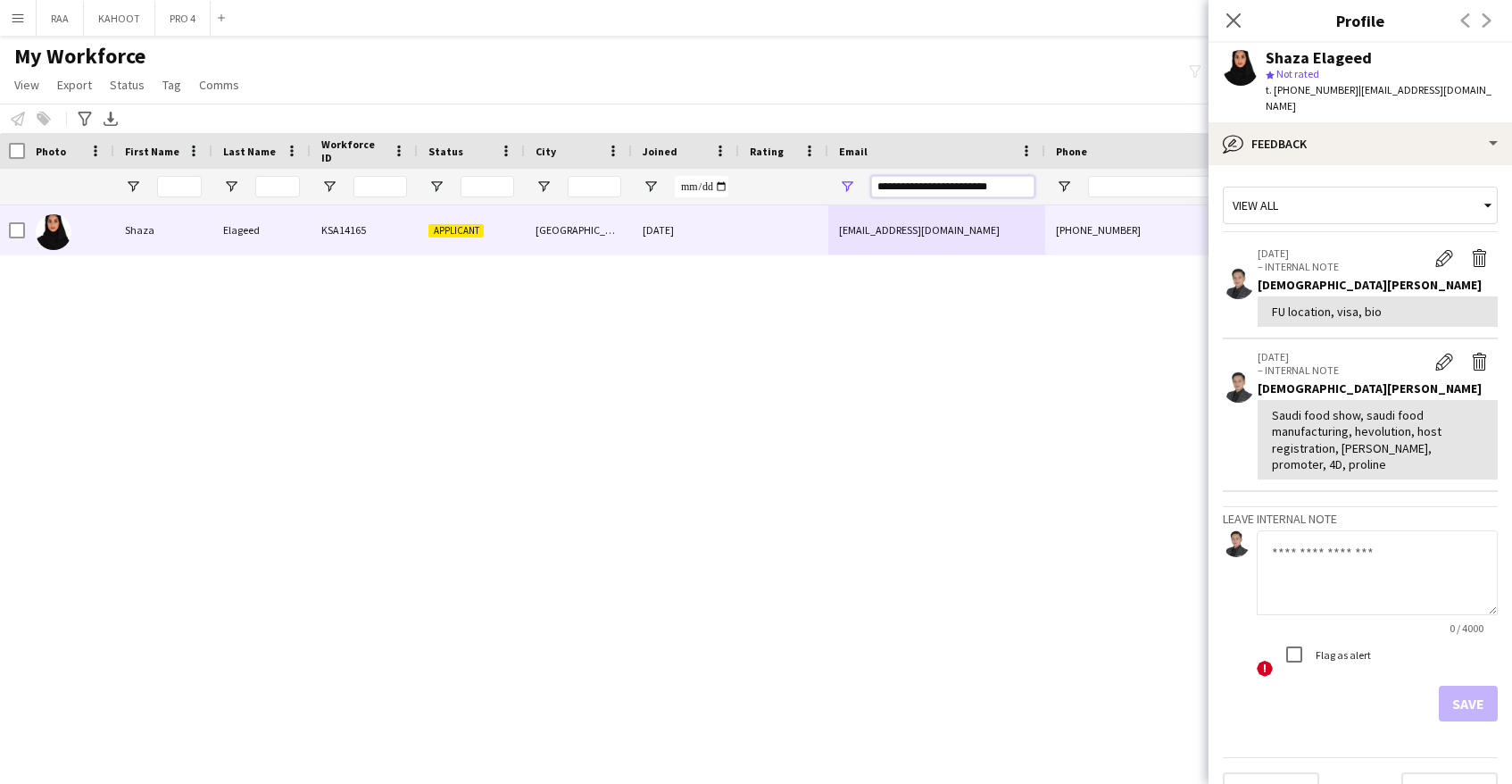
drag, startPoint x: 1012, startPoint y: 182, endPoint x: 797, endPoint y: 167, distance: 215.5
click at [801, 168] on div at bounding box center [1015, 186] width 2035 height 35
paste input "Email Filter Input"
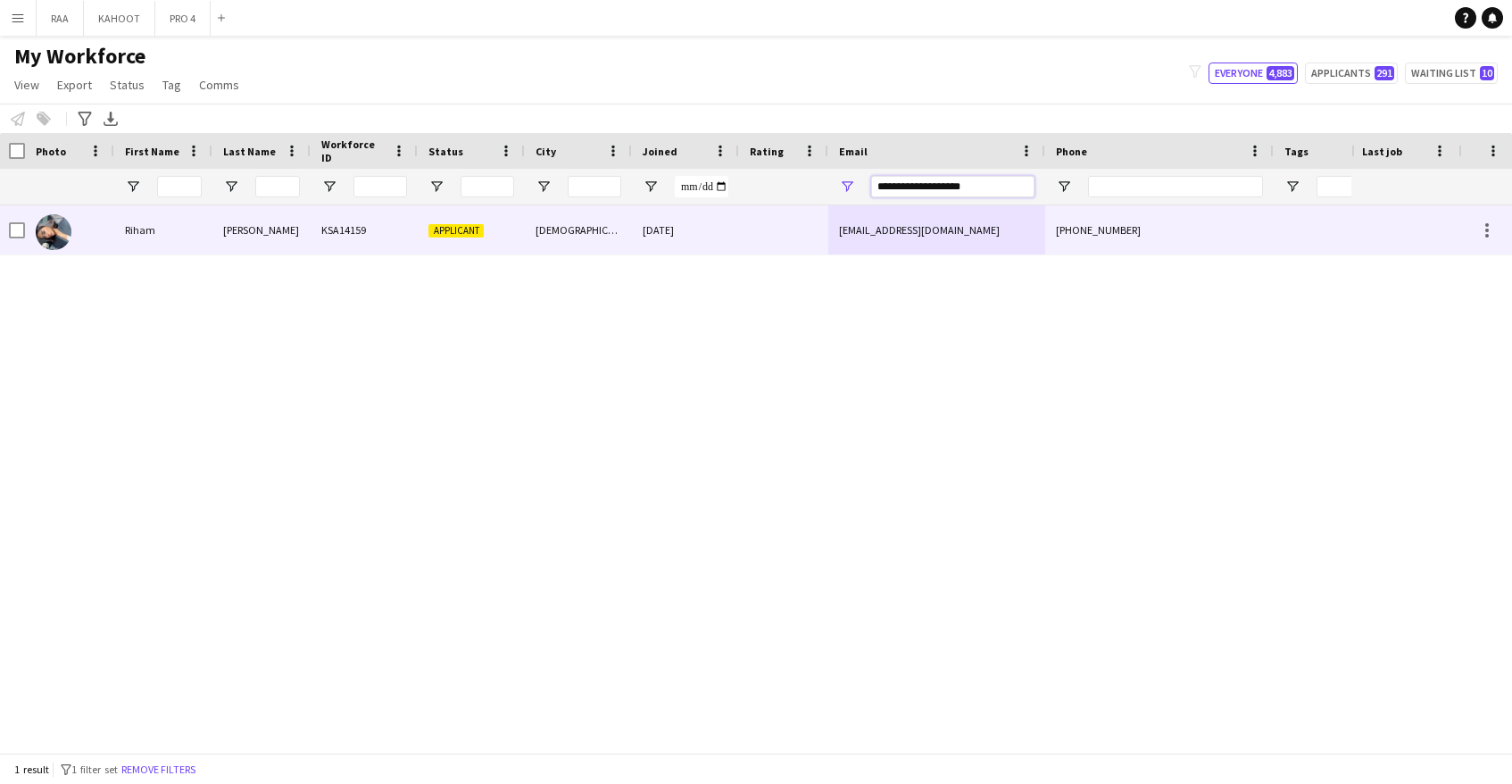
type input "**********"
click at [726, 230] on div "[DATE]" at bounding box center [685, 230] width 107 height 49
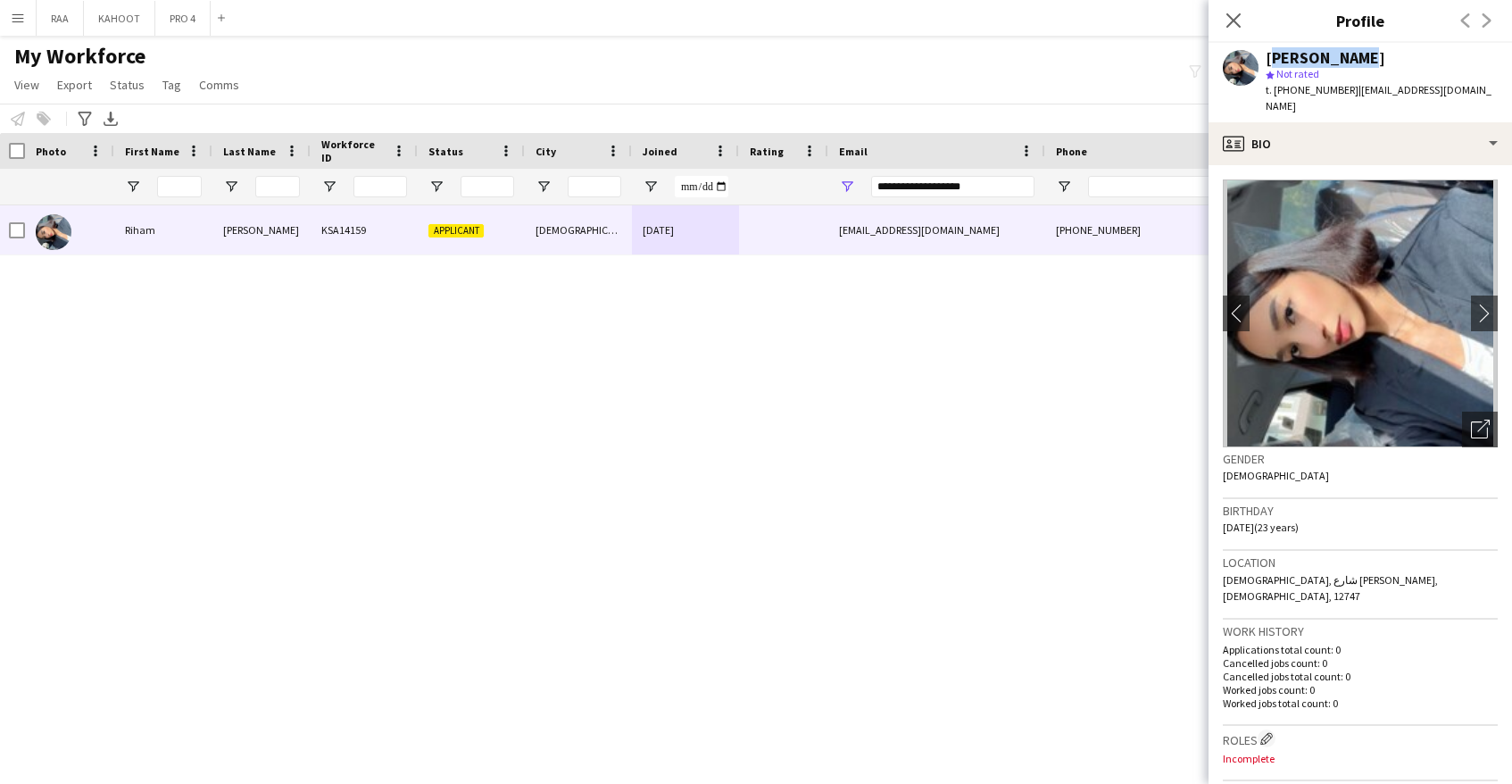
drag, startPoint x: 1284, startPoint y: 61, endPoint x: 1403, endPoint y: 63, distance: 119.0
click at [1403, 63] on div "[PERSON_NAME]" at bounding box center [1381, 58] width 232 height 16
drag, startPoint x: 993, startPoint y: 188, endPoint x: 756, endPoint y: 192, distance: 237.0
click at [756, 192] on div at bounding box center [1015, 186] width 2035 height 35
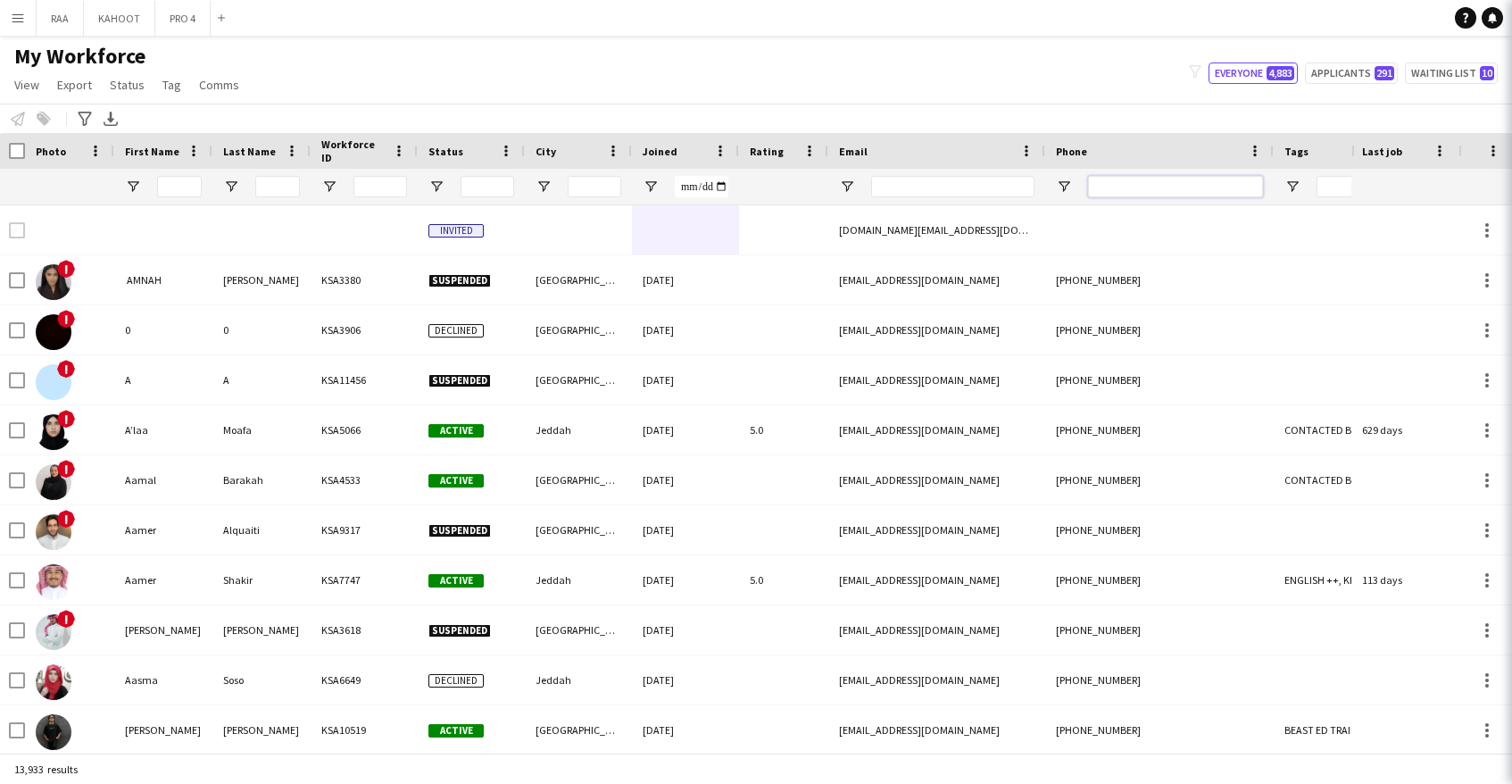
click at [1121, 189] on input "Phone Filter Input" at bounding box center [1176, 187] width 175 height 22
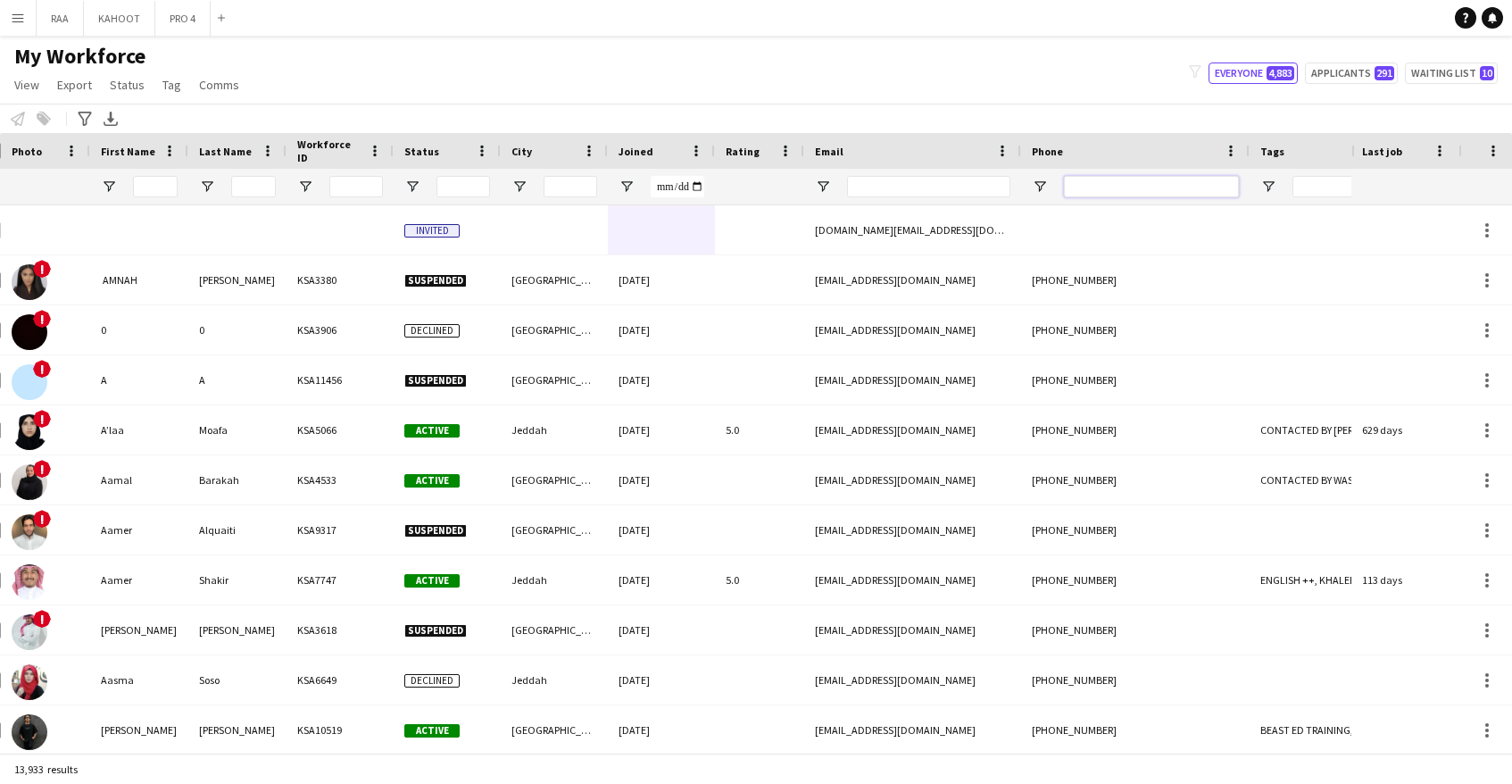
click at [1163, 192] on input "Phone Filter Input" at bounding box center [1151, 187] width 175 height 22
drag, startPoint x: 1110, startPoint y: 183, endPoint x: 1049, endPoint y: 189, distance: 61.3
click at [1049, 190] on div at bounding box center [1135, 186] width 228 height 35
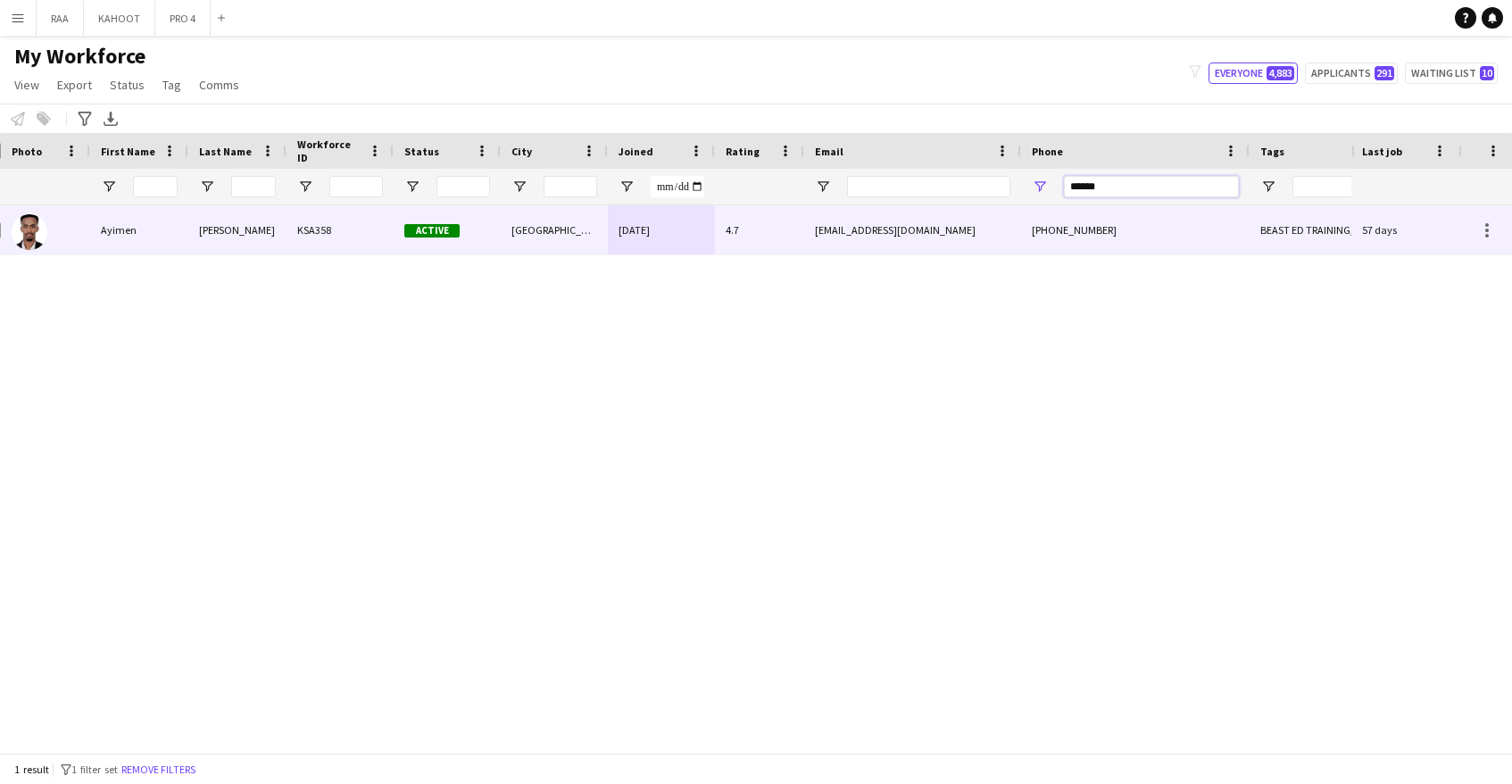
type input "******"
click at [784, 213] on div "4.7" at bounding box center [759, 230] width 90 height 49
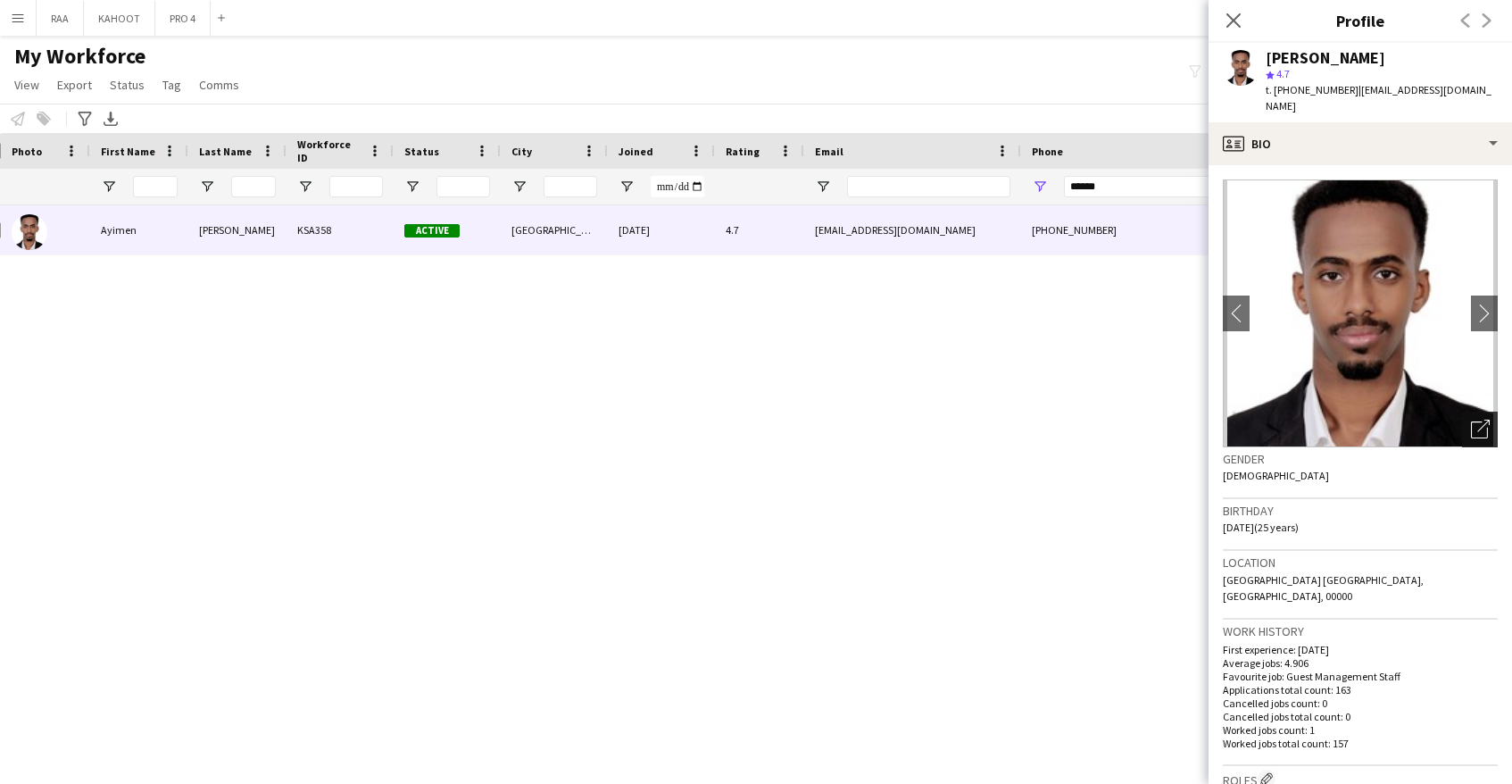
click at [1486, 448] on div "Gender [DEMOGRAPHIC_DATA]" at bounding box center [1360, 473] width 274 height 52
click at [1494, 418] on div "Open photos pop-in" at bounding box center [1480, 429] width 35 height 35
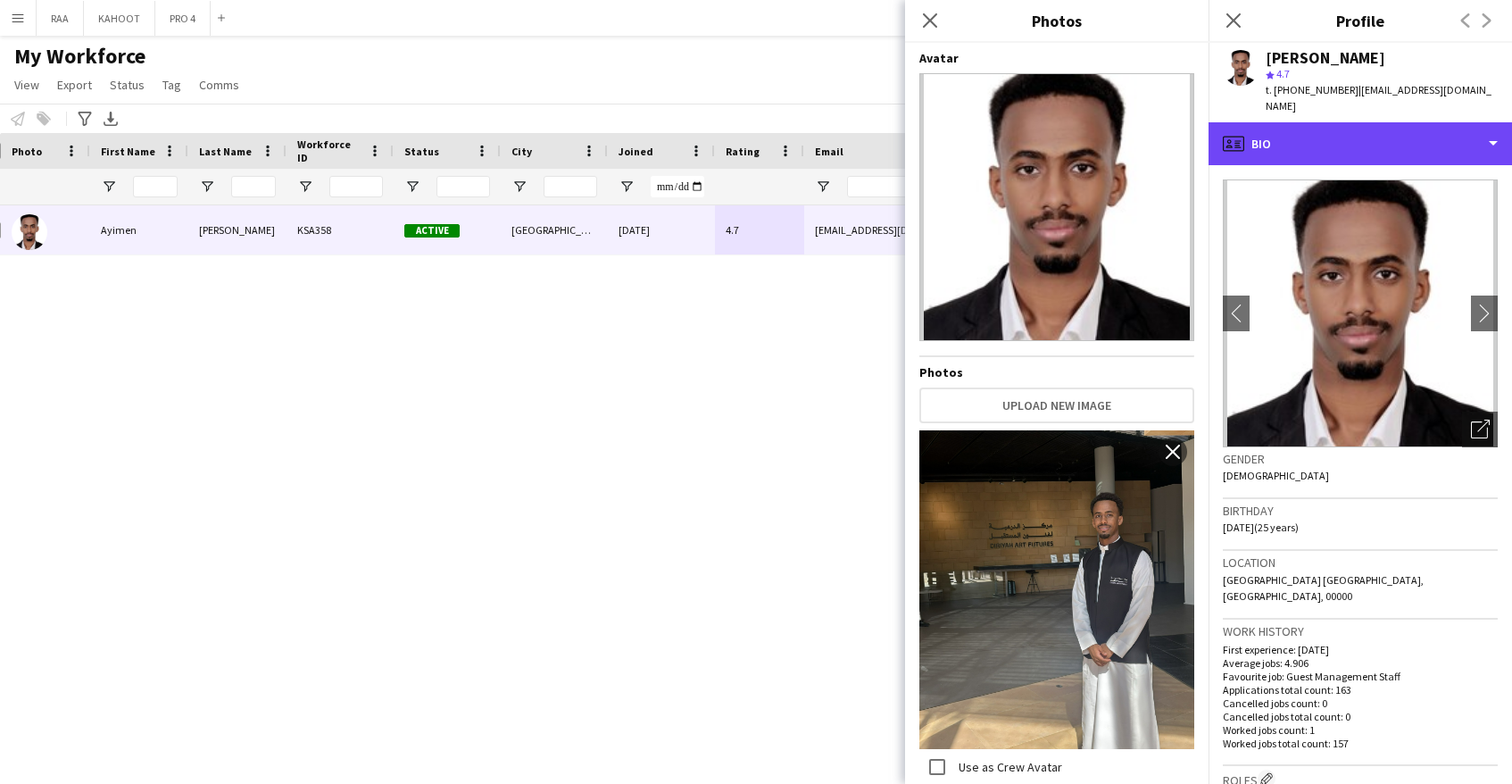
click at [1403, 141] on div "profile Bio" at bounding box center [1360, 144] width 303 height 43
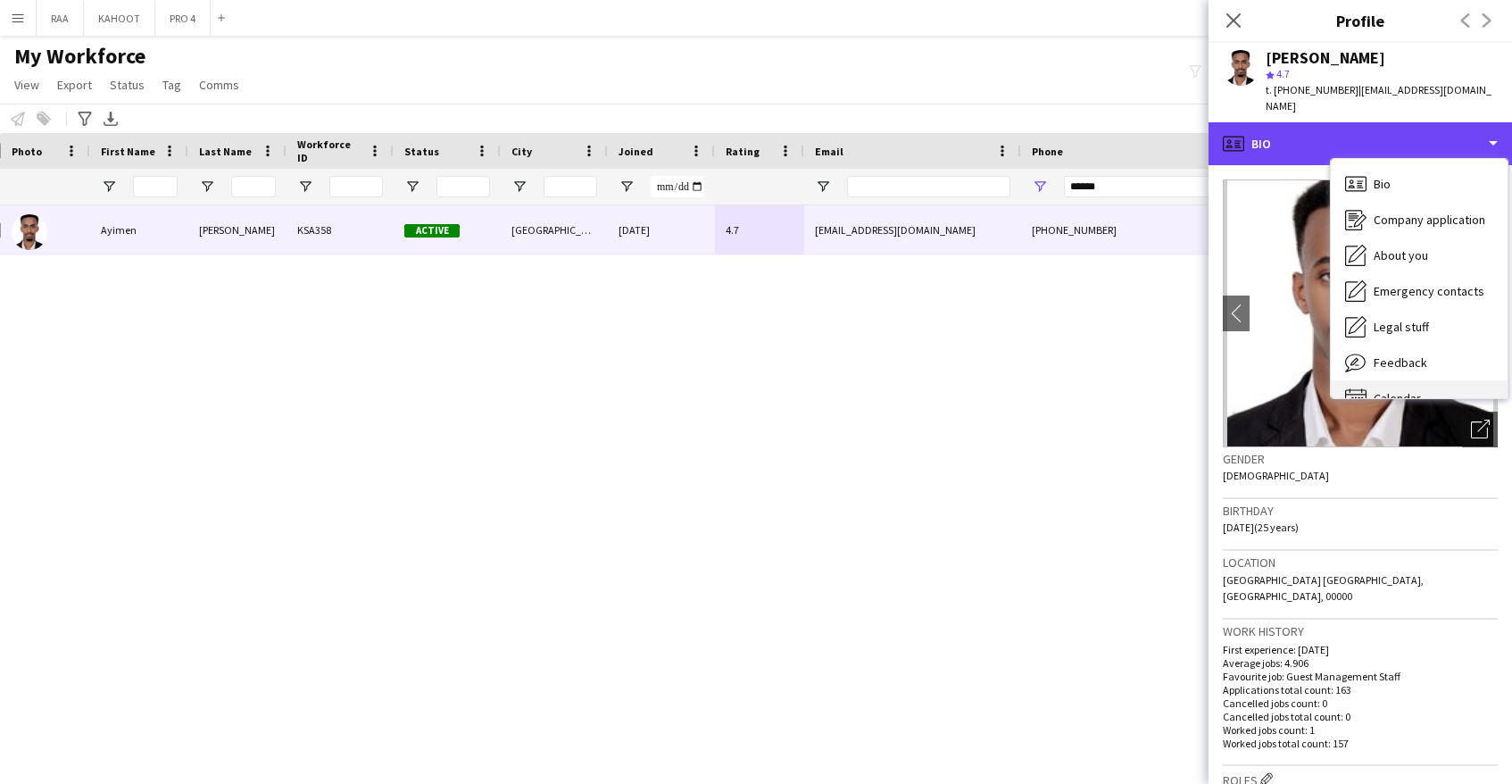
scroll to position [25, 0]
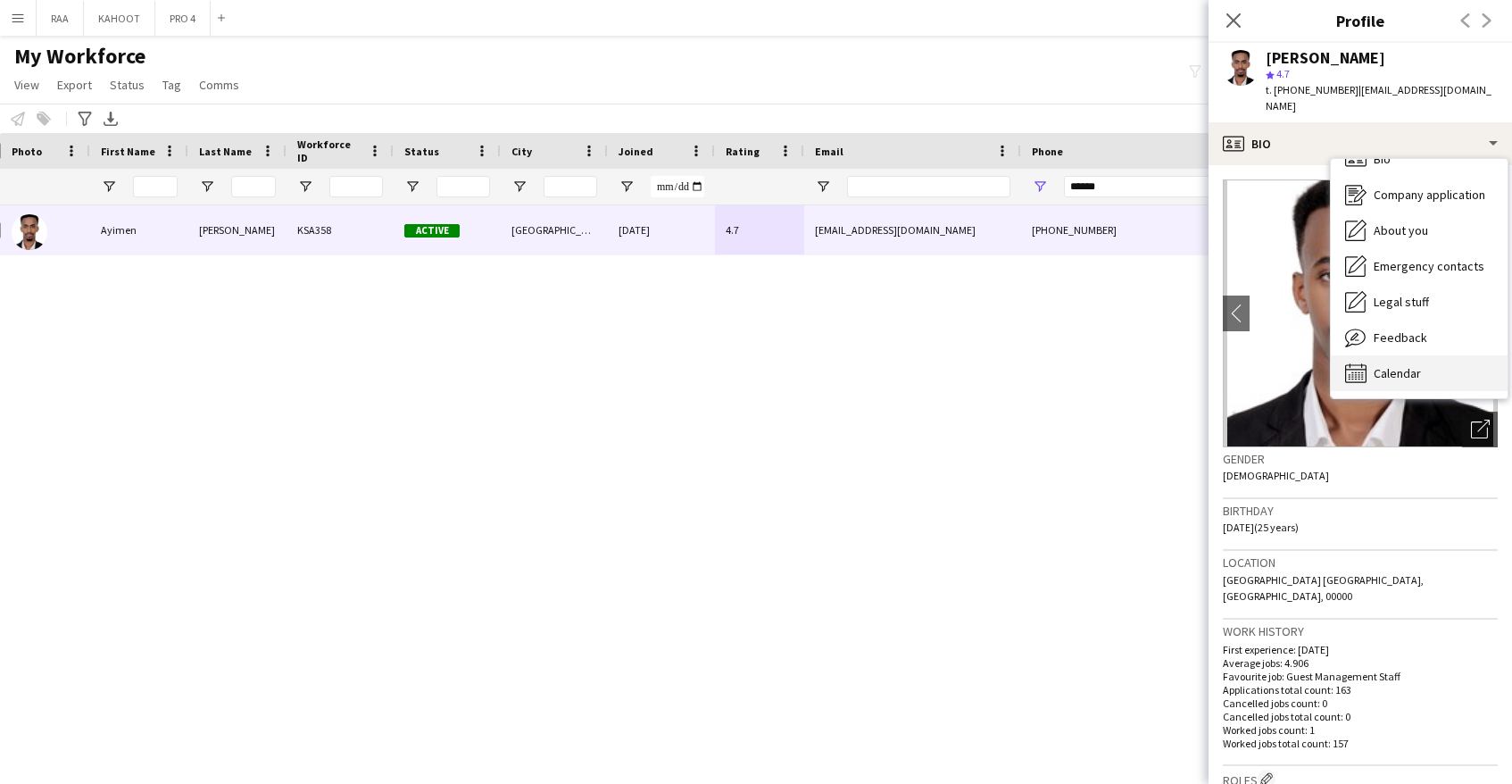
click at [1398, 365] on span "Calendar" at bounding box center [1397, 373] width 47 height 16
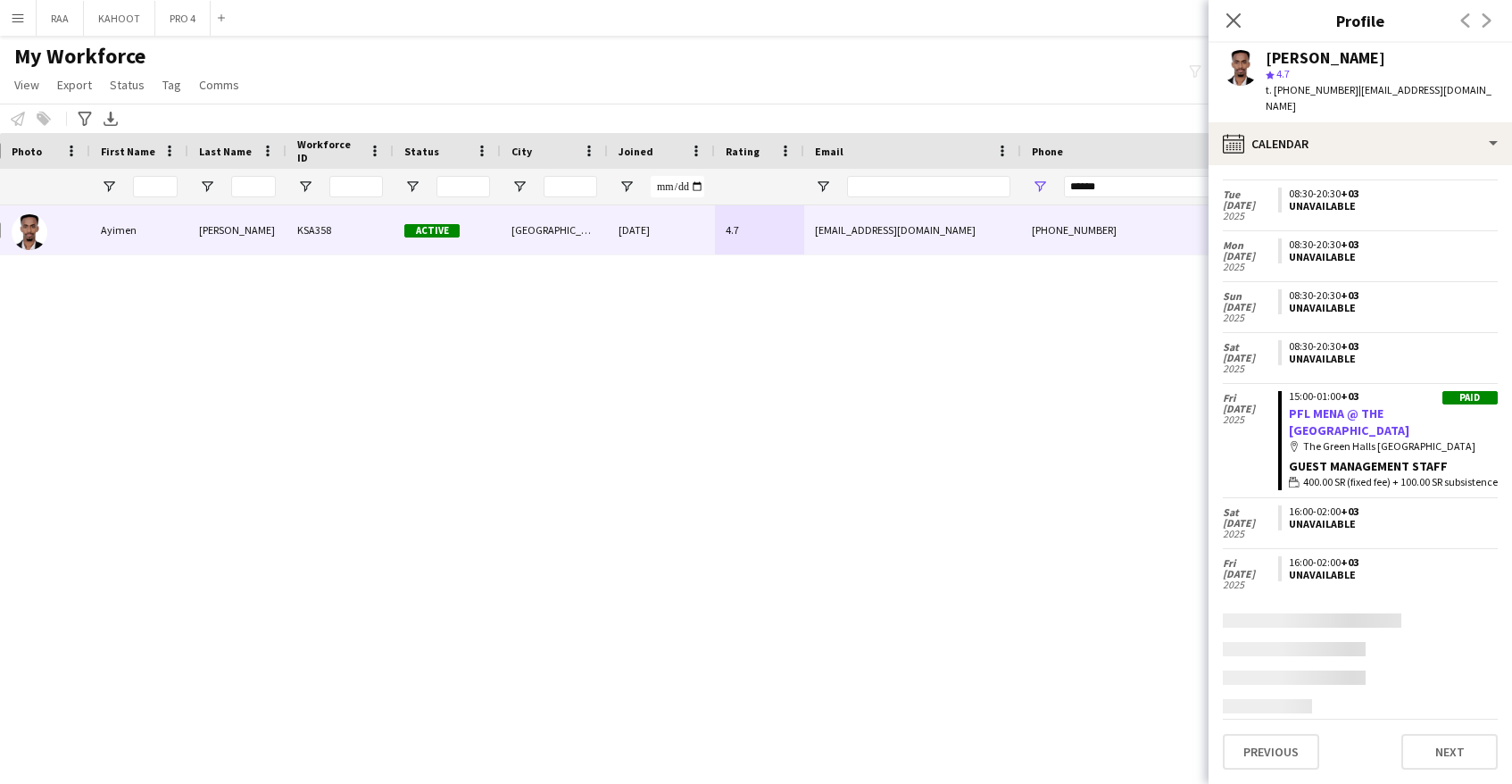
scroll to position [256, 0]
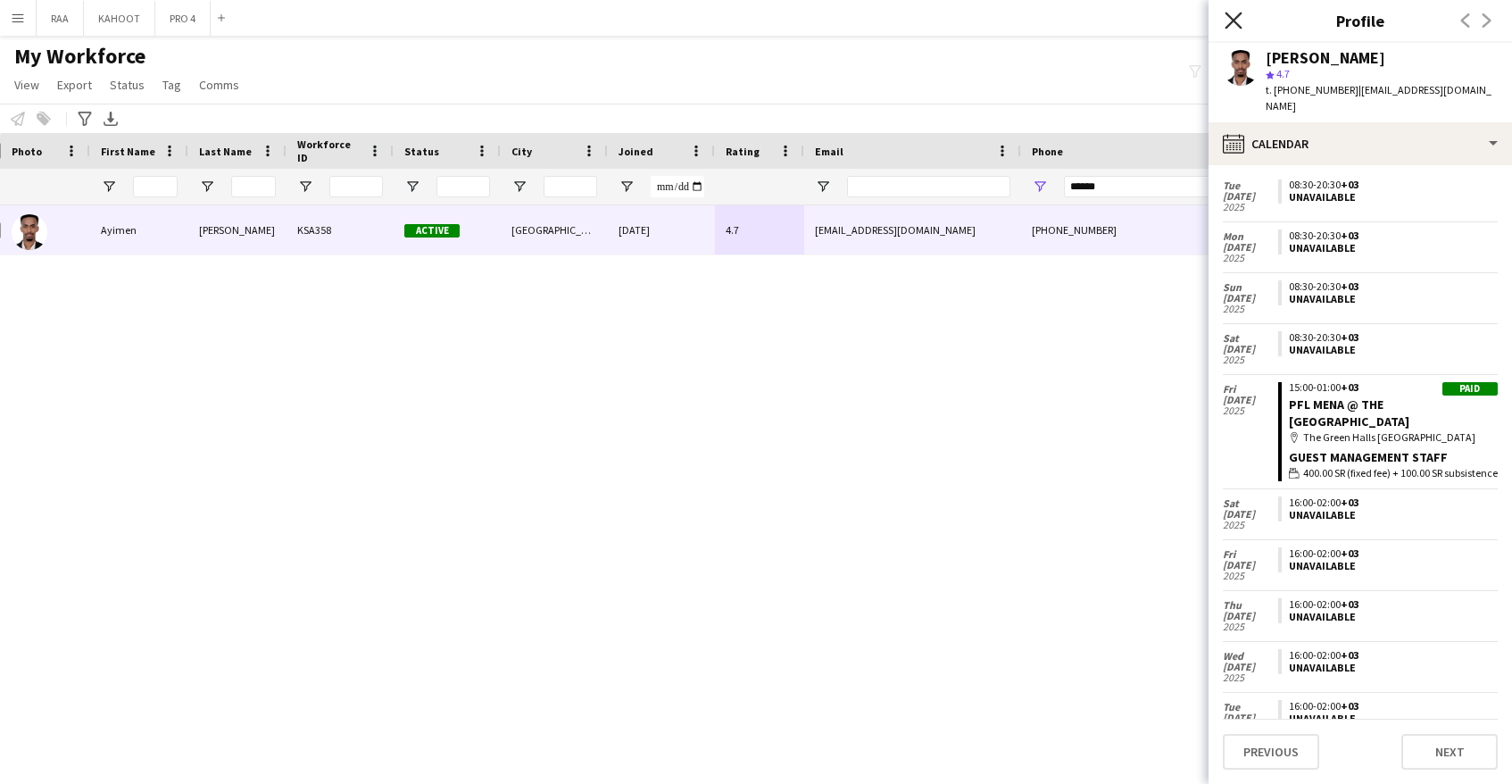
click at [1235, 15] on icon "Close pop-in" at bounding box center [1233, 20] width 17 height 17
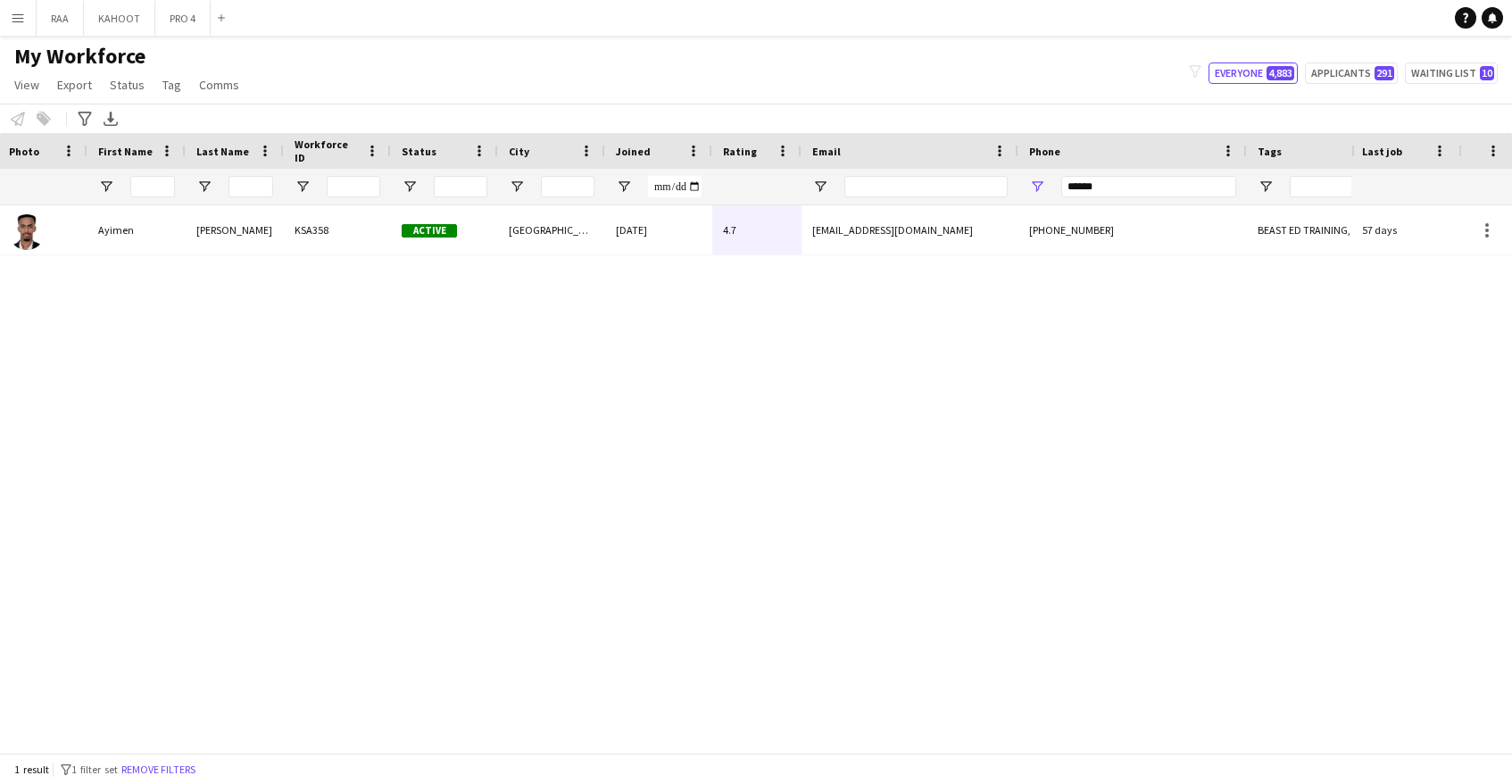
scroll to position [0, 29]
drag, startPoint x: 1115, startPoint y: 189, endPoint x: 957, endPoint y: 188, distance: 158.0
click at [957, 188] on div at bounding box center [989, 186] width 2035 height 35
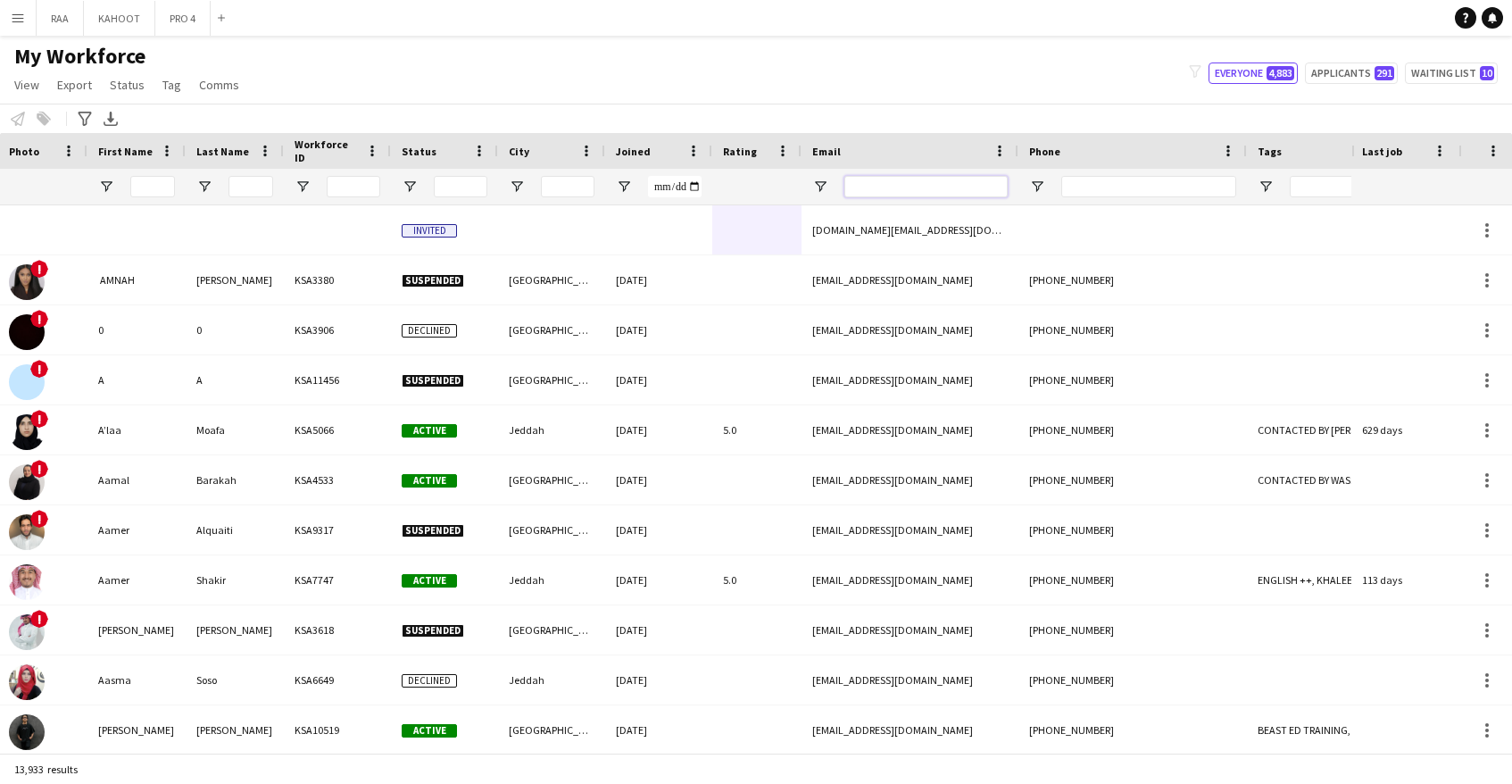
click at [973, 187] on input "Email Filter Input" at bounding box center [926, 187] width 163 height 22
paste input "**********"
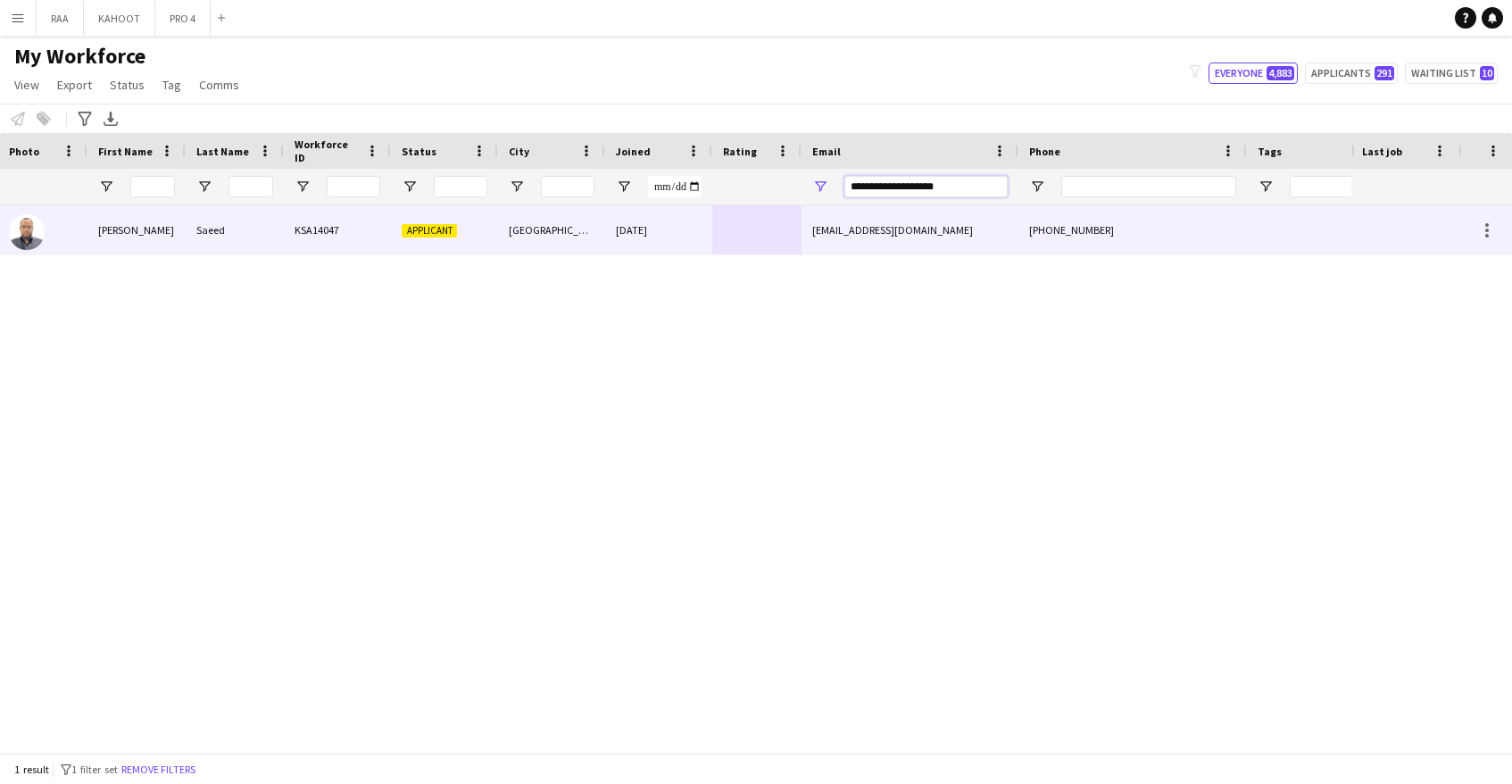
type input "**********"
click at [858, 252] on div "[EMAIL_ADDRESS][DOMAIN_NAME]" at bounding box center [910, 230] width 216 height 49
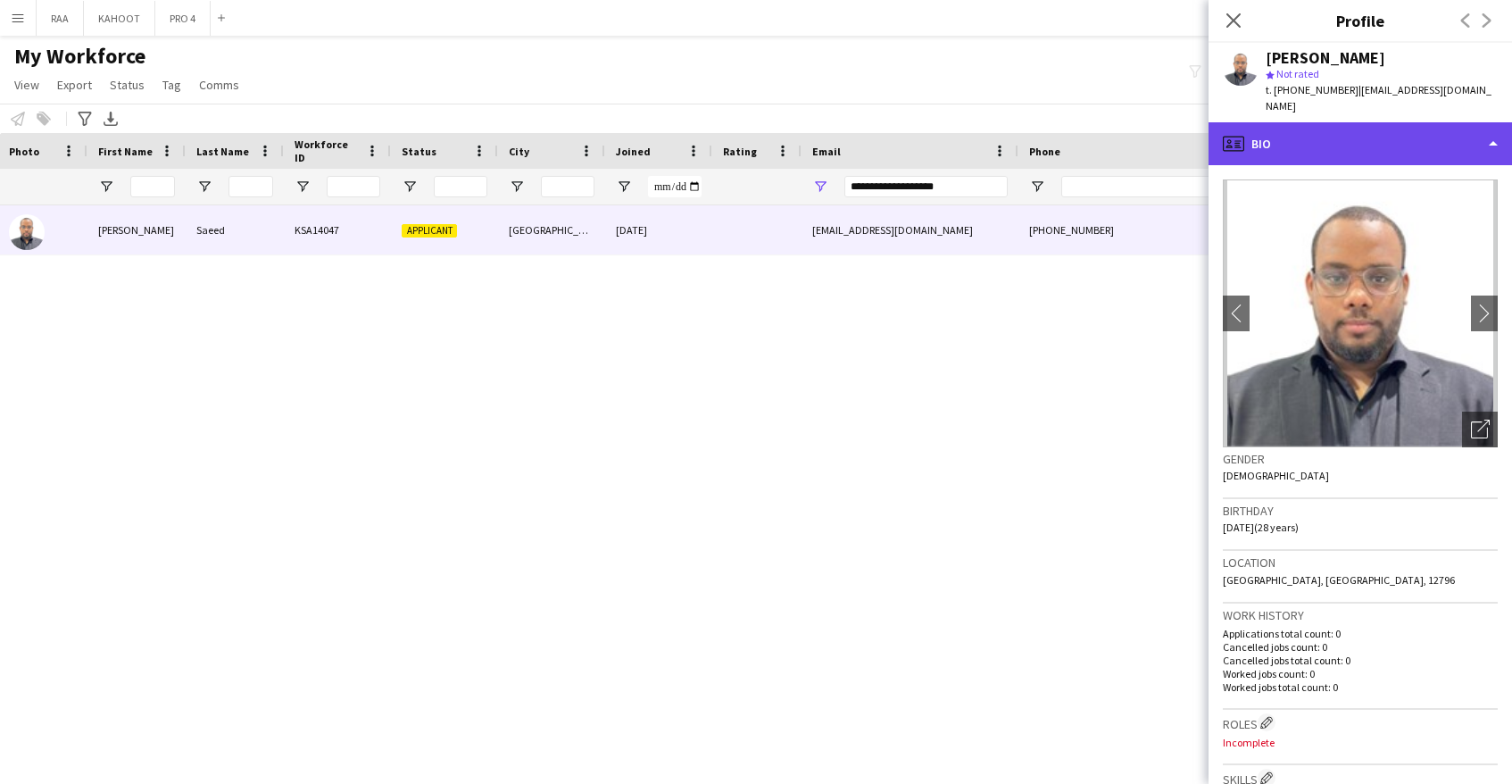
click at [1381, 131] on div "profile Bio" at bounding box center [1360, 144] width 303 height 43
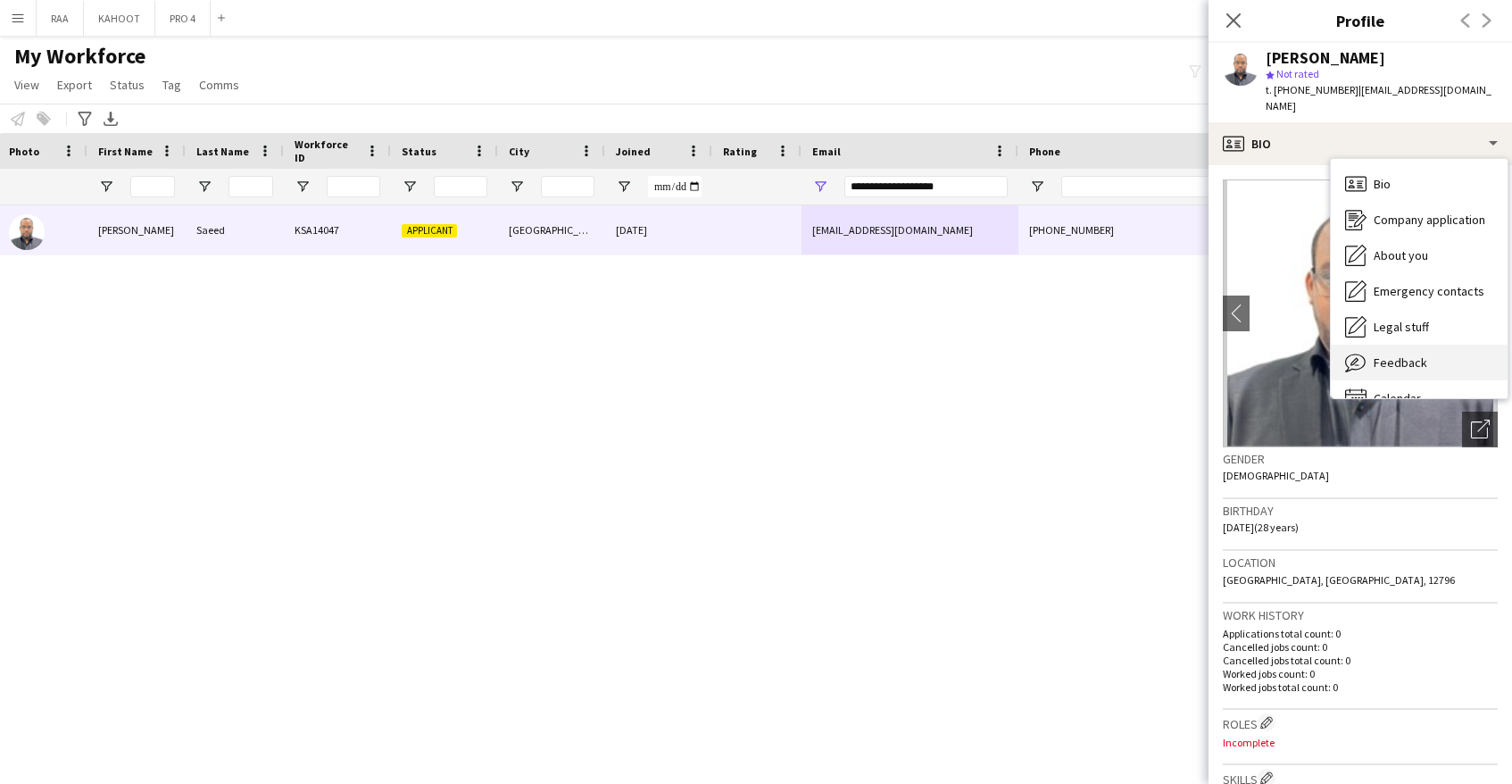
click at [1418, 344] on div "Feedback Feedback" at bounding box center [1420, 362] width 177 height 35
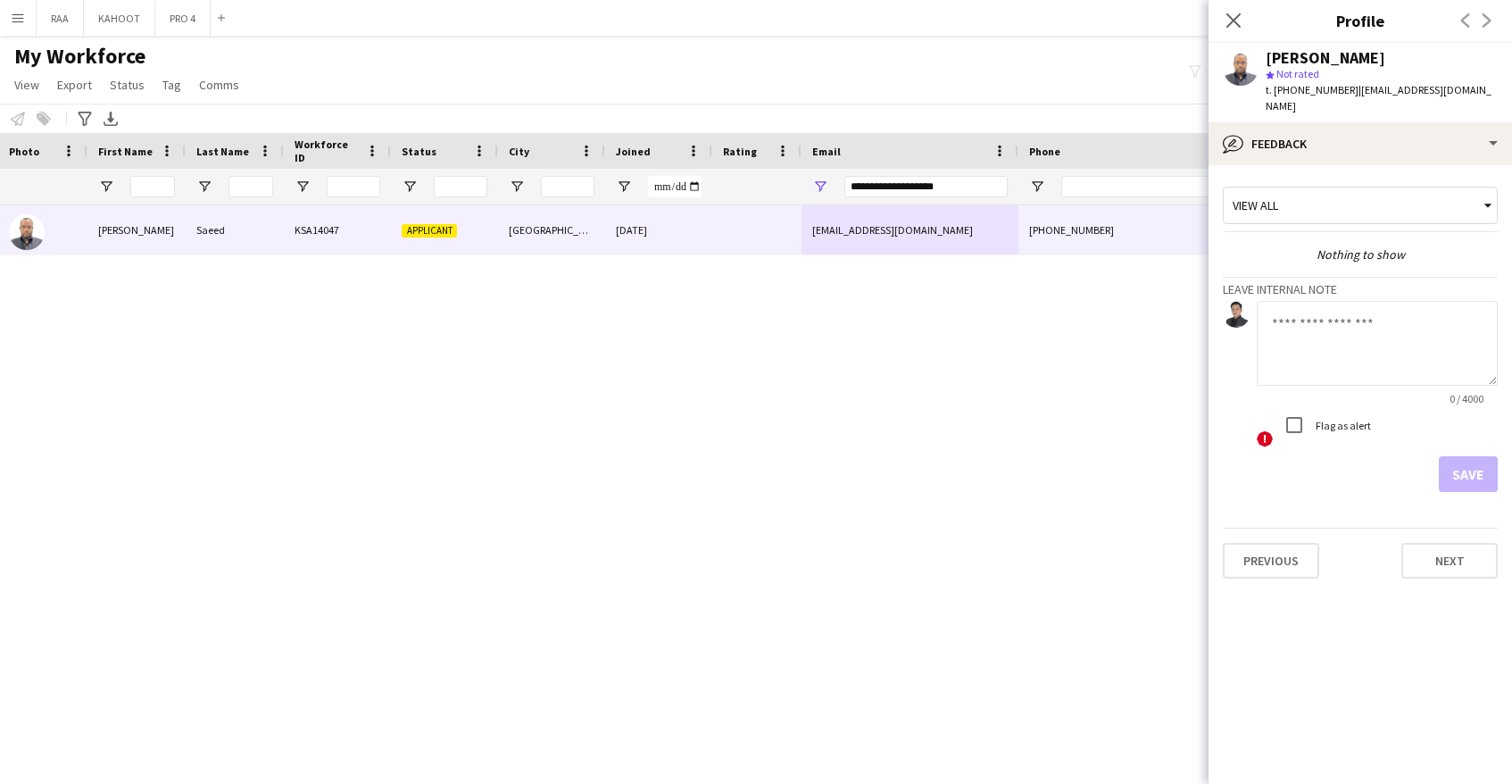
click at [1393, 342] on textarea at bounding box center [1376, 343] width 241 height 85
type textarea "**********"
click at [1482, 458] on button "Save" at bounding box center [1468, 474] width 59 height 35
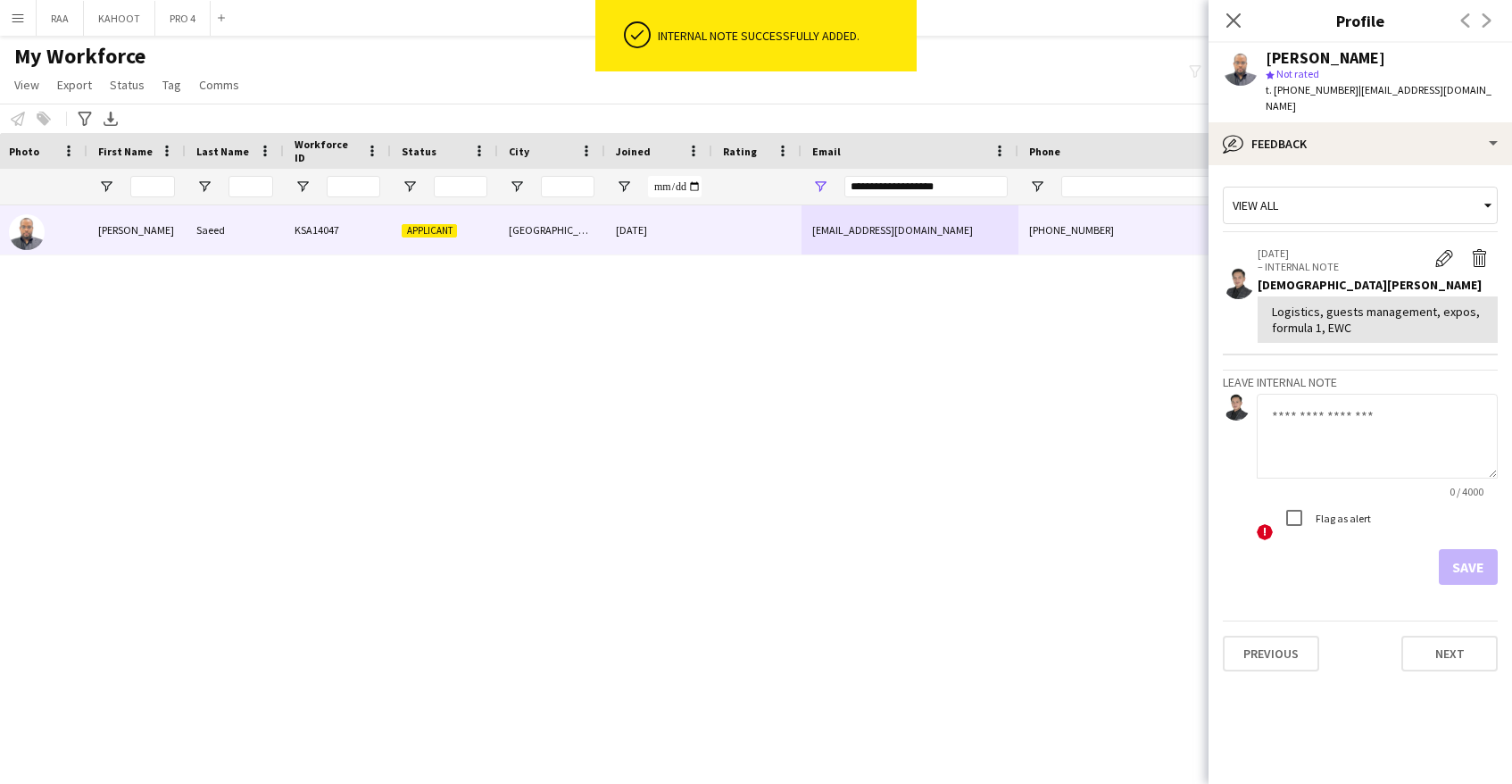
click at [1323, 415] on textarea at bounding box center [1376, 436] width 241 height 85
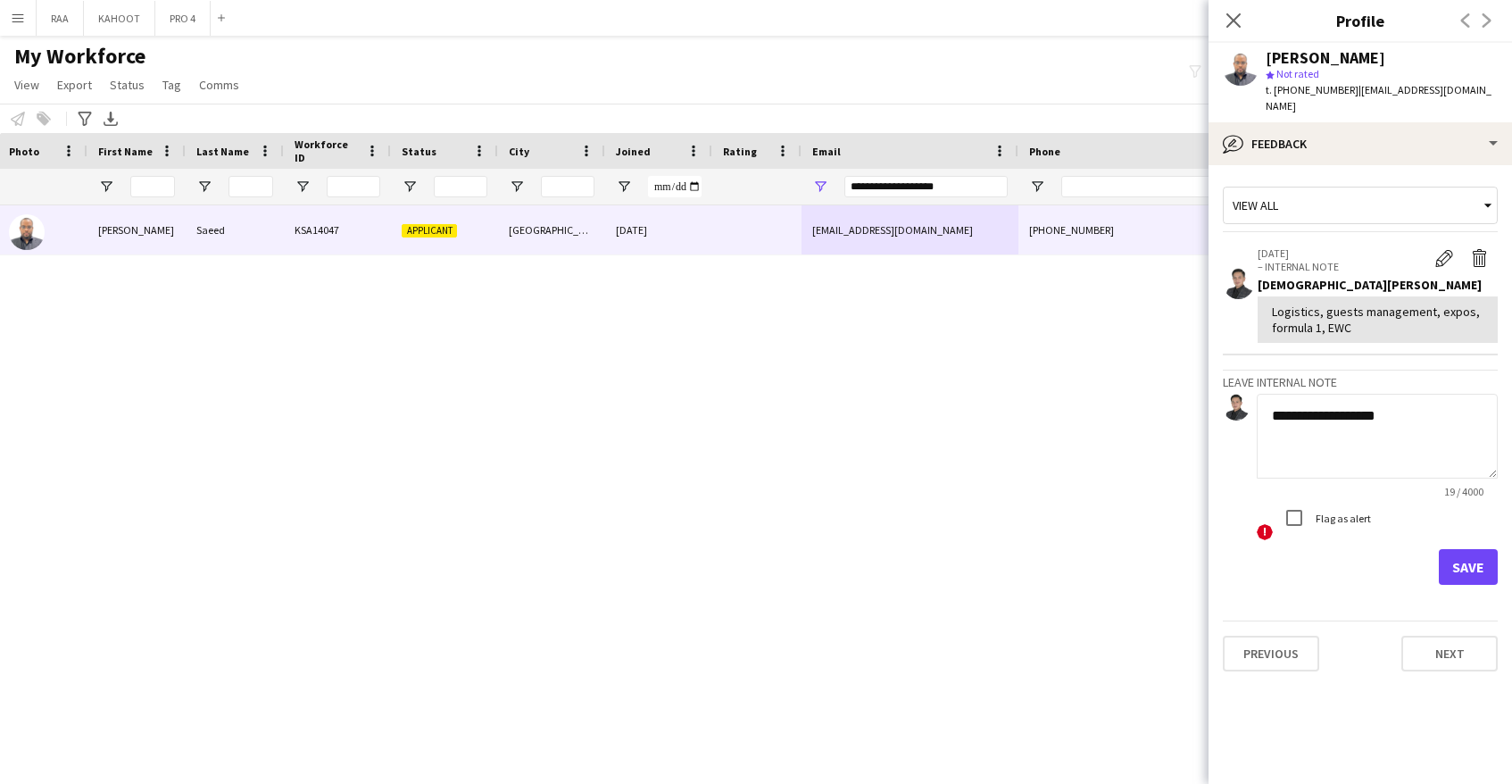
type textarea "**********"
click at [1475, 549] on button "Save" at bounding box center [1468, 567] width 59 height 35
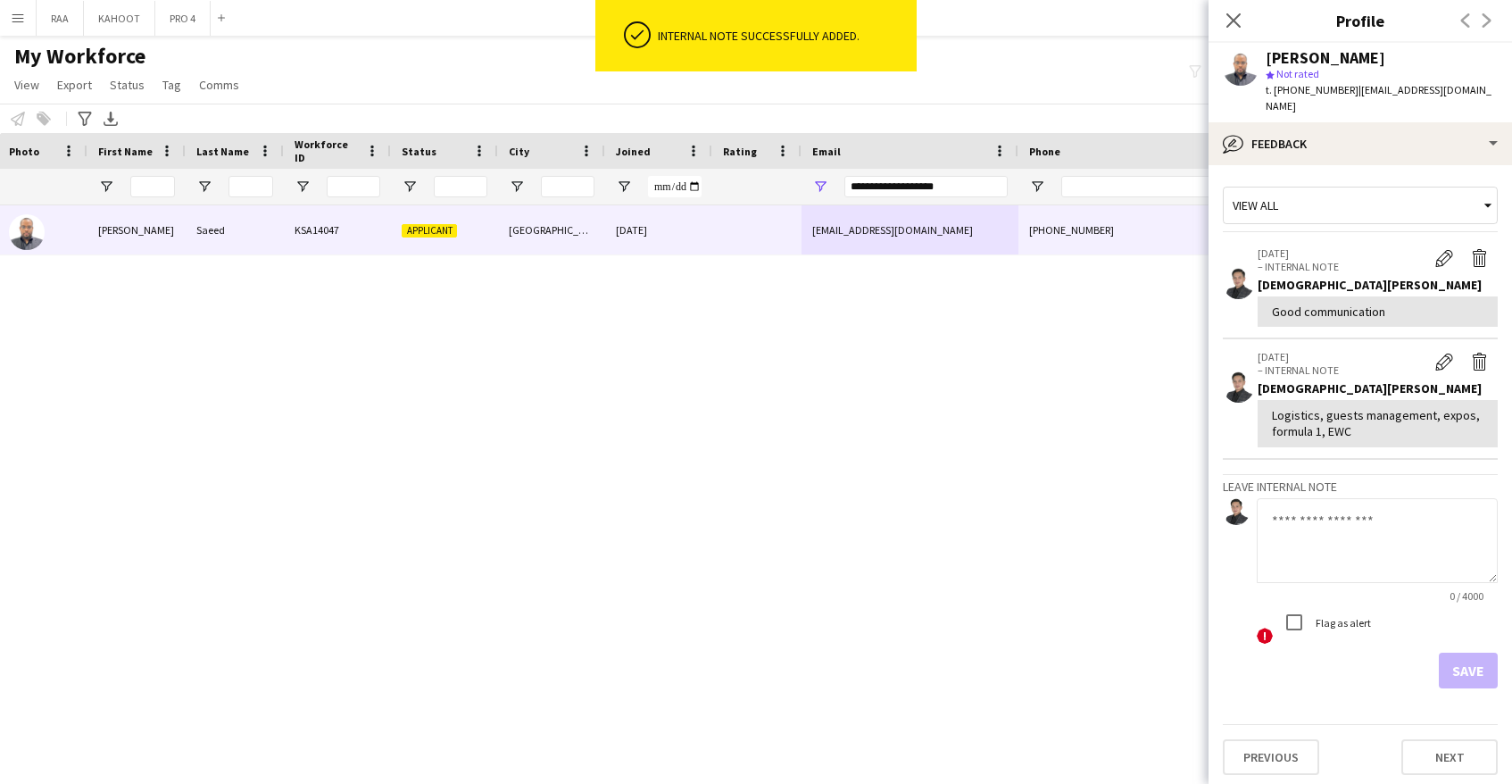
click at [1440, 358] on div "Edit internal note Delete internal note" at bounding box center [1462, 363] width 72 height 27
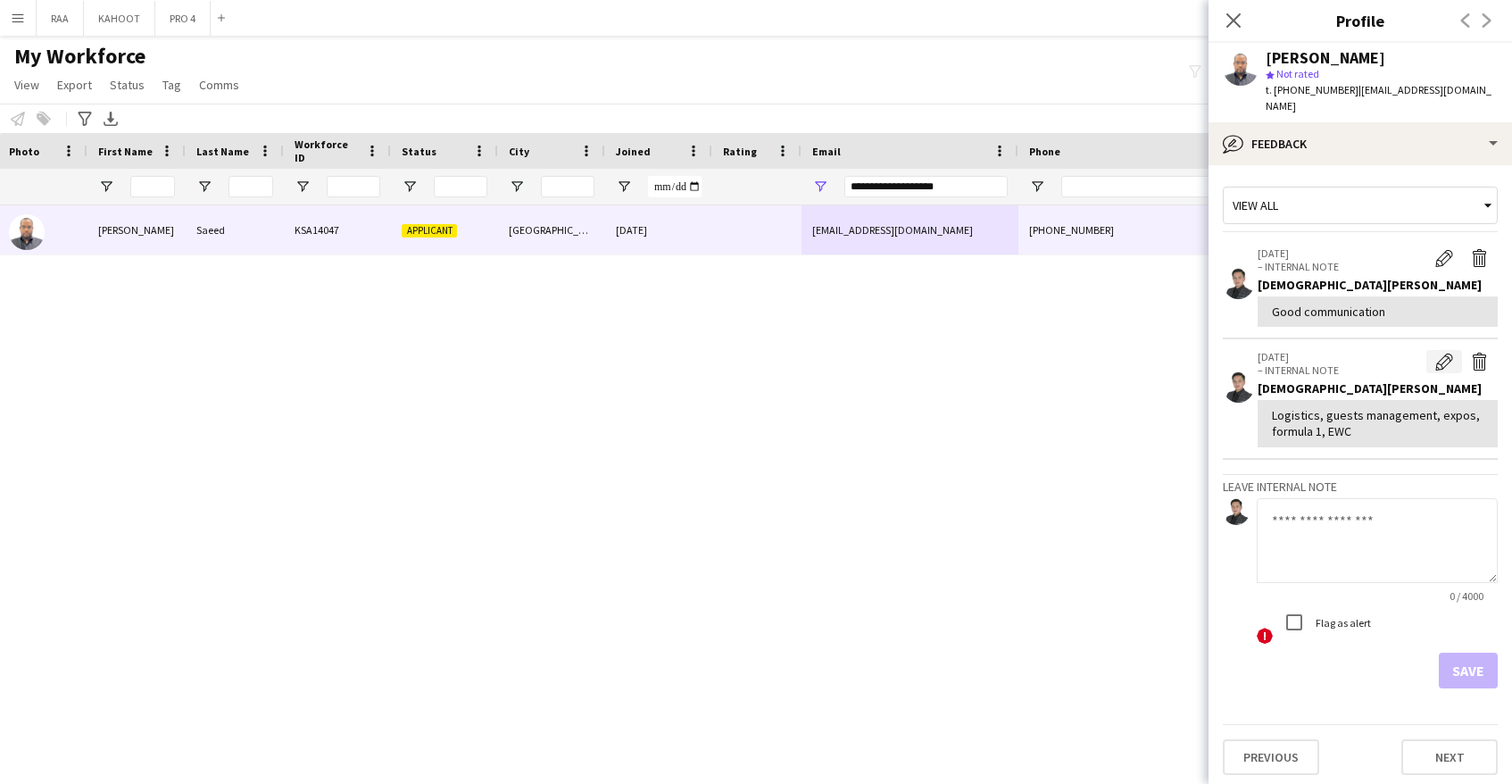
click at [1437, 352] on app-icon "Edit internal note" at bounding box center [1444, 361] width 18 height 18
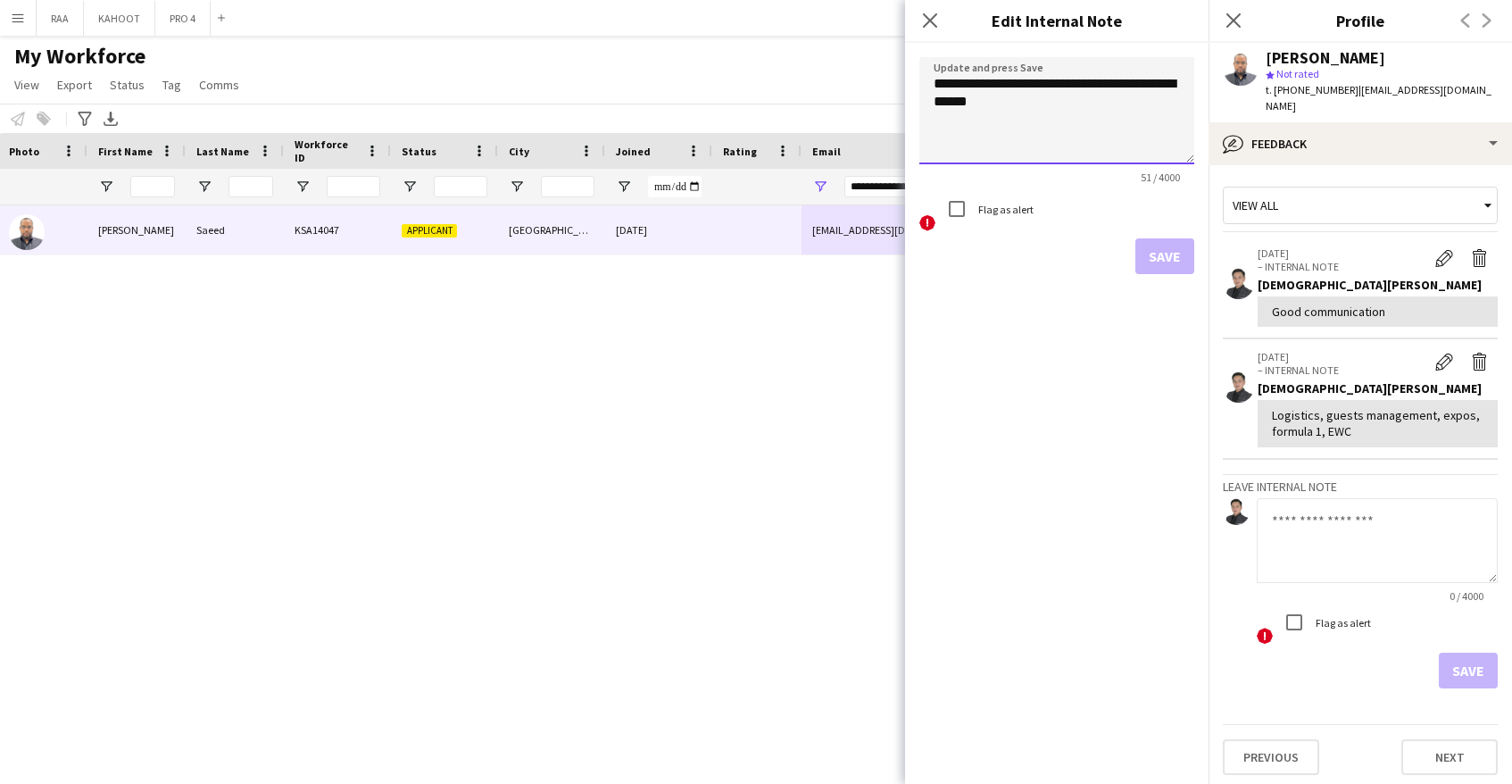
click at [1062, 119] on textarea "**********" at bounding box center [1056, 110] width 274 height 107
type textarea "**********"
click at [1160, 255] on button "Save" at bounding box center [1165, 256] width 59 height 35
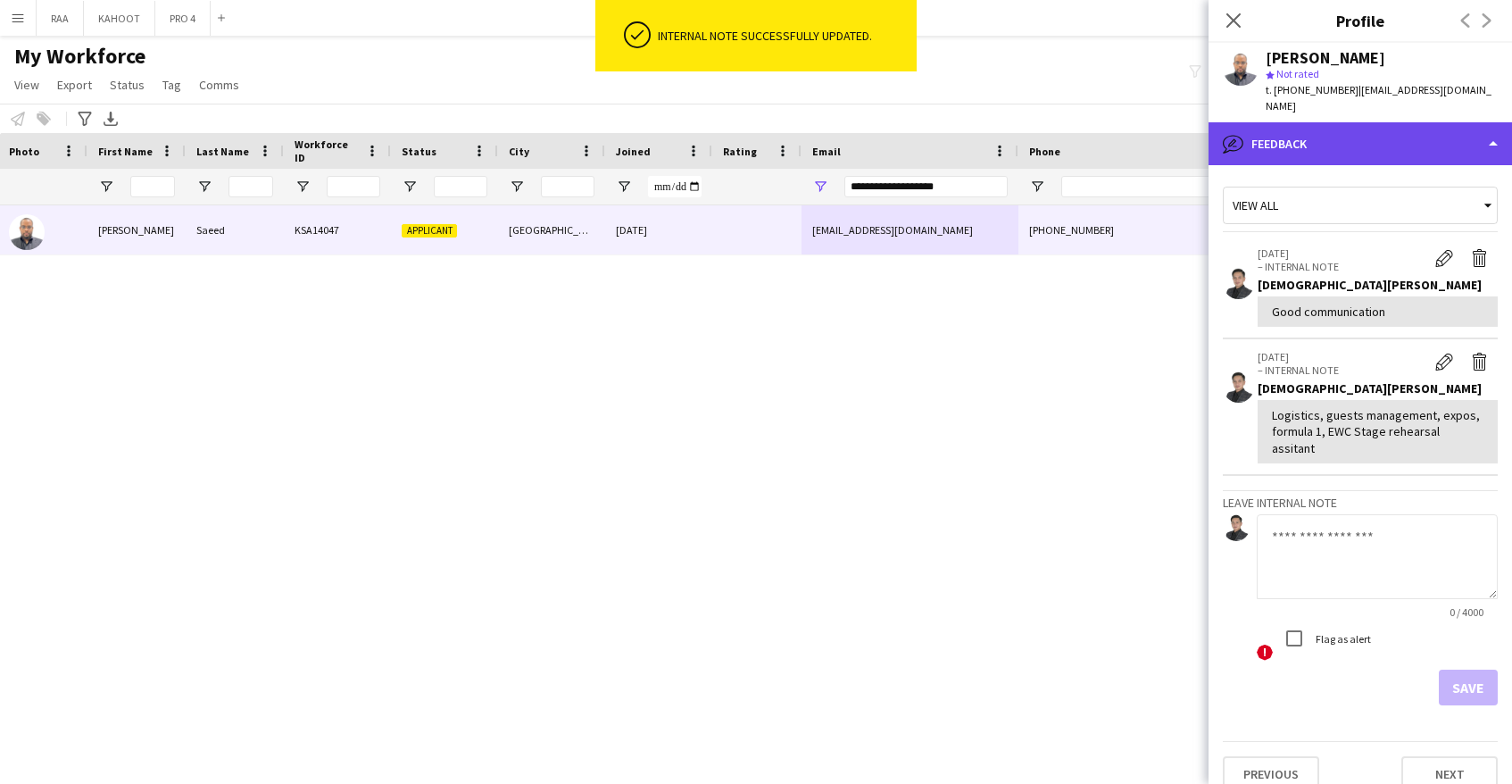
click at [1297, 122] on div "bubble-pencil Feedback" at bounding box center [1360, 144] width 303 height 43
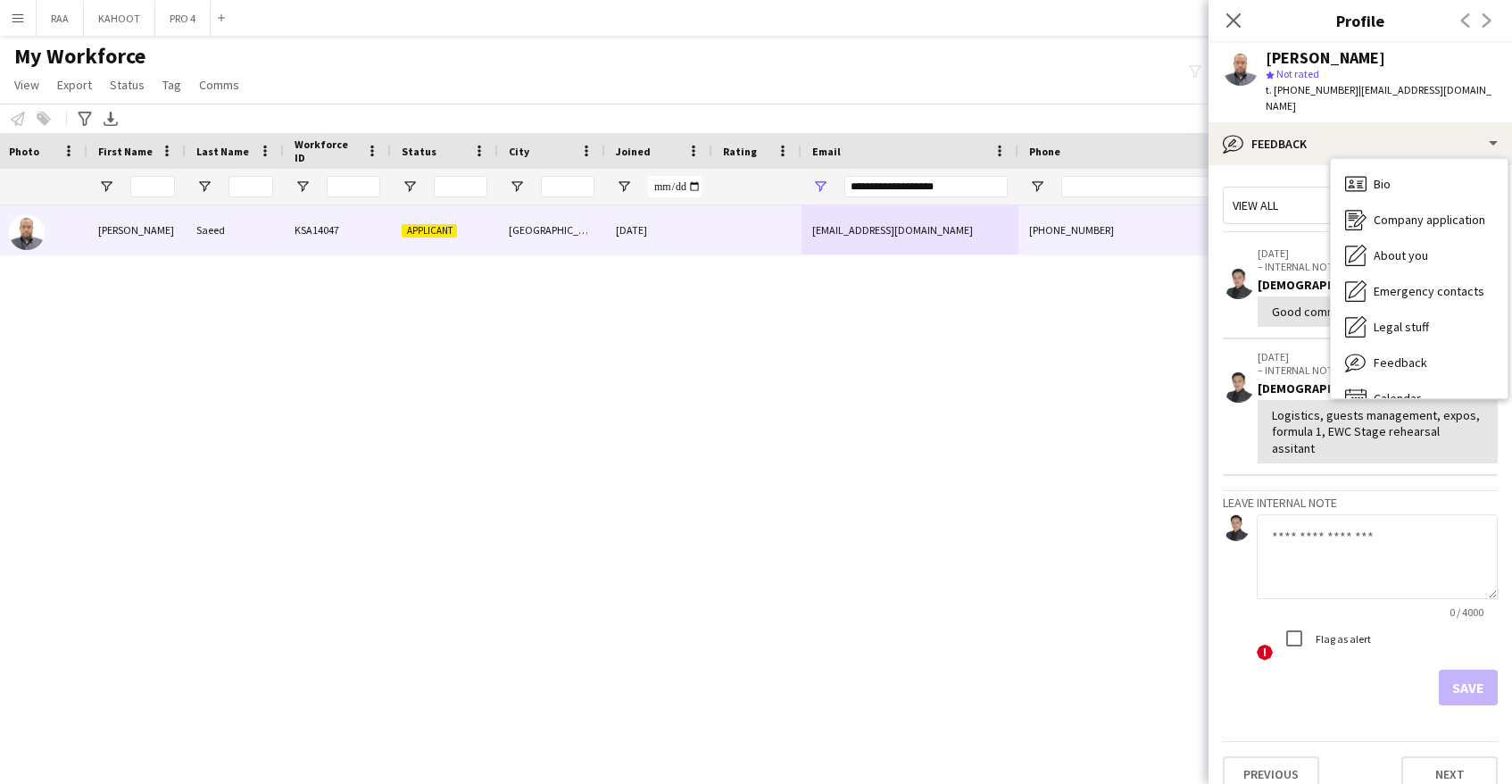
click at [1394, 514] on textarea at bounding box center [1376, 557] width 241 height 85
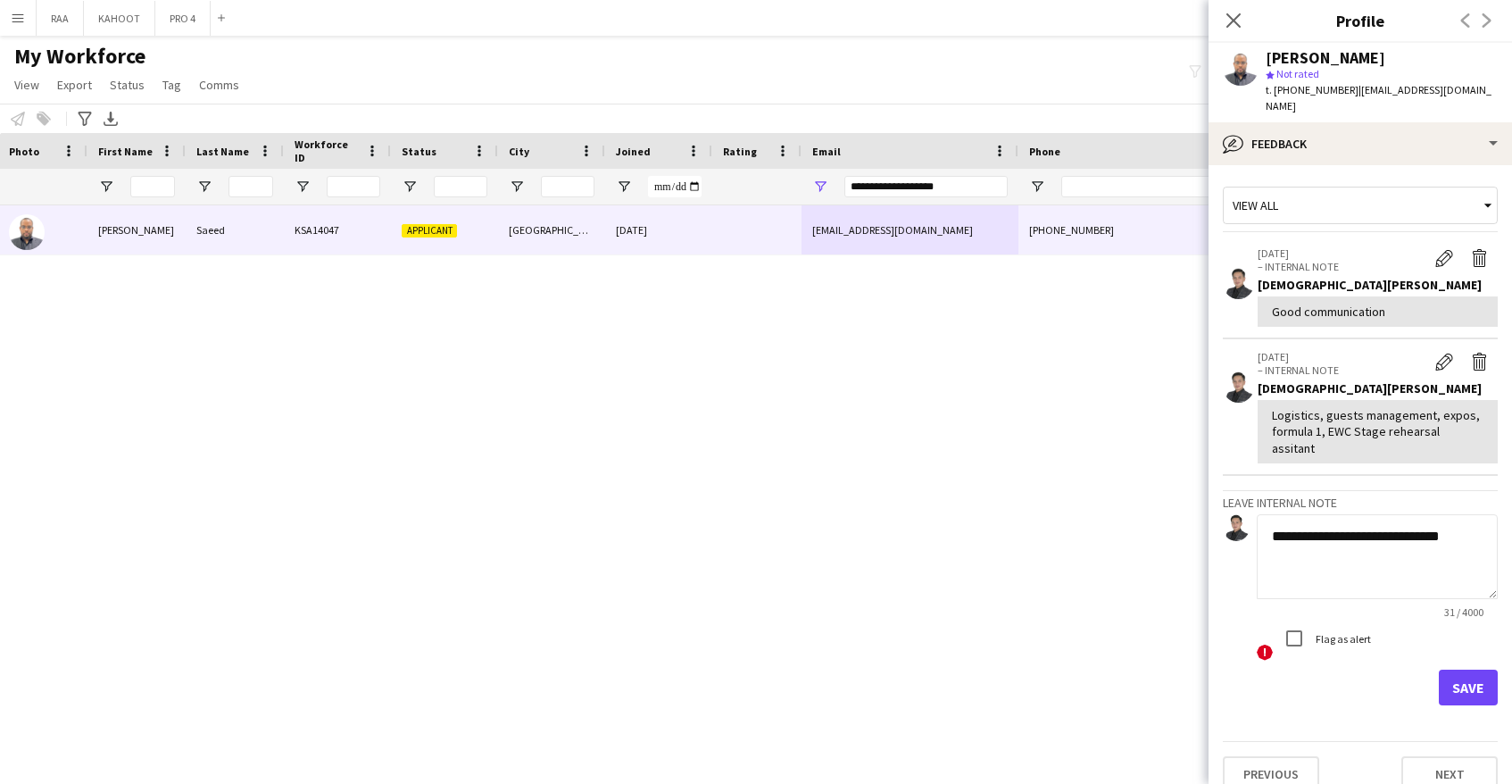
type textarea "**********"
click at [1477, 669] on button "Save" at bounding box center [1468, 687] width 59 height 35
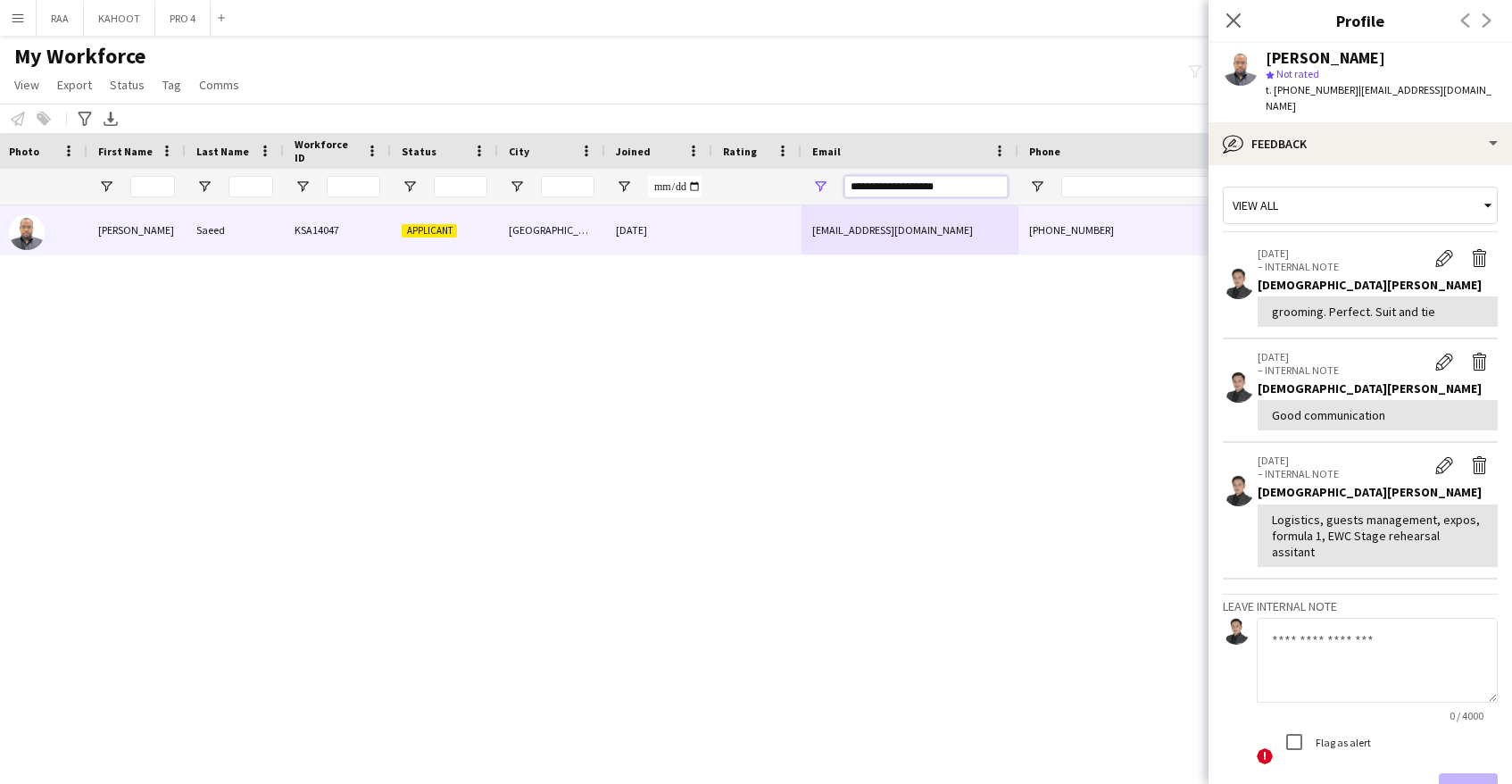
click at [765, 178] on div at bounding box center [989, 186] width 2035 height 35
paste input "***"
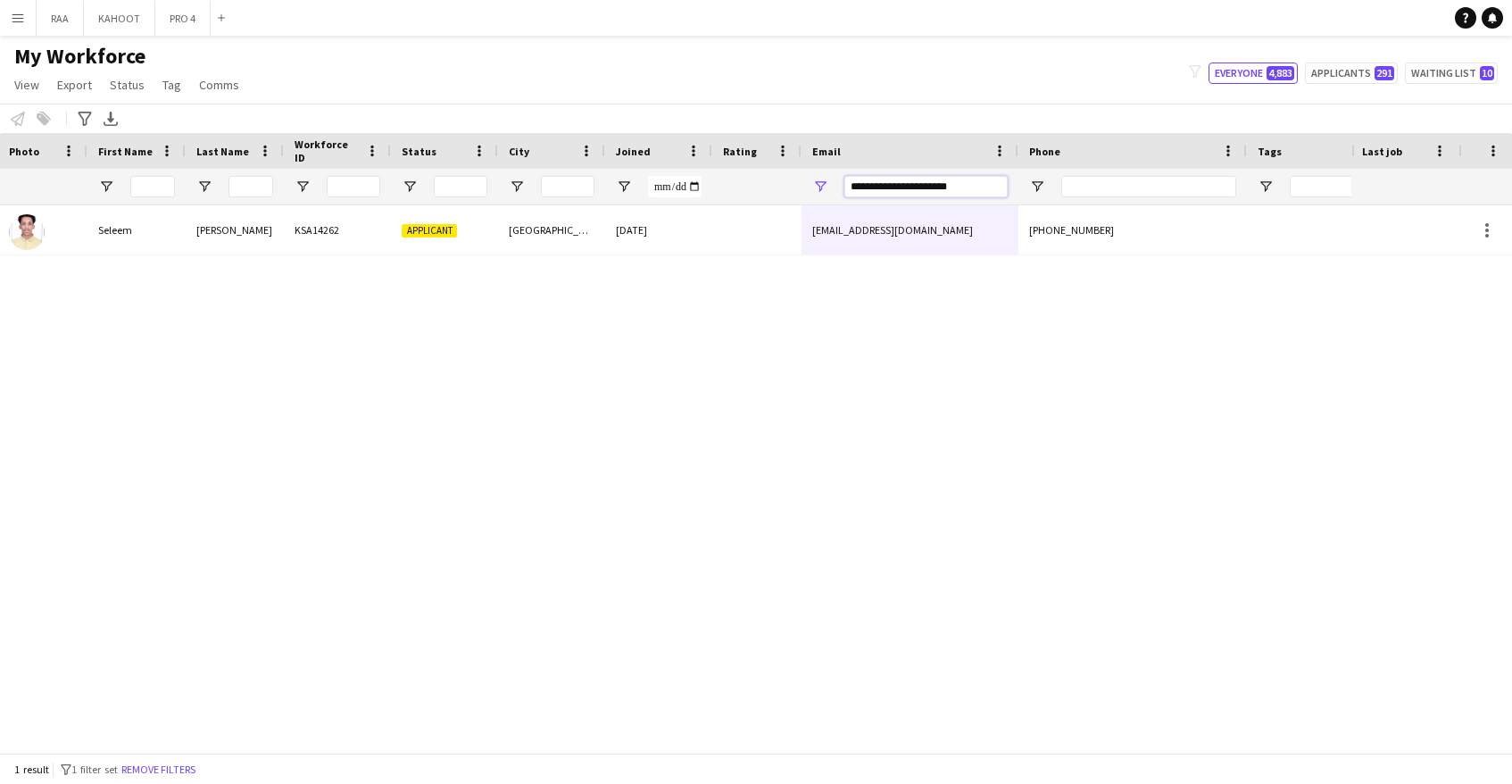
type input "**********"
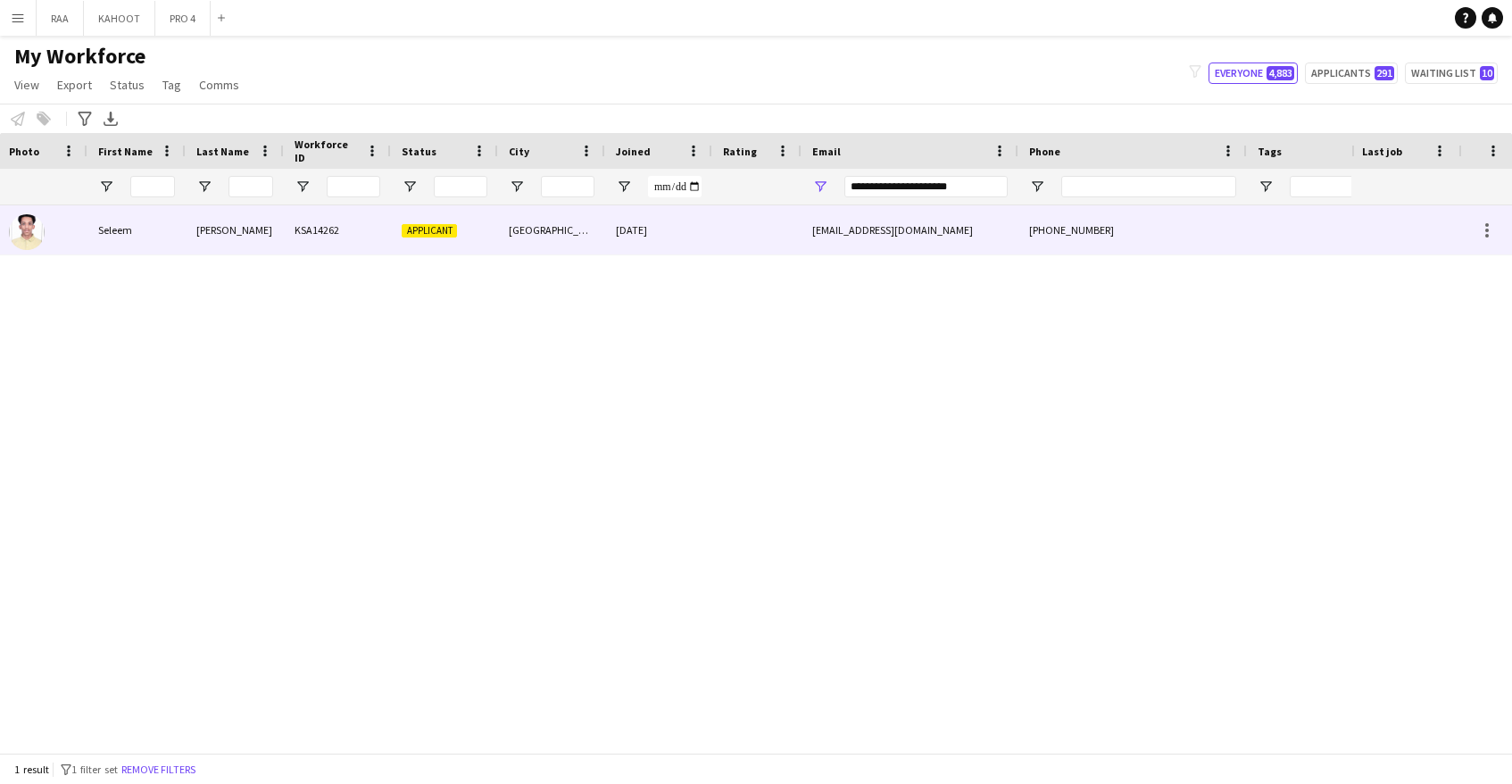
click at [557, 253] on div "[GEOGRAPHIC_DATA]" at bounding box center [551, 230] width 107 height 49
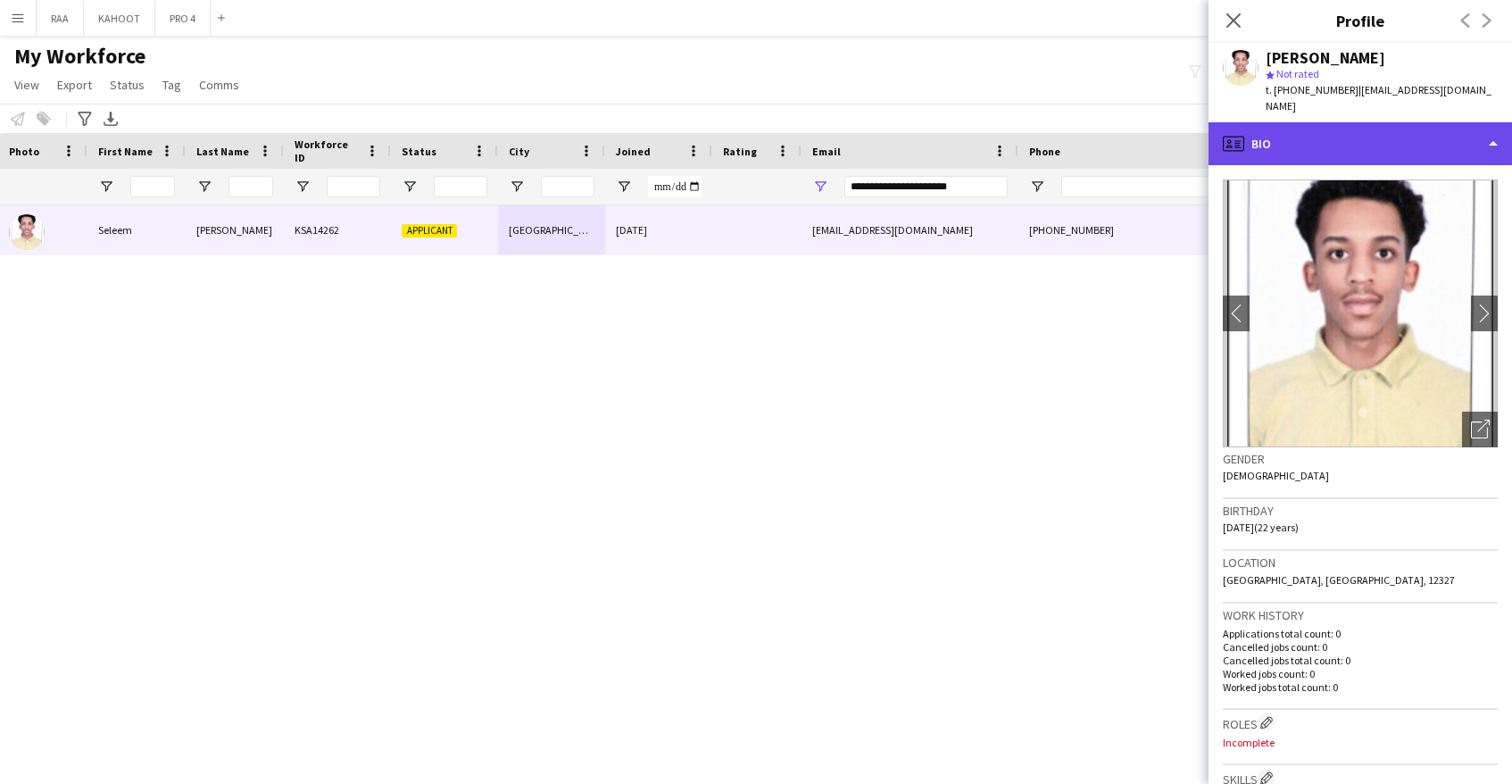
click at [1345, 140] on div "profile Bio" at bounding box center [1360, 144] width 303 height 43
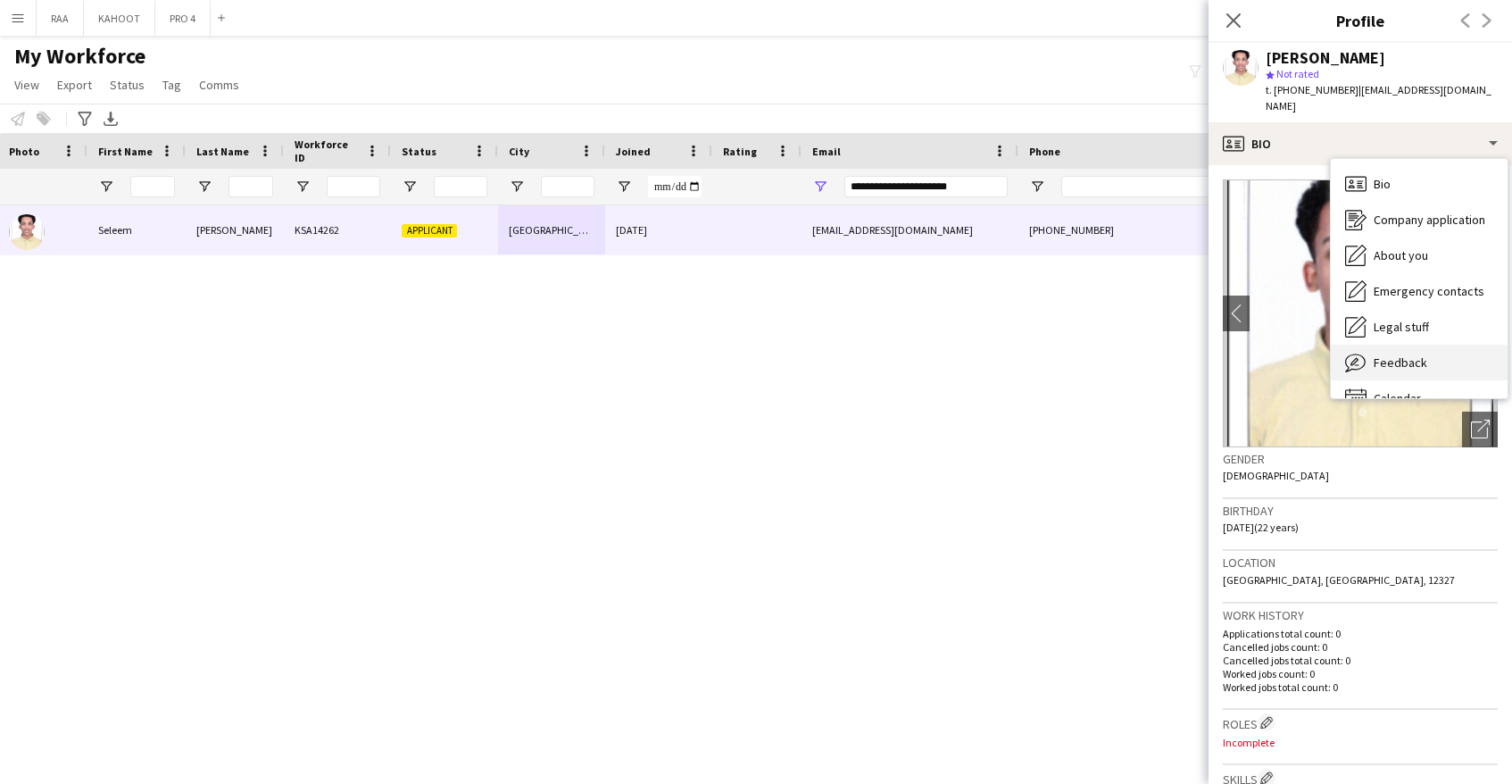
click at [1413, 354] on span "Feedback" at bounding box center [1400, 362] width 53 height 16
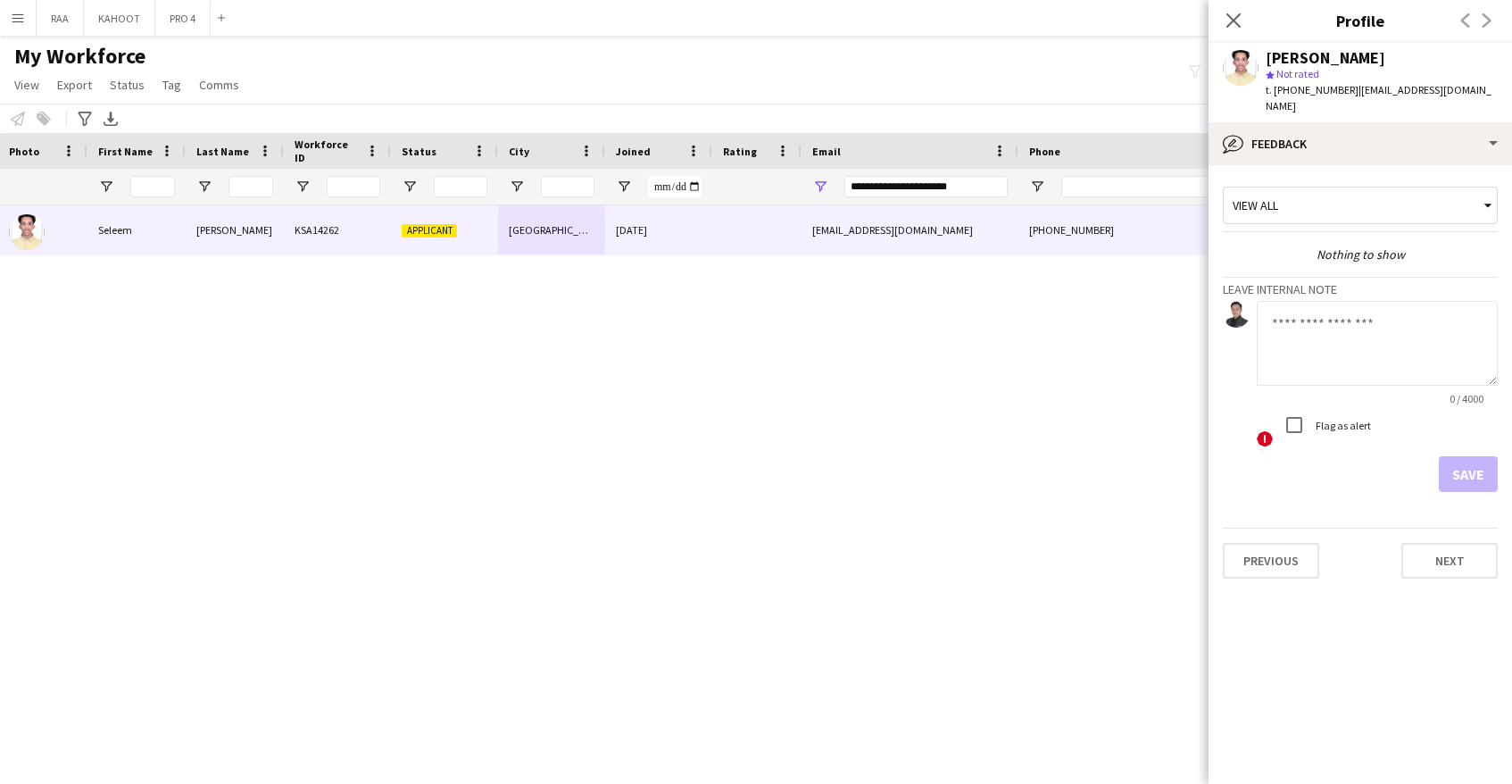
click at [1383, 325] on textarea at bounding box center [1376, 343] width 241 height 85
drag, startPoint x: 1269, startPoint y: 338, endPoint x: 1287, endPoint y: 345, distance: 19.3
click at [1274, 340] on textarea "**********" at bounding box center [1376, 343] width 241 height 85
click at [1456, 361] on textarea "**********" at bounding box center [1376, 343] width 241 height 85
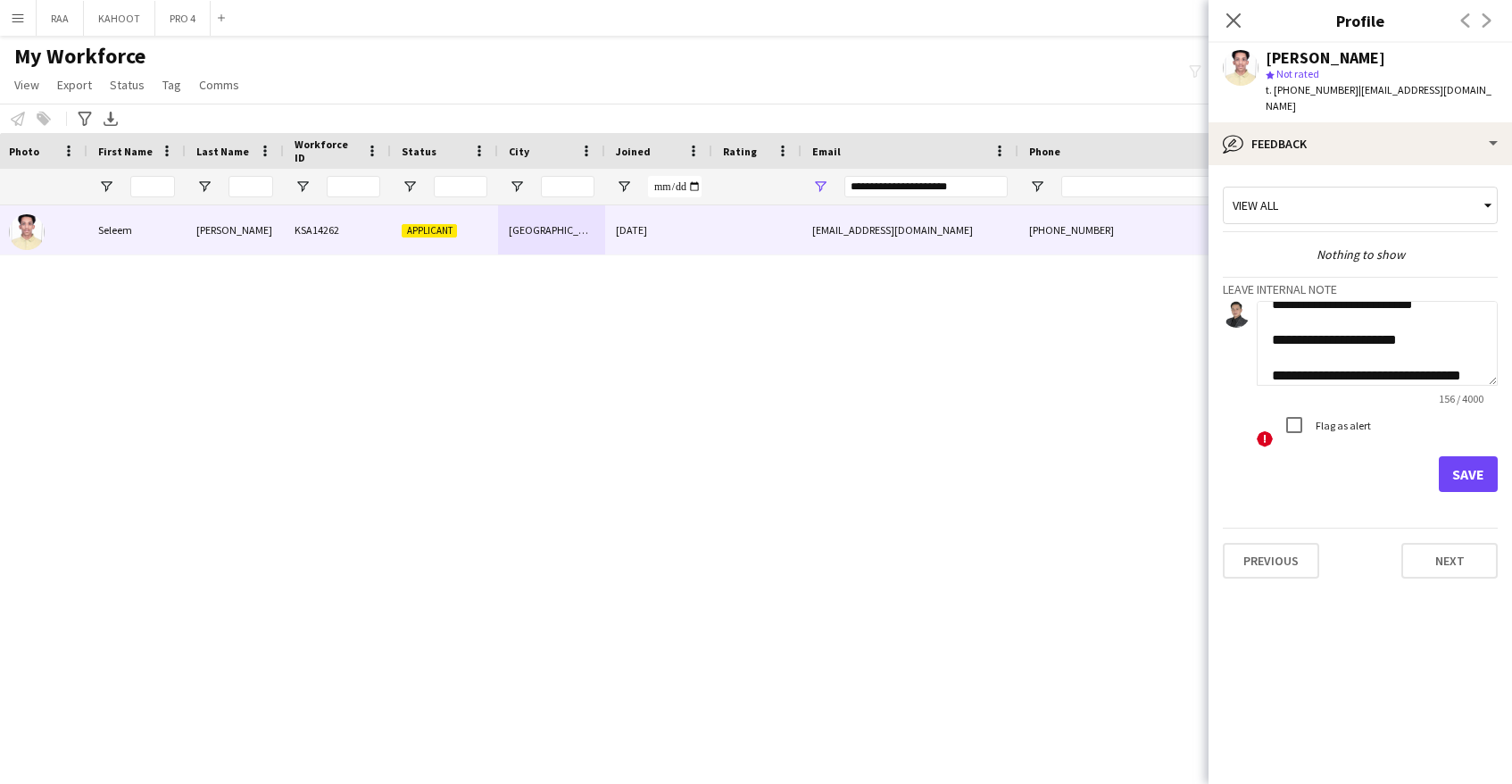
scroll to position [90, 0]
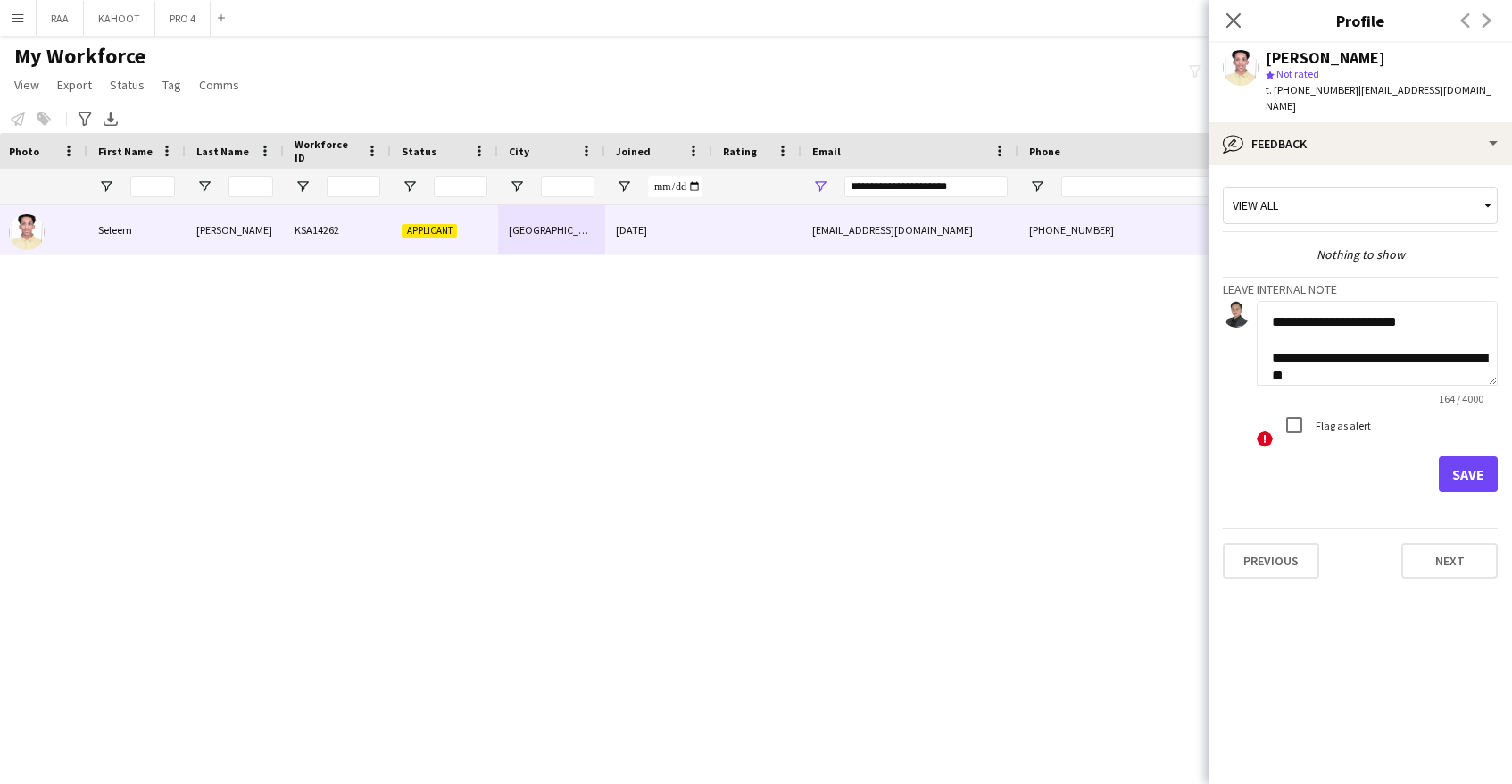
type textarea "**********"
click at [1481, 463] on button "Save" at bounding box center [1468, 474] width 59 height 35
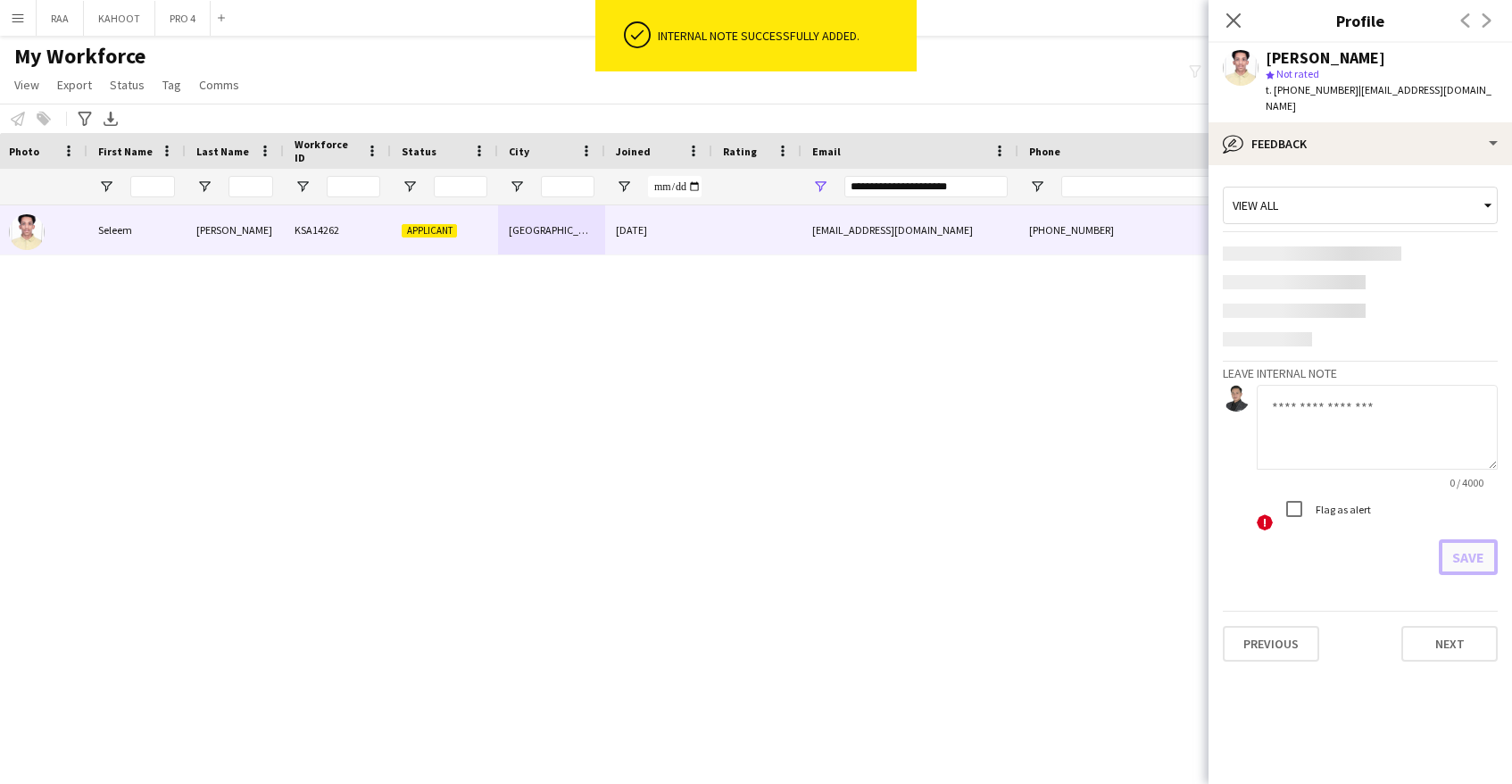
scroll to position [0, 0]
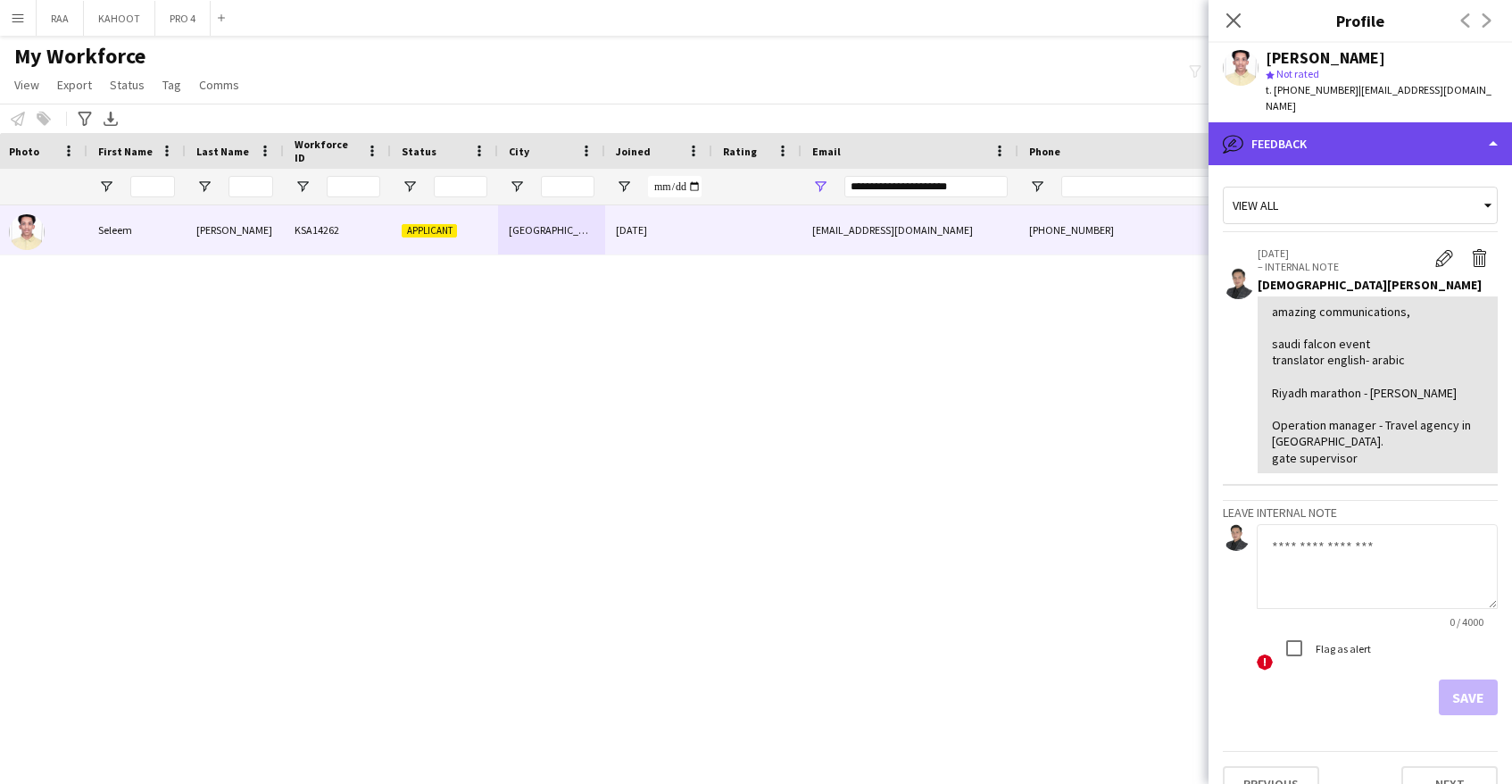
click at [1414, 122] on div "bubble-pencil Feedback" at bounding box center [1360, 144] width 303 height 43
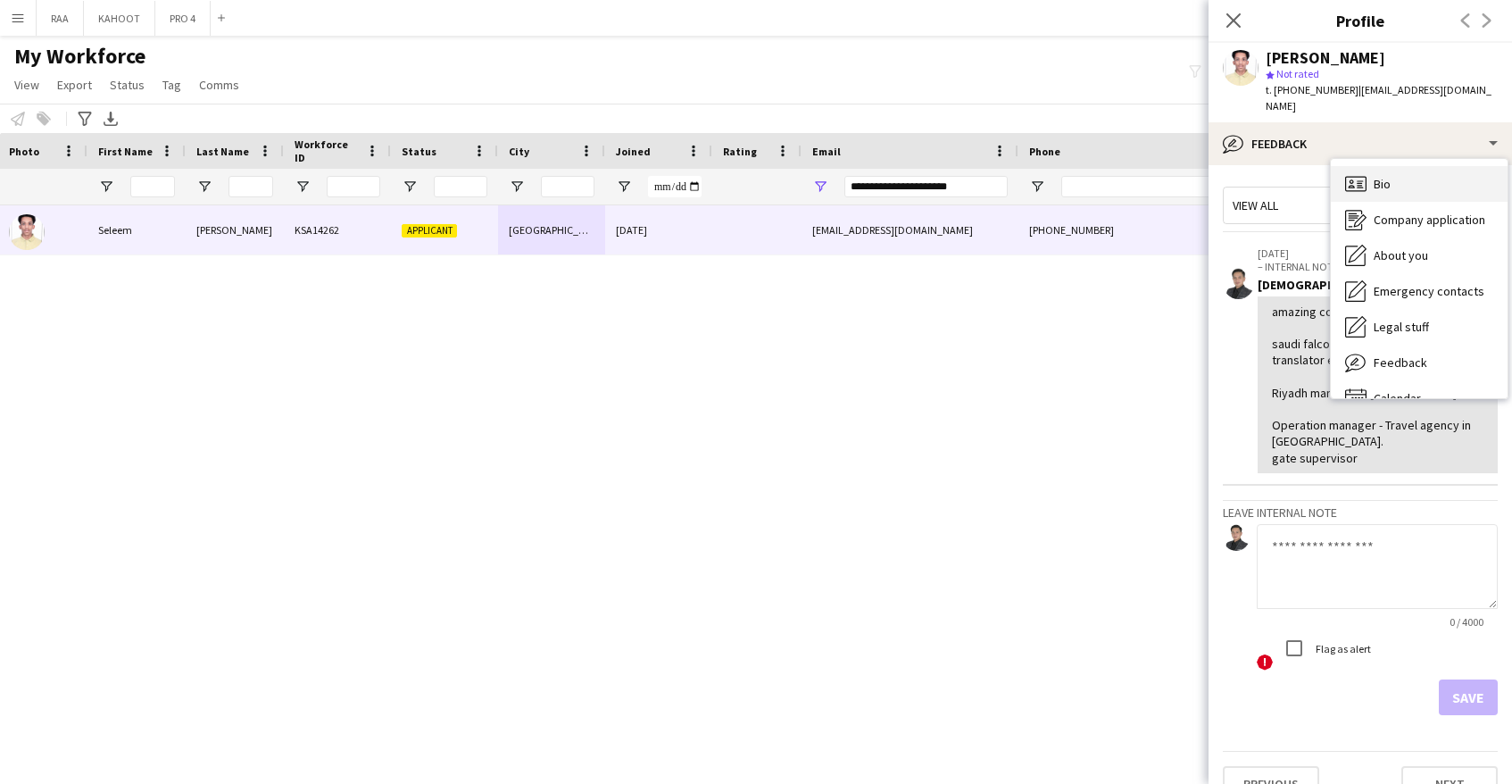
click at [1420, 166] on div "Bio Bio" at bounding box center [1420, 184] width 177 height 35
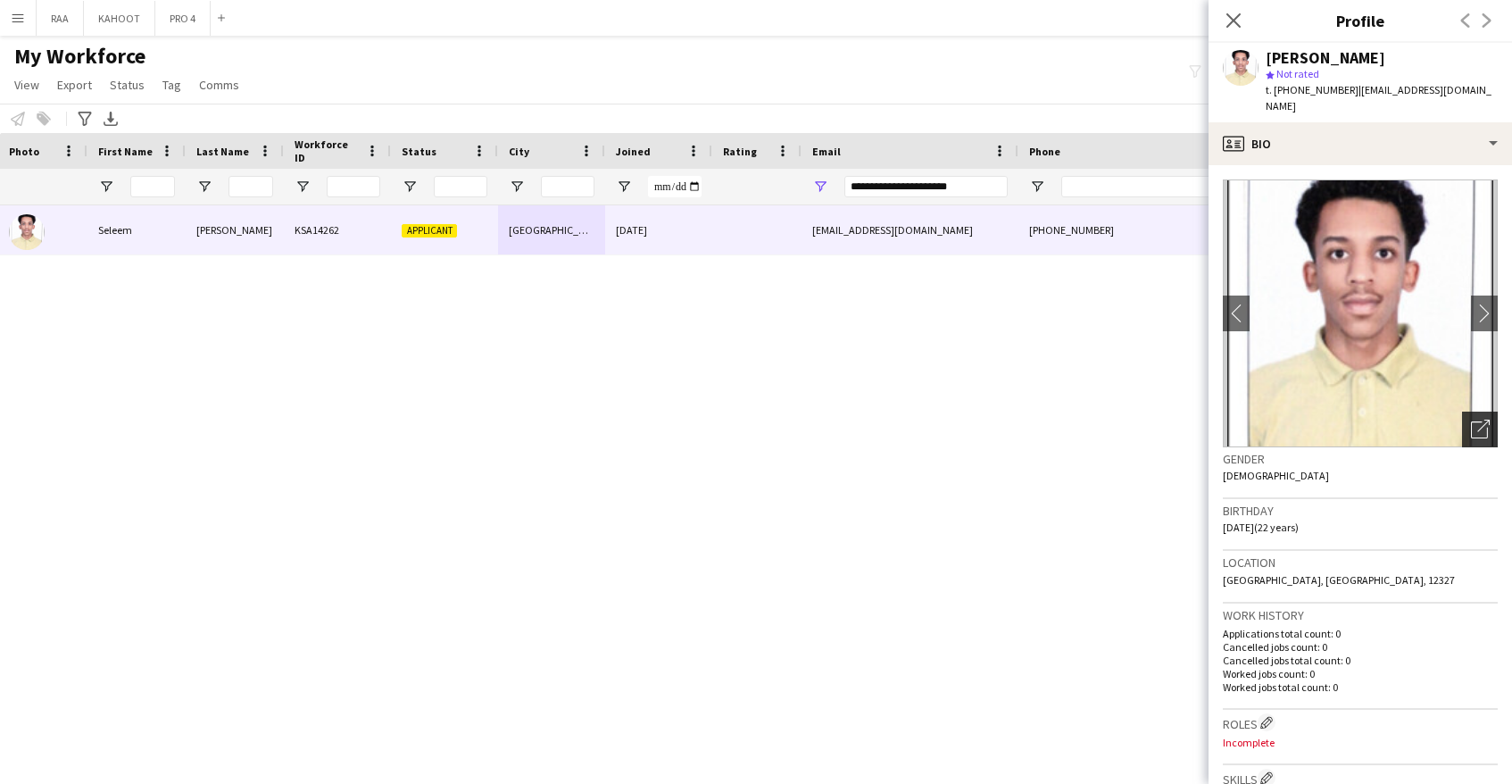
click at [1474, 419] on icon "Open photos pop-in" at bounding box center [1480, 428] width 19 height 19
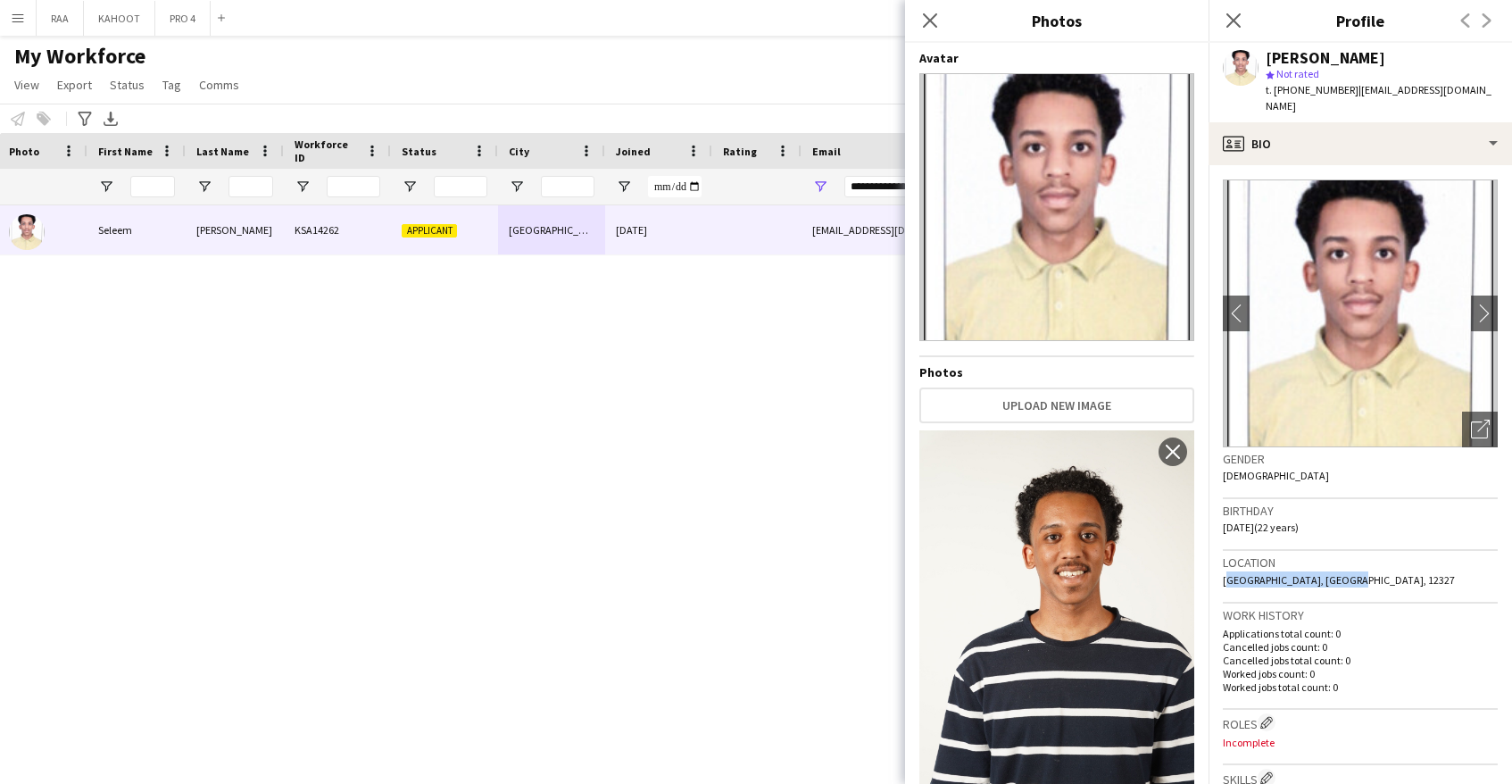
drag, startPoint x: 1219, startPoint y: 564, endPoint x: 1352, endPoint y: 574, distance: 133.4
click at [1352, 574] on app-crew-profile-bio "chevron-left chevron-right Open photos pop-in Gender [DEMOGRAPHIC_DATA] Birthda…" at bounding box center [1360, 474] width 303 height 619
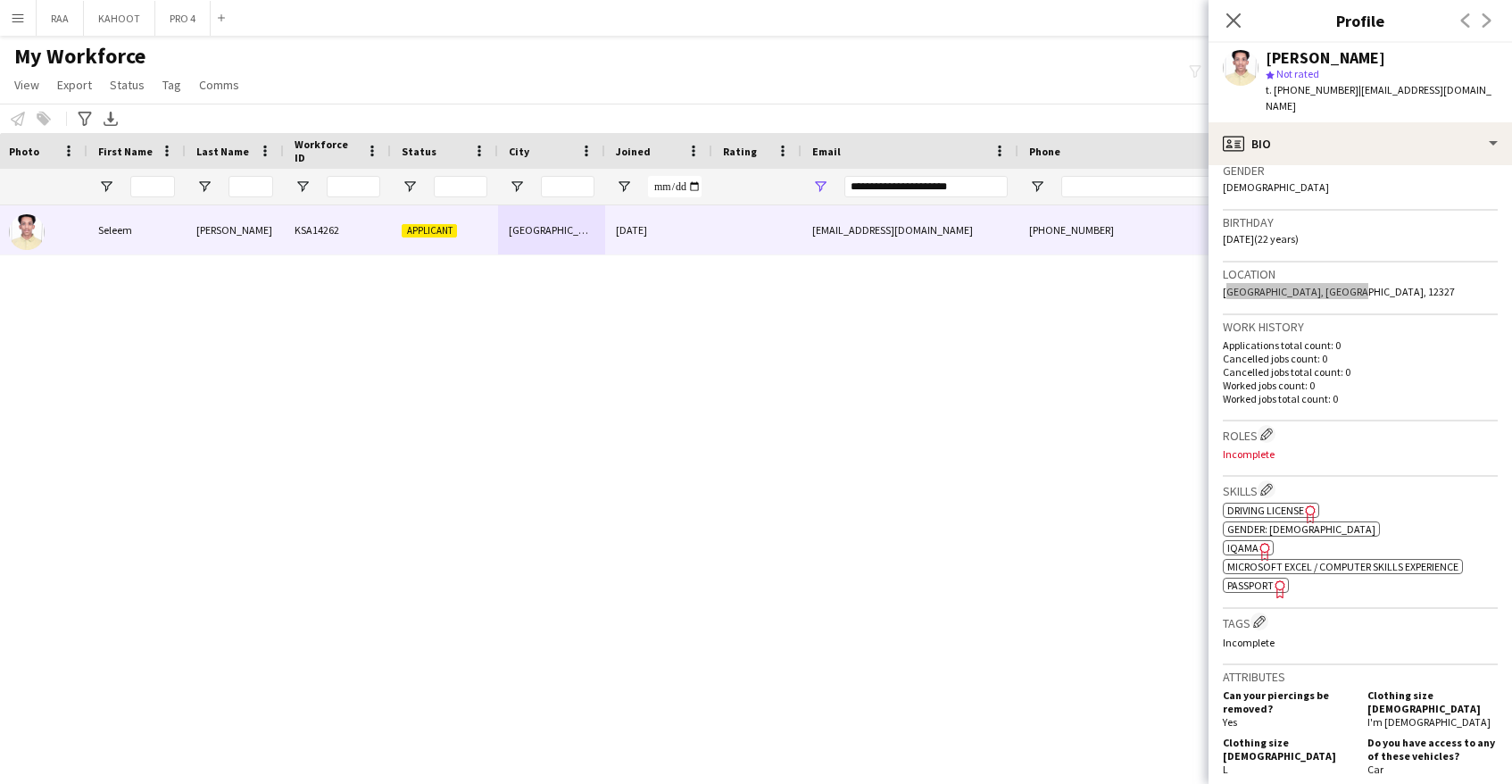
scroll to position [303, 0]
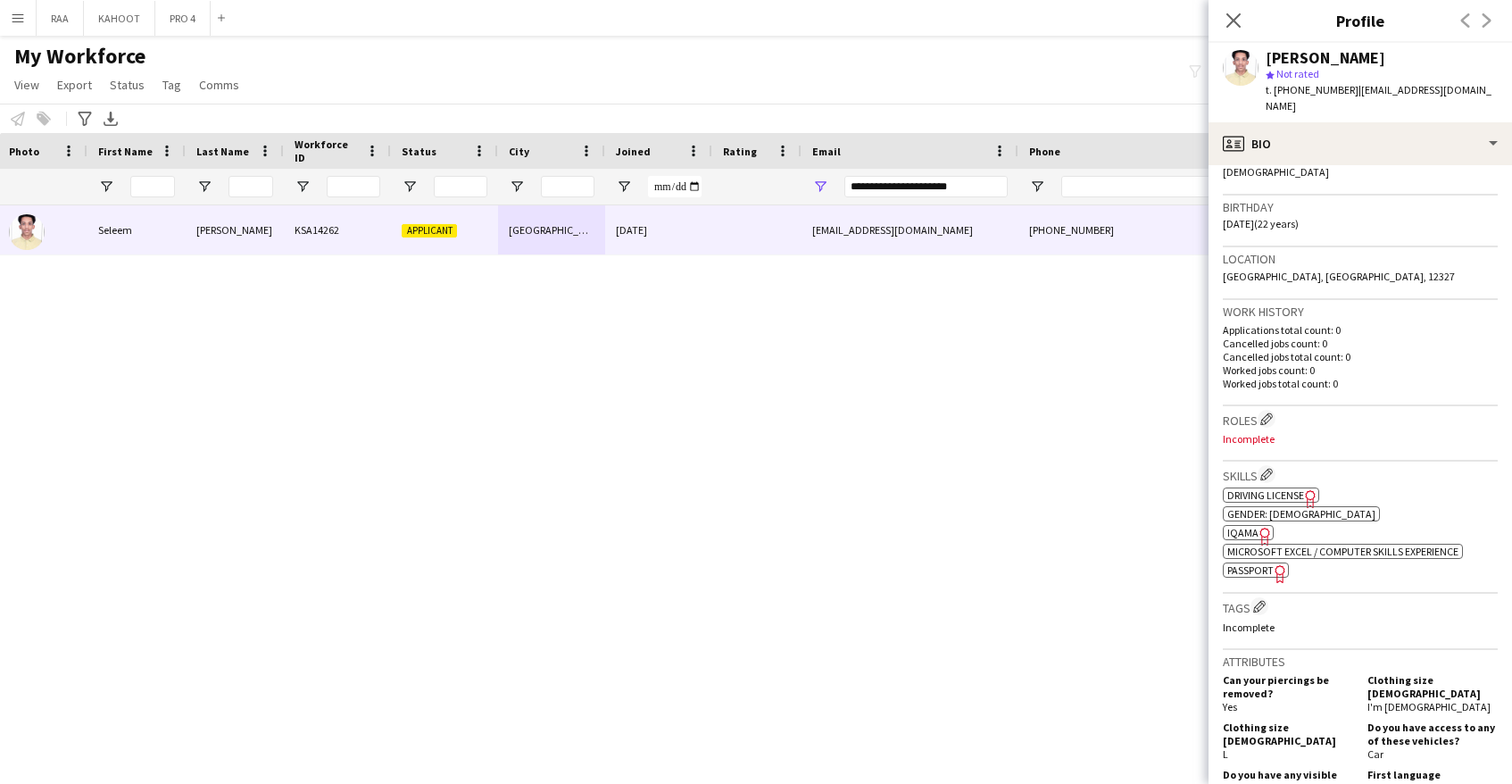
click at [1242, 525] on span "IQAMA" at bounding box center [1242, 532] width 31 height 14
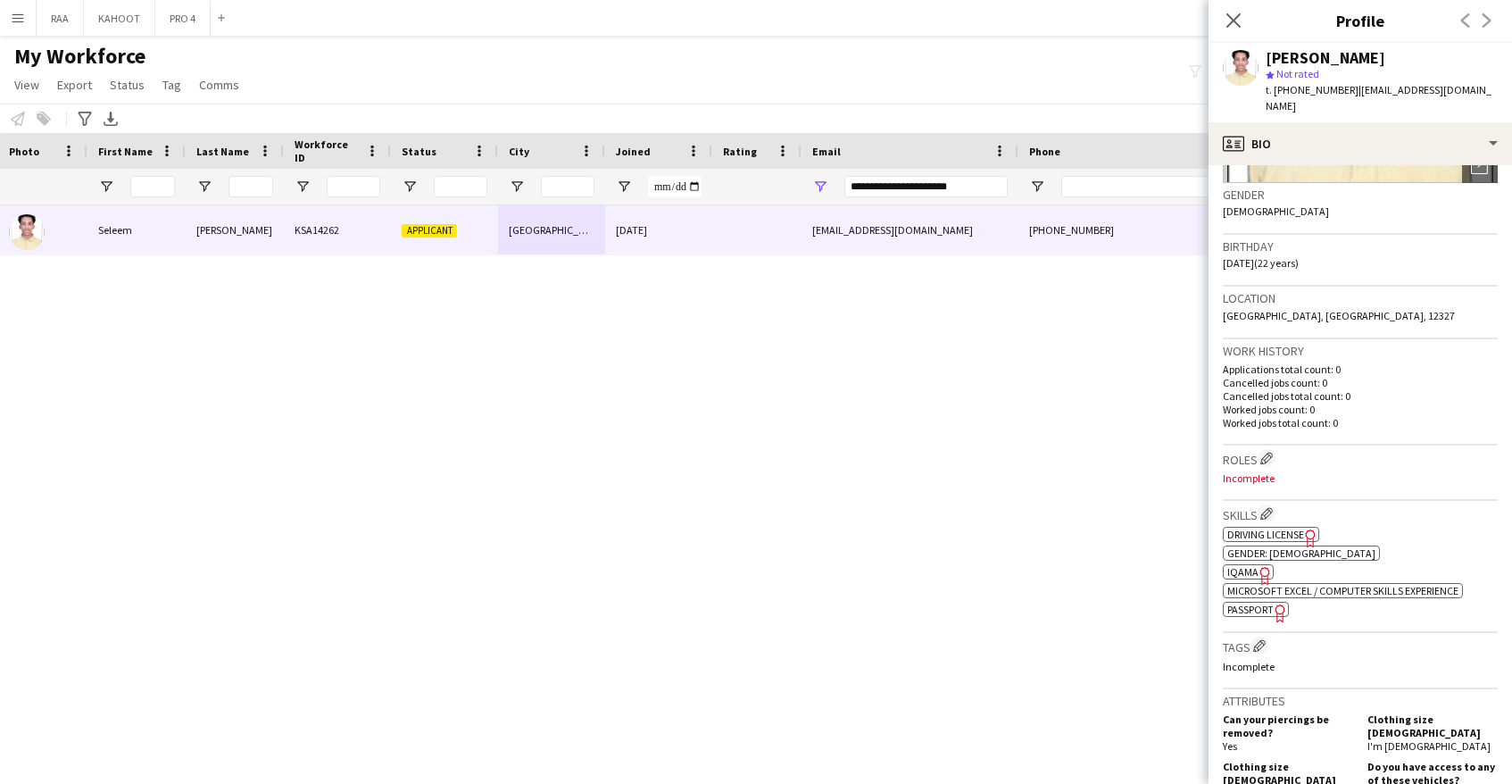
scroll to position [0, 0]
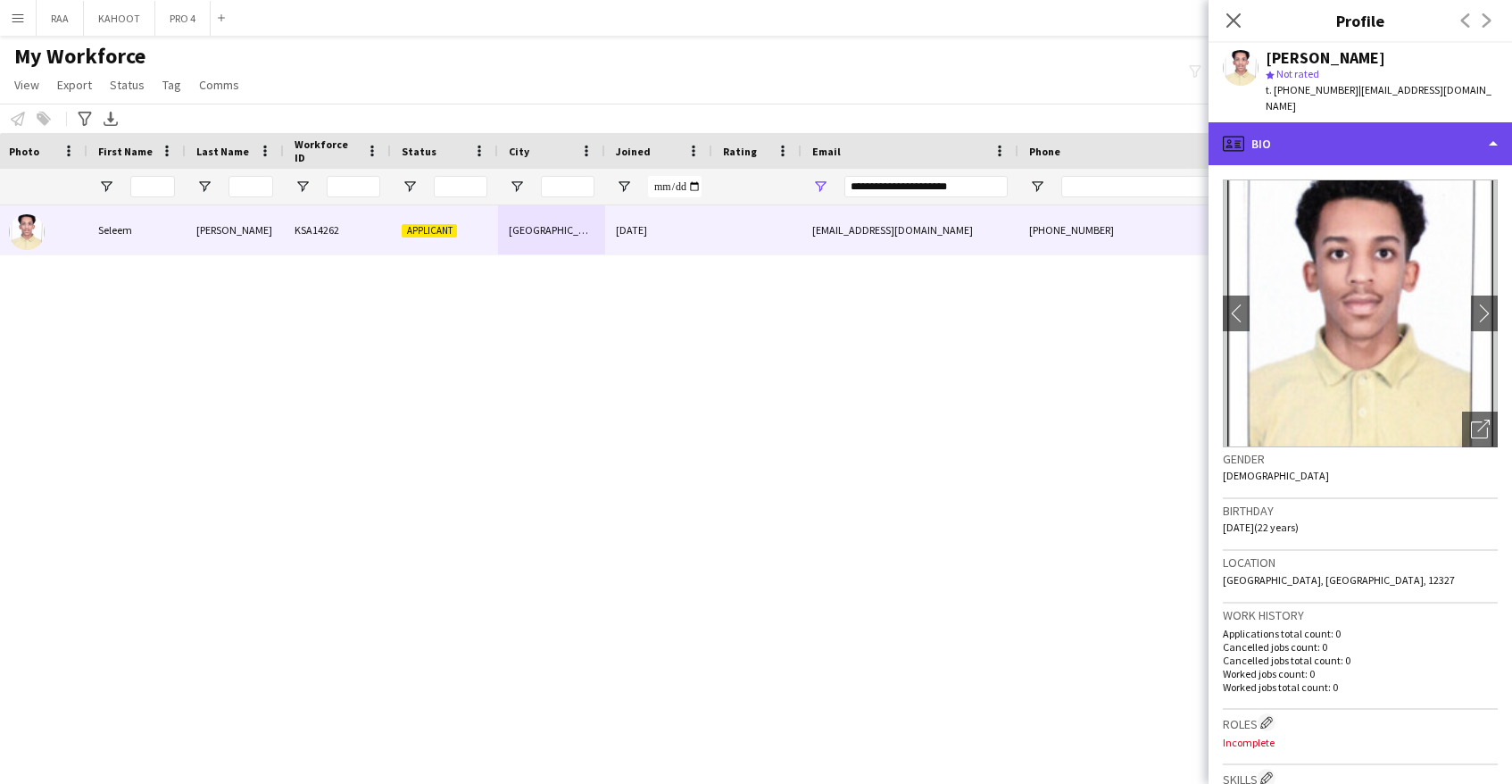
click at [1421, 122] on div "profile Bio" at bounding box center [1360, 144] width 303 height 43
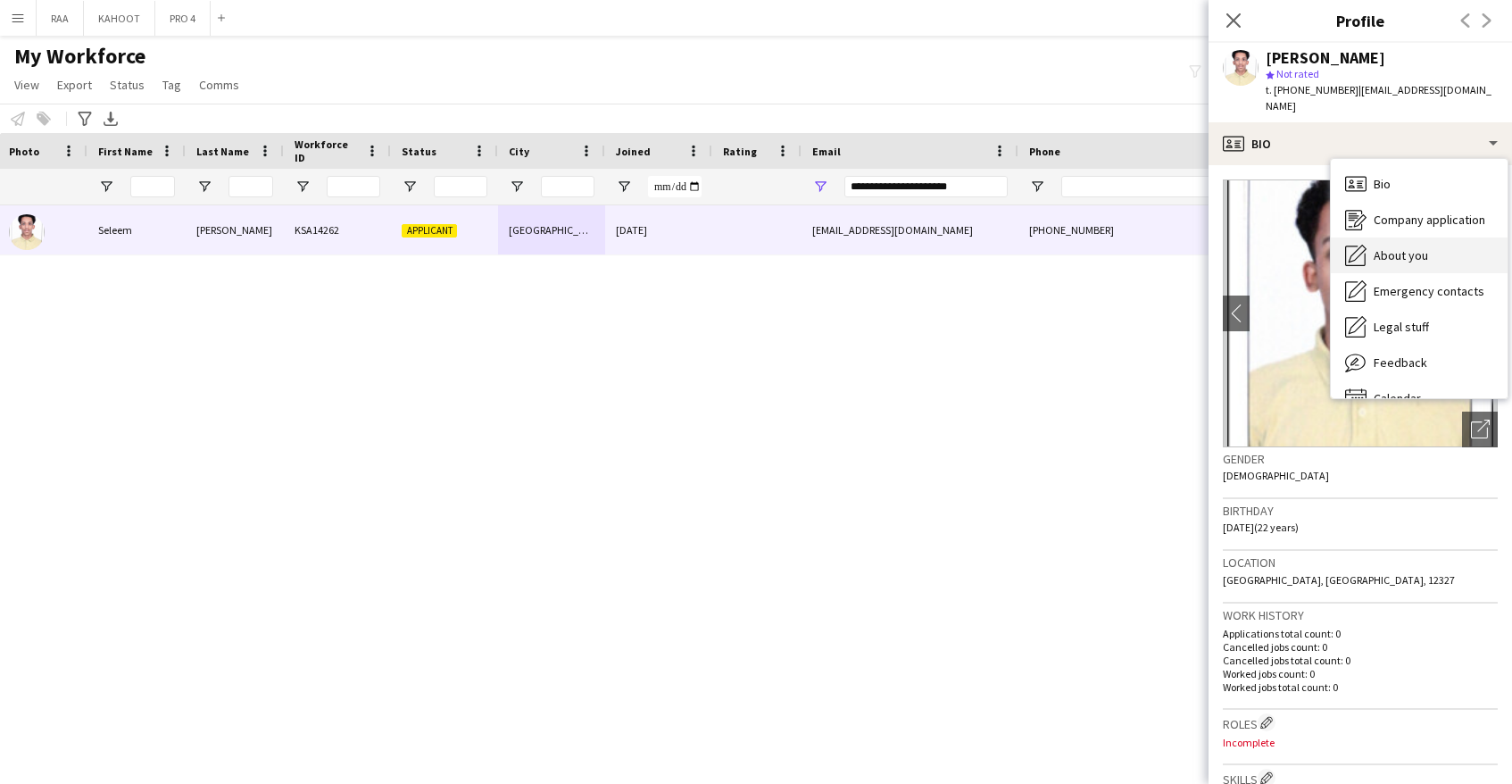
click at [1410, 247] on span "About you" at bounding box center [1400, 255] width 54 height 16
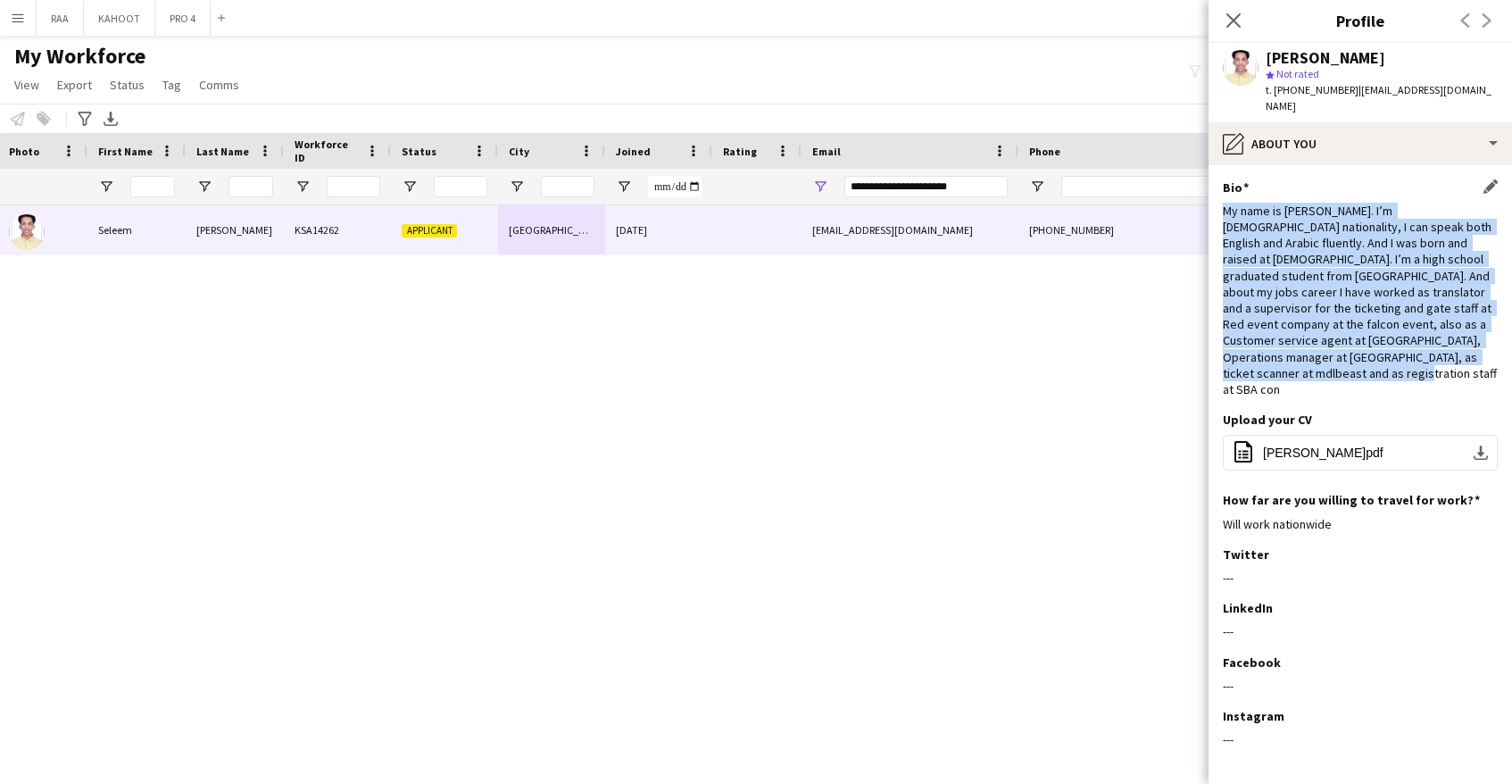
drag, startPoint x: 1222, startPoint y: 194, endPoint x: 1491, endPoint y: 351, distance: 311.5
click at [1491, 351] on app-section-data-types "Bio Edit this field My name is [PERSON_NAME]. I’m [DEMOGRAPHIC_DATA] nationalit…" at bounding box center [1360, 474] width 303 height 619
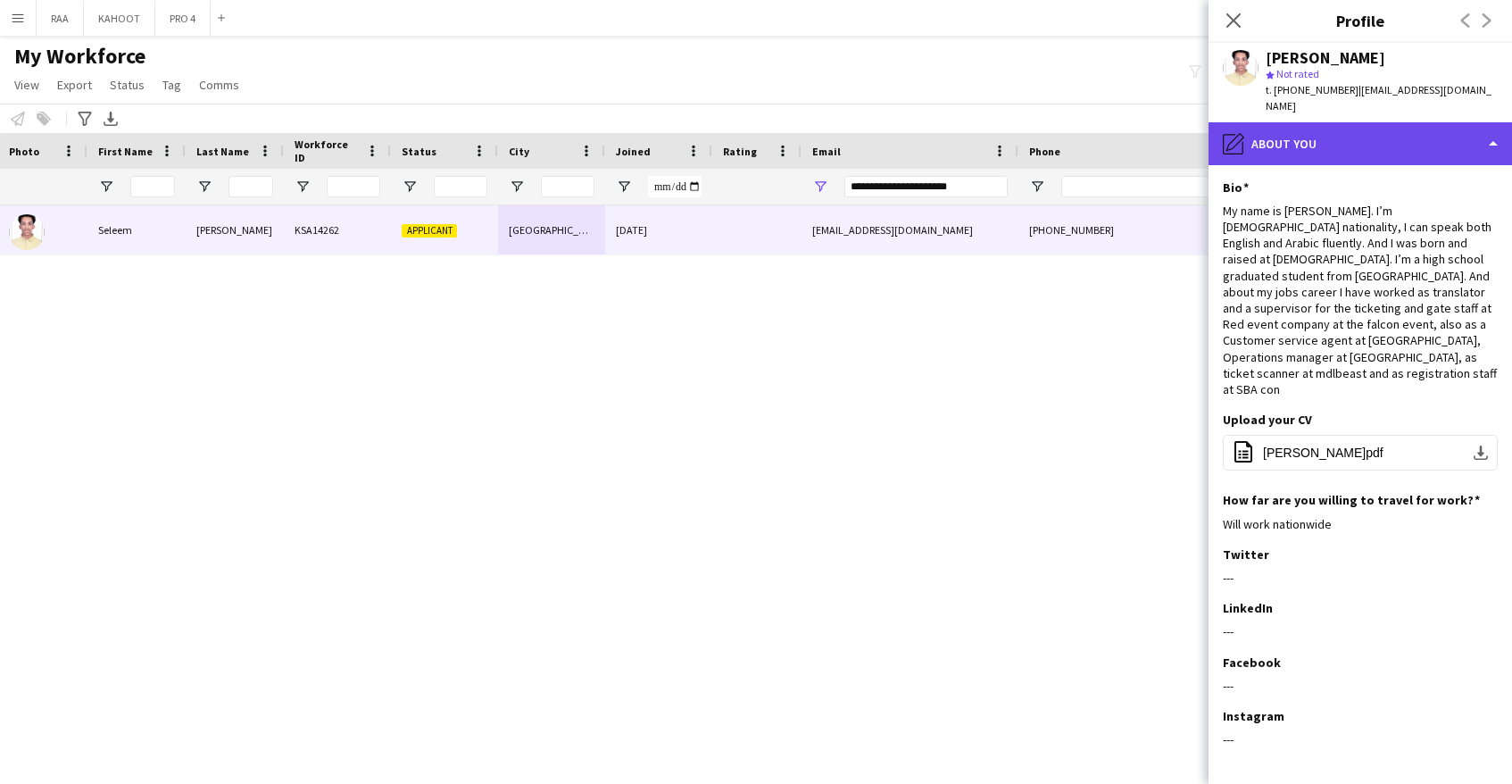
click at [1412, 122] on div "pencil4 About you" at bounding box center [1360, 144] width 303 height 43
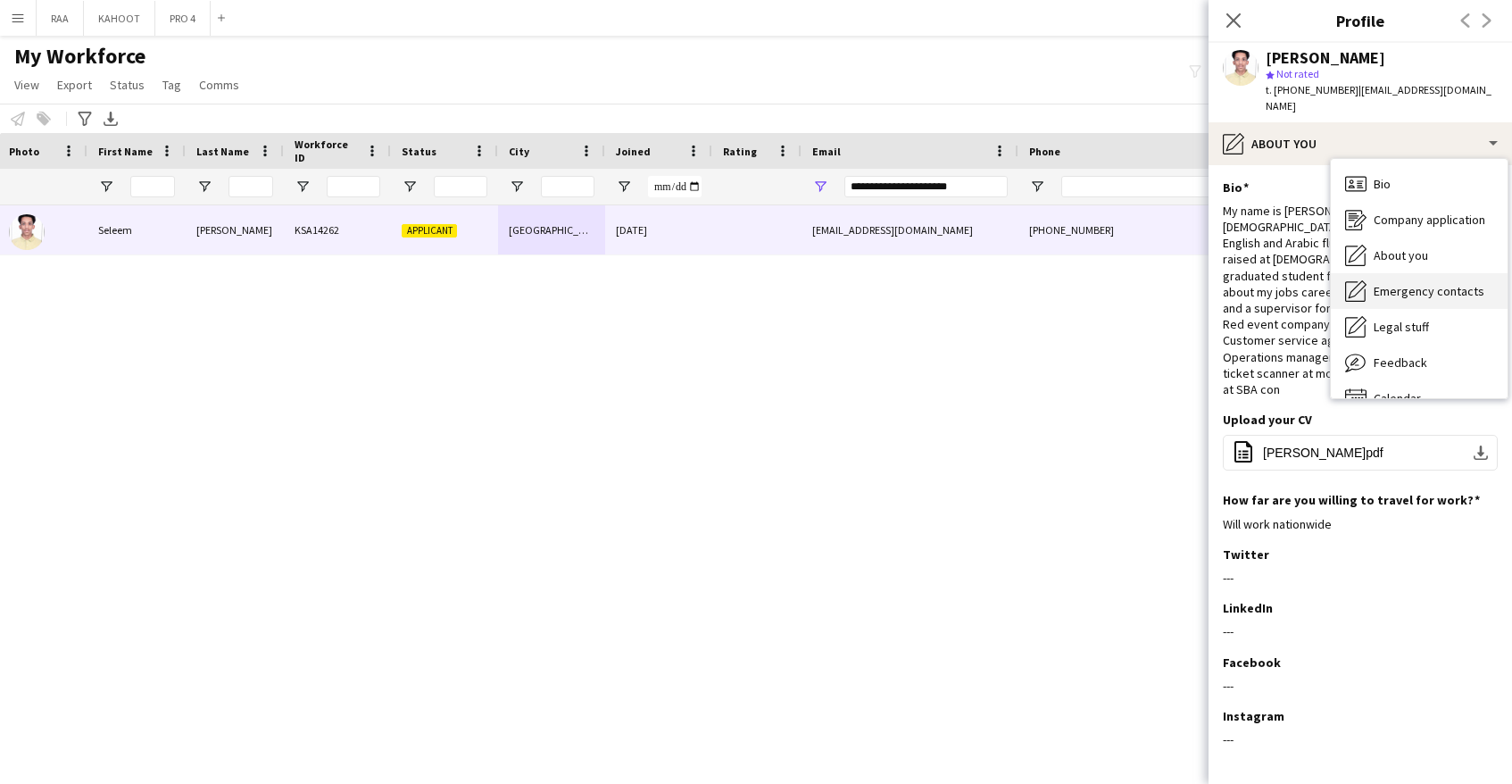
click at [1428, 283] on span "Emergency contacts" at bounding box center [1428, 291] width 110 height 16
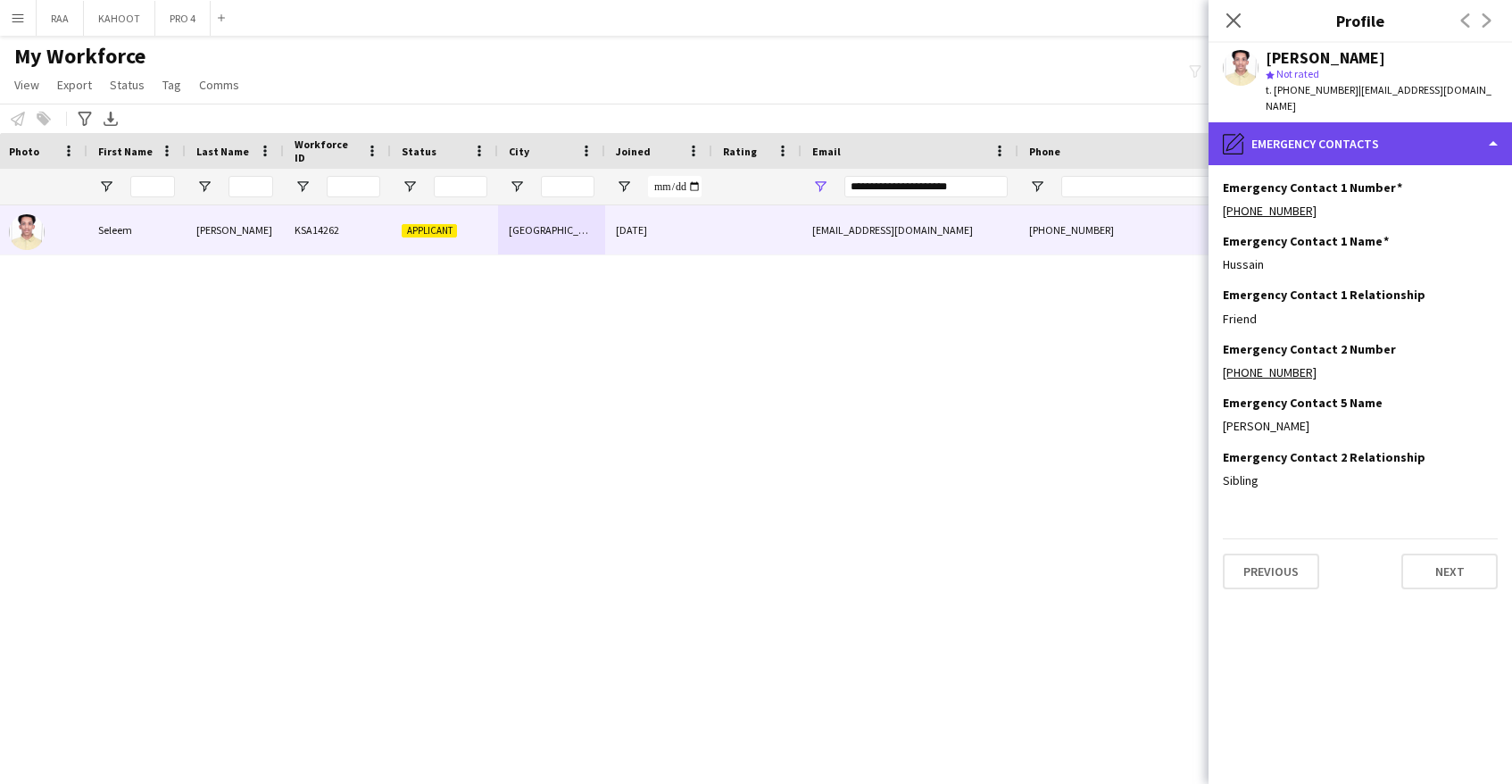
click at [1426, 127] on div "pencil4 Emergency contacts" at bounding box center [1360, 144] width 303 height 43
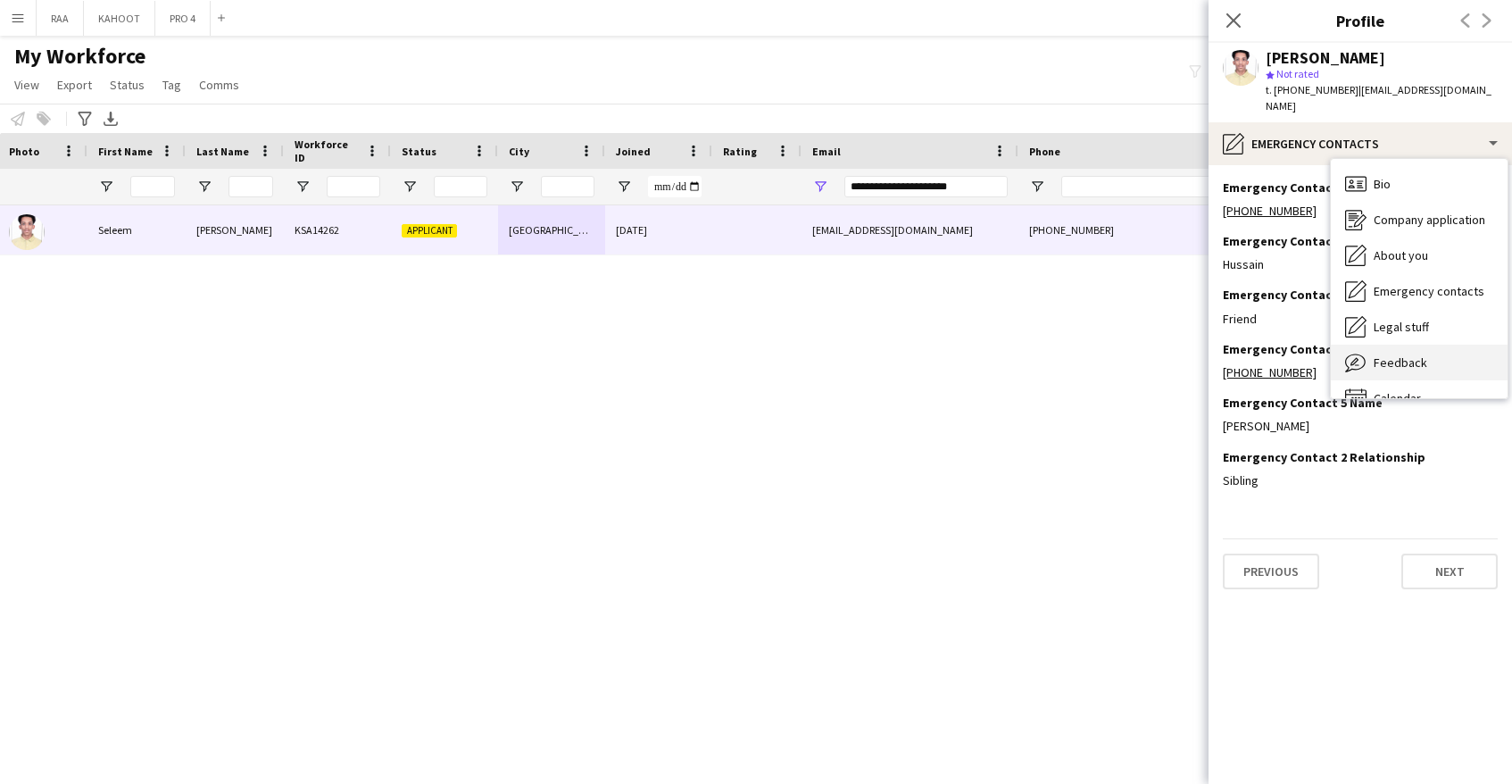
click at [1419, 353] on div "Feedback Feedback" at bounding box center [1420, 362] width 177 height 35
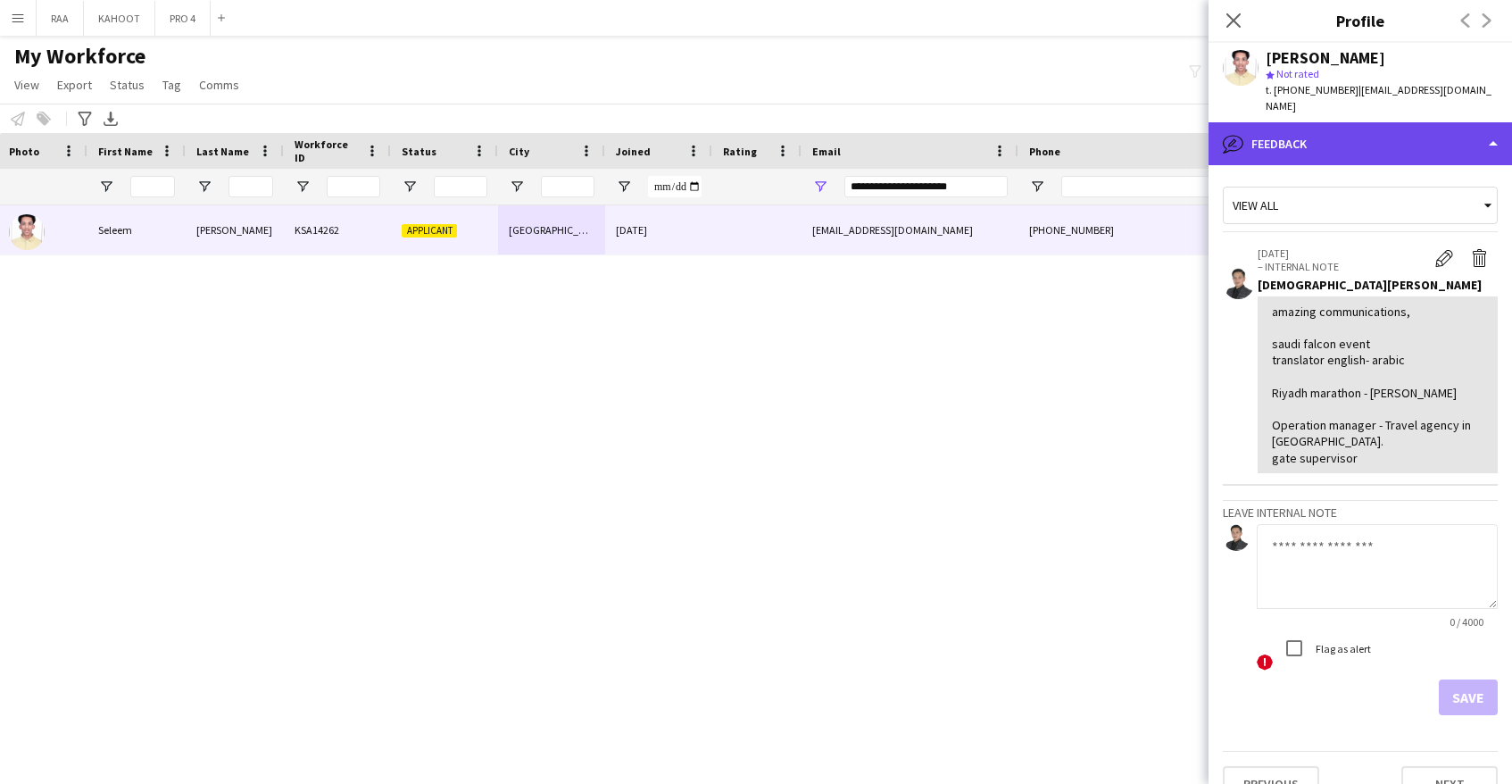
click at [1381, 122] on div "bubble-pencil Feedback" at bounding box center [1360, 144] width 303 height 43
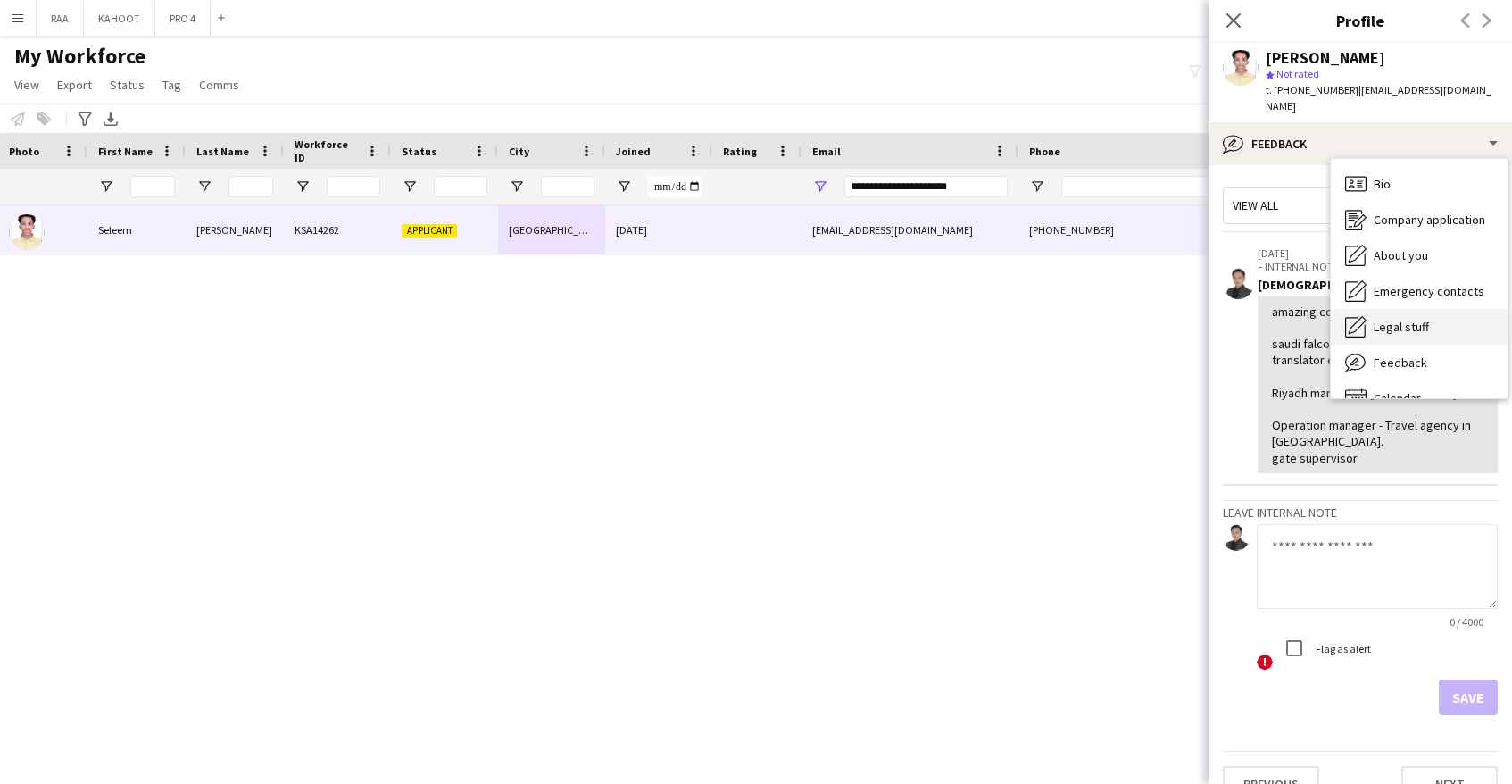
click at [1406, 319] on span "Legal stuff" at bounding box center [1401, 327] width 55 height 16
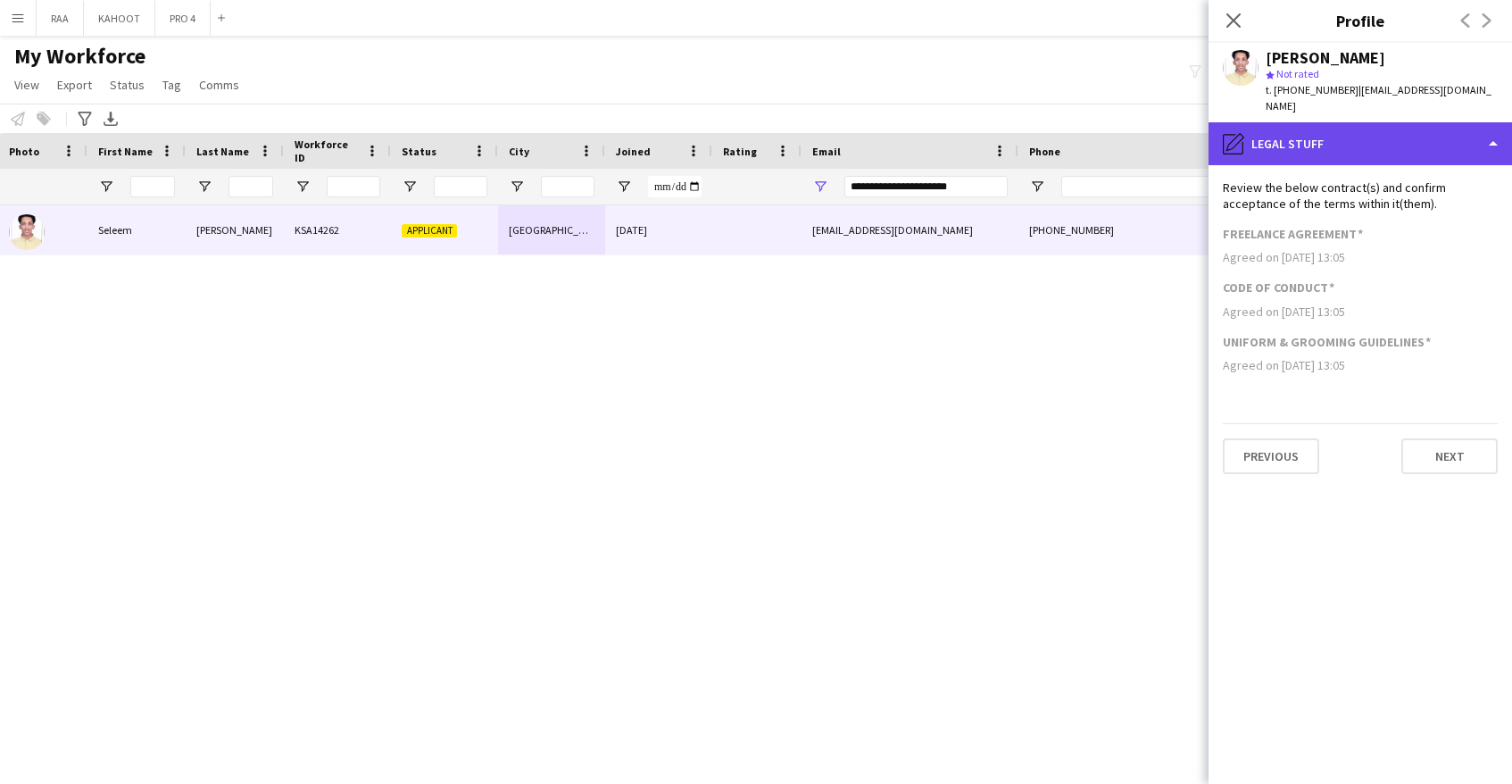
click at [1363, 130] on div "pencil4 Legal stuff" at bounding box center [1360, 144] width 303 height 43
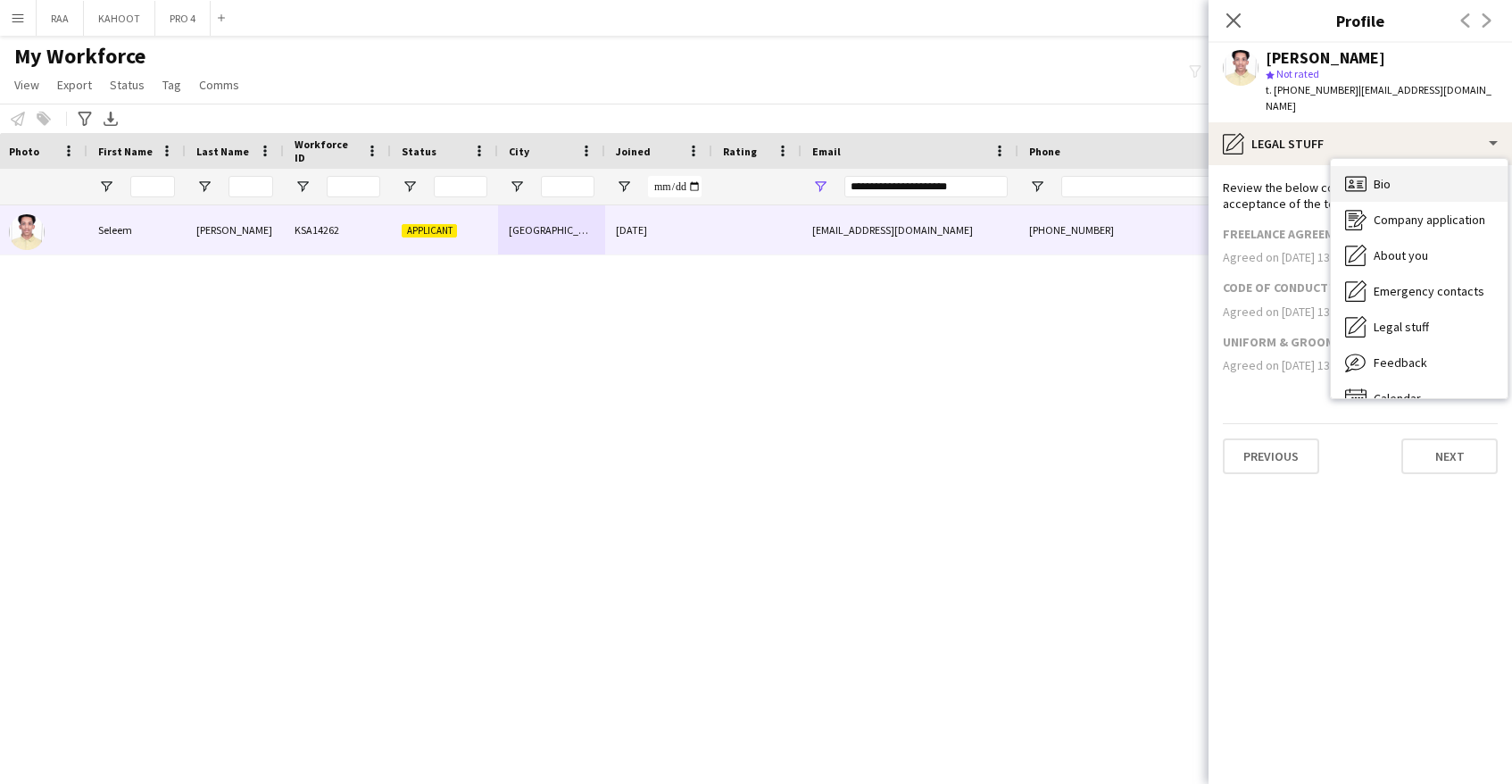
click at [1359, 173] on icon "Bio" at bounding box center [1356, 184] width 22 height 22
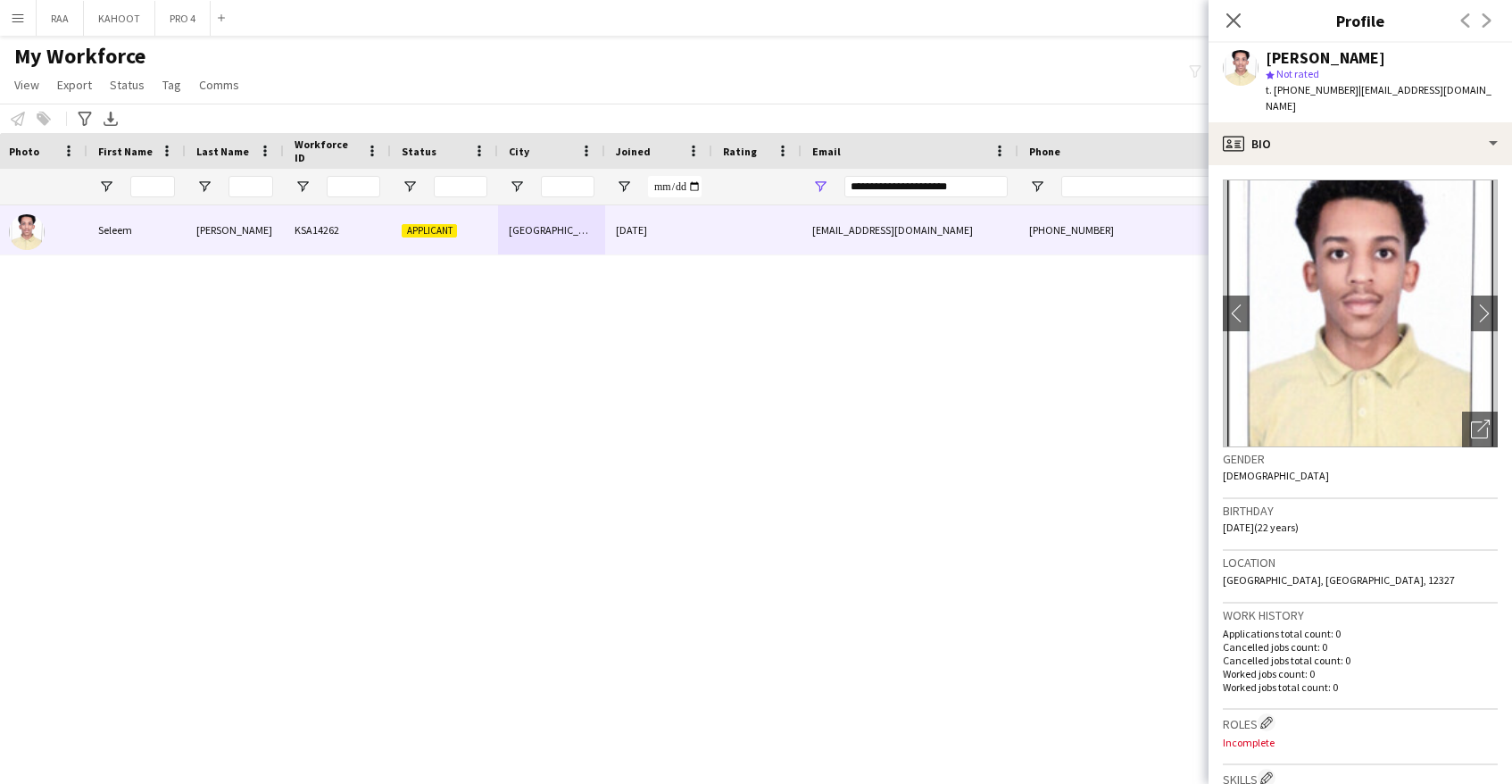
click at [647, 44] on div "My Workforce View Views Default view Basic Export View TAGS Test New view Updat…" at bounding box center [756, 74] width 1512 height 61
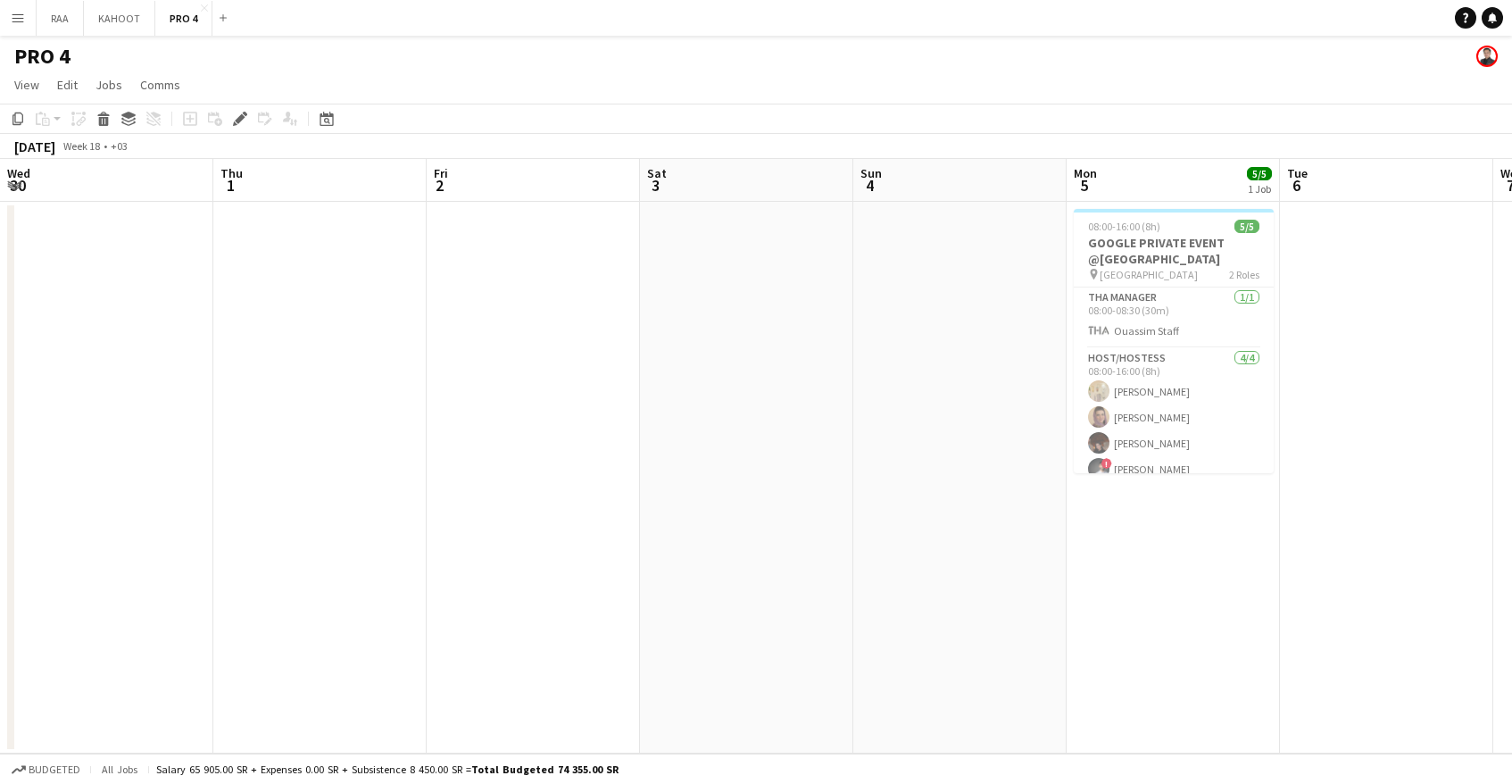
scroll to position [0, 614]
